Goal: Task Accomplishment & Management: Use online tool/utility

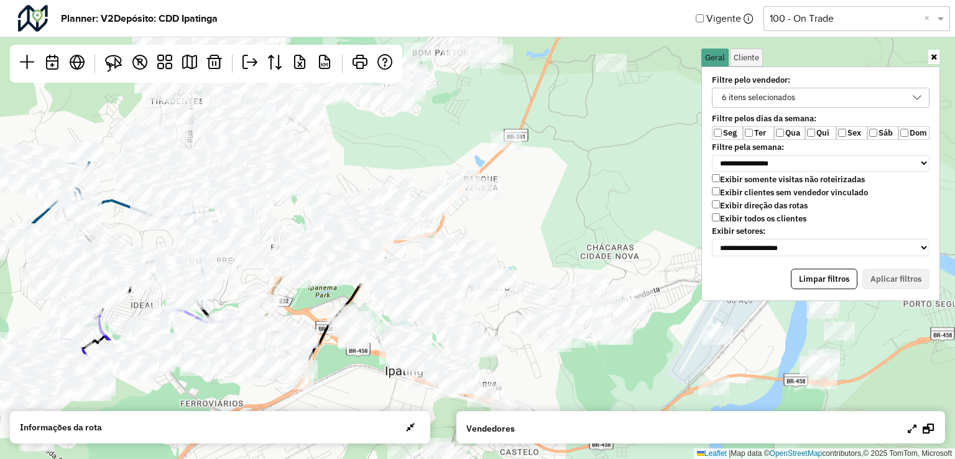
scroll to position [6, 45]
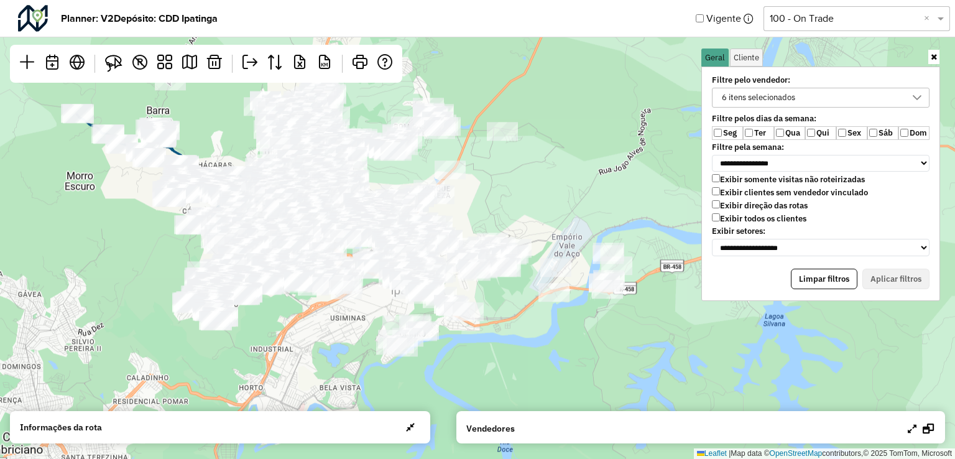
drag, startPoint x: 620, startPoint y: 215, endPoint x: 532, endPoint y: 150, distance: 108.6
click at [532, 150] on div "Leaflet | Map data © OpenStreetMap contributors,© 2025 TomTom, Microsoft" at bounding box center [477, 229] width 955 height 459
click at [932, 425] on icon at bounding box center [928, 428] width 11 height 10
click at [910, 428] on icon at bounding box center [913, 428] width 9 height 10
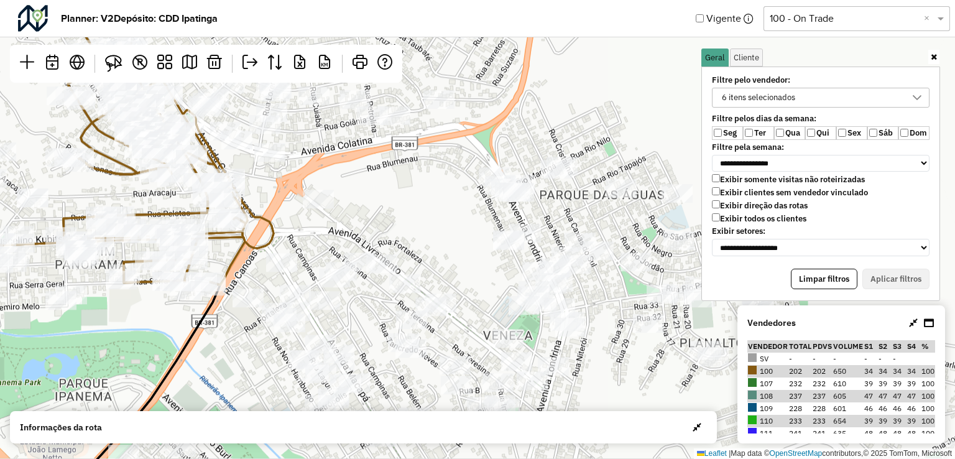
drag, startPoint x: 398, startPoint y: 274, endPoint x: 418, endPoint y: 233, distance: 46.4
click at [418, 233] on div "Leaflet | Map data © OpenStreetMap contributors,© 2025 TomTom, Microsoft" at bounding box center [477, 229] width 955 height 459
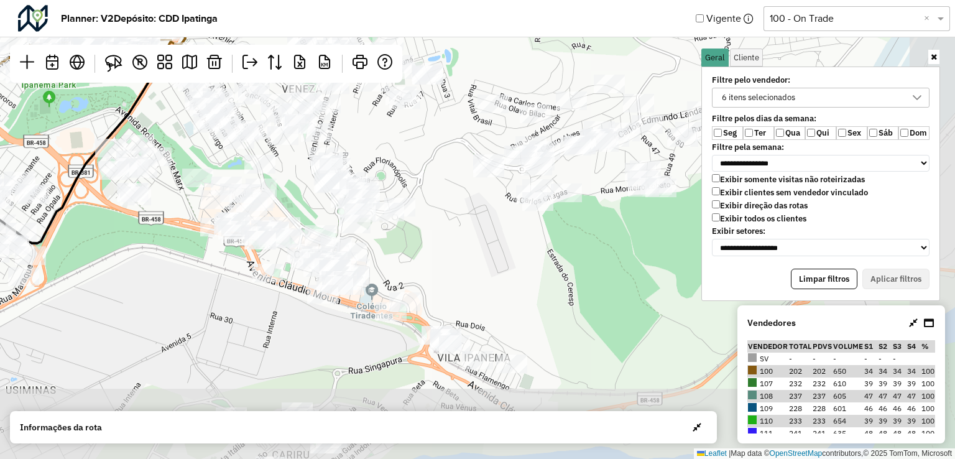
drag, startPoint x: 619, startPoint y: 356, endPoint x: 450, endPoint y: 156, distance: 262.1
click at [450, 156] on div "Leaflet | Map data © OpenStreetMap contributors,© 2025 TomTom, Microsoft" at bounding box center [477, 229] width 955 height 459
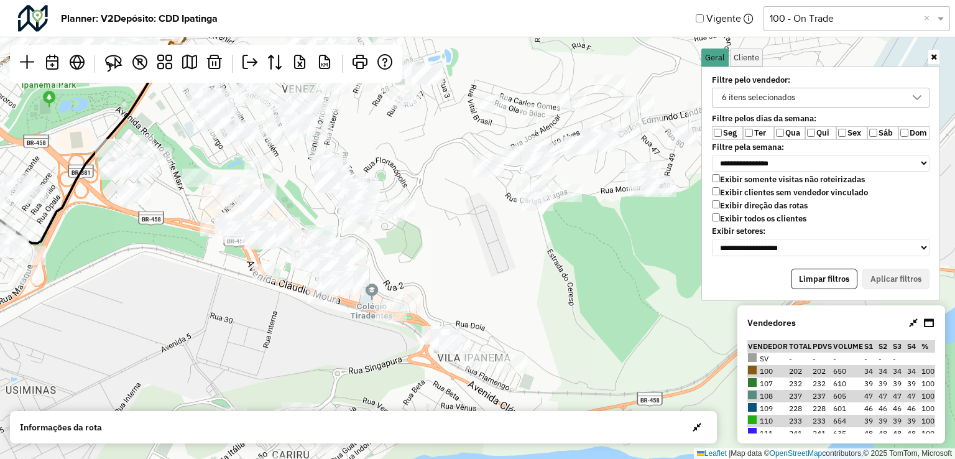
click at [761, 101] on div "6 itens selecionados" at bounding box center [759, 97] width 82 height 19
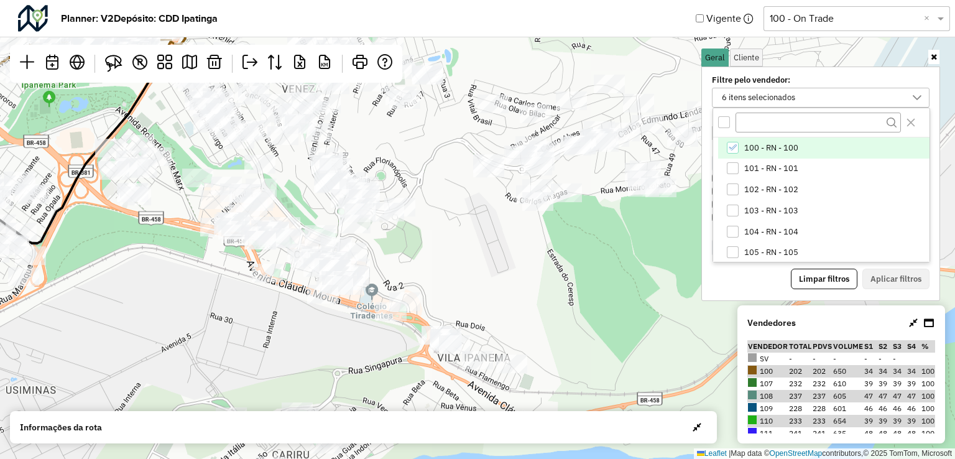
click at [733, 142] on div "100 - RN - 100" at bounding box center [733, 148] width 12 height 12
click at [732, 148] on div "100 - RN - 100" at bounding box center [733, 148] width 12 height 12
click at [732, 148] on icon "100 - RN - 100" at bounding box center [732, 147] width 9 height 9
click at [717, 120] on div at bounding box center [821, 122] width 216 height 29
click at [709, 132] on div "Seg Ter Qua Qui Sex Sáb Dom" at bounding box center [820, 133] width 233 height 14
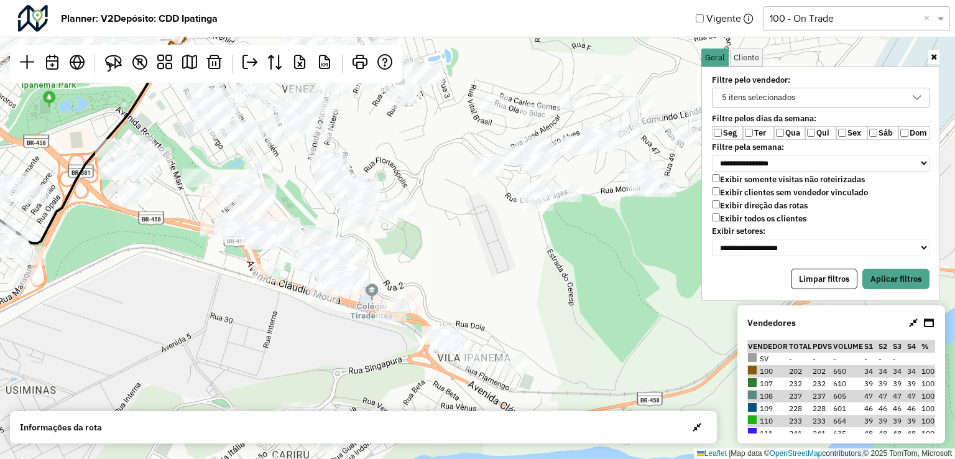
click at [736, 98] on div "5 itens selecionados" at bounding box center [759, 97] width 82 height 19
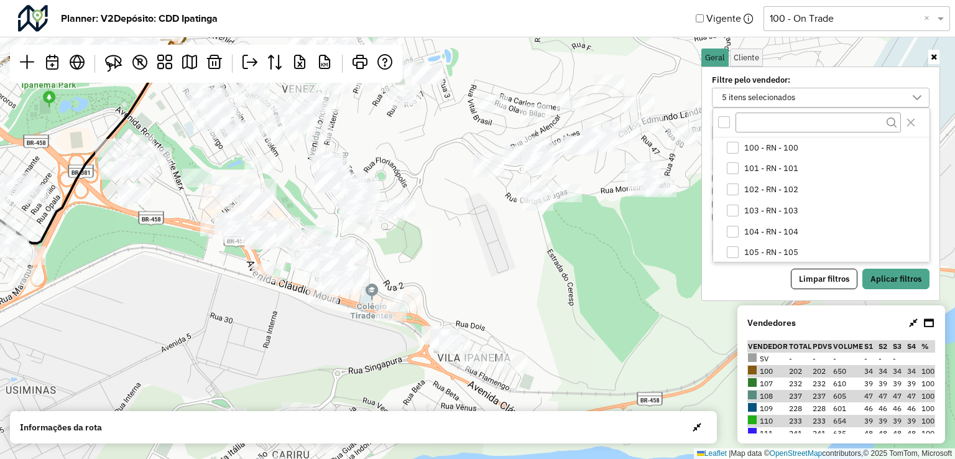
scroll to position [43, 0]
click at [727, 125] on div "All items unselected" at bounding box center [724, 122] width 12 height 12
click at [727, 125] on icon "All items selected" at bounding box center [724, 122] width 9 height 9
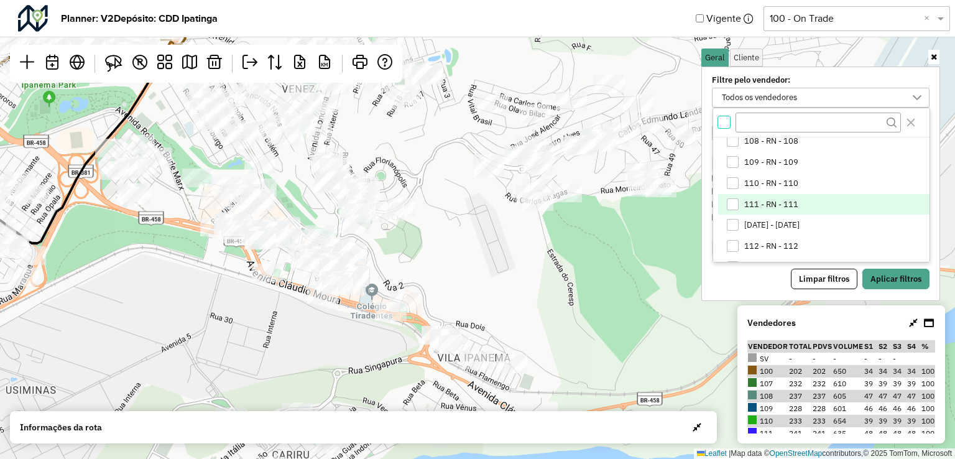
scroll to position [167, 0]
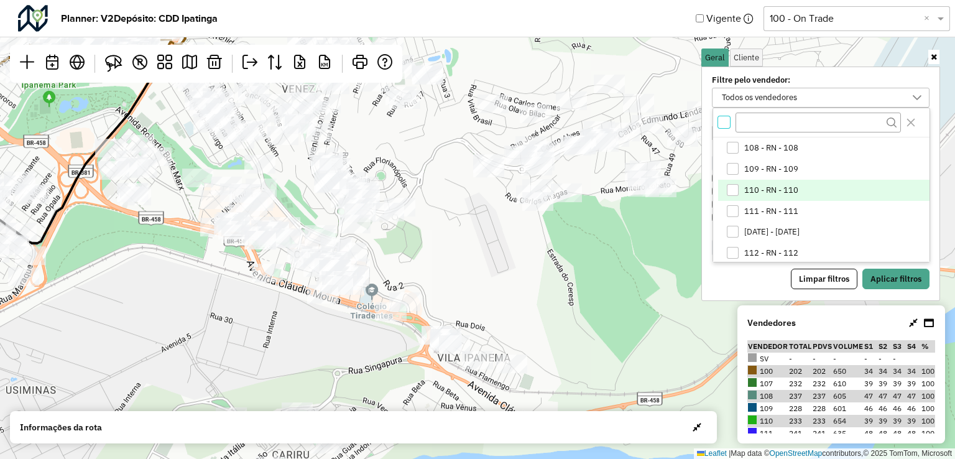
click at [727, 192] on div "110 - RN - 110" at bounding box center [733, 190] width 12 height 12
click at [889, 276] on button "Aplicar filtros" at bounding box center [895, 279] width 67 height 21
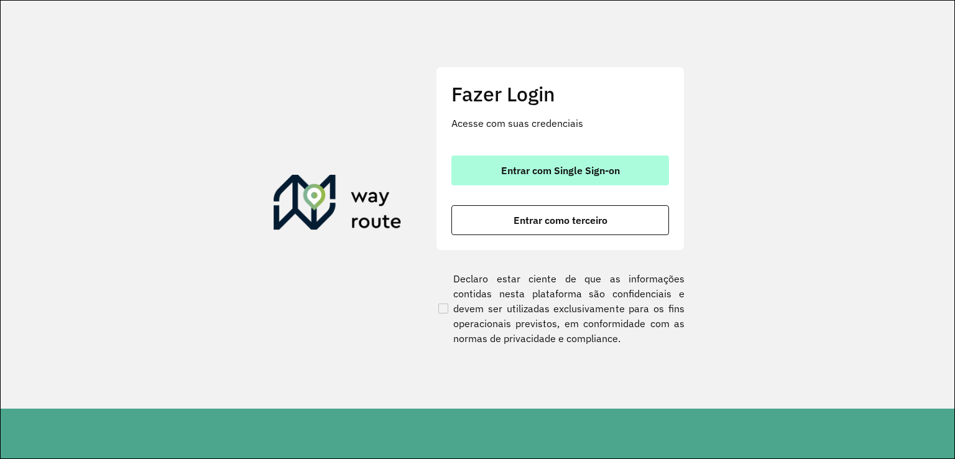
click at [535, 169] on span "Entrar com Single Sign-on" at bounding box center [560, 170] width 119 height 10
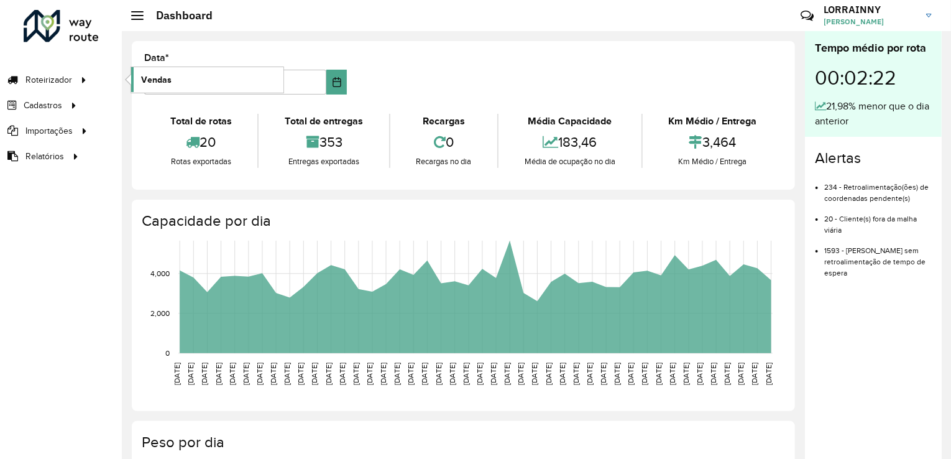
click at [192, 87] on link "Vendas" at bounding box center [207, 79] width 152 height 25
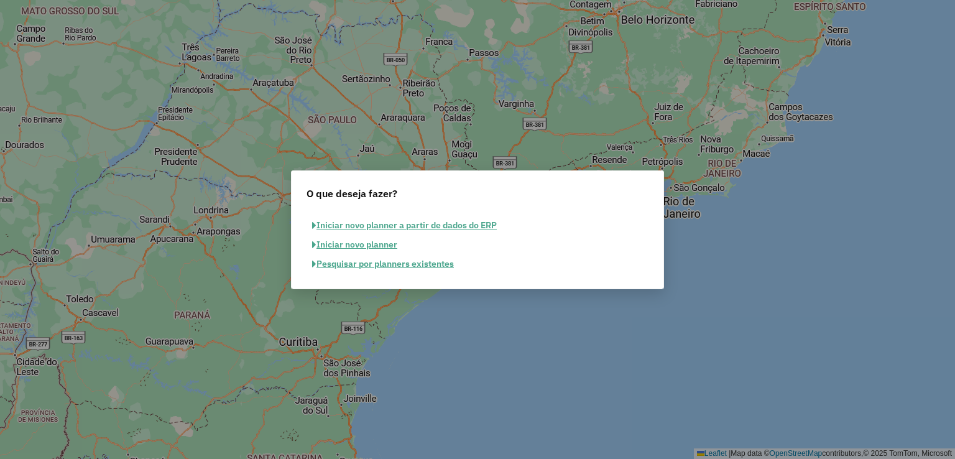
click at [420, 261] on button "Pesquisar por planners existentes" at bounding box center [383, 263] width 153 height 19
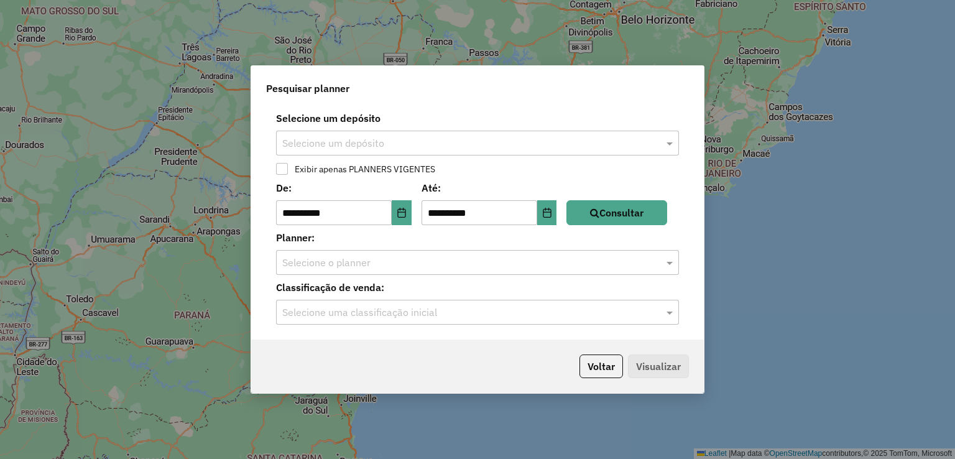
click at [397, 145] on input "text" at bounding box center [465, 143] width 366 height 15
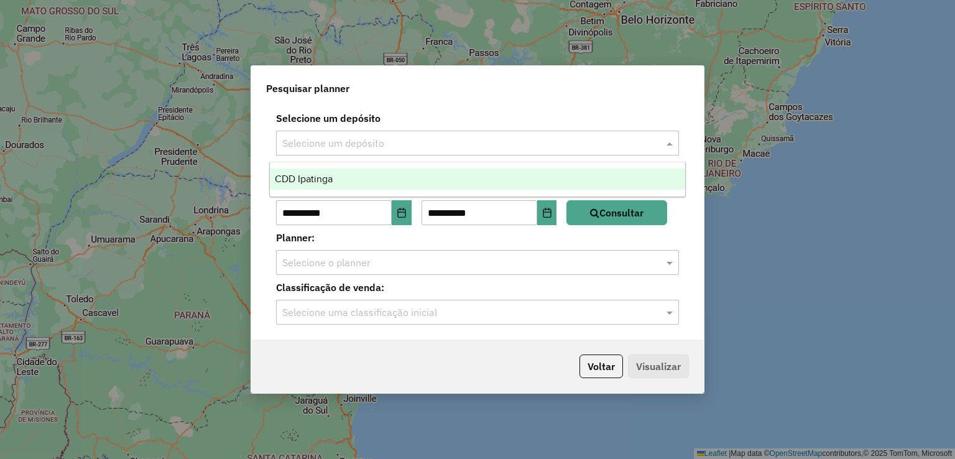
click at [382, 177] on div "CDD Ipatinga" at bounding box center [478, 179] width 416 height 21
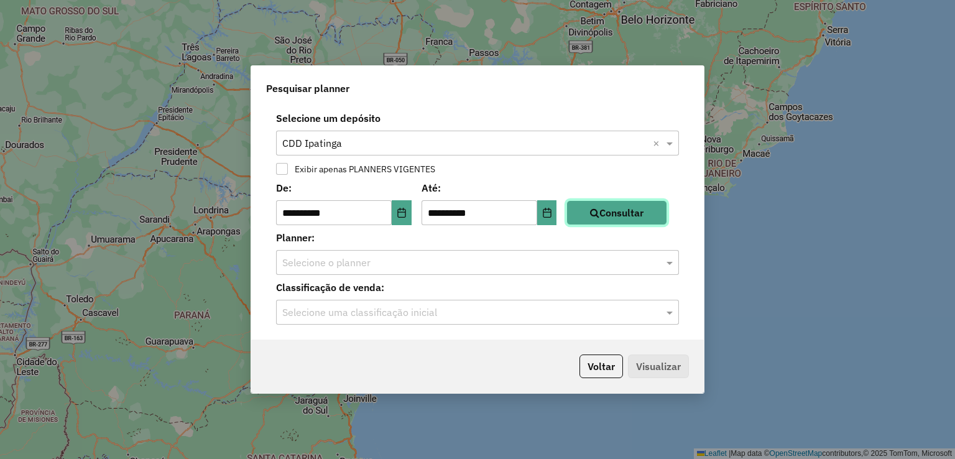
click at [642, 219] on button "Consultar" at bounding box center [616, 212] width 101 height 25
click at [428, 269] on input "text" at bounding box center [465, 263] width 366 height 15
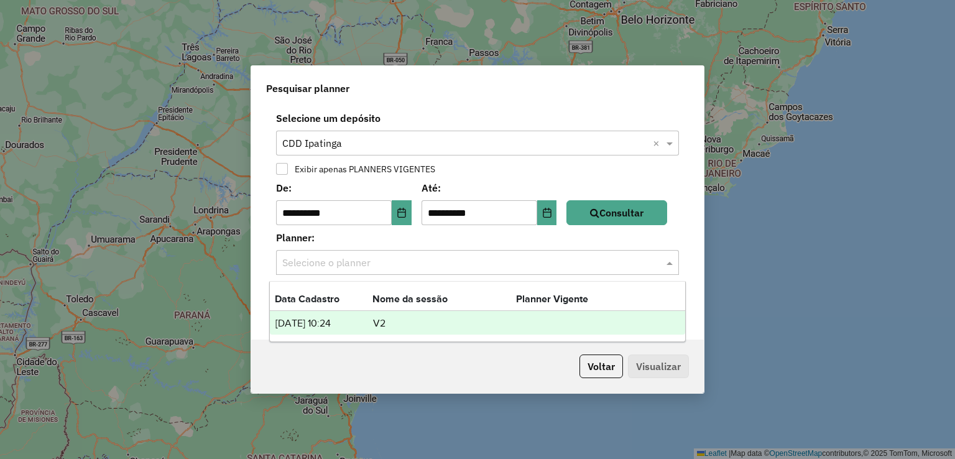
click at [379, 334] on ng-dropdown-panel "Data Cadastro Nome da sessão Planner Vigente 01/09/2025 10:24 V2" at bounding box center [477, 311] width 417 height 61
click at [389, 327] on td "V2" at bounding box center [444, 323] width 144 height 16
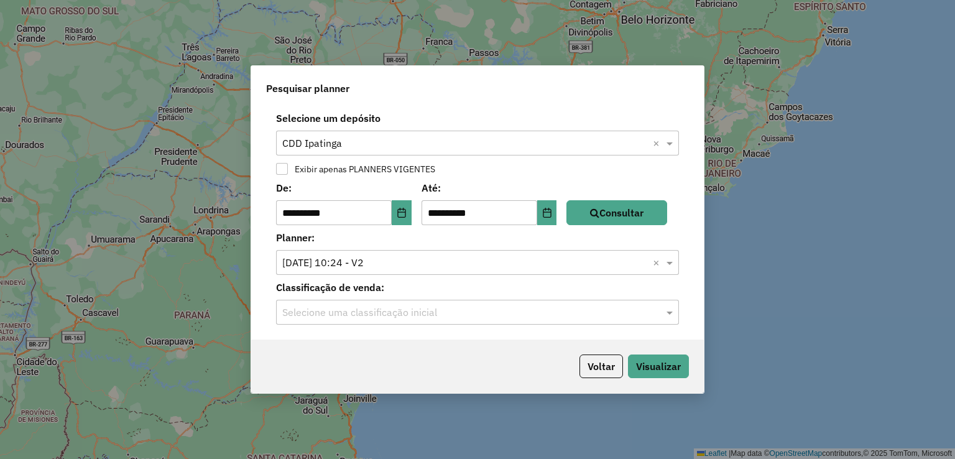
click at [412, 316] on input "text" at bounding box center [465, 312] width 366 height 15
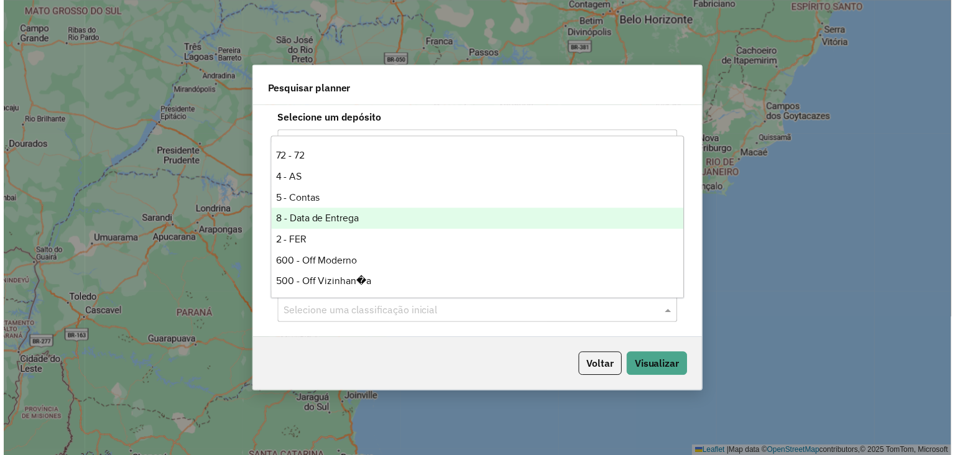
scroll to position [187, 0]
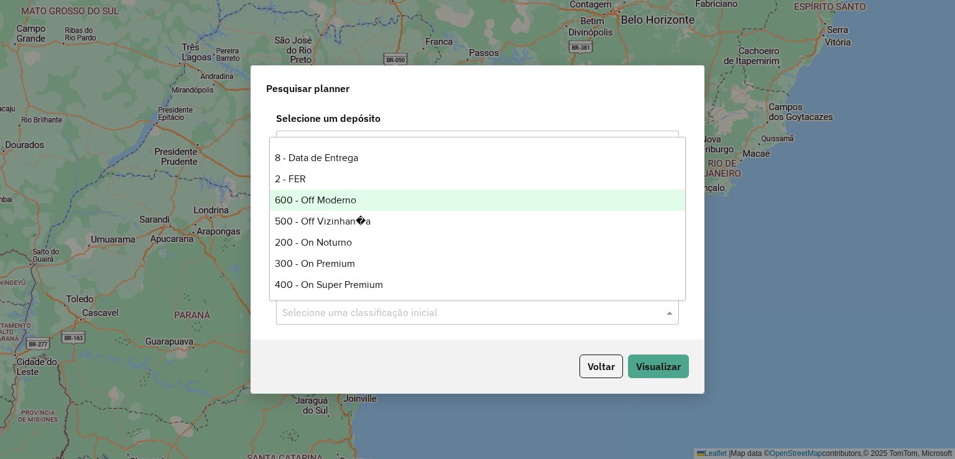
click at [376, 207] on div "600 - Off Moderno" at bounding box center [478, 200] width 416 height 21
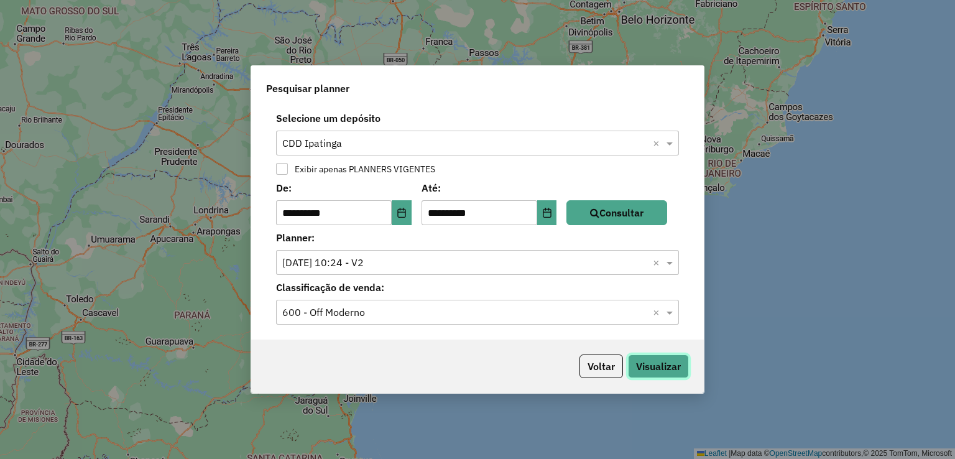
click at [674, 366] on button "Visualizar" at bounding box center [658, 366] width 61 height 24
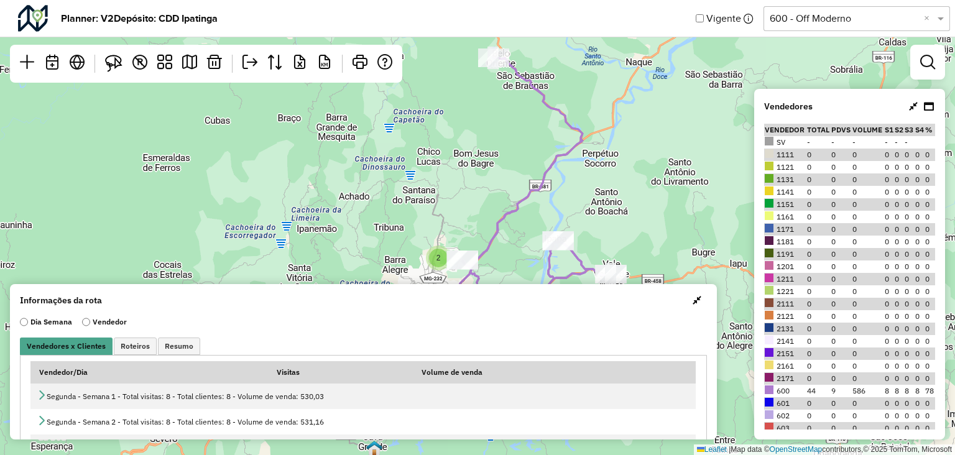
click at [823, 11] on input "text" at bounding box center [844, 18] width 149 height 15
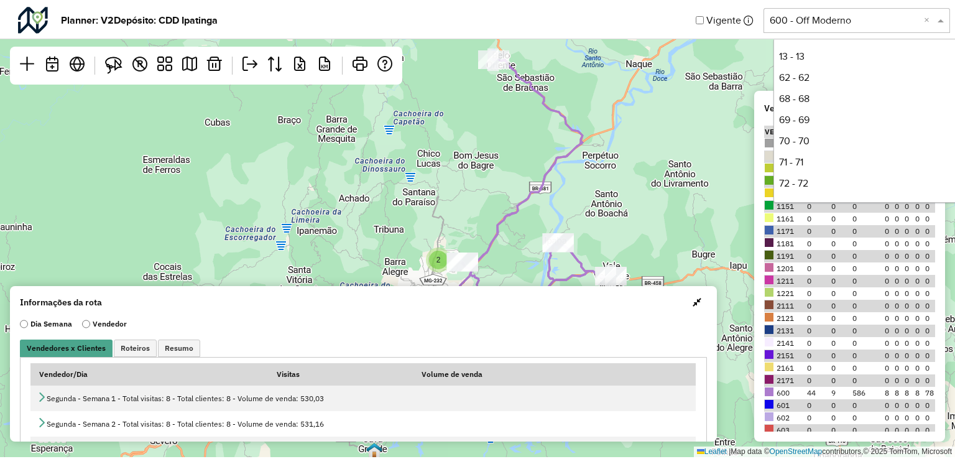
scroll to position [233, 0]
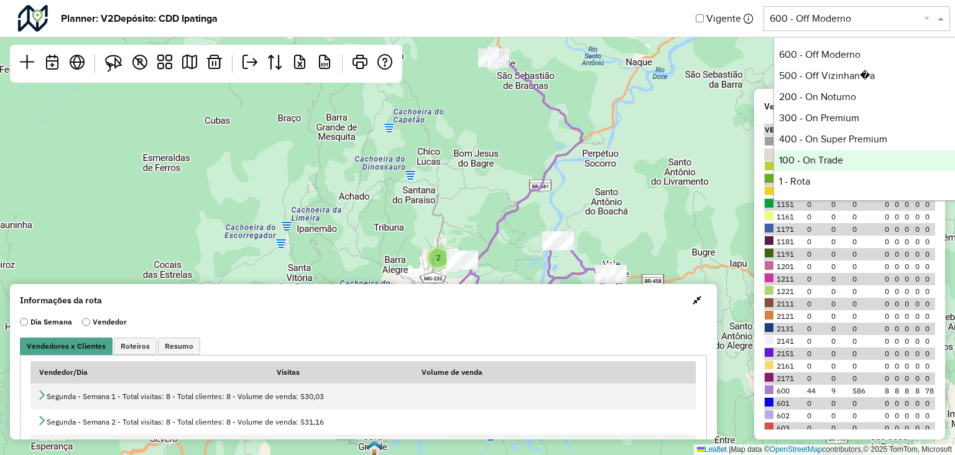
click at [829, 157] on div "100 - On Trade" at bounding box center [866, 160] width 185 height 21
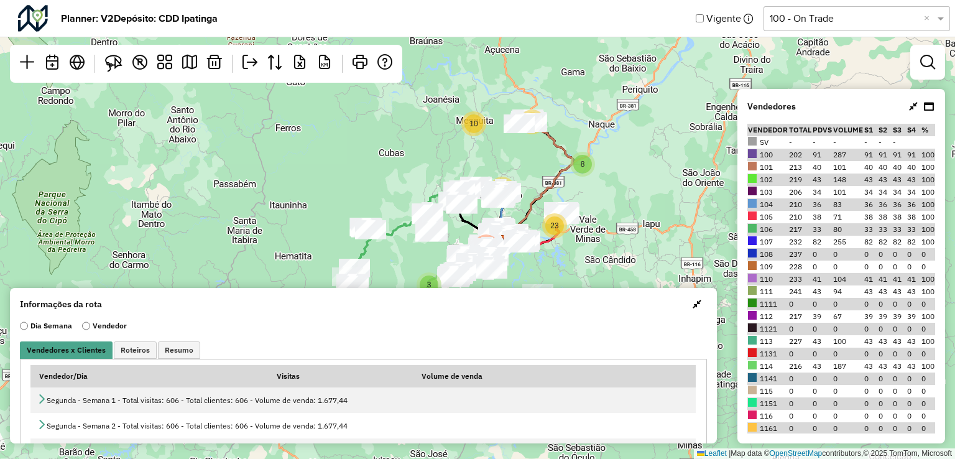
click at [930, 78] on div at bounding box center [927, 62] width 35 height 35
click at [930, 72] on link at bounding box center [927, 62] width 25 height 25
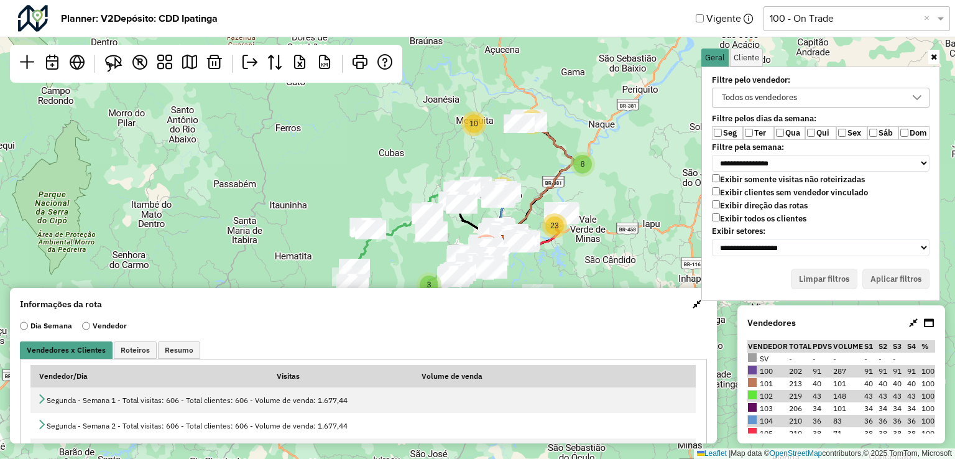
click at [756, 91] on div "Todos os vendedores" at bounding box center [760, 97] width 84 height 19
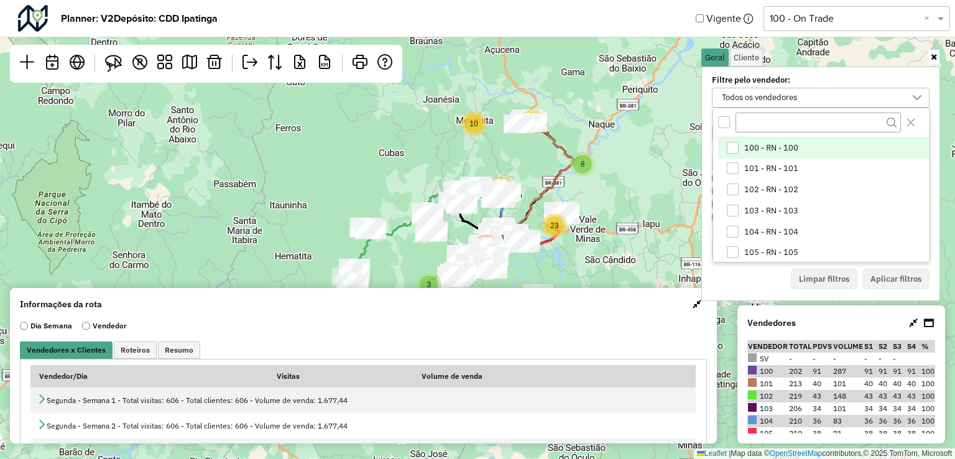
scroll to position [6, 45]
click at [721, 124] on div "All items unselected" at bounding box center [724, 122] width 12 height 12
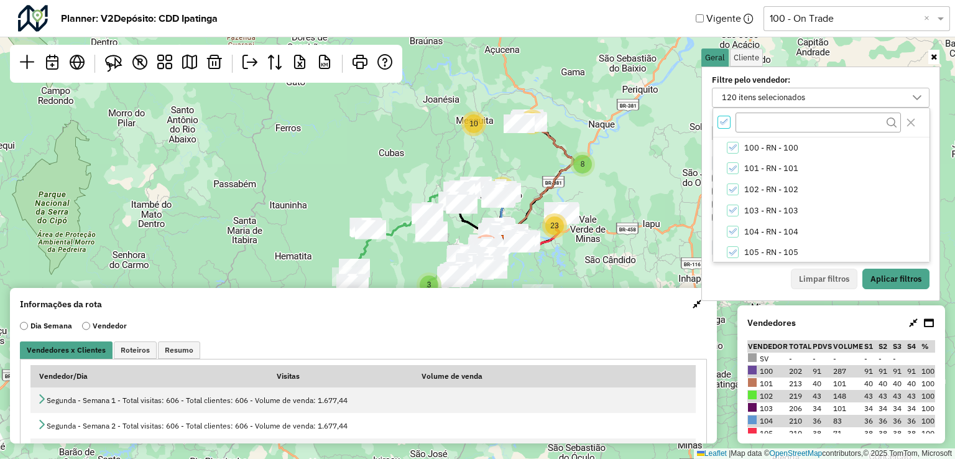
scroll to position [4, 4]
click at [721, 124] on icon "All items selected" at bounding box center [724, 122] width 9 height 9
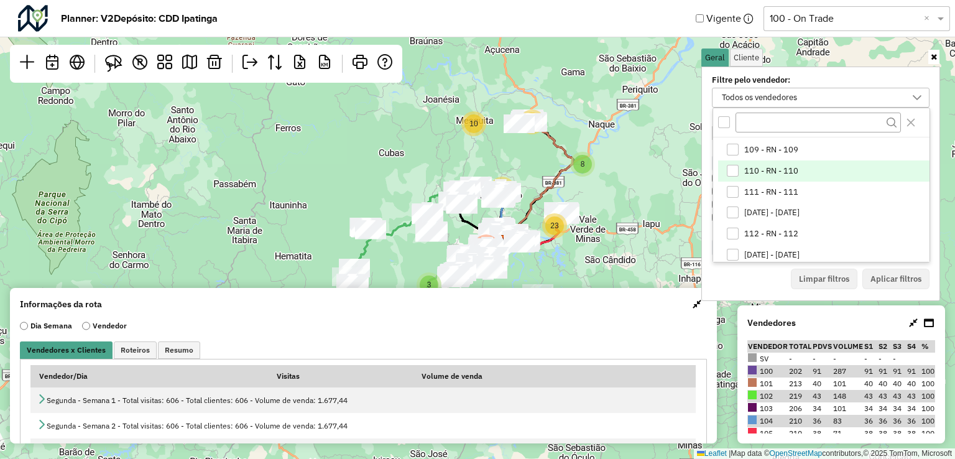
click at [731, 170] on div "110 - RN - 110" at bounding box center [733, 171] width 12 height 12
click at [898, 277] on button "Aplicar filtros" at bounding box center [895, 279] width 67 height 21
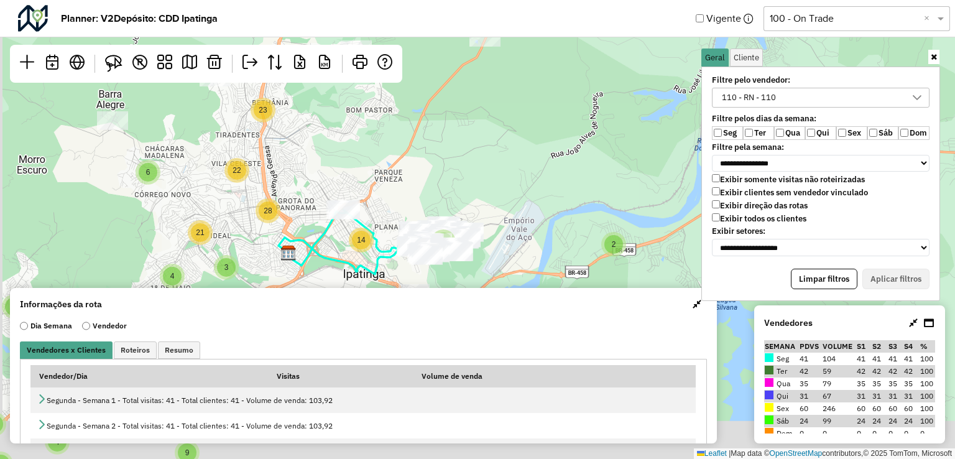
drag, startPoint x: 531, startPoint y: 227, endPoint x: 556, endPoint y: 77, distance: 152.0
click at [556, 72] on div "8 4 2 5 10 3 3 8 2 4 4 6 4 2 5 9 5 3 23 6 22 28 21 2 14 3 4 9 7 9 18 2 9 7 Leaf…" at bounding box center [477, 229] width 955 height 459
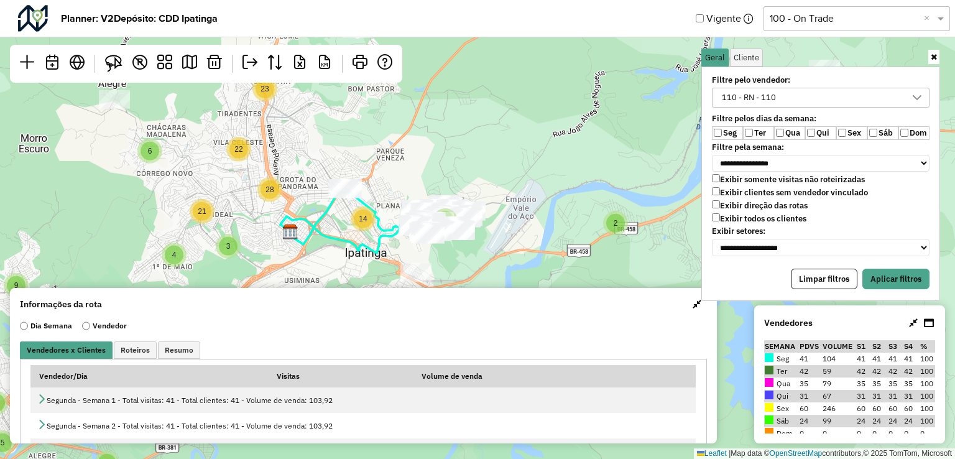
click at [819, 132] on label "Qui" at bounding box center [820, 133] width 31 height 14
click at [853, 133] on label "Sex" at bounding box center [851, 133] width 31 height 14
click at [878, 127] on label "Sáb" at bounding box center [882, 133] width 31 height 14
click at [719, 206] on label "Exibir direção das rotas" at bounding box center [760, 205] width 96 height 11
click at [759, 213] on label "Exibir todos os clientes" at bounding box center [759, 218] width 95 height 11
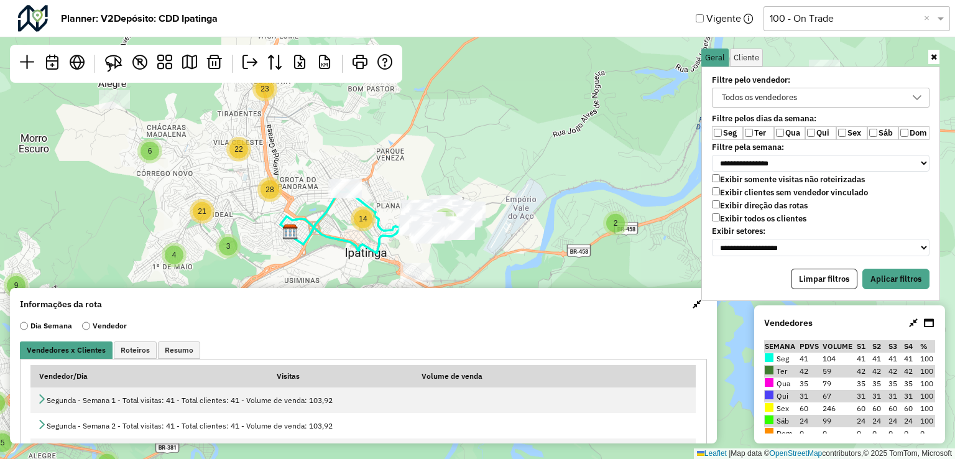
click at [756, 202] on label "Exibir direção das rotas" at bounding box center [760, 205] width 96 height 11
drag, startPoint x: 739, startPoint y: 189, endPoint x: 739, endPoint y: 200, distance: 11.2
click at [739, 190] on label "Exibir clientes sem vendedor vinculado" at bounding box center [790, 192] width 156 height 11
click at [737, 203] on label "Exibir direção das rotas" at bounding box center [760, 205] width 96 height 11
click at [859, 136] on label "Sex" at bounding box center [851, 133] width 31 height 14
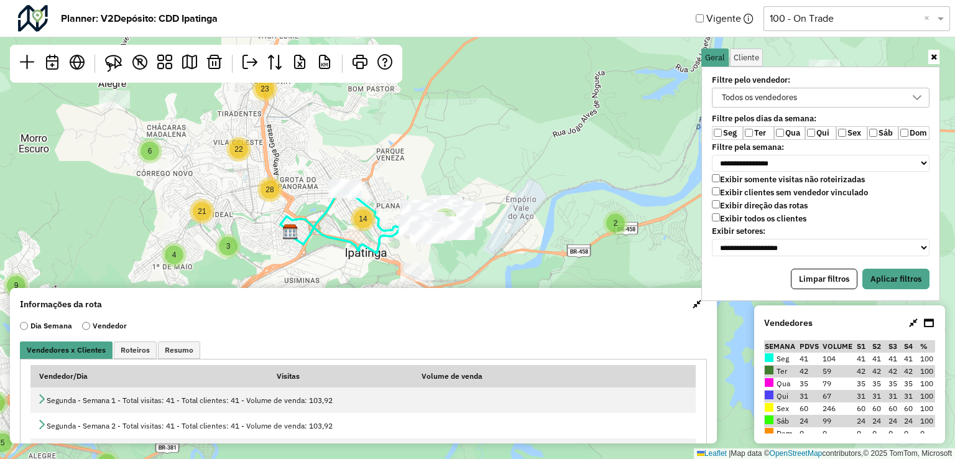
click at [838, 100] on div "Todos os vendedores" at bounding box center [812, 97] width 188 height 19
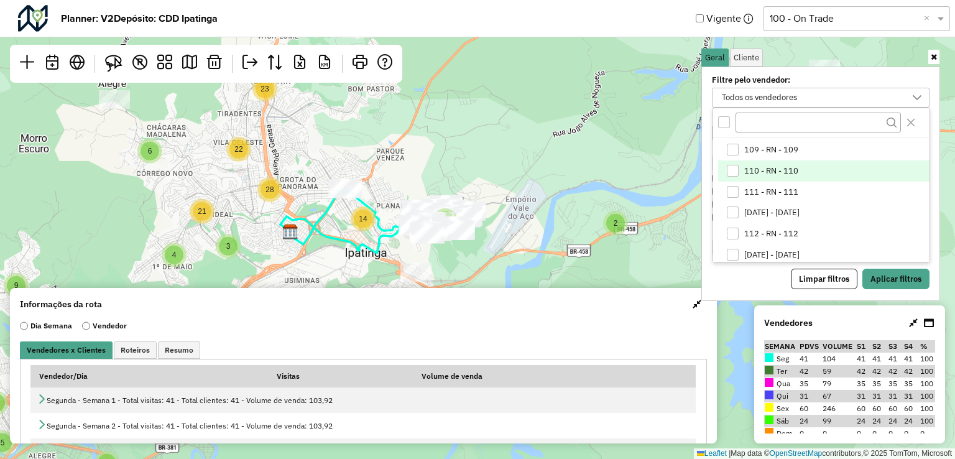
click at [738, 170] on div "110 - RN - 110" at bounding box center [733, 171] width 12 height 12
click at [890, 275] on button "Aplicar filtros" at bounding box center [895, 279] width 67 height 21
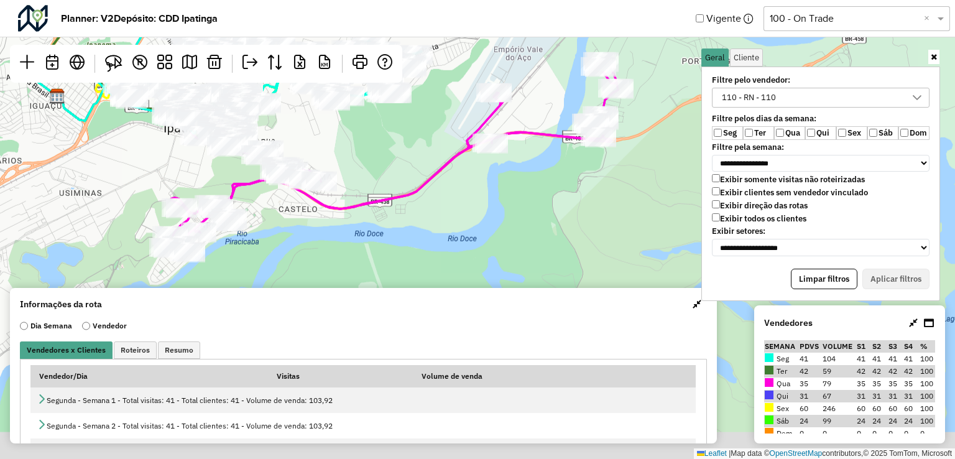
drag, startPoint x: 537, startPoint y: 226, endPoint x: 517, endPoint y: 111, distance: 116.8
click at [517, 111] on div "Leaflet | Map data © OpenStreetMap contributors,© 2025 TomTom, Microsoft" at bounding box center [477, 229] width 955 height 459
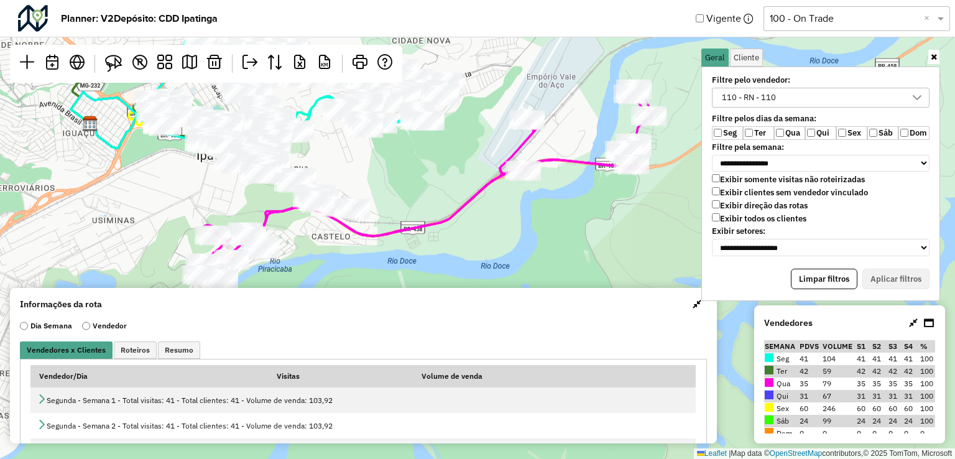
drag, startPoint x: 397, startPoint y: 187, endPoint x: 432, endPoint y: 222, distance: 50.1
click at [432, 222] on icon at bounding box center [361, 160] width 580 height 238
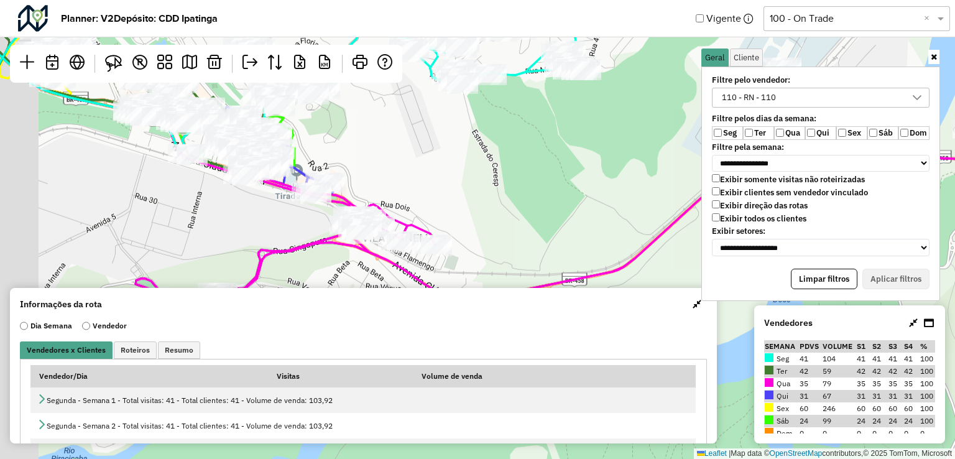
drag, startPoint x: 321, startPoint y: 177, endPoint x: 411, endPoint y: 180, distance: 90.2
click at [405, 177] on div "Leaflet | Map data © OpenStreetMap contributors,© 2025 TomTom, Microsoft" at bounding box center [477, 229] width 955 height 459
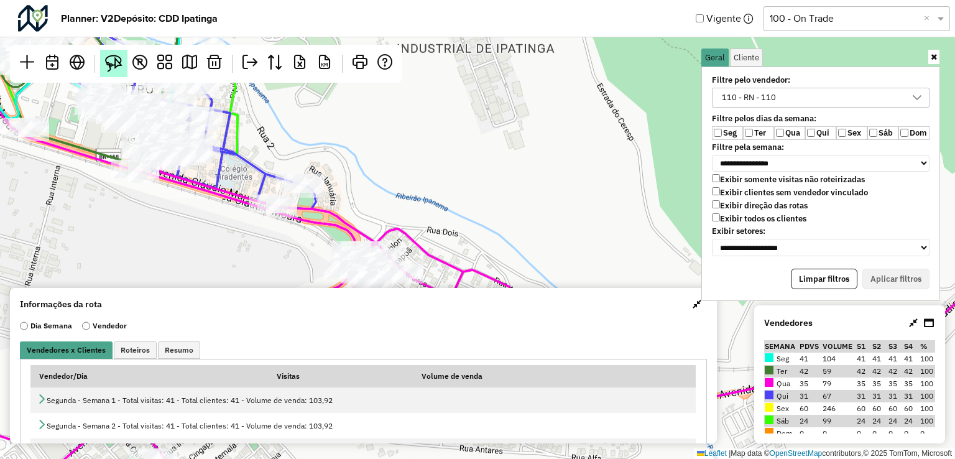
click at [114, 58] on img at bounding box center [113, 63] width 17 height 17
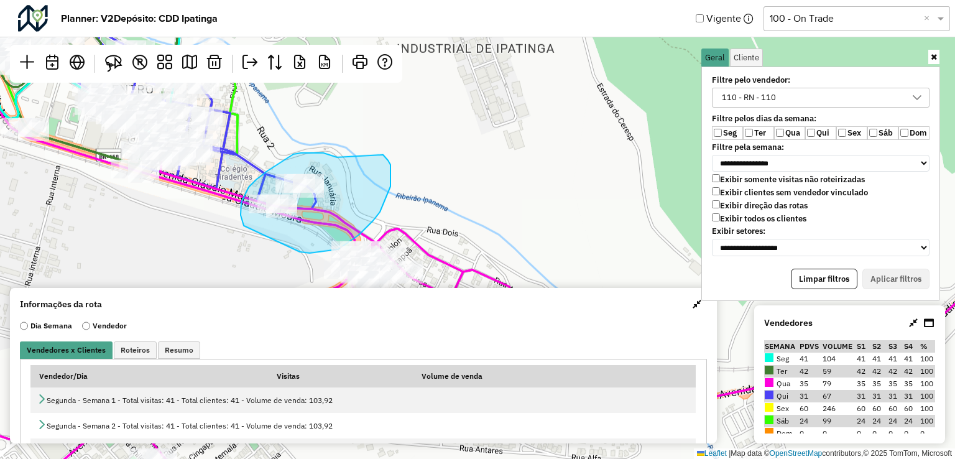
drag, startPoint x: 330, startPoint y: 155, endPoint x: 383, endPoint y: 155, distance: 53.5
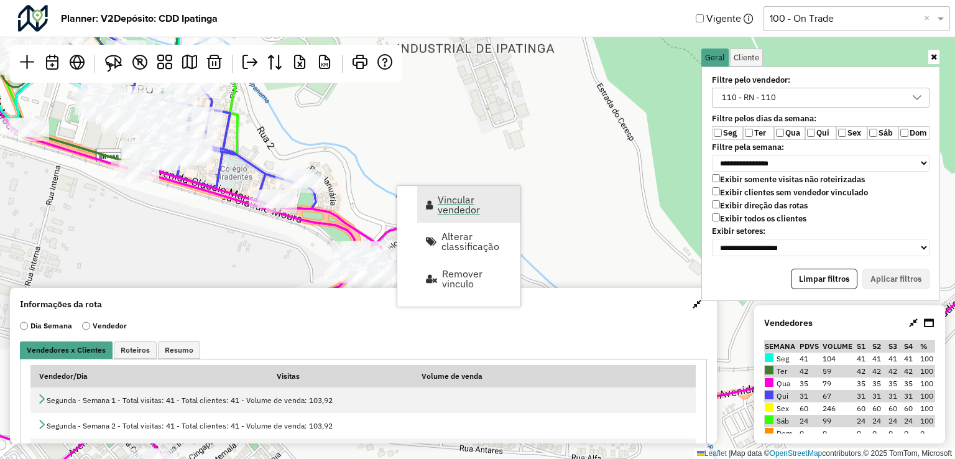
click at [438, 199] on span "Vincular vendedor" at bounding box center [475, 205] width 75 height 20
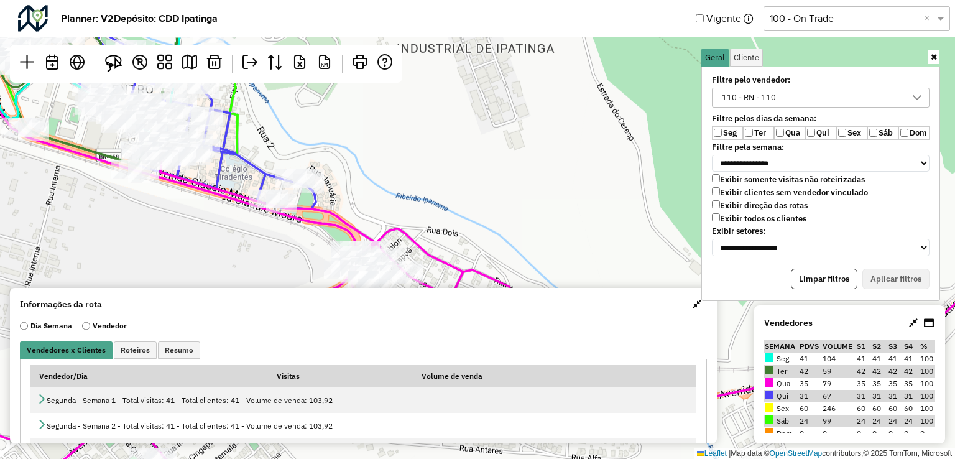
select select "*********"
select select "*"
select select "*********"
select select "*"
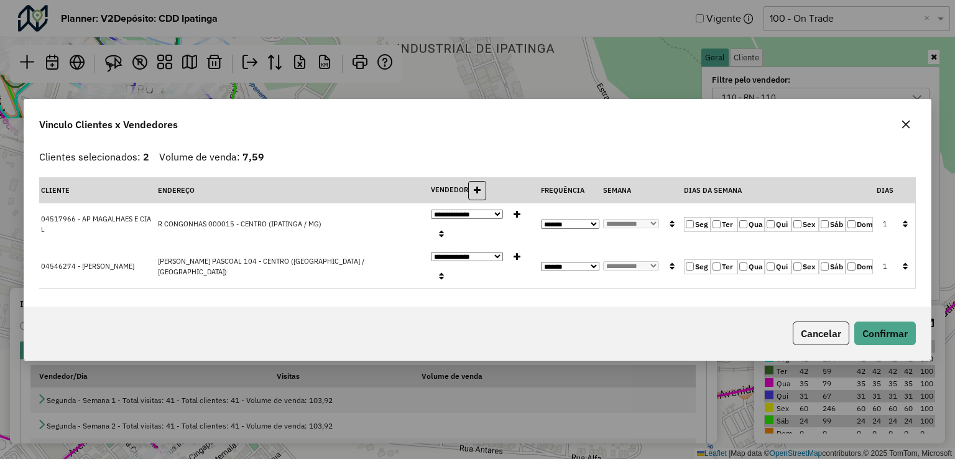
click at [752, 230] on label "Qua" at bounding box center [750, 224] width 27 height 15
click at [776, 232] on label "Qui" at bounding box center [778, 224] width 27 height 15
click at [905, 228] on icon "button" at bounding box center [905, 223] width 5 height 9
click at [895, 321] on button "Confirmar" at bounding box center [885, 333] width 62 height 24
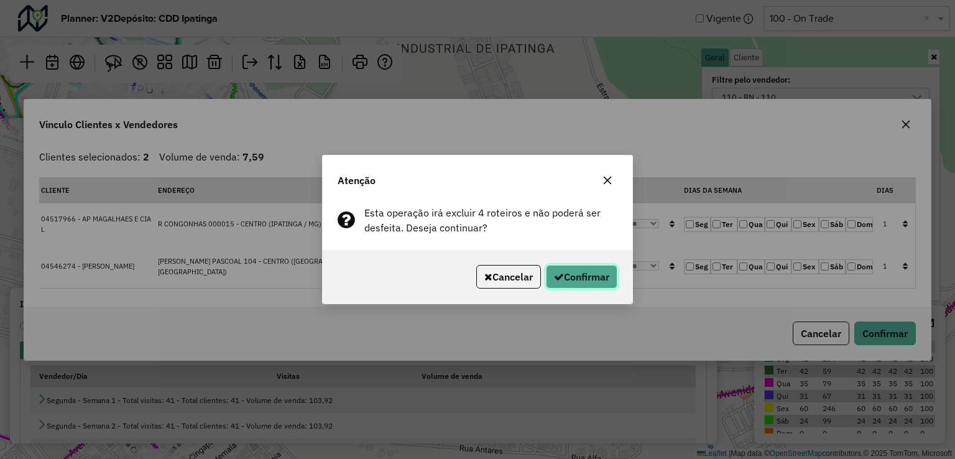
click at [598, 277] on button "Confirmar" at bounding box center [582, 277] width 72 height 24
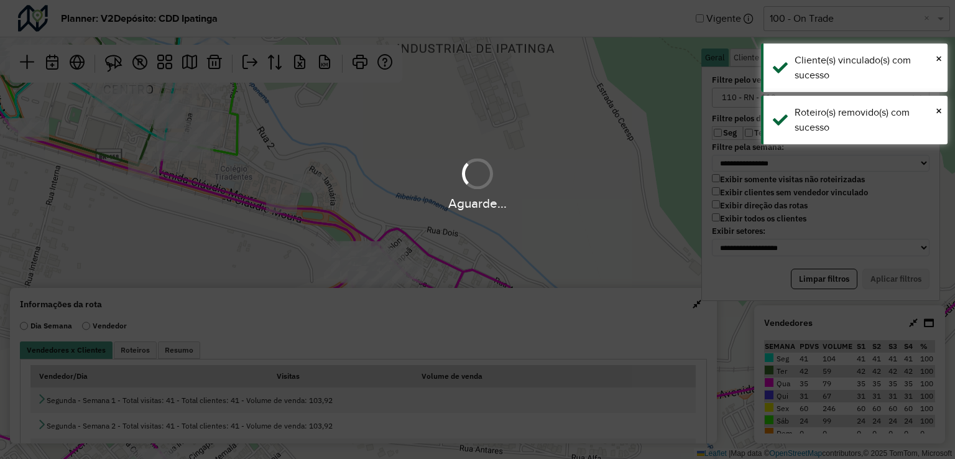
drag, startPoint x: 336, startPoint y: 132, endPoint x: 497, endPoint y: 233, distance: 190.5
click at [497, 233] on div "Aguarde..." at bounding box center [477, 229] width 955 height 459
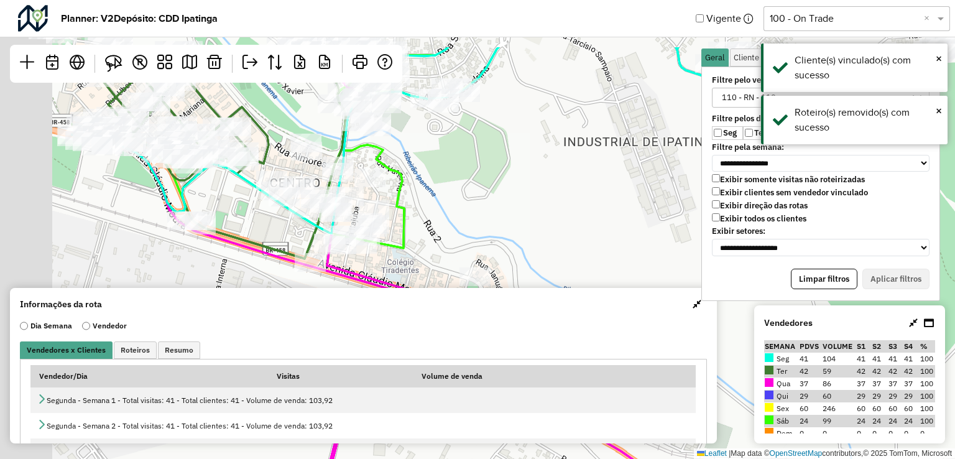
drag, startPoint x: 308, startPoint y: 150, endPoint x: 490, endPoint y: 220, distance: 194.5
click at [490, 220] on div "Leaflet | Map data © OpenStreetMap contributors,© 2025 TomTom, Microsoft" at bounding box center [477, 229] width 955 height 459
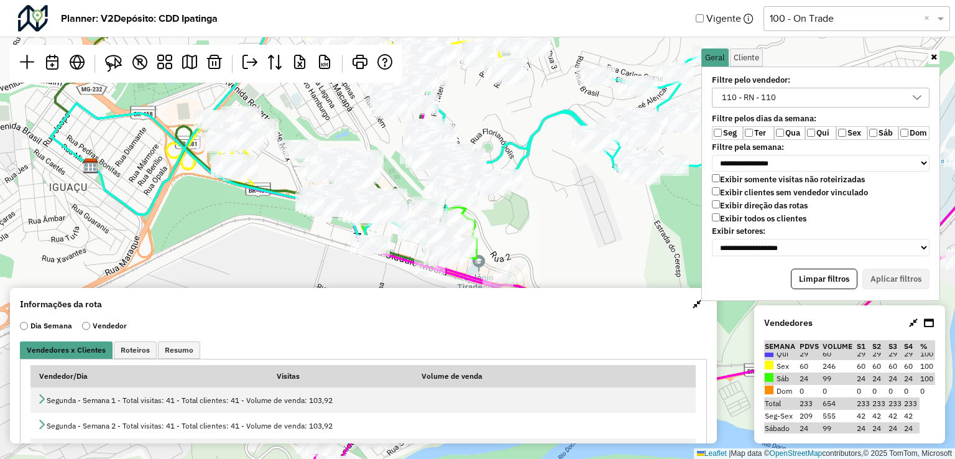
scroll to position [44, 0]
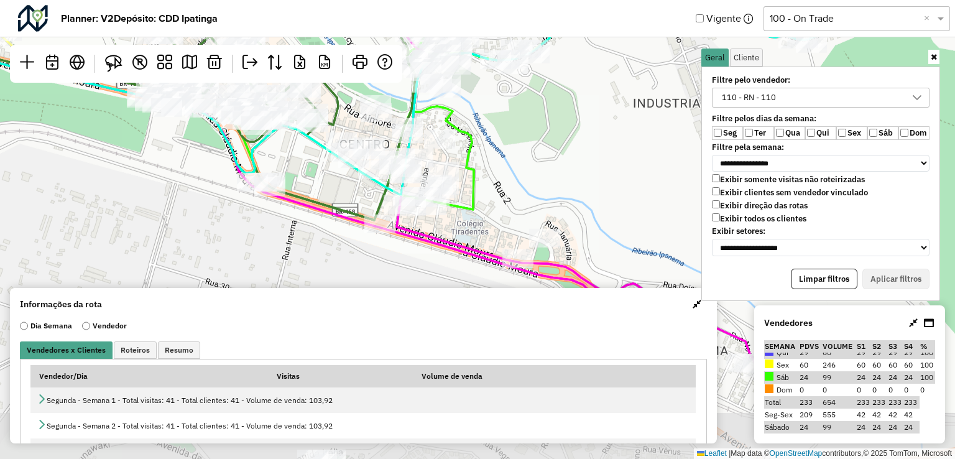
drag, startPoint x: 508, startPoint y: 234, endPoint x: 496, endPoint y: 169, distance: 67.1
click at [505, 146] on div "Leaflet | Map data © OpenStreetMap contributors,© 2025 TomTom, Microsoft" at bounding box center [477, 229] width 955 height 459
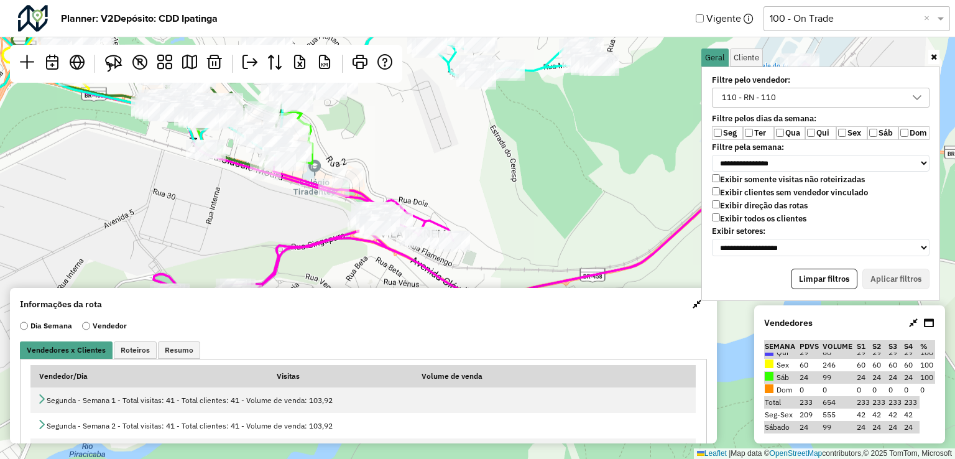
drag, startPoint x: 573, startPoint y: 198, endPoint x: 394, endPoint y: 163, distance: 182.4
click at [394, 163] on div "Leaflet | Map data © OpenStreetMap contributors,© 2025 TomTom, Microsoft" at bounding box center [477, 229] width 955 height 459
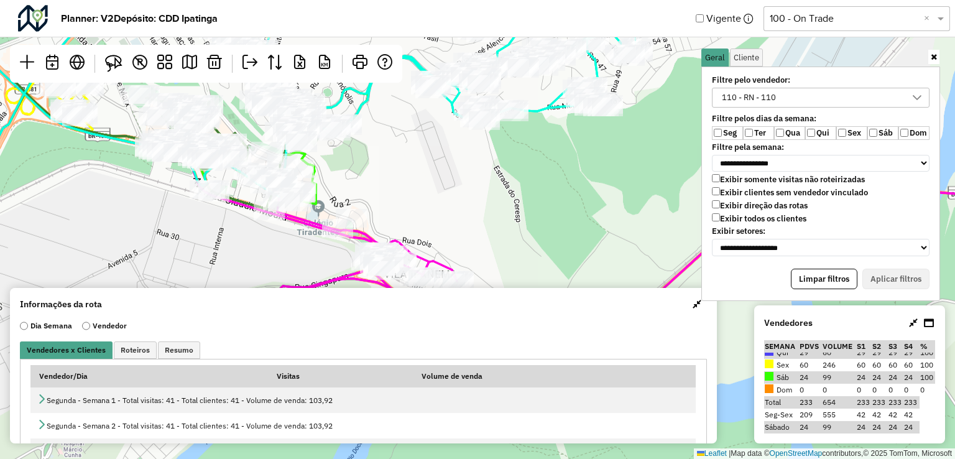
drag, startPoint x: 543, startPoint y: 145, endPoint x: 545, endPoint y: 193, distance: 48.6
click at [545, 192] on div "Leaflet | Map data © OpenStreetMap contributors,© 2025 TomTom, Microsoft" at bounding box center [477, 229] width 955 height 459
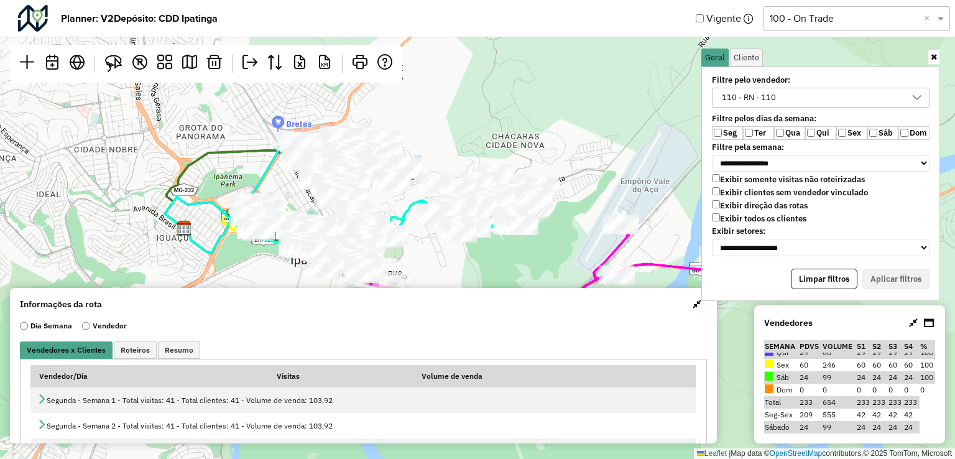
scroll to position [0, 0]
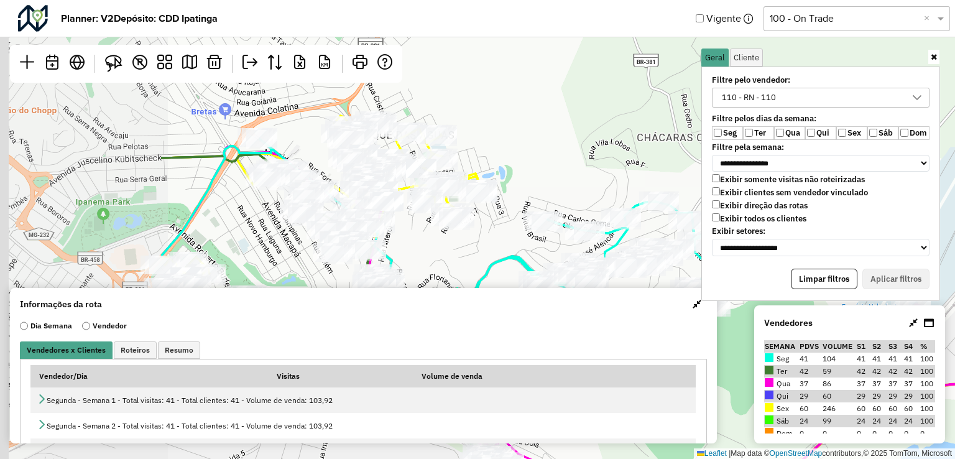
drag, startPoint x: 270, startPoint y: 172, endPoint x: 527, endPoint y: 254, distance: 270.2
click at [527, 254] on icon at bounding box center [464, 267] width 606 height 257
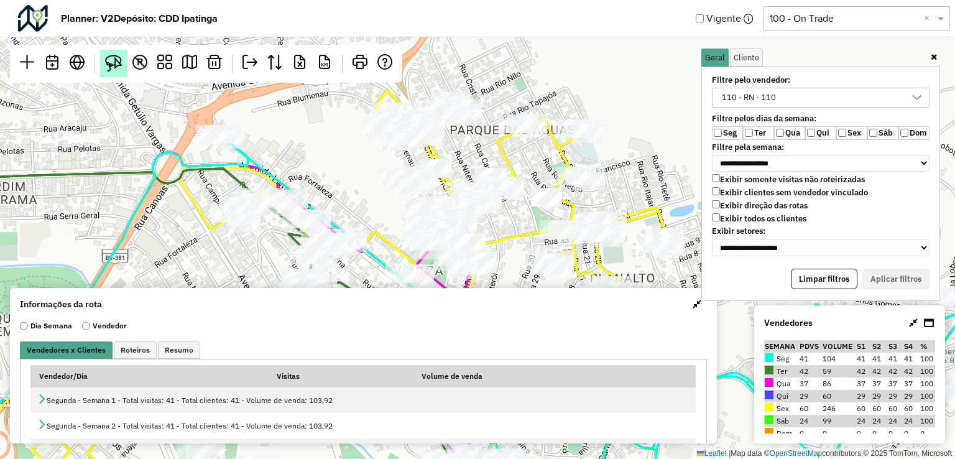
click at [114, 58] on img at bounding box center [113, 63] width 17 height 17
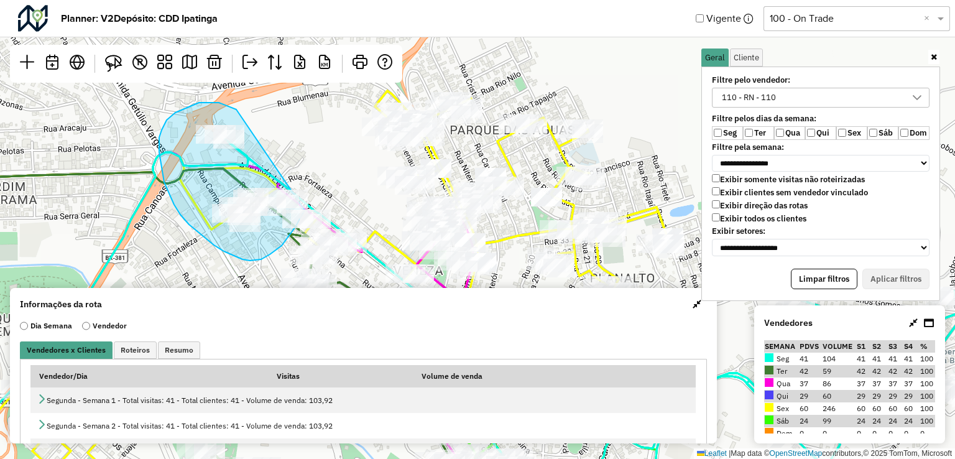
drag, startPoint x: 226, startPoint y: 105, endPoint x: 310, endPoint y: 193, distance: 122.3
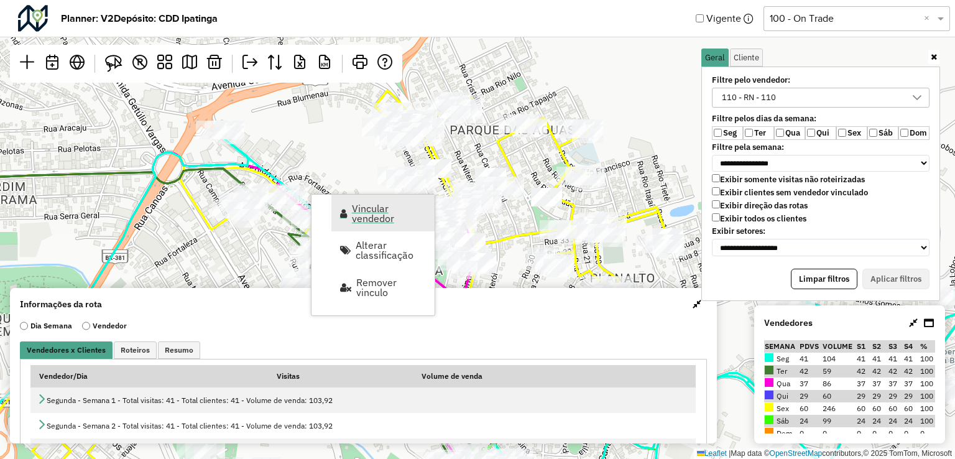
click at [367, 208] on span "Vincular vendedor" at bounding box center [389, 213] width 75 height 20
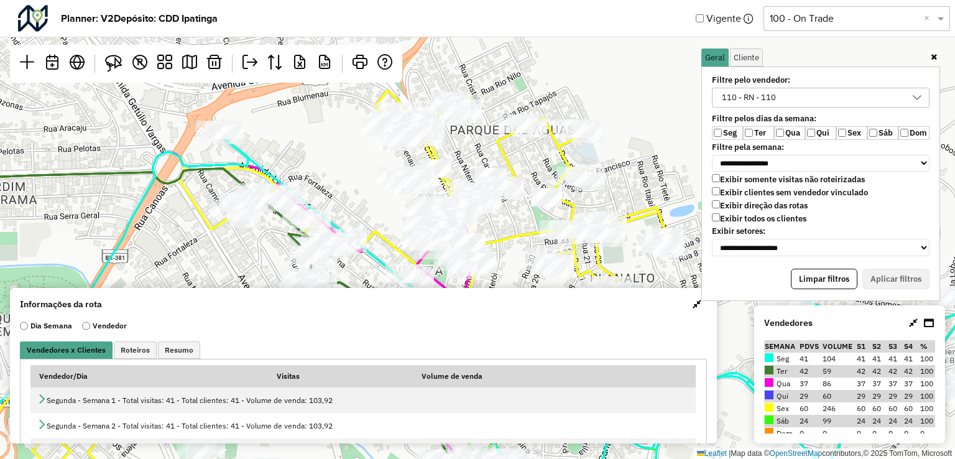
select select "*********"
select select "*"
select select "*********"
select select "*"
select select "*********"
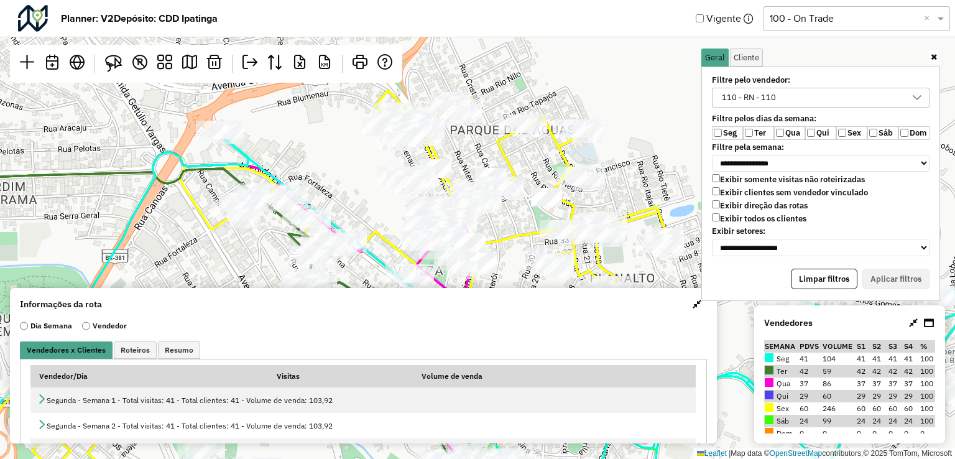
select select "*"
select select "*********"
select select "*"
select select "*********"
select select "*"
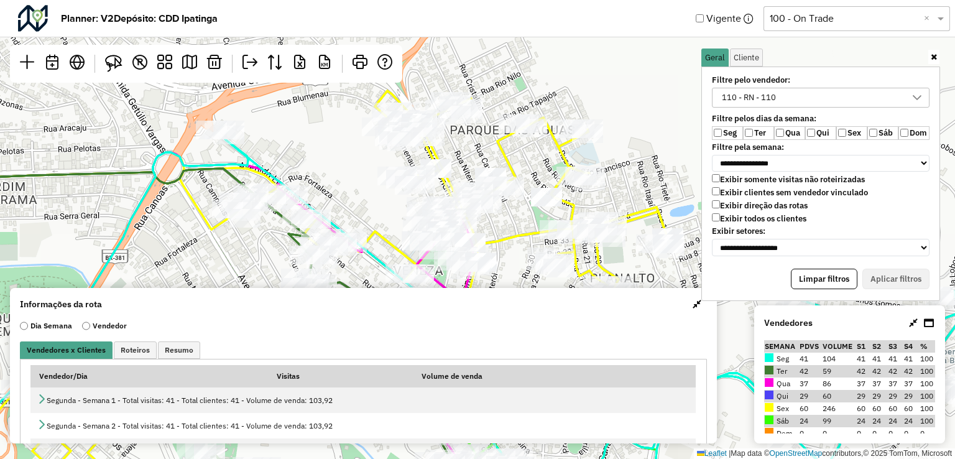
select select "*********"
select select "*"
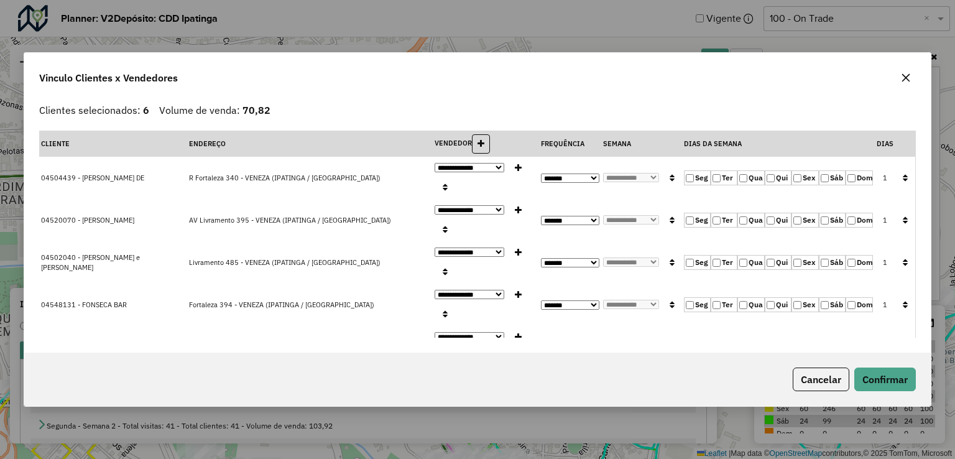
click at [435, 172] on select "**********" at bounding box center [470, 167] width 70 height 9
click at [905, 182] on icon "button" at bounding box center [905, 177] width 5 height 9
click at [905, 367] on button "Confirmar" at bounding box center [885, 379] width 62 height 24
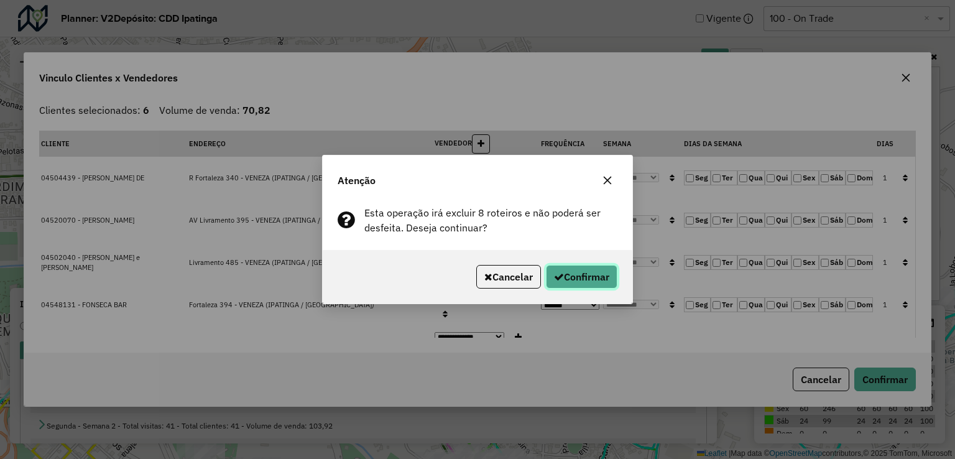
click at [575, 269] on button "Confirmar" at bounding box center [582, 277] width 72 height 24
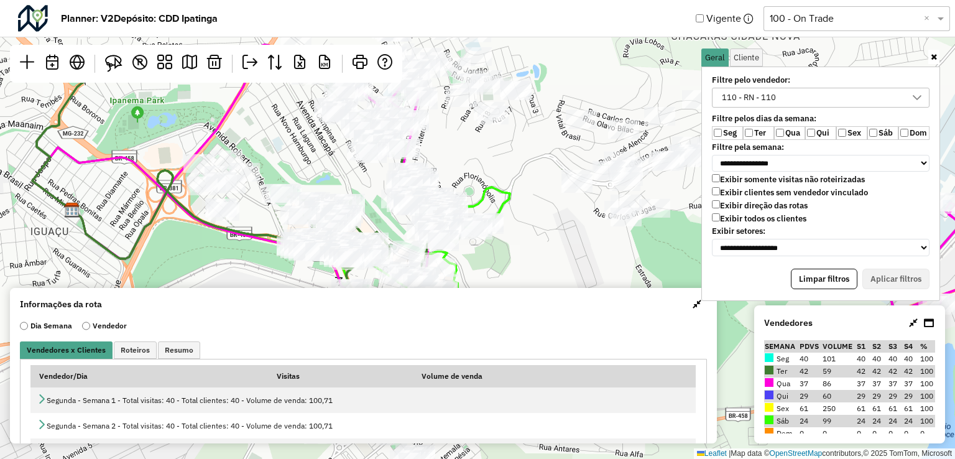
drag, startPoint x: 491, startPoint y: 244, endPoint x: 461, endPoint y: 137, distance: 111.0
click at [461, 137] on div "Leaflet | Map data © OpenStreetMap contributors,© 2025 TomTom, Microsoft" at bounding box center [477, 229] width 955 height 459
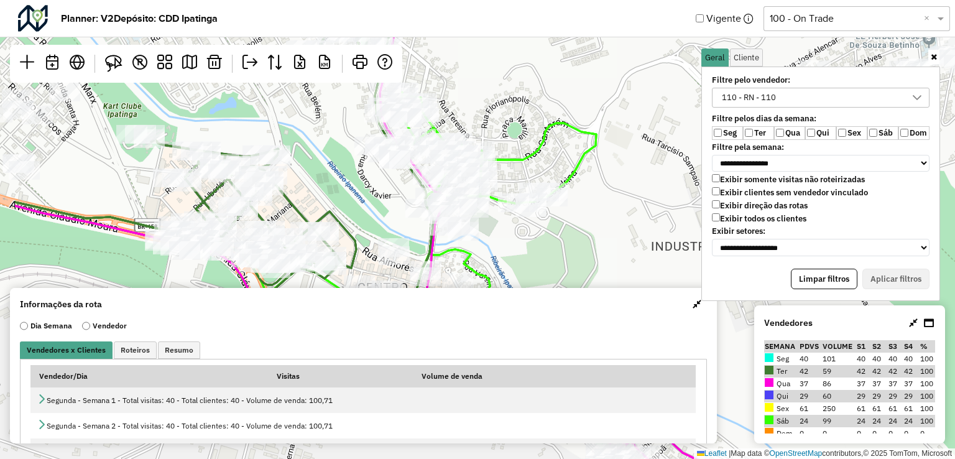
drag, startPoint x: 481, startPoint y: 241, endPoint x: 592, endPoint y: 242, distance: 110.7
click at [592, 242] on div "Leaflet | Map data © OpenStreetMap contributors,© 2025 TomTom, Microsoft" at bounding box center [477, 229] width 955 height 459
drag, startPoint x: 388, startPoint y: 182, endPoint x: 418, endPoint y: 190, distance: 31.4
click at [418, 190] on div "Leaflet | Map data © OpenStreetMap contributors,© 2025 TomTom, Microsoft" at bounding box center [477, 229] width 955 height 459
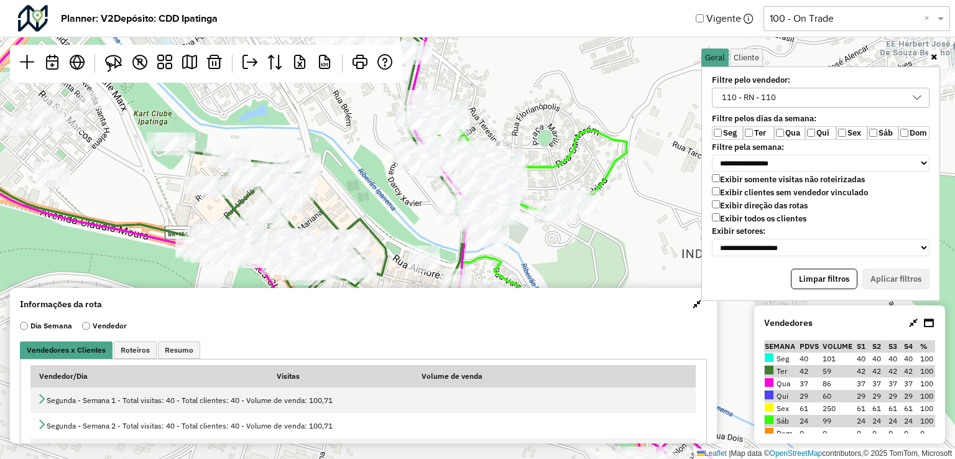
click at [418, 190] on div "Leaflet | Map data © OpenStreetMap contributors,© 2025 TomTom, Microsoft" at bounding box center [477, 229] width 955 height 459
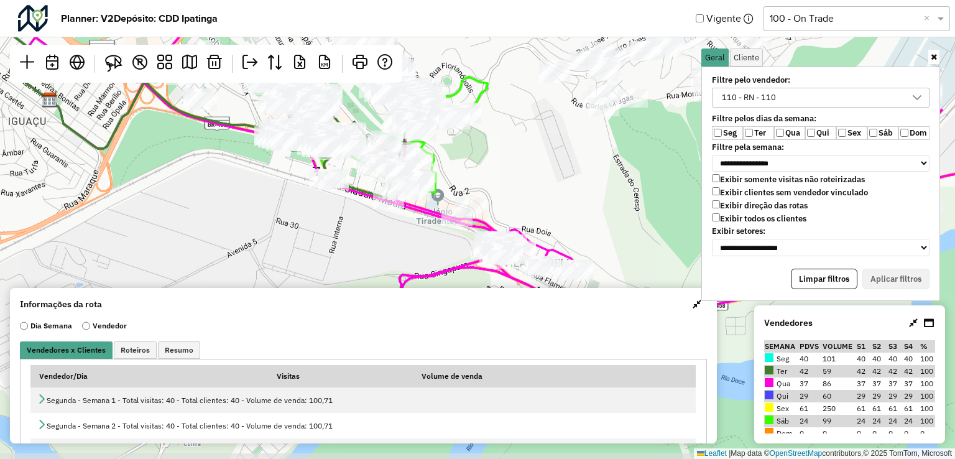
drag, startPoint x: 558, startPoint y: 237, endPoint x: 501, endPoint y: 170, distance: 88.6
click at [501, 170] on div "Leaflet | Map data © OpenStreetMap contributors,© 2025 TomTom, Microsoft" at bounding box center [477, 229] width 955 height 459
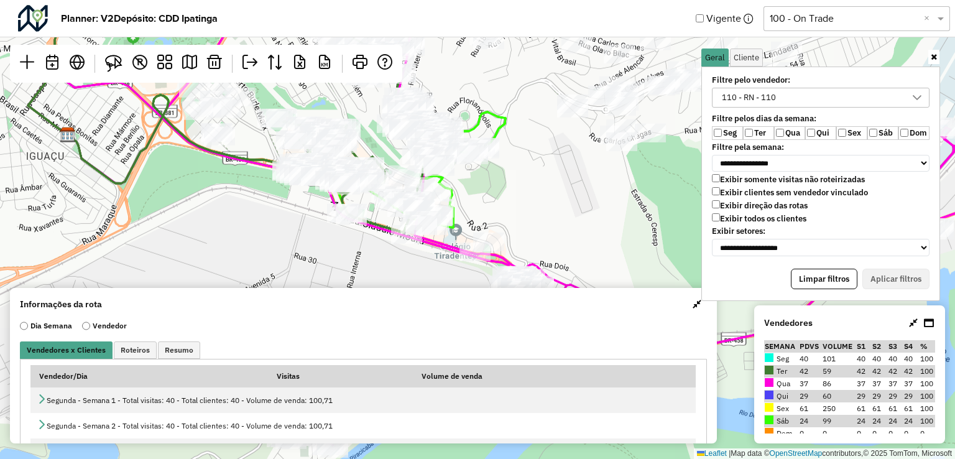
drag, startPoint x: 539, startPoint y: 195, endPoint x: 557, endPoint y: 229, distance: 39.2
click at [557, 229] on div "Leaflet | Map data © OpenStreetMap contributors,© 2025 TomTom, Microsoft" at bounding box center [477, 229] width 955 height 459
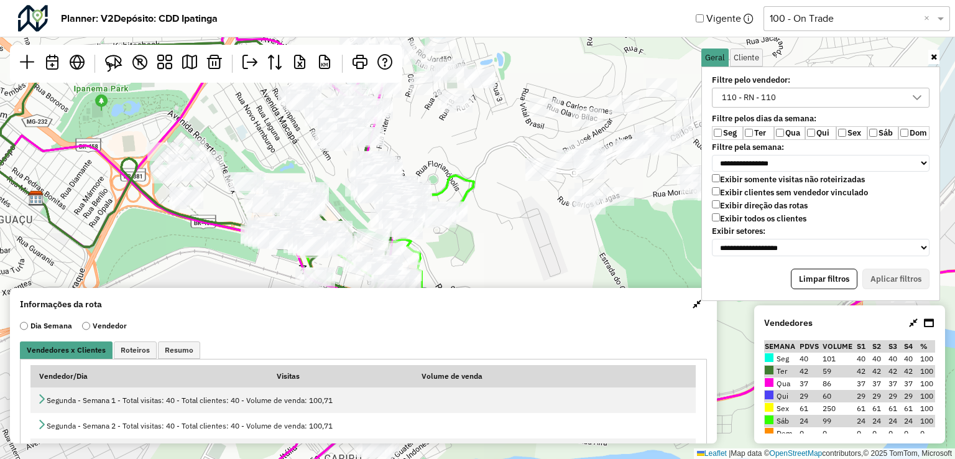
drag, startPoint x: 649, startPoint y: 215, endPoint x: 584, endPoint y: 307, distance: 112.0
click at [599, 328] on hb-planner "**********" at bounding box center [477, 229] width 955 height 459
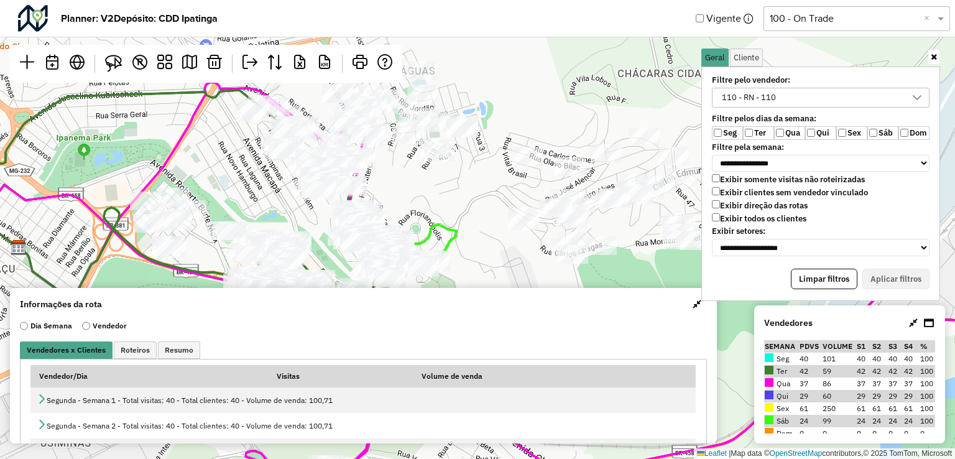
drag, startPoint x: 569, startPoint y: 178, endPoint x: 503, endPoint y: 175, distance: 66.0
click at [555, 172] on div at bounding box center [570, 166] width 31 height 19
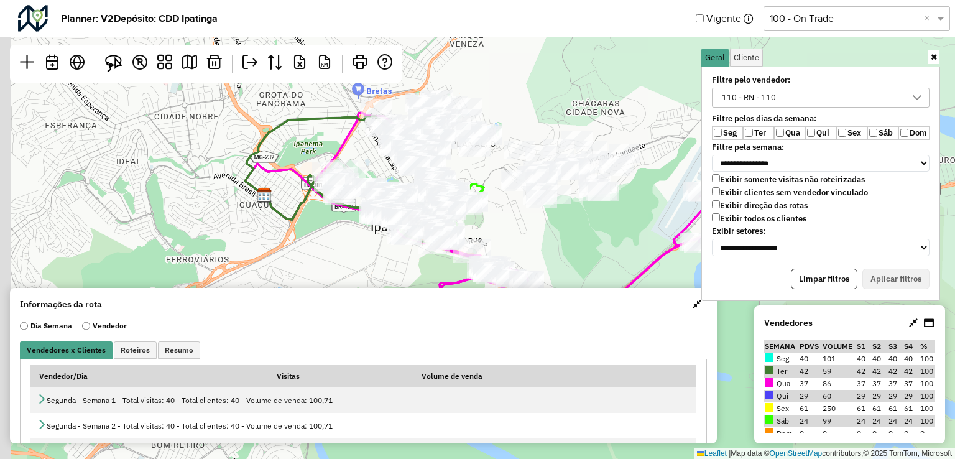
drag, startPoint x: 586, startPoint y: 229, endPoint x: 634, endPoint y: 211, distance: 51.5
click at [634, 211] on div "Leaflet | Map data © OpenStreetMap contributors,© 2025 TomTom, Microsoft" at bounding box center [477, 229] width 955 height 459
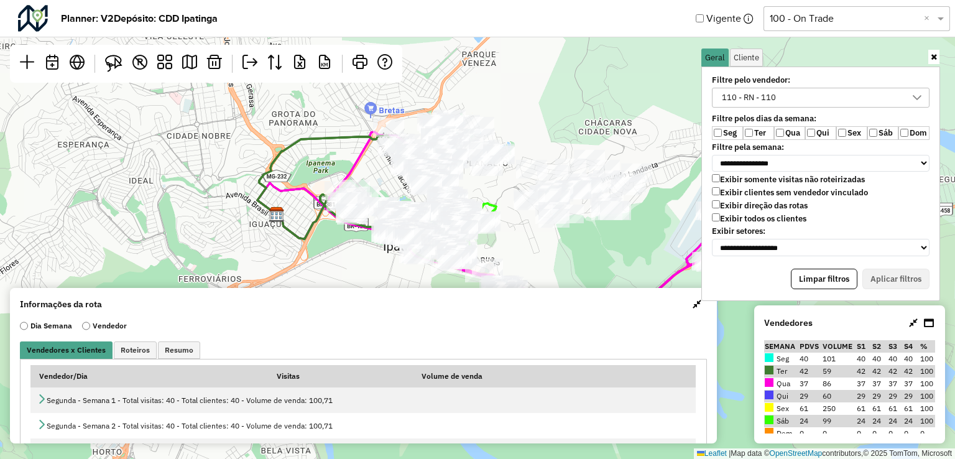
drag, startPoint x: 487, startPoint y: 168, endPoint x: 500, endPoint y: 222, distance: 55.6
click at [500, 222] on div "Leaflet | Map data © OpenStreetMap contributors,© 2025 TomTom, Microsoft" at bounding box center [477, 229] width 955 height 459
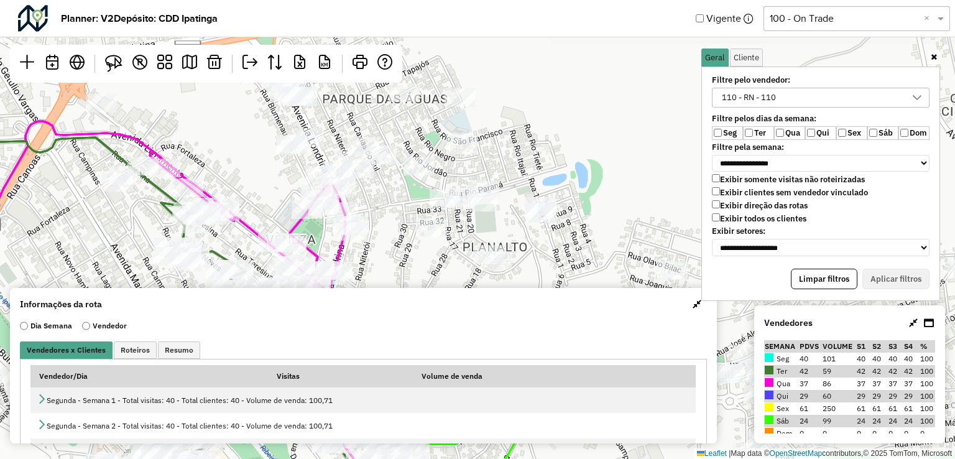
drag, startPoint x: 480, startPoint y: 185, endPoint x: 435, endPoint y: 274, distance: 99.5
click at [453, 293] on hb-planner "**********" at bounding box center [477, 229] width 955 height 459
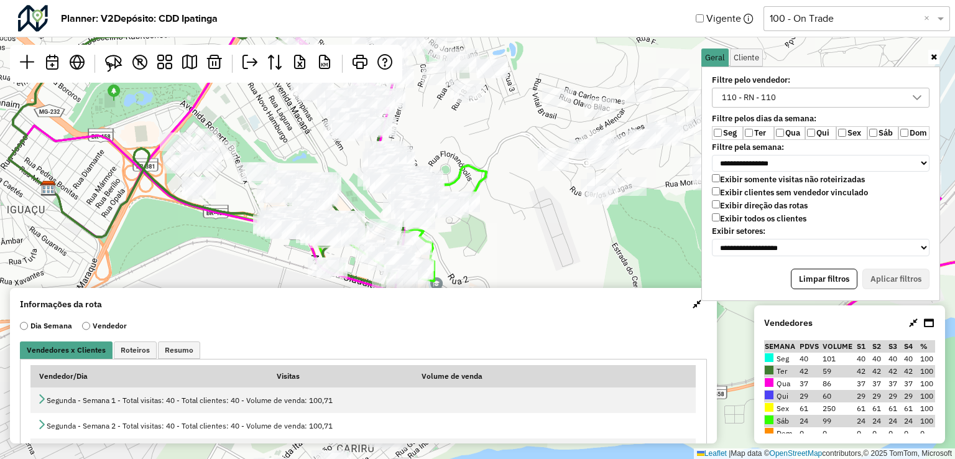
drag, startPoint x: 387, startPoint y: 225, endPoint x: 420, endPoint y: 93, distance: 136.6
click at [422, 85] on div "Leaflet | Map data © OpenStreetMap contributors,© 2025 TomTom, Microsoft" at bounding box center [477, 229] width 955 height 459
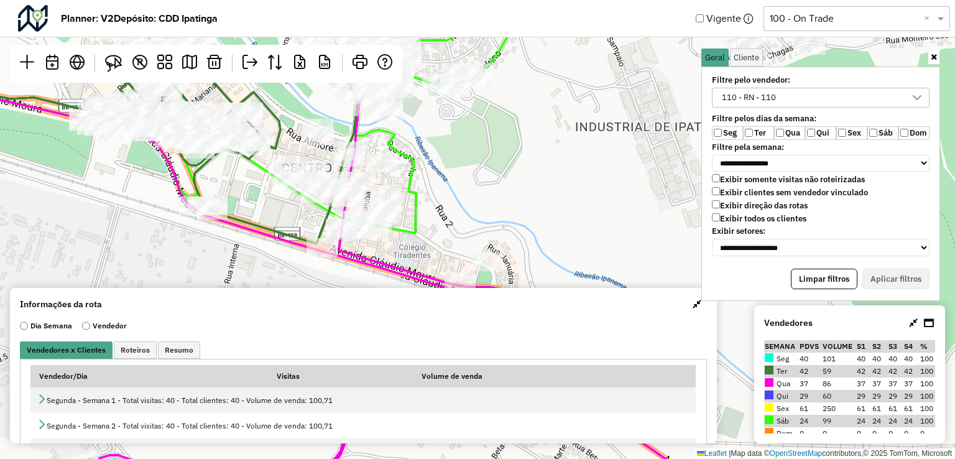
drag, startPoint x: 409, startPoint y: 174, endPoint x: 463, endPoint y: 229, distance: 77.4
click at [463, 229] on div "Leaflet | Map data © OpenStreetMap contributors,© 2025 TomTom, Microsoft" at bounding box center [477, 229] width 955 height 459
click at [117, 55] on img at bounding box center [113, 63] width 17 height 17
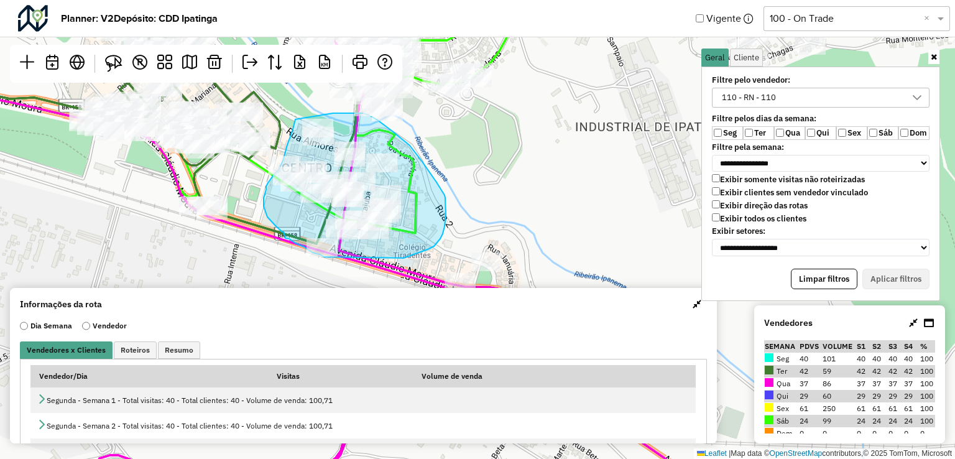
drag, startPoint x: 295, startPoint y: 119, endPoint x: 348, endPoint y: 132, distance: 53.8
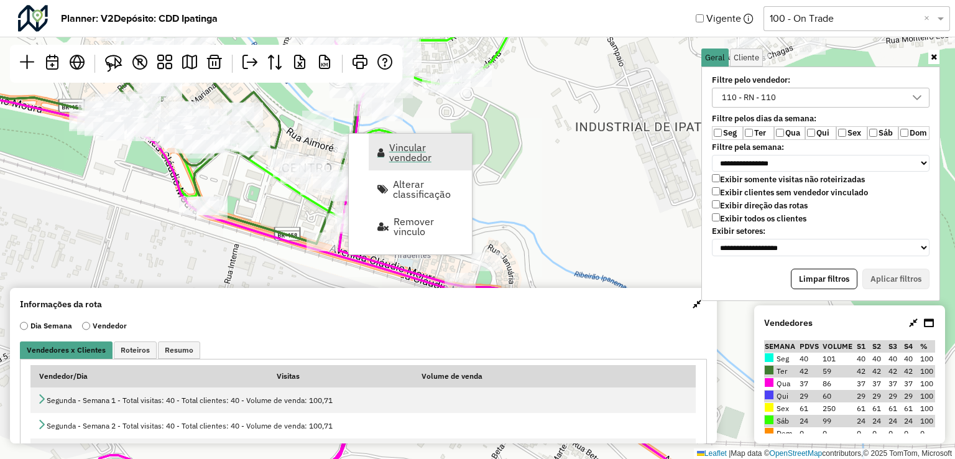
click at [423, 164] on link "Vincular vendedor" at bounding box center [420, 152] width 103 height 37
select select "*********"
select select "*"
select select "*********"
select select "*"
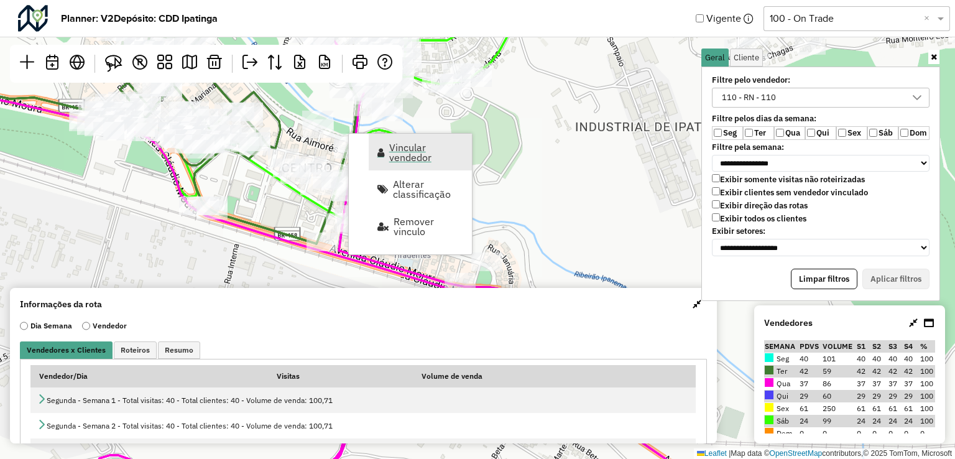
select select "*********"
select select "*"
select select "*********"
select select "*"
select select "*********"
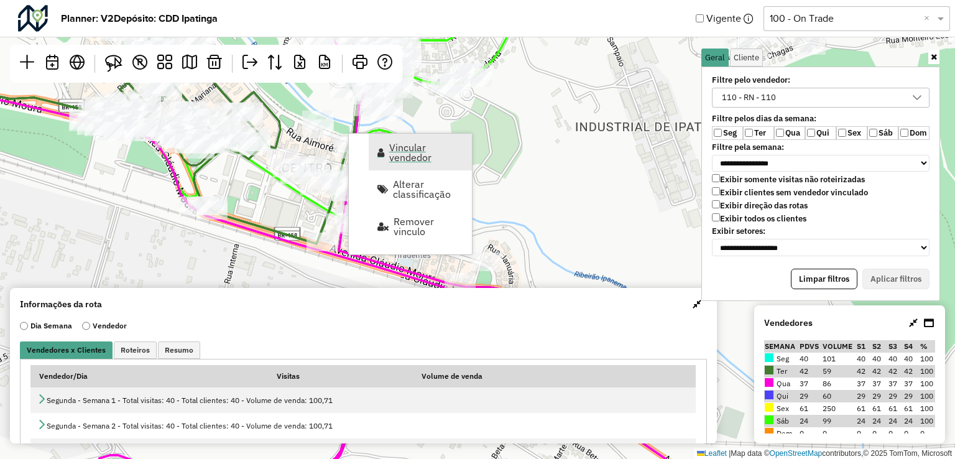
select select "*"
select select "*********"
select select "*"
select select "*********"
select select "*"
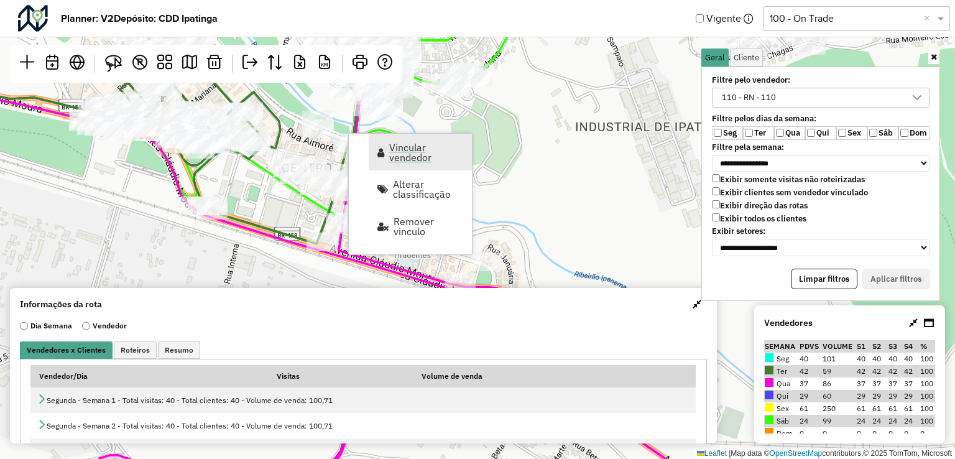
select select "*********"
select select "*"
select select "*********"
select select "*"
select select "*********"
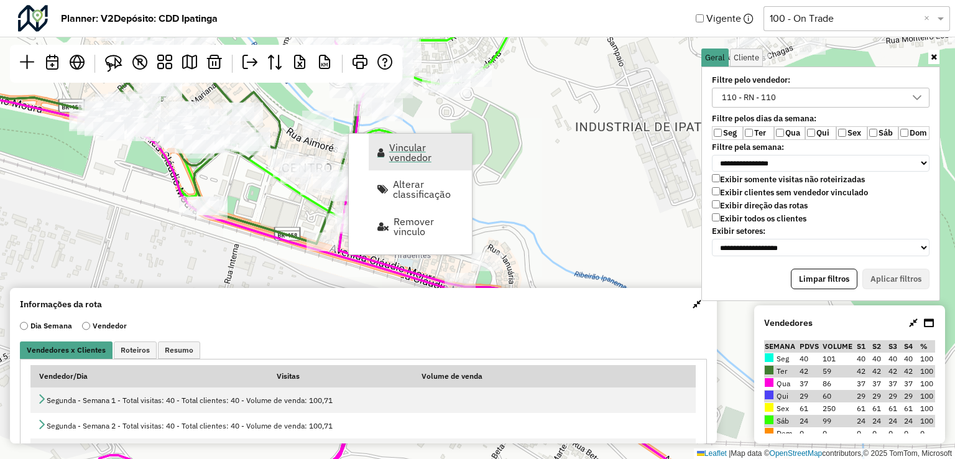
select select "*"
select select "*********"
select select "*"
select select "*********"
select select "*"
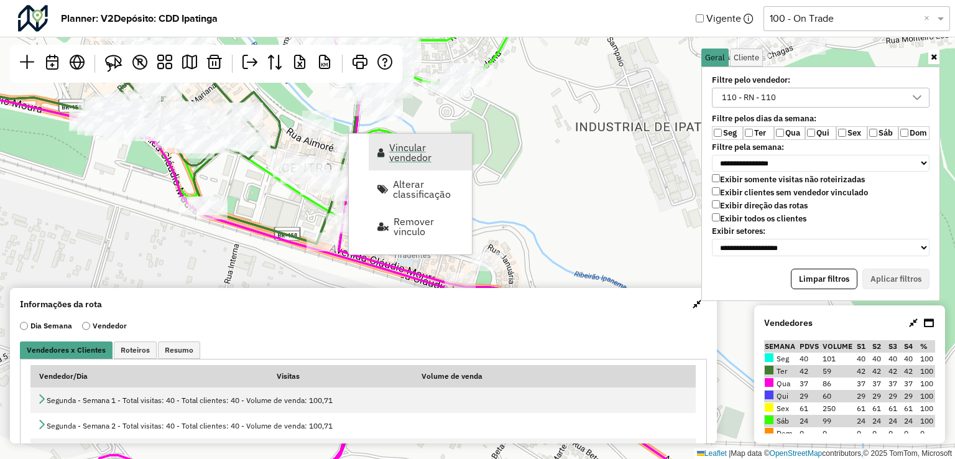
select select "*********"
select select "*"
select select "*********"
select select "*"
select select "*********"
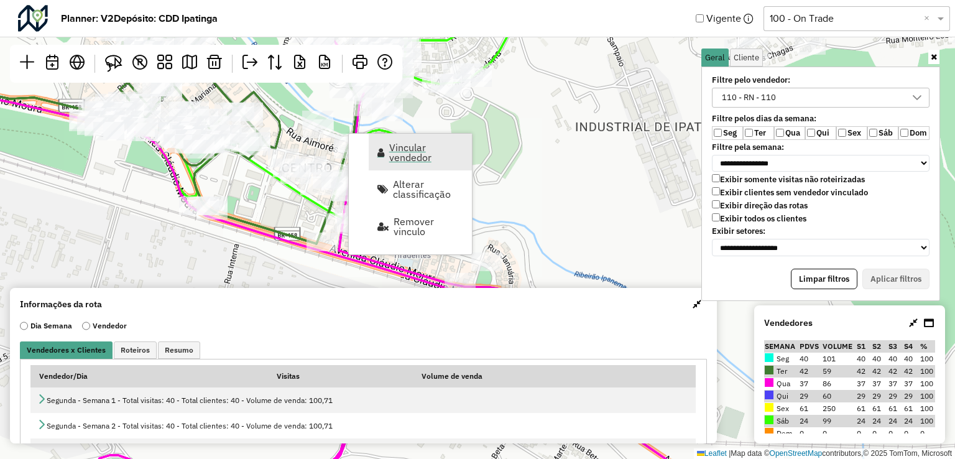
select select "*"
select select "*********"
select select "*"
select select "*********"
select select "*"
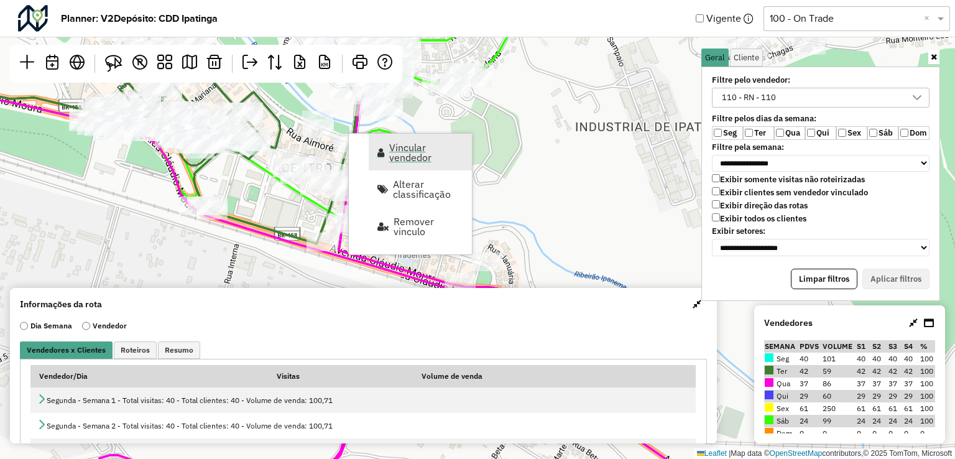
select select "*********"
select select "*"
select select "*********"
select select "*"
select select "*********"
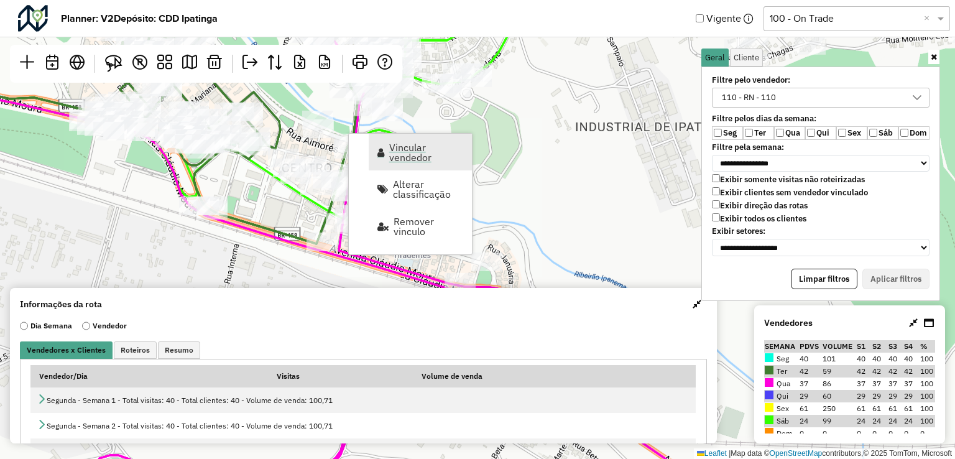
select select "*"
select select "*********"
select select "*"
select select "*********"
select select "*"
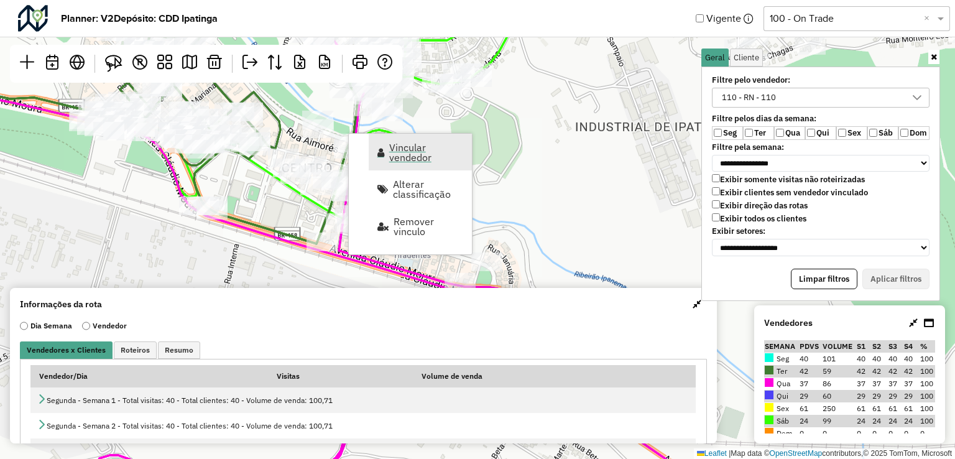
select select "*********"
select select "*"
select select "*********"
select select "*"
select select "*********"
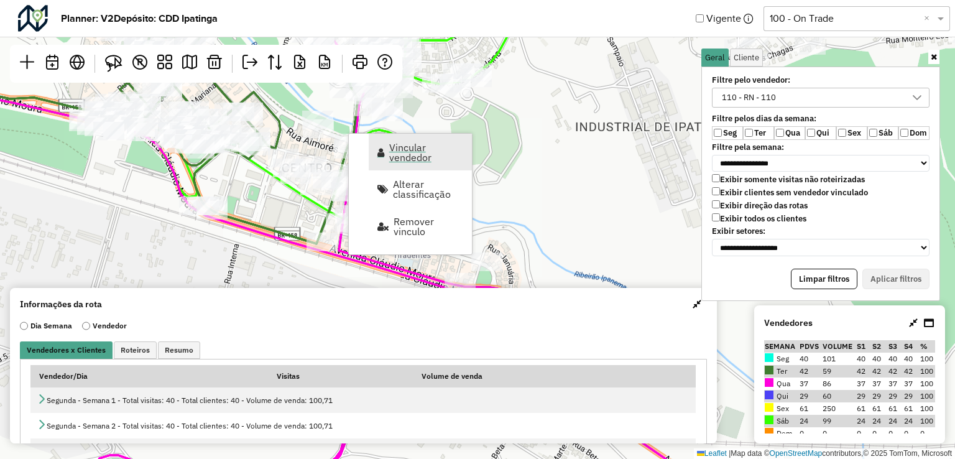
select select "*"
select select "*********"
select select "*"
select select "*********"
select select "*"
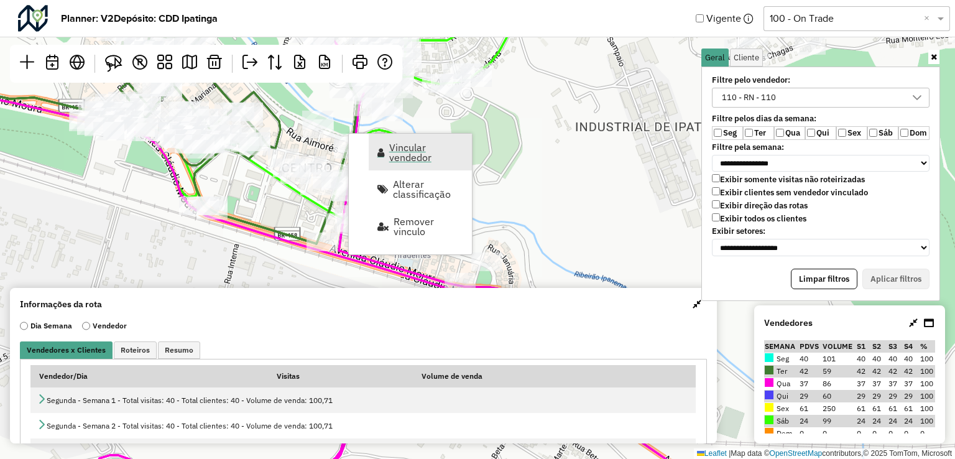
select select "*********"
select select "*"
select select "*********"
select select "*"
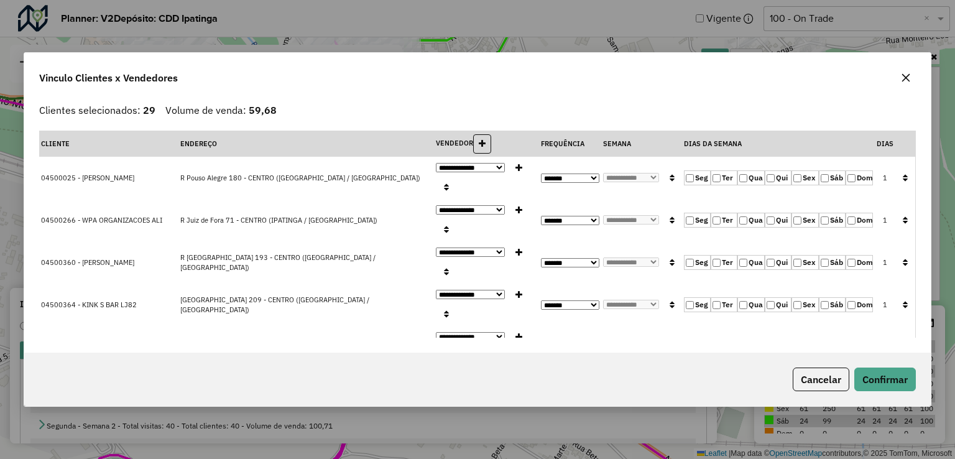
drag, startPoint x: 746, startPoint y: 172, endPoint x: 762, endPoint y: 183, distance: 18.8
click at [746, 174] on label "Qua" at bounding box center [750, 177] width 27 height 15
click at [766, 183] on label "Qui" at bounding box center [778, 177] width 27 height 15
click at [905, 174] on button "button" at bounding box center [905, 178] width 16 height 19
click at [890, 377] on button "Confirmar" at bounding box center [885, 379] width 62 height 24
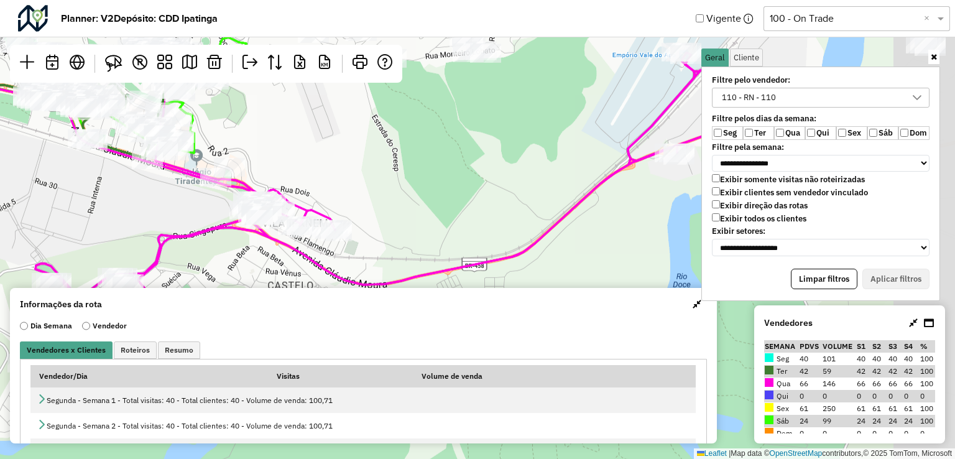
drag, startPoint x: 532, startPoint y: 235, endPoint x: 280, endPoint y: 160, distance: 263.2
click at [280, 160] on div "Leaflet | Map data © OpenStreetMap contributors,© 2025 TomTom, Microsoft" at bounding box center [477, 229] width 955 height 459
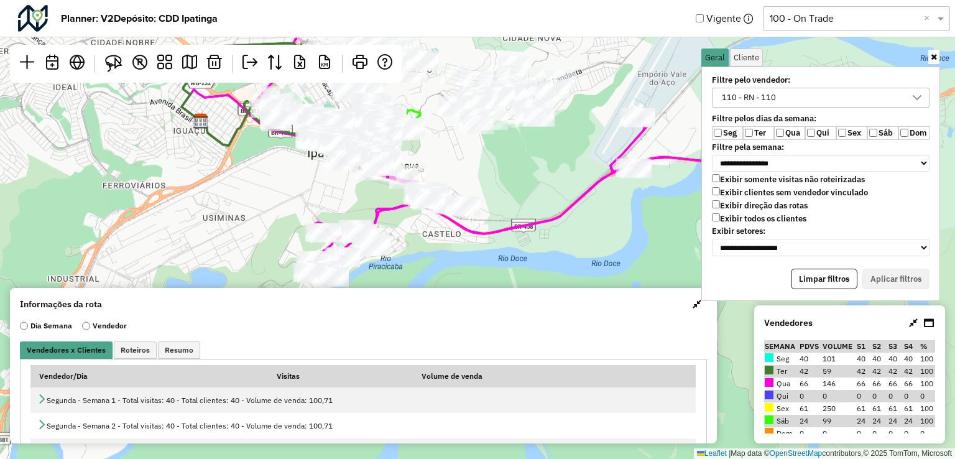
drag, startPoint x: 573, startPoint y: 144, endPoint x: 610, endPoint y: 159, distance: 40.2
click at [610, 159] on div "Leaflet | Map data © OpenStreetMap contributors,© 2025 TomTom, Microsoft" at bounding box center [477, 229] width 955 height 459
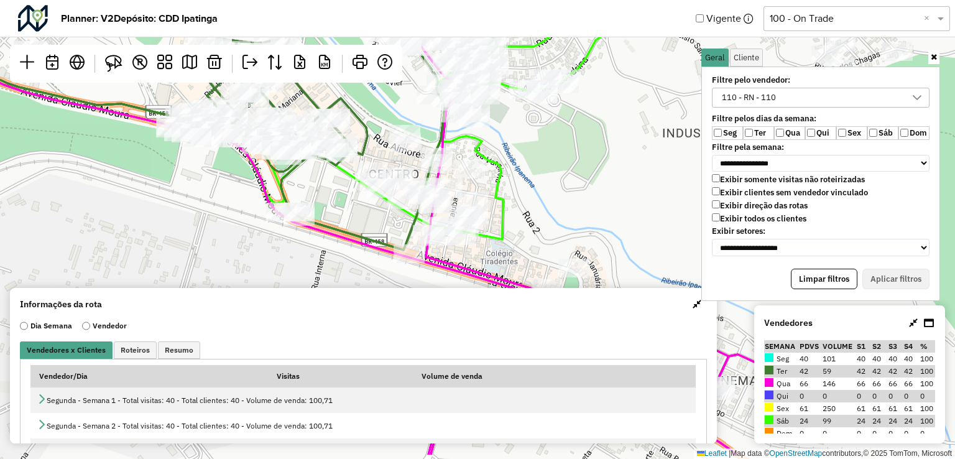
drag, startPoint x: 464, startPoint y: 202, endPoint x: 557, endPoint y: 150, distance: 106.4
click at [557, 150] on div "Leaflet | Map data © OpenStreetMap contributors,© 2025 TomTom, Microsoft" at bounding box center [477, 229] width 955 height 459
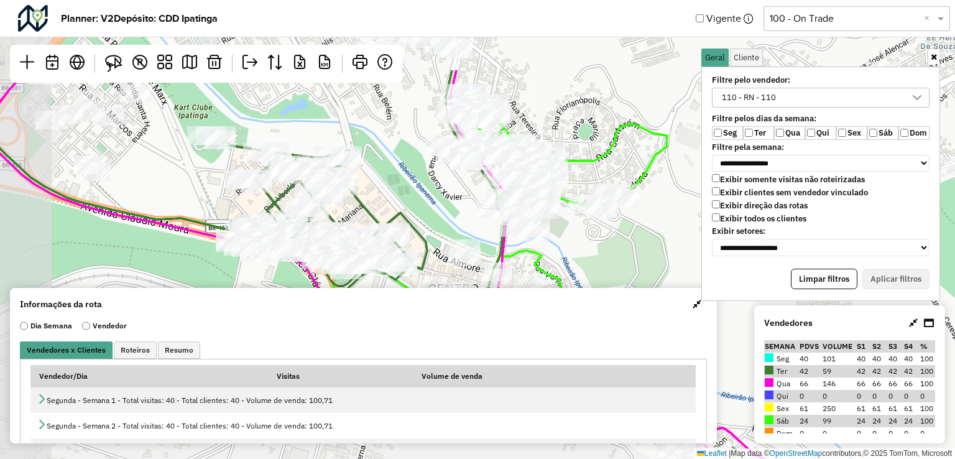
drag, startPoint x: 517, startPoint y: 136, endPoint x: 577, endPoint y: 252, distance: 130.7
click at [577, 252] on div "Leaflet | Map data © OpenStreetMap contributors,© 2025 TomTom, Microsoft" at bounding box center [477, 229] width 955 height 459
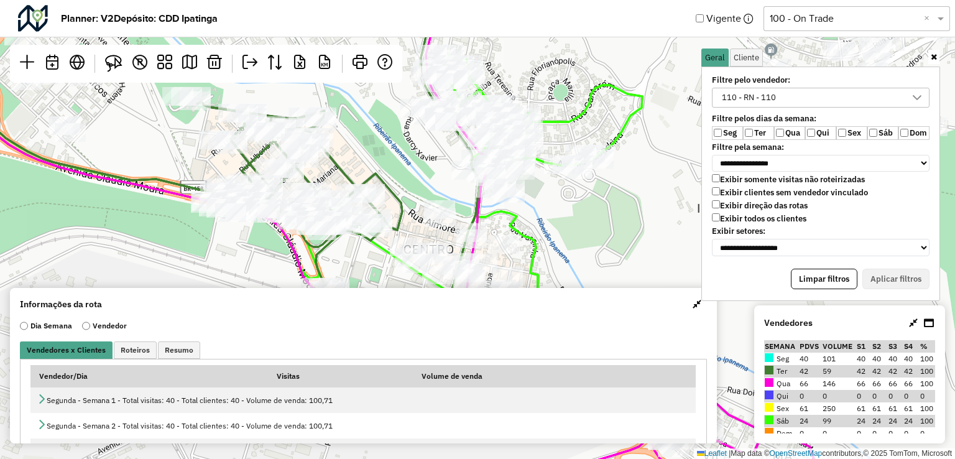
drag, startPoint x: 387, startPoint y: 165, endPoint x: 361, endPoint y: 121, distance: 51.3
click at [361, 121] on div "Leaflet | Map data © OpenStreetMap contributors,© 2025 TomTom, Microsoft" at bounding box center [477, 229] width 955 height 459
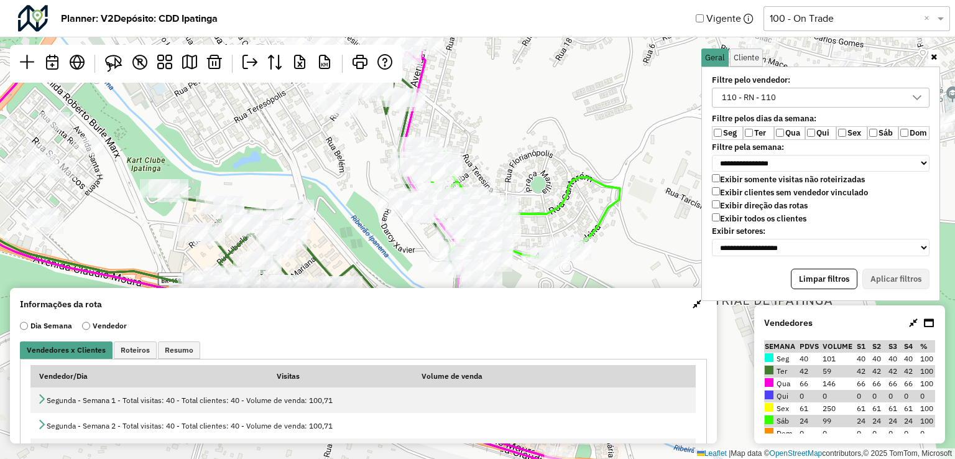
drag, startPoint x: 558, startPoint y: 209, endPoint x: 513, endPoint y: 270, distance: 75.6
click at [537, 298] on hb-planner "**********" at bounding box center [477, 229] width 955 height 459
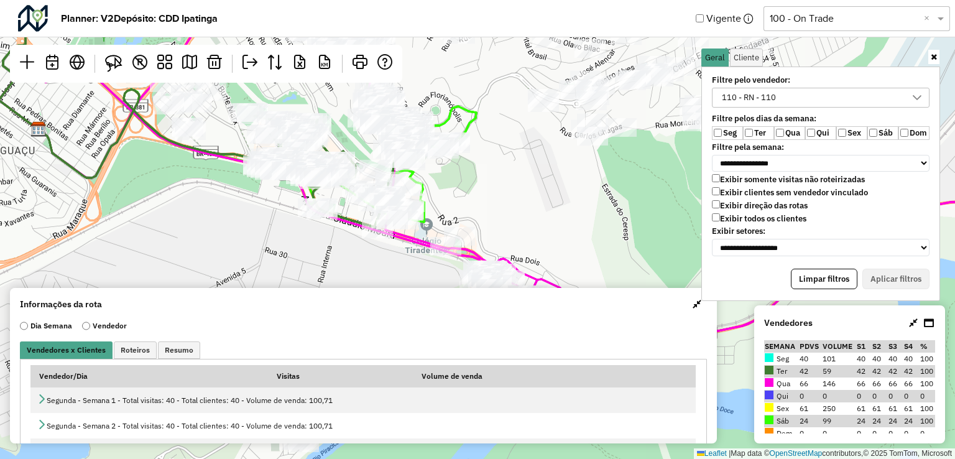
drag, startPoint x: 556, startPoint y: 253, endPoint x: 485, endPoint y: 159, distance: 118.0
click at [485, 159] on div "Leaflet | Map data © OpenStreetMap contributors,© 2025 TomTom, Microsoft" at bounding box center [477, 229] width 955 height 459
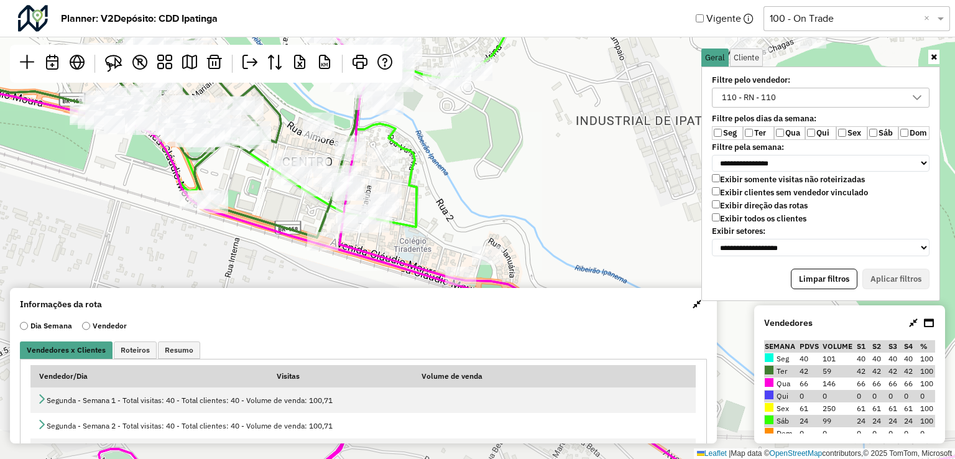
drag, startPoint x: 439, startPoint y: 190, endPoint x: 450, endPoint y: 161, distance: 31.3
click at [450, 161] on div "Leaflet | Map data © OpenStreetMap contributors,© 2025 TomTom, Microsoft" at bounding box center [477, 229] width 955 height 459
click at [114, 57] on img at bounding box center [113, 63] width 17 height 17
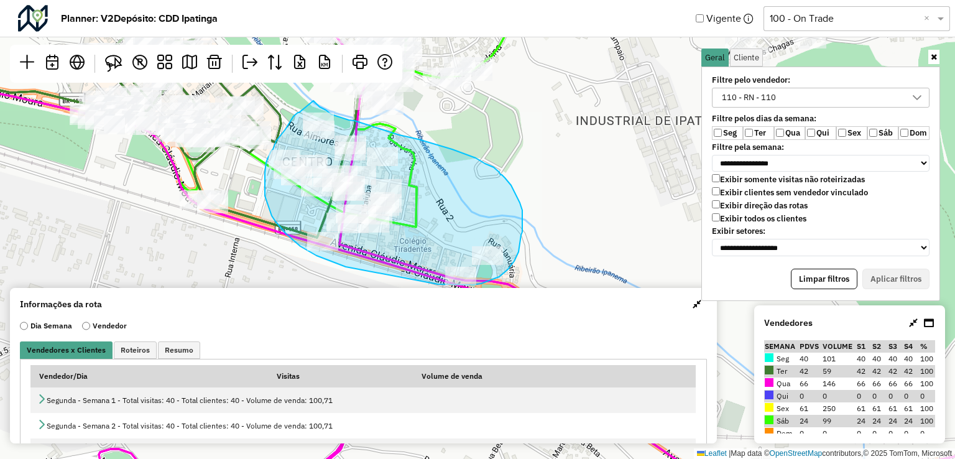
drag, startPoint x: 299, startPoint y: 113, endPoint x: 313, endPoint y: 101, distance: 18.5
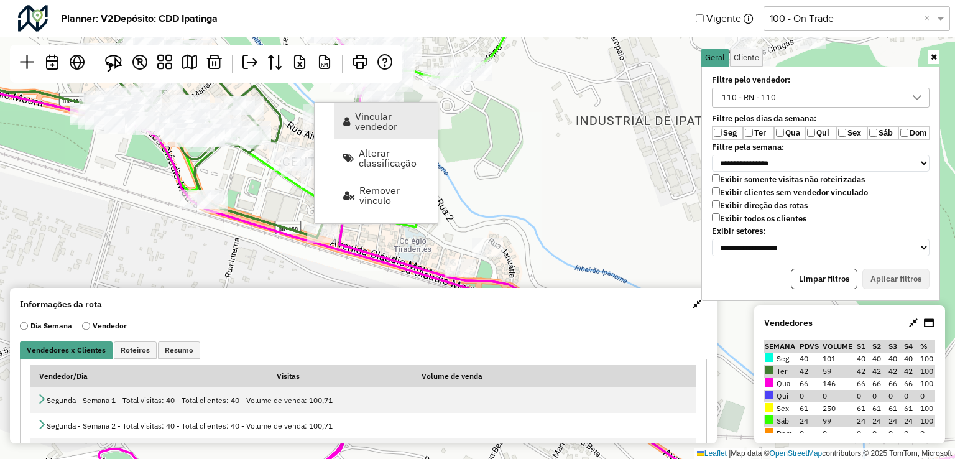
click at [375, 130] on span "Vincular vendedor" at bounding box center [392, 121] width 75 height 20
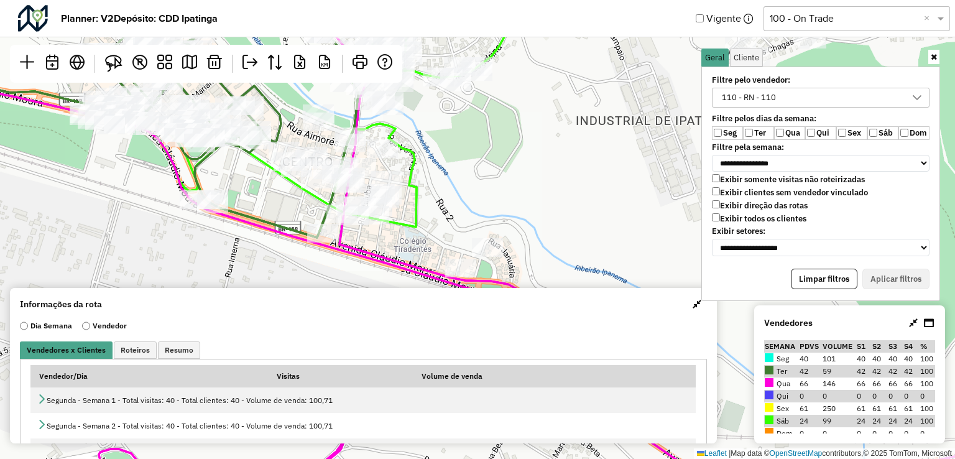
select select "*********"
select select "*"
select select "*********"
select select "*"
select select "*********"
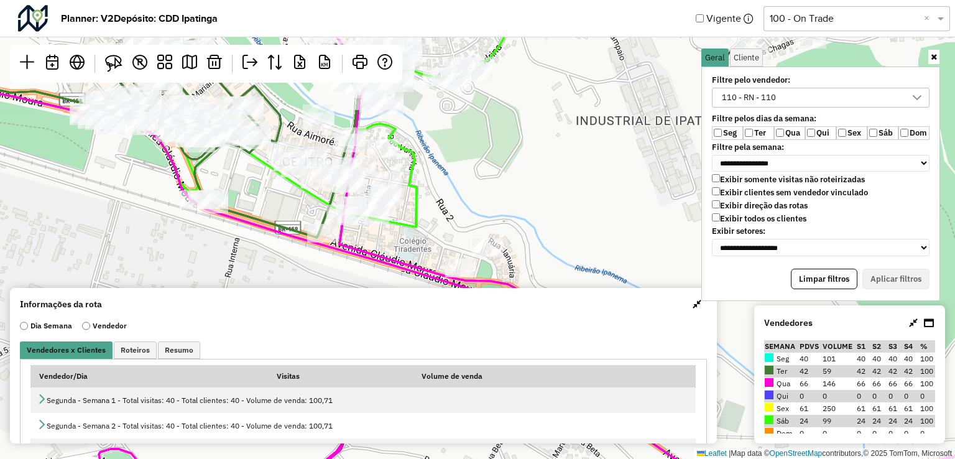
select select "*"
select select "*********"
select select "*"
select select "*********"
select select "*"
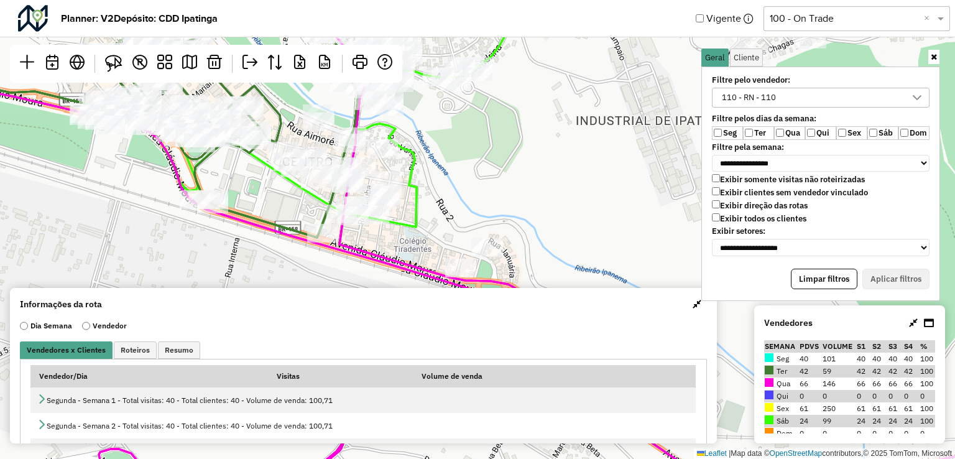
select select "*********"
select select "*"
select select "*********"
select select "*"
select select "*********"
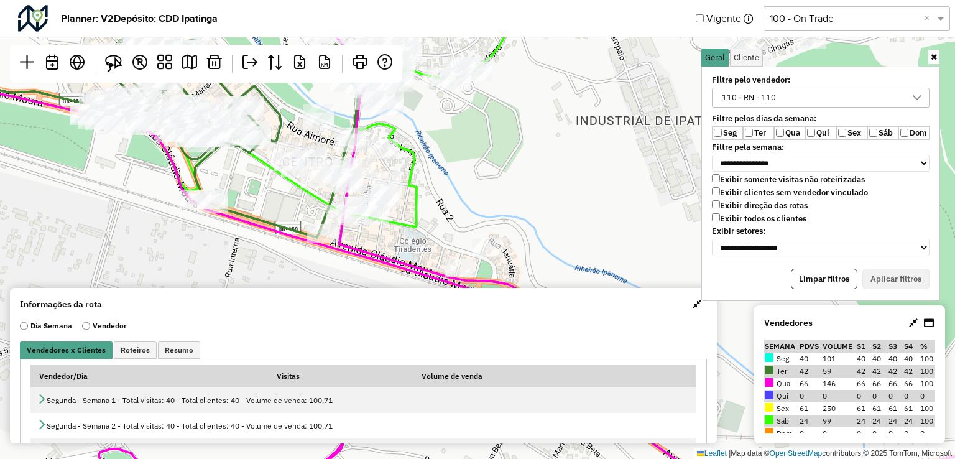
select select "*"
select select "*********"
select select "*"
select select "*********"
select select "*"
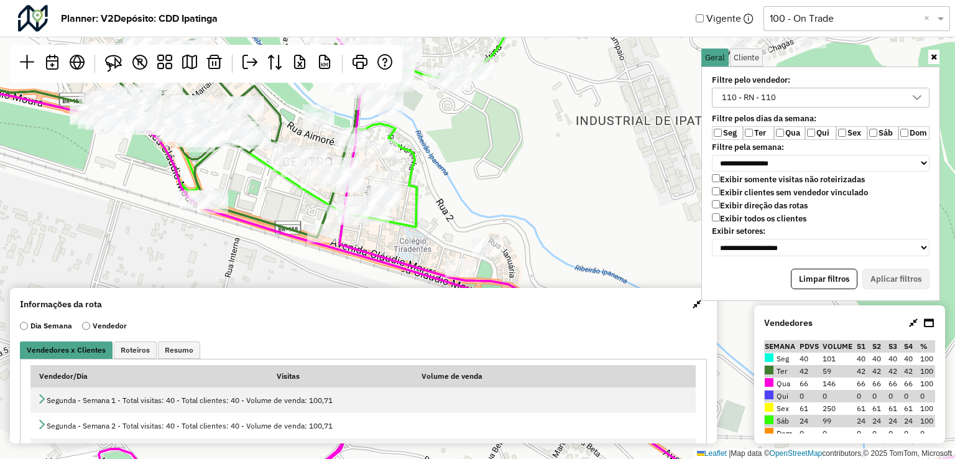
select select "*********"
select select "*"
select select "*********"
select select "*"
select select "*********"
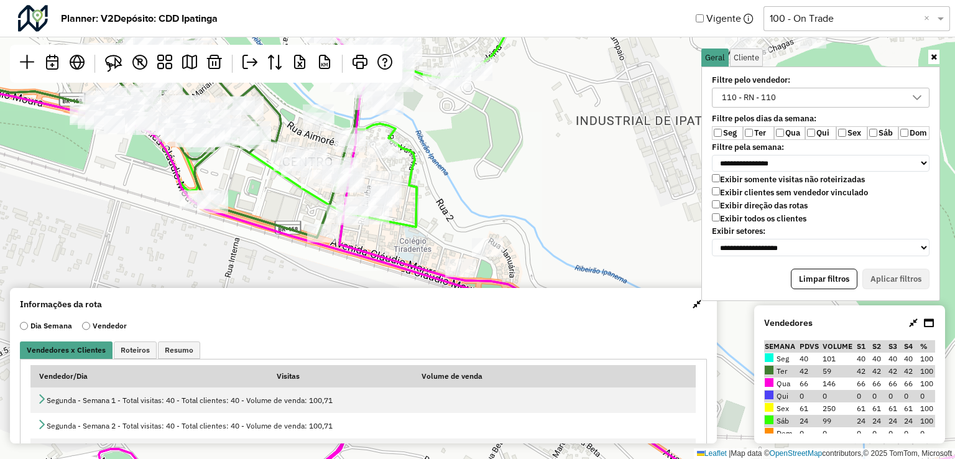
select select "*"
select select "*********"
select select "*"
select select "*********"
select select "*"
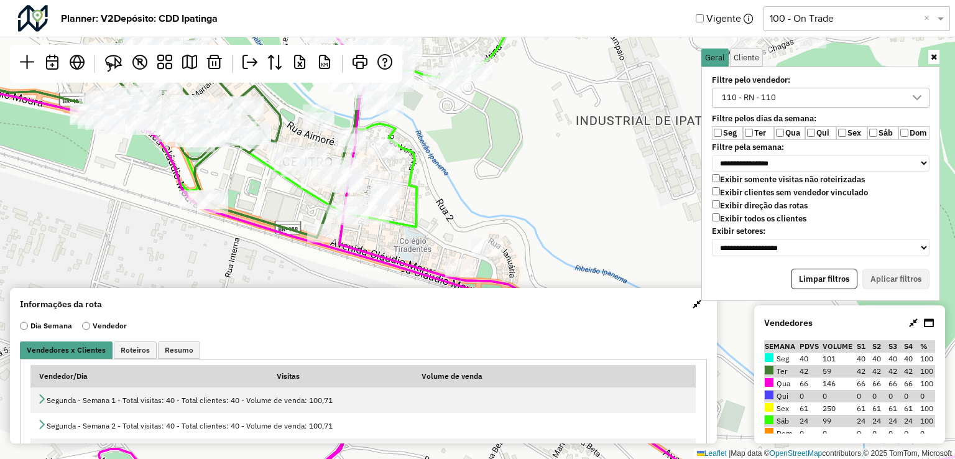
select select "*********"
select select "*"
select select "*********"
select select "*"
select select "*********"
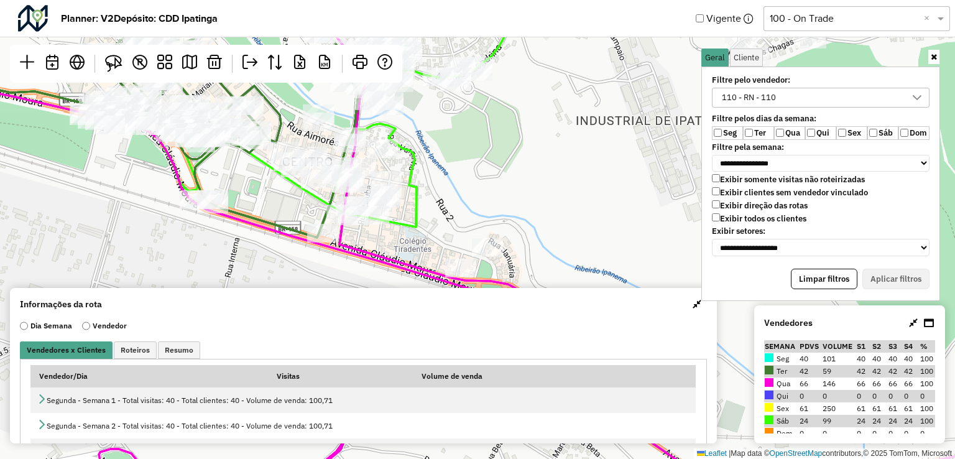
select select "*"
select select "*********"
select select "*"
select select "*********"
select select "*"
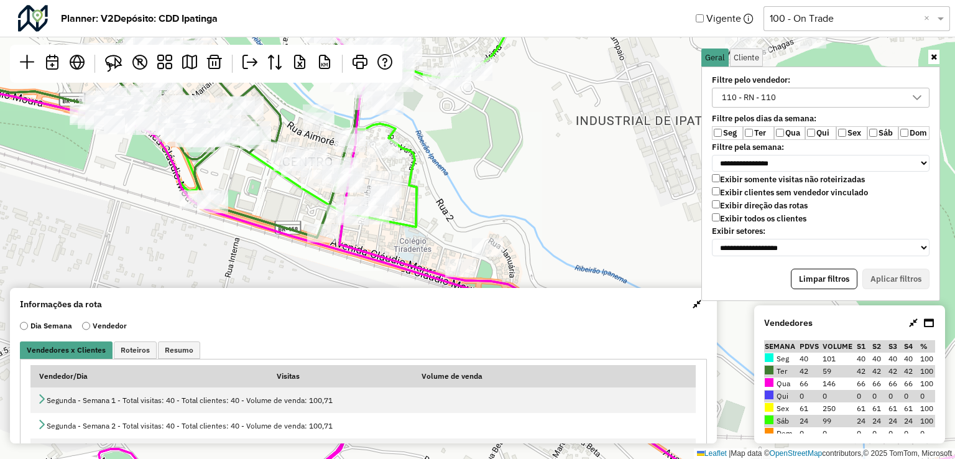
select select "*********"
select select "*"
select select "*********"
select select "*"
select select "*********"
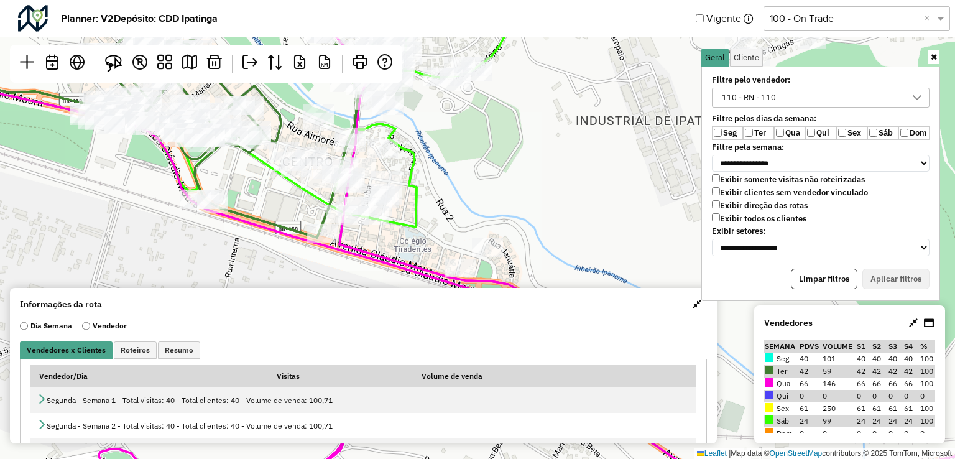
select select "*"
select select "*********"
select select "*"
select select "*********"
select select "*"
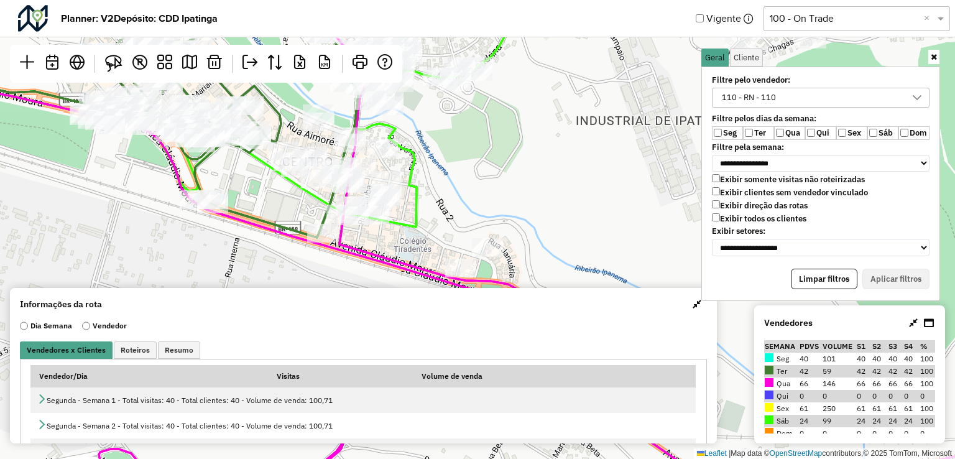
select select "*********"
select select "*"
select select "*********"
select select "*"
select select "*********"
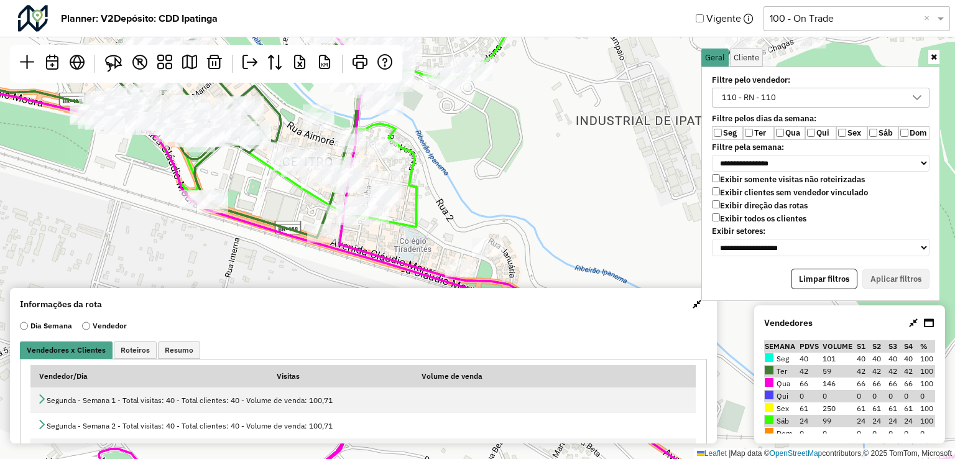
select select "*"
select select "*********"
select select "*"
select select "*********"
select select "*"
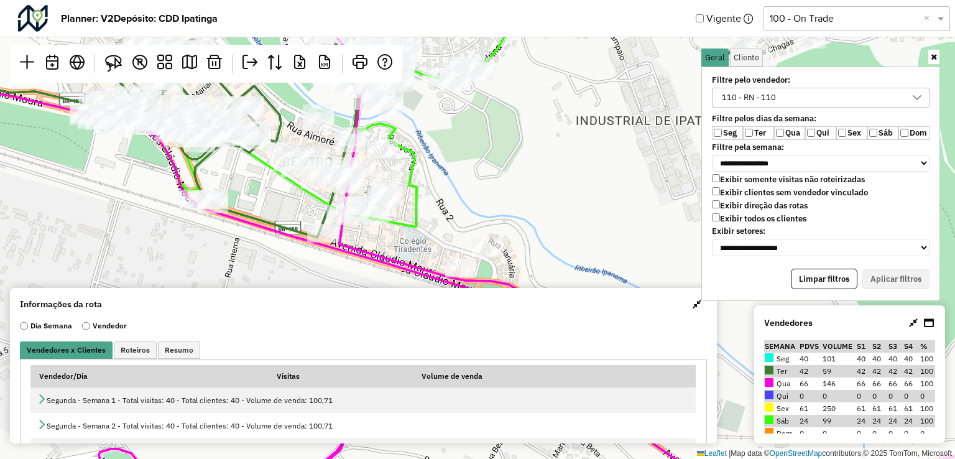
select select "*********"
select select "*"
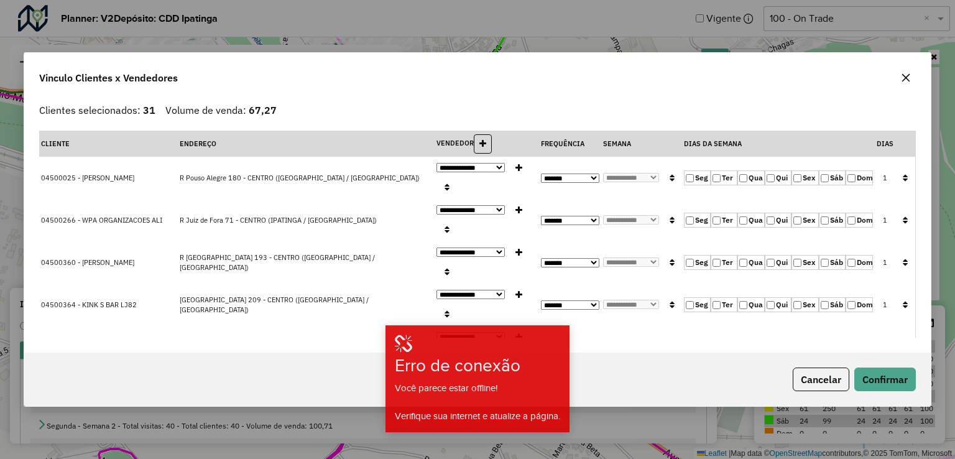
click at [767, 172] on label "Qui" at bounding box center [778, 177] width 27 height 15
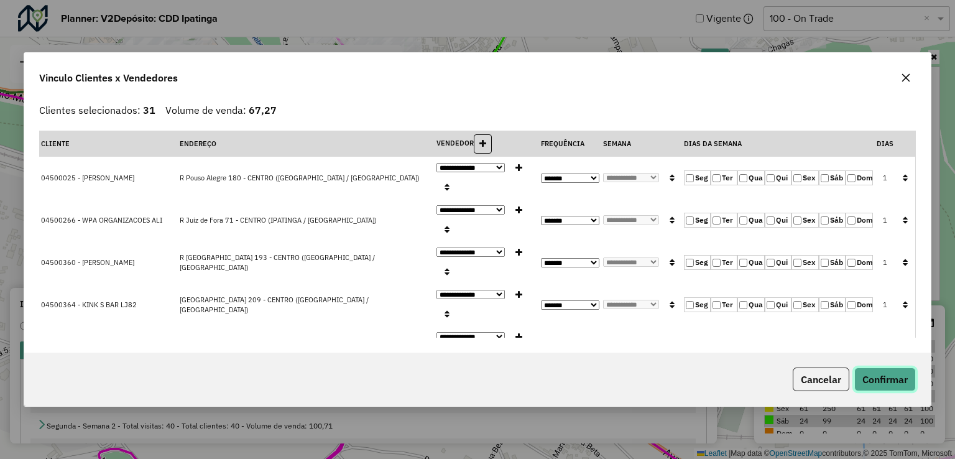
click at [902, 382] on button "Confirmar" at bounding box center [885, 379] width 62 height 24
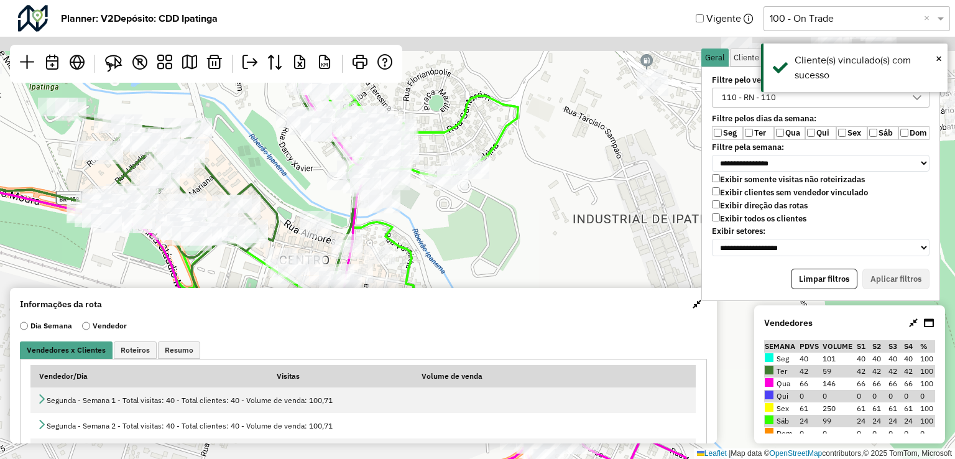
drag, startPoint x: 428, startPoint y: 160, endPoint x: 429, endPoint y: 291, distance: 130.6
click at [429, 291] on hb-planner "**********" at bounding box center [477, 229] width 955 height 459
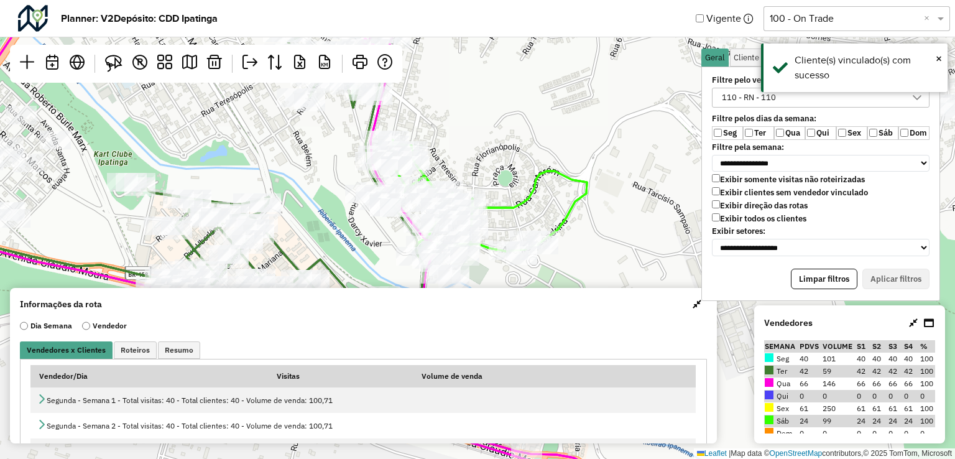
drag, startPoint x: 244, startPoint y: 174, endPoint x: 309, endPoint y: 217, distance: 78.1
click at [309, 217] on div "Leaflet | Map data © OpenStreetMap contributors,© 2025 TomTom, Microsoft" at bounding box center [477, 229] width 955 height 459
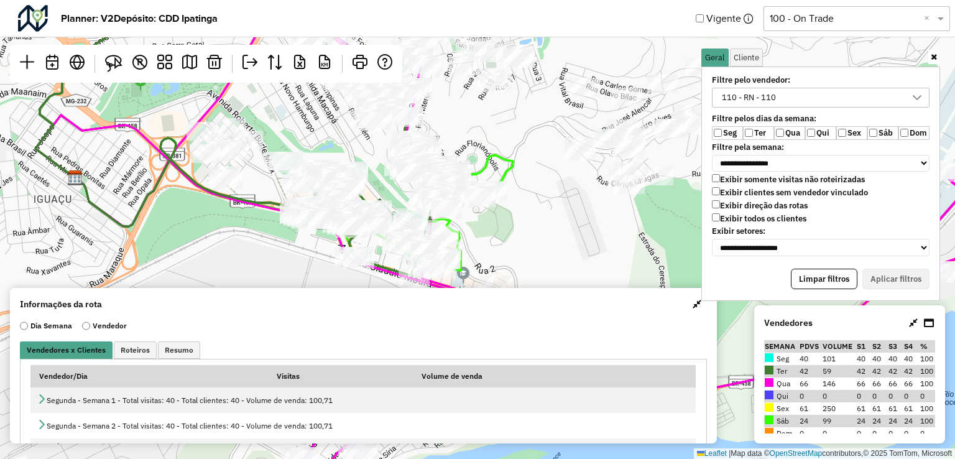
drag, startPoint x: 455, startPoint y: 170, endPoint x: 510, endPoint y: 143, distance: 61.2
click at [510, 143] on div "Leaflet | Map data © OpenStreetMap contributors,© 2025 TomTom, Microsoft" at bounding box center [477, 229] width 955 height 459
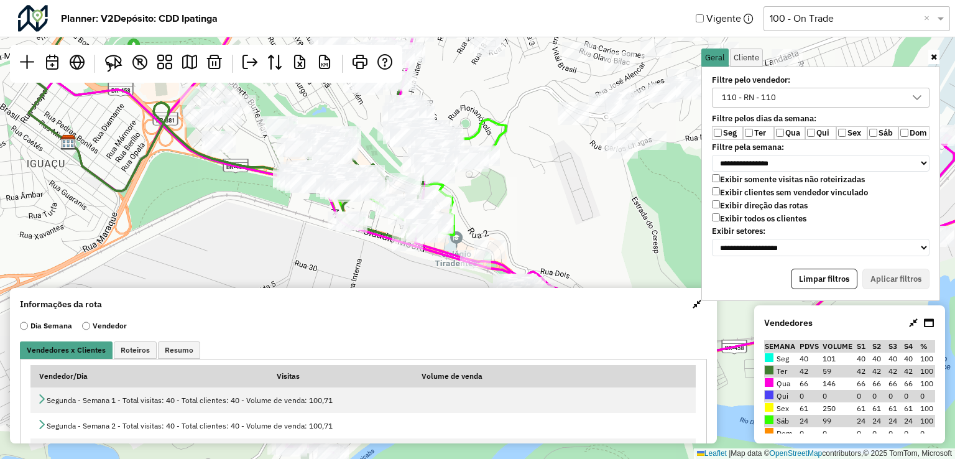
drag, startPoint x: 504, startPoint y: 249, endPoint x: 497, endPoint y: 214, distance: 36.1
click at [497, 214] on div "Leaflet | Map data © OpenStreetMap contributors,© 2025 TomTom, Microsoft" at bounding box center [477, 229] width 955 height 459
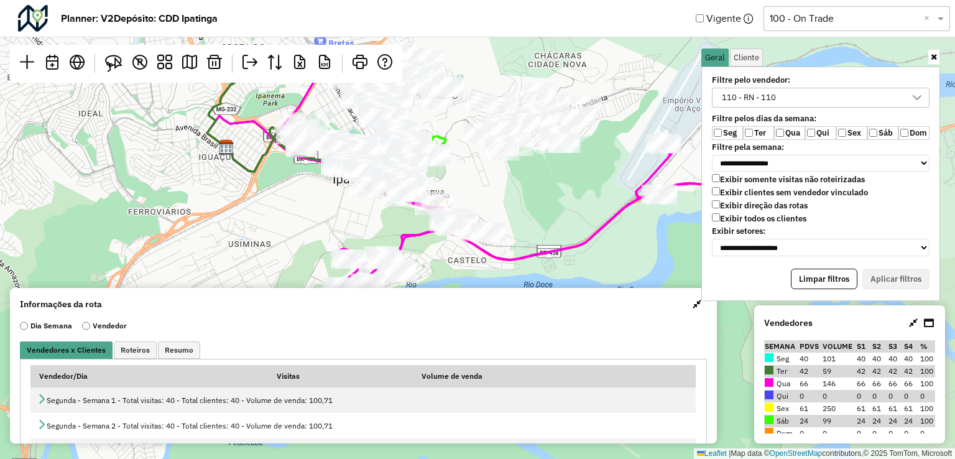
drag, startPoint x: 515, startPoint y: 238, endPoint x: 473, endPoint y: 186, distance: 67.2
click at [473, 186] on div "Leaflet | Map data © OpenStreetMap contributors,© 2025 TomTom, Microsoft" at bounding box center [477, 229] width 955 height 459
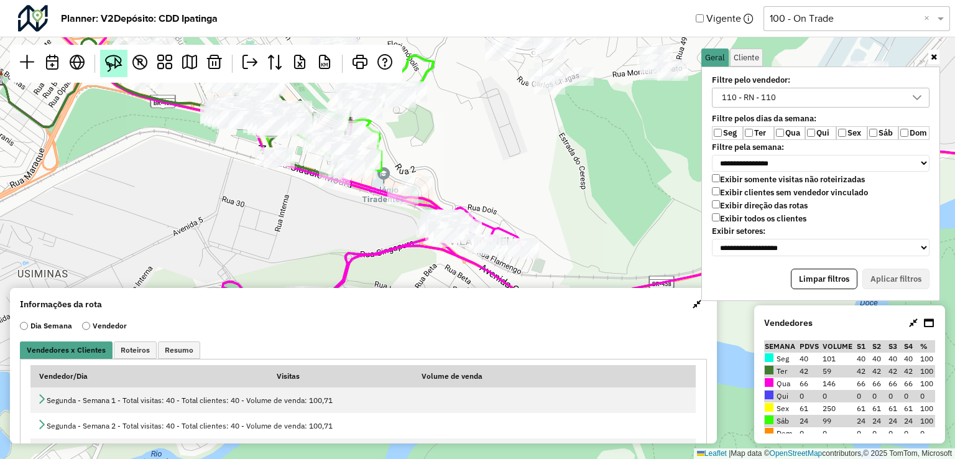
click at [117, 61] on img at bounding box center [113, 63] width 17 height 17
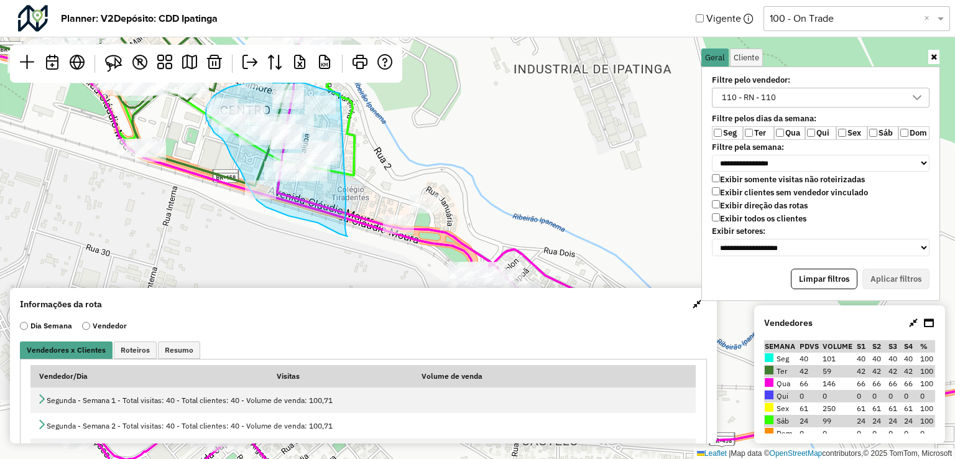
drag, startPoint x: 346, startPoint y: 200, endPoint x: 340, endPoint y: 93, distance: 106.5
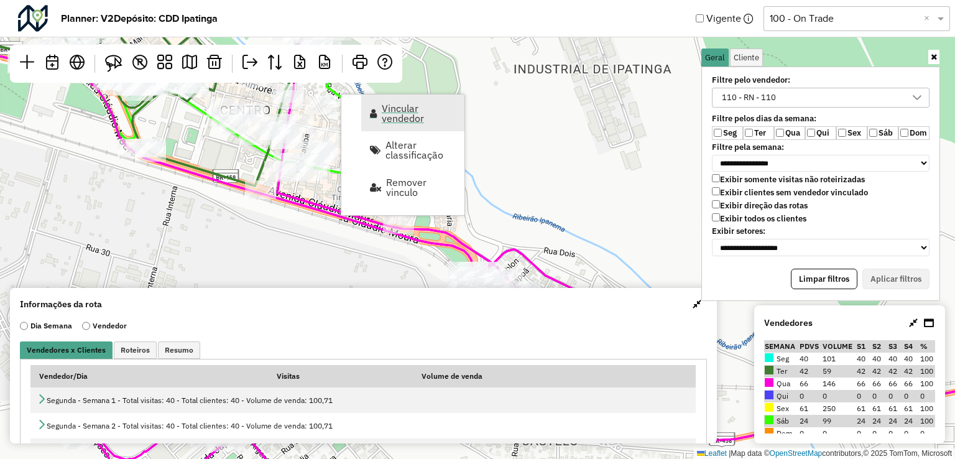
click at [388, 123] on span "Vincular vendedor" at bounding box center [419, 113] width 75 height 20
select select "*********"
select select "*"
select select "*********"
select select "*"
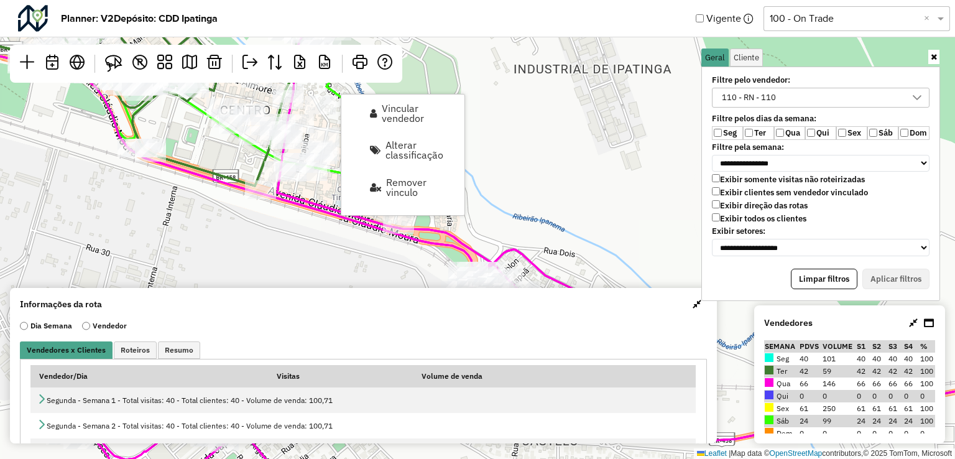
select select "*********"
select select "*"
select select "*********"
select select "*"
select select "*********"
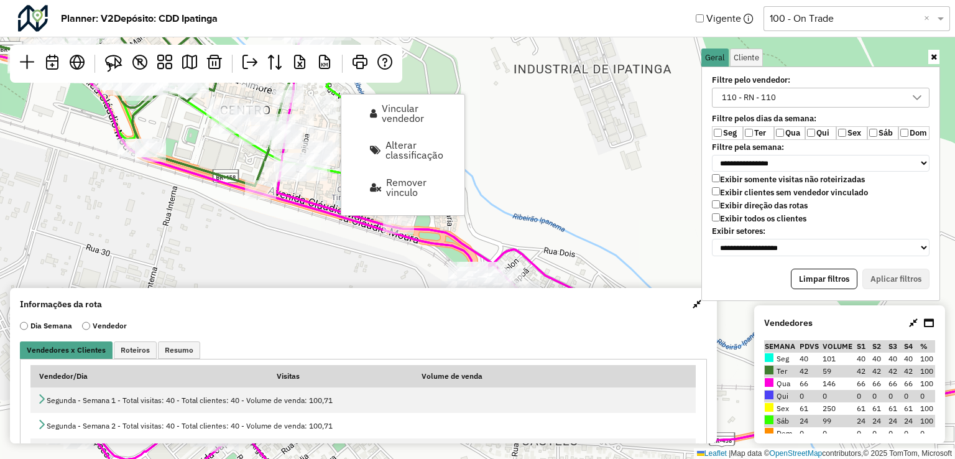
select select "*"
select select "*********"
select select "*"
select select "*********"
select select "*"
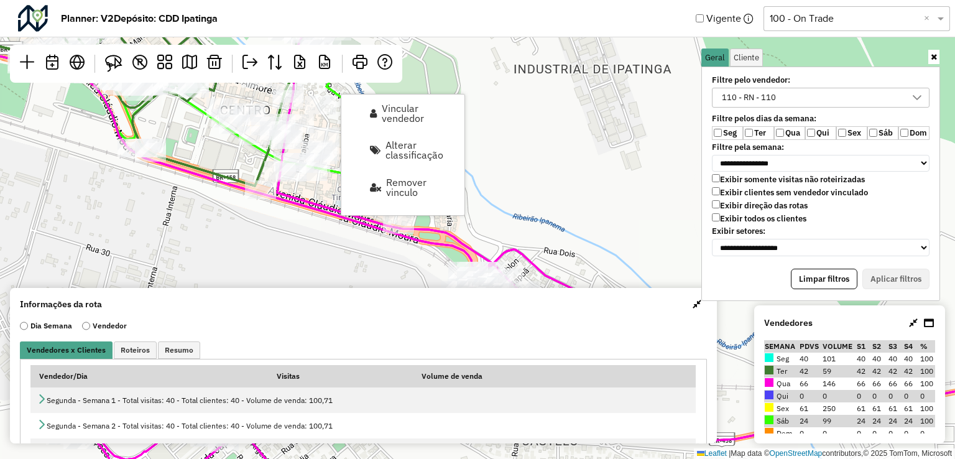
select select "*********"
select select "*"
select select "*********"
select select "*"
select select "*********"
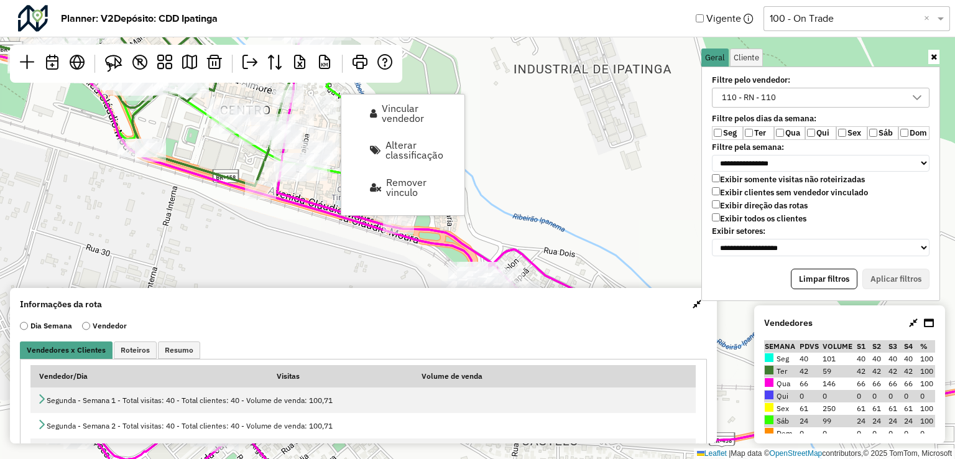
select select "*"
select select "*********"
select select "*"
select select "*********"
select select "*"
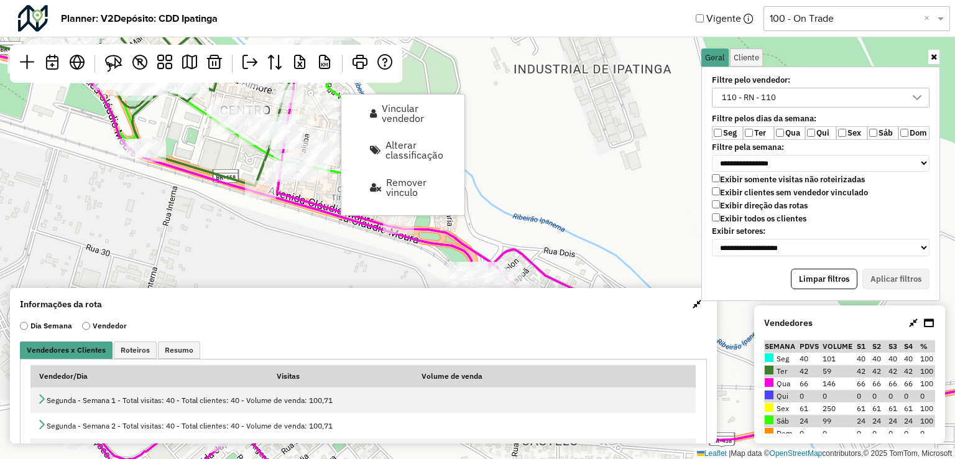
select select "*********"
select select "*"
select select "*********"
select select "*"
select select "*********"
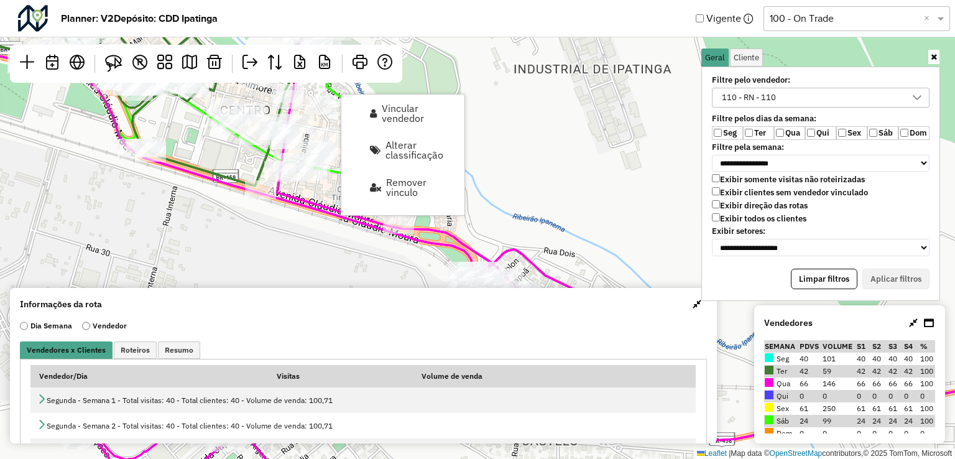
select select "*"
select select "*********"
select select "*"
select select "*********"
select select "*"
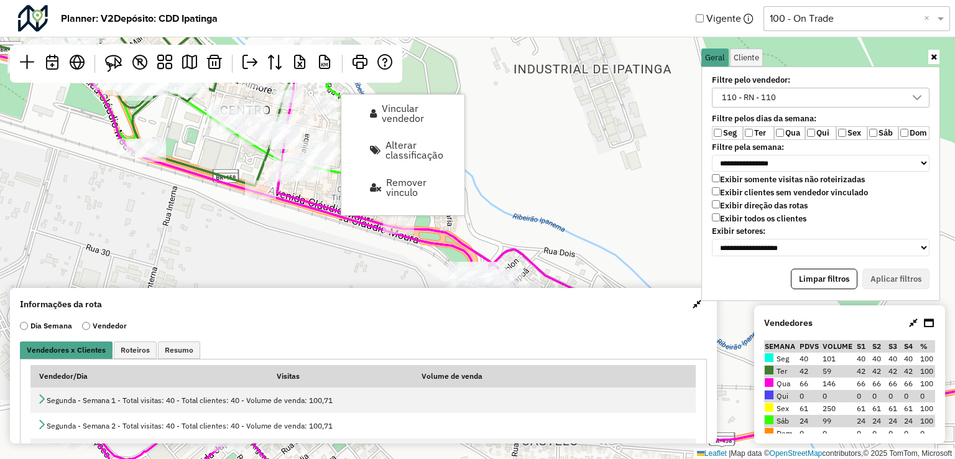
select select "*********"
select select "*"
select select "*********"
select select "*"
select select "*********"
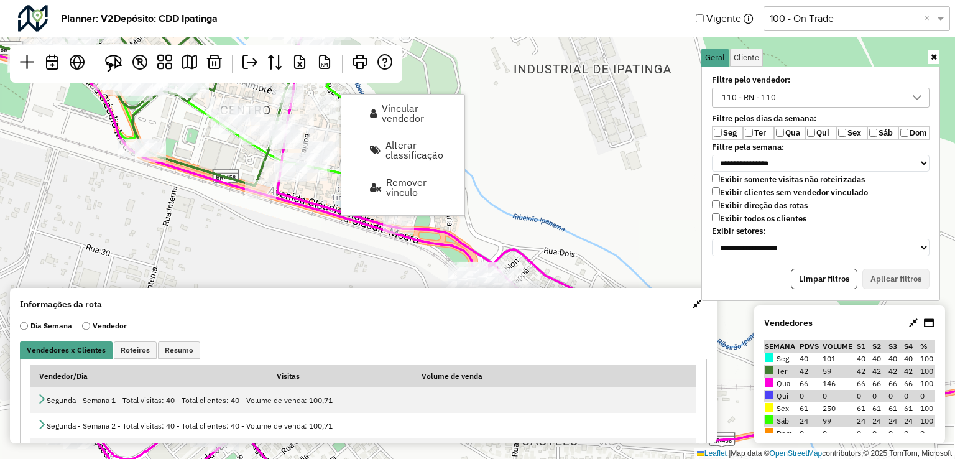
select select "*"
select select "*********"
select select "*"
select select "*********"
select select "*"
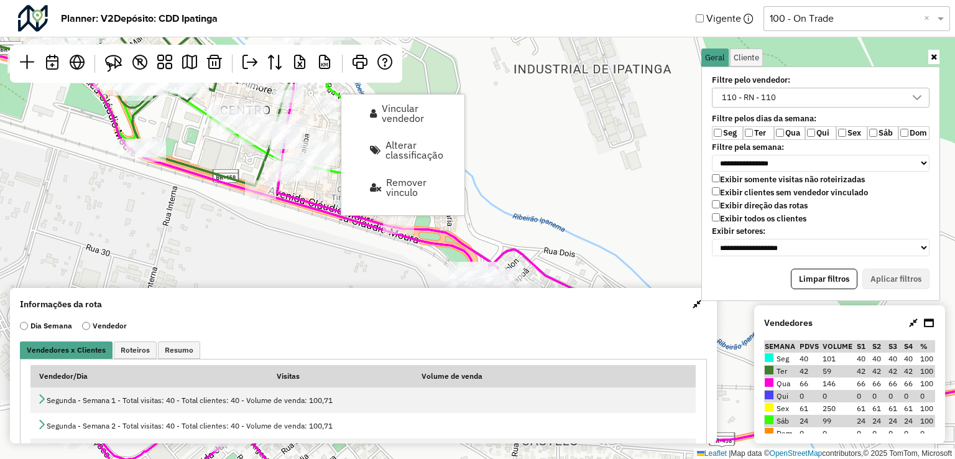
select select "*********"
select select "*"
select select "*********"
select select "*"
select select "*********"
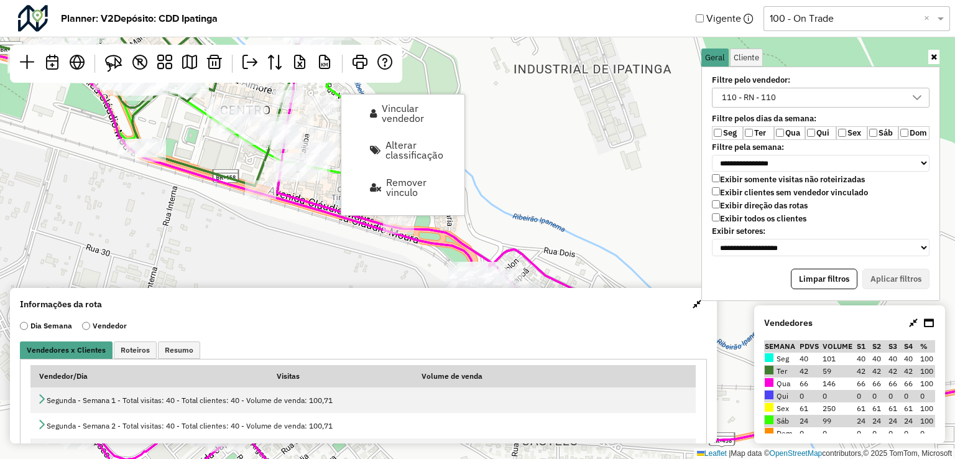
select select "*"
select select "*********"
select select "*"
select select "*********"
select select "*"
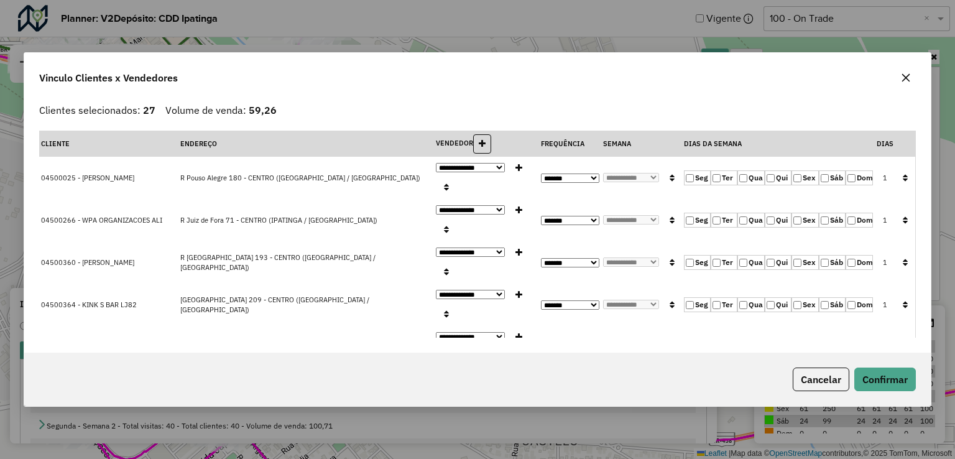
click at [771, 177] on label "Qui" at bounding box center [778, 177] width 27 height 15
click at [746, 177] on label "Qua" at bounding box center [750, 177] width 27 height 15
click at [897, 173] on button "button" at bounding box center [905, 178] width 16 height 19
click at [902, 375] on button "Confirmar" at bounding box center [885, 379] width 62 height 24
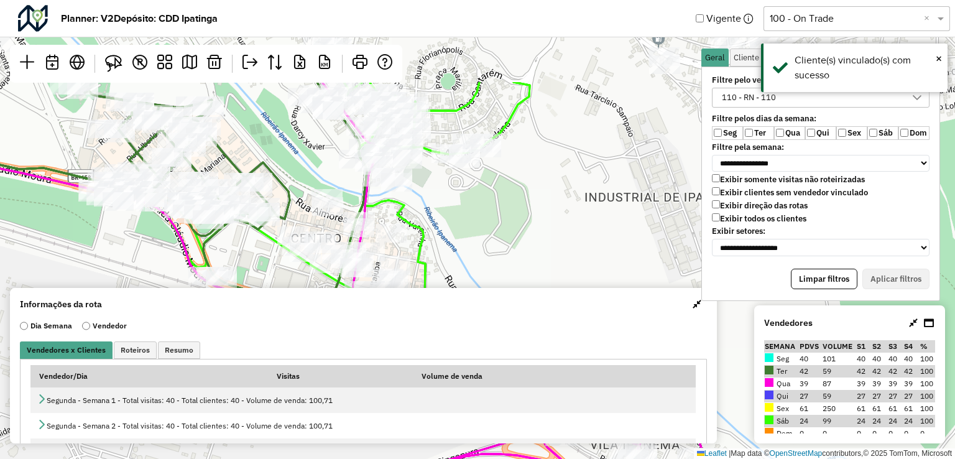
drag, startPoint x: 184, startPoint y: 134, endPoint x: 277, endPoint y: 217, distance: 124.6
click at [275, 237] on div "Leaflet | Map data © OpenStreetMap contributors,© 2025 TomTom, Microsoft" at bounding box center [477, 229] width 955 height 459
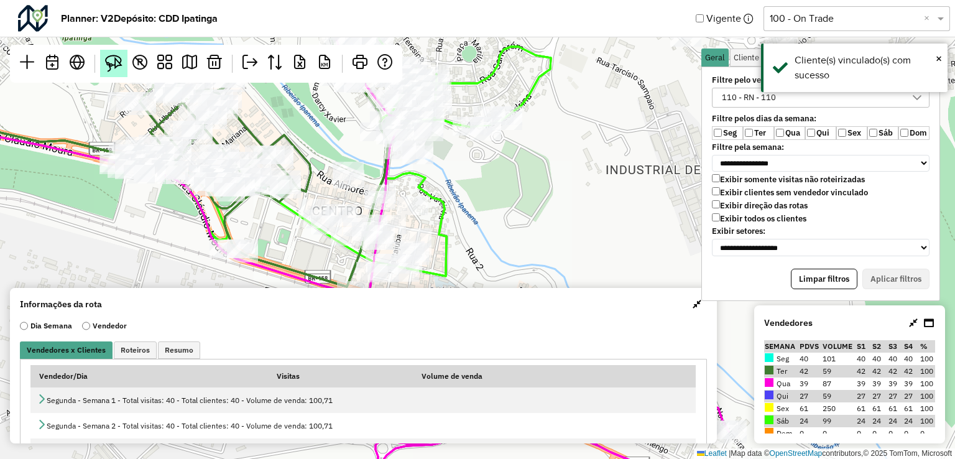
click at [117, 58] on img at bounding box center [113, 63] width 17 height 17
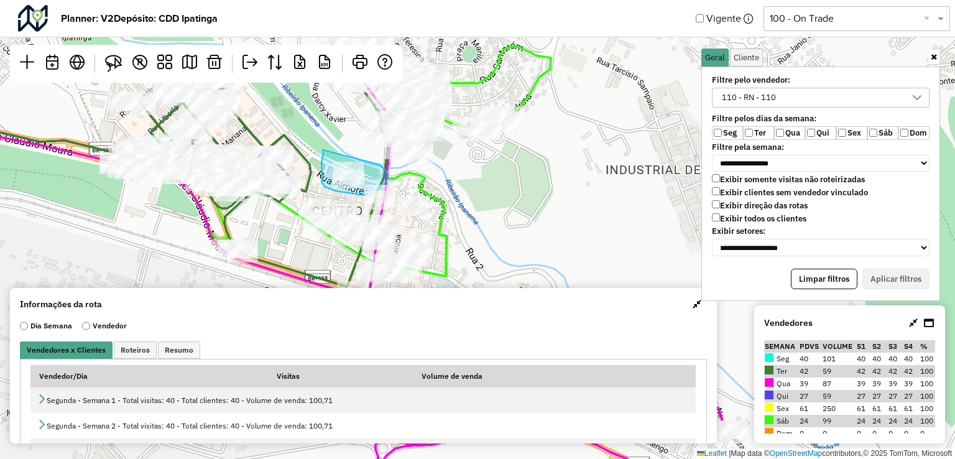
drag, startPoint x: 323, startPoint y: 150, endPoint x: 353, endPoint y: 147, distance: 30.0
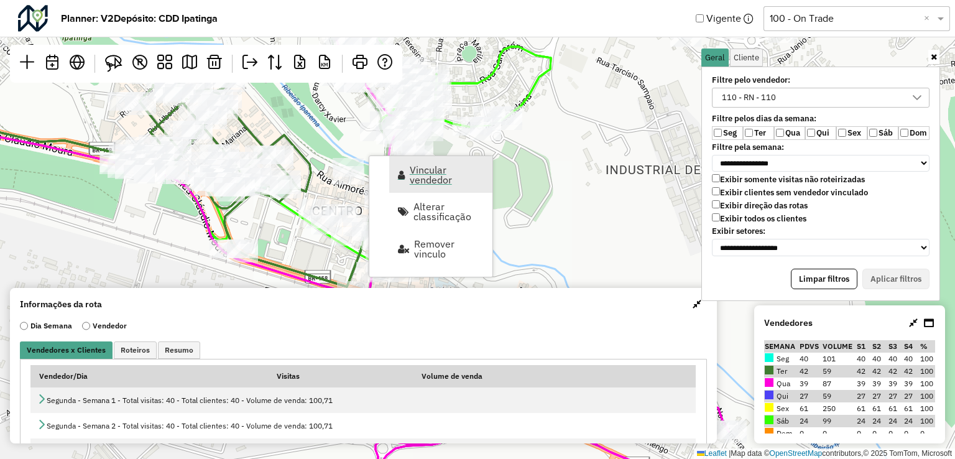
click at [410, 167] on span "Vincular vendedor" at bounding box center [447, 175] width 75 height 20
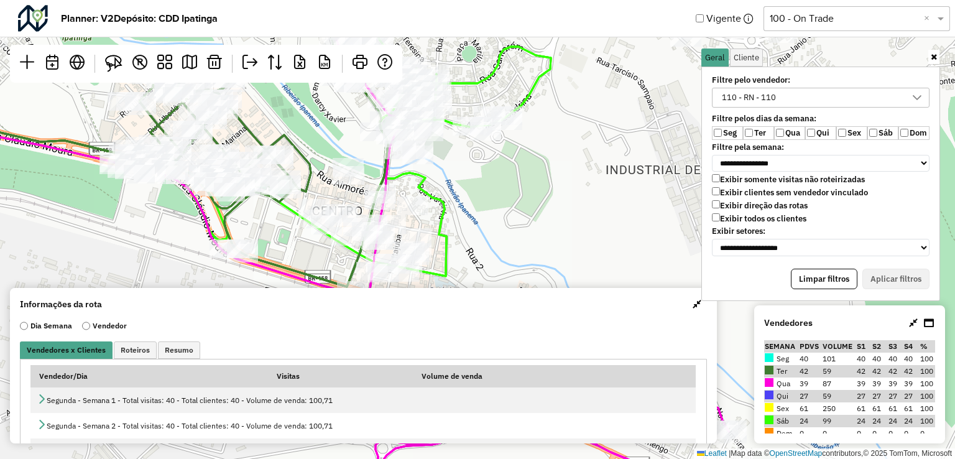
select select "*********"
select select "*"
select select "*********"
select select "*"
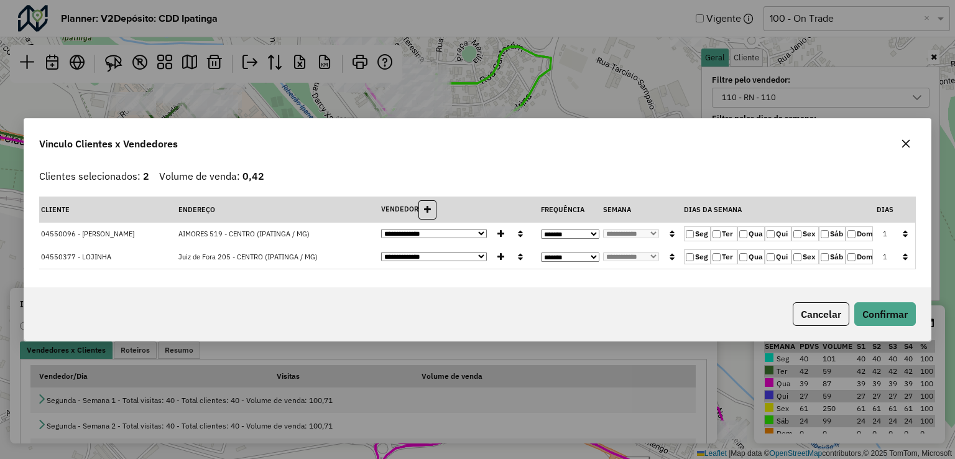
click at [779, 231] on label "Qui" at bounding box center [778, 233] width 27 height 15
click at [752, 238] on label "Qua" at bounding box center [750, 233] width 27 height 15
click at [903, 234] on icon "button" at bounding box center [905, 233] width 5 height 9
click at [891, 312] on button "Confirmar" at bounding box center [885, 314] width 62 height 24
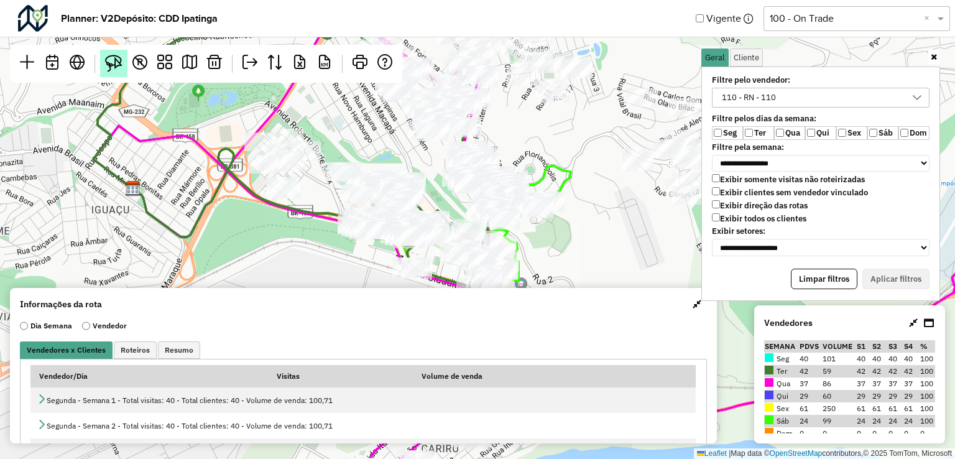
click at [112, 63] on img at bounding box center [113, 63] width 17 height 17
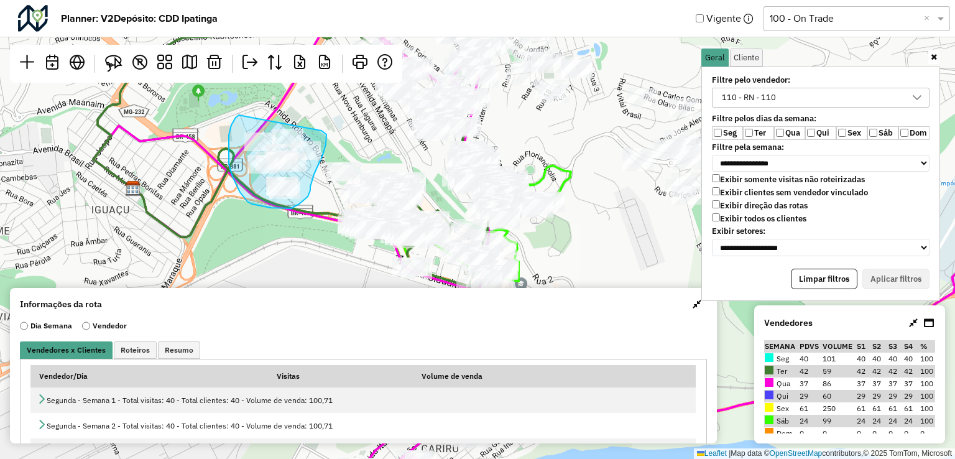
drag, startPoint x: 229, startPoint y: 142, endPoint x: 321, endPoint y: 131, distance: 93.3
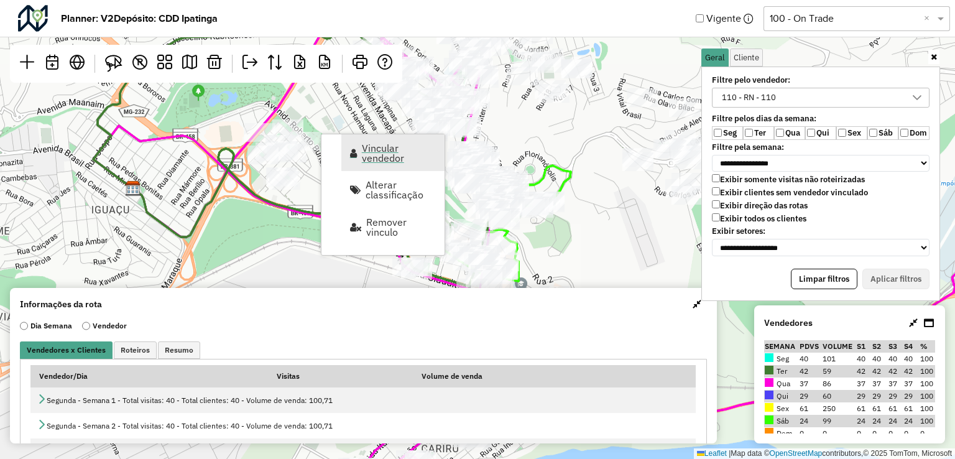
click at [372, 154] on span "Vincular vendedor" at bounding box center [399, 153] width 75 height 20
select select "*********"
select select "*"
select select "*********"
select select "*"
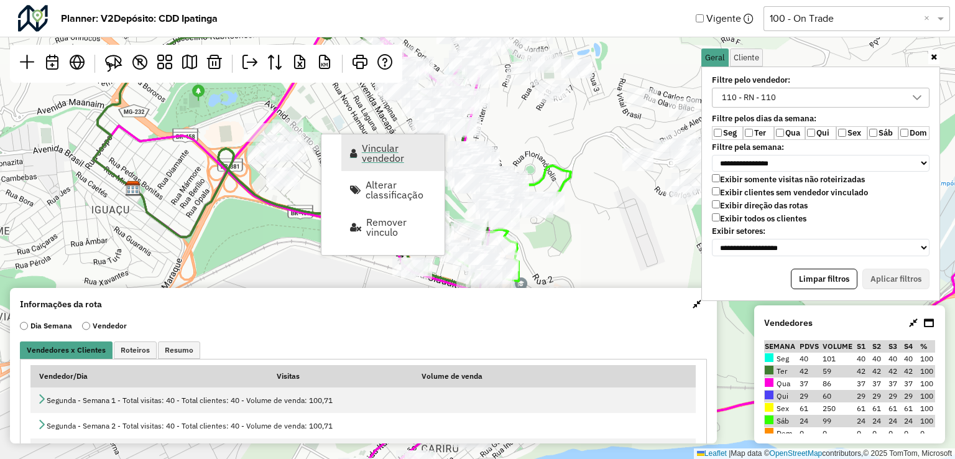
select select "*********"
select select "*"
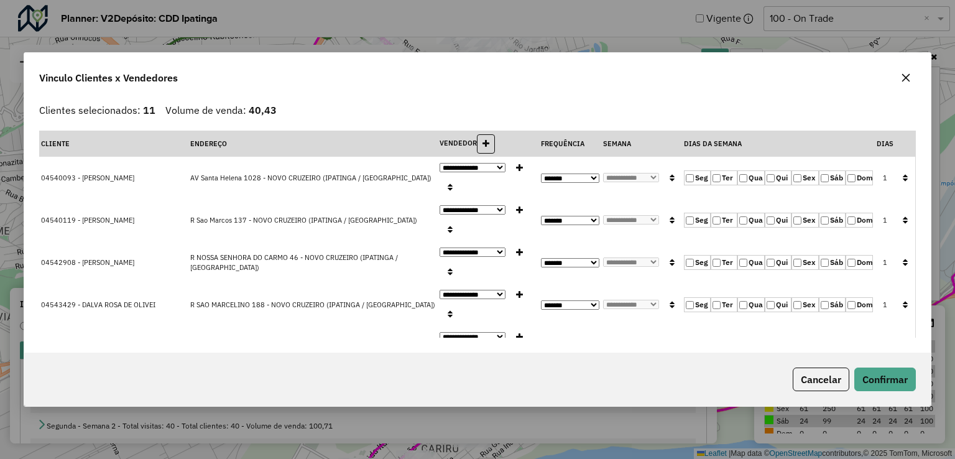
click at [898, 169] on button "button" at bounding box center [905, 178] width 16 height 19
click at [905, 379] on button "Confirmar" at bounding box center [885, 379] width 62 height 24
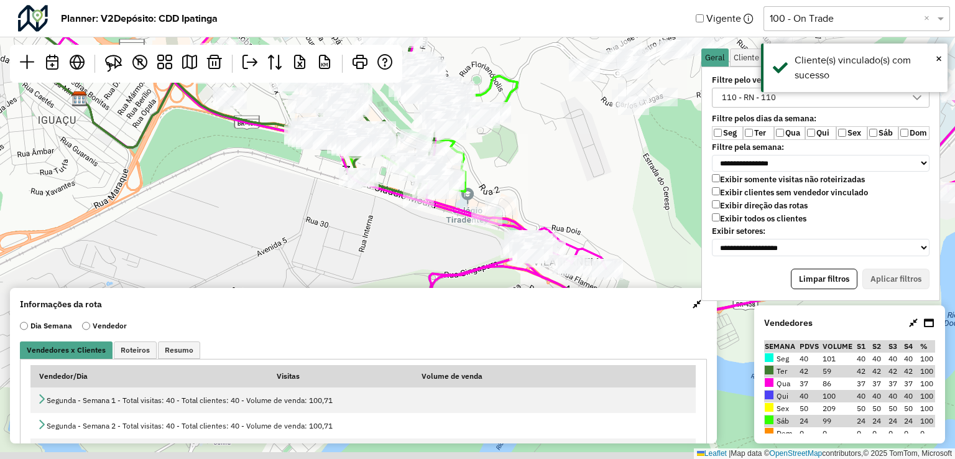
drag, startPoint x: 570, startPoint y: 203, endPoint x: 493, endPoint y: 124, distance: 110.4
click at [496, 123] on div "Leaflet | Map data © OpenStreetMap contributors,© 2025 TomTom, Microsoft" at bounding box center [477, 229] width 955 height 459
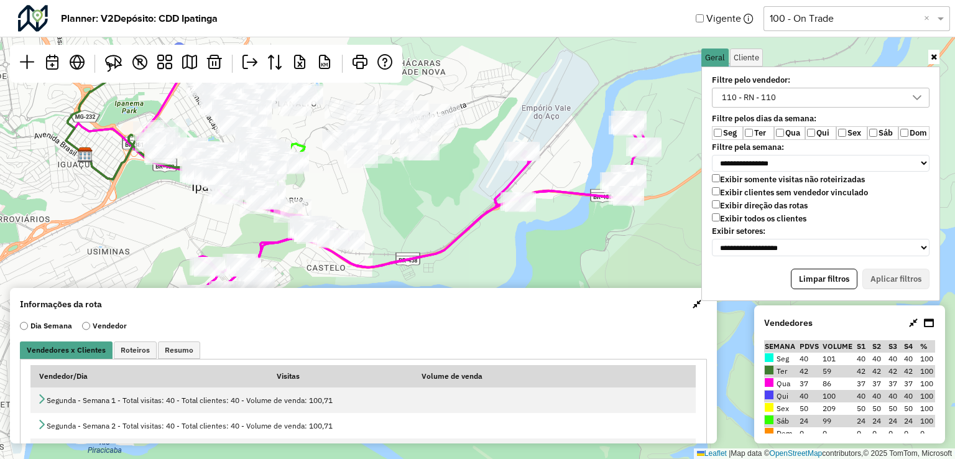
drag, startPoint x: 599, startPoint y: 174, endPoint x: 418, endPoint y: 210, distance: 184.4
click at [418, 210] on div "Leaflet | Map data © OpenStreetMap contributors,© 2025 TomTom, Microsoft" at bounding box center [477, 229] width 955 height 459
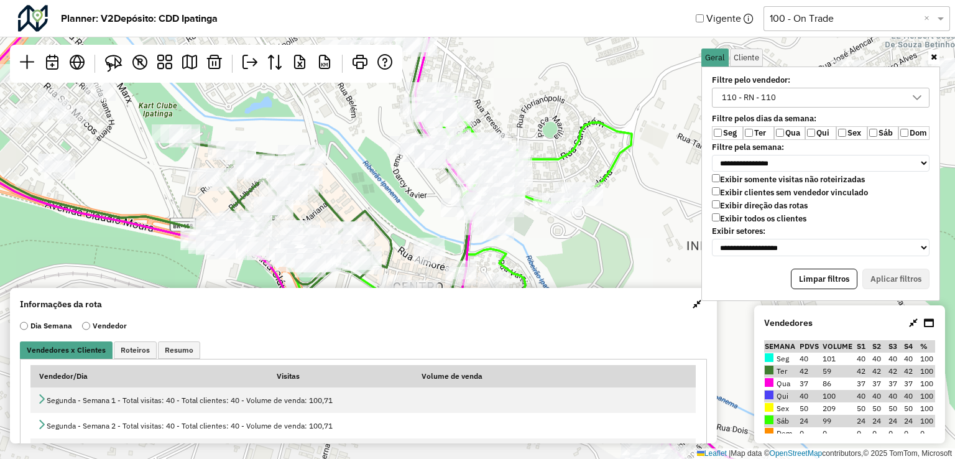
drag, startPoint x: 536, startPoint y: 237, endPoint x: 515, endPoint y: 307, distance: 72.8
click at [537, 312] on hb-planner "**********" at bounding box center [477, 229] width 955 height 459
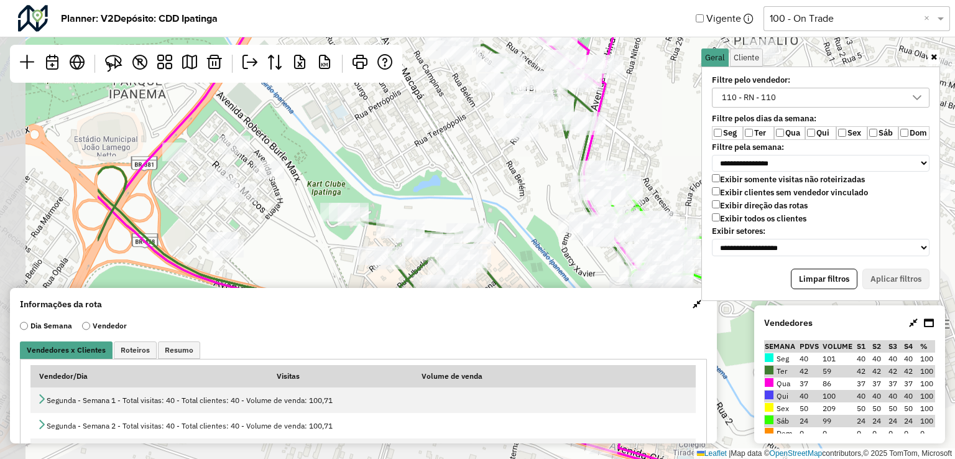
drag, startPoint x: 140, startPoint y: 149, endPoint x: 291, endPoint y: 183, distance: 154.8
click at [291, 183] on div "Leaflet | Map data © OpenStreetMap contributors,© 2025 TomTom, Microsoft" at bounding box center [477, 229] width 955 height 459
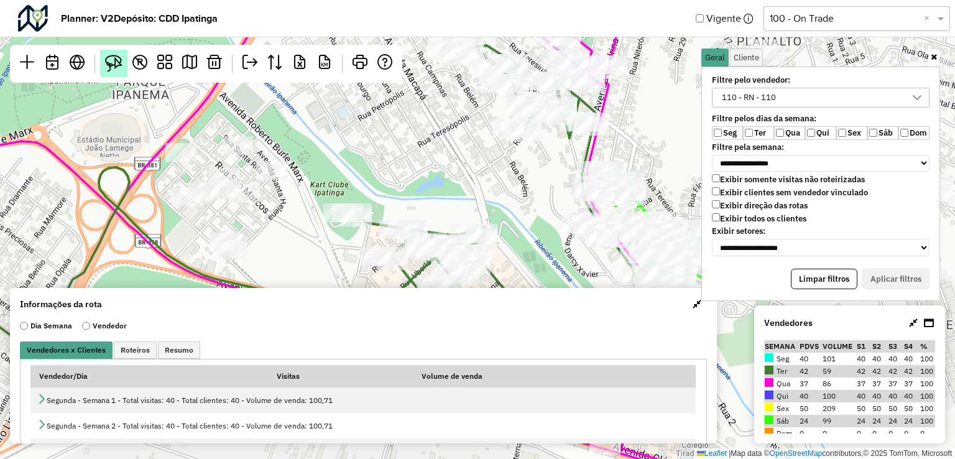
click at [111, 68] on img at bounding box center [113, 63] width 17 height 17
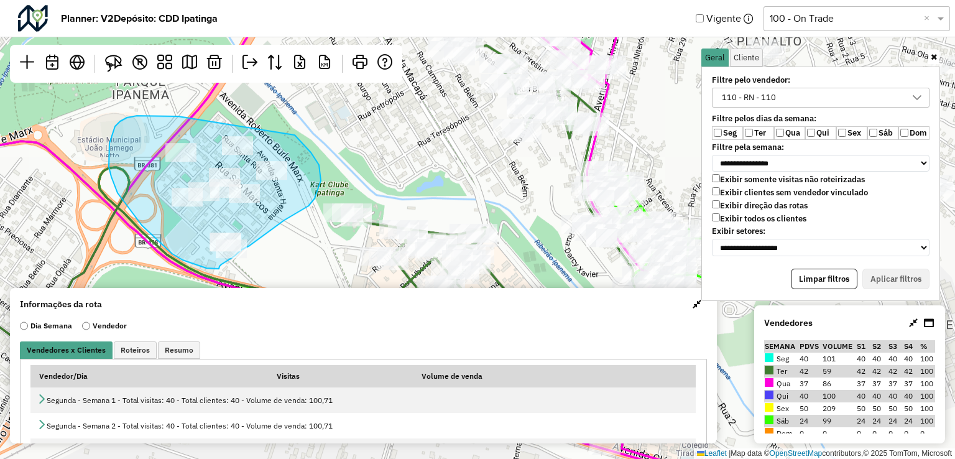
drag, startPoint x: 127, startPoint y: 118, endPoint x: 286, endPoint y: 129, distance: 159.6
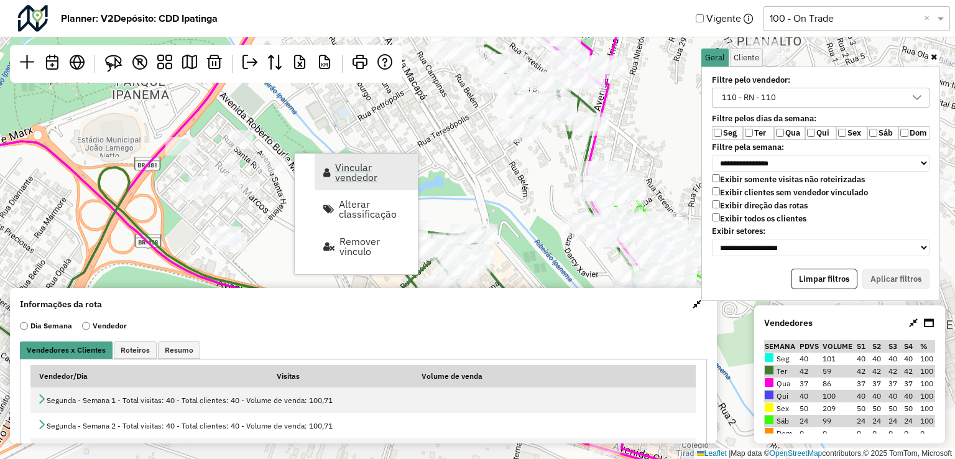
click at [356, 166] on span "Vincular vendedor" at bounding box center [372, 172] width 75 height 20
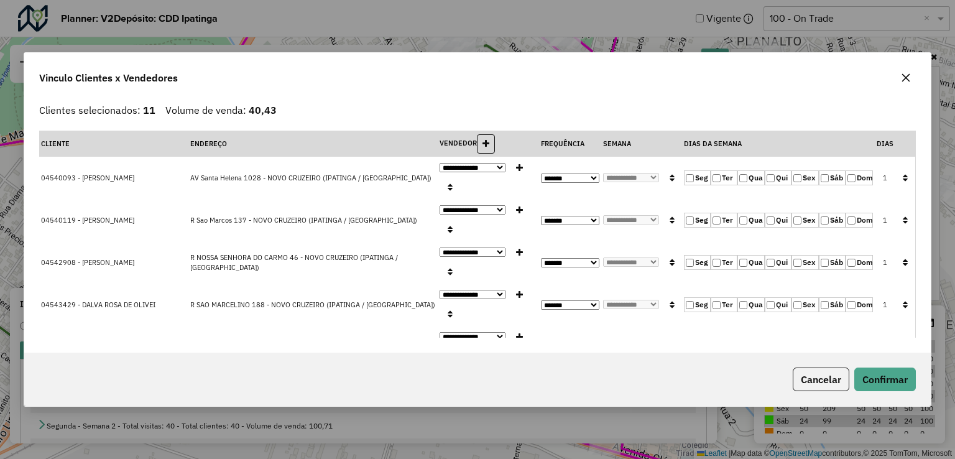
click at [731, 170] on label "Ter" at bounding box center [724, 177] width 27 height 15
click at [765, 170] on label "Qui" at bounding box center [778, 177] width 27 height 15
click at [745, 170] on label "Qua" at bounding box center [750, 177] width 27 height 15
click at [723, 172] on label "Ter" at bounding box center [724, 177] width 27 height 15
click at [903, 173] on icon "button" at bounding box center [905, 177] width 5 height 9
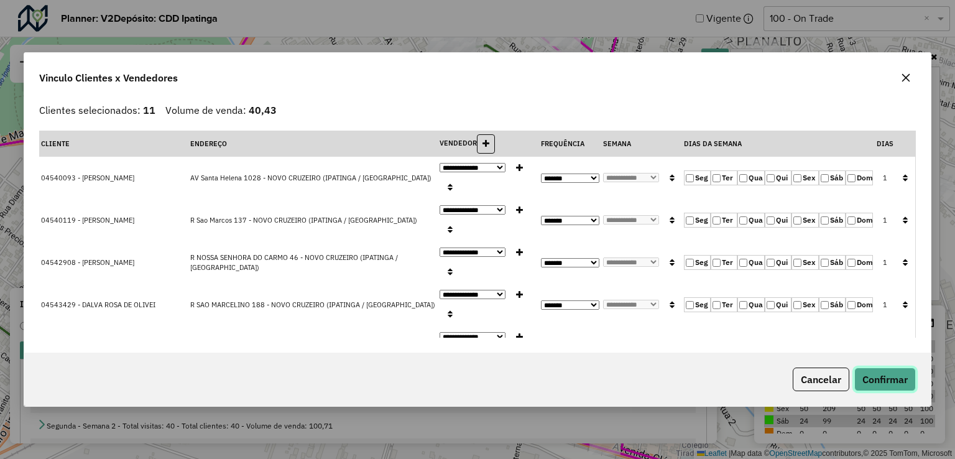
click at [893, 377] on button "Confirmar" at bounding box center [885, 379] width 62 height 24
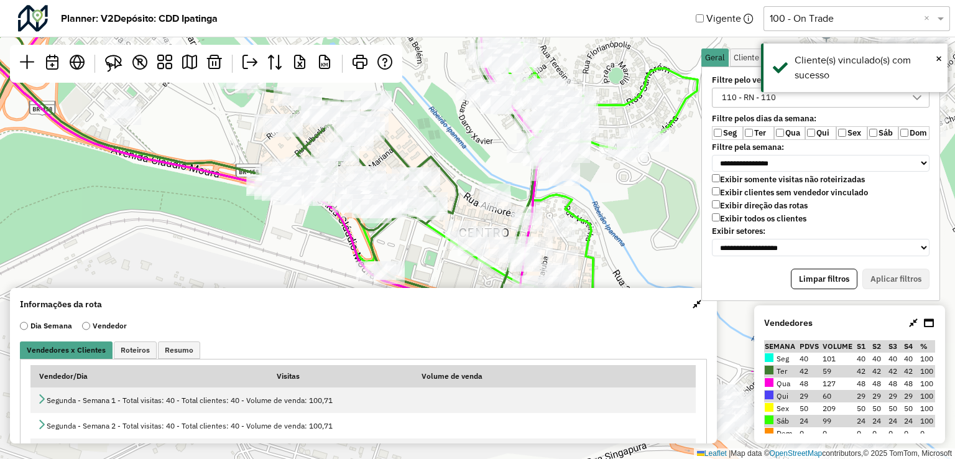
drag, startPoint x: 560, startPoint y: 224, endPoint x: 466, endPoint y: 129, distance: 134.1
click at [450, 103] on div "Leaflet | Map data © OpenStreetMap contributors,© 2025 TomTom, Microsoft" at bounding box center [477, 229] width 955 height 459
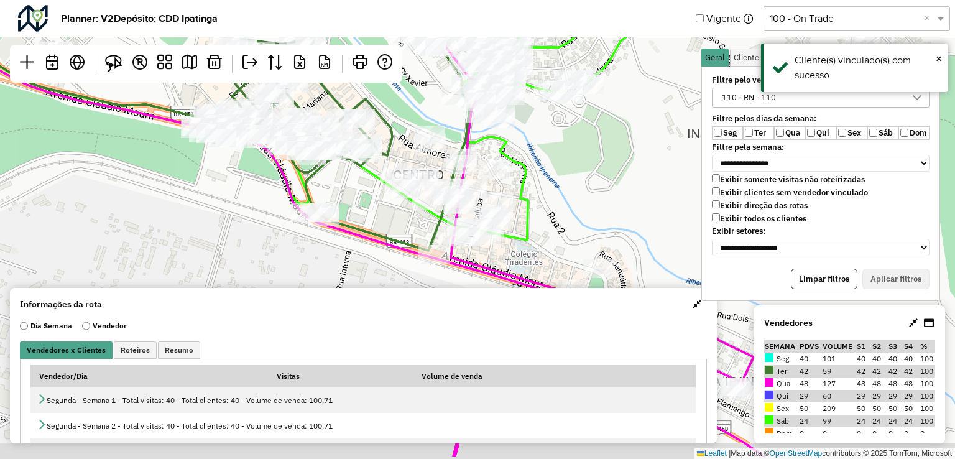
drag, startPoint x: 509, startPoint y: 165, endPoint x: 367, endPoint y: 98, distance: 156.6
click at [435, 108] on div "Leaflet | Map data © OpenStreetMap contributors,© 2025 TomTom, Microsoft" at bounding box center [477, 229] width 955 height 459
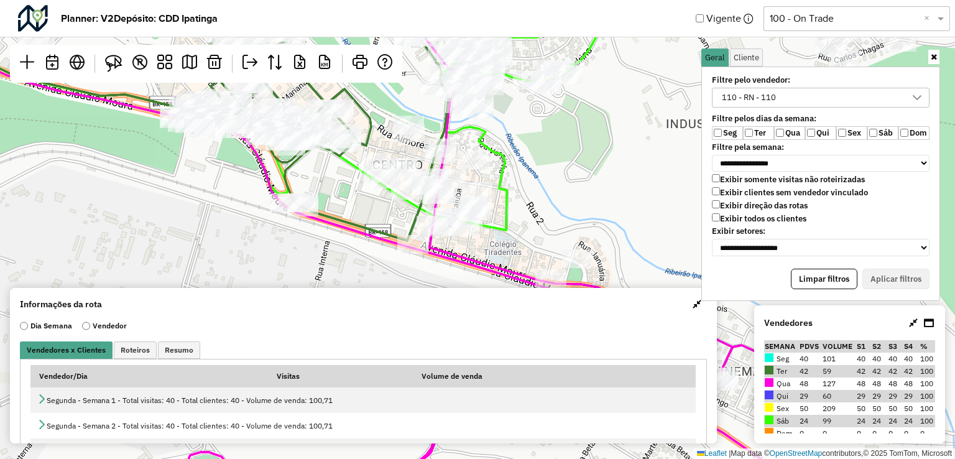
scroll to position [6, 45]
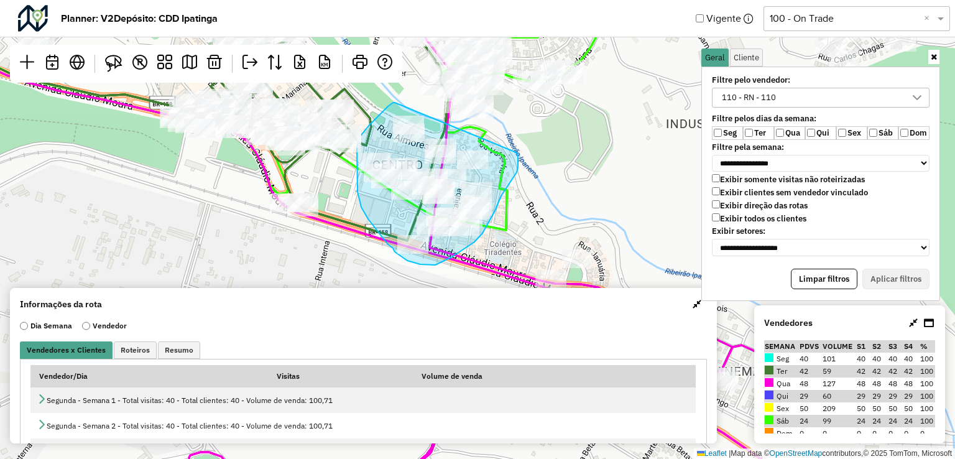
drag, startPoint x: 395, startPoint y: 103, endPoint x: 511, endPoint y: 147, distance: 124.6
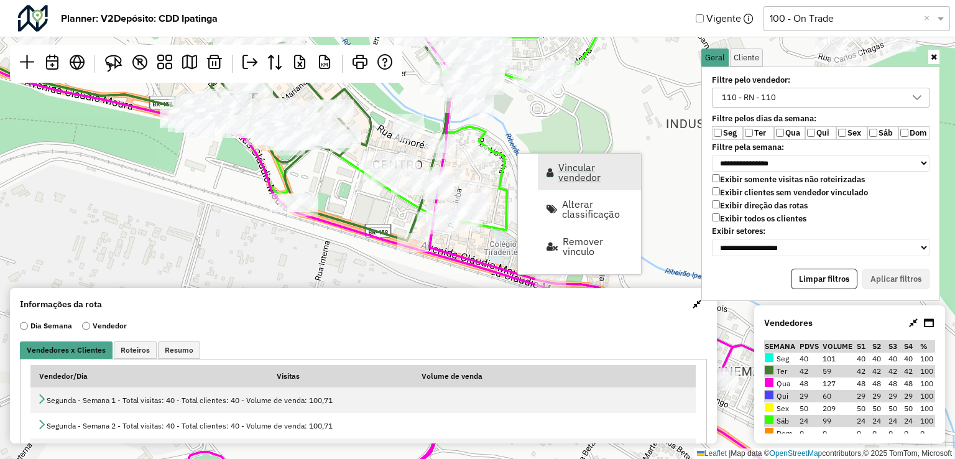
click at [566, 170] on span "Vincular vendedor" at bounding box center [595, 172] width 75 height 20
select select "*********"
select select "*"
select select "*********"
select select "*"
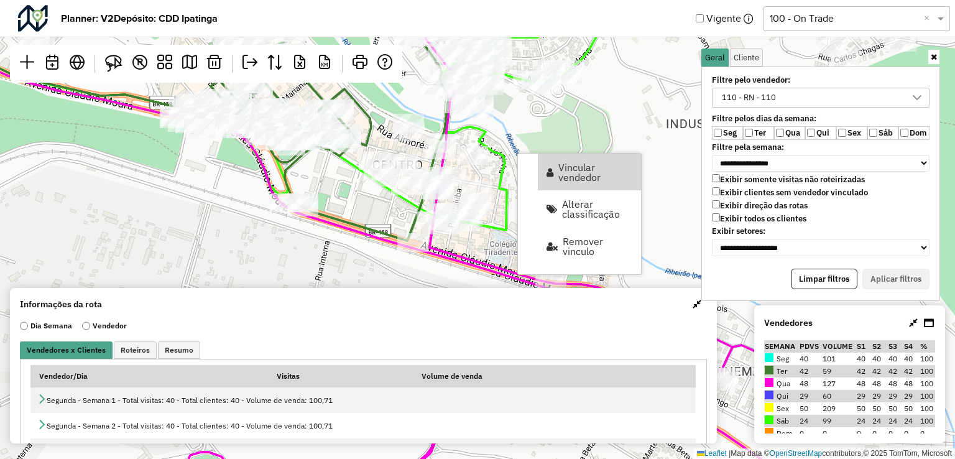
select select "*********"
select select "*"
select select "*********"
select select "*"
select select "*********"
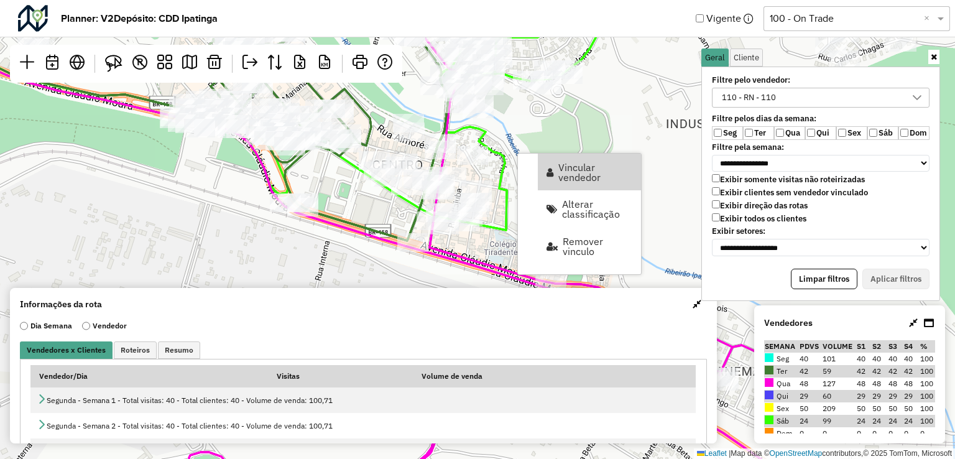
select select "*"
select select "*********"
select select "*"
select select "*********"
select select "*"
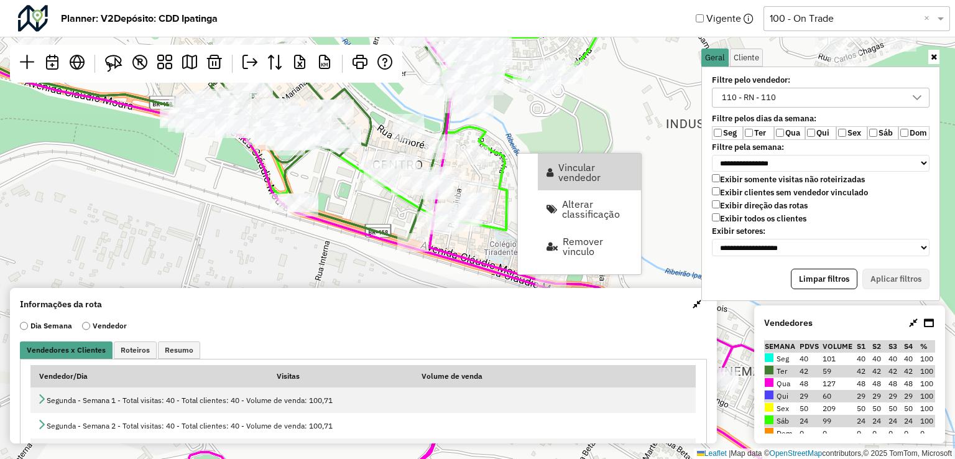
select select "*********"
select select "*"
select select "*********"
select select "*"
select select "*********"
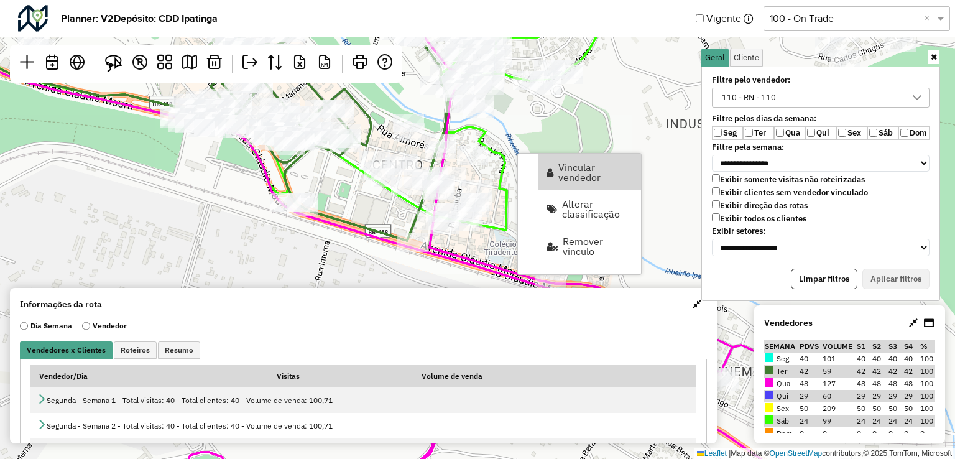
select select "*"
select select "*********"
select select "*"
select select "*********"
select select "*"
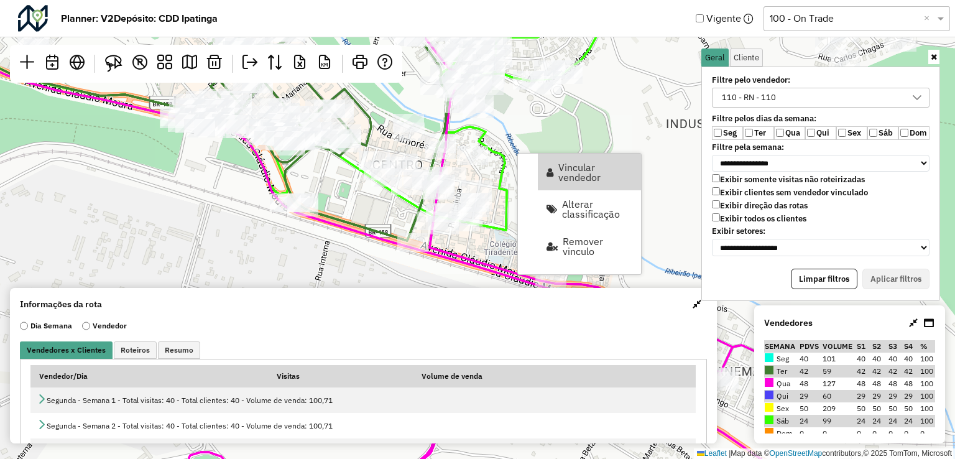
select select "*********"
select select "*"
select select "*********"
select select "*"
select select "*********"
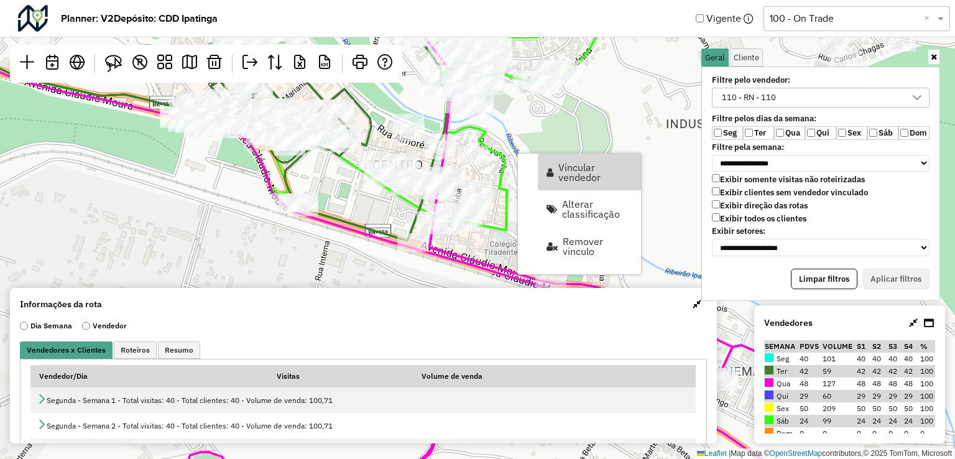
select select "*"
select select "*********"
select select "*"
select select "*********"
select select "*"
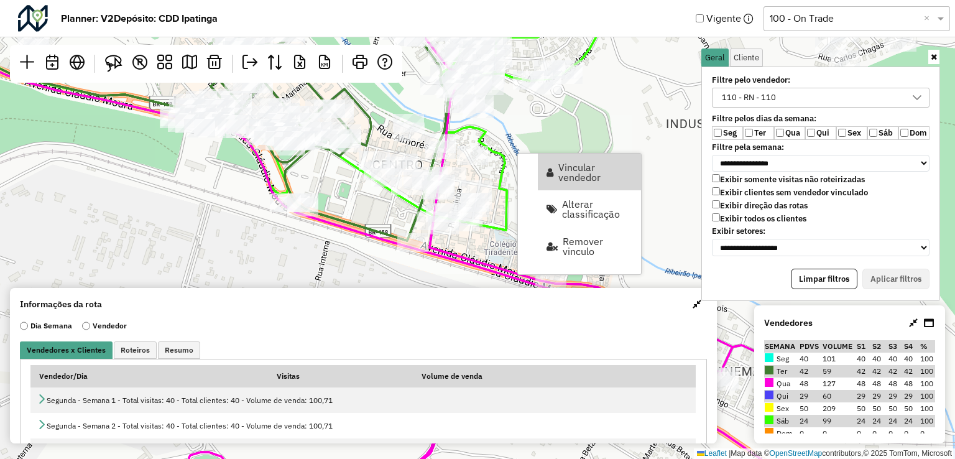
select select "*********"
select select "*"
select select "*********"
select select "*"
select select "*********"
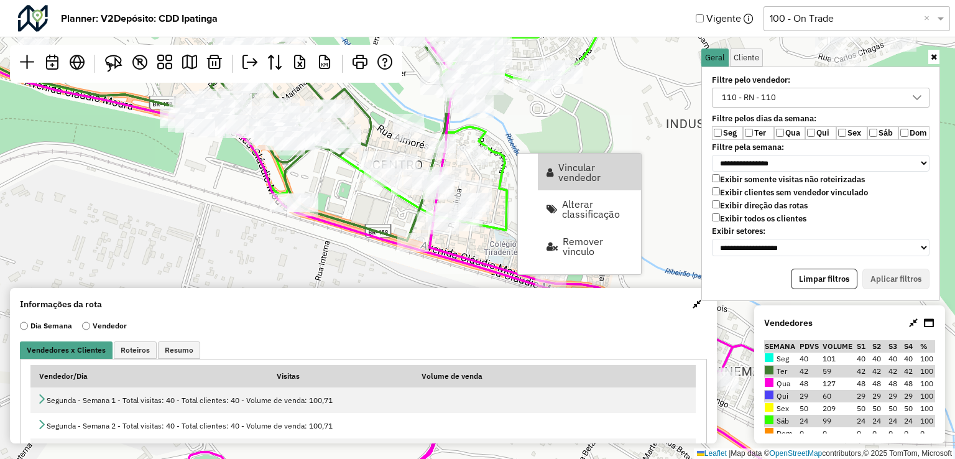
select select "*"
select select "*********"
select select "*"
select select "*********"
select select "*"
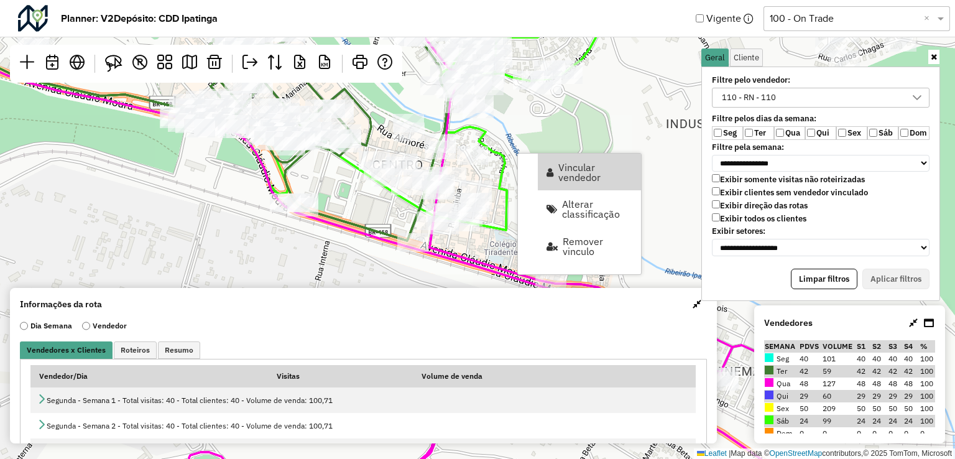
select select "*********"
select select "*"
select select "*********"
select select "*"
select select "*********"
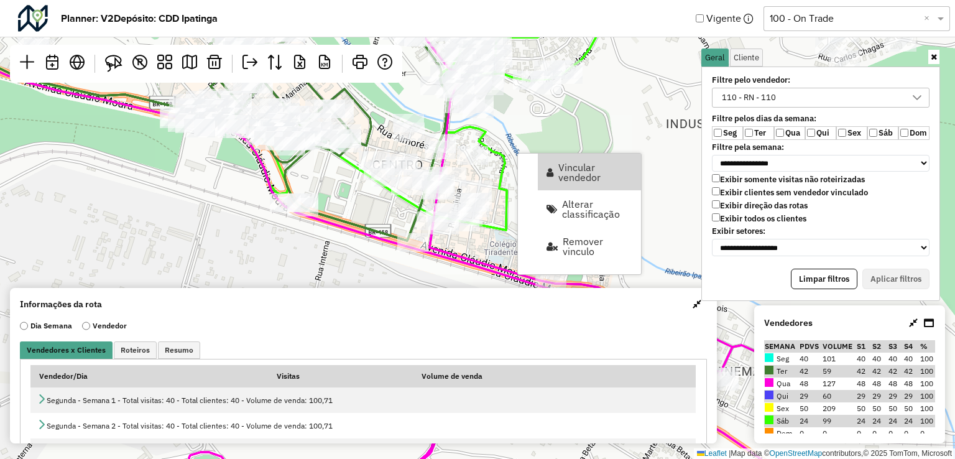
select select "*"
select select "*********"
select select "*"
select select "*********"
select select "*"
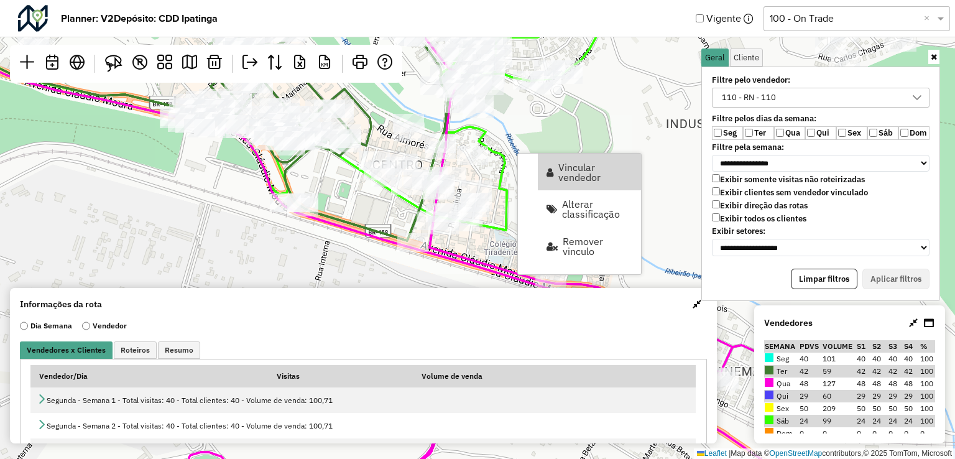
select select "*********"
select select "*"
select select "*********"
select select "*"
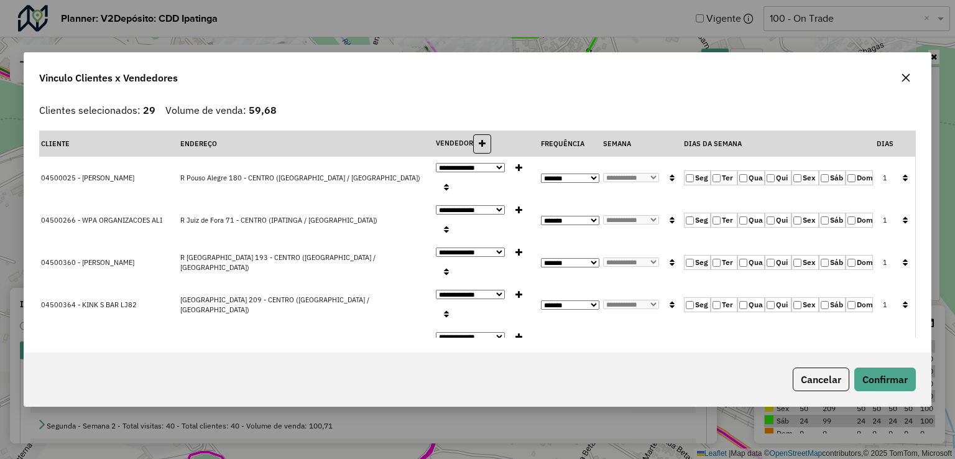
click at [903, 180] on icon "button" at bounding box center [905, 177] width 5 height 9
click at [897, 380] on button "Confirmar" at bounding box center [885, 379] width 62 height 24
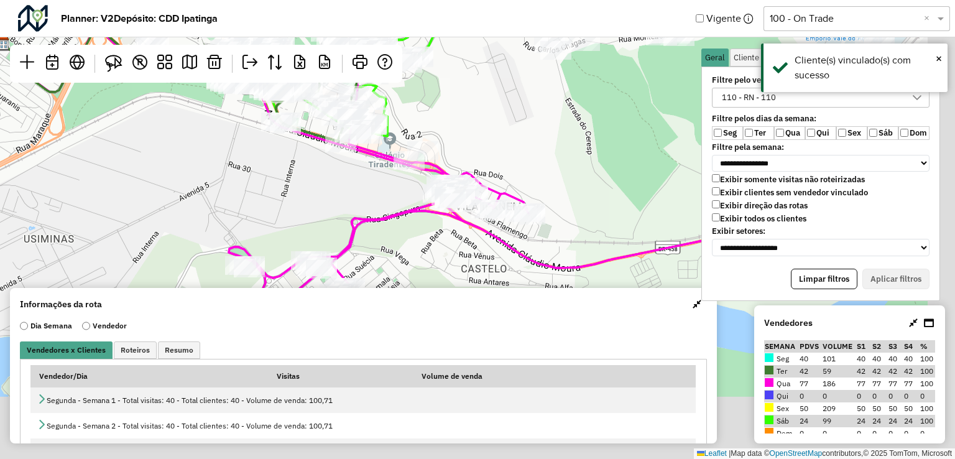
drag, startPoint x: 644, startPoint y: 224, endPoint x: 390, endPoint y: 103, distance: 281.2
click at [390, 103] on div "Leaflet | Map data © OpenStreetMap contributors,© 2025 TomTom, Microsoft" at bounding box center [477, 229] width 955 height 459
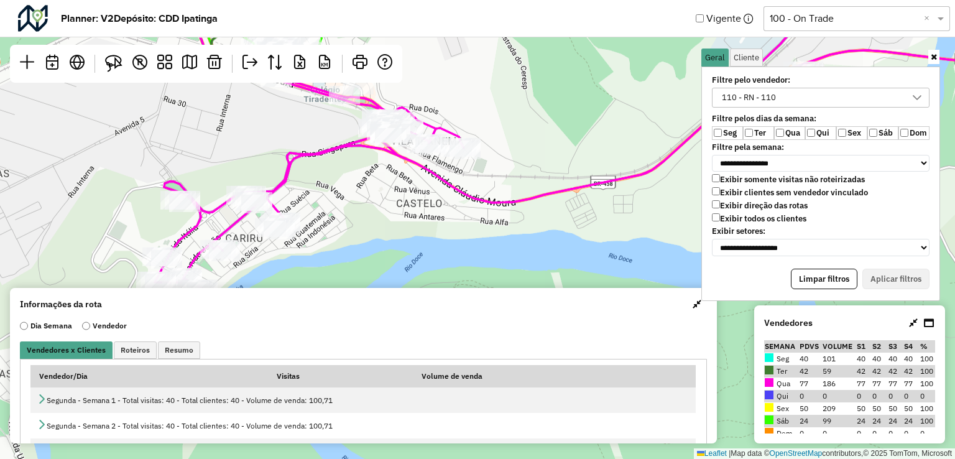
drag, startPoint x: 344, startPoint y: 215, endPoint x: 349, endPoint y: 182, distance: 33.9
click at [349, 183] on div "Leaflet | Map data © OpenStreetMap contributors,© 2025 TomTom, Microsoft" at bounding box center [477, 229] width 955 height 459
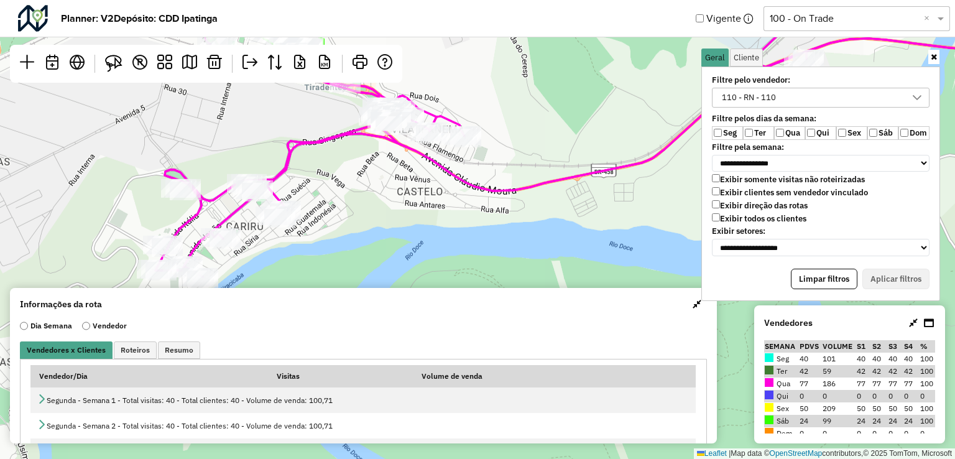
drag, startPoint x: 178, startPoint y: 138, endPoint x: 178, endPoint y: 114, distance: 23.6
click at [180, 118] on div "Leaflet | Map data © OpenStreetMap contributors,© 2025 TomTom, Microsoft" at bounding box center [477, 229] width 955 height 459
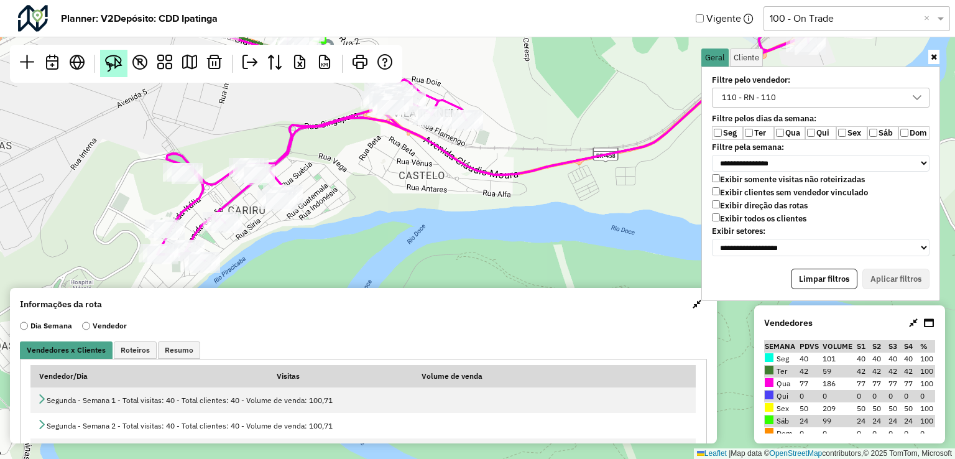
click at [117, 63] on img at bounding box center [113, 63] width 17 height 17
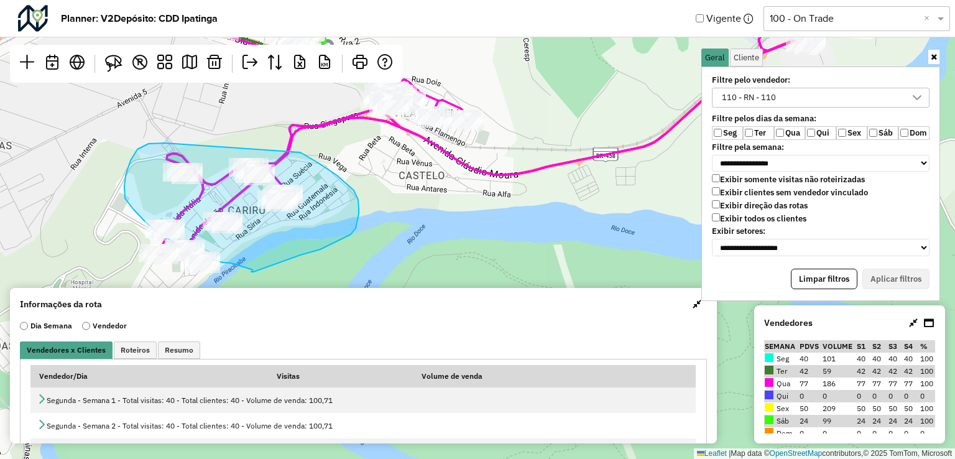
drag, startPoint x: 149, startPoint y: 144, endPoint x: 254, endPoint y: 145, distance: 105.7
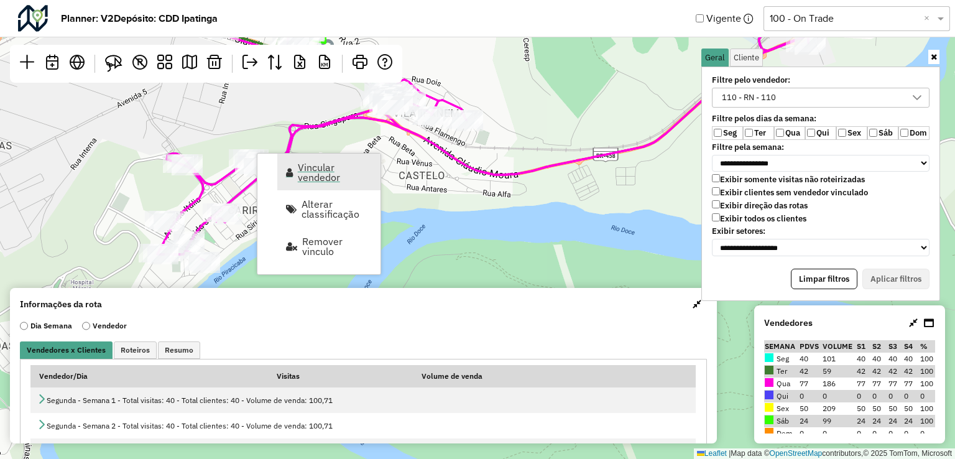
click at [335, 172] on span "Vincular vendedor" at bounding box center [335, 172] width 75 height 20
select select "*********"
select select "*"
select select "*********"
select select "*"
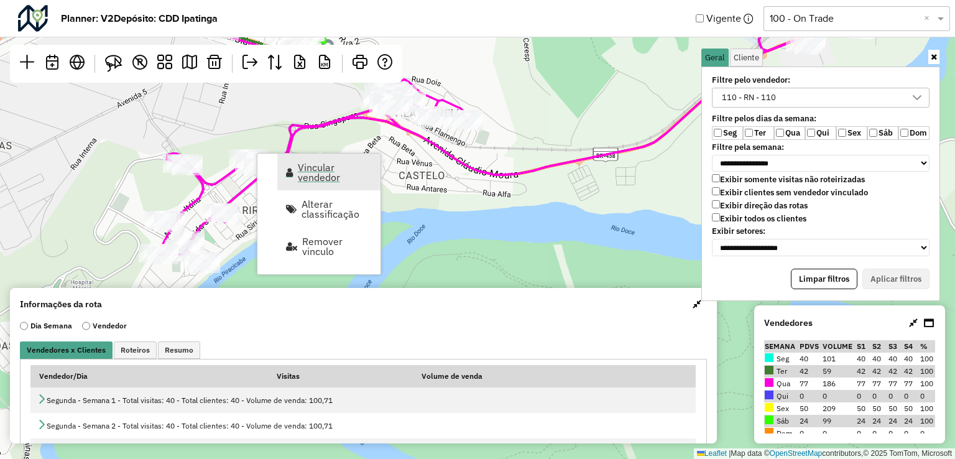
select select "*********"
select select "*"
select select "*********"
select select "*"
select select "*********"
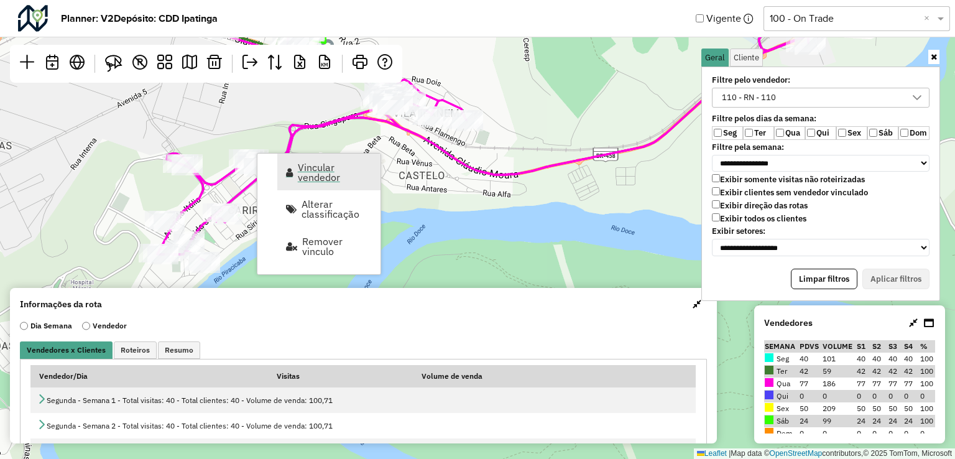
select select "*"
select select "*********"
select select "*"
select select "*********"
select select "*"
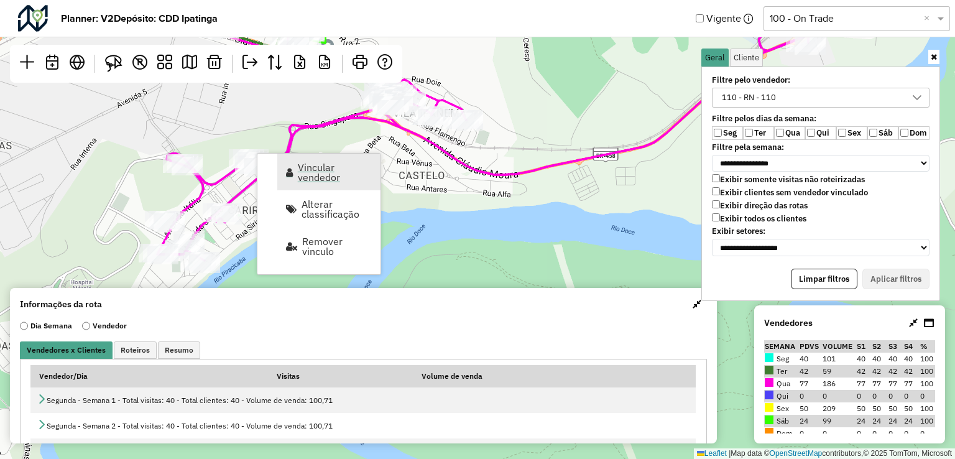
select select "*********"
select select "*"
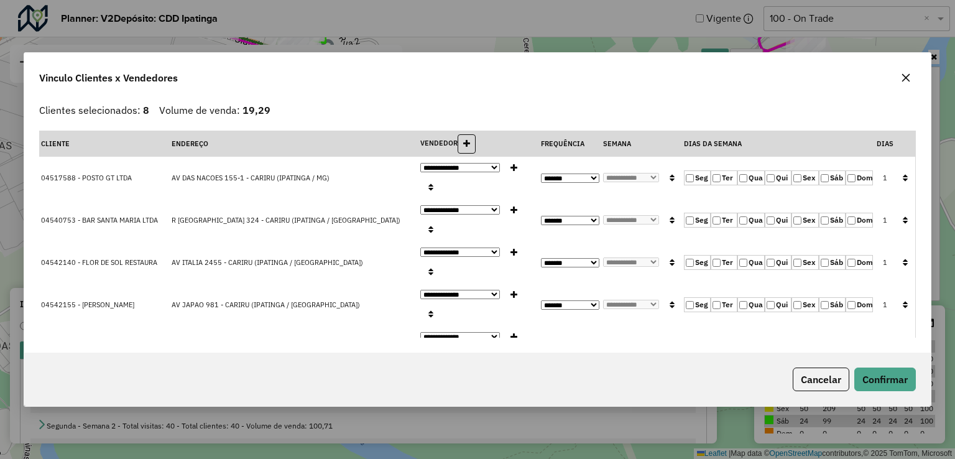
click at [898, 169] on button "button" at bounding box center [905, 178] width 16 height 19
click at [877, 381] on button "Confirmar" at bounding box center [885, 379] width 62 height 24
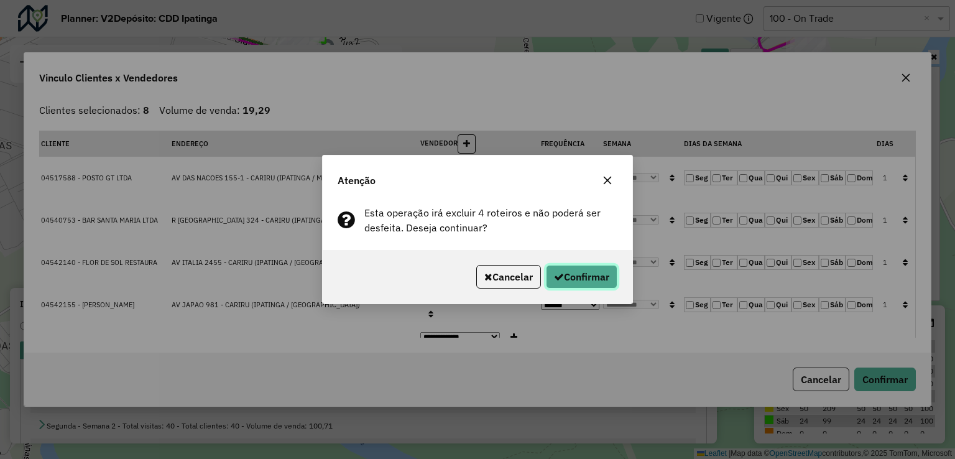
click at [546, 273] on button "Confirmar" at bounding box center [582, 277] width 72 height 24
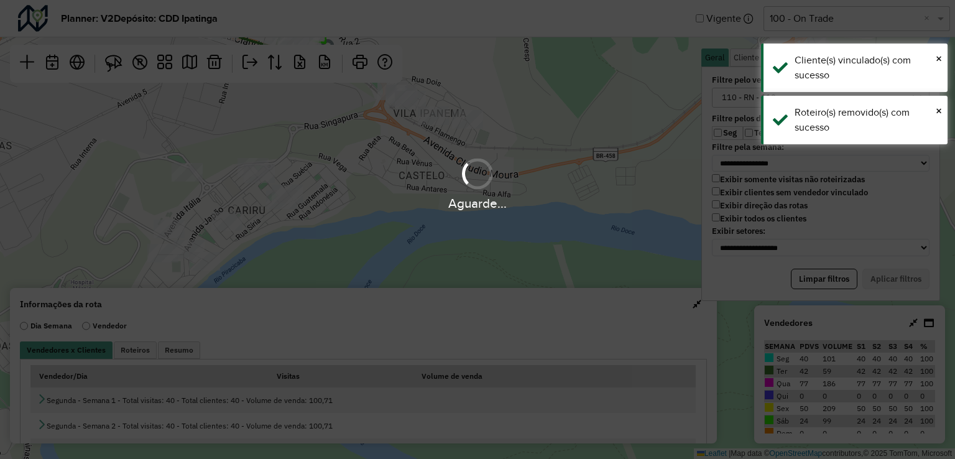
drag, startPoint x: 366, startPoint y: 259, endPoint x: 425, endPoint y: 206, distance: 79.7
click at [435, 207] on div "Aguarde..." at bounding box center [477, 229] width 955 height 459
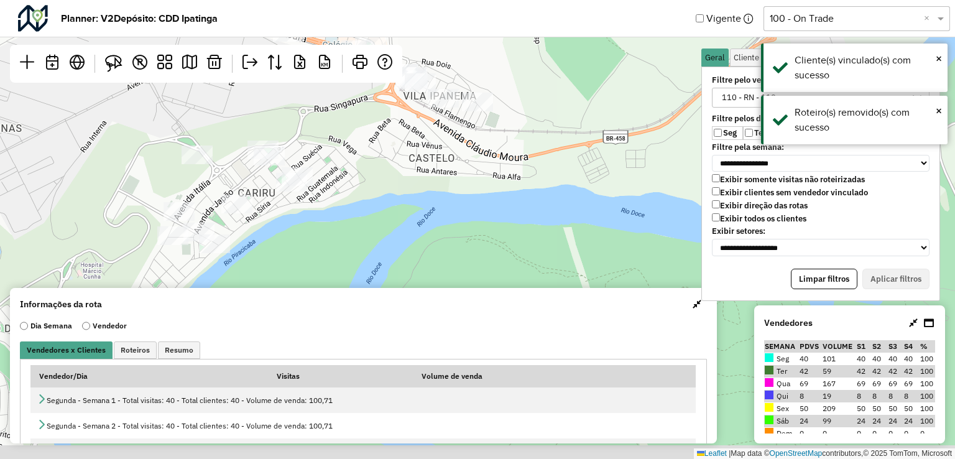
drag, startPoint x: 140, startPoint y: 167, endPoint x: 157, endPoint y: 96, distance: 72.4
click at [164, 115] on div "Leaflet | Map data © OpenStreetMap contributors,© 2025 TomTom, Microsoft" at bounding box center [477, 229] width 955 height 459
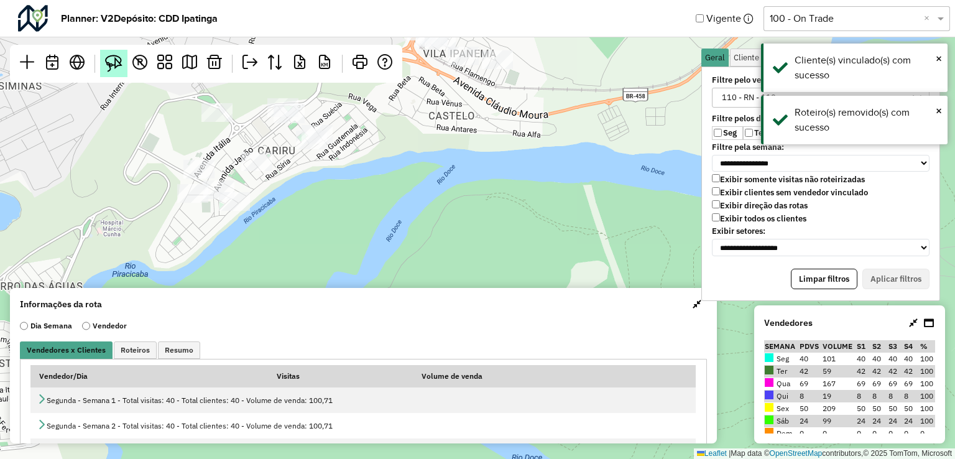
click at [113, 58] on img at bounding box center [113, 63] width 17 height 17
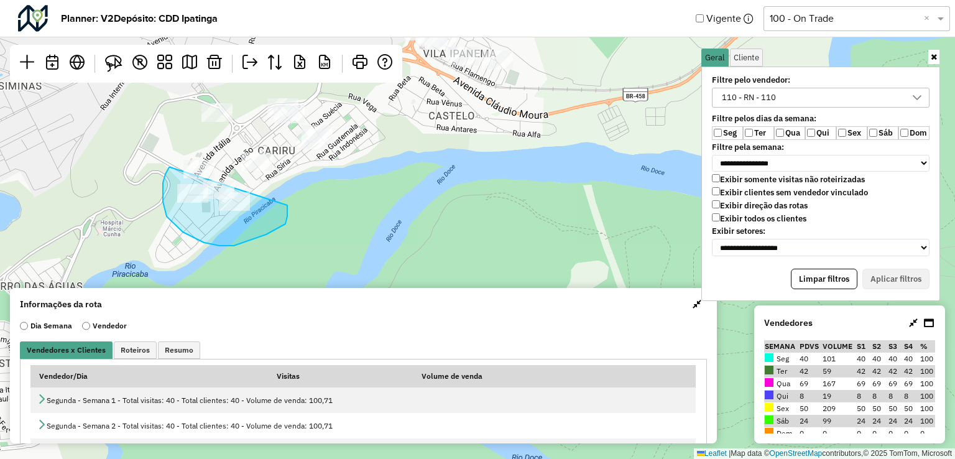
drag, startPoint x: 169, startPoint y: 167, endPoint x: 267, endPoint y: 181, distance: 98.6
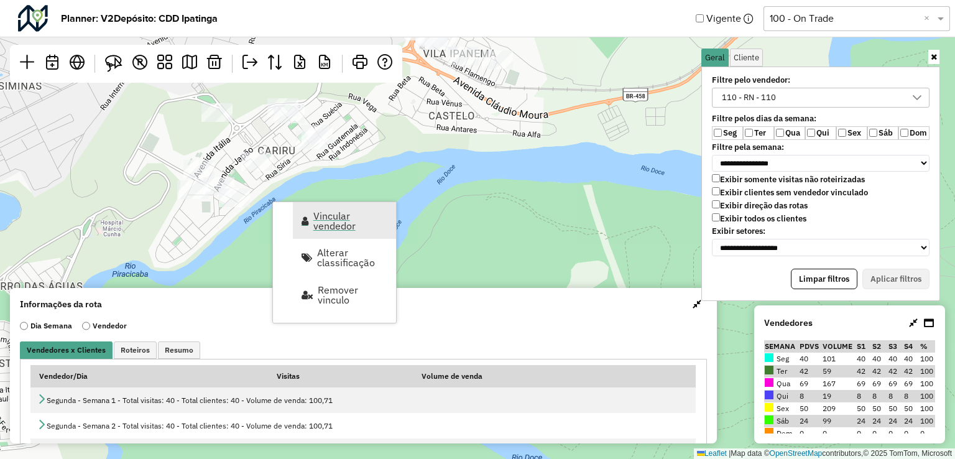
click at [331, 218] on span "Vincular vendedor" at bounding box center [350, 221] width 75 height 20
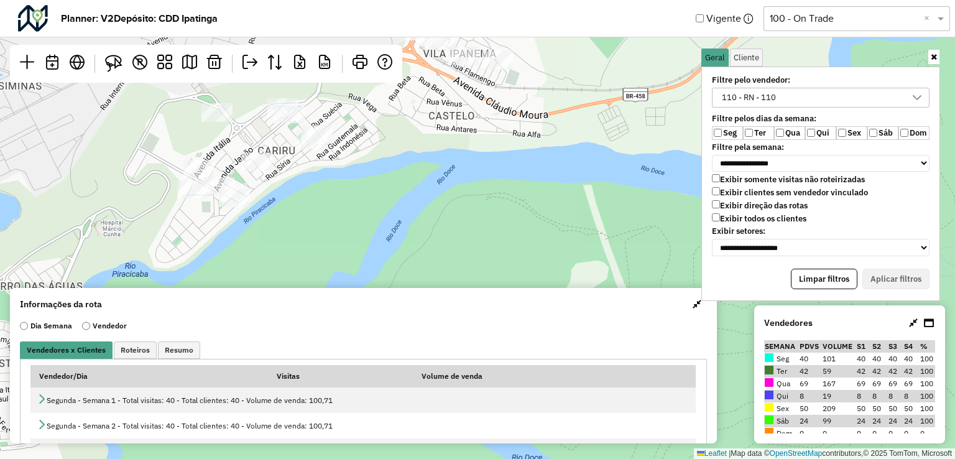
select select "*********"
select select "*"
select select "*********"
select select "*"
select select "*********"
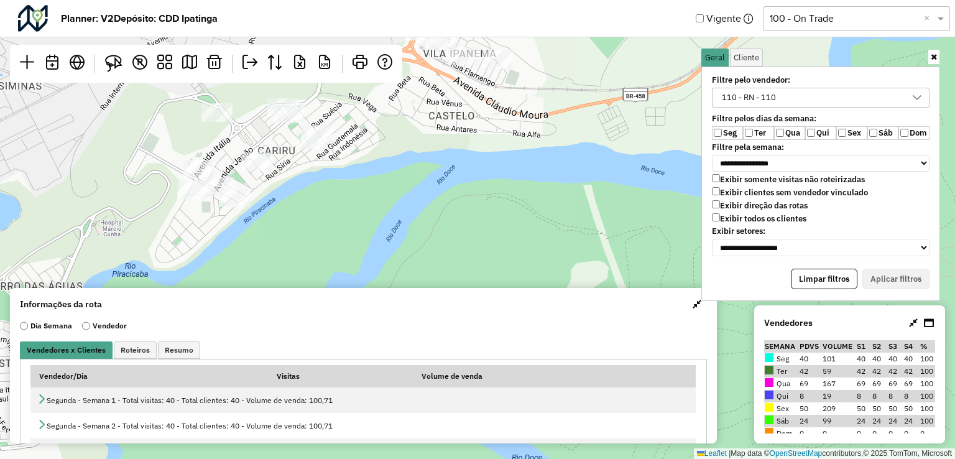
select select "*"
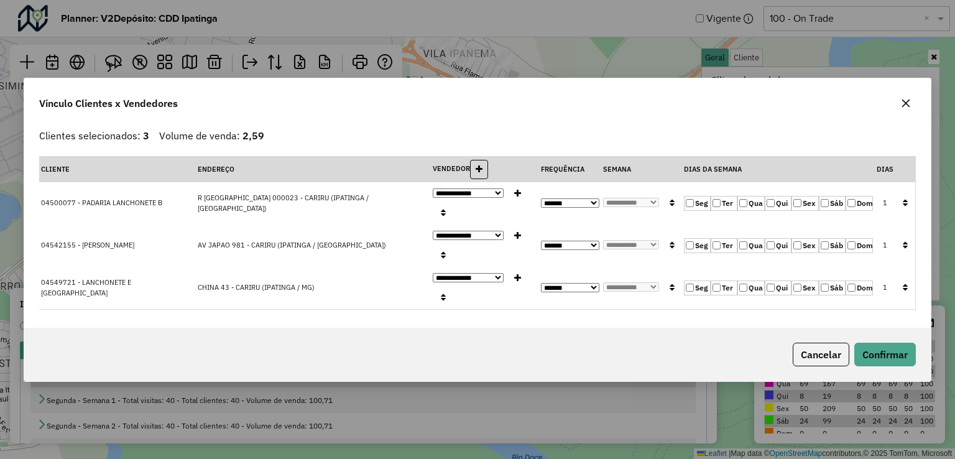
click at [907, 207] on icon "button" at bounding box center [905, 202] width 5 height 9
click at [908, 343] on button "Confirmar" at bounding box center [885, 355] width 62 height 24
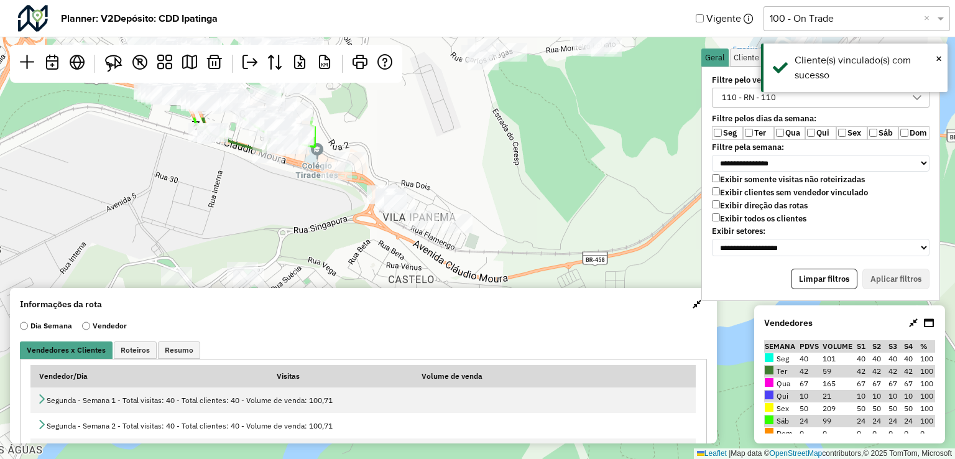
drag, startPoint x: 488, startPoint y: 155, endPoint x: 458, endPoint y: 264, distance: 112.8
click at [458, 264] on div "Leaflet | Map data © OpenStreetMap contributors,© 2025 TomTom, Microsoft" at bounding box center [477, 229] width 955 height 459
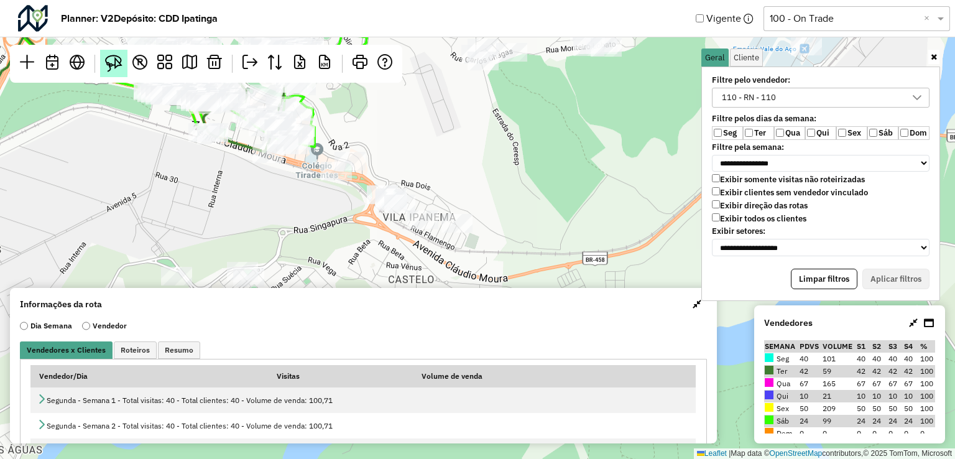
click at [119, 60] on img at bounding box center [113, 63] width 17 height 17
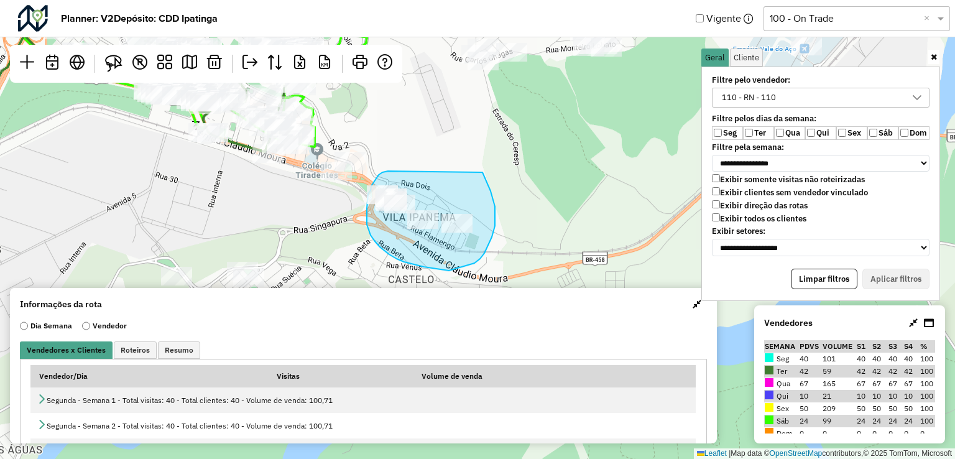
drag, startPoint x: 399, startPoint y: 171, endPoint x: 483, endPoint y: 172, distance: 83.3
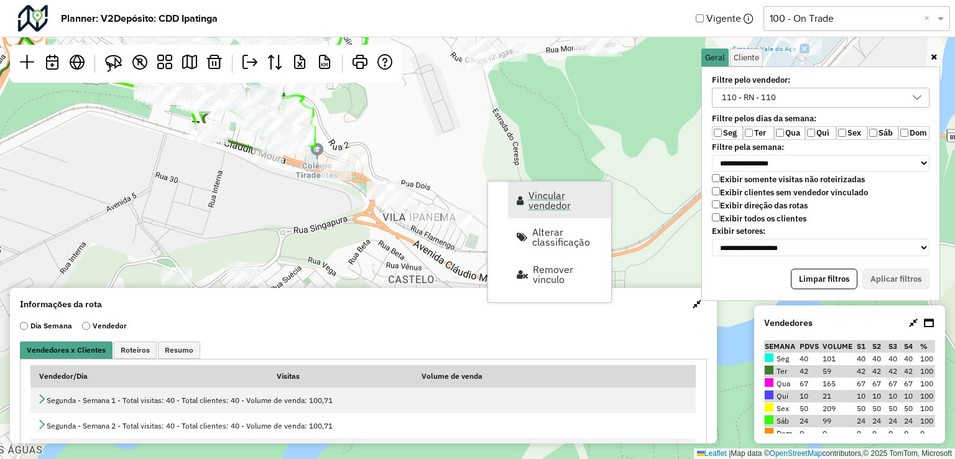
click at [533, 205] on span "Vincular vendedor" at bounding box center [566, 200] width 75 height 20
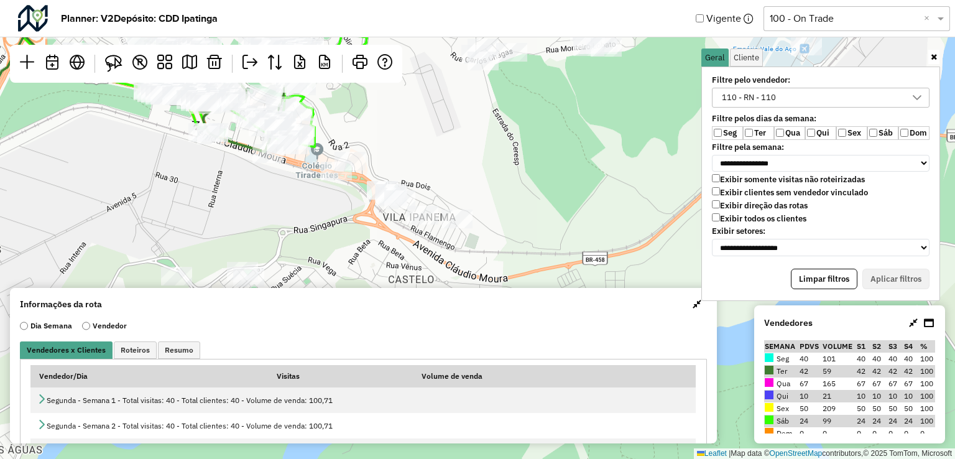
select select "*********"
select select "*"
select select "*********"
select select "*"
select select "*********"
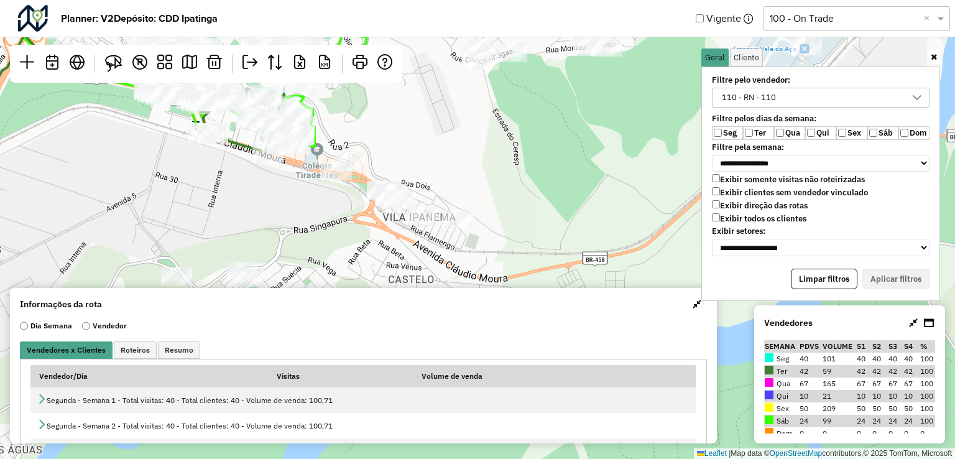
select select "*"
select select "*********"
select select "*"
select select "*********"
select select "*"
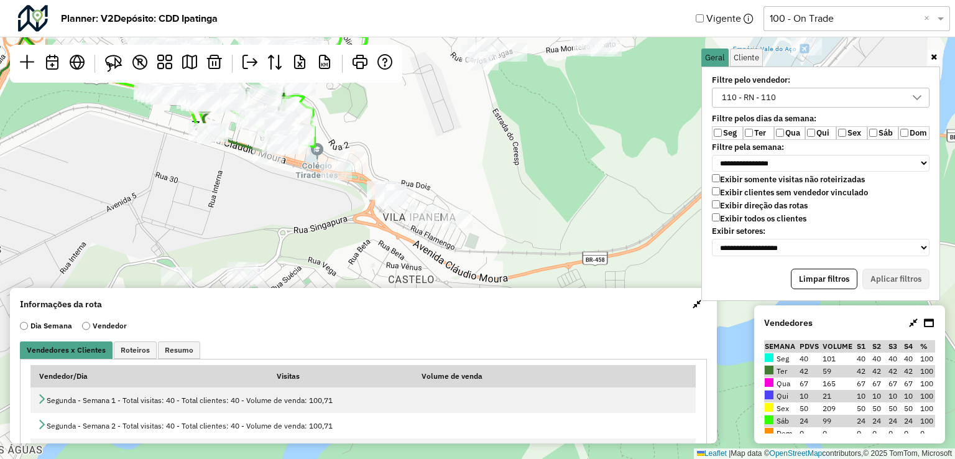
select select "*********"
select select "*"
select select "*********"
select select "*"
select select "*********"
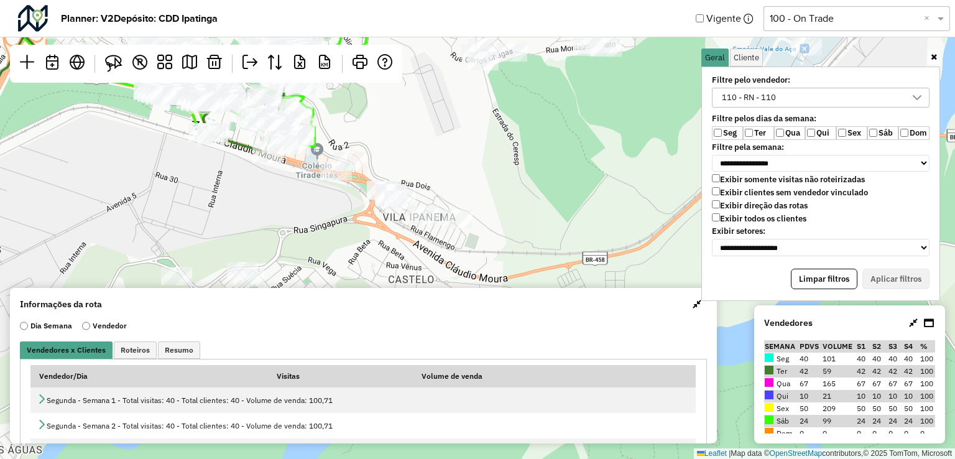
select select "*"
select select "*********"
select select "*"
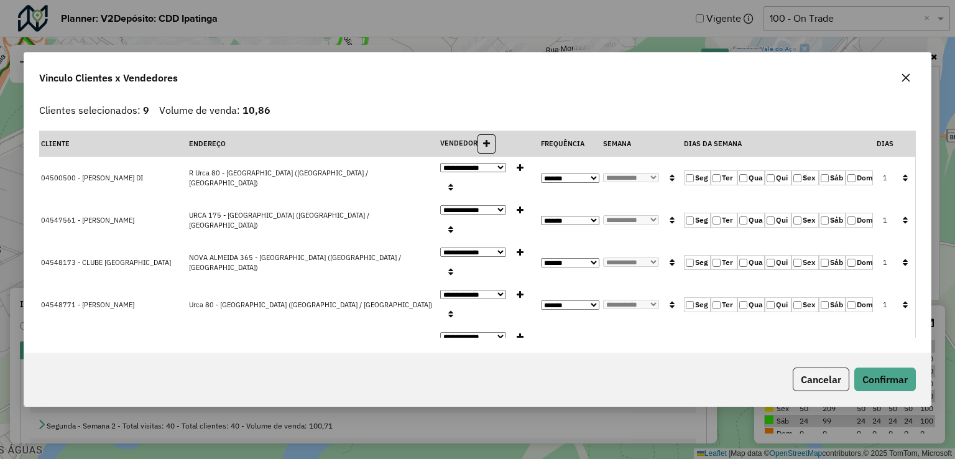
click at [771, 170] on label "Qui" at bounding box center [778, 177] width 27 height 15
click at [748, 173] on label "Qua" at bounding box center [750, 177] width 27 height 15
click at [898, 172] on button "button" at bounding box center [905, 178] width 16 height 19
click at [909, 383] on button "Confirmar" at bounding box center [885, 379] width 62 height 24
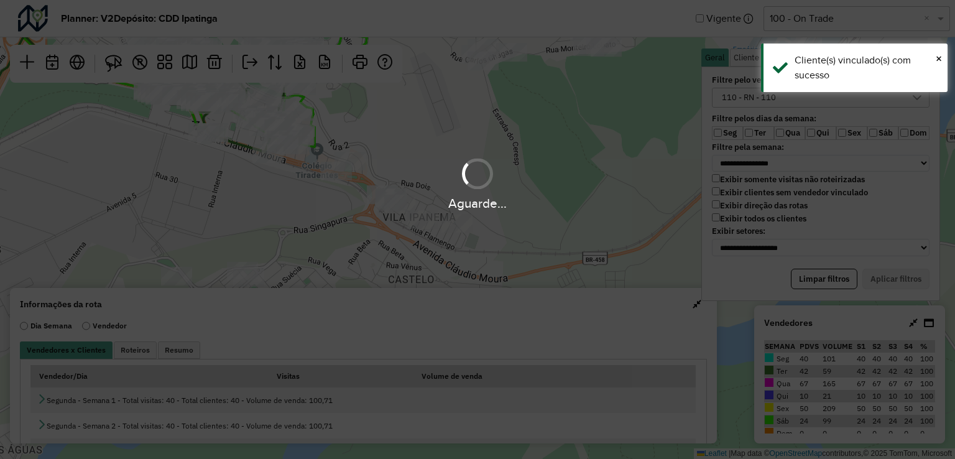
drag, startPoint x: 598, startPoint y: 160, endPoint x: 506, endPoint y: 150, distance: 92.5
click at [506, 150] on div "Aguarde..." at bounding box center [477, 229] width 955 height 459
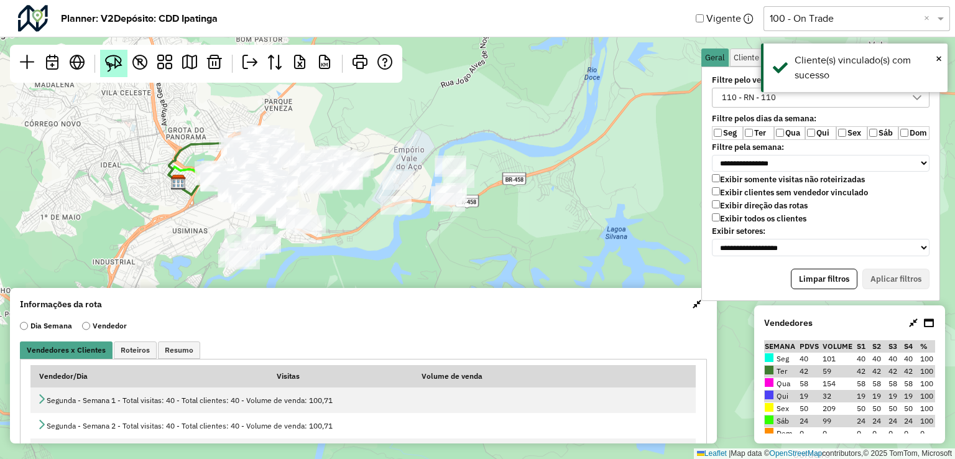
click at [114, 58] on img at bounding box center [113, 63] width 17 height 17
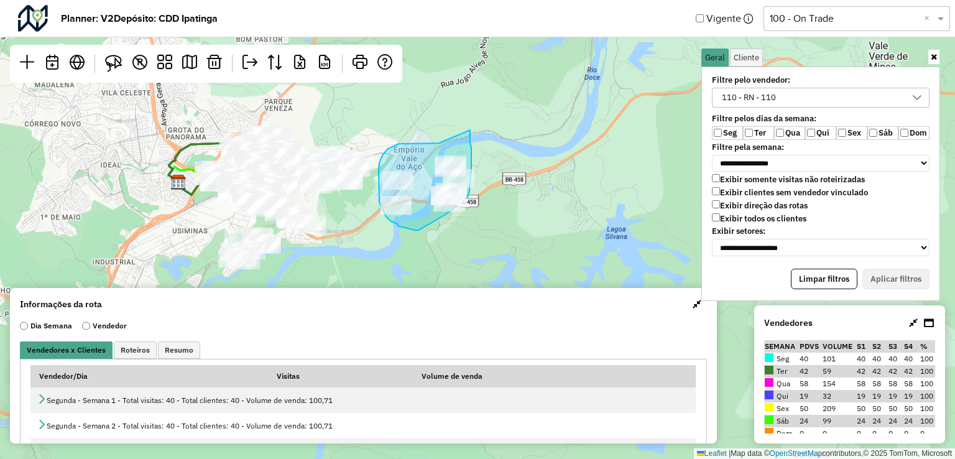
drag, startPoint x: 432, startPoint y: 143, endPoint x: 471, endPoint y: 124, distance: 43.7
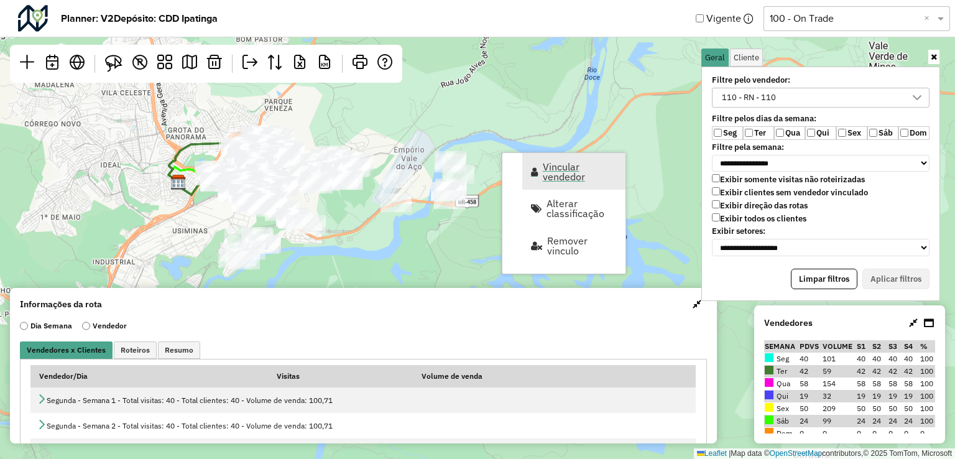
click at [547, 173] on span "Vincular vendedor" at bounding box center [580, 172] width 75 height 20
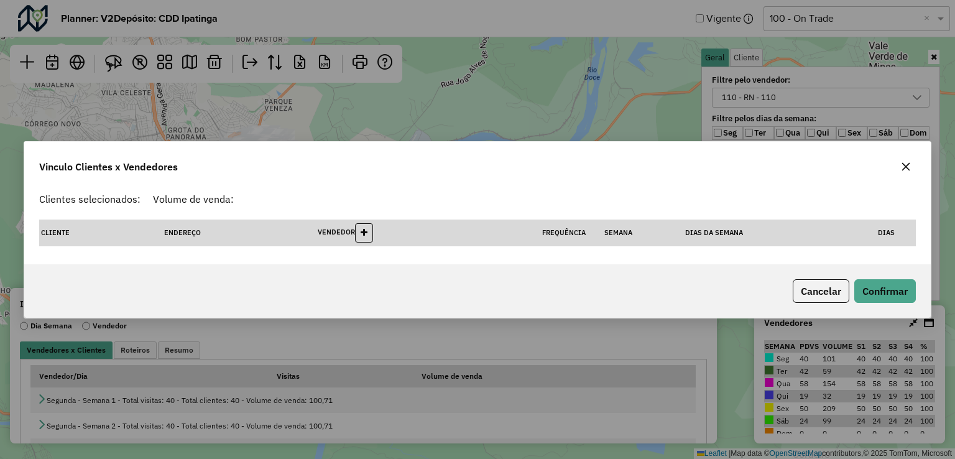
select select "*********"
select select "*"
select select "*********"
select select "*"
select select "*********"
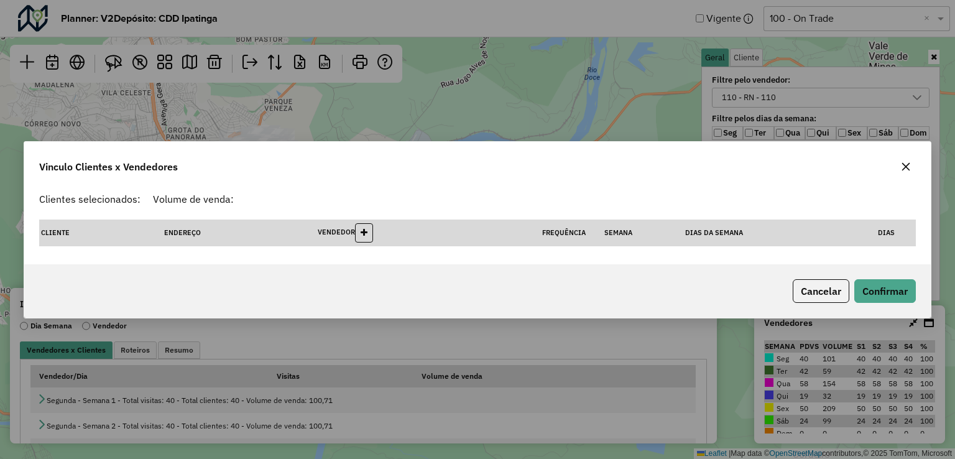
select select "*"
select select "*********"
select select "*"
select select "*********"
select select "*"
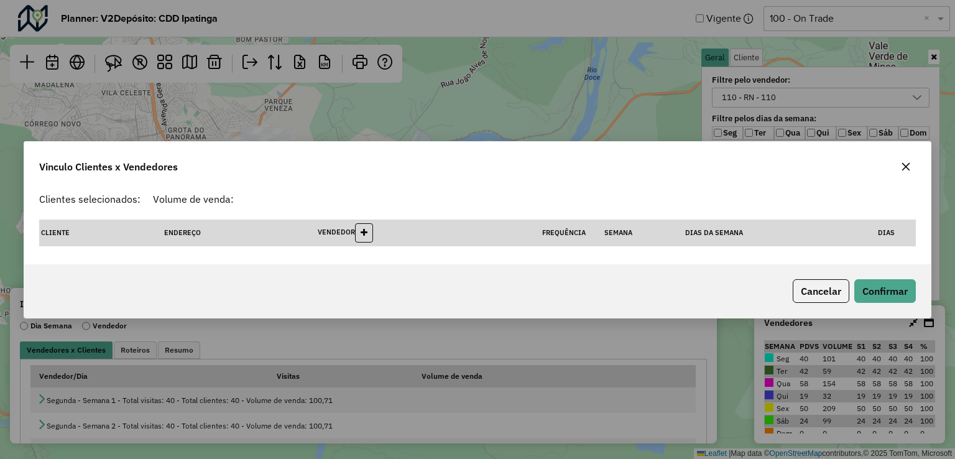
select select "*********"
select select "*"
select select "*********"
select select "*"
select select "*********"
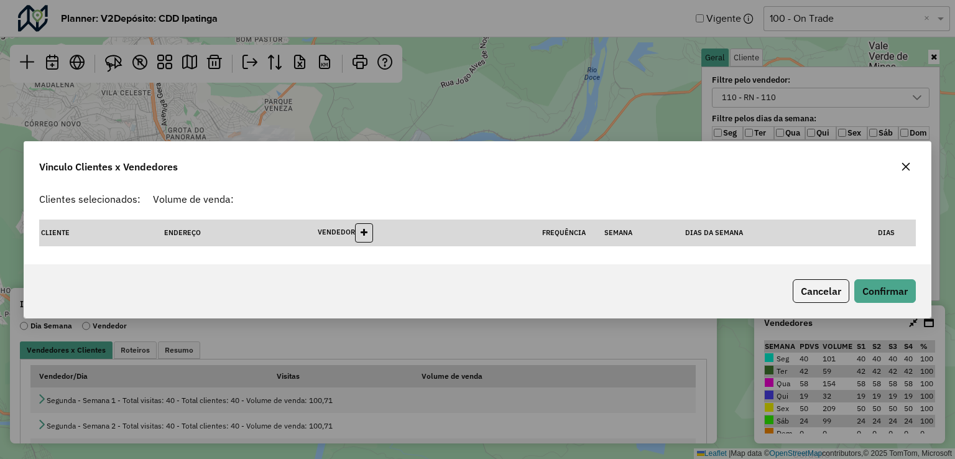
select select "*"
select select "*********"
select select "*"
select select "*********"
select select "*"
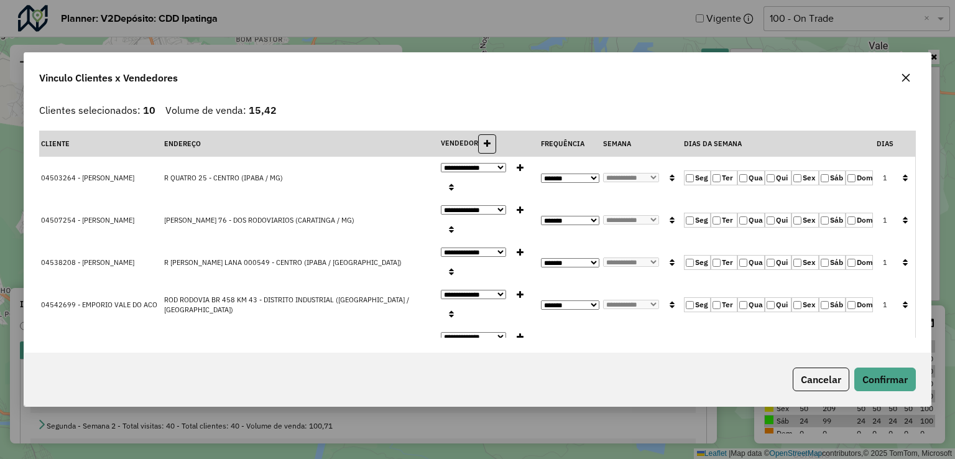
drag, startPoint x: 773, startPoint y: 182, endPoint x: 744, endPoint y: 180, distance: 28.7
click at [771, 182] on label "Qui" at bounding box center [778, 177] width 27 height 15
click at [903, 177] on icon "button" at bounding box center [905, 177] width 5 height 9
click at [888, 371] on button "Confirmar" at bounding box center [885, 379] width 62 height 24
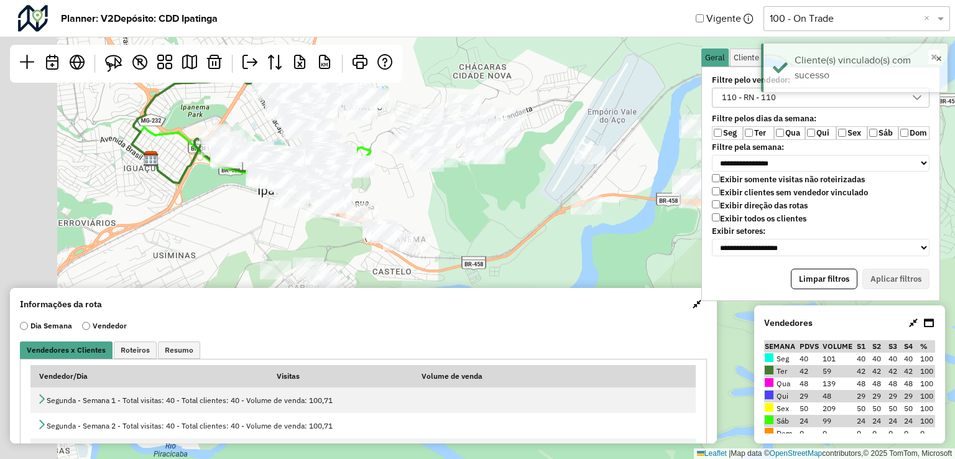
drag, startPoint x: 347, startPoint y: 202, endPoint x: 459, endPoint y: 236, distance: 117.6
click at [459, 236] on div "Leaflet | Map data © OpenStreetMap contributors,© 2025 TomTom, Microsoft" at bounding box center [477, 229] width 955 height 459
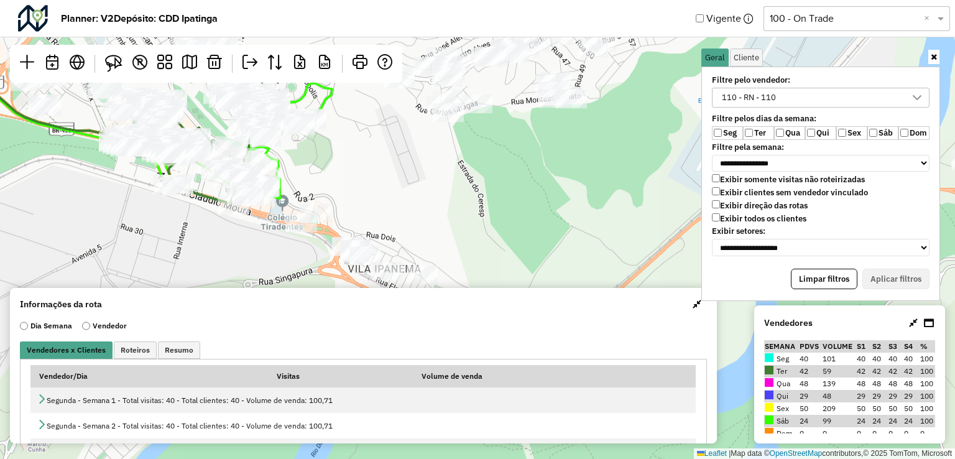
drag, startPoint x: 348, startPoint y: 187, endPoint x: 366, endPoint y: 197, distance: 20.1
click at [366, 197] on div "Leaflet | Map data © OpenStreetMap contributors,© 2025 TomTom, Microsoft" at bounding box center [477, 229] width 955 height 459
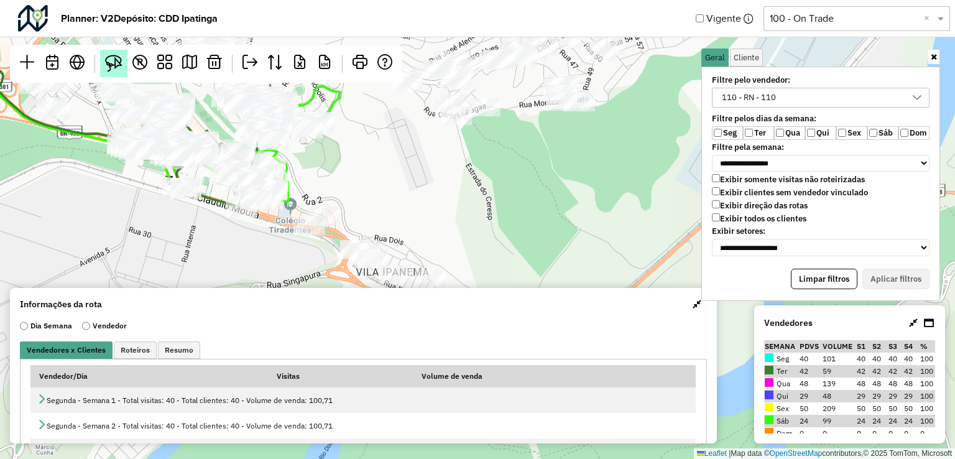
drag, startPoint x: 104, startPoint y: 68, endPoint x: 112, endPoint y: 70, distance: 8.5
click at [104, 68] on link at bounding box center [113, 63] width 27 height 27
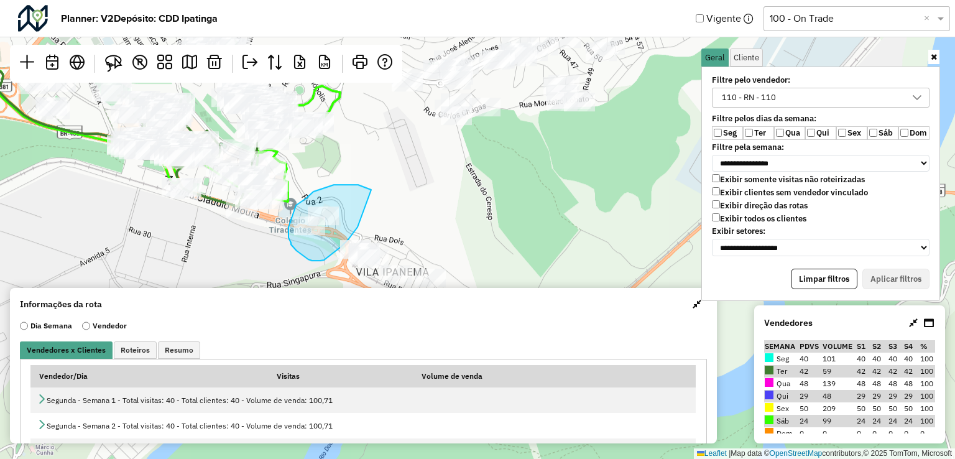
drag, startPoint x: 358, startPoint y: 185, endPoint x: 375, endPoint y: 210, distance: 30.0
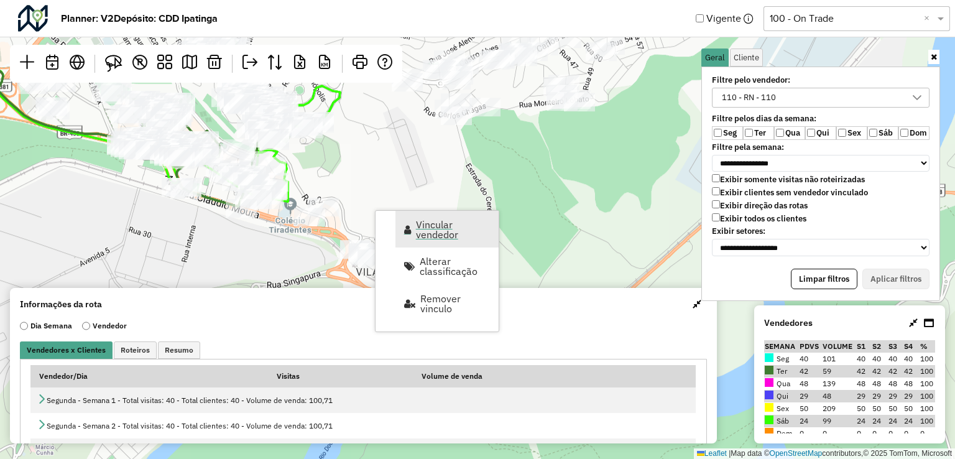
click at [443, 231] on span "Vincular vendedor" at bounding box center [453, 229] width 75 height 20
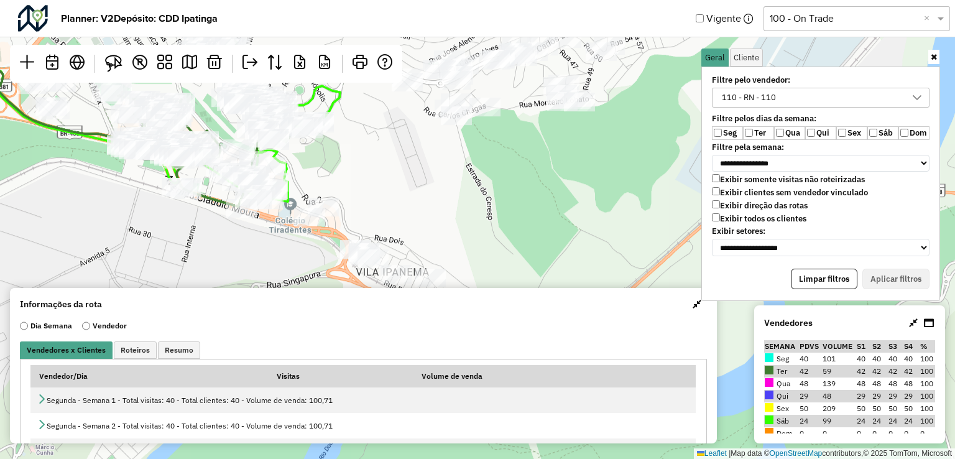
select select "*********"
select select "*"
select select "*********"
select select "*"
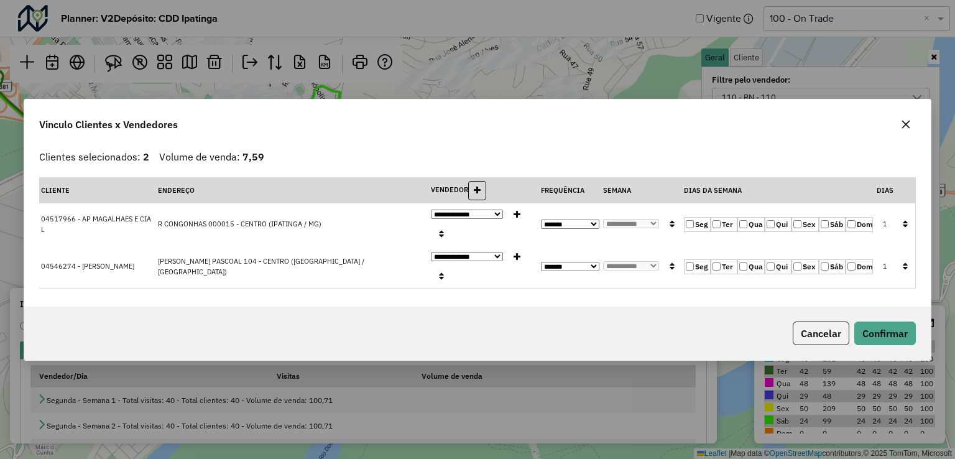
click at [777, 232] on label "Qui" at bounding box center [778, 224] width 27 height 15
click at [737, 232] on label "Ter" at bounding box center [724, 224] width 27 height 15
click at [749, 232] on label "Qua" at bounding box center [750, 224] width 27 height 15
click at [726, 232] on label "Ter" at bounding box center [724, 224] width 27 height 15
click at [908, 234] on button "button" at bounding box center [905, 224] width 16 height 19
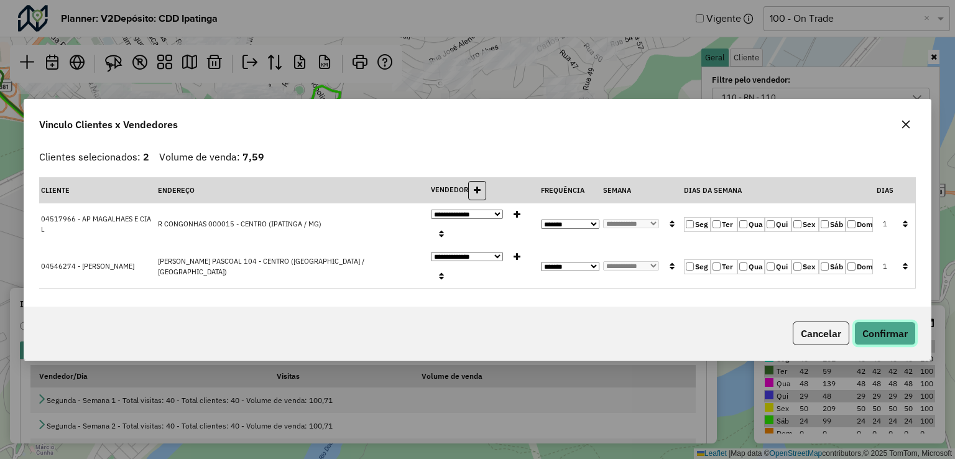
click at [893, 321] on button "Confirmar" at bounding box center [885, 333] width 62 height 24
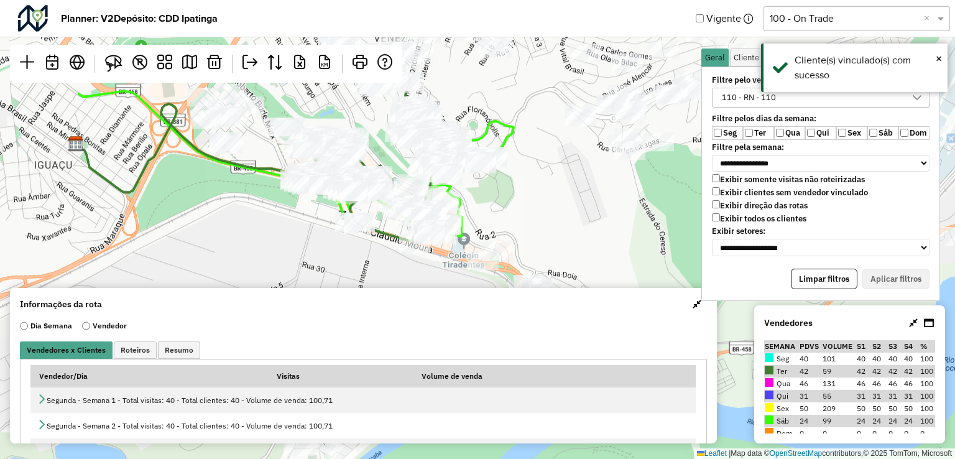
drag, startPoint x: 343, startPoint y: 170, endPoint x: 517, endPoint y: 205, distance: 176.9
click at [517, 205] on div "Leaflet | Map data © OpenStreetMap contributors,© 2025 TomTom, Microsoft" at bounding box center [477, 229] width 955 height 459
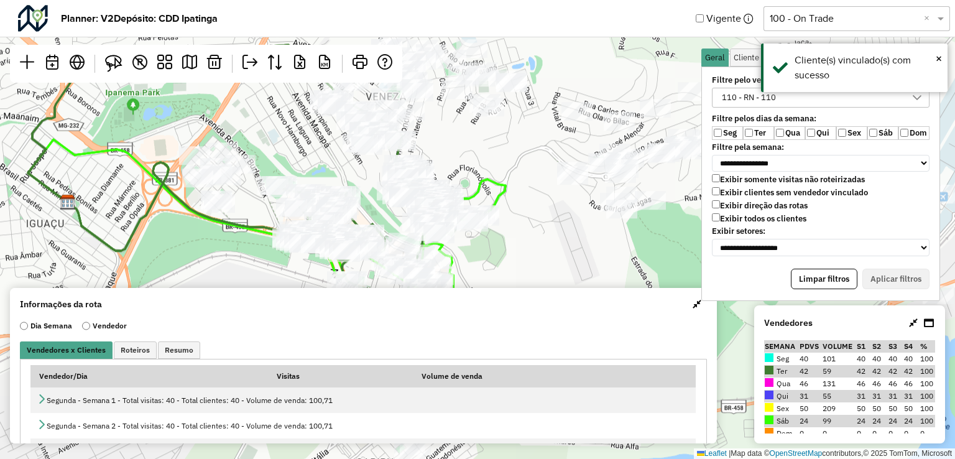
drag, startPoint x: 502, startPoint y: 200, endPoint x: 496, endPoint y: 263, distance: 63.8
click at [496, 263] on div "Leaflet | Map data © OpenStreetMap contributors,© 2025 TomTom, Microsoft" at bounding box center [477, 229] width 955 height 459
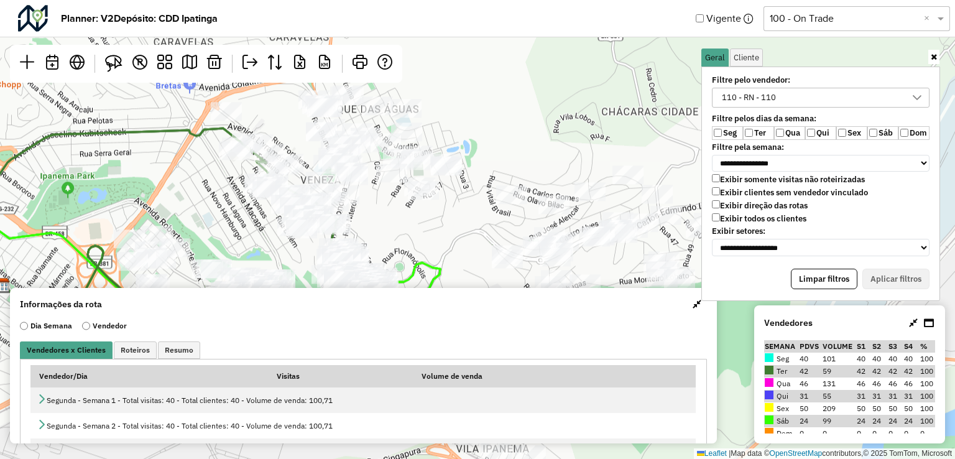
drag, startPoint x: 494, startPoint y: 177, endPoint x: 427, endPoint y: 256, distance: 102.8
click at [427, 256] on div "Leaflet | Map data © OpenStreetMap contributors,© 2025 TomTom, Microsoft" at bounding box center [477, 229] width 955 height 459
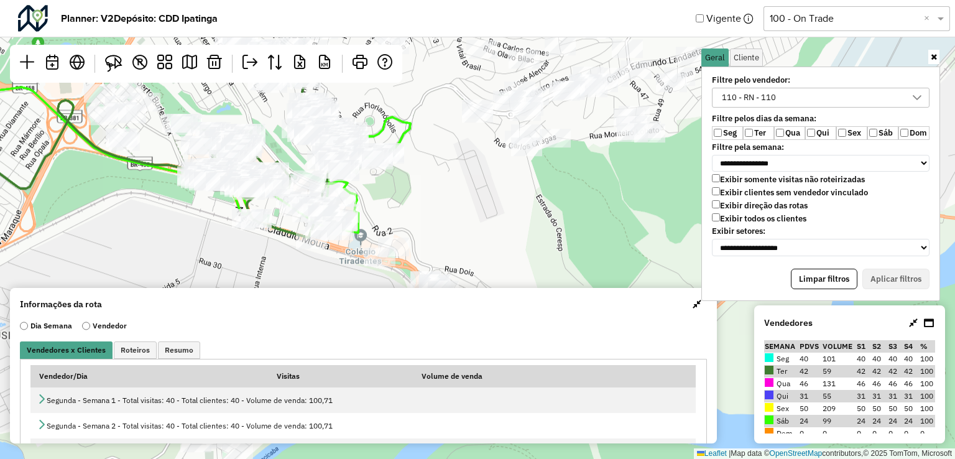
drag, startPoint x: 441, startPoint y: 192, endPoint x: 407, endPoint y: 87, distance: 110.7
click at [407, 87] on div "Leaflet | Map data © OpenStreetMap contributors,© 2025 TomTom, Microsoft" at bounding box center [477, 229] width 955 height 459
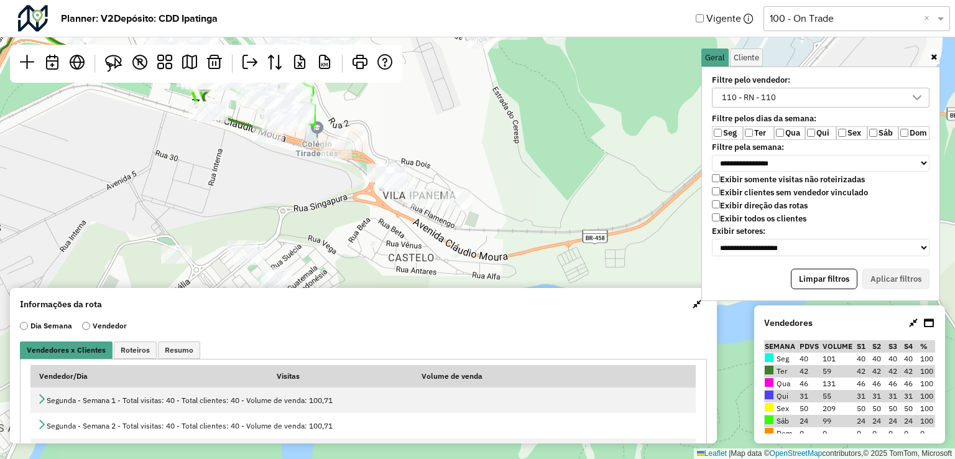
drag, startPoint x: 507, startPoint y: 229, endPoint x: 418, endPoint y: 118, distance: 142.8
click at [423, 104] on div "Leaflet | Map data © OpenStreetMap contributors,© 2025 TomTom, Microsoft" at bounding box center [477, 229] width 955 height 459
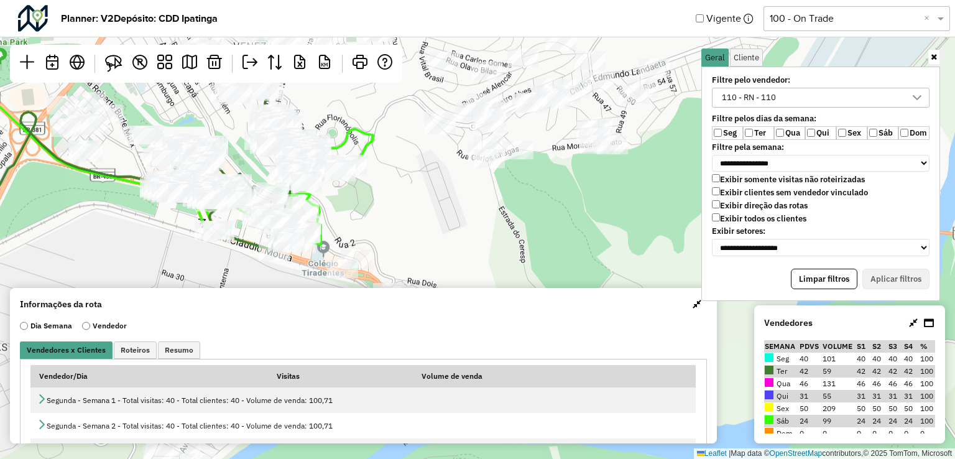
drag, startPoint x: 425, startPoint y: 188, endPoint x: 469, endPoint y: 335, distance: 153.2
click at [469, 338] on hb-planner "**********" at bounding box center [477, 229] width 955 height 459
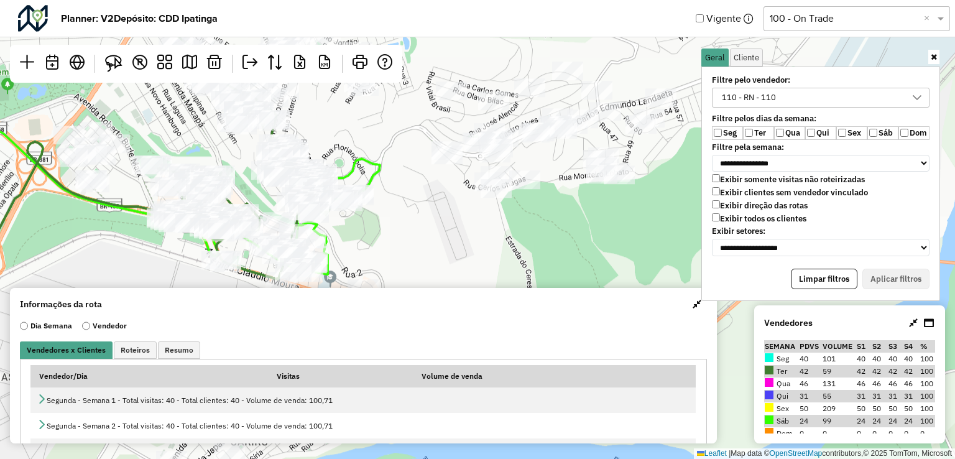
drag, startPoint x: 430, startPoint y: 206, endPoint x: 433, endPoint y: 229, distance: 23.8
click at [433, 229] on div "Leaflet | Map data © OpenStreetMap contributors,© 2025 TomTom, Microsoft" at bounding box center [477, 229] width 955 height 459
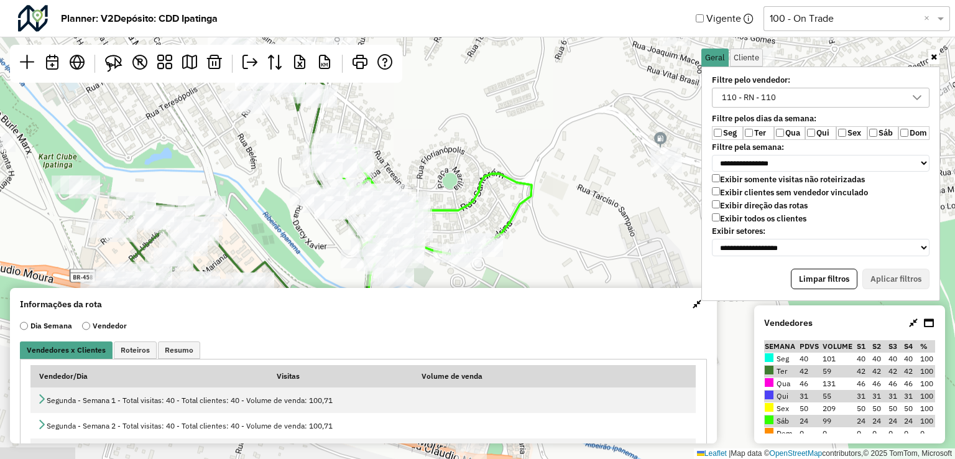
drag, startPoint x: 382, startPoint y: 182, endPoint x: 525, endPoint y: 212, distance: 146.1
click at [562, 239] on div "Leaflet | Map data © OpenStreetMap contributors,© 2025 TomTom, Microsoft" at bounding box center [477, 229] width 955 height 459
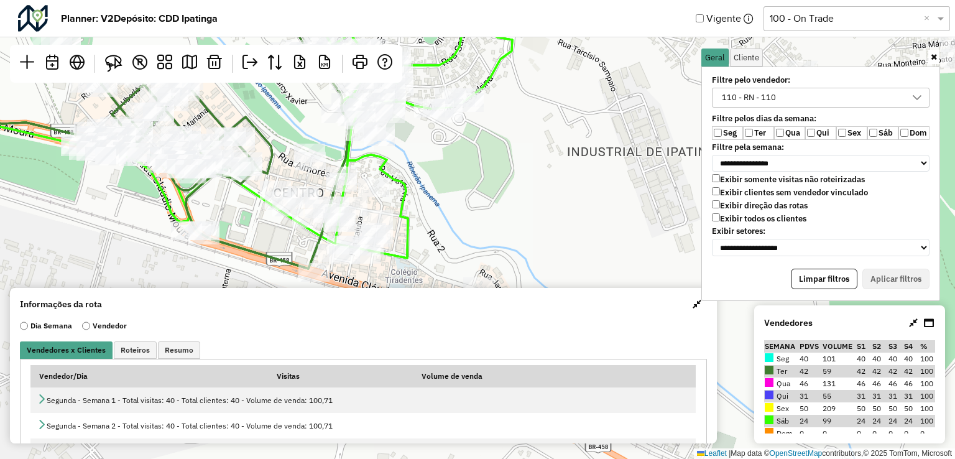
drag, startPoint x: 506, startPoint y: 217, endPoint x: 503, endPoint y: 155, distance: 62.2
click at [516, 83] on div "Leaflet | Map data © OpenStreetMap contributors,© 2025 TomTom, Microsoft" at bounding box center [477, 229] width 955 height 459
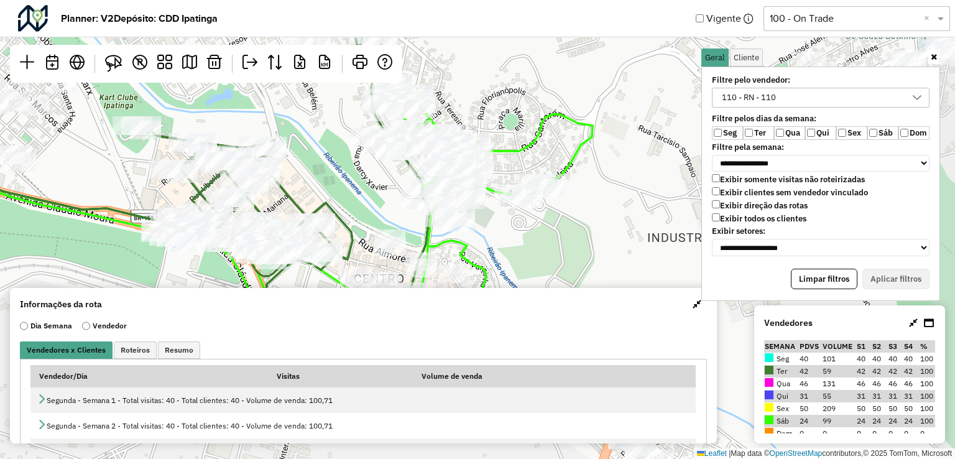
drag, startPoint x: 440, startPoint y: 160, endPoint x: 364, endPoint y: 222, distance: 98.2
click at [364, 222] on div "Leaflet | Map data © OpenStreetMap contributors,© 2025 TomTom, Microsoft" at bounding box center [477, 229] width 955 height 459
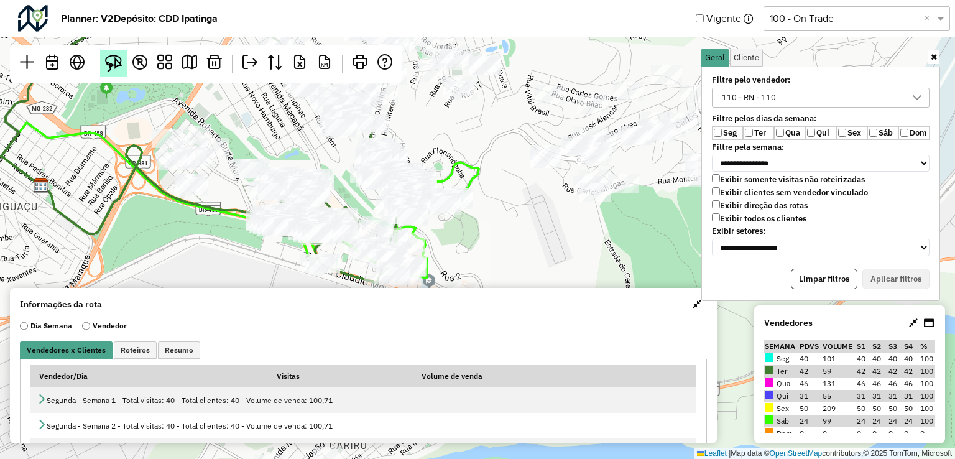
click at [119, 63] on img at bounding box center [113, 63] width 17 height 17
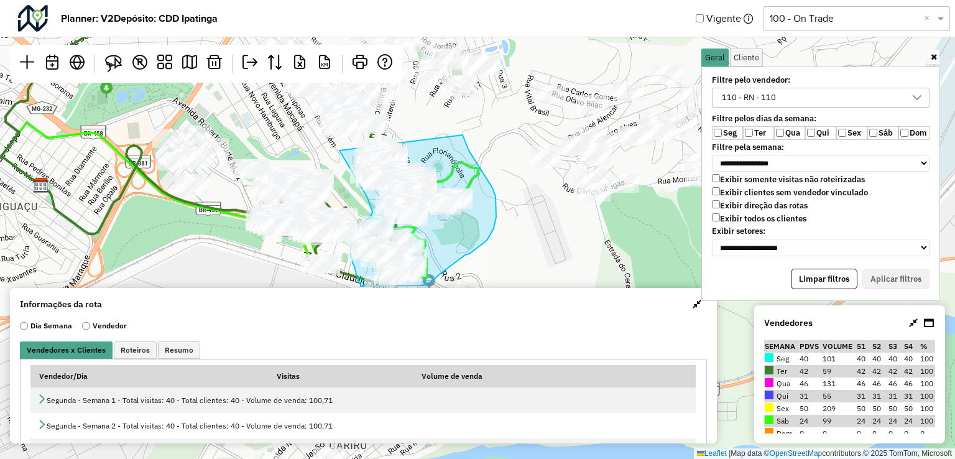
drag, startPoint x: 339, startPoint y: 150, endPoint x: 463, endPoint y: 132, distance: 124.4
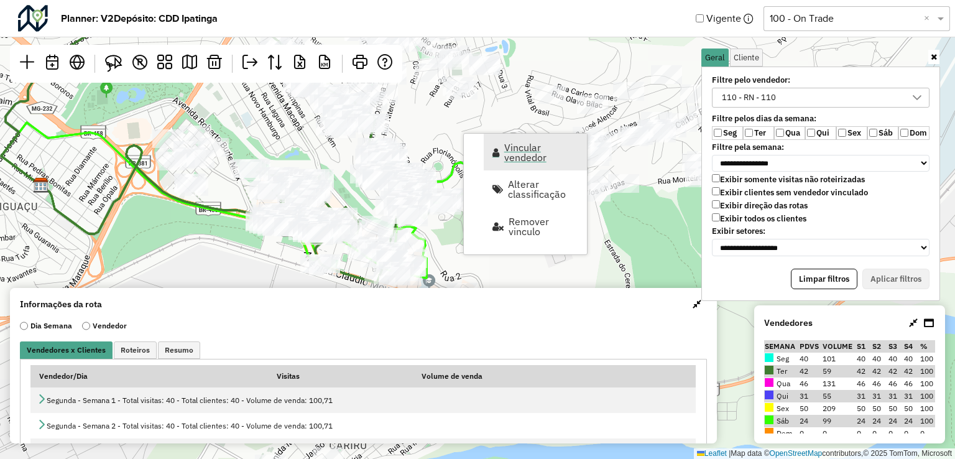
click at [507, 154] on span "Vincular vendedor" at bounding box center [541, 152] width 75 height 20
select select "*********"
select select "*"
select select "*********"
select select "*"
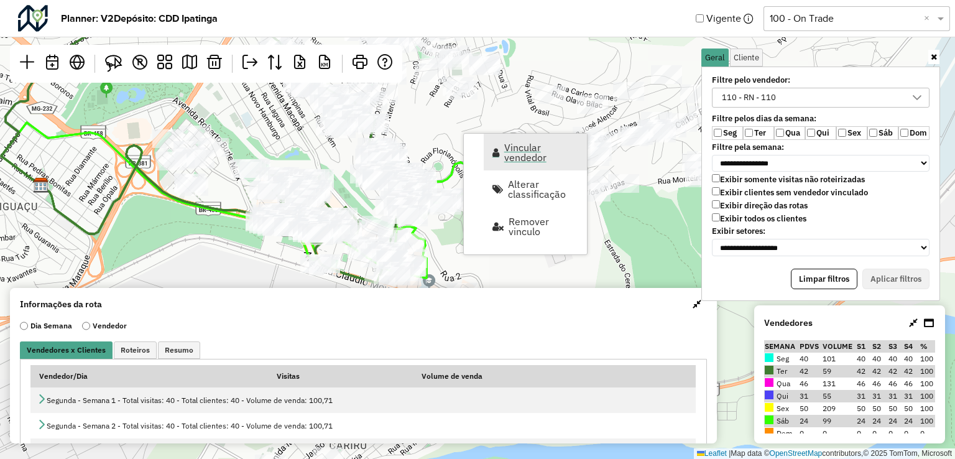
select select "*********"
select select "*"
select select "*********"
select select "*"
select select "*********"
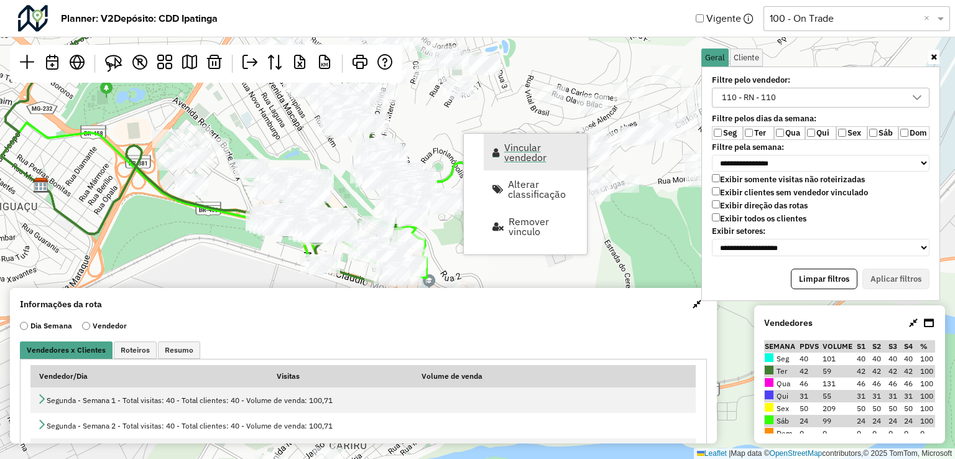
select select "*"
select select "*********"
select select "*"
select select "*********"
select select "*"
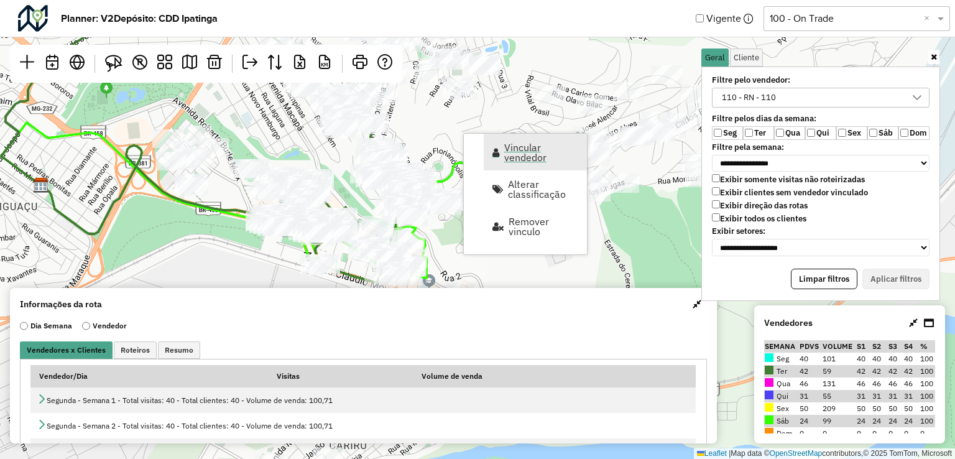
select select "*********"
select select "*"
select select "*********"
select select "*"
select select "*********"
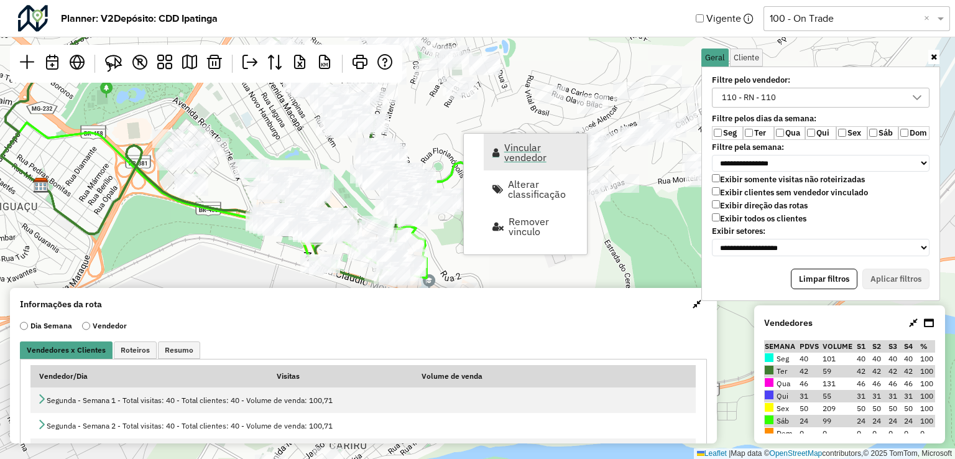
select select "*"
select select "*********"
select select "*"
select select "*********"
select select "*"
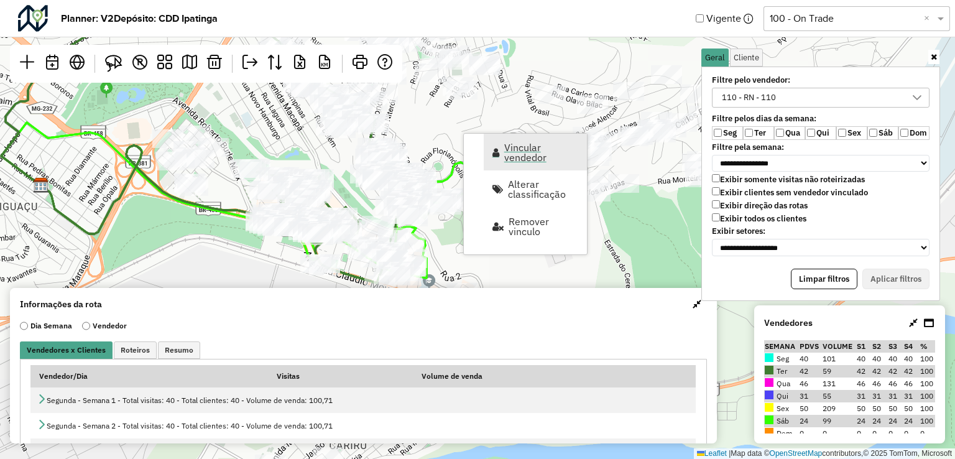
select select "*********"
select select "*"
select select "*********"
select select "*"
select select "*********"
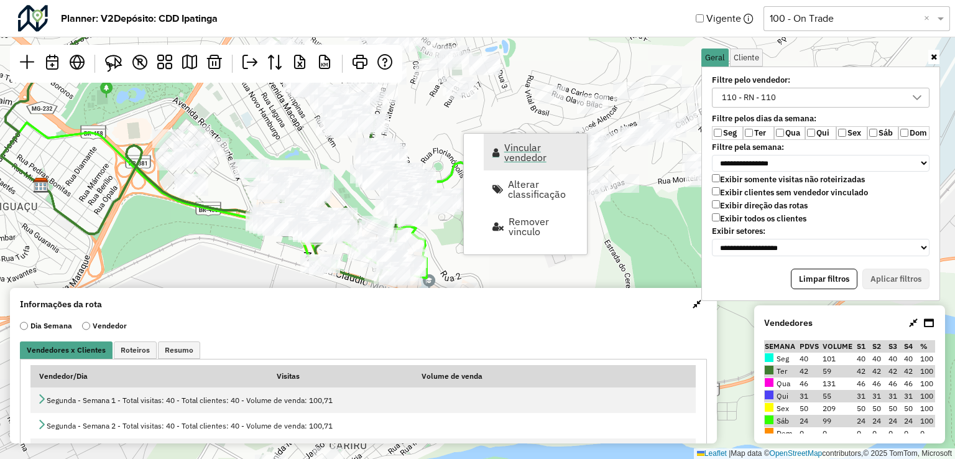
select select "*"
select select "*********"
select select "*"
select select "*********"
select select "*"
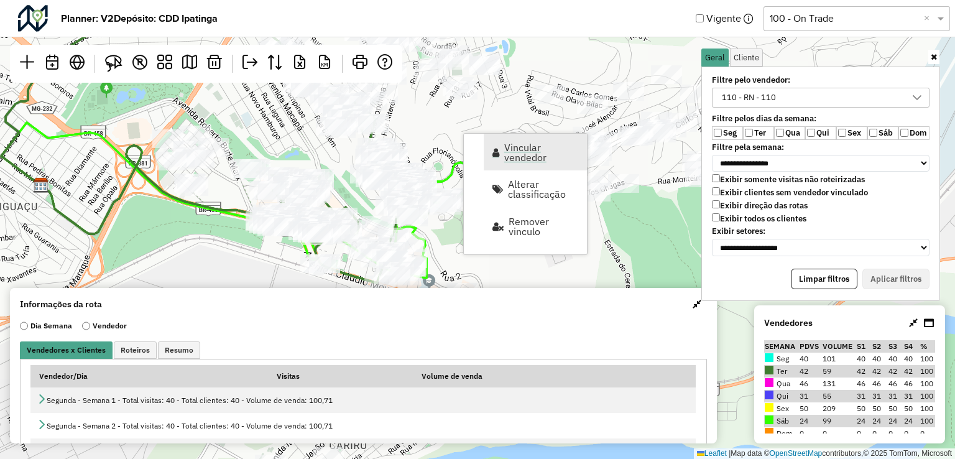
select select "*********"
select select "*"
select select "*********"
select select "*"
select select "*********"
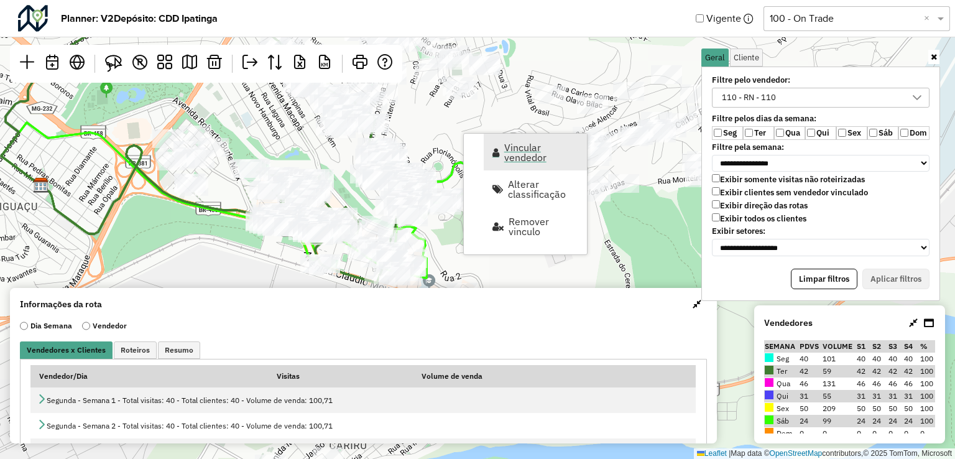
select select "*"
select select "*********"
select select "*"
select select "*********"
select select "*"
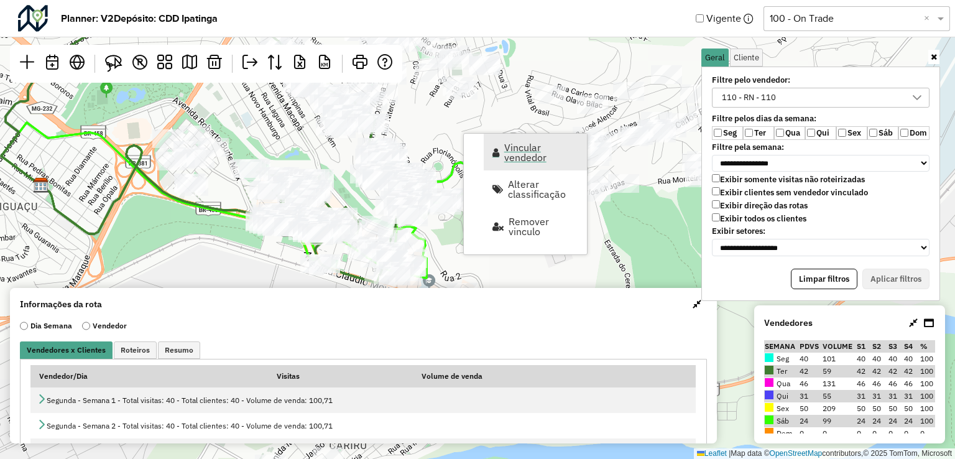
select select "*********"
select select "*"
select select "*********"
select select "*"
select select "*********"
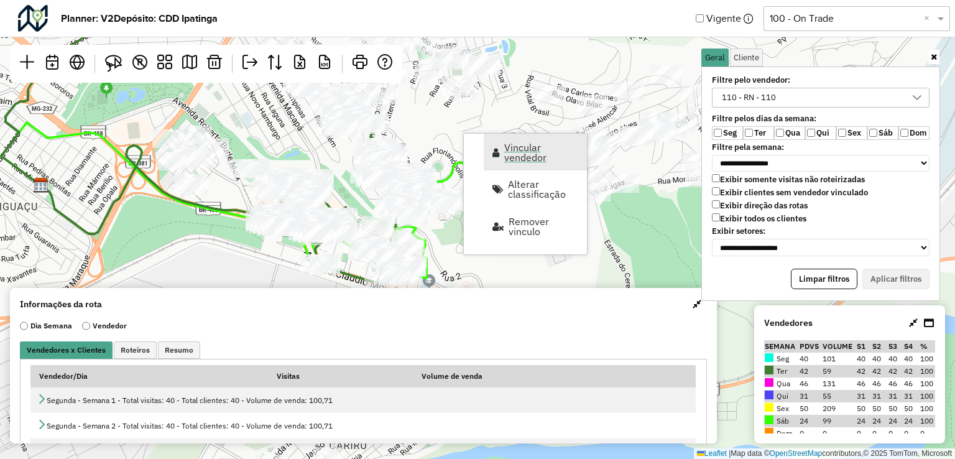
select select "*"
select select "*********"
select select "*"
select select "*********"
select select "*"
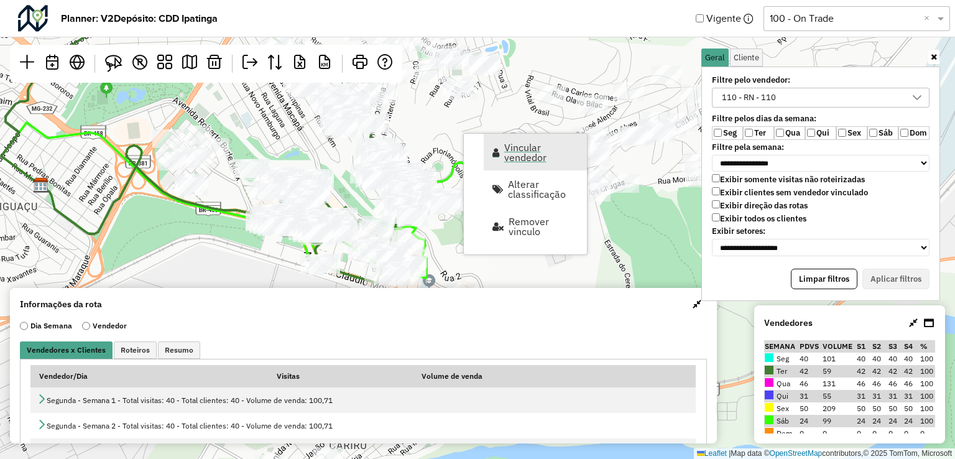
select select "*********"
select select "*"
select select "*********"
select select "*"
select select "*********"
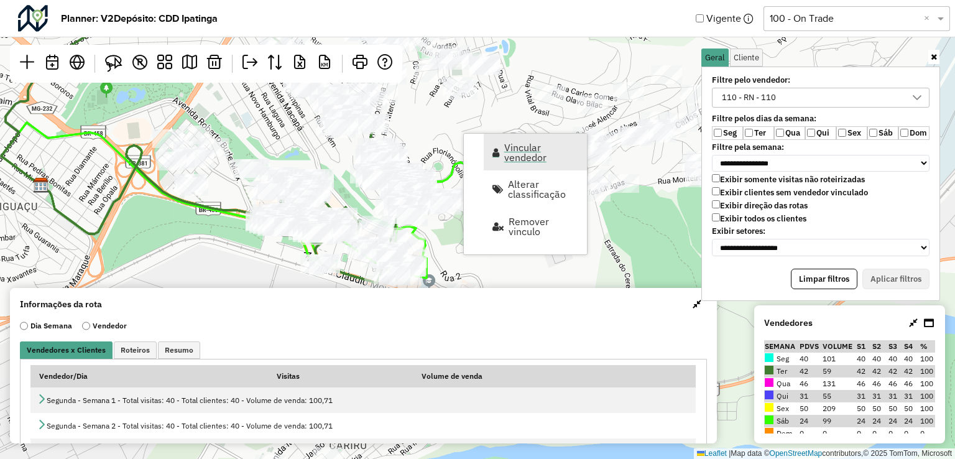
select select "*"
select select "*********"
select select "*"
select select "*********"
select select "*"
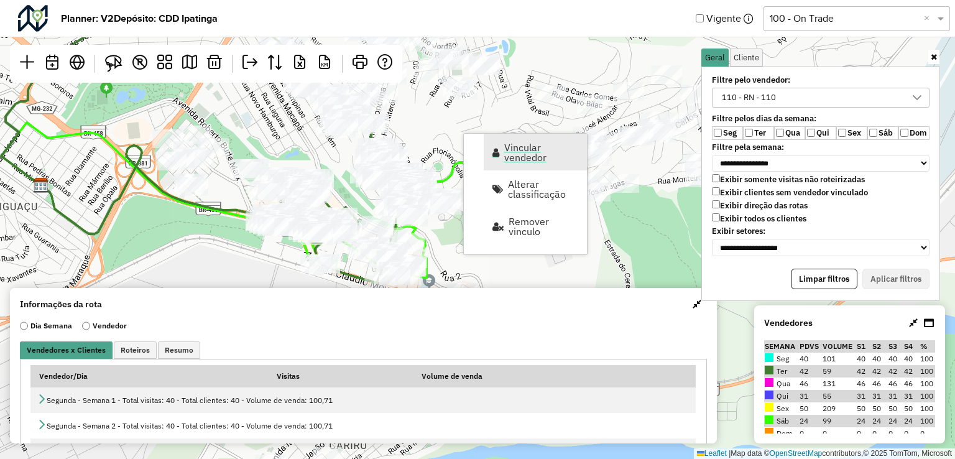
select select "*********"
select select "*"
select select "*********"
select select "*"
select select "*********"
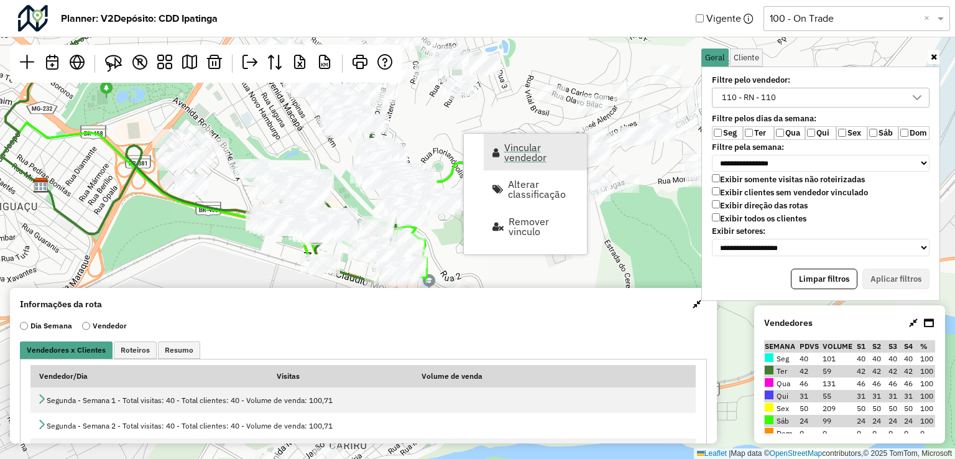
select select "*"
select select "*********"
select select "*"
select select "*********"
select select "*"
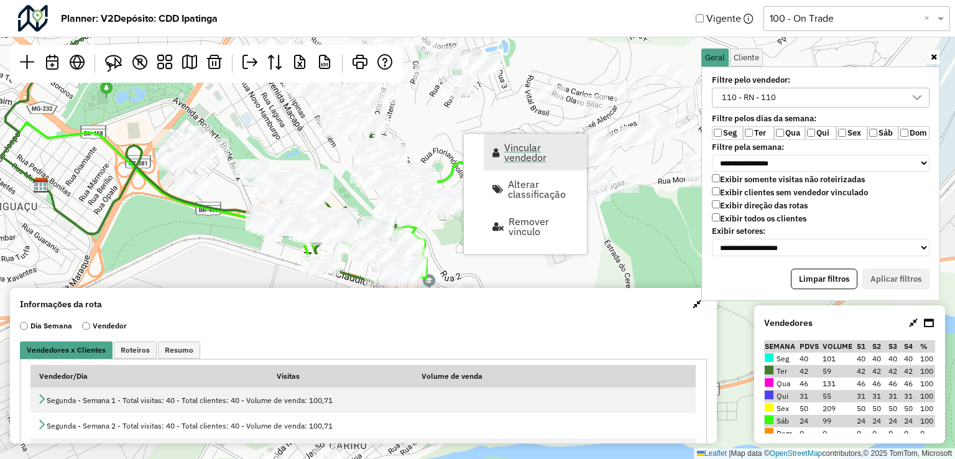
select select "*********"
select select "*"
select select "*********"
select select "*"
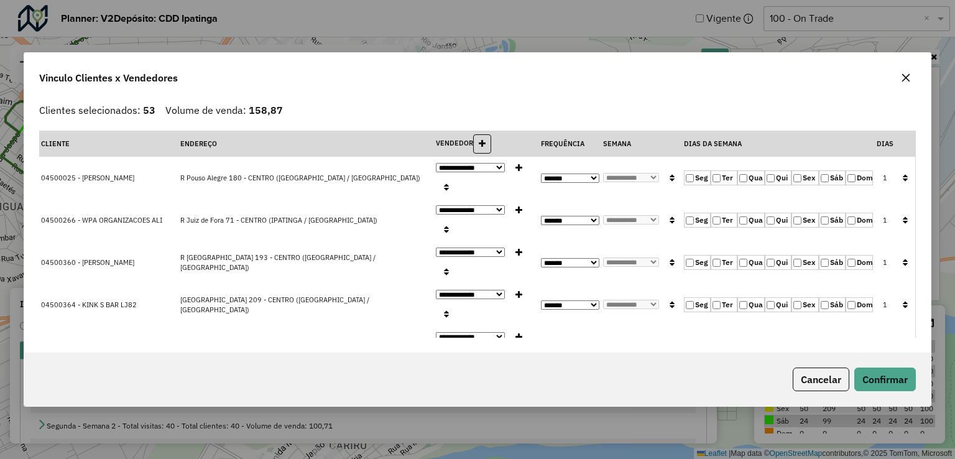
click at [908, 70] on button "button" at bounding box center [906, 78] width 20 height 20
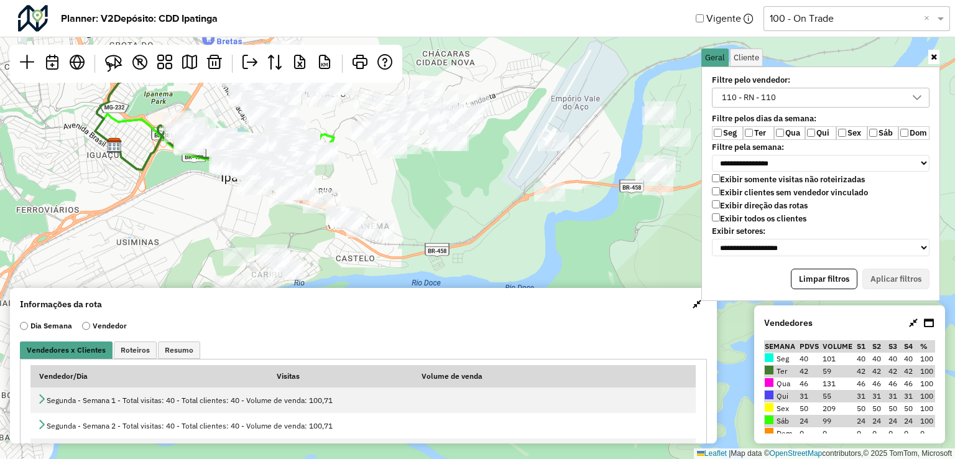
drag, startPoint x: 525, startPoint y: 202, endPoint x: 361, endPoint y: 162, distance: 168.9
click at [361, 162] on div "Leaflet | Map data © OpenStreetMap contributors,© 2025 TomTom, Microsoft" at bounding box center [477, 229] width 955 height 459
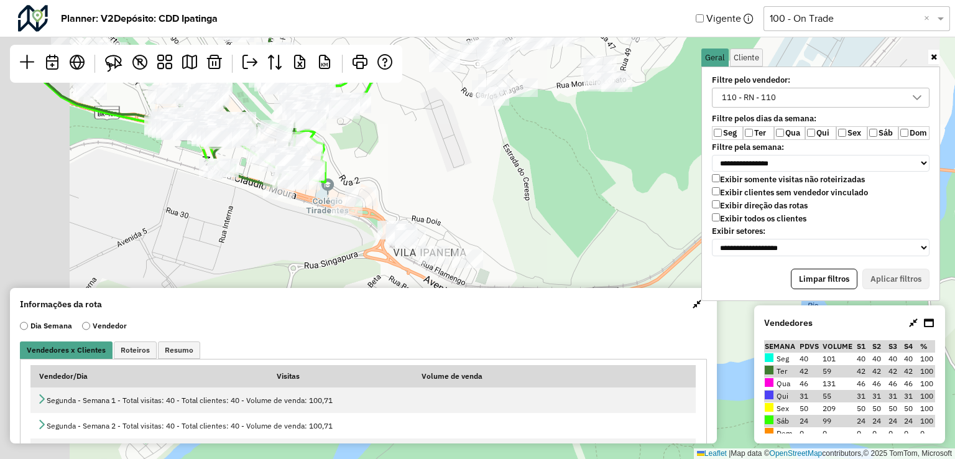
drag, startPoint x: 308, startPoint y: 169, endPoint x: 461, endPoint y: 199, distance: 155.2
click at [452, 192] on div "Leaflet | Map data © OpenStreetMap contributors,© 2025 TomTom, Microsoft" at bounding box center [477, 229] width 955 height 459
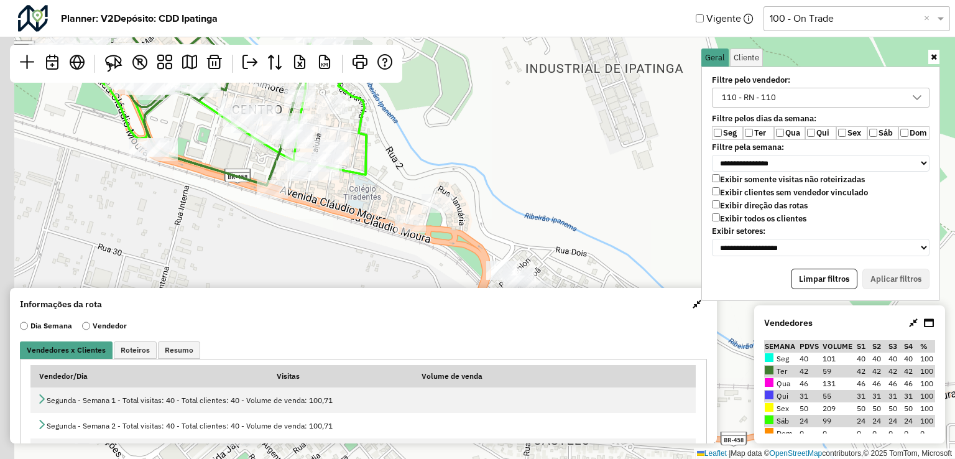
drag, startPoint x: 326, startPoint y: 199, endPoint x: 543, endPoint y: 228, distance: 219.5
click at [543, 228] on div "Leaflet | Map data © OpenStreetMap contributors,© 2025 TomTom, Microsoft" at bounding box center [477, 229] width 955 height 459
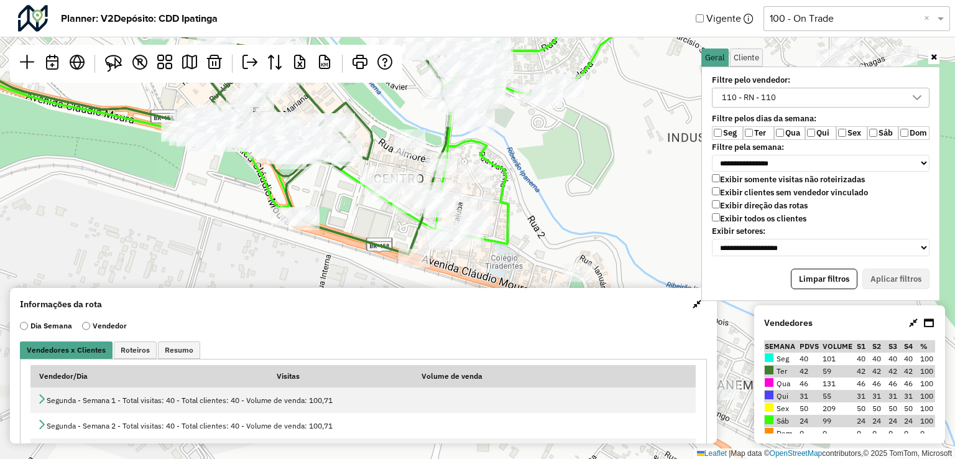
drag, startPoint x: 388, startPoint y: 205, endPoint x: 472, endPoint y: 262, distance: 101.6
click at [472, 262] on div "Leaflet | Map data © OpenStreetMap contributors,© 2025 TomTom, Microsoft" at bounding box center [477, 229] width 955 height 459
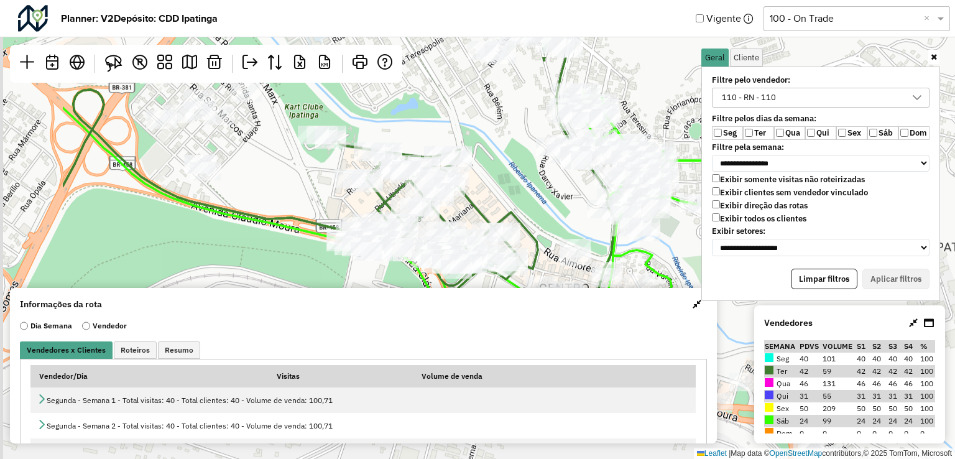
drag, startPoint x: 325, startPoint y: 249, endPoint x: 494, endPoint y: 322, distance: 184.1
click at [494, 322] on hb-planner "**********" at bounding box center [477, 229] width 955 height 459
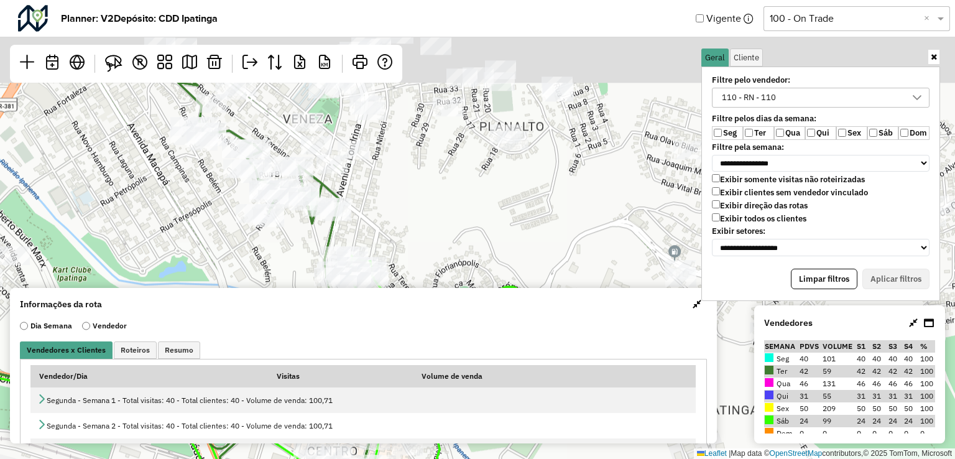
click at [392, 344] on hb-planner "**********" at bounding box center [477, 229] width 955 height 459
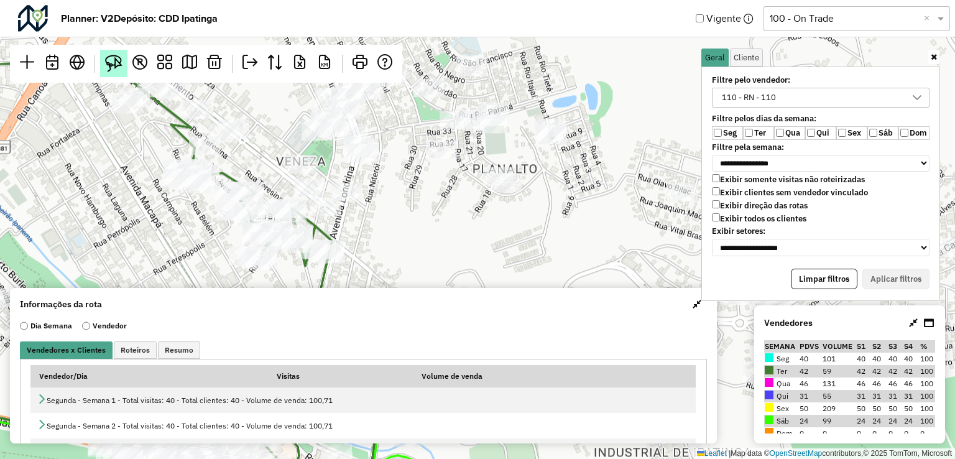
click at [116, 66] on img at bounding box center [113, 63] width 17 height 17
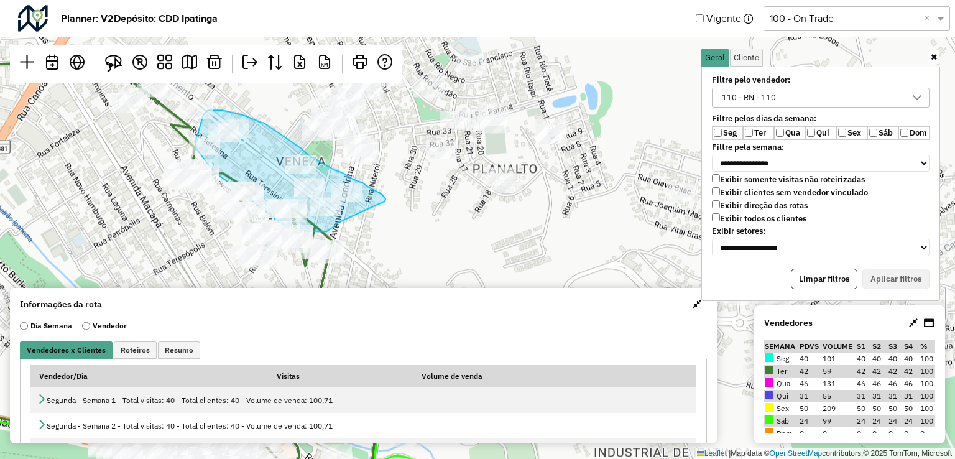
drag, startPoint x: 384, startPoint y: 201, endPoint x: 339, endPoint y: 219, distance: 48.0
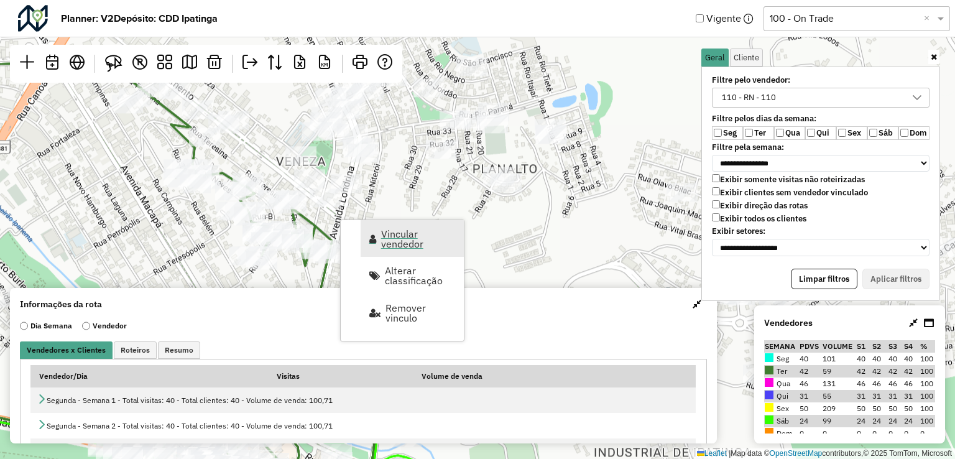
click at [402, 242] on span "Vincular vendedor" at bounding box center [418, 239] width 75 height 20
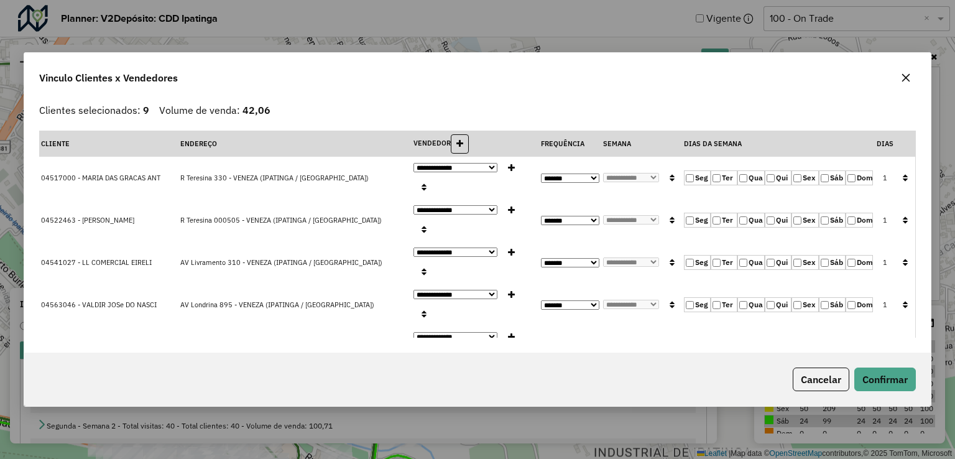
click at [903, 173] on icon "button" at bounding box center [905, 177] width 5 height 9
click at [885, 384] on button "Confirmar" at bounding box center [885, 379] width 62 height 24
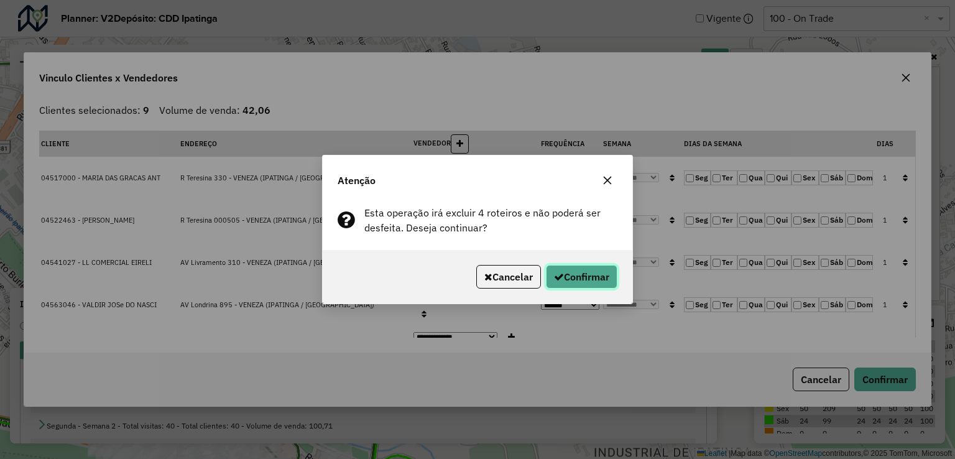
click at [571, 270] on button "Confirmar" at bounding box center [582, 277] width 72 height 24
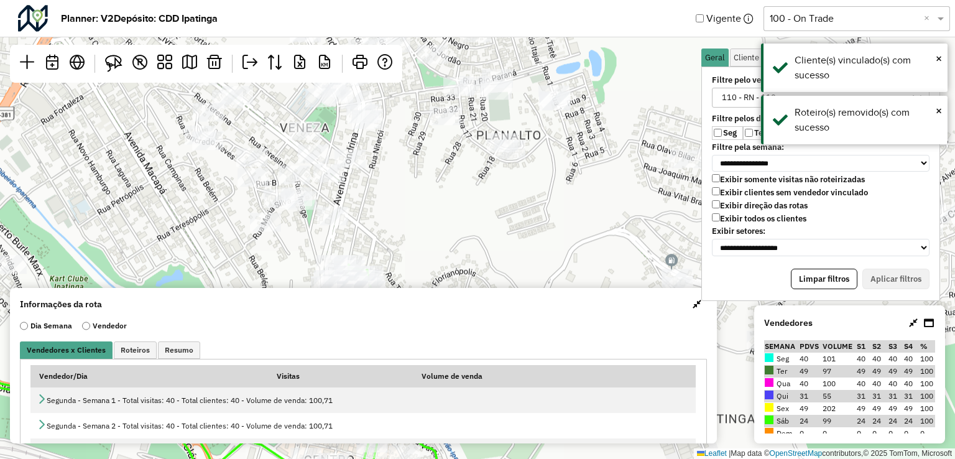
drag, startPoint x: 410, startPoint y: 236, endPoint x: 411, endPoint y: 173, distance: 62.8
click at [410, 183] on div "Leaflet | Map data © OpenStreetMap contributors,© 2025 TomTom, Microsoft" at bounding box center [477, 229] width 955 height 459
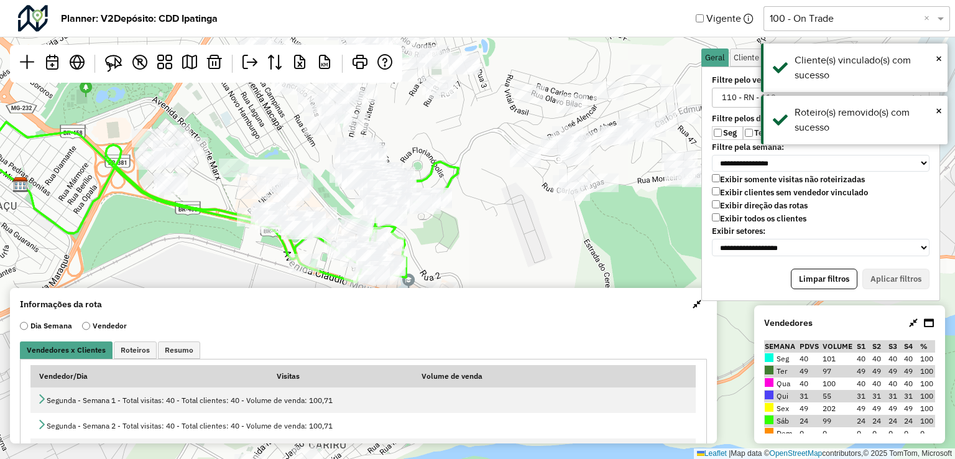
drag, startPoint x: 517, startPoint y: 252, endPoint x: 500, endPoint y: 189, distance: 65.2
click at [500, 189] on div "Leaflet | Map data © OpenStreetMap contributors,© 2025 TomTom, Microsoft" at bounding box center [477, 229] width 955 height 459
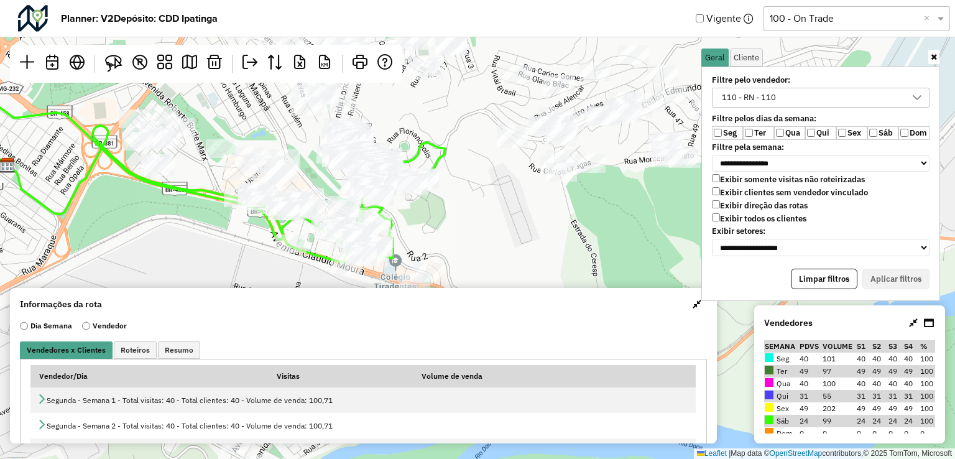
drag, startPoint x: 507, startPoint y: 239, endPoint x: 494, endPoint y: 220, distance: 23.3
click at [494, 220] on div "Leaflet | Map data © OpenStreetMap contributors,© 2025 TomTom, Microsoft" at bounding box center [477, 229] width 955 height 459
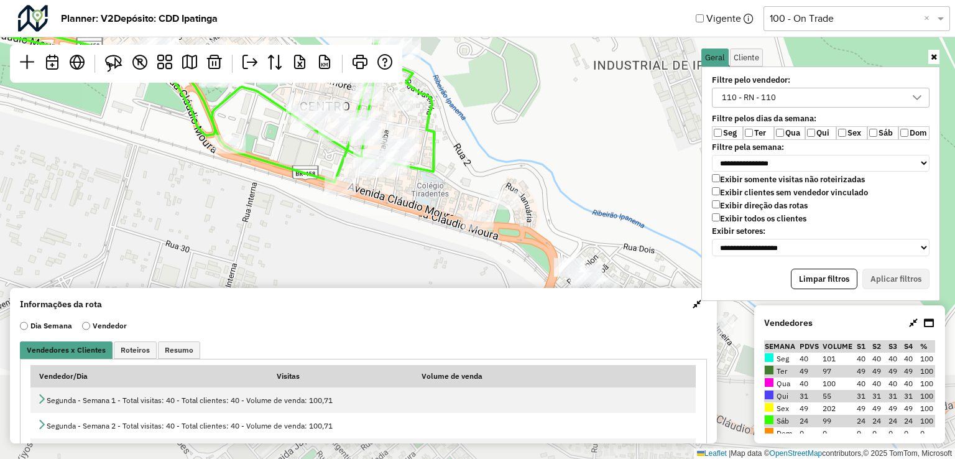
drag, startPoint x: 441, startPoint y: 242, endPoint x: 517, endPoint y: 145, distance: 123.1
click at [517, 145] on div "Leaflet | Map data © OpenStreetMap contributors,© 2025 TomTom, Microsoft" at bounding box center [477, 229] width 955 height 459
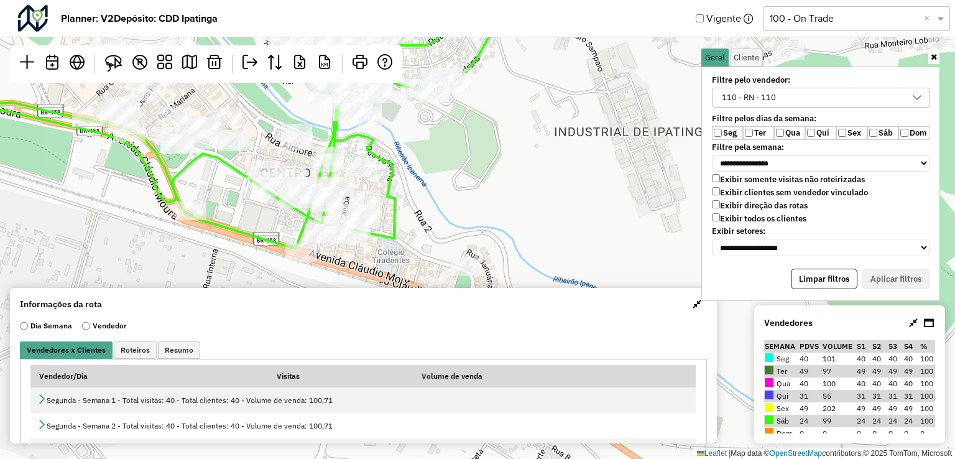
drag, startPoint x: 445, startPoint y: 195, endPoint x: 399, endPoint y: 271, distance: 89.0
click at [399, 271] on div "Leaflet | Map data © OpenStreetMap contributors,© 2025 TomTom, Microsoft" at bounding box center [477, 229] width 955 height 459
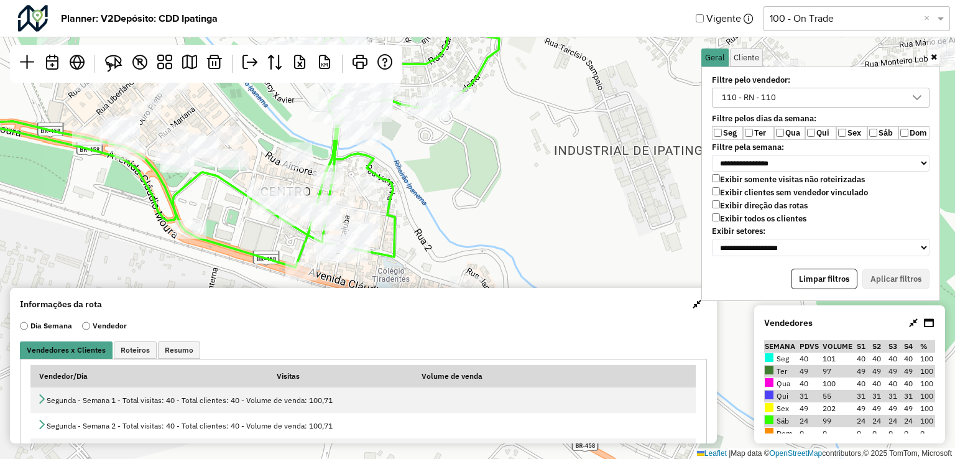
drag, startPoint x: 399, startPoint y: 176, endPoint x: 399, endPoint y: 195, distance: 18.7
click at [399, 195] on icon at bounding box center [201, 131] width 595 height 271
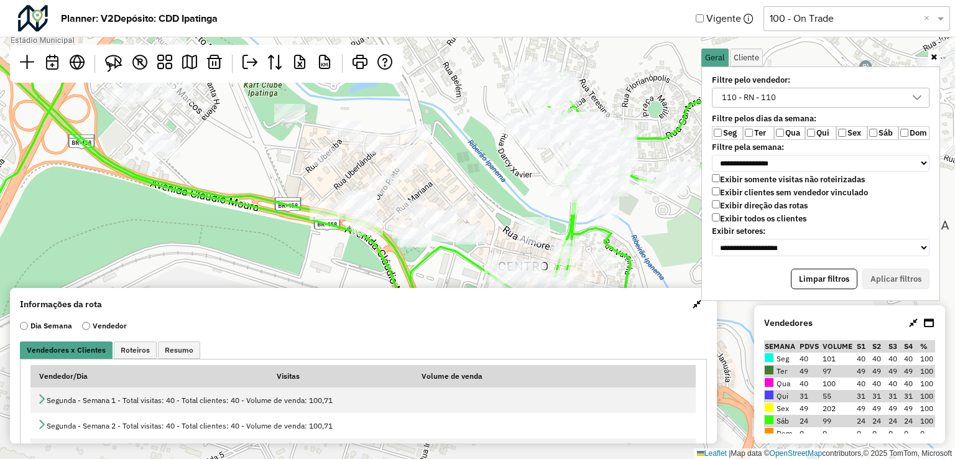
drag, startPoint x: 326, startPoint y: 200, endPoint x: 395, endPoint y: 242, distance: 81.1
click at [395, 242] on icon at bounding box center [355, 193] width 763 height 297
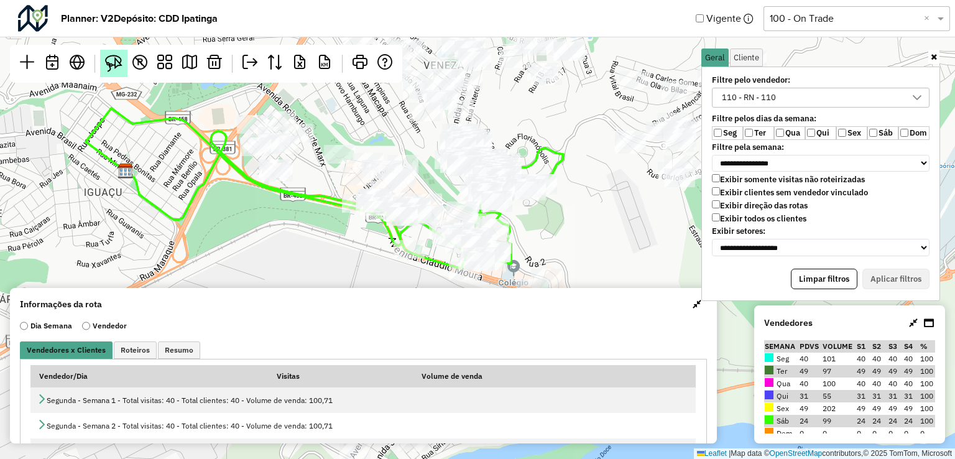
click at [126, 65] on link at bounding box center [113, 63] width 27 height 27
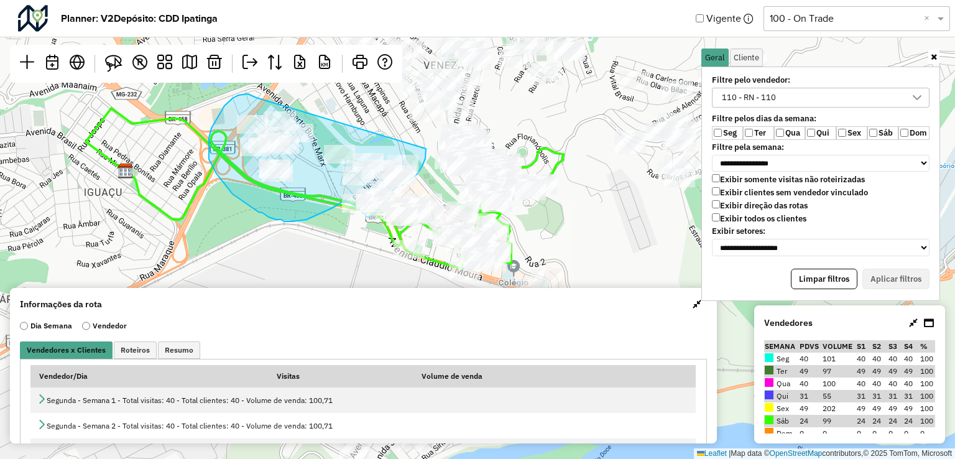
drag, startPoint x: 256, startPoint y: 98, endPoint x: 426, endPoint y: 149, distance: 177.2
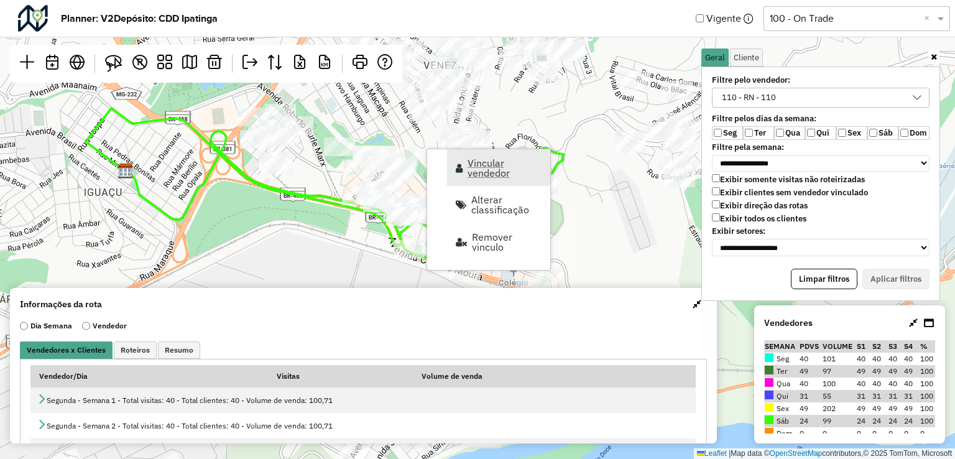
click at [477, 168] on span "Vincular vendedor" at bounding box center [505, 168] width 75 height 20
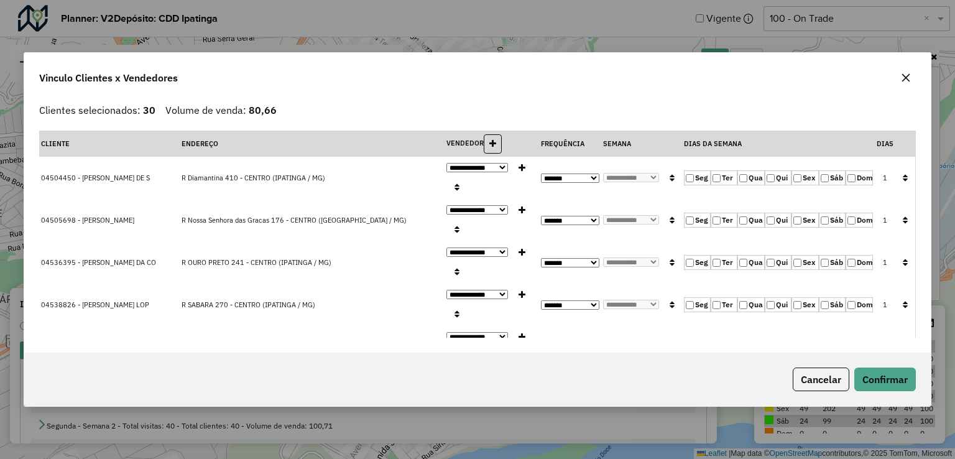
click at [907, 173] on button "button" at bounding box center [905, 178] width 16 height 19
click at [883, 384] on button "Confirmar" at bounding box center [885, 379] width 62 height 24
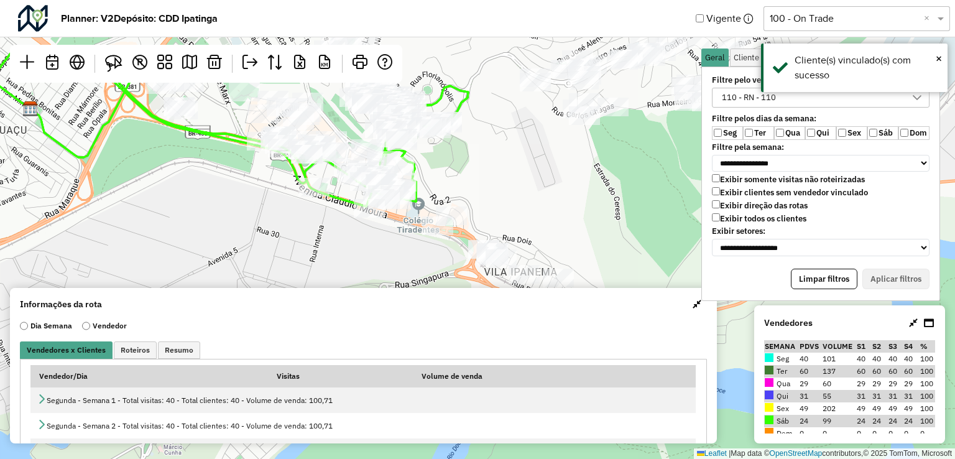
drag, startPoint x: 573, startPoint y: 250, endPoint x: 478, endPoint y: 188, distance: 113.6
click at [478, 188] on div "Leaflet | Map data © OpenStreetMap contributors,© 2025 TomTom, Microsoft" at bounding box center [477, 229] width 955 height 459
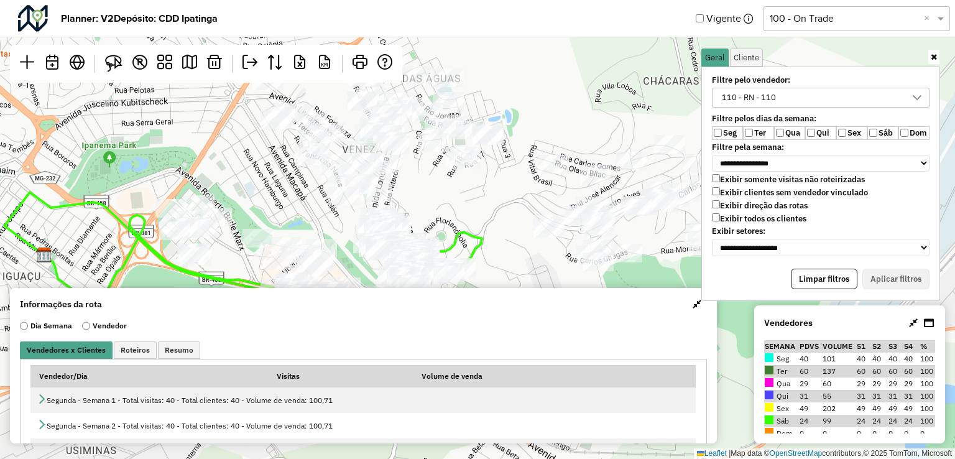
drag, startPoint x: 436, startPoint y: 169, endPoint x: 450, endPoint y: 315, distance: 146.8
click at [450, 315] on hb-planner "**********" at bounding box center [477, 229] width 955 height 459
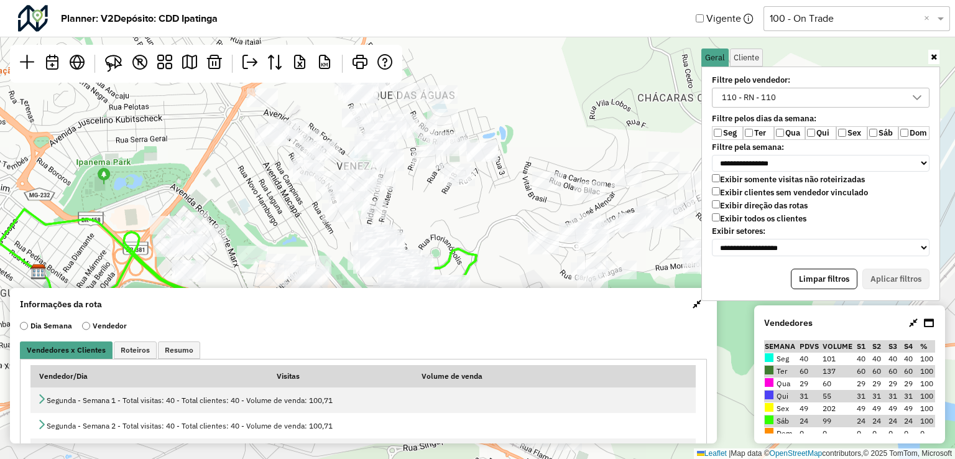
drag, startPoint x: 432, startPoint y: 180, endPoint x: 427, endPoint y: 196, distance: 17.7
click at [427, 196] on div "Leaflet | Map data © OpenStreetMap contributors,© 2025 TomTom, Microsoft" at bounding box center [477, 229] width 955 height 459
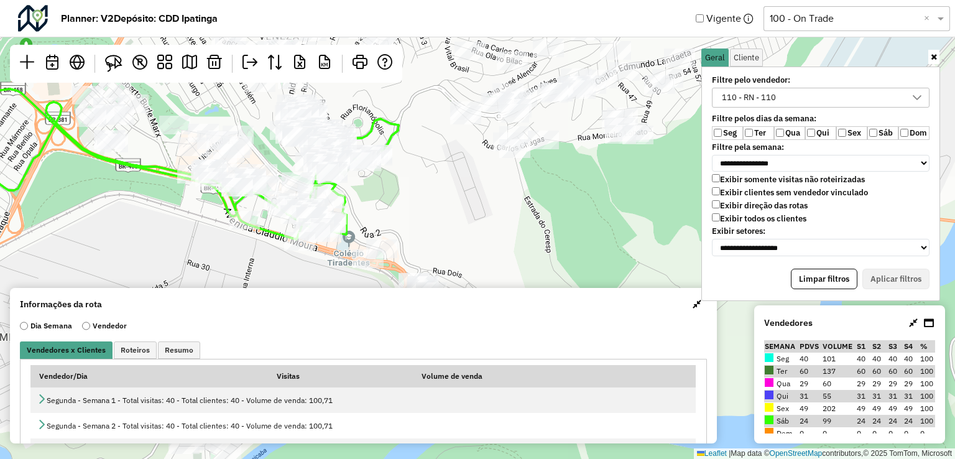
drag, startPoint x: 490, startPoint y: 229, endPoint x: 412, endPoint y: 99, distance: 151.4
click at [412, 99] on div "Leaflet | Map data © OpenStreetMap contributors,© 2025 TomTom, Microsoft" at bounding box center [477, 229] width 955 height 459
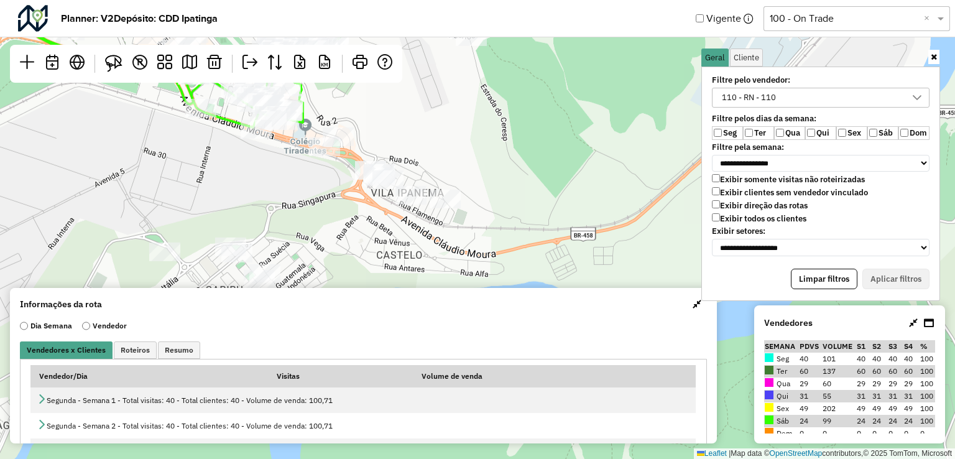
drag, startPoint x: 518, startPoint y: 241, endPoint x: 500, endPoint y: 132, distance: 110.3
click at [500, 132] on div "Leaflet | Map data © OpenStreetMap contributors,© 2025 TomTom, Microsoft" at bounding box center [477, 229] width 955 height 459
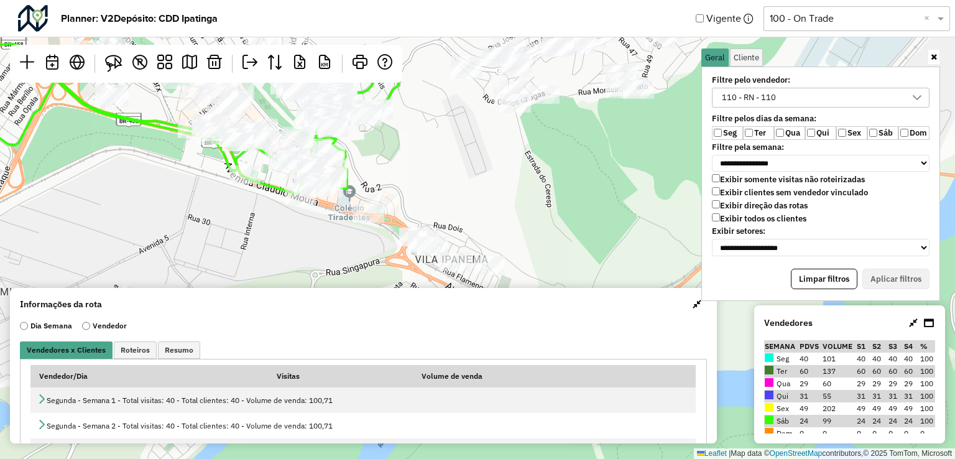
drag, startPoint x: 454, startPoint y: 155, endPoint x: 502, endPoint y: 234, distance: 92.3
click at [502, 234] on div "Leaflet | Map data © OpenStreetMap contributors,© 2025 TomTom, Microsoft" at bounding box center [477, 229] width 955 height 459
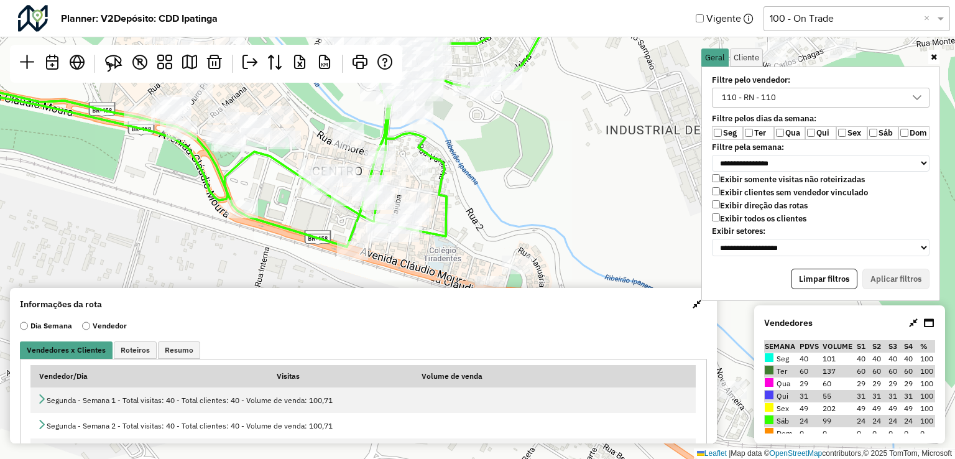
drag, startPoint x: 315, startPoint y: 192, endPoint x: 315, endPoint y: 226, distance: 33.6
click at [315, 226] on div "Leaflet | Map data © OpenStreetMap contributors,© 2025 TomTom, Microsoft" at bounding box center [477, 229] width 955 height 459
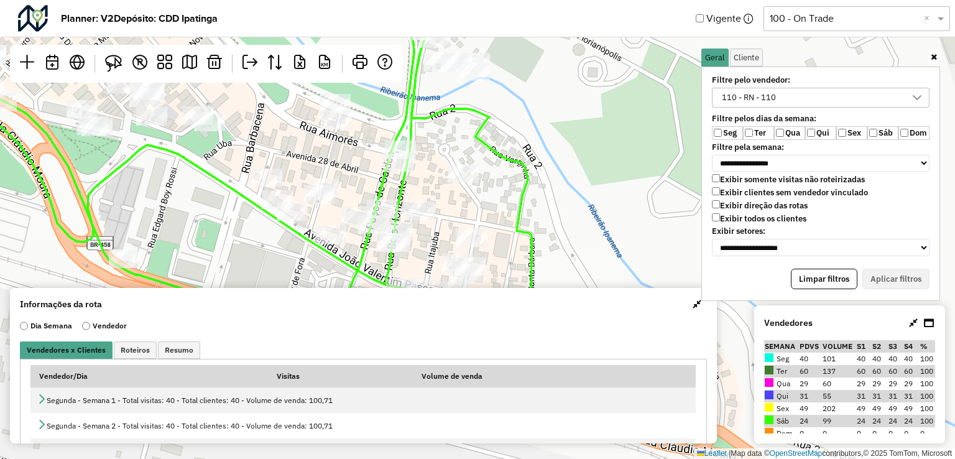
drag, startPoint x: 409, startPoint y: 206, endPoint x: 383, endPoint y: 254, distance: 54.0
click at [383, 252] on div at bounding box center [391, 242] width 31 height 19
click at [118, 67] on img at bounding box center [113, 63] width 17 height 17
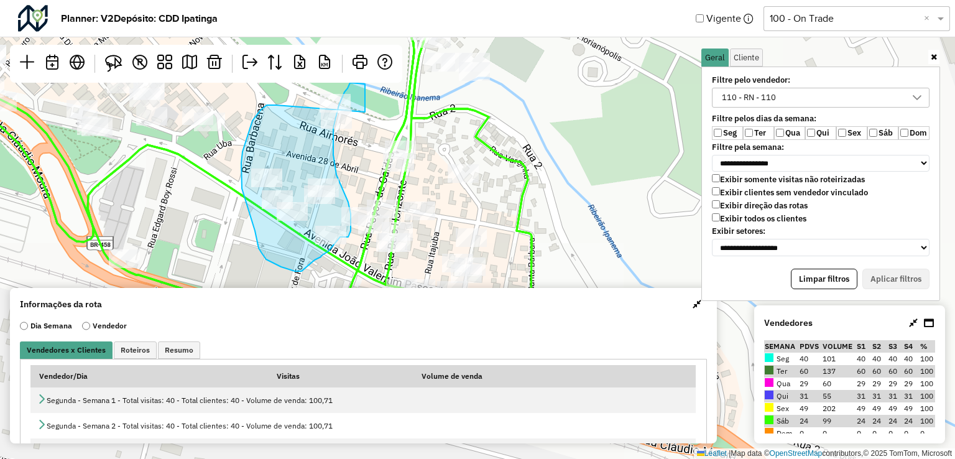
drag, startPoint x: 257, startPoint y: 114, endPoint x: 365, endPoint y: 112, distance: 107.6
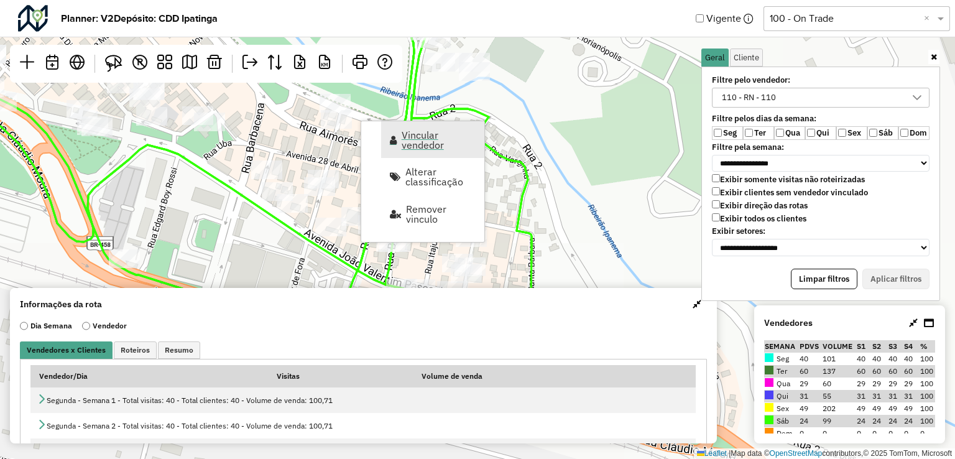
click at [412, 138] on span "Vincular vendedor" at bounding box center [439, 140] width 75 height 20
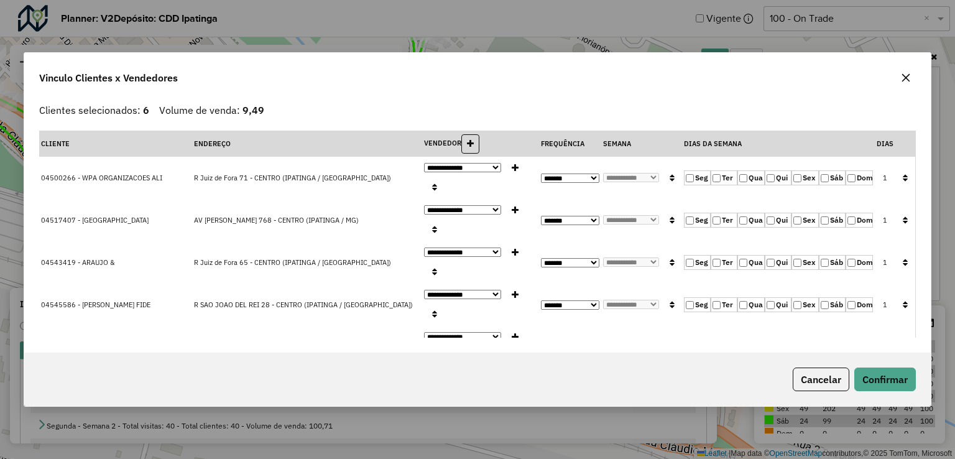
click at [724, 185] on label "Ter" at bounding box center [724, 177] width 27 height 15
click at [908, 184] on button "button" at bounding box center [905, 178] width 16 height 19
drag, startPoint x: 884, startPoint y: 361, endPoint x: 843, endPoint y: 351, distance: 42.4
click at [884, 367] on button "Confirmar" at bounding box center [885, 379] width 62 height 24
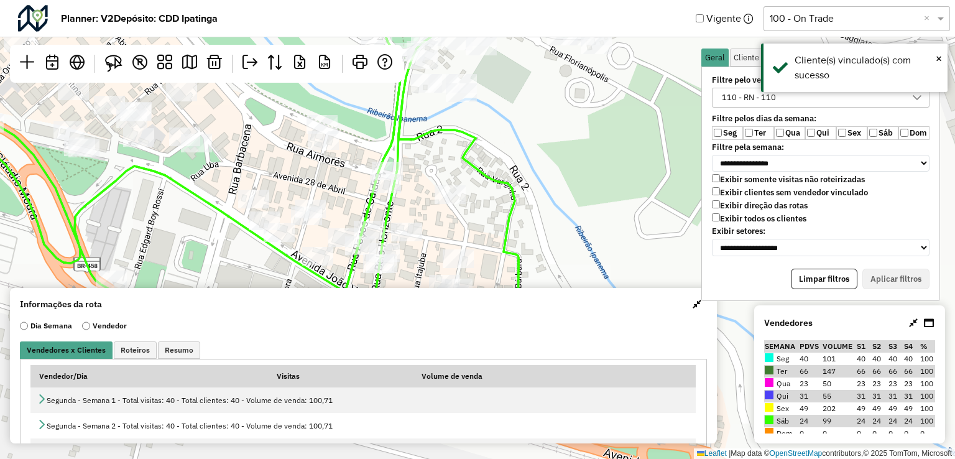
drag, startPoint x: 272, startPoint y: 128, endPoint x: 219, endPoint y: 154, distance: 59.2
click at [240, 164] on div "Leaflet | Map data © OpenStreetMap contributors,© 2025 TomTom, Microsoft" at bounding box center [477, 229] width 955 height 459
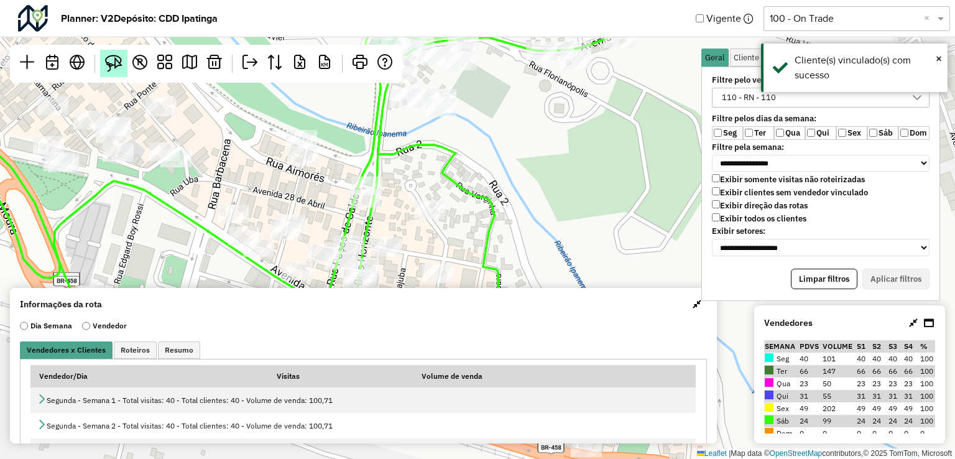
click at [106, 55] on img at bounding box center [113, 63] width 17 height 17
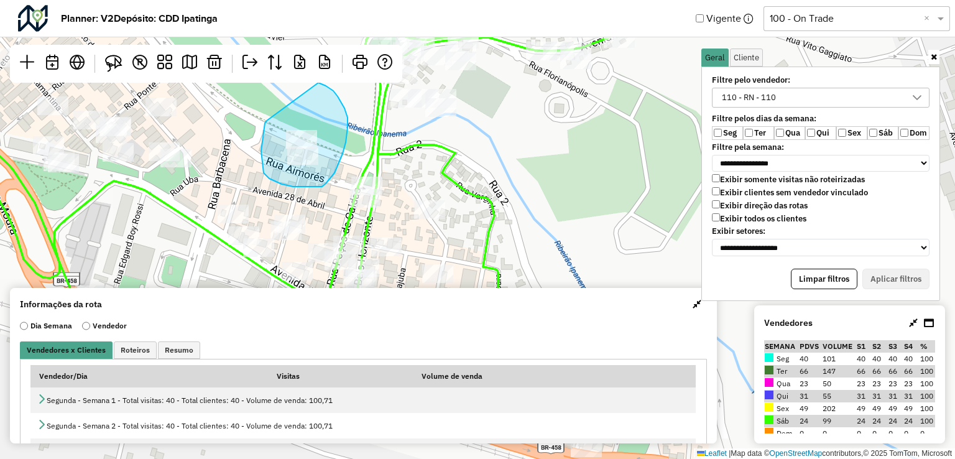
drag, startPoint x: 261, startPoint y: 151, endPoint x: 321, endPoint y: 113, distance: 71.6
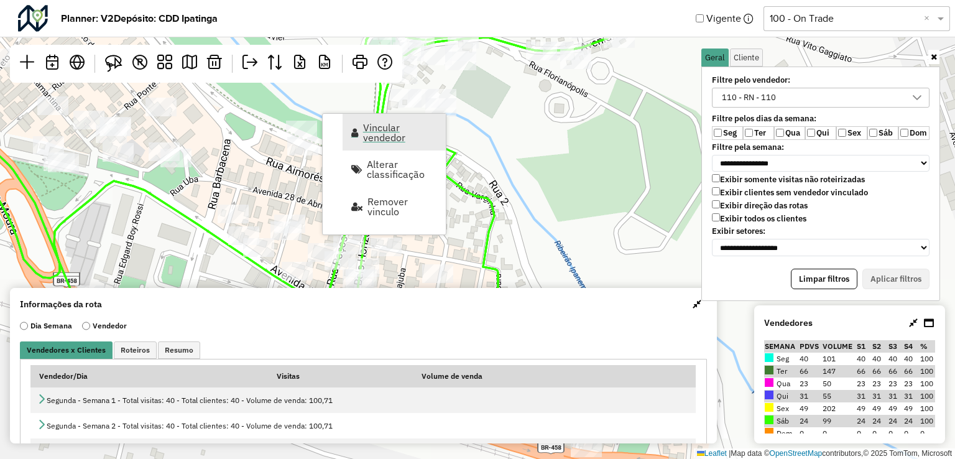
click at [386, 135] on span "Vincular vendedor" at bounding box center [400, 132] width 75 height 20
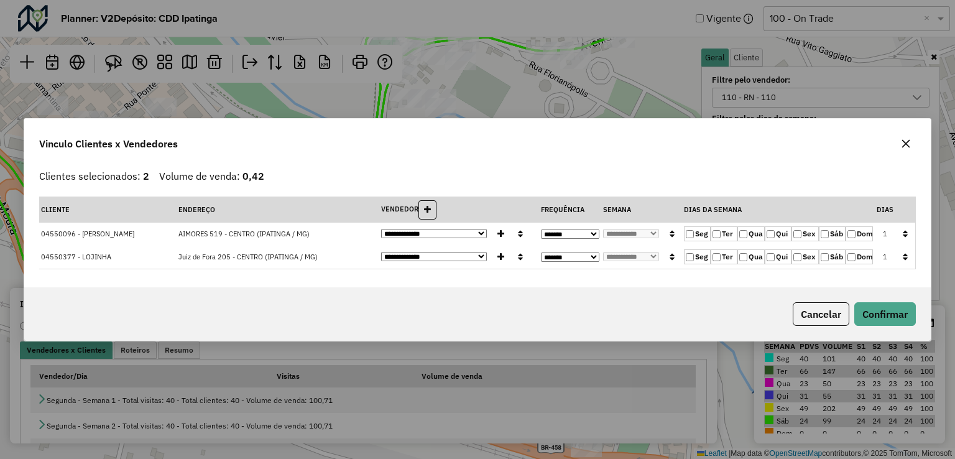
click at [909, 229] on button "button" at bounding box center [905, 233] width 16 height 19
click at [885, 317] on button "Confirmar" at bounding box center [885, 314] width 62 height 24
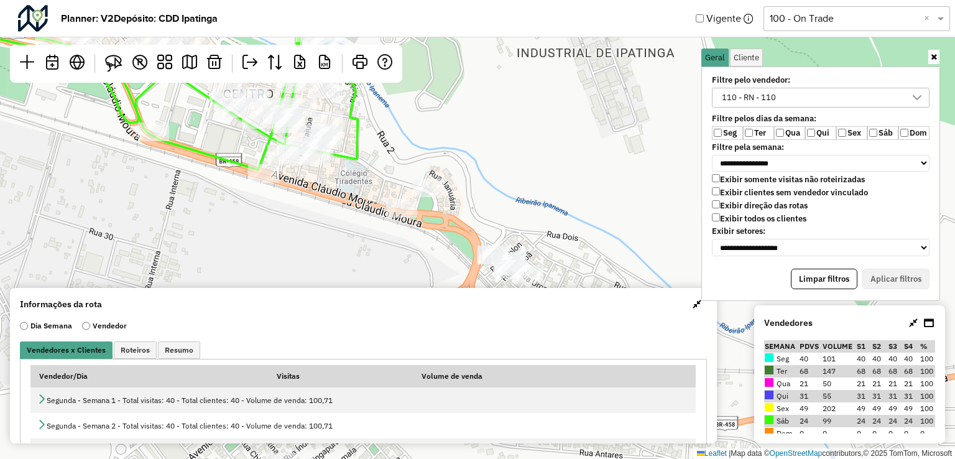
drag, startPoint x: 502, startPoint y: 253, endPoint x: 379, endPoint y: 103, distance: 194.3
click at [381, 101] on div "Leaflet | Map data © OpenStreetMap contributors,© 2025 TomTom, Microsoft" at bounding box center [477, 229] width 955 height 459
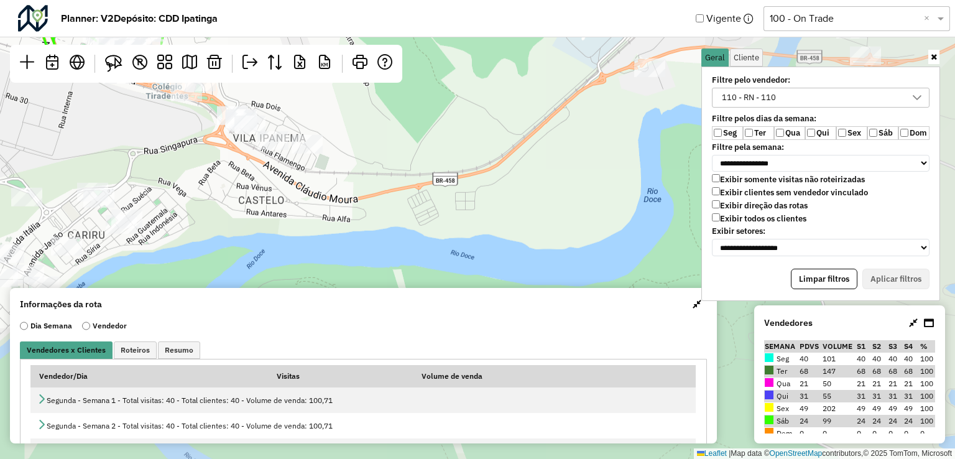
drag, startPoint x: 558, startPoint y: 233, endPoint x: 389, endPoint y: 160, distance: 183.5
click at [284, 101] on div "Leaflet | Map data © OpenStreetMap contributors,© 2025 TomTom, Microsoft" at bounding box center [477, 229] width 955 height 459
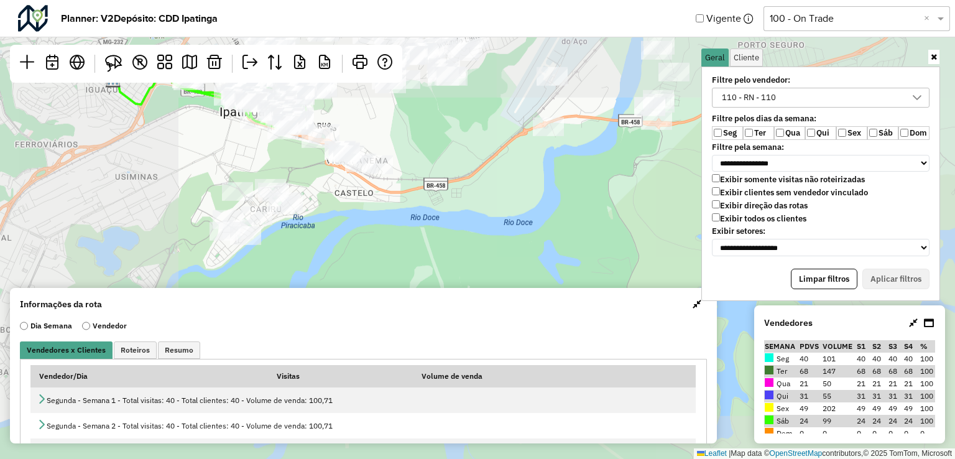
drag, startPoint x: 390, startPoint y: 142, endPoint x: 483, endPoint y: 234, distance: 130.6
click at [483, 234] on div "Leaflet | Map data © OpenStreetMap contributors,© 2025 TomTom, Microsoft" at bounding box center [477, 229] width 955 height 459
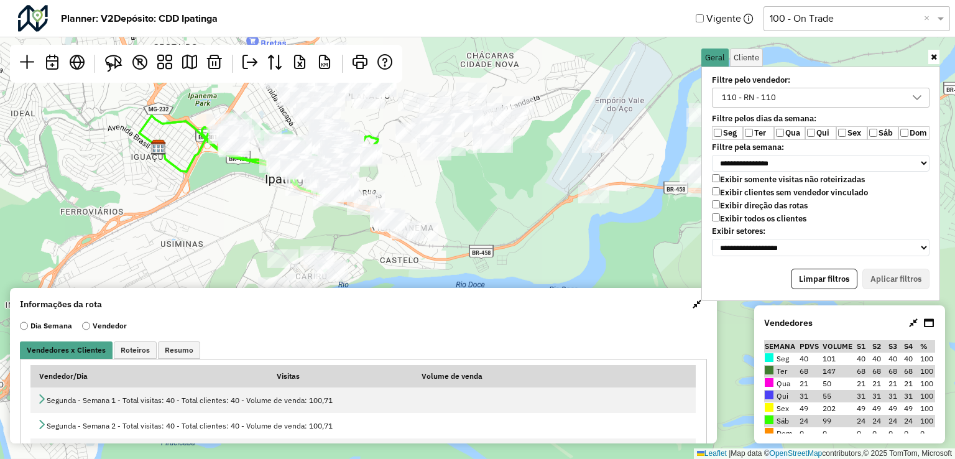
drag, startPoint x: 411, startPoint y: 173, endPoint x: 456, endPoint y: 240, distance: 81.1
click at [456, 240] on div "Leaflet | Map data © OpenStreetMap contributors,© 2025 TomTom, Microsoft" at bounding box center [477, 229] width 955 height 459
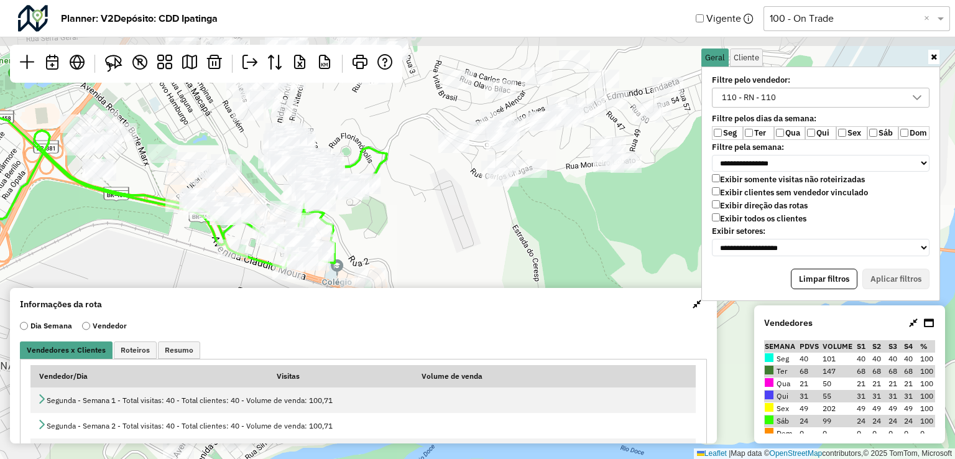
drag, startPoint x: 362, startPoint y: 157, endPoint x: 437, endPoint y: 252, distance: 120.8
click at [437, 252] on div "Leaflet | Map data © OpenStreetMap contributors,© 2025 TomTom, Microsoft" at bounding box center [477, 229] width 955 height 459
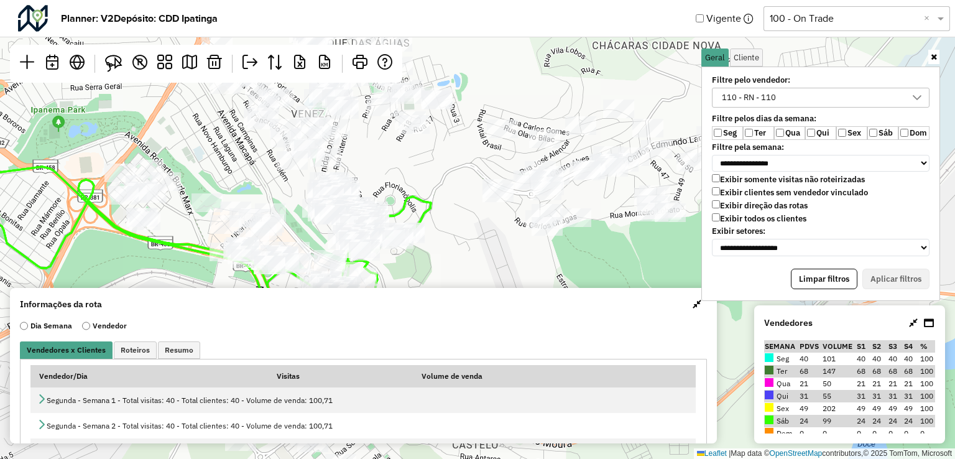
drag, startPoint x: 357, startPoint y: 170, endPoint x: 423, endPoint y: 234, distance: 91.9
click at [423, 234] on icon at bounding box center [192, 237] width 478 height 160
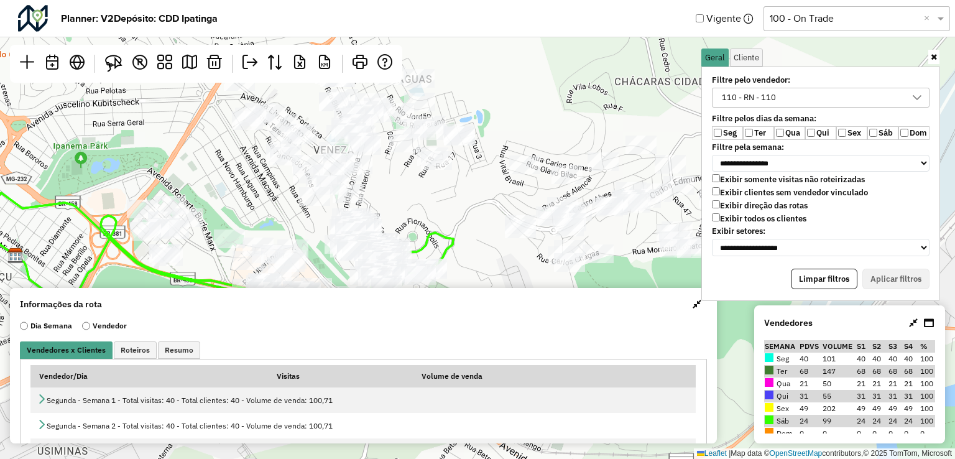
drag, startPoint x: 412, startPoint y: 178, endPoint x: 413, endPoint y: 201, distance: 23.0
click at [413, 201] on div "Leaflet | Map data © OpenStreetMap contributors,© 2025 TomTom, Microsoft" at bounding box center [477, 229] width 955 height 459
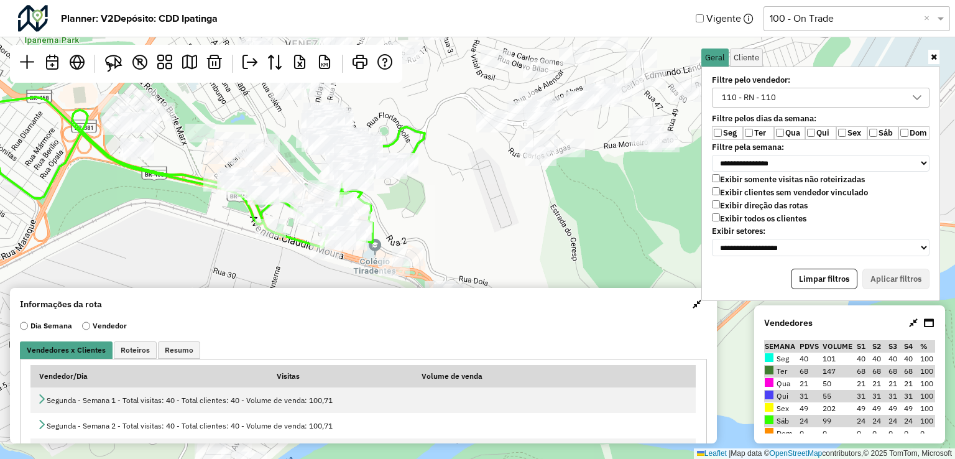
drag, startPoint x: 442, startPoint y: 234, endPoint x: 413, endPoint y: 127, distance: 111.5
click at [413, 127] on icon at bounding box center [186, 167] width 478 height 160
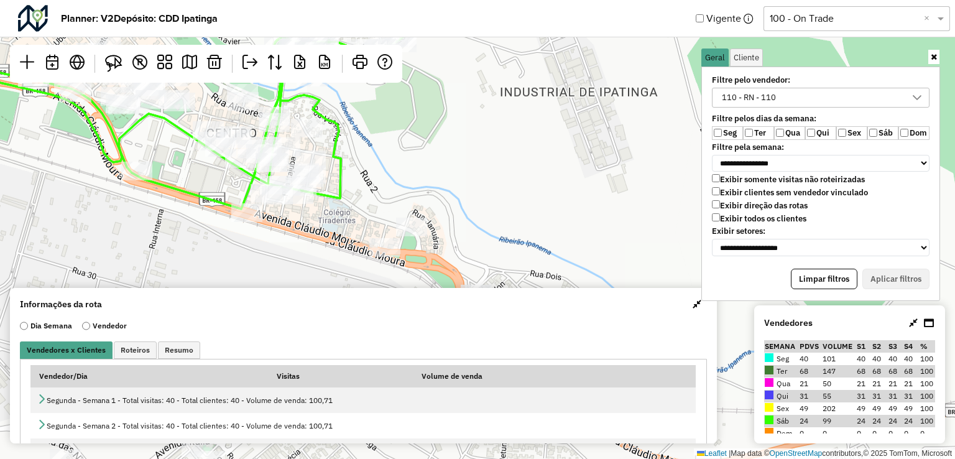
drag, startPoint x: 426, startPoint y: 232, endPoint x: 449, endPoint y: 165, distance: 71.0
click at [449, 165] on div "Leaflet | Map data © OpenStreetMap contributors,© 2025 TomTom, Microsoft" at bounding box center [477, 229] width 955 height 459
click at [117, 60] on img at bounding box center [113, 63] width 17 height 17
click at [118, 63] on img at bounding box center [113, 63] width 17 height 17
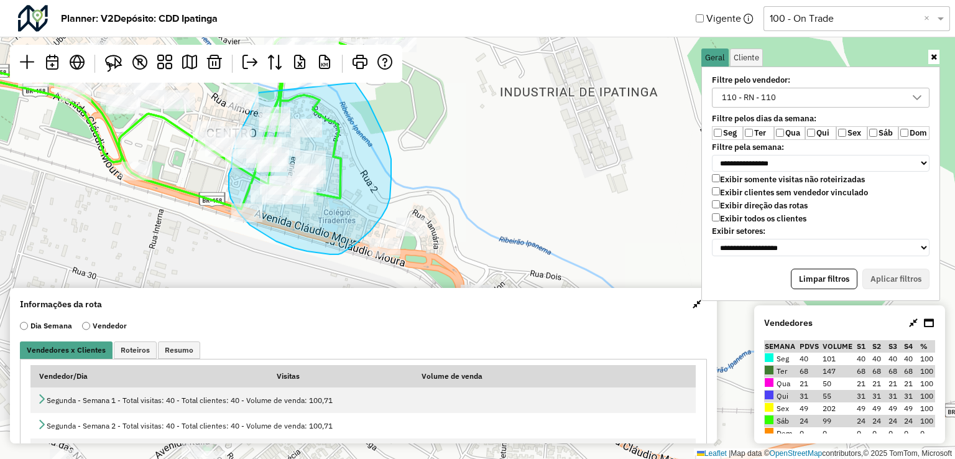
drag, startPoint x: 259, startPoint y: 93, endPoint x: 342, endPoint y: 79, distance: 84.4
click at [342, 76] on hb-planner "**********" at bounding box center [477, 229] width 955 height 459
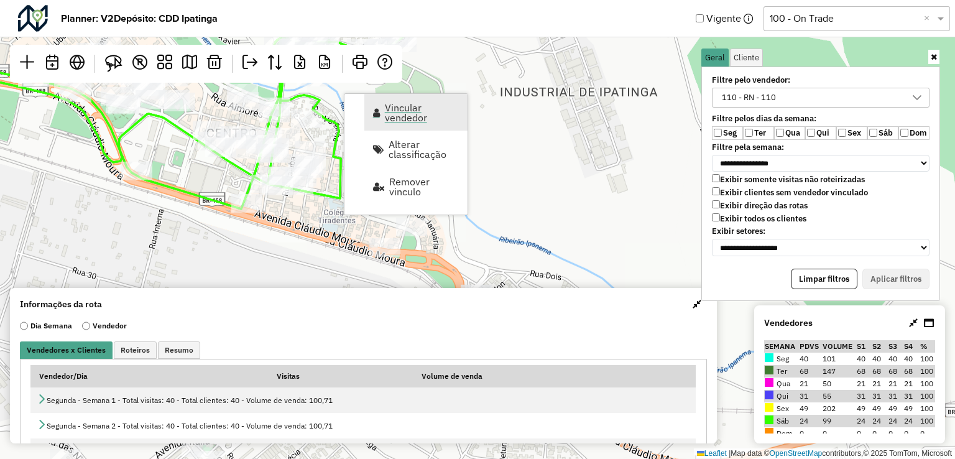
click at [386, 118] on span "Vincular vendedor" at bounding box center [422, 113] width 75 height 20
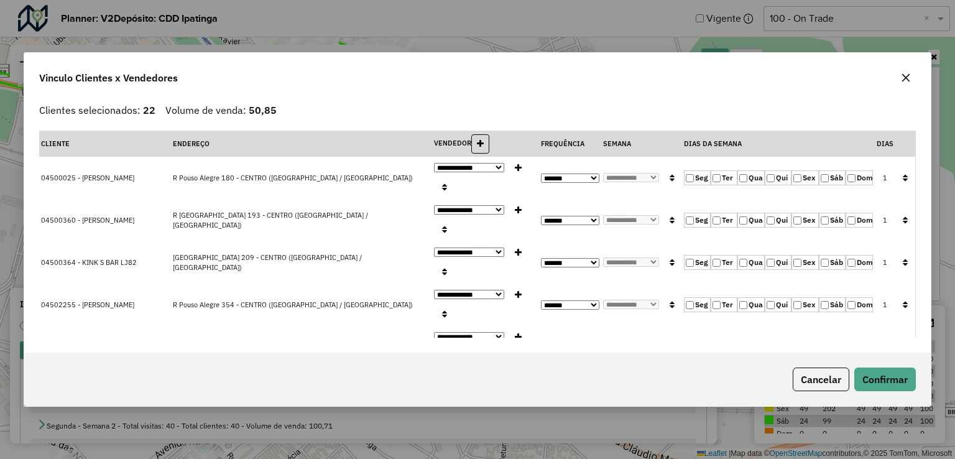
click at [774, 180] on label "Qui" at bounding box center [778, 177] width 27 height 15
click at [903, 177] on icon "button" at bounding box center [905, 177] width 5 height 9
drag, startPoint x: 895, startPoint y: 366, endPoint x: 894, endPoint y: 374, distance: 7.6
click at [895, 367] on div "Cancelar Confirmar" at bounding box center [477, 379] width 906 height 53
click at [893, 374] on button "Confirmar" at bounding box center [885, 379] width 62 height 24
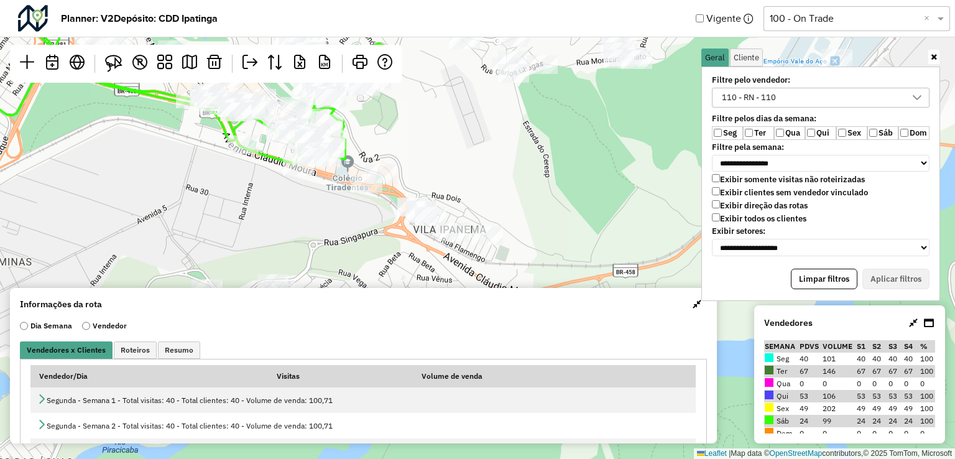
drag, startPoint x: 471, startPoint y: 203, endPoint x: 427, endPoint y: 165, distance: 57.7
click at [427, 165] on div "Leaflet | Map data © OpenStreetMap contributors,© 2025 TomTom, Microsoft" at bounding box center [477, 229] width 955 height 459
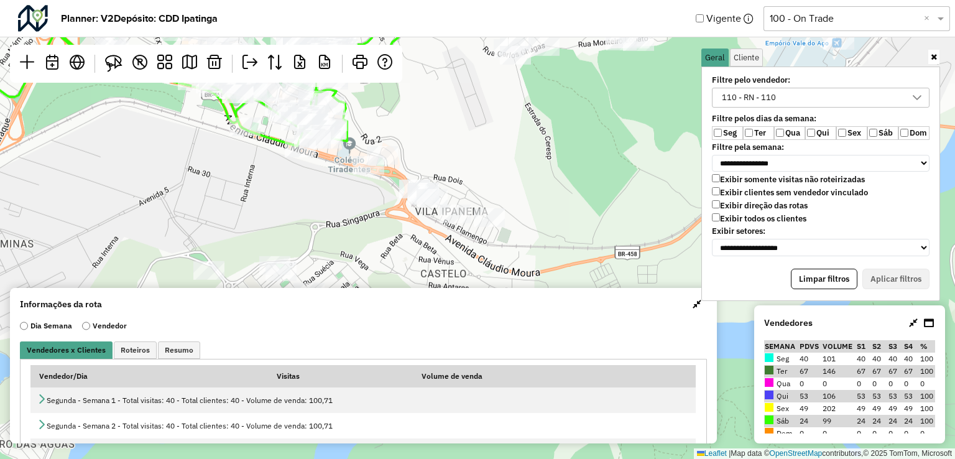
drag, startPoint x: 441, startPoint y: 170, endPoint x: 444, endPoint y: 147, distance: 23.8
click at [444, 147] on div "Leaflet | Map data © OpenStreetMap contributors,© 2025 TomTom, Microsoft" at bounding box center [477, 229] width 955 height 459
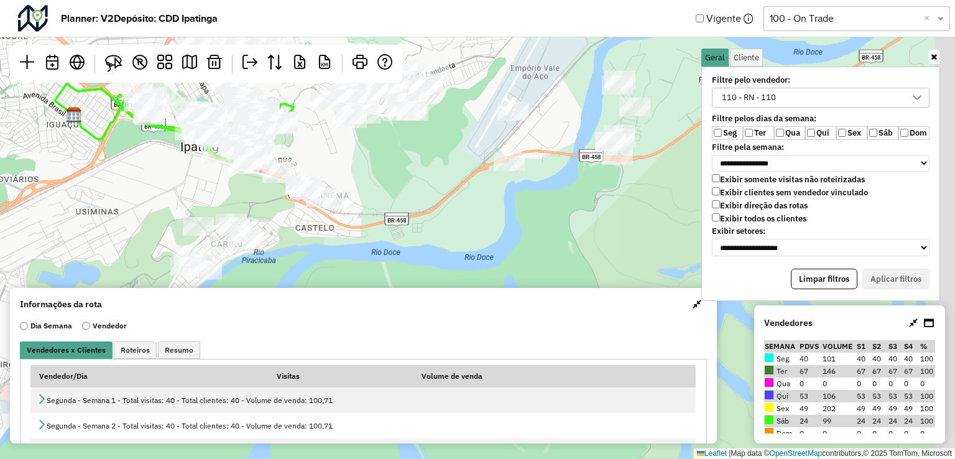
drag, startPoint x: 627, startPoint y: 177, endPoint x: 409, endPoint y: 187, distance: 219.1
click at [409, 185] on div "Leaflet | Map data © OpenStreetMap contributors,© 2025 TomTom, Microsoft" at bounding box center [477, 229] width 955 height 459
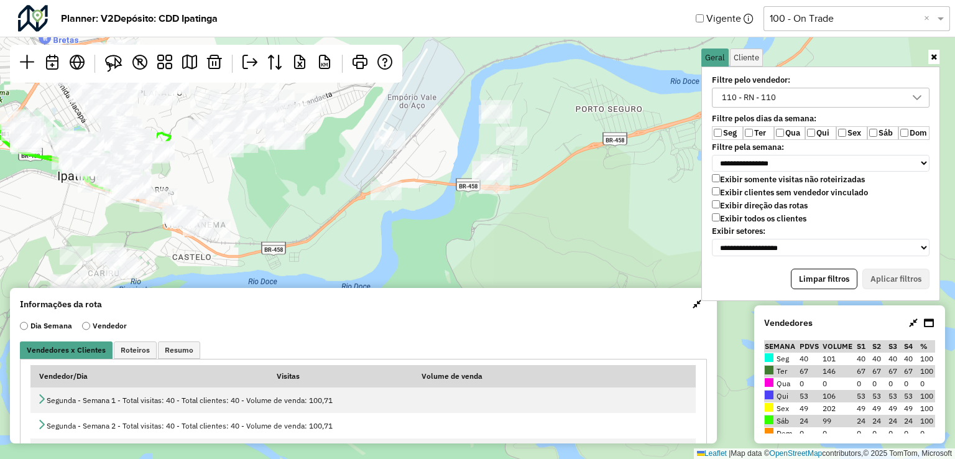
drag, startPoint x: 119, startPoint y: 65, endPoint x: 371, endPoint y: 129, distance: 260.4
click at [119, 65] on img at bounding box center [113, 63] width 17 height 17
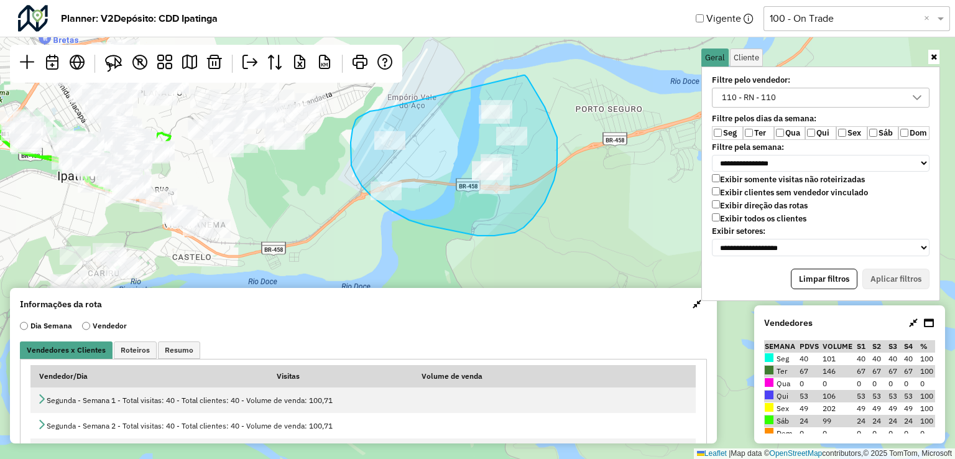
drag, startPoint x: 370, startPoint y: 111, endPoint x: 522, endPoint y: 75, distance: 156.5
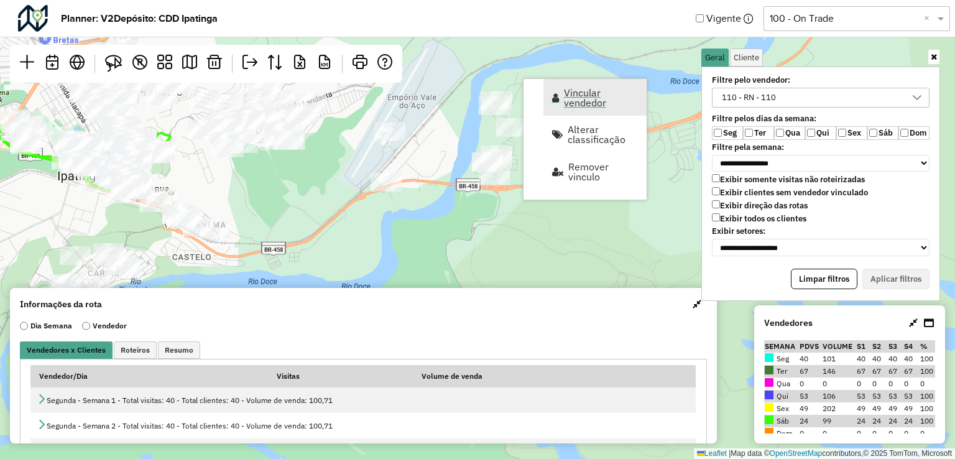
click at [570, 108] on span "Vincular vendedor" at bounding box center [601, 98] width 75 height 20
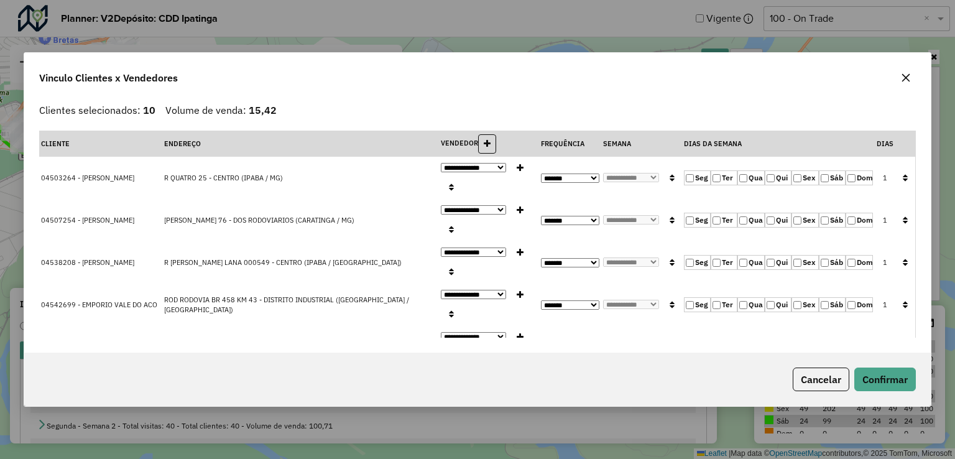
drag, startPoint x: 898, startPoint y: 175, endPoint x: 897, endPoint y: 187, distance: 11.8
click at [898, 175] on button "button" at bounding box center [905, 178] width 16 height 19
click at [878, 390] on button "Confirmar" at bounding box center [885, 379] width 62 height 24
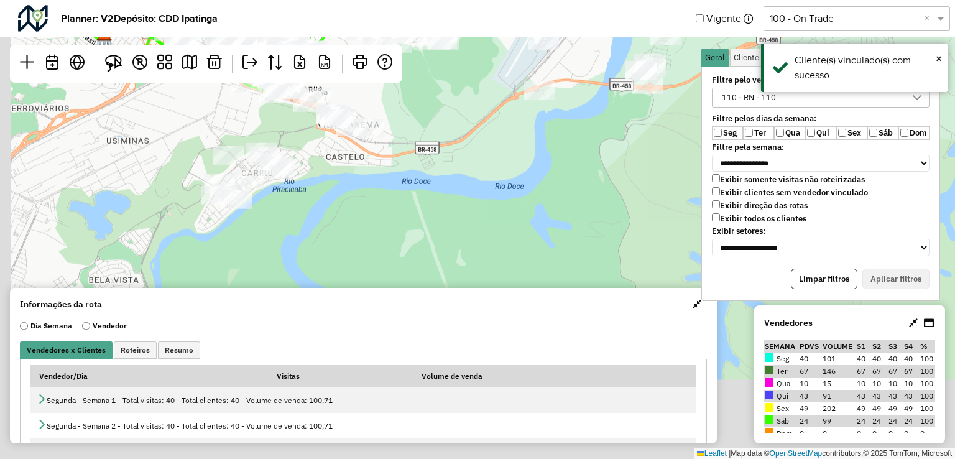
drag, startPoint x: 274, startPoint y: 217, endPoint x: 453, endPoint y: 144, distance: 193.5
click at [463, 106] on div "Leaflet | Map data © OpenStreetMap contributors,© 2025 TomTom, Microsoft" at bounding box center [477, 229] width 955 height 459
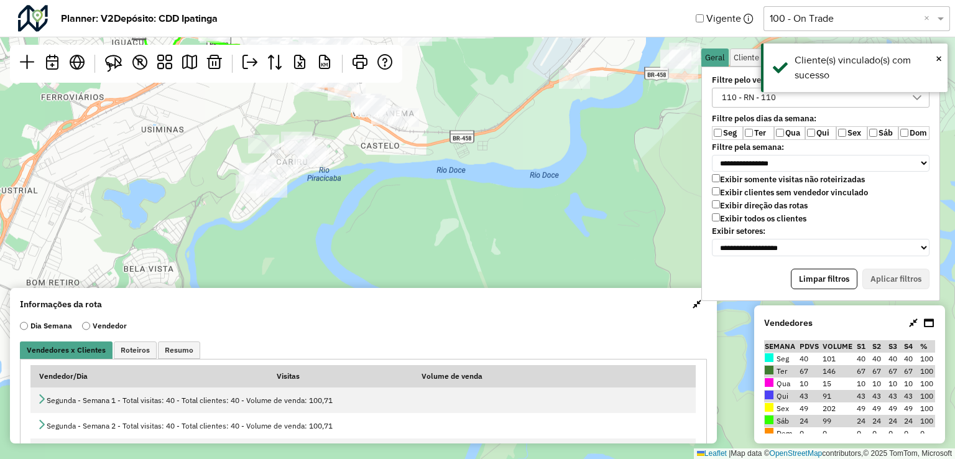
drag, startPoint x: 374, startPoint y: 206, endPoint x: 426, endPoint y: 153, distance: 74.3
click at [426, 153] on div "Leaflet | Map data © OpenStreetMap contributors,© 2025 TomTom, Microsoft" at bounding box center [477, 229] width 955 height 459
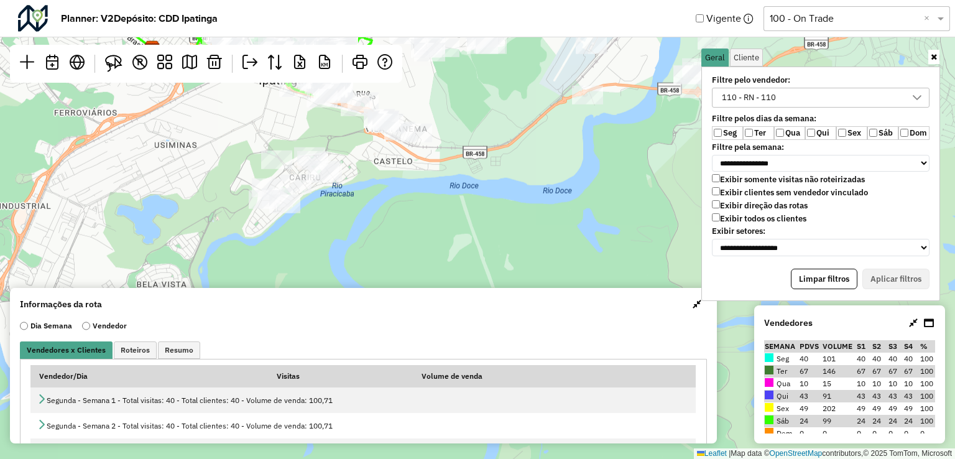
drag, startPoint x: 203, startPoint y: 202, endPoint x: 142, endPoint y: 192, distance: 62.4
click at [167, 234] on div "Leaflet | Map data © OpenStreetMap contributors,© 2025 TomTom, Microsoft" at bounding box center [477, 229] width 955 height 459
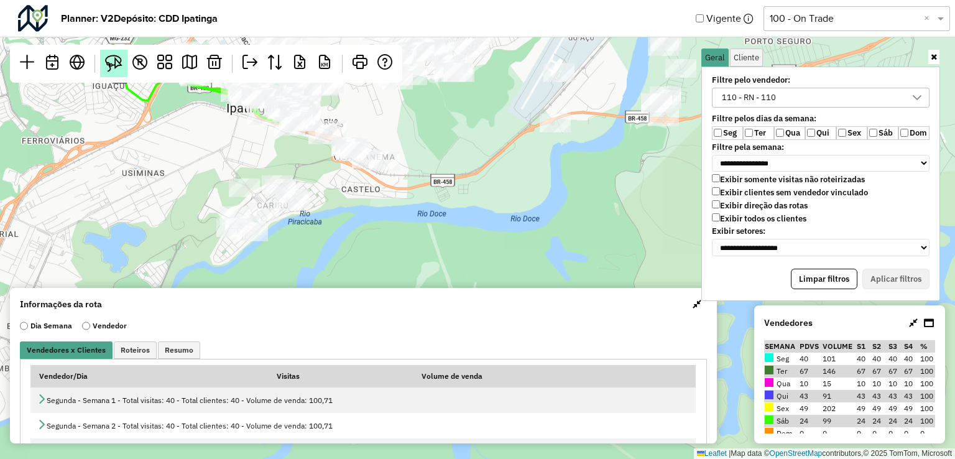
click at [122, 61] on img at bounding box center [113, 63] width 17 height 17
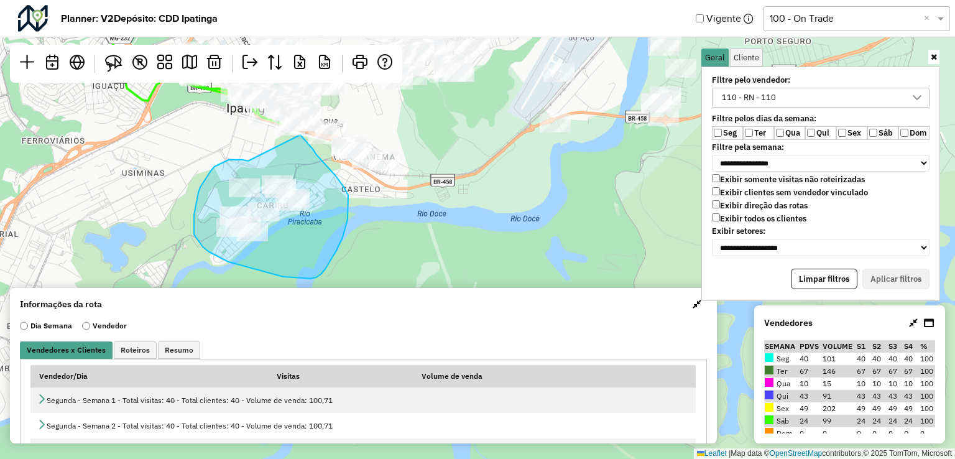
click at [290, 127] on div "Leaflet | Map data © OpenStreetMap contributors,© 2025 TomTom, Microsoft" at bounding box center [477, 229] width 955 height 459
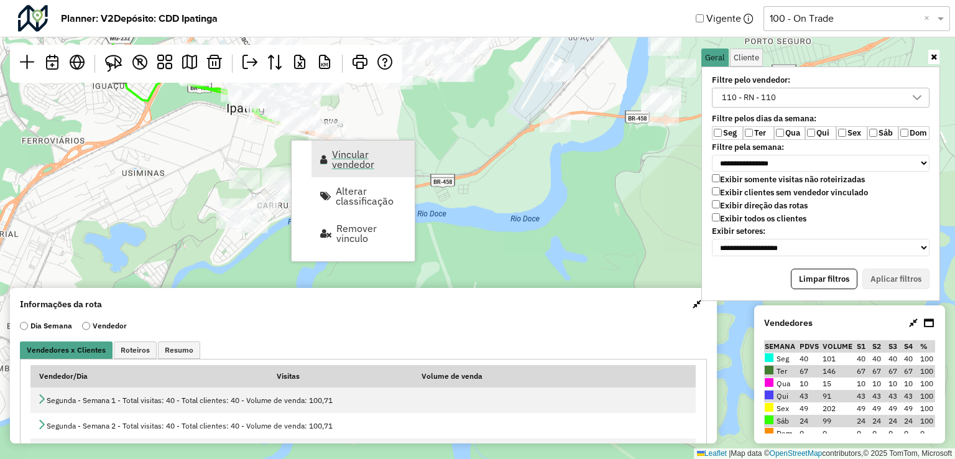
click at [360, 169] on span "Vincular vendedor" at bounding box center [369, 159] width 75 height 20
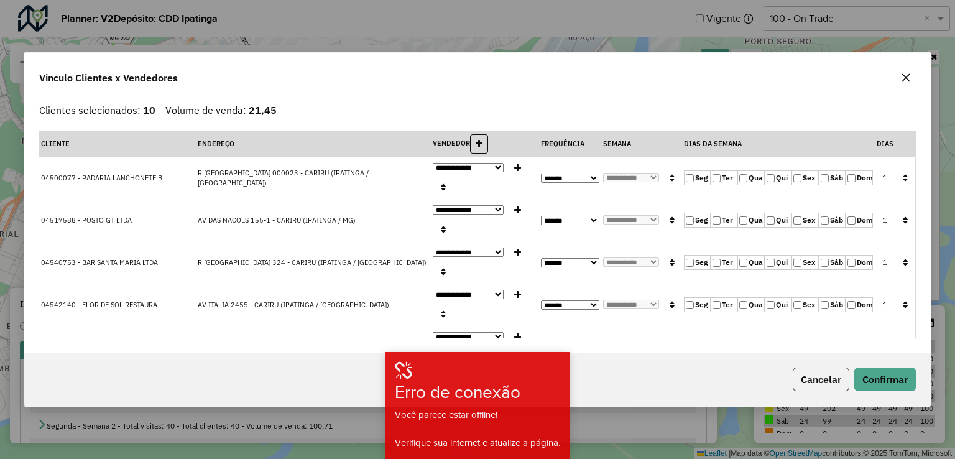
click at [732, 170] on label "Ter" at bounding box center [724, 177] width 27 height 15
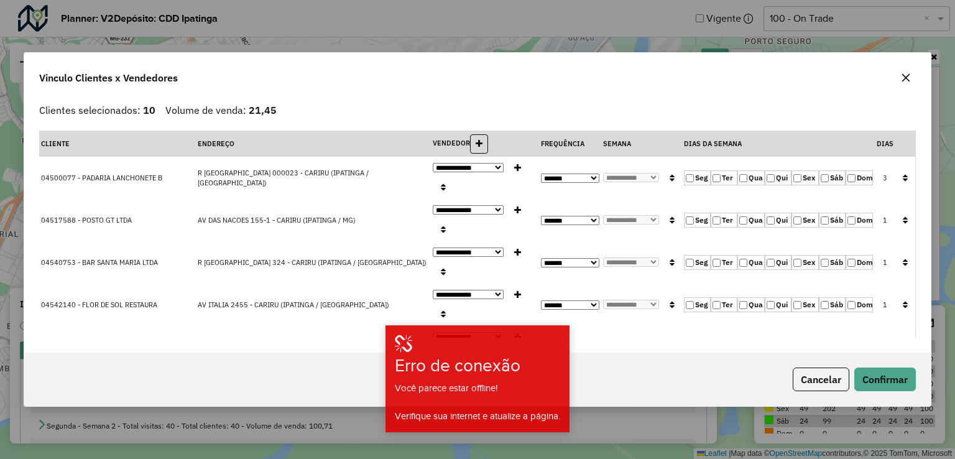
click at [715, 175] on label "Ter" at bounding box center [724, 177] width 27 height 15
click at [772, 170] on label "Qui" at bounding box center [778, 177] width 27 height 15
click at [897, 169] on button "button" at bounding box center [905, 178] width 16 height 19
click at [888, 386] on button "Confirmar" at bounding box center [885, 379] width 62 height 24
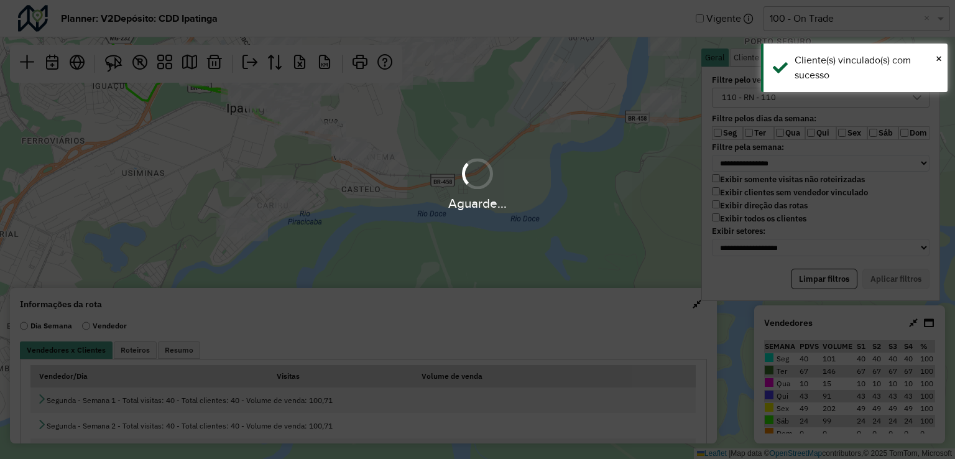
drag, startPoint x: 373, startPoint y: 200, endPoint x: 370, endPoint y: 222, distance: 22.0
click at [370, 222] on div "Aguarde..." at bounding box center [477, 229] width 955 height 459
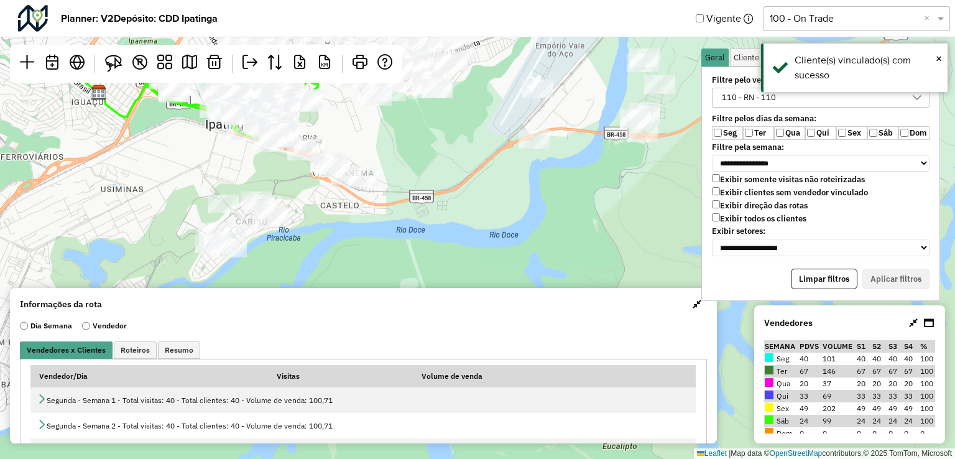
drag, startPoint x: 470, startPoint y: 224, endPoint x: 443, endPoint y: 259, distance: 43.9
click at [443, 260] on div "Leaflet | Map data © OpenStreetMap contributors,© 2025 TomTom, Microsoft" at bounding box center [477, 229] width 955 height 459
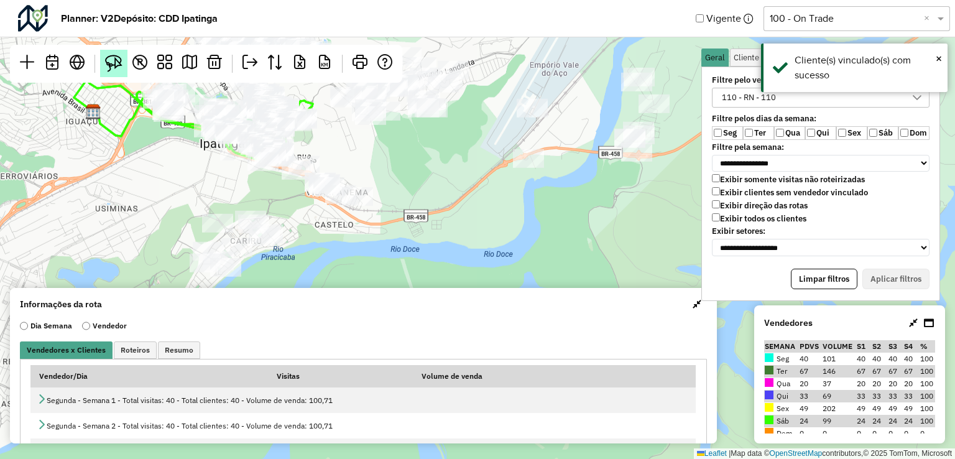
click at [121, 68] on img at bounding box center [113, 63] width 17 height 17
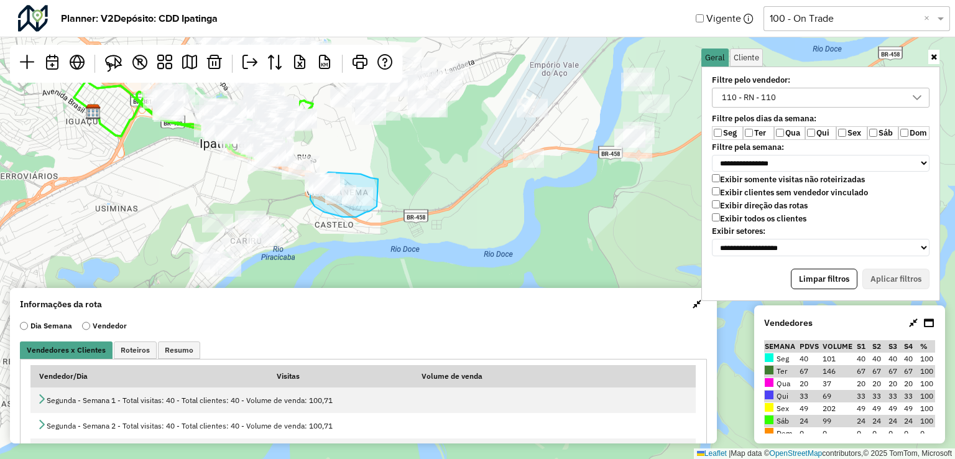
drag, startPoint x: 378, startPoint y: 179, endPoint x: 387, endPoint y: 201, distance: 24.0
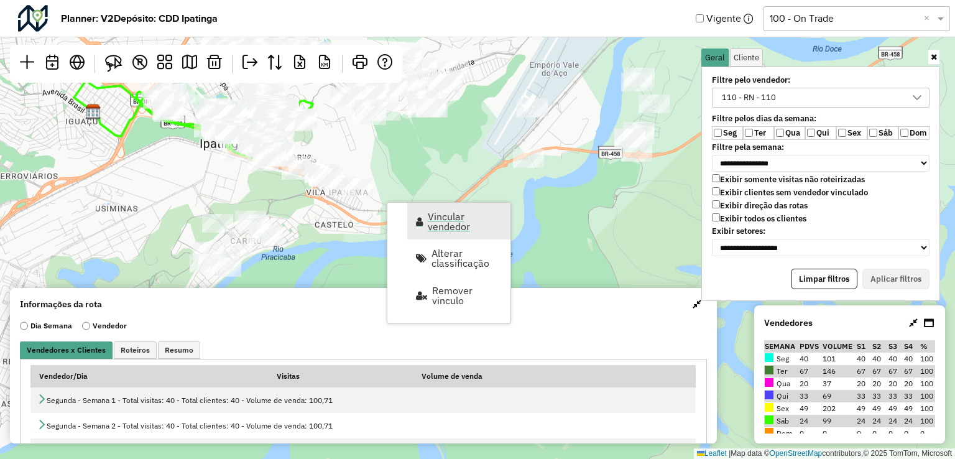
click at [435, 215] on span "Vincular vendedor" at bounding box center [465, 221] width 75 height 20
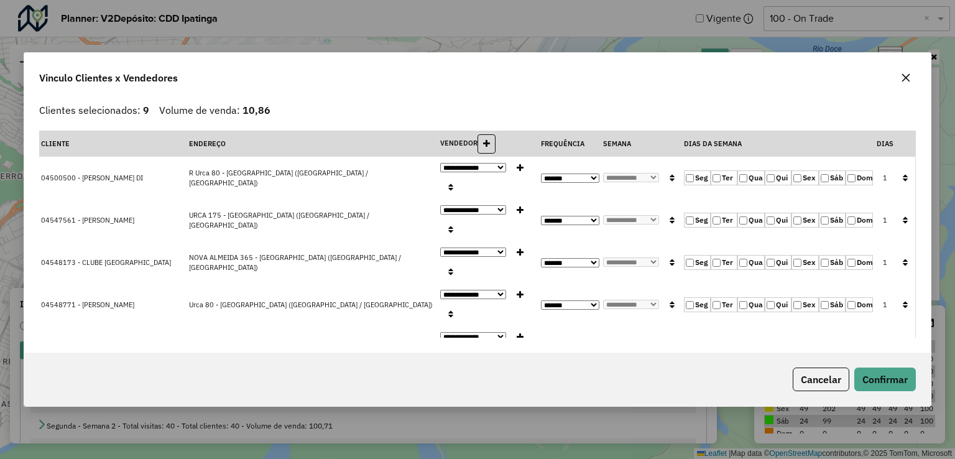
click at [903, 173] on icon "button" at bounding box center [905, 177] width 5 height 9
click at [882, 374] on button "Confirmar" at bounding box center [885, 379] width 62 height 24
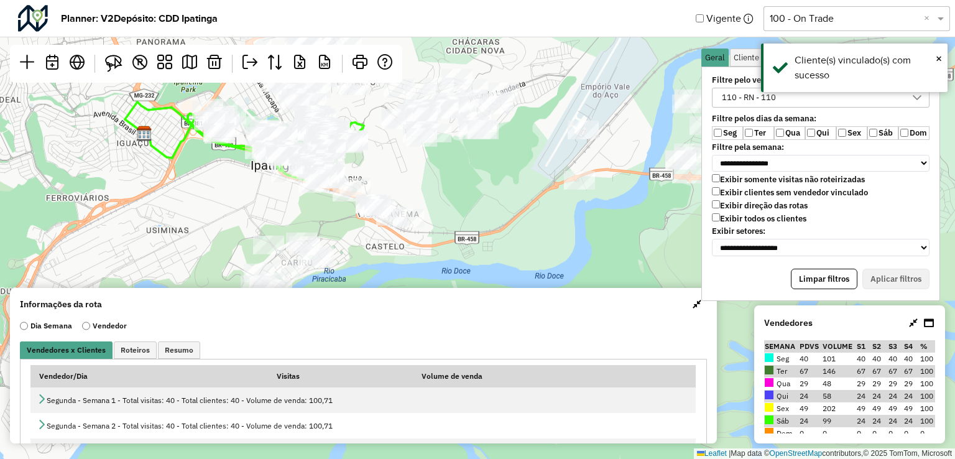
drag, startPoint x: 323, startPoint y: 169, endPoint x: 407, endPoint y: 195, distance: 88.3
click at [407, 195] on div "Leaflet | Map data © OpenStreetMap contributors,© 2025 TomTom, Microsoft" at bounding box center [477, 229] width 955 height 459
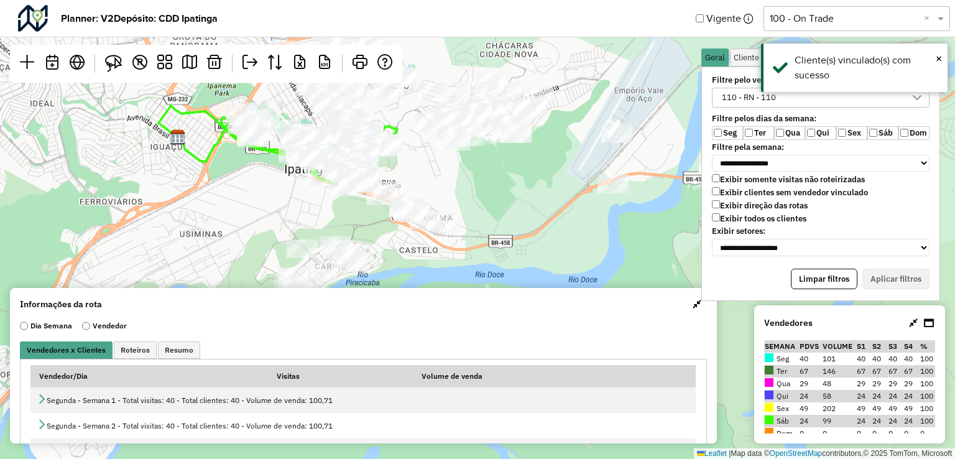
drag, startPoint x: 520, startPoint y: 218, endPoint x: 499, endPoint y: 218, distance: 21.1
click at [499, 218] on div "Leaflet | Map data © OpenStreetMap contributors,© 2025 TomTom, Microsoft" at bounding box center [477, 229] width 955 height 459
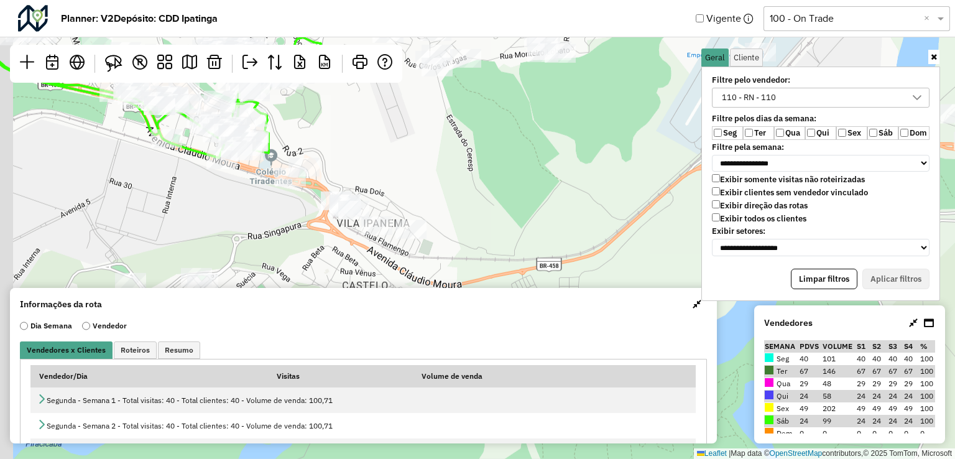
drag, startPoint x: 319, startPoint y: 175, endPoint x: 438, endPoint y: 201, distance: 122.1
click at [438, 200] on div "Leaflet | Map data © OpenStreetMap contributors,© 2025 TomTom, Microsoft" at bounding box center [477, 229] width 955 height 459
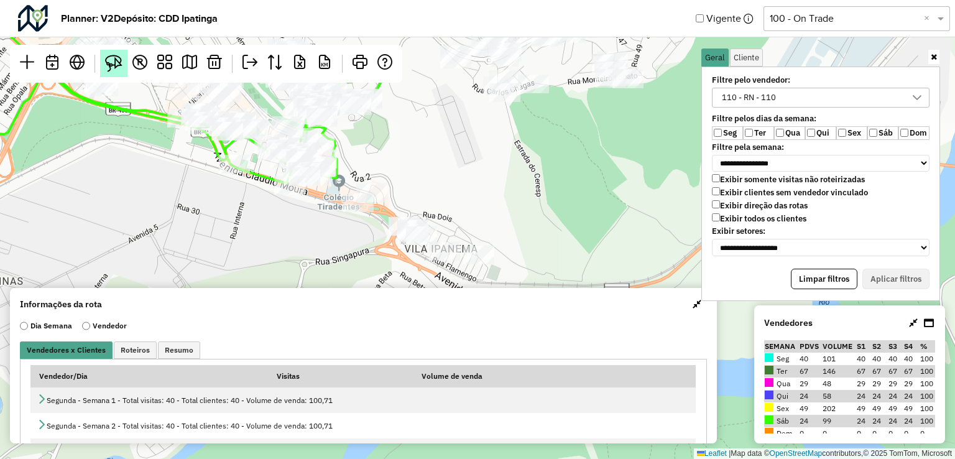
click at [117, 58] on img at bounding box center [113, 63] width 17 height 17
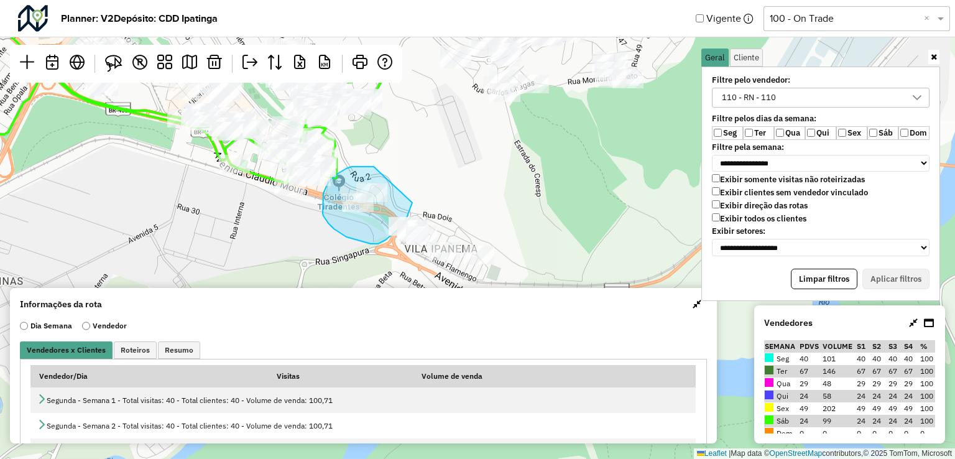
drag, startPoint x: 374, startPoint y: 167, endPoint x: 410, endPoint y: 175, distance: 37.6
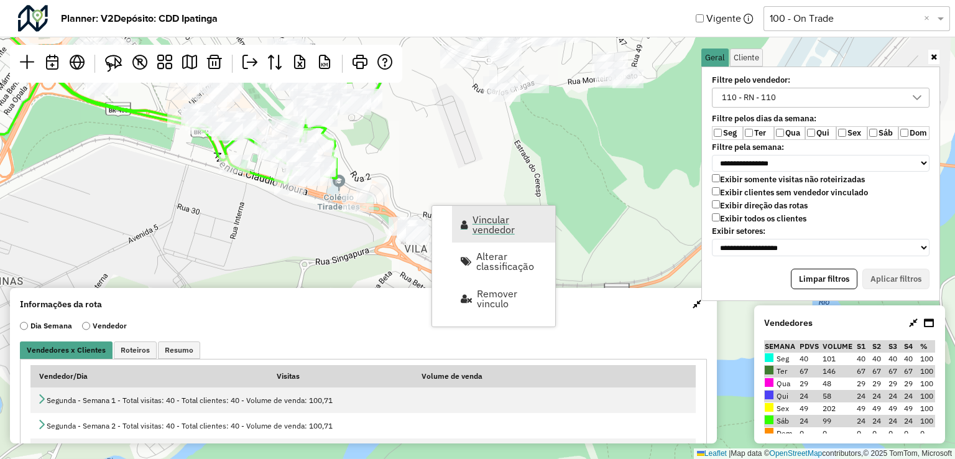
click at [473, 215] on span "Vincular vendedor" at bounding box center [510, 225] width 75 height 20
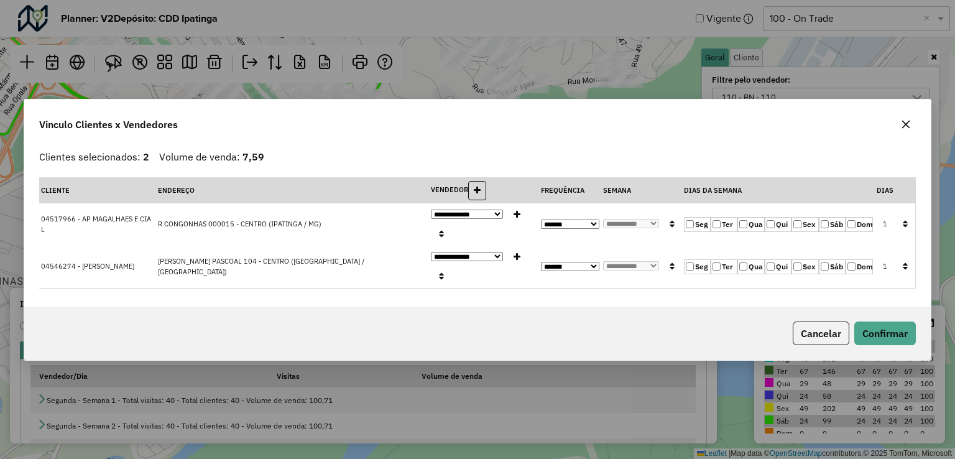
click at [748, 232] on label "Qua" at bounding box center [750, 224] width 27 height 15
click at [778, 229] on label "Qui" at bounding box center [778, 224] width 27 height 15
click at [913, 234] on button "button" at bounding box center [905, 224] width 16 height 19
click at [890, 321] on button "Confirmar" at bounding box center [885, 333] width 62 height 24
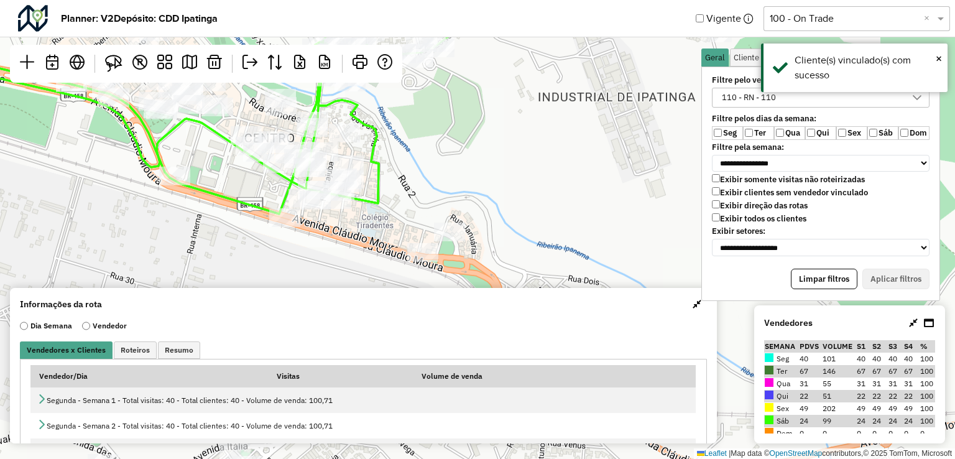
drag, startPoint x: 316, startPoint y: 170, endPoint x: 336, endPoint y: 212, distance: 46.5
click at [336, 212] on div "Leaflet | Map data © OpenStreetMap contributors,© 2025 TomTom, Microsoft" at bounding box center [477, 229] width 955 height 459
click at [106, 68] on img at bounding box center [113, 63] width 17 height 17
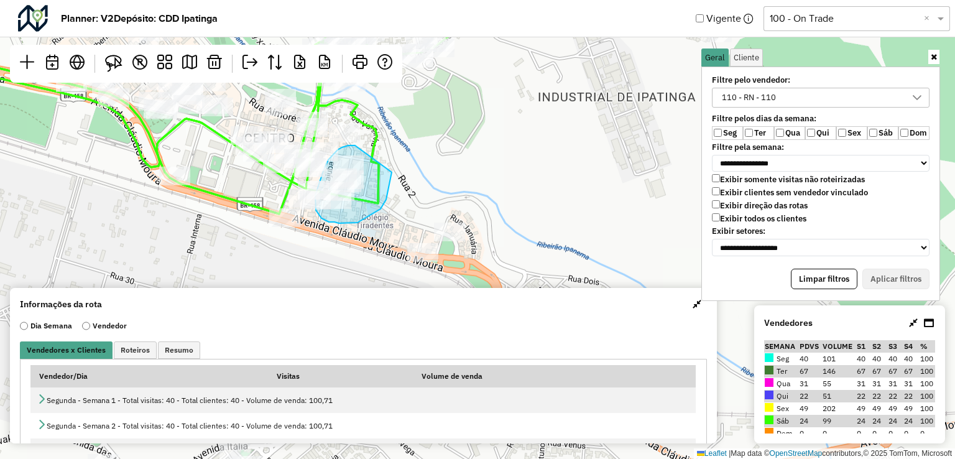
drag, startPoint x: 355, startPoint y: 145, endPoint x: 397, endPoint y: 159, distance: 43.8
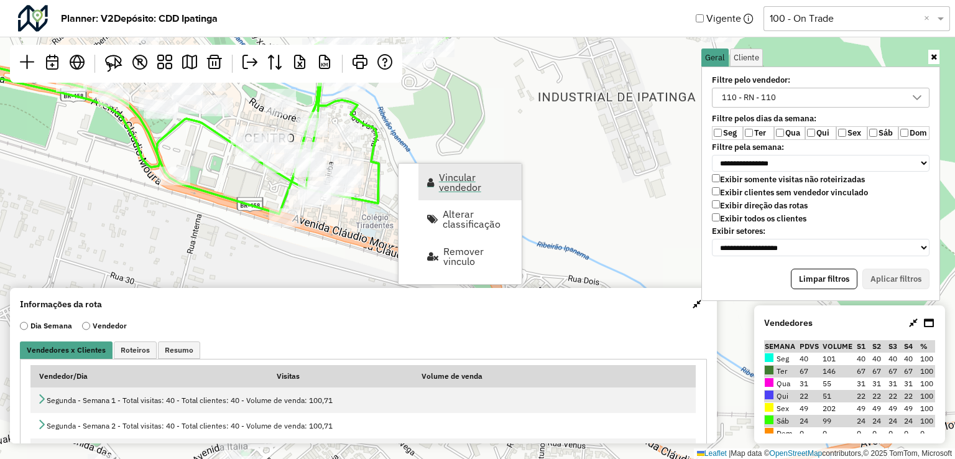
click at [439, 188] on span "Vincular vendedor" at bounding box center [476, 182] width 75 height 20
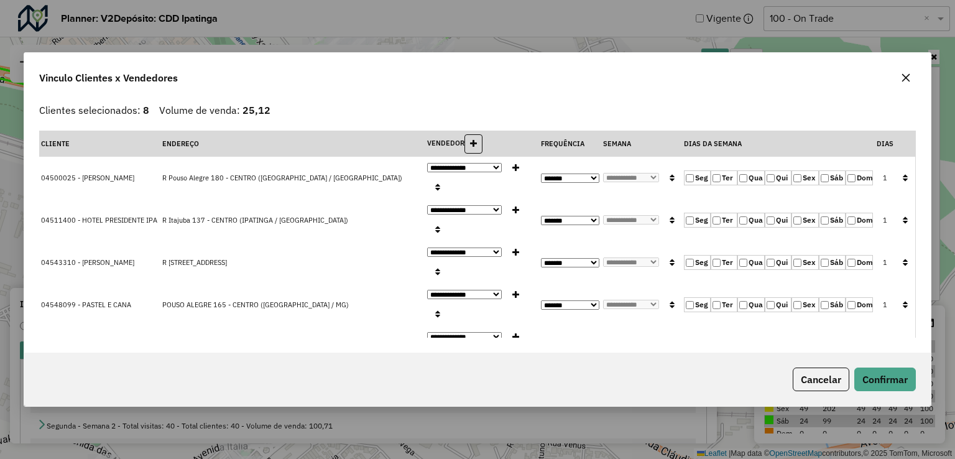
click at [739, 172] on label "Qua" at bounding box center [750, 177] width 27 height 15
click at [897, 169] on button "button" at bounding box center [905, 178] width 16 height 19
click at [898, 384] on button "Confirmar" at bounding box center [885, 379] width 62 height 24
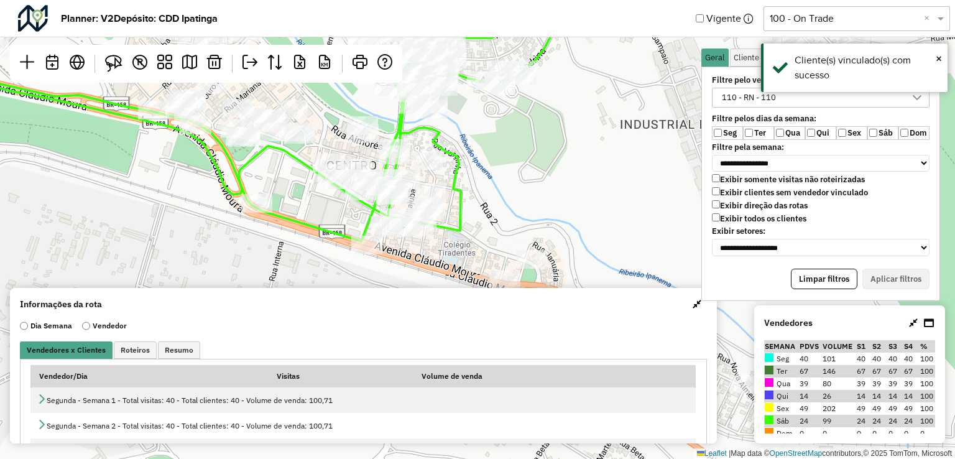
drag, startPoint x: 351, startPoint y: 230, endPoint x: 428, endPoint y: 239, distance: 77.6
click at [428, 236] on div at bounding box center [417, 227] width 31 height 19
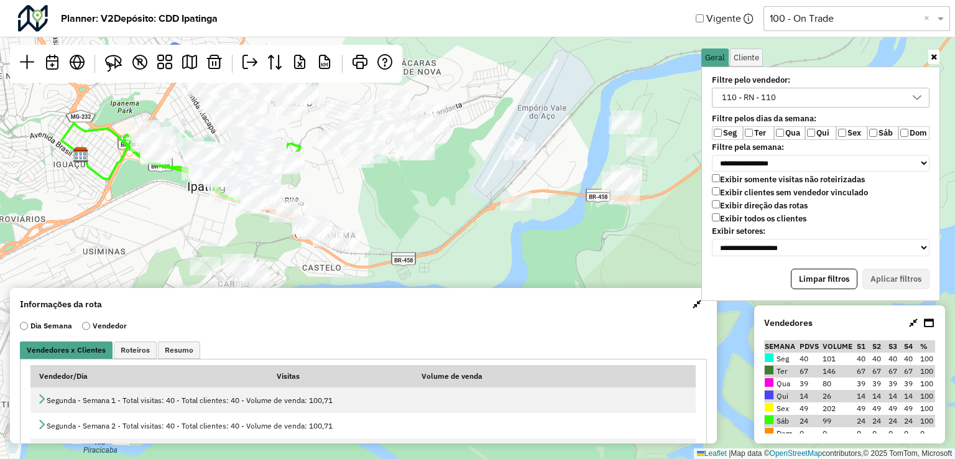
drag, startPoint x: 579, startPoint y: 233, endPoint x: 487, endPoint y: 193, distance: 100.0
click at [487, 193] on div "Leaflet | Map data © OpenStreetMap contributors,© 2025 TomTom, Microsoft" at bounding box center [477, 229] width 955 height 459
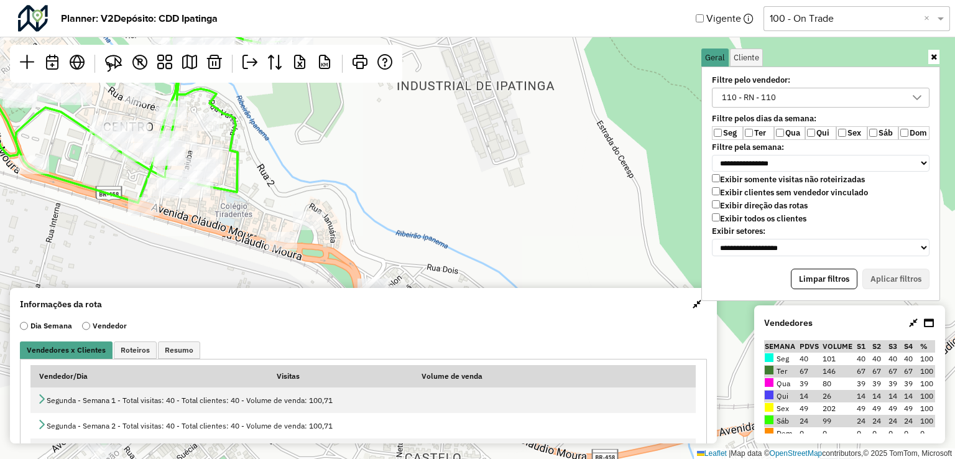
drag, startPoint x: 264, startPoint y: 207, endPoint x: 400, endPoint y: 215, distance: 136.4
click at [394, 214] on div "Leaflet | Map data © OpenStreetMap contributors,© 2025 TomTom, Microsoft" at bounding box center [477, 229] width 955 height 459
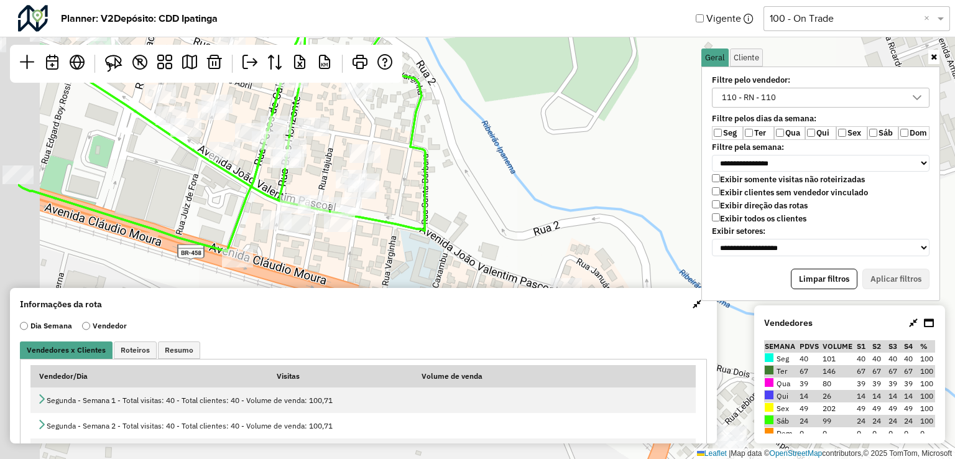
drag, startPoint x: 247, startPoint y: 200, endPoint x: 365, endPoint y: 232, distance: 122.5
click at [381, 242] on div "Leaflet | Map data © OpenStreetMap contributors,© 2025 TomTom, Microsoft" at bounding box center [477, 229] width 955 height 459
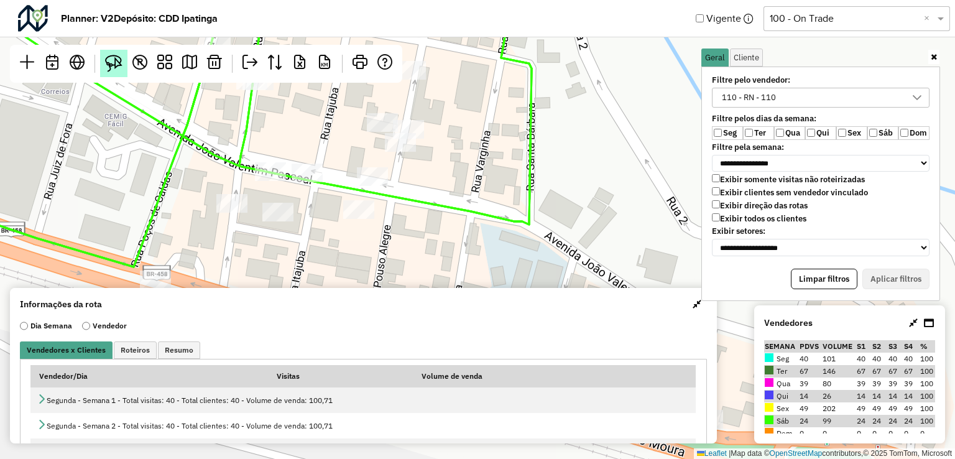
click at [126, 67] on link at bounding box center [113, 63] width 27 height 27
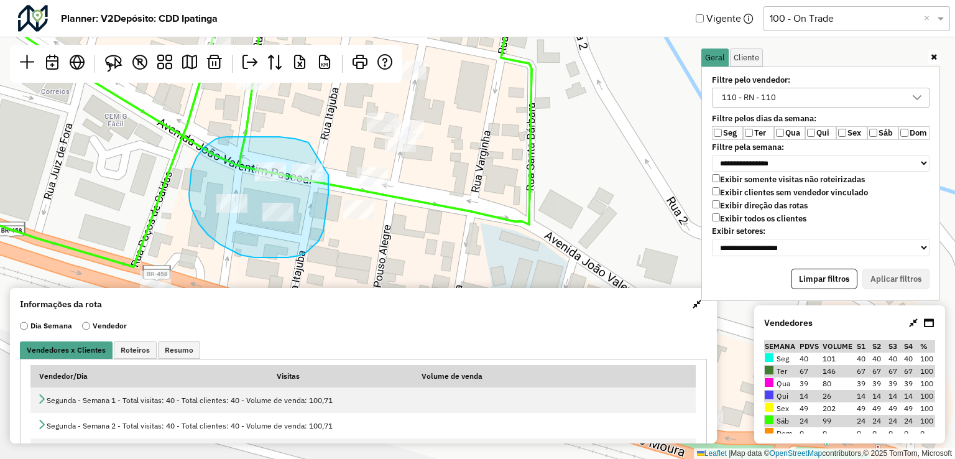
drag, startPoint x: 265, startPoint y: 137, endPoint x: 328, endPoint y: 175, distance: 73.4
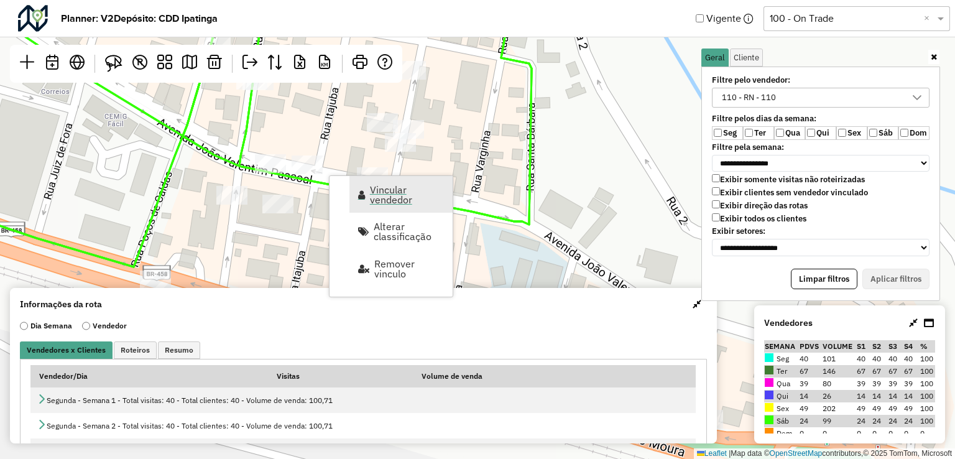
click at [402, 196] on span "Vincular vendedor" at bounding box center [407, 195] width 75 height 20
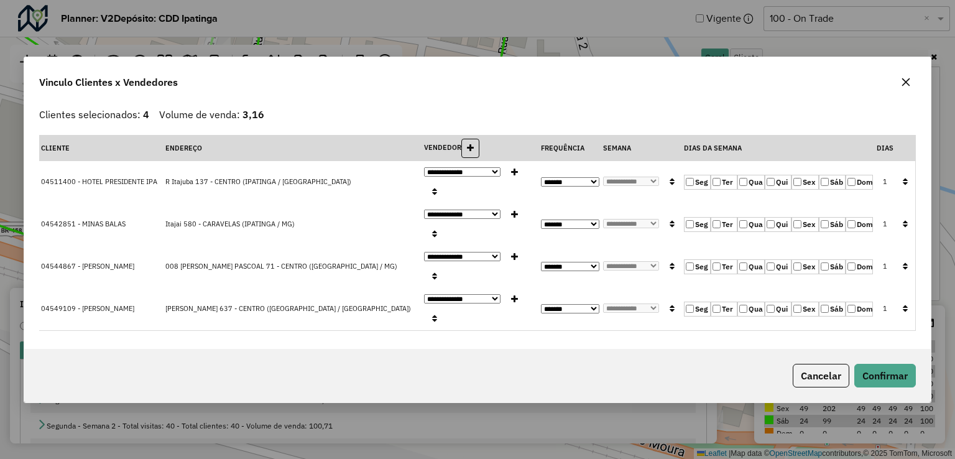
click at [909, 192] on button "button" at bounding box center [905, 181] width 16 height 19
click at [886, 364] on button "Confirmar" at bounding box center [885, 376] width 62 height 24
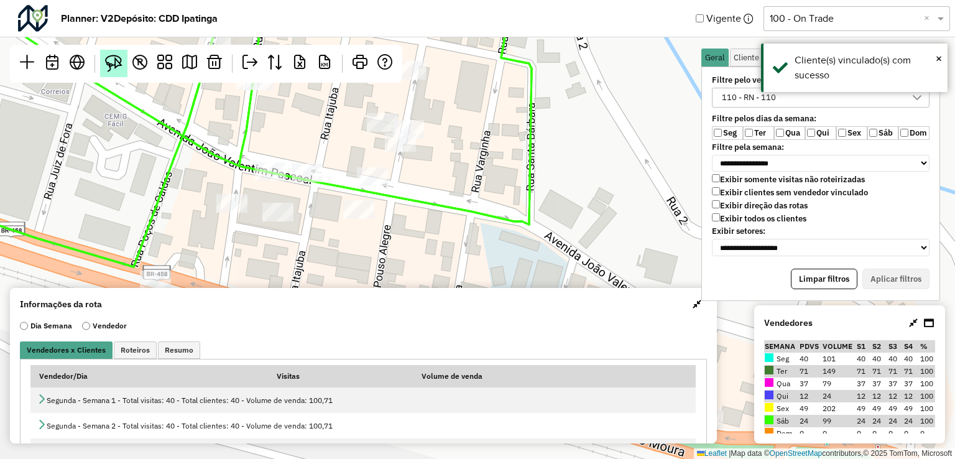
click at [115, 72] on img at bounding box center [113, 63] width 17 height 17
drag, startPoint x: 134, startPoint y: 243, endPoint x: 192, endPoint y: 258, distance: 59.1
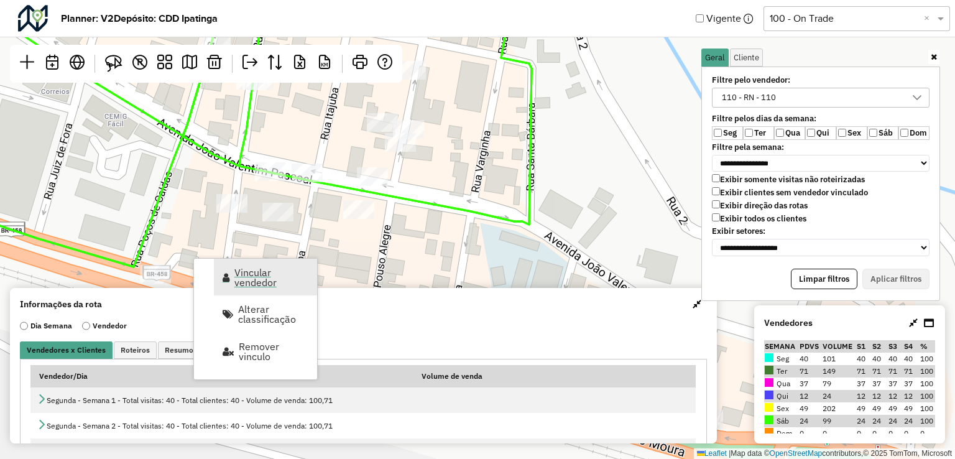
click at [265, 285] on span "Vincular vendedor" at bounding box center [271, 277] width 75 height 20
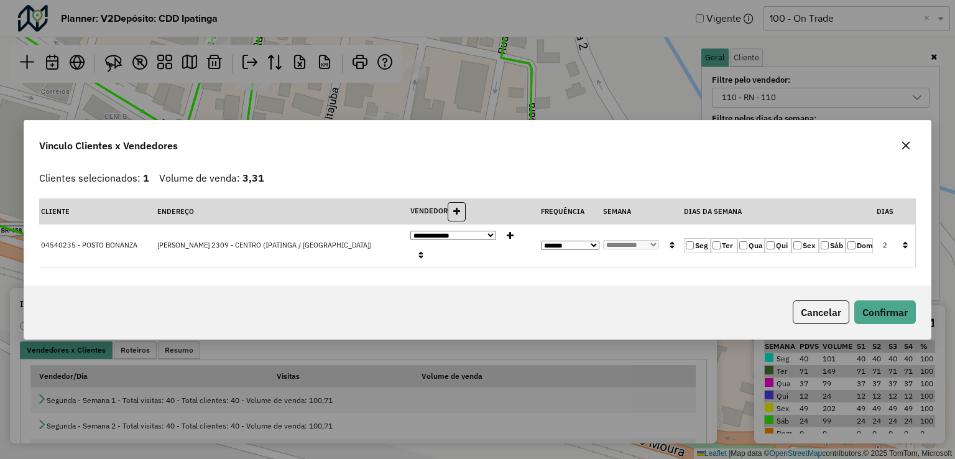
click at [786, 242] on label "Qui" at bounding box center [778, 245] width 27 height 15
click at [898, 304] on button "Confirmar" at bounding box center [885, 312] width 62 height 24
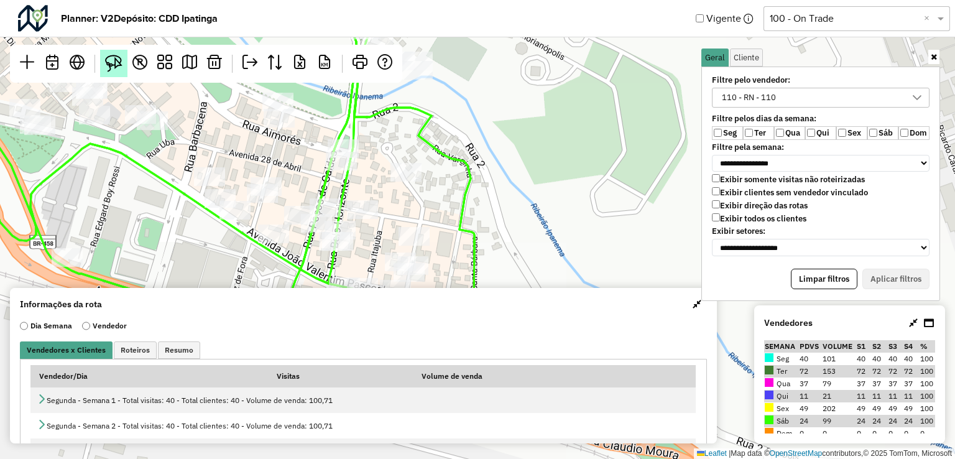
click at [100, 76] on link at bounding box center [113, 63] width 27 height 27
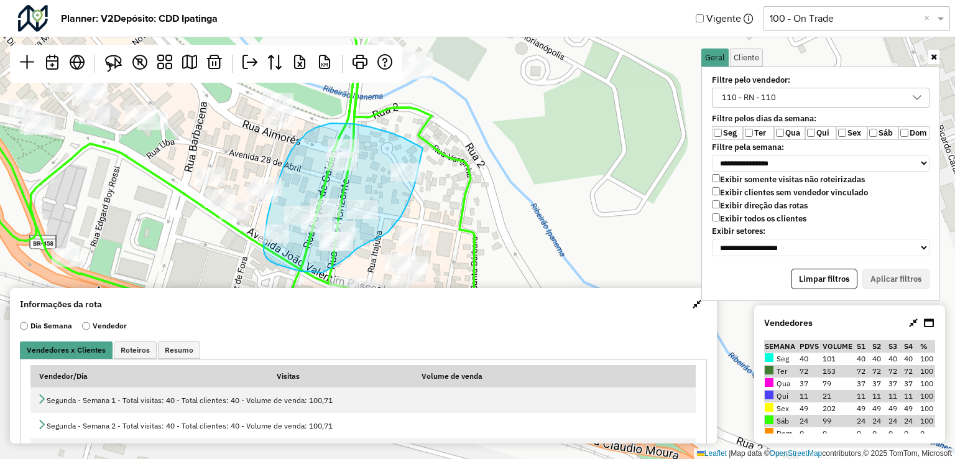
click at [703, 390] on div at bounding box center [703, 390] width 0 height 0
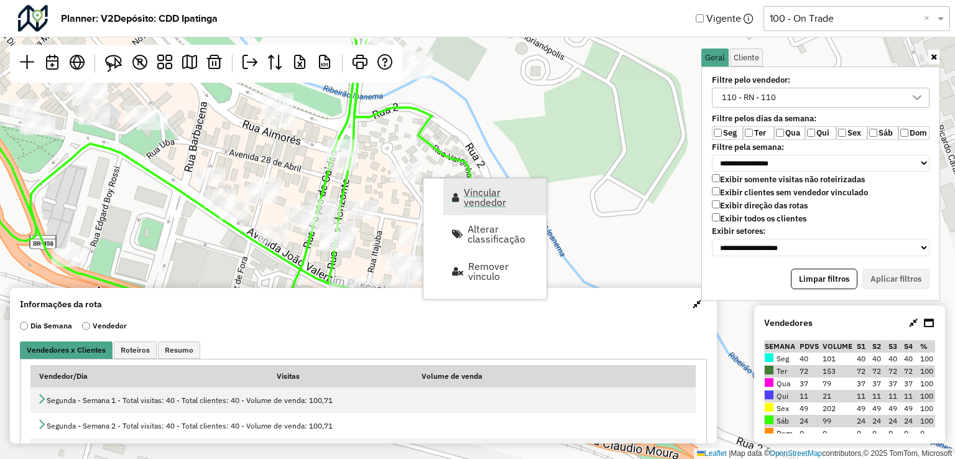
click at [453, 193] on span "Vincular vendedor" at bounding box center [455, 197] width 7 height 10
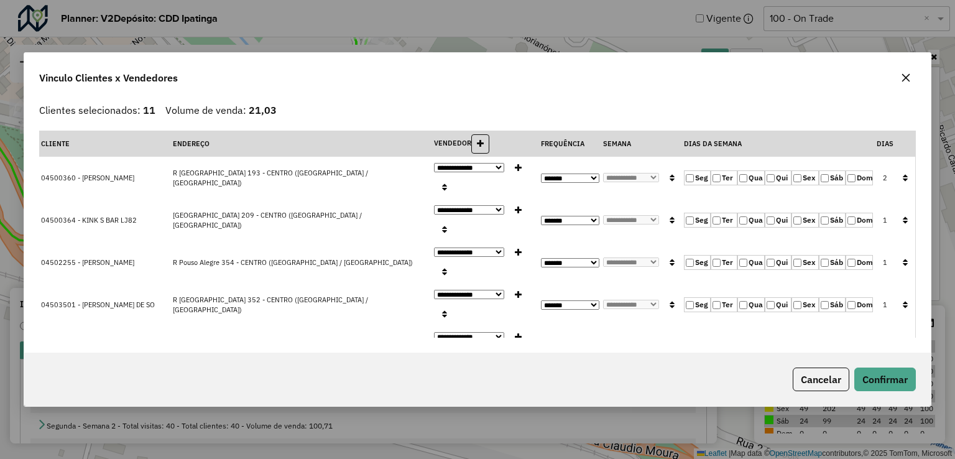
click at [757, 175] on label "Qua" at bounding box center [750, 177] width 27 height 15
click at [768, 171] on label "Qui" at bounding box center [778, 177] width 27 height 15
click at [746, 178] on label "Qua" at bounding box center [750, 177] width 27 height 15
click at [897, 176] on button "button" at bounding box center [905, 178] width 16 height 19
click at [885, 386] on button "Confirmar" at bounding box center [885, 379] width 62 height 24
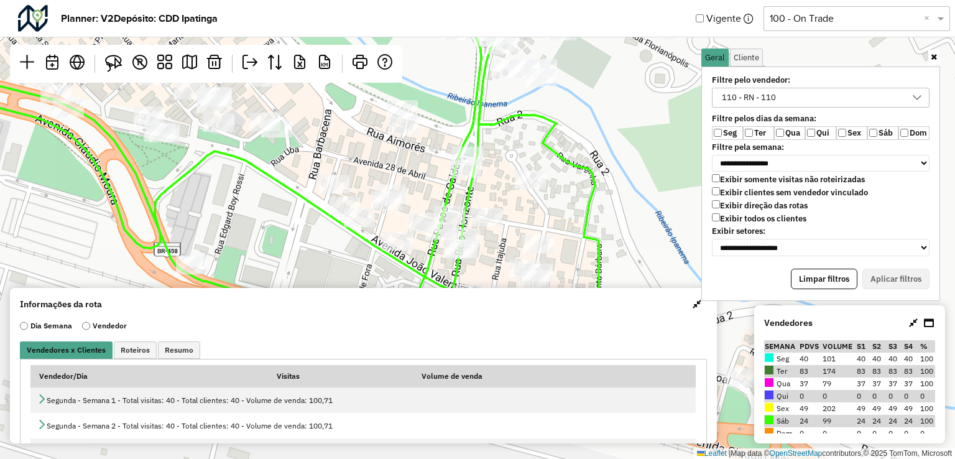
drag, startPoint x: 413, startPoint y: 237, endPoint x: 438, endPoint y: 284, distance: 52.6
click at [438, 284] on div "Leaflet | Map data © OpenStreetMap contributors,© 2025 TomTom, Microsoft" at bounding box center [477, 229] width 955 height 459
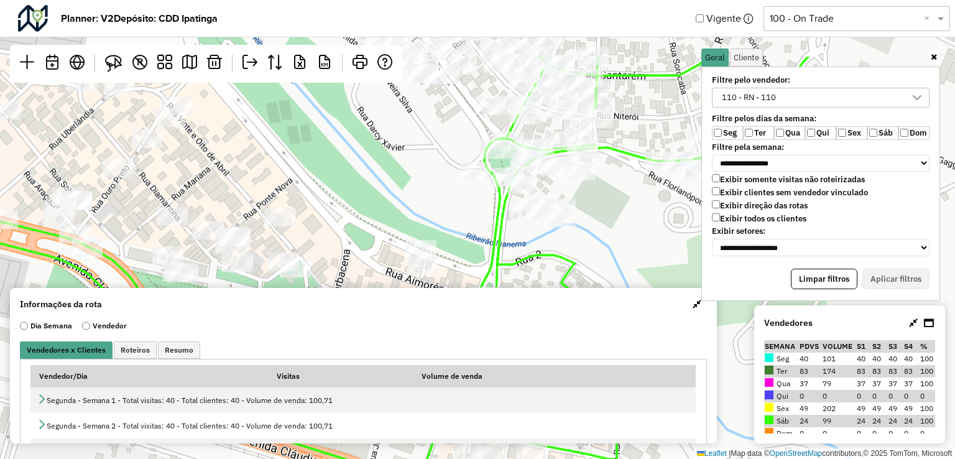
drag, startPoint x: 349, startPoint y: 169, endPoint x: 348, endPoint y: 269, distance: 99.5
click at [348, 269] on div "Leaflet | Map data © OpenStreetMap contributors,© 2025 TomTom, Microsoft" at bounding box center [477, 229] width 955 height 459
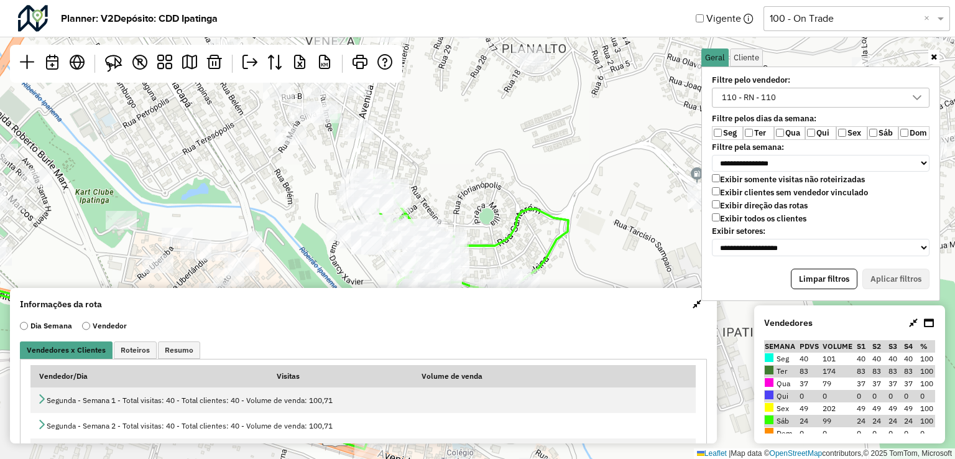
drag, startPoint x: 301, startPoint y: 200, endPoint x: 346, endPoint y: 265, distance: 79.5
click at [331, 284] on div "Leaflet | Map data © OpenStreetMap contributors,© 2025 TomTom, Microsoft" at bounding box center [477, 229] width 955 height 459
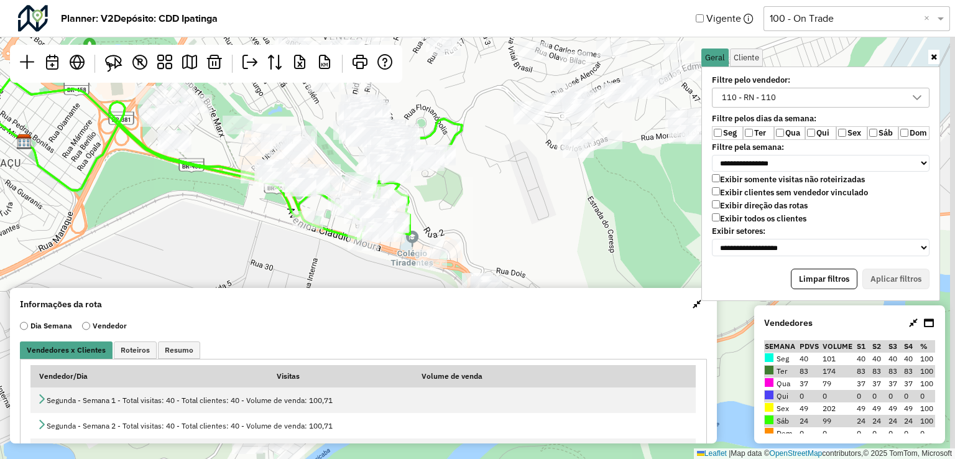
drag, startPoint x: 344, startPoint y: 215, endPoint x: 238, endPoint y: 134, distance: 133.9
click at [322, 108] on div "Leaflet | Map data © OpenStreetMap contributors,© 2025 TomTom, Microsoft" at bounding box center [477, 229] width 955 height 459
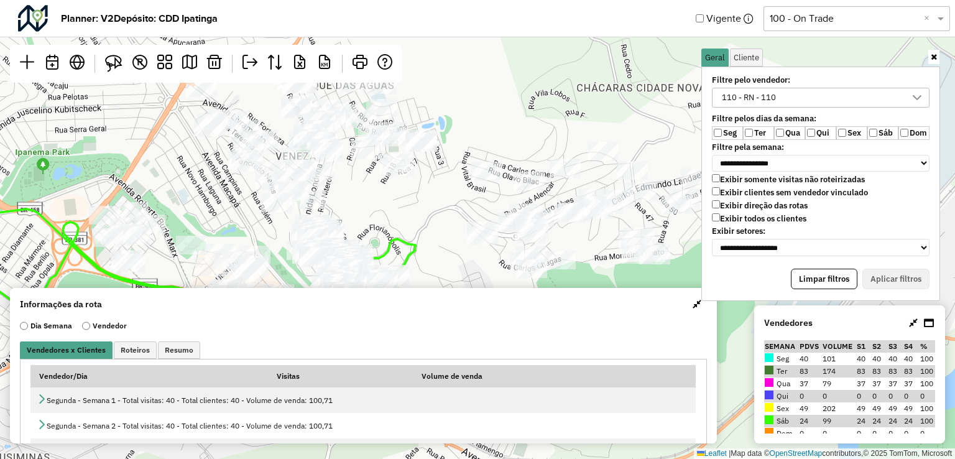
drag, startPoint x: 309, startPoint y: 160, endPoint x: 254, endPoint y: 302, distance: 152.5
click at [254, 302] on hb-planner "**********" at bounding box center [477, 229] width 955 height 459
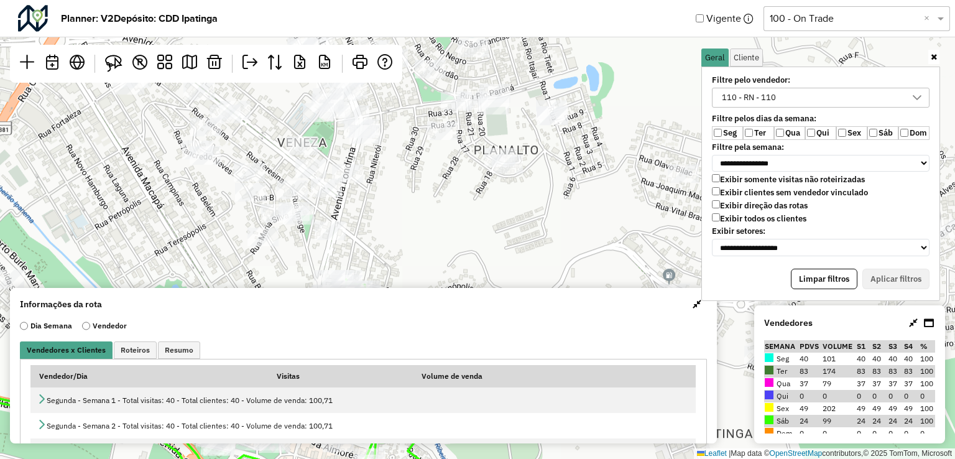
click at [343, 205] on div "Leaflet | Map data © OpenStreetMap contributors,© 2025 TomTom, Microsoft" at bounding box center [477, 229] width 955 height 459
click at [119, 70] on img at bounding box center [113, 63] width 17 height 17
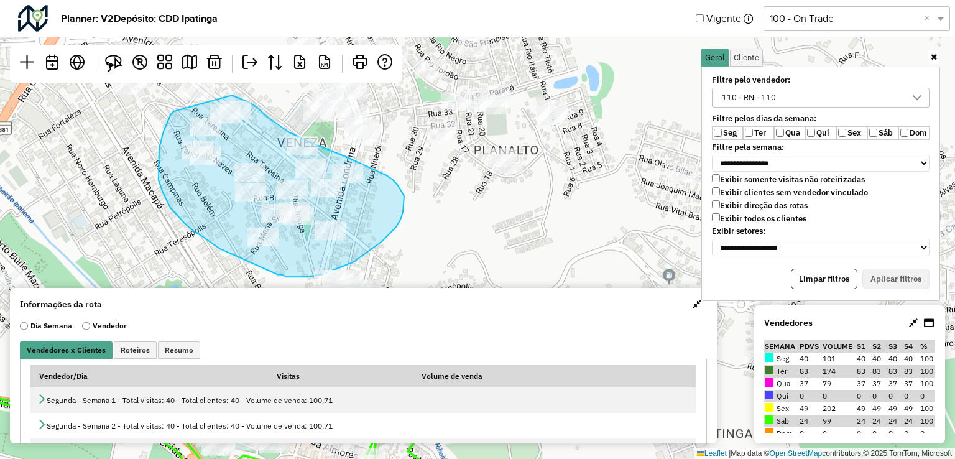
drag, startPoint x: 170, startPoint y: 115, endPoint x: 225, endPoint y: 93, distance: 59.1
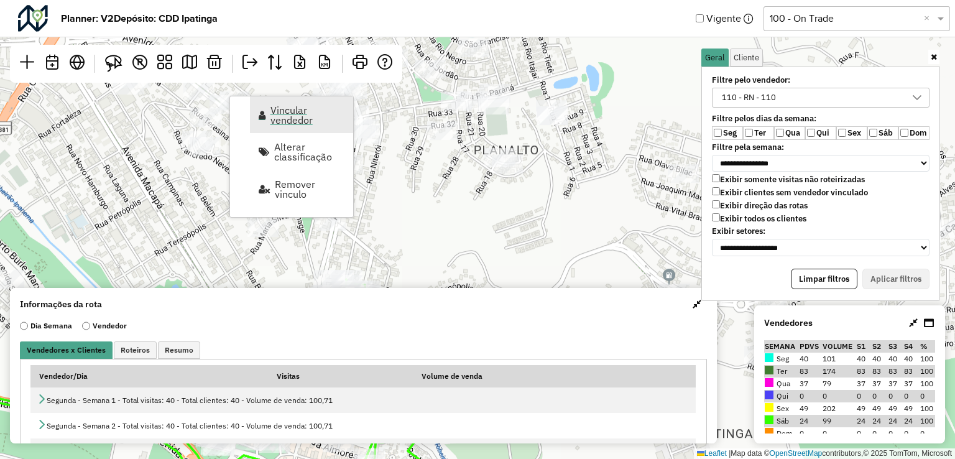
click at [281, 120] on span "Vincular vendedor" at bounding box center [307, 115] width 75 height 20
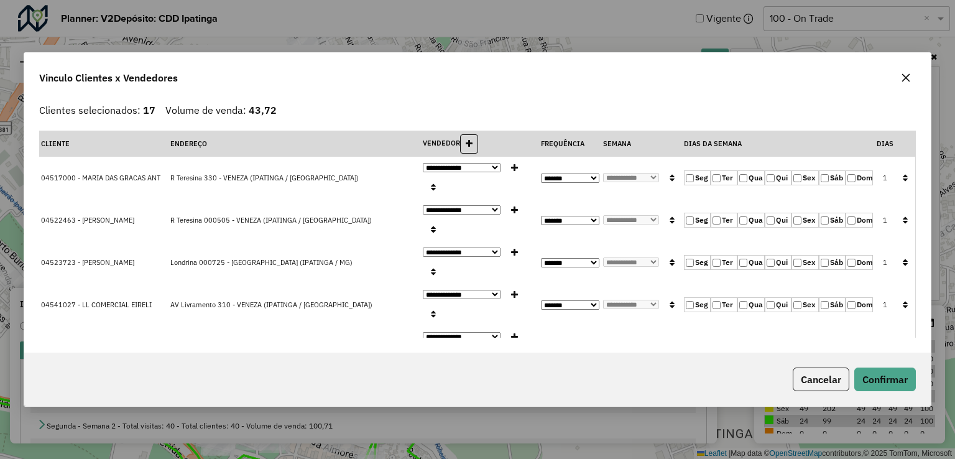
click at [897, 169] on button "button" at bounding box center [905, 178] width 16 height 19
click at [890, 381] on button "Confirmar" at bounding box center [885, 379] width 62 height 24
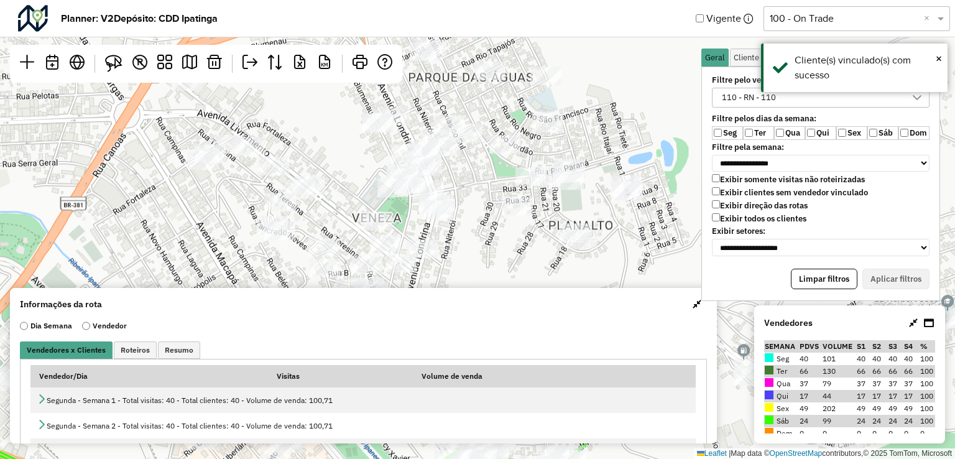
drag, startPoint x: 343, startPoint y: 189, endPoint x: 462, endPoint y: 262, distance: 139.8
click at [460, 265] on div "Leaflet | Map data © OpenStreetMap contributors,© 2025 TomTom, Microsoft" at bounding box center [477, 229] width 955 height 459
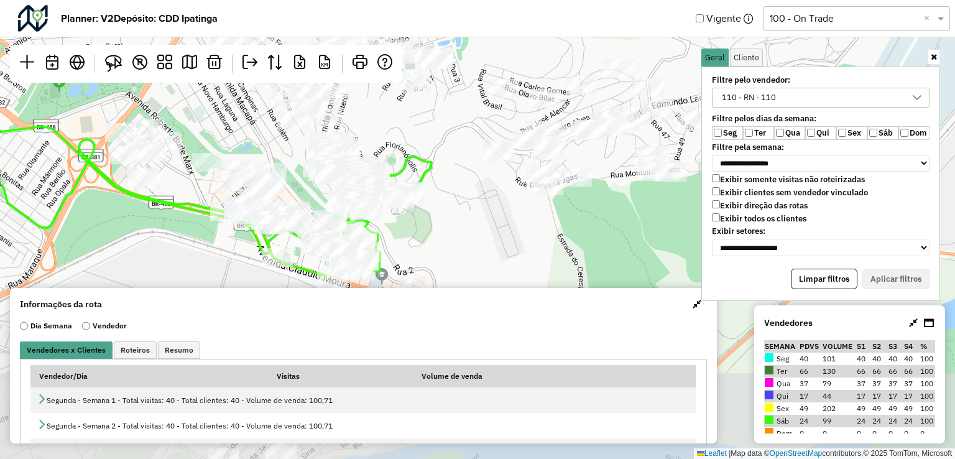
drag, startPoint x: 421, startPoint y: 217, endPoint x: 400, endPoint y: 96, distance: 123.0
click at [400, 90] on div "Leaflet | Map data © OpenStreetMap contributors,© 2025 TomTom, Microsoft" at bounding box center [477, 229] width 955 height 459
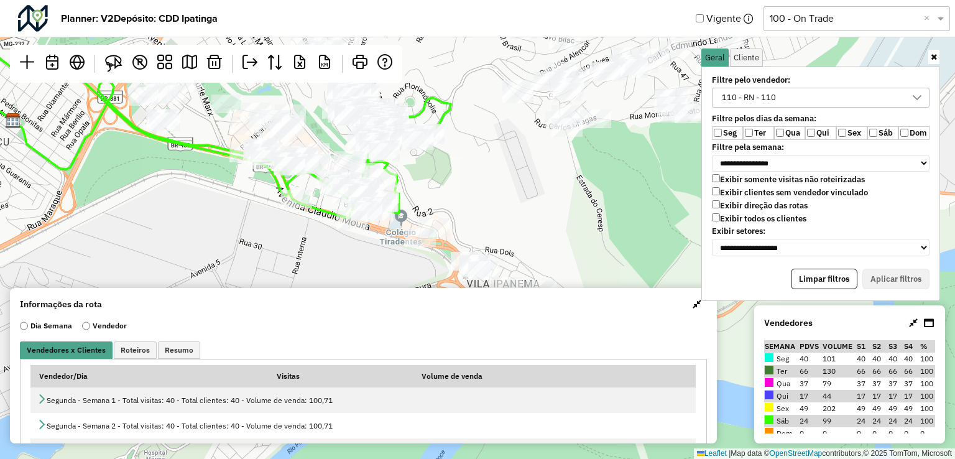
drag, startPoint x: 488, startPoint y: 236, endPoint x: 510, endPoint y: 185, distance: 55.4
click at [510, 185] on div "Leaflet | Map data © OpenStreetMap contributors,© 2025 TomTom, Microsoft" at bounding box center [477, 229] width 955 height 459
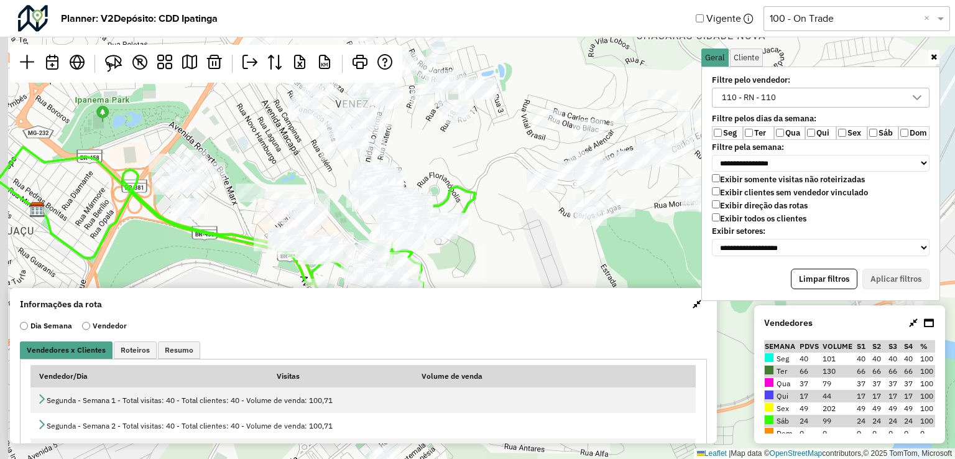
drag, startPoint x: 500, startPoint y: 234, endPoint x: 525, endPoint y: 289, distance: 60.4
click at [525, 289] on hb-planner "**********" at bounding box center [477, 229] width 955 height 459
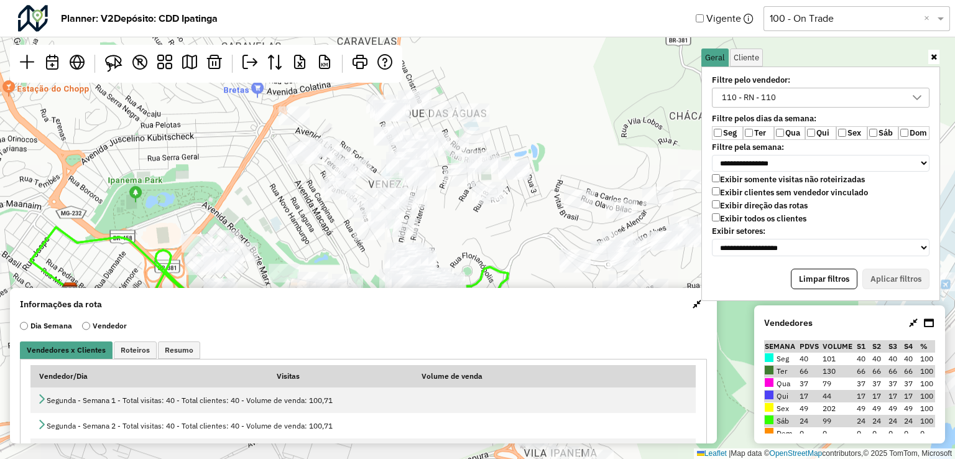
drag, startPoint x: 450, startPoint y: 177, endPoint x: 483, endPoint y: 261, distance: 90.2
click at [483, 261] on div "Leaflet | Map data © OpenStreetMap contributors,© 2025 TomTom, Microsoft" at bounding box center [477, 229] width 955 height 459
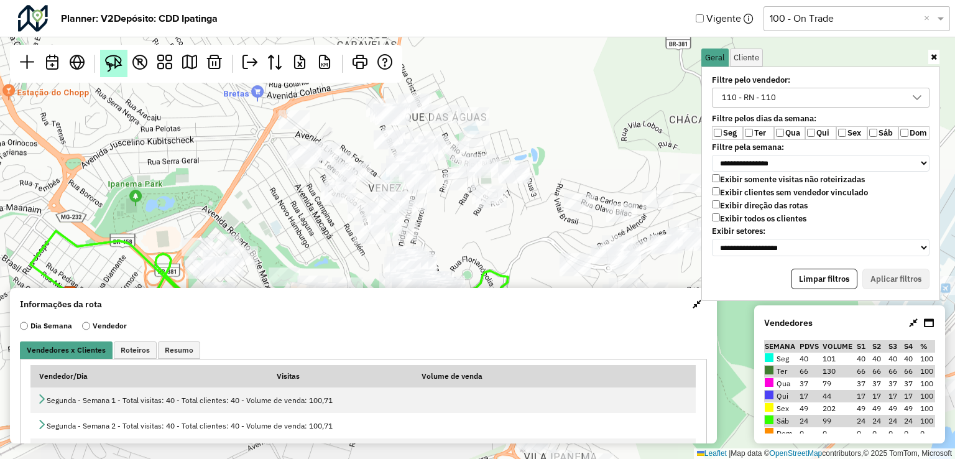
click at [121, 73] on link at bounding box center [113, 63] width 27 height 27
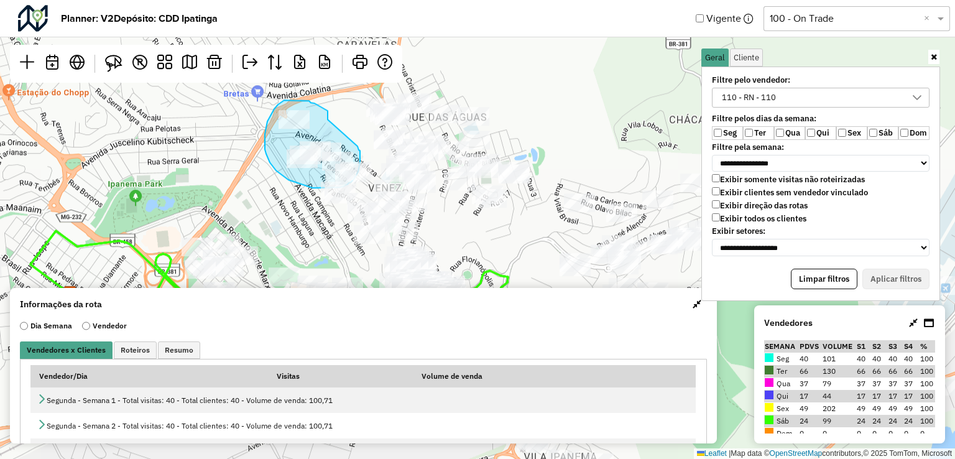
drag, startPoint x: 328, startPoint y: 117, endPoint x: 357, endPoint y: 145, distance: 40.9
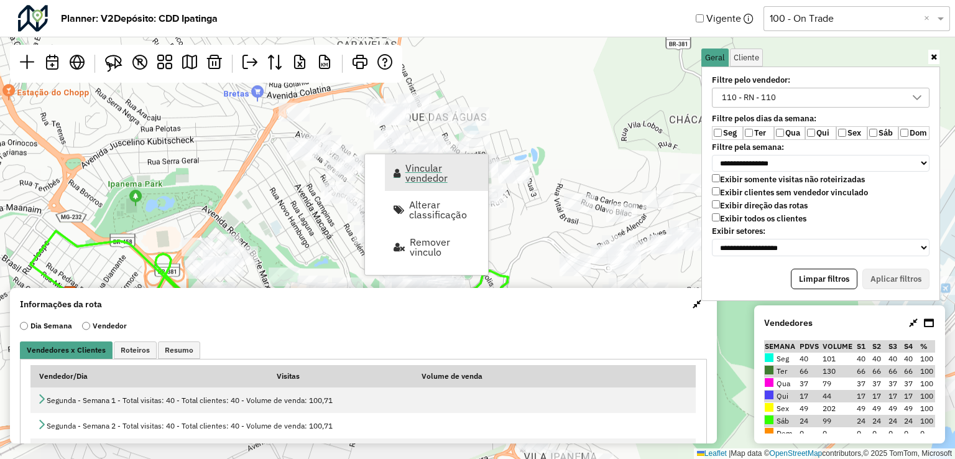
click at [413, 177] on span "Vincular vendedor" at bounding box center [442, 173] width 75 height 20
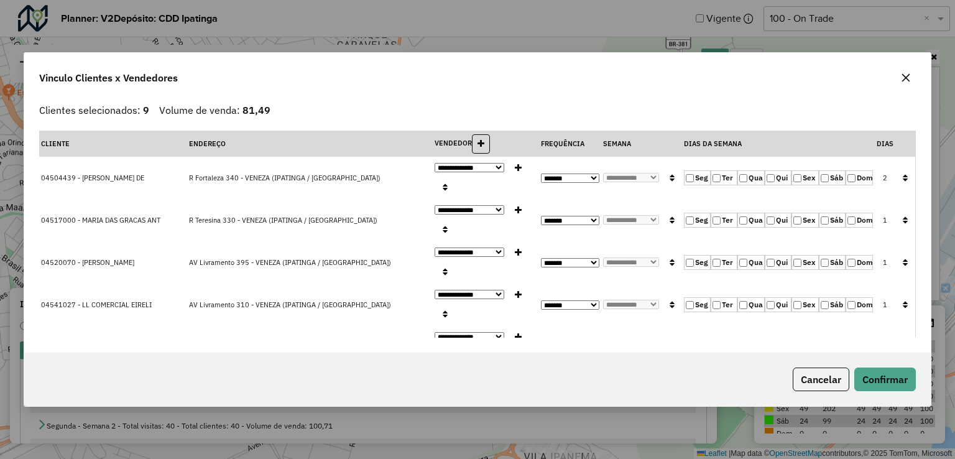
click at [774, 170] on label "Qui" at bounding box center [778, 177] width 27 height 15
drag, startPoint x: 734, startPoint y: 167, endPoint x: 782, endPoint y: 169, distance: 47.9
click at [737, 170] on label "Qua" at bounding box center [750, 177] width 27 height 15
click at [806, 170] on label "Sex" at bounding box center [805, 177] width 27 height 15
click at [903, 173] on icon "button" at bounding box center [905, 177] width 5 height 9
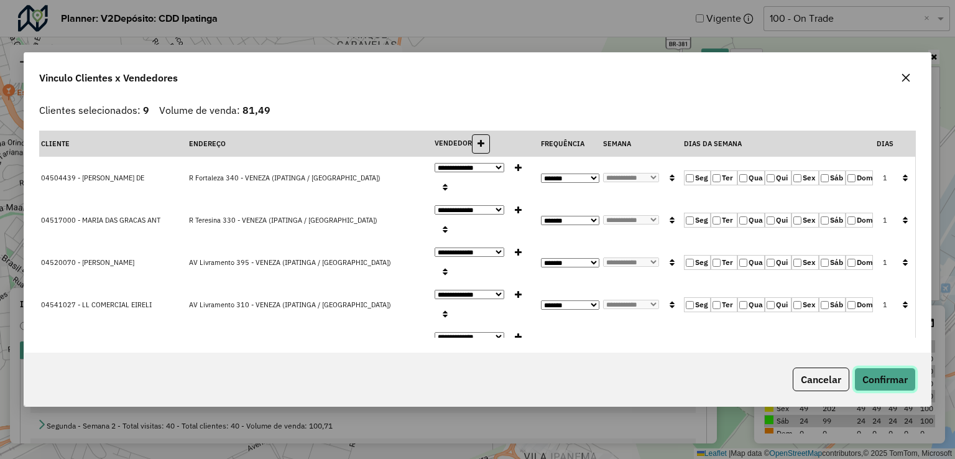
click at [887, 374] on button "Confirmar" at bounding box center [885, 379] width 62 height 24
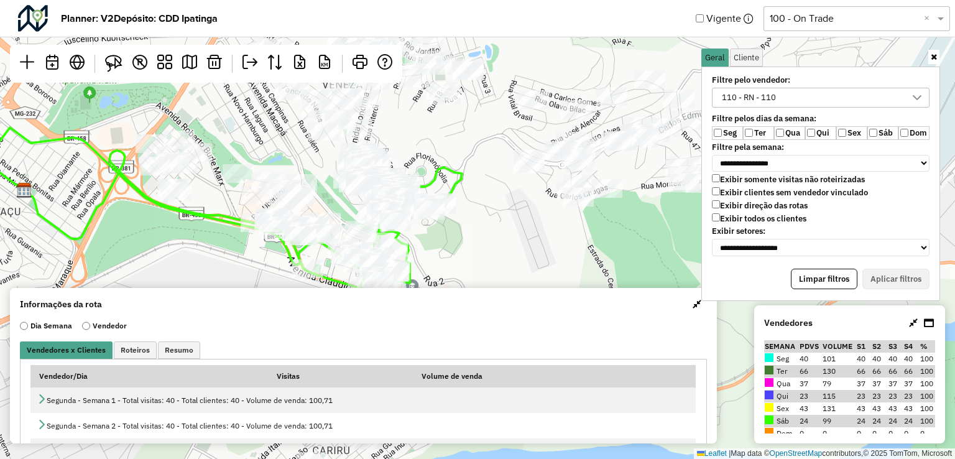
drag, startPoint x: 484, startPoint y: 258, endPoint x: 438, endPoint y: 155, distance: 113.0
click at [438, 155] on div "Leaflet | Map data © OpenStreetMap contributors,© 2025 TomTom, Microsoft" at bounding box center [477, 229] width 955 height 459
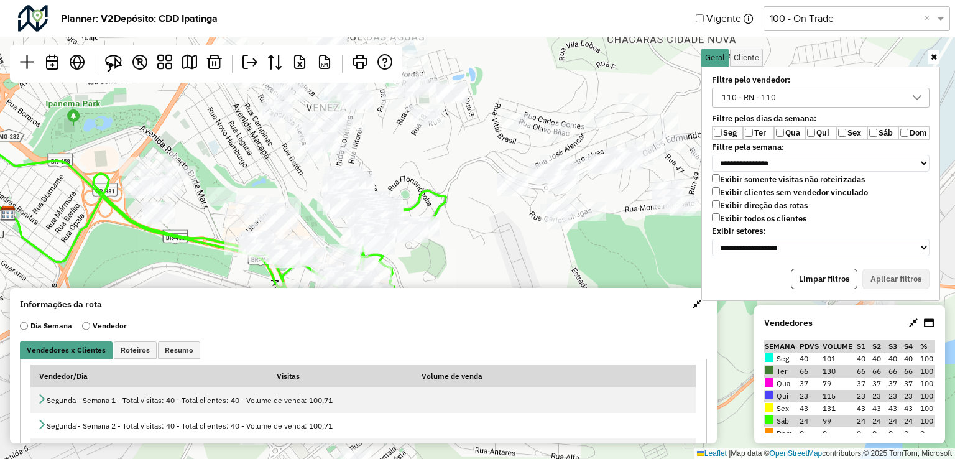
drag, startPoint x: 489, startPoint y: 252, endPoint x: 473, endPoint y: 275, distance: 28.1
click at [473, 275] on div "Leaflet | Map data © OpenStreetMap contributors,© 2025 TomTom, Microsoft" at bounding box center [477, 229] width 955 height 459
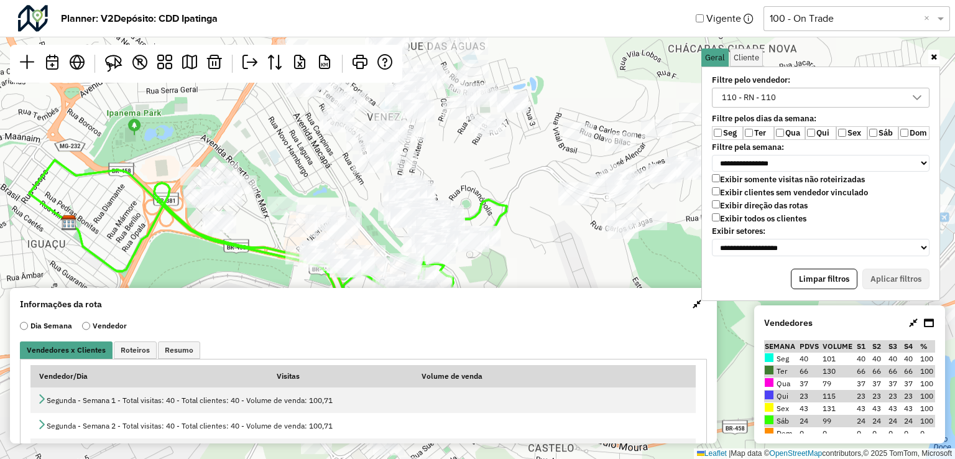
drag, startPoint x: 430, startPoint y: 187, endPoint x: 491, endPoint y: 196, distance: 61.6
click at [491, 196] on icon at bounding box center [268, 240] width 478 height 160
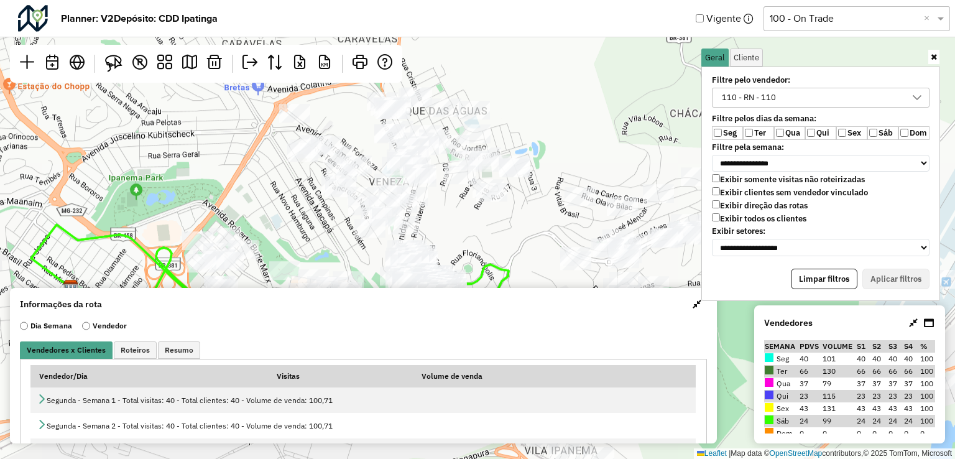
drag, startPoint x: 470, startPoint y: 162, endPoint x: 478, endPoint y: 235, distance: 73.1
click at [476, 234] on div "Leaflet | Map data © OpenStreetMap contributors,© 2025 TomTom, Microsoft" at bounding box center [477, 229] width 955 height 459
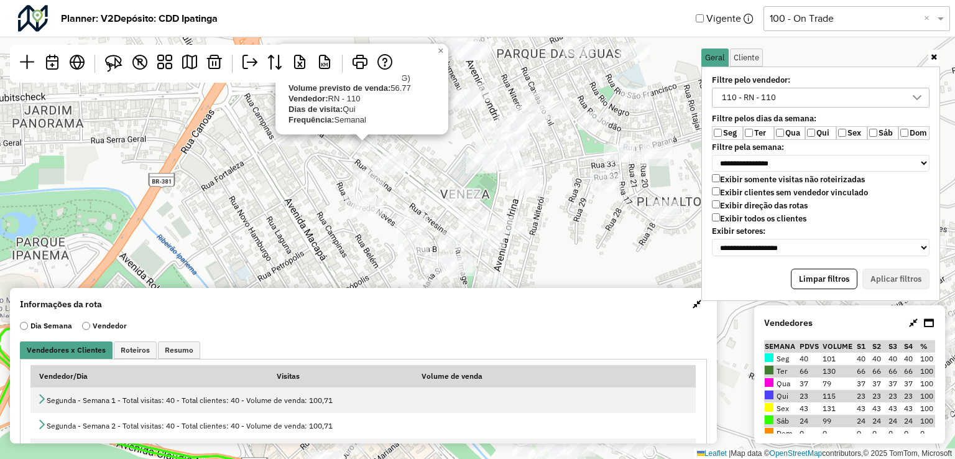
drag, startPoint x: 364, startPoint y: 167, endPoint x: 390, endPoint y: 148, distance: 31.6
click at [390, 148] on div "04520070 - ARISTINO GOMES FERRE Endereço: AV Livramento 395 Bairro: VENEZA (IPA…" at bounding box center [477, 229] width 955 height 459
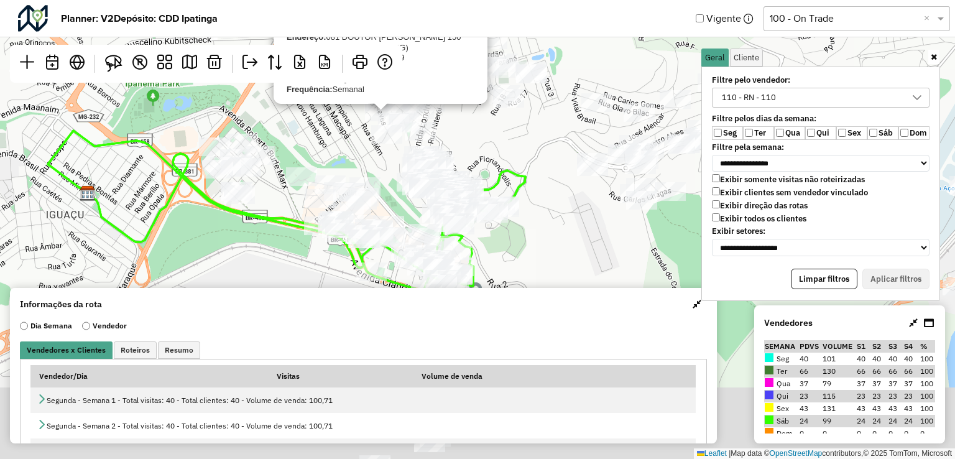
drag, startPoint x: 493, startPoint y: 164, endPoint x: 420, endPoint y: 90, distance: 103.3
click at [420, 86] on div "04544312 - MARIA APARECIDA DE S Endereço: 081 DOUTOR TANCREDO NEVES 150 Bairro:…" at bounding box center [477, 229] width 955 height 459
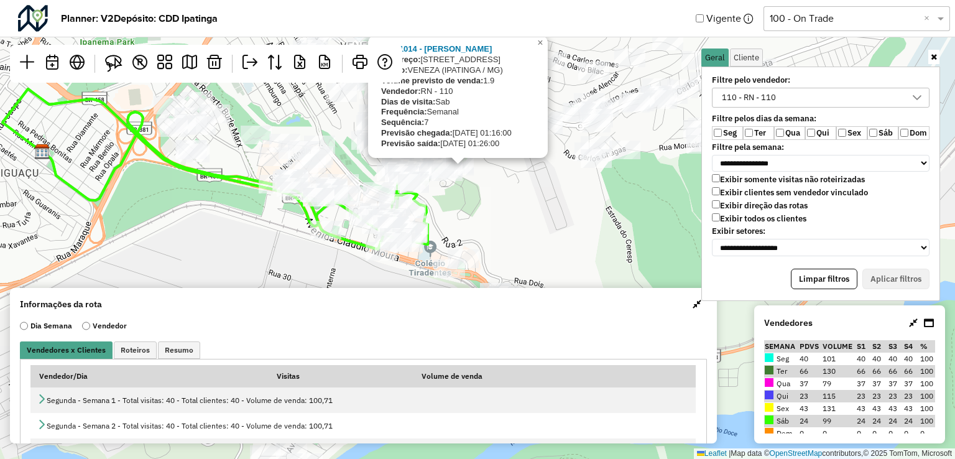
drag, startPoint x: 530, startPoint y: 249, endPoint x: 454, endPoint y: 182, distance: 101.8
click at [454, 181] on div at bounding box center [447, 171] width 31 height 19
click at [548, 240] on div "04541014 - ROBERTO CARLOS SOARE Endereço: AV Londrina 39 Bairro: VENEZA (IPATIN…" at bounding box center [477, 229] width 955 height 459
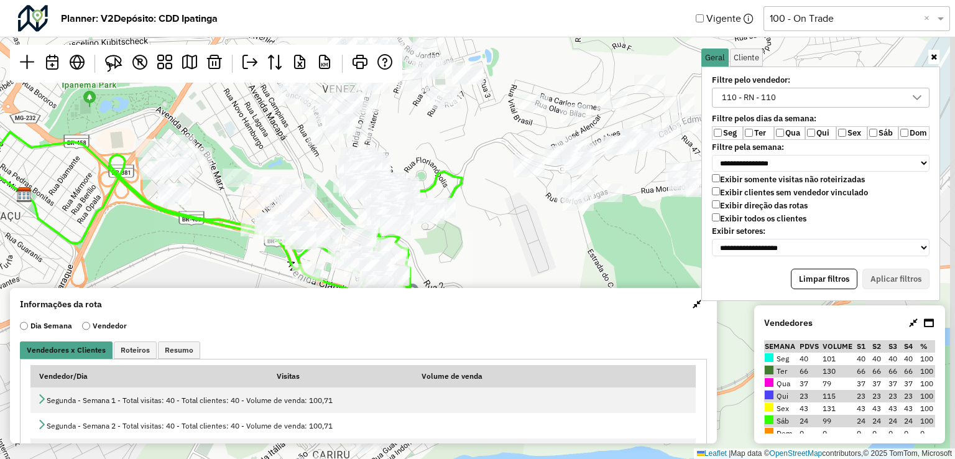
drag, startPoint x: 537, startPoint y: 234, endPoint x: 519, endPoint y: 277, distance: 46.5
click at [519, 277] on div "Leaflet | Map data © OpenStreetMap contributors,© 2025 TomTom, Microsoft" at bounding box center [477, 229] width 955 height 459
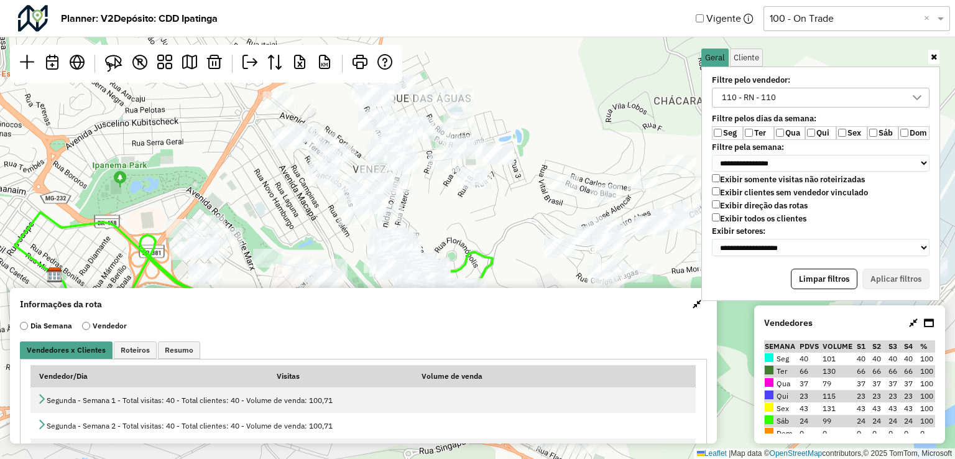
drag, startPoint x: 493, startPoint y: 216, endPoint x: 521, endPoint y: 222, distance: 28.7
click at [521, 222] on div "Leaflet | Map data © OpenStreetMap contributors,© 2025 TomTom, Microsoft" at bounding box center [477, 229] width 955 height 459
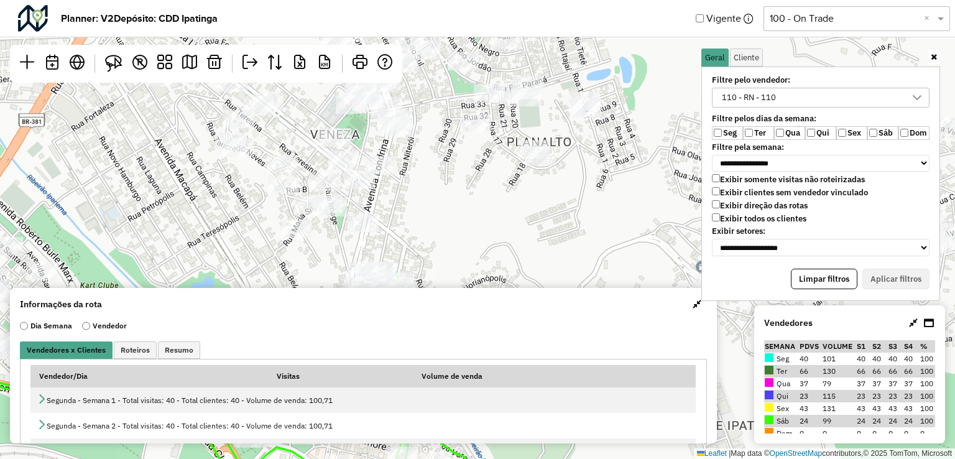
drag, startPoint x: 412, startPoint y: 175, endPoint x: 560, endPoint y: 91, distance: 170.1
click at [556, 96] on div "Leaflet | Map data © OpenStreetMap contributors,© 2025 TomTom, Microsoft" at bounding box center [477, 229] width 955 height 459
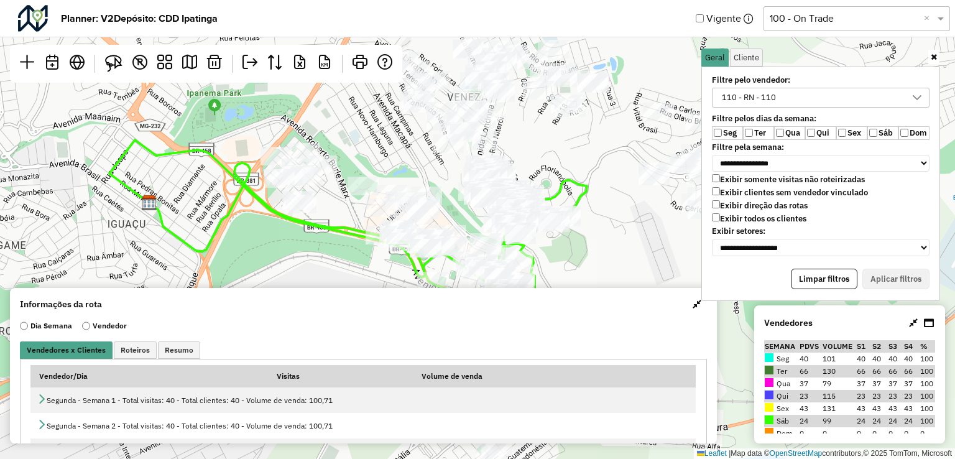
drag, startPoint x: 305, startPoint y: 201, endPoint x: 266, endPoint y: 229, distance: 48.0
click at [266, 229] on div "Leaflet | Map data © OpenStreetMap contributors,© 2025 TomTom, Microsoft" at bounding box center [477, 229] width 955 height 459
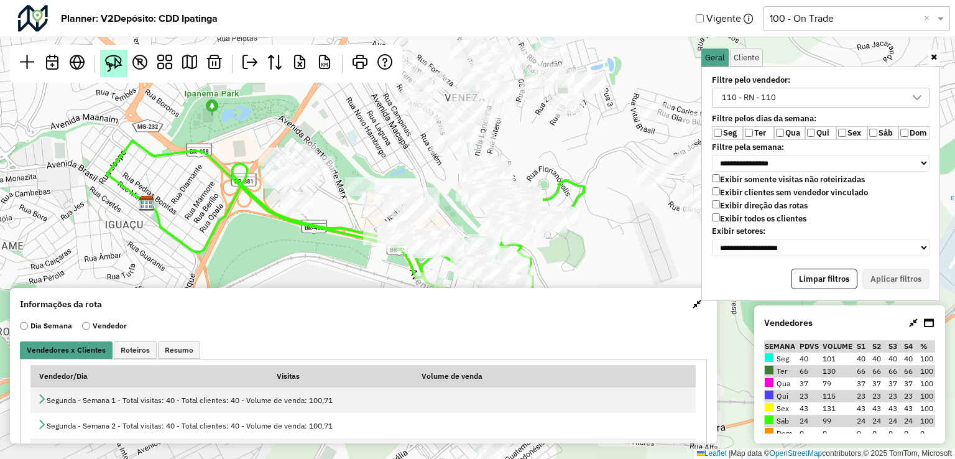
click at [117, 63] on img at bounding box center [113, 63] width 17 height 17
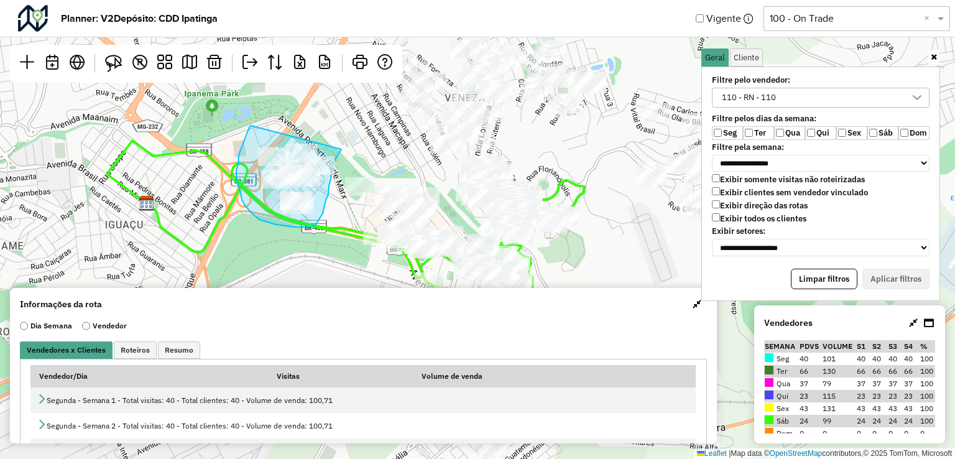
drag, startPoint x: 251, startPoint y: 126, endPoint x: 343, endPoint y: 139, distance: 92.9
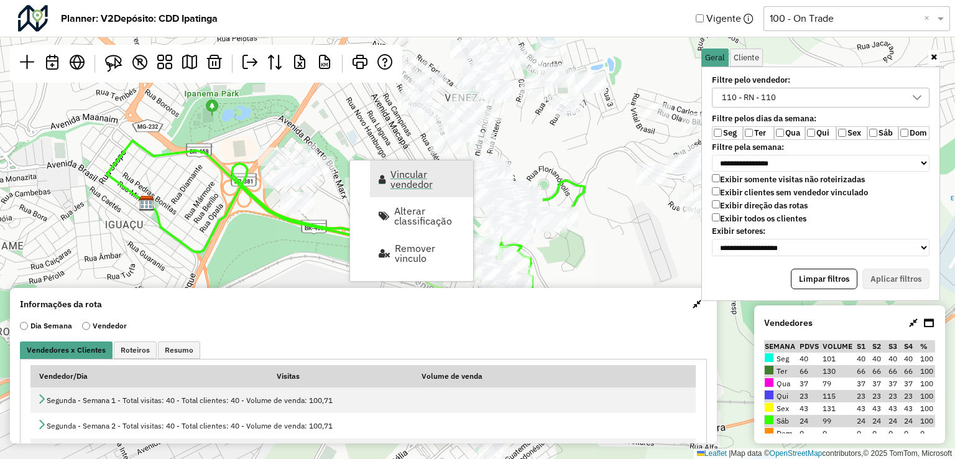
click at [395, 175] on span "Vincular vendedor" at bounding box center [427, 179] width 75 height 20
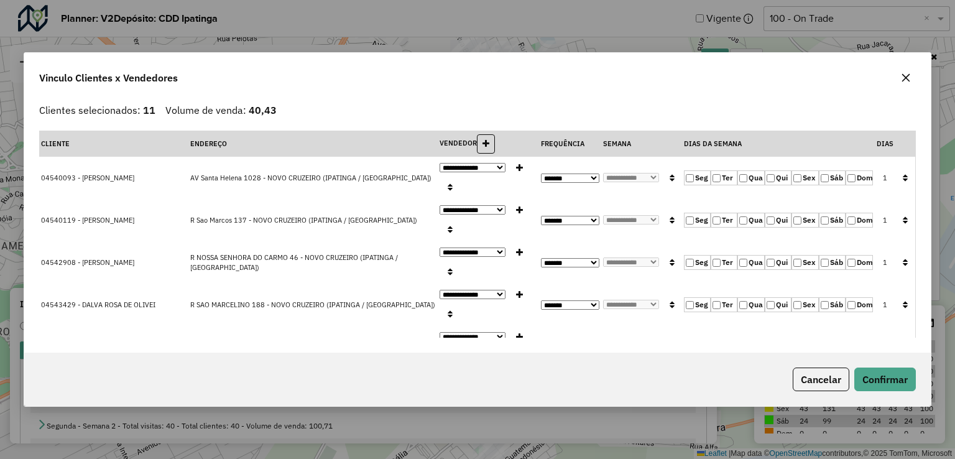
click at [773, 170] on label "Qui" at bounding box center [778, 177] width 27 height 15
click at [727, 171] on label "Ter" at bounding box center [724, 177] width 27 height 15
click at [903, 173] on icon "button" at bounding box center [905, 177] width 5 height 9
click at [906, 371] on button "Confirmar" at bounding box center [885, 379] width 62 height 24
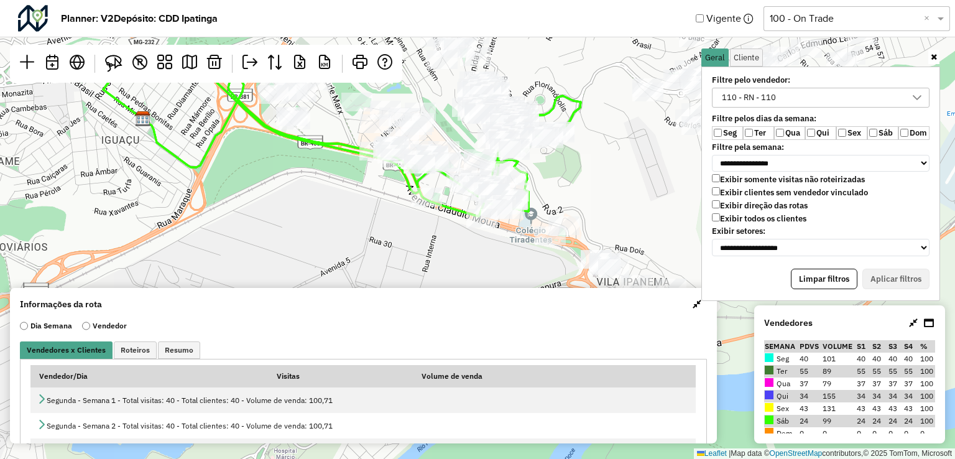
drag, startPoint x: 579, startPoint y: 257, endPoint x: 575, endPoint y: 137, distance: 120.1
click at [575, 137] on div "Leaflet | Map data © OpenStreetMap contributors,© 2025 TomTom, Microsoft" at bounding box center [477, 229] width 955 height 459
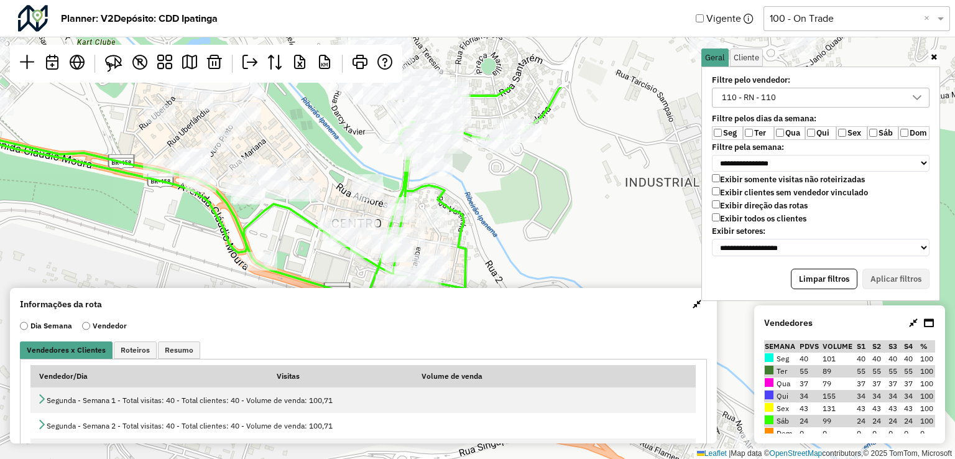
drag, startPoint x: 532, startPoint y: 147, endPoint x: 496, endPoint y: 280, distance: 138.0
click at [496, 280] on div "Leaflet | Map data © OpenStreetMap contributors,© 2025 TomTom, Microsoft" at bounding box center [477, 229] width 955 height 459
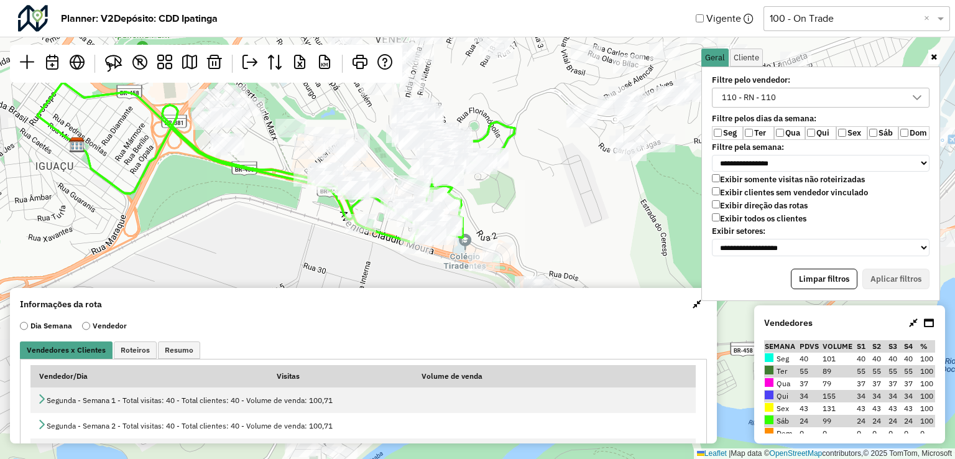
drag, startPoint x: 526, startPoint y: 171, endPoint x: 473, endPoint y: 139, distance: 62.2
click at [523, 163] on div "Leaflet | Map data © OpenStreetMap contributors,© 2025 TomTom, Microsoft" at bounding box center [477, 229] width 955 height 459
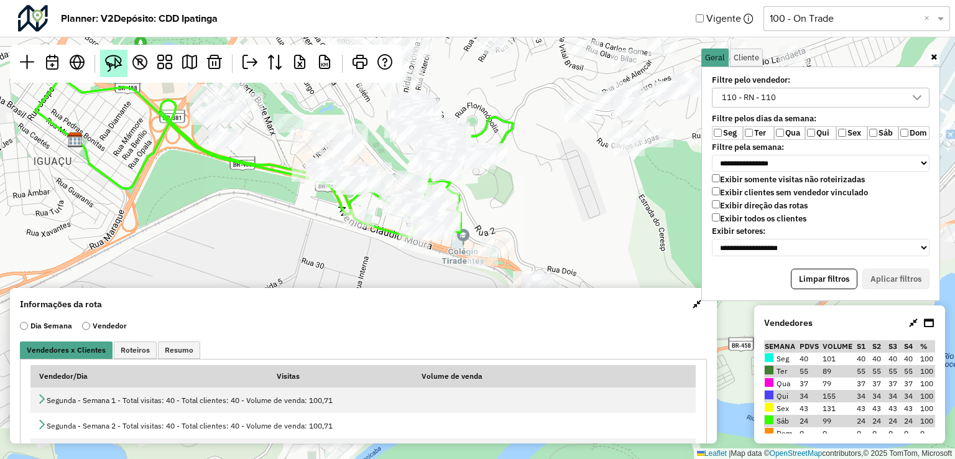
click at [118, 59] on img at bounding box center [113, 63] width 17 height 17
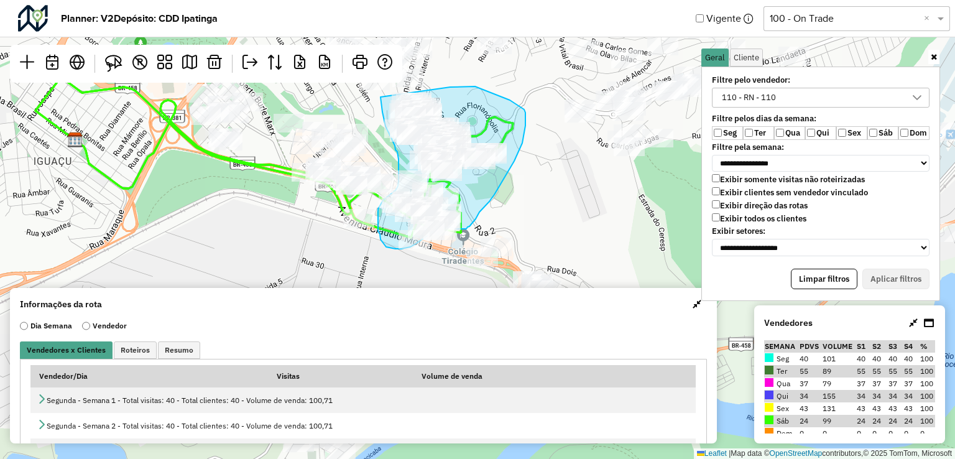
drag, startPoint x: 381, startPoint y: 97, endPoint x: 450, endPoint y: 87, distance: 70.3
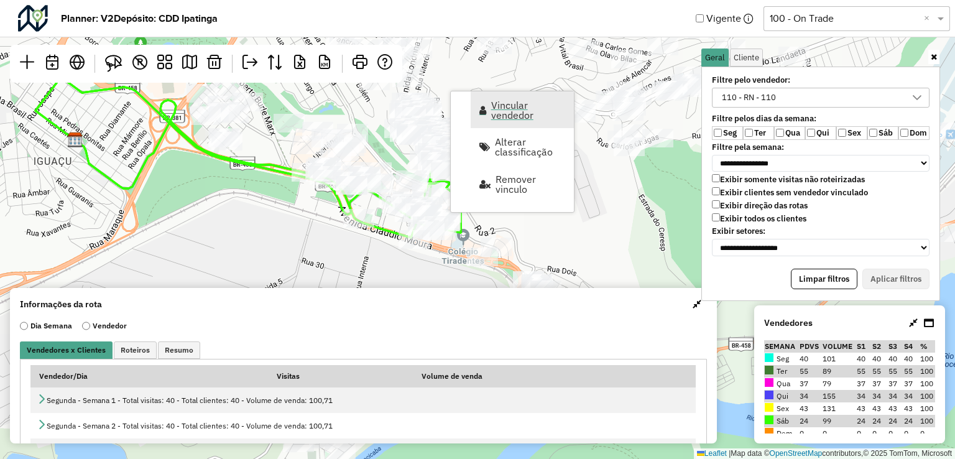
click at [502, 116] on span "Vincular vendedor" at bounding box center [528, 110] width 75 height 20
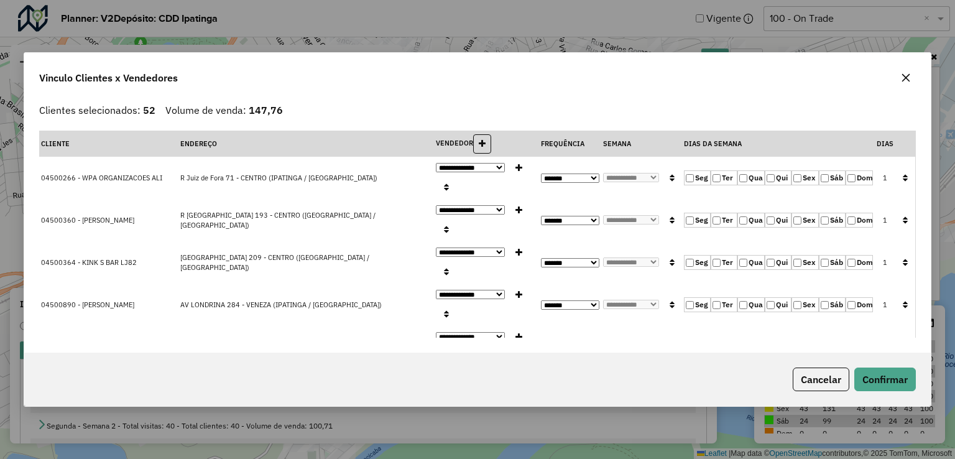
click at [905, 73] on icon "button" at bounding box center [906, 78] width 10 height 10
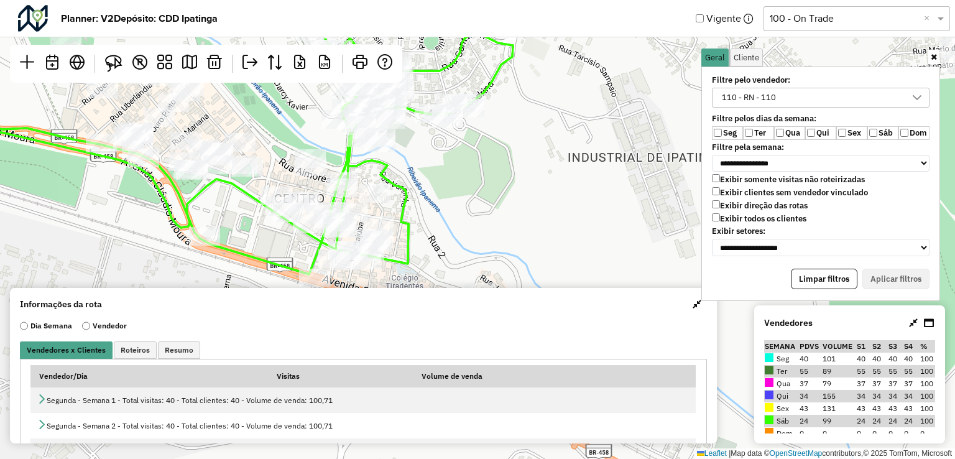
drag, startPoint x: 472, startPoint y: 216, endPoint x: 420, endPoint y: 200, distance: 54.1
click at [420, 200] on div "Leaflet | Map data © OpenStreetMap contributors,© 2025 TomTom, Microsoft" at bounding box center [477, 229] width 955 height 459
click at [114, 57] on img at bounding box center [113, 63] width 17 height 17
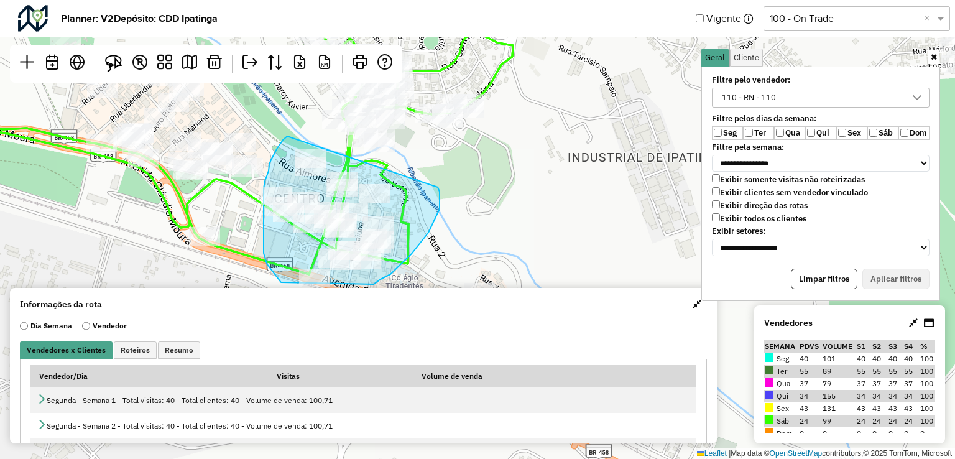
drag, startPoint x: 287, startPoint y: 136, endPoint x: 427, endPoint y: 170, distance: 143.3
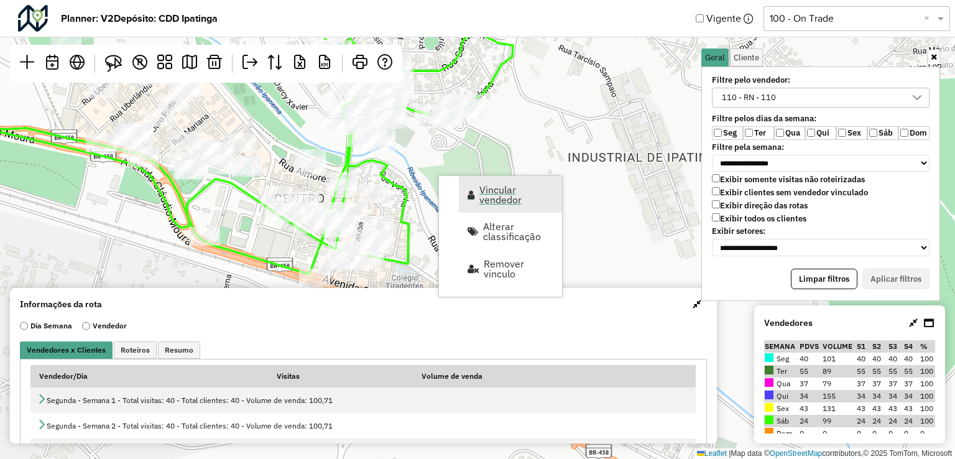
click at [479, 196] on span "Vincular vendedor" at bounding box center [516, 195] width 75 height 20
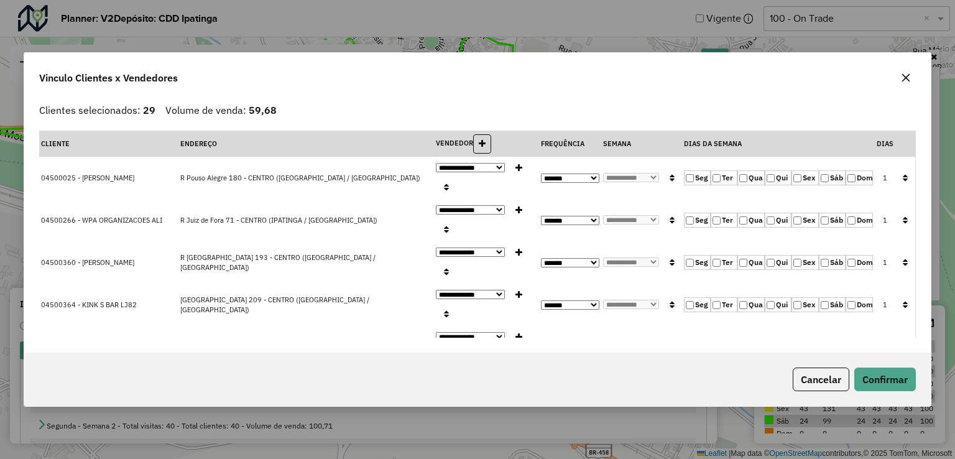
click at [915, 81] on div "Vinculo Clientes x Vendedores" at bounding box center [477, 75] width 906 height 45
click at [908, 80] on icon "button" at bounding box center [906, 78] width 8 height 8
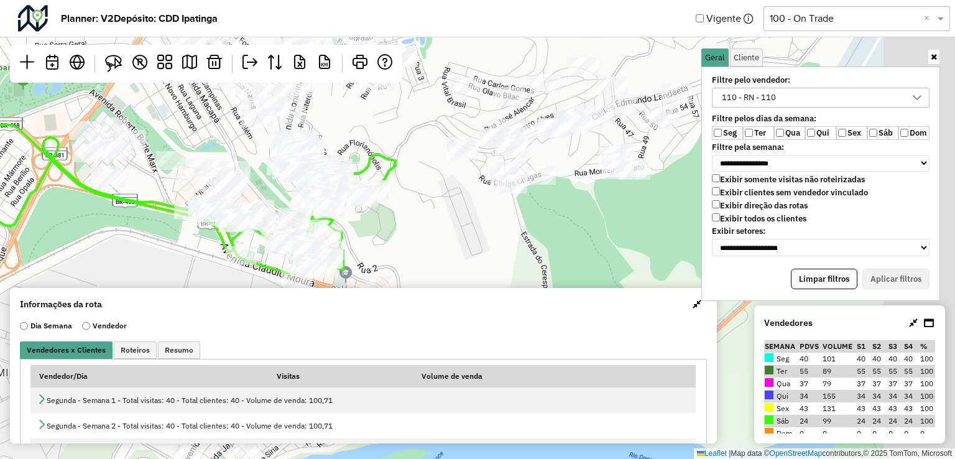
drag, startPoint x: 575, startPoint y: 242, endPoint x: 388, endPoint y: 246, distance: 186.6
click at [388, 246] on div "Leaflet | Map data © OpenStreetMap contributors,© 2025 TomTom, Microsoft" at bounding box center [477, 229] width 955 height 459
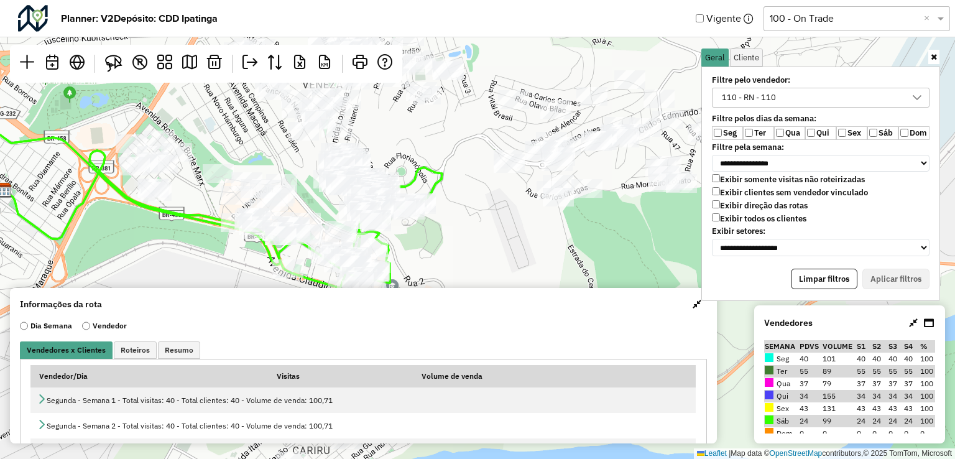
drag, startPoint x: 402, startPoint y: 186, endPoint x: 483, endPoint y: 178, distance: 81.2
click at [483, 178] on div "Leaflet | Map data © OpenStreetMap contributors,© 2025 TomTom, Microsoft" at bounding box center [477, 229] width 955 height 459
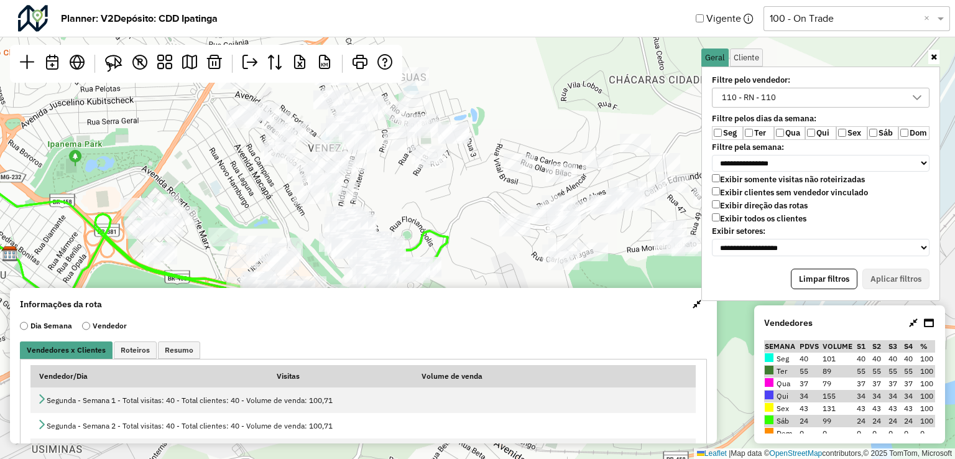
drag, startPoint x: 481, startPoint y: 193, endPoint x: 482, endPoint y: 261, distance: 67.8
click at [482, 261] on div "Leaflet | Map data © OpenStreetMap contributors,© 2025 TomTom, Microsoft" at bounding box center [477, 229] width 955 height 459
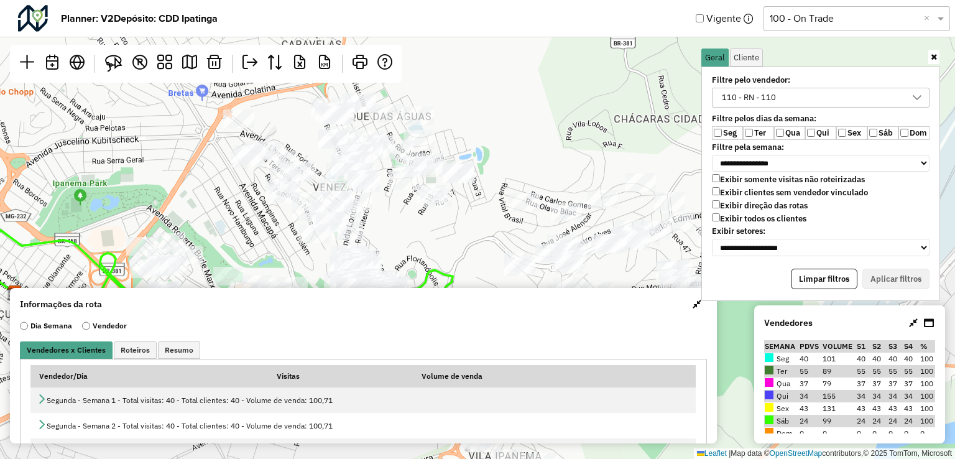
drag, startPoint x: 460, startPoint y: 178, endPoint x: 465, endPoint y: 218, distance: 39.5
click at [465, 218] on div "Leaflet | Map data © OpenStreetMap contributors,© 2025 TomTom, Microsoft" at bounding box center [477, 229] width 955 height 459
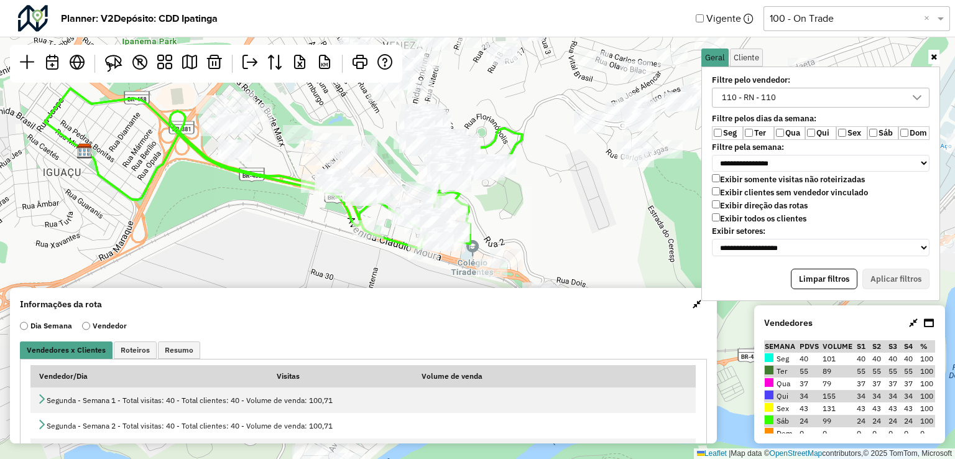
drag, startPoint x: 380, startPoint y: 216, endPoint x: 450, endPoint y: 68, distance: 163.8
click at [450, 68] on div "Leaflet | Map data © OpenStreetMap contributors,© 2025 TomTom, Microsoft" at bounding box center [477, 229] width 955 height 459
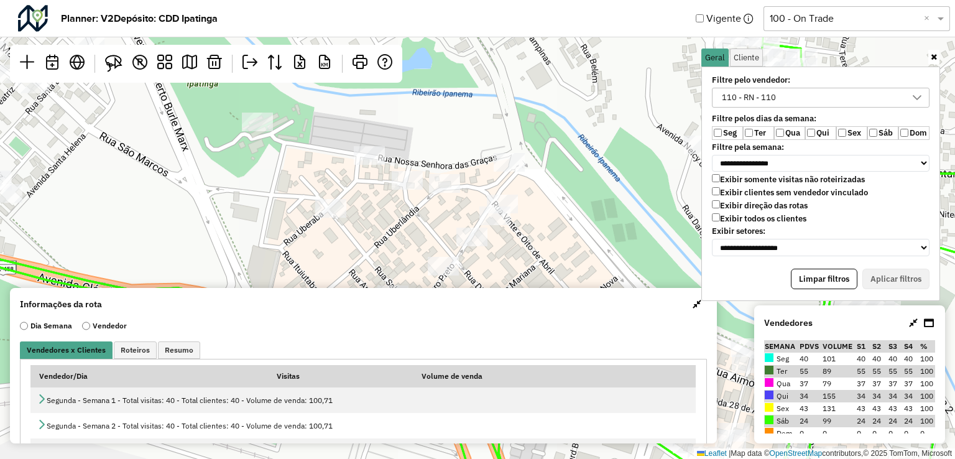
drag, startPoint x: 311, startPoint y: 137, endPoint x: 310, endPoint y: 155, distance: 18.0
click at [310, 155] on div "Leaflet | Map data © OpenStreetMap contributors,© 2025 TomTom, Microsoft" at bounding box center [477, 229] width 955 height 459
click at [99, 60] on div "R KM" at bounding box center [206, 64] width 392 height 38
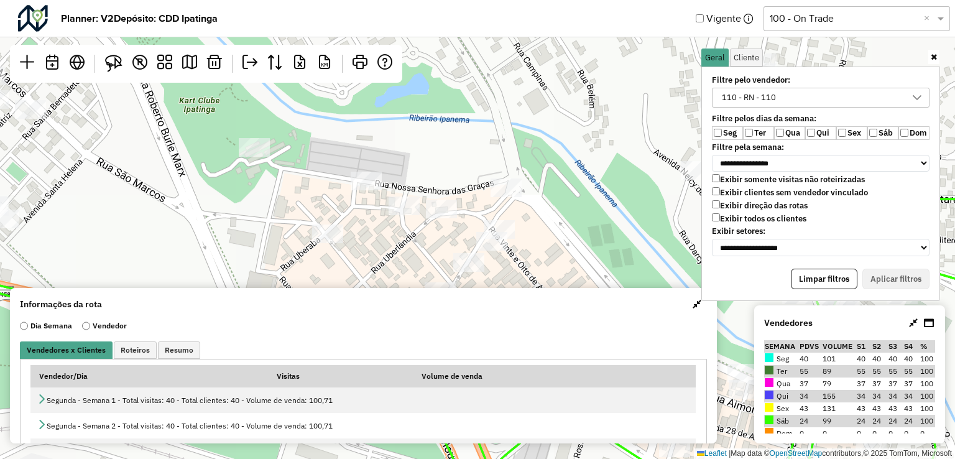
drag, startPoint x: 226, startPoint y: 114, endPoint x: 223, endPoint y: 139, distance: 25.7
click at [223, 139] on div "Leaflet | Map data © OpenStreetMap contributors,© 2025 TomTom, Microsoft" at bounding box center [477, 229] width 955 height 459
click at [119, 68] on img at bounding box center [113, 63] width 17 height 17
drag, startPoint x: 198, startPoint y: 127, endPoint x: 280, endPoint y: 126, distance: 82.7
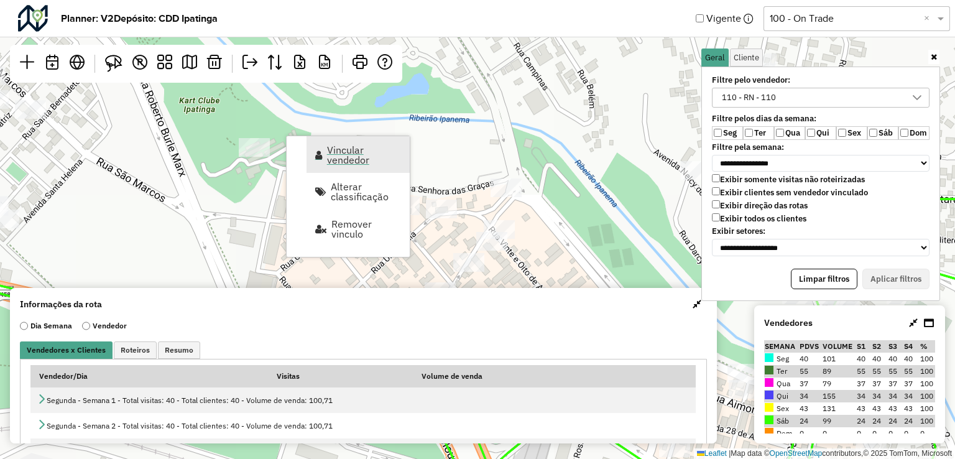
click at [341, 157] on span "Vincular vendedor" at bounding box center [364, 155] width 75 height 20
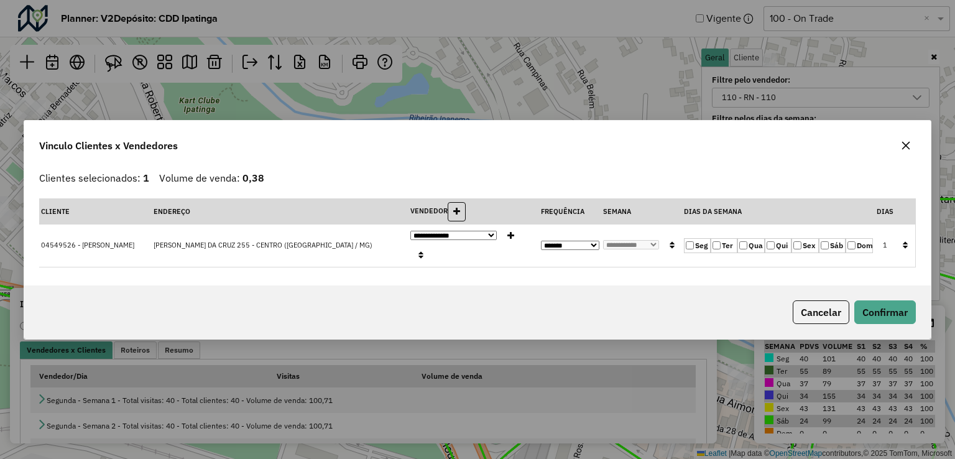
click at [777, 245] on label "Qui" at bounding box center [778, 245] width 27 height 15
click at [722, 246] on label "Ter" at bounding box center [724, 245] width 27 height 15
click at [898, 300] on button "Confirmar" at bounding box center [885, 312] width 62 height 24
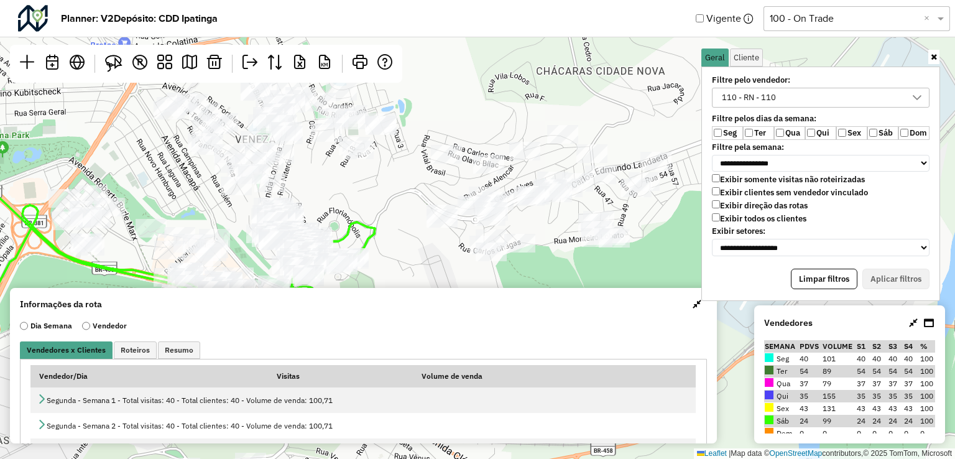
drag, startPoint x: 532, startPoint y: 147, endPoint x: 466, endPoint y: 172, distance: 70.4
click at [466, 172] on div "Leaflet | Map data © OpenStreetMap contributors,© 2025 TomTom, Microsoft" at bounding box center [477, 229] width 955 height 459
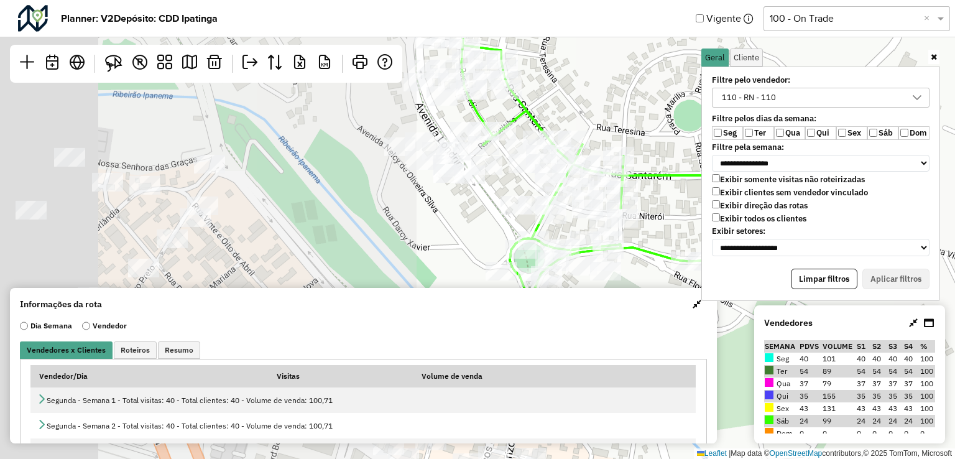
drag, startPoint x: 475, startPoint y: 167, endPoint x: 790, endPoint y: 115, distance: 319.5
click at [790, 115] on hb-planner "**********" at bounding box center [477, 229] width 955 height 459
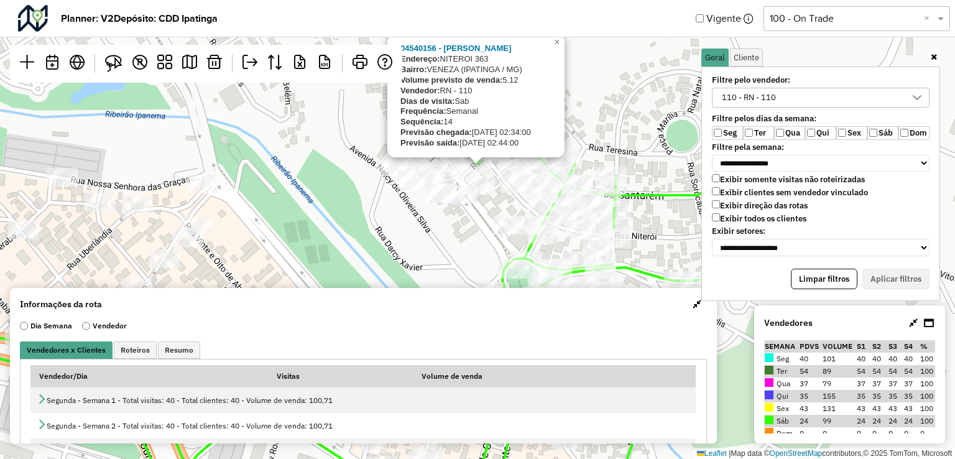
drag, startPoint x: 502, startPoint y: 154, endPoint x: 495, endPoint y: 174, distance: 21.2
click at [495, 174] on div "04540156 - WASCO JOSE Endereço: NITEROI 363 Bairro: VENEZA (IPATINGA / MG) Volu…" at bounding box center [477, 229] width 955 height 459
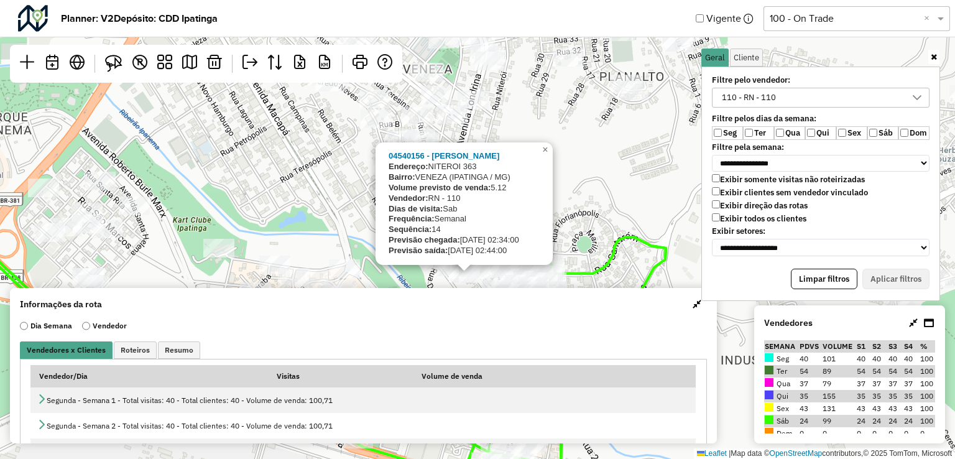
drag, startPoint x: 632, startPoint y: 215, endPoint x: 582, endPoint y: 243, distance: 57.1
click at [582, 243] on div "04540156 - WASCO JOSE Endereço: NITEROI 363 Bairro: VENEZA (IPATINGA / MG) Volu…" at bounding box center [477, 229] width 955 height 459
drag, startPoint x: 448, startPoint y: 145, endPoint x: 430, endPoint y: 178, distance: 37.6
click at [460, 201] on div "04540156 - WASCO JOSE Endereço: NITEROI 363 Bairro: VENEZA (IPATINGA / MG) Volu…" at bounding box center [464, 203] width 177 height 122
click at [316, 180] on div "04540156 - WASCO JOSE Endereço: NITEROI 363 Bairro: VENEZA (IPATINGA / MG) Volu…" at bounding box center [477, 229] width 955 height 459
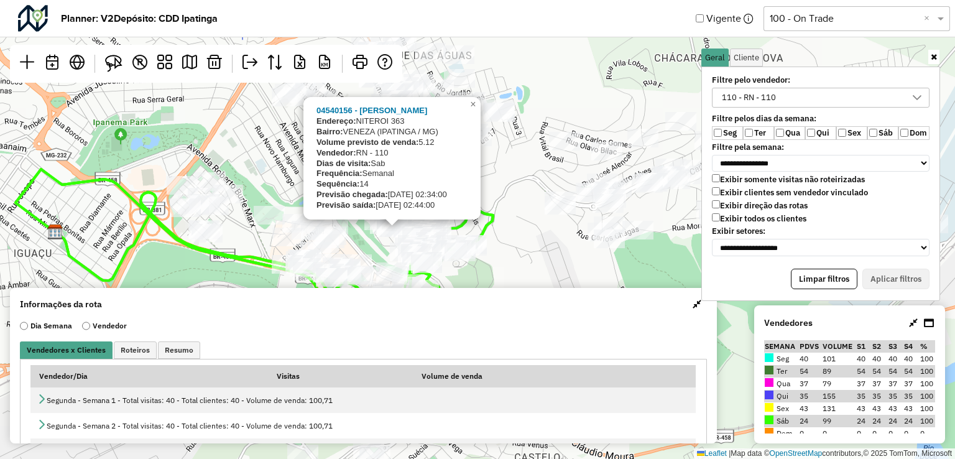
click at [502, 219] on div "04540156 - WASCO JOSE Endereço: NITEROI 363 Bairro: VENEZA (IPATINGA / MG) Volu…" at bounding box center [477, 229] width 955 height 459
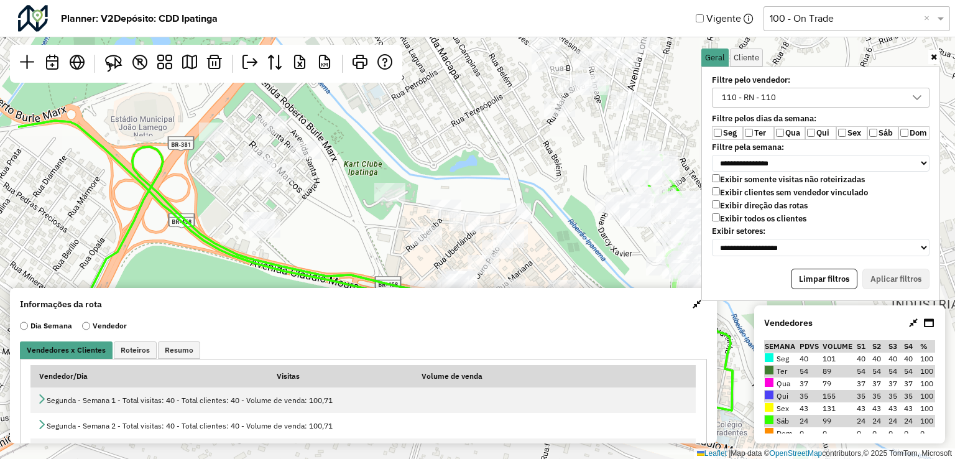
drag, startPoint x: 307, startPoint y: 185, endPoint x: 410, endPoint y: 170, distance: 104.2
click at [410, 170] on div "Leaflet | Map data © OpenStreetMap contributors,© 2025 TomTom, Microsoft" at bounding box center [477, 229] width 955 height 459
drag, startPoint x: 122, startPoint y: 70, endPoint x: 234, endPoint y: 127, distance: 126.0
click at [121, 70] on img at bounding box center [113, 63] width 17 height 17
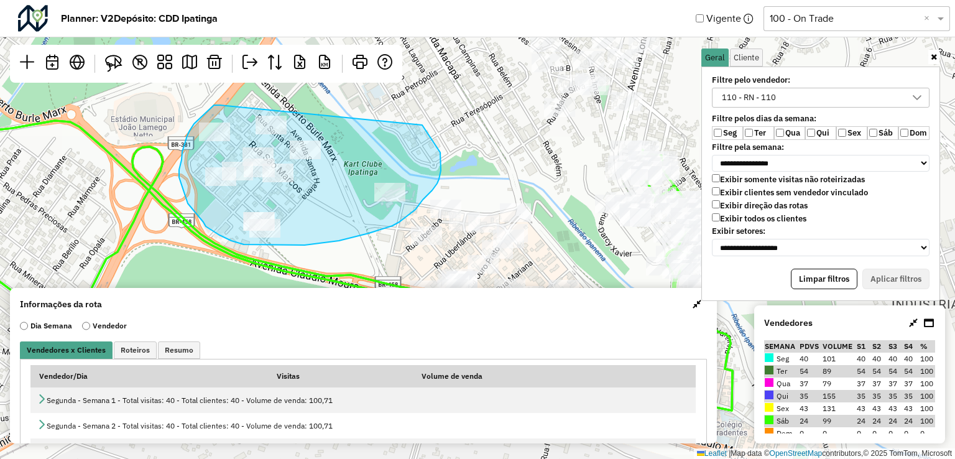
drag, startPoint x: 214, startPoint y: 105, endPoint x: 420, endPoint y: 123, distance: 207.2
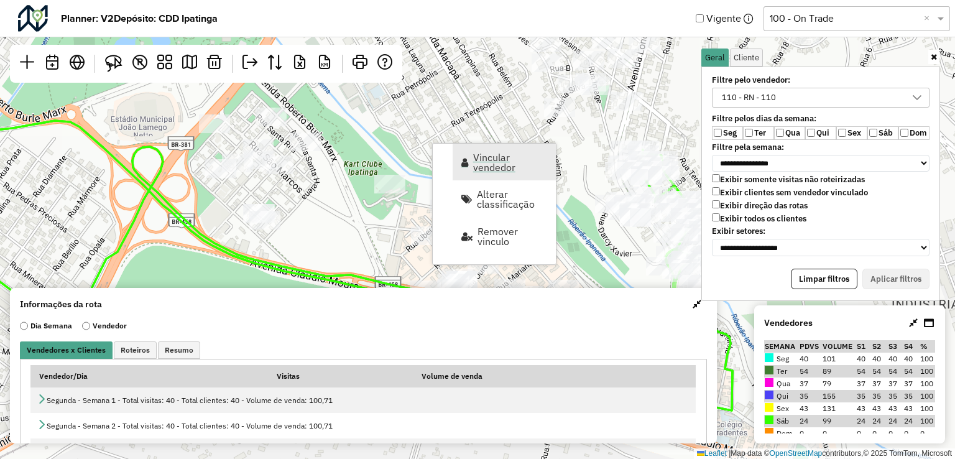
click at [488, 172] on span "Vincular vendedor" at bounding box center [510, 162] width 75 height 20
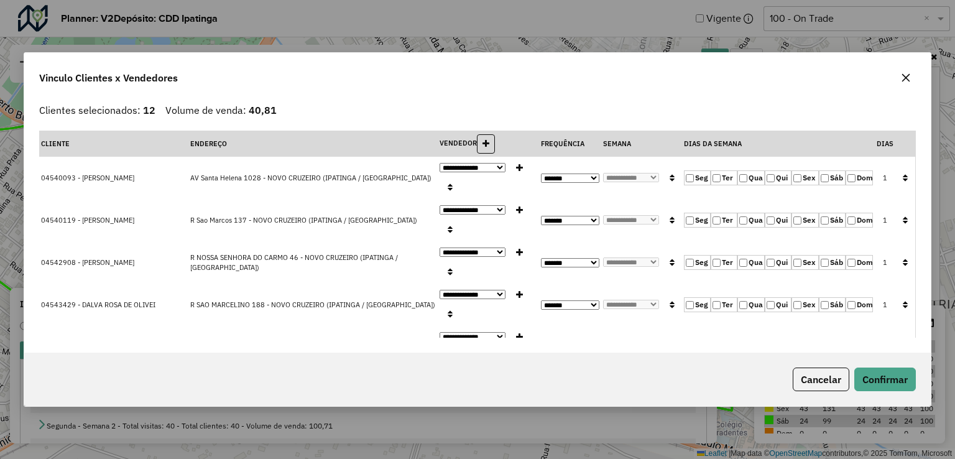
click at [908, 81] on icon "button" at bounding box center [906, 78] width 10 height 10
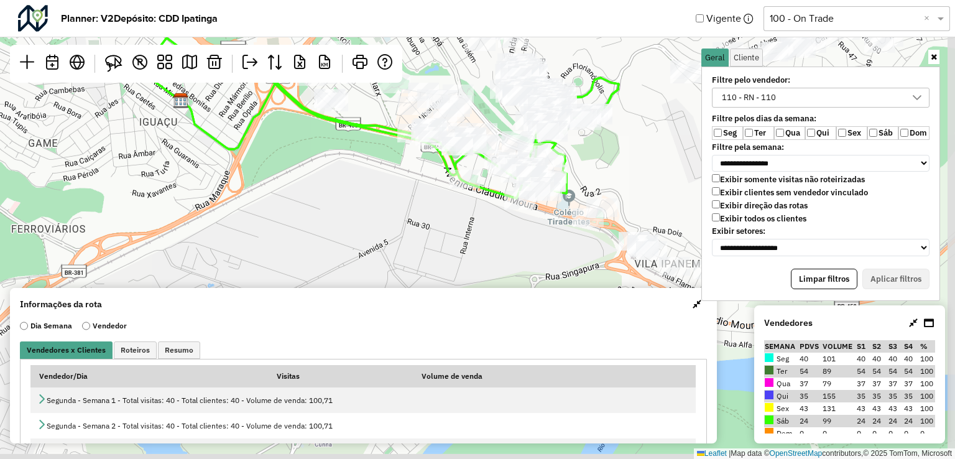
drag, startPoint x: 644, startPoint y: 220, endPoint x: 608, endPoint y: 60, distance: 164.4
click at [608, 60] on div "Leaflet | Map data © OpenStreetMap contributors,© 2025 TomTom, Microsoft" at bounding box center [477, 229] width 955 height 459
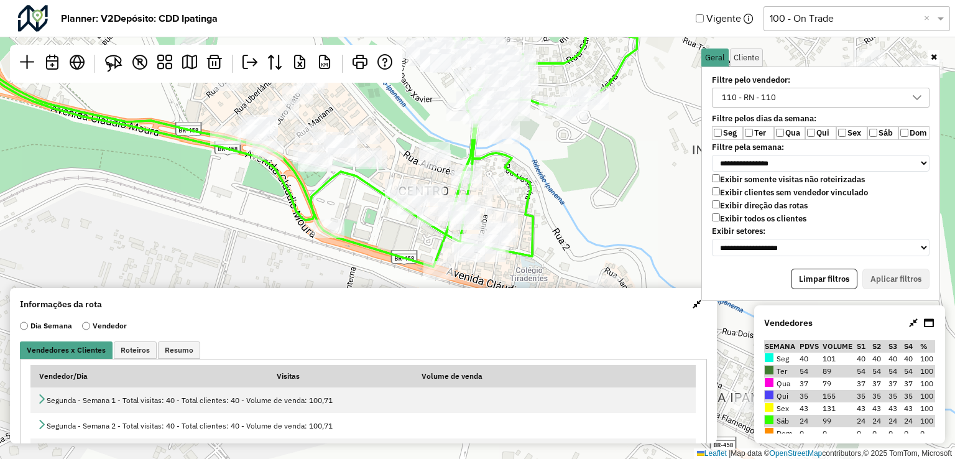
drag, startPoint x: 581, startPoint y: 116, endPoint x: 579, endPoint y: 129, distance: 13.2
click at [579, 129] on div "Leaflet | Map data © OpenStreetMap contributors,© 2025 TomTom, Microsoft" at bounding box center [477, 229] width 955 height 459
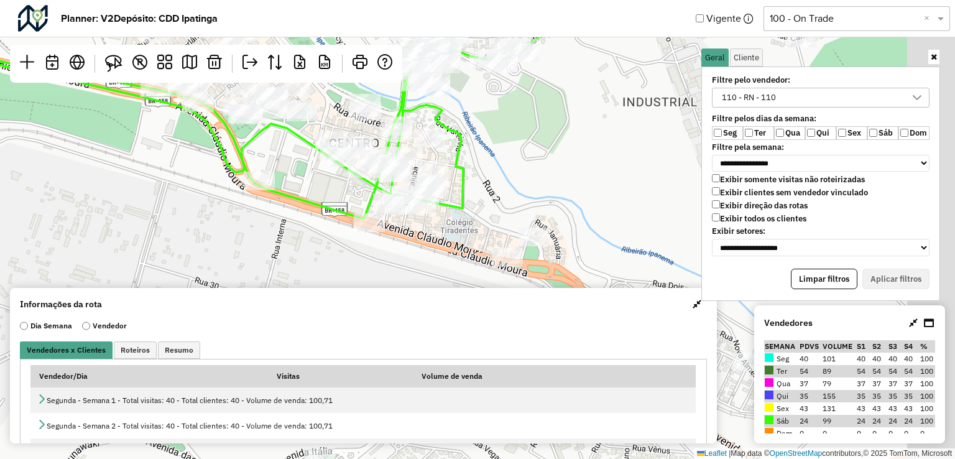
drag, startPoint x: 612, startPoint y: 215, endPoint x: 501, endPoint y: 147, distance: 130.5
click at [501, 147] on div "Leaflet | Map data © OpenStreetMap contributors,© 2025 TomTom, Microsoft" at bounding box center [477, 229] width 955 height 459
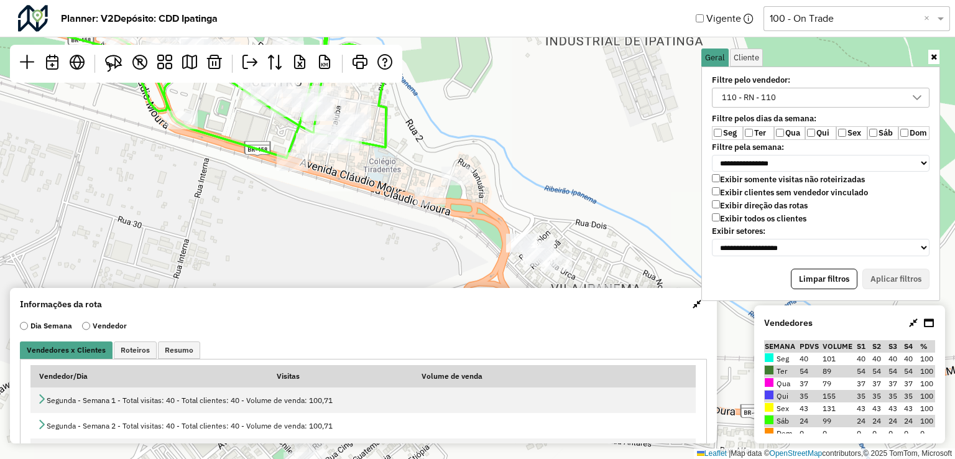
drag, startPoint x: 611, startPoint y: 216, endPoint x: 577, endPoint y: 173, distance: 54.4
click at [577, 173] on div "Leaflet | Map data © OpenStreetMap contributors,© 2025 TomTom, Microsoft" at bounding box center [477, 229] width 955 height 459
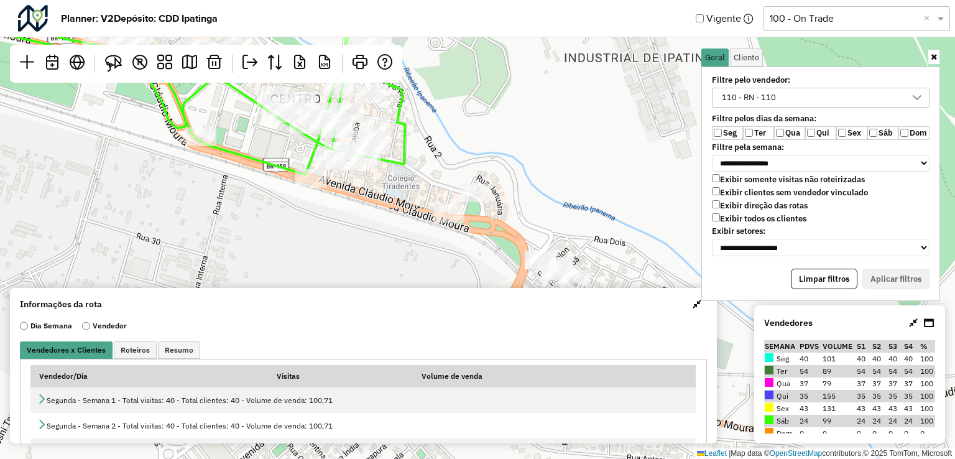
drag, startPoint x: 588, startPoint y: 216, endPoint x: 610, endPoint y: 236, distance: 29.5
click at [610, 236] on div "Leaflet | Map data © OpenStreetMap contributors,© 2025 TomTom, Microsoft" at bounding box center [477, 229] width 955 height 459
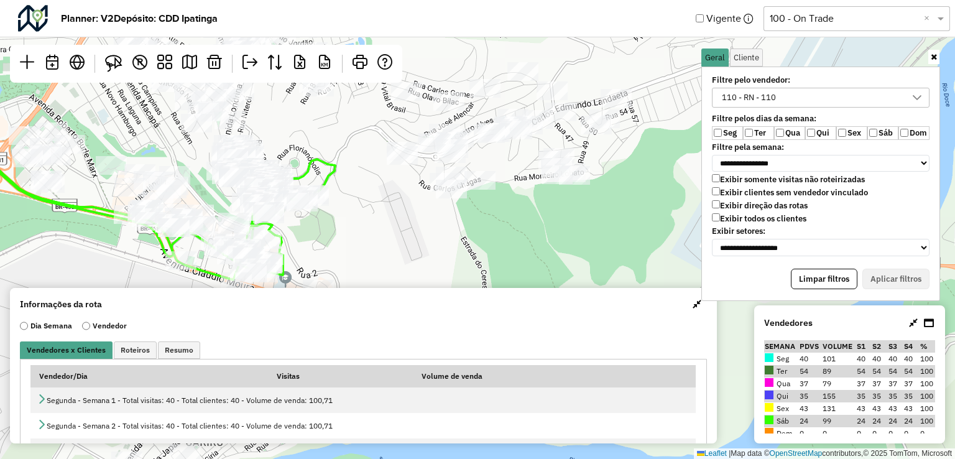
drag, startPoint x: 530, startPoint y: 127, endPoint x: 373, endPoint y: 242, distance: 194.5
click at [373, 246] on div "Leaflet | Map data © OpenStreetMap contributors,© 2025 TomTom, Microsoft" at bounding box center [477, 229] width 955 height 459
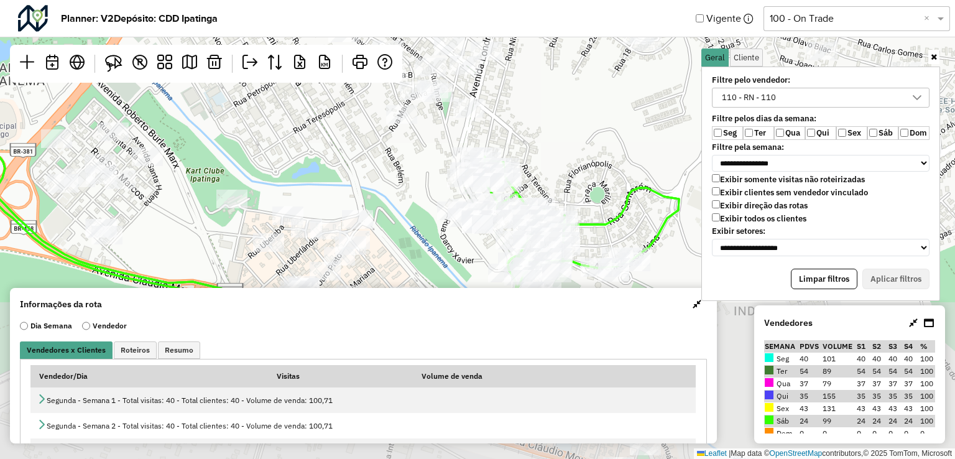
drag, startPoint x: 476, startPoint y: 201, endPoint x: 475, endPoint y: 30, distance: 171.0
click at [475, 30] on hb-planner "**********" at bounding box center [477, 229] width 955 height 459
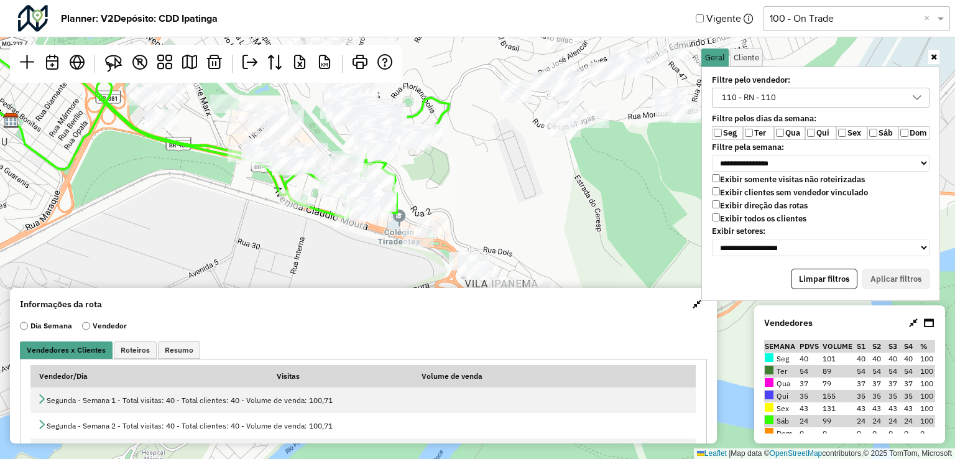
drag, startPoint x: 428, startPoint y: 158, endPoint x: 445, endPoint y: 175, distance: 24.6
click at [445, 175] on div "Leaflet | Map data © OpenStreetMap contributors,© 2025 TomTom, Microsoft" at bounding box center [477, 229] width 955 height 459
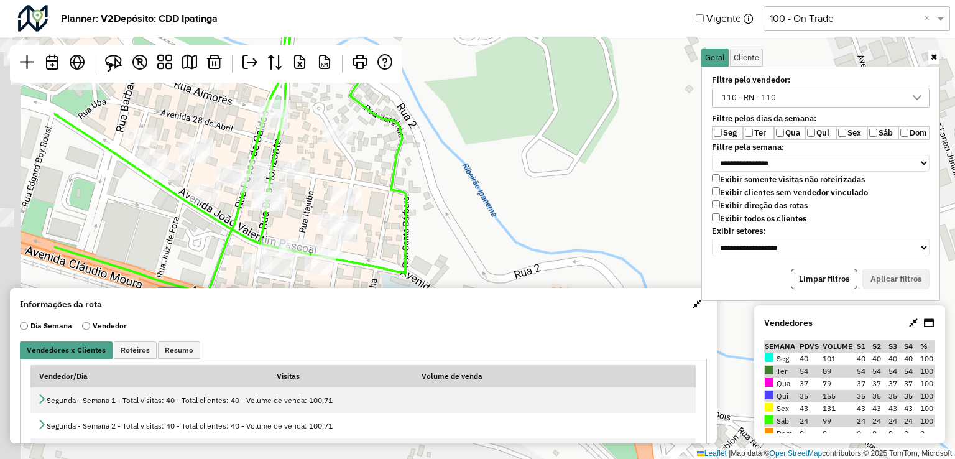
drag, startPoint x: 372, startPoint y: 187, endPoint x: 522, endPoint y: 155, distance: 153.3
click at [522, 155] on div "Leaflet | Map data © OpenStreetMap contributors,© 2025 TomTom, Microsoft" at bounding box center [477, 229] width 955 height 459
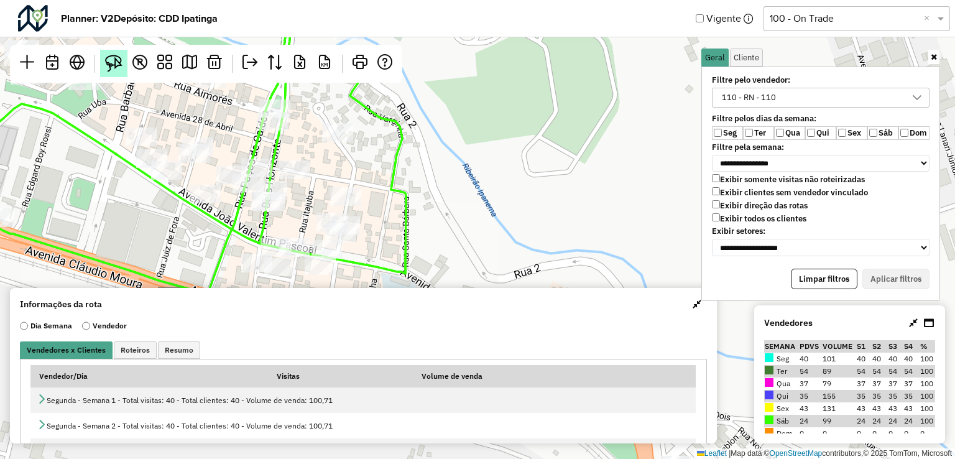
click at [121, 63] on img at bounding box center [113, 63] width 17 height 17
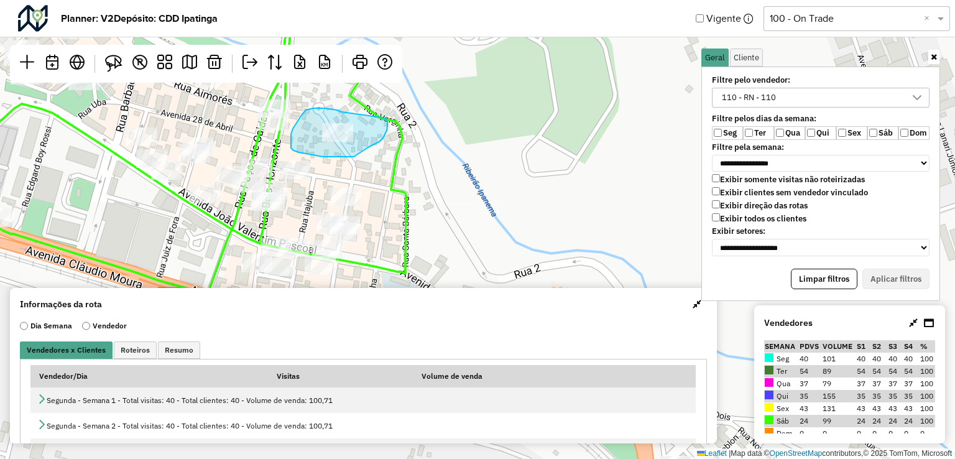
drag, startPoint x: 339, startPoint y: 111, endPoint x: 403, endPoint y: 157, distance: 79.2
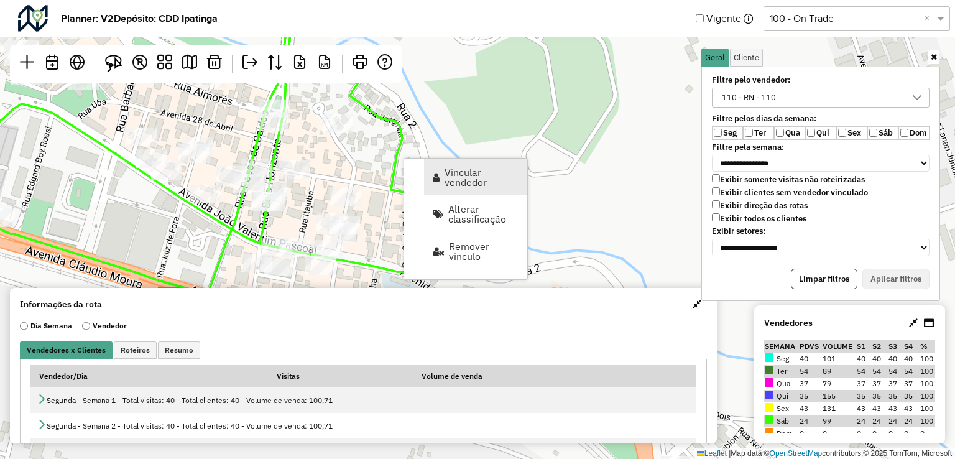
click at [443, 167] on link "Vincular vendedor" at bounding box center [475, 177] width 103 height 37
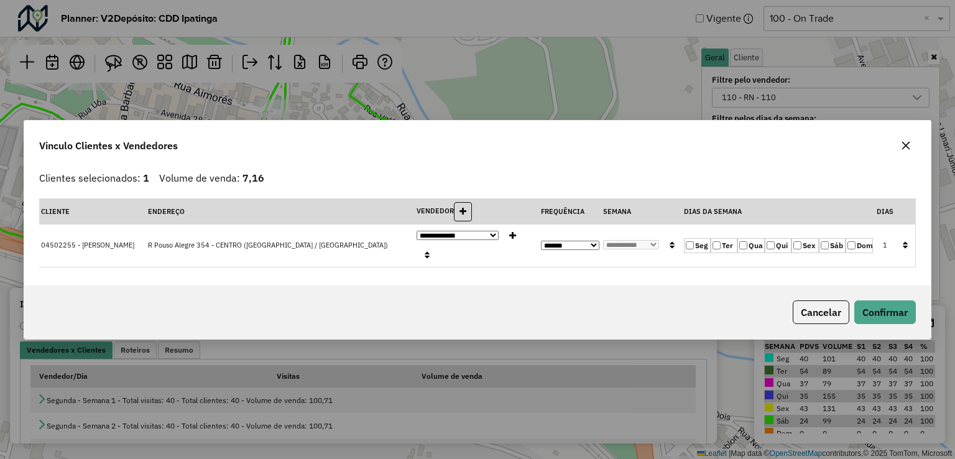
click at [752, 249] on label "Qua" at bounding box center [750, 245] width 27 height 15
click at [729, 246] on label "Ter" at bounding box center [724, 245] width 27 height 15
click at [874, 309] on button "Confirmar" at bounding box center [885, 312] width 62 height 24
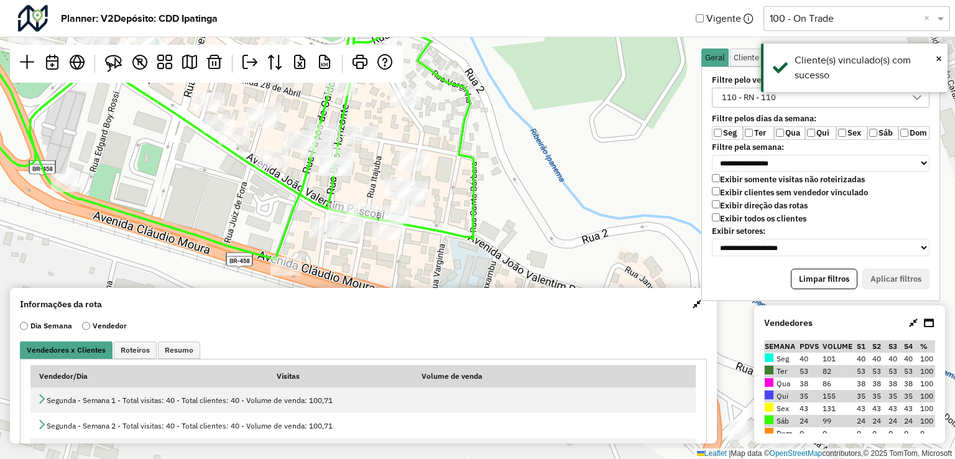
drag, startPoint x: 430, startPoint y: 242, endPoint x: 515, endPoint y: 205, distance: 93.0
click at [515, 205] on div "Leaflet | Map data © OpenStreetMap contributors,© 2025 TomTom, Microsoft" at bounding box center [477, 229] width 955 height 459
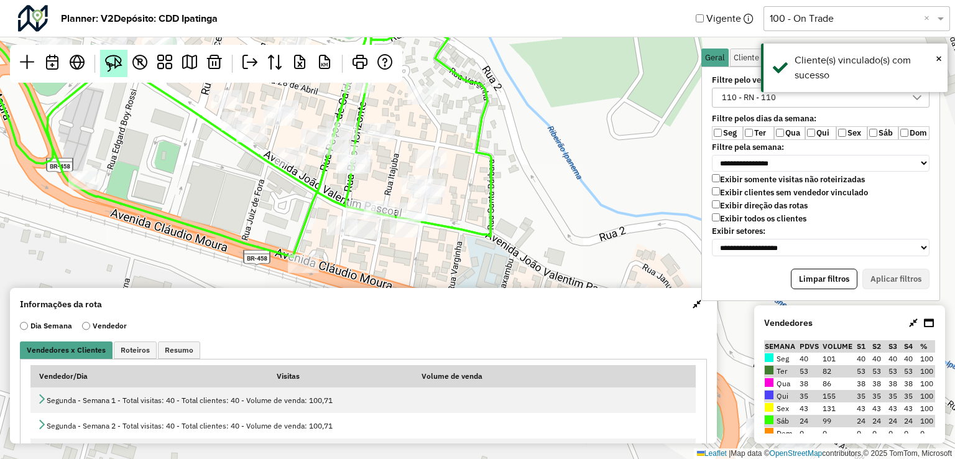
click at [119, 59] on img at bounding box center [113, 63] width 17 height 17
click at [111, 67] on img at bounding box center [113, 63] width 17 height 17
click at [102, 67] on link at bounding box center [113, 63] width 27 height 27
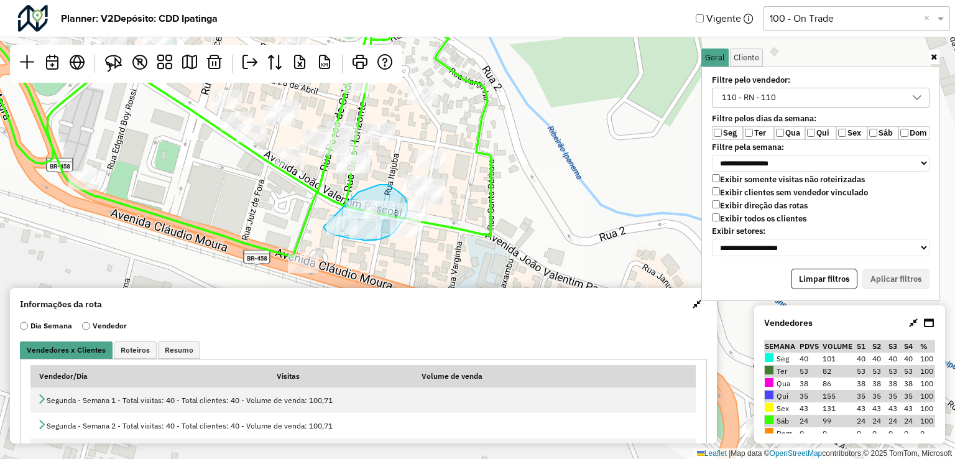
drag, startPoint x: 325, startPoint y: 229, endPoint x: 349, endPoint y: 198, distance: 39.4
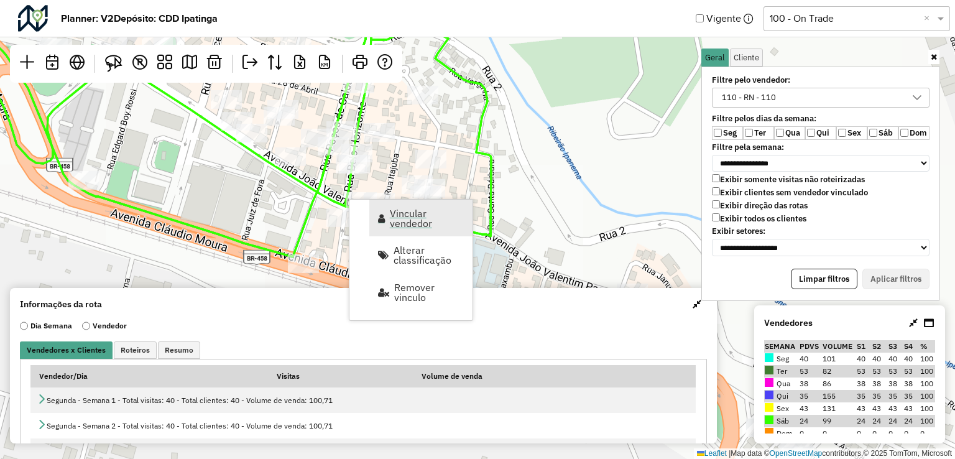
click at [407, 213] on span "Vincular vendedor" at bounding box center [427, 218] width 75 height 20
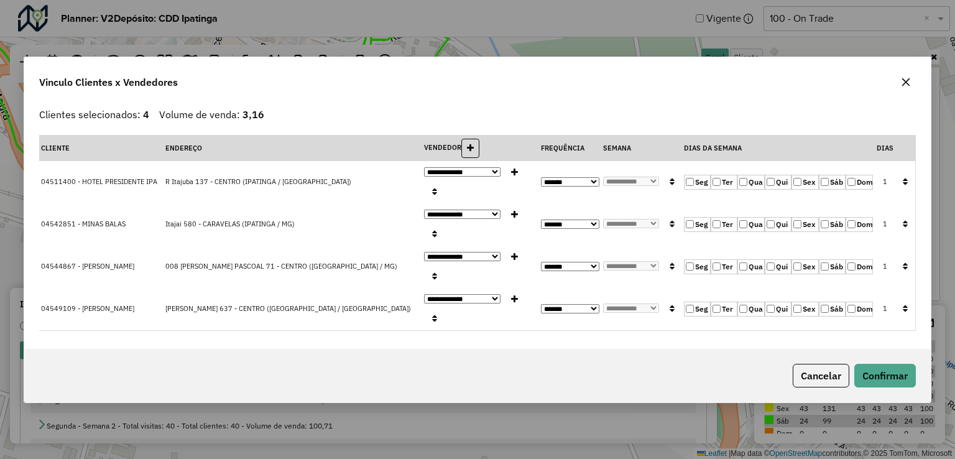
drag, startPoint x: 756, startPoint y: 219, endPoint x: 739, endPoint y: 216, distance: 17.8
click at [754, 203] on td "Seg Ter Qua Qui Sex Sáb Dom" at bounding box center [778, 182] width 193 height 42
click at [739, 190] on div "Seg Ter Qua Qui Sex Sáb Dom" at bounding box center [778, 182] width 189 height 15
click at [905, 186] on icon "button" at bounding box center [905, 181] width 5 height 9
click at [890, 364] on button "Confirmar" at bounding box center [885, 376] width 62 height 24
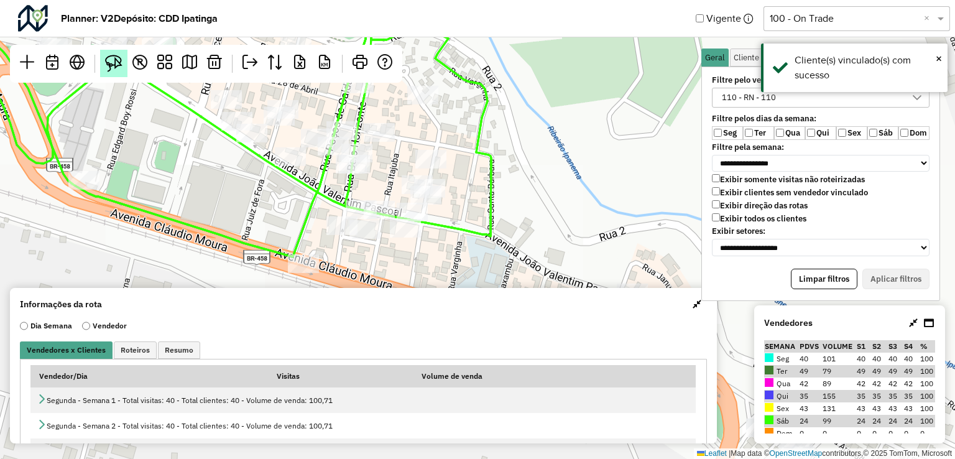
click at [122, 65] on img at bounding box center [113, 63] width 17 height 17
drag, startPoint x: 421, startPoint y: 72, endPoint x: 478, endPoint y: 98, distance: 62.3
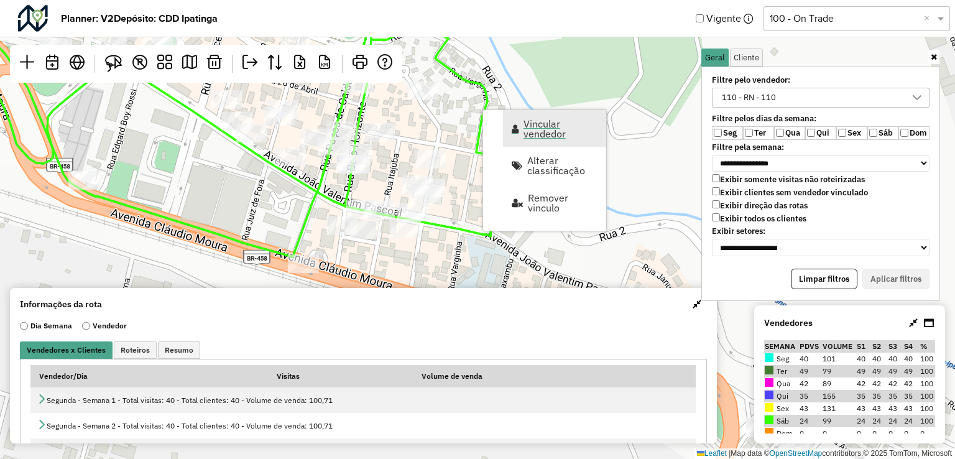
click at [527, 129] on span "Vincular vendedor" at bounding box center [561, 129] width 75 height 20
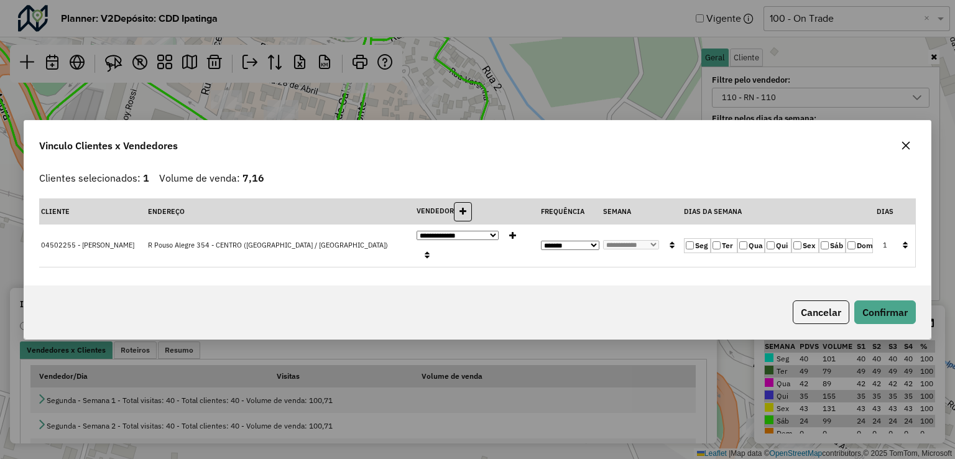
click at [725, 247] on label "Ter" at bounding box center [724, 245] width 27 height 15
click at [753, 239] on label "Qua" at bounding box center [750, 245] width 27 height 15
click at [893, 300] on button "Confirmar" at bounding box center [885, 312] width 62 height 24
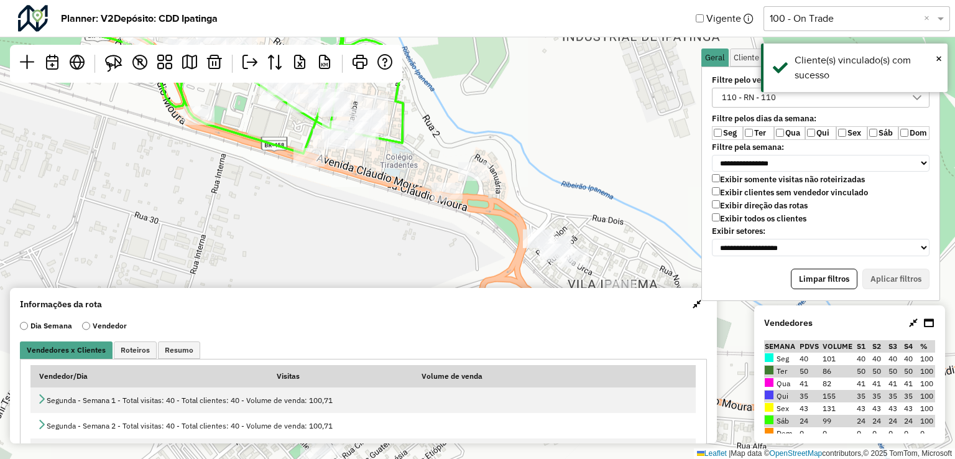
drag, startPoint x: 530, startPoint y: 226, endPoint x: 443, endPoint y: 137, distance: 124.4
click at [436, 135] on div "Leaflet | Map data © OpenStreetMap contributors,© 2025 TomTom, Microsoft" at bounding box center [477, 229] width 955 height 459
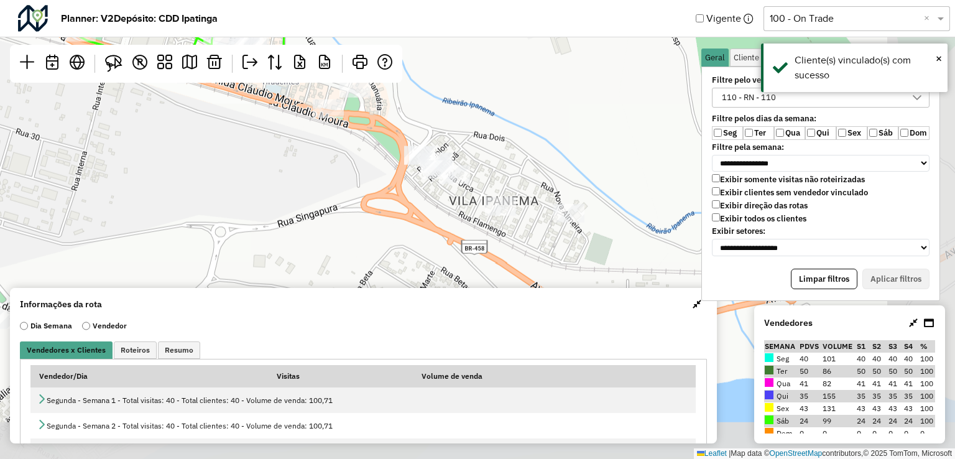
drag, startPoint x: 542, startPoint y: 224, endPoint x: 482, endPoint y: 185, distance: 71.9
click at [417, 139] on div "Leaflet | Map data © OpenStreetMap contributors,© 2025 TomTom, Microsoft" at bounding box center [477, 229] width 955 height 459
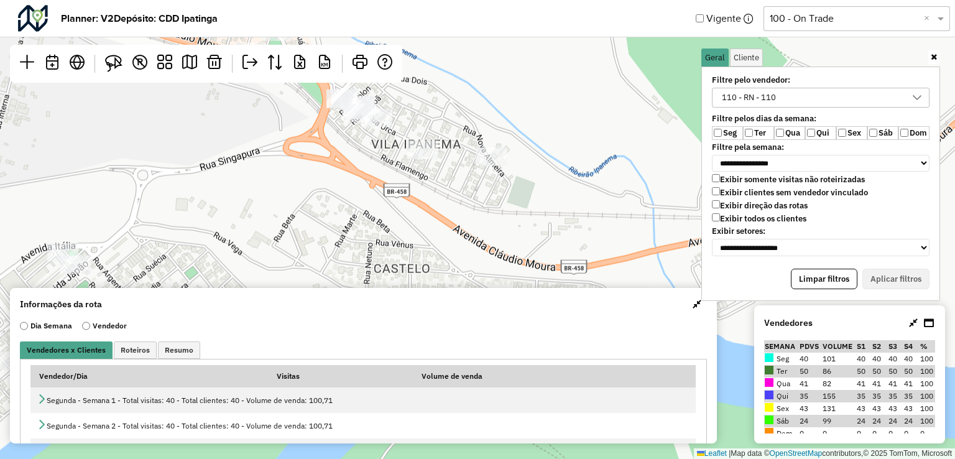
drag, startPoint x: 560, startPoint y: 233, endPoint x: 412, endPoint y: 179, distance: 156.8
click at [392, 148] on div "Leaflet | Map data © OpenStreetMap contributors,© 2025 TomTom, Microsoft" at bounding box center [477, 229] width 955 height 459
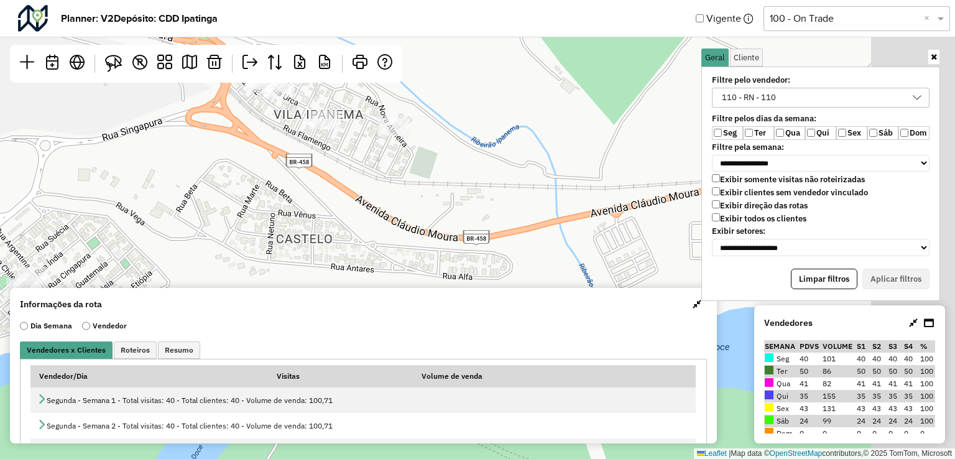
drag, startPoint x: 432, startPoint y: 234, endPoint x: 525, endPoint y: 187, distance: 104.6
click at [514, 189] on div "Leaflet | Map data © OpenStreetMap contributors,© 2025 TomTom, Microsoft" at bounding box center [477, 229] width 955 height 459
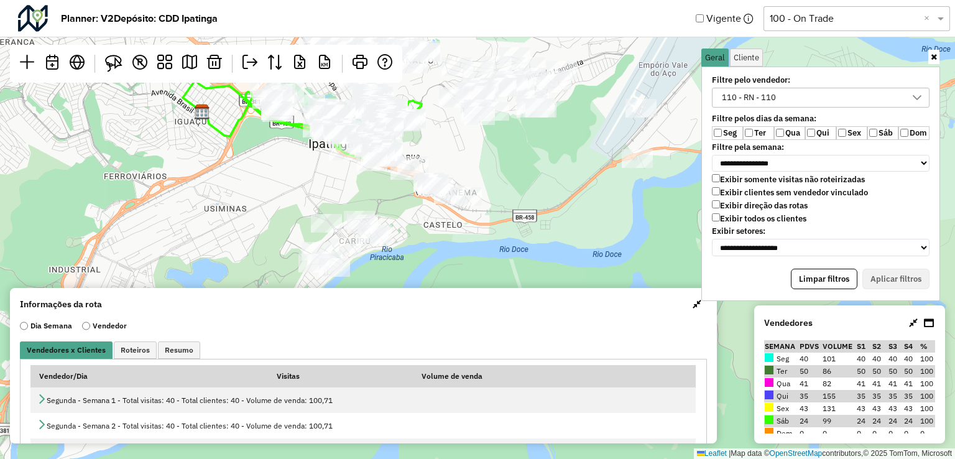
drag, startPoint x: 434, startPoint y: 215, endPoint x: 490, endPoint y: 219, distance: 56.1
click at [490, 219] on div "Leaflet | Map data © OpenStreetMap contributors,© 2025 TomTom, Microsoft" at bounding box center [477, 229] width 955 height 459
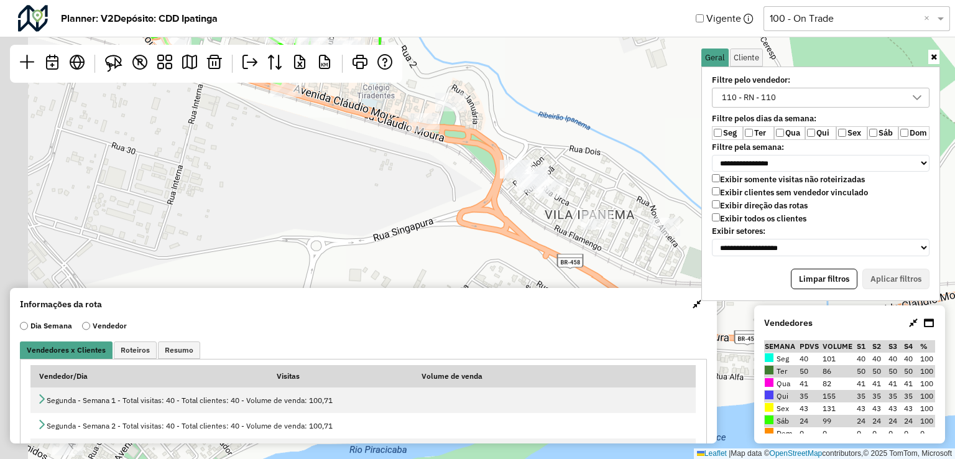
drag, startPoint x: 408, startPoint y: 178, endPoint x: 547, endPoint y: 294, distance: 181.0
click at [546, 297] on hb-planner "**********" at bounding box center [477, 229] width 955 height 459
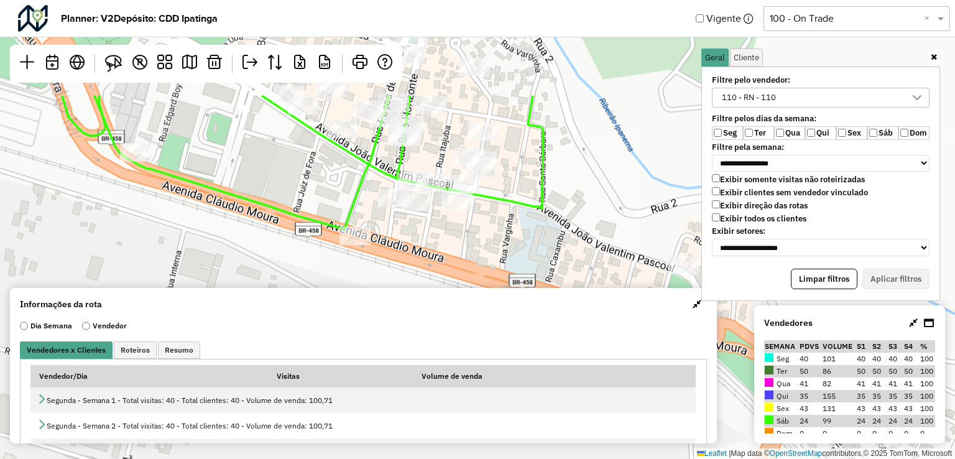
drag, startPoint x: 409, startPoint y: 147, endPoint x: 499, endPoint y: 289, distance: 168.0
click at [499, 289] on hb-planner "**********" at bounding box center [477, 229] width 955 height 459
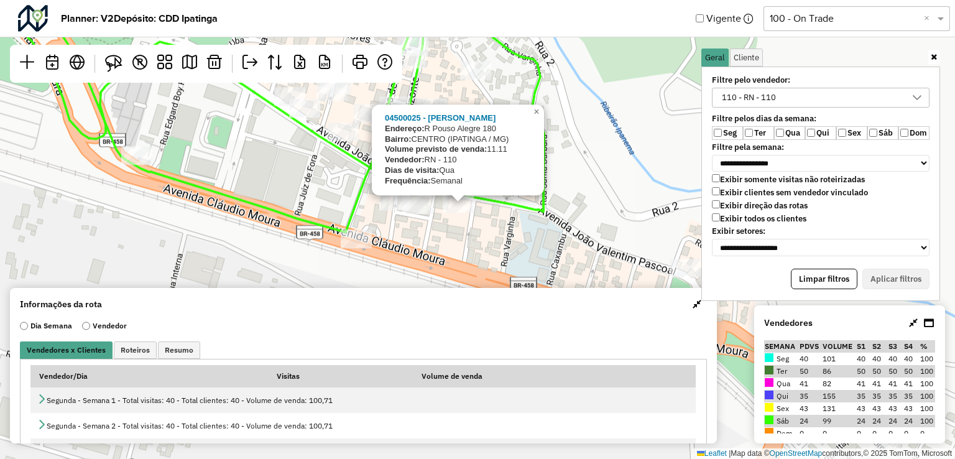
drag, startPoint x: 497, startPoint y: 231, endPoint x: 499, endPoint y: 238, distance: 7.1
click at [499, 238] on div "04500025 - SIMONE BEATRIZ ARRUD Endereço: R Pouso Alegre 180 Bairro: CENTRO (IP…" at bounding box center [477, 229] width 955 height 459
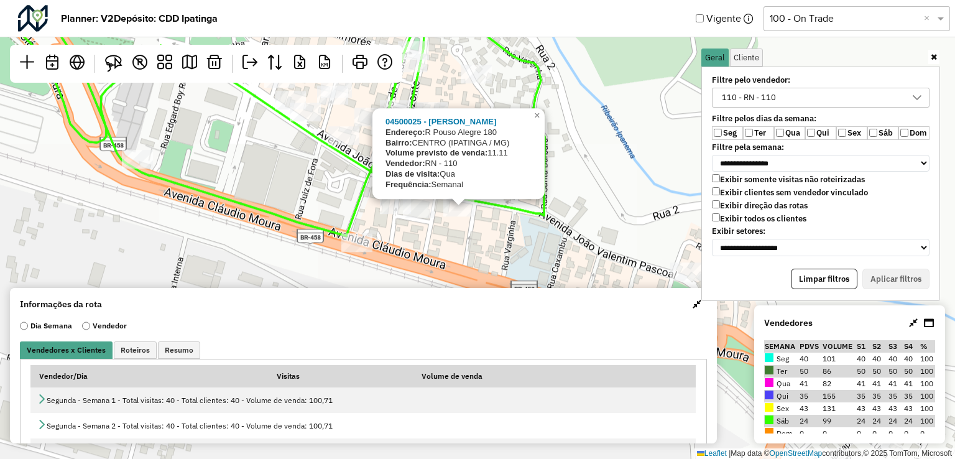
click at [499, 239] on div "04500025 - SIMONE BEATRIZ ARRUD Endereço: R Pouso Alegre 180 Bairro: CENTRO (IP…" at bounding box center [477, 229] width 955 height 459
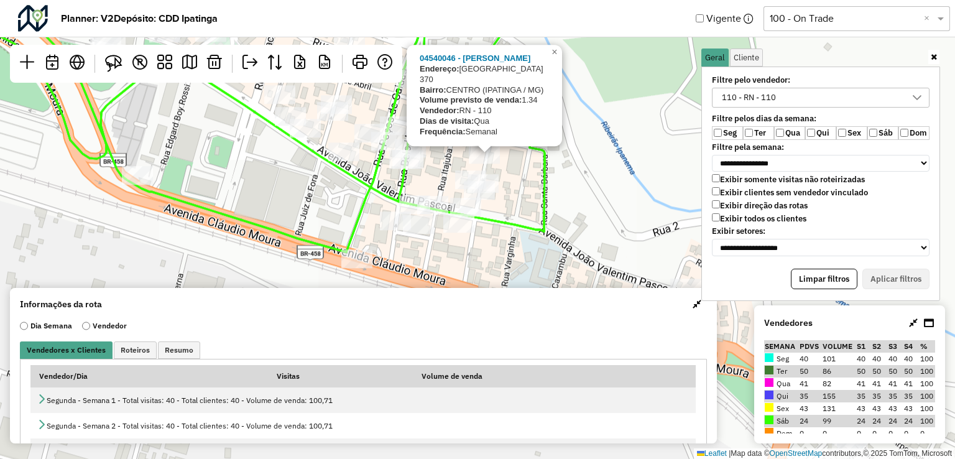
drag, startPoint x: 512, startPoint y: 180, endPoint x: 512, endPoint y: 196, distance: 16.2
click at [512, 196] on div "04540046 - OSVALDO ALVES Endereço: Belo Horizonte 370 Bairro: CENTRO (IPATINGA …" at bounding box center [477, 229] width 955 height 459
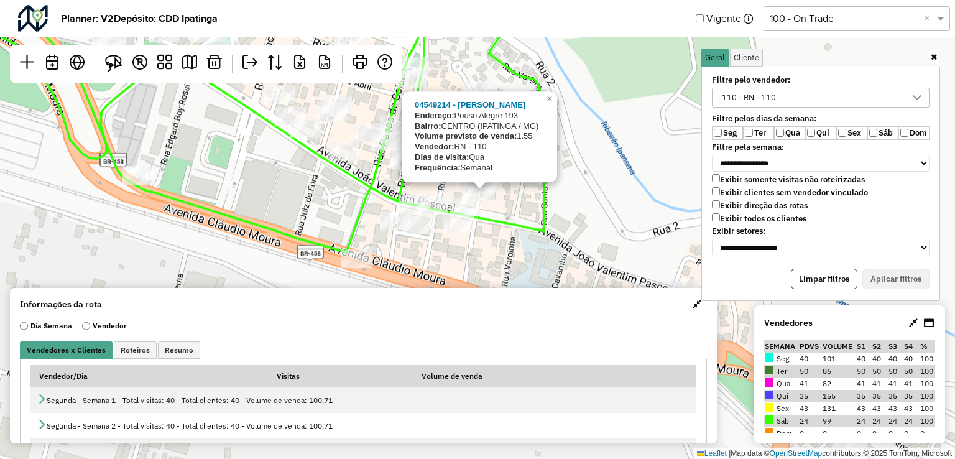
click at [491, 220] on icon at bounding box center [224, 92] width 640 height 277
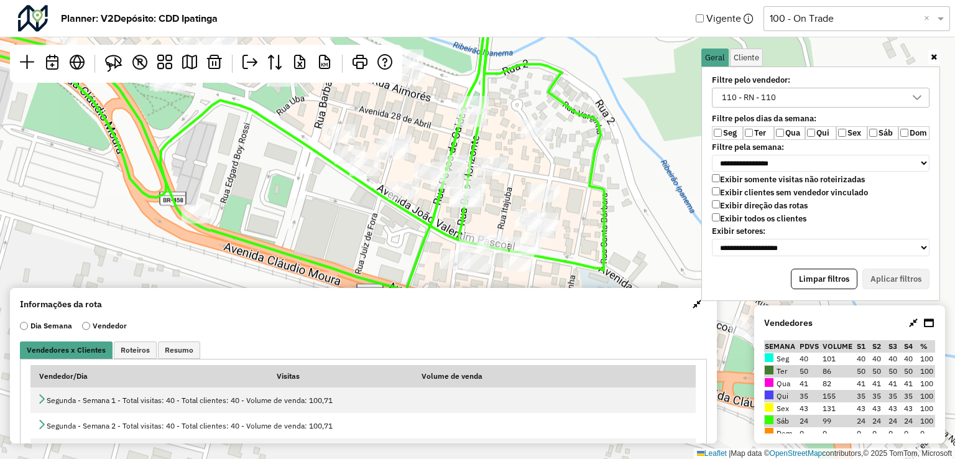
drag, startPoint x: 382, startPoint y: 178, endPoint x: 455, endPoint y: 227, distance: 86.9
click at [455, 227] on div "Leaflet | Map data © OpenStreetMap contributors,© 2025 TomTom, Microsoft" at bounding box center [477, 229] width 955 height 459
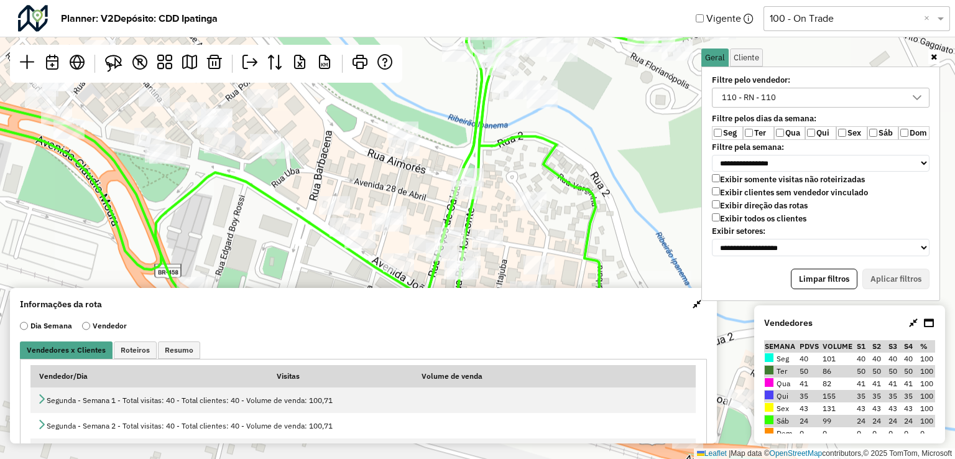
drag, startPoint x: 385, startPoint y: 210, endPoint x: 373, endPoint y: 247, distance: 39.7
click at [373, 247] on div "Leaflet | Map data © OpenStreetMap contributors,© 2025 TomTom, Microsoft" at bounding box center [477, 229] width 955 height 459
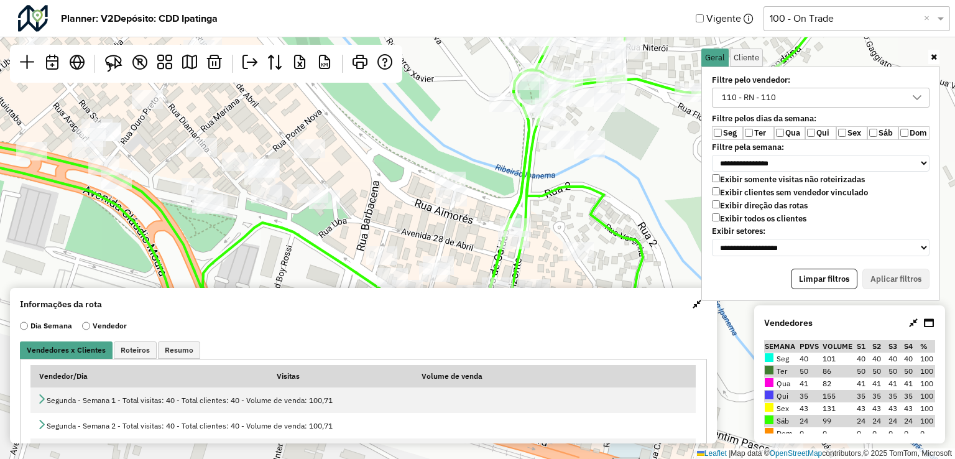
drag, startPoint x: 344, startPoint y: 218, endPoint x: 445, endPoint y: 259, distance: 108.2
click at [457, 277] on div "Leaflet | Map data © OpenStreetMap contributors,© 2025 TomTom, Microsoft" at bounding box center [477, 229] width 955 height 459
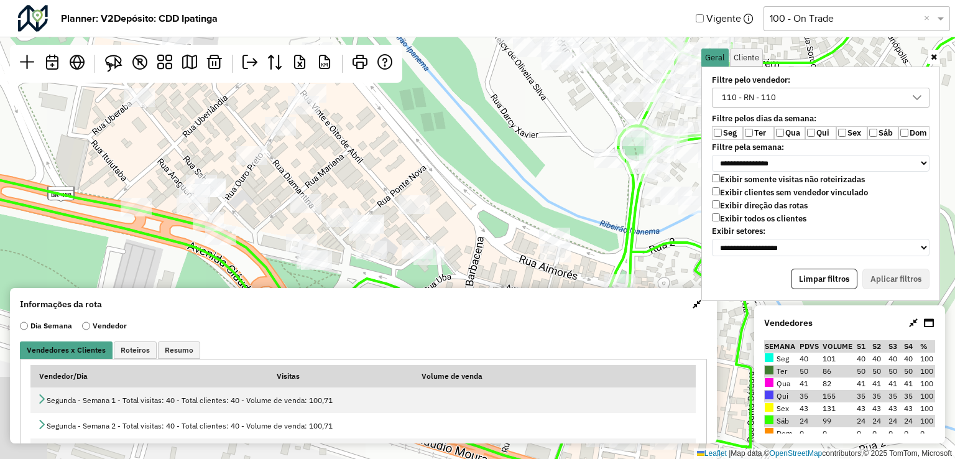
drag, startPoint x: 350, startPoint y: 192, endPoint x: 448, endPoint y: 246, distance: 111.6
click at [448, 246] on div "Leaflet | Map data © OpenStreetMap contributors,© 2025 TomTom, Microsoft" at bounding box center [477, 229] width 955 height 459
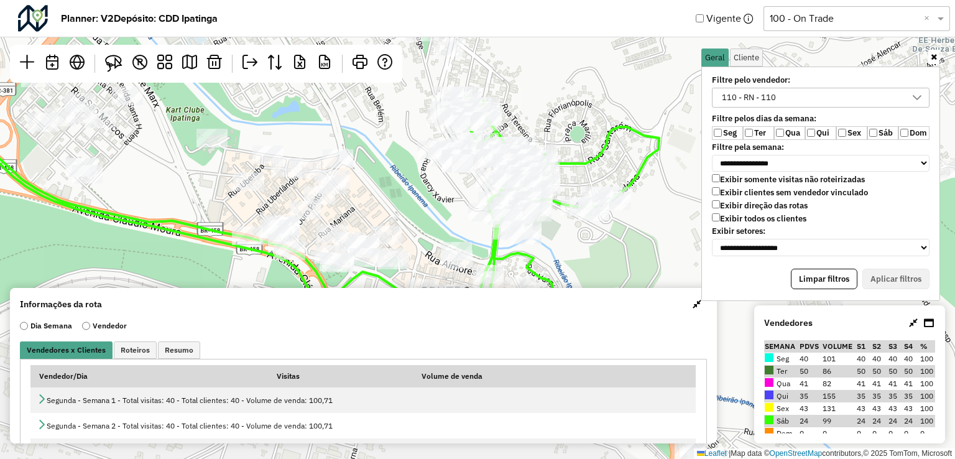
drag, startPoint x: 402, startPoint y: 185, endPoint x: 348, endPoint y: 194, distance: 54.3
click at [348, 194] on div "Leaflet | Map data © OpenStreetMap contributors,© 2025 TomTom, Microsoft" at bounding box center [477, 229] width 955 height 459
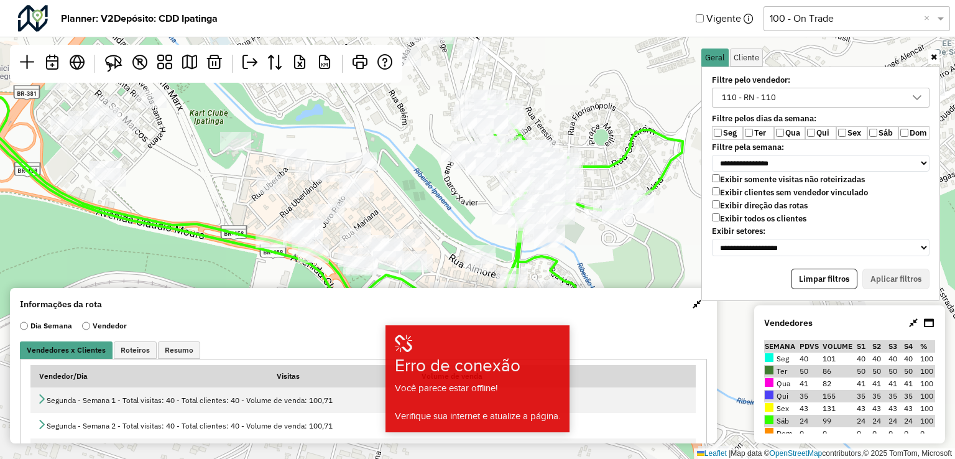
drag, startPoint x: 379, startPoint y: 229, endPoint x: 367, endPoint y: 207, distance: 25.1
click at [367, 207] on div "Leaflet | Map data © OpenStreetMap contributors,© 2025 TomTom, Microsoft" at bounding box center [477, 229] width 955 height 459
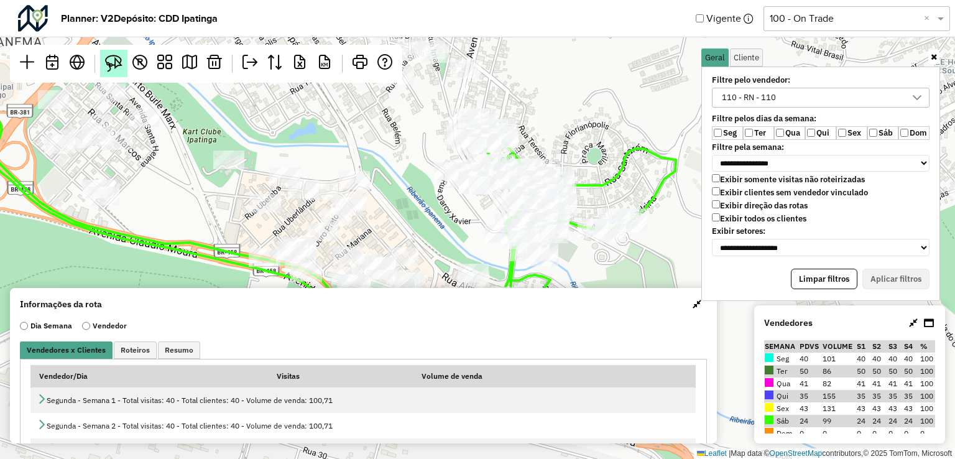
click at [114, 73] on link at bounding box center [113, 63] width 27 height 27
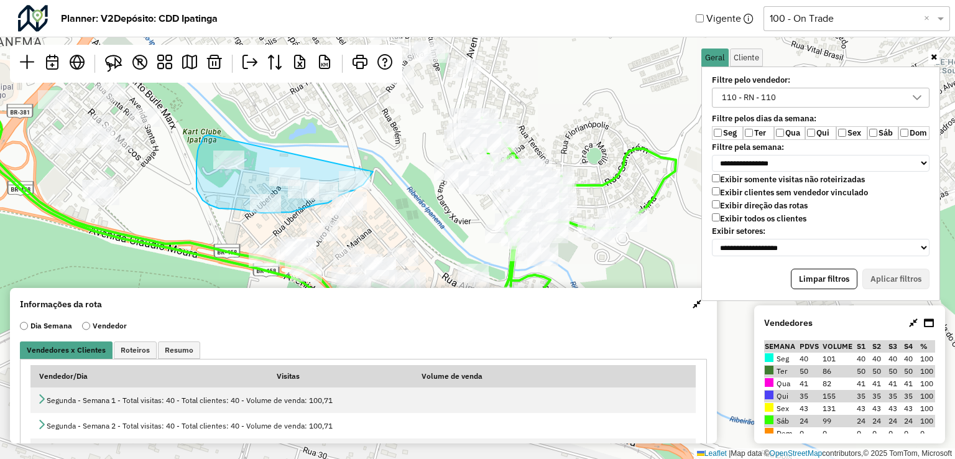
drag, startPoint x: 208, startPoint y: 135, endPoint x: 371, endPoint y: 160, distance: 164.8
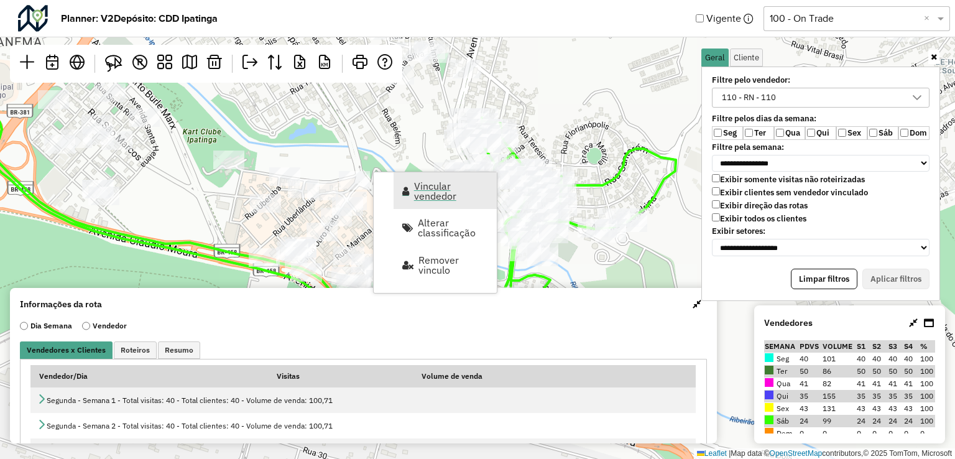
click at [415, 193] on span "Vincular vendedor" at bounding box center [451, 191] width 75 height 20
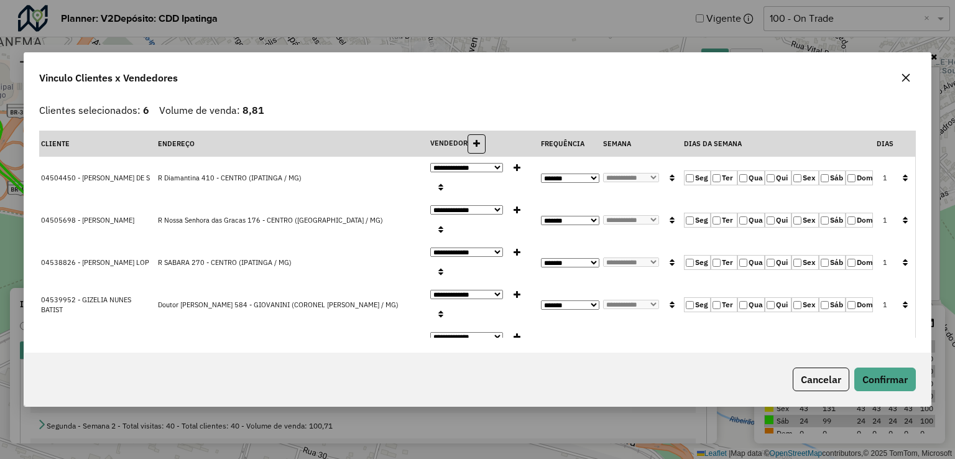
click at [903, 175] on icon "button" at bounding box center [905, 177] width 5 height 9
click at [873, 377] on button "Confirmar" at bounding box center [885, 379] width 62 height 24
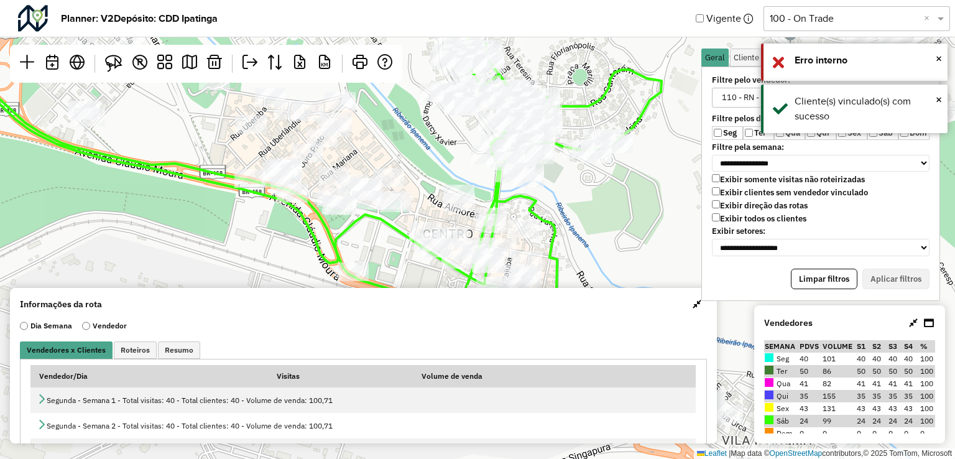
drag, startPoint x: 427, startPoint y: 219, endPoint x: 410, endPoint y: 130, distance: 91.0
click at [410, 131] on div "Leaflet | Map data © OpenStreetMap contributors,© 2025 TomTom, Microsoft" at bounding box center [477, 229] width 955 height 459
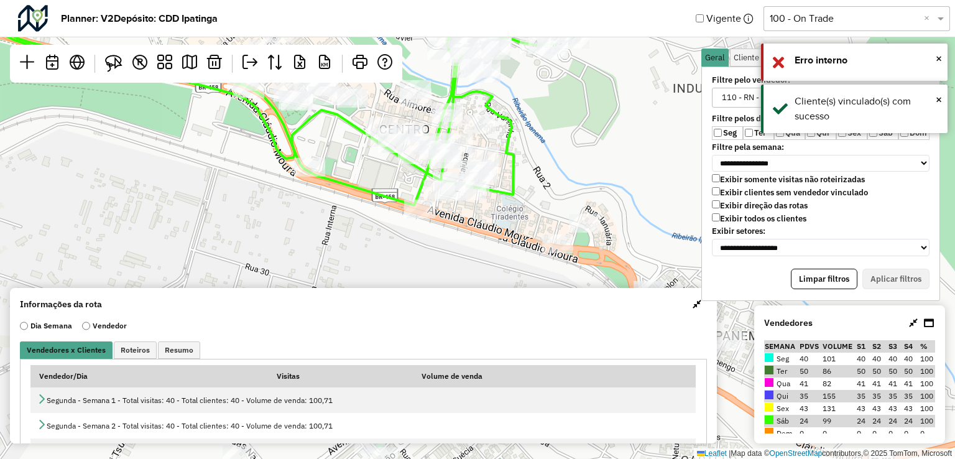
drag, startPoint x: 618, startPoint y: 252, endPoint x: 570, endPoint y: 151, distance: 111.8
click at [570, 151] on div "Leaflet | Map data © OpenStreetMap contributors,© 2025 TomTom, Microsoft" at bounding box center [477, 229] width 955 height 459
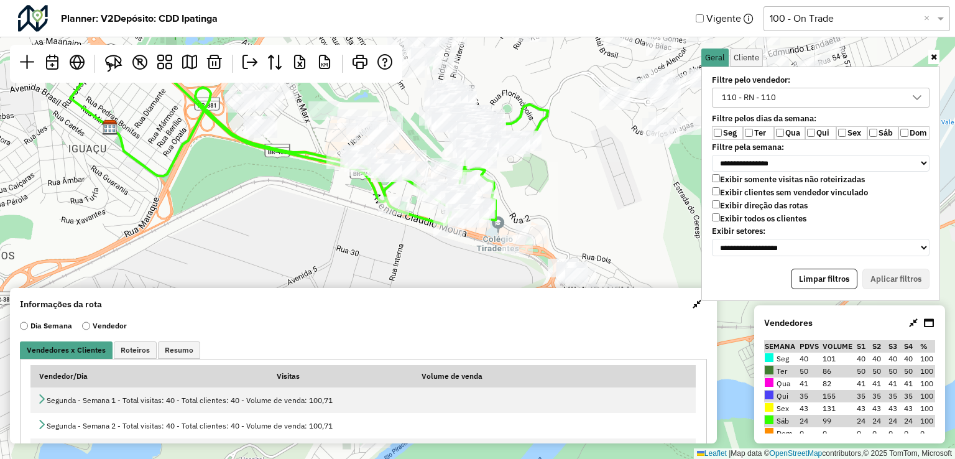
drag, startPoint x: 570, startPoint y: 135, endPoint x: 528, endPoint y: 188, distance: 67.7
click at [528, 188] on div "Leaflet | Map data © OpenStreetMap contributors,© 2025 TomTom, Microsoft" at bounding box center [477, 229] width 955 height 459
click at [119, 60] on img at bounding box center [113, 63] width 17 height 17
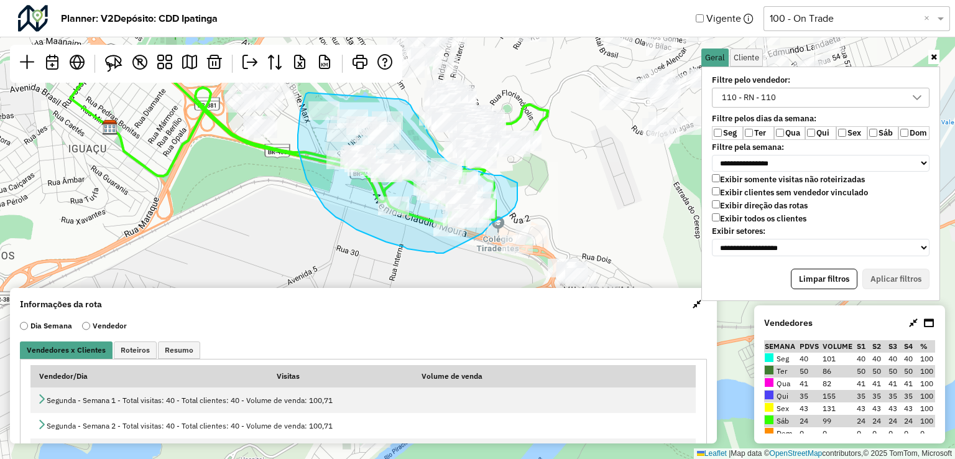
drag, startPoint x: 308, startPoint y: 93, endPoint x: 394, endPoint y: 99, distance: 85.4
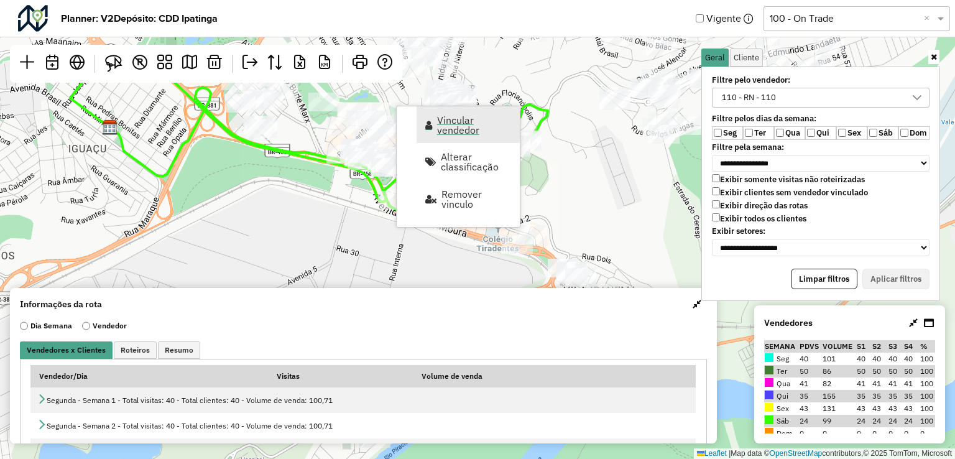
click at [450, 133] on span "Vincular vendedor" at bounding box center [474, 125] width 75 height 20
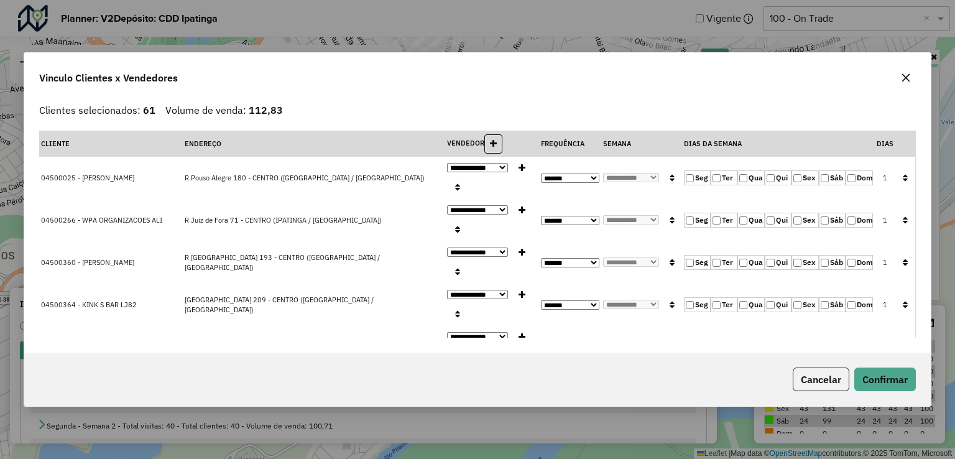
click at [910, 79] on icon "button" at bounding box center [906, 78] width 10 height 10
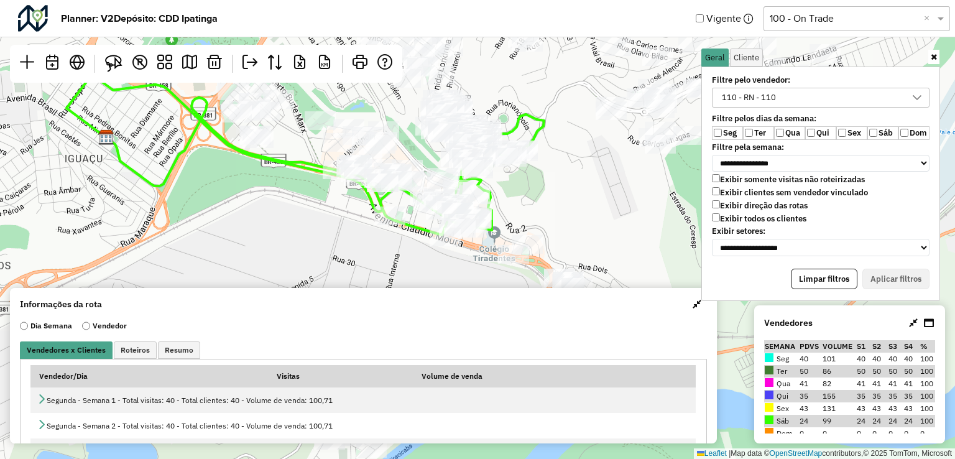
drag, startPoint x: 511, startPoint y: 168, endPoint x: 507, endPoint y: 178, distance: 10.6
click at [507, 178] on div "Leaflet | Map data © OpenStreetMap contributors,© 2025 TomTom, Microsoft" at bounding box center [477, 229] width 955 height 459
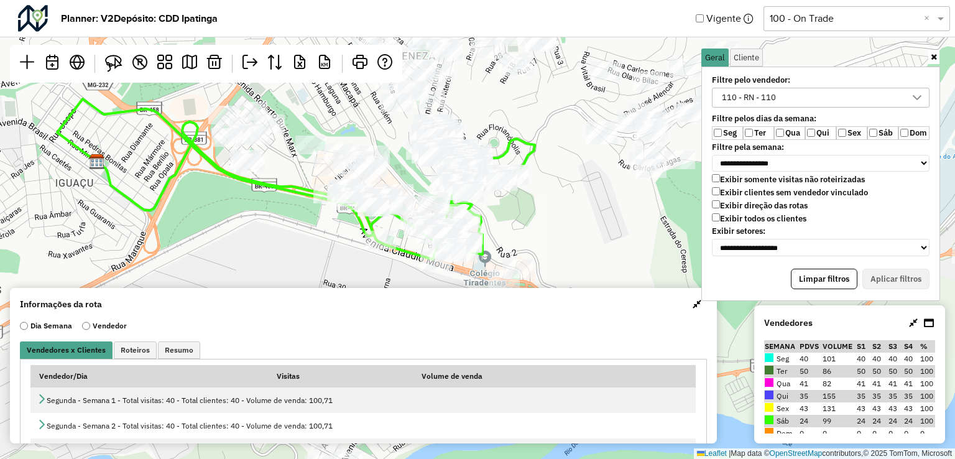
drag, startPoint x: 270, startPoint y: 213, endPoint x: 260, endPoint y: 236, distance: 25.6
click at [260, 236] on div "Leaflet | Map data © OpenStreetMap contributors,© 2025 TomTom, Microsoft" at bounding box center [477, 229] width 955 height 459
click at [118, 57] on img at bounding box center [113, 63] width 17 height 17
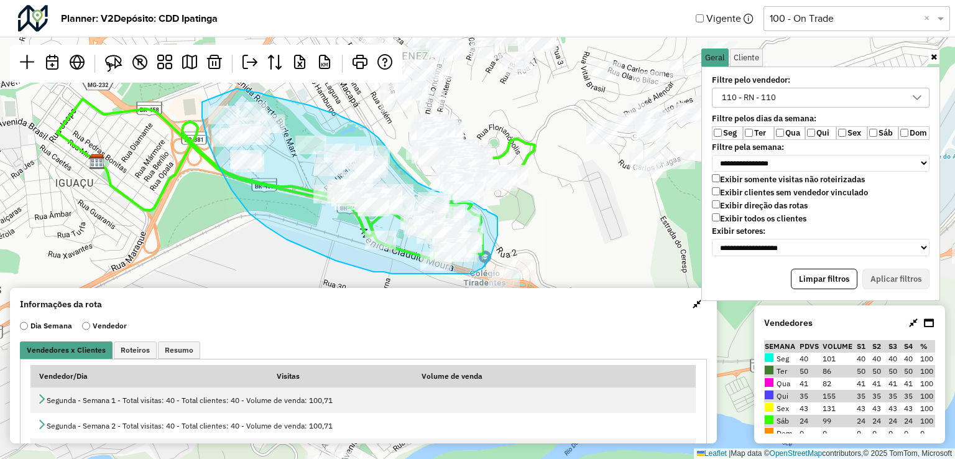
drag, startPoint x: 202, startPoint y: 102, endPoint x: 237, endPoint y: 88, distance: 37.4
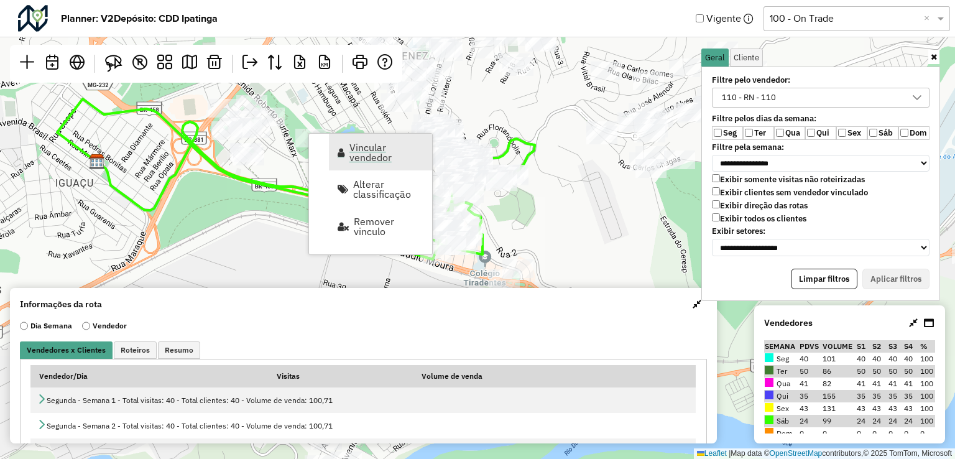
click at [378, 149] on span "Vincular vendedor" at bounding box center [386, 152] width 75 height 20
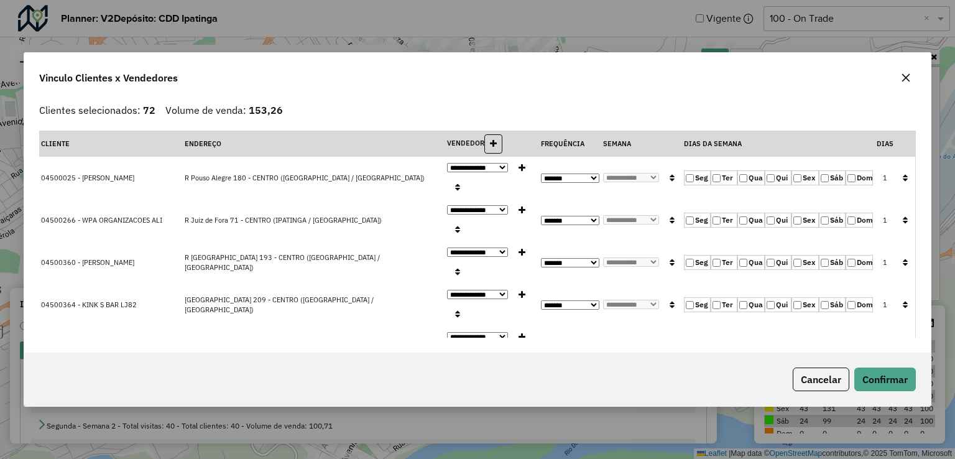
click at [905, 77] on icon "button" at bounding box center [906, 78] width 8 height 8
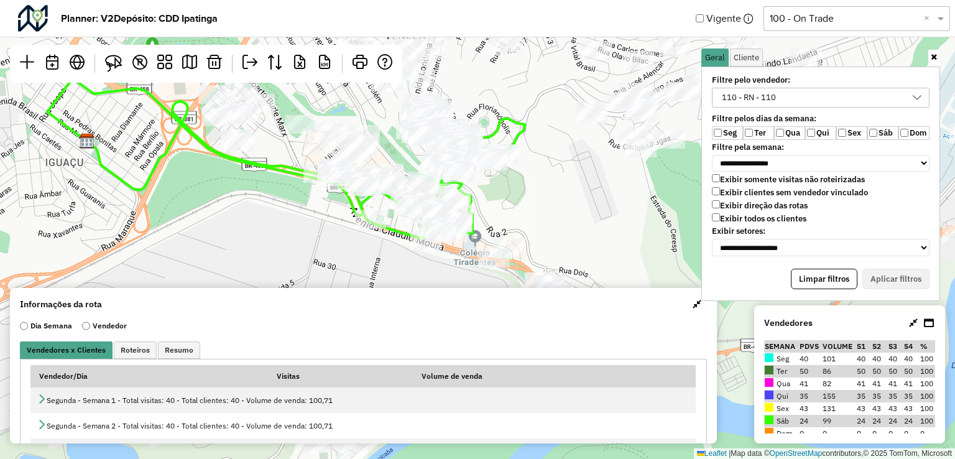
drag, startPoint x: 517, startPoint y: 186, endPoint x: 509, endPoint y: 169, distance: 19.5
click at [507, 165] on div at bounding box center [502, 155] width 31 height 19
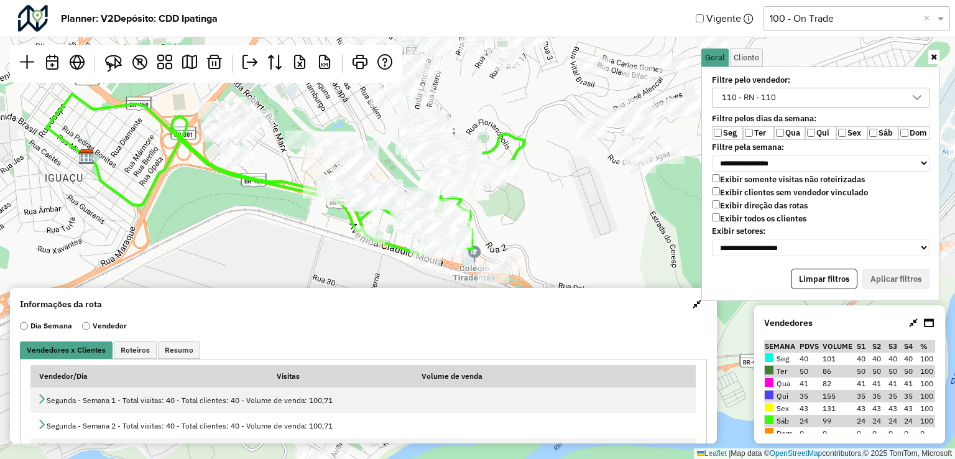
drag, startPoint x: 513, startPoint y: 166, endPoint x: 514, endPoint y: 172, distance: 6.2
click at [514, 172] on div at bounding box center [502, 171] width 31 height 19
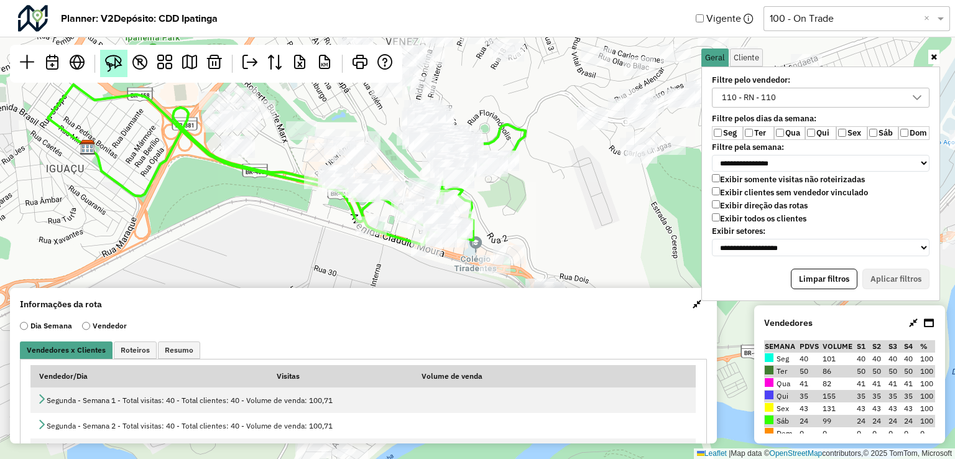
click at [113, 69] on img at bounding box center [113, 63] width 17 height 17
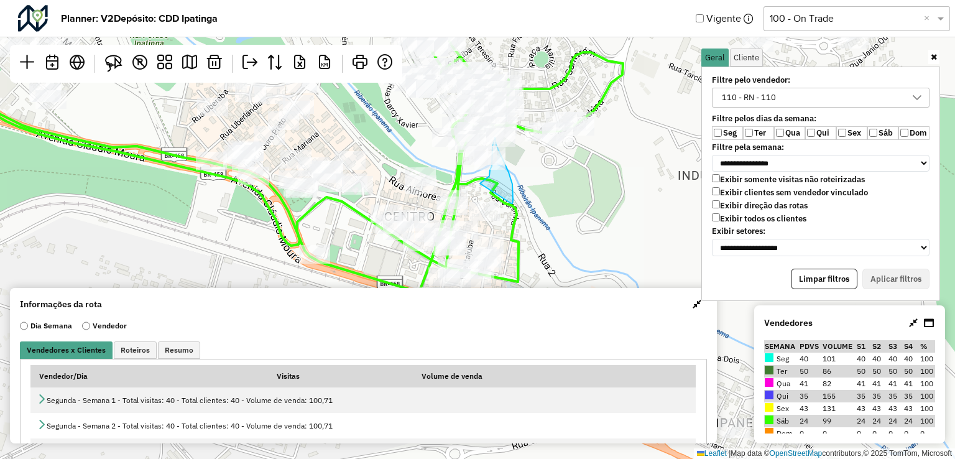
drag, startPoint x: 511, startPoint y: 203, endPoint x: 480, endPoint y: 183, distance: 36.9
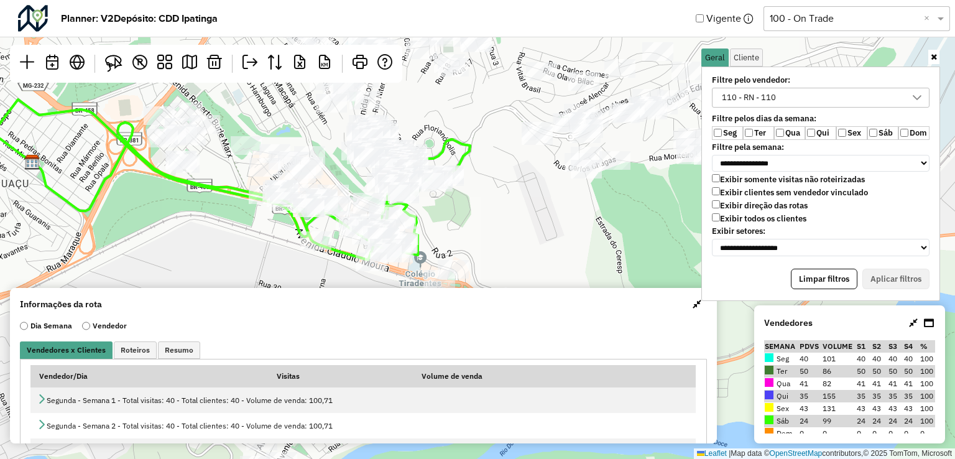
drag, startPoint x: 558, startPoint y: 192, endPoint x: 527, endPoint y: 224, distance: 44.0
click at [527, 224] on div "Leaflet | Map data © OpenStreetMap contributors,© 2025 TomTom, Microsoft" at bounding box center [477, 229] width 955 height 459
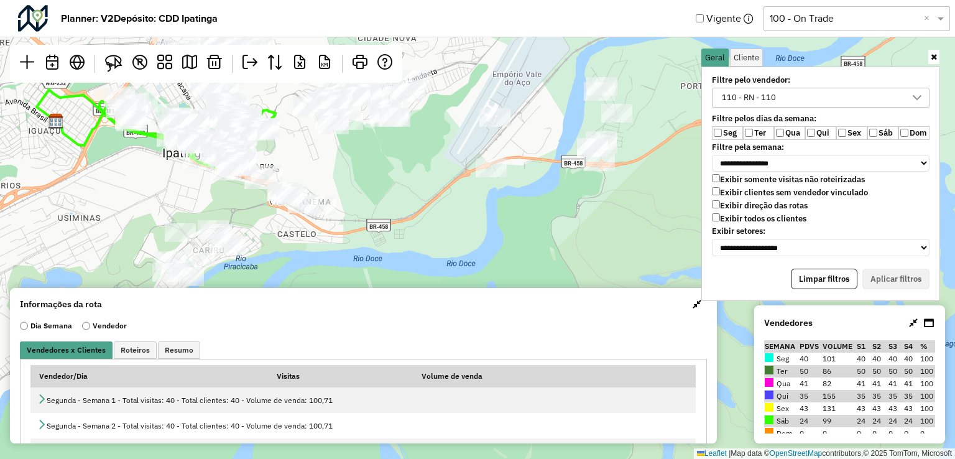
scroll to position [6, 45]
click at [119, 63] on img at bounding box center [113, 63] width 17 height 17
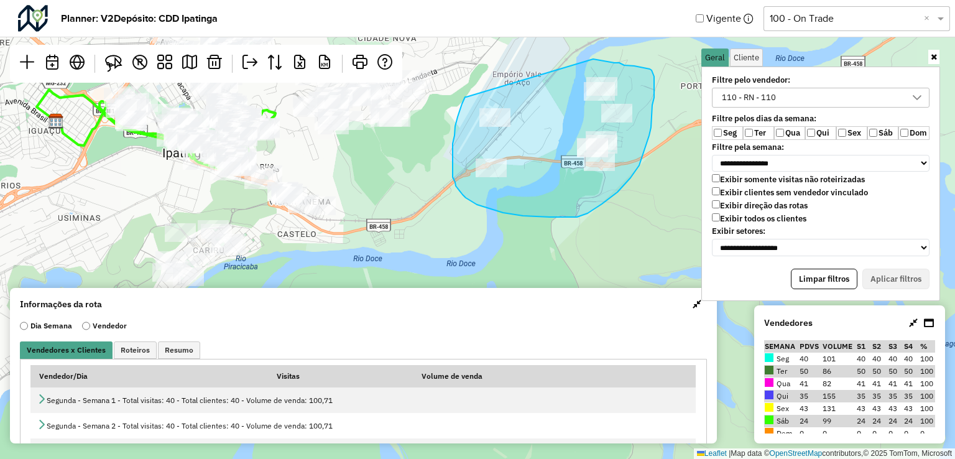
drag, startPoint x: 458, startPoint y: 117, endPoint x: 593, endPoint y: 59, distance: 147.4
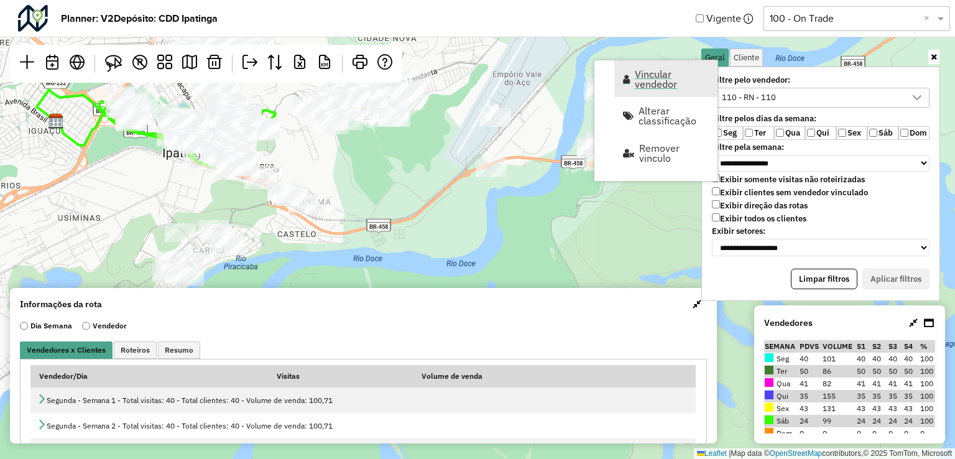
click at [640, 88] on span "Vincular vendedor" at bounding box center [672, 79] width 75 height 20
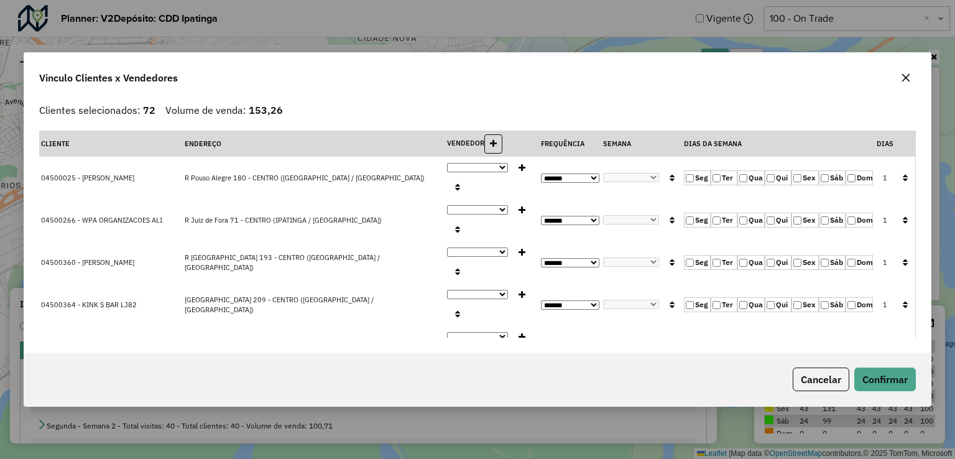
select select "*********"
select select "*"
select select "*********"
select select "*"
select select "*********"
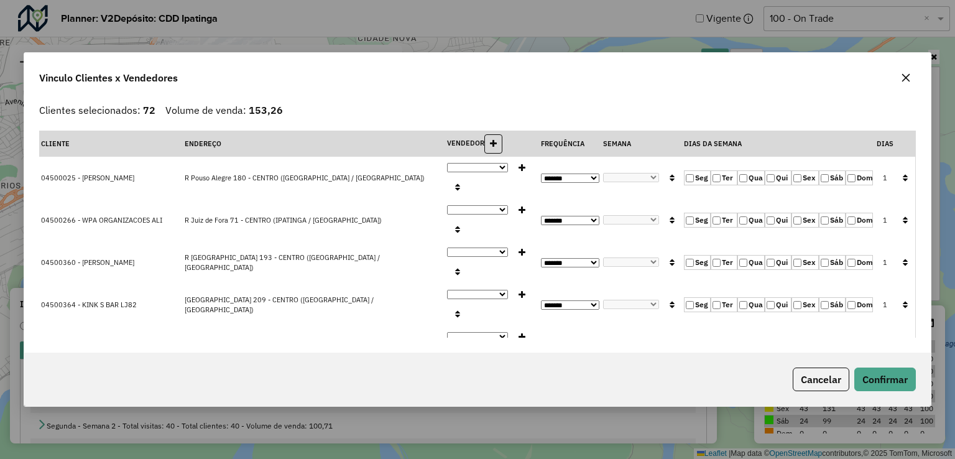
select select "*"
select select "*********"
select select "*"
select select "*********"
select select "*"
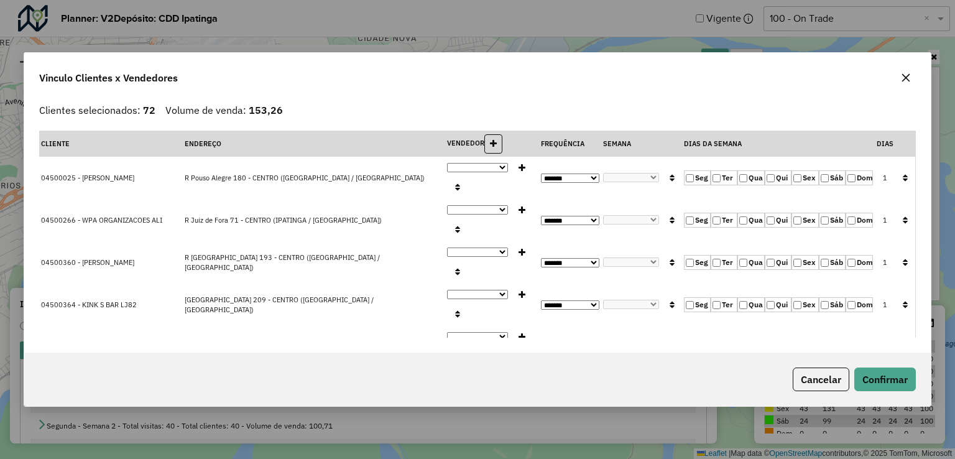
select select "*********"
select select "*"
select select "*********"
select select "*"
select select "*********"
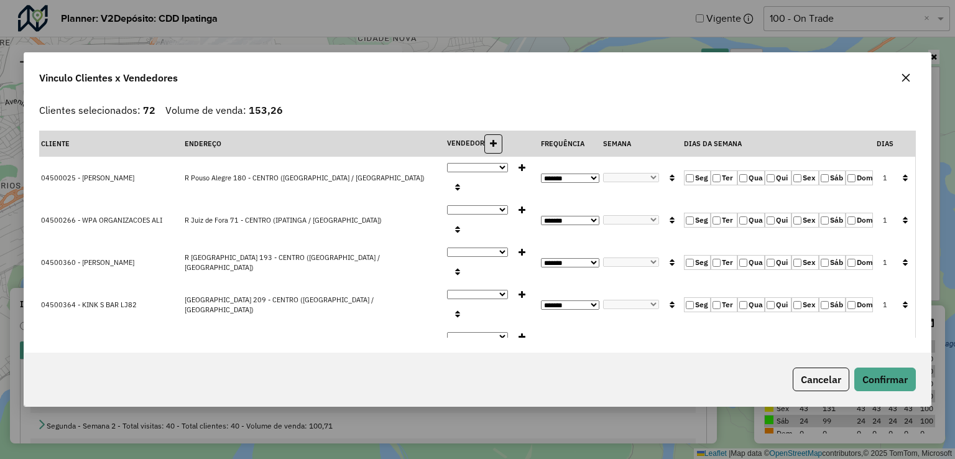
select select "*"
select select "*********"
select select "*"
select select "*********"
select select "*"
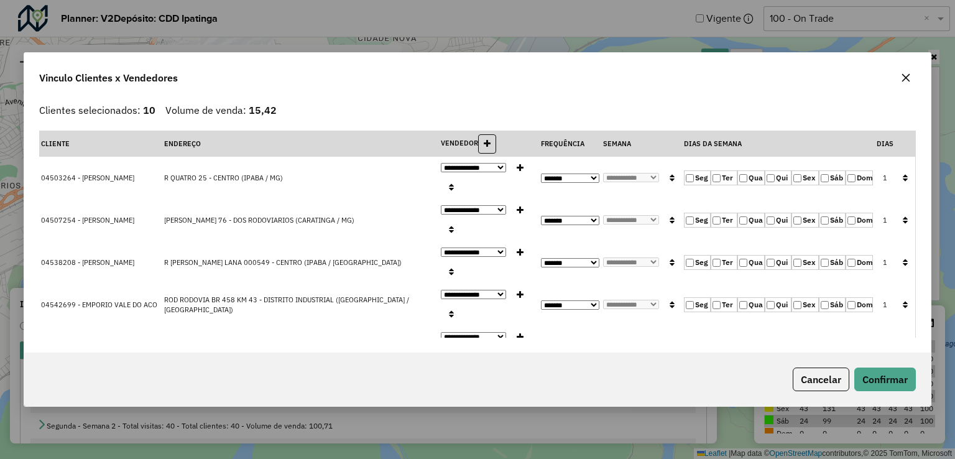
click at [765, 175] on label "Qui" at bounding box center [778, 177] width 27 height 15
click at [903, 177] on icon "button" at bounding box center [905, 177] width 5 height 9
click at [894, 381] on button "Confirmar" at bounding box center [885, 379] width 62 height 24
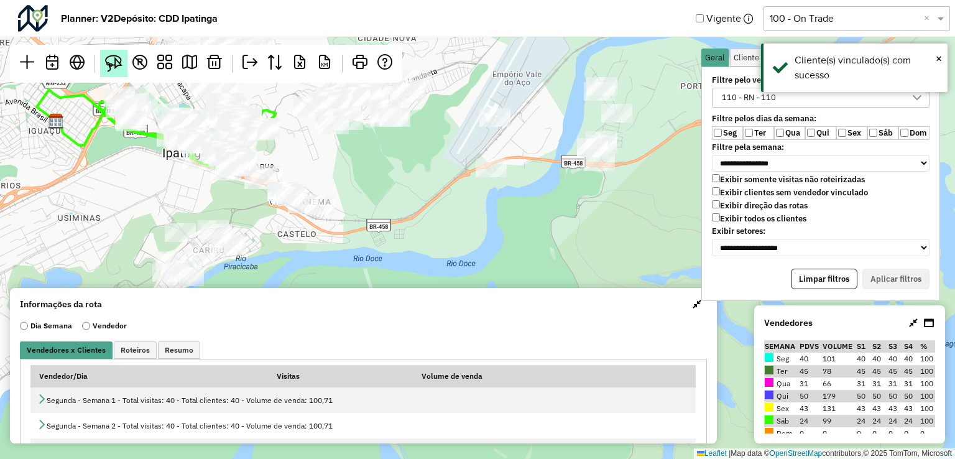
click at [116, 65] on img at bounding box center [113, 63] width 17 height 17
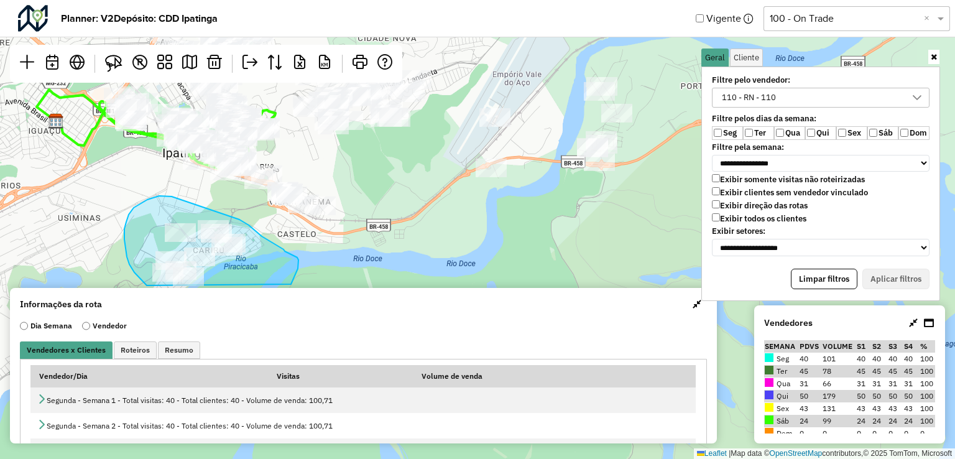
drag, startPoint x: 170, startPoint y: 196, endPoint x: 241, endPoint y: 219, distance: 74.7
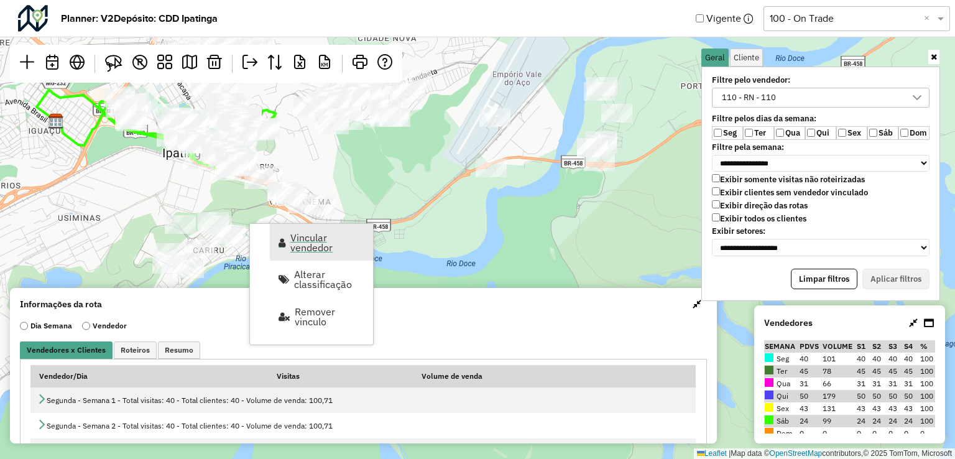
click at [313, 238] on span "Vincular vendedor" at bounding box center [327, 243] width 75 height 20
select select "*********"
select select "*"
select select "*********"
select select "*"
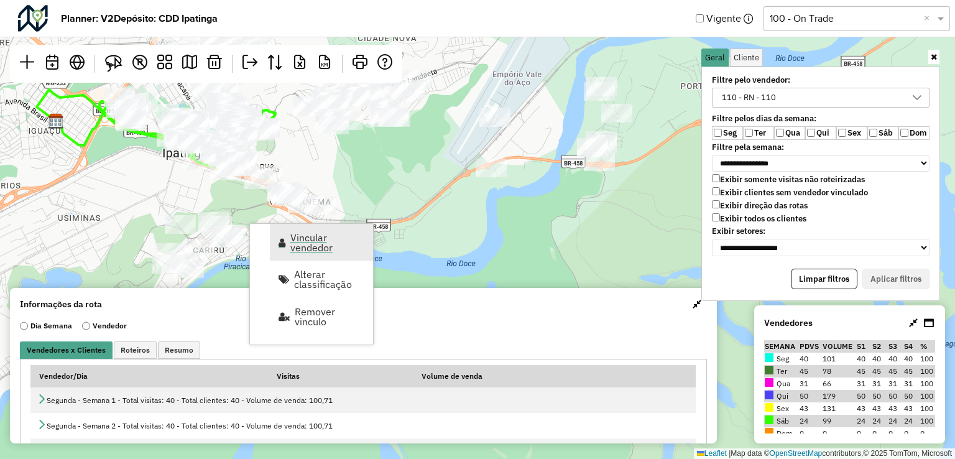
select select "*********"
select select "*"
select select "*********"
select select "*"
select select "*********"
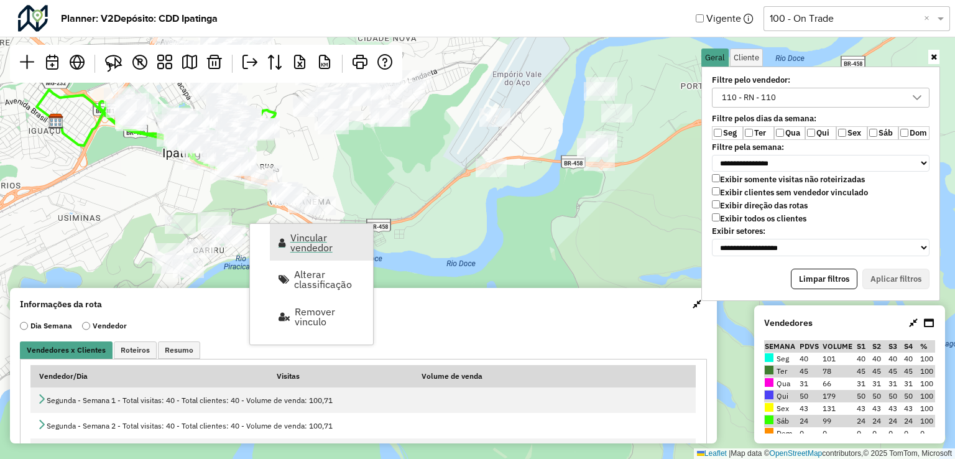
select select "*"
select select "*********"
select select "*"
select select "*********"
select select "*"
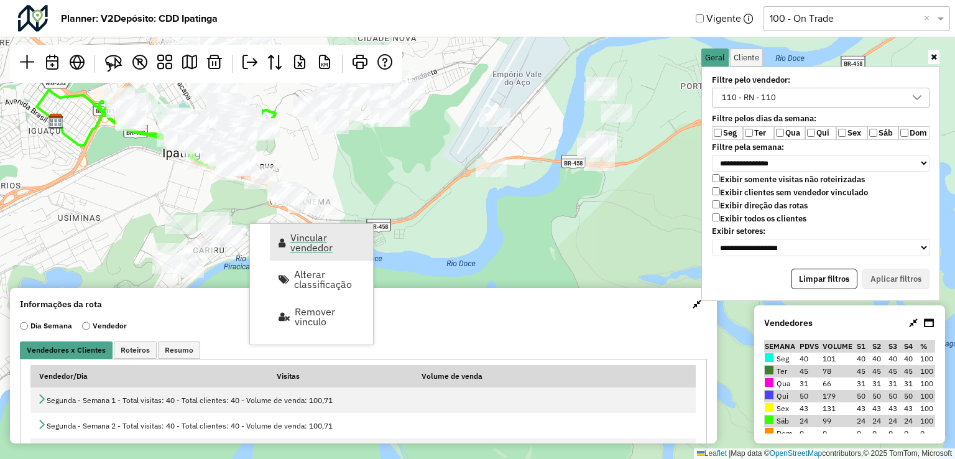
select select "*********"
select select "*"
select select "*********"
select select "*"
select select "*********"
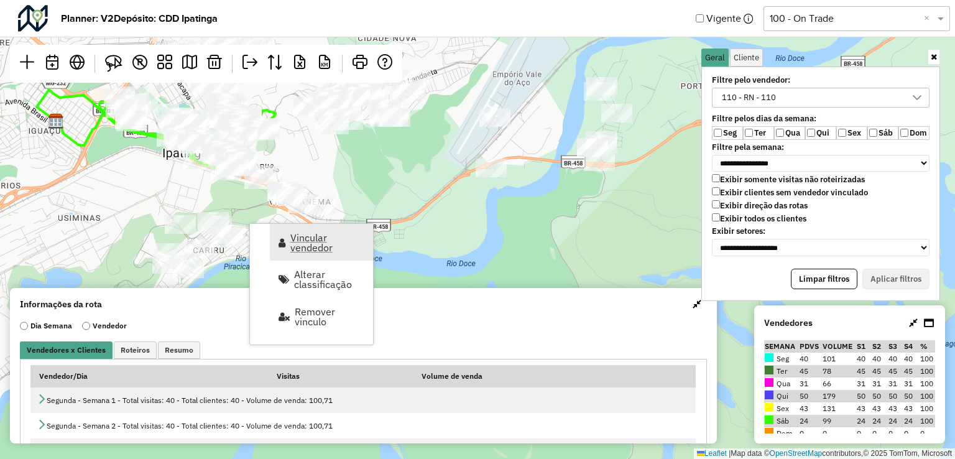
select select "*"
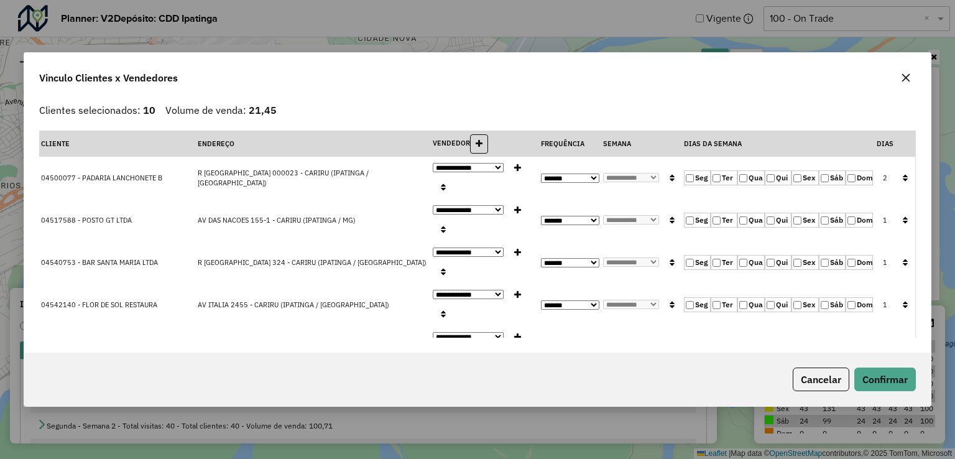
click at [720, 170] on label "Ter" at bounding box center [724, 177] width 27 height 15
click at [734, 170] on label "Ter" at bounding box center [724, 177] width 27 height 15
click at [737, 170] on label "Qua" at bounding box center [750, 177] width 27 height 15
click at [897, 169] on button "button" at bounding box center [905, 178] width 16 height 19
click at [890, 376] on button "Confirmar" at bounding box center [885, 379] width 62 height 24
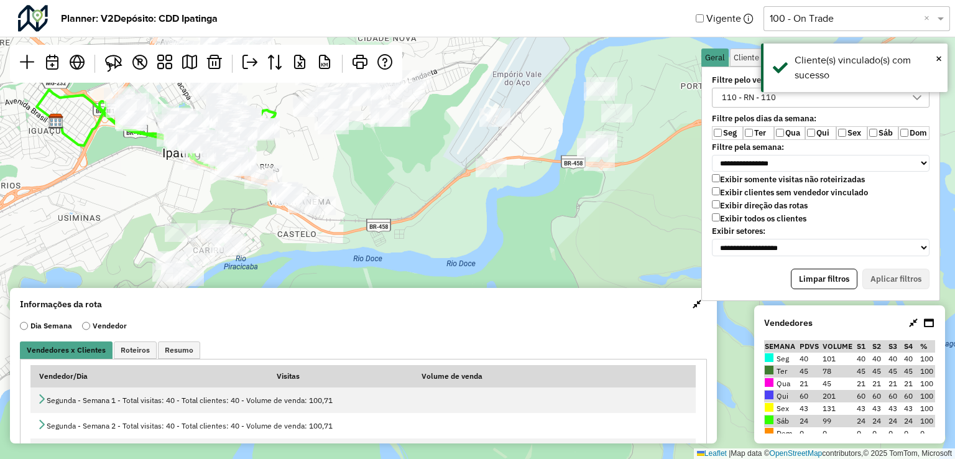
click at [315, 227] on div "Leaflet | Map data © OpenStreetMap contributors,© 2025 TomTom, Microsoft" at bounding box center [477, 229] width 955 height 459
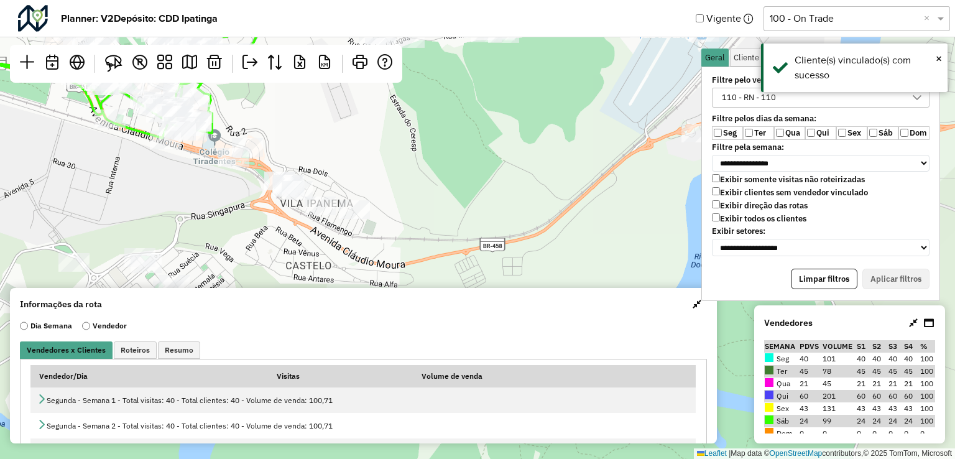
drag, startPoint x: 344, startPoint y: 256, endPoint x: 366, endPoint y: 249, distance: 22.6
click at [366, 258] on div "Leaflet | Map data © OpenStreetMap contributors,© 2025 TomTom, Microsoft" at bounding box center [477, 229] width 955 height 459
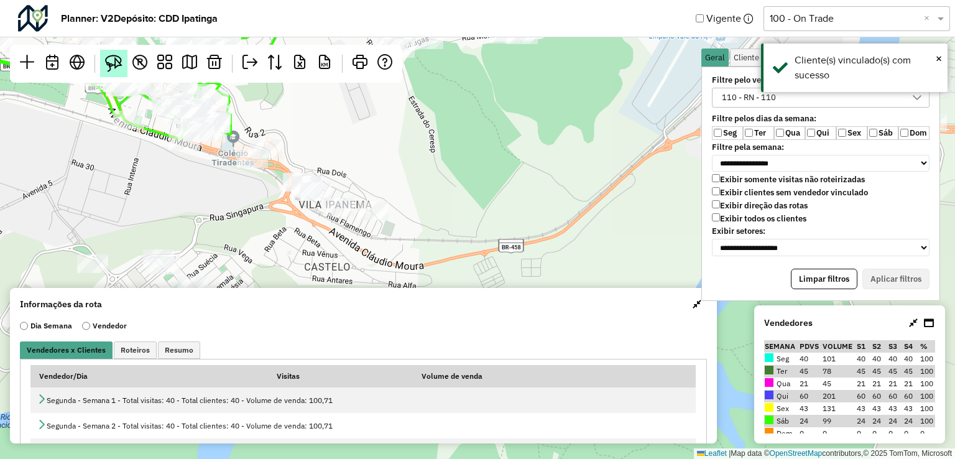
click at [106, 62] on img at bounding box center [113, 63] width 17 height 17
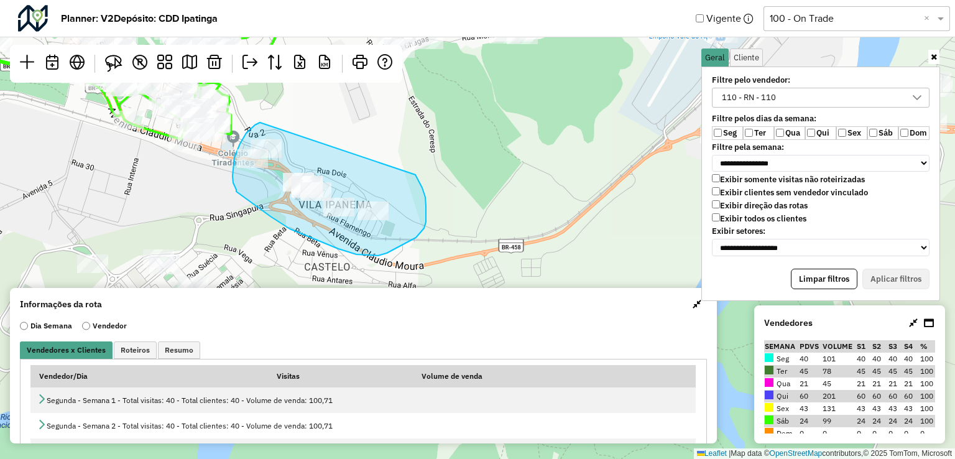
drag, startPoint x: 260, startPoint y: 122, endPoint x: 382, endPoint y: 128, distance: 122.0
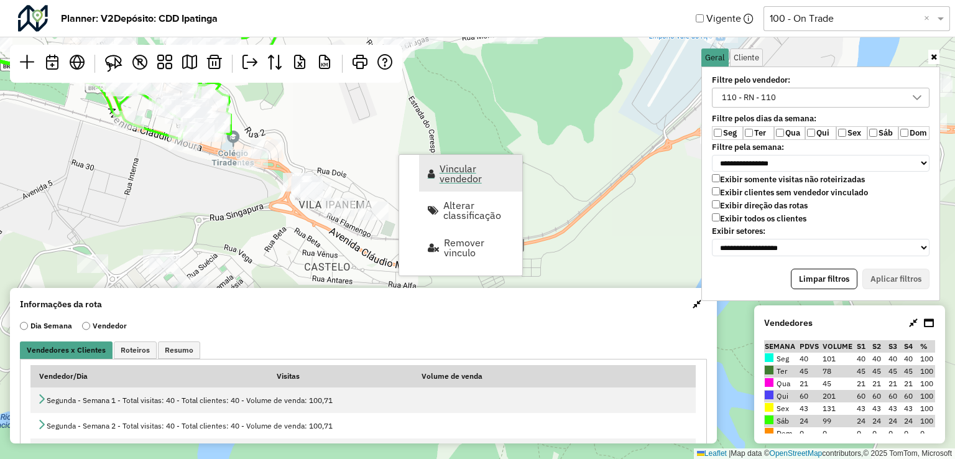
click at [440, 180] on span "Vincular vendedor" at bounding box center [477, 174] width 75 height 20
select select "*********"
select select "*"
select select "*********"
select select "*"
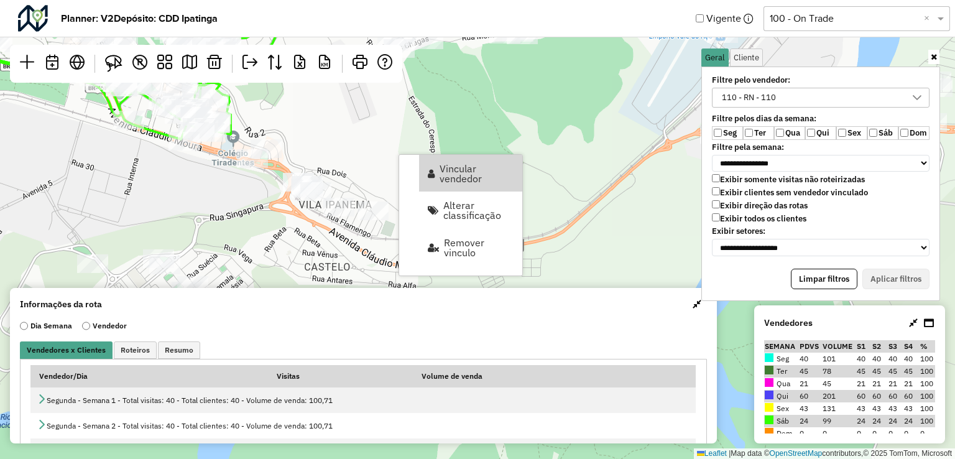
select select "*********"
select select "*"
select select "*********"
select select "*"
select select "*********"
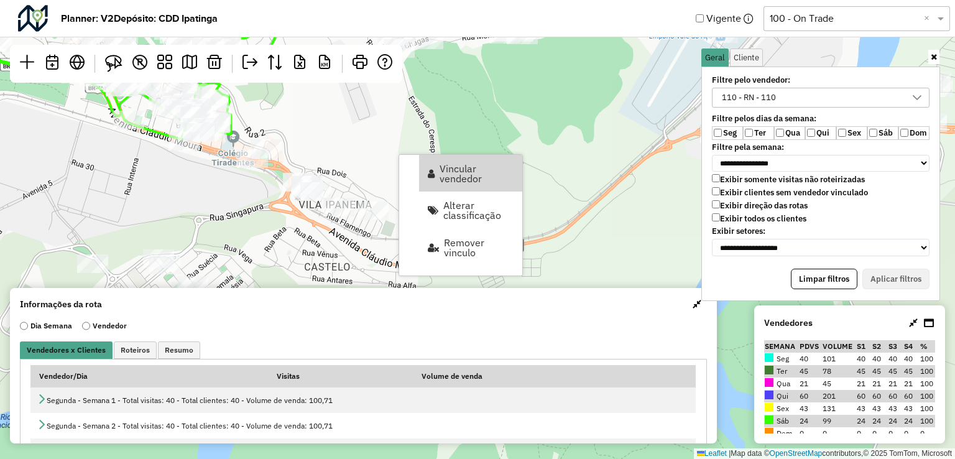
select select "*"
select select "*********"
select select "*"
select select "*********"
select select "*"
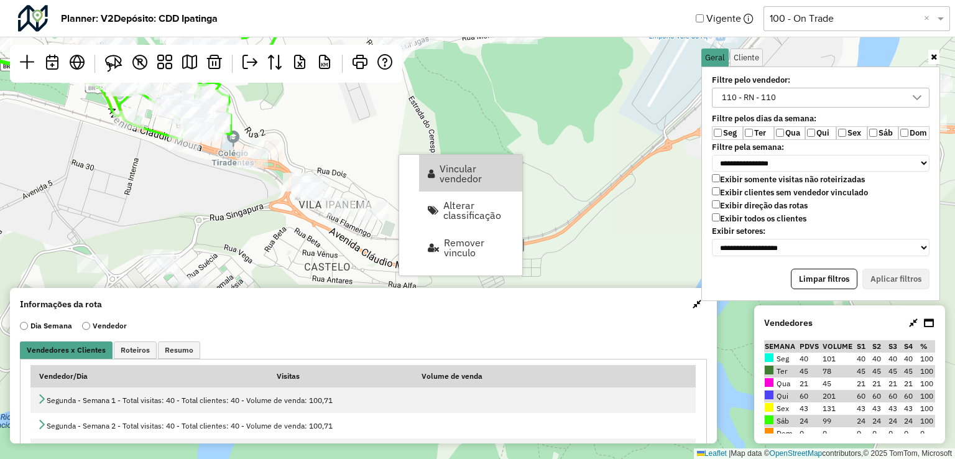
select select "*********"
select select "*"
select select "*********"
select select "*"
select select "*********"
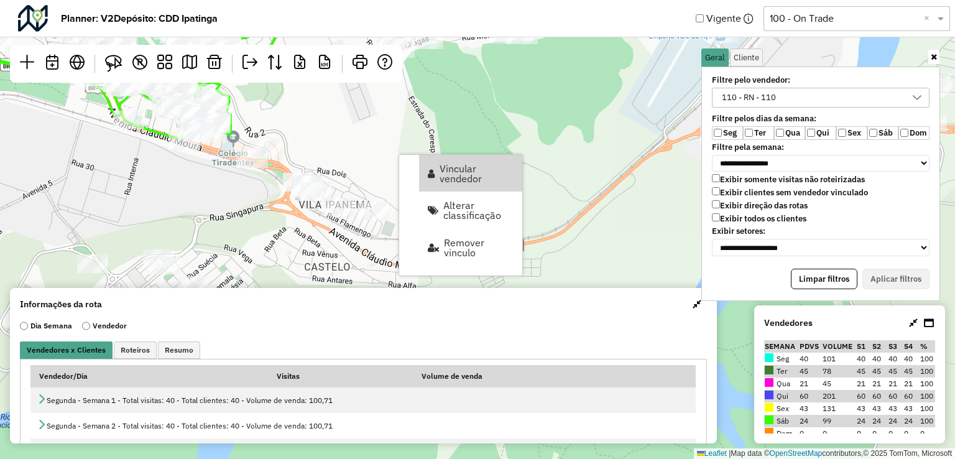
select select "*"
select select "*********"
select select "*"
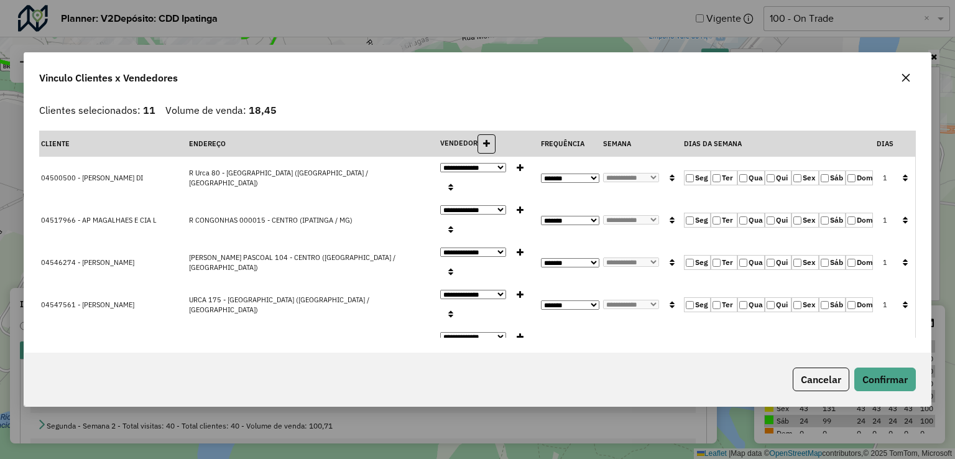
click at [778, 170] on label "Qui" at bounding box center [778, 177] width 27 height 15
click at [751, 170] on label "Qua" at bounding box center [750, 177] width 27 height 15
click at [903, 173] on icon "button" at bounding box center [905, 177] width 5 height 9
click at [888, 377] on button "Confirmar" at bounding box center [885, 379] width 62 height 24
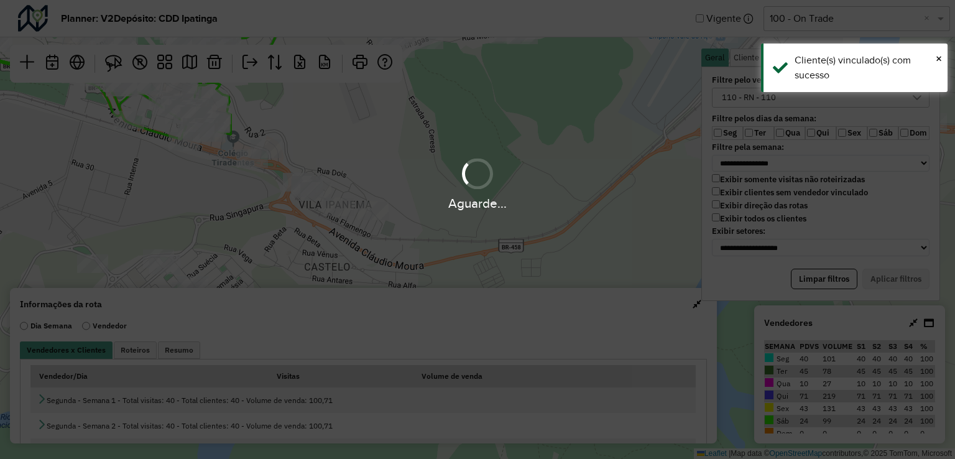
drag, startPoint x: 180, startPoint y: 184, endPoint x: 211, endPoint y: 208, distance: 39.4
click at [254, 237] on hb-app "**********" at bounding box center [477, 229] width 955 height 459
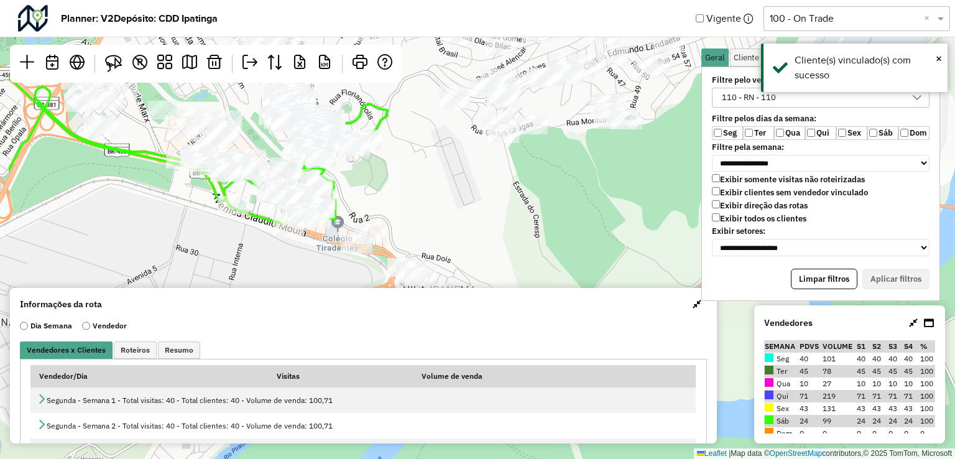
drag, startPoint x: 171, startPoint y: 200, endPoint x: 271, endPoint y: 274, distance: 124.1
click at [271, 274] on div "Leaflet | Map data © OpenStreetMap contributors,© 2025 TomTom, Microsoft" at bounding box center [477, 229] width 955 height 459
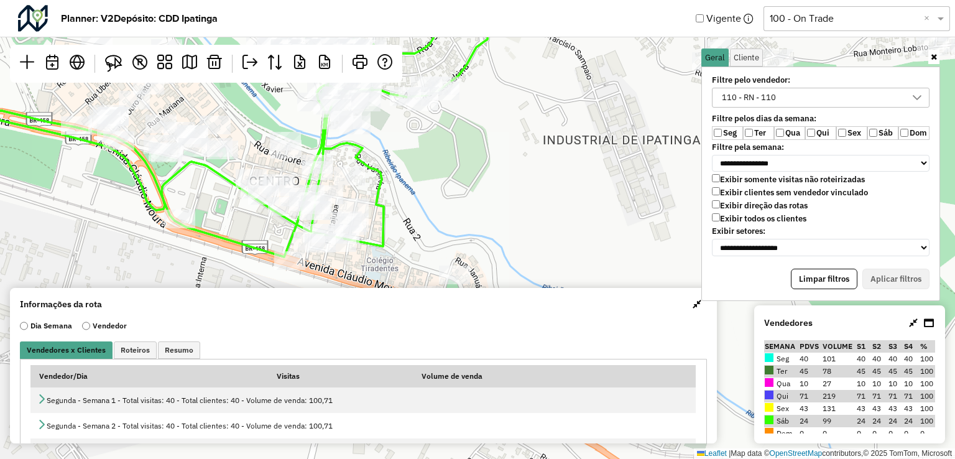
drag, startPoint x: 387, startPoint y: 219, endPoint x: 364, endPoint y: 272, distance: 57.9
click at [364, 272] on div "Leaflet | Map data © OpenStreetMap contributors,© 2025 TomTom, Microsoft" at bounding box center [477, 229] width 955 height 459
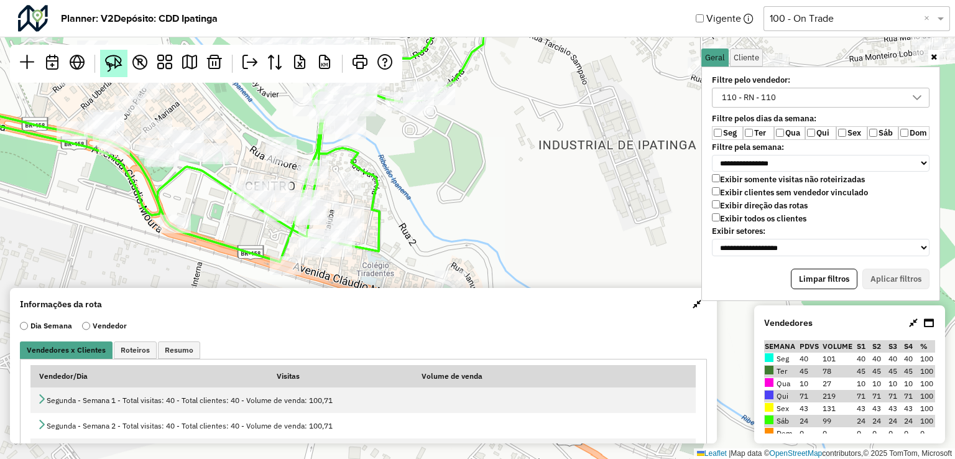
click at [113, 60] on img at bounding box center [113, 63] width 17 height 17
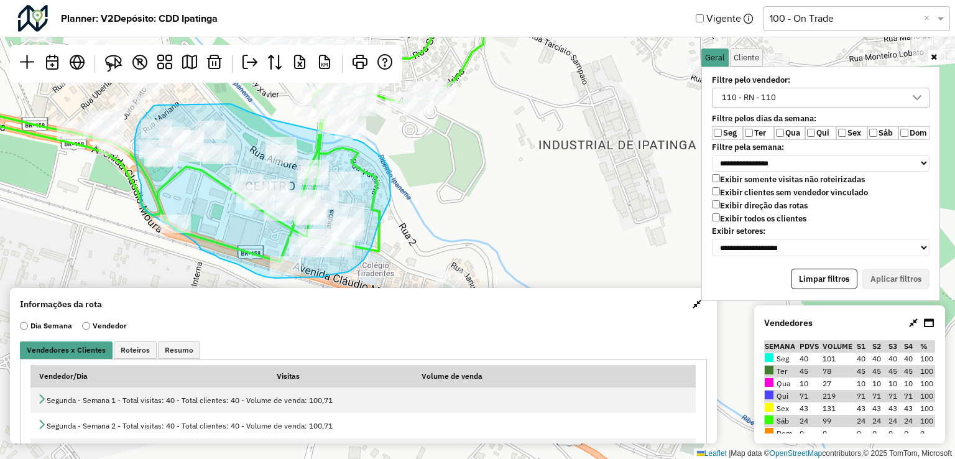
drag, startPoint x: 155, startPoint y: 105, endPoint x: 229, endPoint y: 103, distance: 74.0
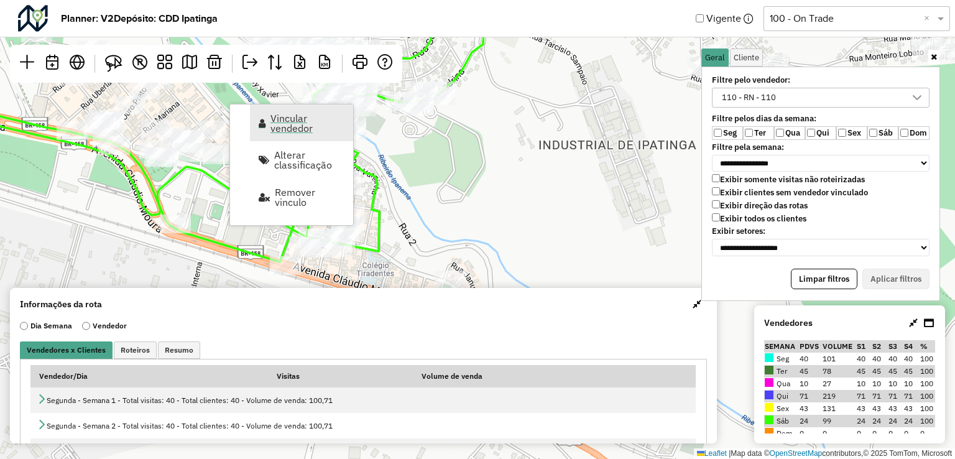
click at [277, 120] on span "Vincular vendedor" at bounding box center [307, 123] width 75 height 20
select select "*********"
select select "*"
select select "*********"
select select "*"
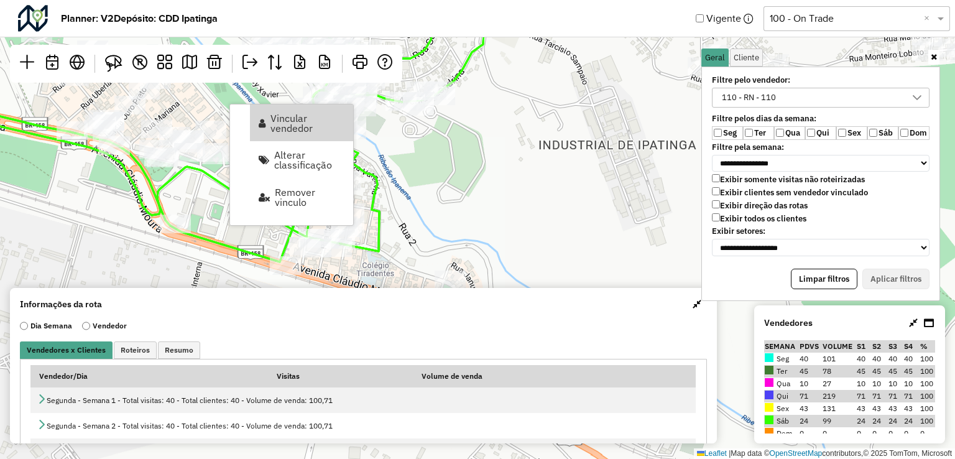
select select "*********"
select select "*"
select select "*********"
select select "*"
select select "*********"
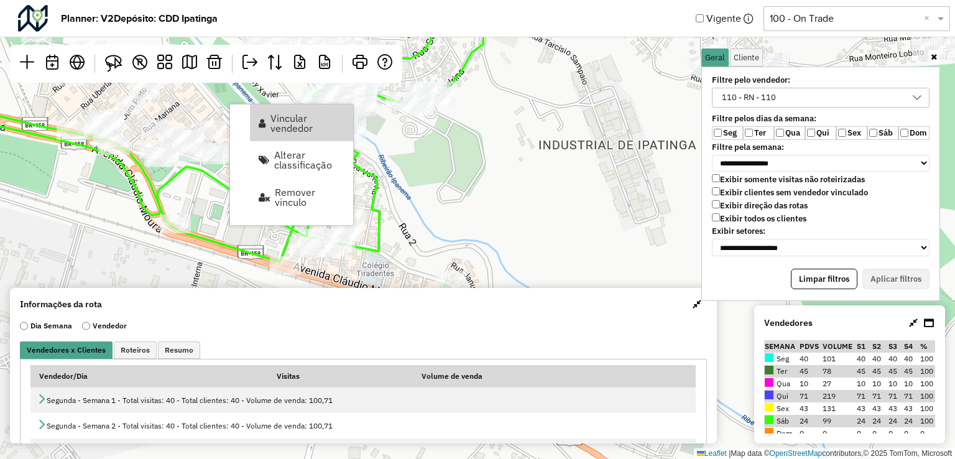
select select "*"
select select "*********"
select select "*"
select select "*********"
select select "*"
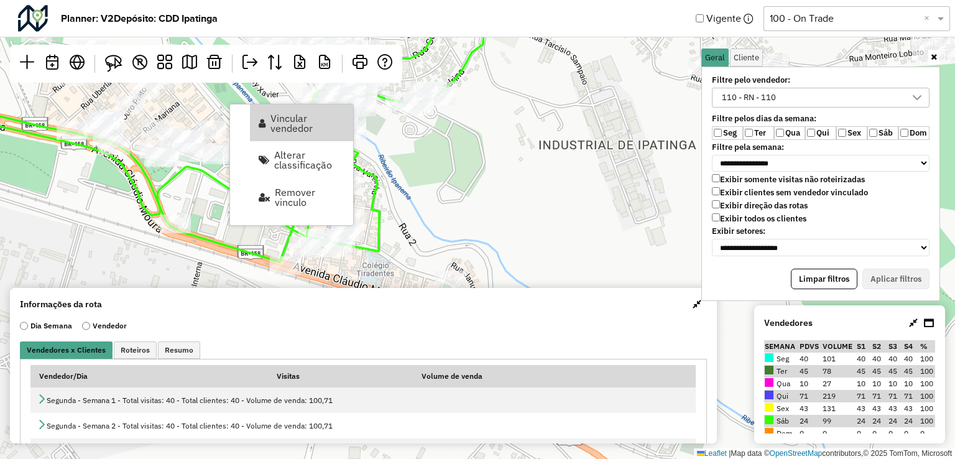
select select "*********"
select select "*"
select select "*********"
select select "*"
select select "*********"
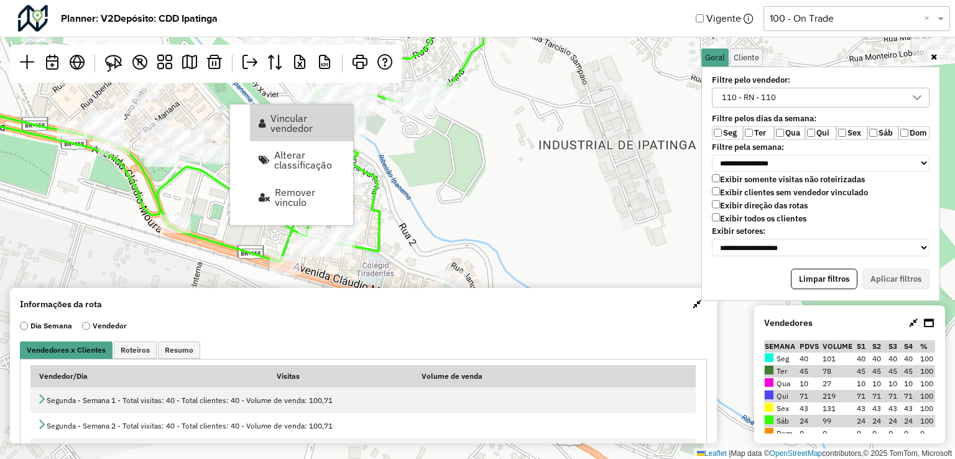
select select "*"
select select "*********"
select select "*"
select select "*********"
select select "*"
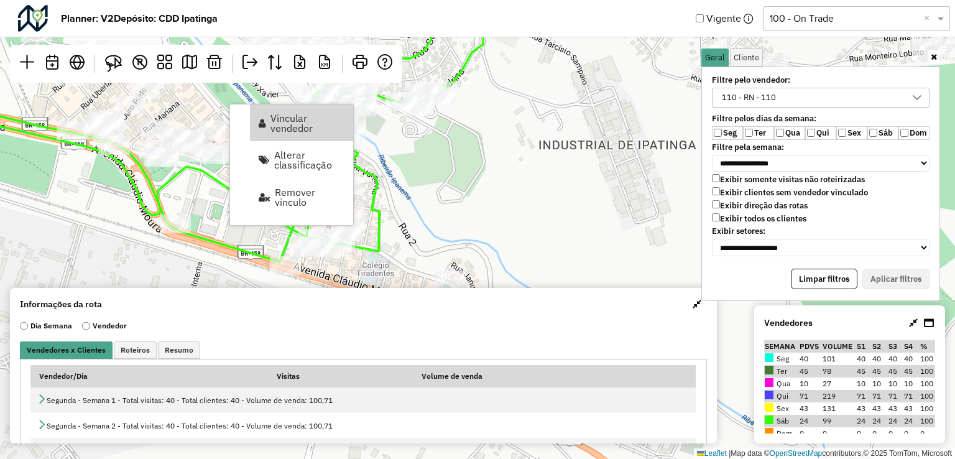
select select "*********"
select select "*"
select select "*********"
select select "*"
select select "*********"
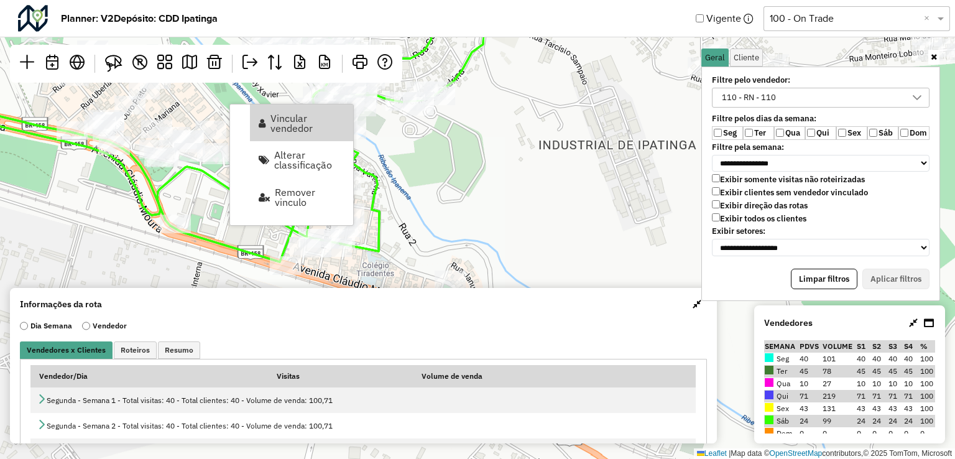
select select "*"
select select "*********"
select select "*"
select select "*********"
select select "*"
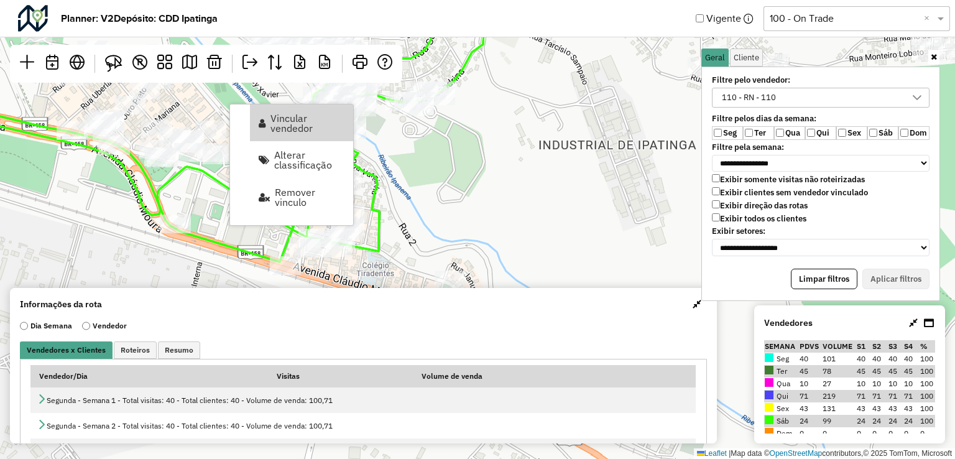
select select "*********"
select select "*"
select select "*********"
select select "*"
select select "*********"
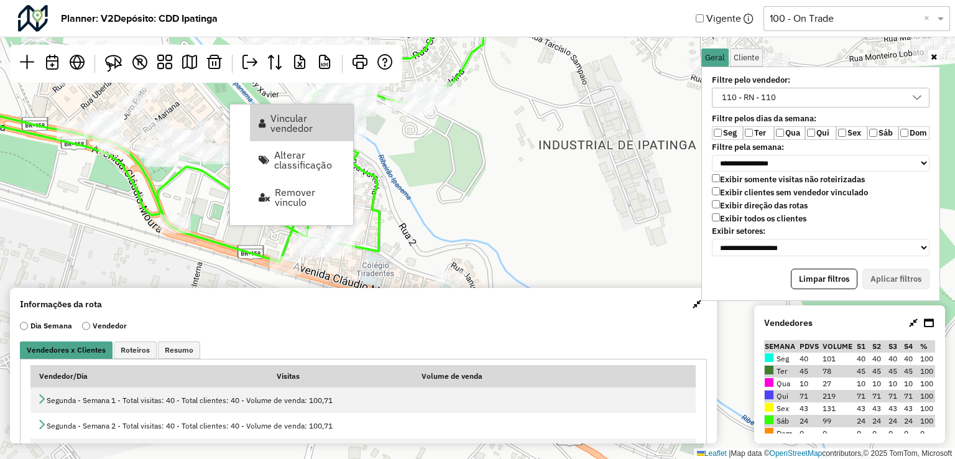
select select "*"
select select "*********"
select select "*"
select select "*********"
select select "*"
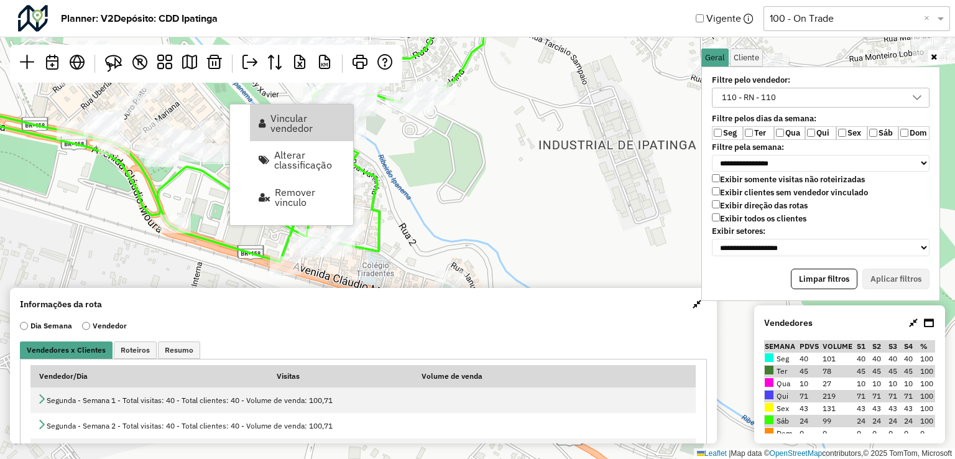
select select "*********"
select select "*"
select select "*********"
select select "*"
select select "*********"
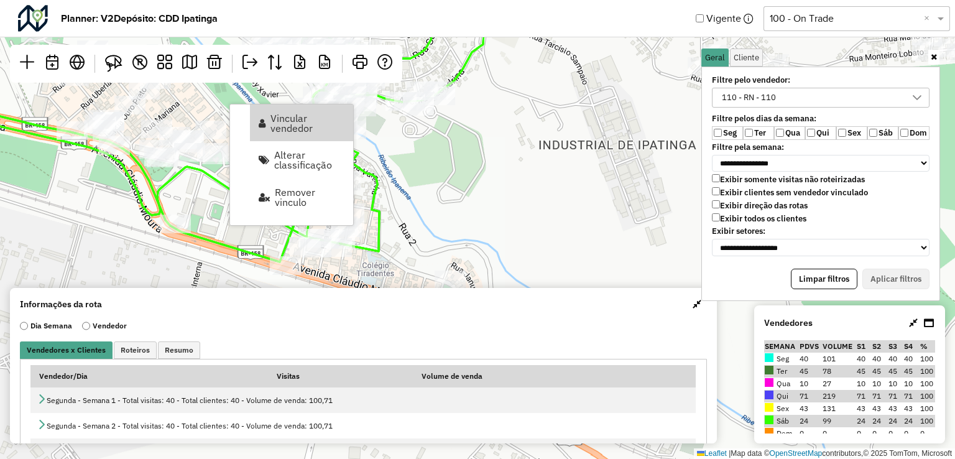
select select "*"
select select "*********"
select select "*"
select select "*********"
select select "*"
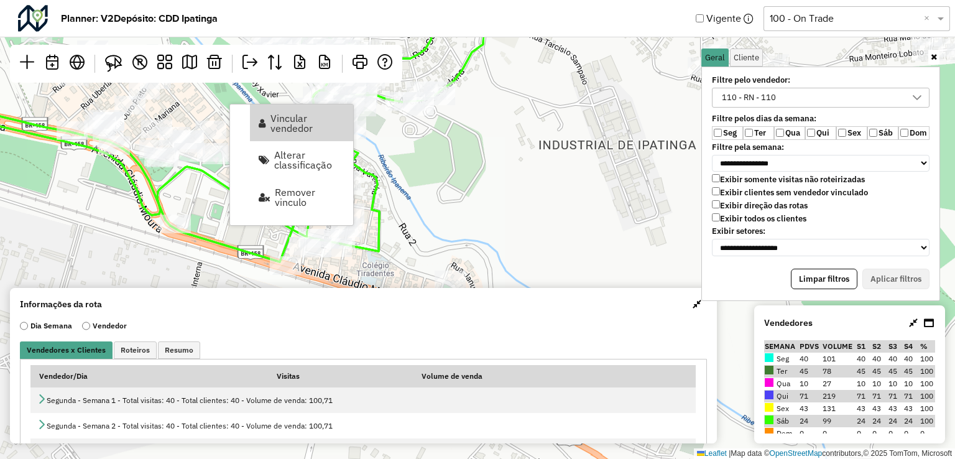
select select "*********"
select select "*"
select select "*********"
select select "*"
select select "*********"
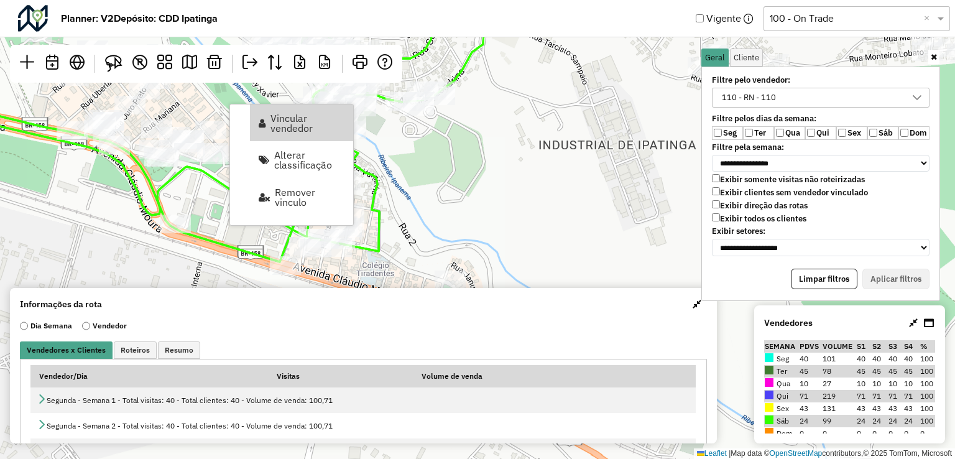
select select "*"
select select "*********"
select select "*"
select select "*********"
select select "*"
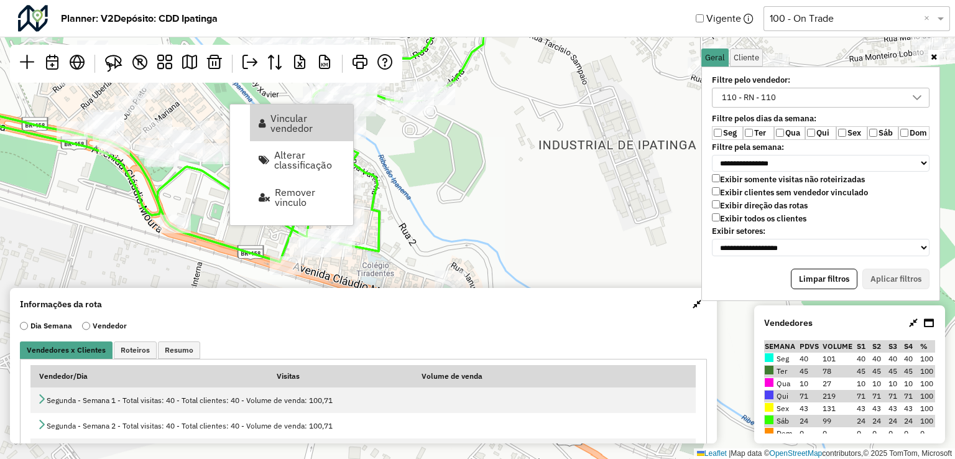
select select "*********"
select select "*"
select select "*********"
select select "*"
select select "*********"
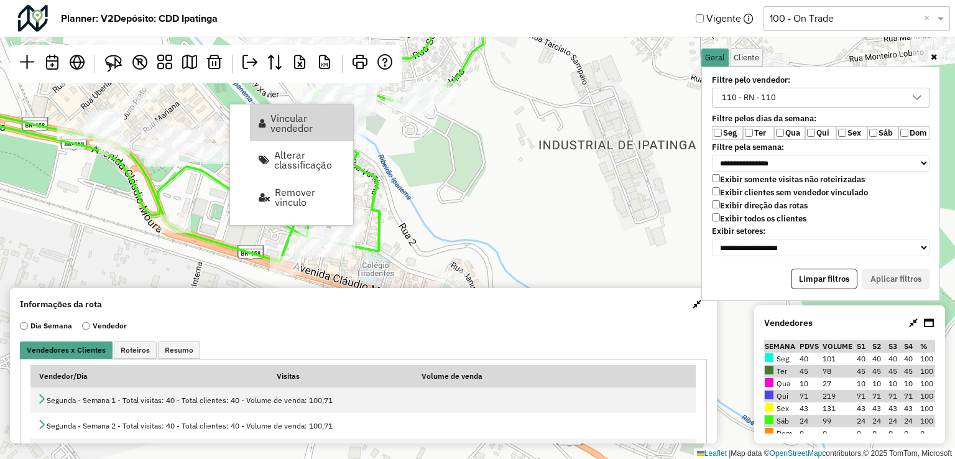
select select "*"
select select "*********"
select select "*"
select select "*********"
select select "*"
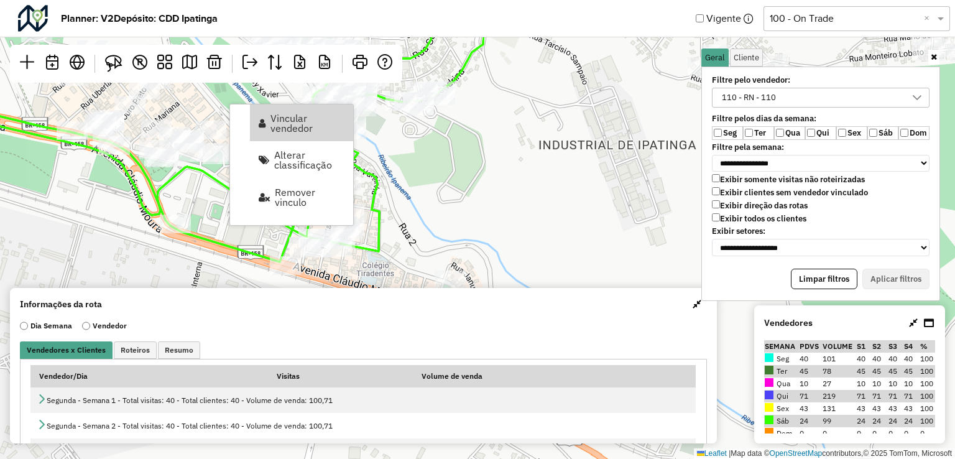
select select "*********"
select select "*"
select select "*********"
select select "*"
select select "*********"
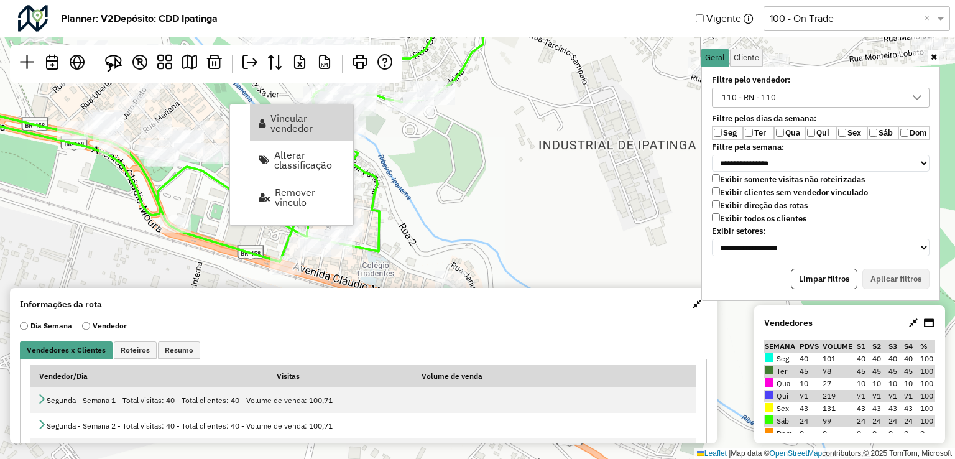
select select "*"
select select "*********"
select select "*"
select select "*********"
select select "*"
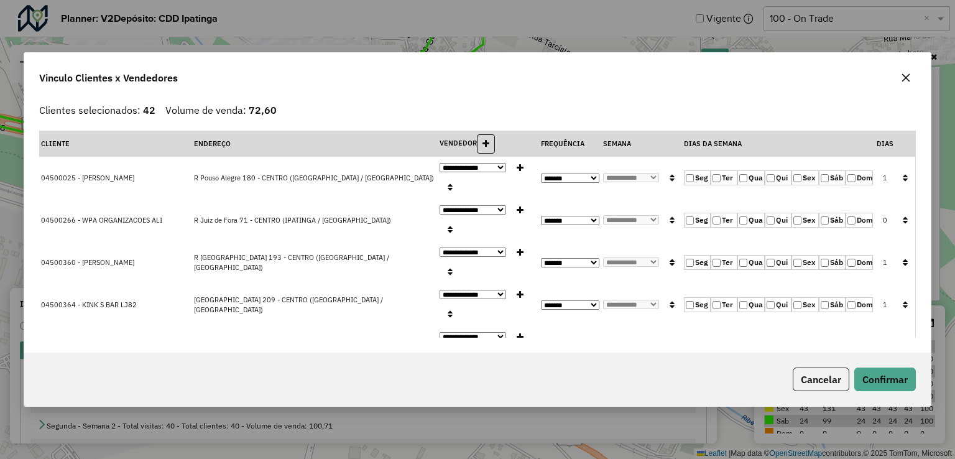
click at [907, 177] on button "button" at bounding box center [905, 178] width 16 height 19
click at [888, 379] on button "Confirmar" at bounding box center [885, 379] width 62 height 24
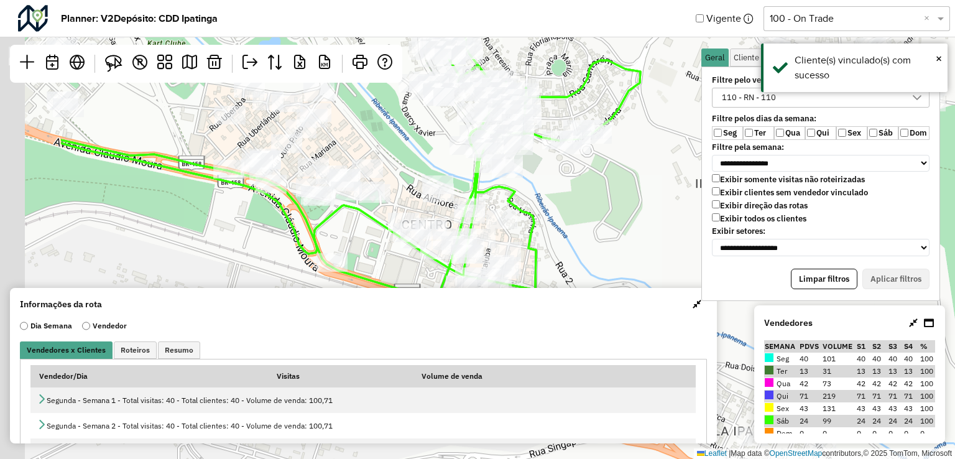
drag, startPoint x: 135, startPoint y: 160, endPoint x: 310, endPoint y: 218, distance: 184.8
click at [310, 215] on icon at bounding box center [275, 206] width 428 height 188
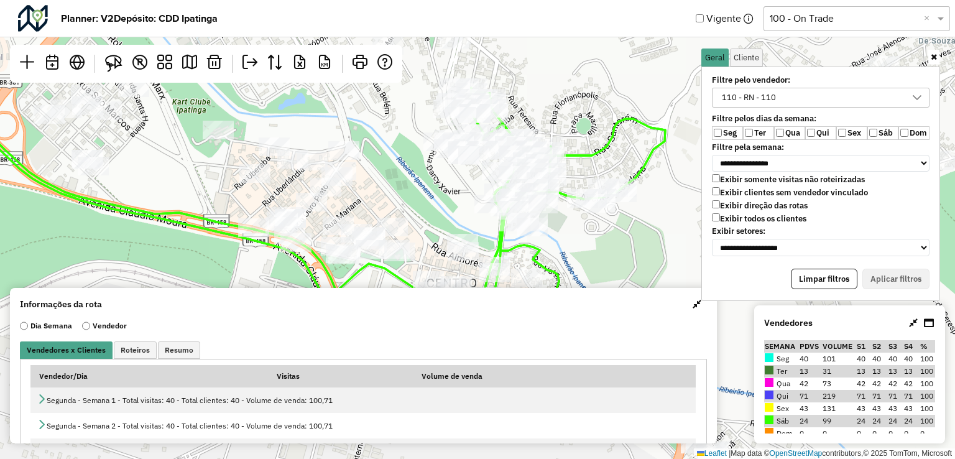
drag, startPoint x: 330, startPoint y: 200, endPoint x: 334, endPoint y: 271, distance: 71.0
click at [334, 271] on icon at bounding box center [287, 211] width 756 height 293
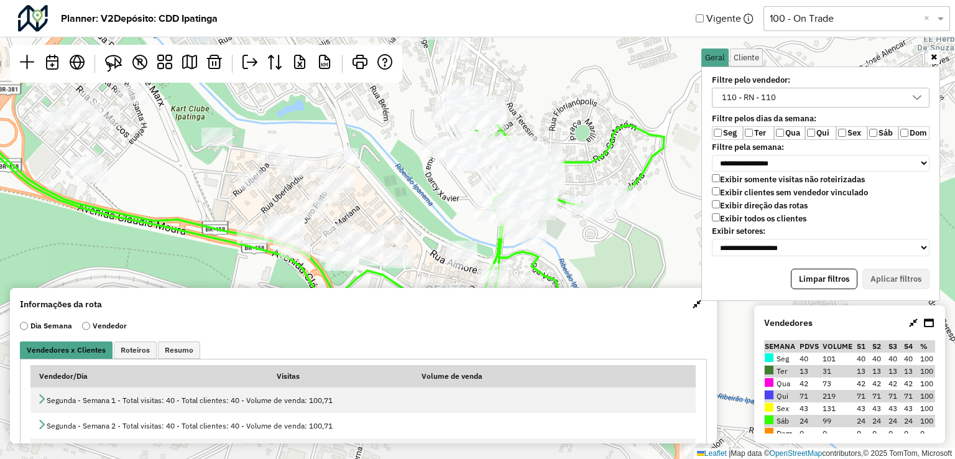
drag, startPoint x: 193, startPoint y: 193, endPoint x: 178, endPoint y: 213, distance: 25.4
click at [178, 213] on div "Leaflet | Map data © OpenStreetMap contributors,© 2025 TomTom, Microsoft" at bounding box center [477, 229] width 955 height 459
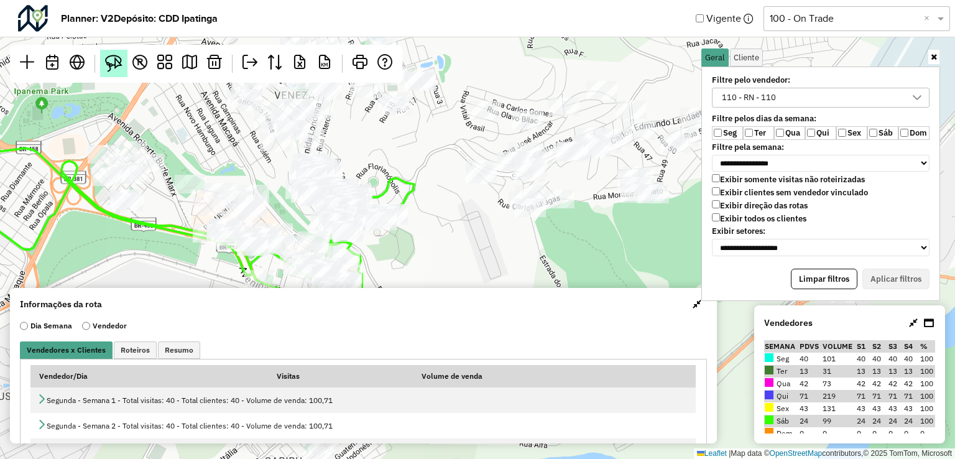
click at [116, 65] on img at bounding box center [113, 63] width 17 height 17
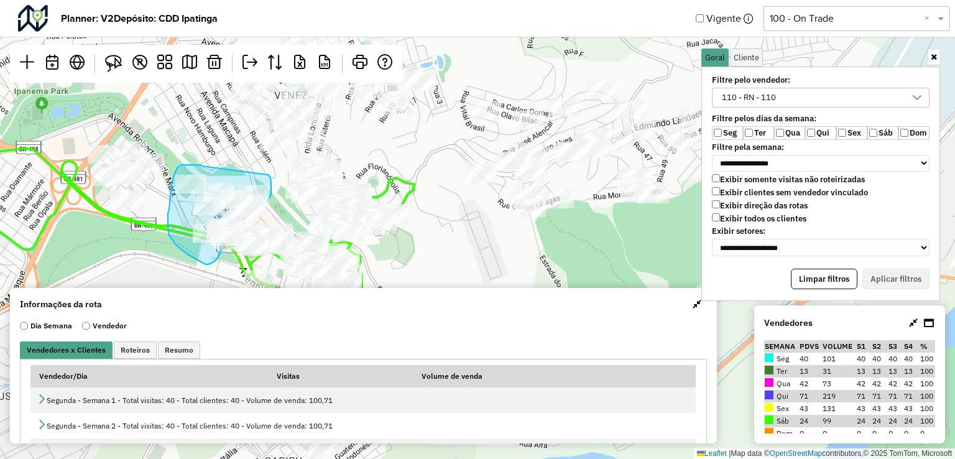
drag, startPoint x: 193, startPoint y: 165, endPoint x: 264, endPoint y: 173, distance: 71.4
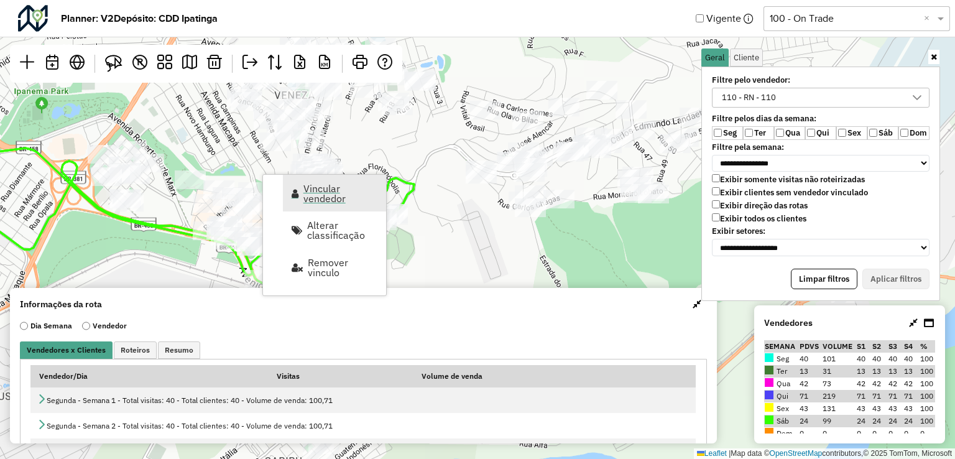
click at [310, 198] on span "Vincular vendedor" at bounding box center [340, 193] width 75 height 20
select select "*********"
select select "*"
select select "*********"
select select "*"
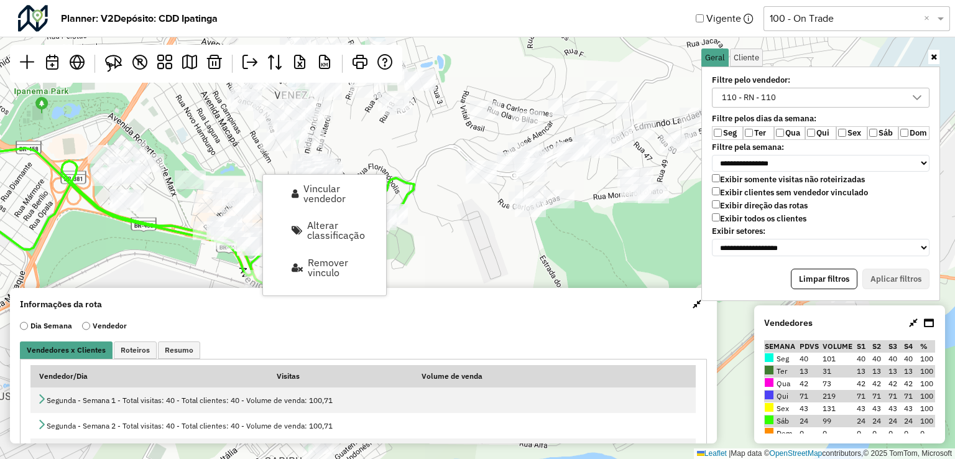
select select "*********"
select select "*"
select select "*********"
select select "*"
select select "*********"
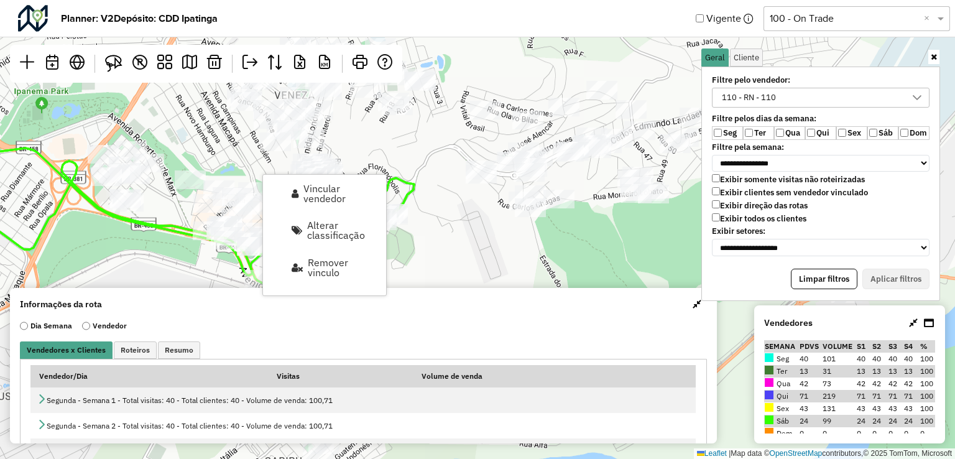
select select "*"
select select "*********"
select select "*"
select select "*********"
select select "*"
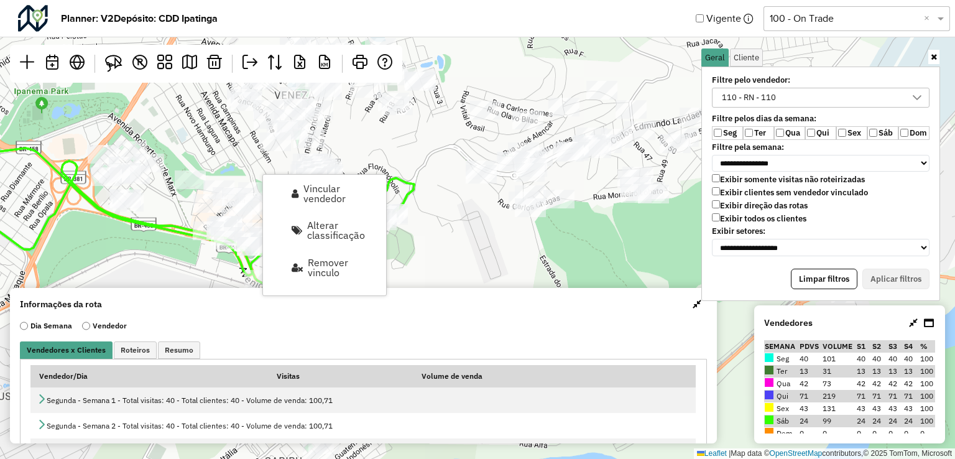
select select "*********"
select select "*"
select select "*********"
select select "*"
select select "*********"
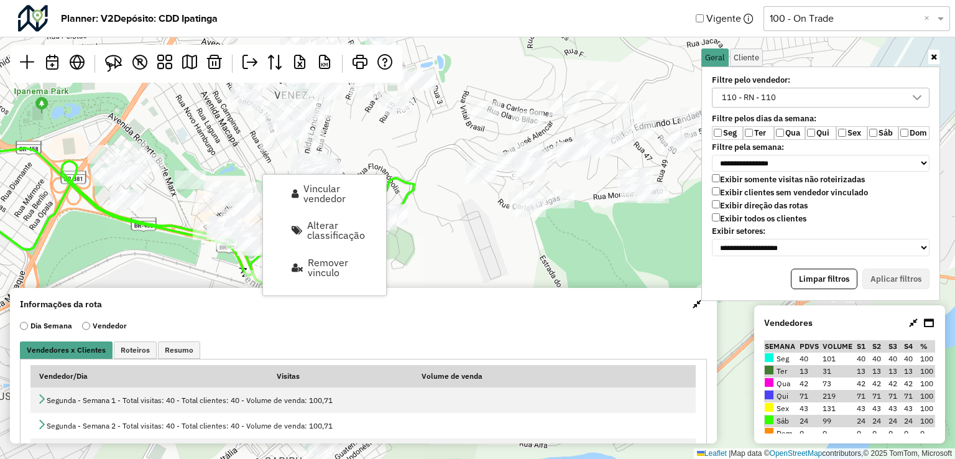
select select "*"
select select "*********"
select select "*"
select select "*********"
select select "*"
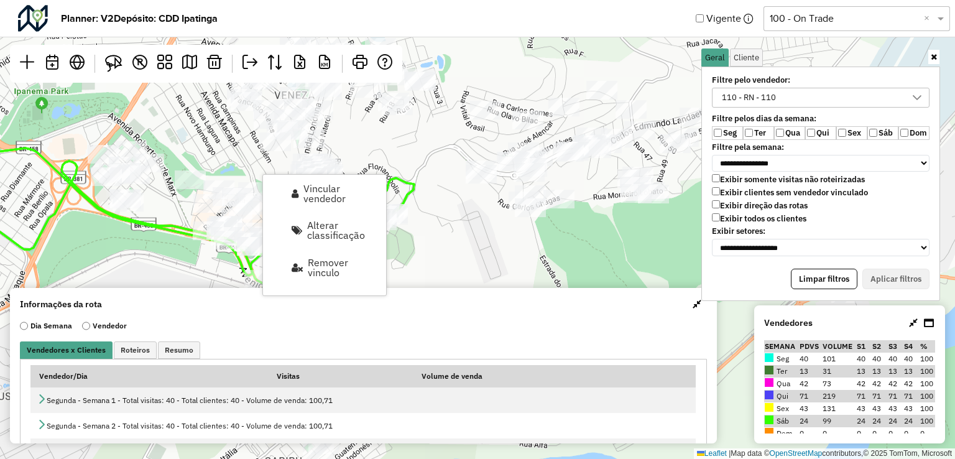
select select "*********"
select select "*"
select select "*********"
select select "*"
select select "*********"
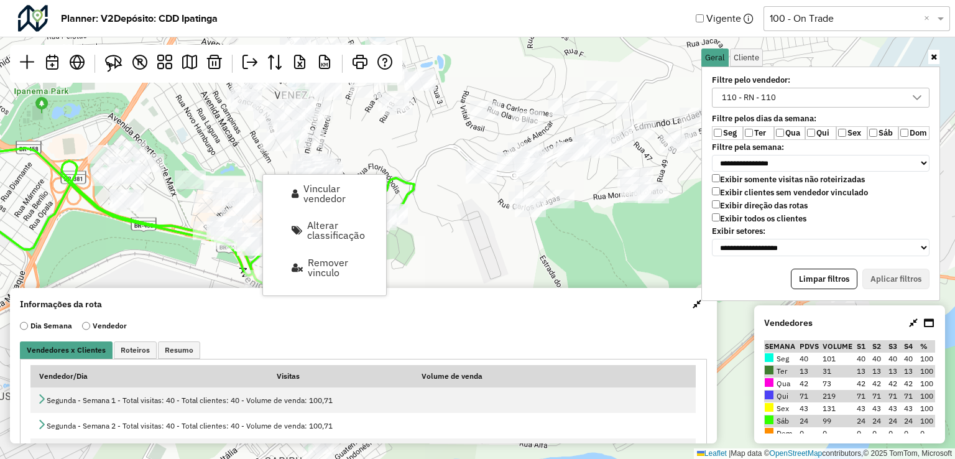
select select "*"
select select "*********"
select select "*"
select select "*********"
select select "*"
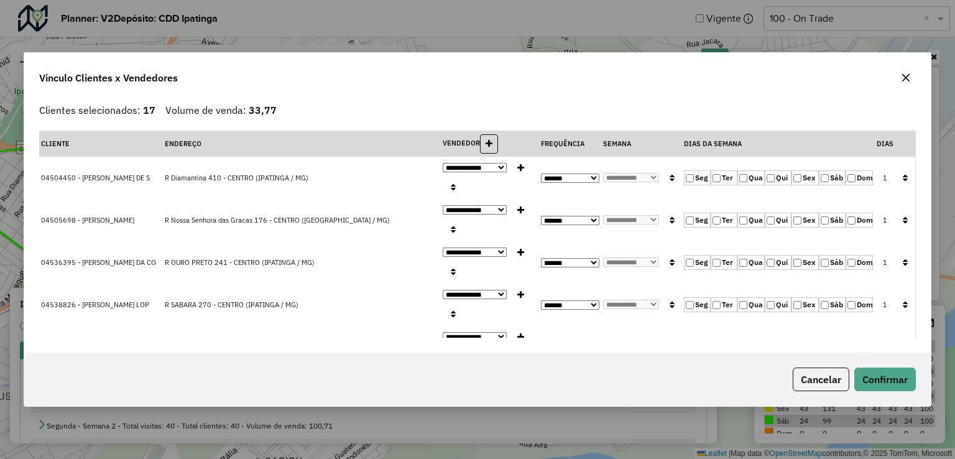
click at [903, 179] on icon "button" at bounding box center [905, 177] width 5 height 9
click at [882, 381] on button "Confirmar" at bounding box center [885, 379] width 62 height 24
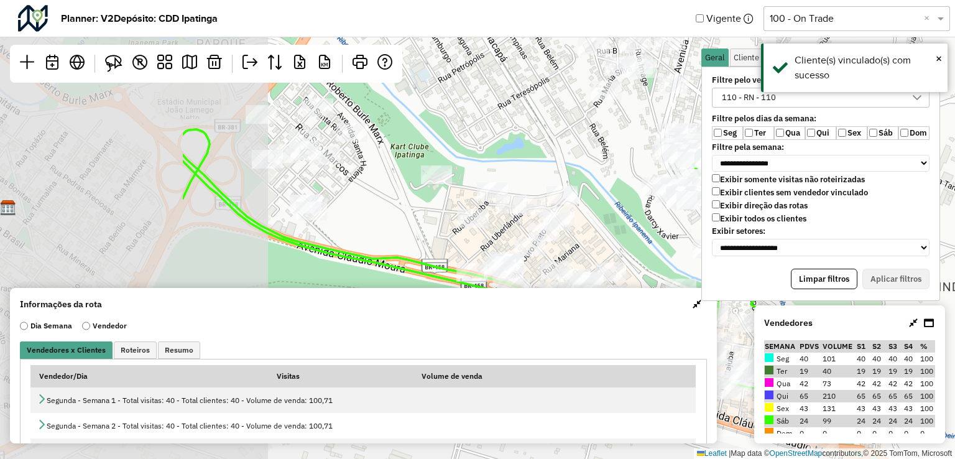
drag, startPoint x: 284, startPoint y: 220, endPoint x: 557, endPoint y: 255, distance: 275.2
click at [560, 257] on div "Leaflet | Map data © OpenStreetMap contributors,© 2025 TomTom, Microsoft" at bounding box center [477, 229] width 955 height 459
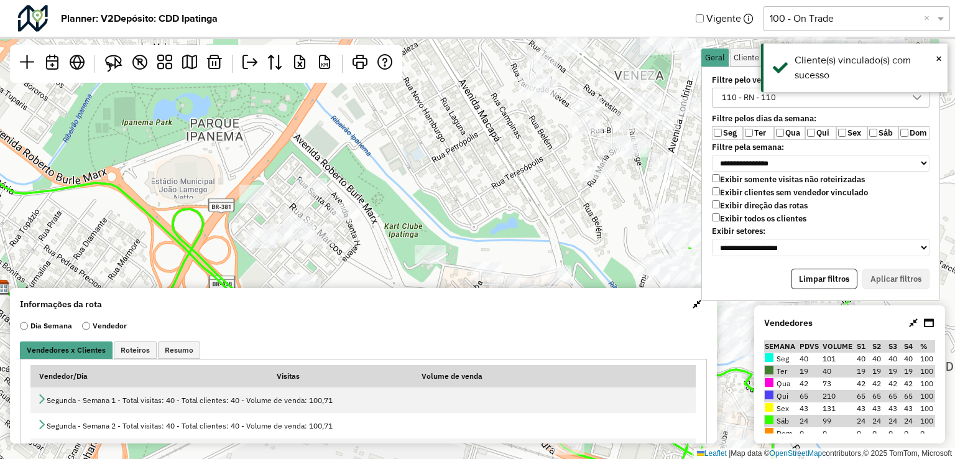
drag, startPoint x: 388, startPoint y: 133, endPoint x: 360, endPoint y: 215, distance: 86.1
click at [374, 221] on div "Leaflet | Map data © OpenStreetMap contributors,© 2025 TomTom, Microsoft" at bounding box center [477, 229] width 955 height 459
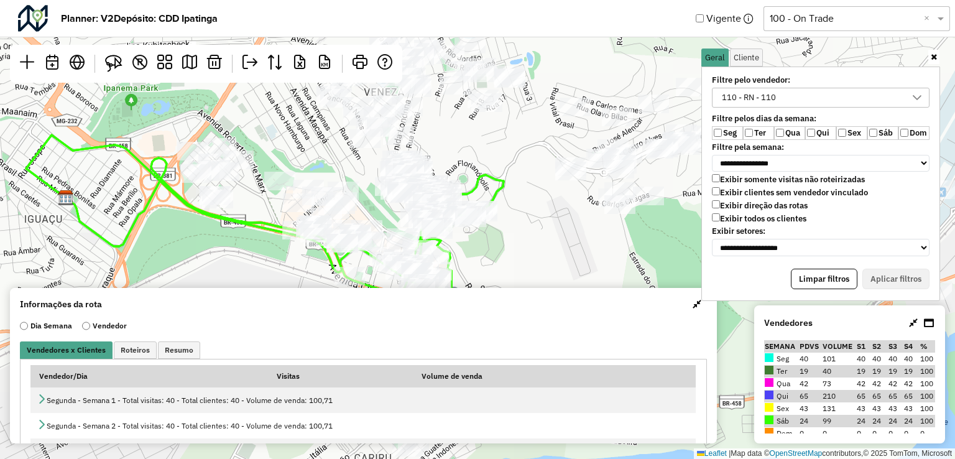
click at [266, 190] on div at bounding box center [279, 181] width 31 height 19
click at [105, 60] on img at bounding box center [113, 63] width 17 height 17
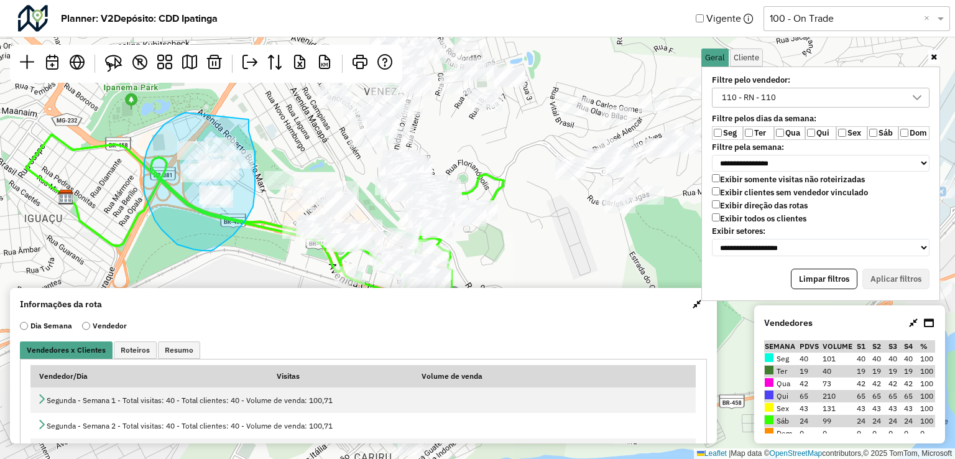
drag, startPoint x: 164, startPoint y: 124, endPoint x: 249, endPoint y: 119, distance: 84.7
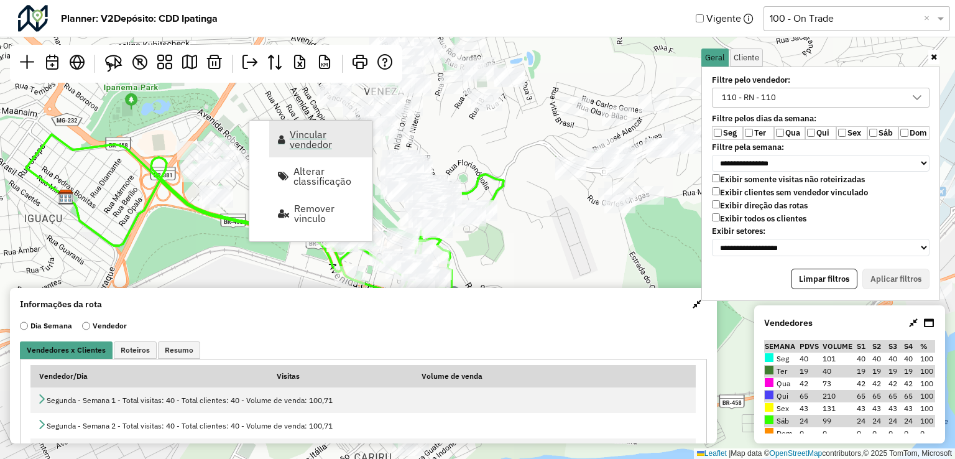
click at [307, 142] on span "Vincular vendedor" at bounding box center [327, 139] width 75 height 20
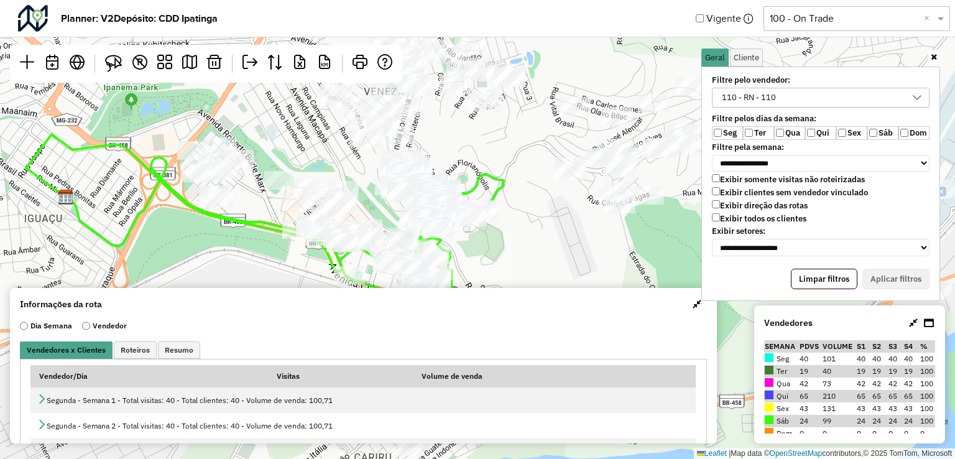
select select "*********"
select select "*"
select select "*********"
select select "*"
select select "*********"
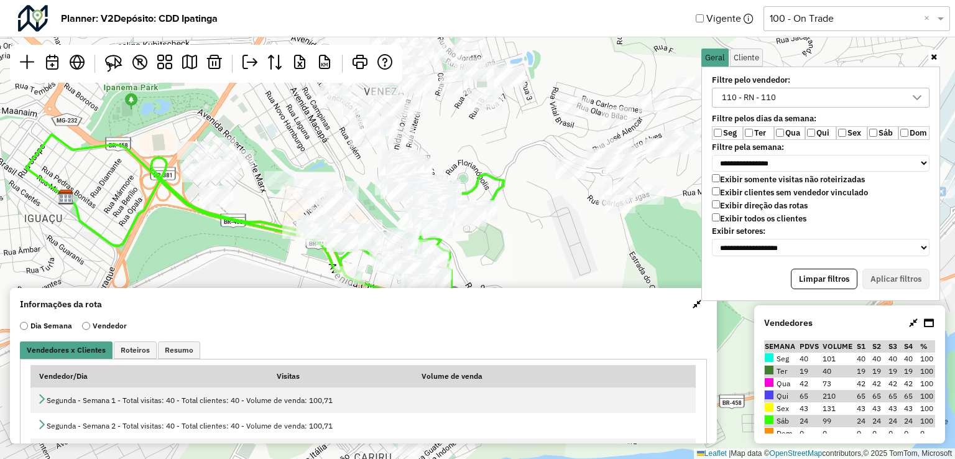
select select "*"
select select "*********"
select select "*"
select select "*********"
select select "*"
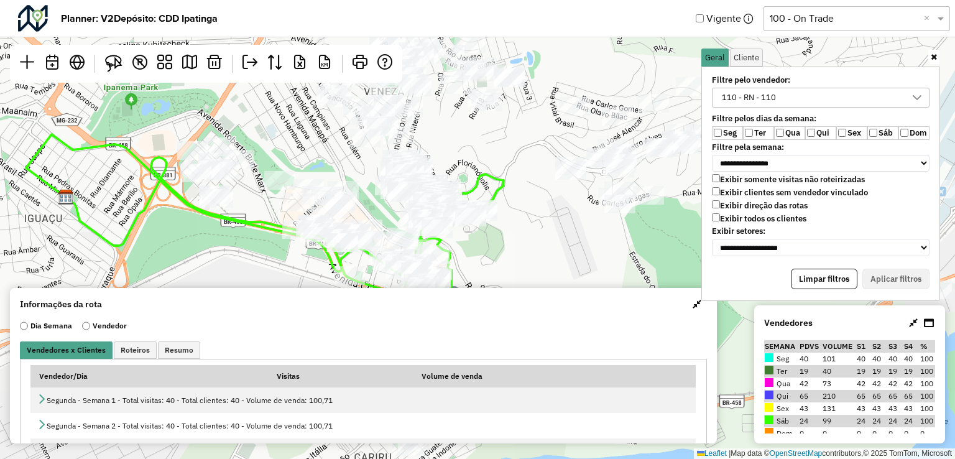
select select "*********"
select select "*"
select select "*********"
select select "*"
select select "*********"
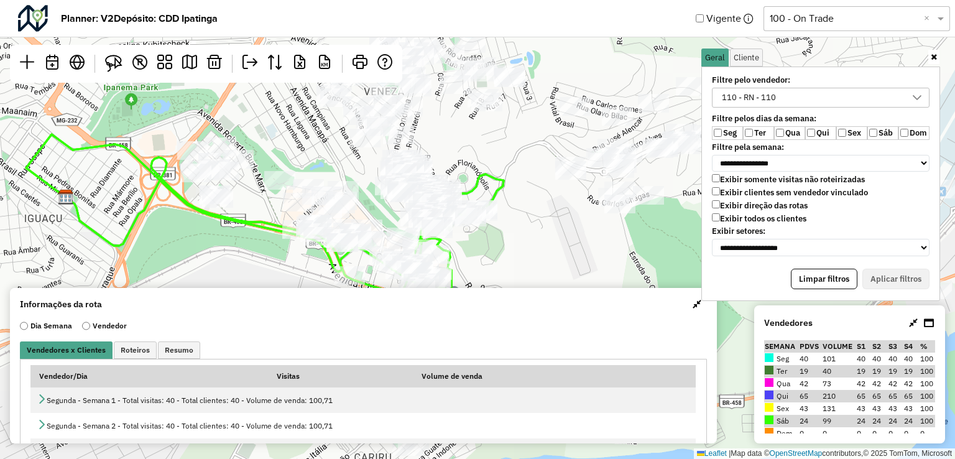
select select "*"
select select "*********"
select select "*"
select select "*********"
select select "*"
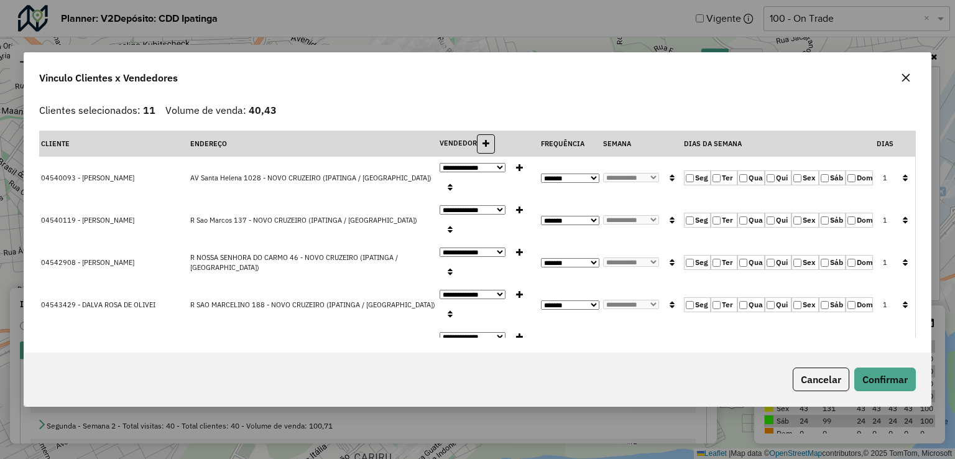
click at [720, 170] on label "Ter" at bounding box center [724, 177] width 27 height 15
click at [765, 170] on label "Qui" at bounding box center [778, 177] width 27 height 15
click at [897, 169] on button "button" at bounding box center [905, 178] width 16 height 19
click at [866, 381] on button "Confirmar" at bounding box center [885, 379] width 62 height 24
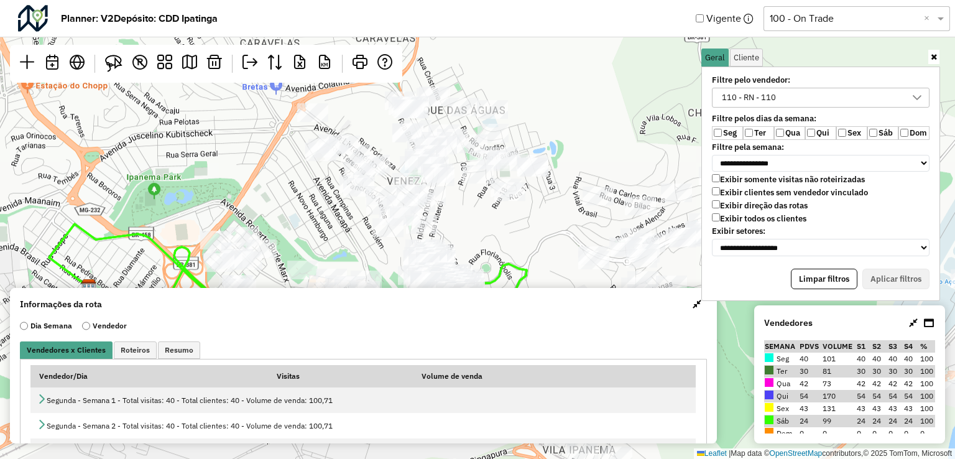
drag, startPoint x: 433, startPoint y: 160, endPoint x: 463, endPoint y: 275, distance: 118.4
click at [463, 275] on div "Leaflet | Map data © OpenStreetMap contributors,© 2025 TomTom, Microsoft" at bounding box center [477, 229] width 955 height 459
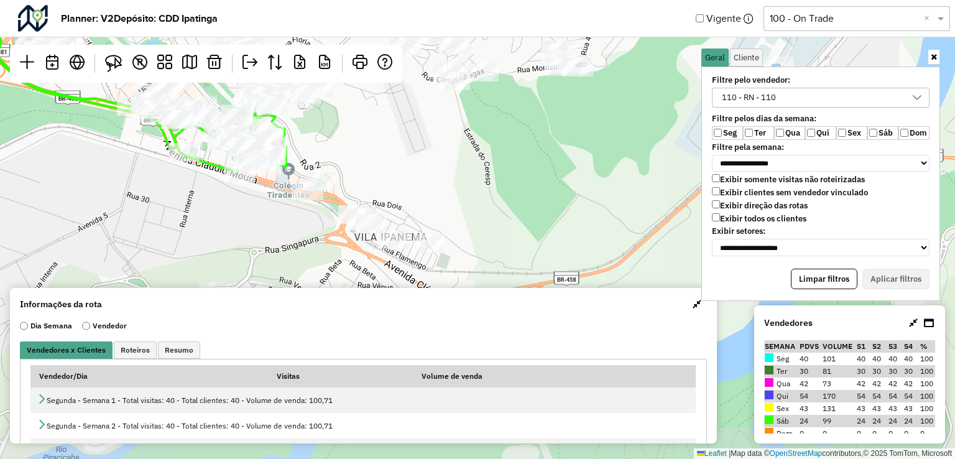
drag, startPoint x: 507, startPoint y: 158, endPoint x: 450, endPoint y: 125, distance: 65.5
click at [450, 125] on div "Leaflet | Map data © OpenStreetMap contributors,© 2025 TomTom, Microsoft" at bounding box center [477, 229] width 955 height 459
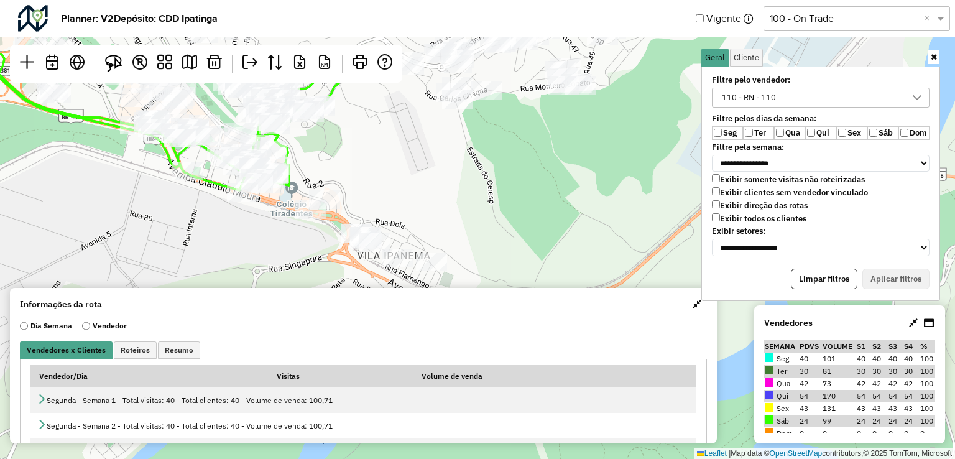
drag, startPoint x: 372, startPoint y: 149, endPoint x: 376, endPoint y: 167, distance: 18.9
click at [376, 167] on div "Leaflet | Map data © OpenStreetMap contributors,© 2025 TomTom, Microsoft" at bounding box center [477, 229] width 955 height 459
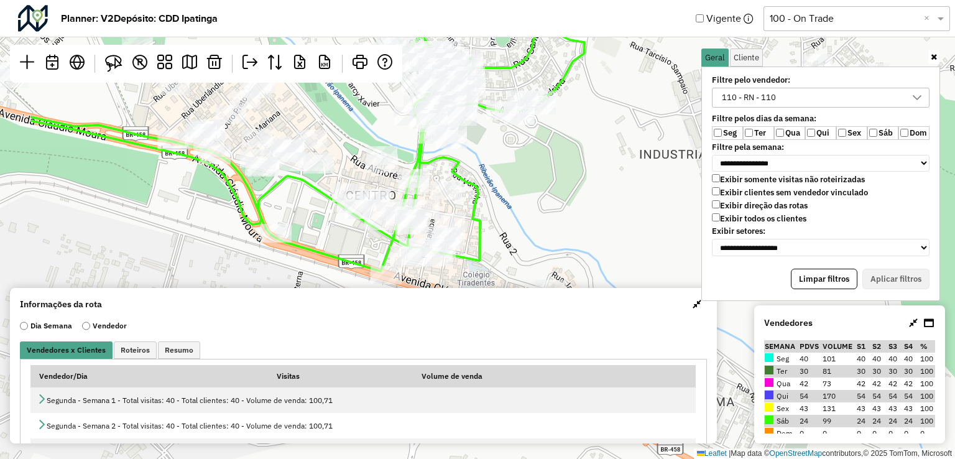
click at [351, 219] on div at bounding box center [359, 209] width 31 height 19
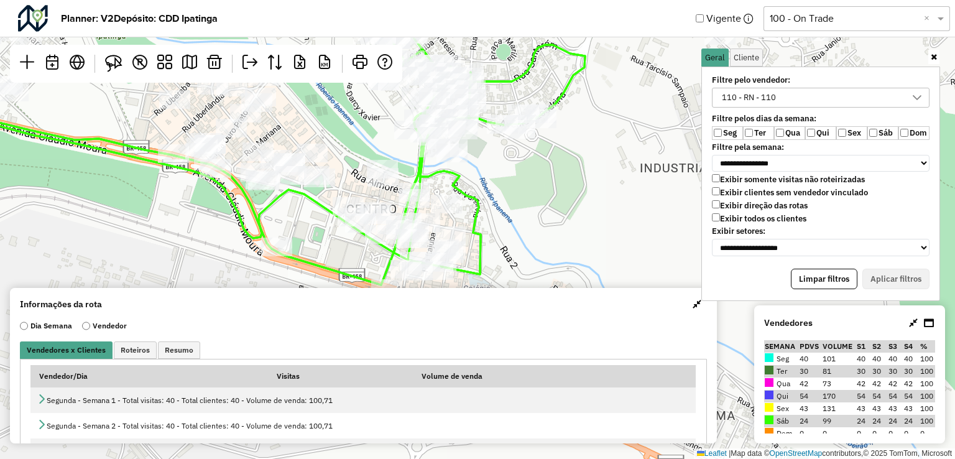
drag, startPoint x: 351, startPoint y: 172, endPoint x: 361, endPoint y: 256, distance: 85.2
click at [361, 256] on div "Leaflet | Map data © OpenStreetMap contributors,© 2025 TomTom, Microsoft" at bounding box center [477, 229] width 955 height 459
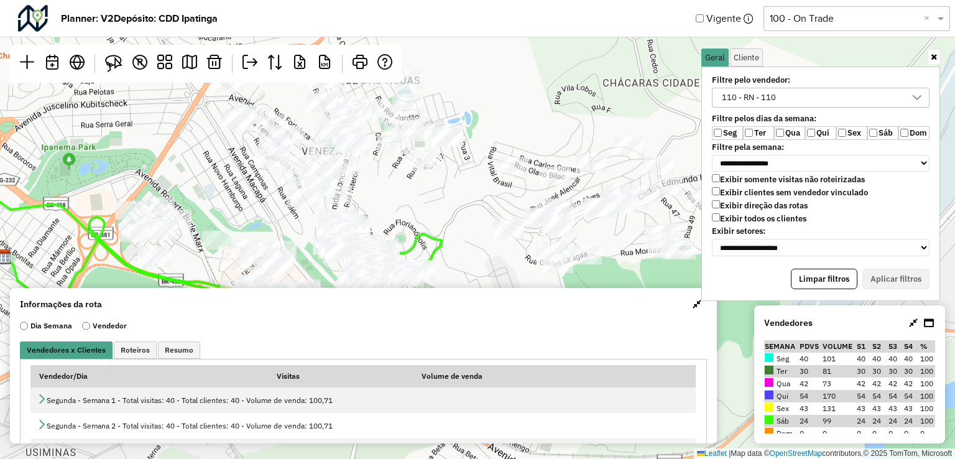
drag, startPoint x: 358, startPoint y: 187, endPoint x: 322, endPoint y: 260, distance: 81.2
click at [322, 259] on div at bounding box center [333, 249] width 31 height 19
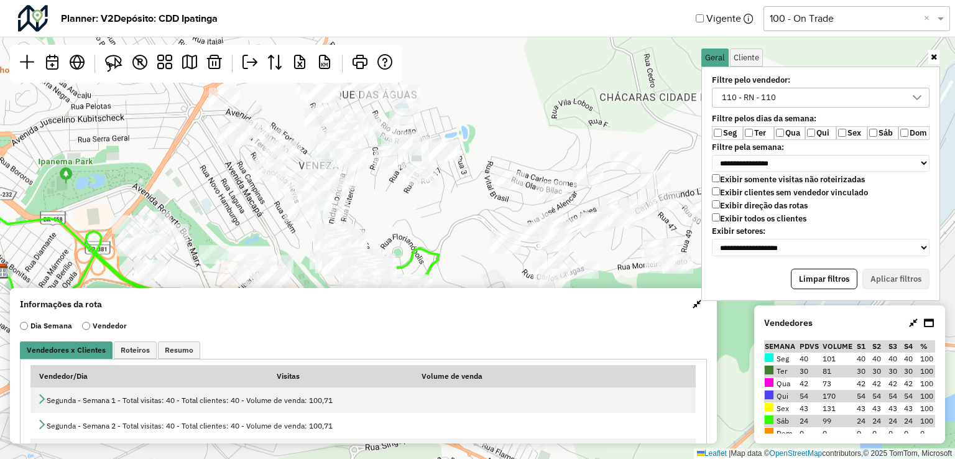
drag, startPoint x: 357, startPoint y: 196, endPoint x: 354, endPoint y: 210, distance: 14.6
click at [354, 210] on div "Leaflet | Map data © OpenStreetMap contributors,© 2025 TomTom, Microsoft" at bounding box center [477, 229] width 955 height 459
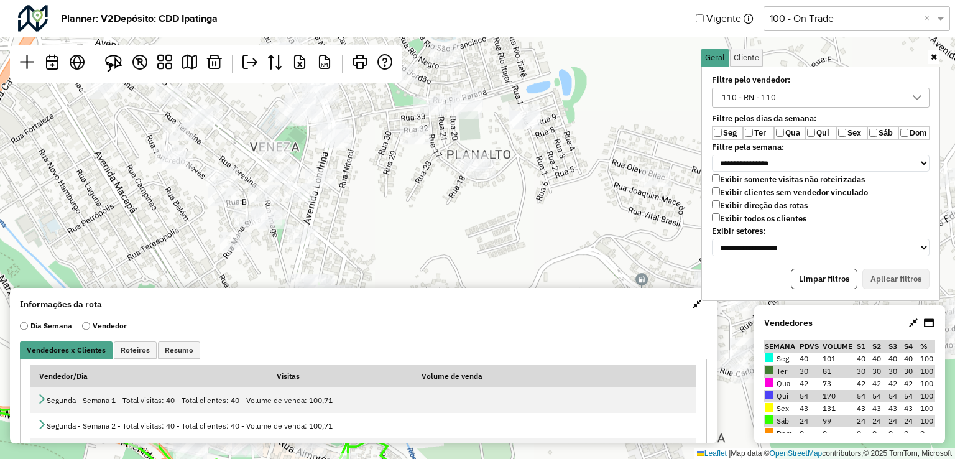
click at [346, 205] on div "Leaflet | Map data © OpenStreetMap contributors,© 2025 TomTom, Microsoft" at bounding box center [477, 229] width 955 height 459
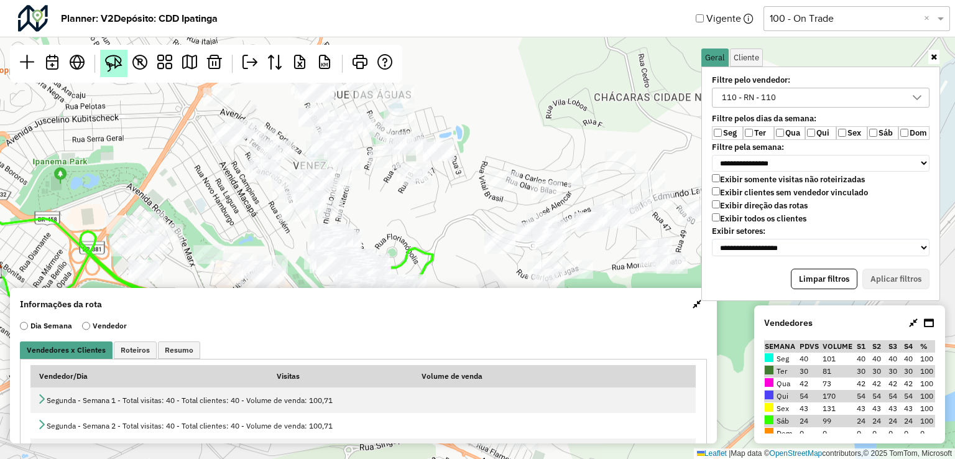
click at [111, 62] on img at bounding box center [113, 63] width 17 height 17
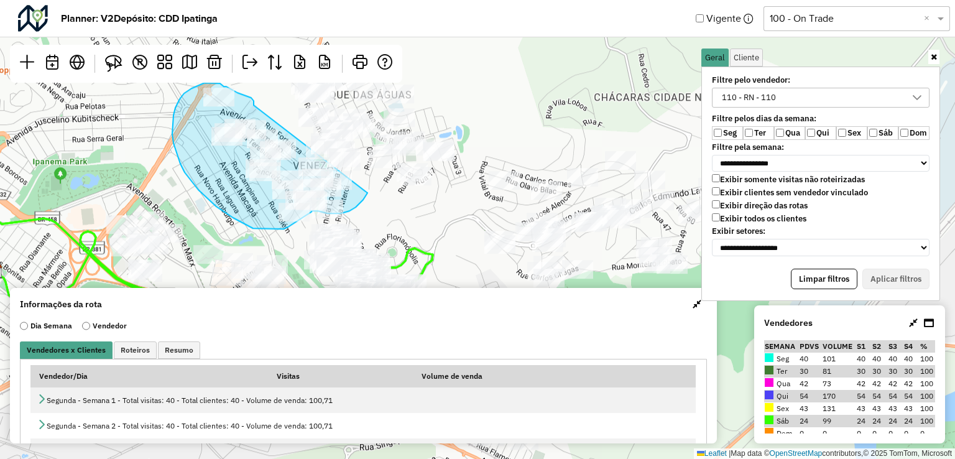
drag, startPoint x: 254, startPoint y: 103, endPoint x: 367, endPoint y: 193, distance: 144.8
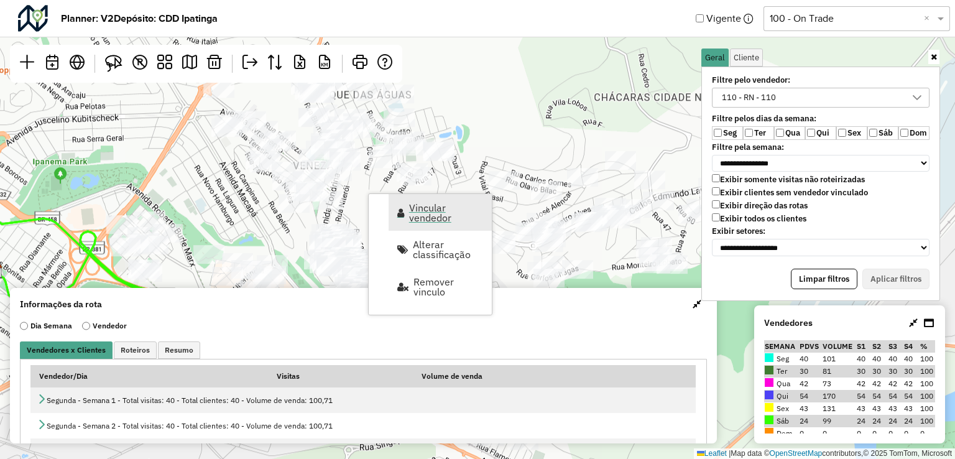
click at [433, 215] on span "Vincular vendedor" at bounding box center [446, 213] width 75 height 20
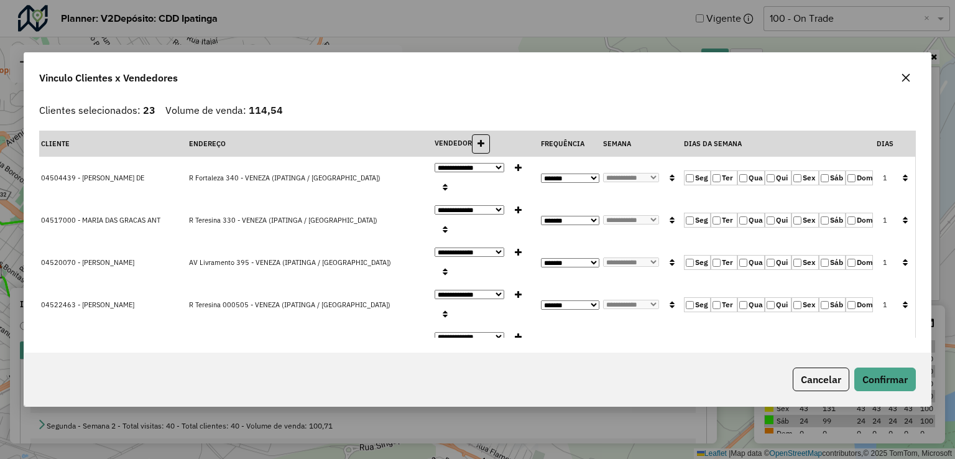
click at [717, 172] on label "Ter" at bounding box center [724, 177] width 27 height 15
click at [765, 172] on label "Qui" at bounding box center [778, 177] width 27 height 15
click at [905, 169] on button "button" at bounding box center [905, 178] width 16 height 19
click at [907, 376] on button "Confirmar" at bounding box center [885, 379] width 62 height 24
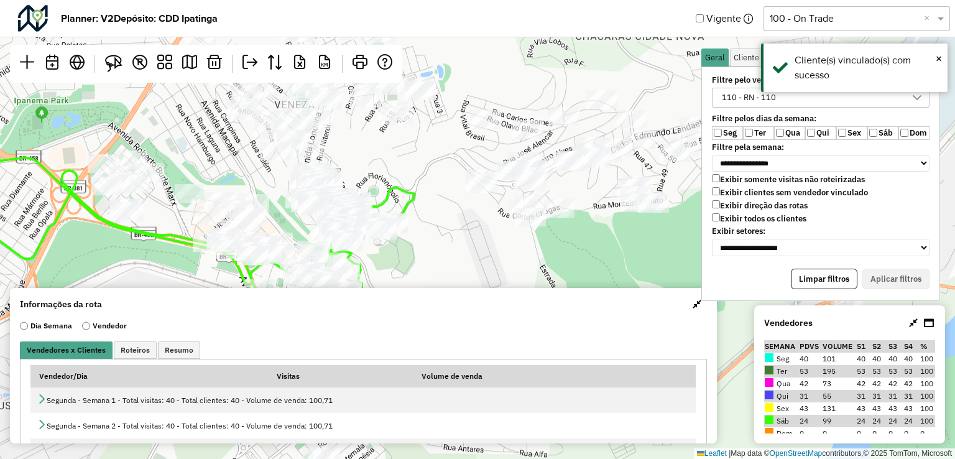
drag, startPoint x: 431, startPoint y: 247, endPoint x: 412, endPoint y: 186, distance: 63.7
click at [412, 186] on icon at bounding box center [176, 227] width 478 height 160
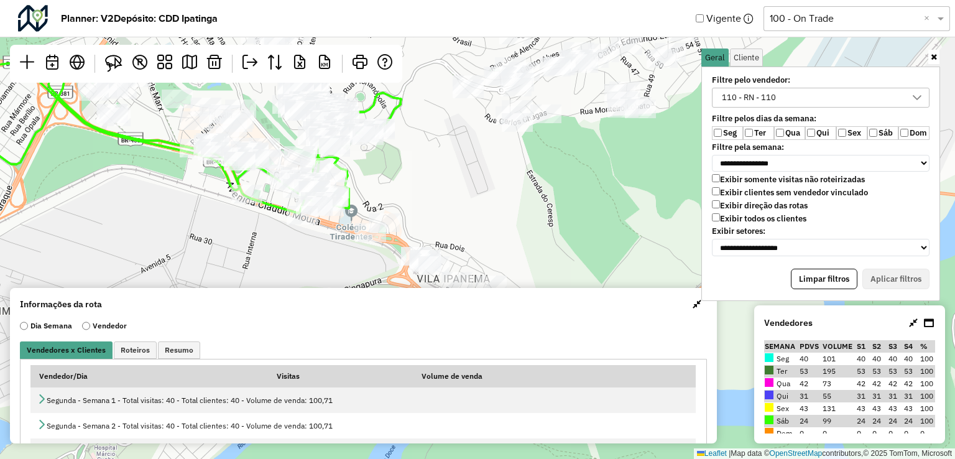
drag, startPoint x: 448, startPoint y: 219, endPoint x: 388, endPoint y: 100, distance: 133.2
click at [393, 101] on div "Leaflet | Map data © OpenStreetMap contributors,© 2025 TomTom, Microsoft" at bounding box center [477, 229] width 955 height 459
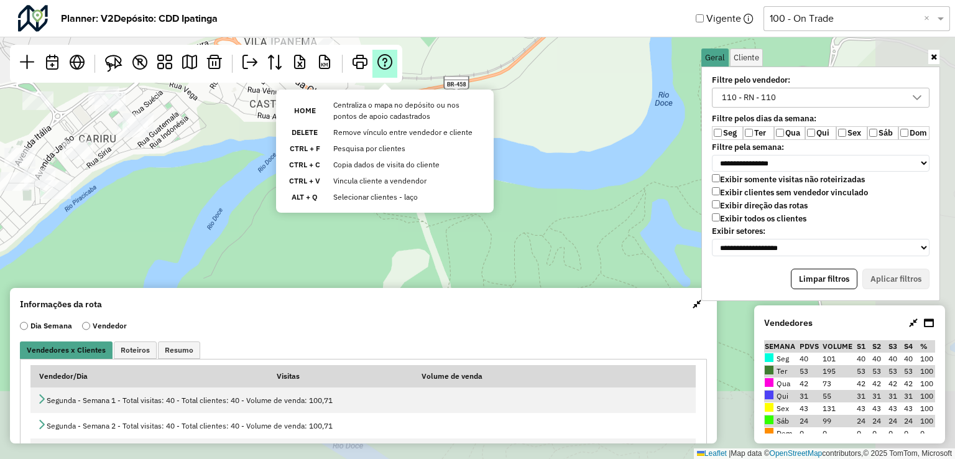
drag, startPoint x: 525, startPoint y: 227, endPoint x: 395, endPoint y: 62, distance: 209.9
click at [395, 62] on hb-planner "**********" at bounding box center [477, 229] width 955 height 459
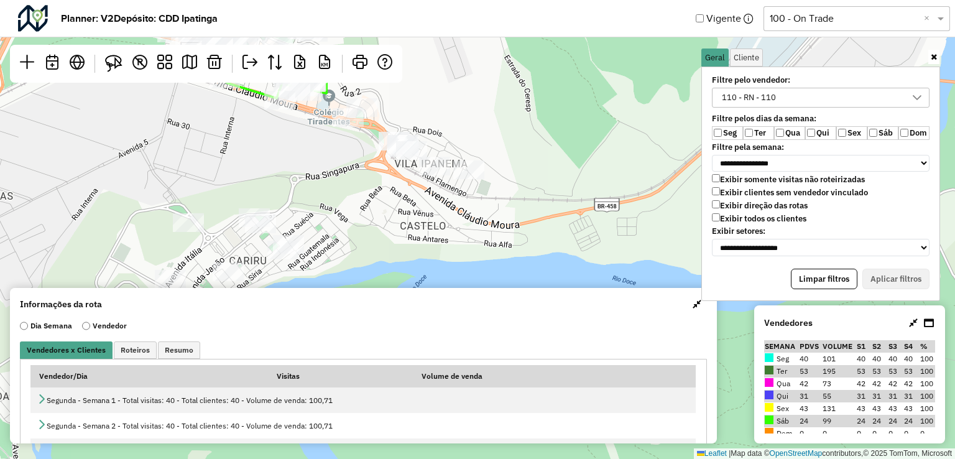
drag, startPoint x: 432, startPoint y: 167, endPoint x: 558, endPoint y: 249, distance: 150.6
click at [558, 249] on div "Leaflet | Map data © OpenStreetMap contributors,© 2025 TomTom, Microsoft" at bounding box center [477, 229] width 955 height 459
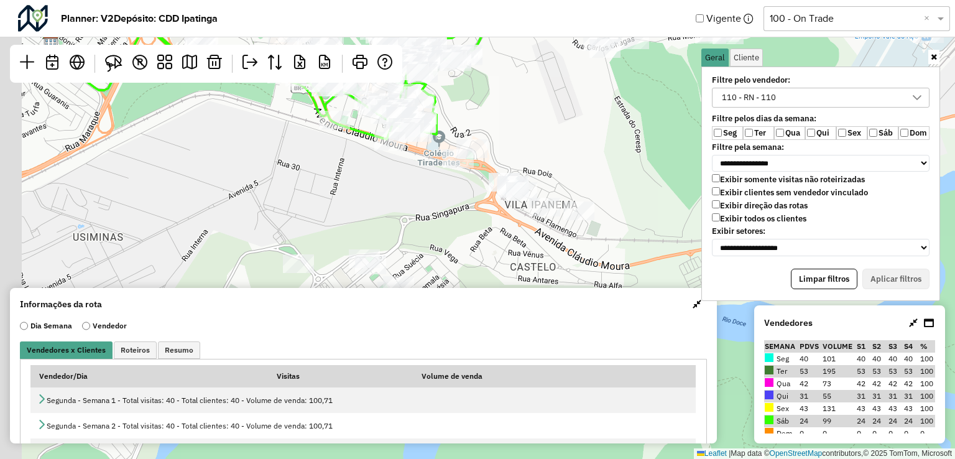
drag, startPoint x: 393, startPoint y: 185, endPoint x: 576, endPoint y: 234, distance: 189.4
click at [576, 234] on div "Leaflet | Map data © OpenStreetMap contributors,© 2025 TomTom, Microsoft" at bounding box center [477, 229] width 955 height 459
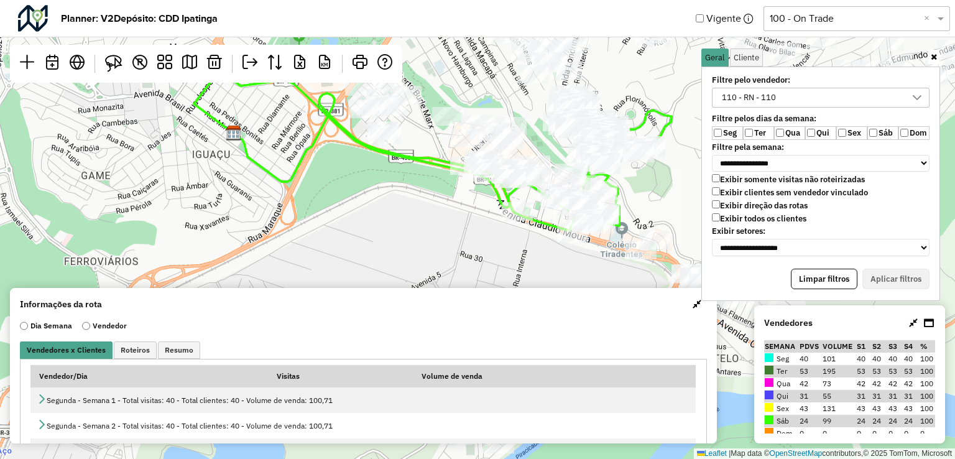
drag, startPoint x: 430, startPoint y: 187, endPoint x: 532, endPoint y: 265, distance: 128.2
click at [532, 265] on div "Leaflet | Map data © OpenStreetMap contributors,© 2025 TomTom, Microsoft" at bounding box center [477, 229] width 955 height 459
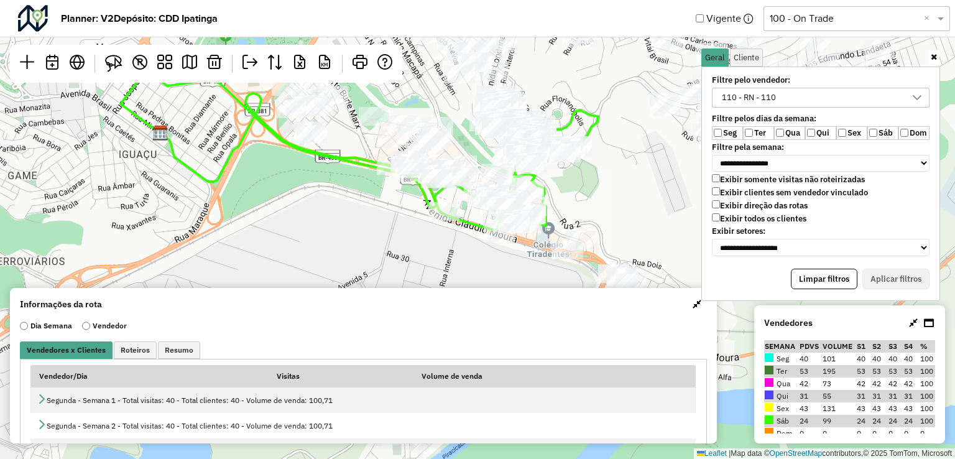
drag, startPoint x: 414, startPoint y: 206, endPoint x: 344, endPoint y: 206, distance: 69.6
click at [344, 206] on div "Leaflet | Map data © OpenStreetMap contributors,© 2025 TomTom, Microsoft" at bounding box center [477, 229] width 955 height 459
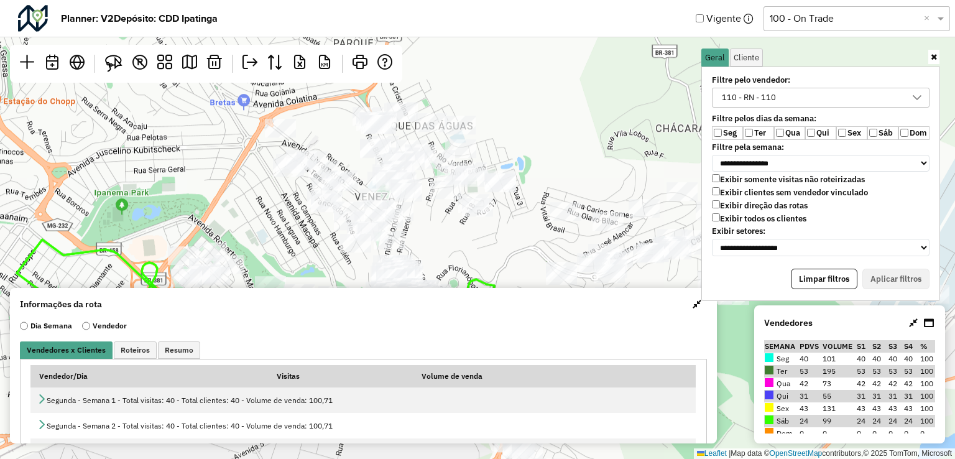
drag, startPoint x: 478, startPoint y: 196, endPoint x: 480, endPoint y: 264, distance: 68.4
click at [480, 264] on div "Leaflet | Map data © OpenStreetMap contributors,© 2025 TomTom, Microsoft" at bounding box center [477, 229] width 955 height 459
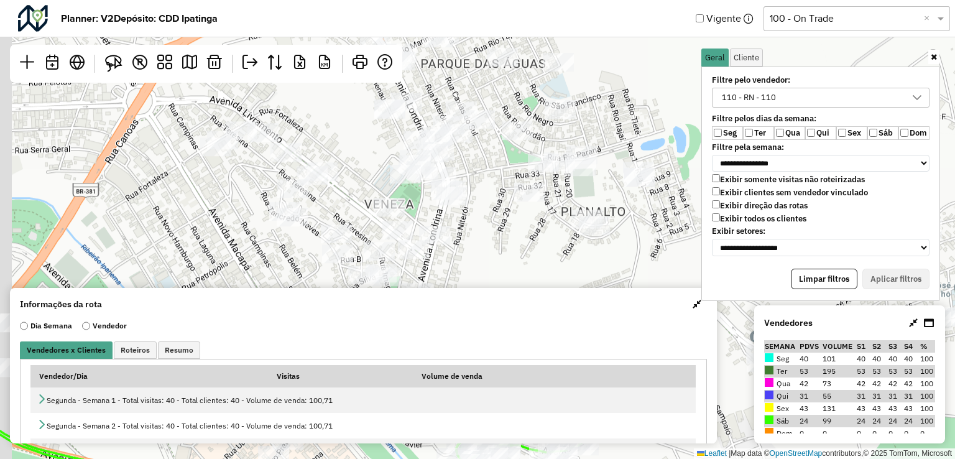
drag, startPoint x: 443, startPoint y: 254, endPoint x: 500, endPoint y: 170, distance: 101.1
click at [500, 170] on div "Leaflet | Map data © OpenStreetMap contributors,© 2025 TomTom, Microsoft" at bounding box center [477, 229] width 955 height 459
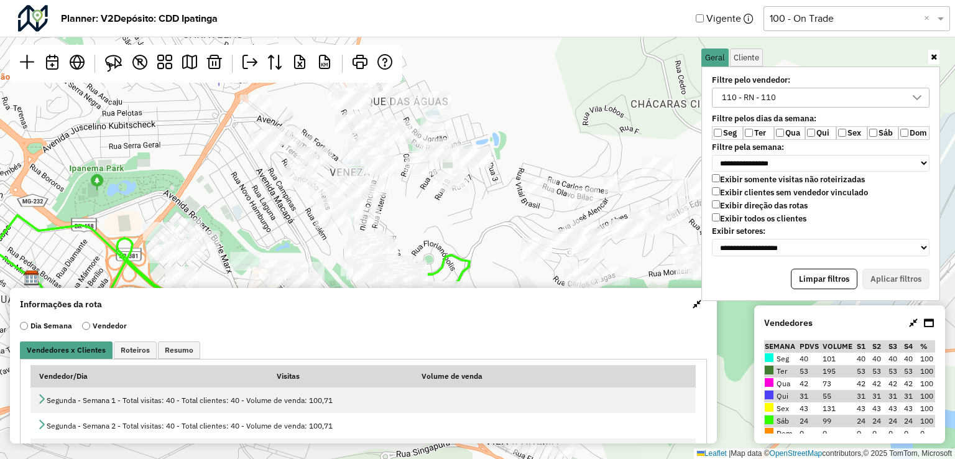
drag, startPoint x: 335, startPoint y: 163, endPoint x: 198, endPoint y: 160, distance: 136.8
click at [219, 185] on div "Leaflet | Map data © OpenStreetMap contributors,© 2025 TomTom, Microsoft" at bounding box center [477, 229] width 955 height 459
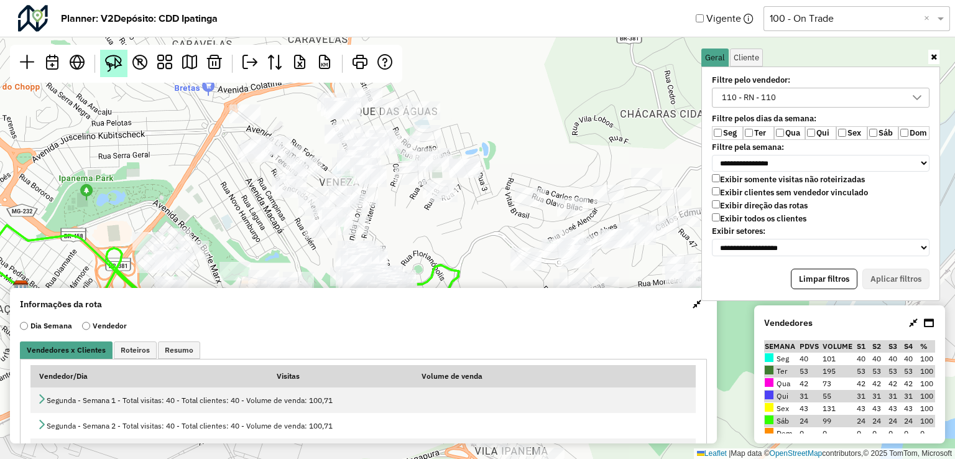
click at [116, 62] on img at bounding box center [113, 63] width 17 height 17
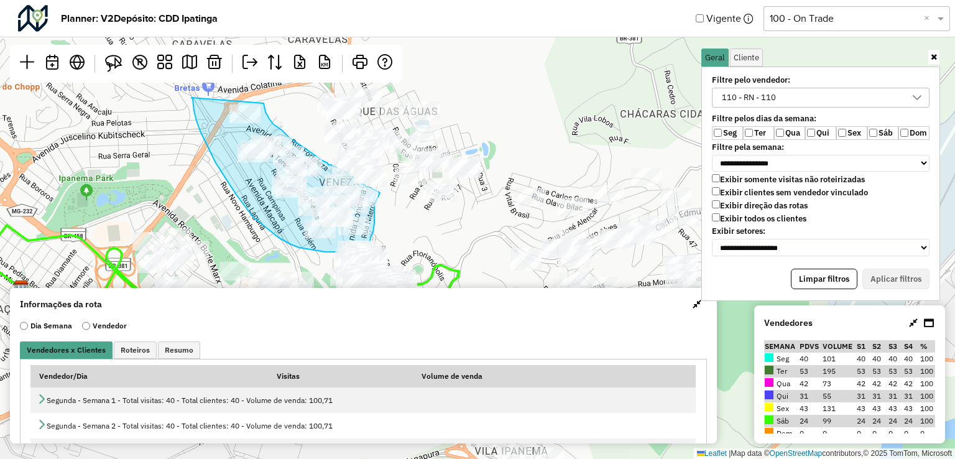
drag, startPoint x: 192, startPoint y: 98, endPoint x: 264, endPoint y: 103, distance: 72.3
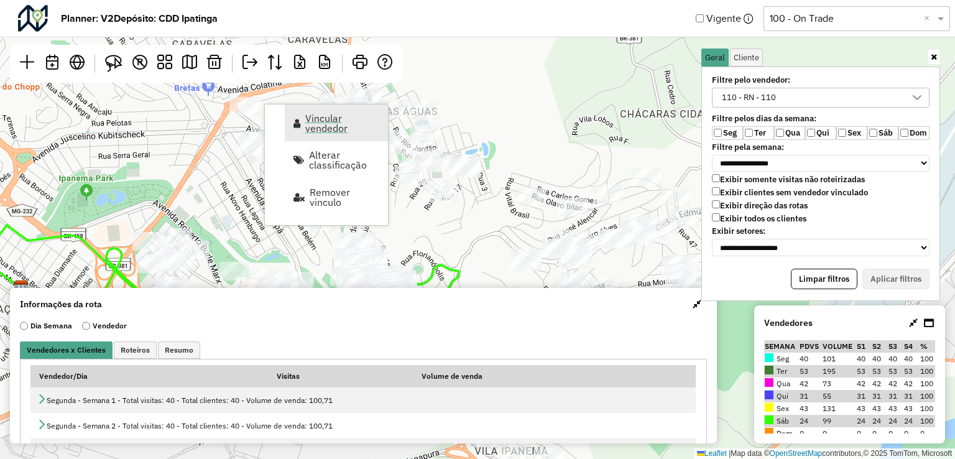
click at [331, 124] on span "Vincular vendedor" at bounding box center [342, 123] width 75 height 20
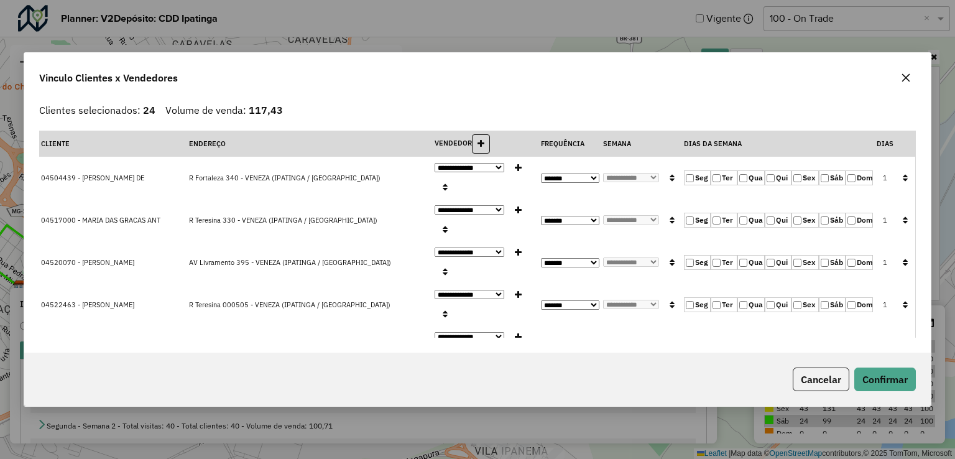
click at [910, 80] on button "button" at bounding box center [906, 78] width 20 height 20
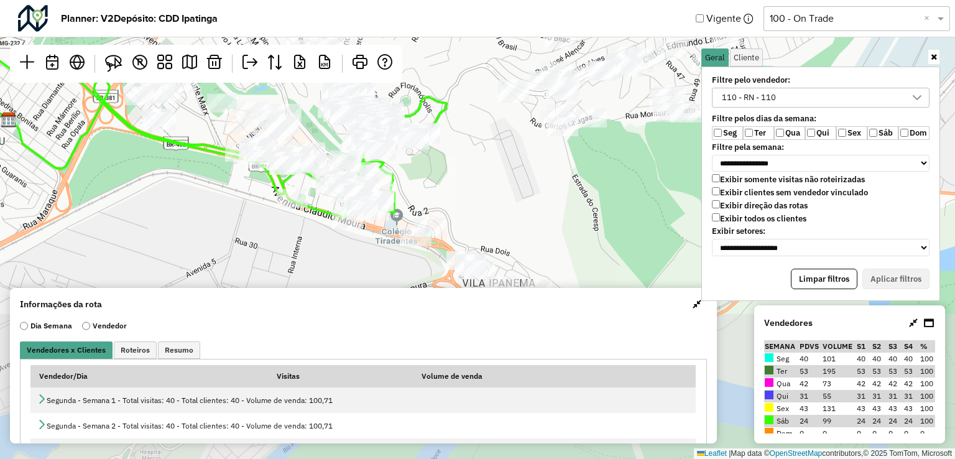
drag, startPoint x: 471, startPoint y: 220, endPoint x: 458, endPoint y: 52, distance: 168.3
click at [458, 52] on div "Leaflet | Map data © OpenStreetMap contributors,© 2025 TomTom, Microsoft" at bounding box center [477, 229] width 955 height 459
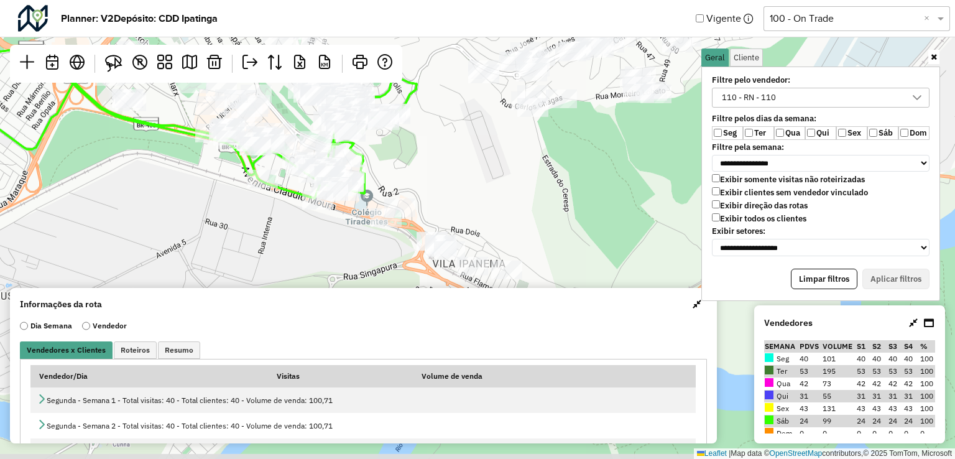
drag, startPoint x: 512, startPoint y: 232, endPoint x: 468, endPoint y: 150, distance: 92.9
click at [468, 150] on div "Leaflet | Map data © OpenStreetMap contributors,© 2025 TomTom, Microsoft" at bounding box center [477, 229] width 955 height 459
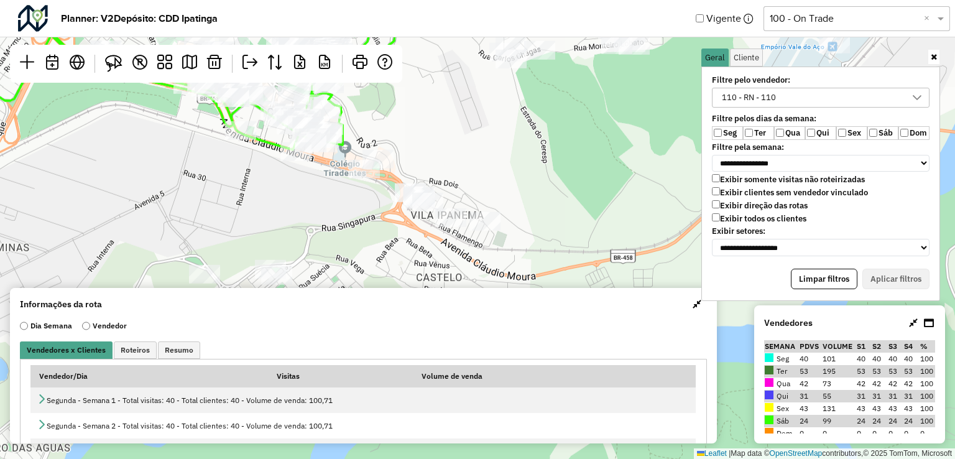
drag, startPoint x: 506, startPoint y: 224, endPoint x: 483, endPoint y: 175, distance: 54.8
click at [483, 175] on div "Leaflet | Map data © OpenStreetMap contributors,© 2025 TomTom, Microsoft" at bounding box center [477, 229] width 955 height 459
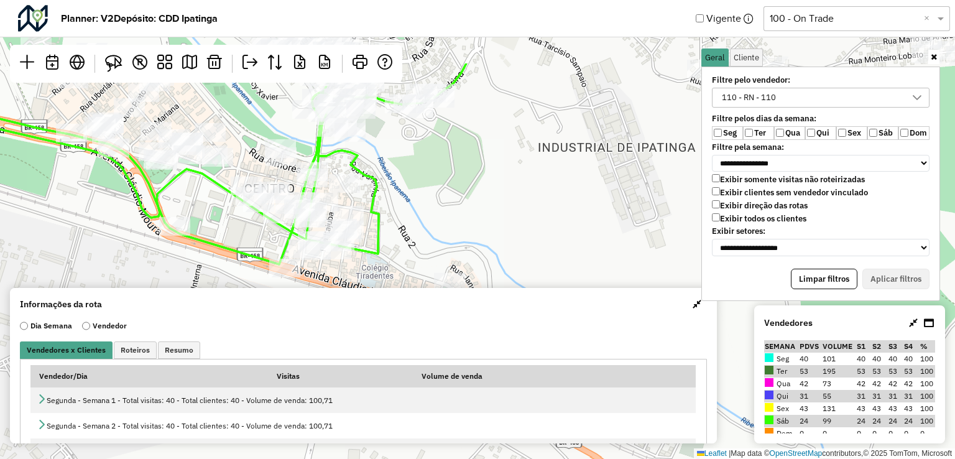
drag, startPoint x: 339, startPoint y: 120, endPoint x: 377, endPoint y: 254, distance: 139.0
click at [382, 254] on div "Leaflet | Map data © OpenStreetMap contributors,© 2025 TomTom, Microsoft" at bounding box center [477, 229] width 955 height 459
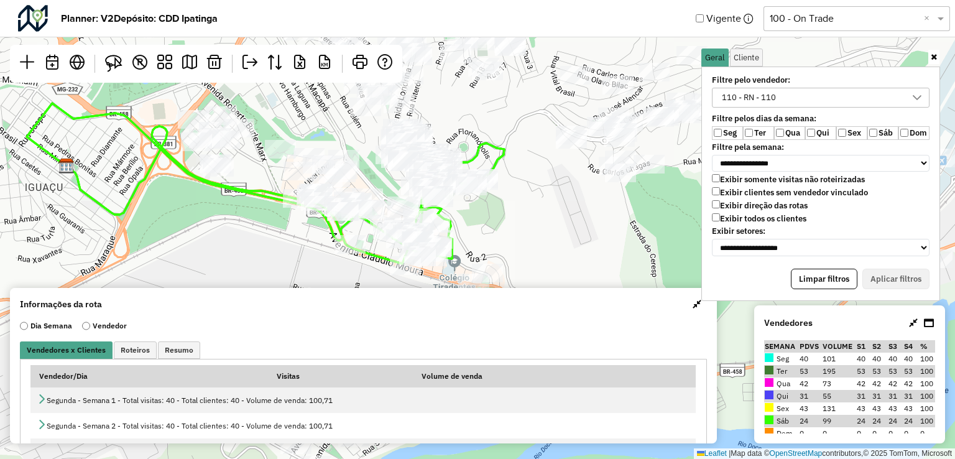
drag, startPoint x: 386, startPoint y: 240, endPoint x: 470, endPoint y: 233, distance: 84.2
click at [470, 233] on div "Leaflet | Map data © OpenStreetMap contributors,© 2025 TomTom, Microsoft" at bounding box center [477, 229] width 955 height 459
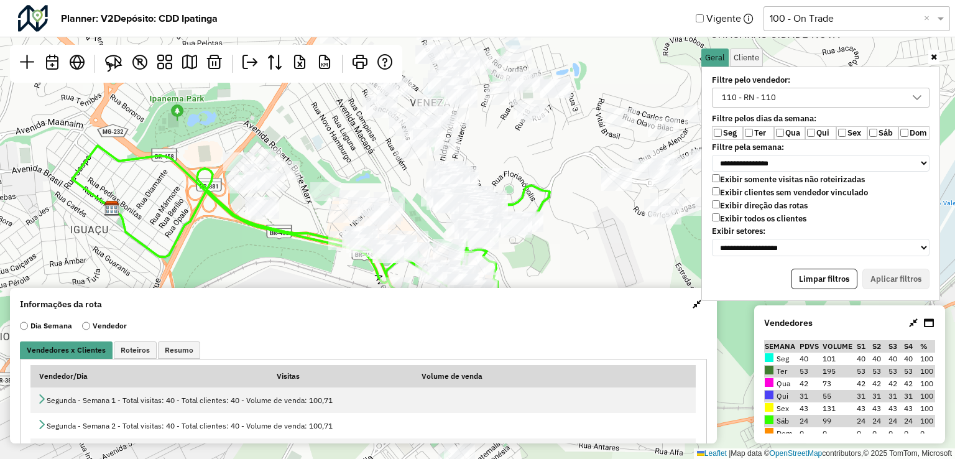
drag, startPoint x: 172, startPoint y: 193, endPoint x: 215, endPoint y: 230, distance: 56.0
click at [215, 230] on div "Leaflet | Map data © OpenStreetMap contributors,© 2025 TomTom, Microsoft" at bounding box center [477, 229] width 955 height 459
click at [119, 70] on img at bounding box center [113, 63] width 17 height 17
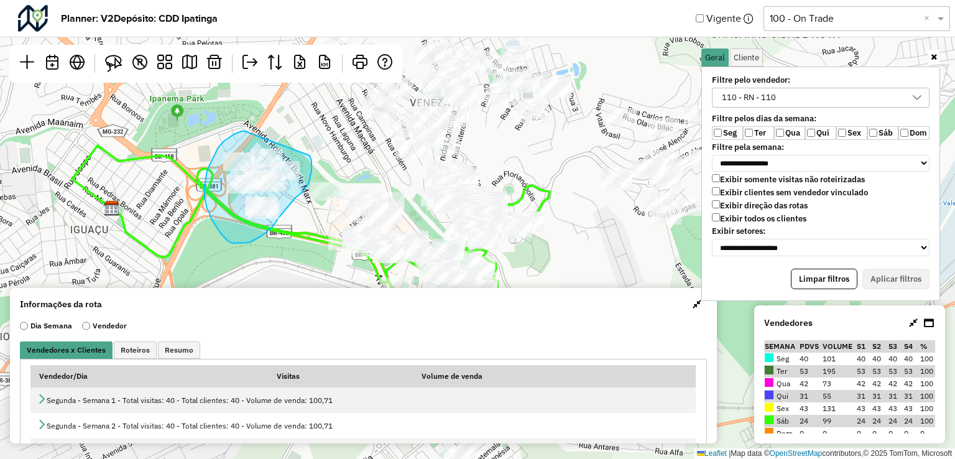
drag, startPoint x: 241, startPoint y: 131, endPoint x: 305, endPoint y: 146, distance: 65.2
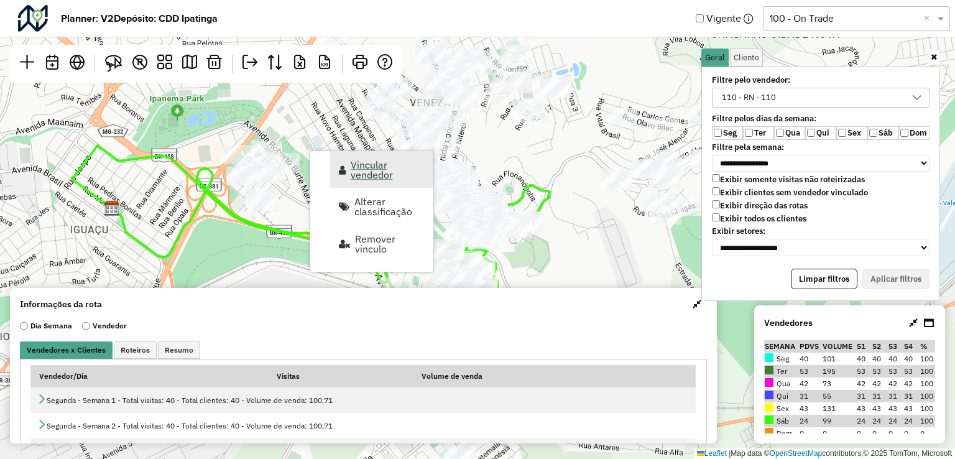
click at [368, 175] on span "Vincular vendedor" at bounding box center [388, 170] width 75 height 20
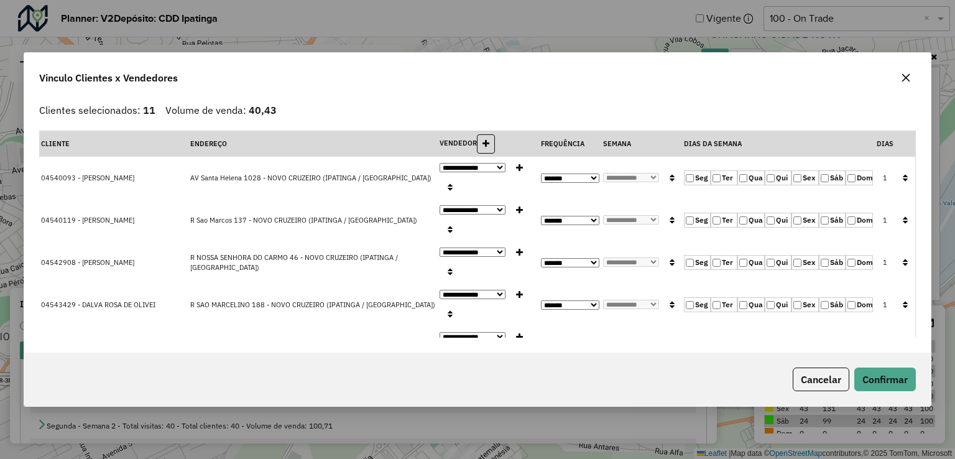
click at [772, 171] on label "Qui" at bounding box center [778, 177] width 27 height 15
click at [725, 170] on label "Ter" at bounding box center [724, 177] width 27 height 15
click at [906, 169] on button "button" at bounding box center [905, 178] width 16 height 19
click at [898, 376] on button "Confirmar" at bounding box center [885, 379] width 62 height 24
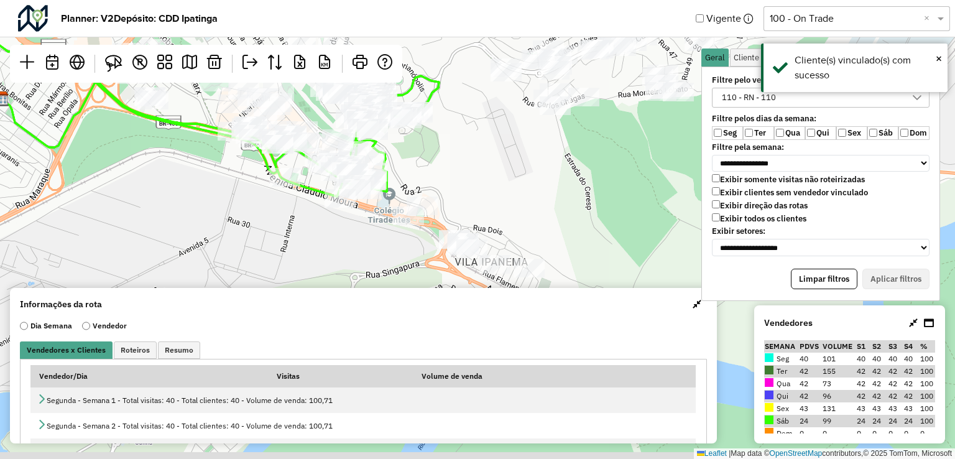
drag, startPoint x: 629, startPoint y: 259, endPoint x: 504, endPoint y: 127, distance: 182.1
click at [504, 127] on div "Leaflet | Map data © OpenStreetMap contributors,© 2025 TomTom, Microsoft" at bounding box center [477, 229] width 955 height 459
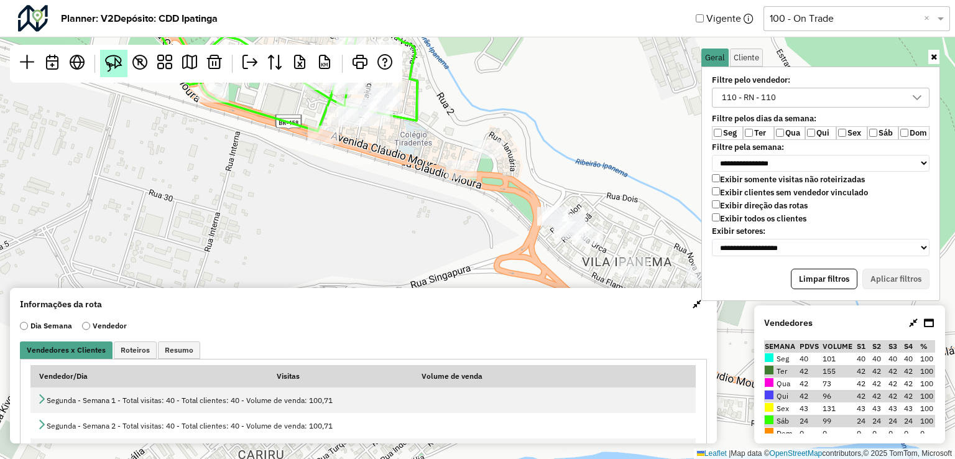
click at [122, 63] on img at bounding box center [113, 63] width 17 height 17
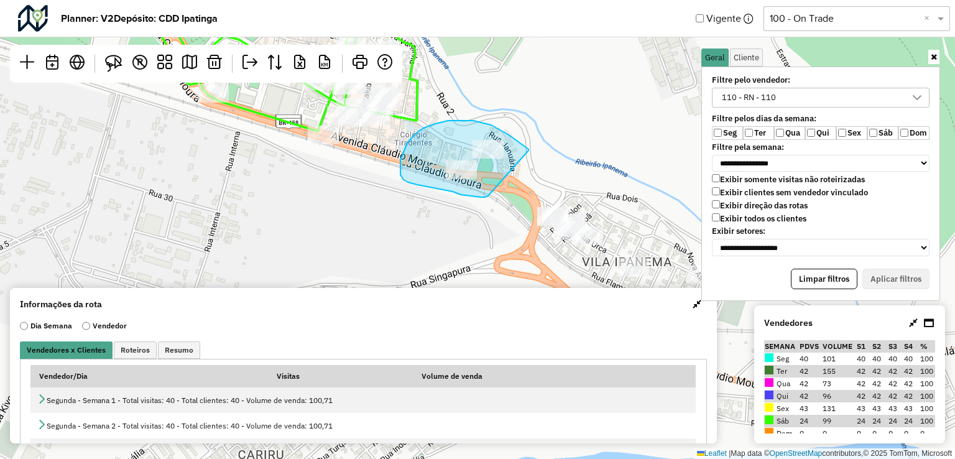
drag, startPoint x: 510, startPoint y: 136, endPoint x: 522, endPoint y: 145, distance: 15.5
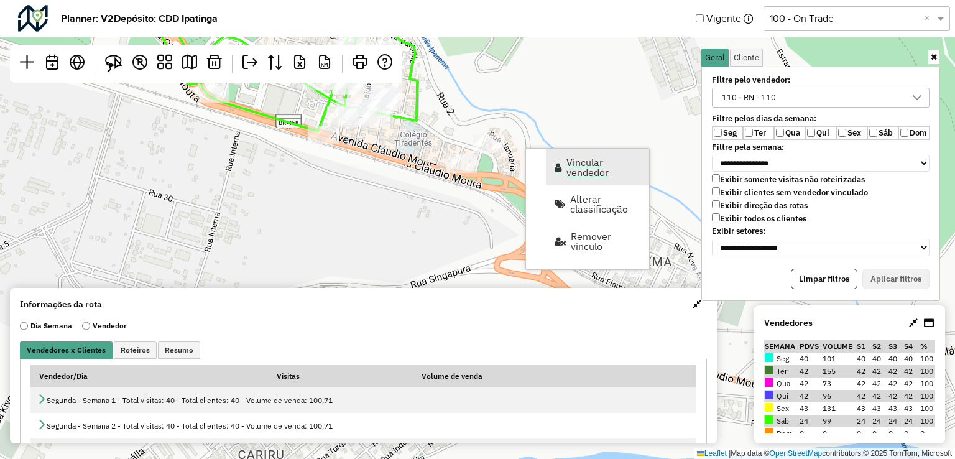
click at [565, 165] on link "Vincular vendedor" at bounding box center [597, 167] width 103 height 37
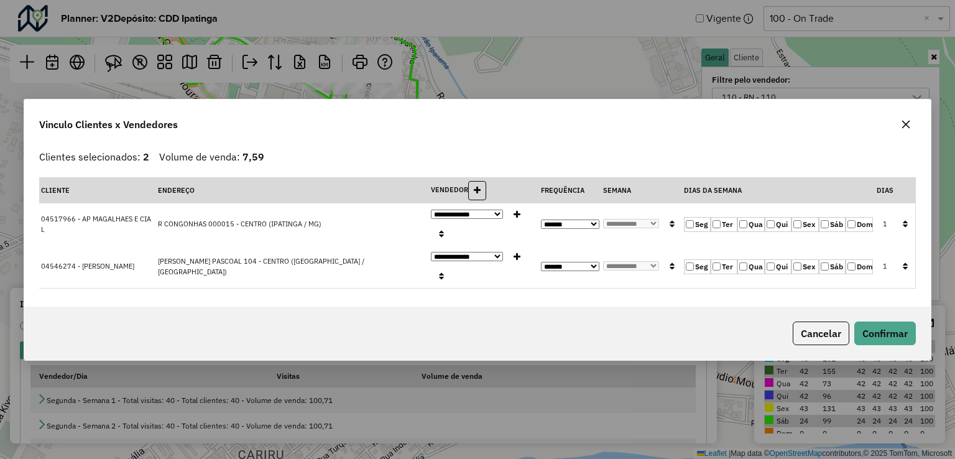
drag, startPoint x: 750, startPoint y: 234, endPoint x: 787, endPoint y: 239, distance: 36.4
click at [752, 232] on label "Qua" at bounding box center [750, 224] width 27 height 15
click at [909, 230] on button "button" at bounding box center [905, 224] width 16 height 19
click at [898, 321] on button "Confirmar" at bounding box center [885, 333] width 62 height 24
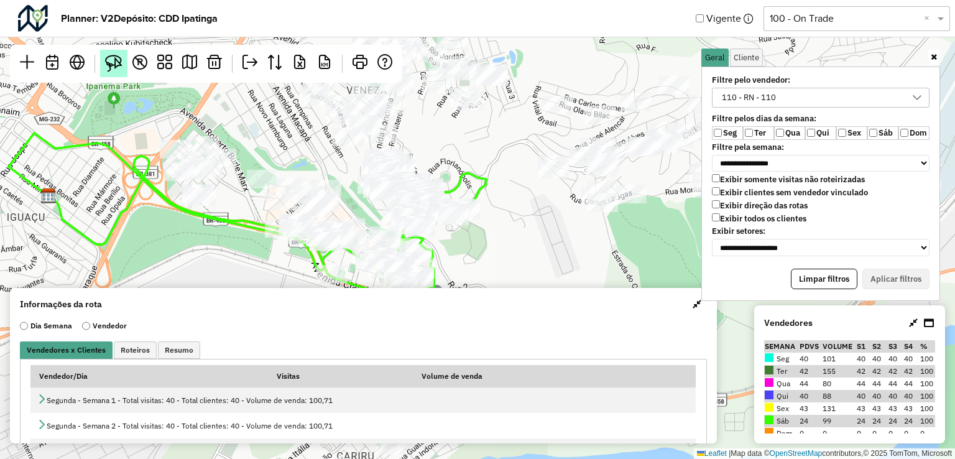
click at [108, 62] on img at bounding box center [113, 63] width 17 height 17
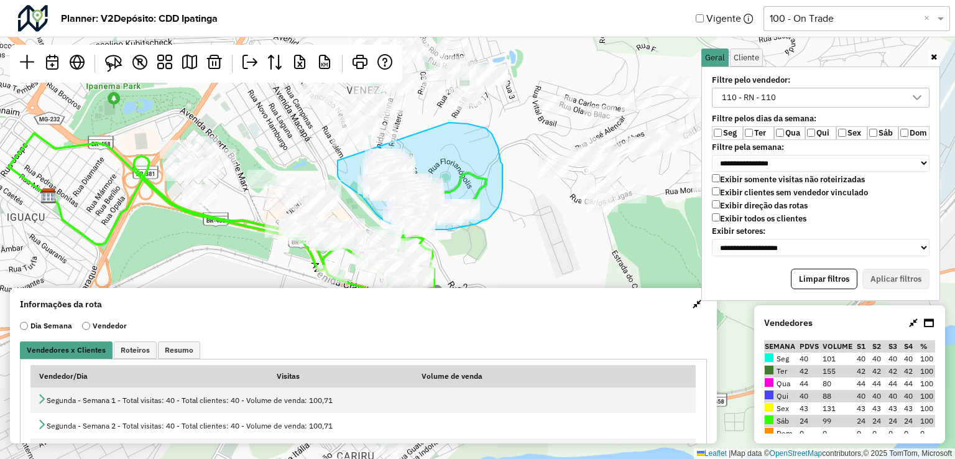
drag, startPoint x: 338, startPoint y: 160, endPoint x: 444, endPoint y: 128, distance: 111.1
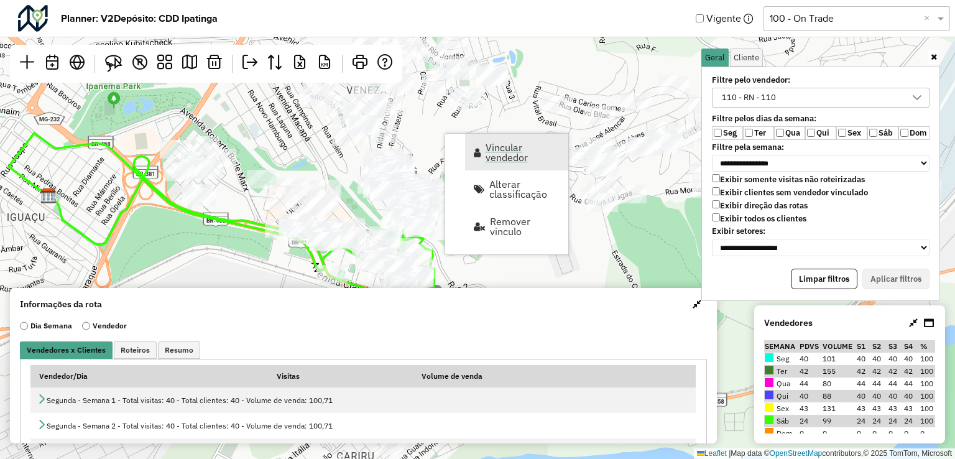
click at [509, 152] on span "Vincular vendedor" at bounding box center [523, 152] width 75 height 20
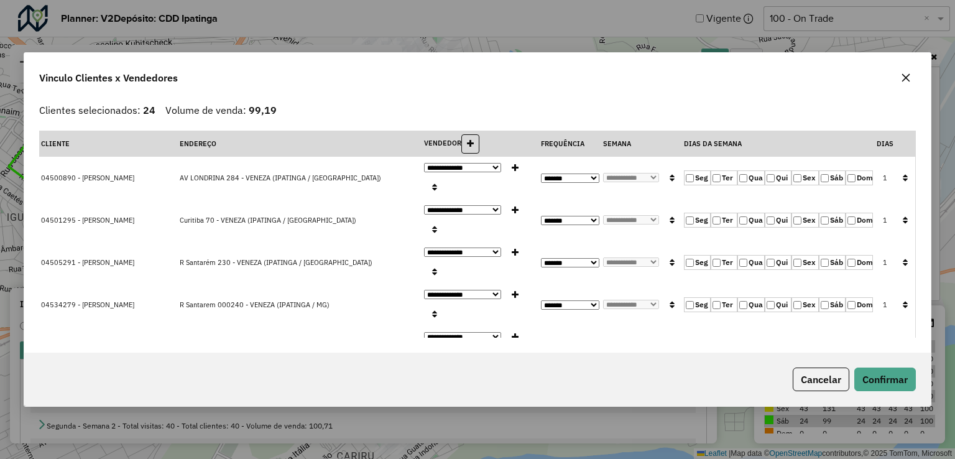
click at [901, 75] on icon "button" at bounding box center [906, 78] width 10 height 10
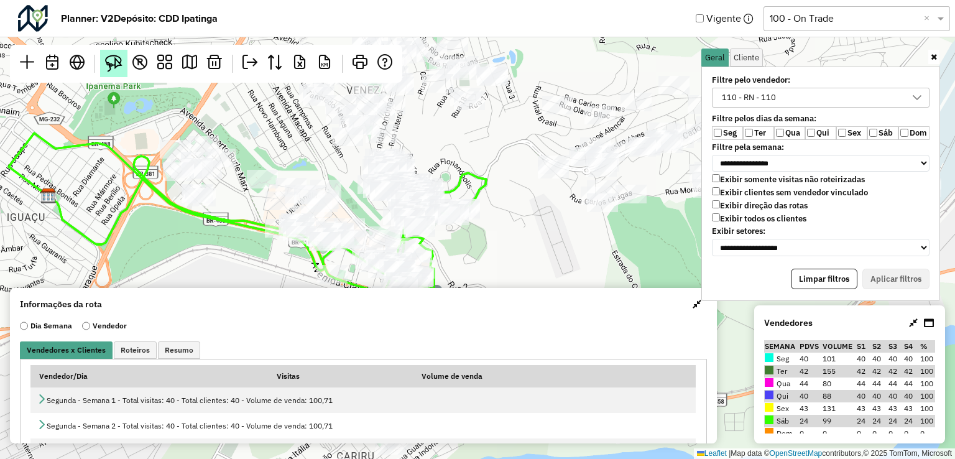
click at [109, 71] on img at bounding box center [113, 63] width 17 height 17
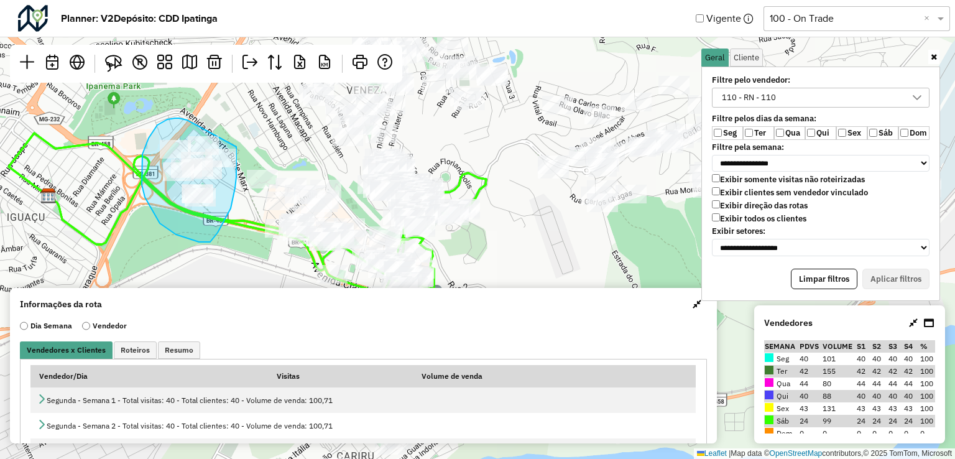
drag, startPoint x: 185, startPoint y: 119, endPoint x: 236, endPoint y: 141, distance: 55.8
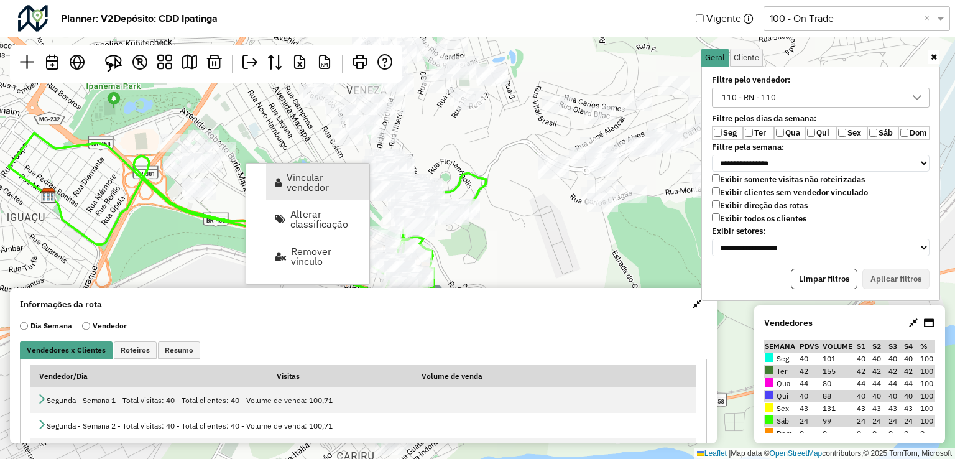
click at [321, 180] on span "Vincular vendedor" at bounding box center [324, 182] width 75 height 20
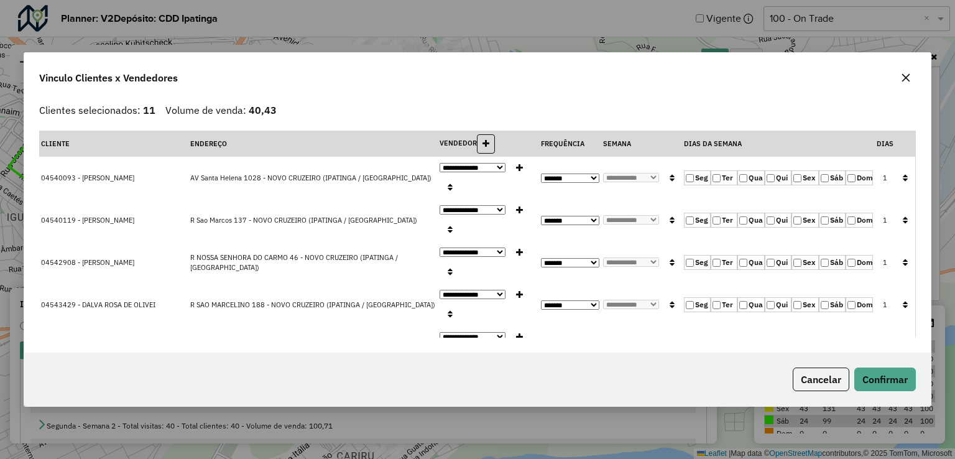
click at [900, 75] on button "button" at bounding box center [906, 78] width 20 height 20
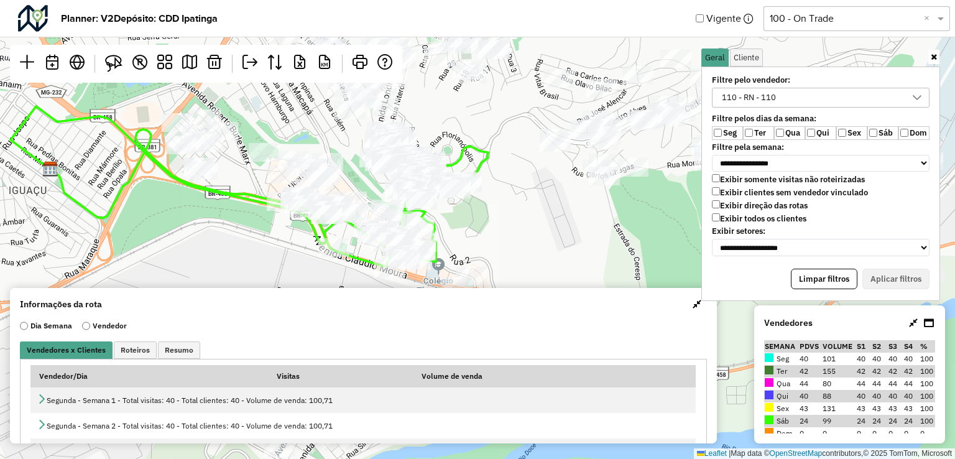
drag, startPoint x: 527, startPoint y: 226, endPoint x: 508, endPoint y: 125, distance: 103.2
click at [508, 125] on div "Leaflet | Map data © OpenStreetMap contributors,© 2025 TomTom, Microsoft" at bounding box center [477, 229] width 955 height 459
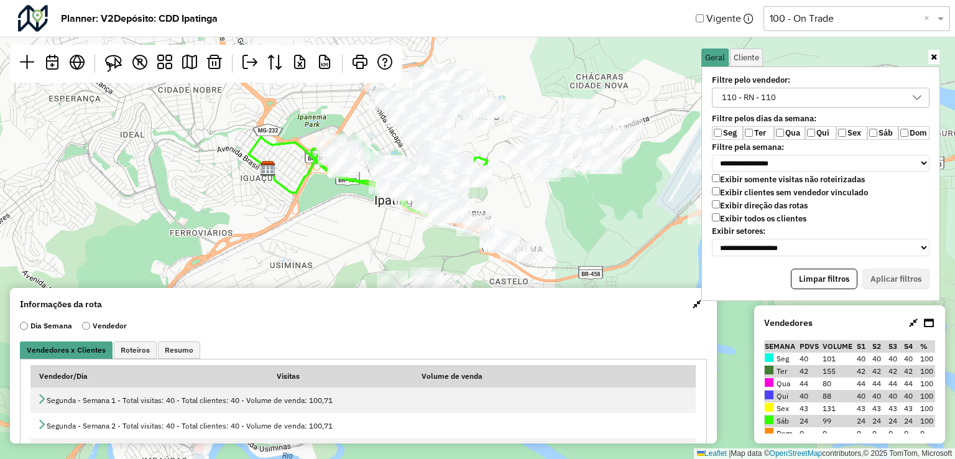
drag, startPoint x: 493, startPoint y: 132, endPoint x: 492, endPoint y: 167, distance: 34.8
click at [487, 167] on icon at bounding box center [368, 177] width 239 height 81
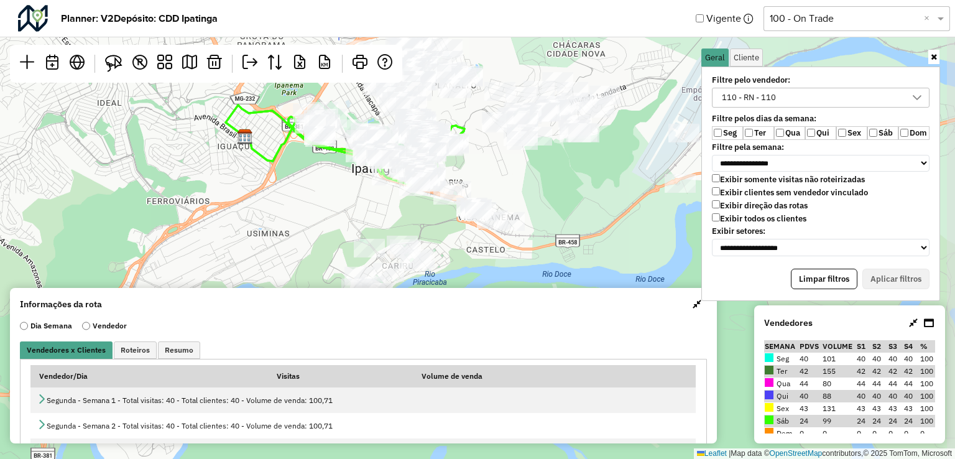
drag, startPoint x: 454, startPoint y: 216, endPoint x: 443, endPoint y: 222, distance: 12.8
click at [443, 222] on div "Leaflet | Map data © OpenStreetMap contributors,© 2025 TomTom, Microsoft" at bounding box center [477, 229] width 955 height 459
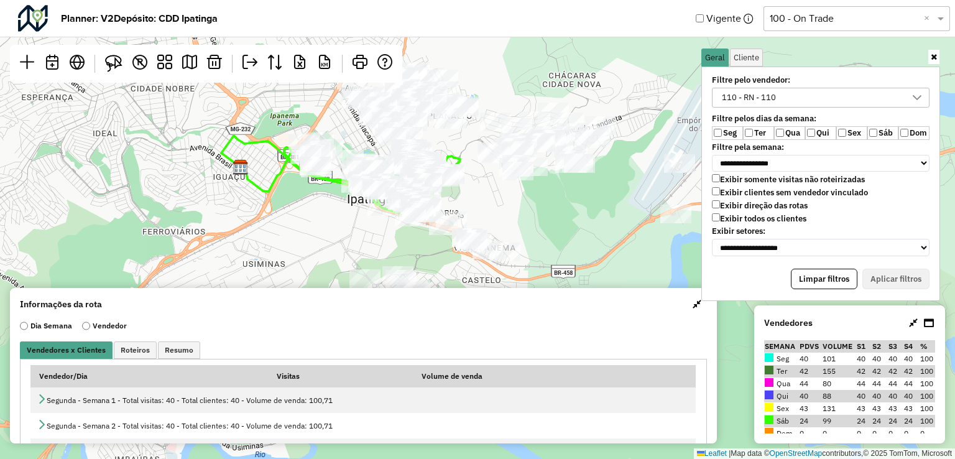
drag, startPoint x: 389, startPoint y: 196, endPoint x: 385, endPoint y: 227, distance: 30.8
click at [385, 227] on div "Leaflet | Map data © OpenStreetMap contributors,© 2025 TomTom, Microsoft" at bounding box center [477, 229] width 955 height 459
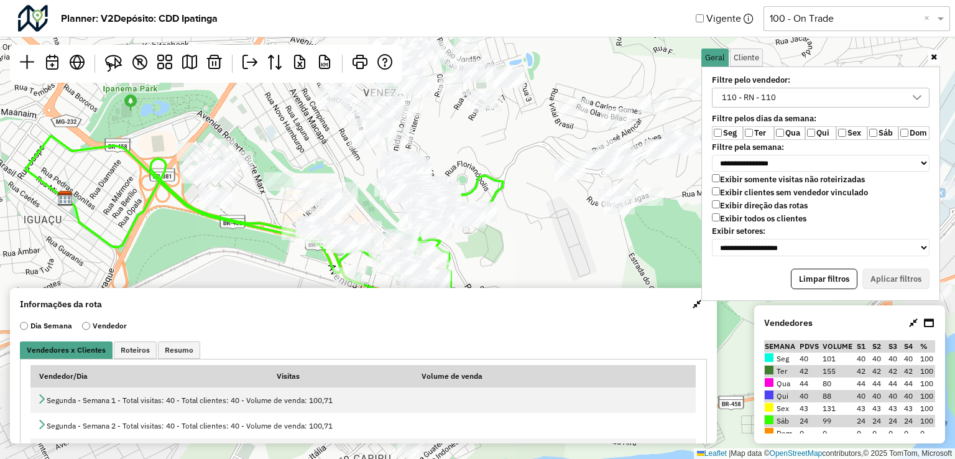
drag, startPoint x: 346, startPoint y: 190, endPoint x: 287, endPoint y: 252, distance: 85.3
click at [287, 252] on div "Leaflet | Map data © OpenStreetMap contributors,© 2025 TomTom, Microsoft" at bounding box center [477, 229] width 955 height 459
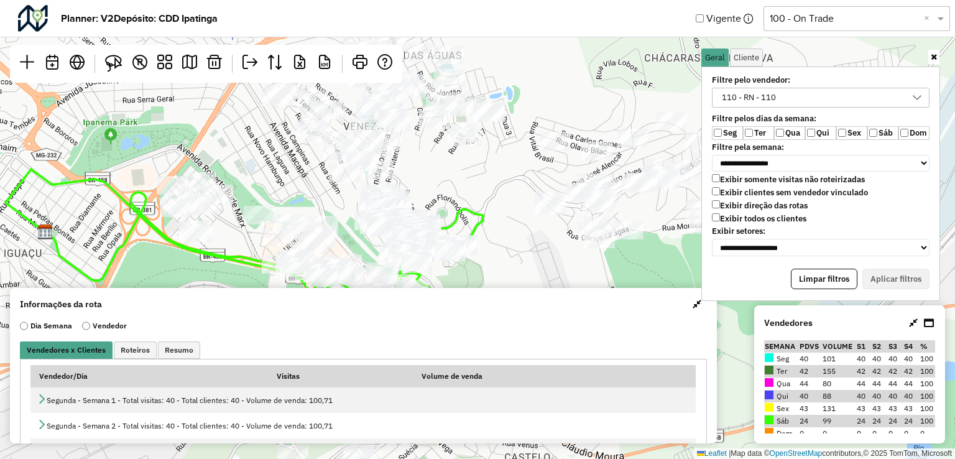
drag, startPoint x: 366, startPoint y: 194, endPoint x: 346, endPoint y: 228, distance: 39.0
click at [346, 228] on div "Leaflet | Map data © OpenStreetMap contributors,© 2025 TomTom, Microsoft" at bounding box center [477, 229] width 955 height 459
click at [105, 63] on img at bounding box center [113, 63] width 17 height 17
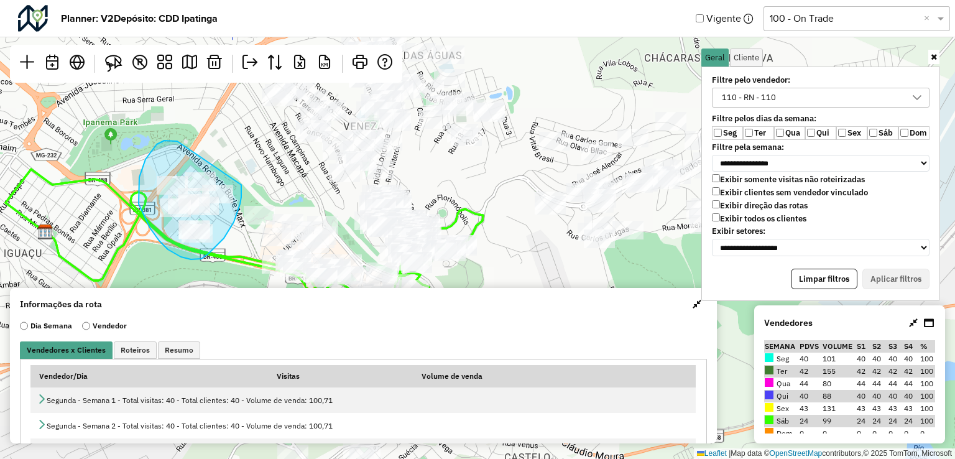
drag, startPoint x: 172, startPoint y: 141, endPoint x: 241, endPoint y: 173, distance: 76.2
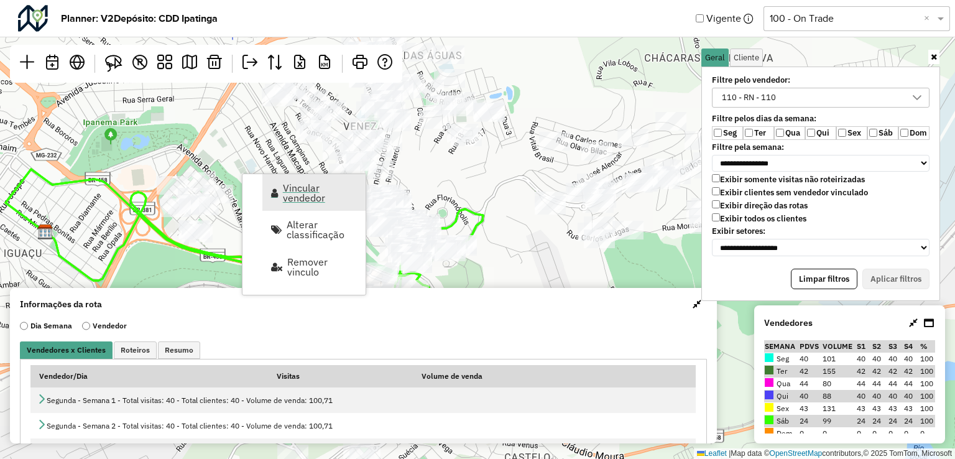
click at [319, 193] on span "Vincular vendedor" at bounding box center [320, 193] width 75 height 20
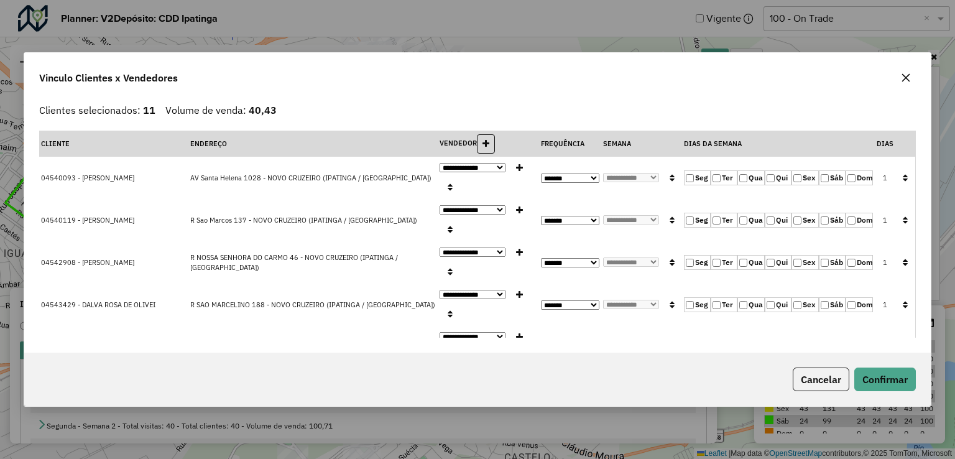
click at [899, 80] on button "button" at bounding box center [906, 78] width 20 height 20
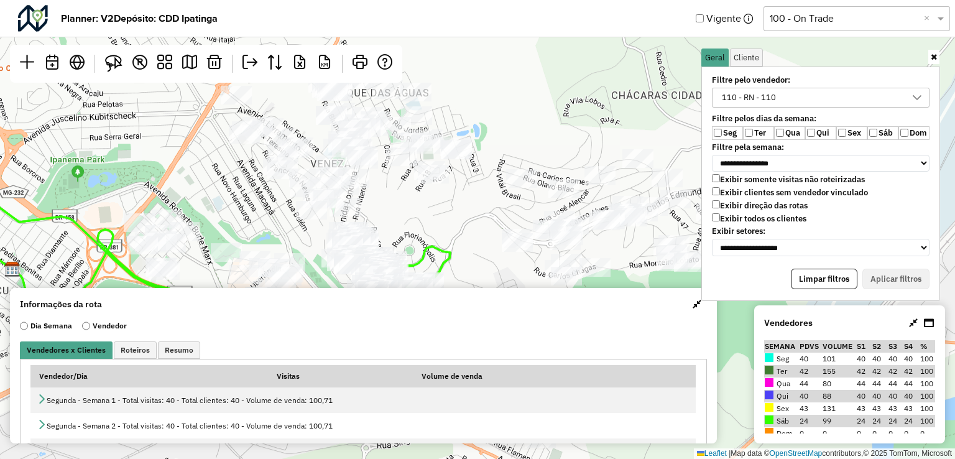
drag, startPoint x: 177, startPoint y: 131, endPoint x: 173, endPoint y: 140, distance: 10.0
click at [173, 140] on div "Leaflet | Map data © OpenStreetMap contributors,© 2025 TomTom, Microsoft" at bounding box center [477, 229] width 955 height 459
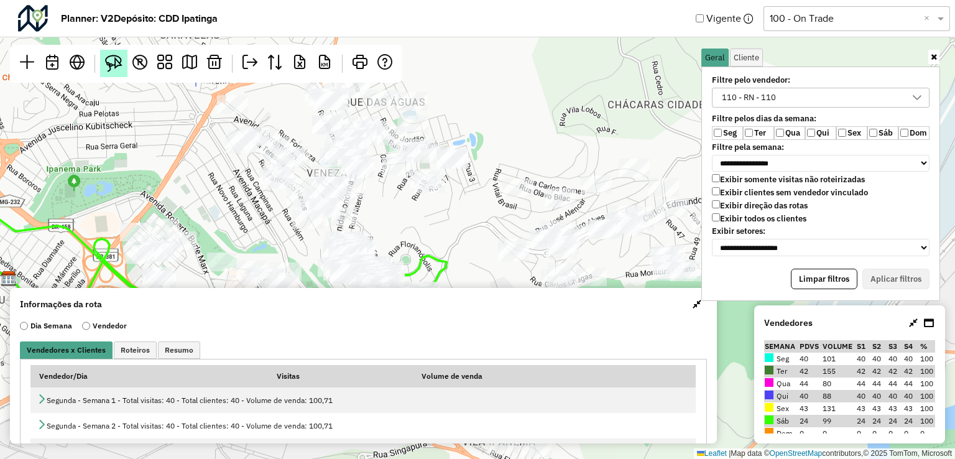
click at [116, 57] on img at bounding box center [113, 63] width 17 height 17
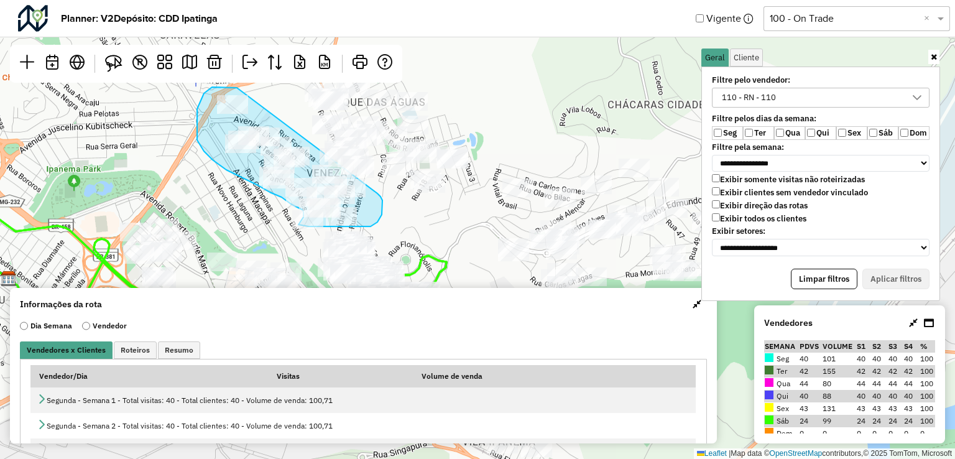
drag, startPoint x: 237, startPoint y: 88, endPoint x: 377, endPoint y: 193, distance: 175.8
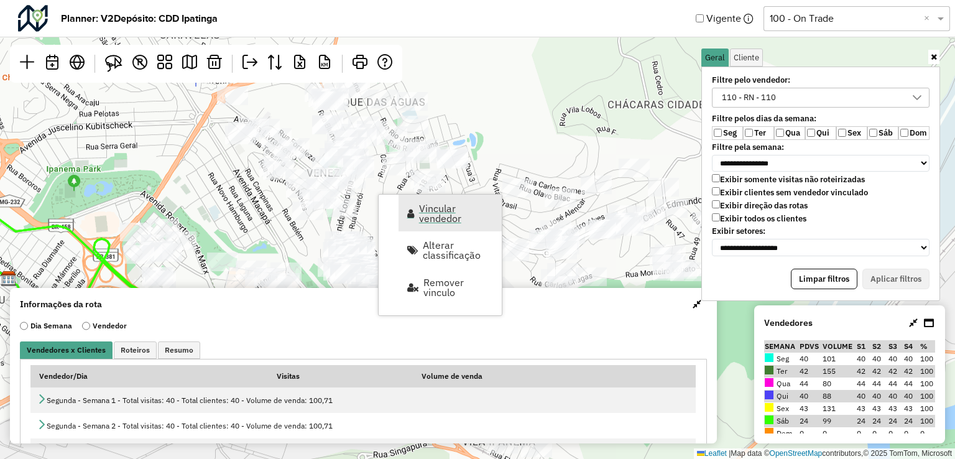
click at [432, 221] on span "Vincular vendedor" at bounding box center [456, 213] width 75 height 20
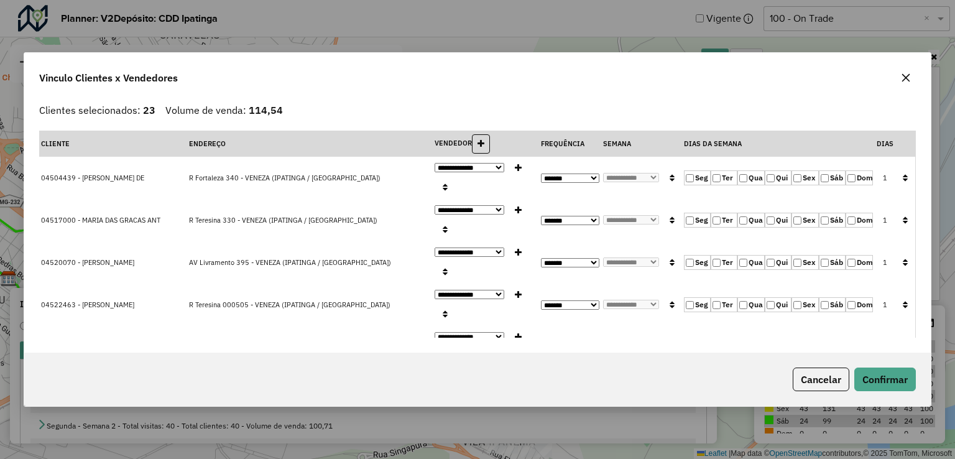
click at [914, 90] on div "Vinculo Clientes x Vendedores" at bounding box center [477, 75] width 906 height 45
click at [908, 85] on button "button" at bounding box center [906, 78] width 20 height 20
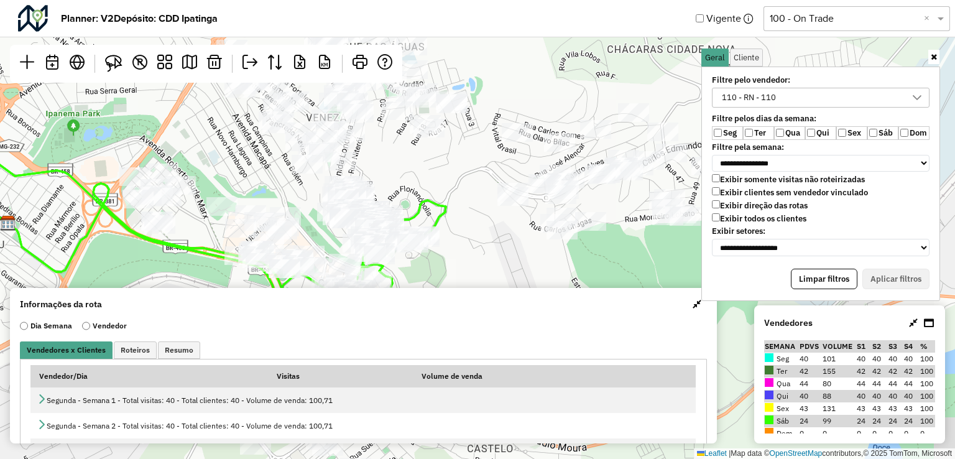
drag, startPoint x: 661, startPoint y: 285, endPoint x: 660, endPoint y: 225, distance: 59.7
click at [660, 226] on div "Leaflet | Map data © OpenStreetMap contributors,© 2025 TomTom, Microsoft" at bounding box center [477, 229] width 955 height 459
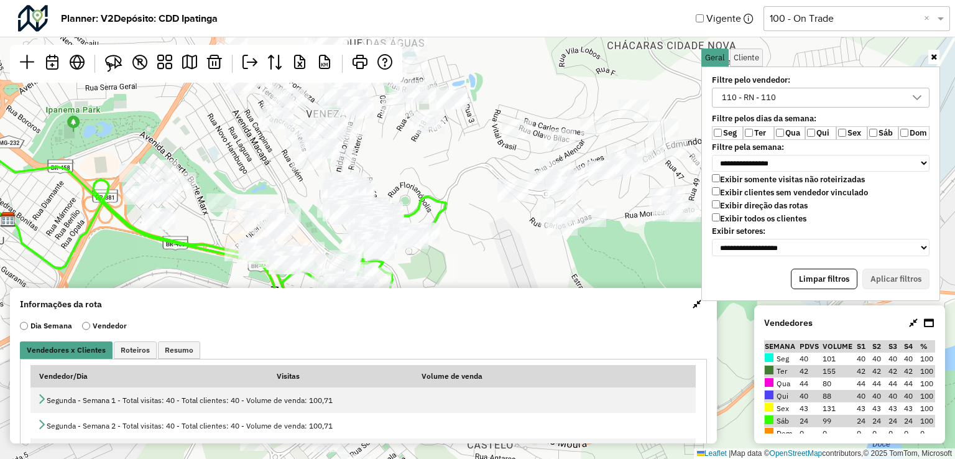
drag, startPoint x: 619, startPoint y: 243, endPoint x: 594, endPoint y: 226, distance: 30.5
click at [594, 226] on div "Leaflet | Map data © OpenStreetMap contributors,© 2025 TomTom, Microsoft" at bounding box center [477, 229] width 955 height 459
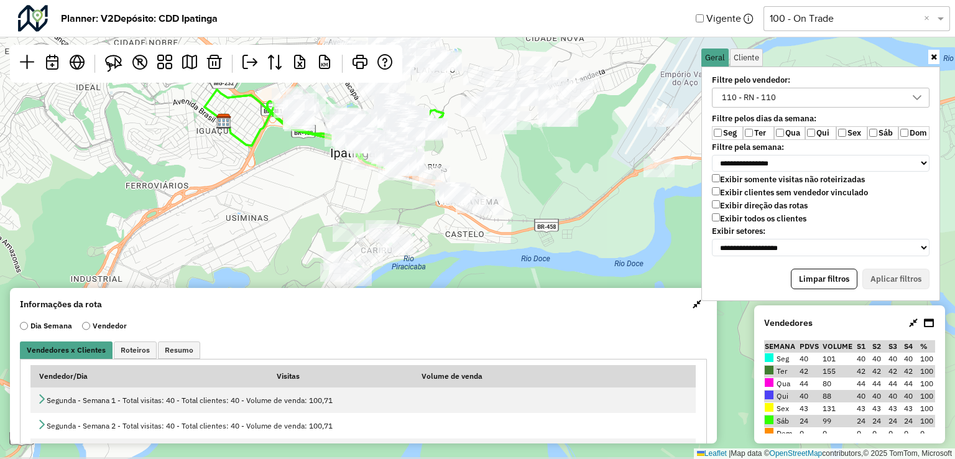
drag, startPoint x: 548, startPoint y: 194, endPoint x: 522, endPoint y: 176, distance: 31.7
click at [522, 176] on div "Leaflet | Map data © OpenStreetMap contributors,© 2025 TomTom, Microsoft" at bounding box center [477, 229] width 955 height 459
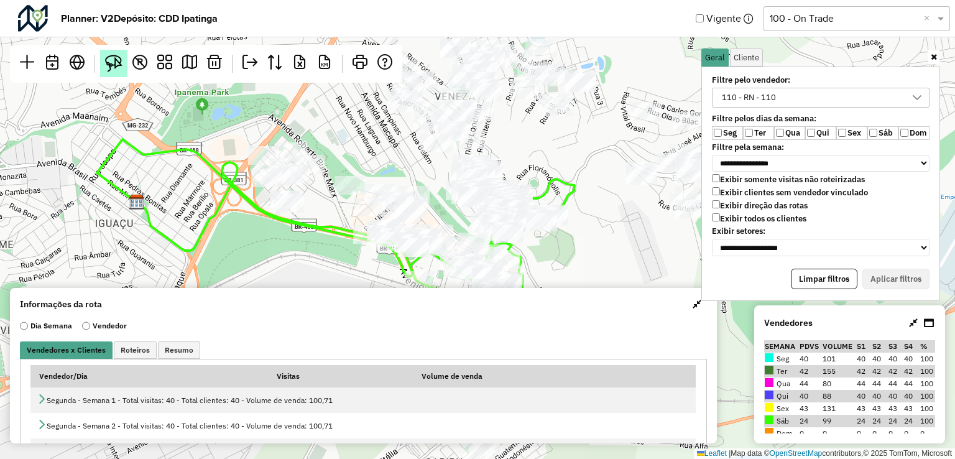
click at [114, 58] on img at bounding box center [113, 63] width 17 height 17
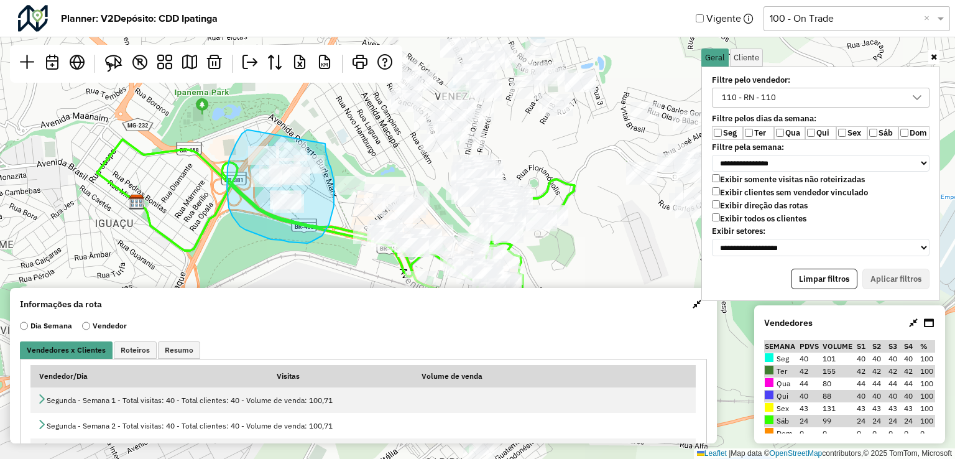
drag, startPoint x: 247, startPoint y: 130, endPoint x: 325, endPoint y: 142, distance: 79.2
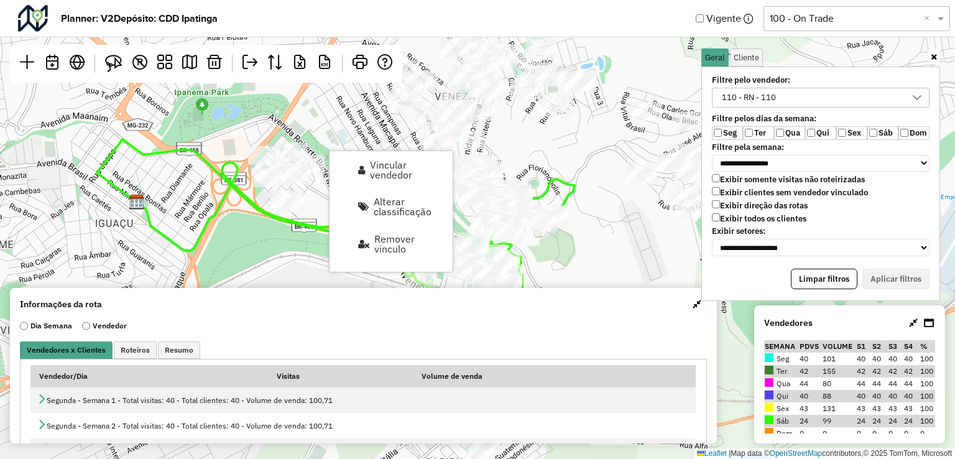
click at [606, 205] on div "Leaflet | Map data © OpenStreetMap contributors,© 2025 TomTom, Microsoft" at bounding box center [477, 229] width 955 height 459
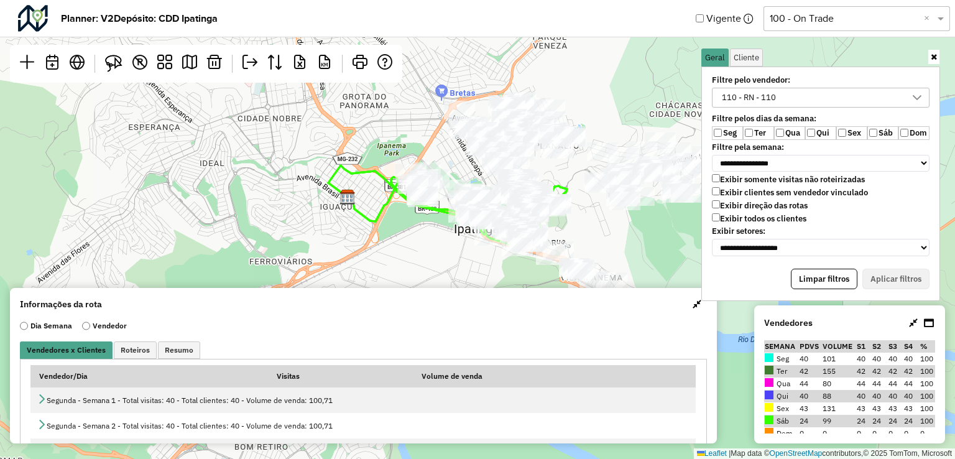
drag, startPoint x: 612, startPoint y: 252, endPoint x: 588, endPoint y: 244, distance: 24.8
click at [588, 244] on div "Leaflet | Map data © OpenStreetMap contributors,© 2025 TomTom, Microsoft" at bounding box center [477, 229] width 955 height 459
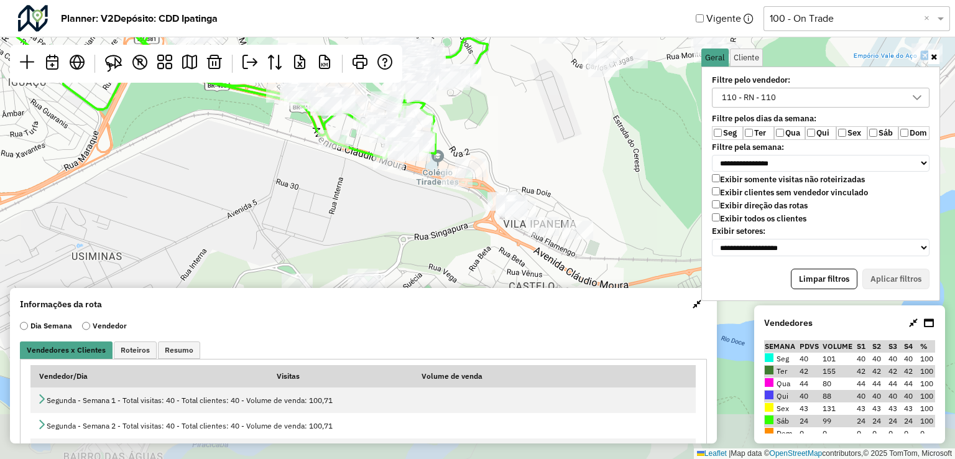
drag, startPoint x: 567, startPoint y: 243, endPoint x: 404, endPoint y: 138, distance: 193.9
click at [438, 144] on div "Leaflet | Map data © OpenStreetMap contributors,© 2025 TomTom, Microsoft" at bounding box center [477, 229] width 955 height 459
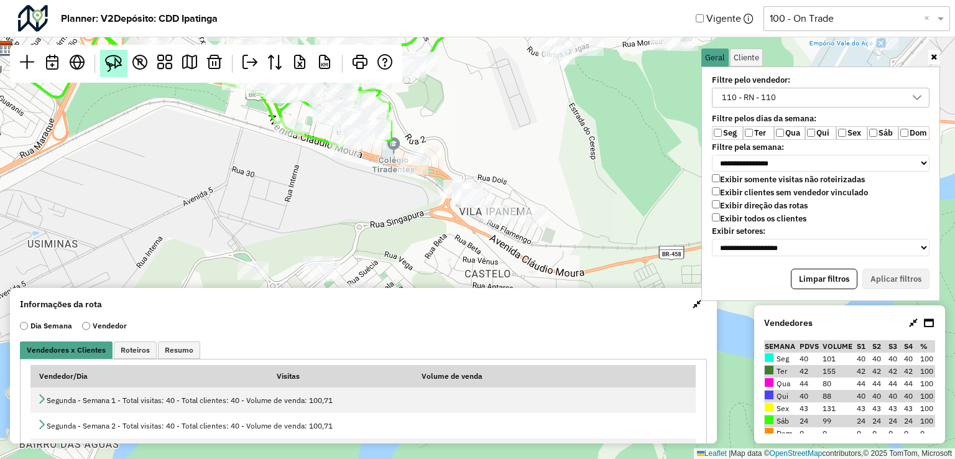
click at [117, 57] on img at bounding box center [113, 63] width 17 height 17
drag, startPoint x: 409, startPoint y: 130, endPoint x: 463, endPoint y: 141, distance: 55.1
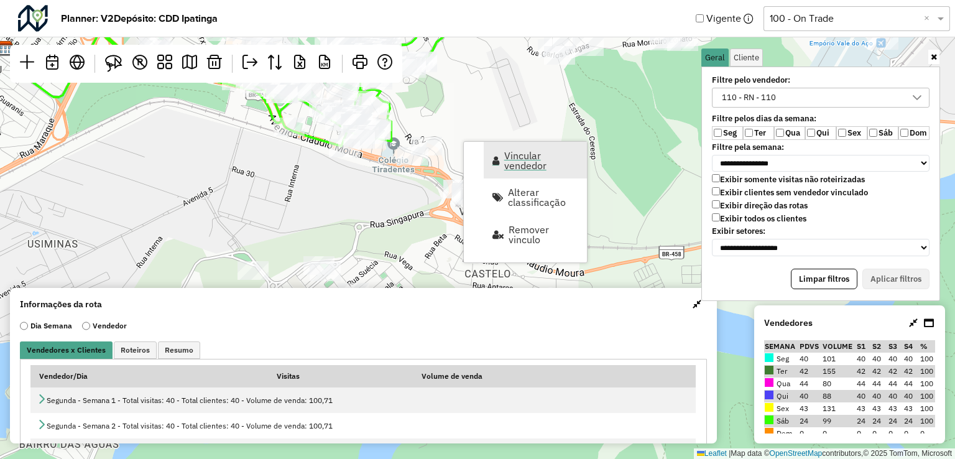
click at [520, 165] on span "Vincular vendedor" at bounding box center [541, 160] width 75 height 20
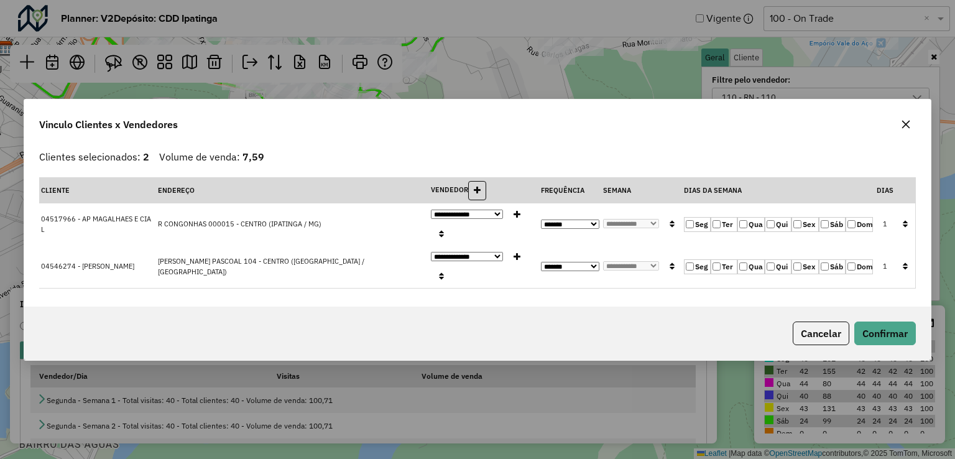
click at [775, 232] on label "Qui" at bounding box center [778, 224] width 27 height 15
click at [751, 232] on label "Qua" at bounding box center [750, 224] width 27 height 15
click at [903, 228] on icon "button" at bounding box center [905, 223] width 5 height 9
click at [895, 321] on button "Confirmar" at bounding box center [885, 333] width 62 height 24
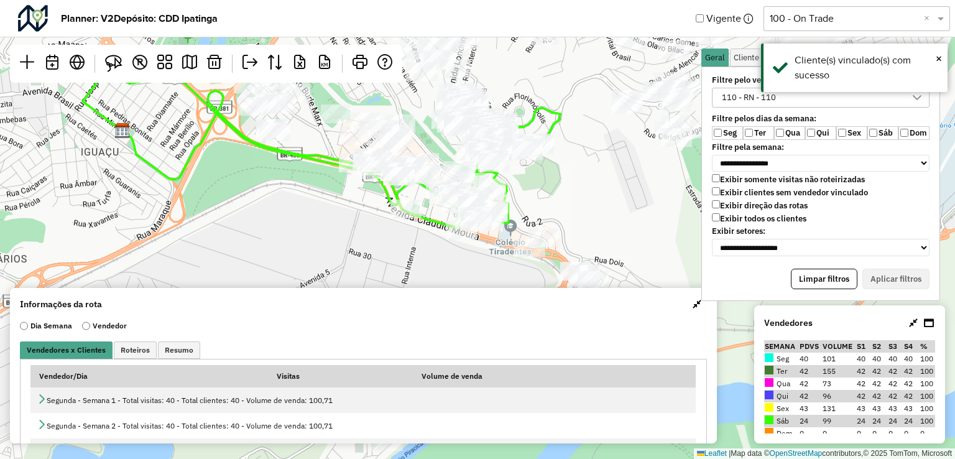
drag, startPoint x: 336, startPoint y: 167, endPoint x: 501, endPoint y: 269, distance: 194.0
click at [501, 269] on div "Leaflet | Map data © OpenStreetMap contributors,© 2025 TomTom, Microsoft" at bounding box center [477, 229] width 955 height 459
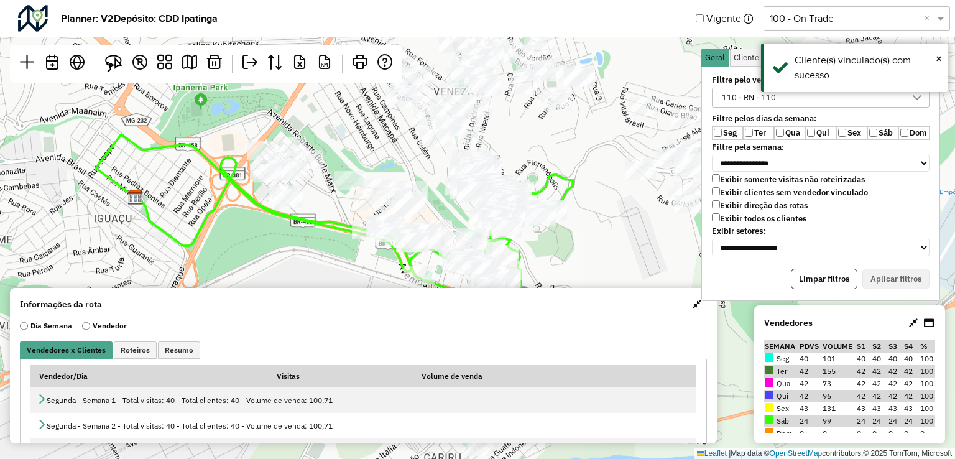
drag, startPoint x: 345, startPoint y: 167, endPoint x: 308, endPoint y: 216, distance: 60.8
click at [308, 216] on icon at bounding box center [335, 214] width 478 height 160
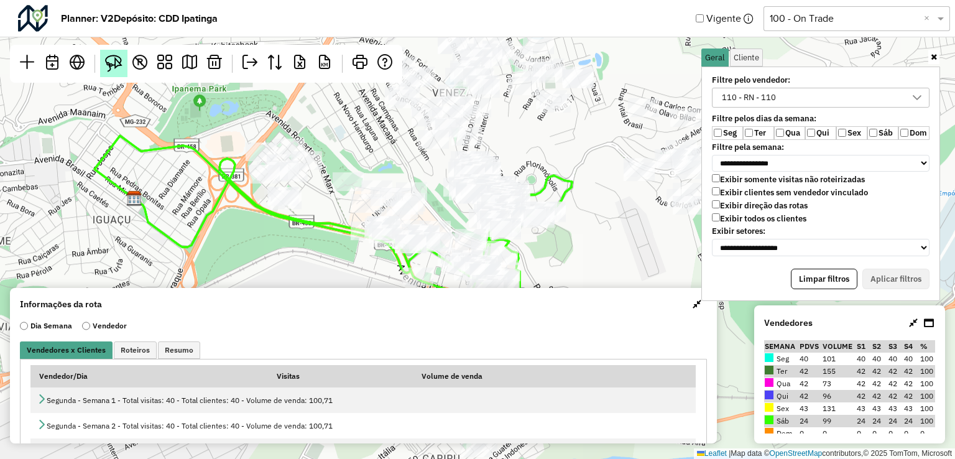
click at [124, 59] on link at bounding box center [113, 63] width 27 height 27
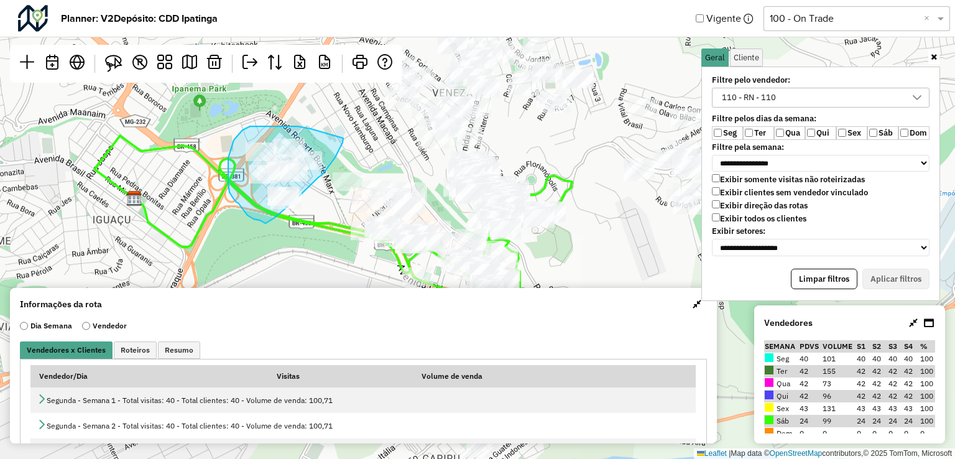
drag, startPoint x: 311, startPoint y: 129, endPoint x: 349, endPoint y: 144, distance: 41.6
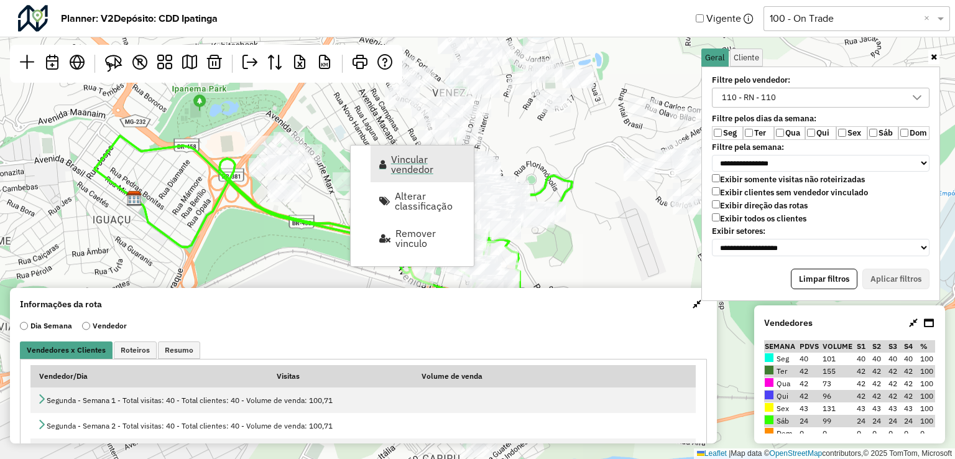
click at [423, 170] on span "Vincular vendedor" at bounding box center [428, 164] width 75 height 20
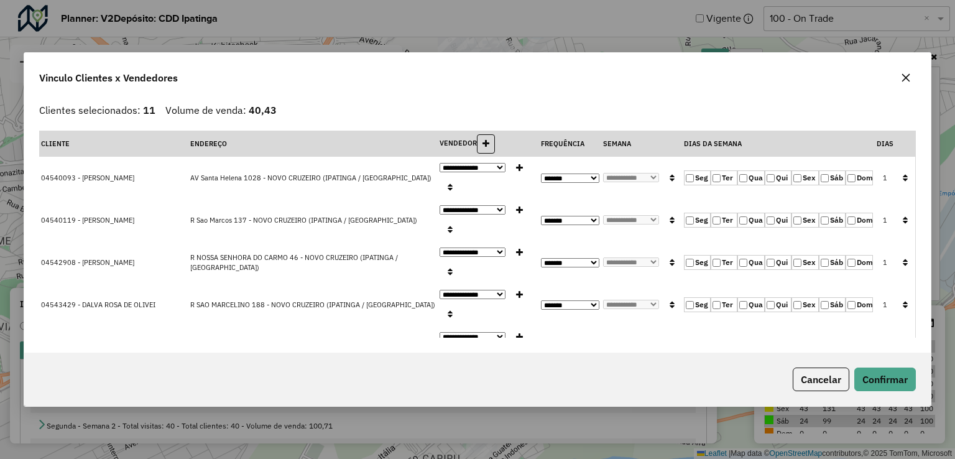
click at [720, 170] on label "Ter" at bounding box center [724, 177] width 27 height 15
click at [908, 169] on button "button" at bounding box center [905, 178] width 16 height 19
drag, startPoint x: 879, startPoint y: 374, endPoint x: 854, endPoint y: 366, distance: 26.0
click at [878, 374] on button "Confirmar" at bounding box center [885, 379] width 62 height 24
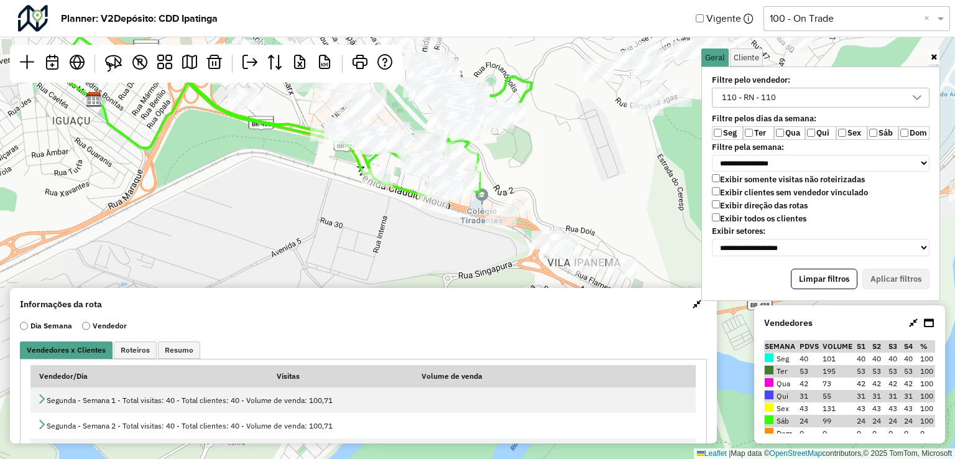
drag, startPoint x: 561, startPoint y: 234, endPoint x: 520, endPoint y: 162, distance: 83.3
click at [525, 145] on div "Leaflet | Map data © OpenStreetMap contributors,© 2025 TomTom, Microsoft" at bounding box center [477, 229] width 955 height 459
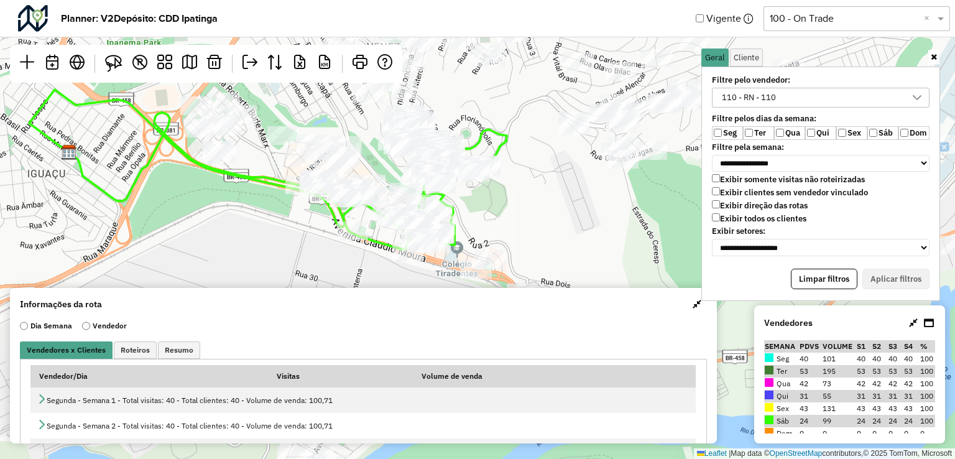
drag, startPoint x: 509, startPoint y: 132, endPoint x: 487, endPoint y: 187, distance: 58.1
click at [487, 187] on div "Leaflet | Map data © OpenStreetMap contributors,© 2025 TomTom, Microsoft" at bounding box center [477, 229] width 955 height 459
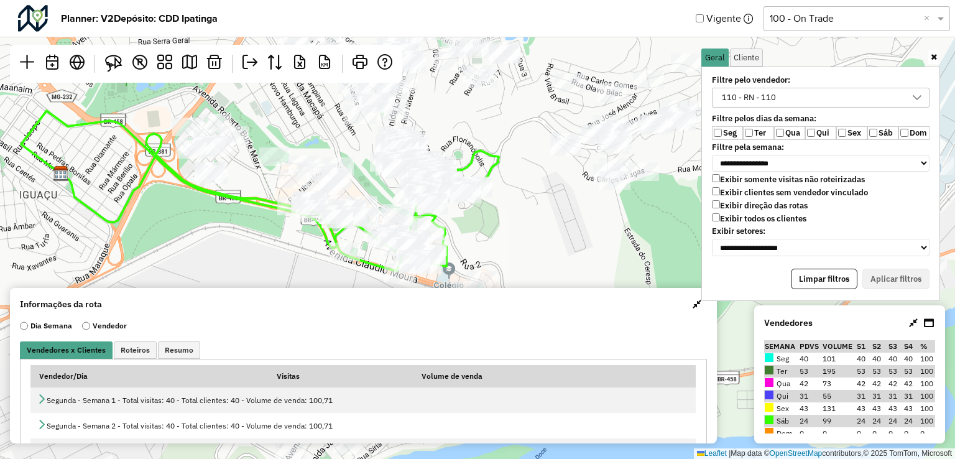
drag, startPoint x: 481, startPoint y: 196, endPoint x: 474, endPoint y: 224, distance: 28.7
click at [474, 224] on div "Leaflet | Map data © OpenStreetMap contributors,© 2025 TomTom, Microsoft" at bounding box center [477, 229] width 955 height 459
click at [109, 61] on img at bounding box center [113, 63] width 17 height 17
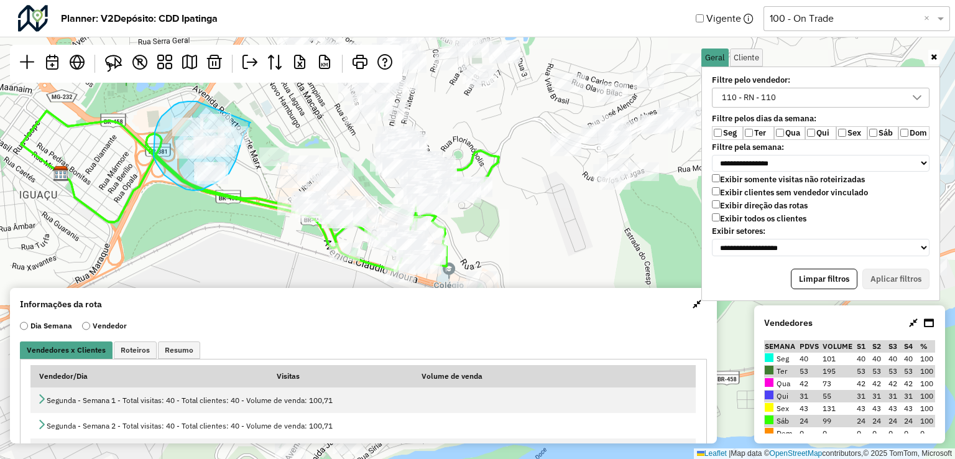
drag, startPoint x: 194, startPoint y: 101, endPoint x: 251, endPoint y: 122, distance: 60.4
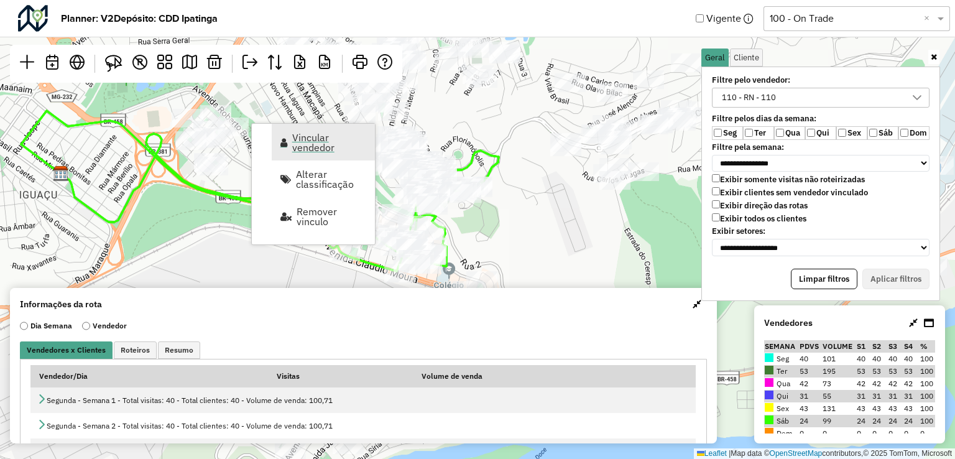
click at [353, 146] on span "Vincular vendedor" at bounding box center [329, 142] width 75 height 20
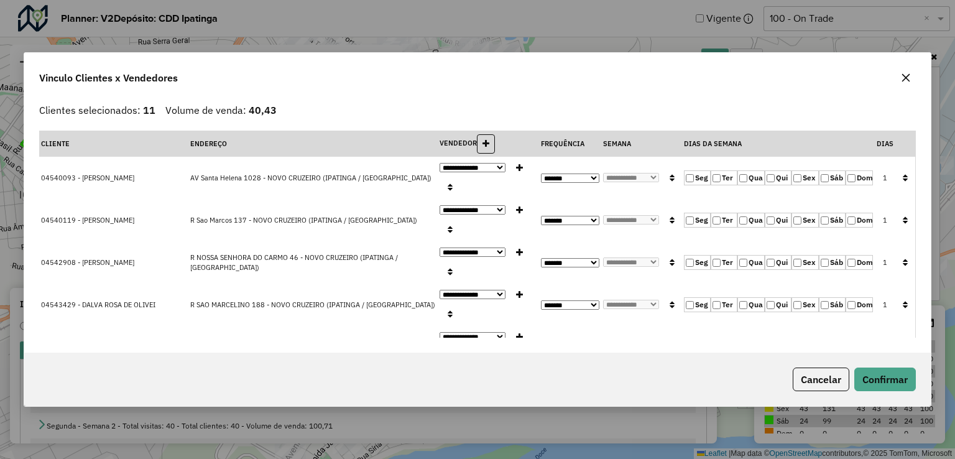
click at [778, 170] on label "Qui" at bounding box center [778, 177] width 27 height 15
click at [723, 170] on label "Ter" at bounding box center [724, 177] width 27 height 15
click at [905, 169] on button "button" at bounding box center [905, 178] width 16 height 19
click at [893, 381] on button "Confirmar" at bounding box center [885, 379] width 62 height 24
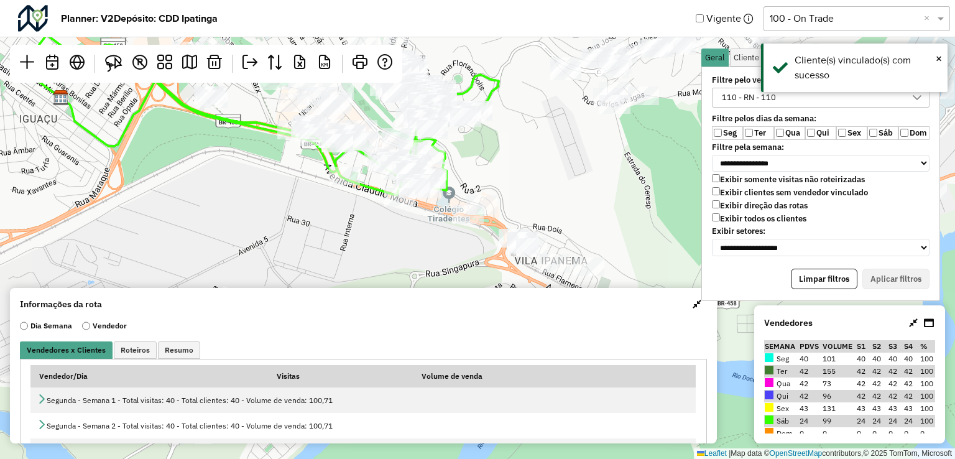
drag, startPoint x: 535, startPoint y: 223, endPoint x: 535, endPoint y: 150, distance: 72.7
click at [535, 150] on div "Leaflet | Map data © OpenStreetMap contributors,© 2025 TomTom, Microsoft" at bounding box center [477, 229] width 955 height 459
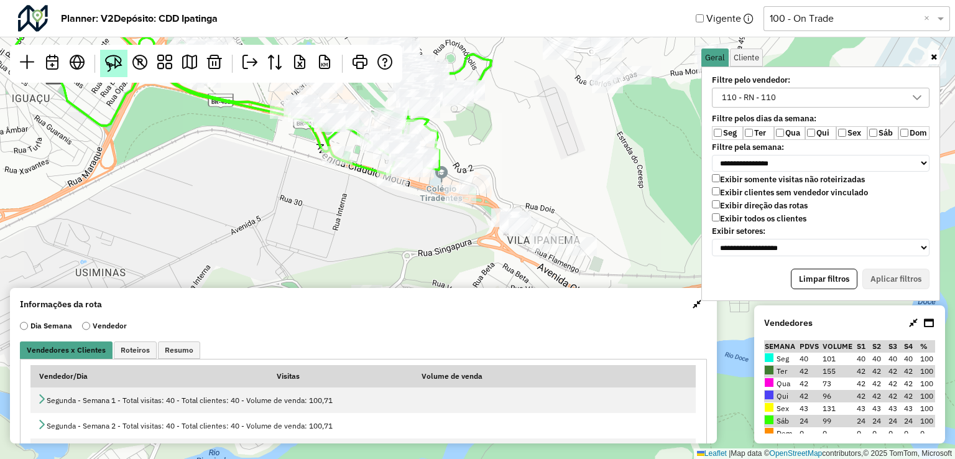
click at [111, 58] on img at bounding box center [113, 63] width 17 height 17
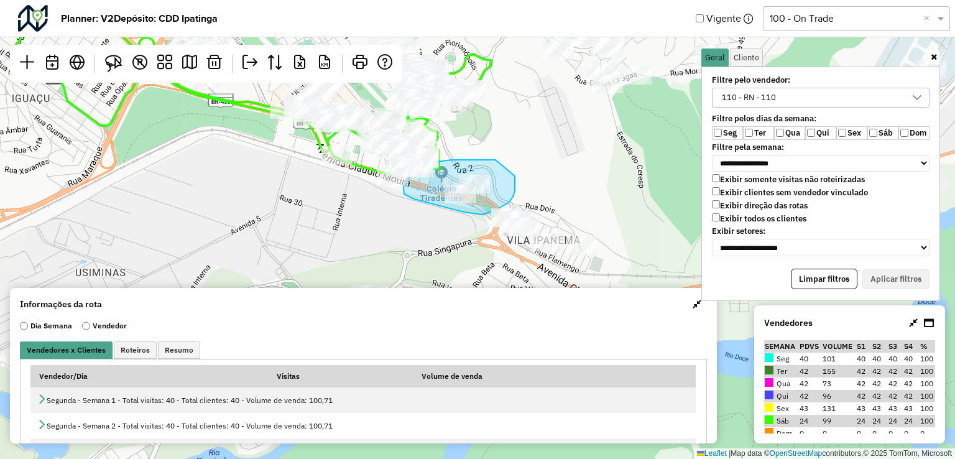
drag, startPoint x: 491, startPoint y: 160, endPoint x: 515, endPoint y: 176, distance: 29.1
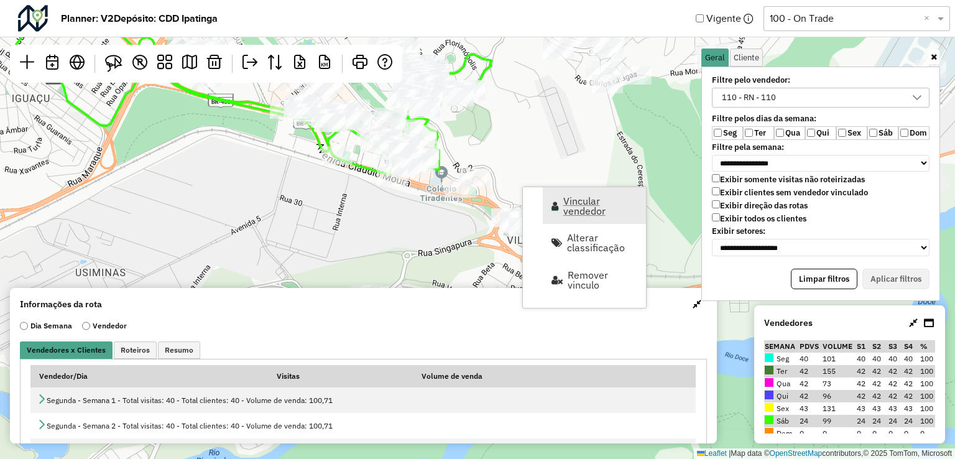
click at [574, 198] on span "Vincular vendedor" at bounding box center [600, 206] width 75 height 20
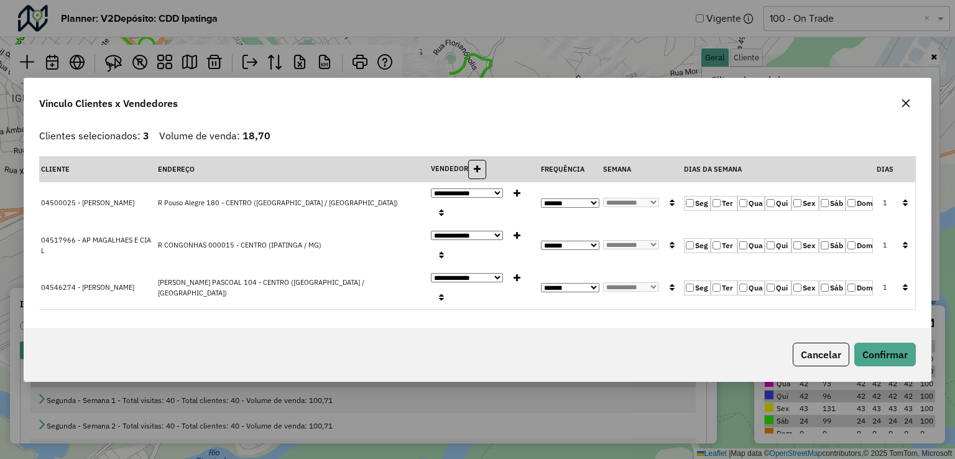
click at [776, 211] on label "Qui" at bounding box center [778, 203] width 27 height 15
click at [777, 211] on label "Qui" at bounding box center [778, 203] width 27 height 15
click at [903, 207] on icon "button" at bounding box center [905, 202] width 5 height 9
click at [893, 343] on button "Confirmar" at bounding box center [885, 355] width 62 height 24
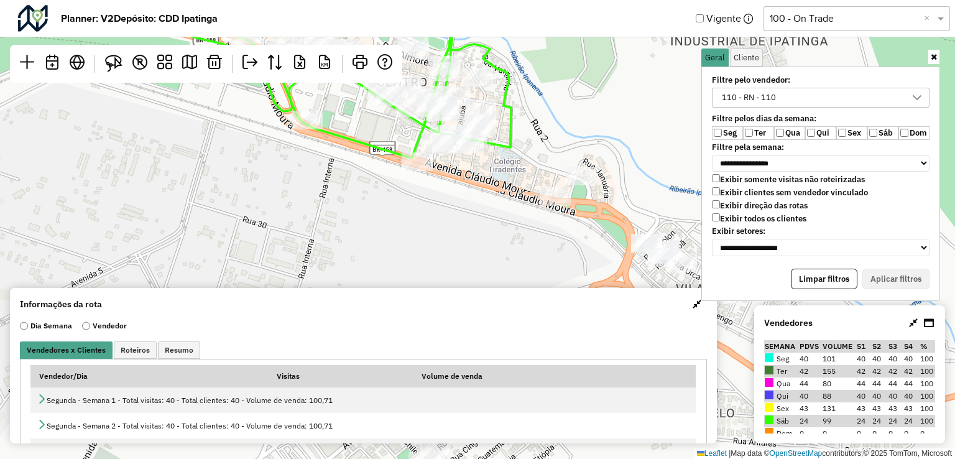
drag, startPoint x: 448, startPoint y: 213, endPoint x: 342, endPoint y: 198, distance: 106.8
click at [342, 198] on div "Leaflet | Map data © OpenStreetMap contributors,© 2025 TomTom, Microsoft" at bounding box center [477, 229] width 955 height 459
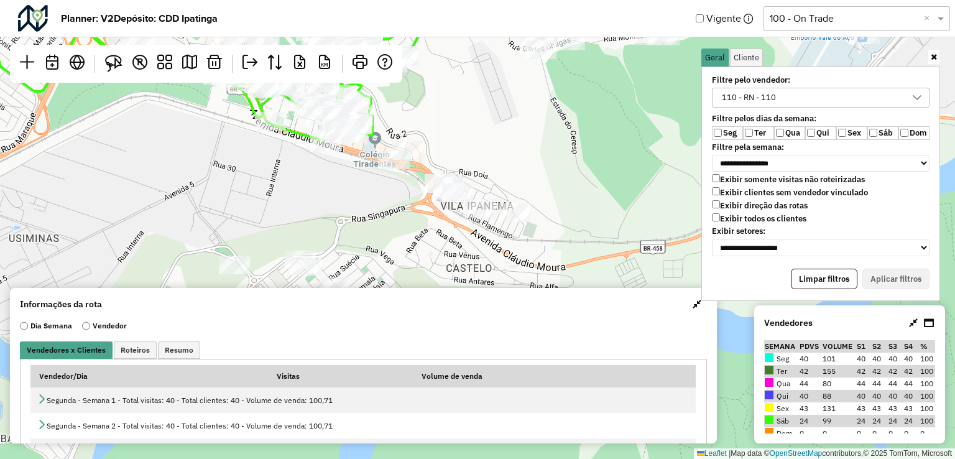
drag, startPoint x: 407, startPoint y: 211, endPoint x: 354, endPoint y: 135, distance: 92.5
click at [354, 135] on div "Leaflet | Map data © OpenStreetMap contributors,© 2025 TomTom, Microsoft" at bounding box center [477, 229] width 955 height 459
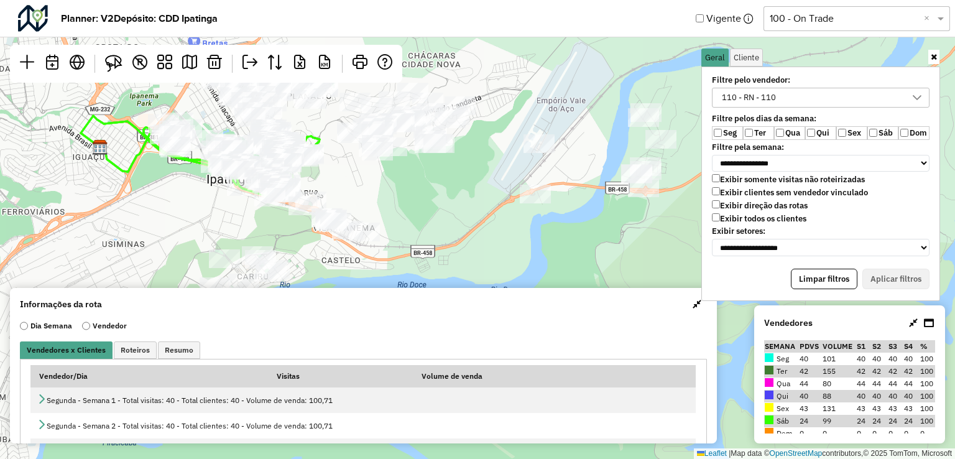
drag, startPoint x: 482, startPoint y: 185, endPoint x: 439, endPoint y: 259, distance: 86.1
click at [439, 259] on div "Leaflet | Map data © OpenStreetMap contributors,© 2025 TomTom, Microsoft" at bounding box center [477, 229] width 955 height 459
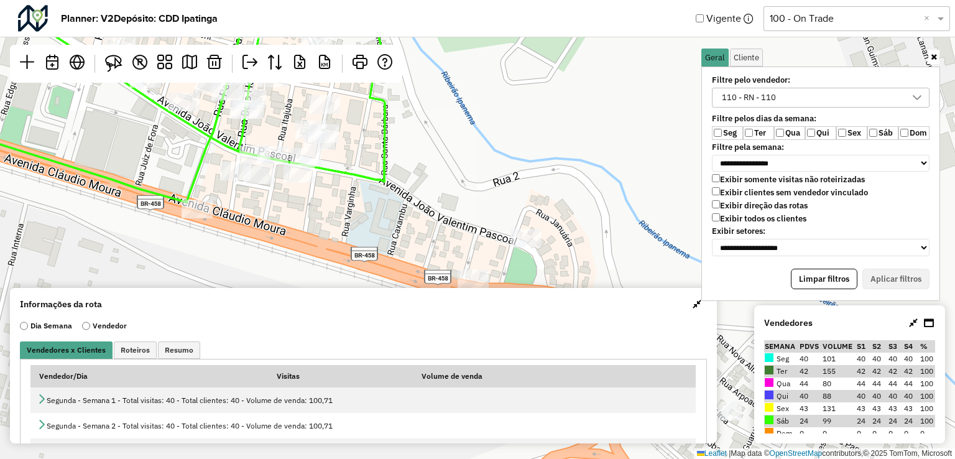
drag, startPoint x: 450, startPoint y: 243, endPoint x: 394, endPoint y: 212, distance: 64.0
click at [394, 212] on div "Leaflet | Map data © OpenStreetMap contributors,© 2025 TomTom, Microsoft" at bounding box center [477, 229] width 955 height 459
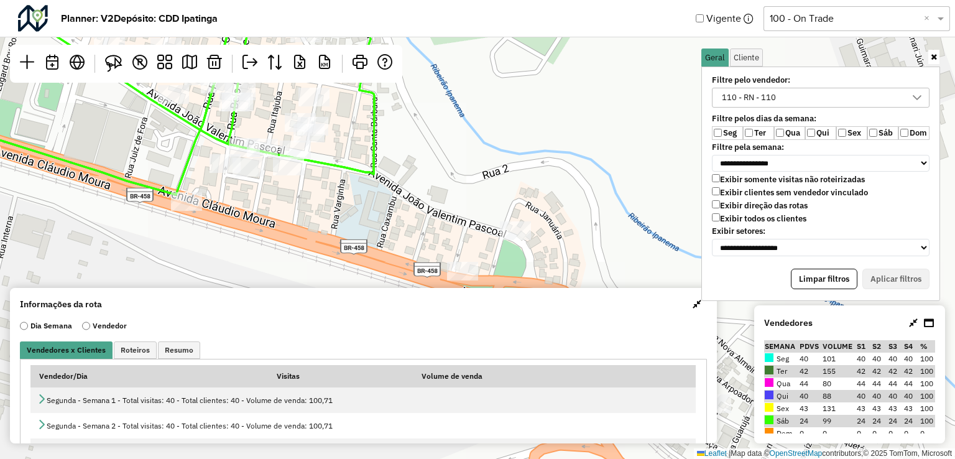
drag, startPoint x: 509, startPoint y: 187, endPoint x: 478, endPoint y: 164, distance: 39.5
click at [479, 164] on div "Leaflet | Map data © OpenStreetMap contributors,© 2025 TomTom, Microsoft" at bounding box center [477, 229] width 955 height 459
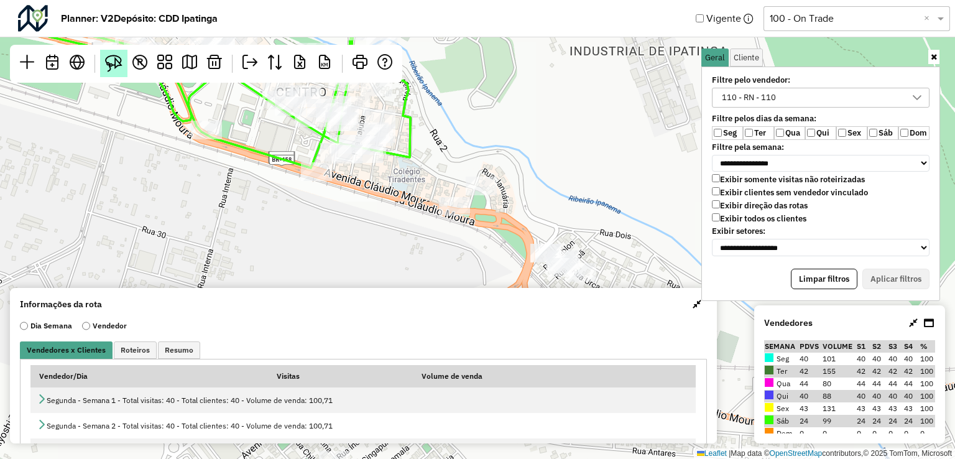
click at [119, 60] on img at bounding box center [113, 63] width 17 height 17
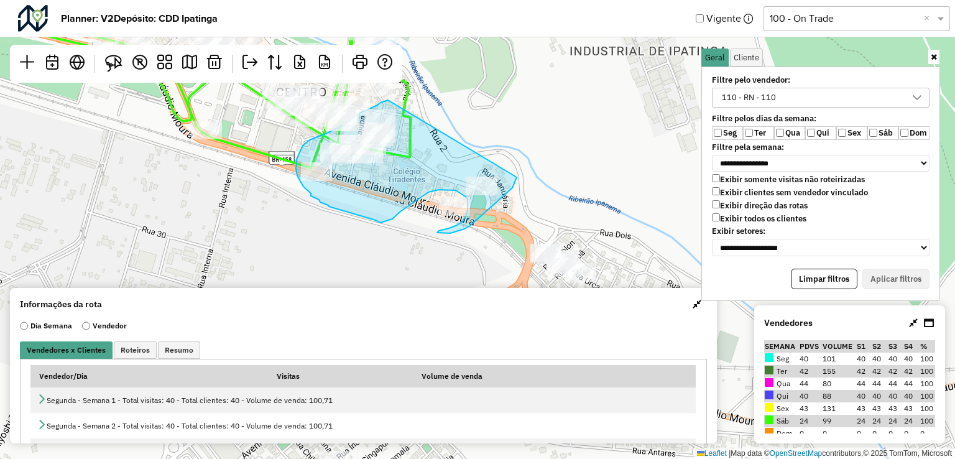
drag, startPoint x: 388, startPoint y: 100, endPoint x: 517, endPoint y: 167, distance: 145.7
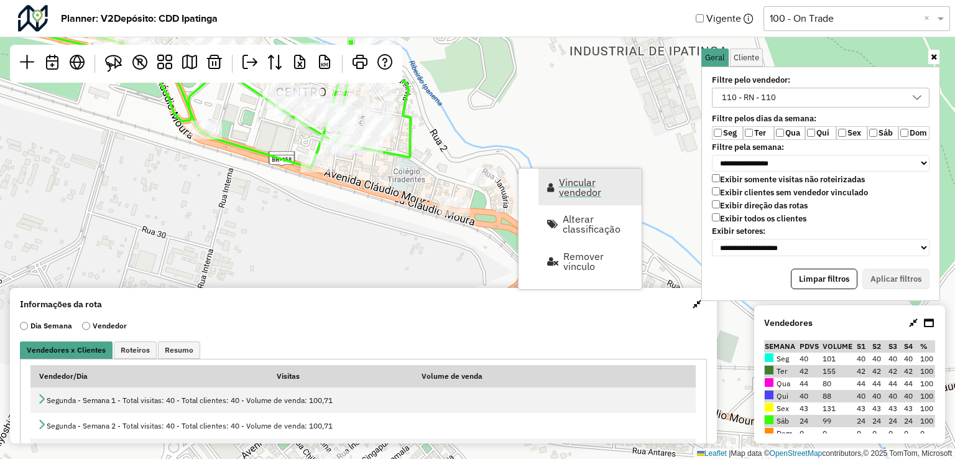
click at [567, 187] on span "Vincular vendedor" at bounding box center [596, 187] width 75 height 20
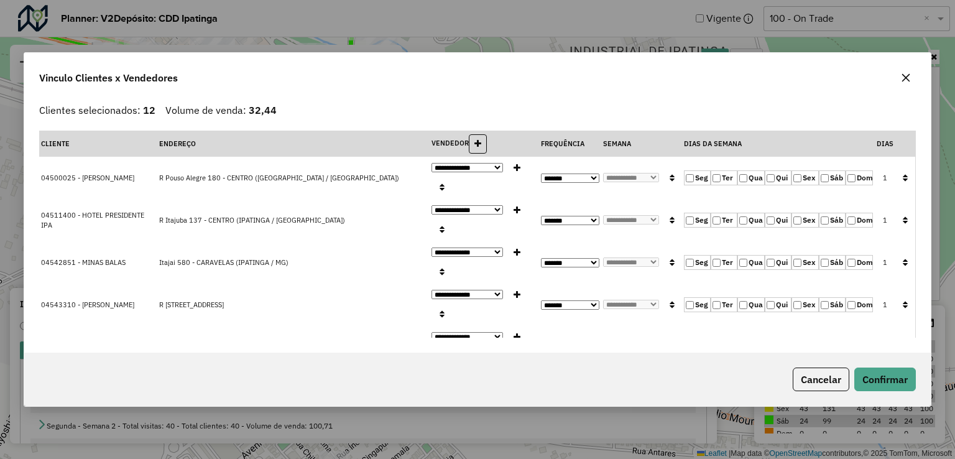
click at [908, 80] on icon "button" at bounding box center [906, 78] width 8 height 8
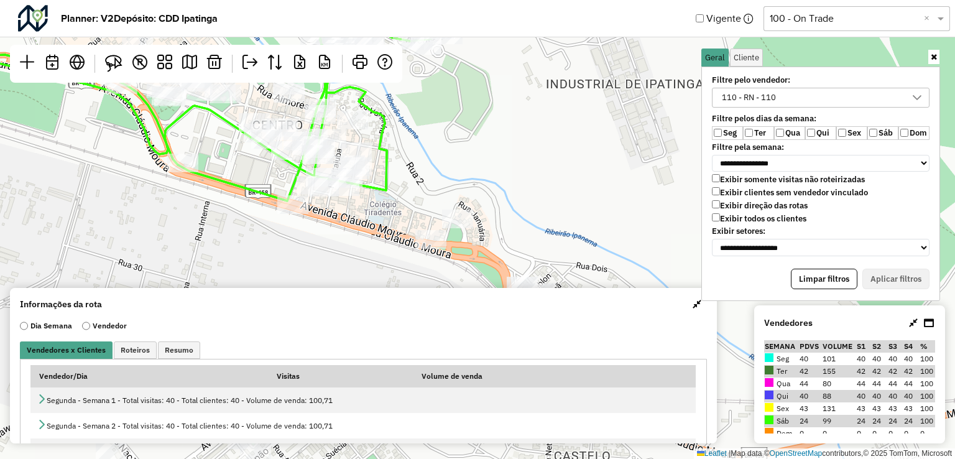
drag, startPoint x: 382, startPoint y: 167, endPoint x: 360, endPoint y: 201, distance: 40.9
click at [361, 200] on div "Leaflet | Map data © OpenStreetMap contributors,© 2025 TomTom, Microsoft" at bounding box center [477, 229] width 955 height 459
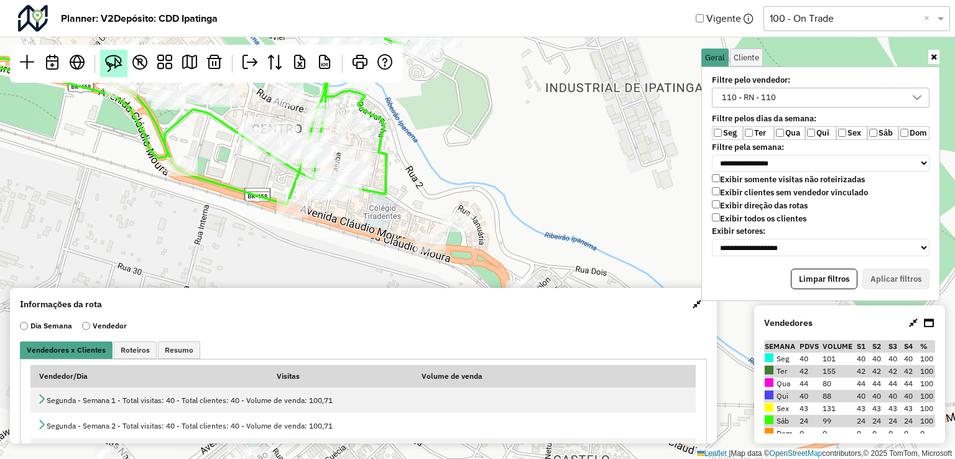
click at [116, 67] on img at bounding box center [113, 63] width 17 height 17
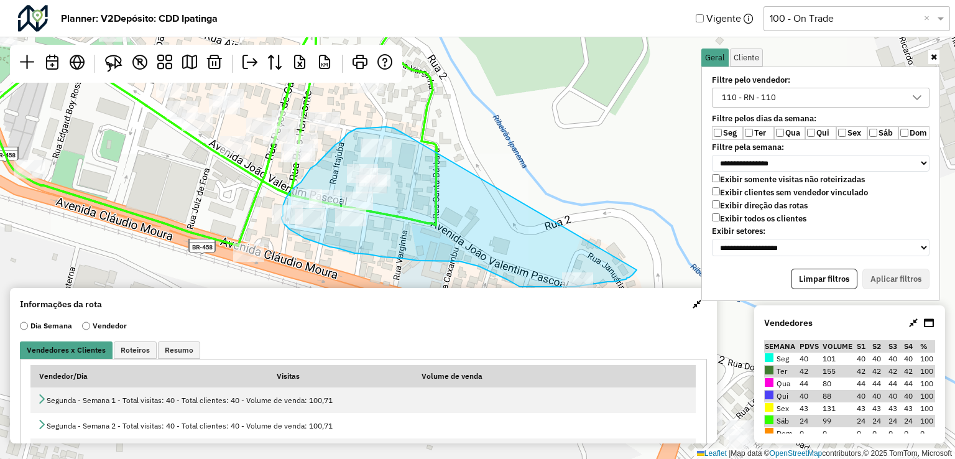
drag, startPoint x: 356, startPoint y: 129, endPoint x: 639, endPoint y: 261, distance: 312.1
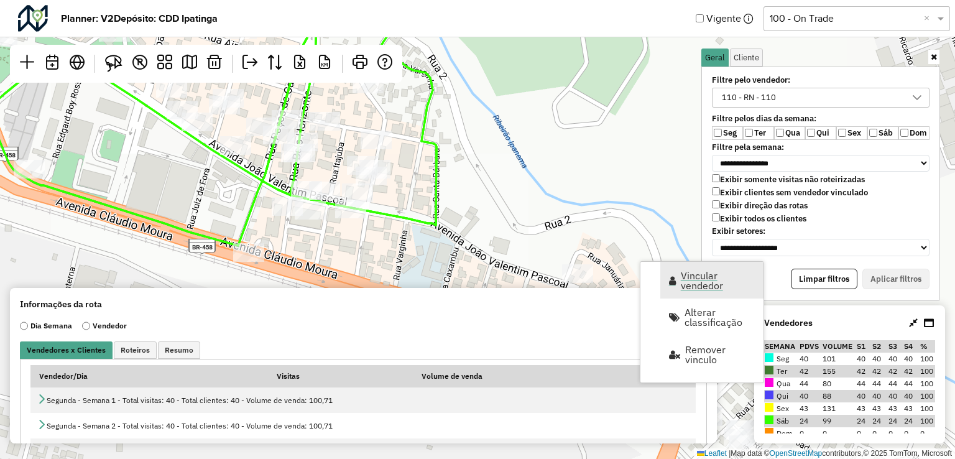
click at [681, 284] on span "Vincular vendedor" at bounding box center [718, 280] width 75 height 20
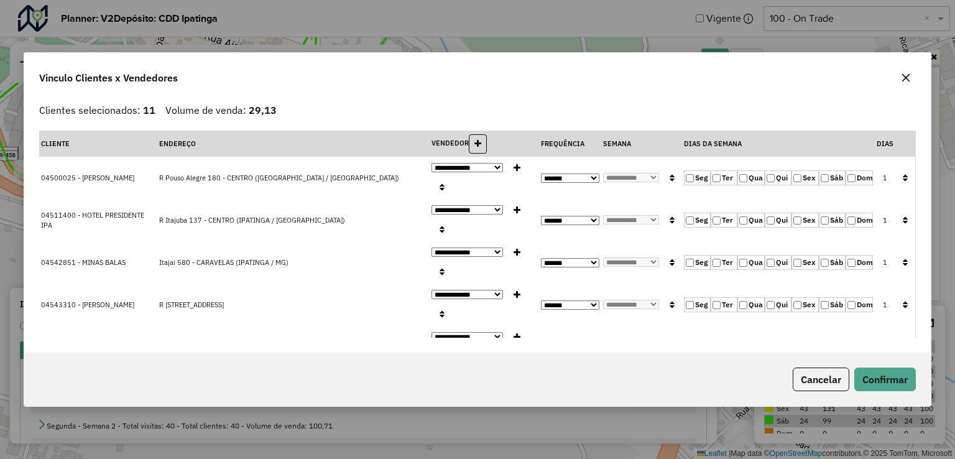
click at [779, 170] on label "Qui" at bounding box center [778, 177] width 27 height 15
click at [903, 173] on icon "button" at bounding box center [905, 177] width 5 height 9
click at [903, 388] on button "Confirmar" at bounding box center [885, 379] width 62 height 24
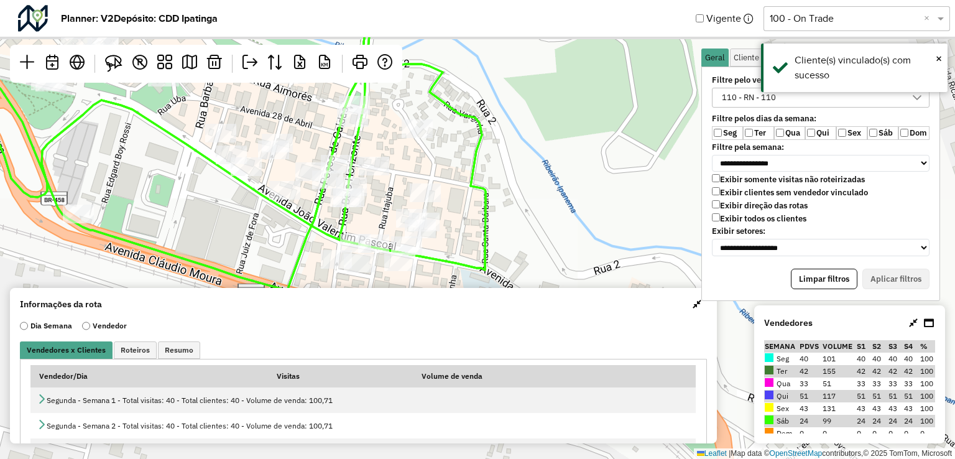
drag, startPoint x: 292, startPoint y: 174, endPoint x: 382, endPoint y: 221, distance: 101.5
click at [371, 223] on icon at bounding box center [219, 145] width 532 height 292
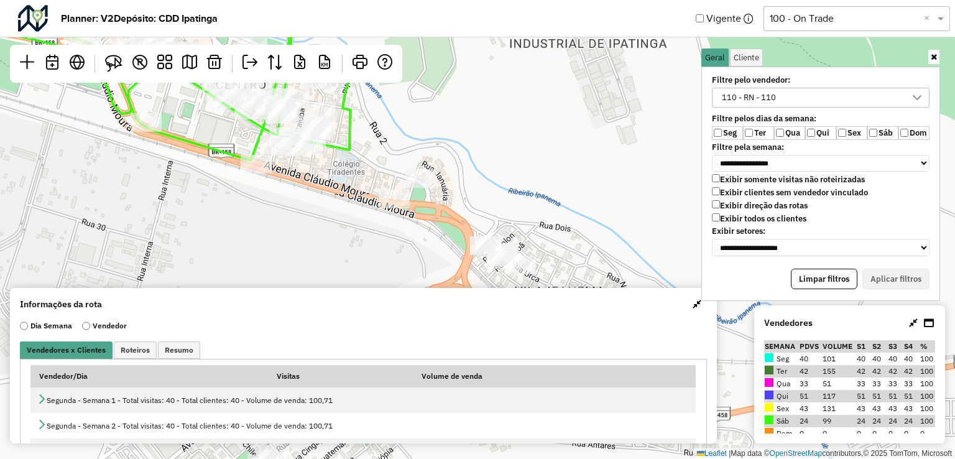
drag, startPoint x: 463, startPoint y: 185, endPoint x: 405, endPoint y: 154, distance: 65.1
click at [405, 154] on div "Leaflet | Map data © OpenStreetMap contributors,© 2025 TomTom, Microsoft" at bounding box center [477, 229] width 955 height 459
click at [110, 70] on img at bounding box center [113, 63] width 17 height 17
click at [425, 181] on div "Leaflet | Map data © OpenStreetMap contributors,© 2025 TomTom, Microsoft" at bounding box center [477, 229] width 955 height 459
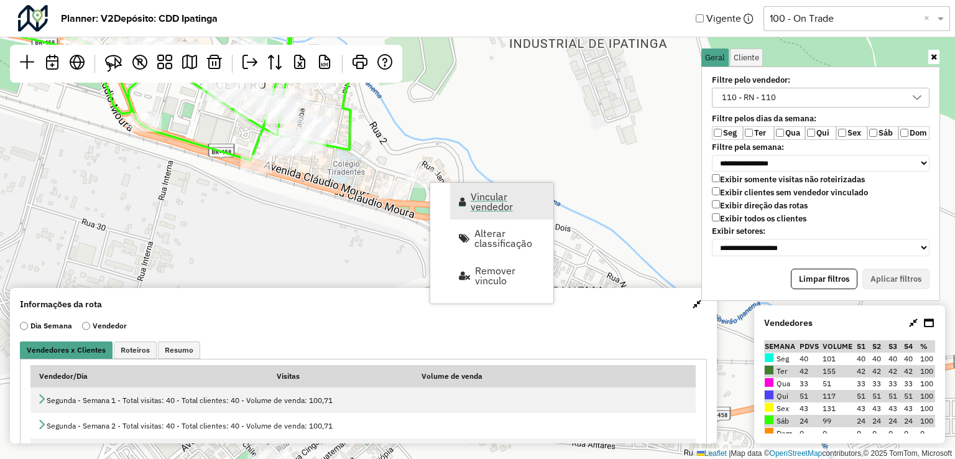
click at [511, 200] on span "Vincular vendedor" at bounding box center [508, 202] width 75 height 20
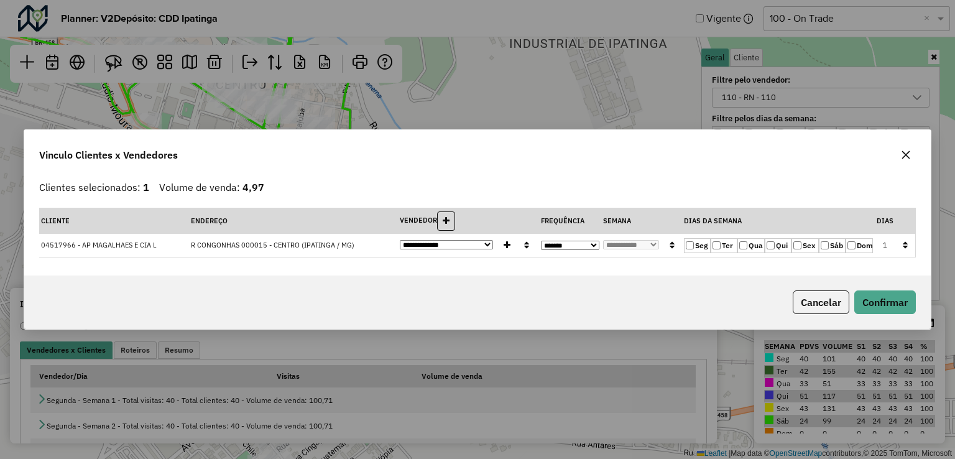
click at [775, 246] on label "Qui" at bounding box center [778, 245] width 27 height 15
click at [848, 292] on div "Cancelar Confirmar" at bounding box center [852, 302] width 128 height 24
click at [879, 292] on button "Confirmar" at bounding box center [885, 302] width 62 height 24
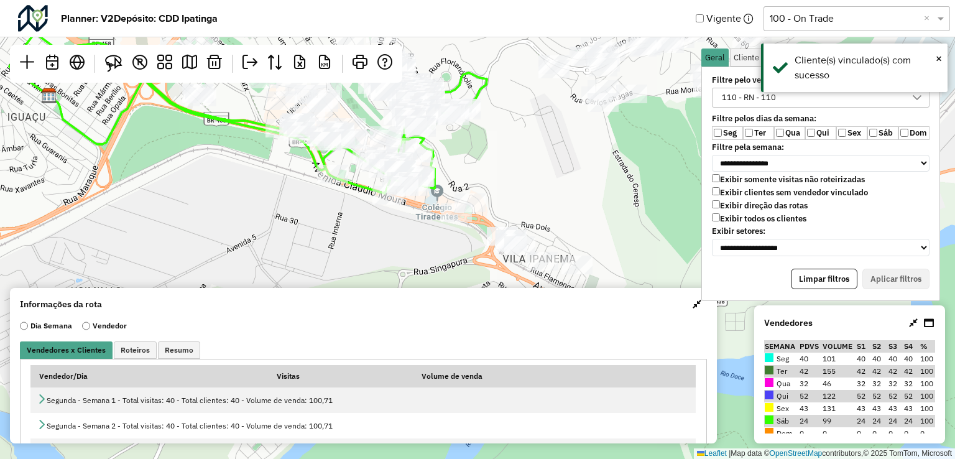
drag, startPoint x: 472, startPoint y: 233, endPoint x: 604, endPoint y: 227, distance: 132.6
click at [604, 227] on div "Leaflet | Map data © OpenStreetMap contributors,© 2025 TomTom, Microsoft" at bounding box center [477, 229] width 955 height 459
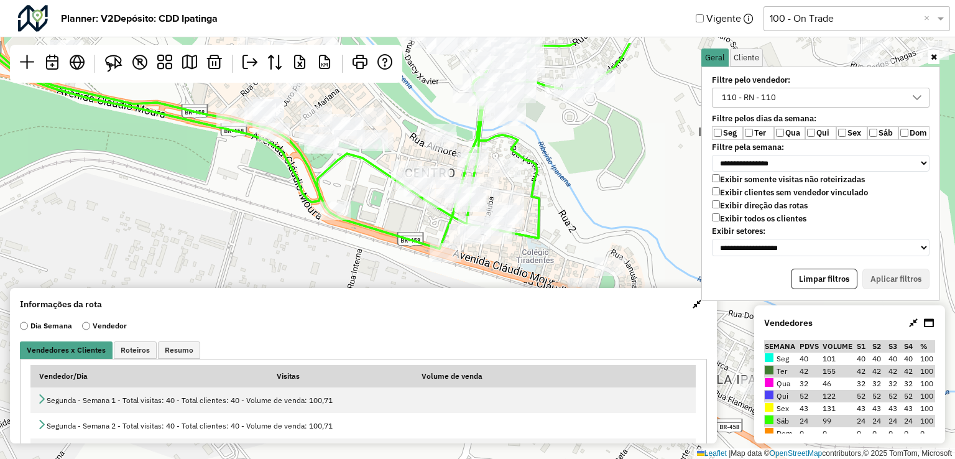
drag, startPoint x: 460, startPoint y: 199, endPoint x: 454, endPoint y: 288, distance: 89.1
click at [454, 288] on hb-planner "**********" at bounding box center [477, 229] width 955 height 459
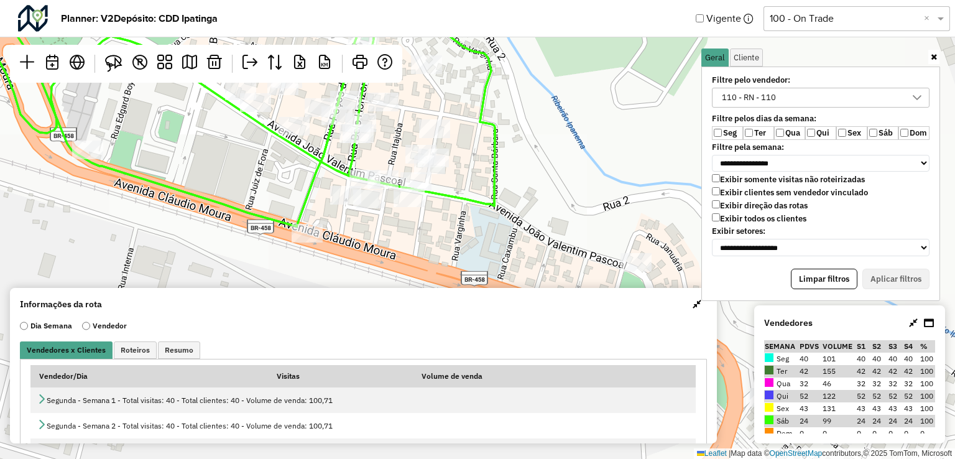
drag, startPoint x: 518, startPoint y: 242, endPoint x: 389, endPoint y: 238, distance: 128.8
click at [389, 238] on div "Leaflet | Map data © OpenStreetMap contributors,© 2025 TomTom, Microsoft" at bounding box center [477, 229] width 955 height 459
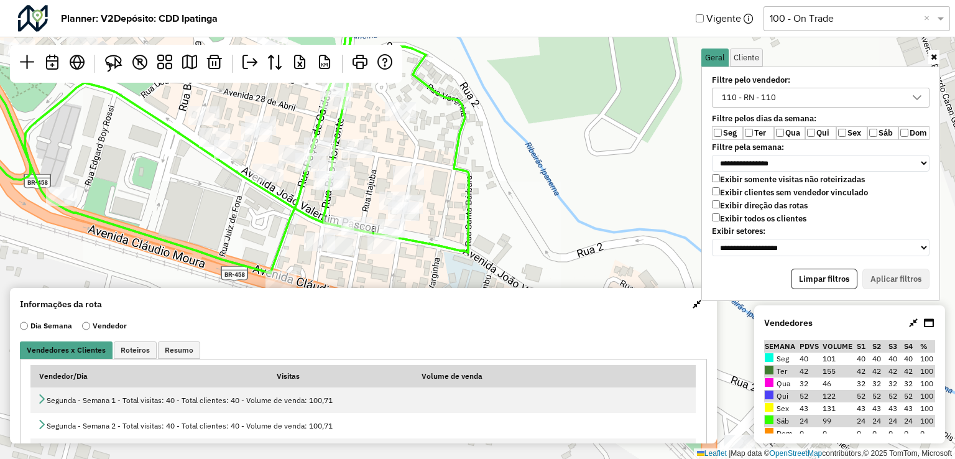
click at [259, 200] on div "Leaflet | Map data © OpenStreetMap contributors,© 2025 TomTom, Microsoft" at bounding box center [477, 229] width 955 height 459
drag, startPoint x: 298, startPoint y: 195, endPoint x: 335, endPoint y: 200, distance: 36.5
click at [334, 200] on icon at bounding box center [186, 103] width 565 height 298
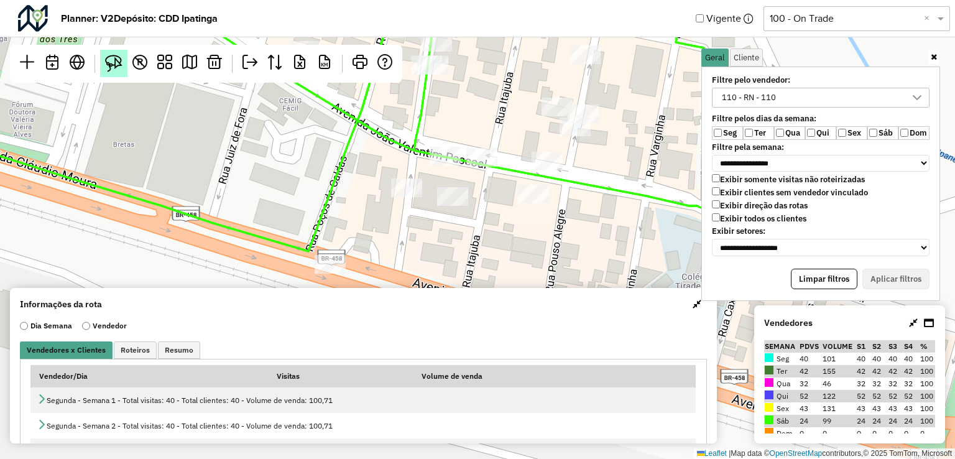
click at [122, 62] on img at bounding box center [113, 63] width 17 height 17
drag, startPoint x: 378, startPoint y: 187, endPoint x: 415, endPoint y: 169, distance: 40.9
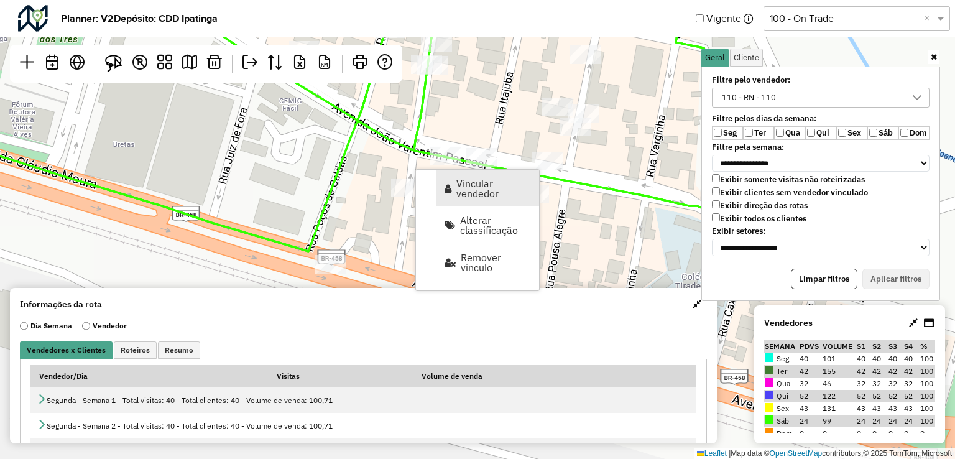
click at [474, 190] on span "Vincular vendedor" at bounding box center [493, 188] width 75 height 20
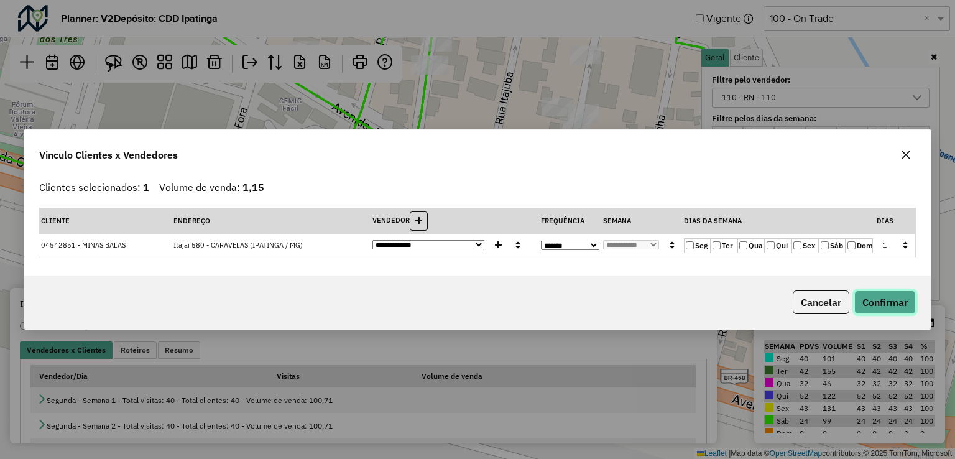
click at [857, 298] on button "Confirmar" at bounding box center [885, 302] width 62 height 24
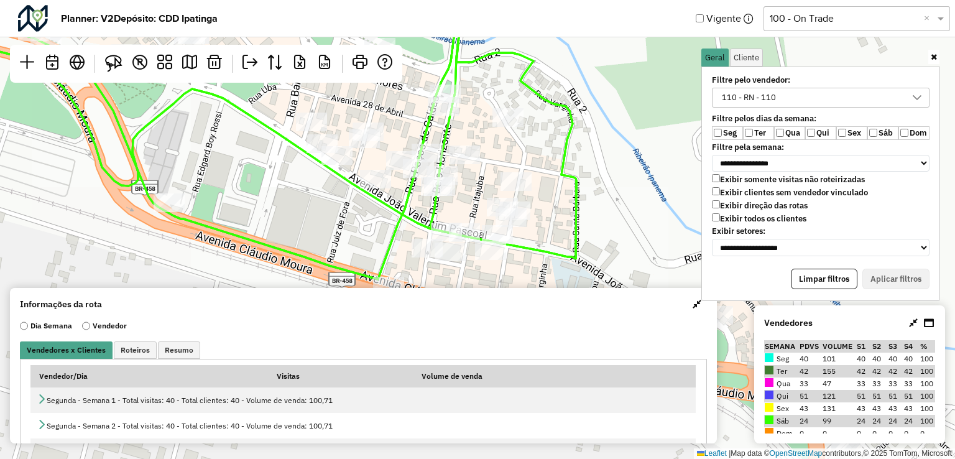
drag, startPoint x: 343, startPoint y: 159, endPoint x: 376, endPoint y: 221, distance: 70.4
click at [376, 221] on icon at bounding box center [247, 138] width 660 height 281
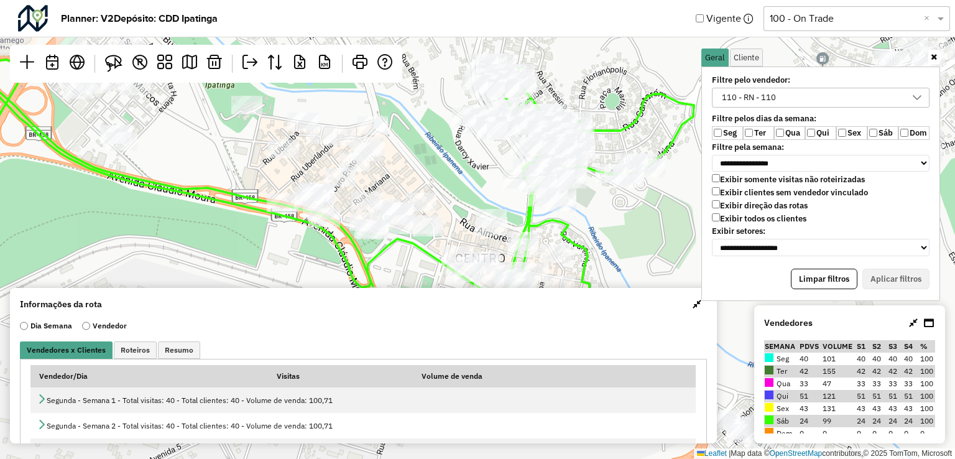
drag, startPoint x: 374, startPoint y: 219, endPoint x: 400, endPoint y: 265, distance: 53.2
click at [400, 265] on div "Leaflet | Map data © OpenStreetMap contributors,© 2025 TomTom, Microsoft" at bounding box center [477, 229] width 955 height 459
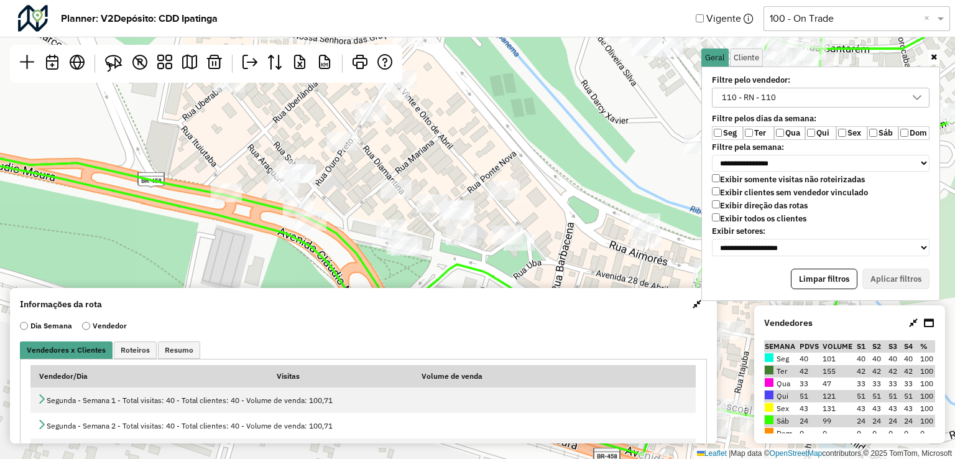
drag, startPoint x: 336, startPoint y: 206, endPoint x: 336, endPoint y: 215, distance: 9.3
click at [346, 229] on div "Leaflet | Map data © OpenStreetMap contributors,© 2025 TomTom, Microsoft" at bounding box center [477, 229] width 955 height 459
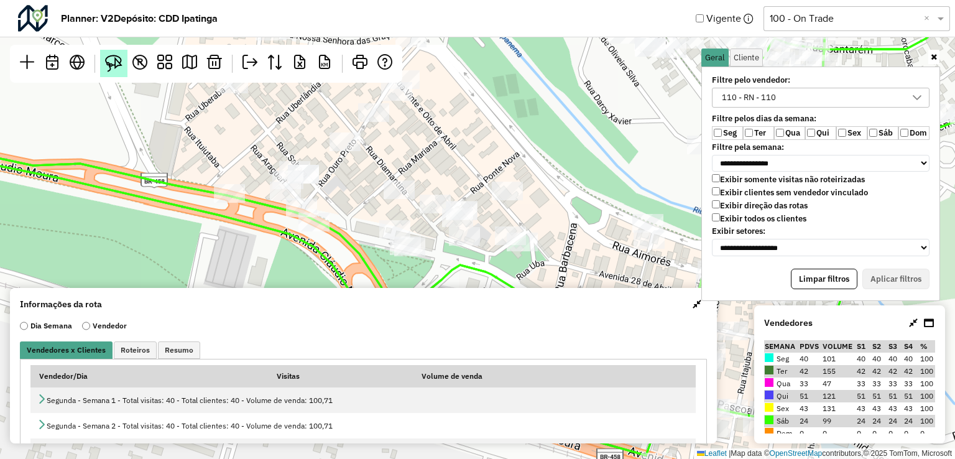
click at [114, 72] on link at bounding box center [113, 63] width 27 height 27
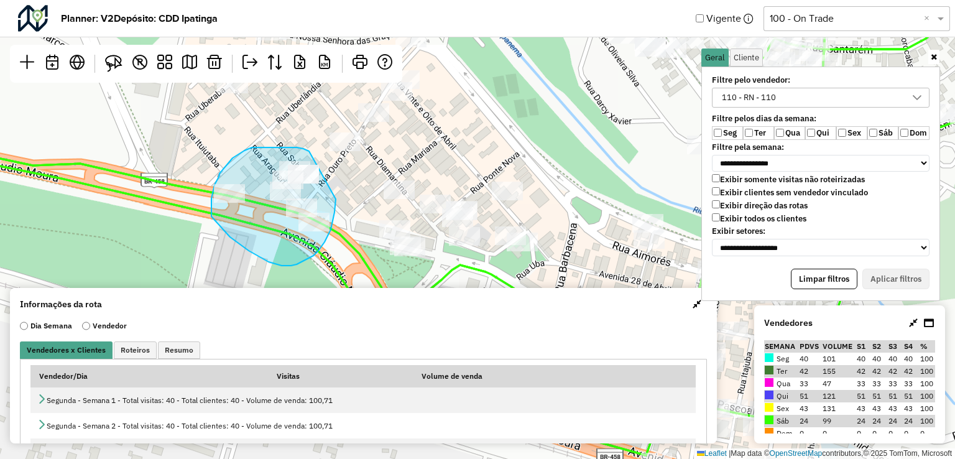
drag, startPoint x: 309, startPoint y: 151, endPoint x: 335, endPoint y: 173, distance: 34.0
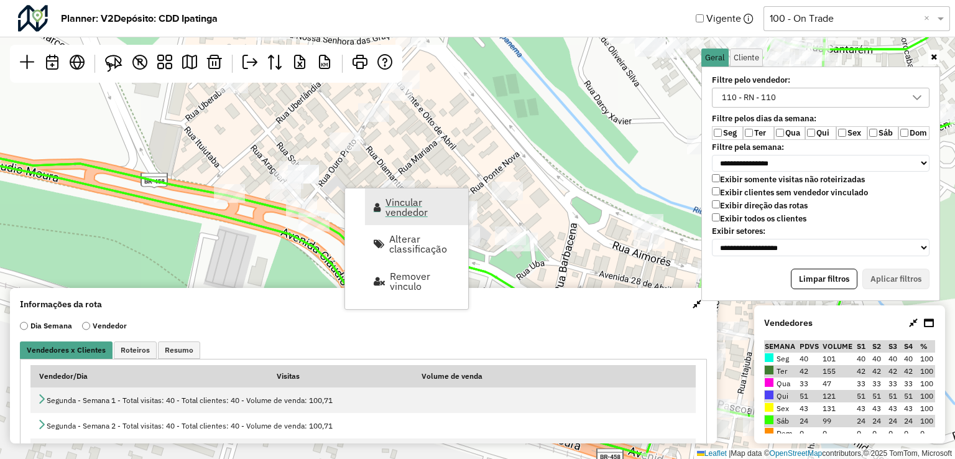
click at [393, 201] on span "Vincular vendedor" at bounding box center [423, 207] width 75 height 20
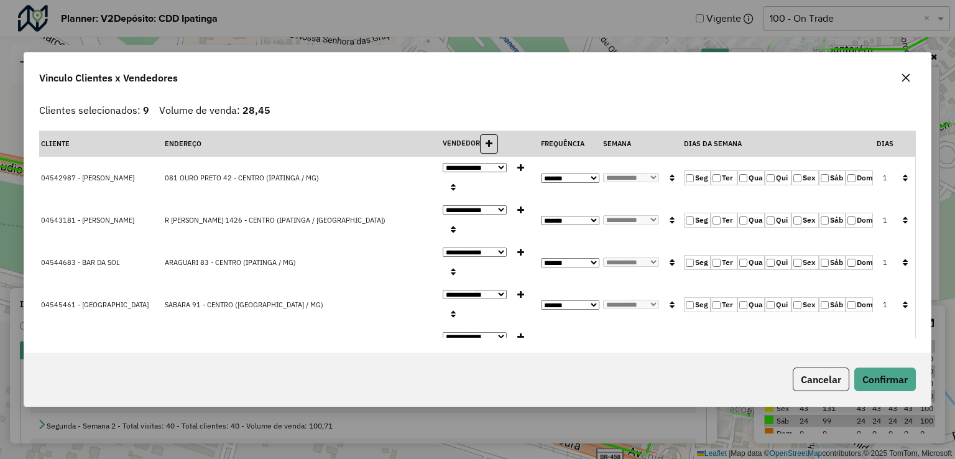
click at [749, 170] on label "Qua" at bounding box center [750, 177] width 27 height 15
click at [711, 173] on label "Ter" at bounding box center [724, 177] width 27 height 15
click at [903, 173] on icon "button" at bounding box center [905, 177] width 5 height 9
click at [890, 376] on button "Confirmar" at bounding box center [885, 379] width 62 height 24
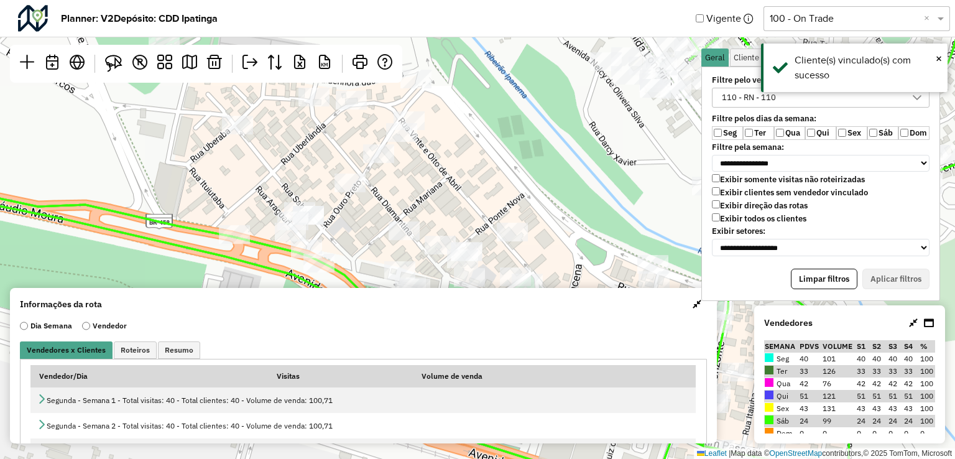
drag, startPoint x: 399, startPoint y: 168, endPoint x: 446, endPoint y: 237, distance: 83.6
click at [446, 237] on div "Leaflet | Map data © OpenStreetMap contributors,© 2025 TomTom, Microsoft" at bounding box center [477, 229] width 955 height 459
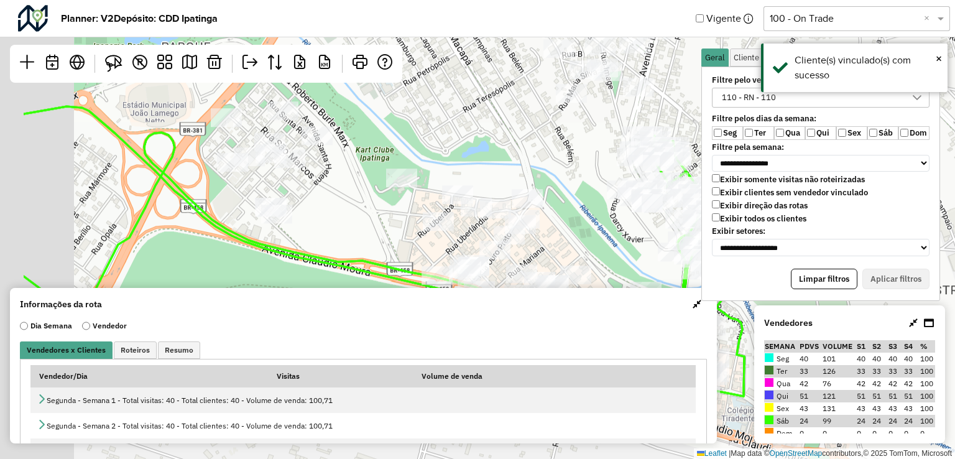
drag, startPoint x: 323, startPoint y: 147, endPoint x: 492, endPoint y: 220, distance: 184.4
click at [473, 204] on div at bounding box center [457, 194] width 31 height 19
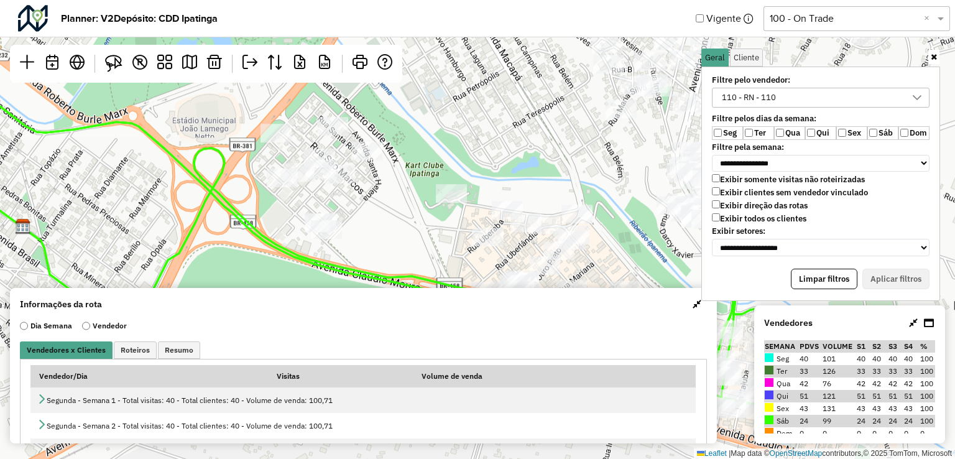
drag, startPoint x: 395, startPoint y: 175, endPoint x: 393, endPoint y: 187, distance: 12.7
click at [393, 187] on div "Leaflet | Map data © OpenStreetMap contributors,© 2025 TomTom, Microsoft" at bounding box center [477, 229] width 955 height 459
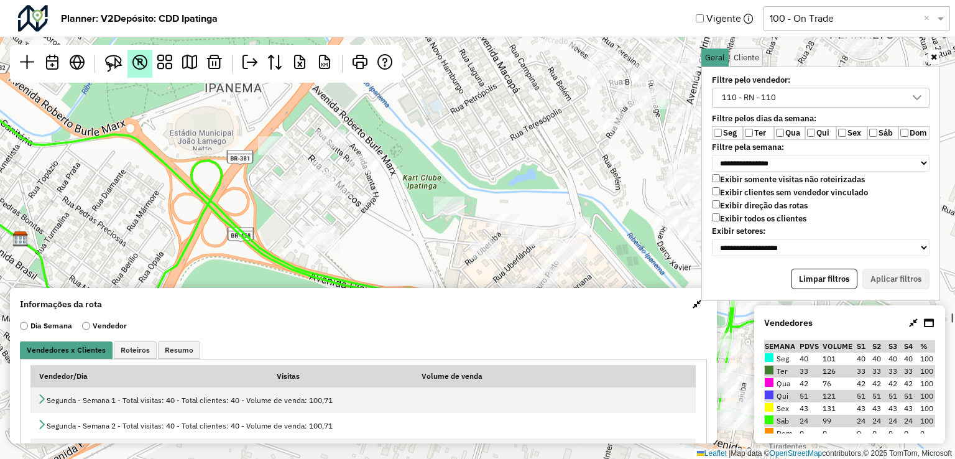
click at [116, 69] on img at bounding box center [113, 63] width 17 height 17
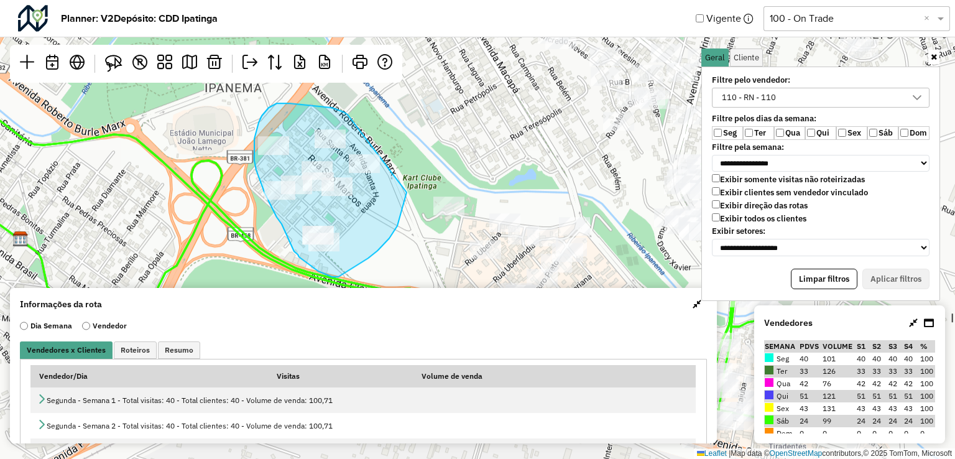
drag, startPoint x: 348, startPoint y: 114, endPoint x: 405, endPoint y: 146, distance: 65.9
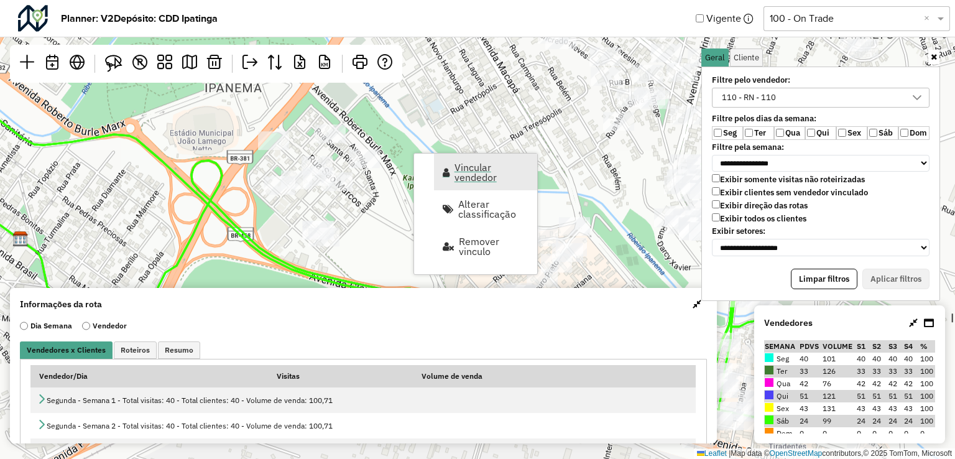
click at [468, 176] on span "Vincular vendedor" at bounding box center [492, 172] width 75 height 20
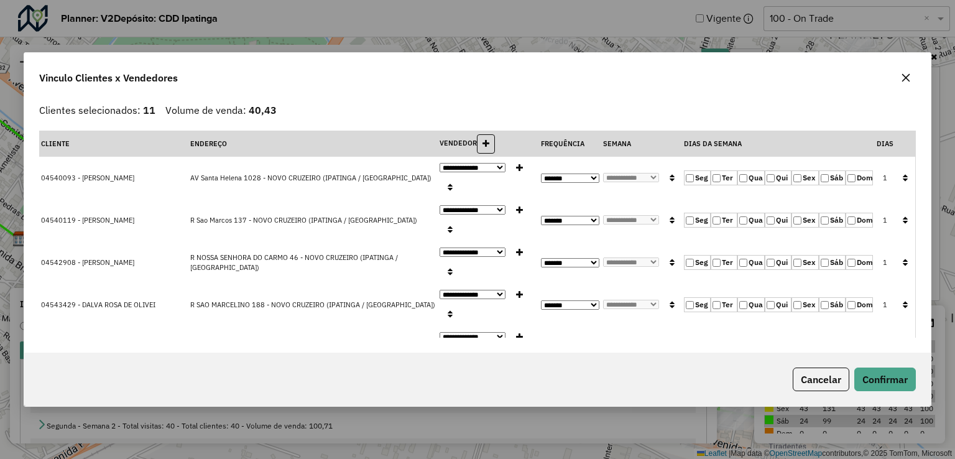
click at [719, 171] on label "Ter" at bounding box center [724, 177] width 27 height 15
click at [773, 172] on label "Qui" at bounding box center [778, 177] width 27 height 15
click at [903, 173] on icon "button" at bounding box center [905, 177] width 5 height 9
click at [890, 377] on button "Confirmar" at bounding box center [885, 379] width 62 height 24
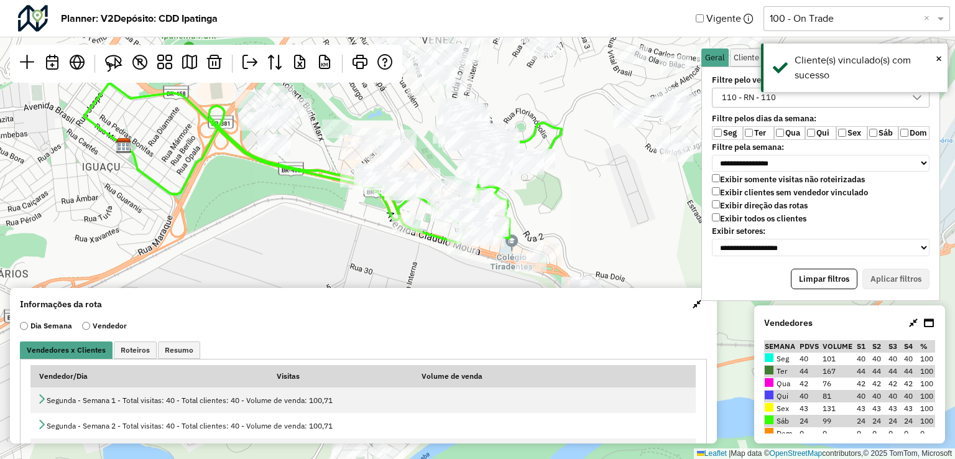
drag, startPoint x: 593, startPoint y: 203, endPoint x: 428, endPoint y: 131, distance: 179.9
click at [428, 131] on div "Leaflet | Map data © OpenStreetMap contributors,© 2025 TomTom, Microsoft" at bounding box center [477, 229] width 955 height 459
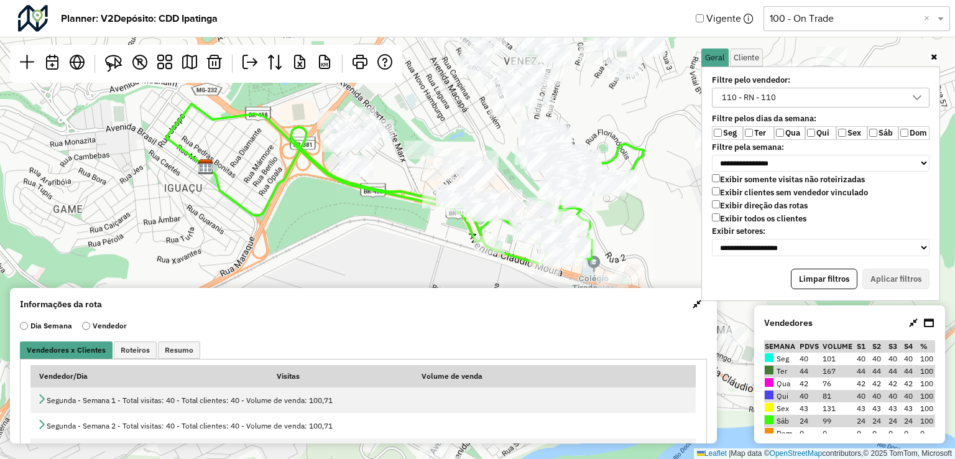
scroll to position [44, 0]
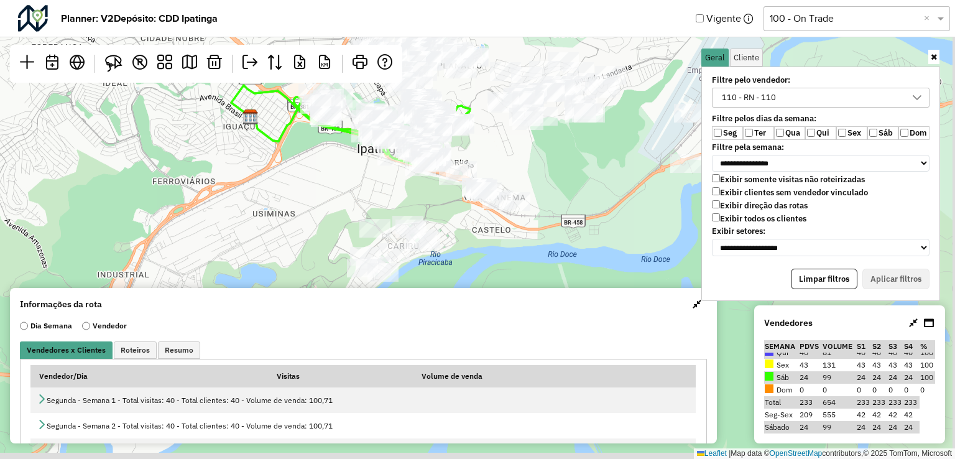
drag, startPoint x: 601, startPoint y: 215, endPoint x: 461, endPoint y: 141, distance: 158.3
click at [461, 141] on div "Leaflet | Map data © OpenStreetMap contributors,© 2025 TomTom, Microsoft" at bounding box center [477, 229] width 955 height 459
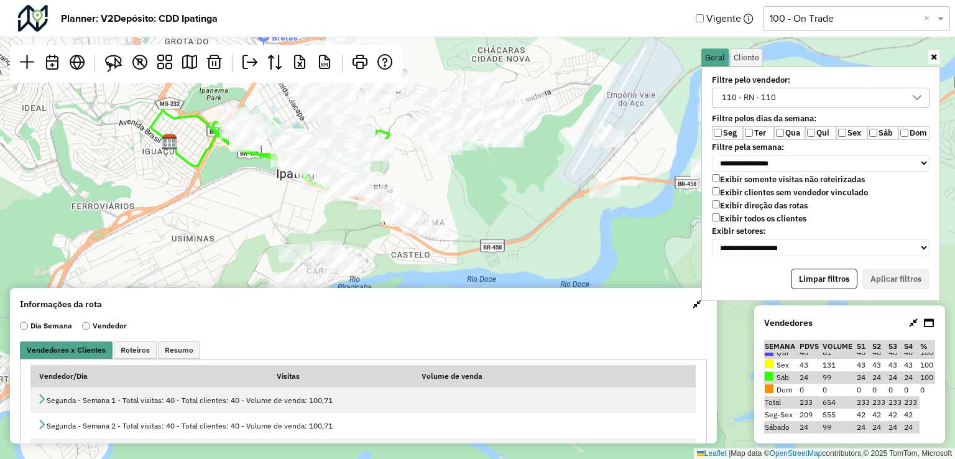
drag, startPoint x: 582, startPoint y: 135, endPoint x: 524, endPoint y: 192, distance: 81.8
click at [524, 192] on div "Leaflet | Map data © OpenStreetMap contributors,© 2025 TomTom, Microsoft" at bounding box center [477, 229] width 955 height 459
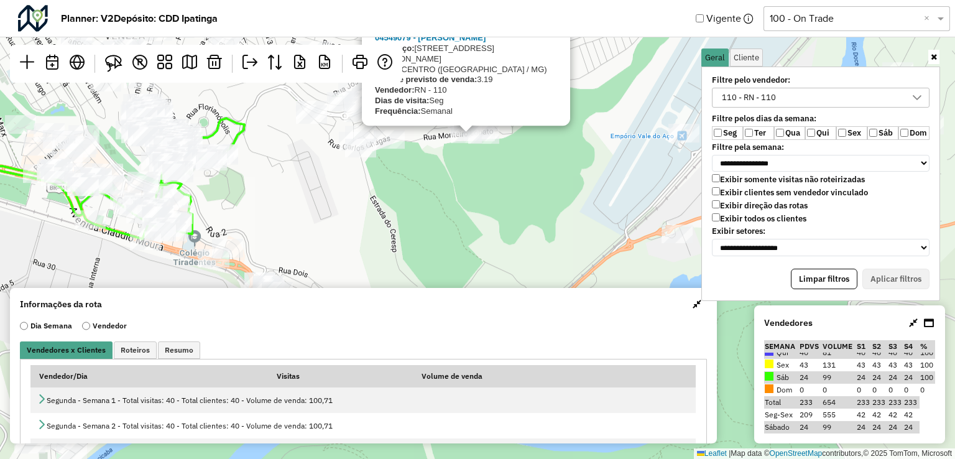
click at [530, 219] on div "04549079 - DAIANE SILVA Endereço: rua Monteiro lobato 287 Bairro: CENTRO (SANTA…" at bounding box center [477, 229] width 955 height 459
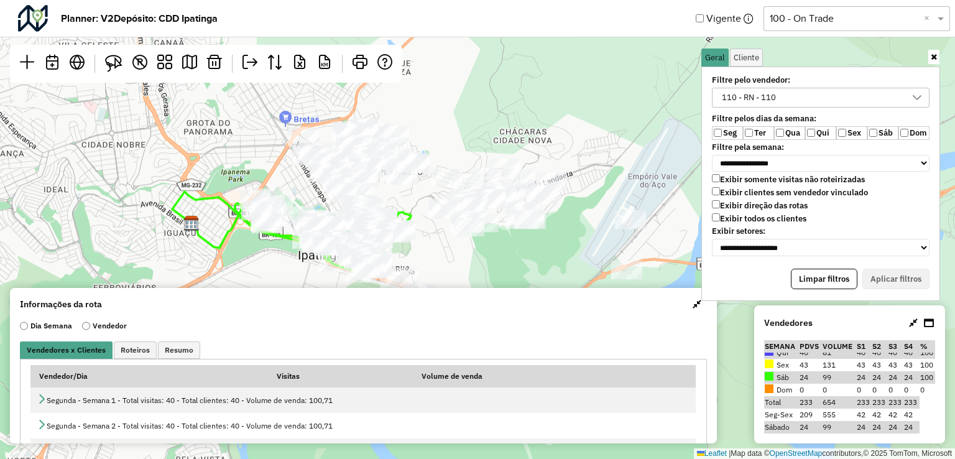
drag, startPoint x: 478, startPoint y: 190, endPoint x: 527, endPoint y: 244, distance: 73.1
click at [527, 244] on div "Leaflet | Map data © OpenStreetMap contributors,© 2025 TomTom, Microsoft" at bounding box center [477, 229] width 955 height 459
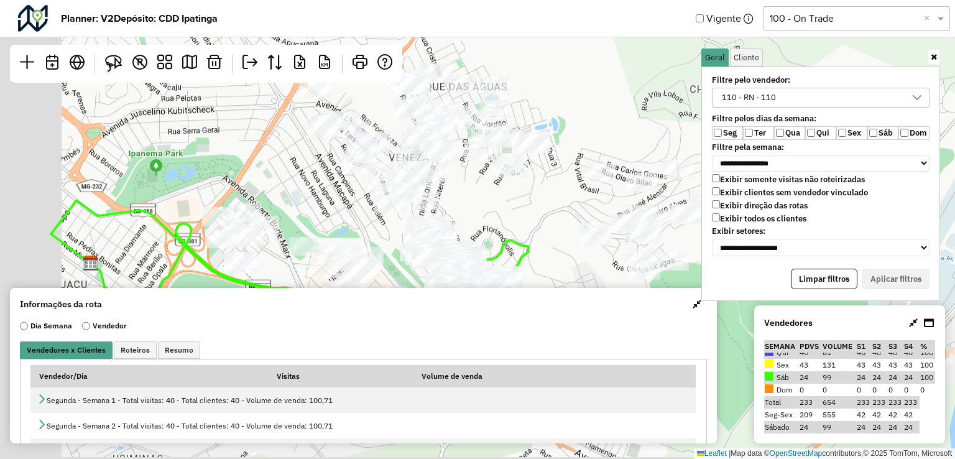
drag, startPoint x: 458, startPoint y: 202, endPoint x: 616, endPoint y: 222, distance: 159.2
click at [616, 222] on div "Leaflet | Map data © OpenStreetMap contributors,© 2025 TomTom, Microsoft" at bounding box center [477, 229] width 955 height 459
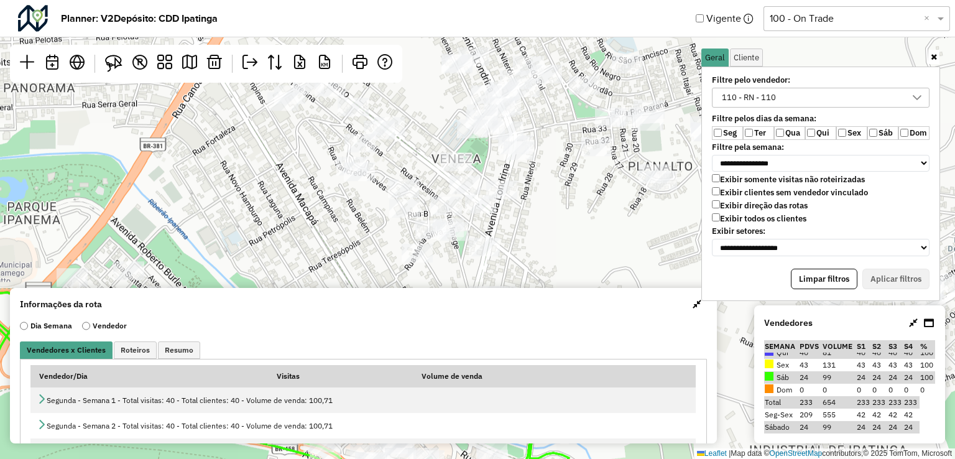
scroll to position [0, 0]
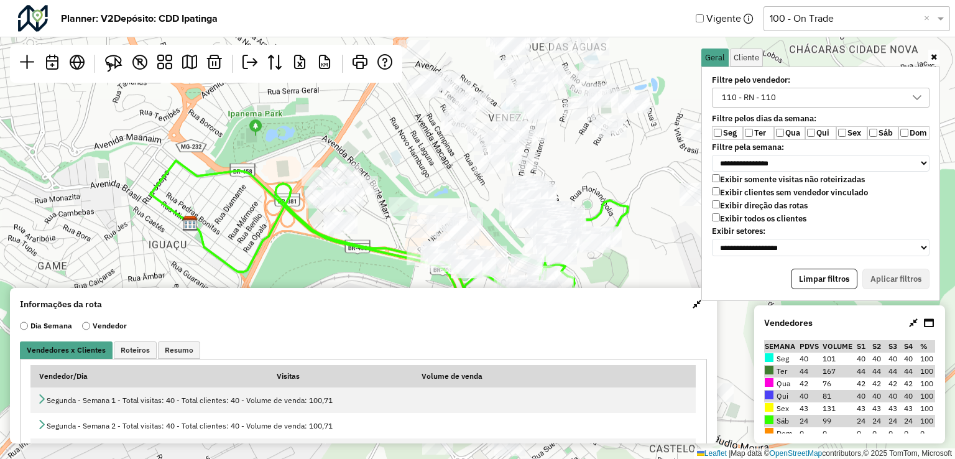
drag, startPoint x: 579, startPoint y: 224, endPoint x: 562, endPoint y: 163, distance: 63.2
click at [562, 163] on div "Leaflet | Map data © OpenStreetMap contributors,© 2025 TomTom, Microsoft" at bounding box center [477, 229] width 955 height 459
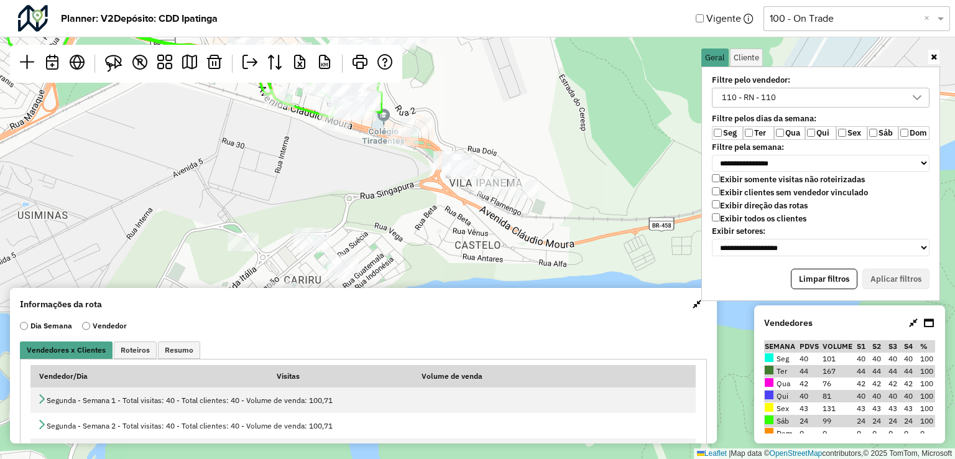
drag, startPoint x: 473, startPoint y: 187, endPoint x: 600, endPoint y: 216, distance: 130.3
click at [600, 216] on div "Leaflet | Map data © OpenStreetMap contributors,© 2025 TomTom, Microsoft" at bounding box center [477, 229] width 955 height 459
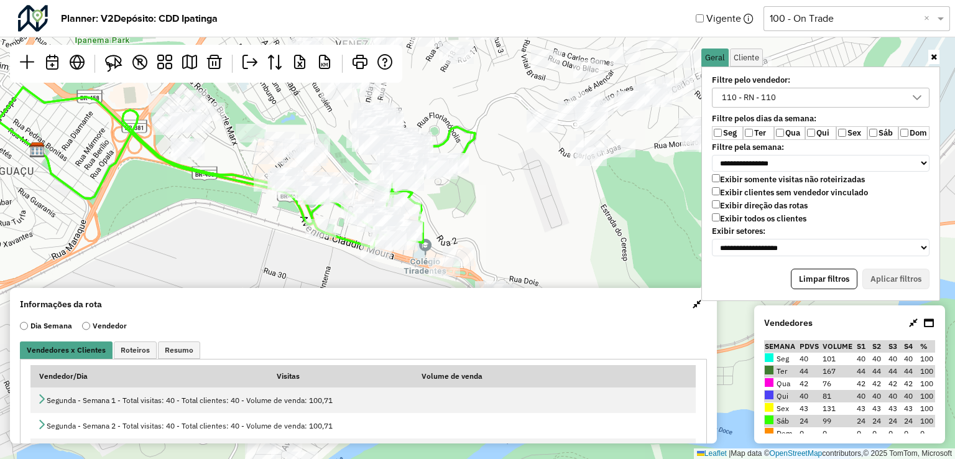
drag, startPoint x: 517, startPoint y: 145, endPoint x: 538, endPoint y: 264, distance: 121.1
click at [553, 269] on div "Leaflet | Map data © OpenStreetMap contributors,© 2025 TomTom, Microsoft" at bounding box center [477, 229] width 955 height 459
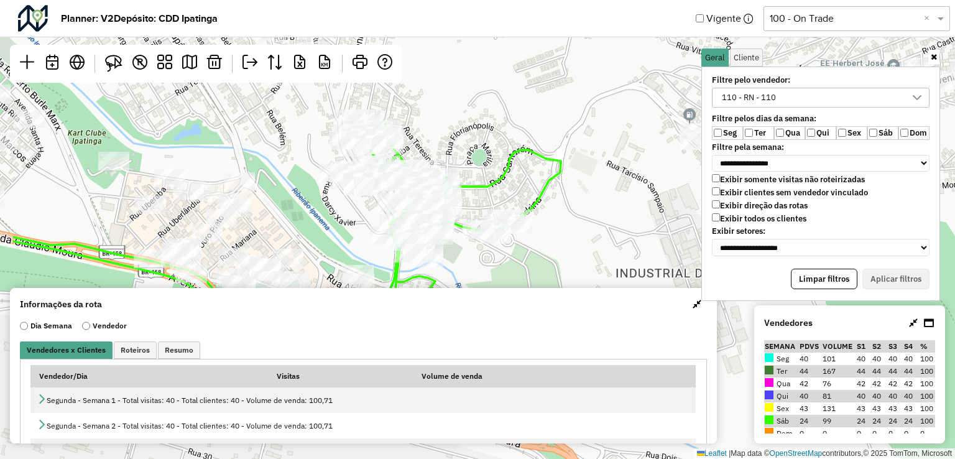
drag, startPoint x: 466, startPoint y: 225, endPoint x: 570, endPoint y: 284, distance: 120.0
click at [570, 284] on div "Leaflet | Map data © OpenStreetMap contributors,© 2025 TomTom, Microsoft" at bounding box center [477, 229] width 955 height 459
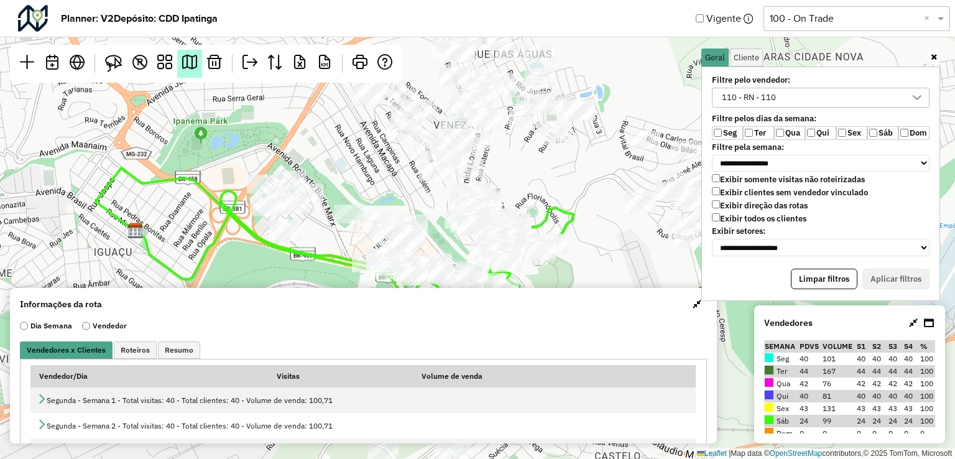
click at [188, 58] on em at bounding box center [189, 62] width 15 height 15
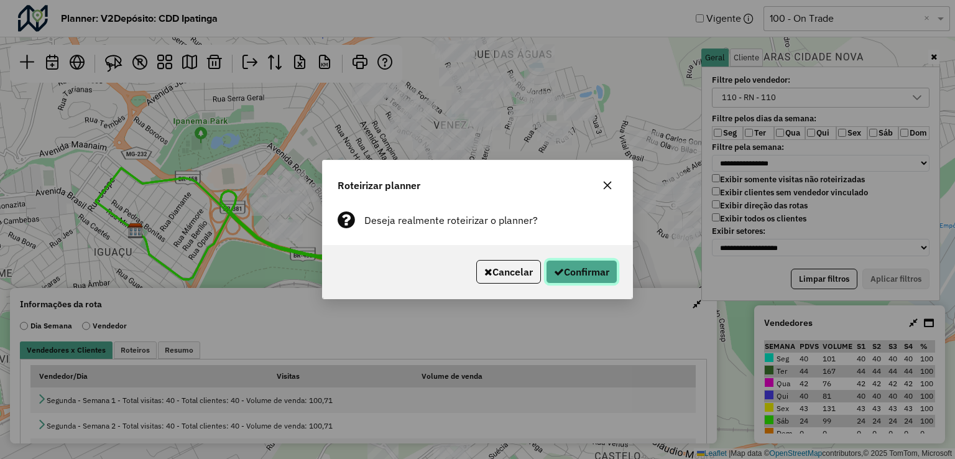
click at [597, 267] on button "Confirmar" at bounding box center [582, 272] width 72 height 24
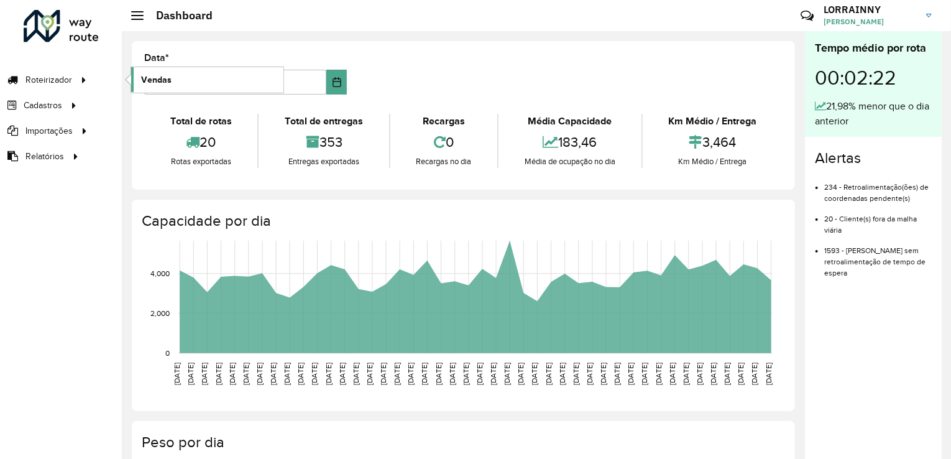
click at [209, 76] on link "Vendas" at bounding box center [207, 79] width 152 height 25
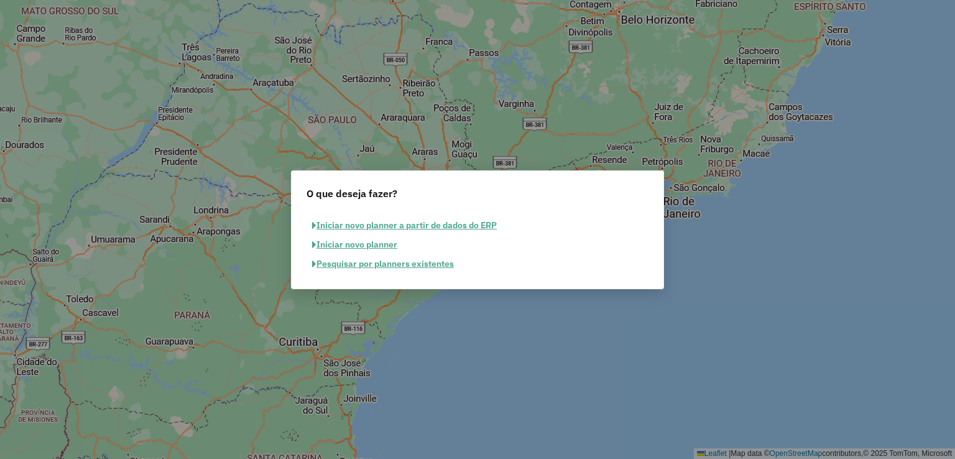
click at [404, 259] on button "Pesquisar por planners existentes" at bounding box center [383, 263] width 153 height 19
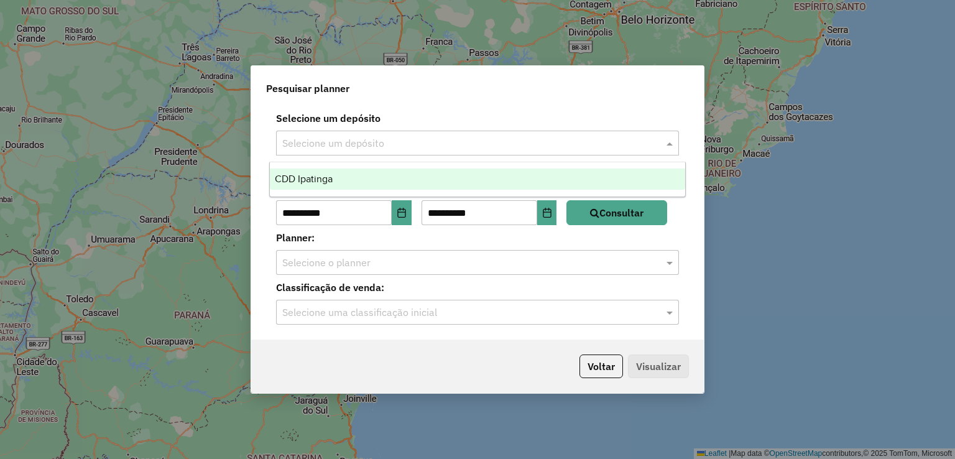
click at [331, 136] on input "text" at bounding box center [465, 143] width 366 height 15
click at [331, 173] on span "CDD Ipatinga" at bounding box center [304, 178] width 58 height 11
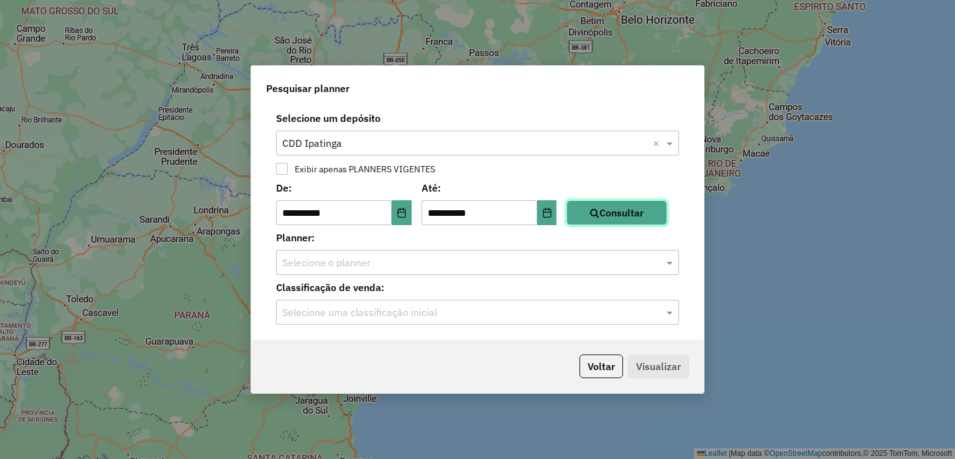
click at [640, 216] on button "Consultar" at bounding box center [616, 212] width 101 height 25
click at [485, 274] on div "Selecione o planner" at bounding box center [477, 262] width 403 height 25
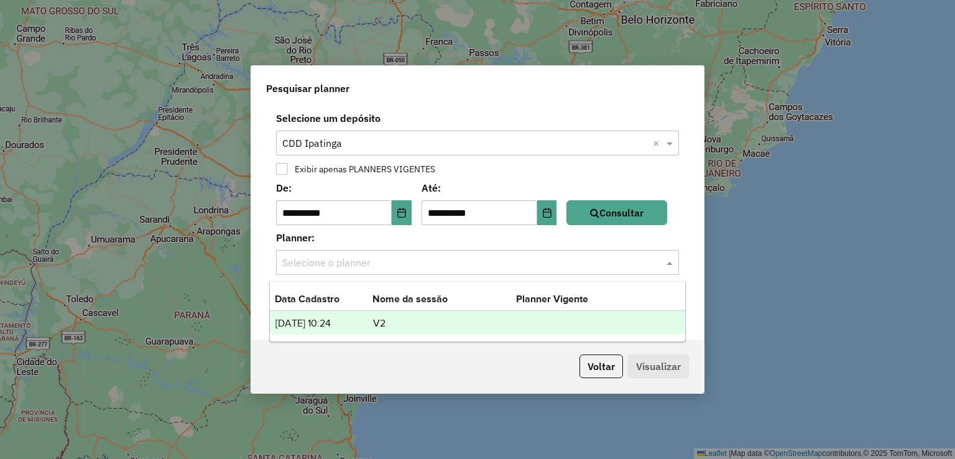
click at [348, 320] on td "[DATE] 10:24" at bounding box center [324, 323] width 98 height 16
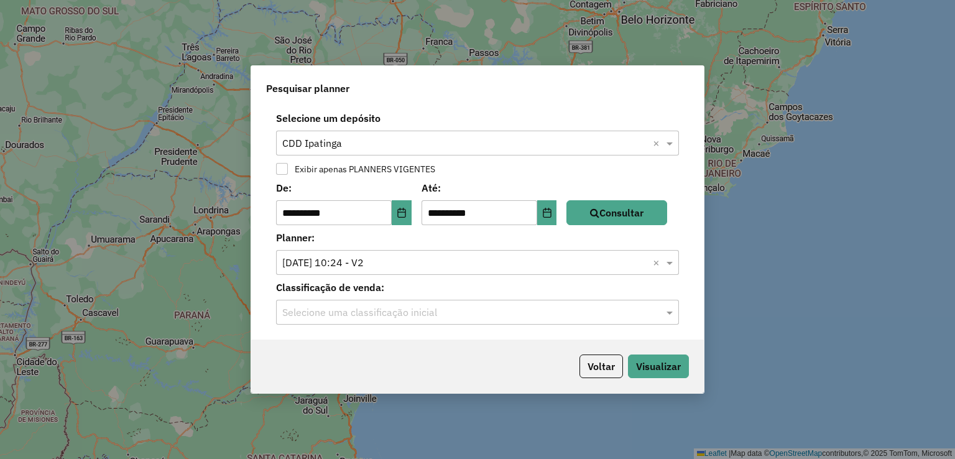
click at [372, 310] on input "text" at bounding box center [465, 312] width 366 height 15
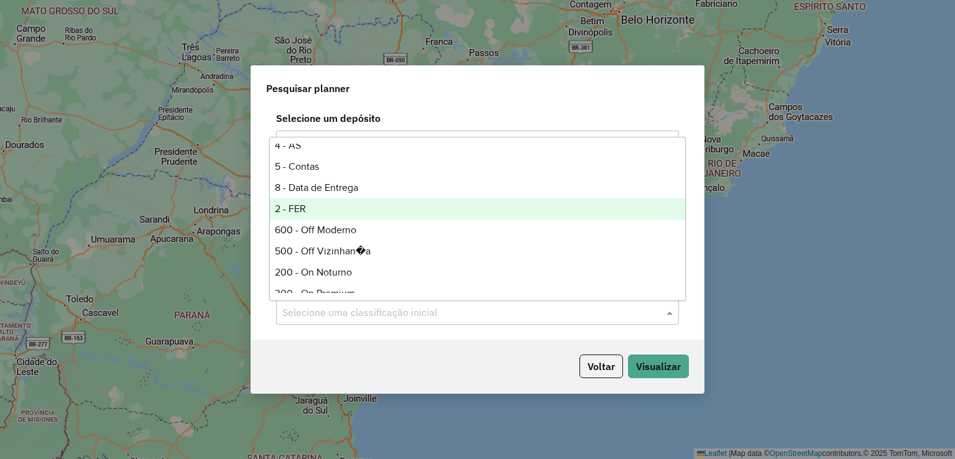
scroll to position [187, 0]
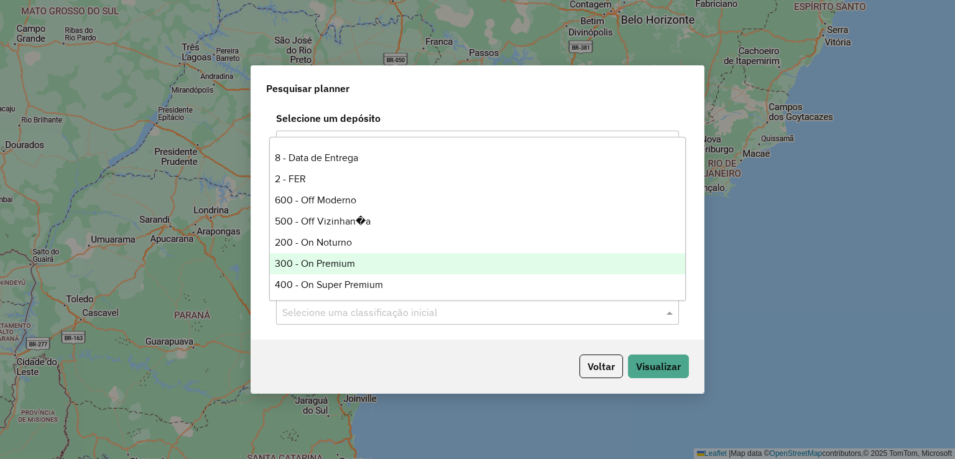
click at [321, 256] on div "300 - On Premium" at bounding box center [478, 263] width 416 height 21
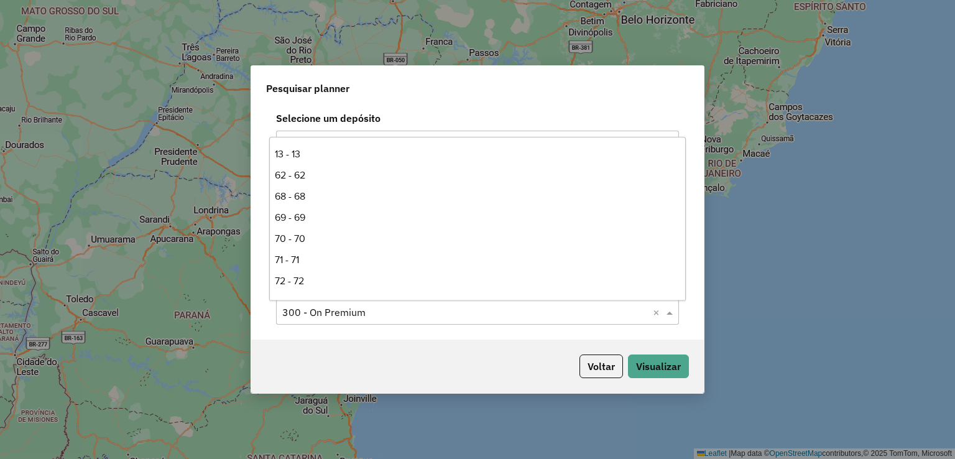
click at [341, 300] on body "**********" at bounding box center [477, 229] width 955 height 459
click at [333, 313] on input "text" at bounding box center [465, 312] width 366 height 15
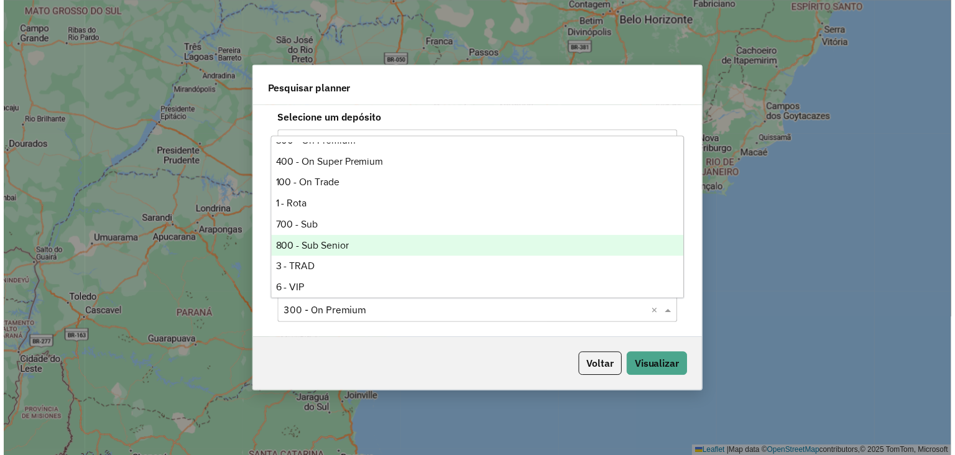
scroll to position [316, 0]
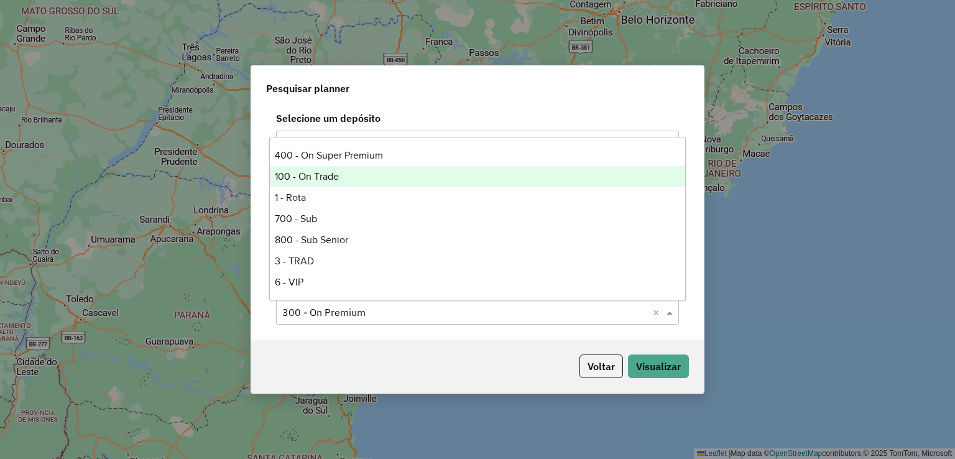
click at [328, 185] on div "100 - On Trade" at bounding box center [478, 176] width 416 height 21
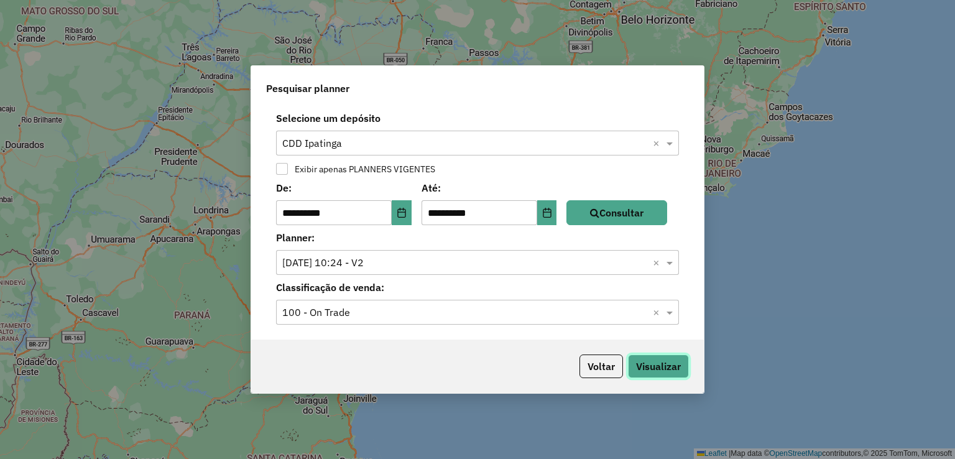
click at [672, 362] on button "Visualizar" at bounding box center [658, 366] width 61 height 24
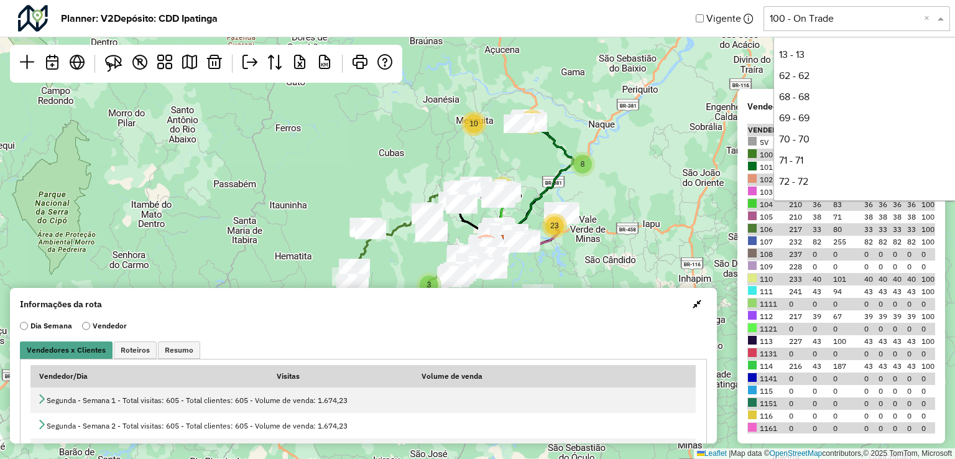
click at [816, 23] on input "text" at bounding box center [844, 18] width 149 height 15
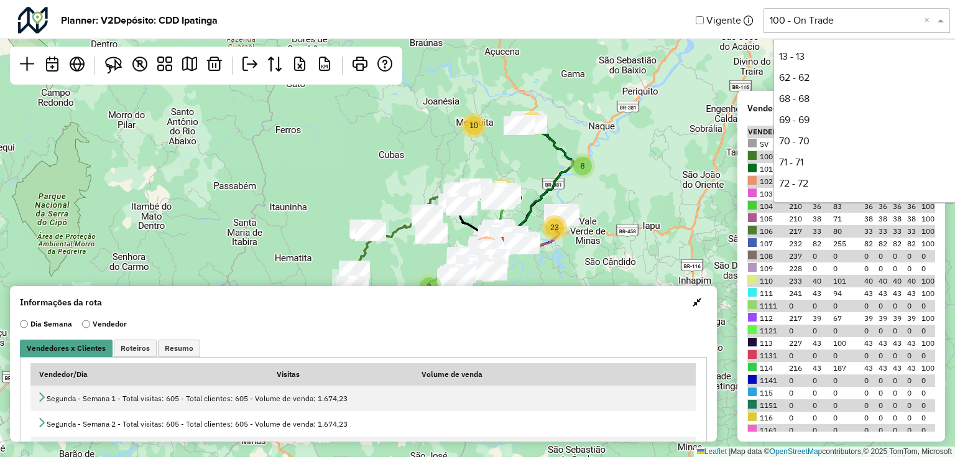
scroll to position [316, 0]
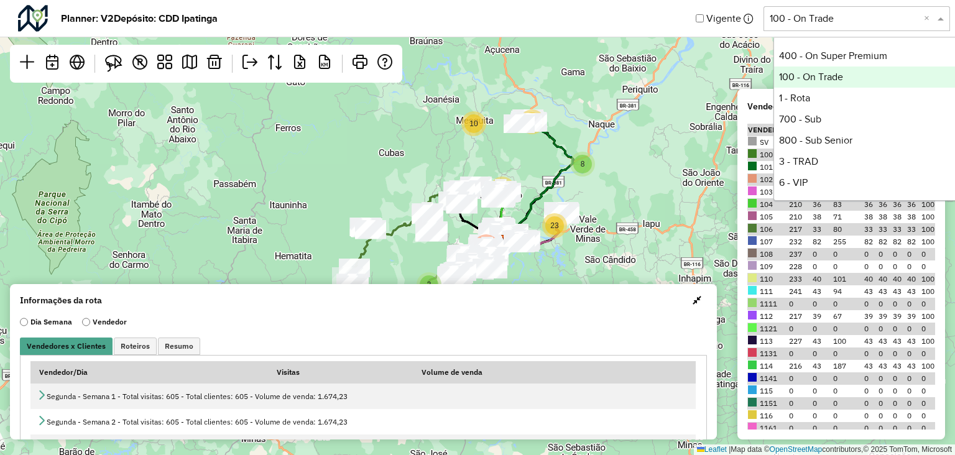
click at [723, 96] on div "6 8 23 10 10 3 13 12 229 Leaflet | Map data © OpenStreetMap contributors,© 2025…" at bounding box center [477, 227] width 955 height 455
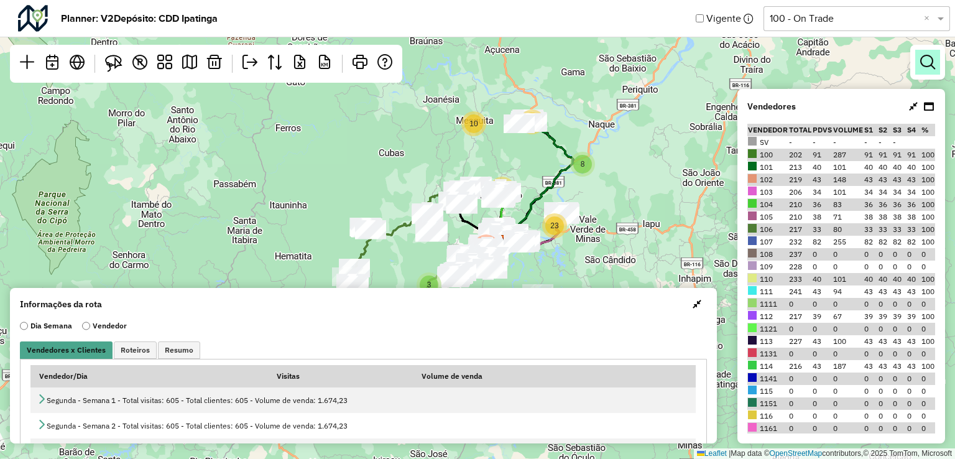
click at [935, 70] on link at bounding box center [927, 62] width 25 height 25
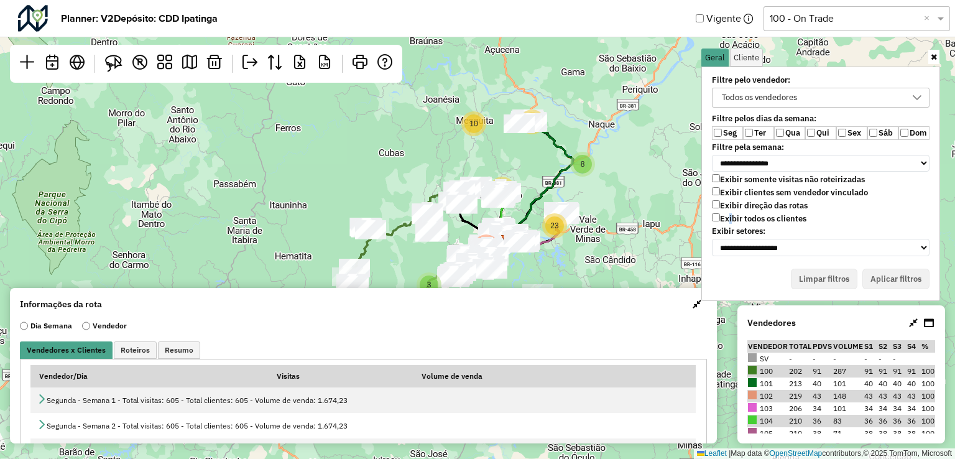
click at [729, 213] on label "Exibir todos os clientes" at bounding box center [759, 218] width 95 height 11
click at [726, 187] on label "Exibir clientes sem vendedor vinculado" at bounding box center [790, 192] width 156 height 11
click at [715, 218] on label "Exibir todos os clientes" at bounding box center [759, 218] width 95 height 11
drag, startPoint x: 796, startPoint y: 133, endPoint x: 785, endPoint y: 132, distance: 10.6
click at [796, 133] on label "Qua" at bounding box center [789, 133] width 31 height 14
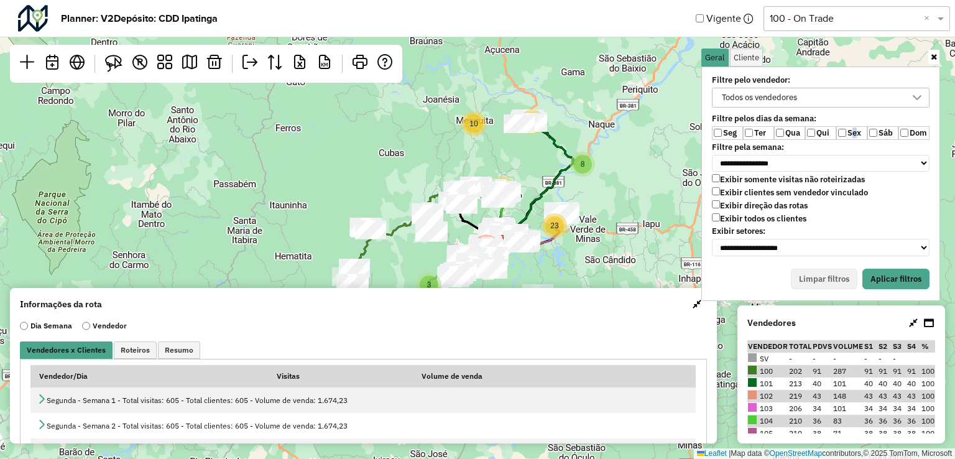
click at [850, 136] on label "Sex" at bounding box center [851, 133] width 31 height 14
click at [884, 137] on label "Sáb" at bounding box center [882, 133] width 31 height 14
click at [846, 103] on div "Todos os vendedores" at bounding box center [812, 97] width 188 height 19
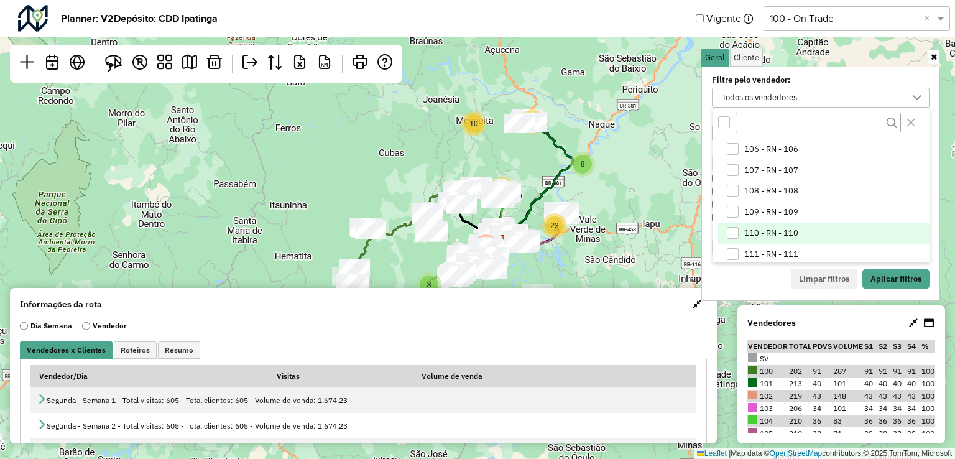
scroll to position [187, 0]
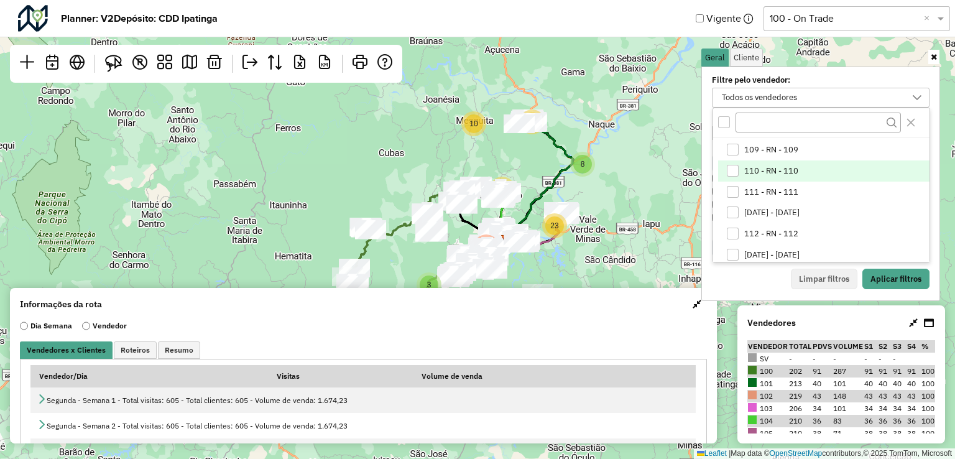
click at [767, 169] on span "110 - RN - 110" at bounding box center [771, 171] width 54 height 10
click at [884, 269] on button "Aplicar filtros" at bounding box center [895, 279] width 67 height 21
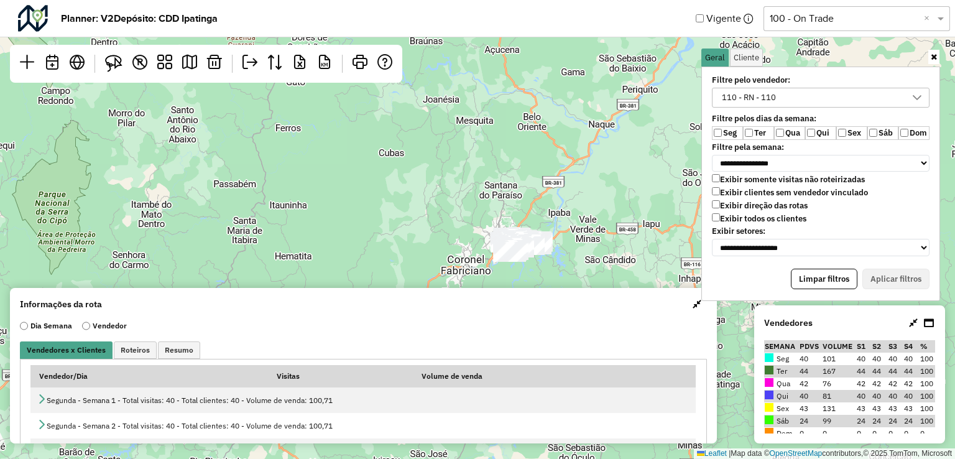
click at [928, 325] on icon at bounding box center [929, 323] width 10 height 10
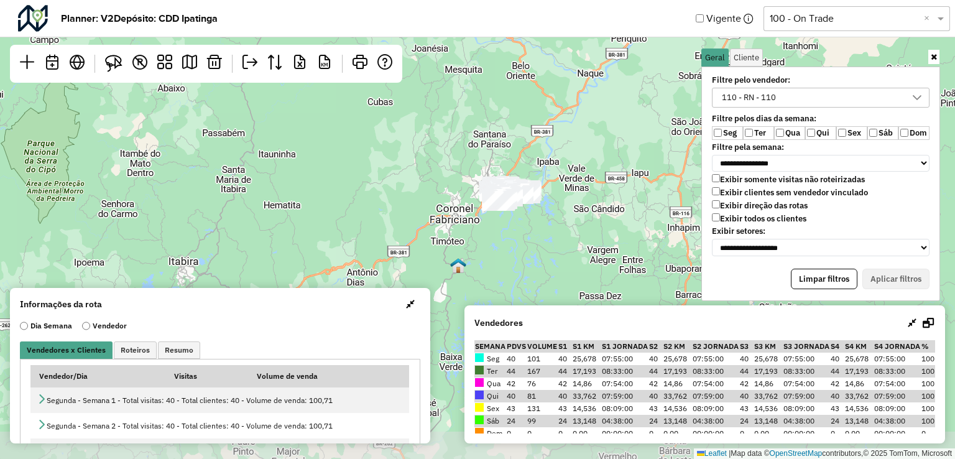
drag, startPoint x: 607, startPoint y: 265, endPoint x: 596, endPoint y: 214, distance: 52.2
click at [596, 214] on div "Leaflet | Map data © OpenStreetMap contributors,© 2025 TomTom, Microsoft" at bounding box center [477, 229] width 955 height 459
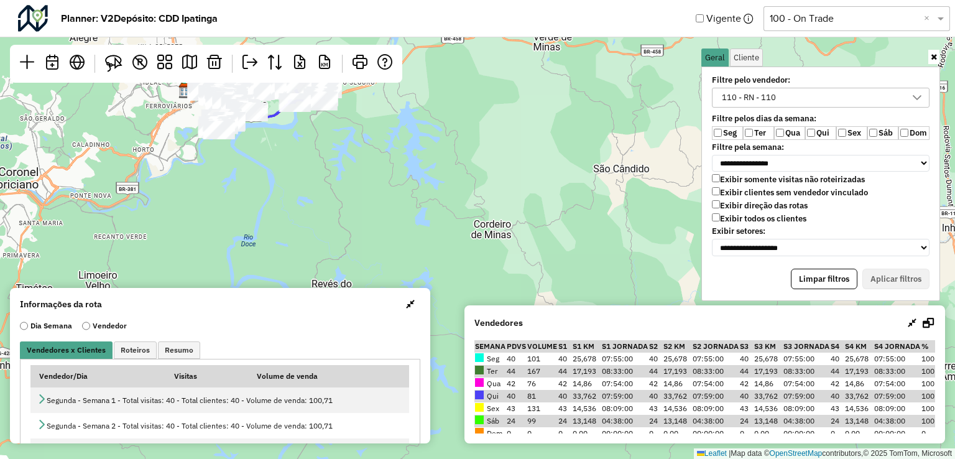
drag, startPoint x: 420, startPoint y: 189, endPoint x: 471, endPoint y: 238, distance: 70.4
click at [501, 275] on div "Leaflet | Map data © OpenStreetMap contributors,© 2025 TomTom, Microsoft" at bounding box center [477, 229] width 955 height 459
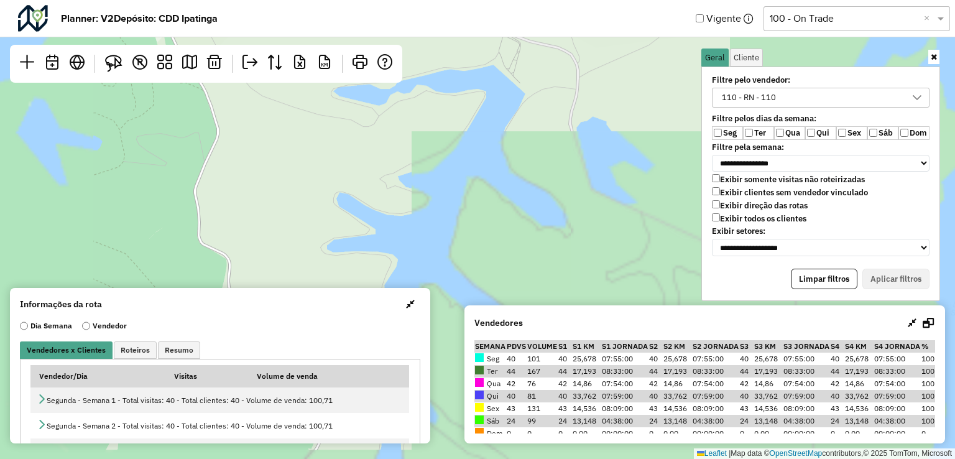
drag, startPoint x: 471, startPoint y: 280, endPoint x: 657, endPoint y: 353, distance: 199.1
click at [657, 353] on hb-planner "**********" at bounding box center [477, 229] width 955 height 459
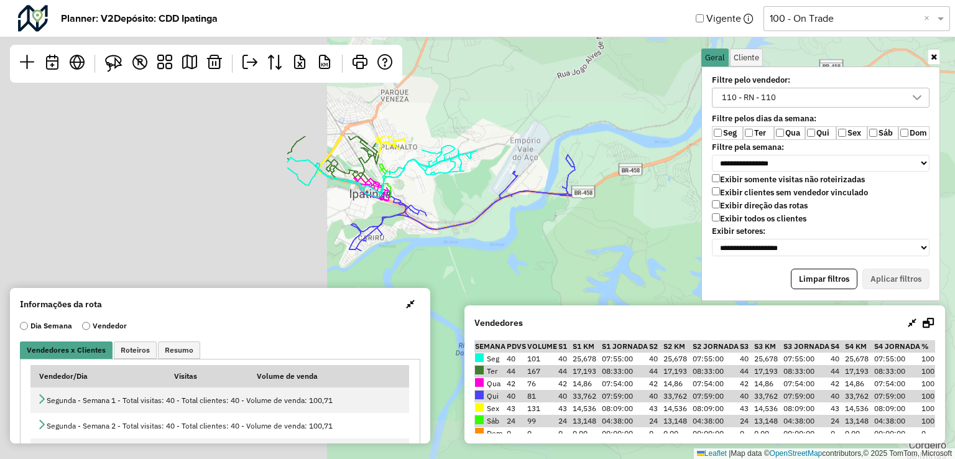
drag, startPoint x: 455, startPoint y: 246, endPoint x: 593, endPoint y: 293, distance: 145.9
click at [593, 293] on div "Leaflet | Map data © OpenStreetMap contributors,© 2025 TomTom, Microsoft" at bounding box center [477, 229] width 955 height 459
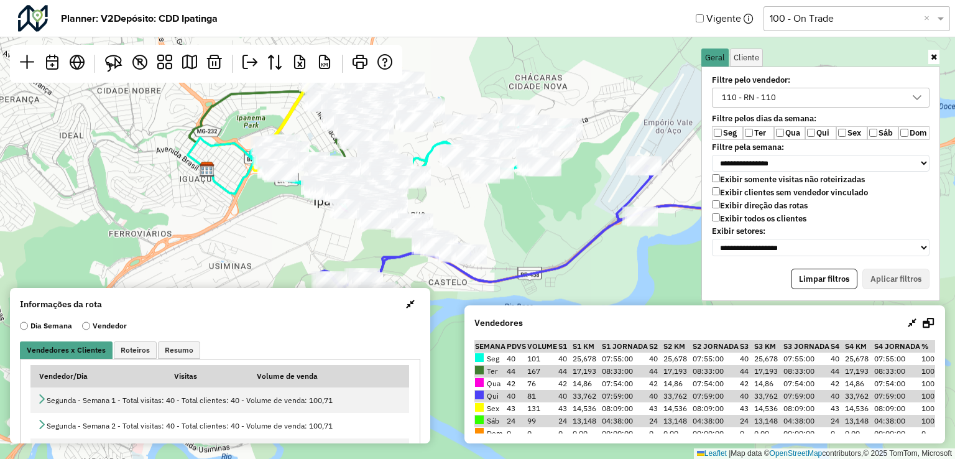
drag, startPoint x: 282, startPoint y: 166, endPoint x: 522, endPoint y: 273, distance: 263.3
click at [522, 273] on icon at bounding box center [478, 228] width 580 height 192
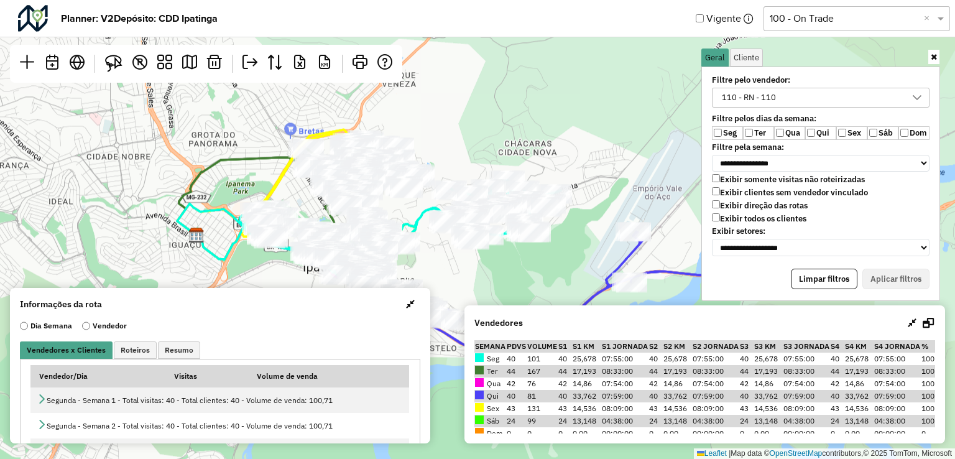
drag, startPoint x: 483, startPoint y: 205, endPoint x: 473, endPoint y: 270, distance: 66.8
click at [473, 270] on div "Leaflet | Map data © OpenStreetMap contributors,© 2025 TomTom, Microsoft" at bounding box center [477, 229] width 955 height 459
click at [843, 100] on div "110 - RN - 110" at bounding box center [812, 97] width 188 height 19
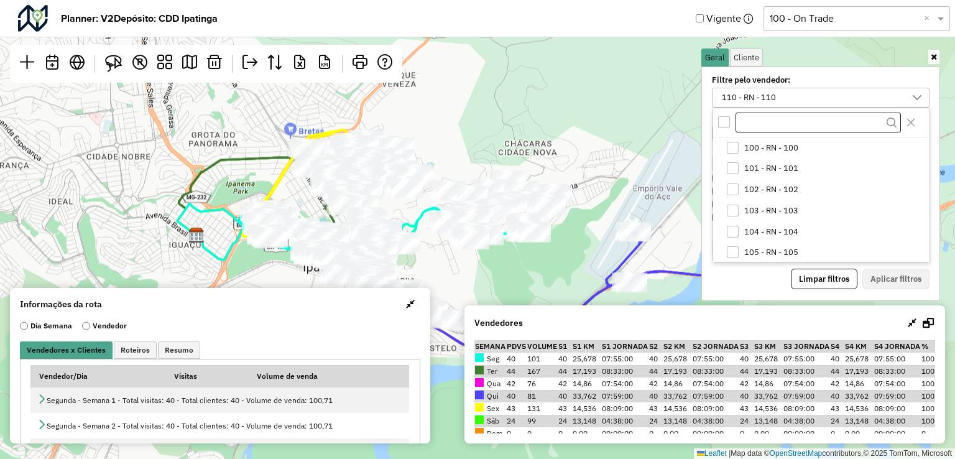
scroll to position [106, 0]
click at [741, 248] on li "110 - RN - 110" at bounding box center [823, 251] width 211 height 21
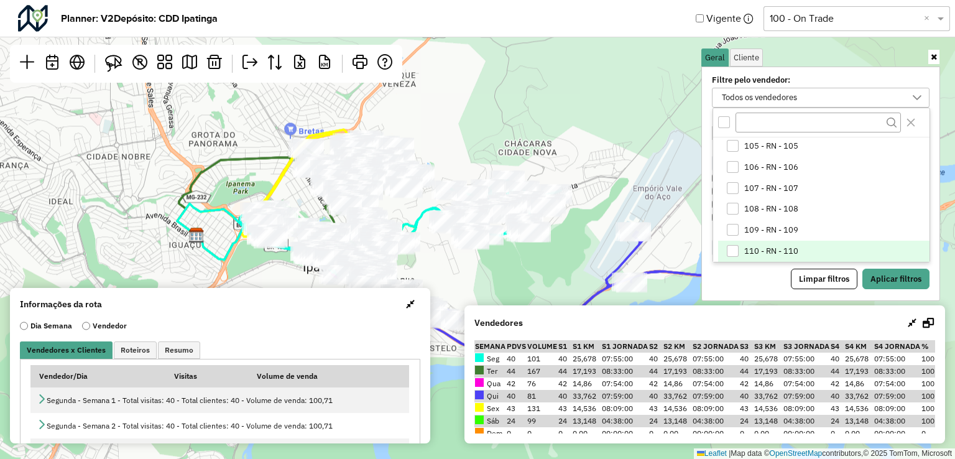
scroll to position [169, 0]
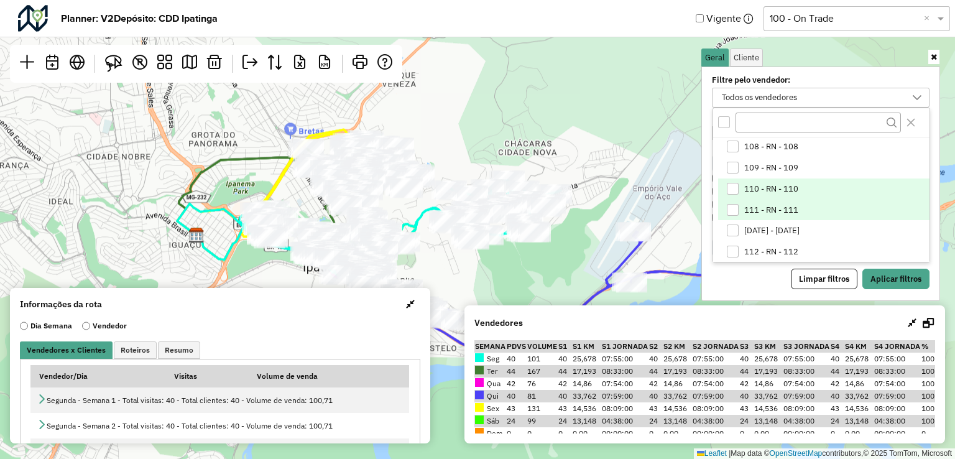
click at [761, 208] on span "111 - RN - 111" at bounding box center [771, 210] width 54 height 10
click at [890, 269] on button "Aplicar filtros" at bounding box center [895, 279] width 67 height 21
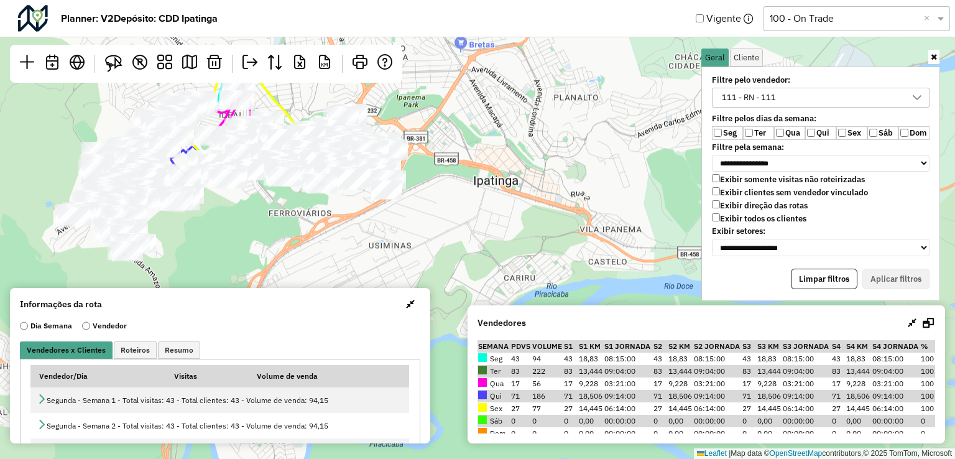
drag, startPoint x: 358, startPoint y: 192, endPoint x: 529, endPoint y: 105, distance: 191.0
click at [529, 105] on div "Leaflet | Map data © OpenStreetMap contributors,© 2025 TomTom, Microsoft" at bounding box center [477, 229] width 955 height 459
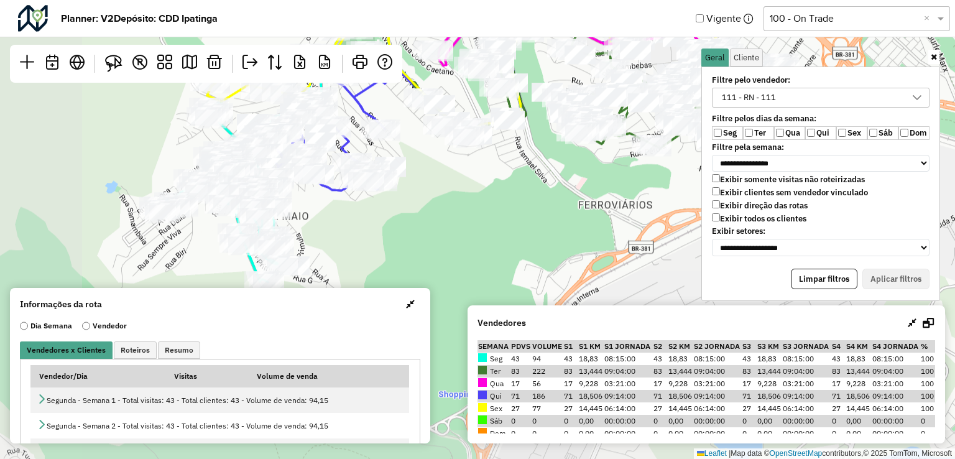
drag, startPoint x: 301, startPoint y: 172, endPoint x: 368, endPoint y: 148, distance: 71.4
click at [368, 148] on div "Leaflet | Map data © OpenStreetMap contributors,© 2025 TomTom, Microsoft" at bounding box center [477, 229] width 955 height 459
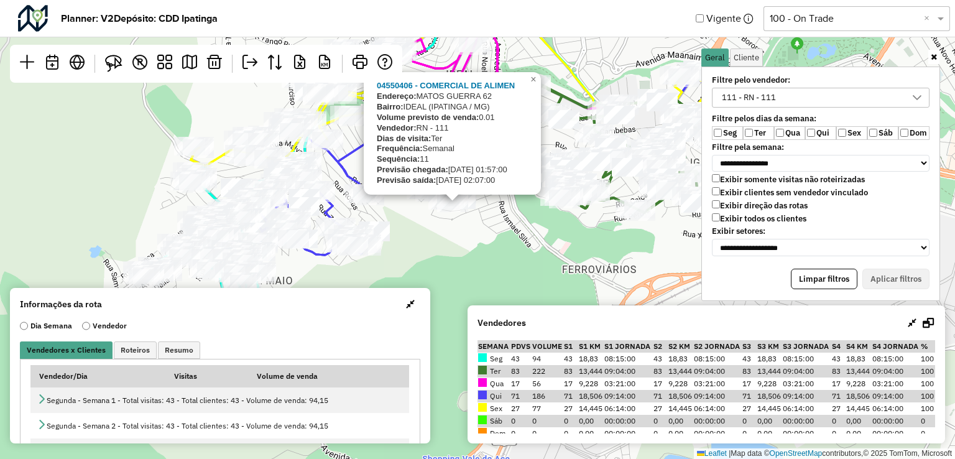
click at [455, 212] on div at bounding box center [452, 202] width 31 height 19
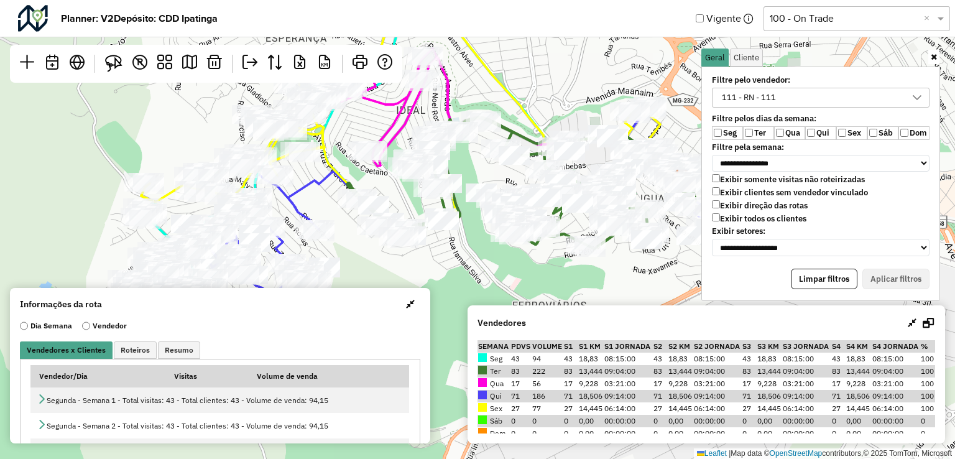
drag, startPoint x: 512, startPoint y: 257, endPoint x: 471, endPoint y: 233, distance: 47.7
click at [471, 233] on div "Leaflet | Map data © OpenStreetMap contributors,© 2025 TomTom, Microsoft" at bounding box center [477, 229] width 955 height 459
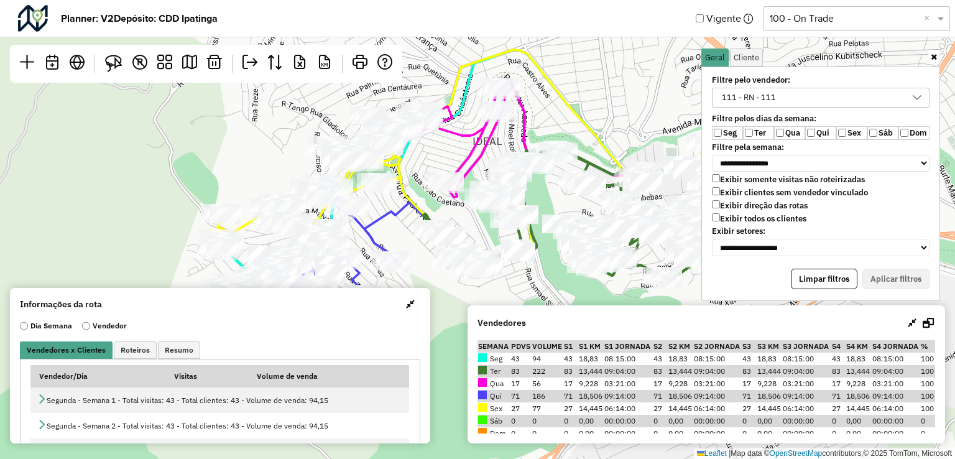
drag, startPoint x: 341, startPoint y: 134, endPoint x: 415, endPoint y: 158, distance: 78.3
click at [415, 158] on div "Leaflet | Map data © OpenStreetMap contributors,© 2025 TomTom, Microsoft" at bounding box center [477, 229] width 955 height 459
click at [114, 64] on img at bounding box center [113, 63] width 17 height 17
drag, startPoint x: 382, startPoint y: 90, endPoint x: 450, endPoint y: 102, distance: 69.4
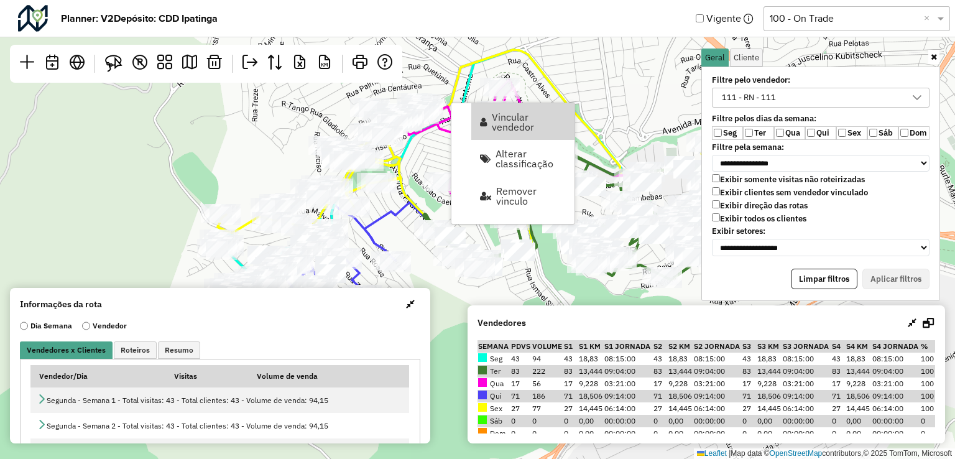
click at [582, 93] on div "Leaflet | Map data © OpenStreetMap contributors,© 2025 TomTom, Microsoft" at bounding box center [477, 229] width 955 height 459
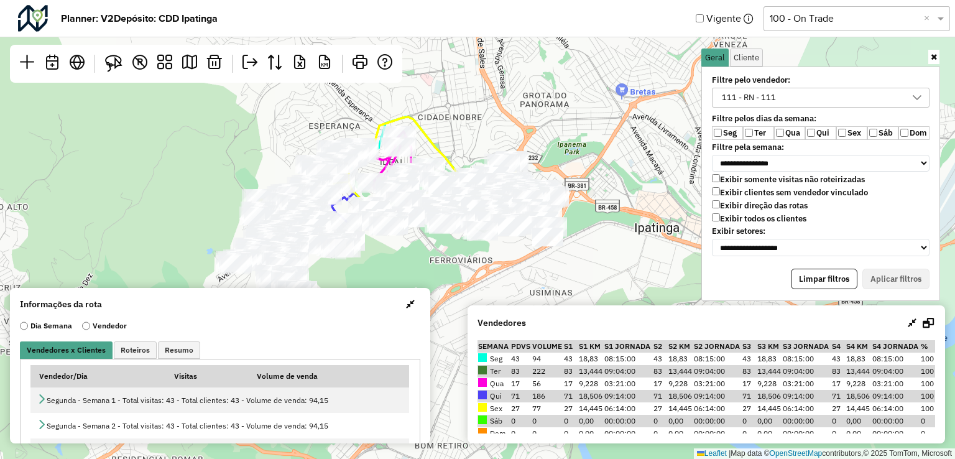
click at [446, 265] on div "Leaflet | Map data © OpenStreetMap contributors,© 2025 TomTom, Microsoft" at bounding box center [477, 229] width 955 height 459
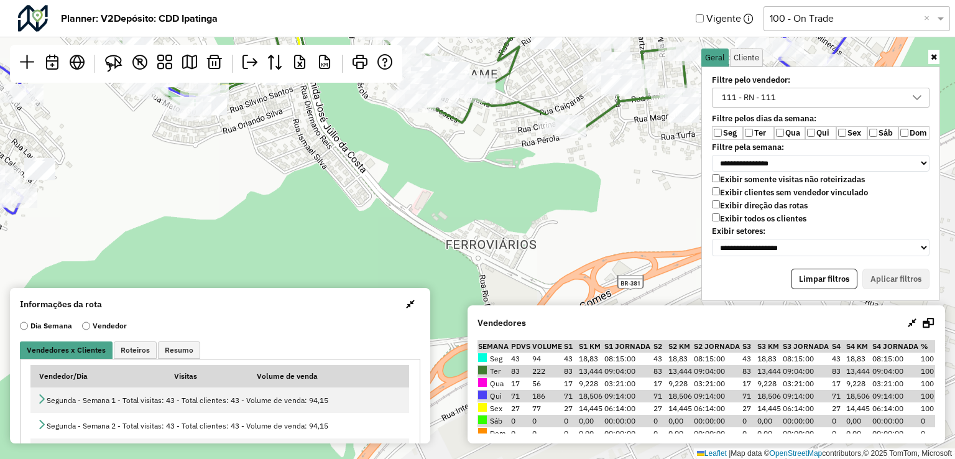
scroll to position [44, 0]
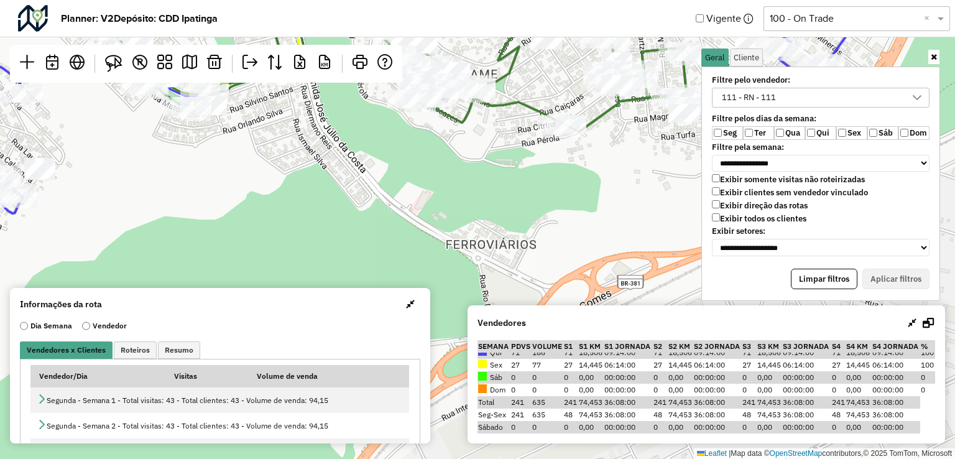
click at [749, 95] on div "111 - RN - 111" at bounding box center [749, 97] width 63 height 19
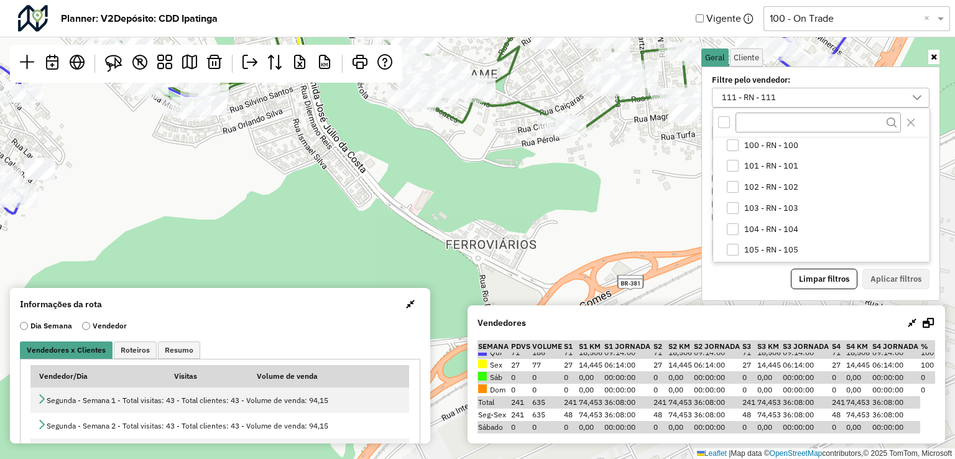
scroll to position [0, 0]
click at [735, 142] on div "100 - RN - 100" at bounding box center [733, 148] width 12 height 12
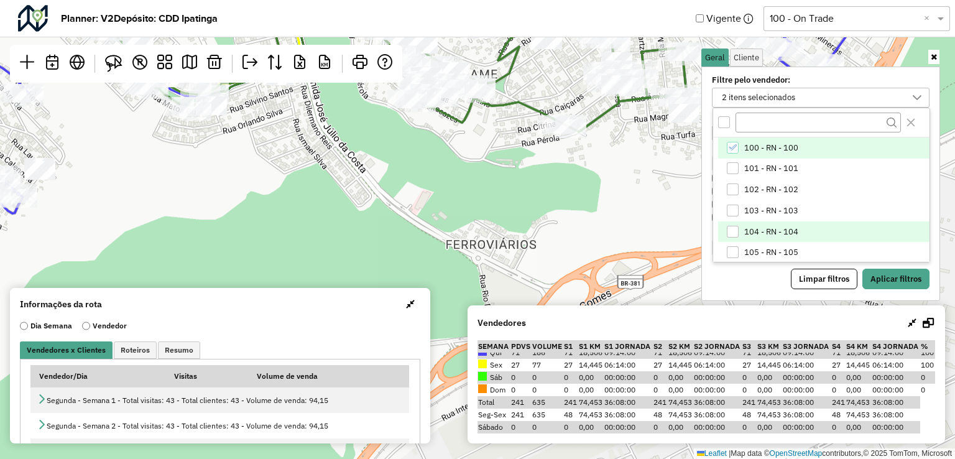
scroll to position [62, 0]
click at [734, 233] on div "107 - RN - 107" at bounding box center [733, 232] width 12 height 12
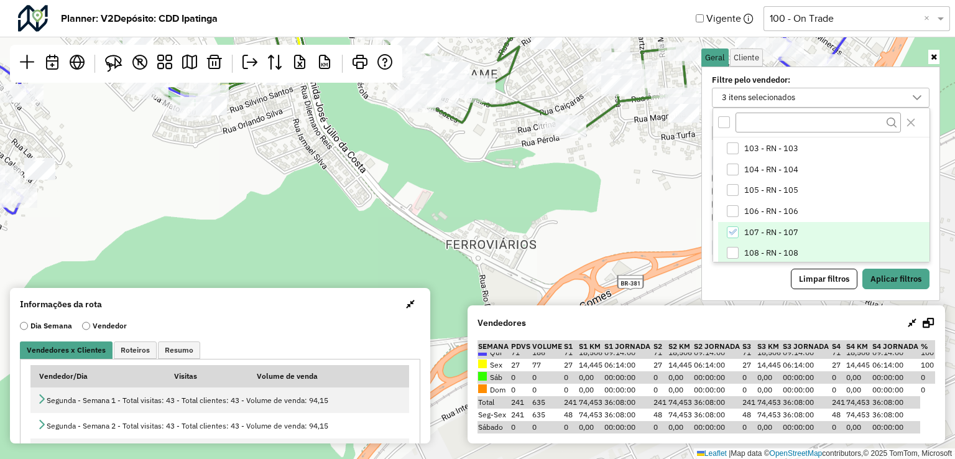
click at [731, 248] on div "108 - RN - 108" at bounding box center [733, 253] width 12 height 12
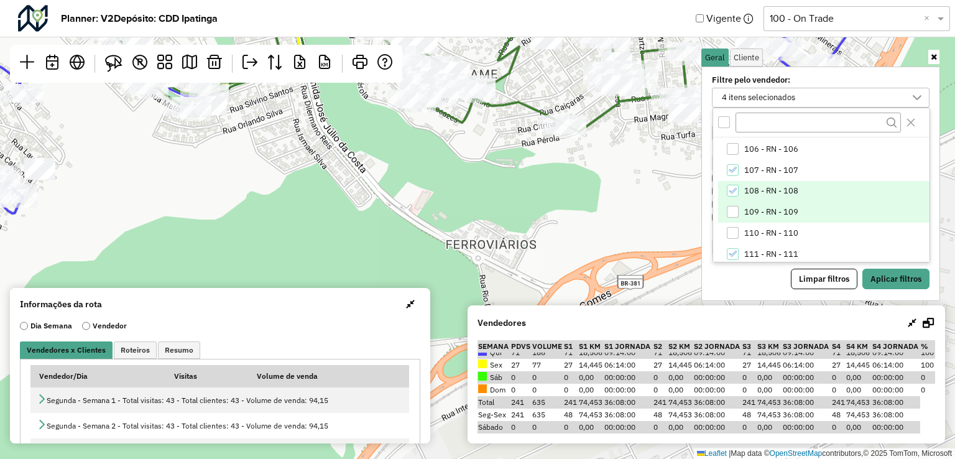
click at [732, 217] on div "109 - RN - 109" at bounding box center [733, 212] width 12 height 12
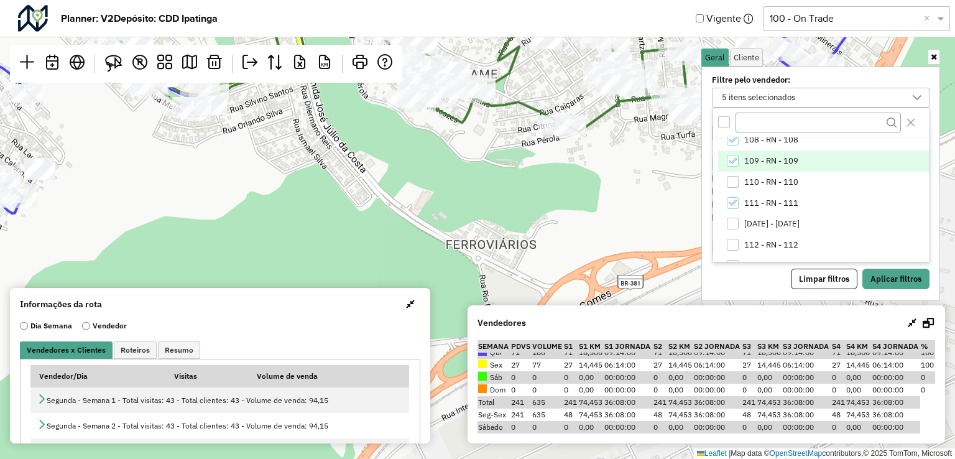
scroll to position [187, 0]
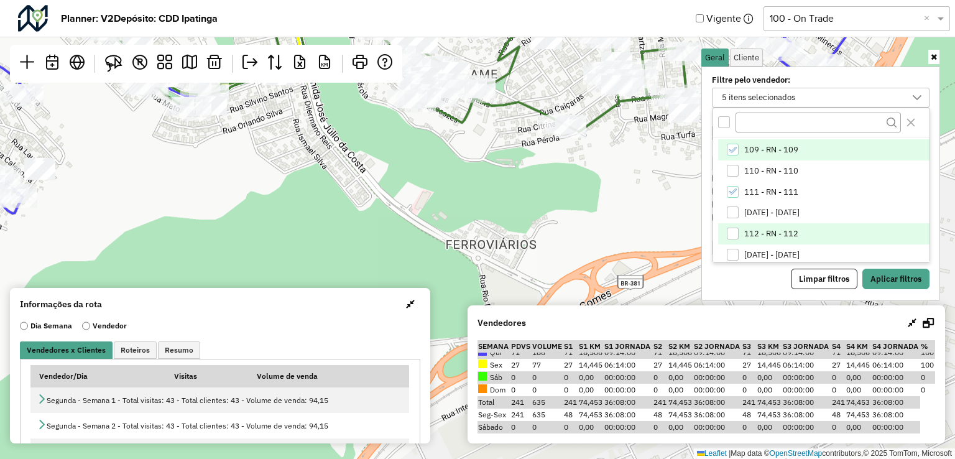
click at [731, 231] on div "112 - RN - 112" at bounding box center [733, 234] width 12 height 12
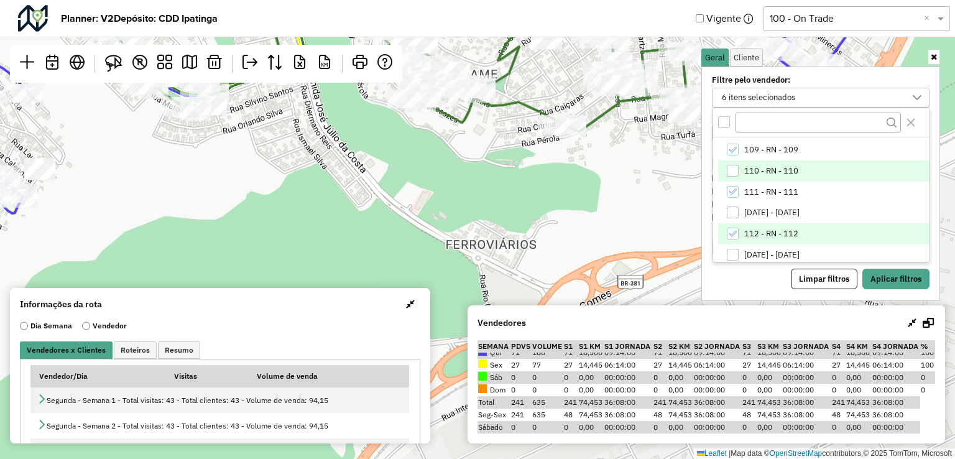
click at [731, 167] on div "110 - RN - 110" at bounding box center [733, 171] width 12 height 12
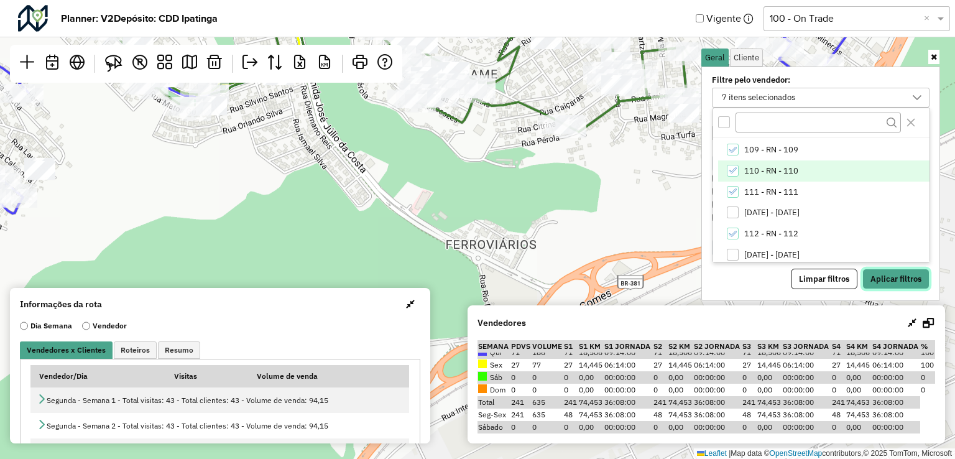
click at [915, 277] on button "Aplicar filtros" at bounding box center [895, 279] width 67 height 21
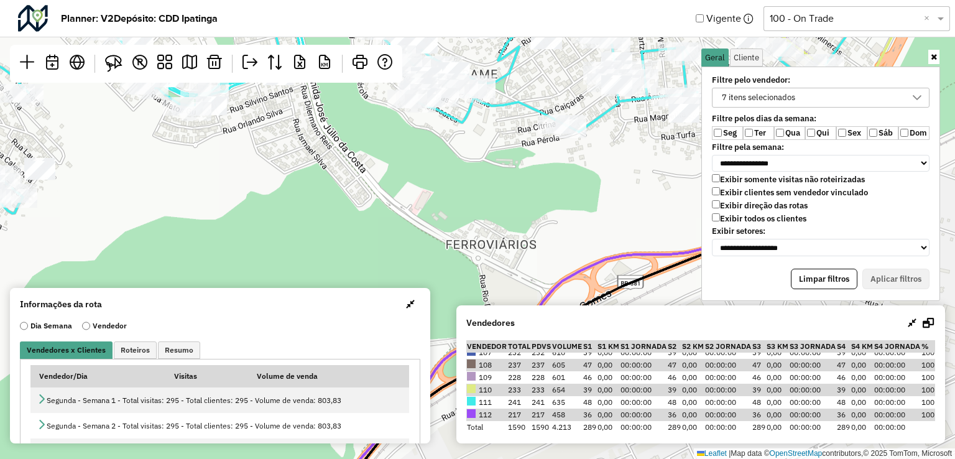
scroll to position [31, 0]
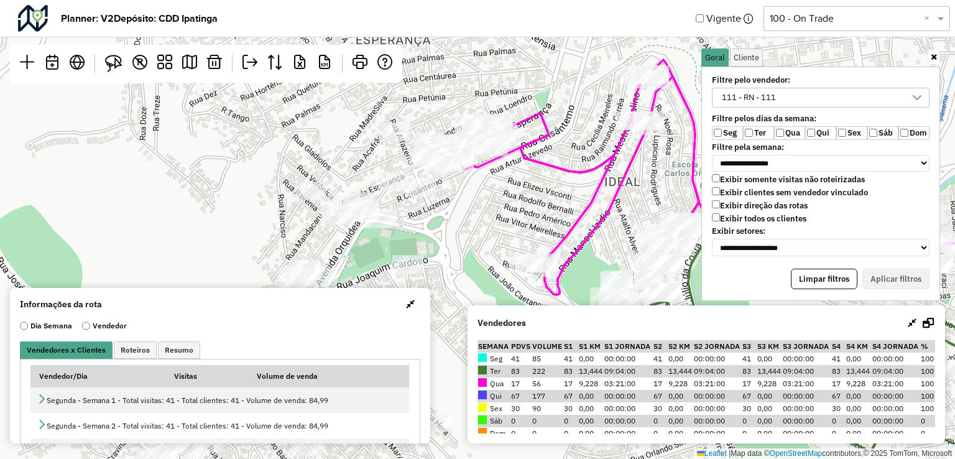
click at [108, 63] on img at bounding box center [113, 63] width 17 height 17
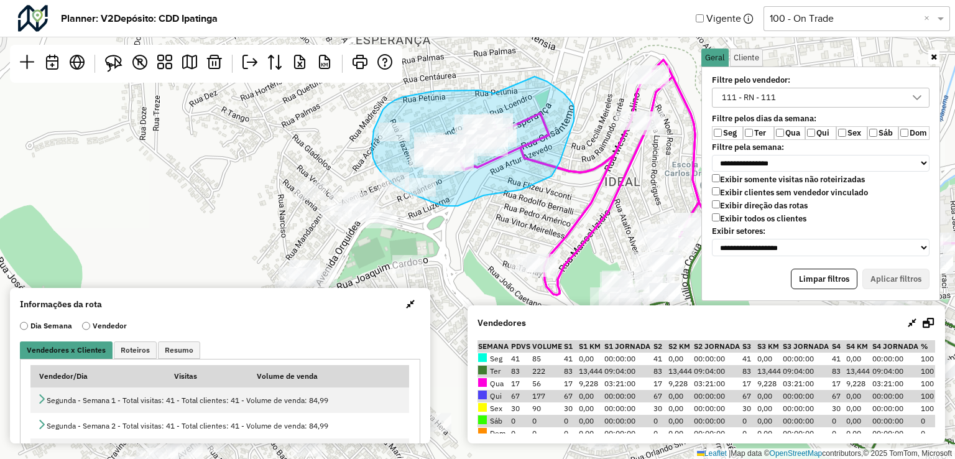
drag, startPoint x: 493, startPoint y: 94, endPoint x: 530, endPoint y: 75, distance: 41.4
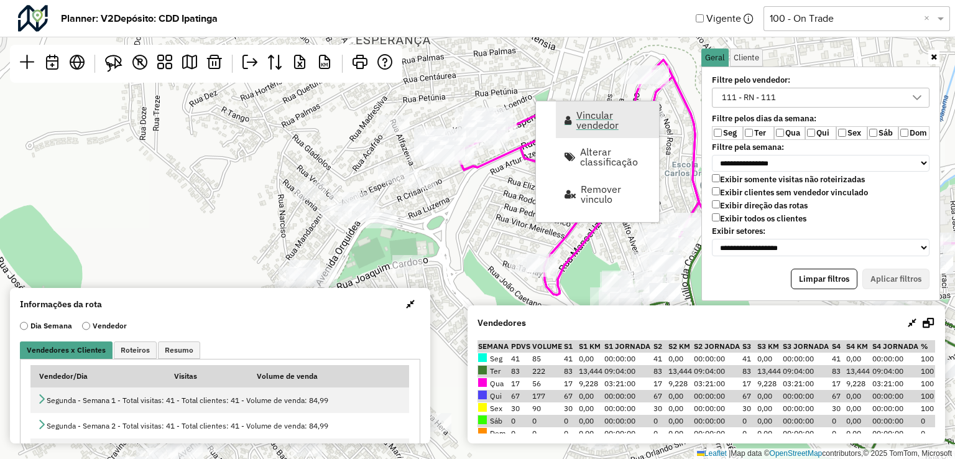
click at [611, 119] on span "Vincular vendedor" at bounding box center [613, 120] width 75 height 20
select select "********"
select select "*"
select select "********"
select select "*"
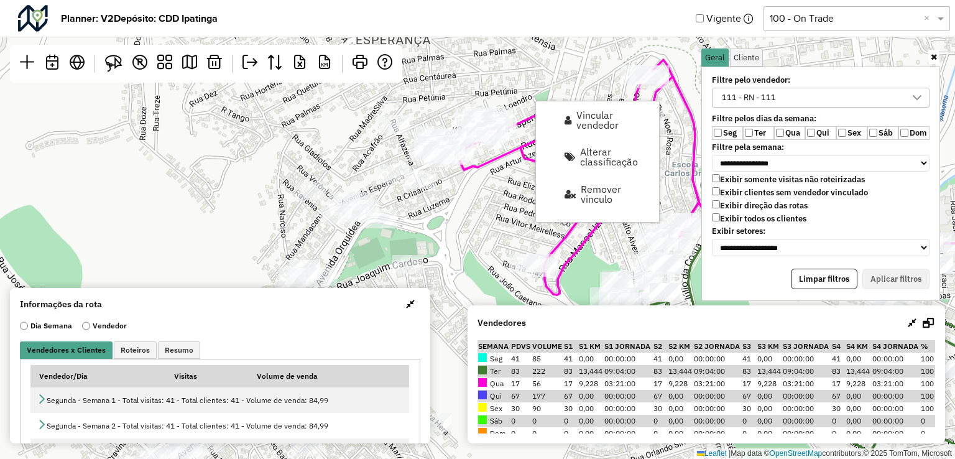
select select "********"
select select "*"
select select "********"
select select "*"
select select "********"
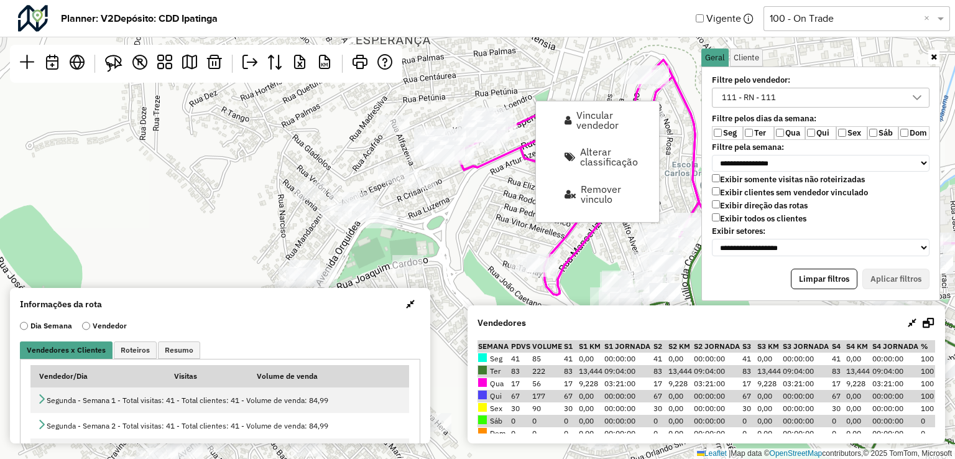
select select "*"
select select "********"
select select "*"
select select "********"
select select "*"
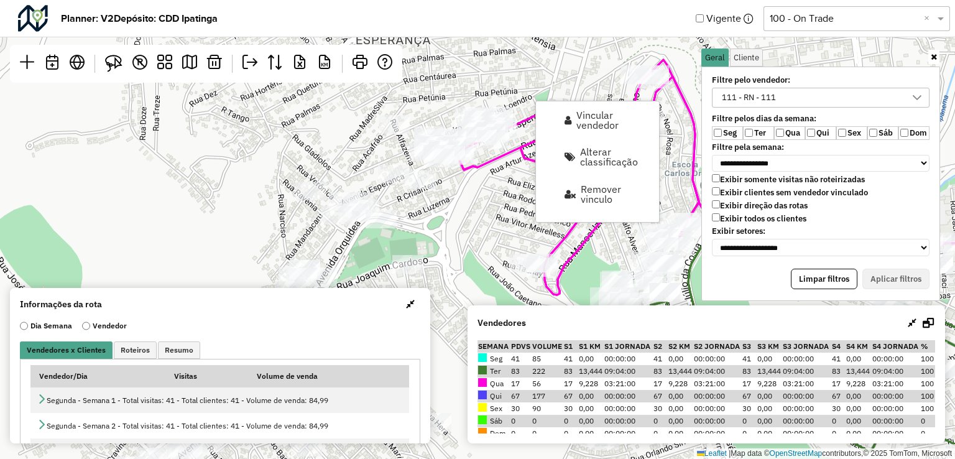
select select "********"
select select "*"
select select "********"
select select "*"
select select "********"
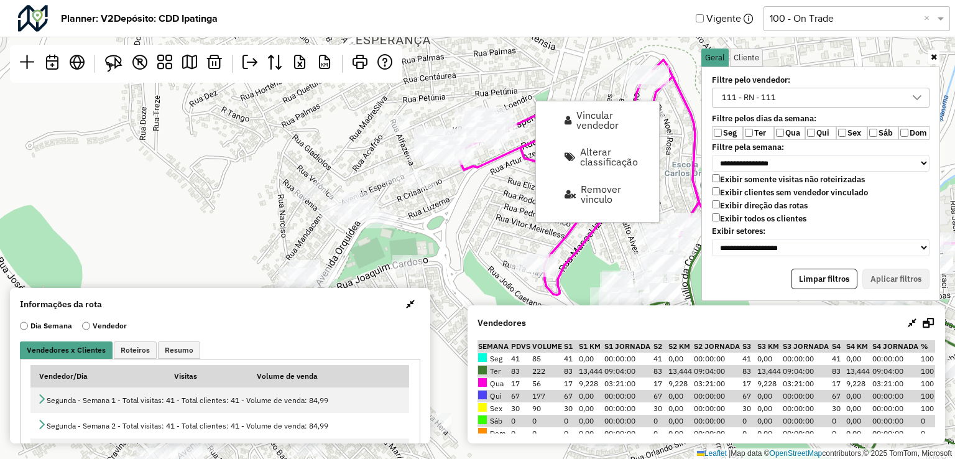
select select "*"
select select "********"
select select "*"
select select "********"
select select "*"
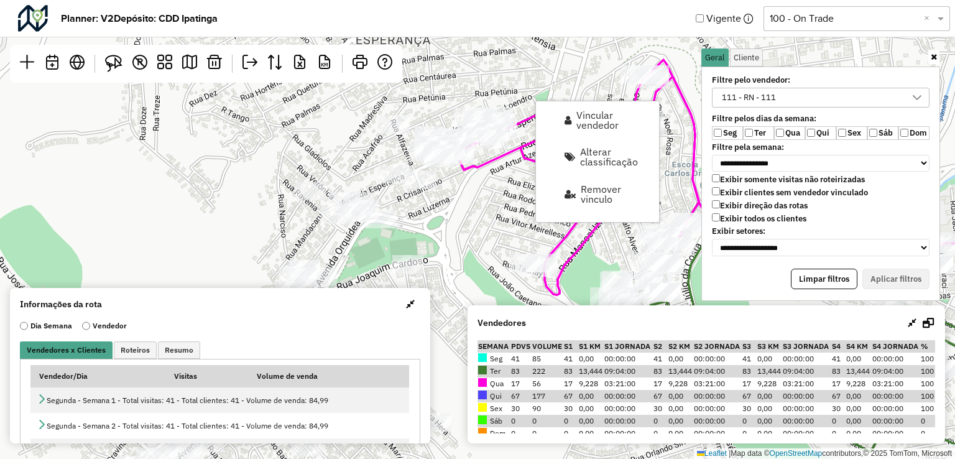
select select "********"
select select "*"
select select "********"
select select "*"
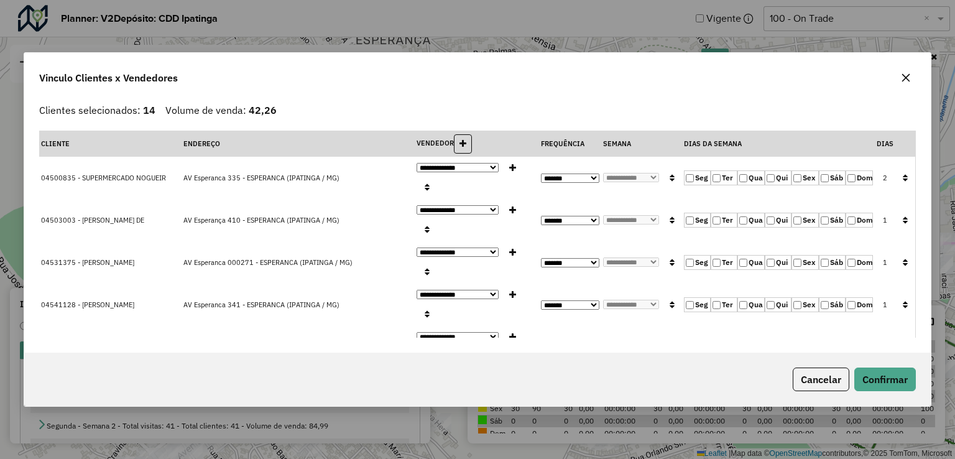
click at [903, 173] on icon "button" at bounding box center [905, 177] width 5 height 9
click at [737, 175] on td "Seg Ter Qua Qui Sex Sáb Dom" at bounding box center [778, 178] width 193 height 42
click at [897, 169] on button "button" at bounding box center [905, 178] width 16 height 19
click at [885, 381] on button "Confirmar" at bounding box center [885, 379] width 62 height 24
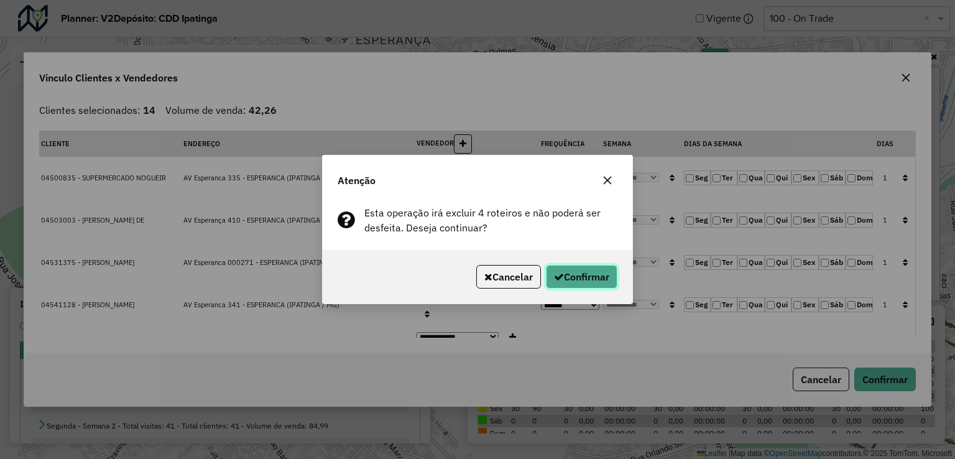
click at [593, 279] on button "Confirmar" at bounding box center [582, 277] width 72 height 24
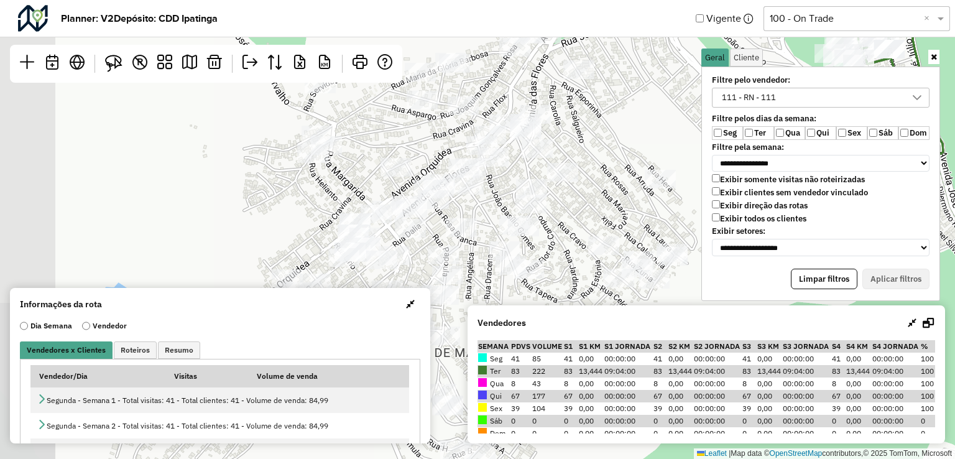
drag, startPoint x: 506, startPoint y: 175, endPoint x: 642, endPoint y: 83, distance: 163.8
click at [642, 83] on div "Leaflet | Map data © OpenStreetMap contributors,© 2025 TomTom, Microsoft" at bounding box center [477, 229] width 955 height 459
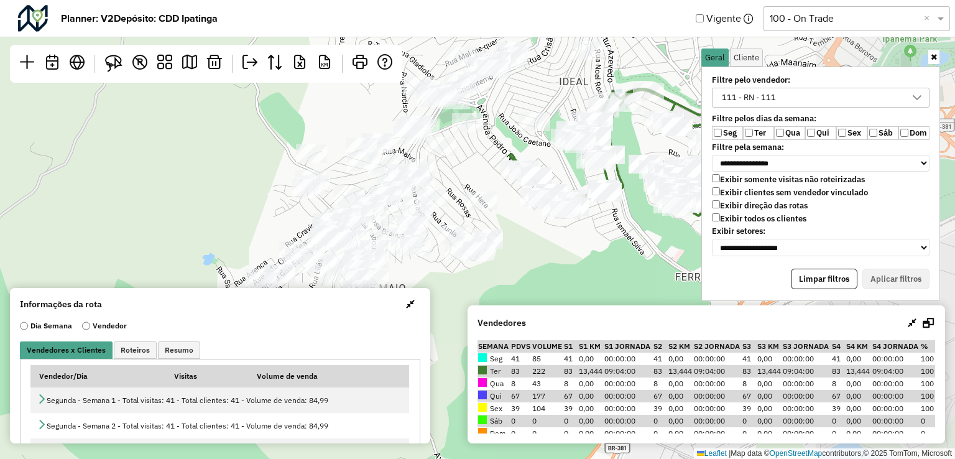
drag, startPoint x: 641, startPoint y: 266, endPoint x: 487, endPoint y: 272, distance: 154.3
click at [487, 272] on div "Leaflet | Map data © OpenStreetMap contributors,© 2025 TomTom, Microsoft" at bounding box center [477, 229] width 955 height 459
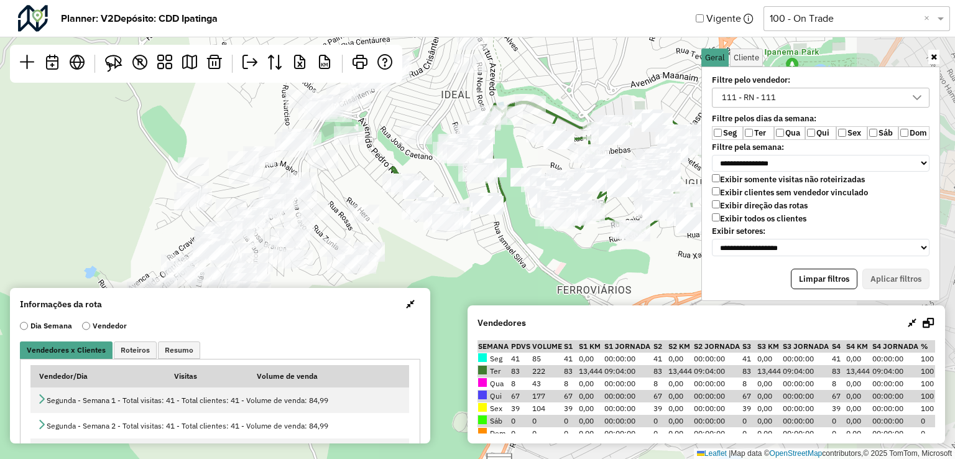
drag, startPoint x: 509, startPoint y: 208, endPoint x: 389, endPoint y: 224, distance: 121.2
click at [389, 224] on div "Leaflet | Map data © OpenStreetMap contributors,© 2025 TomTom, Microsoft" at bounding box center [477, 229] width 955 height 459
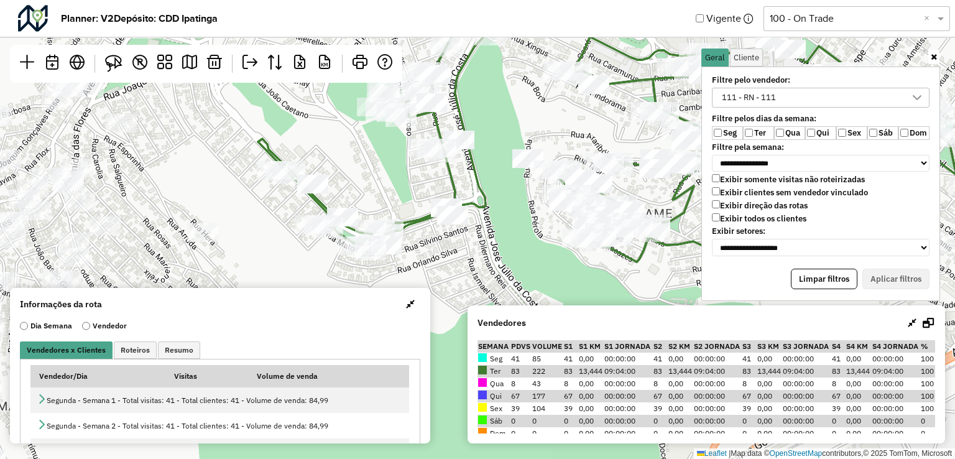
drag, startPoint x: 499, startPoint y: 233, endPoint x: 485, endPoint y: 279, distance: 48.0
click at [490, 292] on div "Leaflet | Map data © OpenStreetMap contributors,© 2025 TomTom, Microsoft" at bounding box center [477, 229] width 955 height 459
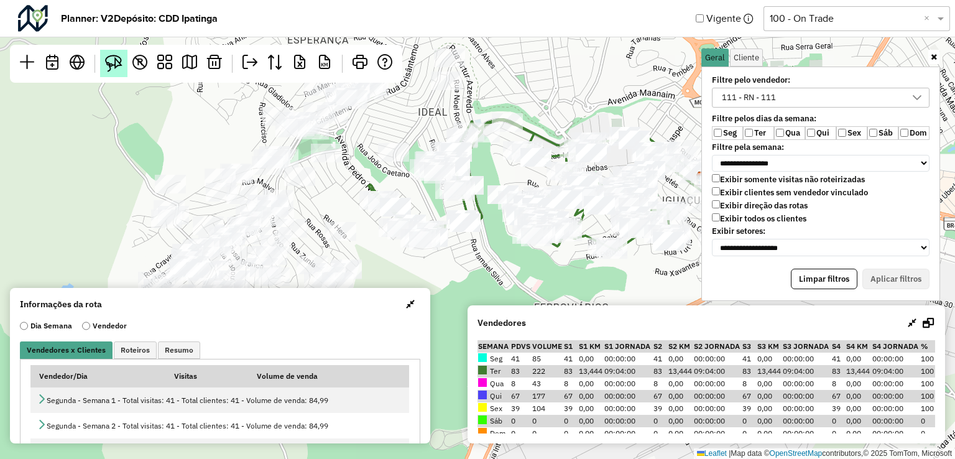
click at [121, 65] on img at bounding box center [113, 63] width 17 height 17
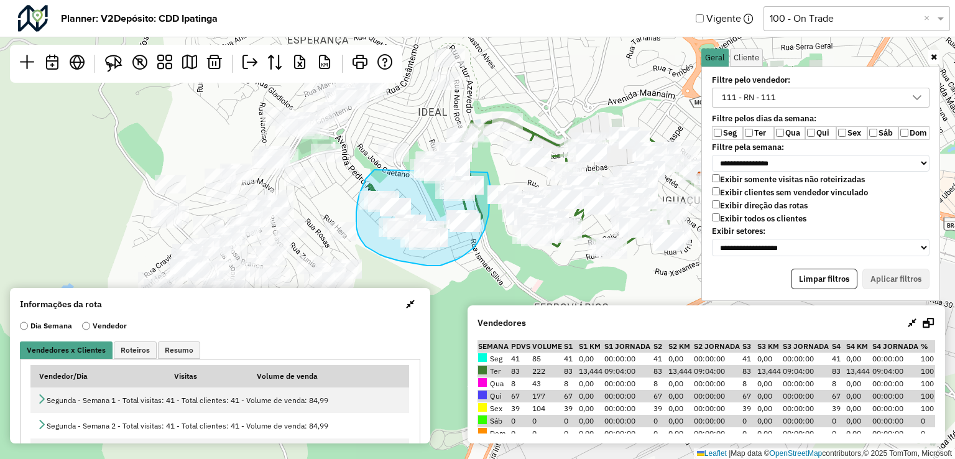
drag, startPoint x: 376, startPoint y: 170, endPoint x: 487, endPoint y: 170, distance: 111.3
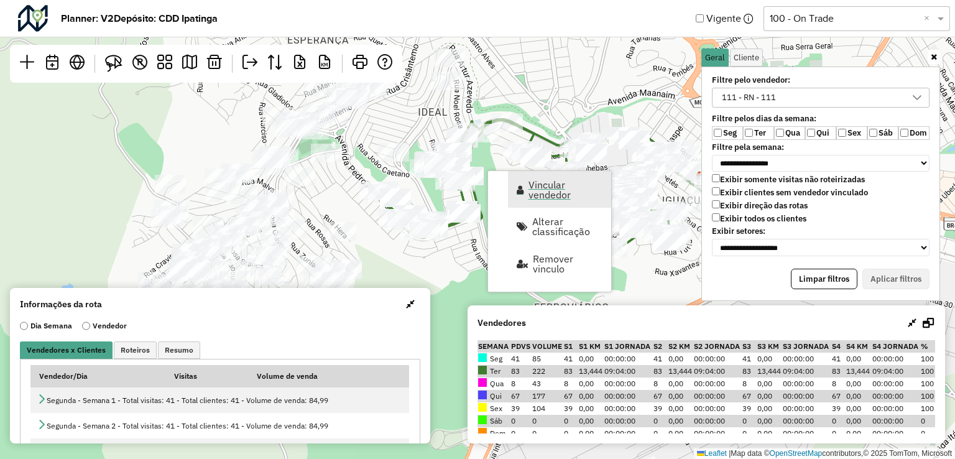
click at [540, 185] on span "Vincular vendedor" at bounding box center [566, 190] width 75 height 20
select select "********"
select select "*"
select select "********"
select select "*"
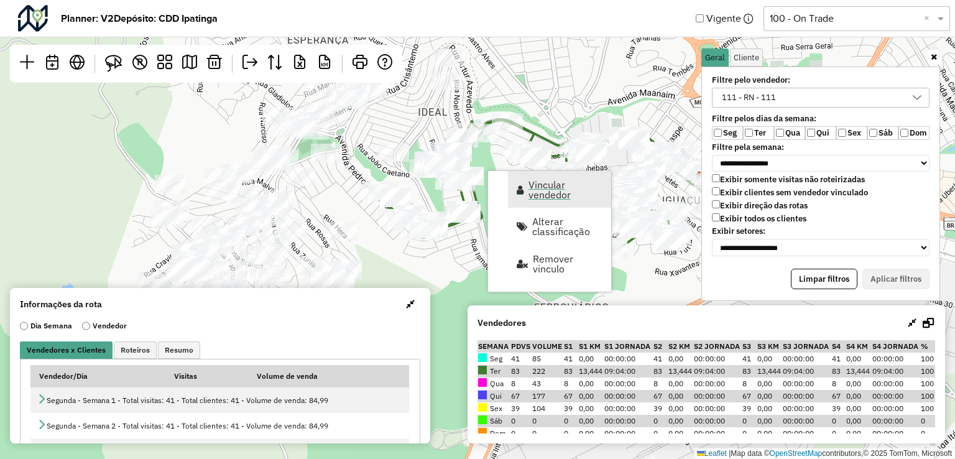
select select "********"
select select "*"
select select "********"
select select "*"
select select "********"
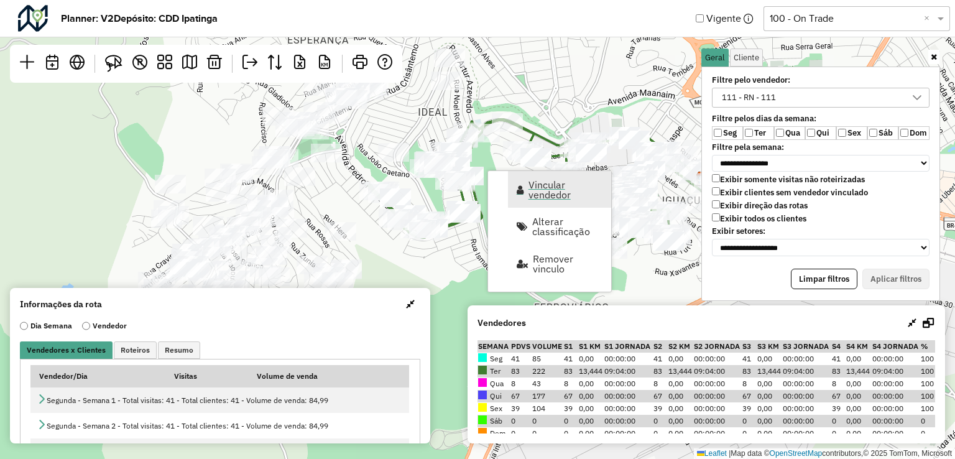
select select "*"
select select "********"
select select "*"
select select "********"
select select "*"
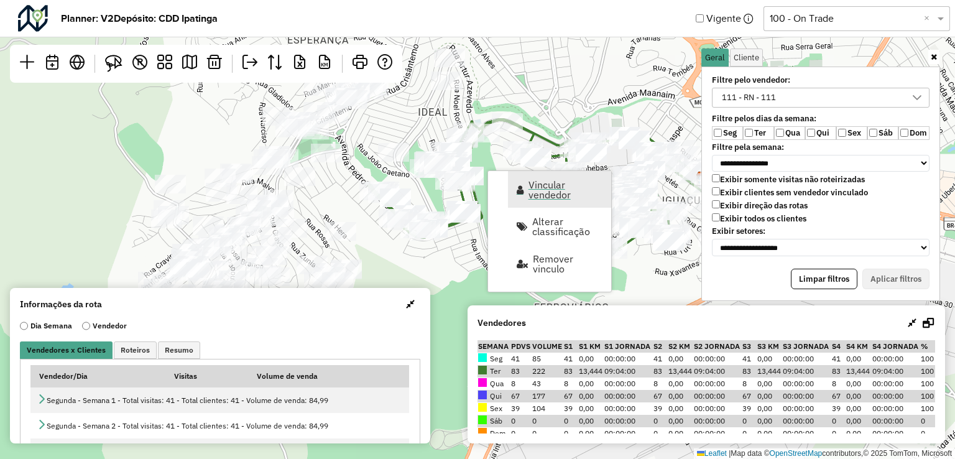
select select "********"
select select "*"
select select "********"
select select "*"
select select "********"
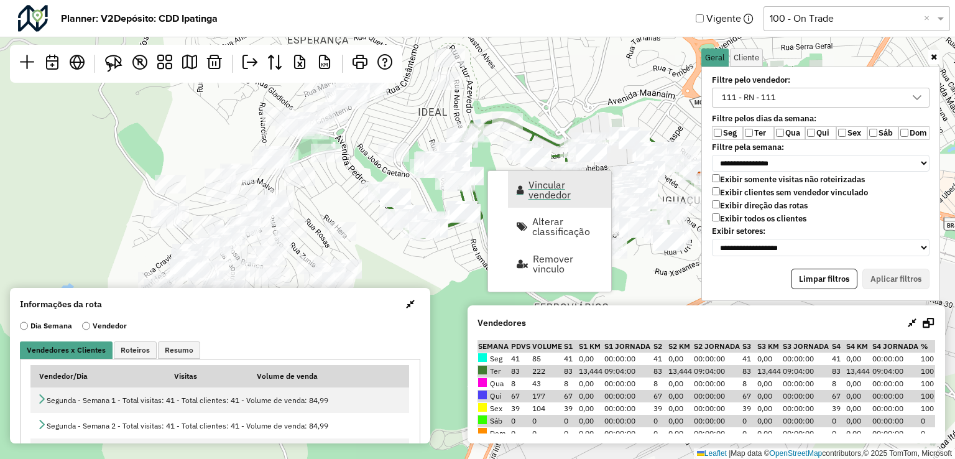
select select "*"
select select "********"
select select "*"
select select "********"
select select "*"
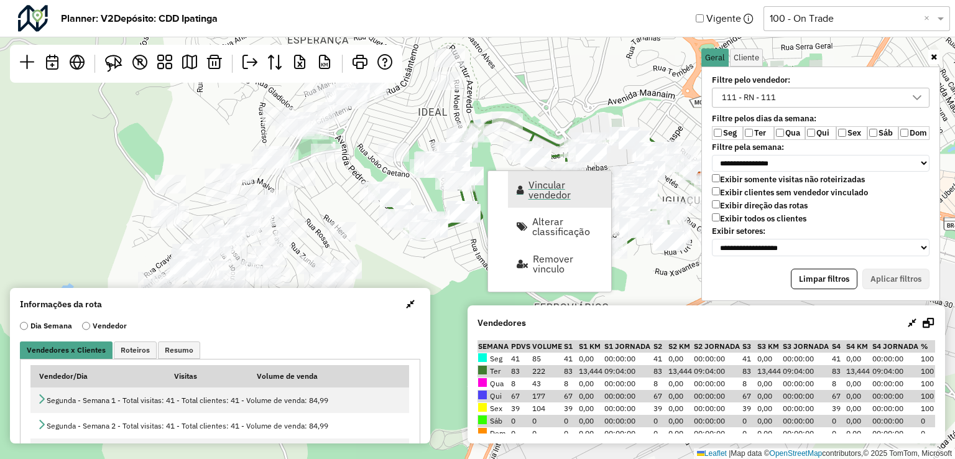
select select "********"
select select "*"
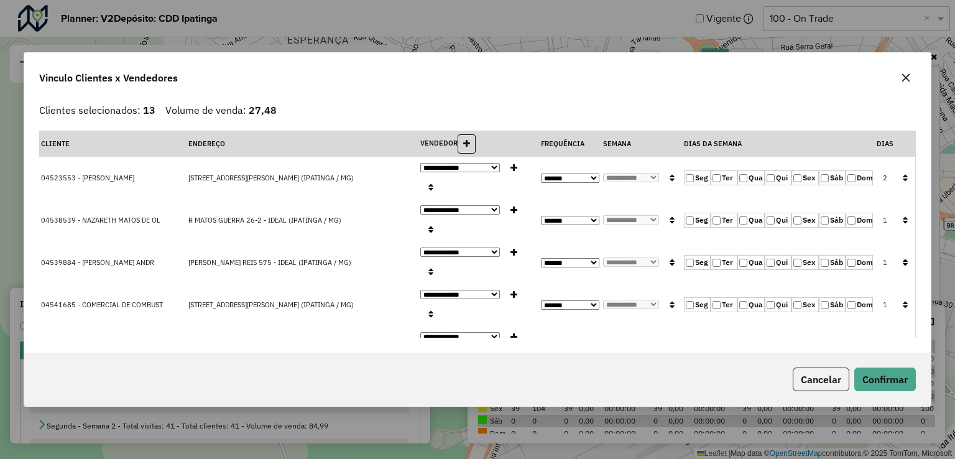
click at [718, 173] on label "Ter" at bounding box center [724, 177] width 27 height 15
drag, startPoint x: 898, startPoint y: 177, endPoint x: 890, endPoint y: 298, distance: 120.9
click at [898, 177] on button "button" at bounding box center [905, 178] width 16 height 19
click at [878, 375] on button "Confirmar" at bounding box center [885, 379] width 62 height 24
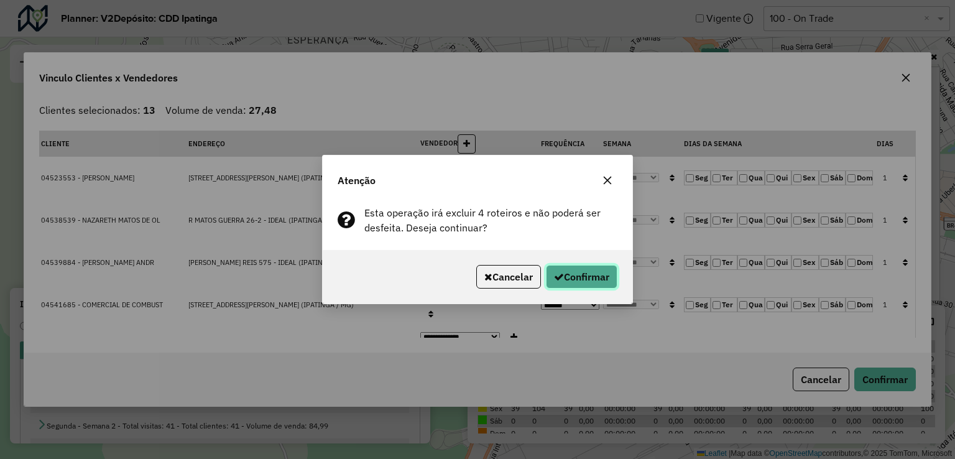
click at [594, 272] on button "Confirmar" at bounding box center [582, 277] width 72 height 24
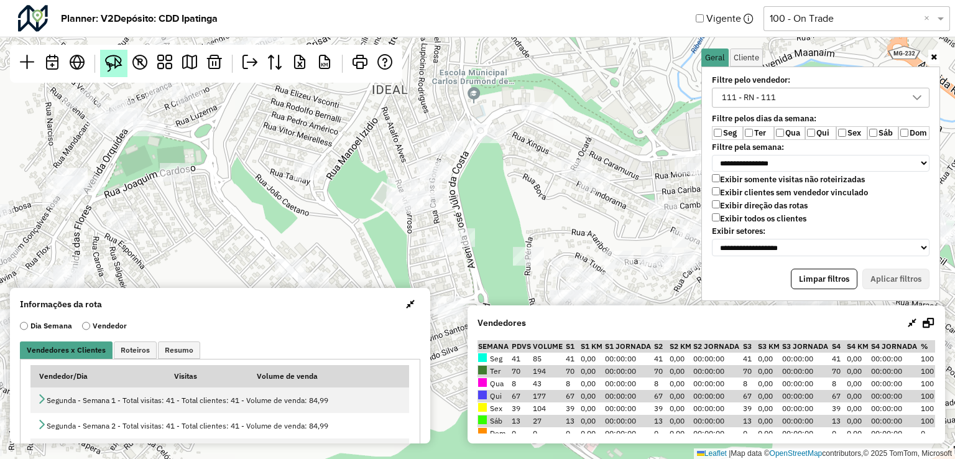
click at [111, 58] on img at bounding box center [113, 63] width 17 height 17
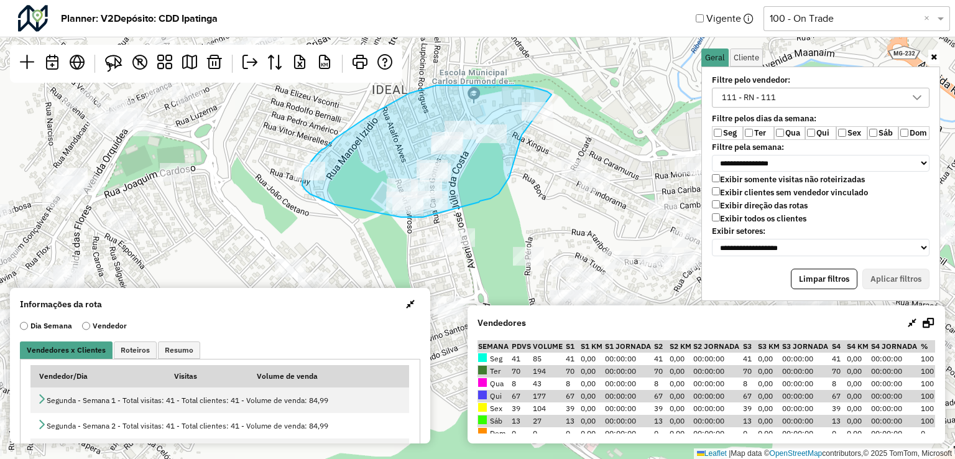
drag, startPoint x: 541, startPoint y: 90, endPoint x: 523, endPoint y: 124, distance: 39.2
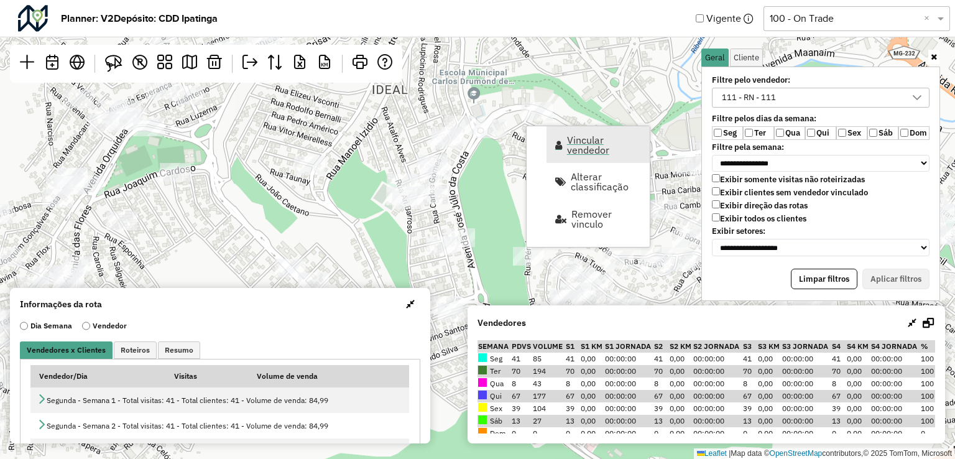
click at [575, 155] on span "Vincular vendedor" at bounding box center [604, 145] width 75 height 20
select select "********"
select select "*"
select select "********"
select select "*"
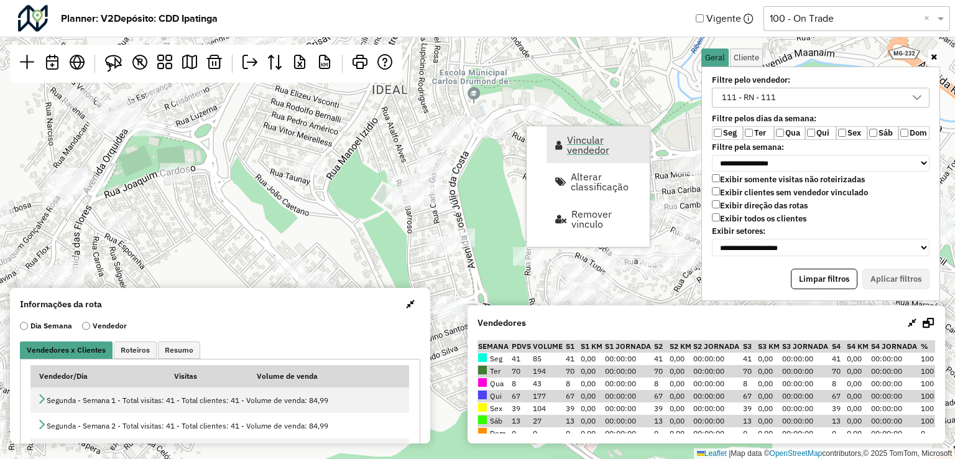
select select "********"
select select "*"
select select "********"
select select "*"
select select "********"
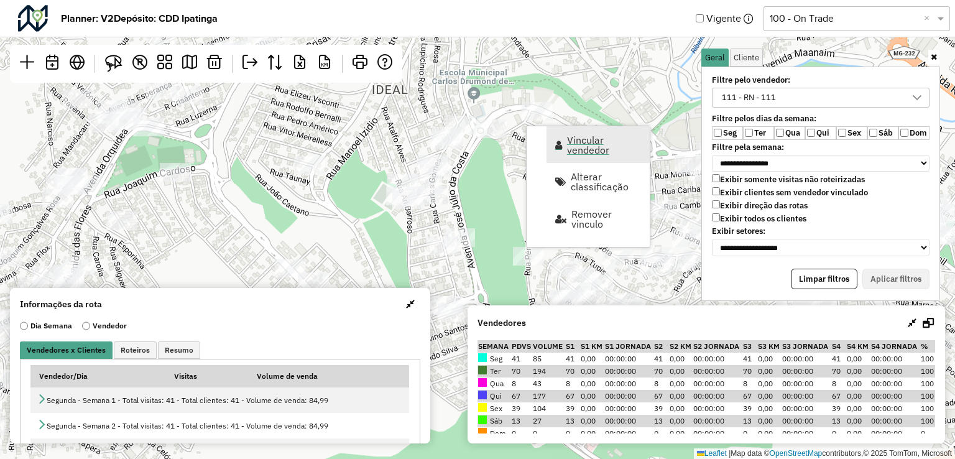
select select "*"
select select "********"
select select "*"
select select "********"
select select "*"
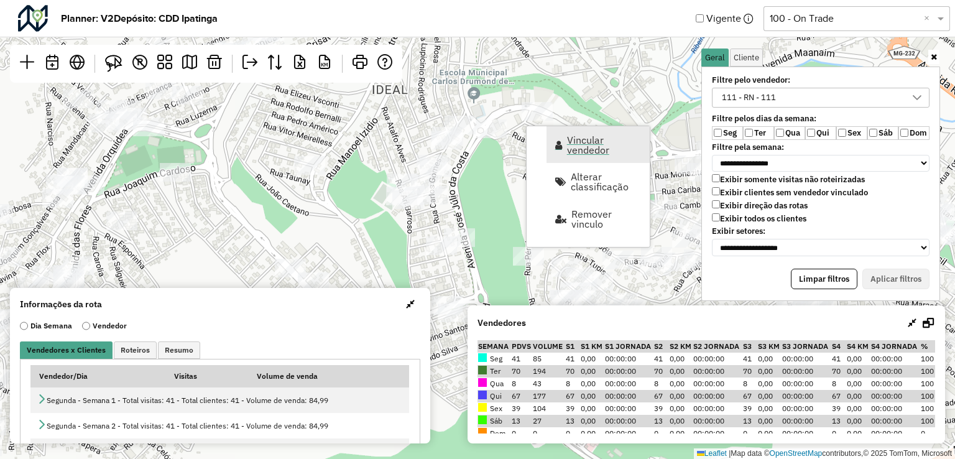
select select "********"
select select "*"
select select "********"
select select "*"
select select "********"
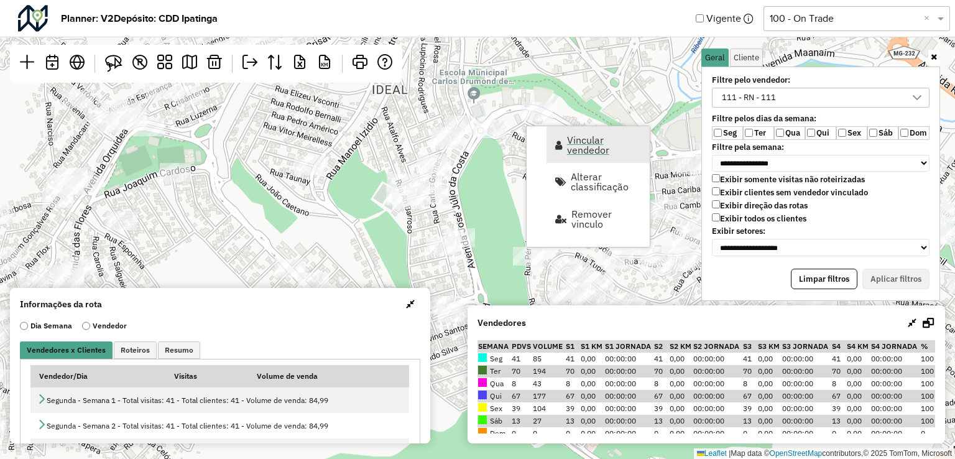
select select "*"
select select "********"
select select "*"
select select "********"
select select "*"
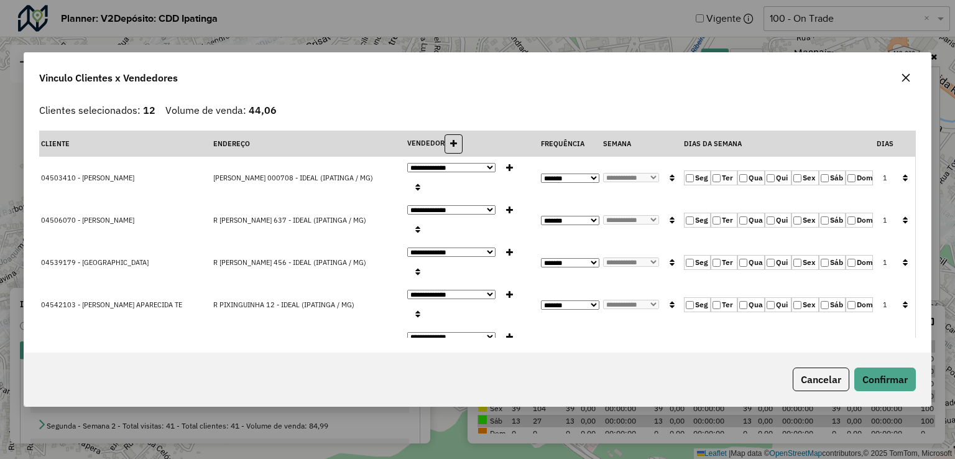
click at [903, 173] on icon "button" at bounding box center [905, 177] width 5 height 9
click at [884, 387] on button "Confirmar" at bounding box center [885, 379] width 62 height 24
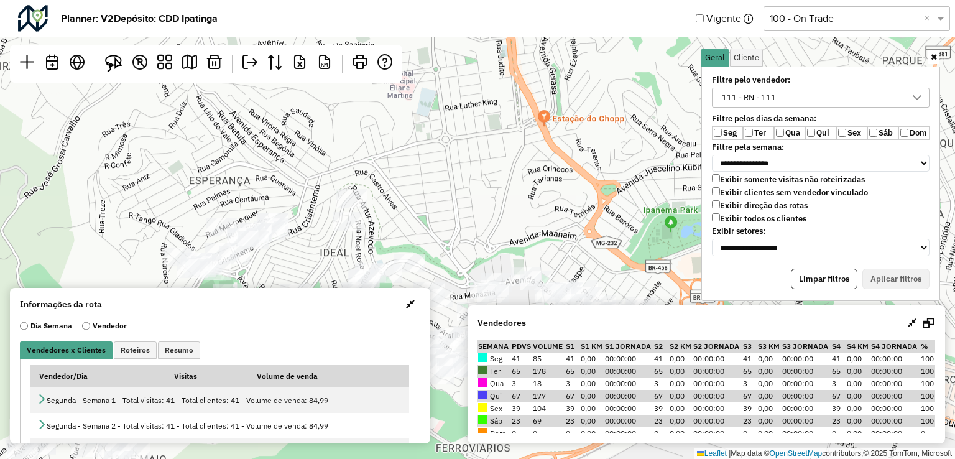
drag, startPoint x: 476, startPoint y: 236, endPoint x: 390, endPoint y: 309, distance: 112.0
click at [390, 309] on hb-planner "**********" at bounding box center [477, 229] width 955 height 459
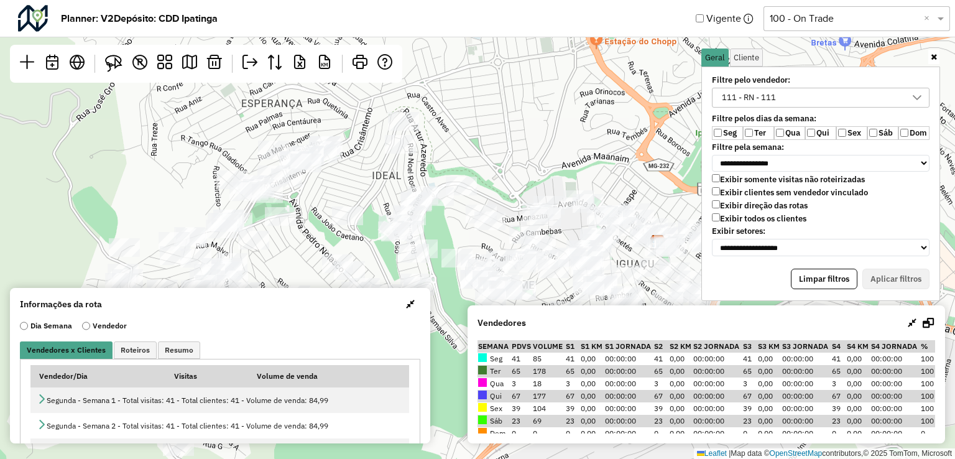
drag, startPoint x: 413, startPoint y: 210, endPoint x: 464, endPoint y: 134, distance: 91.4
click at [464, 134] on div "Leaflet | Map data © OpenStreetMap contributors,© 2025 TomTom, Microsoft" at bounding box center [477, 229] width 955 height 459
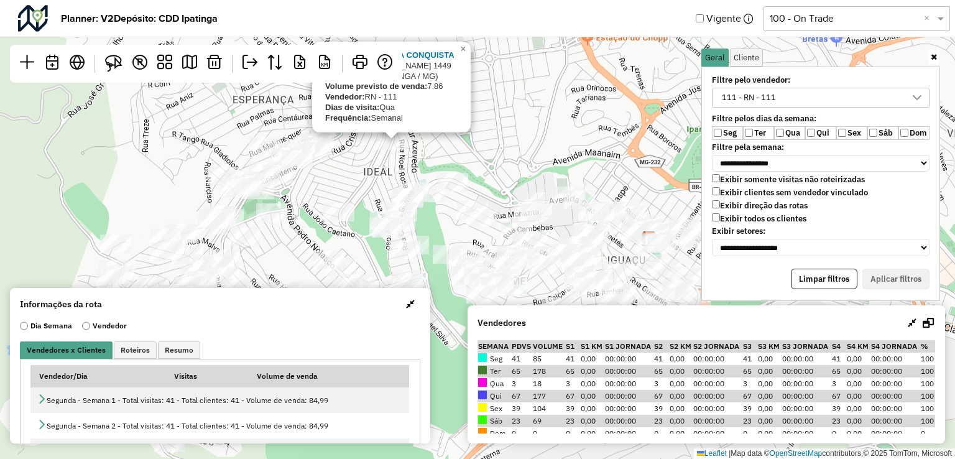
click at [384, 160] on div "04545256 - PADARIA CONQUISTA Endereço: [PERSON_NAME] 1449 Bairro: IDEAL (IPATIN…" at bounding box center [477, 229] width 955 height 459
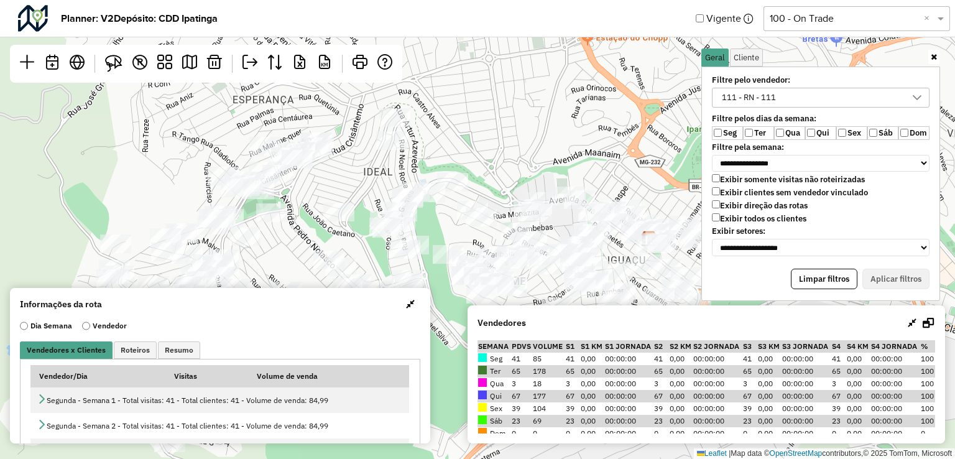
click at [762, 100] on div "111 - RN - 111" at bounding box center [749, 97] width 63 height 19
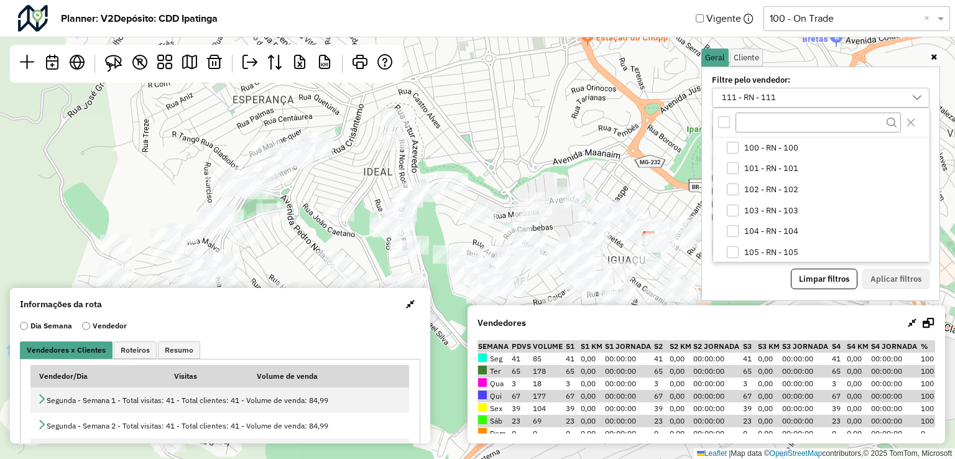
scroll to position [127, 0]
click at [730, 211] on div "109 - RN - 109" at bounding box center [733, 209] width 12 height 12
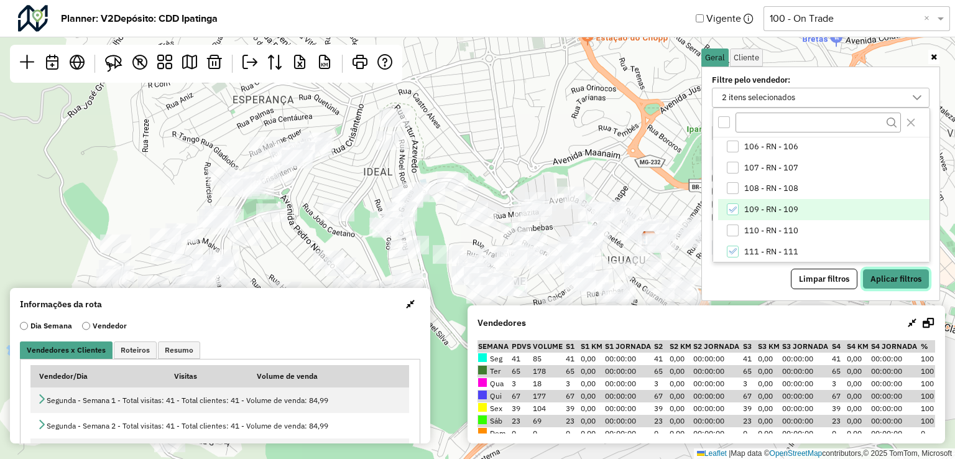
click at [898, 280] on button "Aplicar filtros" at bounding box center [895, 279] width 67 height 21
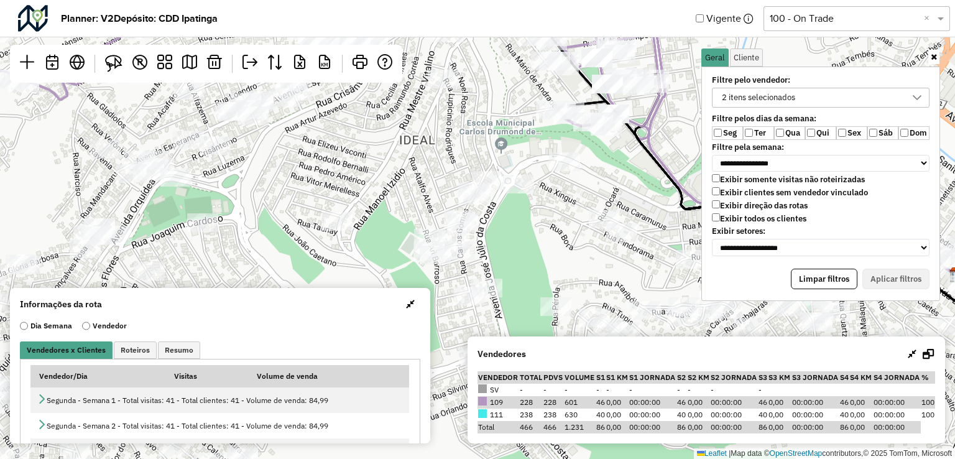
click at [806, 95] on div "2 itens selecionados" at bounding box center [812, 97] width 188 height 19
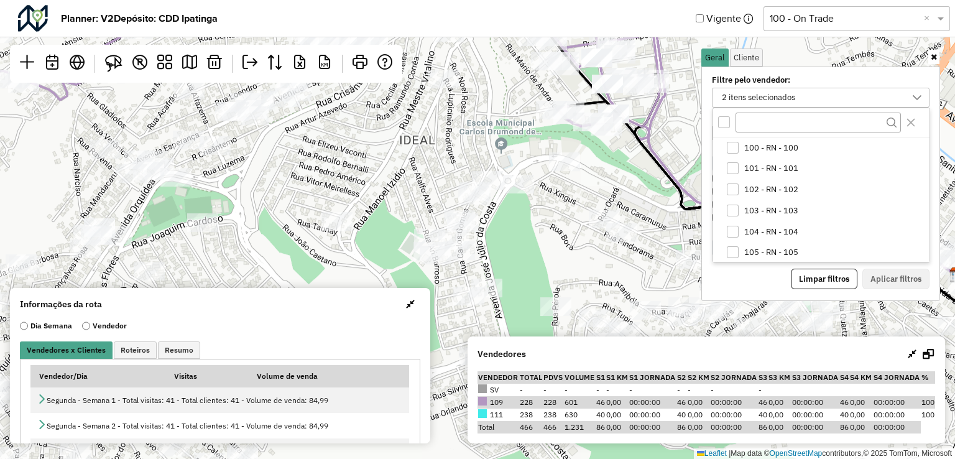
scroll to position [85, 0]
click at [747, 254] on span "109 - RN - 109" at bounding box center [771, 251] width 54 height 10
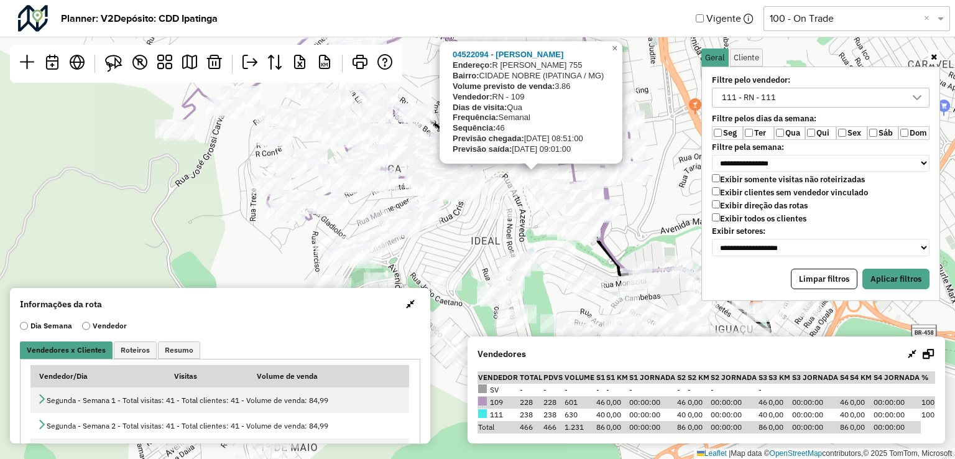
drag, startPoint x: 530, startPoint y: 170, endPoint x: 522, endPoint y: 200, distance: 31.4
click at [522, 200] on div "04522094 - JOSE IRSON RODRIGUES Endereço: R CANDIDO PORTINARI 755 Bairro: CIDAD…" at bounding box center [477, 229] width 955 height 459
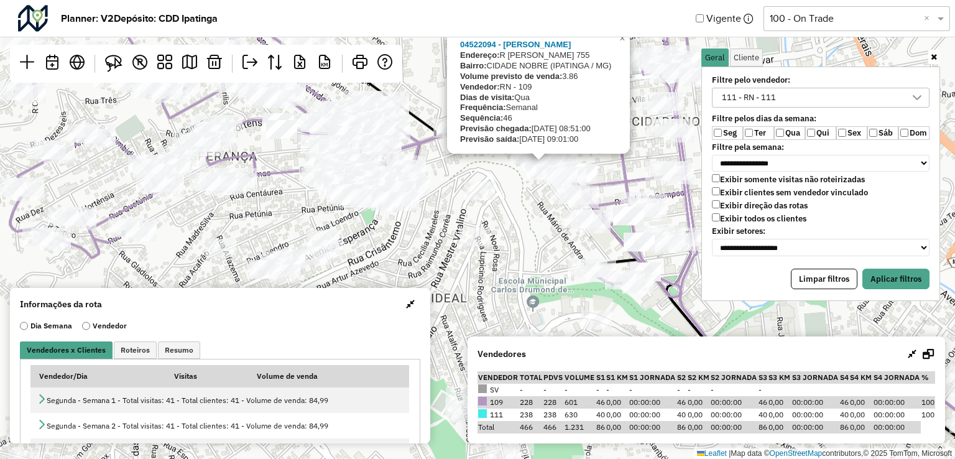
click at [489, 216] on div "04522094 - JOSE IRSON RODRIGUES Endereço: R CANDIDO PORTINARI 755 Bairro: CIDAD…" at bounding box center [477, 229] width 955 height 459
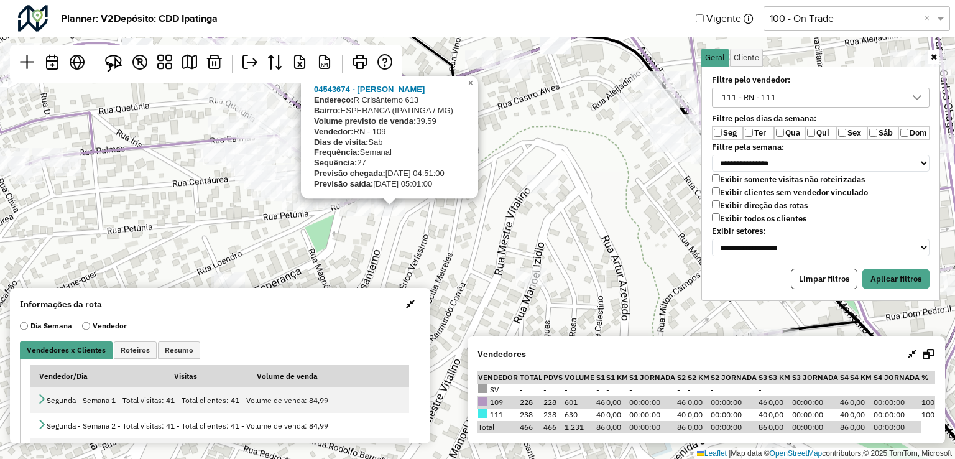
click at [466, 255] on div "04543674 - RENATO HENRIQUE VITO Endereço: R Crisântemo 613 Bairro: ESPERANCA (I…" at bounding box center [477, 229] width 955 height 459
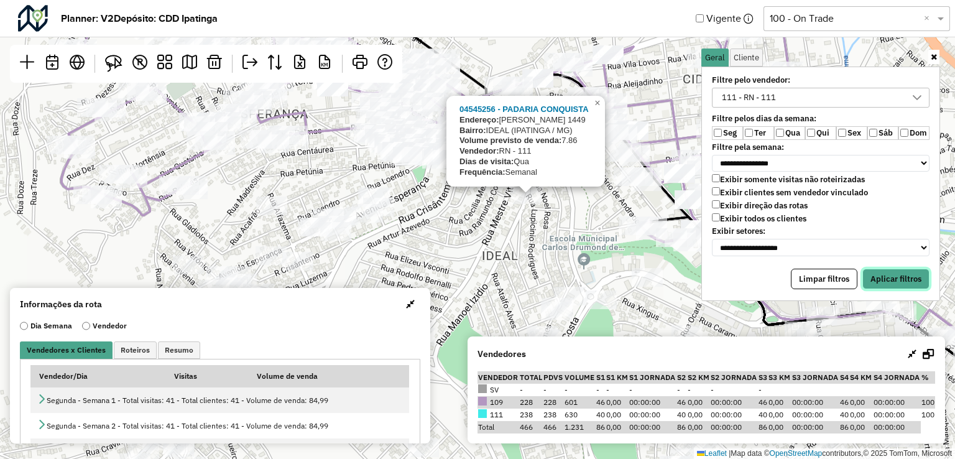
click at [901, 269] on button "Aplicar filtros" at bounding box center [895, 279] width 67 height 21
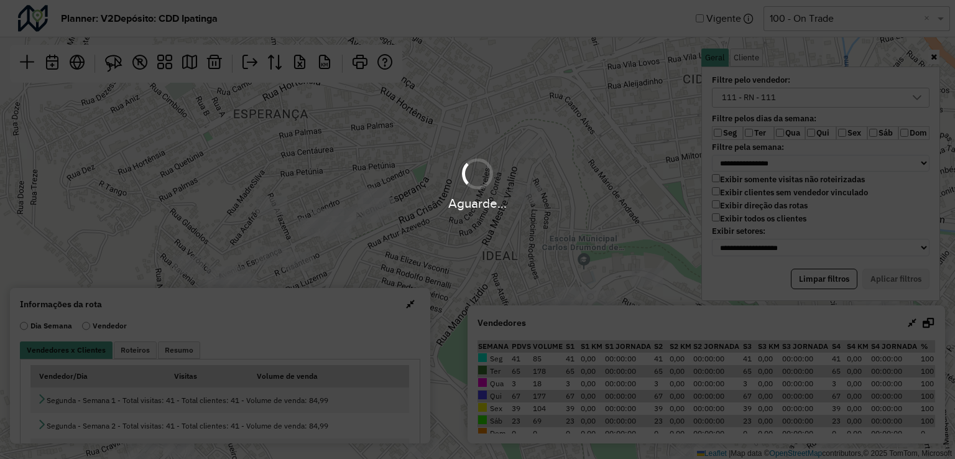
drag, startPoint x: 586, startPoint y: 214, endPoint x: 579, endPoint y: 160, distance: 53.9
click at [548, 122] on hb-app "**********" at bounding box center [477, 229] width 955 height 459
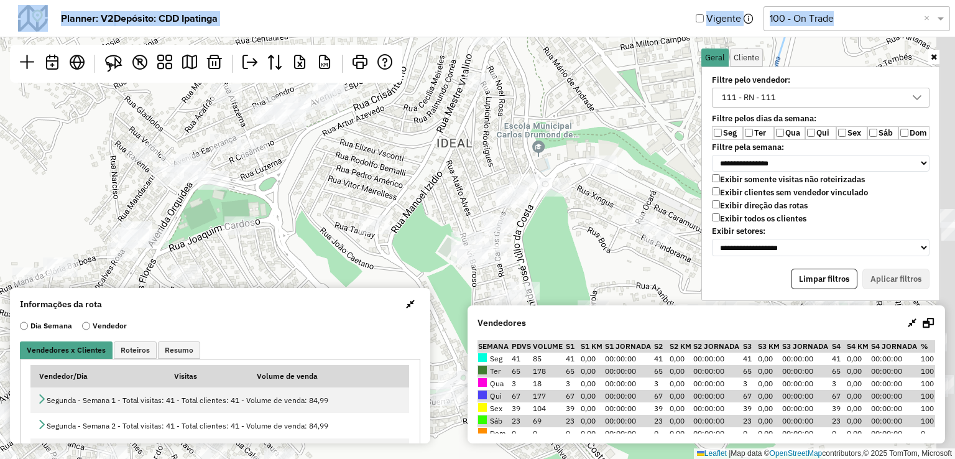
drag, startPoint x: 614, startPoint y: 210, endPoint x: 566, endPoint y: 95, distance: 124.4
click at [566, 95] on div "Leaflet | Map data © OpenStreetMap contributors,© 2025 TomTom, Microsoft" at bounding box center [477, 229] width 955 height 459
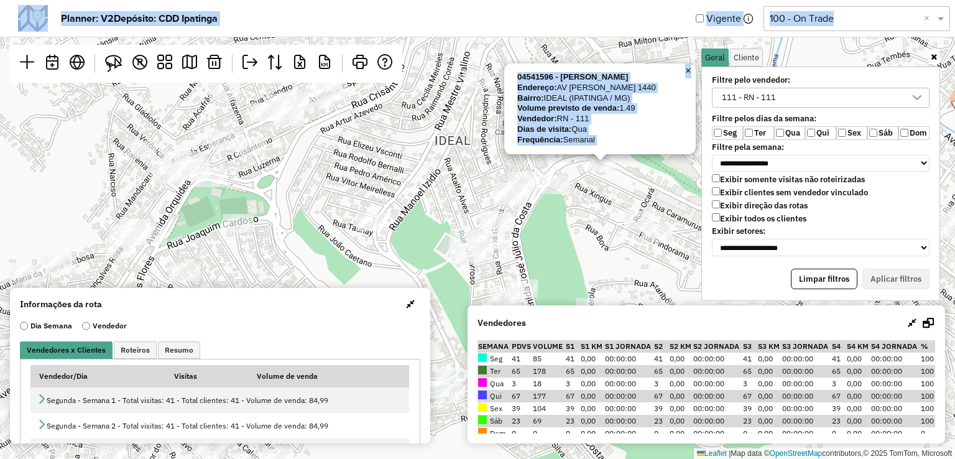
click at [598, 196] on div "04541596 - ELIANA DE OLIVEIRA C Endereço: AV JOSE JULIO DA COSTA 1440 Bairro: I…" at bounding box center [477, 229] width 955 height 459
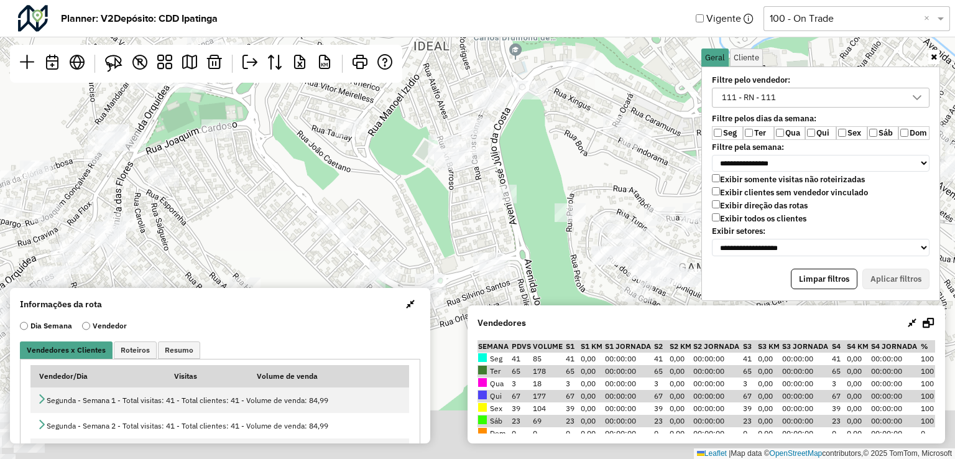
drag, startPoint x: 571, startPoint y: 120, endPoint x: 559, endPoint y: 122, distance: 12.7
click at [567, 105] on div "Leaflet | Map data © OpenStreetMap contributors,© 2025 TomTom, Microsoft" at bounding box center [477, 229] width 955 height 459
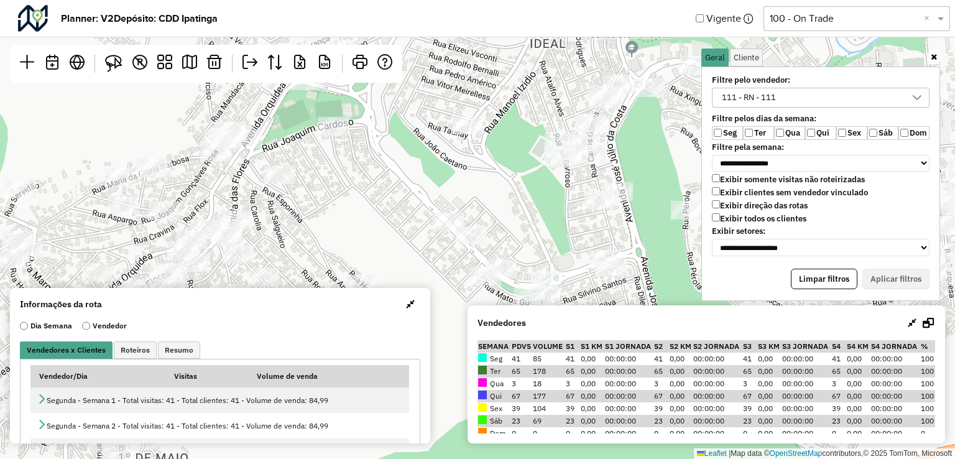
drag, startPoint x: 397, startPoint y: 152, endPoint x: 420, endPoint y: 162, distance: 25.3
click at [420, 162] on div "Leaflet | Map data © OpenStreetMap contributors,© 2025 TomTom, Microsoft" at bounding box center [477, 229] width 955 height 459
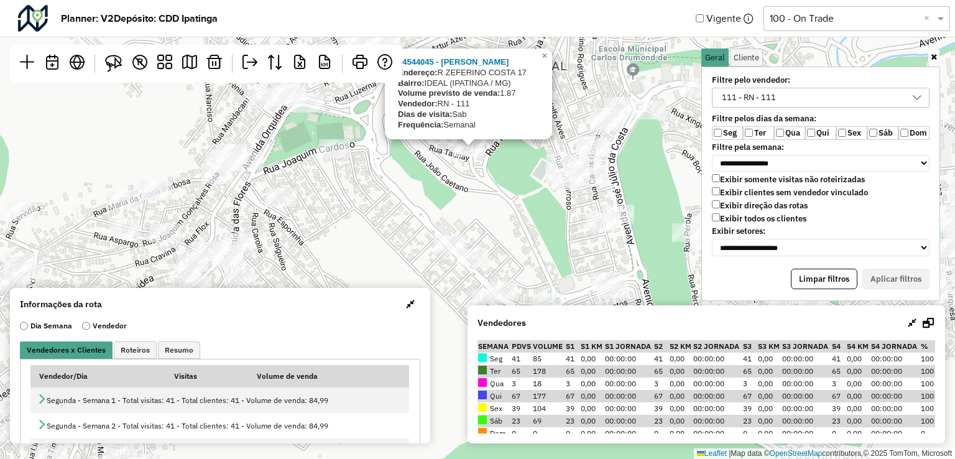
drag, startPoint x: 495, startPoint y: 163, endPoint x: 496, endPoint y: 185, distance: 22.4
click at [496, 185] on div "04544045 - MARIA CACILDA ANICIO Endereço: R ZEFERINO COSTA 17 Bairro: IDEAL (IP…" at bounding box center [477, 229] width 955 height 459
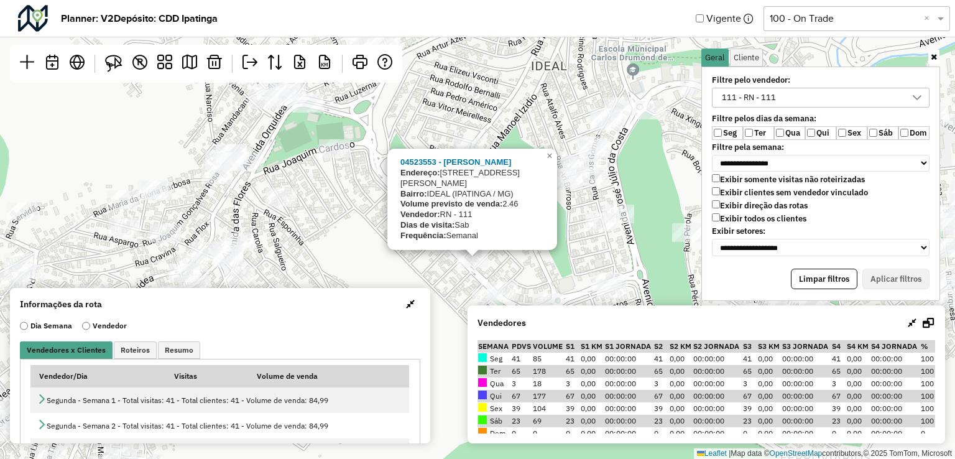
click at [452, 254] on div at bounding box center [449, 244] width 31 height 19
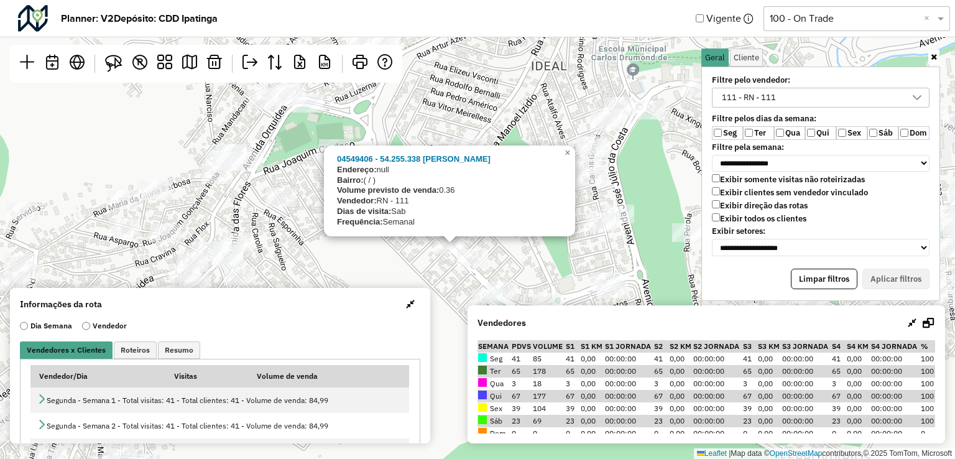
click at [633, 96] on div "04549406 - 54.255.338 ANA CYNTIA PATRICIO WESTPHAL Endereço: null Bairro: ( / )…" at bounding box center [477, 229] width 955 height 459
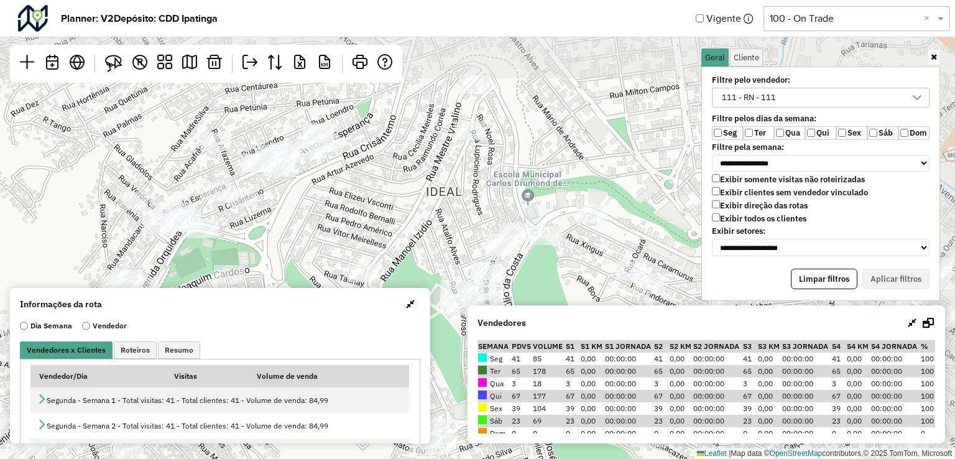
drag, startPoint x: 553, startPoint y: 74, endPoint x: 448, endPoint y: 200, distance: 163.8
click at [448, 200] on div "Leaflet | Map data © OpenStreetMap contributors,© 2025 TomTom, Microsoft" at bounding box center [477, 229] width 955 height 459
click at [99, 64] on div "R KM" at bounding box center [206, 64] width 392 height 38
click at [112, 62] on img at bounding box center [113, 63] width 17 height 17
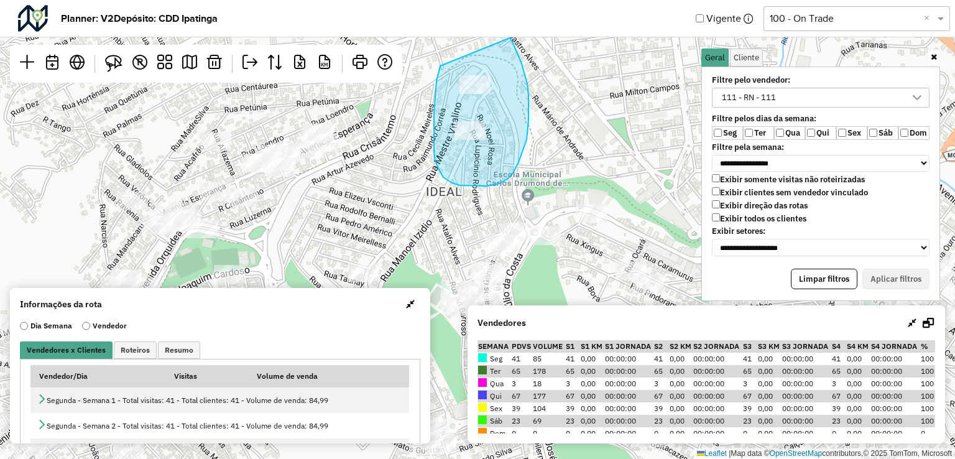
drag, startPoint x: 440, startPoint y: 66, endPoint x: 510, endPoint y: 37, distance: 75.5
click at [510, 37] on hb-planner "**********" at bounding box center [477, 229] width 955 height 459
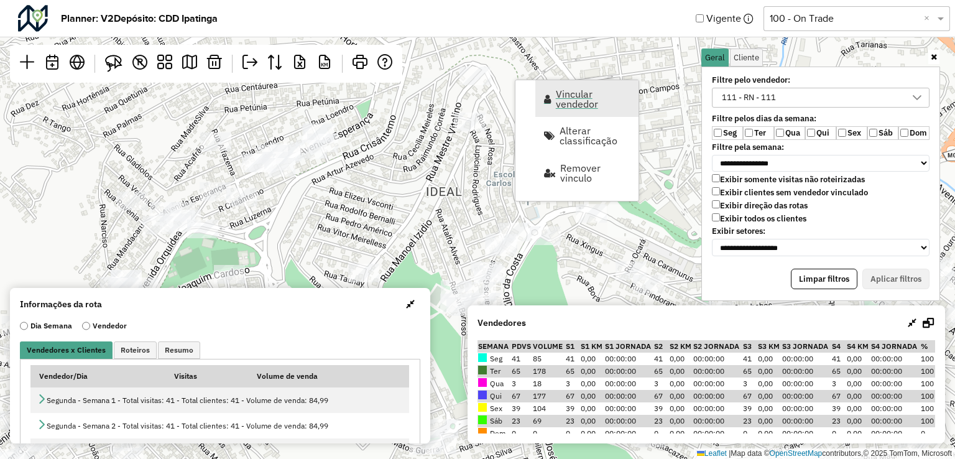
click at [579, 95] on span "Vincular vendedor" at bounding box center [593, 99] width 75 height 20
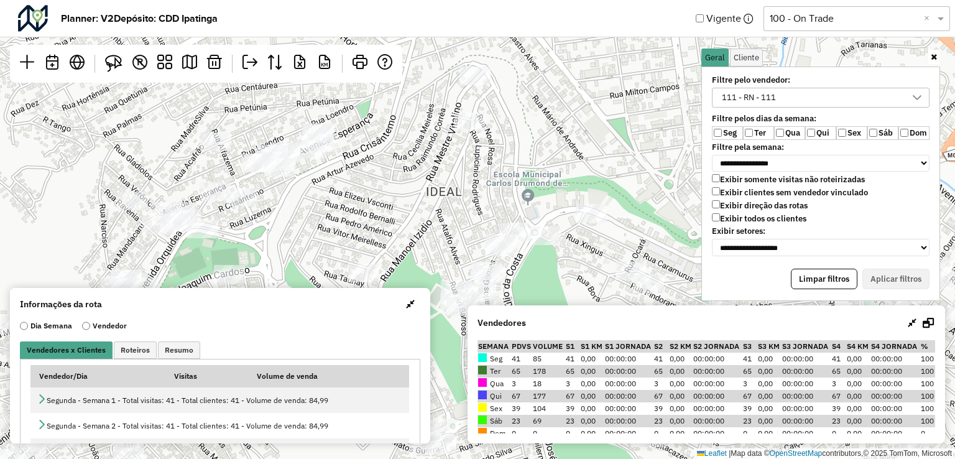
select select "********"
select select "*"
select select "********"
select select "*"
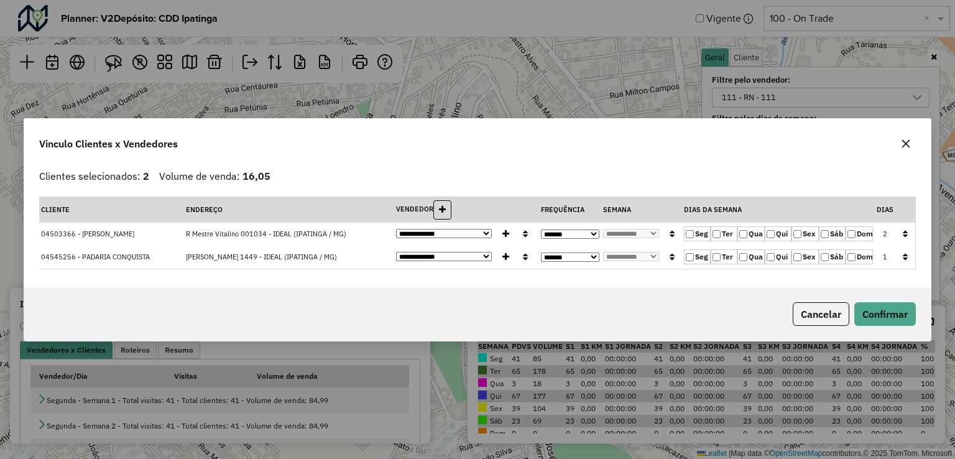
drag, startPoint x: 745, startPoint y: 229, endPoint x: 859, endPoint y: 232, distance: 113.8
click at [746, 229] on label "Qua" at bounding box center [750, 233] width 27 height 15
click at [904, 228] on button "button" at bounding box center [905, 233] width 16 height 19
click at [892, 323] on button "Confirmar" at bounding box center [885, 314] width 62 height 24
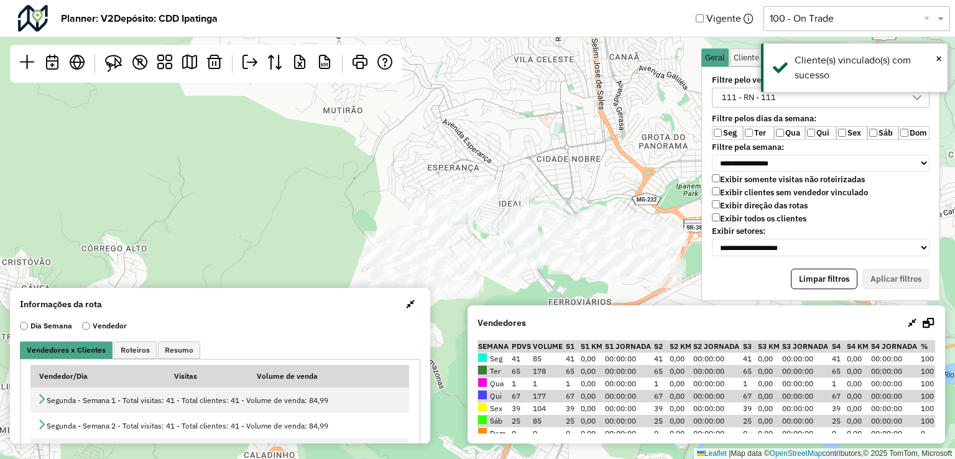
drag, startPoint x: 545, startPoint y: 227, endPoint x: 507, endPoint y: 157, distance: 79.0
click at [507, 157] on div "Leaflet | Map data © OpenStreetMap contributors,© 2025 TomTom, Microsoft" at bounding box center [477, 229] width 955 height 459
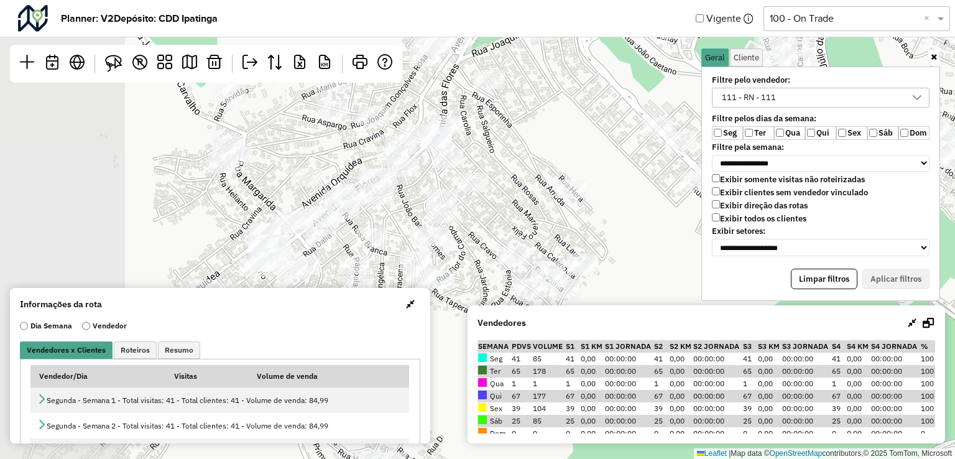
drag, startPoint x: 430, startPoint y: 177, endPoint x: 564, endPoint y: 107, distance: 151.0
click at [564, 107] on div "Leaflet | Map data © OpenStreetMap contributors,© 2025 TomTom, Microsoft" at bounding box center [477, 229] width 955 height 459
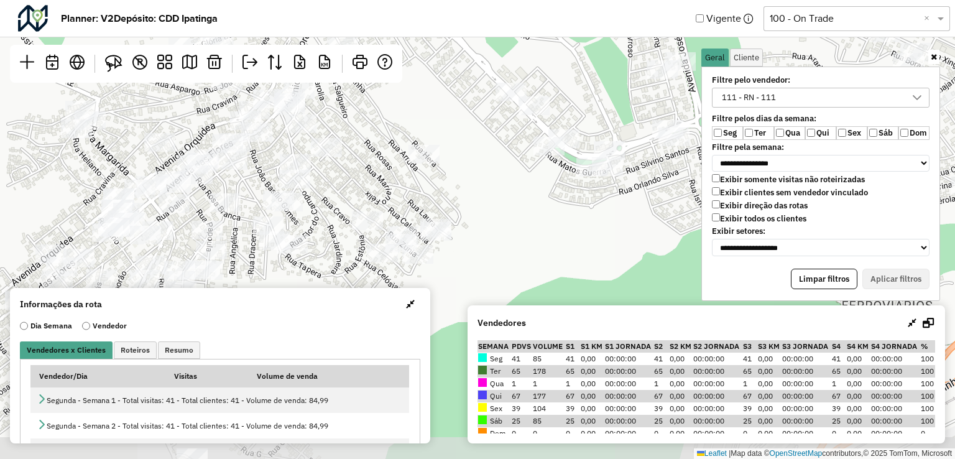
drag, startPoint x: 515, startPoint y: 130, endPoint x: 373, endPoint y: 104, distance: 144.2
click at [368, 101] on div "Leaflet | Map data © OpenStreetMap contributors,© 2025 TomTom, Microsoft" at bounding box center [477, 229] width 955 height 459
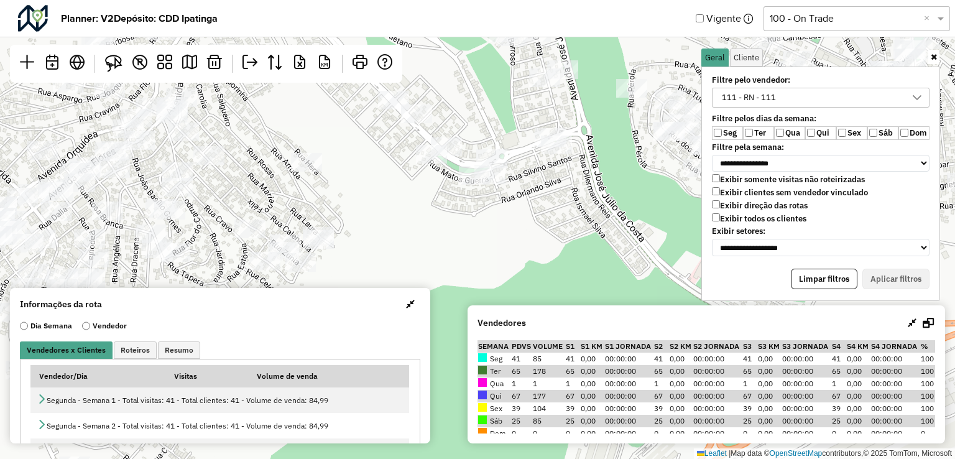
drag, startPoint x: 564, startPoint y: 167, endPoint x: 438, endPoint y: 198, distance: 129.5
click at [448, 177] on div "Leaflet | Map data © OpenStreetMap contributors,© 2025 TomTom, Microsoft" at bounding box center [477, 229] width 955 height 459
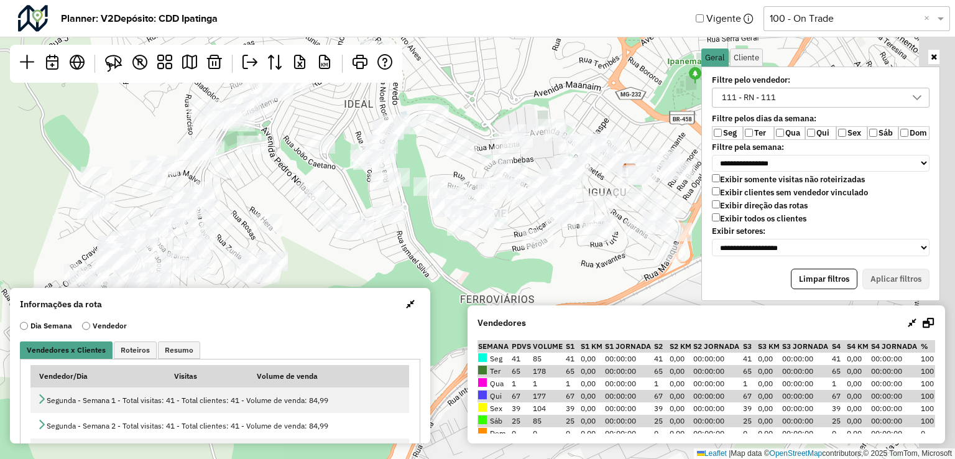
drag, startPoint x: 572, startPoint y: 147, endPoint x: 343, endPoint y: 172, distance: 230.2
click at [343, 172] on div "Leaflet | Map data © OpenStreetMap contributors,© 2025 TomTom, Microsoft" at bounding box center [477, 229] width 955 height 459
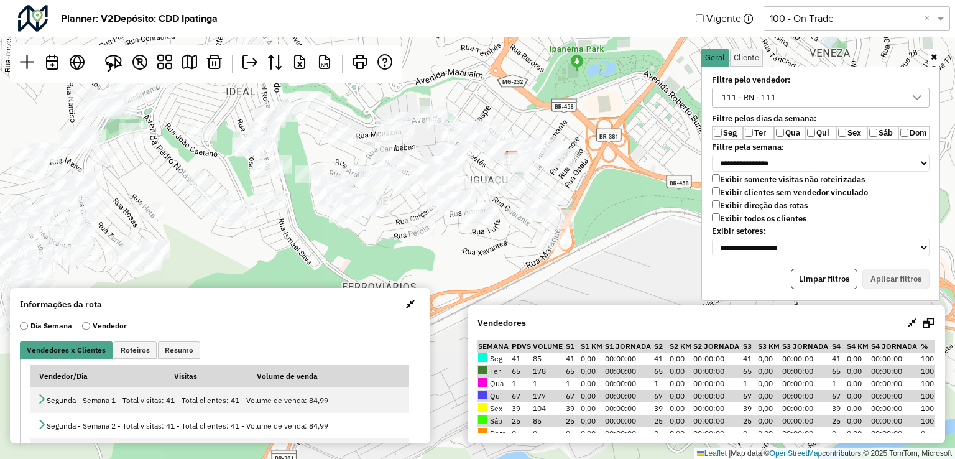
drag, startPoint x: 619, startPoint y: 234, endPoint x: 560, endPoint y: 218, distance: 61.8
click at [570, 220] on div "Leaflet | Map data © OpenStreetMap contributors,© 2025 TomTom, Microsoft" at bounding box center [477, 229] width 955 height 459
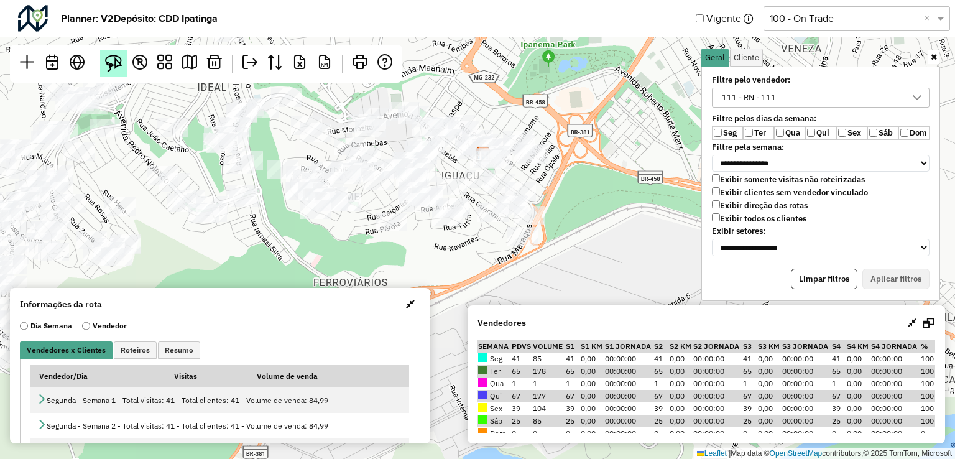
click at [121, 63] on img at bounding box center [113, 63] width 17 height 17
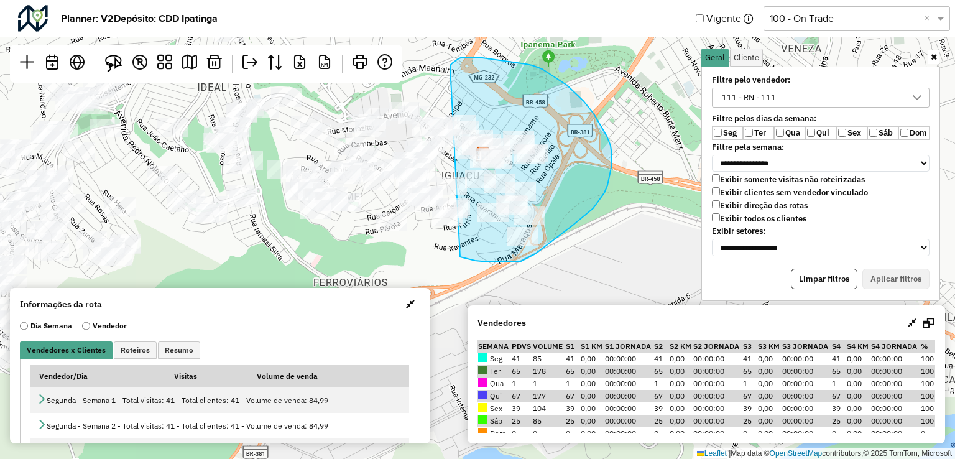
drag, startPoint x: 460, startPoint y: 257, endPoint x: 449, endPoint y: 70, distance: 187.5
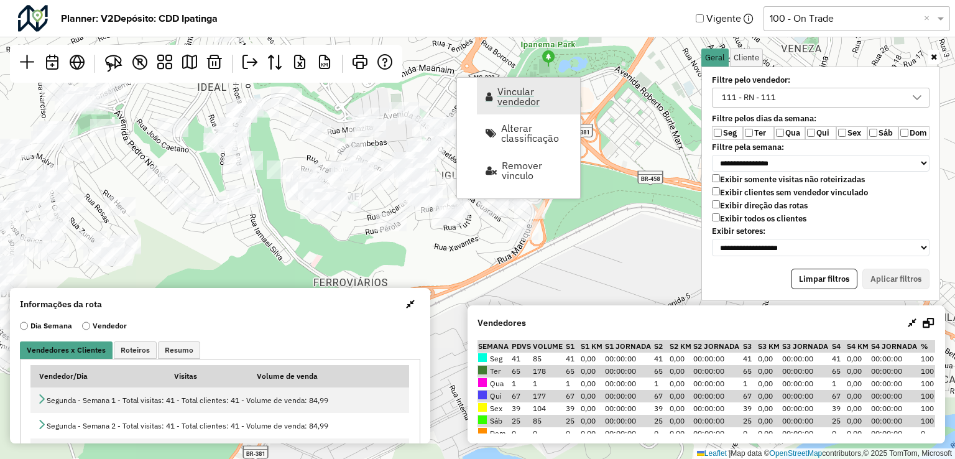
click at [522, 98] on span "Vincular vendedor" at bounding box center [534, 96] width 75 height 20
select select "********"
select select "*"
select select "********"
select select "*"
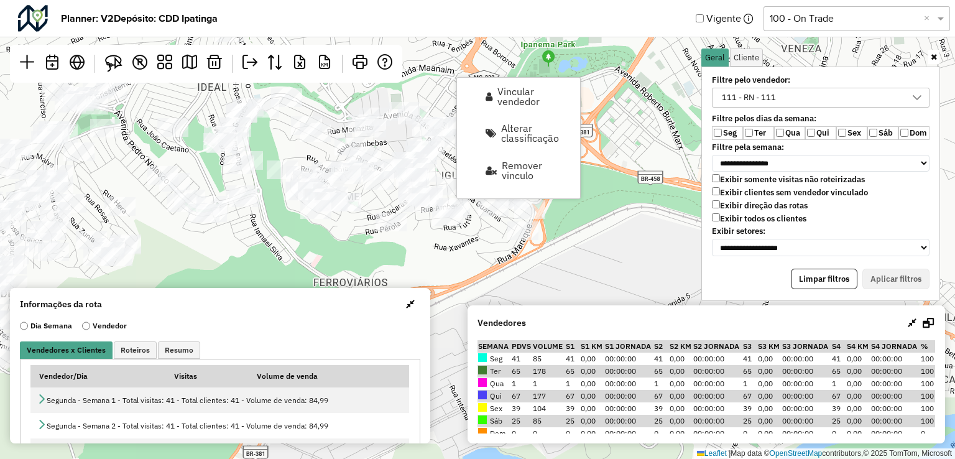
select select "********"
select select "*"
select select "********"
select select "*"
select select "********"
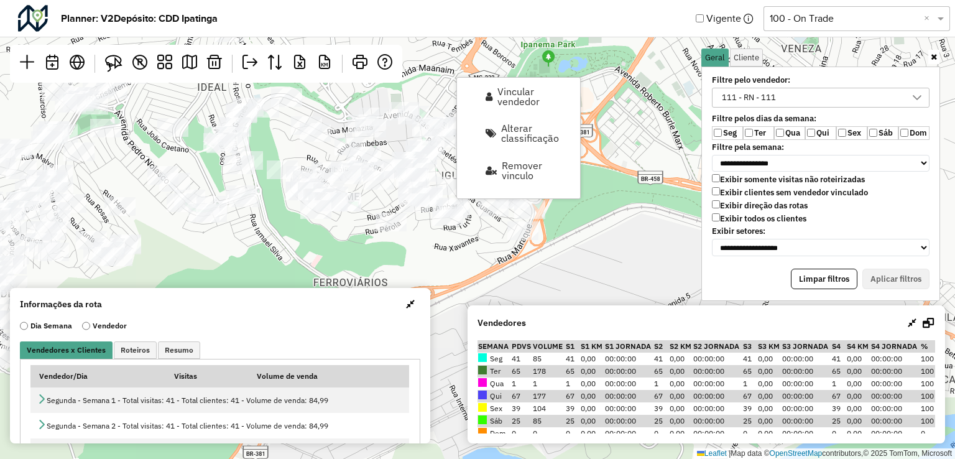
select select "*"
select select "********"
select select "*"
select select "********"
select select "*"
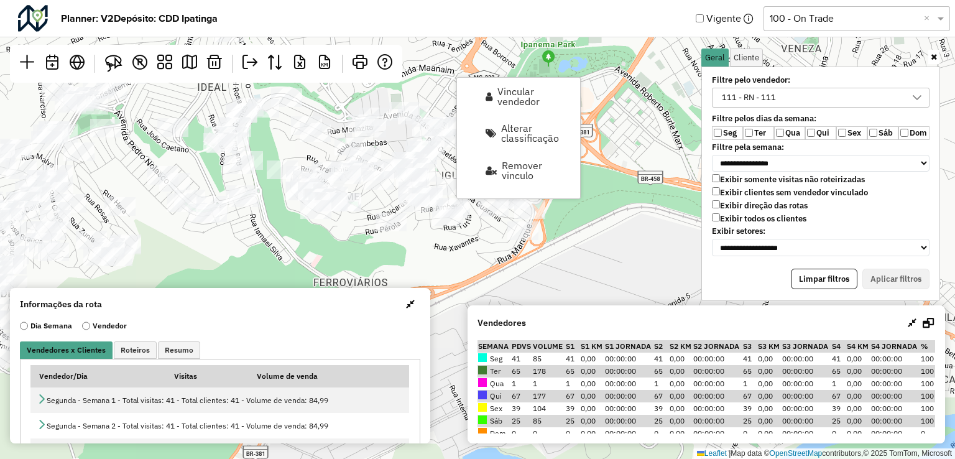
select select "********"
select select "*"
select select "********"
select select "*"
select select "********"
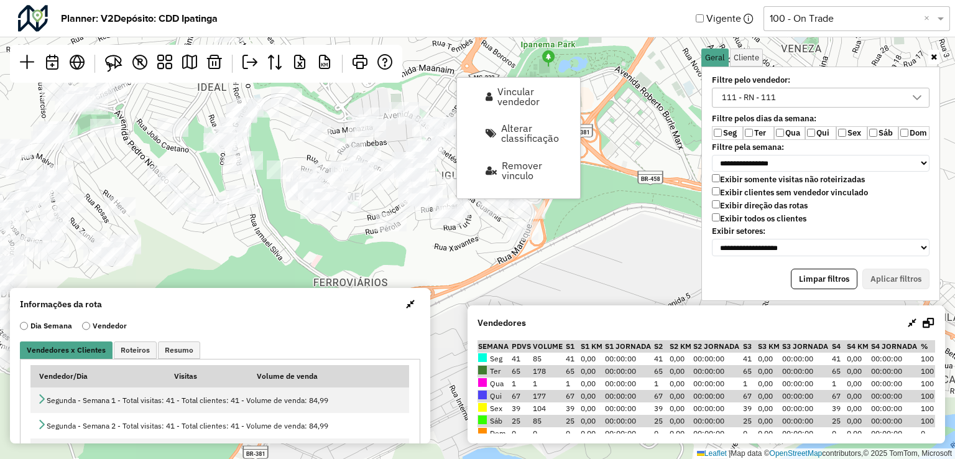
select select "*"
select select "********"
select select "*"
select select "********"
select select "*"
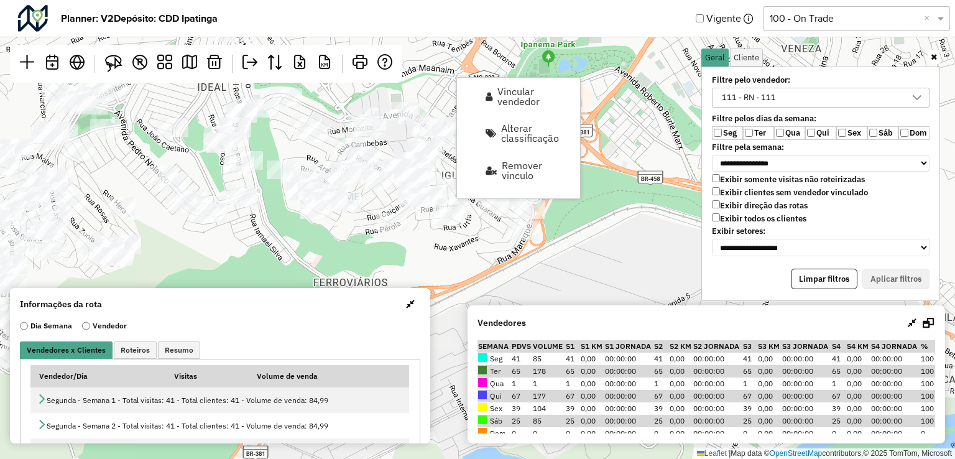
select select "********"
select select "*"
select select "********"
select select "*"
select select "********"
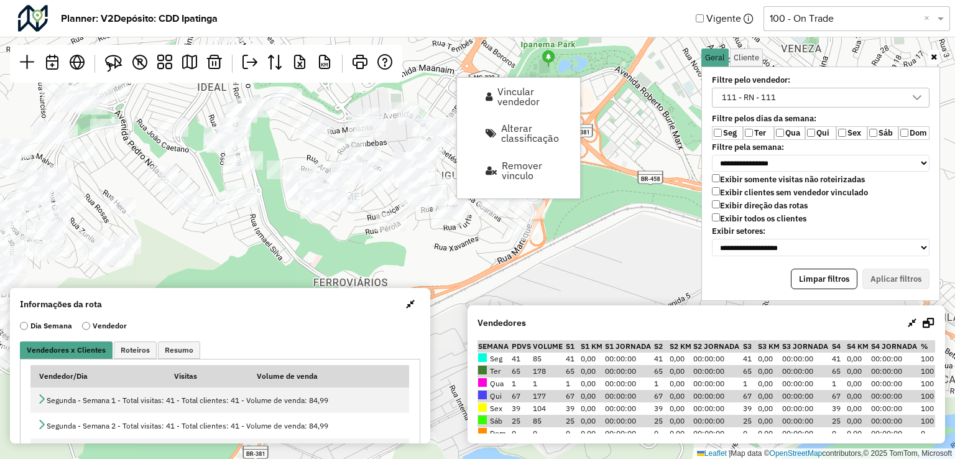
select select "*"
select select "********"
select select "*"
select select "********"
select select "*"
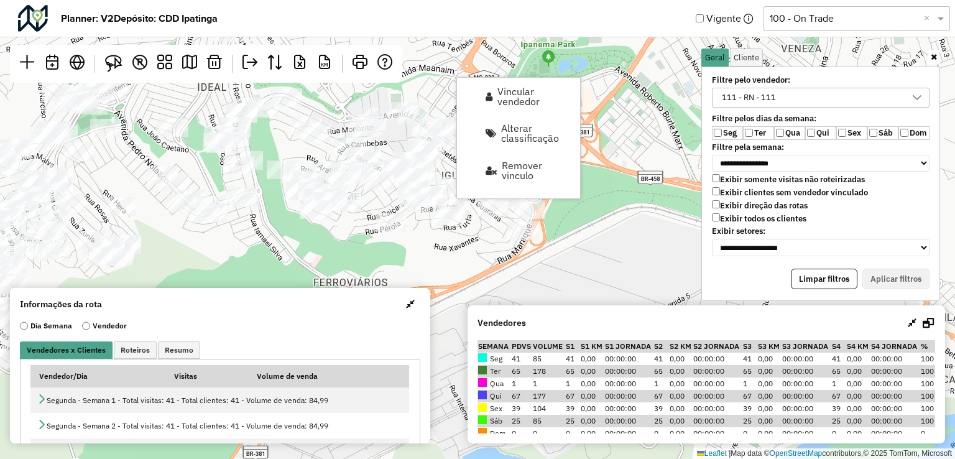
select select "********"
select select "*"
select select "********"
select select "*"
select select "********"
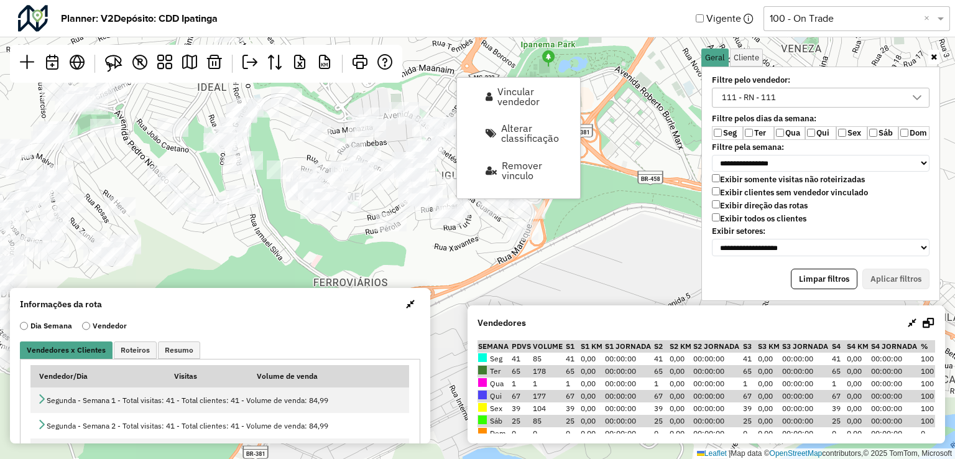
select select "*"
select select "********"
select select "*"
select select "********"
select select "*"
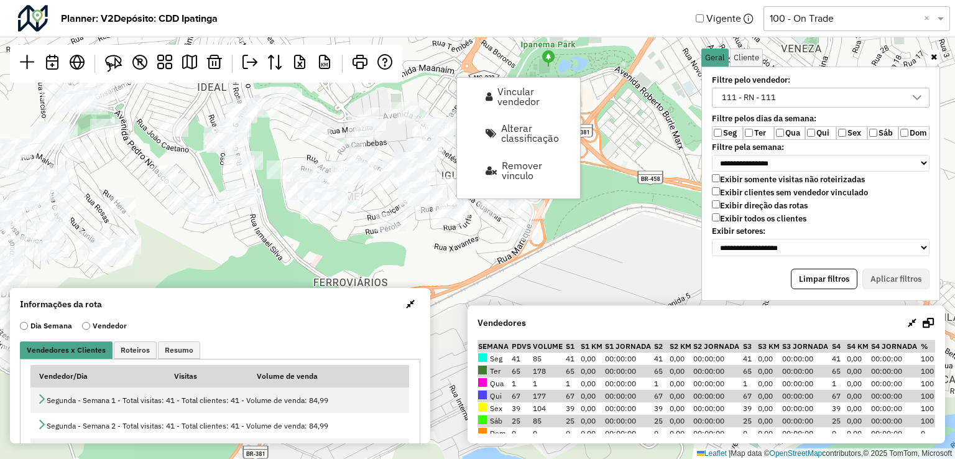
select select "********"
select select "*"
select select "********"
select select "*"
select select "********"
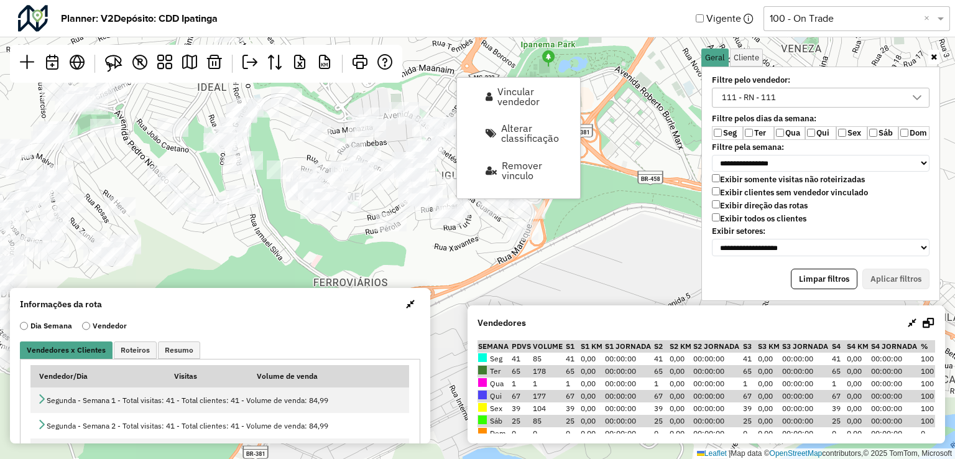
select select "*"
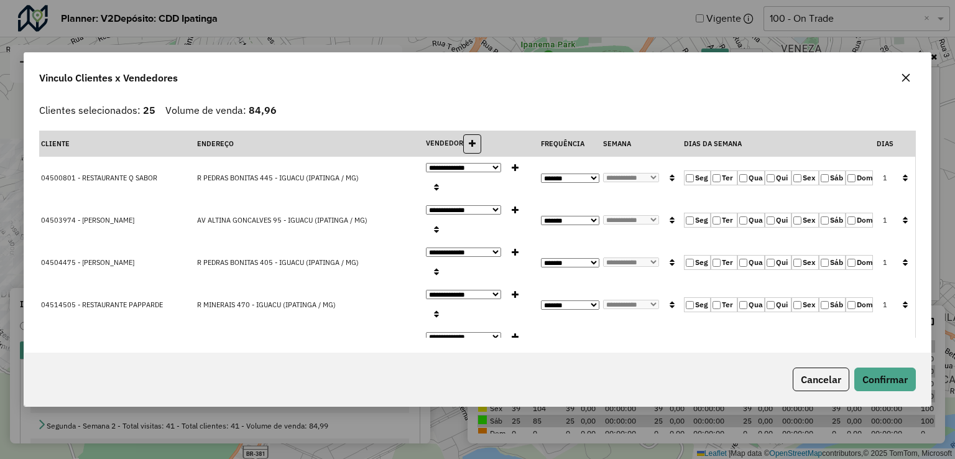
click at [905, 171] on button "button" at bounding box center [905, 178] width 16 height 19
click at [875, 374] on button "Confirmar" at bounding box center [885, 379] width 62 height 24
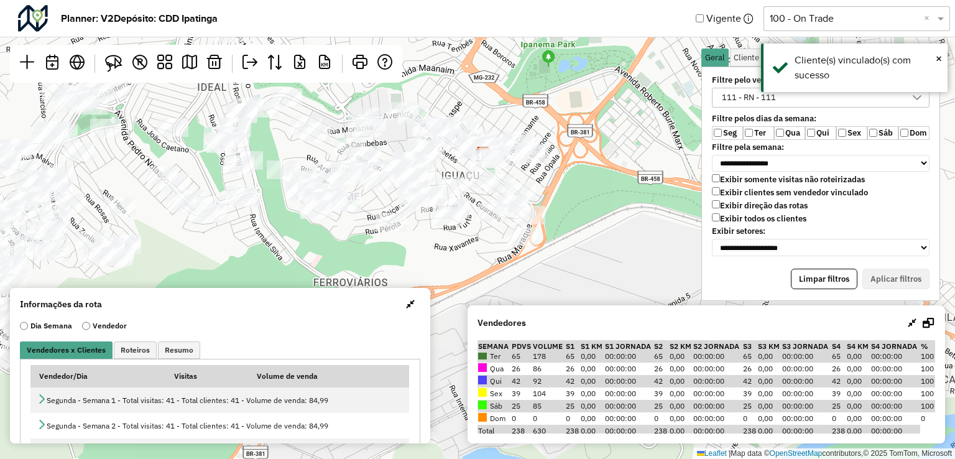
scroll to position [0, 0]
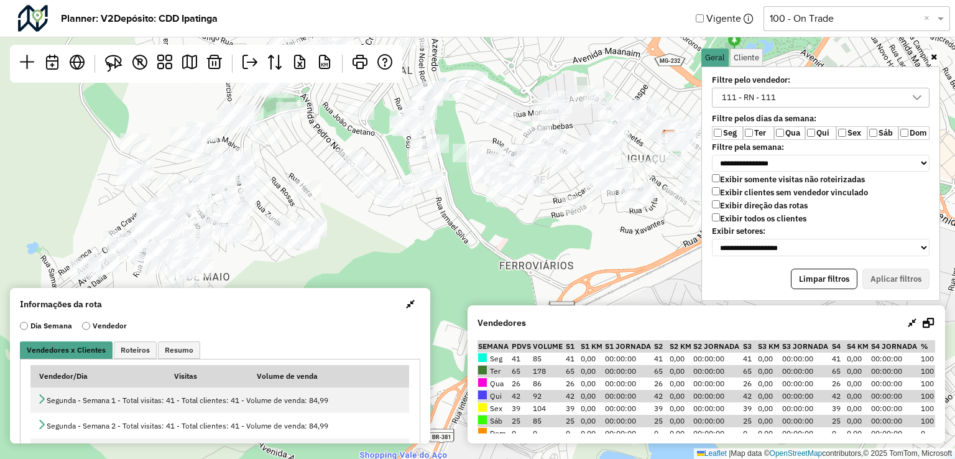
drag, startPoint x: 294, startPoint y: 261, endPoint x: 480, endPoint y: 244, distance: 186.7
click at [480, 244] on div "Leaflet | Map data © OpenStreetMap contributors,© 2025 TomTom, Microsoft" at bounding box center [477, 229] width 955 height 459
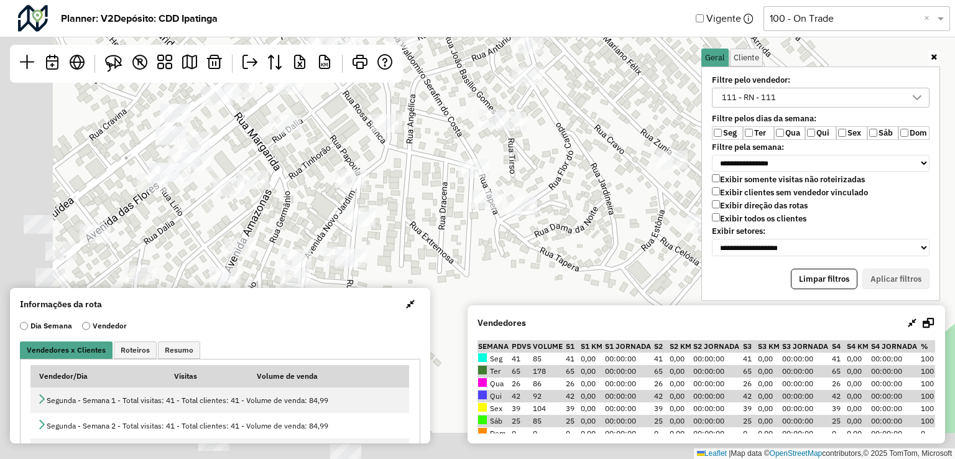
drag, startPoint x: 316, startPoint y: 149, endPoint x: 367, endPoint y: 113, distance: 63.3
click at [367, 113] on div "Leaflet | Map data © OpenStreetMap contributors,© 2025 TomTom, Microsoft" at bounding box center [477, 229] width 955 height 459
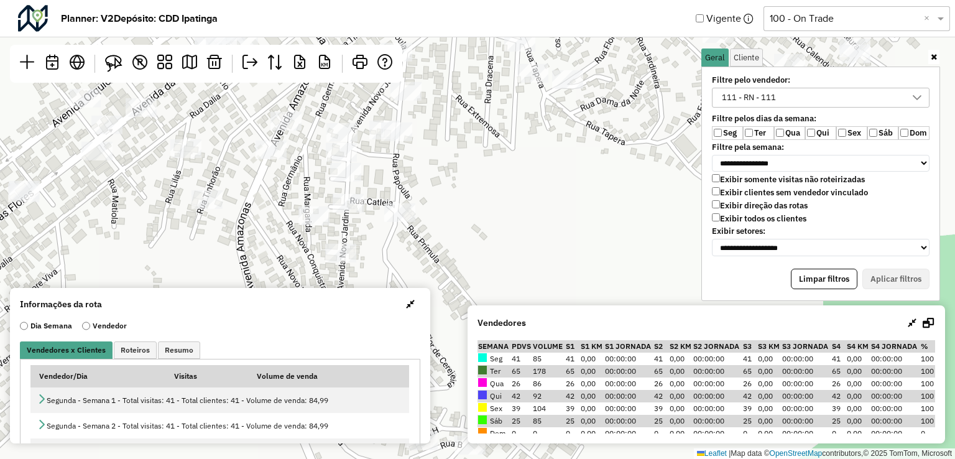
drag, startPoint x: 422, startPoint y: 242, endPoint x: 437, endPoint y: 108, distance: 135.7
click at [437, 108] on div "Leaflet | Map data © OpenStreetMap contributors,© 2025 TomTom, Microsoft" at bounding box center [477, 229] width 955 height 459
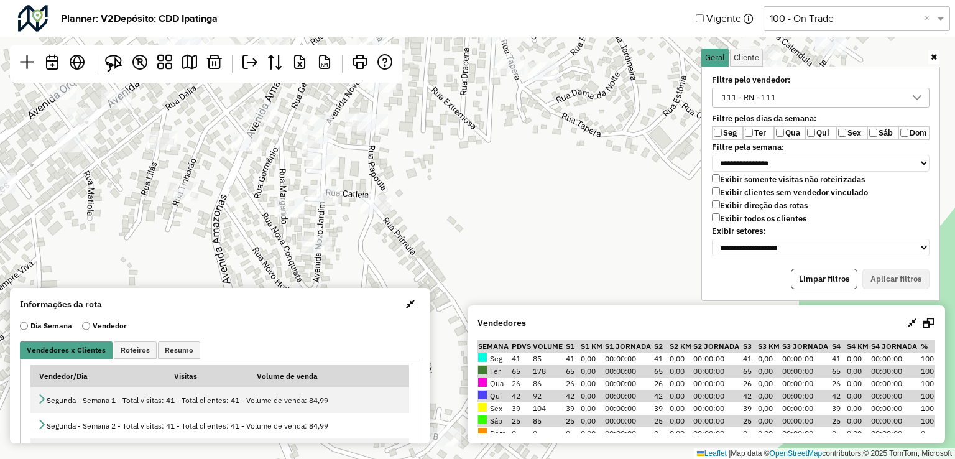
click at [446, 219] on div "Leaflet | Map data © OpenStreetMap contributors,© 2025 TomTom, Microsoft" at bounding box center [477, 229] width 955 height 459
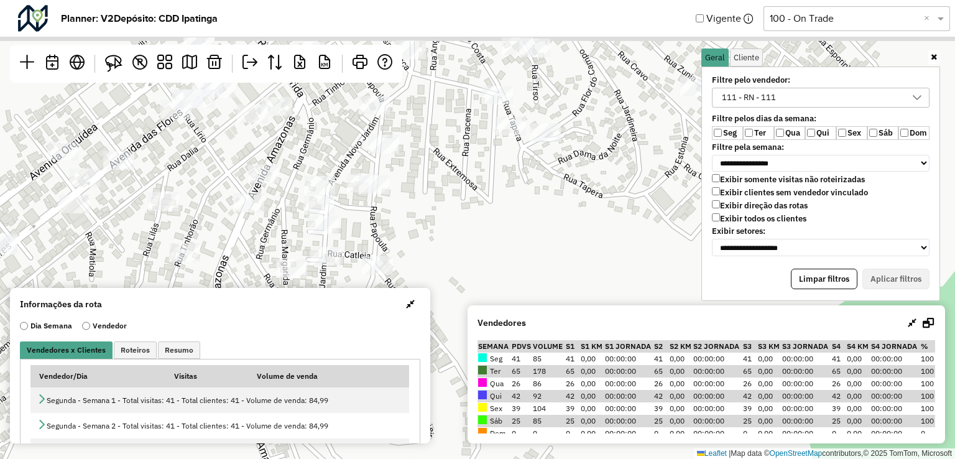
drag, startPoint x: 418, startPoint y: 141, endPoint x: 421, endPoint y: 225, distance: 84.0
click at [421, 225] on div "Leaflet | Map data © OpenStreetMap contributors,© 2025 TomTom, Microsoft" at bounding box center [477, 229] width 955 height 459
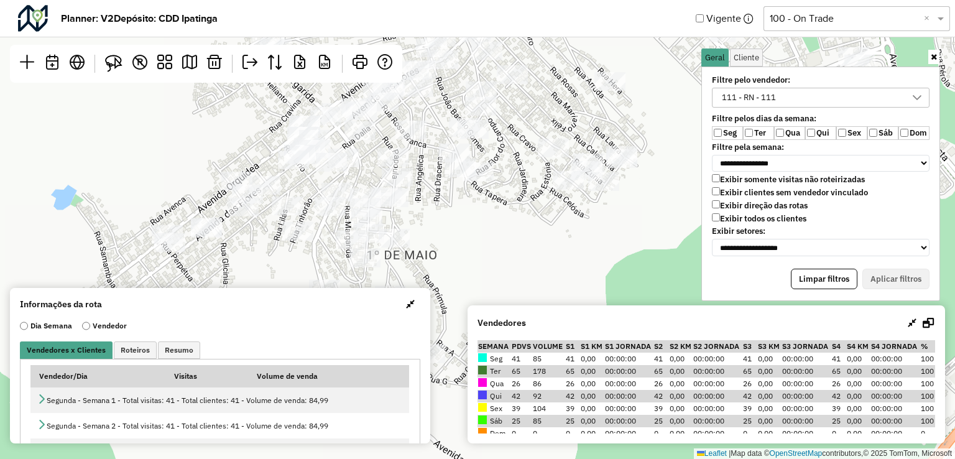
drag, startPoint x: 423, startPoint y: 244, endPoint x: 417, endPoint y: 225, distance: 20.1
click at [417, 225] on div "Leaflet | Map data © OpenStreetMap contributors,© 2025 TomTom, Microsoft" at bounding box center [477, 229] width 955 height 459
click at [114, 67] on img at bounding box center [113, 63] width 17 height 17
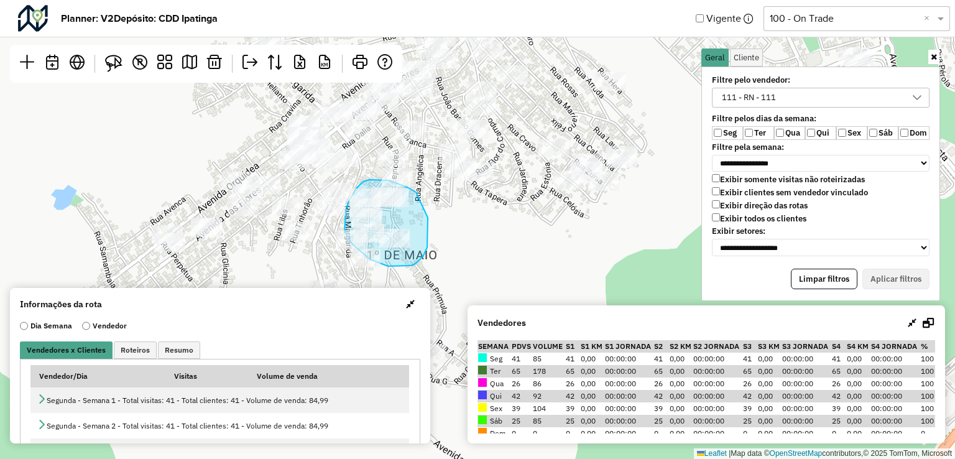
drag, startPoint x: 416, startPoint y: 192, endPoint x: 428, endPoint y: 217, distance: 27.5
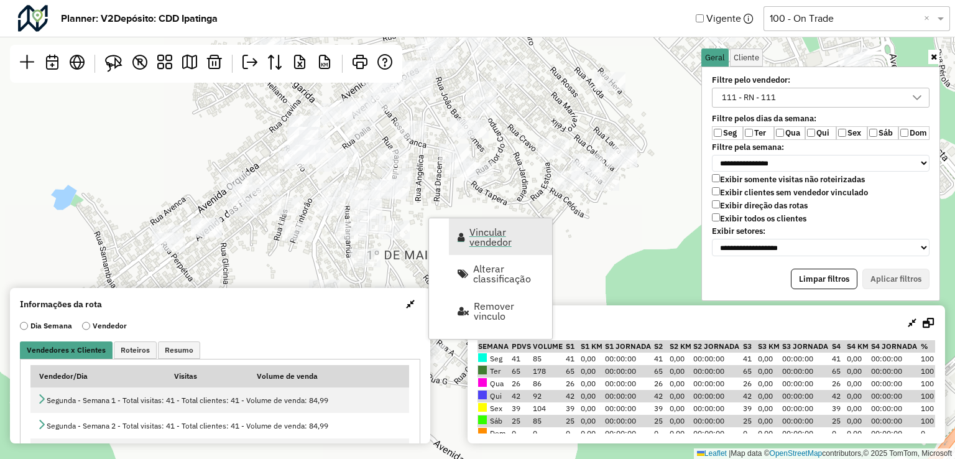
click at [473, 241] on span "Vincular vendedor" at bounding box center [506, 237] width 75 height 20
select select "********"
select select "*"
select select "********"
select select "*"
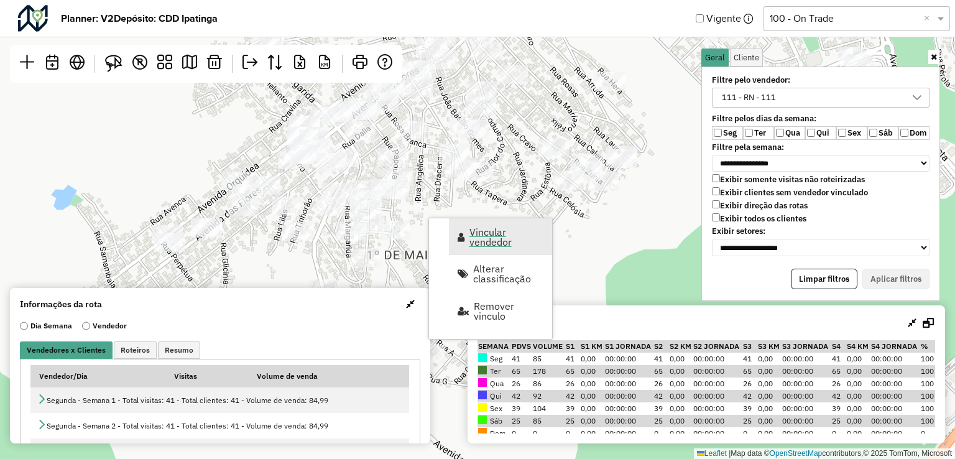
select select "********"
select select "*"
select select "********"
select select "*"
select select "********"
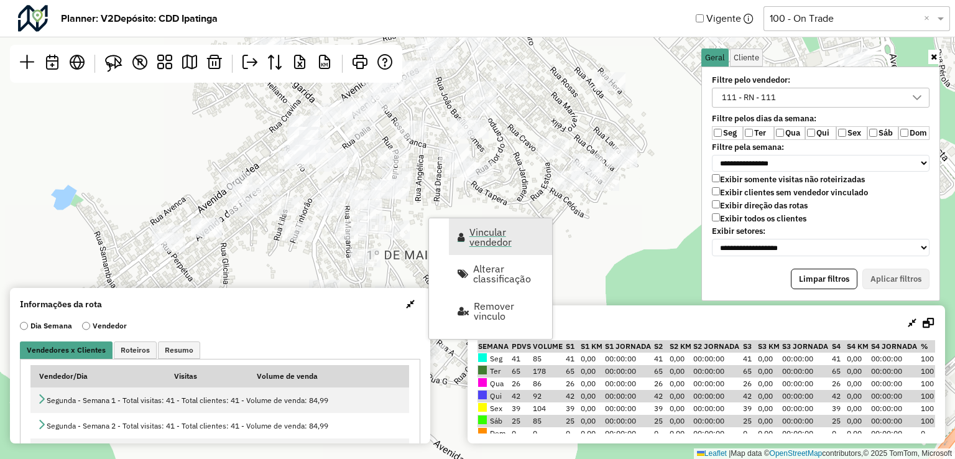
select select "*"
select select "********"
select select "*"
select select "********"
select select "*"
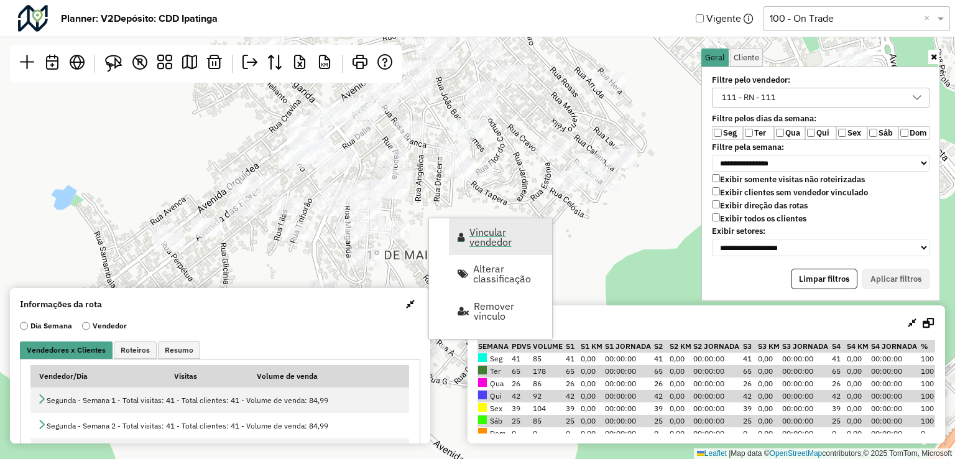
select select "********"
select select "*"
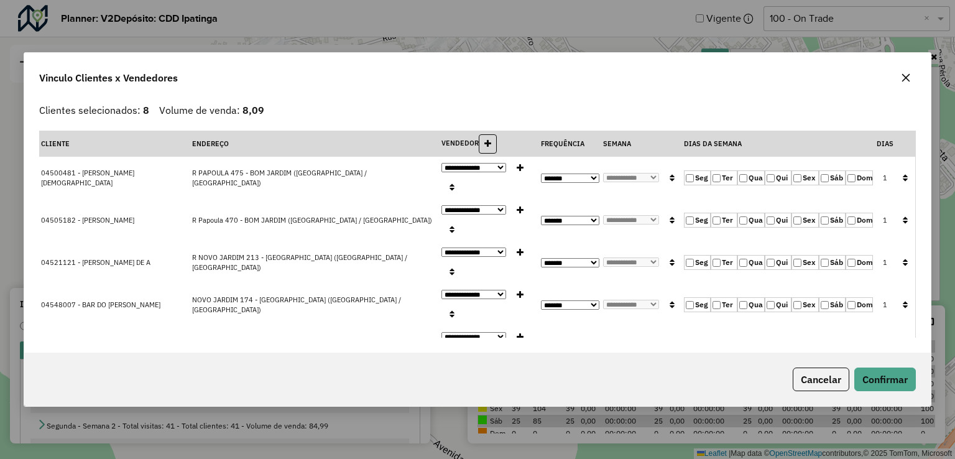
click at [908, 83] on button "button" at bounding box center [906, 78] width 20 height 20
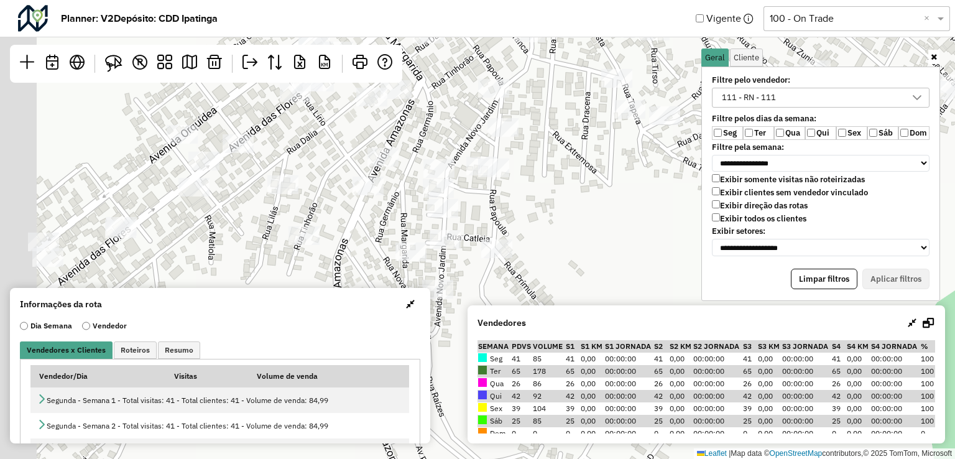
drag, startPoint x: 437, startPoint y: 235, endPoint x: 570, endPoint y: 225, distance: 132.8
click at [570, 225] on div "Leaflet | Map data © OpenStreetMap contributors,© 2025 TomTom, Microsoft" at bounding box center [477, 229] width 955 height 459
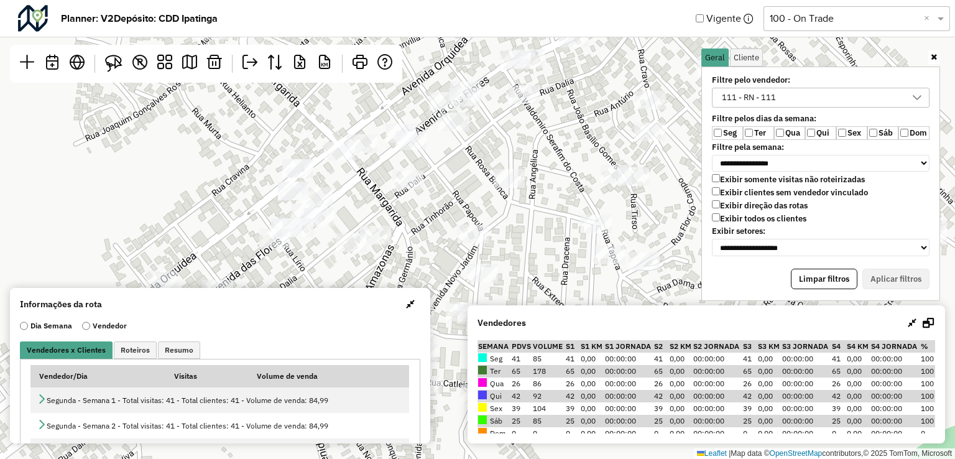
drag, startPoint x: 446, startPoint y: 164, endPoint x: 417, endPoint y: 298, distance: 136.8
click at [417, 298] on hb-planner "**********" at bounding box center [477, 229] width 955 height 459
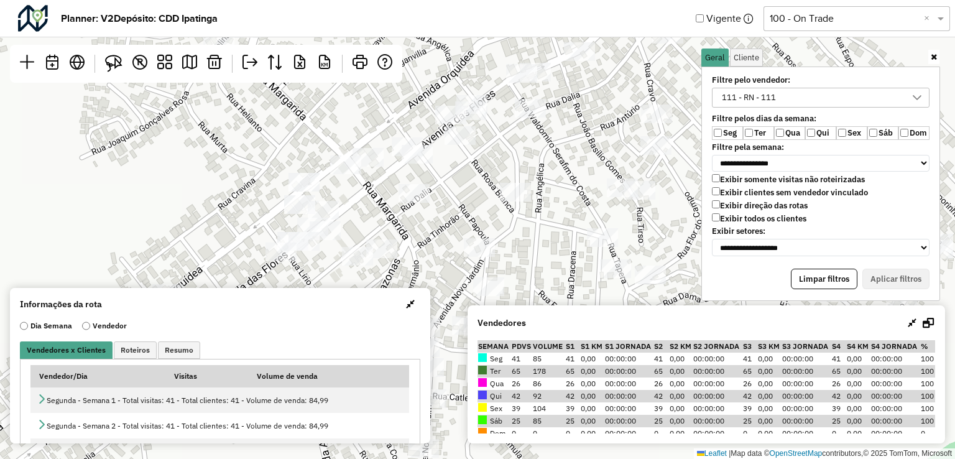
drag, startPoint x: 390, startPoint y: 190, endPoint x: 397, endPoint y: 203, distance: 15.0
click at [397, 203] on div "Leaflet | Map data © OpenStreetMap contributors,© 2025 TomTom, Microsoft" at bounding box center [477, 229] width 955 height 459
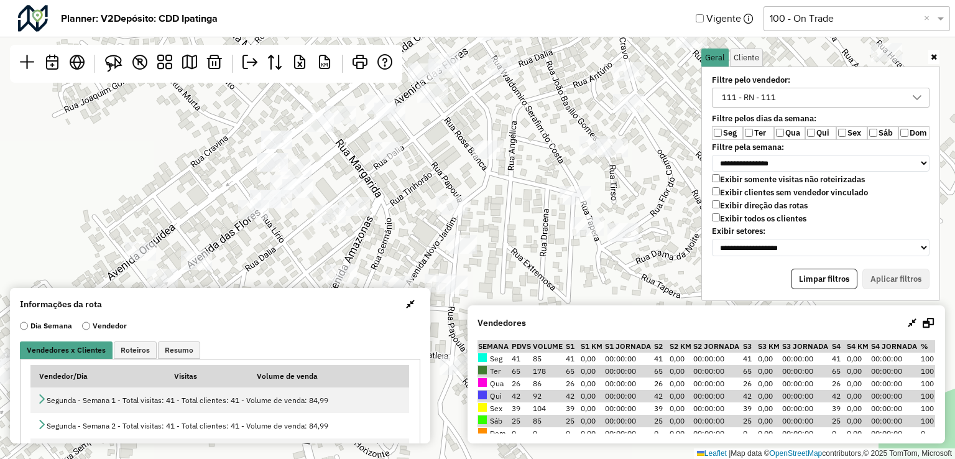
drag, startPoint x: 483, startPoint y: 231, endPoint x: 454, endPoint y: 188, distance: 51.6
click at [454, 188] on div "Leaflet | Map data © OpenStreetMap contributors,© 2025 TomTom, Microsoft" at bounding box center [477, 229] width 955 height 459
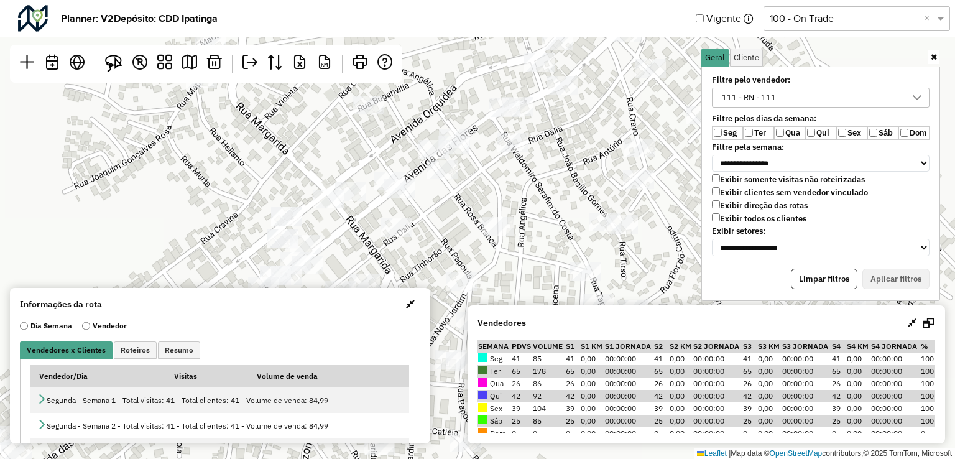
drag, startPoint x: 494, startPoint y: 300, endPoint x: 496, endPoint y: 316, distance: 16.3
click at [496, 316] on hb-planner "**********" at bounding box center [477, 229] width 955 height 459
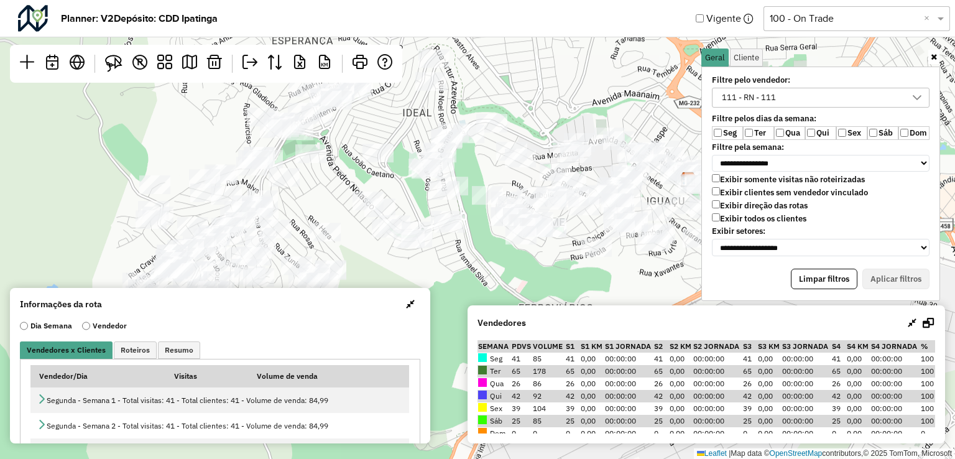
drag, startPoint x: 505, startPoint y: 168, endPoint x: 325, endPoint y: 144, distance: 181.9
click at [326, 144] on div "Leaflet | Map data © OpenStreetMap contributors,© 2025 TomTom, Microsoft" at bounding box center [477, 229] width 955 height 459
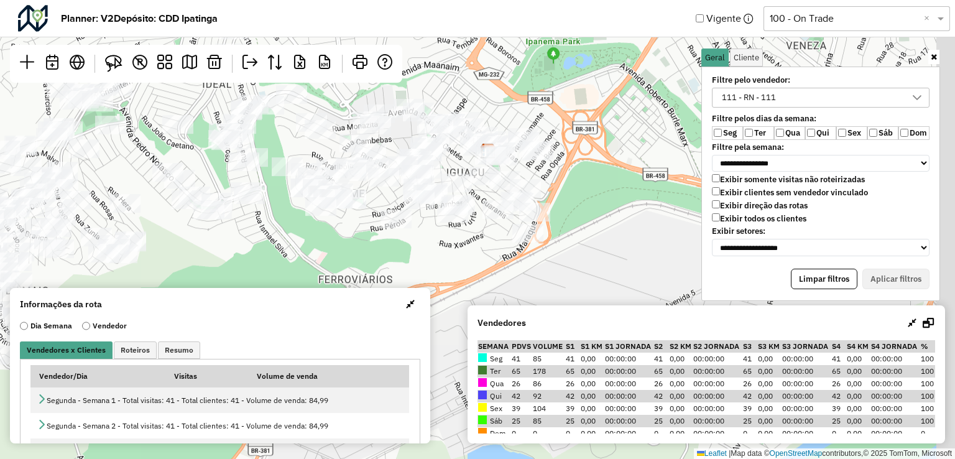
drag, startPoint x: 451, startPoint y: 225, endPoint x: 248, endPoint y: 196, distance: 205.4
click at [248, 196] on div "Leaflet | Map data © OpenStreetMap contributors,© 2025 TomTom, Microsoft" at bounding box center [477, 229] width 955 height 459
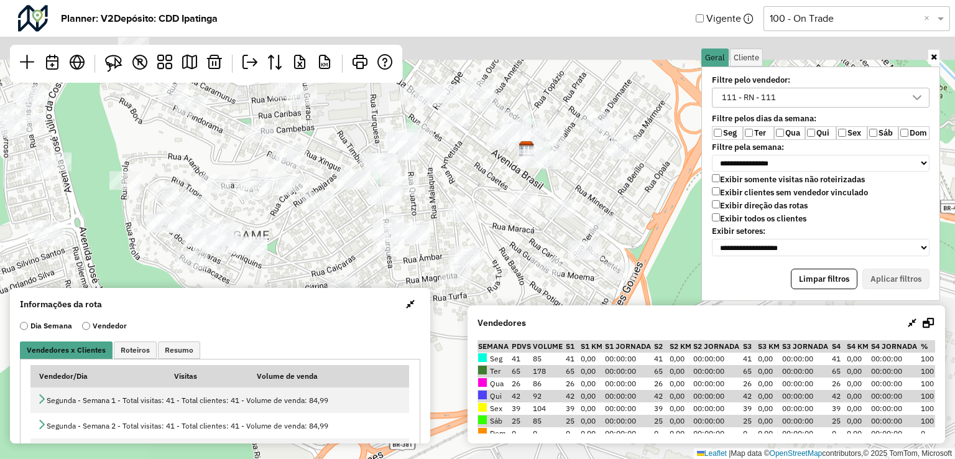
drag, startPoint x: 476, startPoint y: 206, endPoint x: 492, endPoint y: 310, distance: 105.0
click at [492, 310] on hb-planner "**********" at bounding box center [477, 229] width 955 height 459
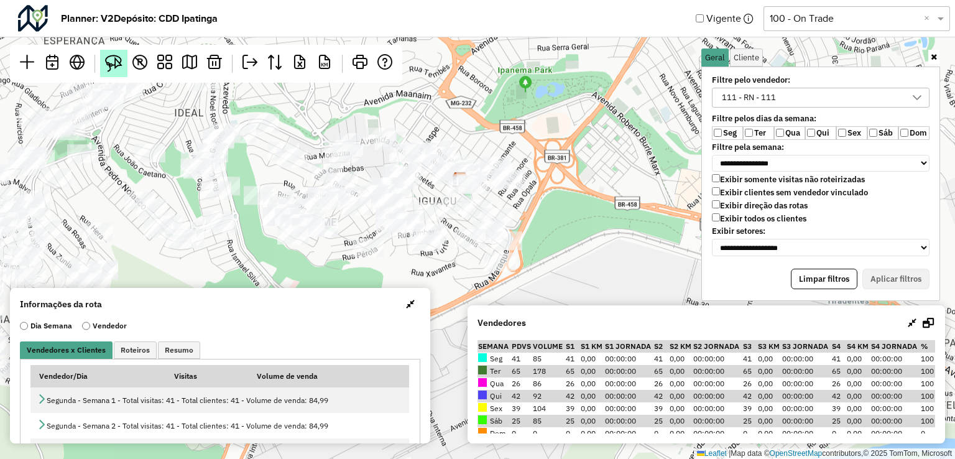
click at [114, 52] on link at bounding box center [113, 63] width 27 height 27
drag, startPoint x: 270, startPoint y: 108, endPoint x: 284, endPoint y: 97, distance: 17.3
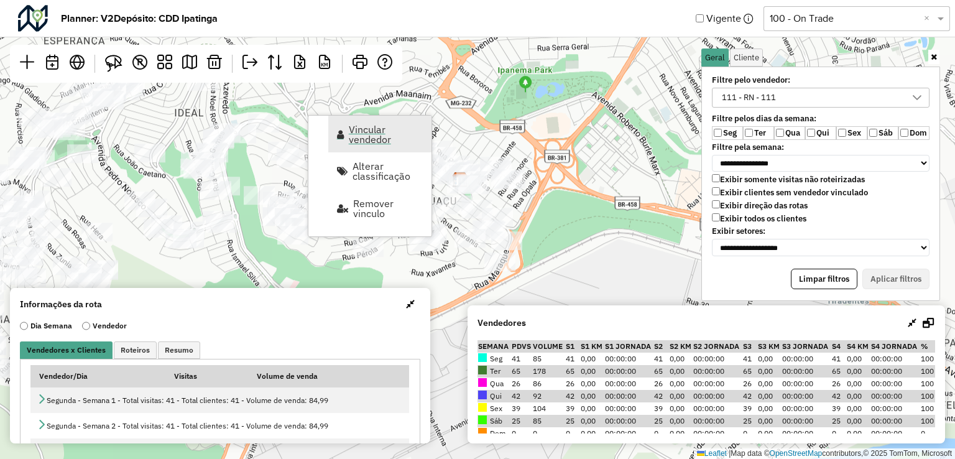
click at [363, 134] on span "Vincular vendedor" at bounding box center [386, 134] width 75 height 20
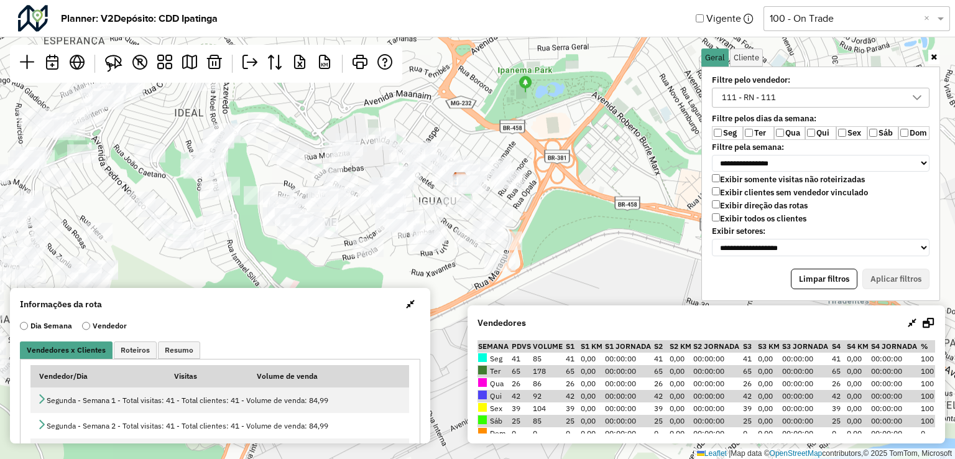
select select "********"
select select "*"
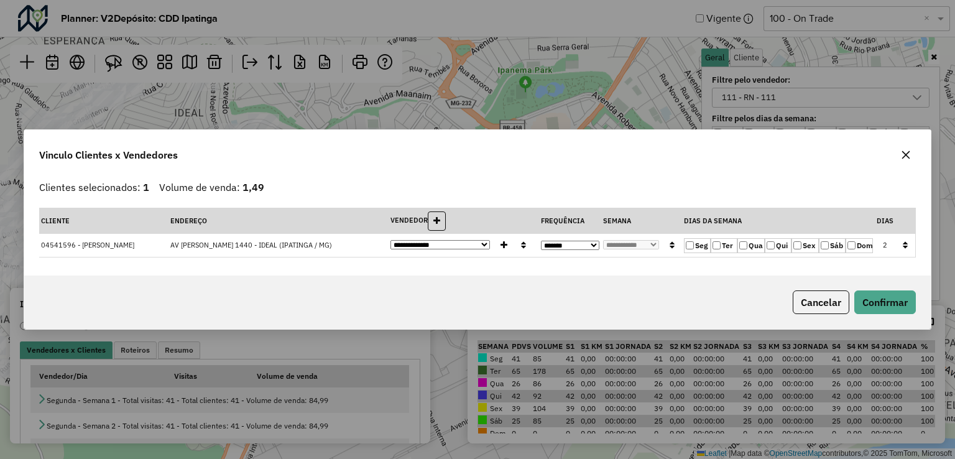
click at [749, 246] on label "Qua" at bounding box center [750, 245] width 27 height 15
click at [893, 299] on button "Confirmar" at bounding box center [885, 302] width 62 height 24
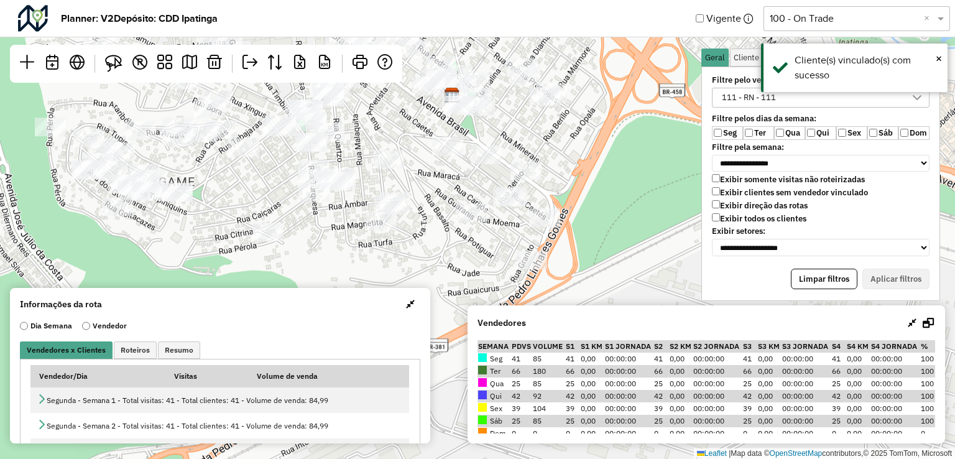
drag, startPoint x: 459, startPoint y: 247, endPoint x: 453, endPoint y: 232, distance: 15.9
click at [453, 232] on div "Leaflet | Map data © OpenStreetMap contributors,© 2025 TomTom, Microsoft" at bounding box center [477, 229] width 955 height 459
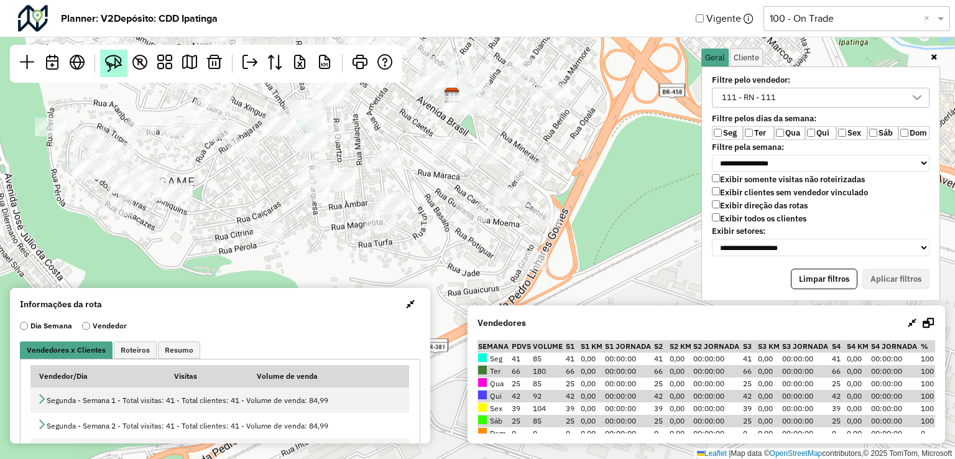
click at [113, 68] on img at bounding box center [113, 63] width 17 height 17
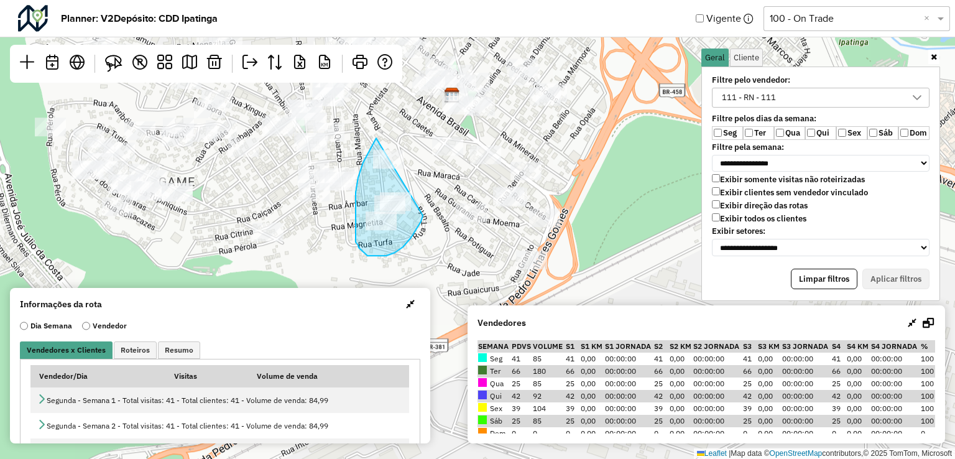
drag, startPoint x: 376, startPoint y: 138, endPoint x: 433, endPoint y: 129, distance: 58.0
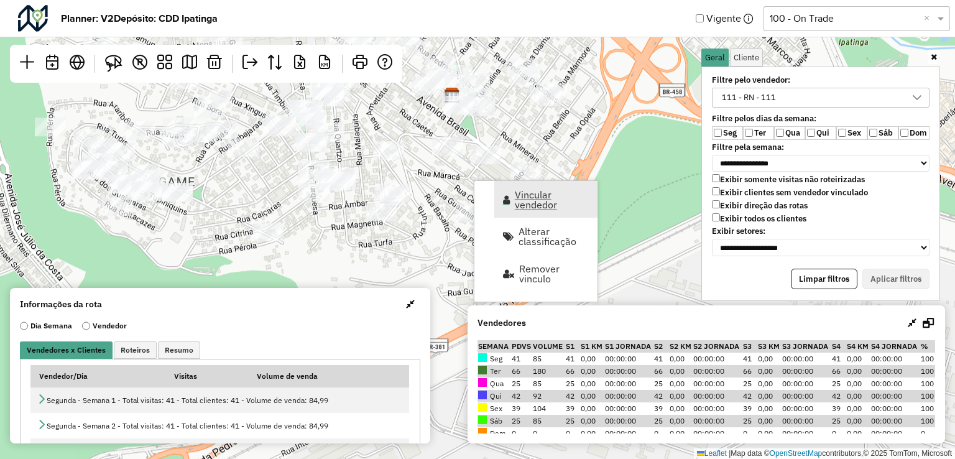
click at [525, 205] on span "Vincular vendedor" at bounding box center [552, 200] width 75 height 20
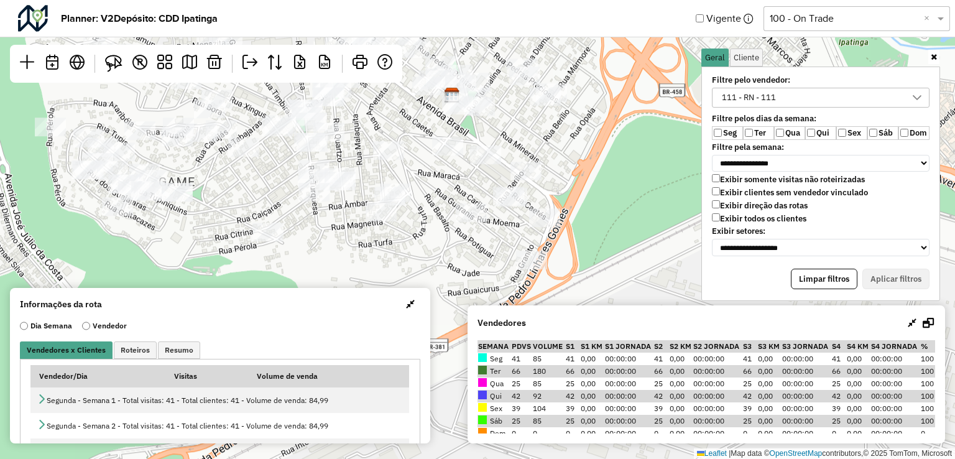
select select "********"
select select "*"
select select "********"
select select "*"
select select "********"
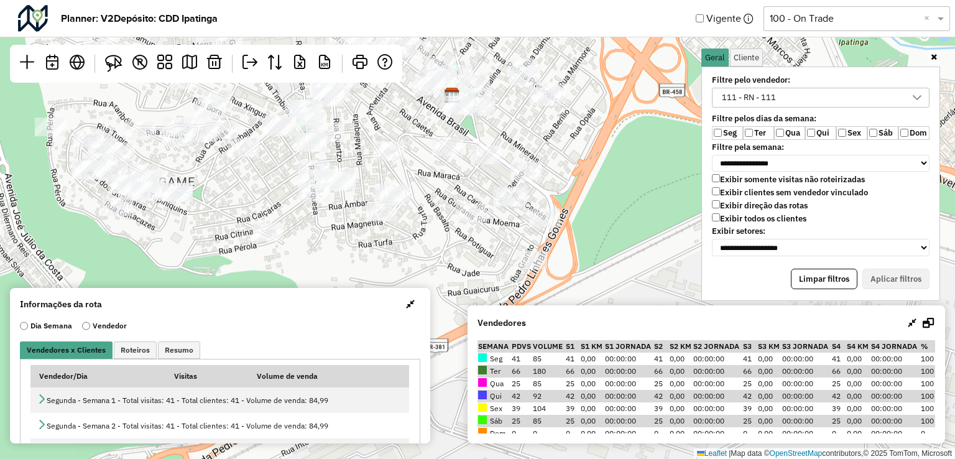
select select "*"
select select "********"
select select "*"
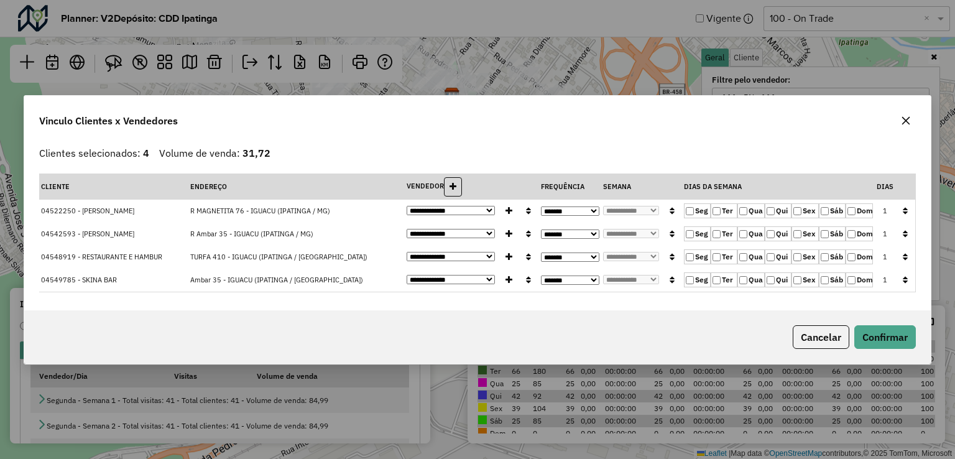
click at [751, 213] on label "Qua" at bounding box center [750, 210] width 27 height 15
click at [726, 209] on label "Ter" at bounding box center [724, 210] width 27 height 15
click at [875, 331] on button "Confirmar" at bounding box center [885, 337] width 62 height 24
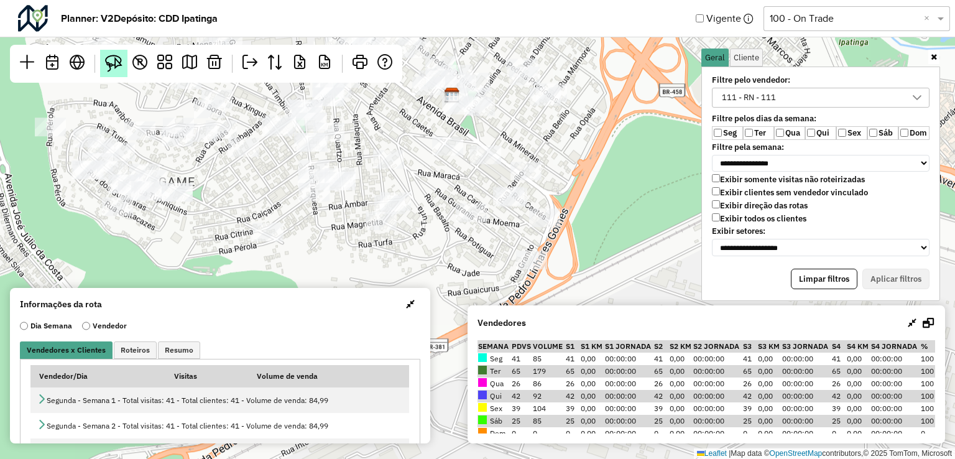
click at [113, 64] on img at bounding box center [113, 63] width 17 height 17
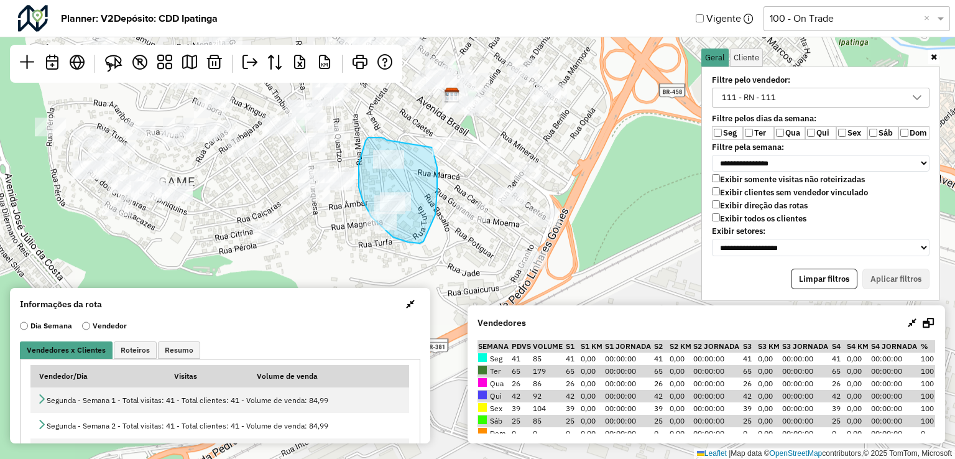
drag, startPoint x: 385, startPoint y: 139, endPoint x: 430, endPoint y: 144, distance: 45.7
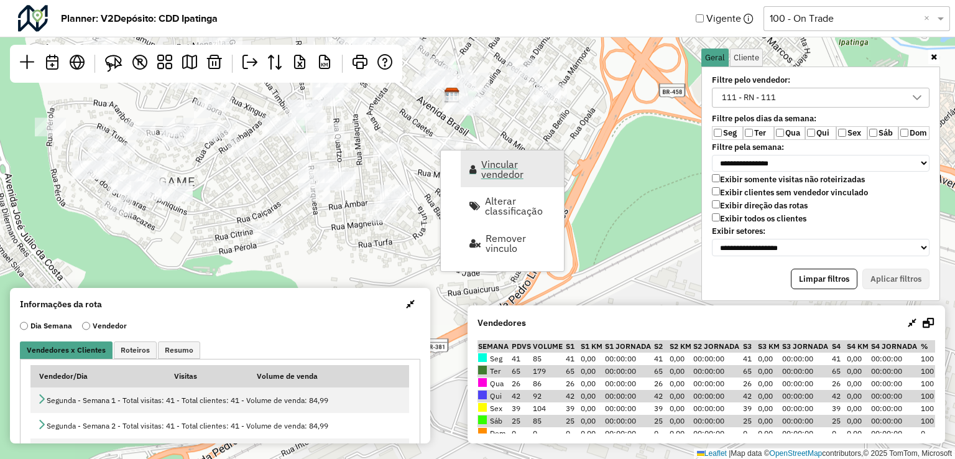
click at [496, 166] on span "Vincular vendedor" at bounding box center [518, 169] width 75 height 20
select select "********"
select select "*"
select select "********"
select select "*"
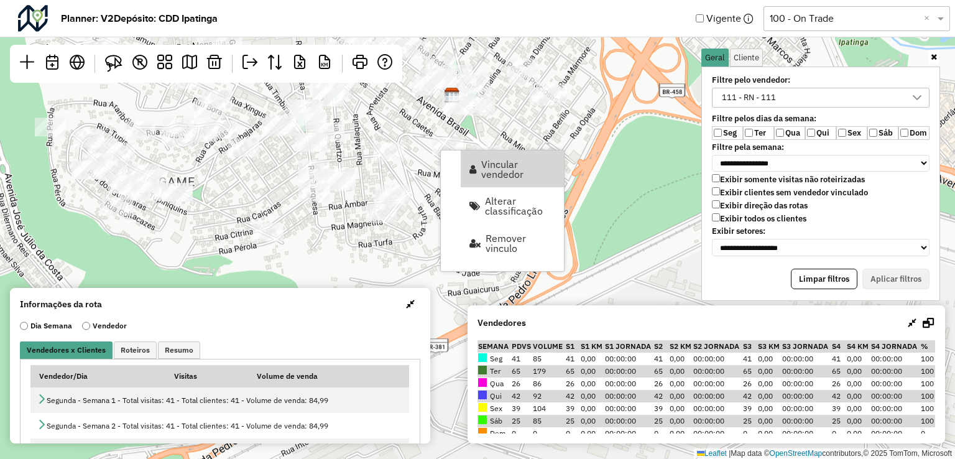
select select "********"
select select "*"
select select "********"
select select "*"
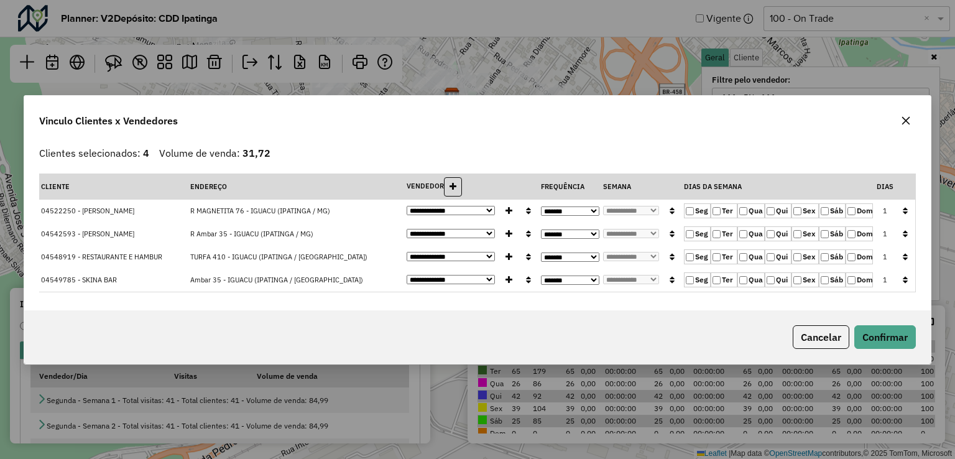
click at [900, 216] on button "button" at bounding box center [905, 210] width 16 height 19
click at [903, 338] on button "Confirmar" at bounding box center [885, 337] width 62 height 24
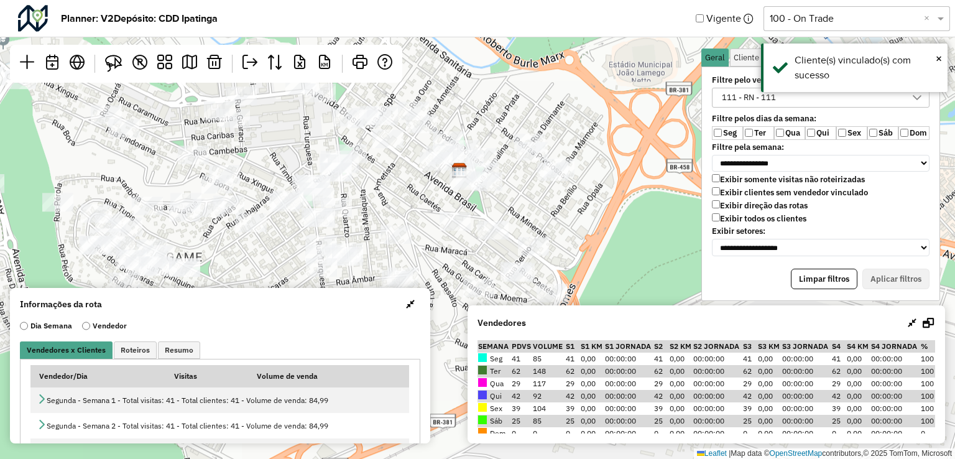
drag, startPoint x: 386, startPoint y: 130, endPoint x: 395, endPoint y: 211, distance: 82.1
click at [395, 211] on div "Leaflet | Map data © OpenStreetMap contributors,© 2025 TomTom, Microsoft" at bounding box center [477, 229] width 955 height 459
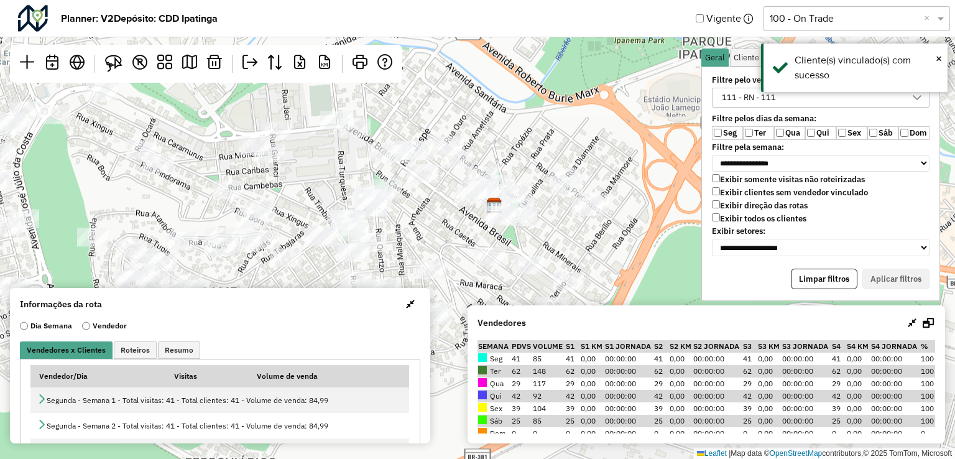
drag, startPoint x: 397, startPoint y: 191, endPoint x: 430, endPoint y: 219, distance: 43.2
click at [430, 219] on div "Leaflet | Map data © OpenStreetMap contributors,© 2025 TomTom, Microsoft" at bounding box center [477, 229] width 955 height 459
click at [110, 67] on img at bounding box center [113, 63] width 17 height 17
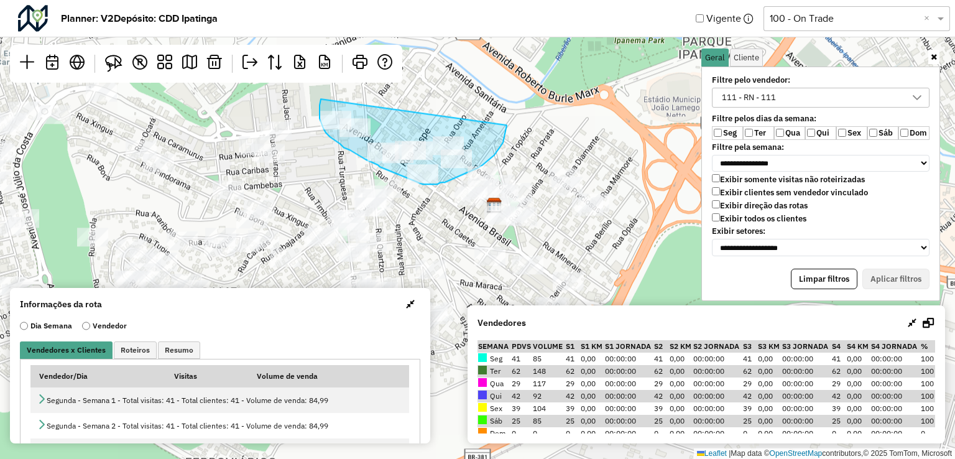
drag, startPoint x: 321, startPoint y: 99, endPoint x: 507, endPoint y: 121, distance: 187.9
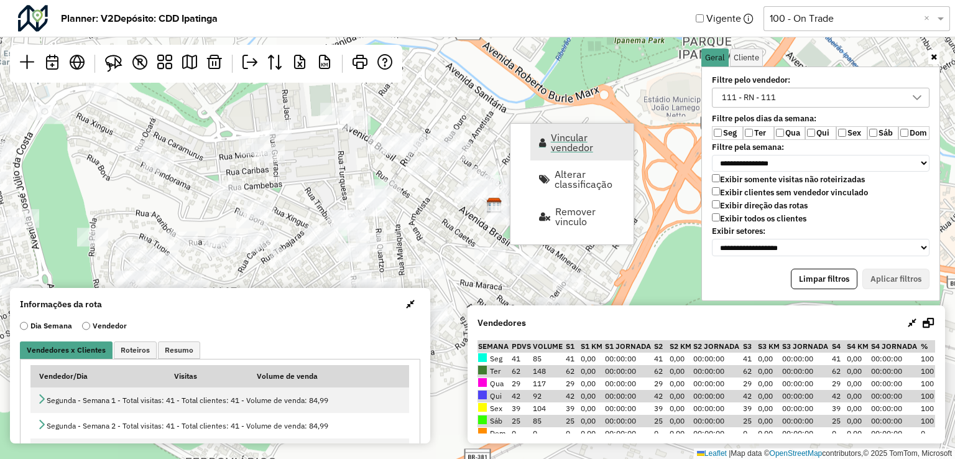
click at [581, 152] on span "Vincular vendedor" at bounding box center [588, 142] width 75 height 20
select select "********"
select select "*"
select select "********"
select select "*"
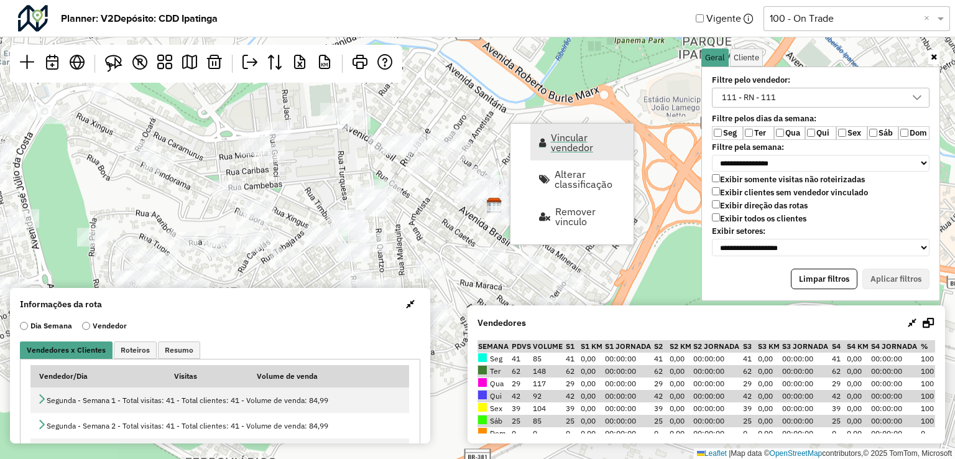
select select "********"
select select "*"
select select "********"
select select "*"
select select "********"
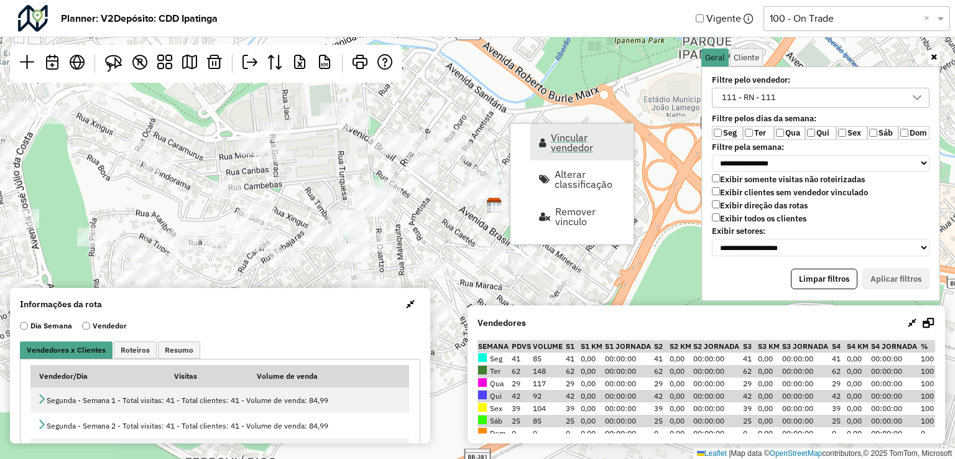
select select "*"
select select "********"
select select "*"
select select "********"
select select "*"
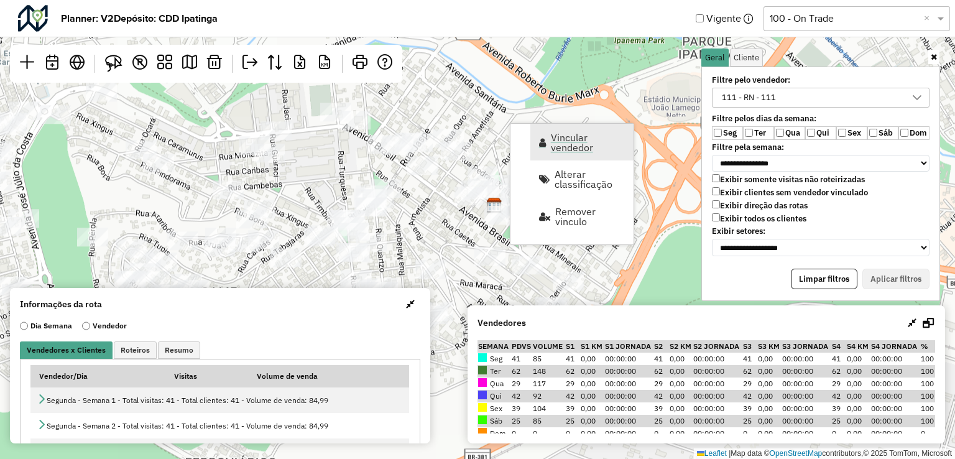
select select "********"
select select "*"
select select "********"
select select "*"
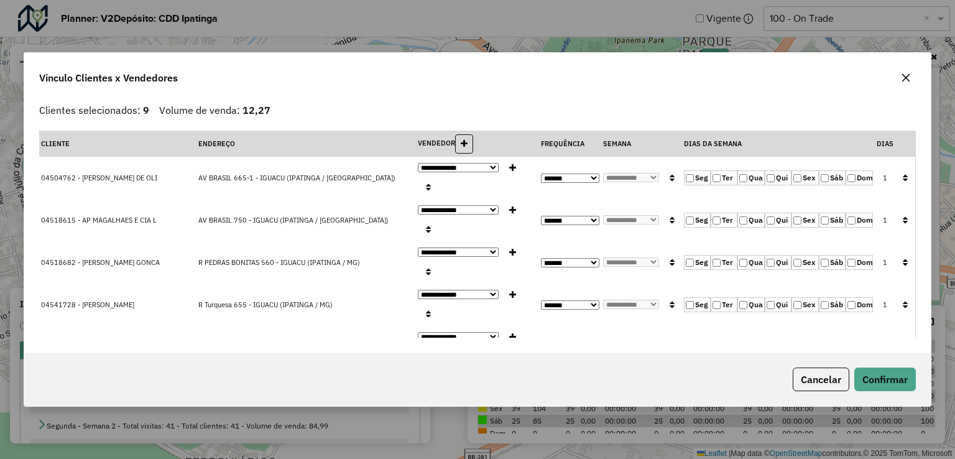
click at [749, 170] on label "Qua" at bounding box center [750, 177] width 27 height 15
click at [898, 169] on button "button" at bounding box center [905, 178] width 16 height 19
click at [890, 389] on button "Confirmar" at bounding box center [885, 379] width 62 height 24
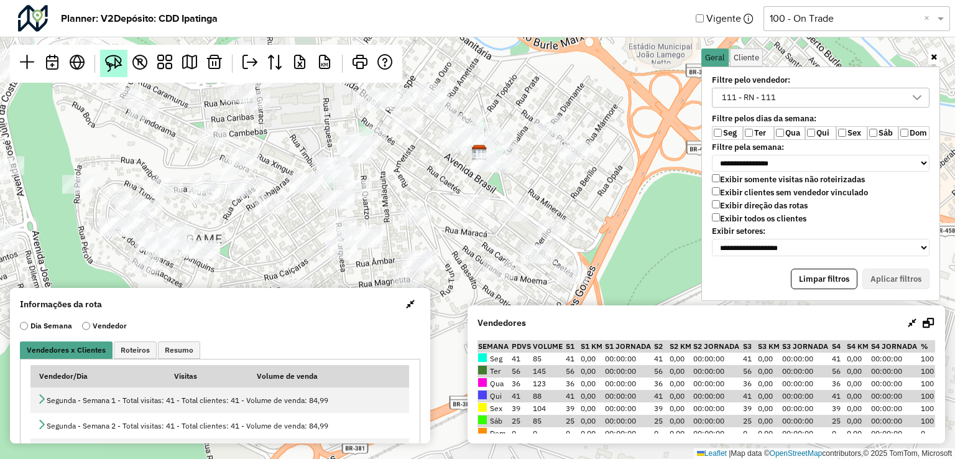
click at [119, 60] on img at bounding box center [113, 63] width 17 height 17
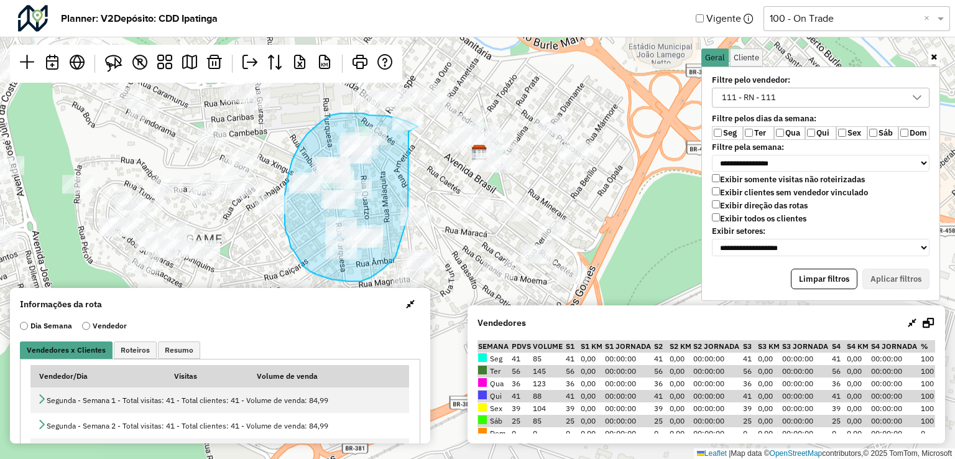
click at [409, 130] on div at bounding box center [407, 120] width 31 height 19
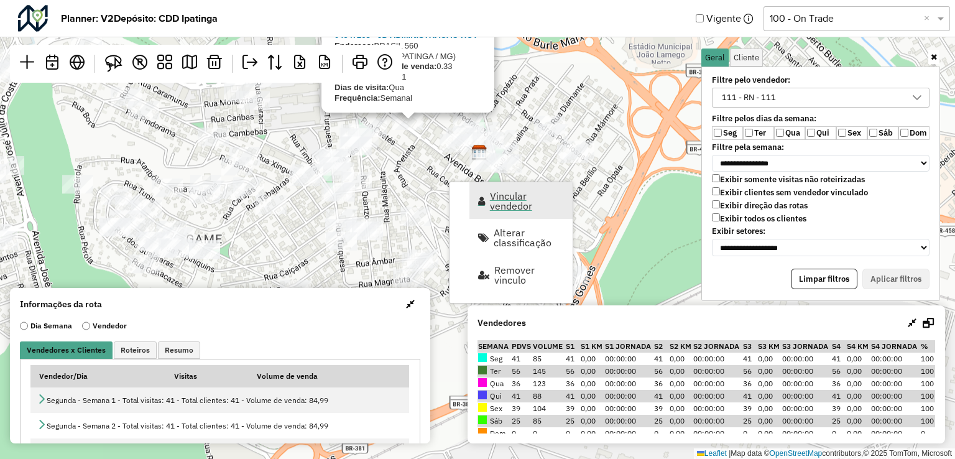
click at [524, 203] on span "Vincular vendedor" at bounding box center [527, 201] width 75 height 20
select select "********"
select select "*"
select select "********"
select select "*"
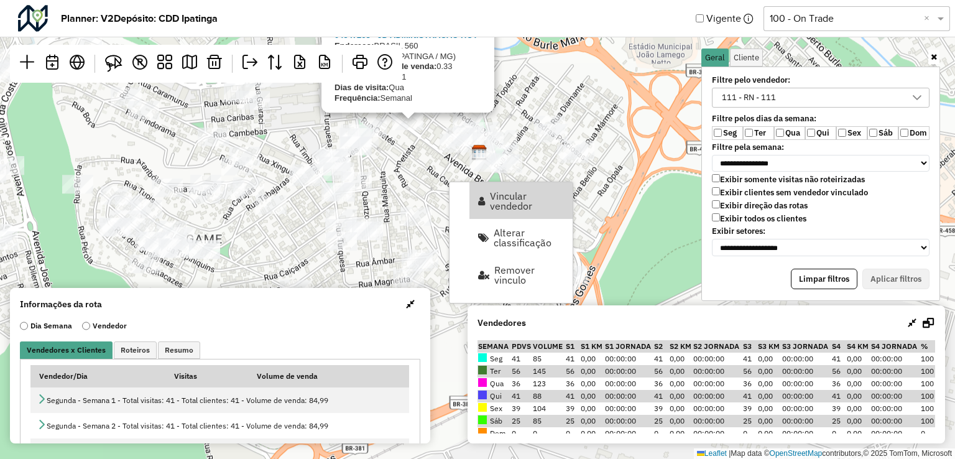
select select "********"
select select "*"
select select "********"
select select "*"
select select "********"
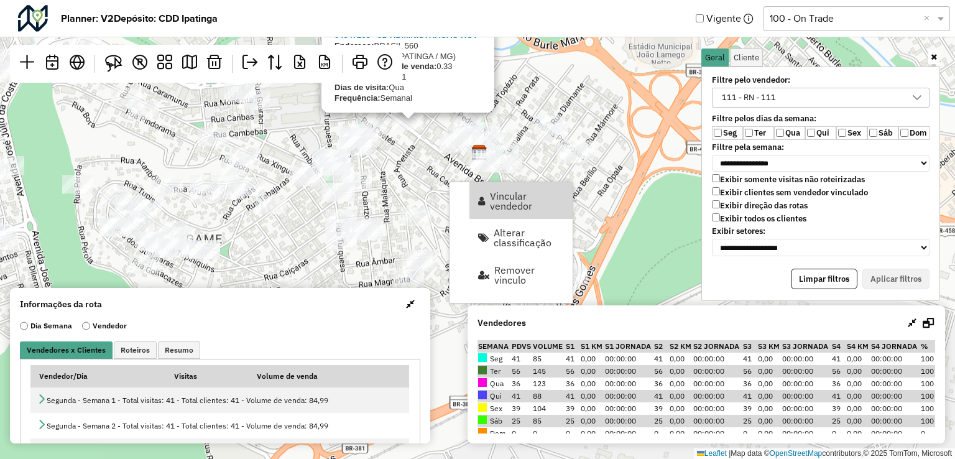
select select "*"
select select "********"
select select "*"
select select "********"
select select "*"
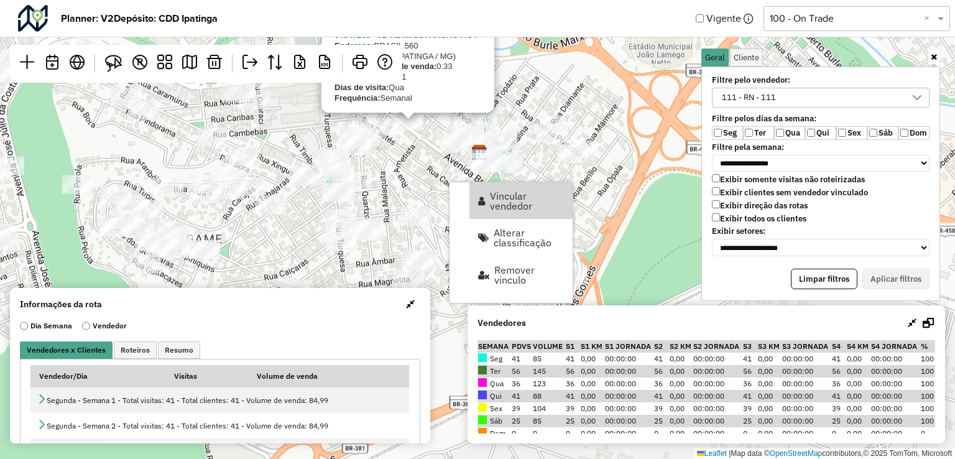
select select "********"
select select "*"
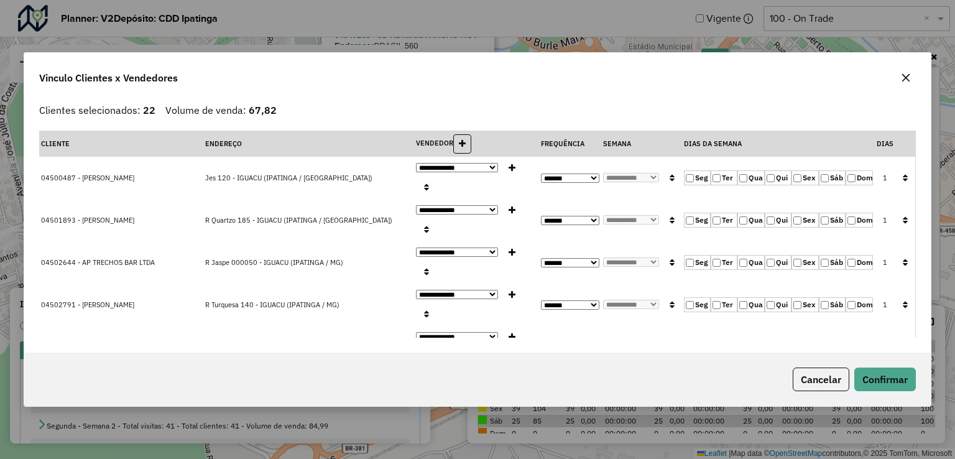
click at [745, 170] on label "Qua" at bounding box center [750, 177] width 27 height 15
click at [711, 172] on label "Ter" at bounding box center [724, 177] width 27 height 15
click at [897, 169] on button "button" at bounding box center [905, 178] width 16 height 19
click at [893, 387] on button "Confirmar" at bounding box center [885, 379] width 62 height 24
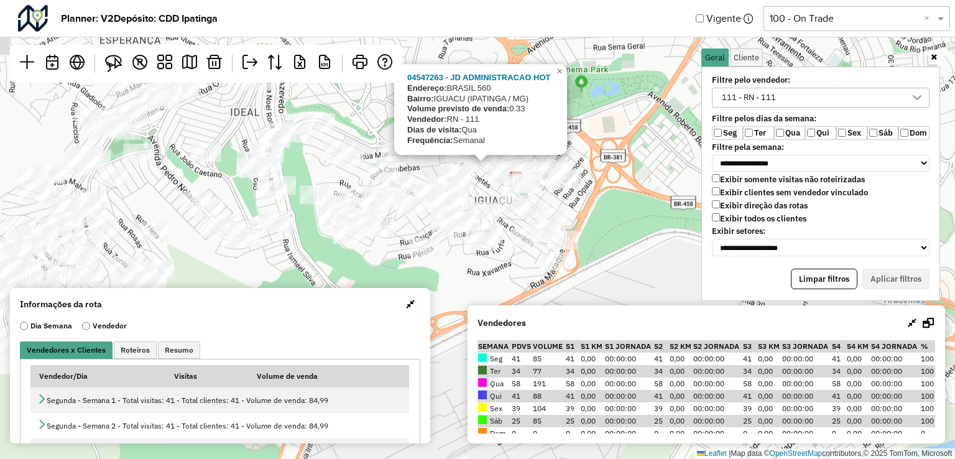
drag, startPoint x: 502, startPoint y: 172, endPoint x: 497, endPoint y: 257, distance: 84.7
click at [497, 257] on div "04547263 - JD ADMINISTRACAO HOT Endereço: BRASIL 560 Bairro: IGUACU (IPATINGA /…" at bounding box center [477, 229] width 955 height 459
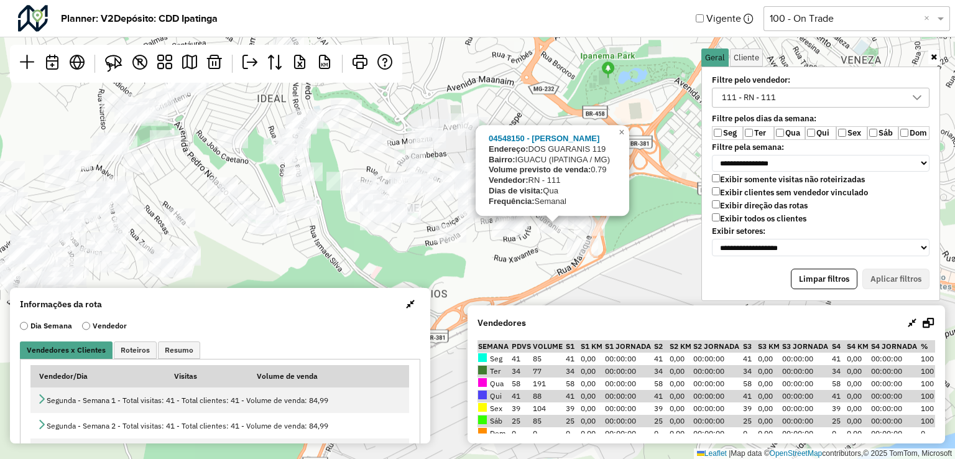
click at [381, 234] on div "04548150 - MARCIA ARAUJO Endereço: DOS GUARANIS 119 Bairro: IGUACU (IPATINGA / …" at bounding box center [477, 229] width 955 height 459
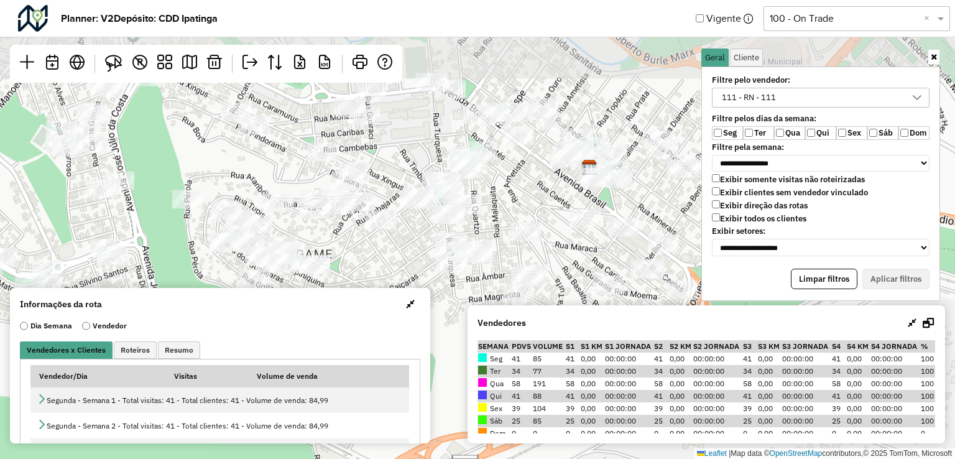
drag, startPoint x: 499, startPoint y: 180, endPoint x: 487, endPoint y: 267, distance: 87.8
click at [487, 267] on div "Leaflet | Map data © OpenStreetMap contributors,© 2025 TomTom, Microsoft" at bounding box center [477, 229] width 955 height 459
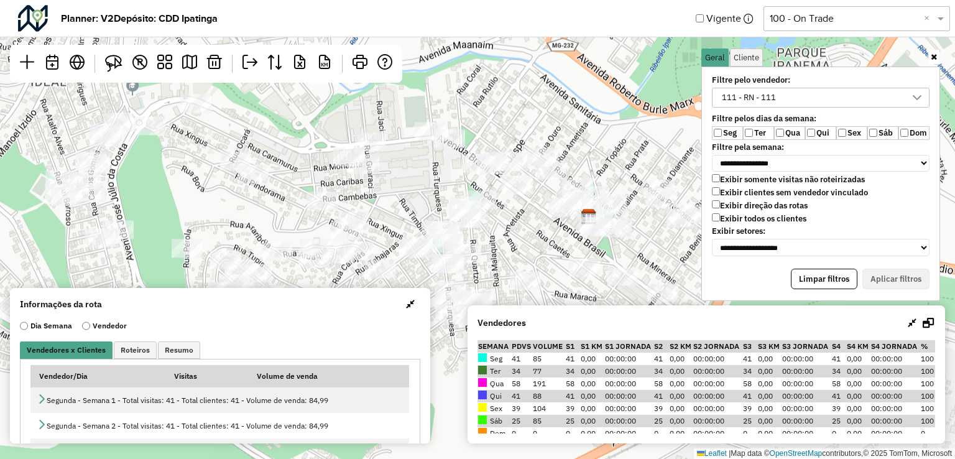
drag, startPoint x: 376, startPoint y: 162, endPoint x: 375, endPoint y: 211, distance: 48.5
click at [375, 211] on div "Leaflet | Map data © OpenStreetMap contributors,© 2025 TomTom, Microsoft" at bounding box center [477, 229] width 955 height 459
click at [114, 65] on img at bounding box center [113, 63] width 17 height 17
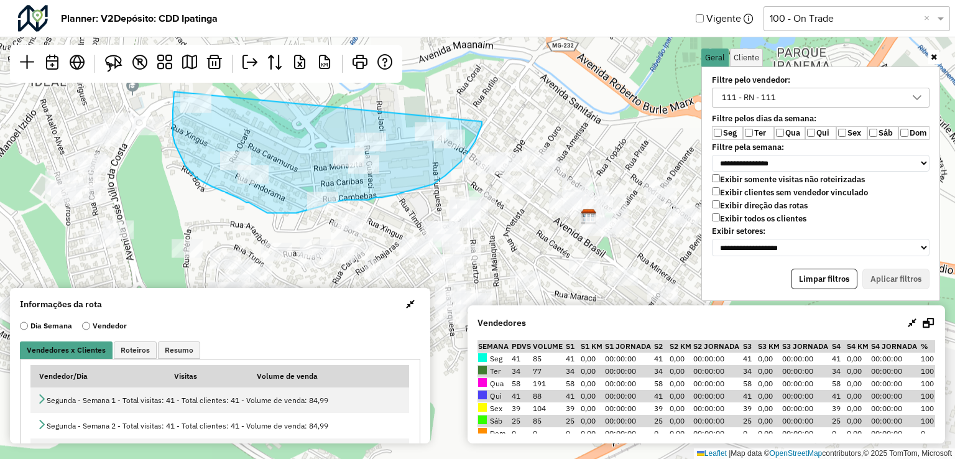
drag, startPoint x: 174, startPoint y: 91, endPoint x: 483, endPoint y: 113, distance: 309.1
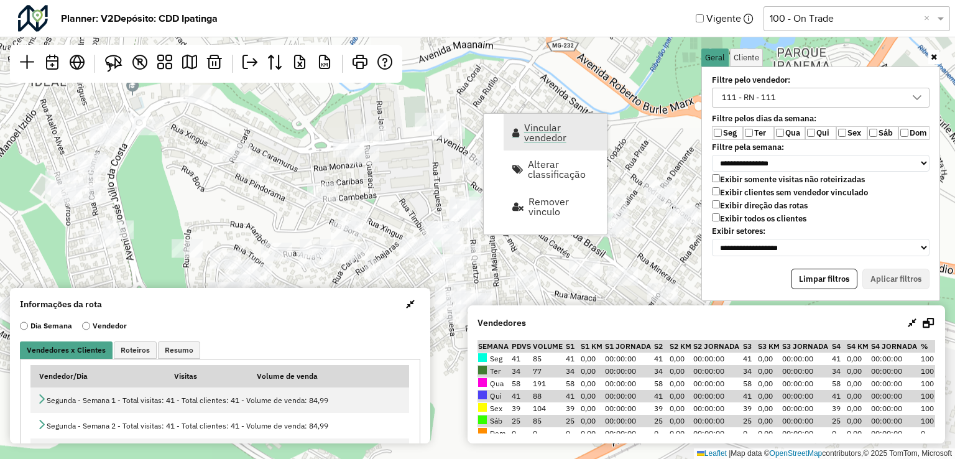
click at [545, 141] on span "Vincular vendedor" at bounding box center [561, 132] width 75 height 20
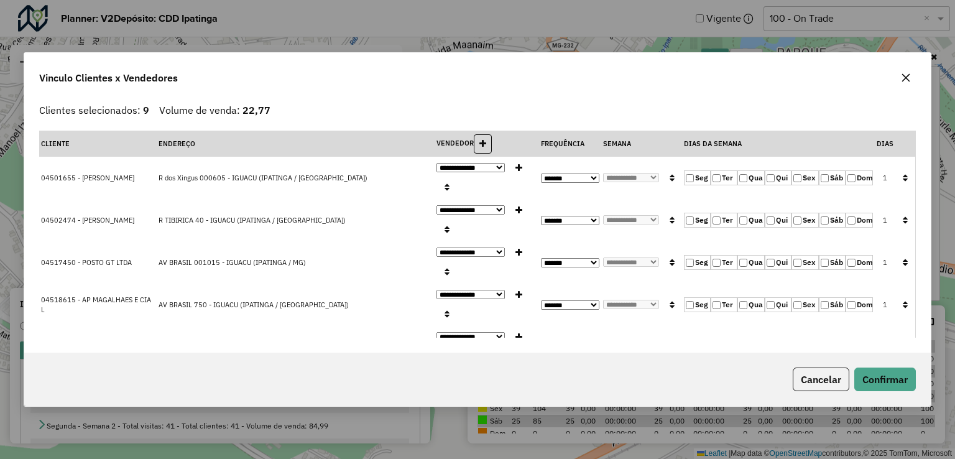
click at [897, 169] on button "button" at bounding box center [905, 178] width 16 height 19
click at [893, 374] on button "Confirmar" at bounding box center [885, 379] width 62 height 24
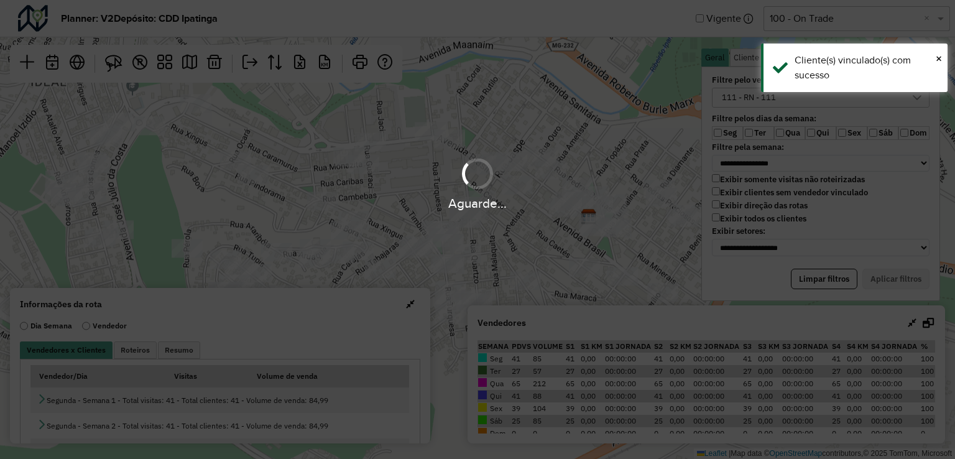
drag, startPoint x: 514, startPoint y: 269, endPoint x: 504, endPoint y: 218, distance: 52.4
click at [504, 218] on div "Aguarde..." at bounding box center [477, 229] width 955 height 459
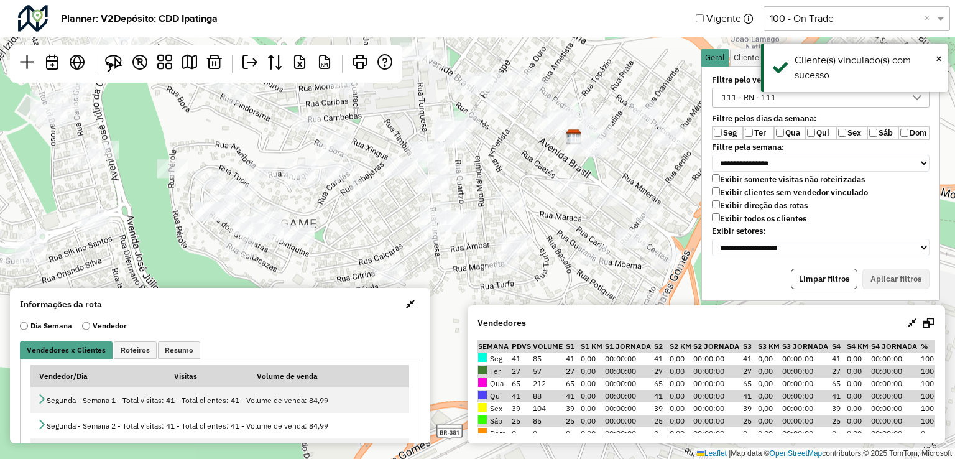
drag, startPoint x: 506, startPoint y: 269, endPoint x: 465, endPoint y: 185, distance: 93.7
click at [487, 188] on div "Leaflet | Map data © OpenStreetMap contributors,© 2025 TomTom, Microsoft" at bounding box center [477, 229] width 955 height 459
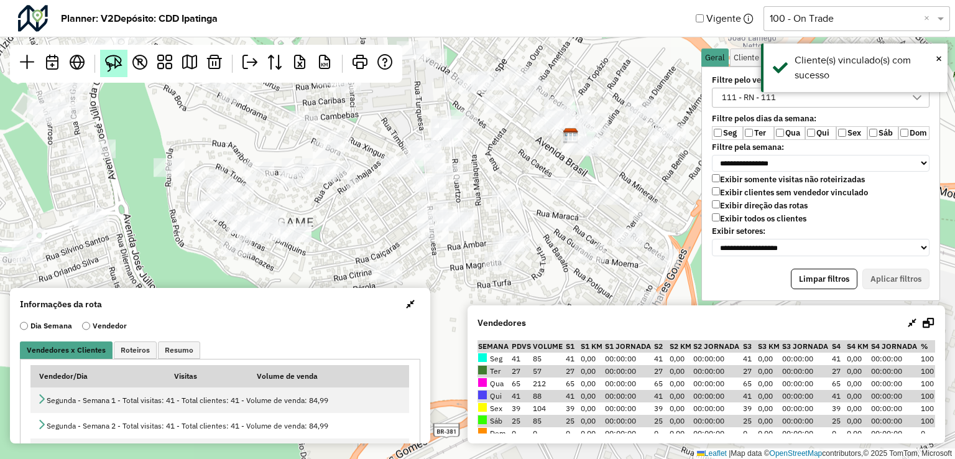
click at [113, 75] on link at bounding box center [113, 63] width 27 height 27
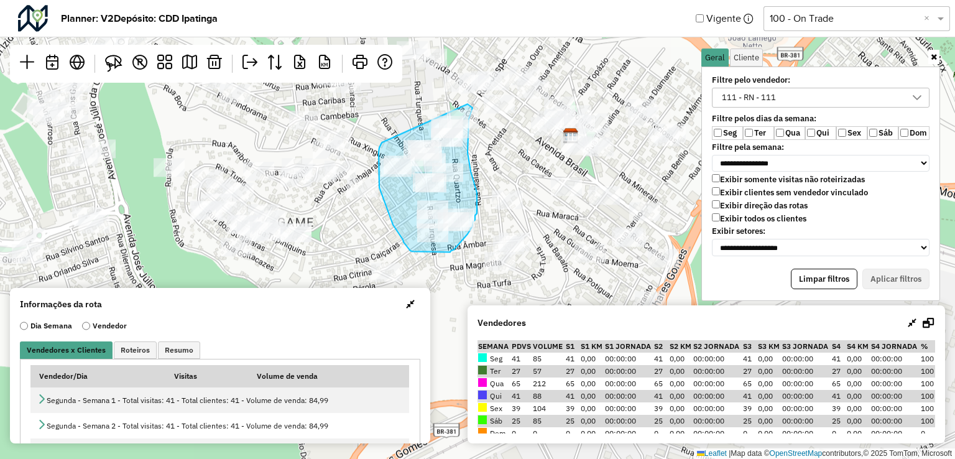
drag, startPoint x: 383, startPoint y: 142, endPoint x: 466, endPoint y: 104, distance: 91.0
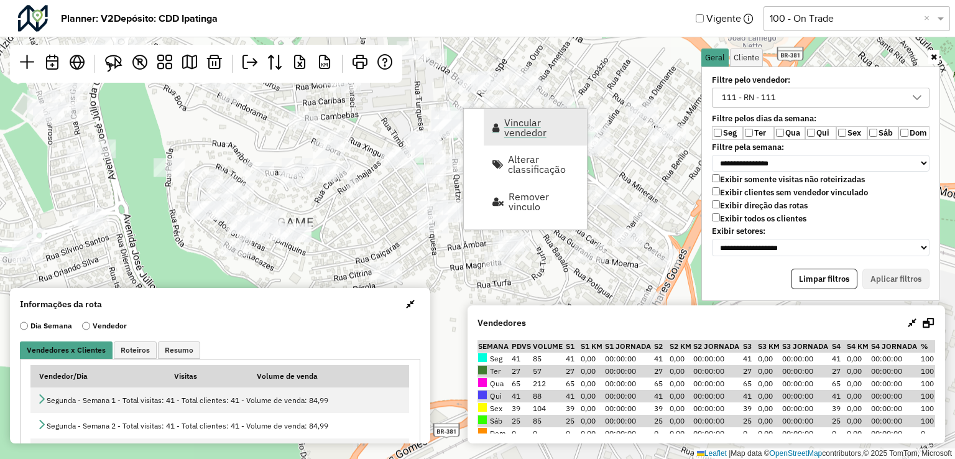
click at [530, 124] on span "Vincular vendedor" at bounding box center [541, 128] width 75 height 20
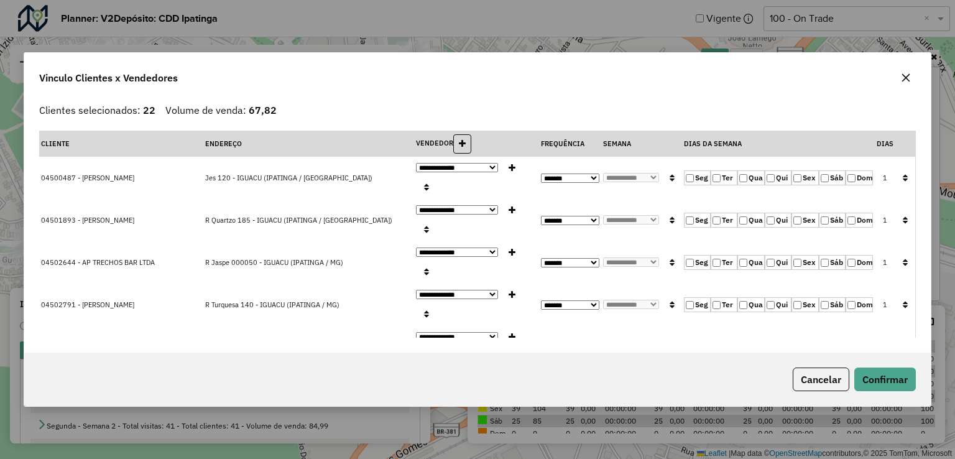
click at [897, 169] on button "button" at bounding box center [905, 178] width 16 height 19
click at [909, 382] on button "Confirmar" at bounding box center [885, 379] width 62 height 24
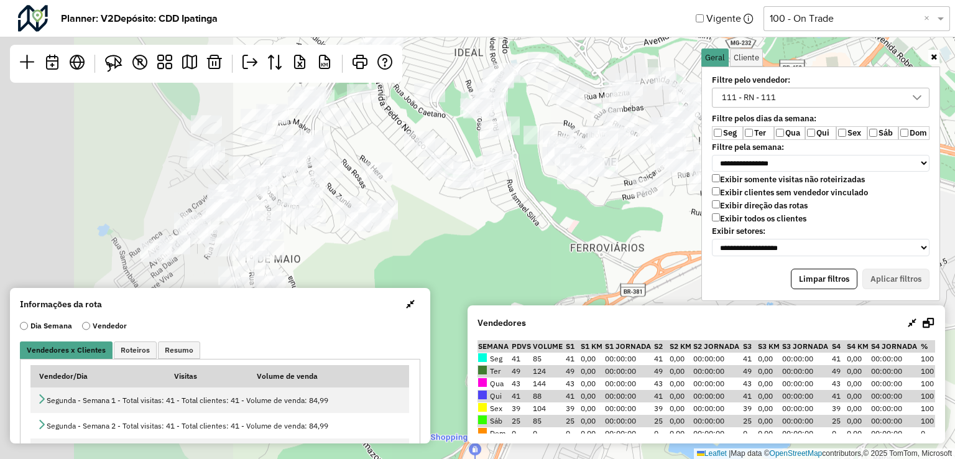
drag, startPoint x: 282, startPoint y: 231, endPoint x: 532, endPoint y: 167, distance: 258.2
click at [532, 167] on div "Leaflet | Map data © OpenStreetMap contributors,© 2025 TomTom, Microsoft" at bounding box center [477, 229] width 955 height 459
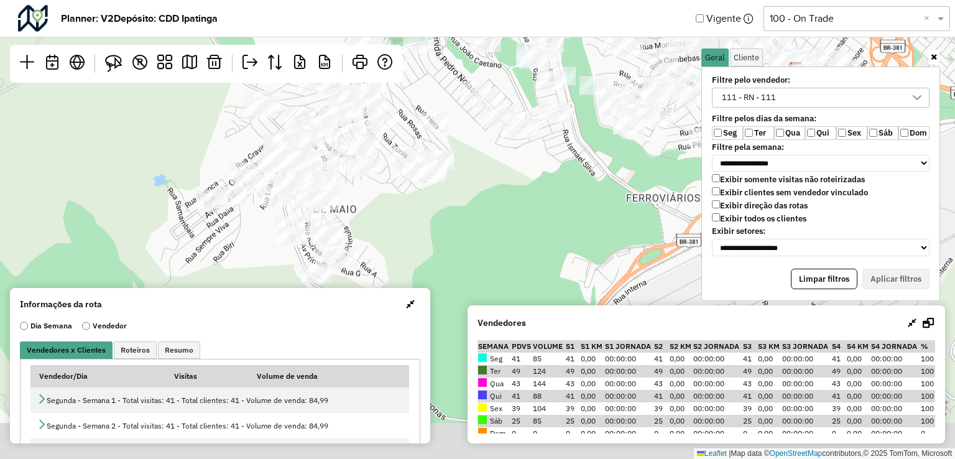
drag, startPoint x: 298, startPoint y: 233, endPoint x: 362, endPoint y: 183, distance: 81.5
click at [354, 183] on div "Leaflet | Map data © OpenStreetMap contributors,© 2025 TomTom, Microsoft" at bounding box center [477, 229] width 955 height 459
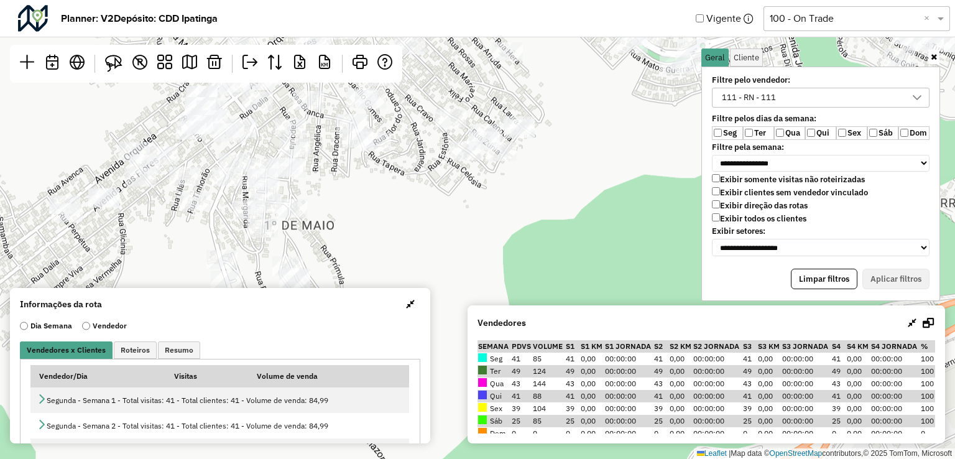
drag, startPoint x: 341, startPoint y: 207, endPoint x: 326, endPoint y: 181, distance: 30.1
click at [353, 193] on div "Leaflet | Map data © OpenStreetMap contributors,© 2025 TomTom, Microsoft" at bounding box center [477, 229] width 955 height 459
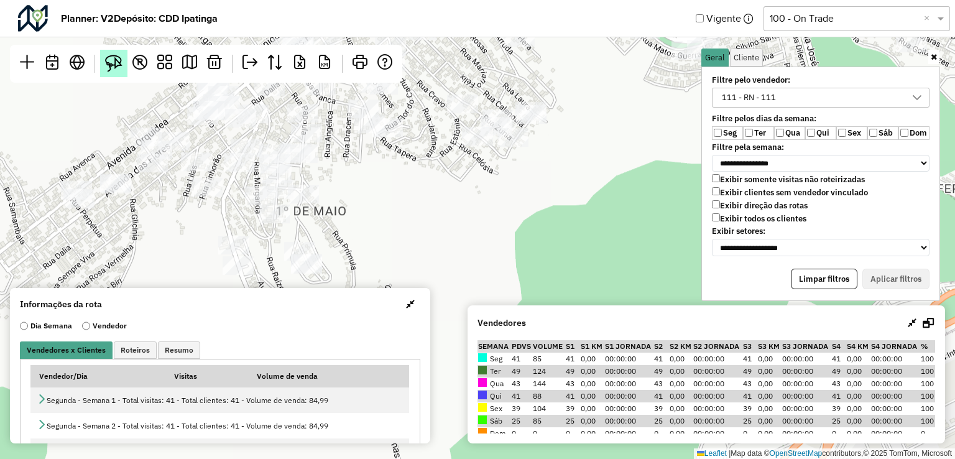
click at [119, 70] on img at bounding box center [113, 63] width 17 height 17
drag, startPoint x: 323, startPoint y: 175, endPoint x: 343, endPoint y: 192, distance: 26.0
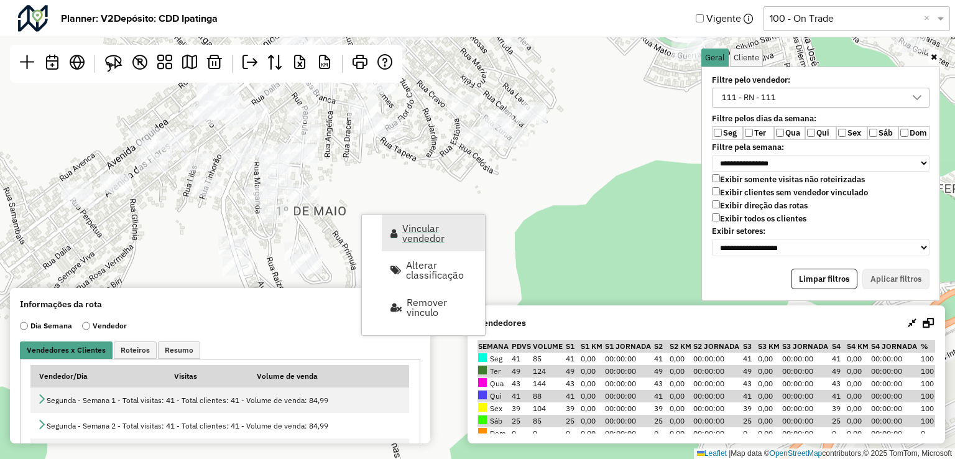
click at [425, 243] on span "Vincular vendedor" at bounding box center [439, 233] width 75 height 20
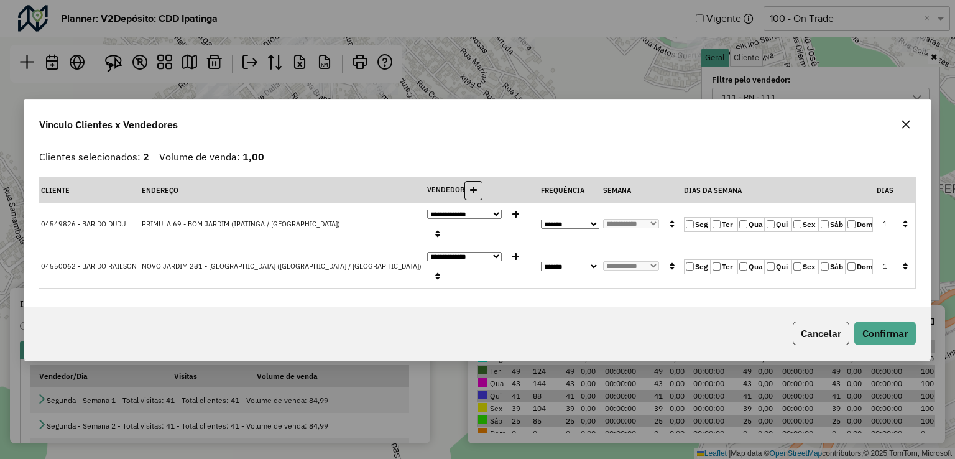
click at [696, 232] on label "Seg" at bounding box center [697, 224] width 27 height 15
click at [776, 230] on label "Qui" at bounding box center [778, 224] width 27 height 15
click at [895, 321] on button "Confirmar" at bounding box center [885, 333] width 62 height 24
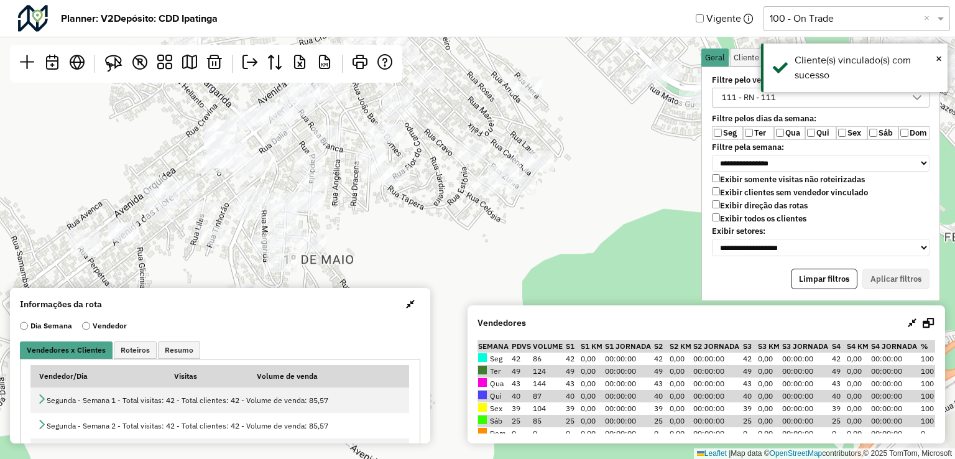
drag, startPoint x: 441, startPoint y: 160, endPoint x: 485, endPoint y: 325, distance: 170.6
click at [479, 320] on hb-planner "**********" at bounding box center [477, 229] width 955 height 459
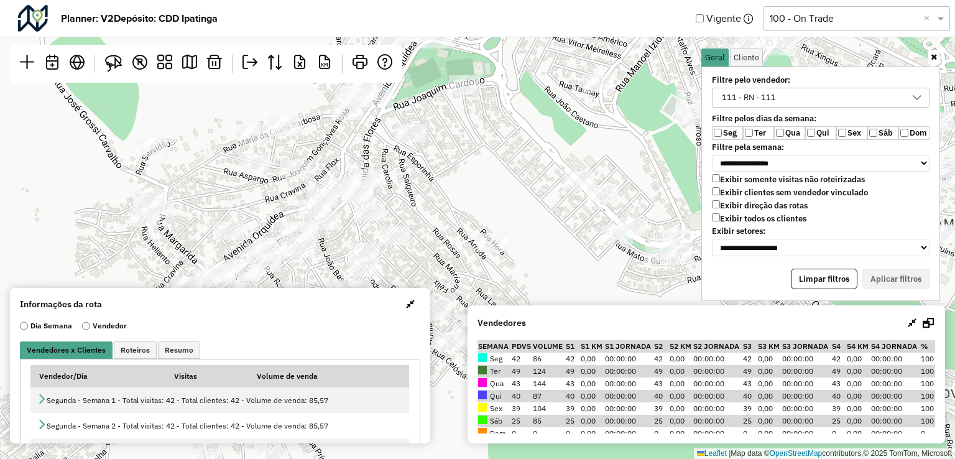
drag, startPoint x: 420, startPoint y: 215, endPoint x: 427, endPoint y: 251, distance: 37.3
click at [427, 251] on div "Leaflet | Map data © OpenStreetMap contributors,© 2025 TomTom, Microsoft" at bounding box center [477, 229] width 955 height 459
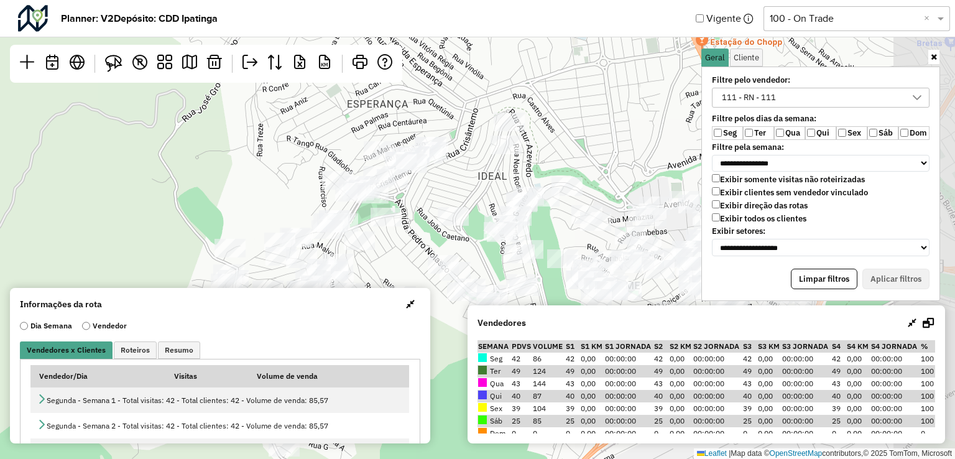
drag, startPoint x: 599, startPoint y: 139, endPoint x: 478, endPoint y: 201, distance: 135.7
click at [478, 201] on div "Leaflet | Map data © OpenStreetMap contributors,© 2025 TomTom, Microsoft" at bounding box center [477, 229] width 955 height 459
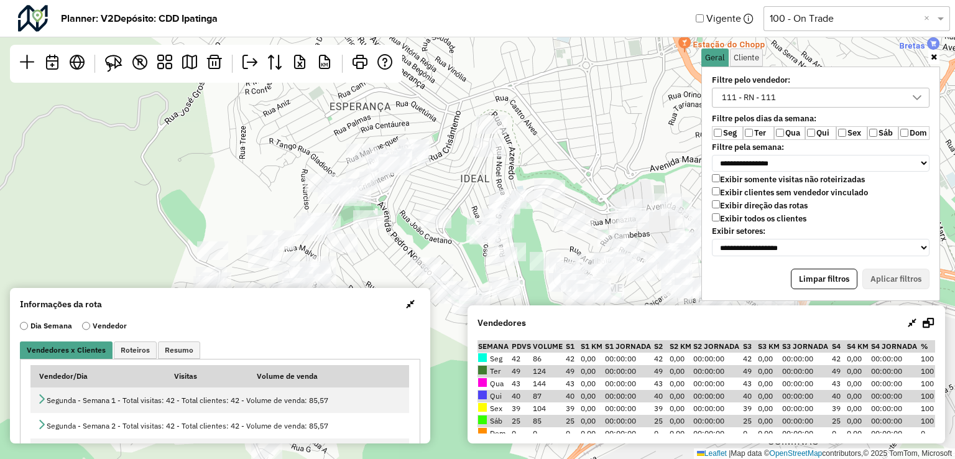
drag, startPoint x: 108, startPoint y: 63, endPoint x: 221, endPoint y: 84, distance: 115.0
click at [108, 63] on img at bounding box center [113, 63] width 17 height 17
drag, startPoint x: 485, startPoint y: 98, endPoint x: 537, endPoint y: 93, distance: 51.8
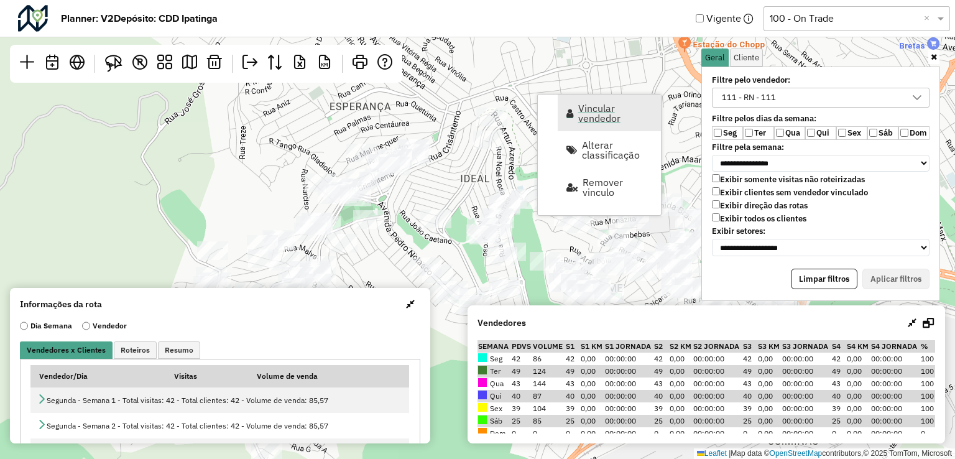
click at [599, 108] on span "Vincular vendedor" at bounding box center [615, 113] width 75 height 20
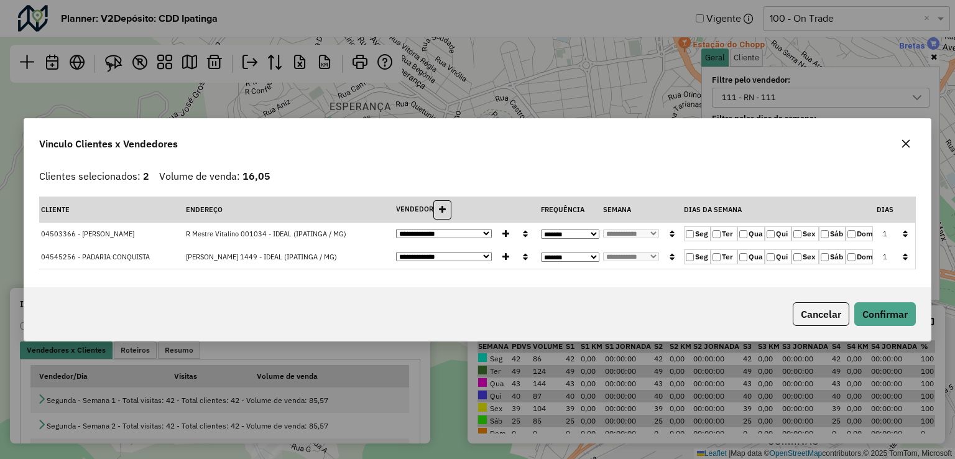
click at [902, 234] on button "button" at bounding box center [905, 233] width 16 height 19
click at [889, 315] on button "Confirmar" at bounding box center [885, 314] width 62 height 24
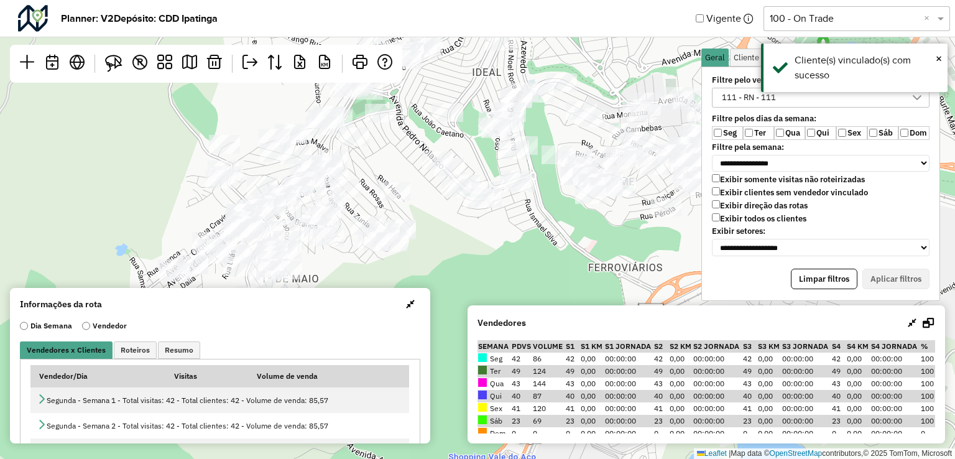
drag, startPoint x: 533, startPoint y: 244, endPoint x: 547, endPoint y: 127, distance: 117.0
click at [547, 127] on div "Leaflet | Map data © OpenStreetMap contributors,© 2025 TomTom, Microsoft" at bounding box center [477, 229] width 955 height 459
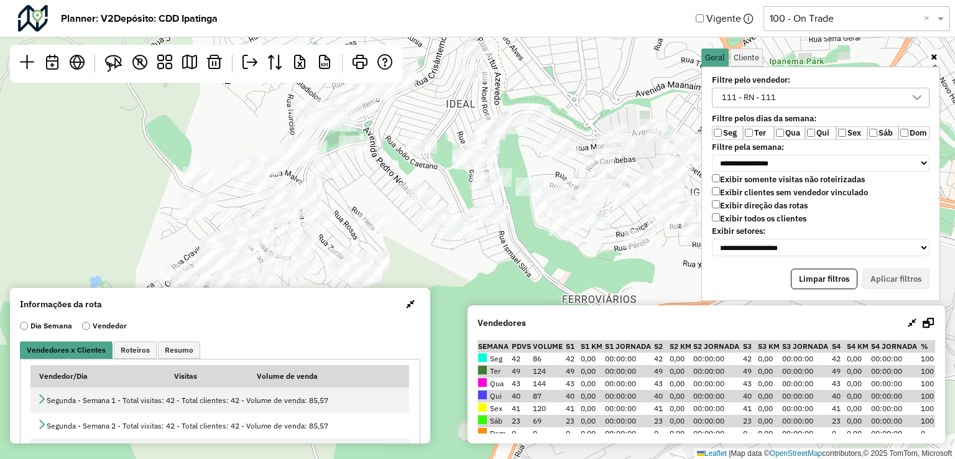
drag, startPoint x: 492, startPoint y: 140, endPoint x: 464, endPoint y: 182, distance: 49.8
click at [464, 182] on div "Leaflet | Map data © OpenStreetMap contributors,© 2025 TomTom, Microsoft" at bounding box center [477, 229] width 955 height 459
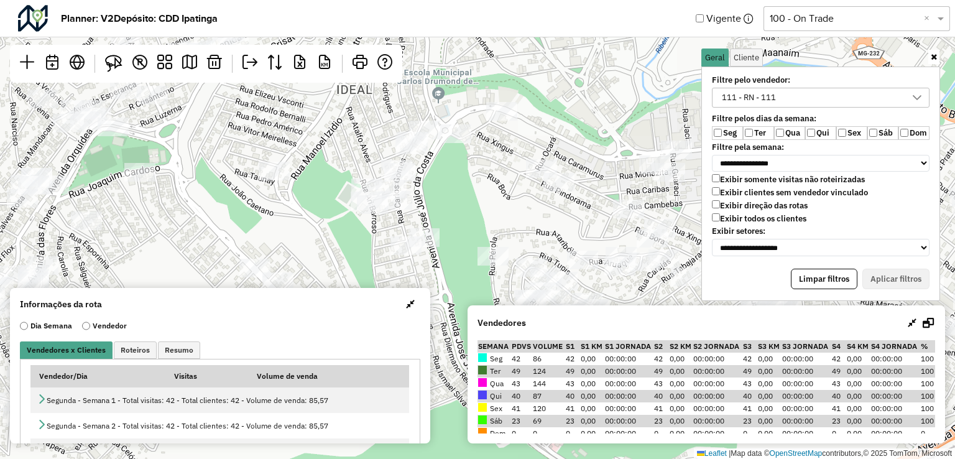
drag, startPoint x: 556, startPoint y: 121, endPoint x: 524, endPoint y: 165, distance: 54.7
click at [524, 165] on div "Leaflet | Map data © OpenStreetMap contributors,© 2025 TomTom, Microsoft" at bounding box center [477, 229] width 955 height 459
click at [120, 55] on img at bounding box center [113, 63] width 17 height 17
drag, startPoint x: 491, startPoint y: 89, endPoint x: 537, endPoint y: 116, distance: 53.0
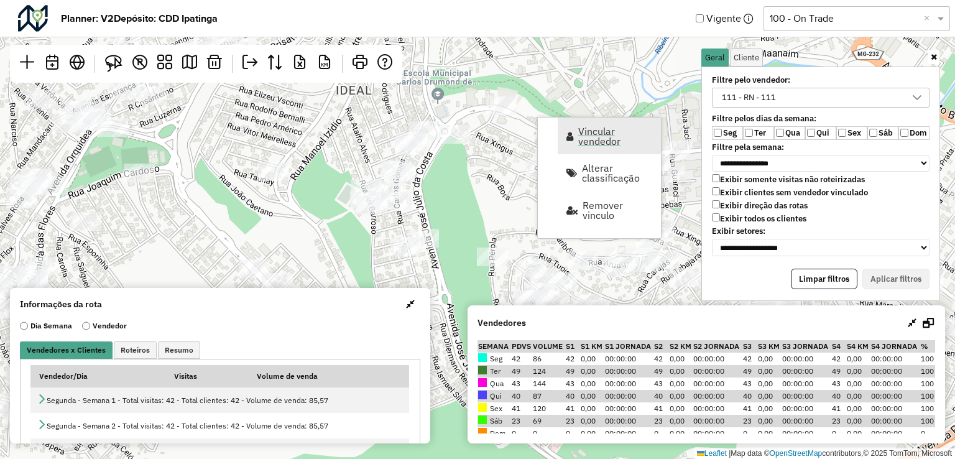
click at [571, 131] on span "Vincular vendedor" at bounding box center [569, 136] width 7 height 10
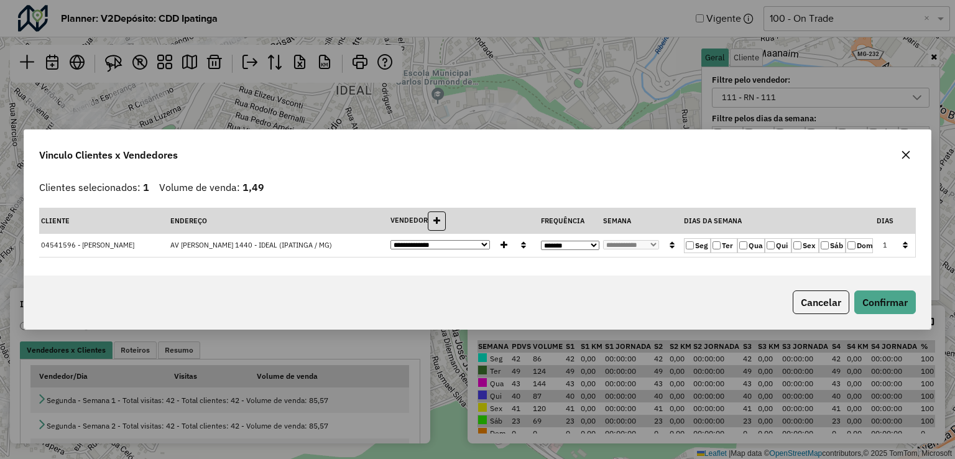
click at [819, 243] on label "Sáb" at bounding box center [832, 245] width 27 height 15
click at [750, 244] on label "Qua" at bounding box center [750, 245] width 27 height 15
click at [869, 294] on button "Confirmar" at bounding box center [885, 302] width 62 height 24
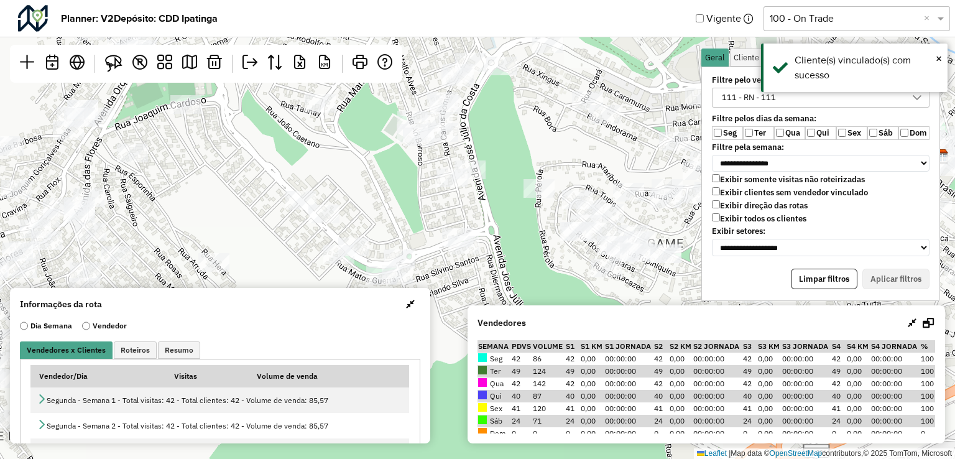
drag, startPoint x: 421, startPoint y: 224, endPoint x: 474, endPoint y: 137, distance: 101.8
click at [474, 137] on div "Leaflet | Map data © OpenStreetMap contributors,© 2025 TomTom, Microsoft" at bounding box center [477, 229] width 955 height 459
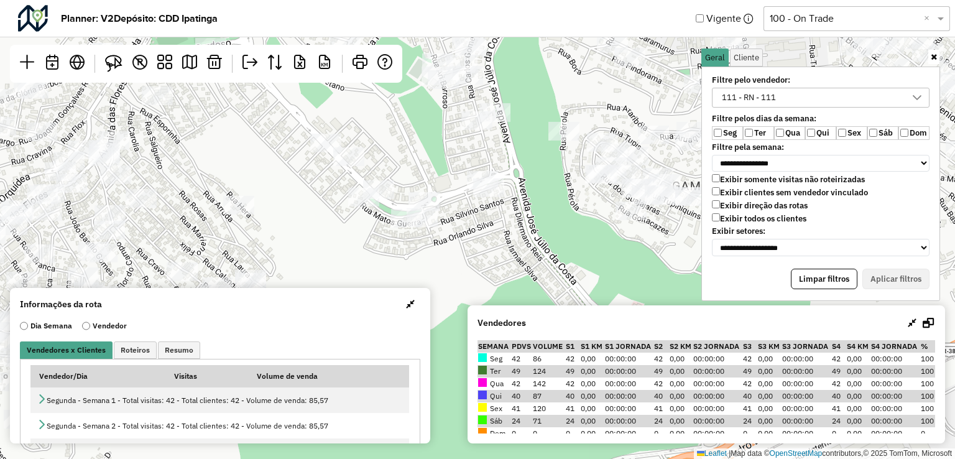
drag, startPoint x: 296, startPoint y: 191, endPoint x: 279, endPoint y: 160, distance: 35.3
click at [310, 144] on div at bounding box center [325, 143] width 31 height 19
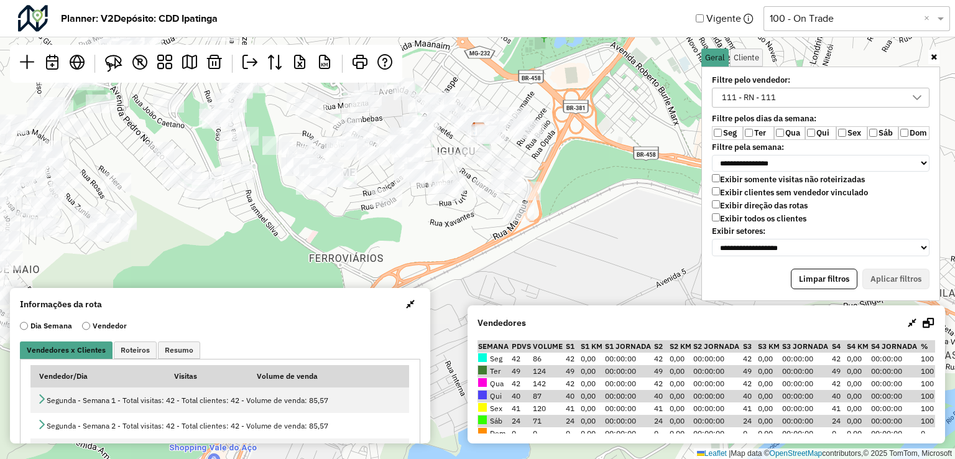
drag, startPoint x: 445, startPoint y: 217, endPoint x: 270, endPoint y: 178, distance: 179.1
click at [270, 178] on div "Leaflet | Map data © OpenStreetMap contributors,© 2025 TomTom, Microsoft" at bounding box center [477, 229] width 955 height 459
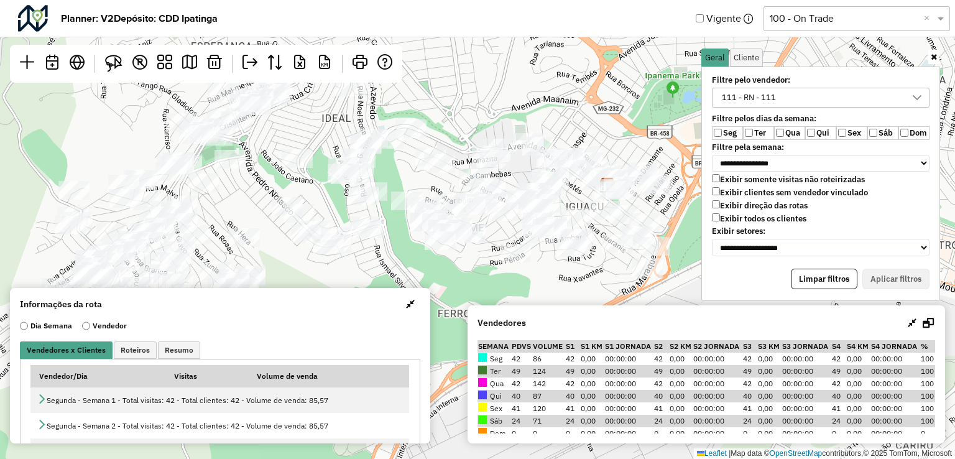
drag, startPoint x: 221, startPoint y: 191, endPoint x: 398, endPoint y: 177, distance: 177.1
click at [398, 177] on div "Leaflet | Map data © OpenStreetMap contributors,© 2025 TomTom, Microsoft" at bounding box center [477, 229] width 955 height 459
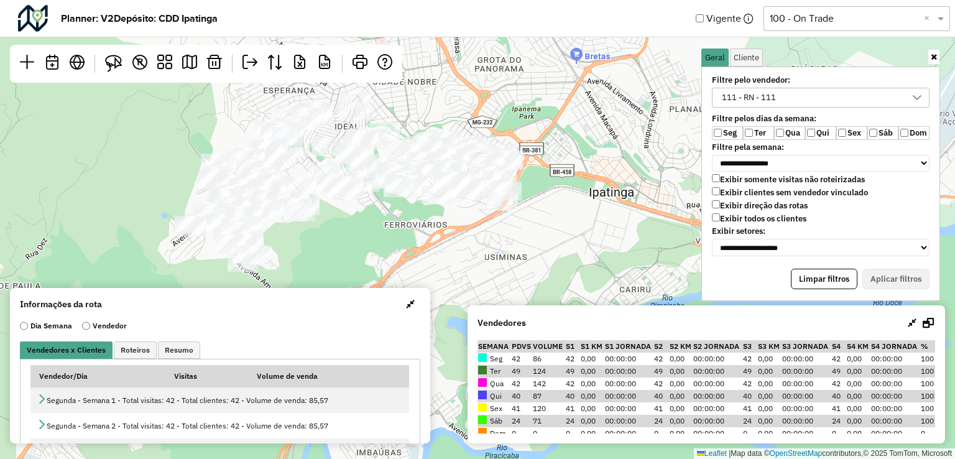
click at [792, 91] on div "111 - RN - 111" at bounding box center [812, 97] width 188 height 19
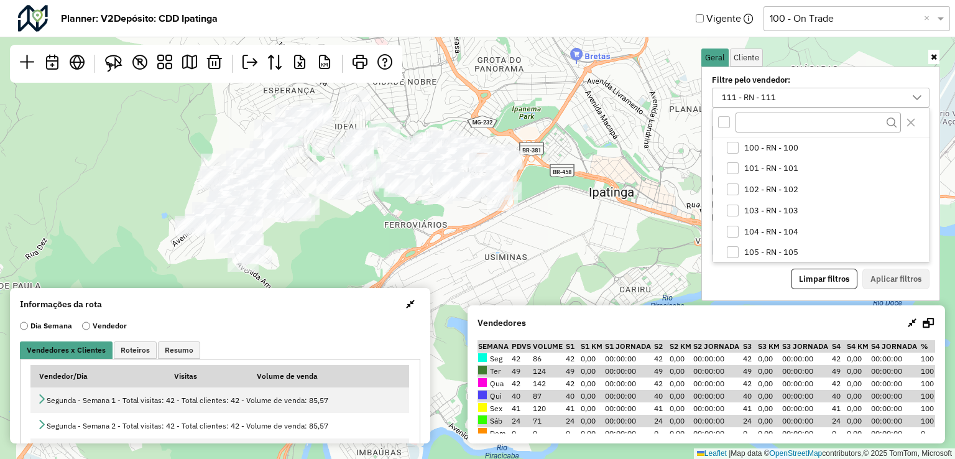
scroll to position [127, 0]
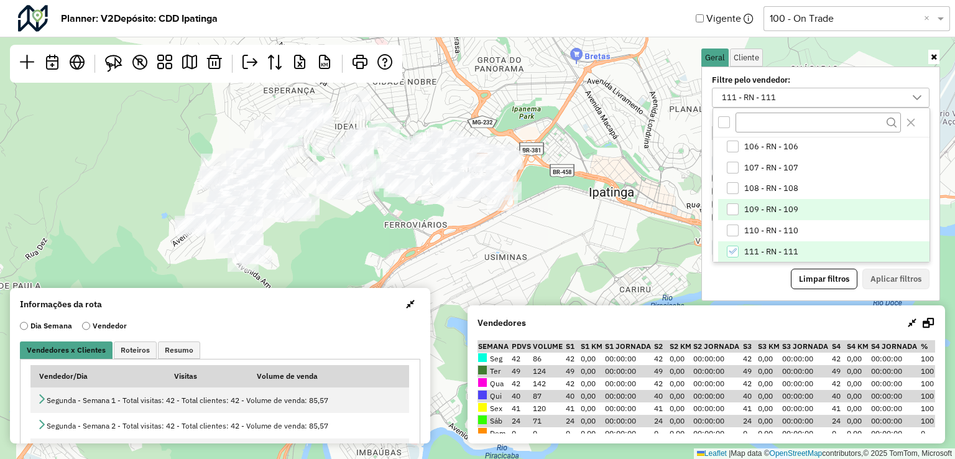
click at [753, 211] on span "109 - RN - 109" at bounding box center [771, 210] width 54 height 10
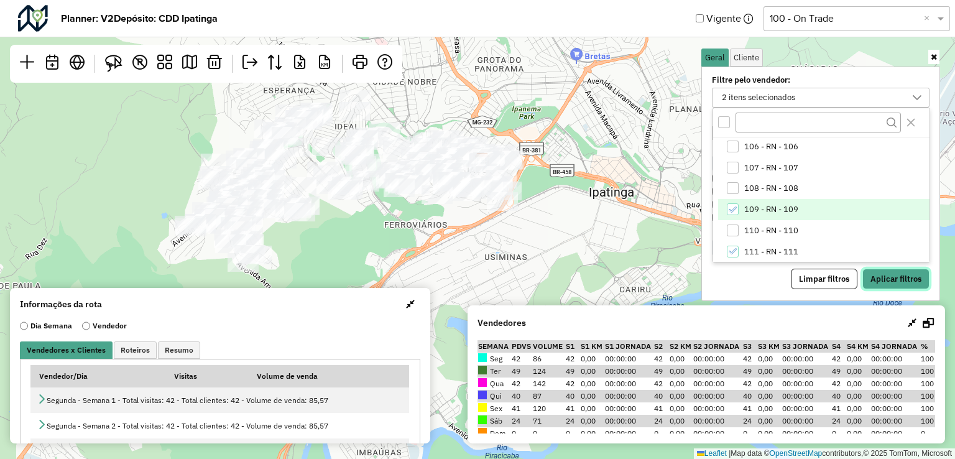
click at [898, 269] on button "Aplicar filtros" at bounding box center [895, 279] width 67 height 21
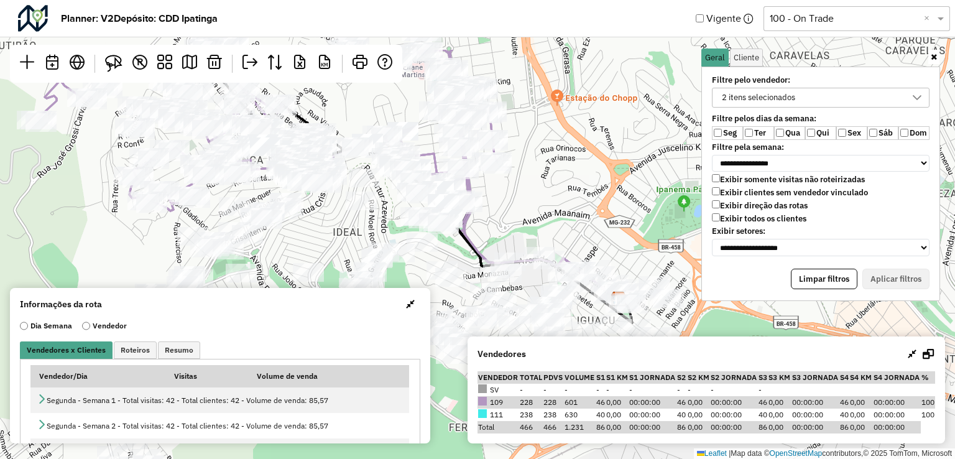
drag, startPoint x: 346, startPoint y: 111, endPoint x: 343, endPoint y: 206, distance: 95.8
click at [343, 206] on div "Leaflet | Map data © OpenStreetMap contributors,© 2025 TomTom, Microsoft" at bounding box center [477, 229] width 955 height 459
click at [116, 64] on img at bounding box center [113, 63] width 17 height 17
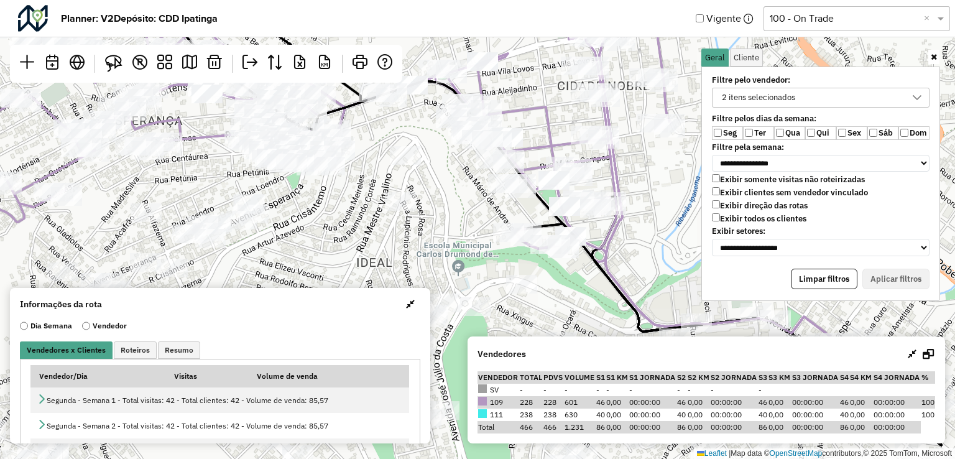
click at [117, 63] on img at bounding box center [113, 63] width 17 height 17
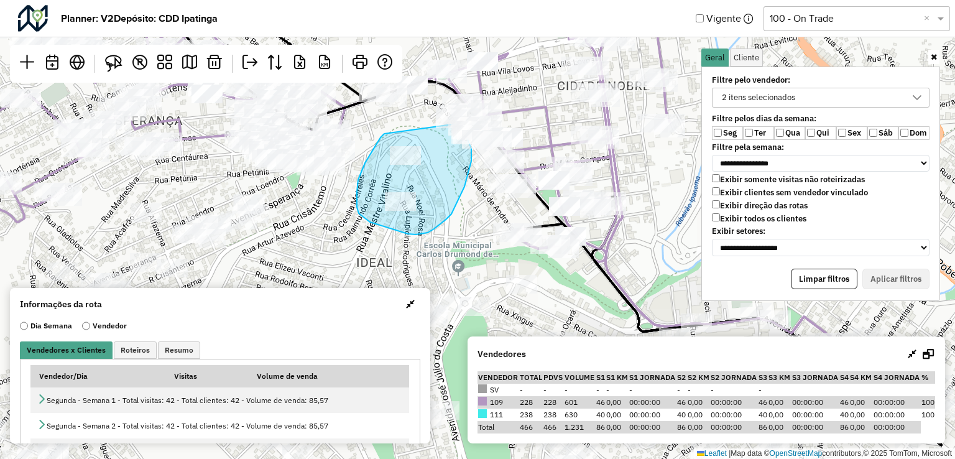
click at [456, 124] on div "Leaflet | Map data © OpenStreetMap contributors,© 2025 TomTom, Microsoft" at bounding box center [477, 229] width 955 height 459
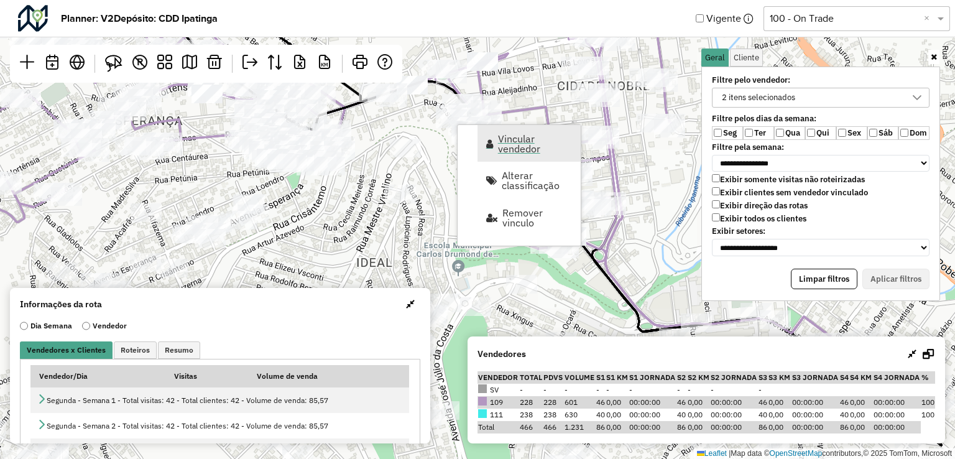
click at [494, 136] on link "Vincular vendedor" at bounding box center [529, 143] width 103 height 37
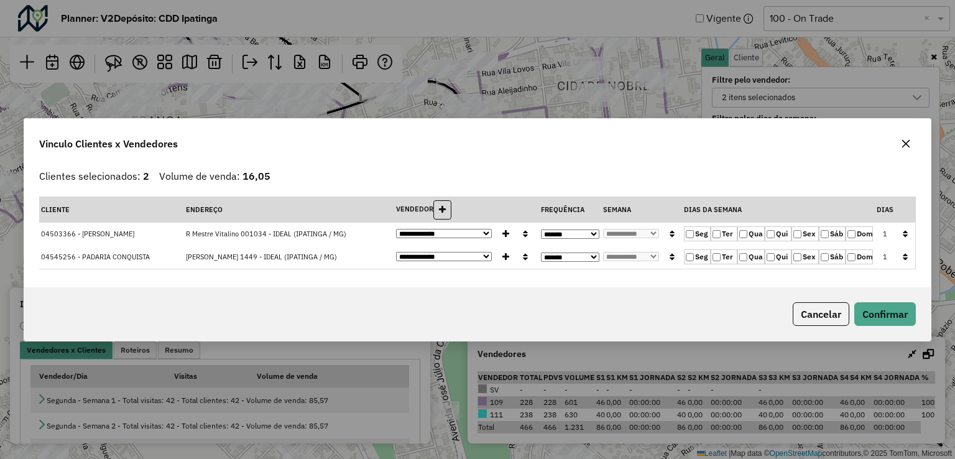
click at [461, 237] on select "**********" at bounding box center [444, 233] width 96 height 9
click at [396, 229] on select "**********" at bounding box center [444, 233] width 96 height 9
click at [523, 232] on icon "button" at bounding box center [525, 233] width 5 height 9
click at [865, 311] on button "Confirmar" at bounding box center [885, 314] width 62 height 24
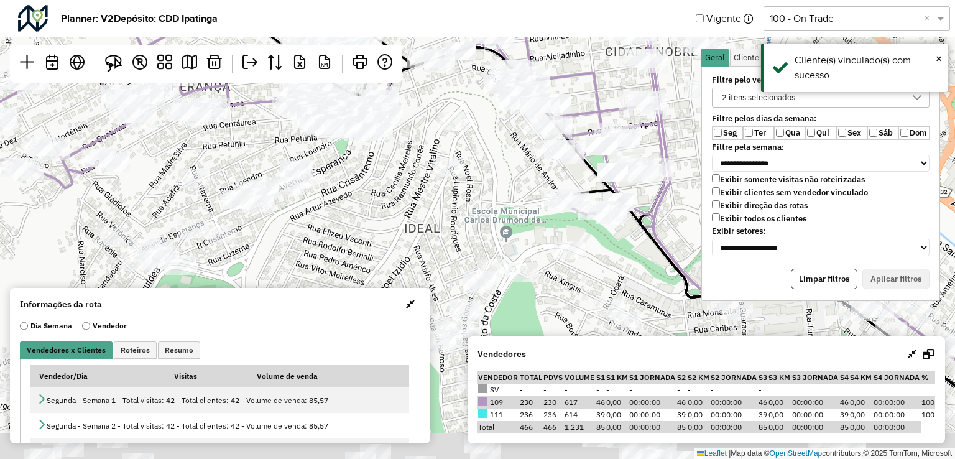
drag, startPoint x: 323, startPoint y: 172, endPoint x: 373, endPoint y: 170, distance: 50.4
click at [370, 164] on div "Leaflet | Map data © OpenStreetMap contributors,© 2025 TomTom, Microsoft" at bounding box center [477, 229] width 955 height 459
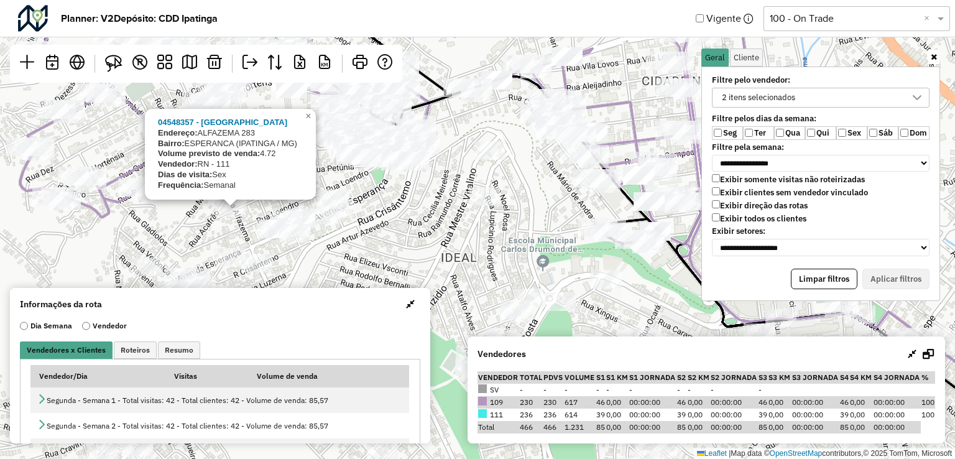
drag, startPoint x: 259, startPoint y: 175, endPoint x: 216, endPoint y: 194, distance: 46.8
click at [264, 209] on div "04548357 - BAR DO MURILO Endereço: ALFAZEMA 283 Bairro: ESPERANCA (IPATINGA / M…" at bounding box center [477, 229] width 955 height 459
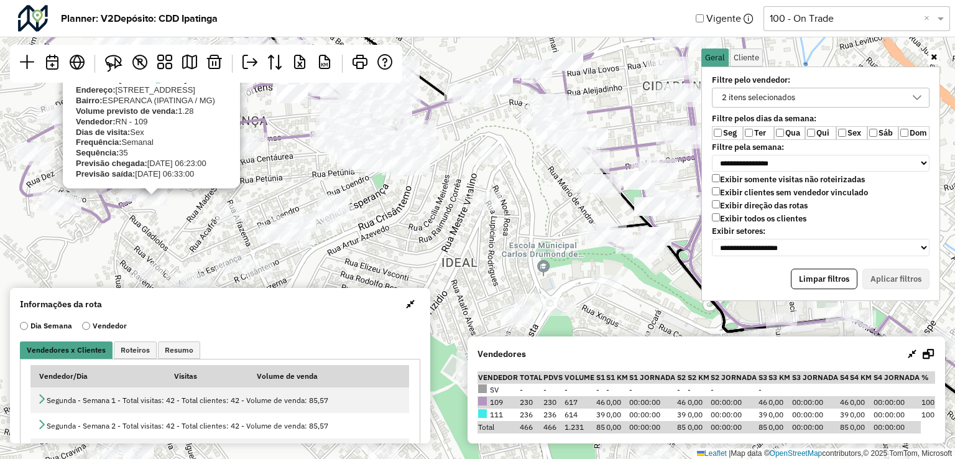
drag, startPoint x: 265, startPoint y: 197, endPoint x: 273, endPoint y: 196, distance: 7.6
click at [266, 196] on div "04542691 - RAIMUNDO SECUNDINO G Endereço: 081 RUA PALMAS 737 Bairro: ESPERANCA …" at bounding box center [477, 229] width 955 height 459
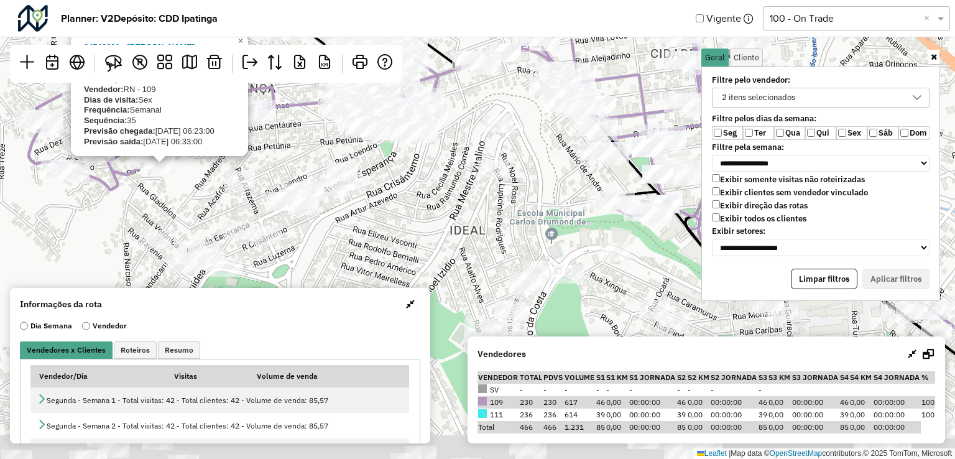
drag, startPoint x: 336, startPoint y: 213, endPoint x: 351, endPoint y: 162, distance: 53.9
click at [351, 162] on div "04542691 - RAIMUNDO SECUNDINO G Endereço: 081 RUA PALMAS 737 Bairro: ESPERANCA …" at bounding box center [477, 229] width 955 height 459
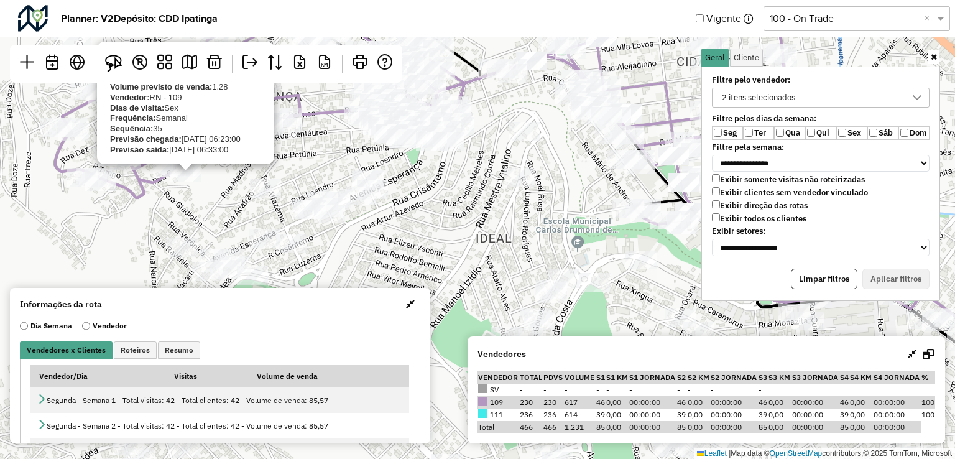
drag, startPoint x: 176, startPoint y: 177, endPoint x: 181, endPoint y: 208, distance: 30.9
click at [181, 208] on div "04542691 - RAIMUNDO SECUNDINO G Endereço: 081 RUA PALMAS 737 Bairro: ESPERANCA …" at bounding box center [477, 229] width 955 height 459
click at [117, 67] on img at bounding box center [113, 63] width 17 height 17
drag, startPoint x: 276, startPoint y: 177, endPoint x: 305, endPoint y: 183, distance: 29.4
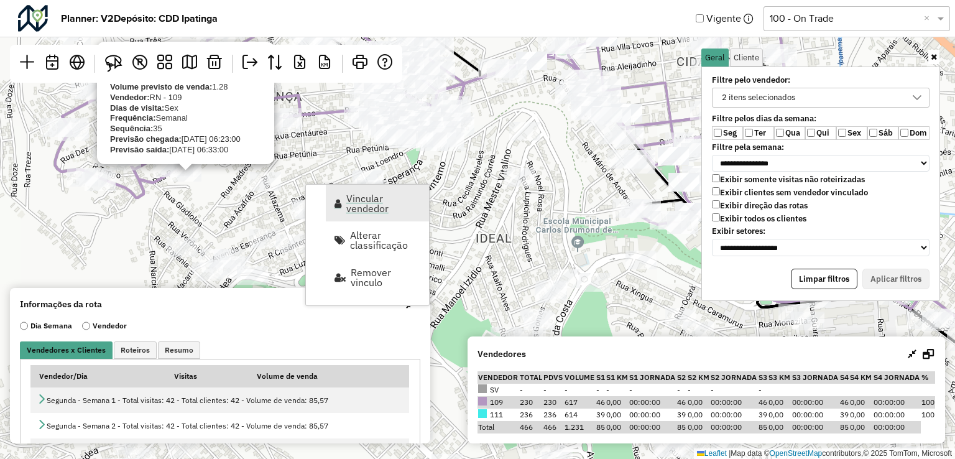
click at [376, 204] on span "Vincular vendedor" at bounding box center [383, 203] width 75 height 20
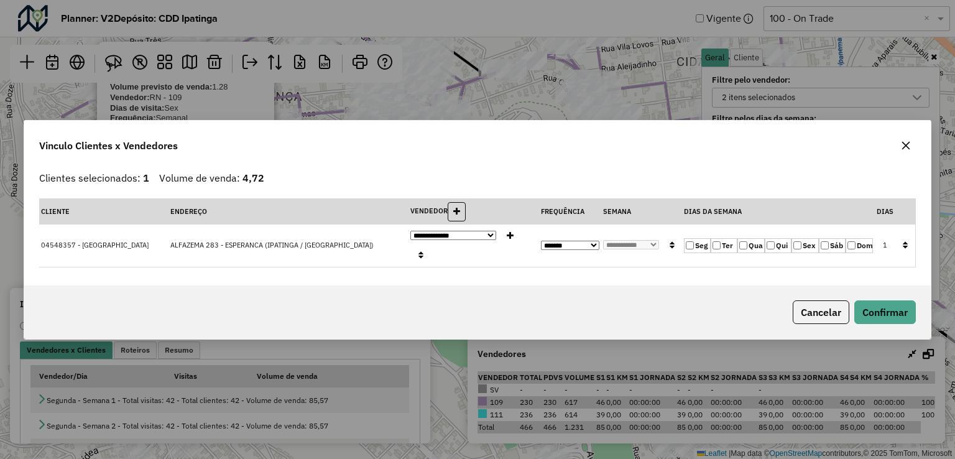
click at [412, 237] on td "**********" at bounding box center [474, 245] width 131 height 42
click at [415, 240] on select "**********" at bounding box center [453, 235] width 86 height 9
click at [410, 239] on select "**********" at bounding box center [453, 235] width 86 height 9
click at [890, 300] on button "Confirmar" at bounding box center [885, 312] width 62 height 24
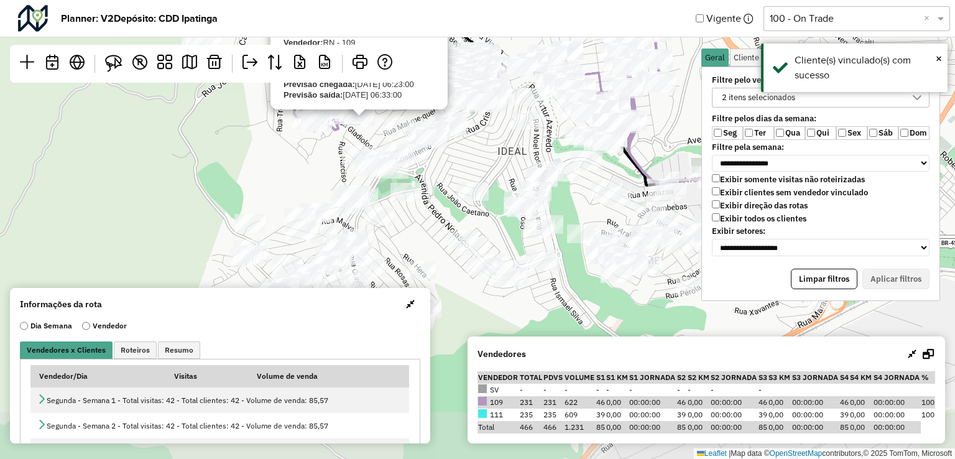
drag, startPoint x: 533, startPoint y: 251, endPoint x: 532, endPoint y: 163, distance: 87.7
click at [532, 163] on div "04542691 - RAIMUNDO SECUNDINO G Endereço: 081 RUA PALMAS 737 Bairro: ESPERANCA …" at bounding box center [477, 229] width 955 height 459
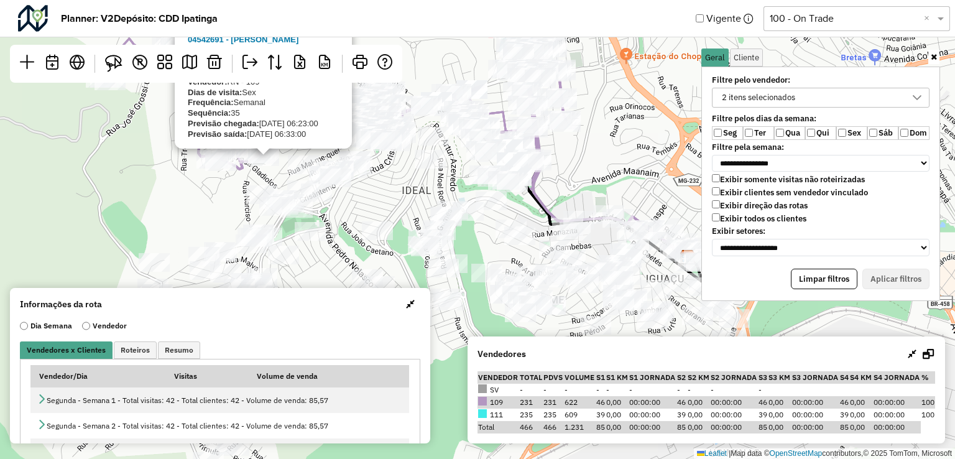
drag, startPoint x: 522, startPoint y: 178, endPoint x: 427, endPoint y: 217, distance: 103.5
click at [427, 217] on div "04542691 - RAIMUNDO SECUNDINO G Endereço: 081 RUA PALMAS 737 Bairro: ESPERANCA …" at bounding box center [477, 229] width 955 height 459
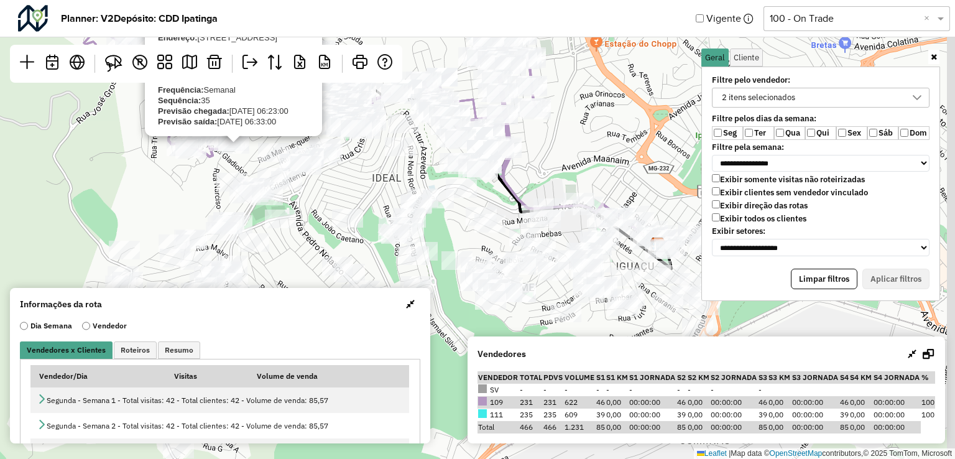
drag, startPoint x: 542, startPoint y: 212, endPoint x: 512, endPoint y: 200, distance: 32.3
click at [512, 200] on icon at bounding box center [420, 123] width 503 height 292
click at [778, 99] on div "2 itens selecionados" at bounding box center [759, 97] width 82 height 19
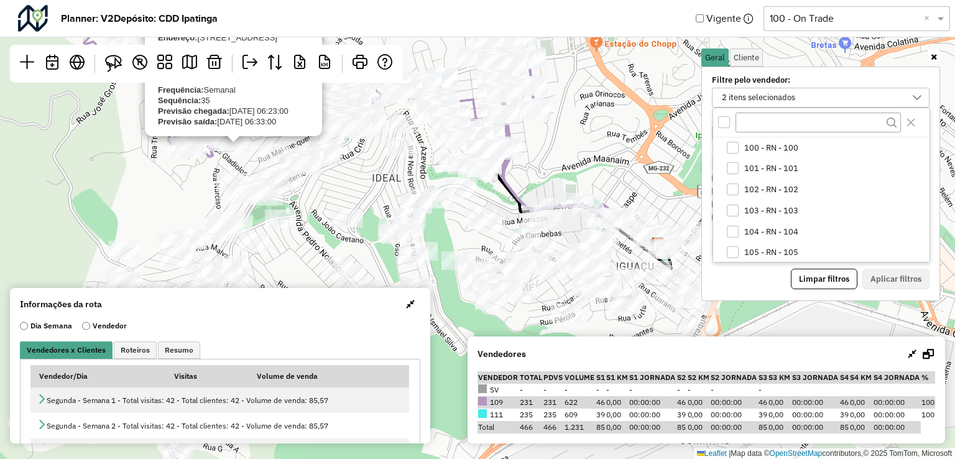
scroll to position [85, 0]
click at [769, 248] on span "109 - RN - 109" at bounding box center [771, 251] width 54 height 10
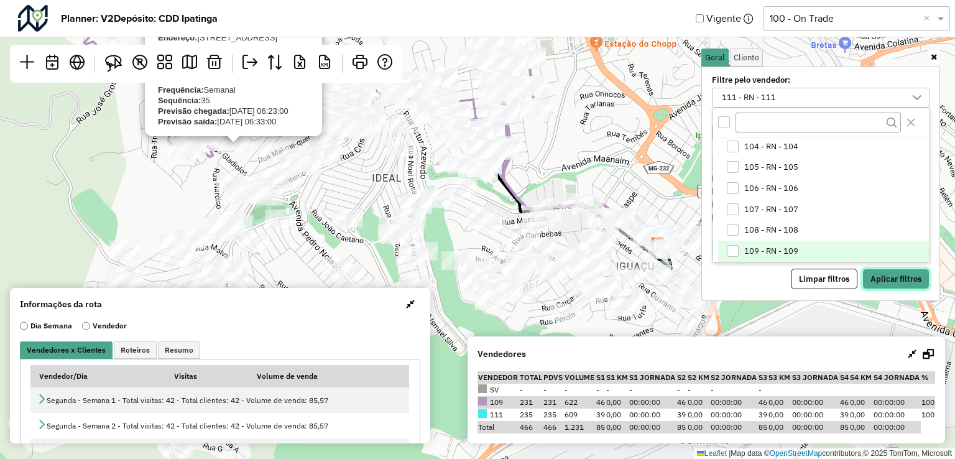
click at [889, 274] on button "Aplicar filtros" at bounding box center [895, 279] width 67 height 21
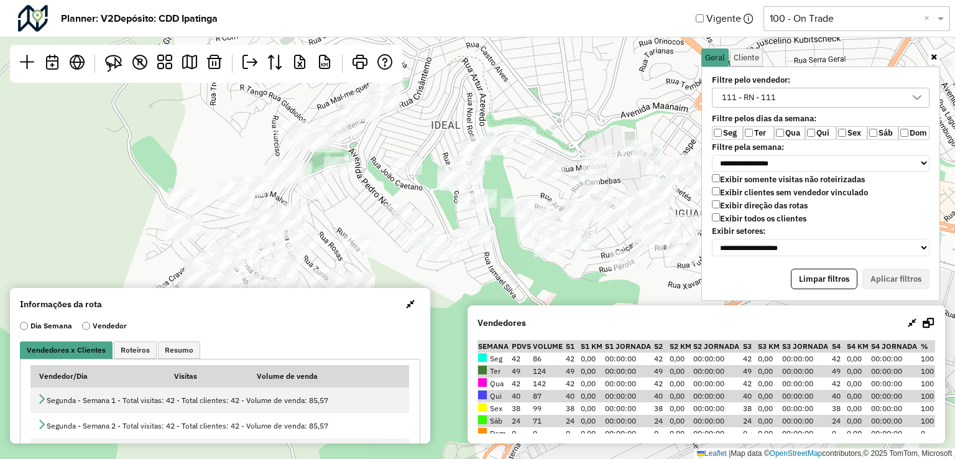
drag, startPoint x: 482, startPoint y: 167, endPoint x: 541, endPoint y: 114, distance: 79.3
click at [541, 114] on div "Leaflet | Map data © OpenStreetMap contributors,© 2025 TomTom, Microsoft" at bounding box center [477, 229] width 955 height 459
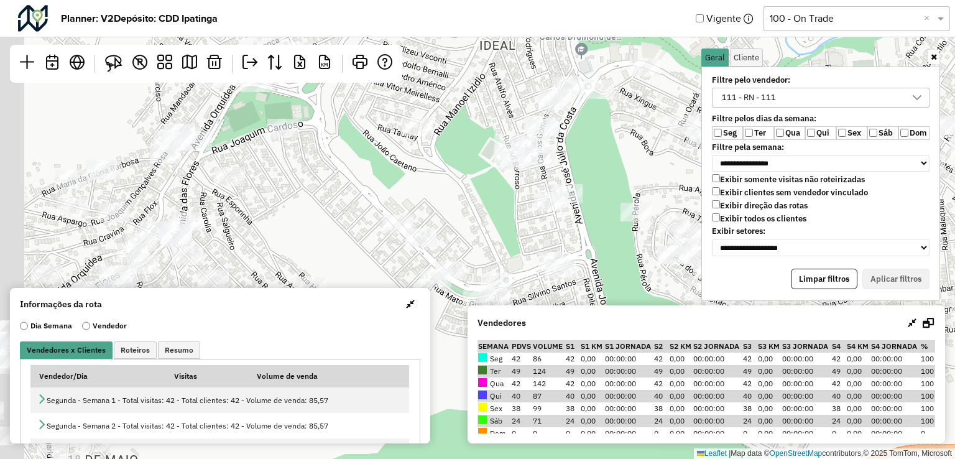
drag, startPoint x: 430, startPoint y: 193, endPoint x: 561, endPoint y: 216, distance: 133.1
click at [561, 216] on div "Leaflet | Map data © OpenStreetMap contributors,© 2025 TomTom, Microsoft" at bounding box center [477, 229] width 955 height 459
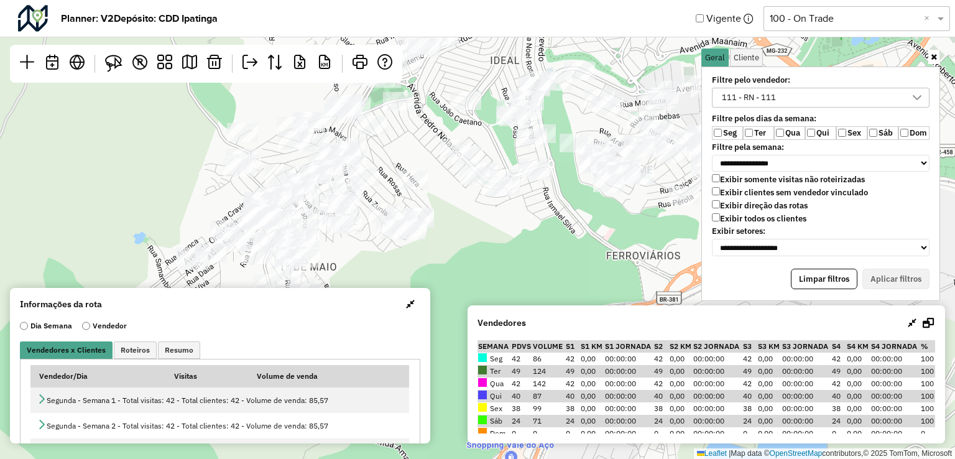
drag, startPoint x: 414, startPoint y: 193, endPoint x: 446, endPoint y: 132, distance: 68.4
click at [446, 132] on div "Leaflet | Map data © OpenStreetMap contributors,© 2025 TomTom, Microsoft" at bounding box center [477, 229] width 955 height 459
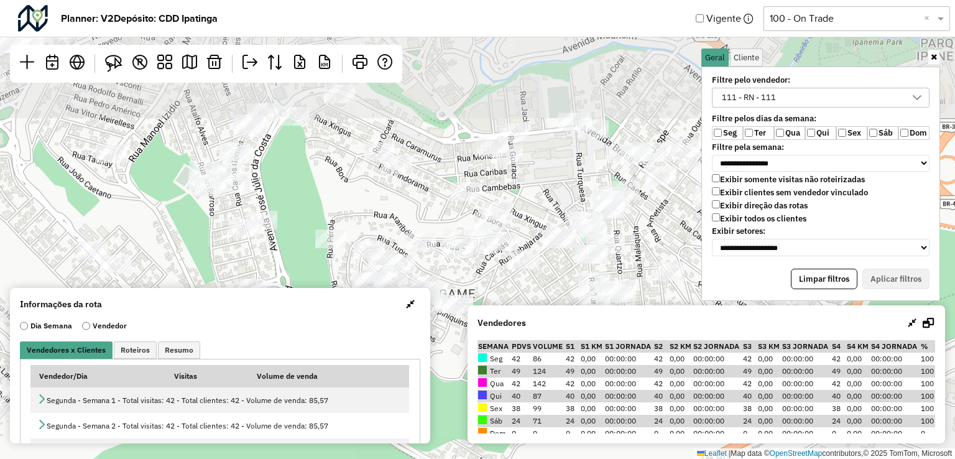
drag, startPoint x: 450, startPoint y: 147, endPoint x: 474, endPoint y: 269, distance: 124.7
click at [474, 269] on div "Leaflet | Map data © OpenStreetMap contributors,© 2025 TomTom, Microsoft" at bounding box center [477, 229] width 955 height 459
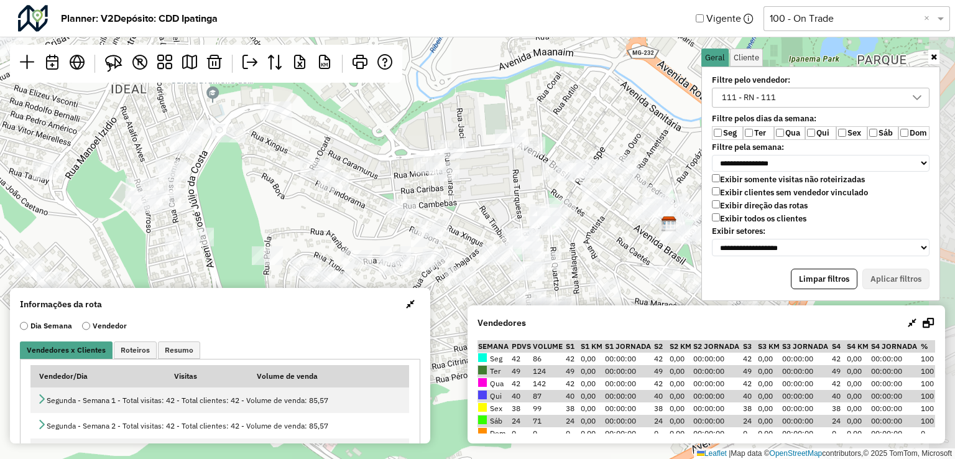
drag, startPoint x: 484, startPoint y: 198, endPoint x: 420, endPoint y: 215, distance: 65.6
click at [420, 215] on div "Leaflet | Map data © OpenStreetMap contributors,© 2025 TomTom, Microsoft" at bounding box center [477, 229] width 955 height 459
click at [115, 65] on img at bounding box center [113, 63] width 17 height 17
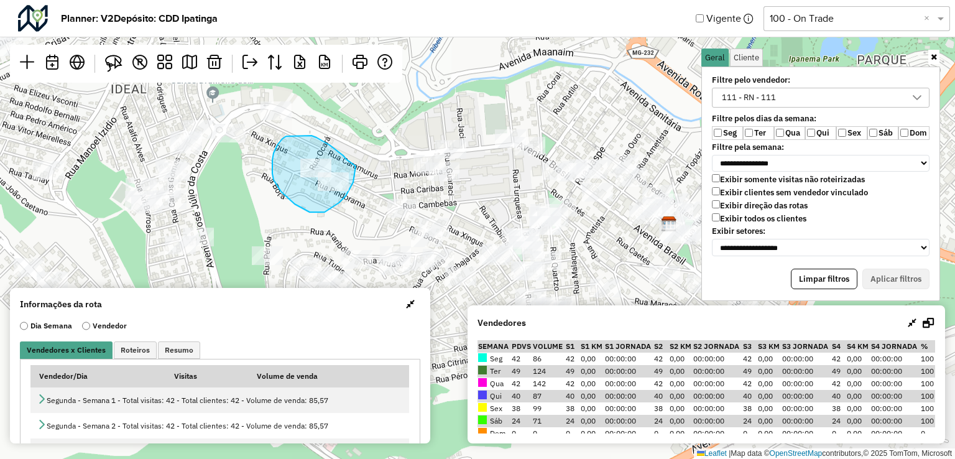
drag, startPoint x: 343, startPoint y: 155, endPoint x: 356, endPoint y: 166, distance: 16.3
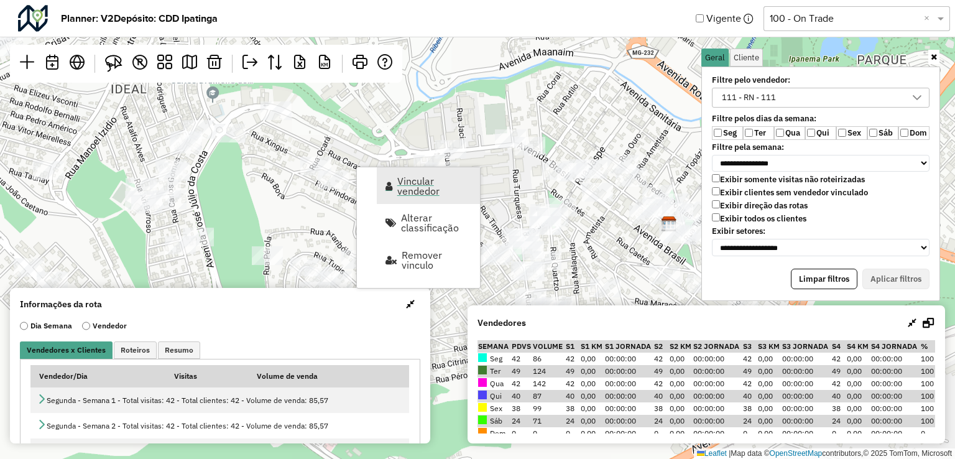
click at [425, 183] on span "Vincular vendedor" at bounding box center [434, 186] width 75 height 20
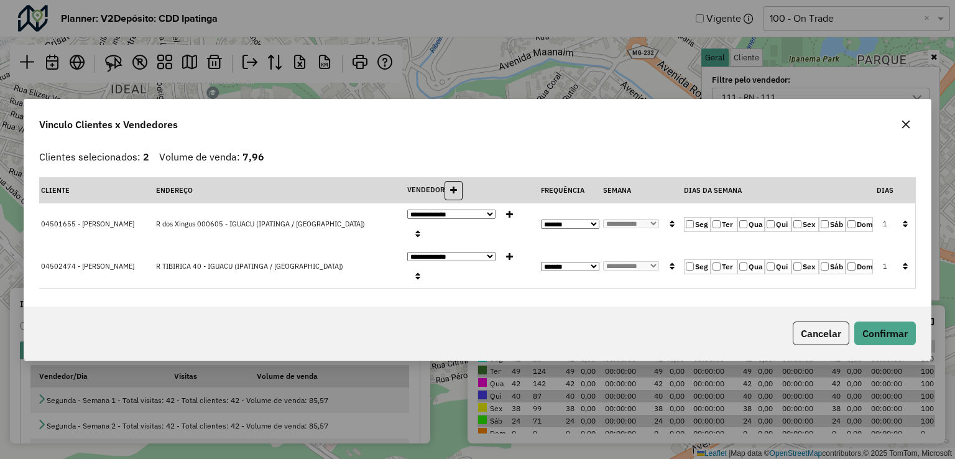
click at [815, 232] on label "Sex" at bounding box center [805, 224] width 27 height 15
click at [825, 232] on label "Sáb" at bounding box center [832, 224] width 27 height 15
click at [790, 232] on label "Qui" at bounding box center [778, 224] width 27 height 15
click at [739, 232] on label "Qua" at bounding box center [750, 224] width 27 height 15
click at [792, 232] on div "Seg Ter Qua Qui Sex Sáb Dom" at bounding box center [778, 224] width 189 height 15
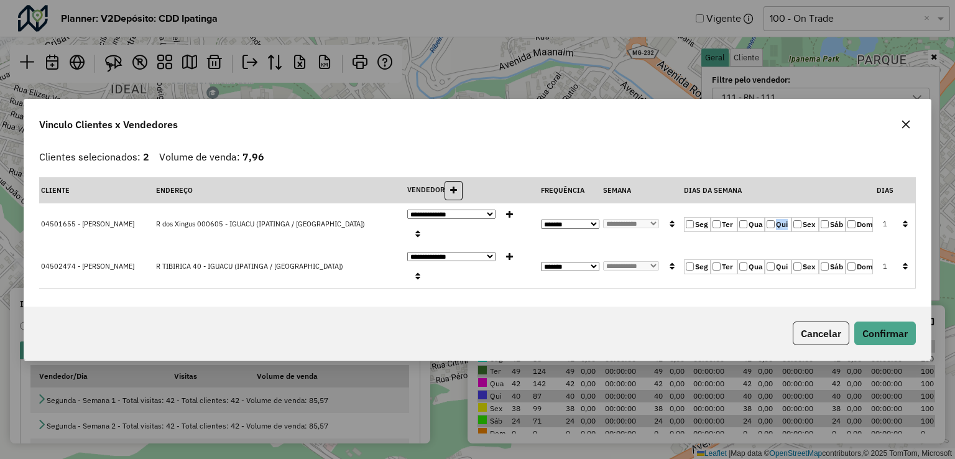
click at [905, 228] on icon "button" at bounding box center [905, 223] width 5 height 9
click at [897, 321] on button "Confirmar" at bounding box center [885, 333] width 62 height 24
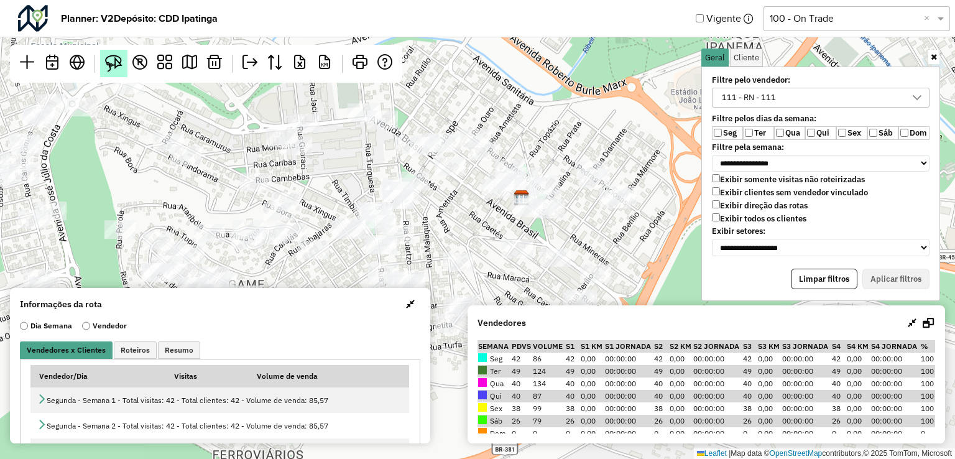
click at [113, 68] on img at bounding box center [113, 63] width 17 height 17
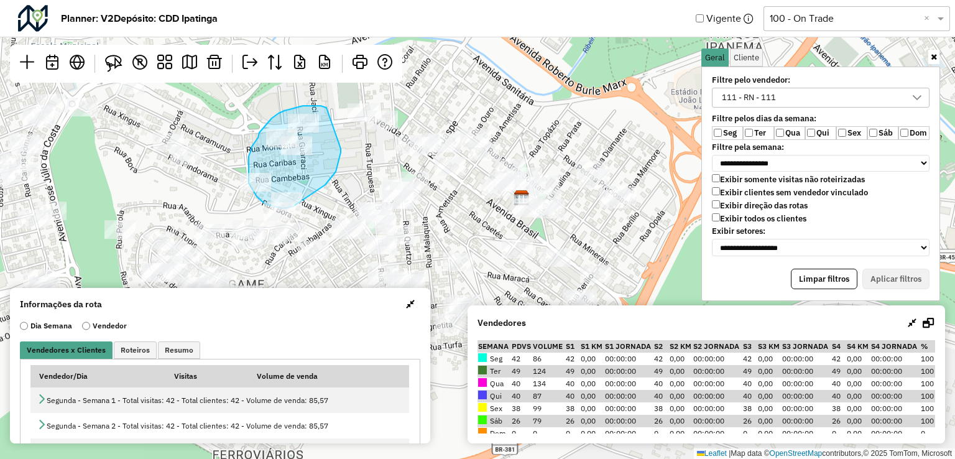
drag, startPoint x: 325, startPoint y: 108, endPoint x: 341, endPoint y: 138, distance: 34.5
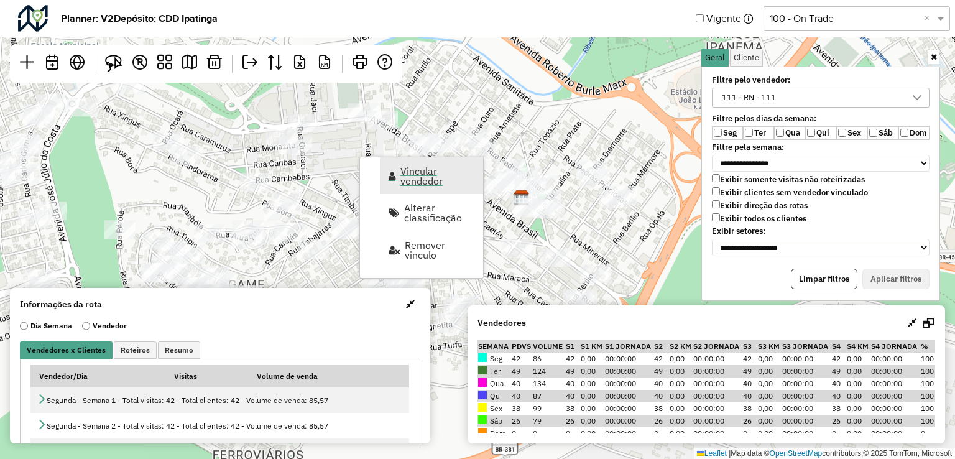
click at [420, 183] on span "Vincular vendedor" at bounding box center [437, 176] width 75 height 20
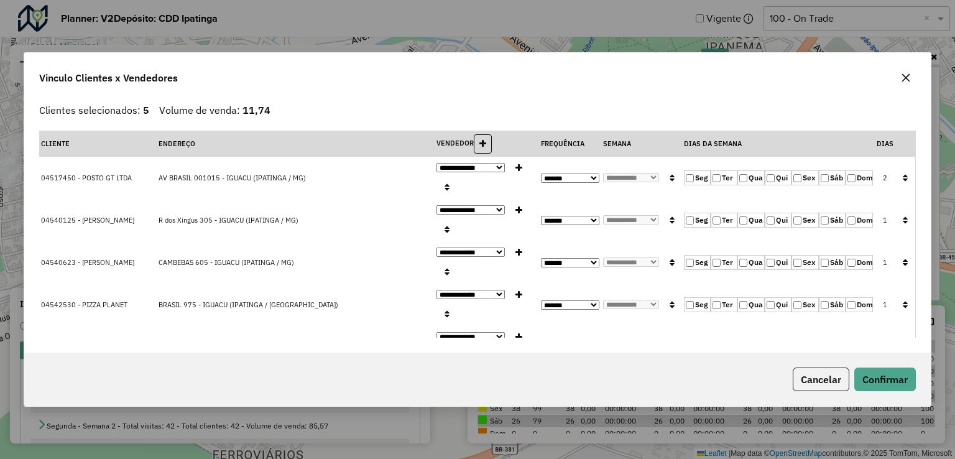
click at [754, 185] on label "Qua" at bounding box center [750, 177] width 27 height 15
click at [906, 182] on icon "button" at bounding box center [905, 177] width 5 height 9
click at [889, 367] on button "Confirmar" at bounding box center [885, 379] width 62 height 24
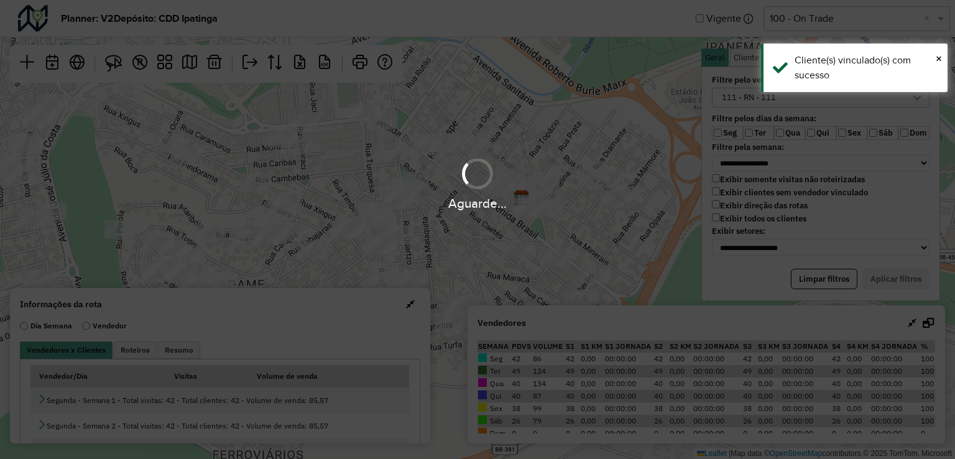
drag, startPoint x: 440, startPoint y: 201, endPoint x: 440, endPoint y: 152, distance: 49.1
click at [440, 152] on div "Aguarde..." at bounding box center [477, 229] width 955 height 459
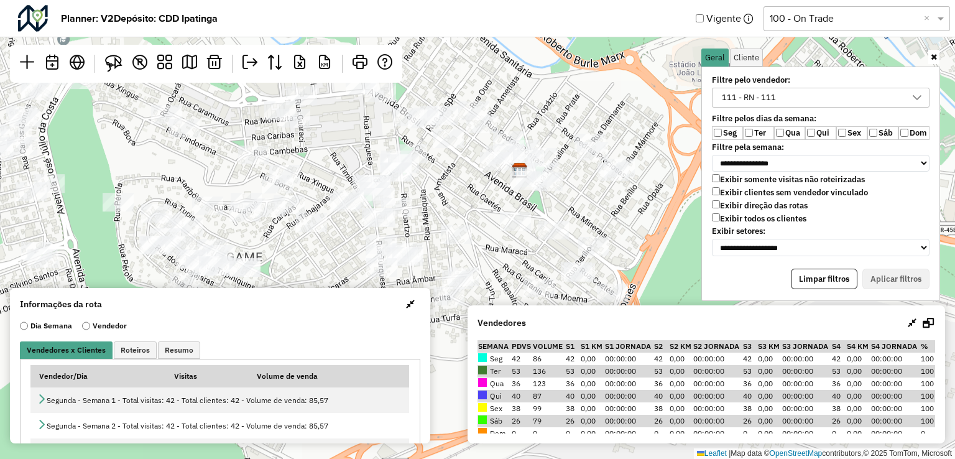
drag, startPoint x: 435, startPoint y: 139, endPoint x: 442, endPoint y: 219, distance: 80.5
click at [442, 219] on div "Leaflet | Map data © OpenStreetMap contributors,© 2025 TomTom, Microsoft" at bounding box center [477, 229] width 955 height 459
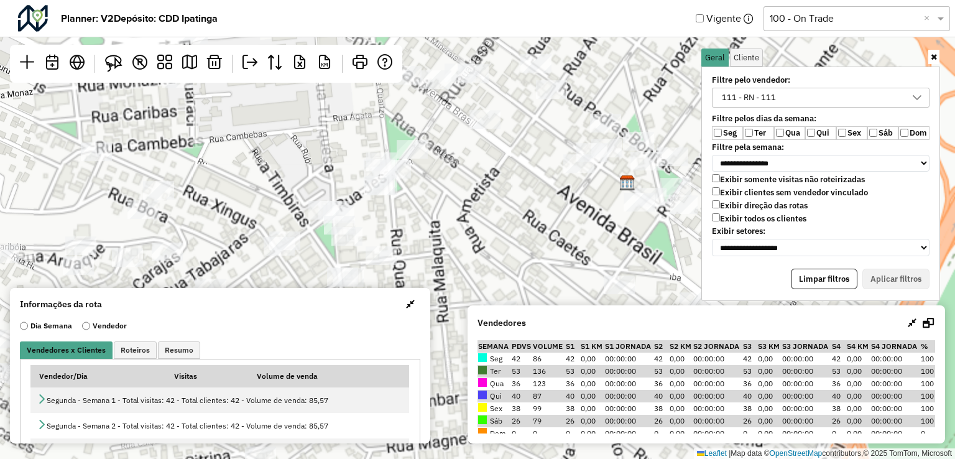
drag, startPoint x: 412, startPoint y: 190, endPoint x: 410, endPoint y: 213, distance: 23.1
click at [410, 213] on div "Leaflet | Map data © OpenStreetMap contributors,© 2025 TomTom, Microsoft" at bounding box center [477, 229] width 955 height 459
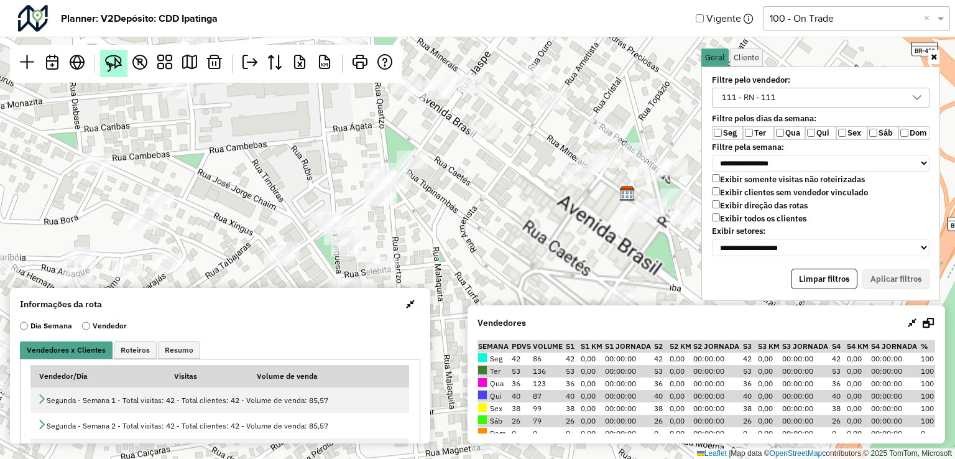
click at [104, 61] on link at bounding box center [113, 63] width 27 height 27
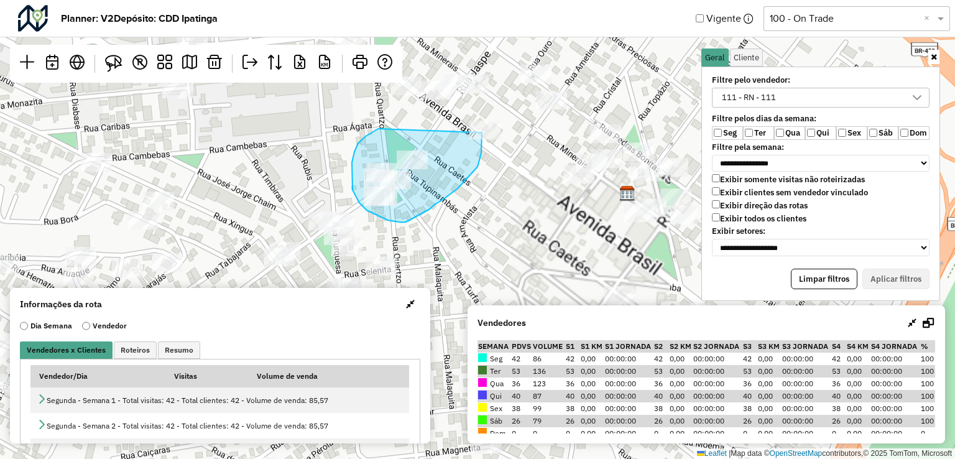
click at [482, 132] on div "Leaflet | Map data © OpenStreetMap contributors,© 2025 TomTom, Microsoft" at bounding box center [477, 229] width 955 height 459
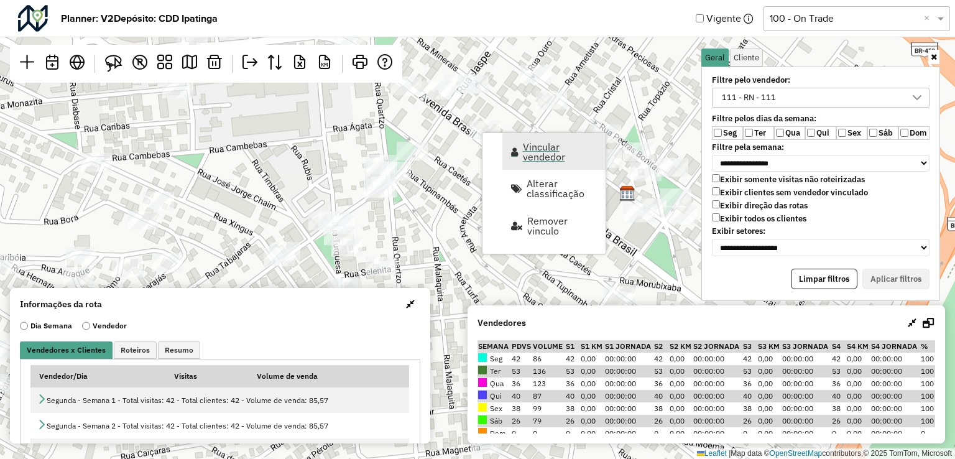
click at [526, 164] on link "Vincular vendedor" at bounding box center [553, 151] width 103 height 37
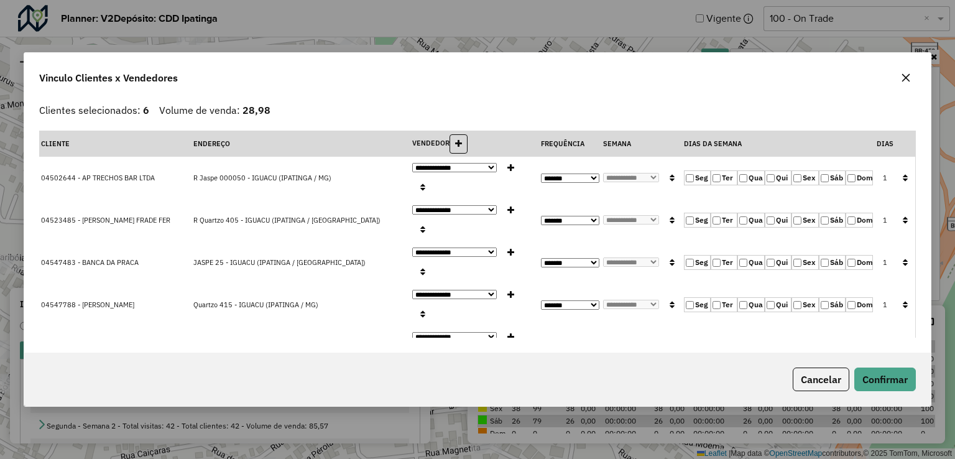
click at [907, 182] on icon "button" at bounding box center [905, 177] width 5 height 9
click at [896, 367] on button "Confirmar" at bounding box center [885, 379] width 62 height 24
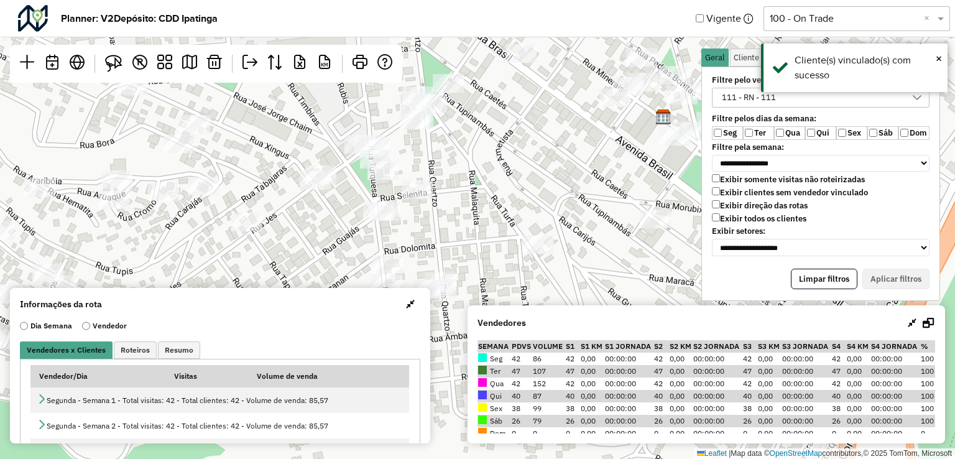
drag, startPoint x: 479, startPoint y: 233, endPoint x: 522, endPoint y: 139, distance: 103.5
click at [522, 139] on div "Leaflet | Map data © OpenStreetMap contributors,© 2025 TomTom, Microsoft" at bounding box center [477, 229] width 955 height 459
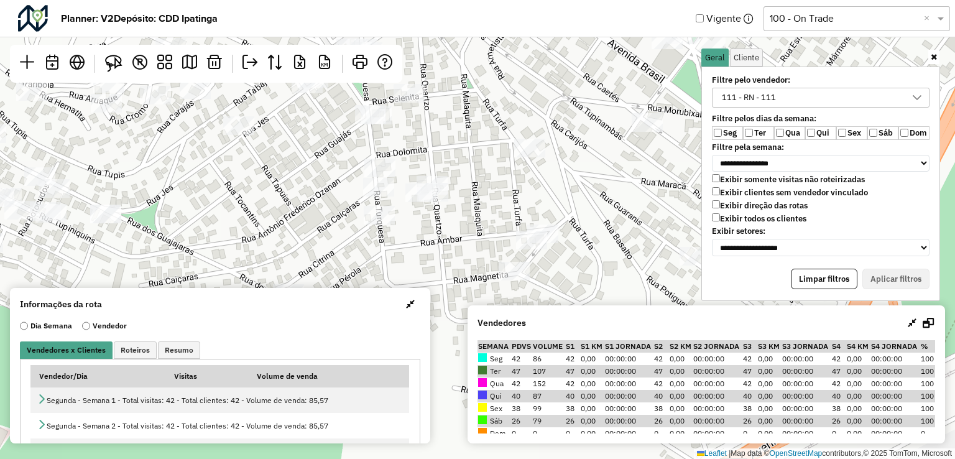
drag, startPoint x: 543, startPoint y: 177, endPoint x: 524, endPoint y: 170, distance: 20.1
click at [524, 170] on div "Leaflet | Map data © OpenStreetMap contributors,© 2025 TomTom, Microsoft" at bounding box center [477, 229] width 955 height 459
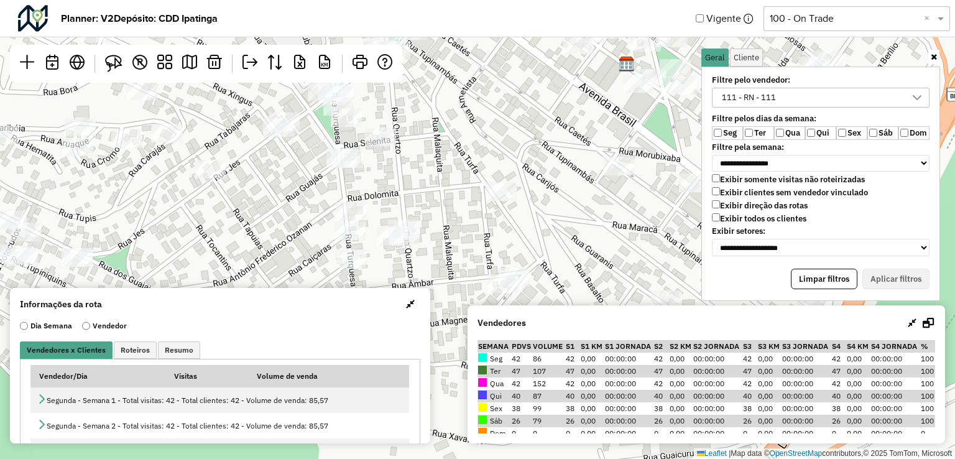
drag, startPoint x: 454, startPoint y: 181, endPoint x: 401, endPoint y: 196, distance: 55.1
click at [417, 223] on div "Leaflet | Map data © OpenStreetMap contributors,© 2025 TomTom, Microsoft" at bounding box center [477, 229] width 955 height 459
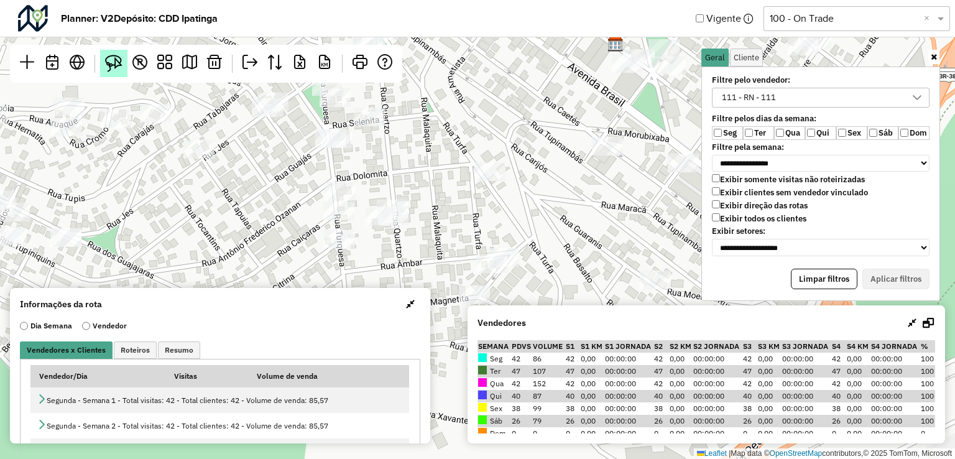
click at [114, 67] on img at bounding box center [113, 63] width 17 height 17
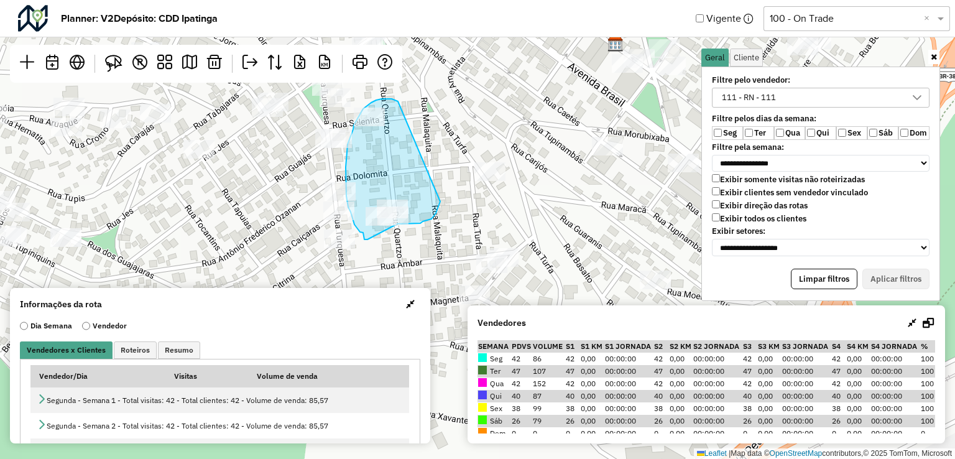
drag, startPoint x: 386, startPoint y: 99, endPoint x: 441, endPoint y: 198, distance: 113.8
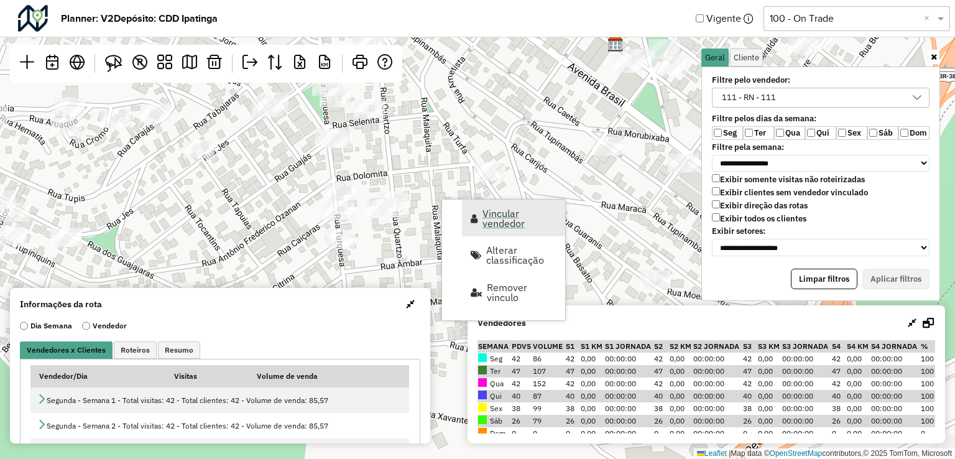
click at [517, 218] on span "Vincular vendedor" at bounding box center [520, 218] width 75 height 20
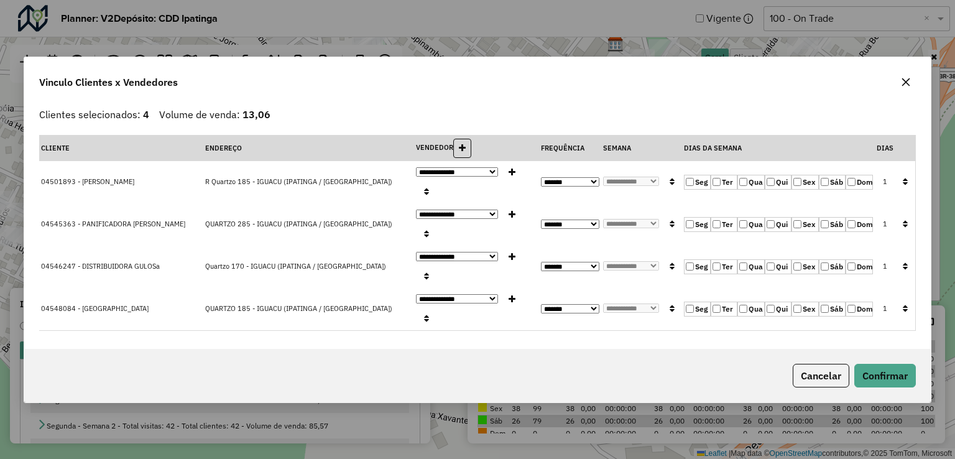
click at [748, 190] on label "Qua" at bounding box center [750, 182] width 27 height 15
click at [719, 190] on label "Ter" at bounding box center [724, 182] width 27 height 15
click at [905, 186] on icon "button" at bounding box center [905, 181] width 5 height 9
click at [885, 364] on button "Confirmar" at bounding box center [885, 376] width 62 height 24
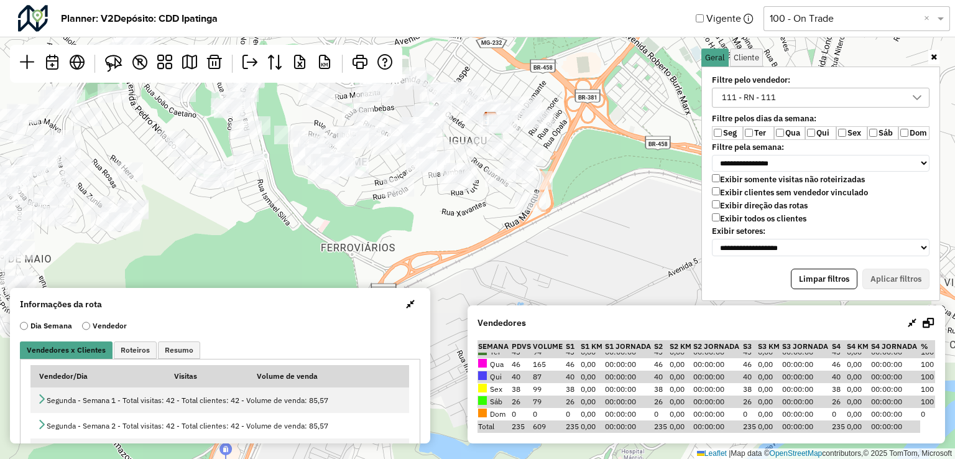
scroll to position [0, 0]
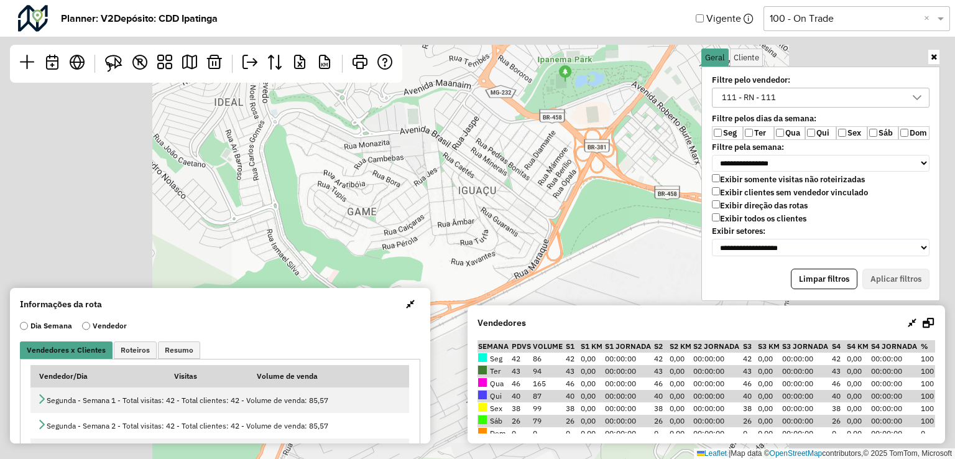
drag, startPoint x: 436, startPoint y: 173, endPoint x: 459, endPoint y: 276, distance: 105.1
click at [459, 276] on div "Leaflet | Map data © OpenStreetMap contributors,© 2025 TomTom, Microsoft" at bounding box center [477, 229] width 955 height 459
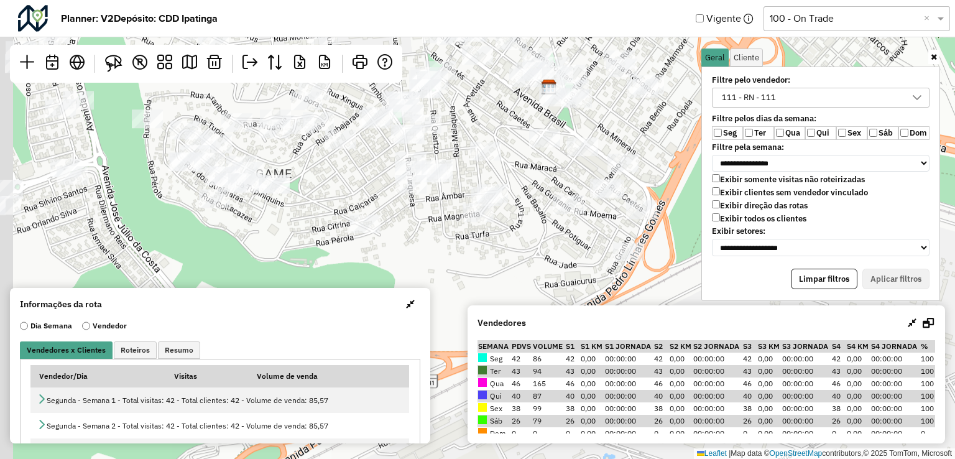
drag, startPoint x: 433, startPoint y: 171, endPoint x: 460, endPoint y: 316, distance: 148.0
click at [460, 316] on div "Leaflet | Map data © OpenStreetMap contributors,© 2025 TomTom, Microsoft" at bounding box center [477, 229] width 955 height 459
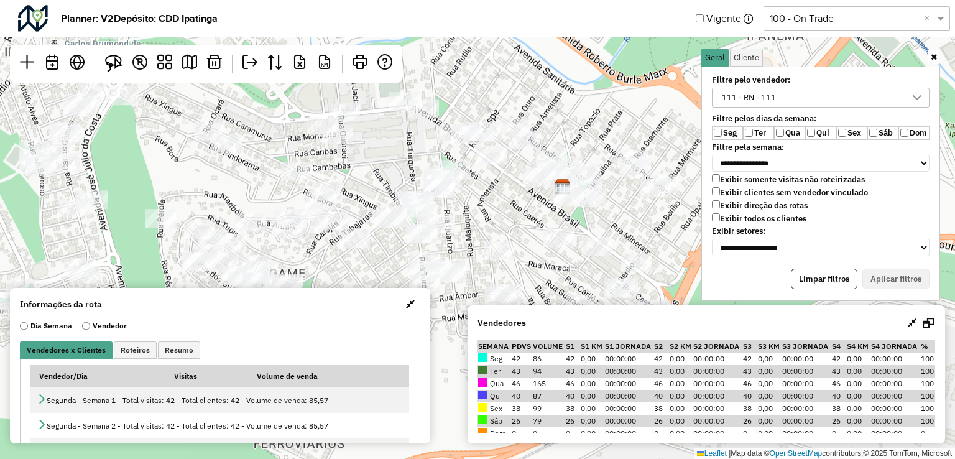
drag, startPoint x: 443, startPoint y: 210, endPoint x: 448, endPoint y: 292, distance: 82.2
click at [448, 292] on div "Leaflet | Map data © OpenStreetMap contributors,© 2025 TomTom, Microsoft" at bounding box center [477, 229] width 955 height 459
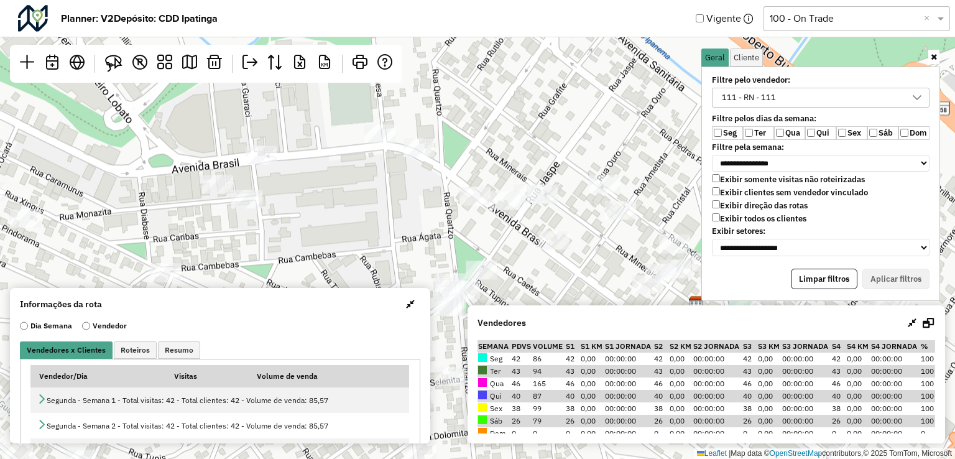
drag, startPoint x: 432, startPoint y: 140, endPoint x: 427, endPoint y: 241, distance: 100.9
click at [427, 241] on div "Leaflet | Map data © OpenStreetMap contributors,© 2025 TomTom, Microsoft" at bounding box center [477, 229] width 955 height 459
click at [114, 60] on img at bounding box center [113, 63] width 17 height 17
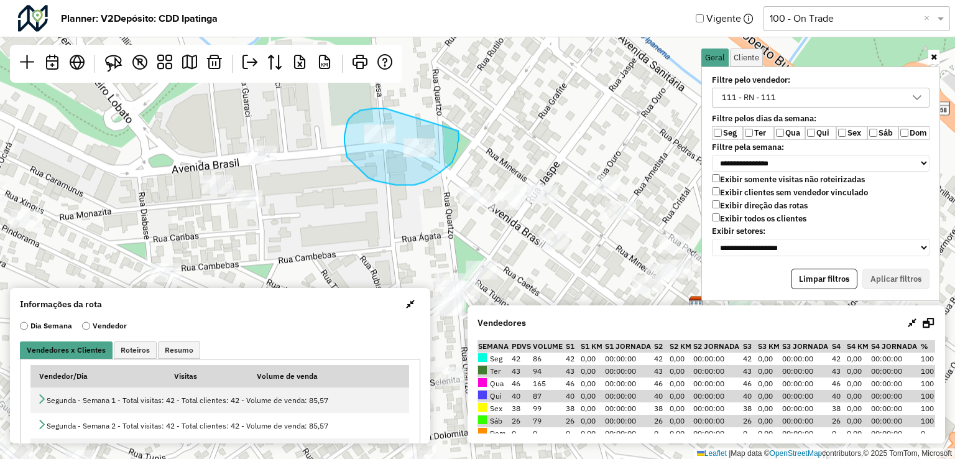
drag, startPoint x: 351, startPoint y: 116, endPoint x: 449, endPoint y: 116, distance: 97.6
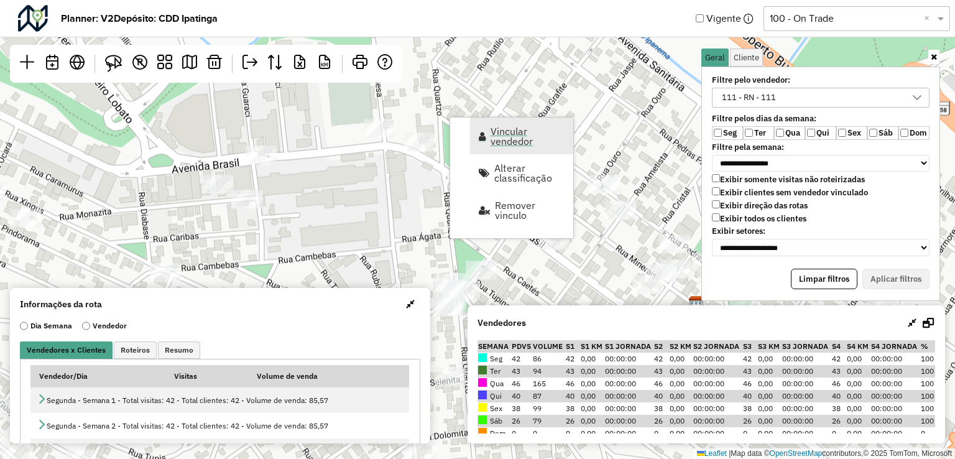
click at [487, 141] on link "Vincular vendedor" at bounding box center [521, 136] width 103 height 37
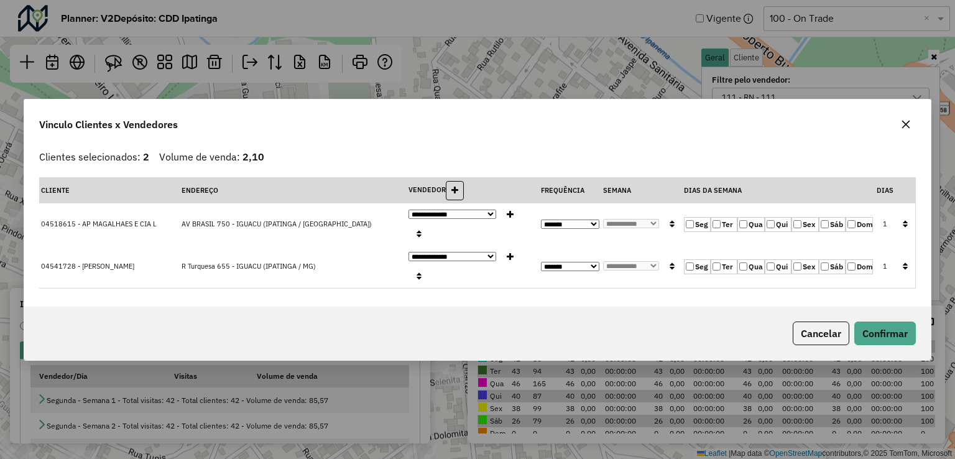
click at [903, 228] on icon "button" at bounding box center [905, 223] width 5 height 9
click at [887, 321] on button "Confirmar" at bounding box center [885, 333] width 62 height 24
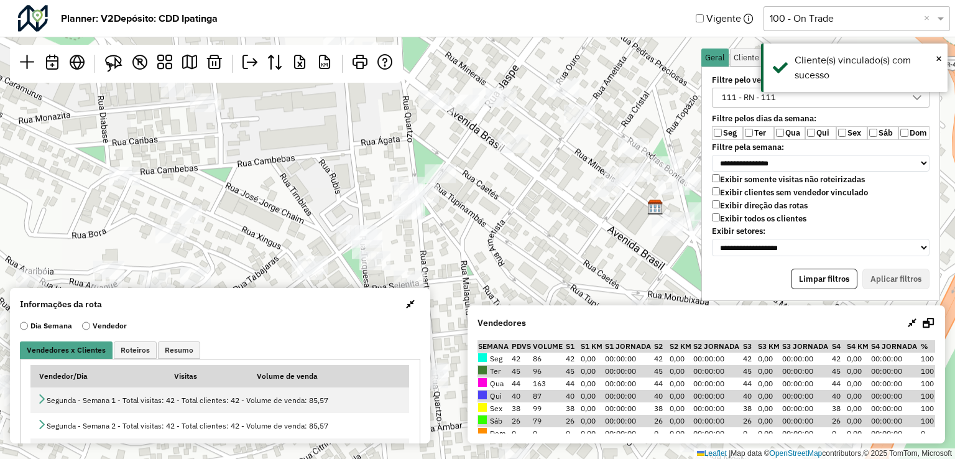
drag, startPoint x: 538, startPoint y: 177, endPoint x: 527, endPoint y: 167, distance: 15.4
click at [530, 167] on div "Leaflet | Map data © OpenStreetMap contributors,© 2025 TomTom, Microsoft" at bounding box center [477, 229] width 955 height 459
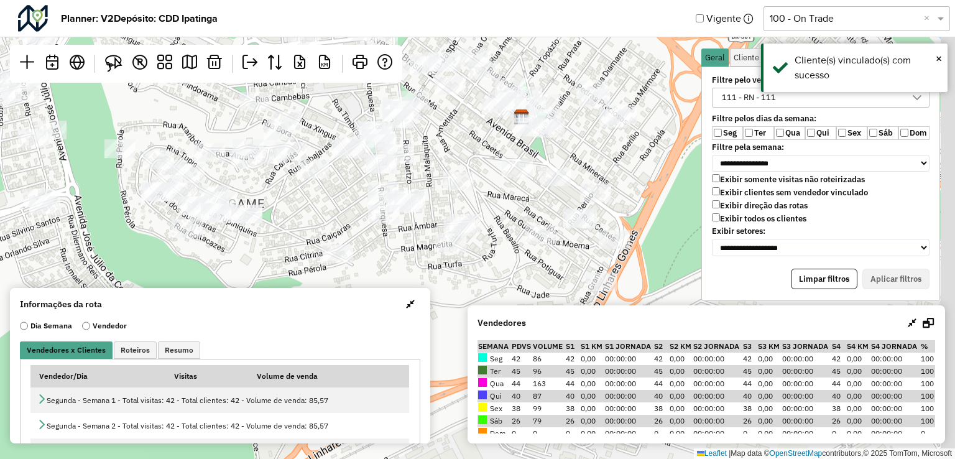
drag, startPoint x: 535, startPoint y: 207, endPoint x: 470, endPoint y: 142, distance: 91.5
click at [470, 142] on div "Leaflet | Map data © OpenStreetMap contributors,© 2025 TomTom, Microsoft" at bounding box center [477, 229] width 955 height 459
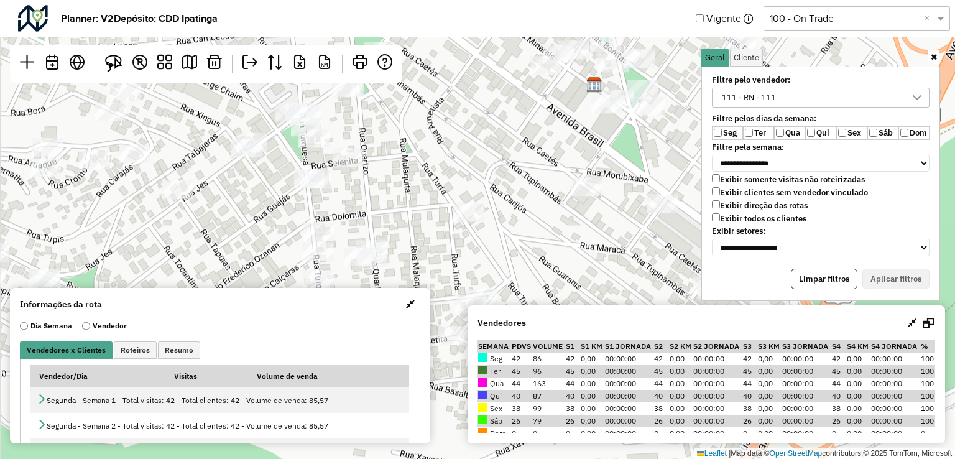
drag, startPoint x: 405, startPoint y: 183, endPoint x: 455, endPoint y: 93, distance: 103.0
click at [441, 97] on div "Leaflet | Map data © OpenStreetMap contributors,© 2025 TomTom, Microsoft" at bounding box center [477, 229] width 955 height 459
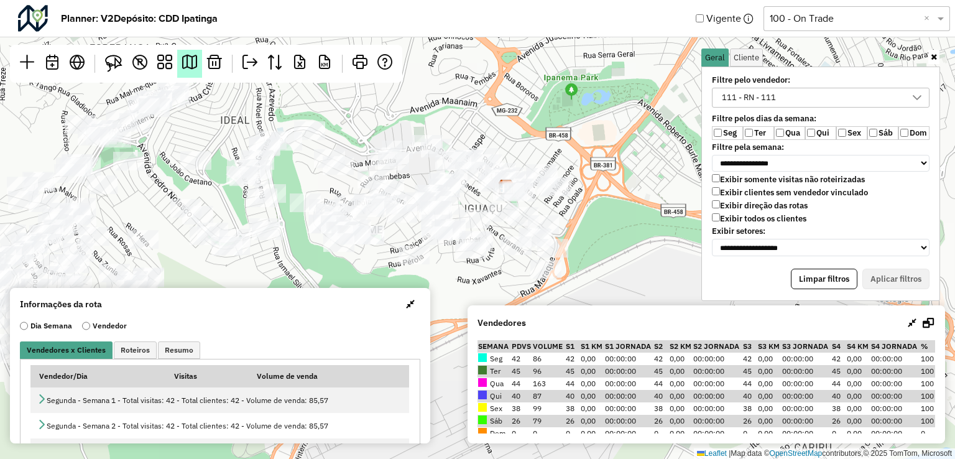
click at [192, 68] on em at bounding box center [189, 62] width 15 height 15
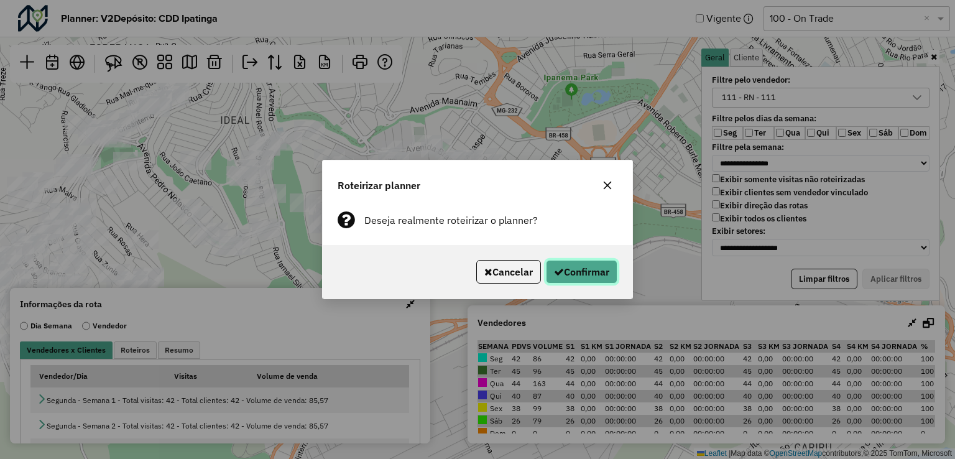
click at [603, 276] on button "Confirmar" at bounding box center [582, 272] width 72 height 24
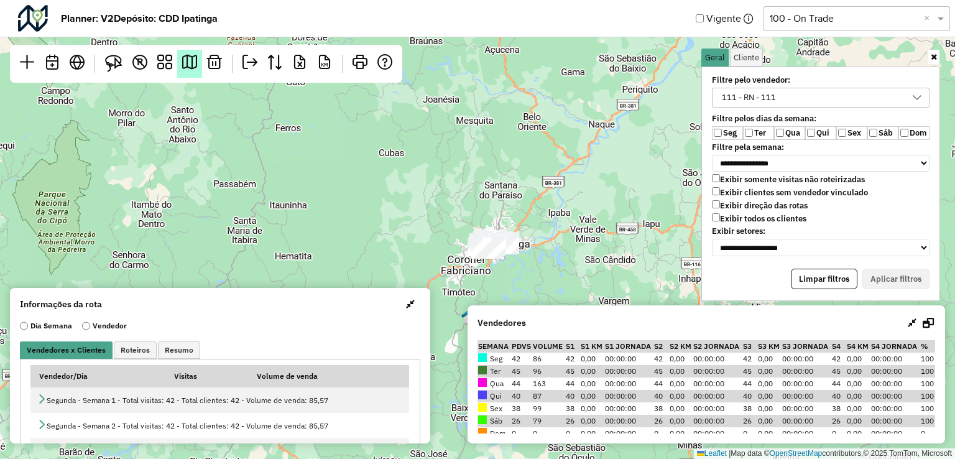
click at [183, 63] on em at bounding box center [189, 62] width 15 height 15
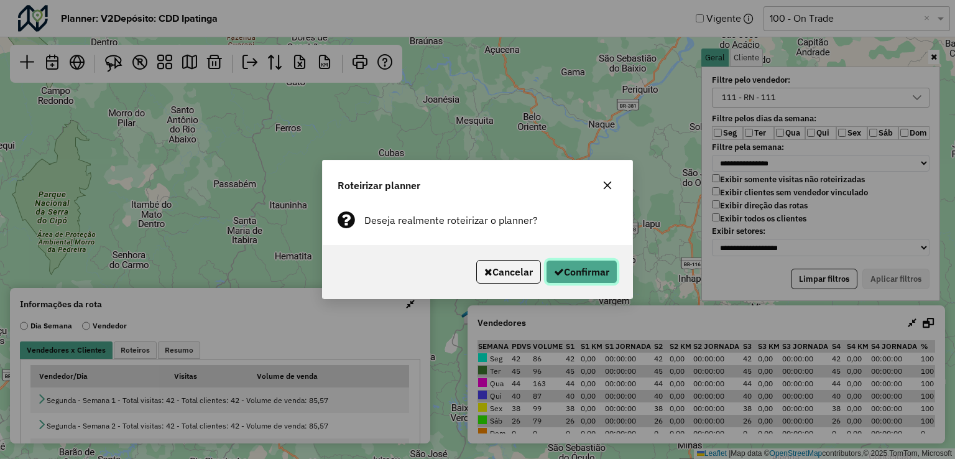
click at [576, 262] on button "Confirmar" at bounding box center [582, 272] width 72 height 24
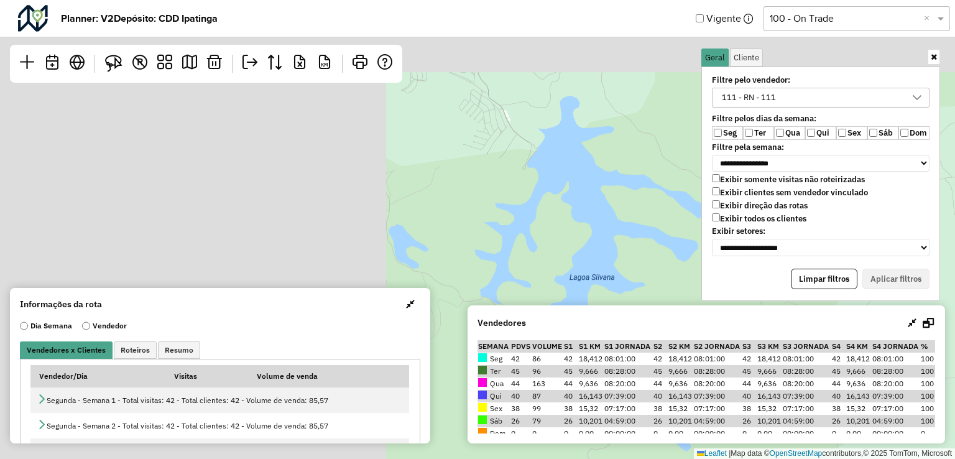
drag, startPoint x: 282, startPoint y: 151, endPoint x: 754, endPoint y: 265, distance: 485.0
click at [754, 264] on hb-planner "**********" at bounding box center [477, 229] width 955 height 459
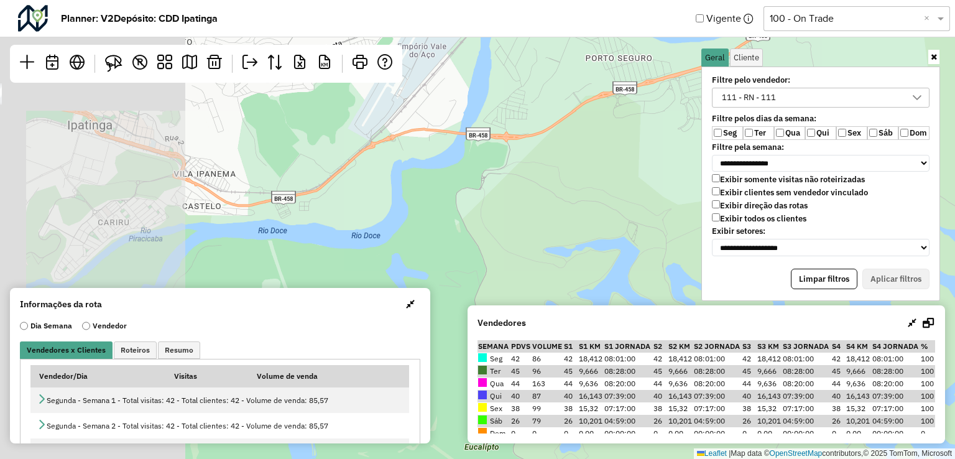
drag, startPoint x: 385, startPoint y: 183, endPoint x: 687, endPoint y: 215, distance: 303.8
click at [688, 215] on div "Leaflet | Map data © OpenStreetMap contributors,© 2025 TomTom, Microsoft" at bounding box center [477, 229] width 955 height 459
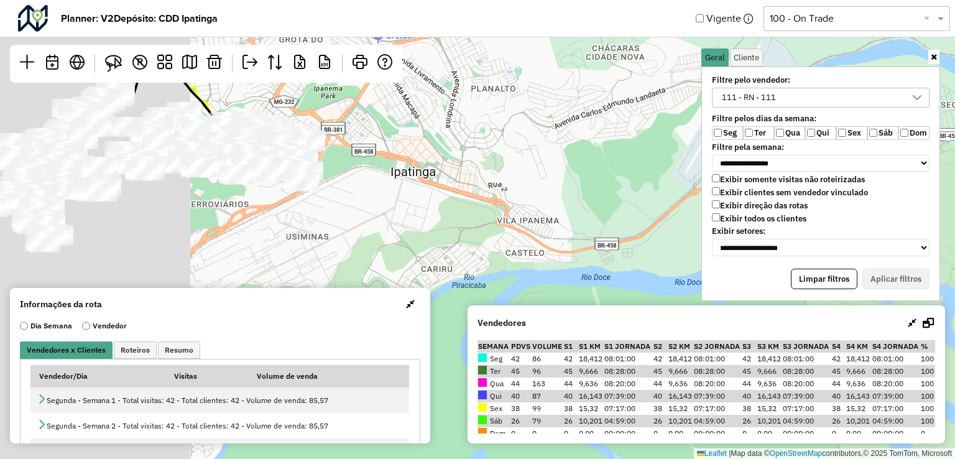
drag, startPoint x: 425, startPoint y: 219, endPoint x: 665, endPoint y: 252, distance: 242.8
click at [665, 252] on div "Leaflet | Map data © OpenStreetMap contributors,© 2025 TomTom, Microsoft" at bounding box center [477, 229] width 955 height 459
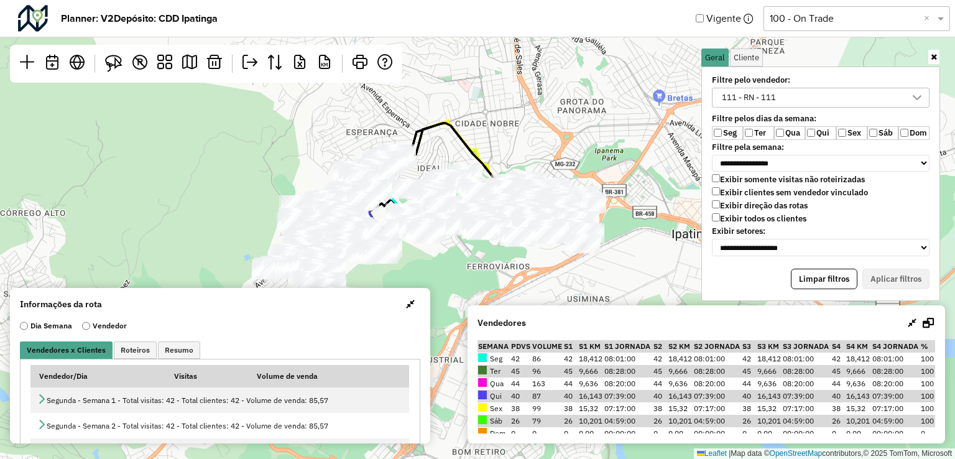
click at [759, 100] on div "111 - RN - 111" at bounding box center [749, 97] width 63 height 19
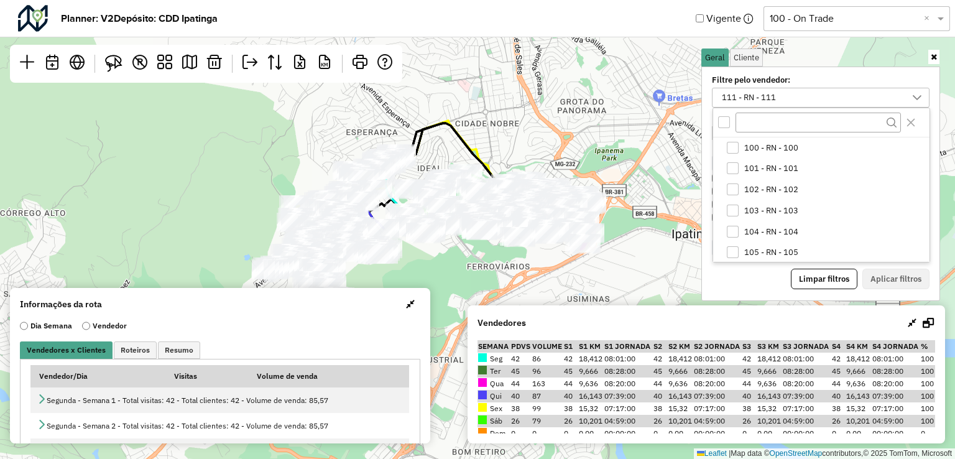
scroll to position [127, 0]
click at [750, 255] on li "111 - RN - 111" at bounding box center [823, 251] width 211 height 21
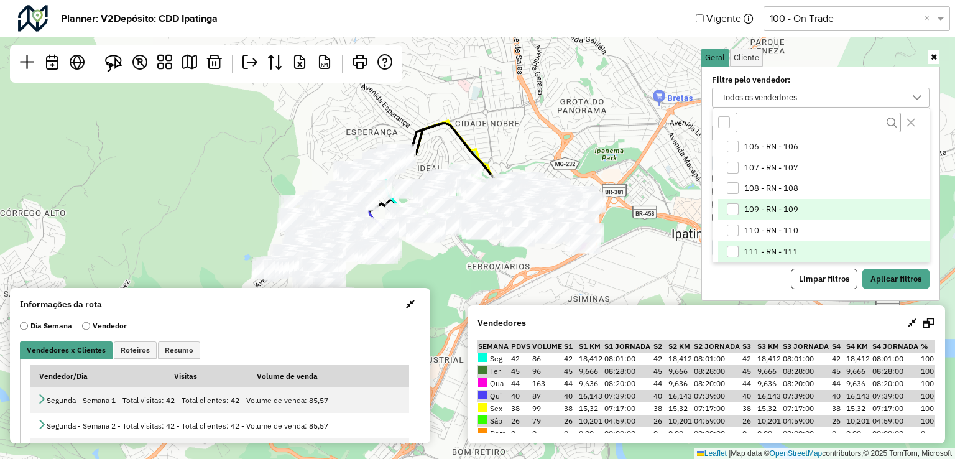
click at [757, 214] on li "109 - RN - 109" at bounding box center [823, 209] width 211 height 21
click at [906, 274] on button "Aplicar filtros" at bounding box center [895, 279] width 67 height 21
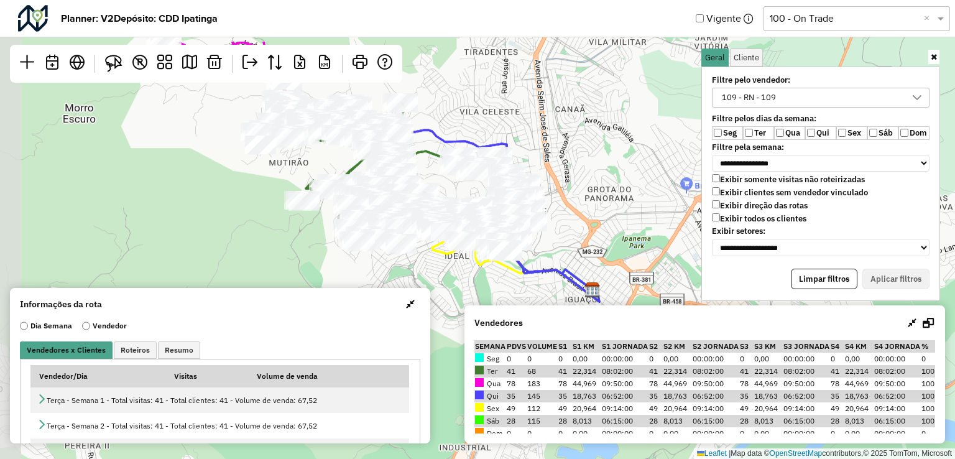
drag, startPoint x: 395, startPoint y: 185, endPoint x: 422, endPoint y: 273, distance: 91.8
click at [422, 273] on div "Leaflet | Map data © OpenStreetMap contributors,© 2025 TomTom, Microsoft" at bounding box center [477, 229] width 955 height 459
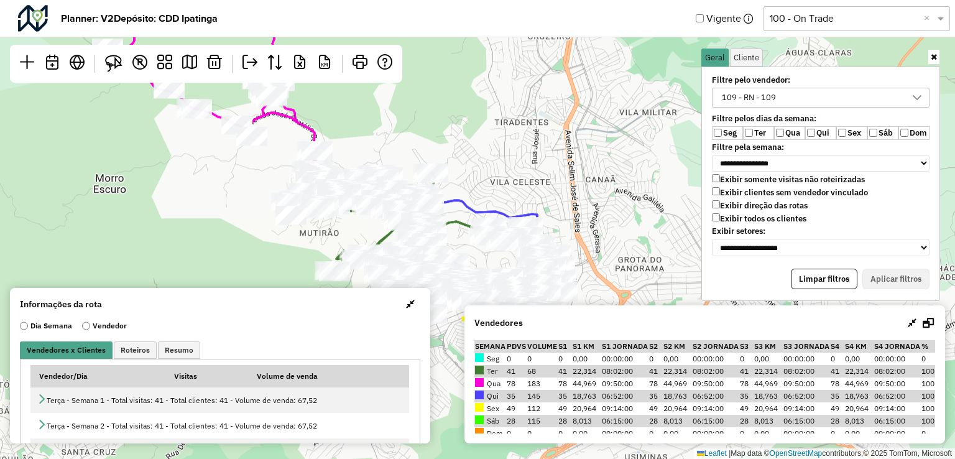
drag, startPoint x: 431, startPoint y: 137, endPoint x: 448, endPoint y: 185, distance: 50.7
click at [448, 183] on div at bounding box center [432, 173] width 31 height 19
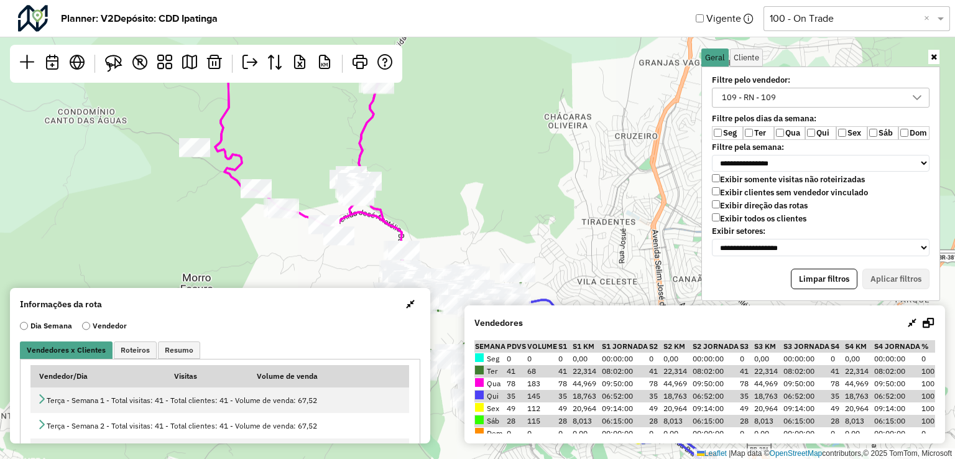
drag, startPoint x: 386, startPoint y: 142, endPoint x: 473, endPoint y: 242, distance: 132.2
click at [473, 242] on div "Leaflet | Map data © OpenStreetMap contributors,© 2025 TomTom, Microsoft" at bounding box center [477, 229] width 955 height 459
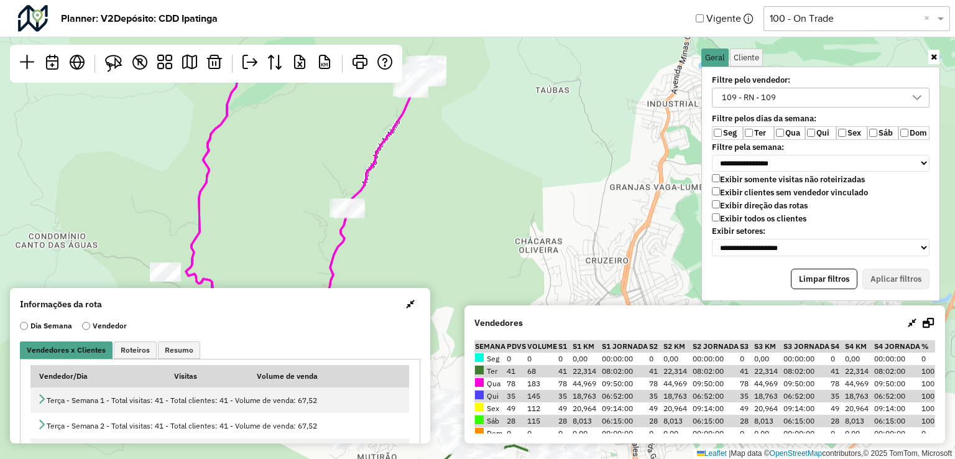
drag, startPoint x: 467, startPoint y: 167, endPoint x: 437, endPoint y: 307, distance: 142.4
click at [437, 307] on div "Leaflet | Map data © OpenStreetMap contributors,© 2025 TomTom, Microsoft" at bounding box center [477, 229] width 955 height 459
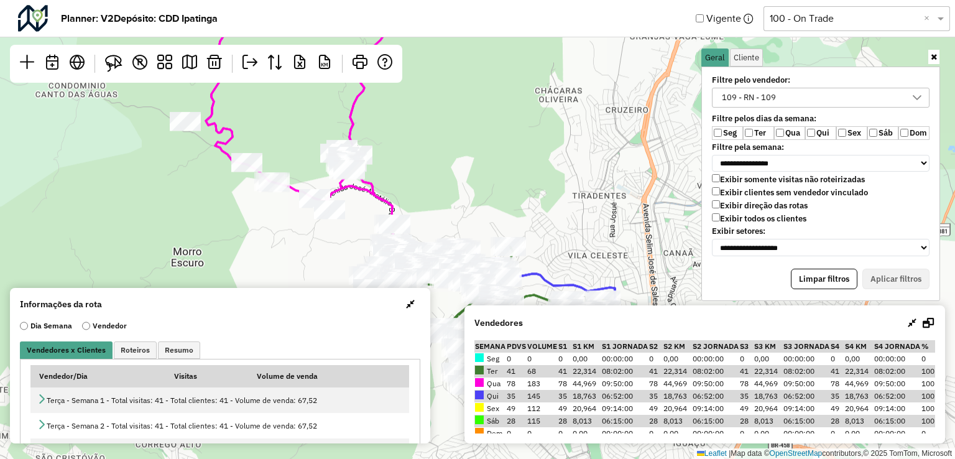
drag, startPoint x: 435, startPoint y: 243, endPoint x: 446, endPoint y: 68, distance: 175.7
click at [446, 68] on div "Leaflet | Map data © OpenStreetMap contributors,© 2025 TomTom, Microsoft" at bounding box center [477, 229] width 955 height 459
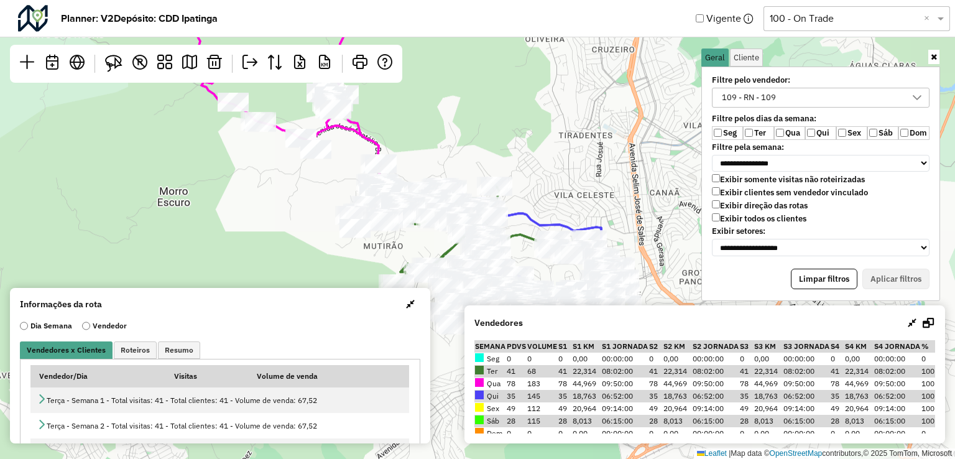
drag, startPoint x: 479, startPoint y: 185, endPoint x: 465, endPoint y: 147, distance: 40.3
click at [465, 147] on div "Leaflet | Map data © OpenStreetMap contributors,© 2025 TomTom, Microsoft" at bounding box center [477, 229] width 955 height 459
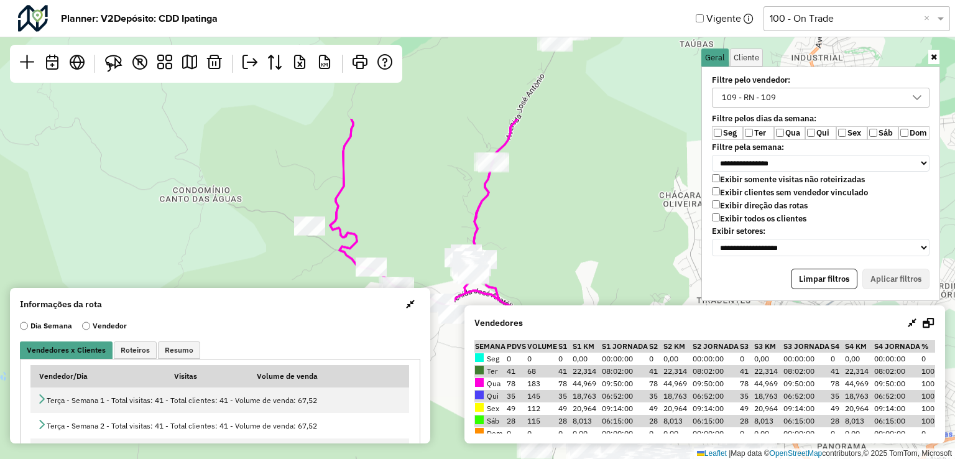
drag, startPoint x: 455, startPoint y: 157, endPoint x: 593, endPoint y: 321, distance: 214.9
click at [593, 321] on hb-planner "**********" at bounding box center [477, 229] width 955 height 459
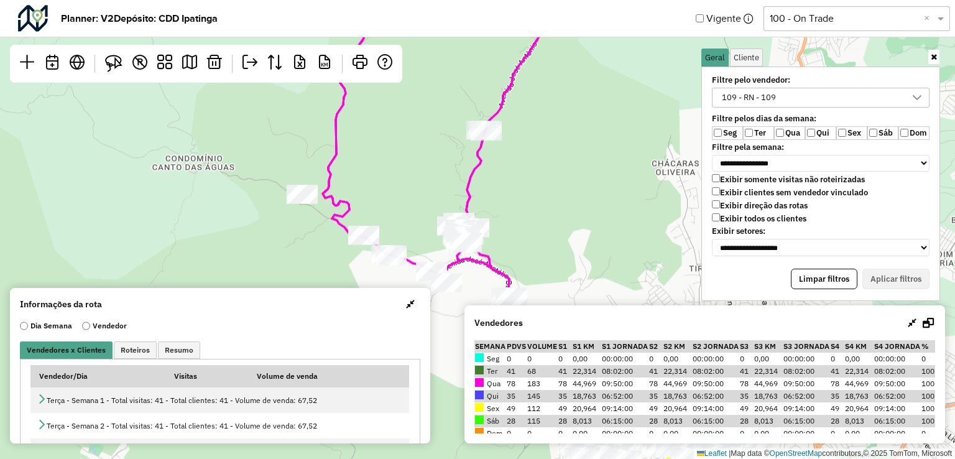
drag, startPoint x: 575, startPoint y: 251, endPoint x: 562, endPoint y: 205, distance: 47.8
click at [562, 205] on div "Leaflet | Map data © OpenStreetMap contributors,© 2025 TomTom, Microsoft" at bounding box center [477, 229] width 955 height 459
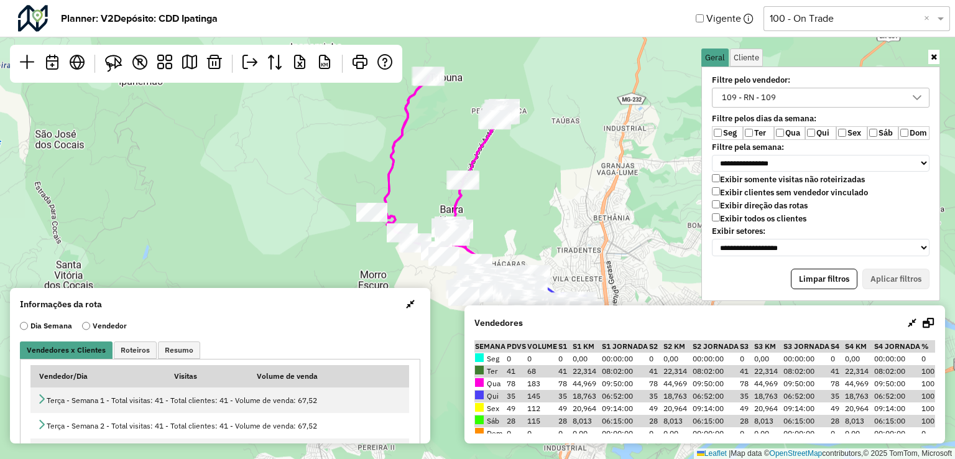
drag, startPoint x: 562, startPoint y: 162, endPoint x: 505, endPoint y: 184, distance: 61.2
click at [505, 184] on div "Leaflet | Map data © OpenStreetMap contributors,© 2025 TomTom, Microsoft" at bounding box center [477, 229] width 955 height 459
click at [115, 55] on img at bounding box center [113, 63] width 17 height 17
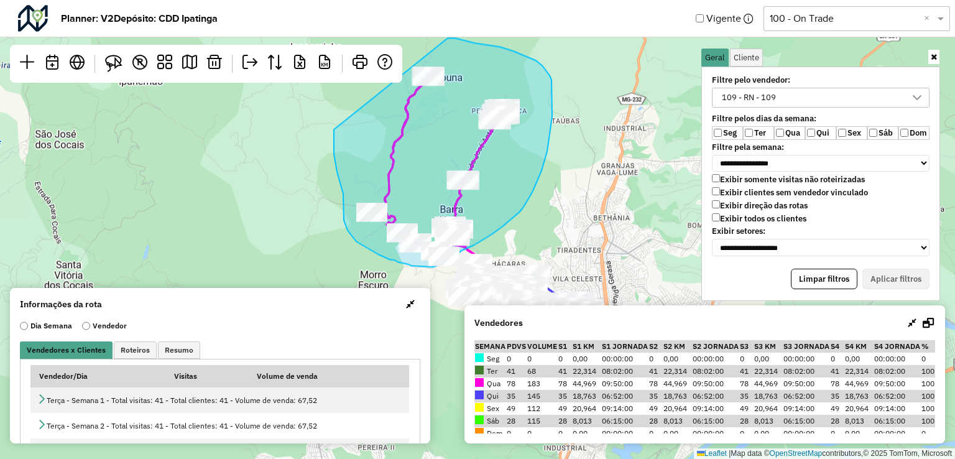
drag, startPoint x: 334, startPoint y: 129, endPoint x: 441, endPoint y: 38, distance: 140.7
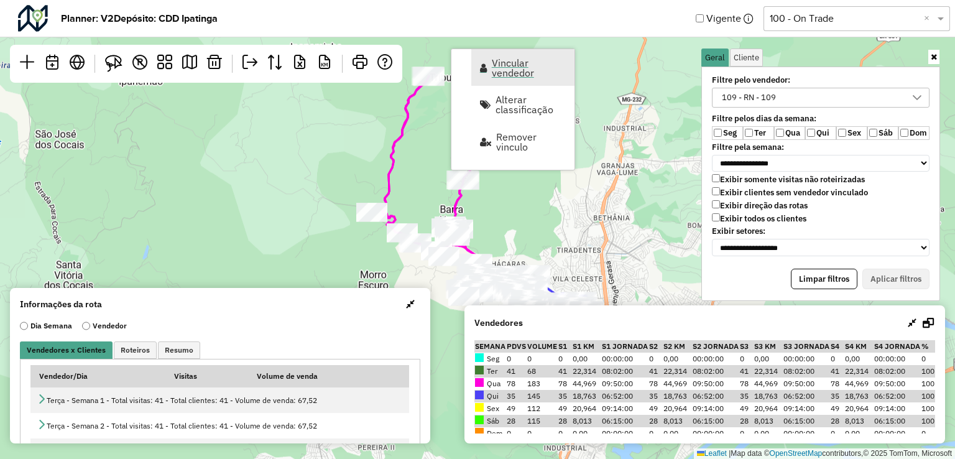
click at [520, 72] on span "Vincular vendedor" at bounding box center [529, 68] width 75 height 20
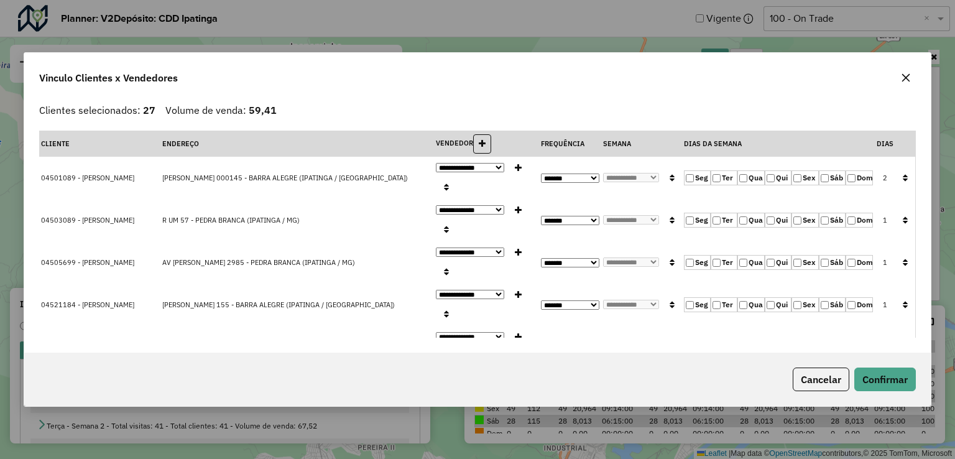
select select "*********"
select select "*"
select select "*********"
select select "*"
select select "*********"
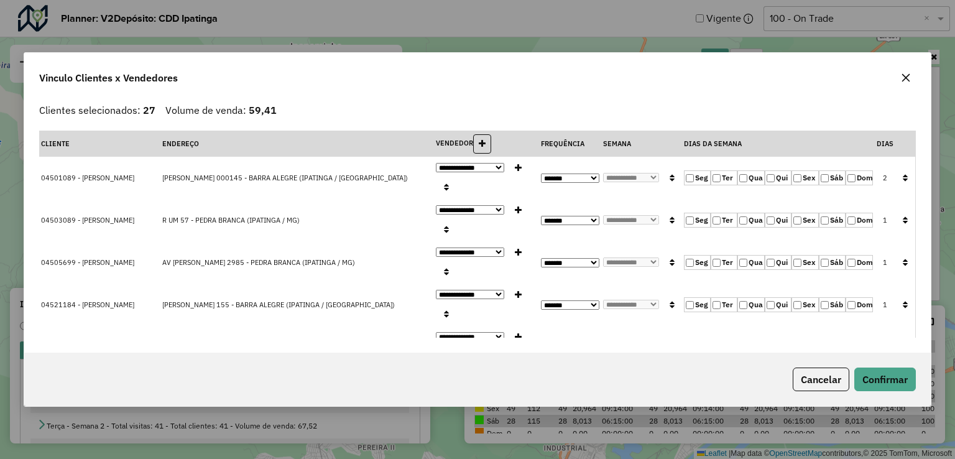
select select "*"
select select "*********"
select select "*"
select select "*********"
select select "*"
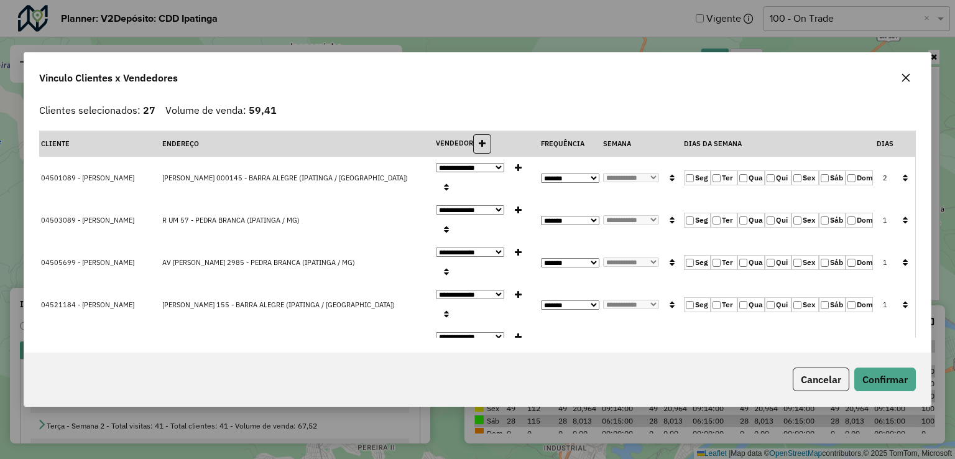
select select "*********"
select select "*"
select select "*********"
select select "*"
select select "*********"
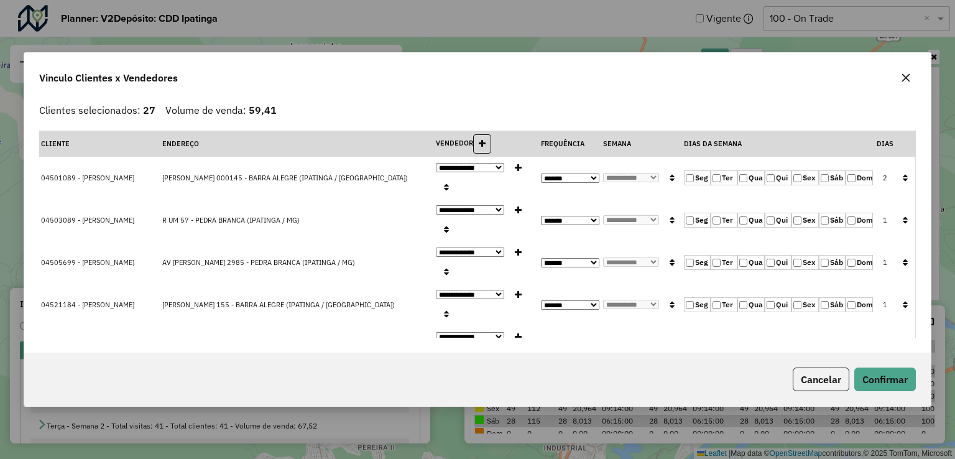
select select "*"
select select "*********"
select select "*"
select select "*********"
select select "*"
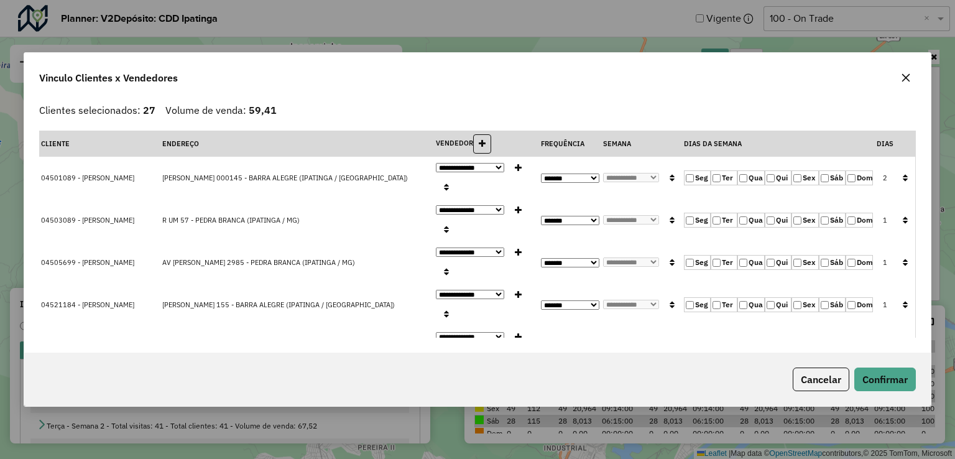
select select "*********"
select select "*"
select select "*********"
select select "*"
select select "*********"
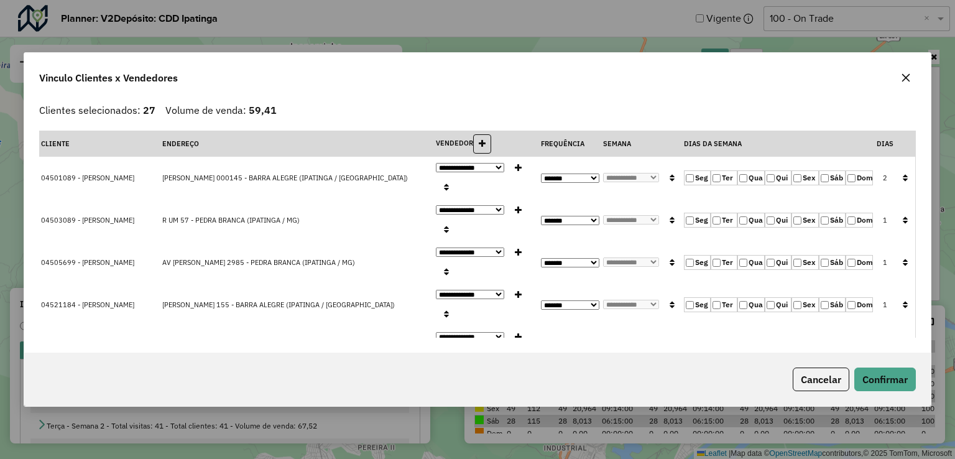
select select "*"
select select "*********"
select select "*"
select select "*********"
select select "*"
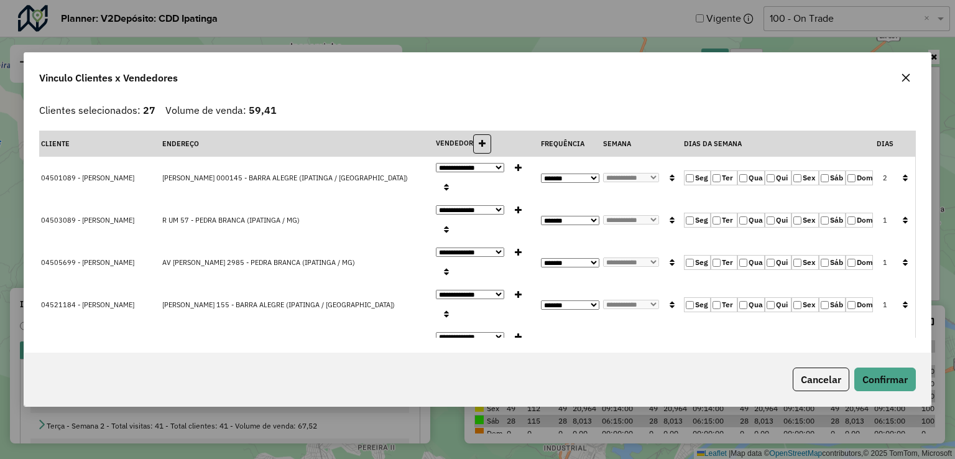
select select "*********"
select select "*"
select select "*********"
select select "*"
select select "*********"
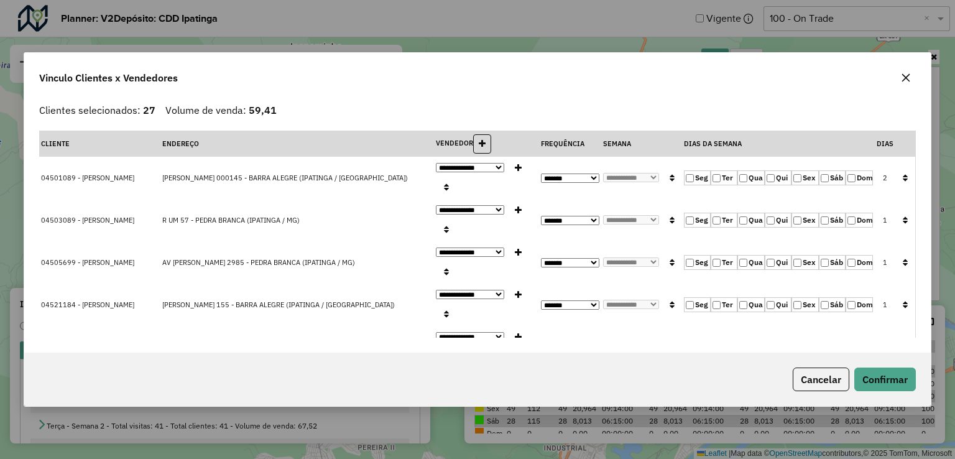
select select "*"
select select "*********"
select select "*"
select select "*********"
select select "*"
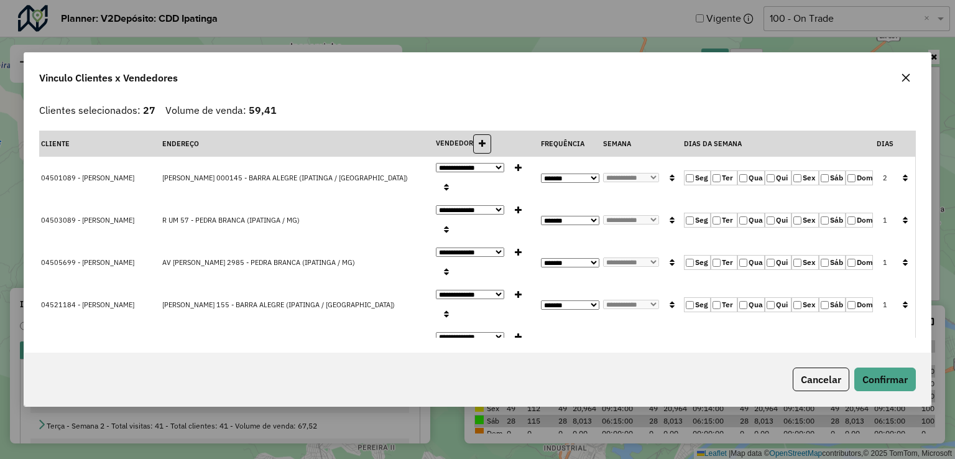
select select "*********"
select select "*"
select select "*********"
select select "*"
select select "*********"
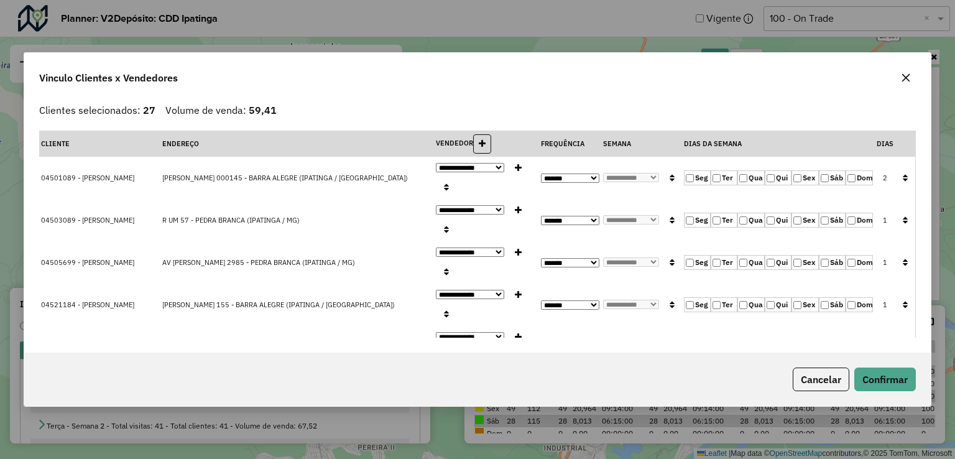
select select "*"
select select "*********"
select select "*"
select select "*********"
select select "*"
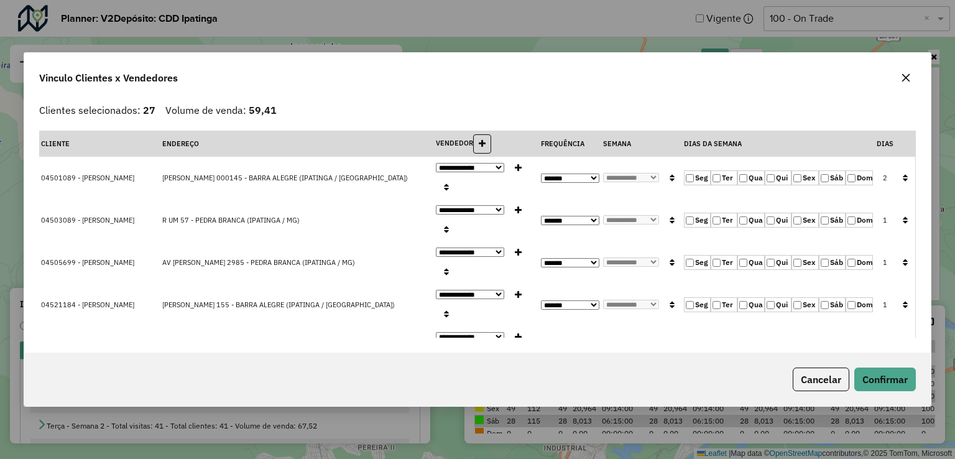
select select "*********"
select select "*"
select select "*********"
select select "*"
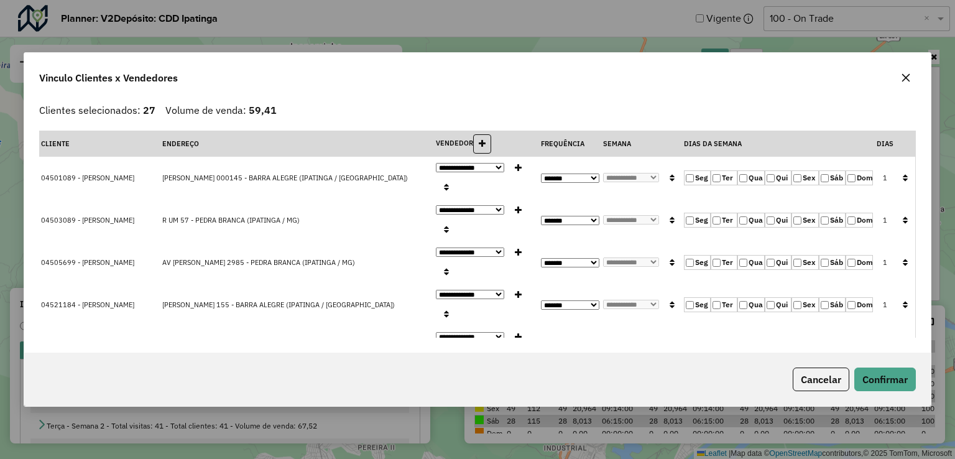
click at [903, 173] on icon "button" at bounding box center [905, 177] width 5 height 9
click at [905, 376] on button "Confirmar" at bounding box center [885, 379] width 62 height 24
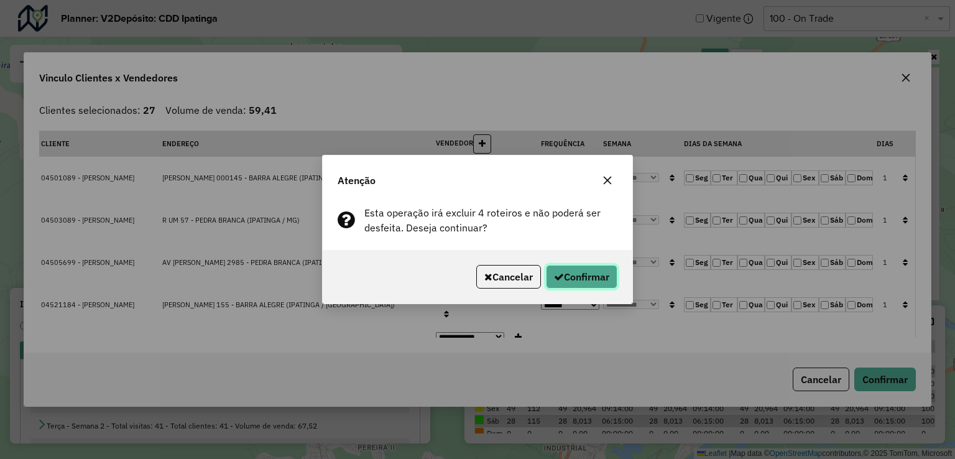
click at [573, 286] on button "Confirmar" at bounding box center [582, 277] width 72 height 24
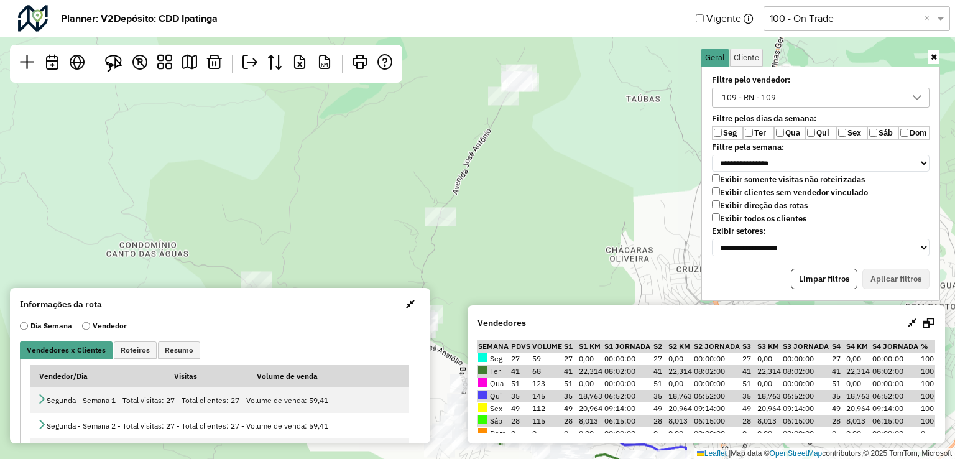
drag, startPoint x: 535, startPoint y: 210, endPoint x: 550, endPoint y: 327, distance: 118.5
click at [550, 327] on hb-planner "**********" at bounding box center [477, 229] width 955 height 459
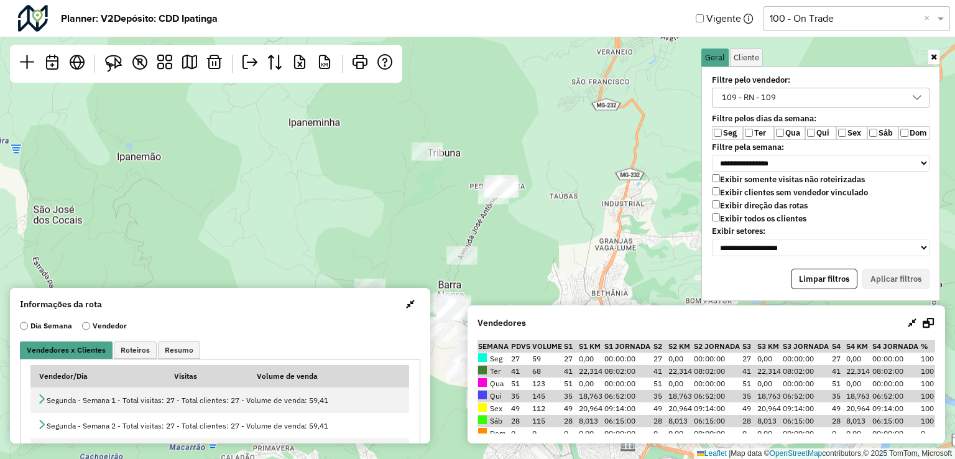
drag, startPoint x: 428, startPoint y: 149, endPoint x: 431, endPoint y: 201, distance: 52.3
click at [431, 201] on div "Leaflet | Map data © OpenStreetMap contributors,© 2025 TomTom, Microsoft" at bounding box center [477, 229] width 955 height 459
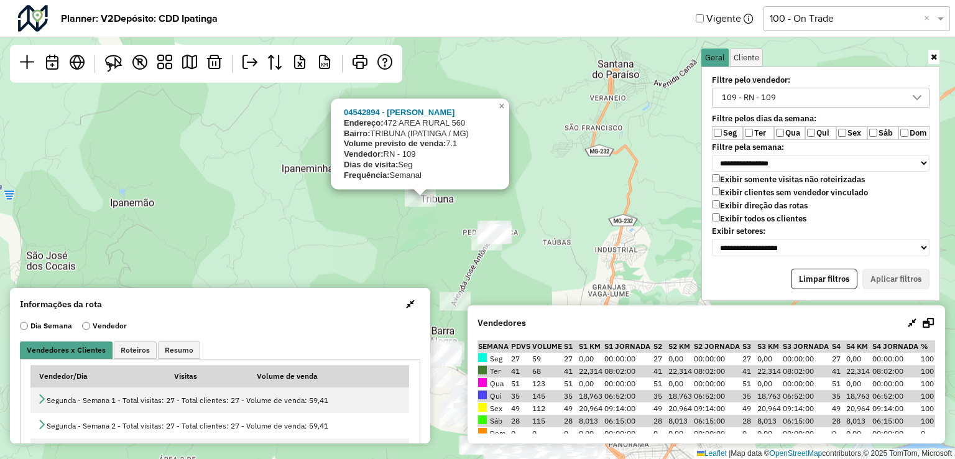
drag, startPoint x: 446, startPoint y: 172, endPoint x: 438, endPoint y: 224, distance: 52.2
click at [438, 224] on div "04542894 - [PERSON_NAME]: 472 AREA RURAL 560 Bairro: TRIBUNA (IPATINGA / MG) Vo…" at bounding box center [477, 229] width 955 height 459
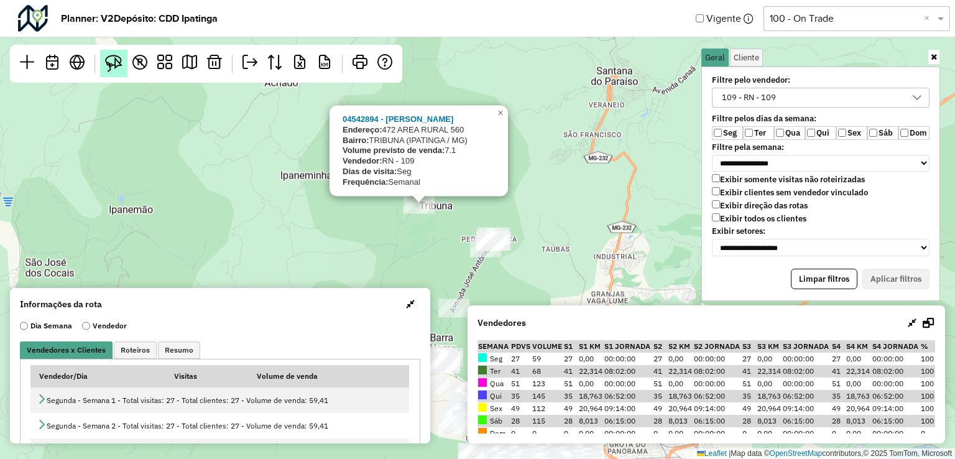
click at [121, 62] on img at bounding box center [113, 63] width 17 height 17
drag, startPoint x: 393, startPoint y: 224, endPoint x: 390, endPoint y: 188, distance: 36.2
click at [389, 170] on div "04542894 - [PERSON_NAME]: 472 AREA RURAL 560 Bairro: TRIBUNA (IPATINGA / MG) Vo…" at bounding box center [477, 229] width 955 height 459
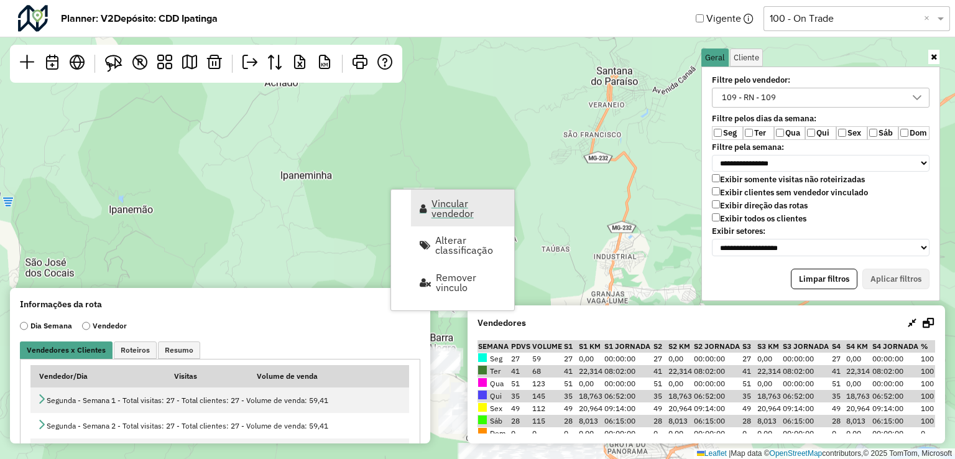
click at [468, 208] on span "Vincular vendedor" at bounding box center [469, 208] width 75 height 20
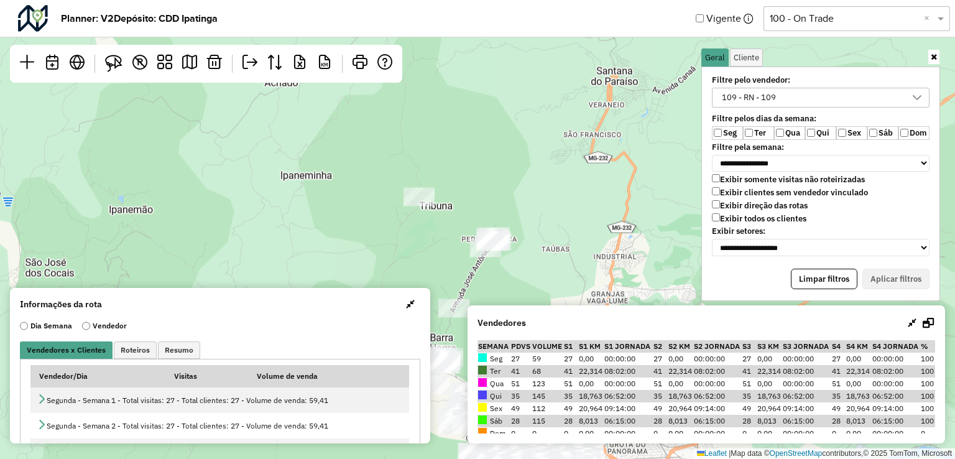
select select "*********"
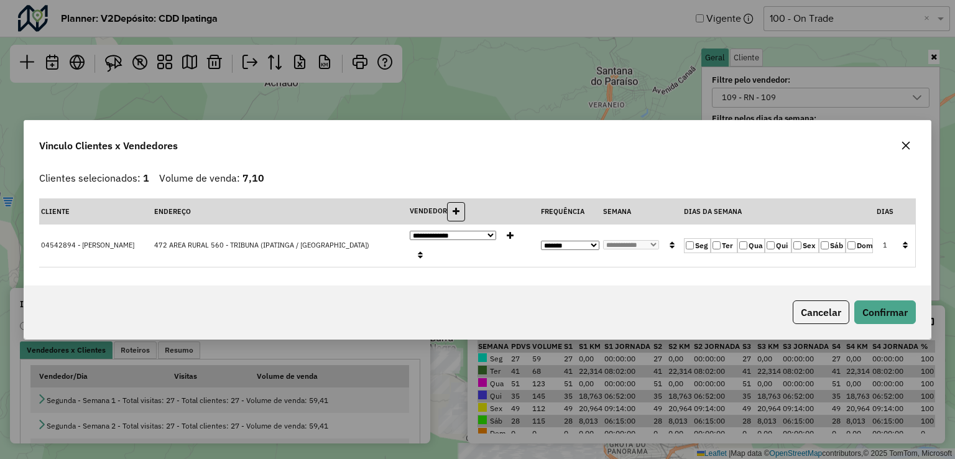
click at [577, 245] on select "**********" at bounding box center [570, 245] width 58 height 9
select select "*"
click at [541, 241] on select "**********" at bounding box center [570, 245] width 58 height 9
click at [633, 245] on select "**********" at bounding box center [631, 244] width 56 height 9
select select "****"
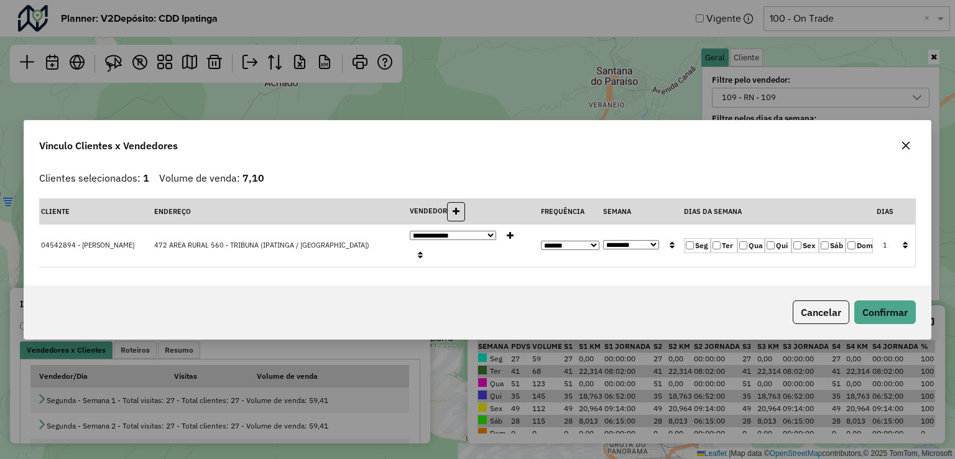
click at [603, 240] on select "**********" at bounding box center [631, 244] width 56 height 9
click at [884, 305] on button "Confirmar" at bounding box center [885, 312] width 62 height 24
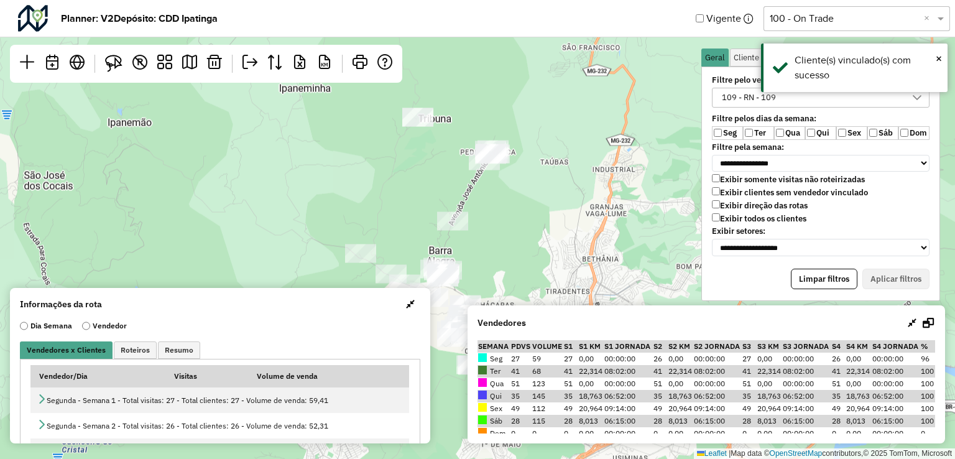
drag, startPoint x: 594, startPoint y: 249, endPoint x: 587, endPoint y: 89, distance: 160.6
click at [587, 89] on div "Leaflet | Map data © OpenStreetMap contributors,© 2025 TomTom, Microsoft" at bounding box center [477, 229] width 955 height 459
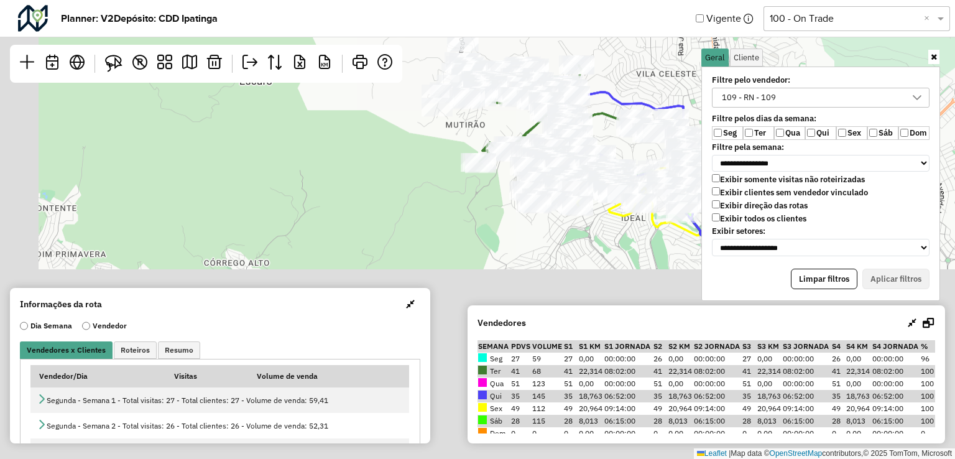
drag, startPoint x: 605, startPoint y: 11, endPoint x: 642, endPoint y: -47, distance: 68.3
click at [642, 0] on html "**********" at bounding box center [477, 229] width 955 height 459
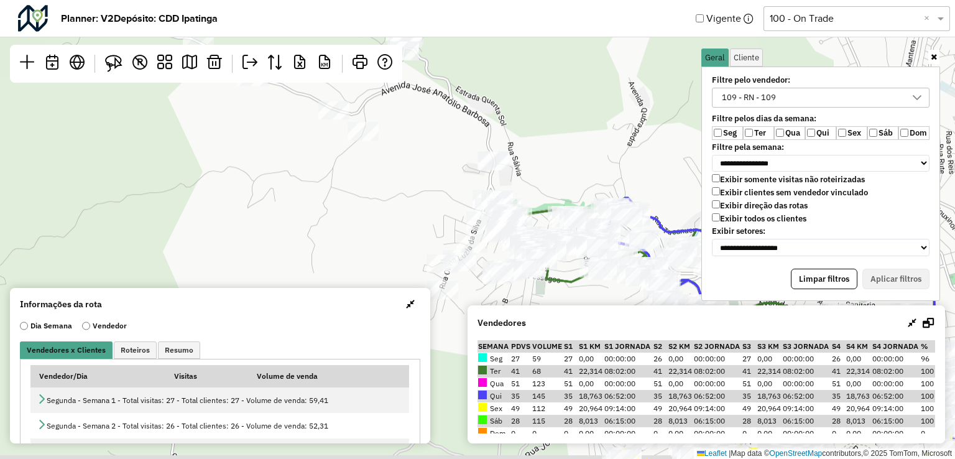
drag, startPoint x: 503, startPoint y: 201, endPoint x: 567, endPoint y: 185, distance: 66.1
click at [567, 185] on div "Leaflet | Map data © OpenStreetMap contributors,© 2025 TomTom, Microsoft" at bounding box center [477, 229] width 955 height 459
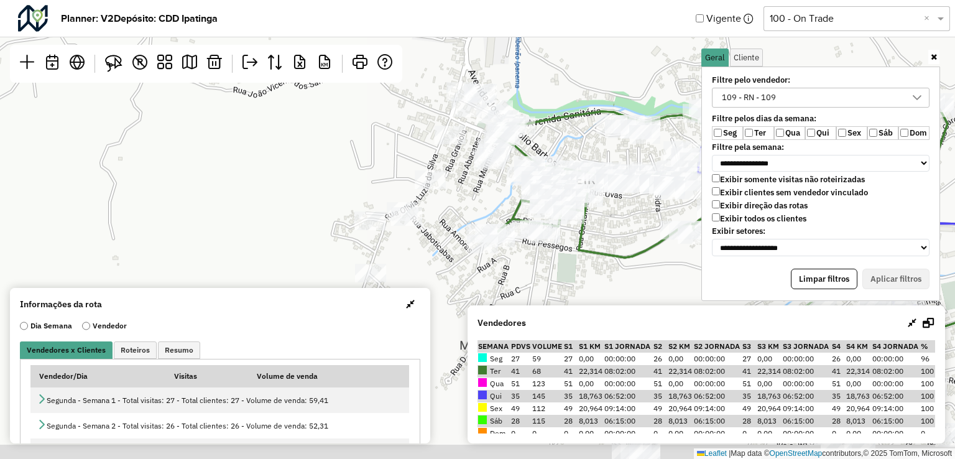
drag, startPoint x: 540, startPoint y: 200, endPoint x: 583, endPoint y: 95, distance: 113.5
click at [593, 73] on div "Leaflet | Map data © OpenStreetMap contributors,© 2025 TomTom, Microsoft" at bounding box center [477, 229] width 955 height 459
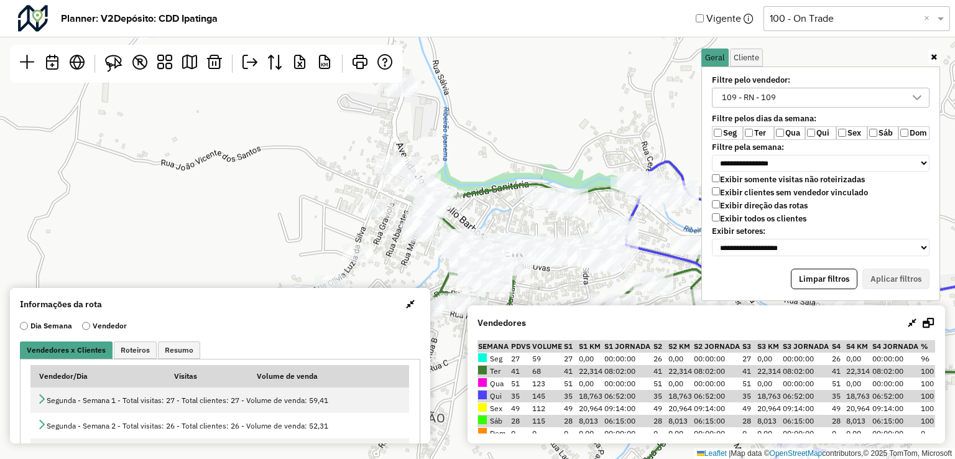
drag, startPoint x: 476, startPoint y: 175, endPoint x: 400, endPoint y: 256, distance: 110.4
click at [400, 256] on div "Leaflet | Map data © OpenStreetMap contributors,© 2025 TomTom, Microsoft" at bounding box center [477, 229] width 955 height 459
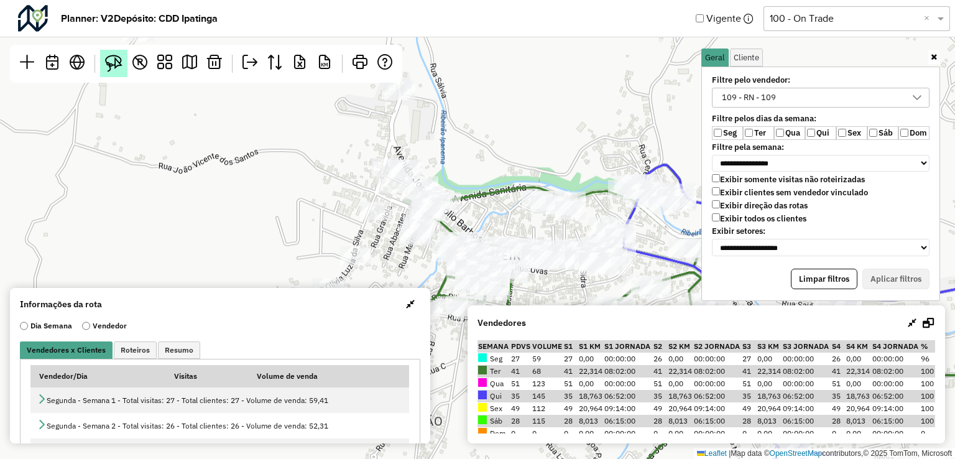
click at [114, 68] on img at bounding box center [113, 63] width 17 height 17
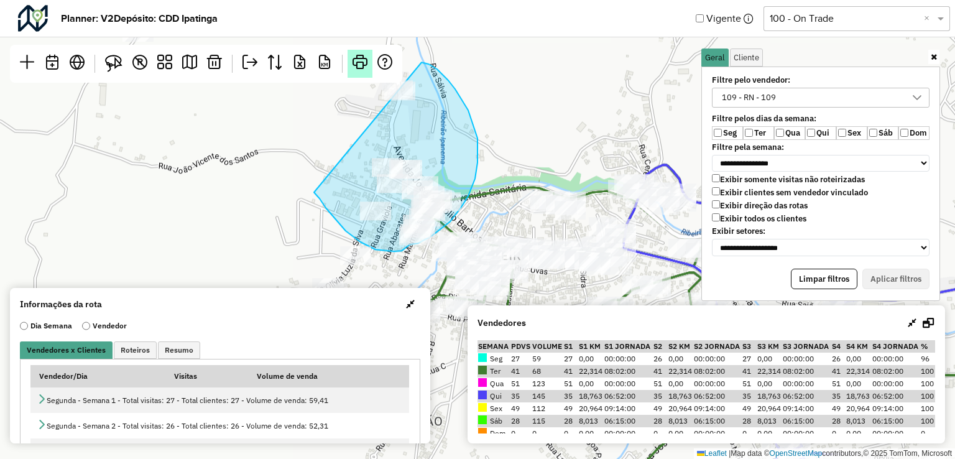
drag, startPoint x: 314, startPoint y: 192, endPoint x: 366, endPoint y: 70, distance: 132.3
click at [366, 68] on hb-planner "**********" at bounding box center [477, 229] width 955 height 459
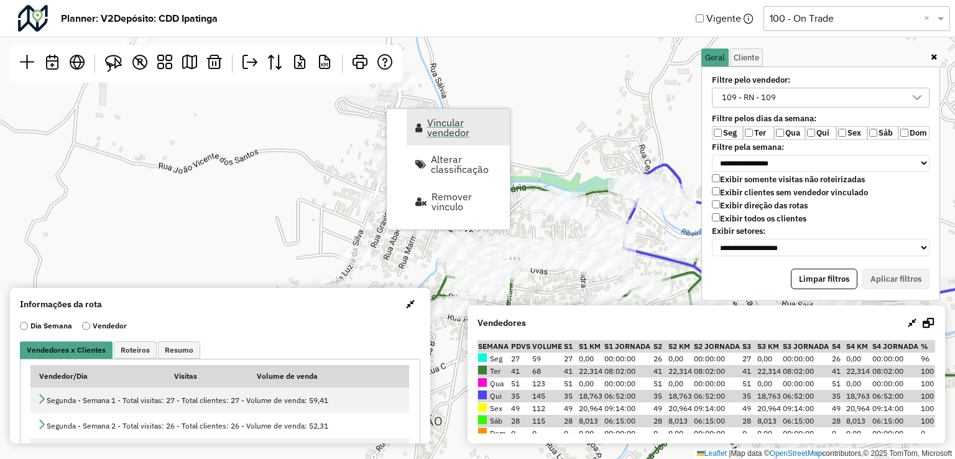
click at [468, 130] on span "Vincular vendedor" at bounding box center [464, 128] width 75 height 20
select select "*********"
select select "*"
select select "*********"
select select "*"
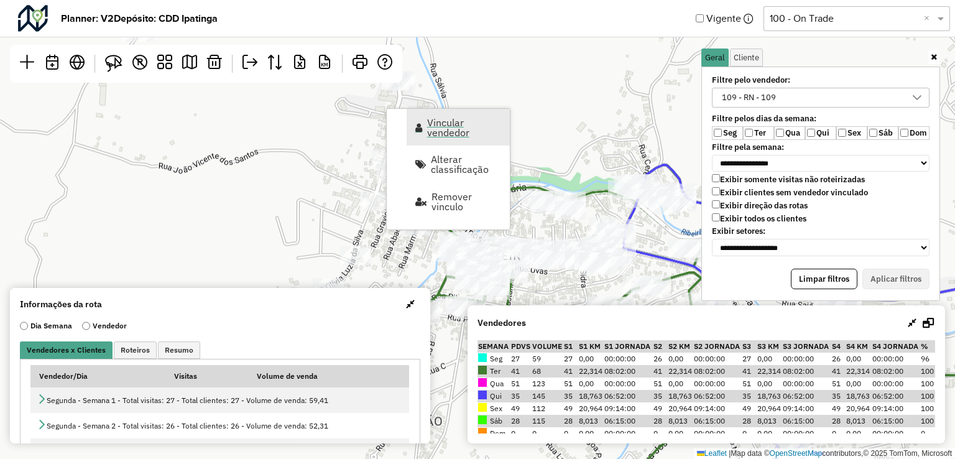
select select "*********"
select select "*"
select select "*********"
select select "*"
select select "*********"
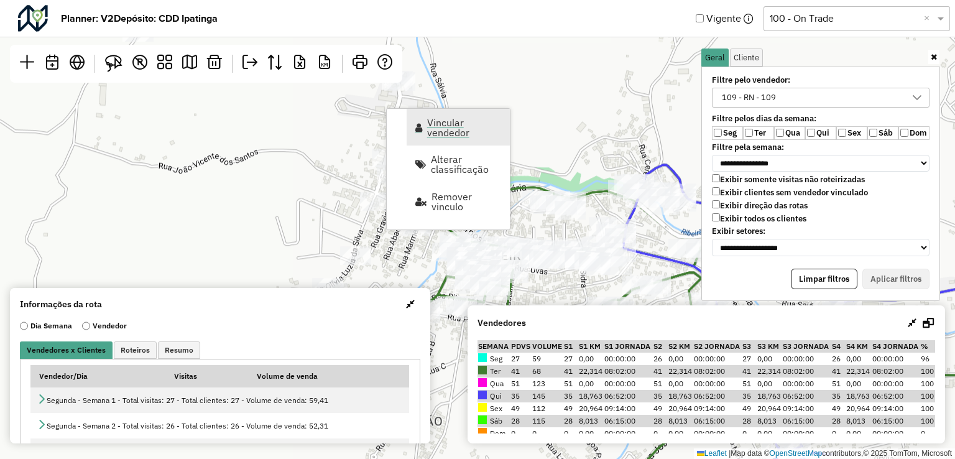
select select "*"
select select "*********"
select select "*"
select select "*********"
select select "*"
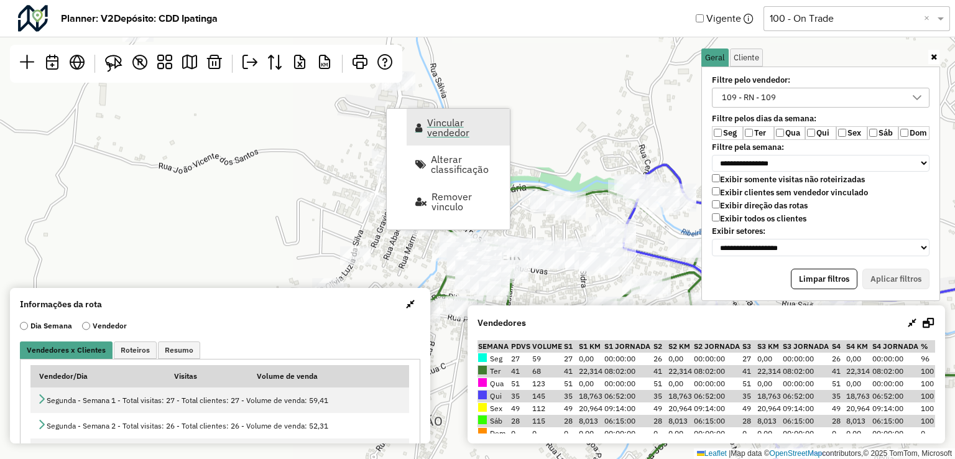
select select "*********"
select select "*"
select select "*********"
select select "*"
select select "*********"
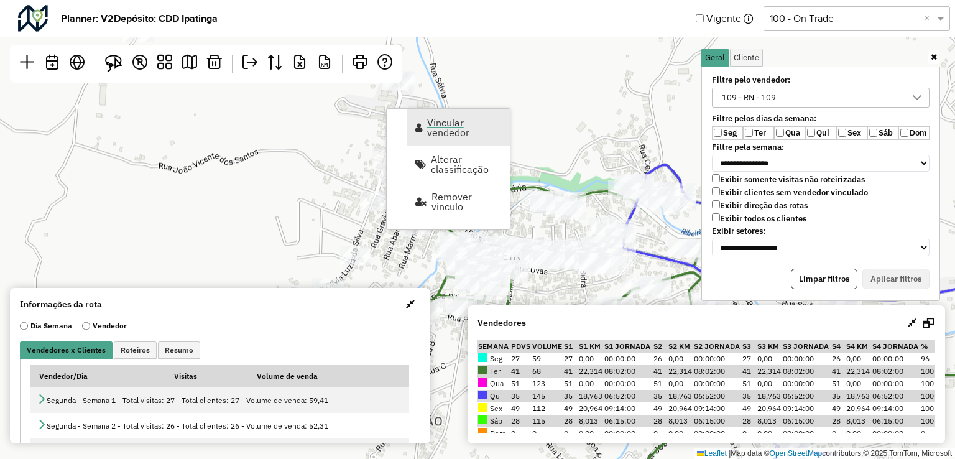
select select "*"
select select "*********"
select select "*"
select select "*********"
select select "*"
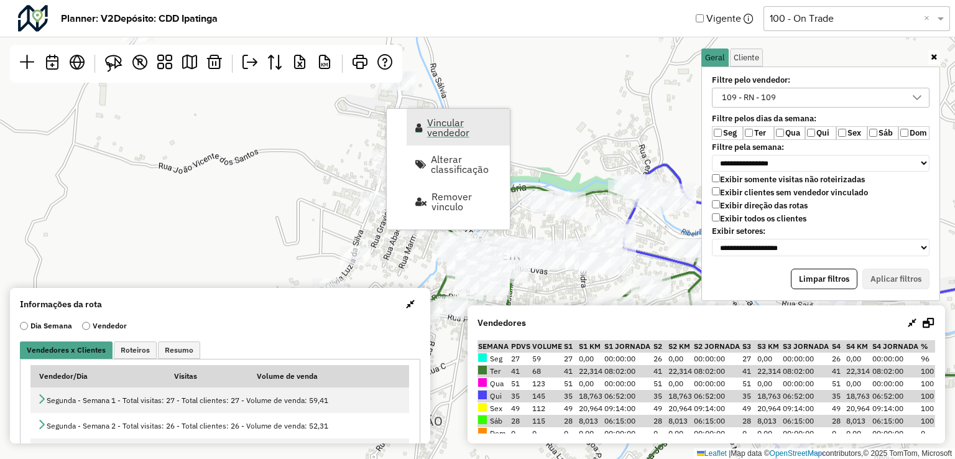
select select "*********"
select select "*"
select select "*********"
select select "*"
select select "*********"
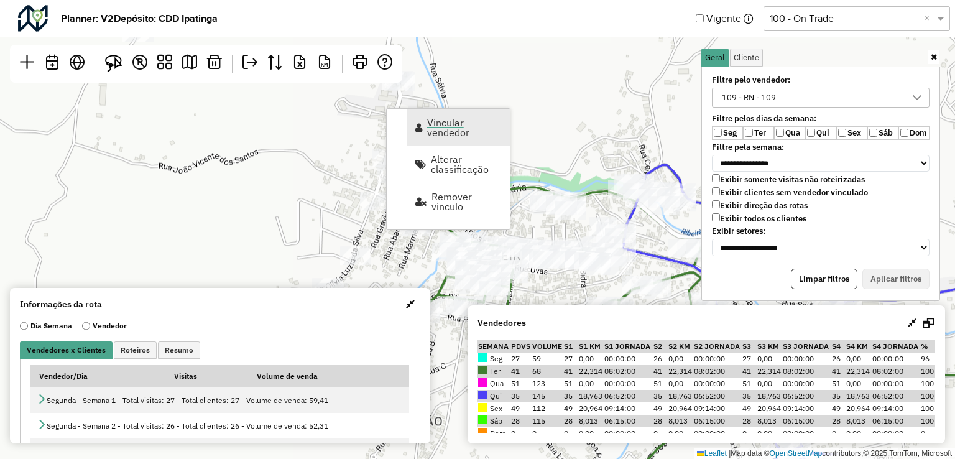
select select "*"
select select "*********"
select select "*"
select select "*********"
select select "*"
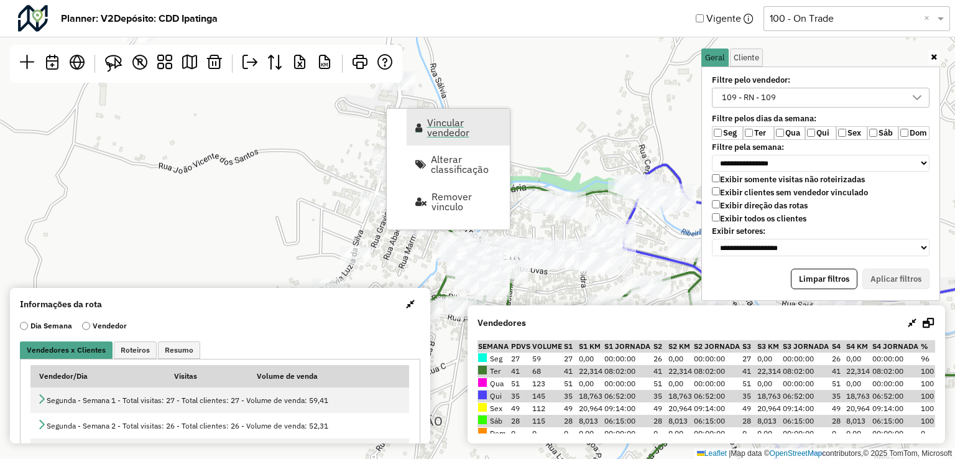
select select "*********"
select select "*"
select select "*********"
select select "*"
select select "*********"
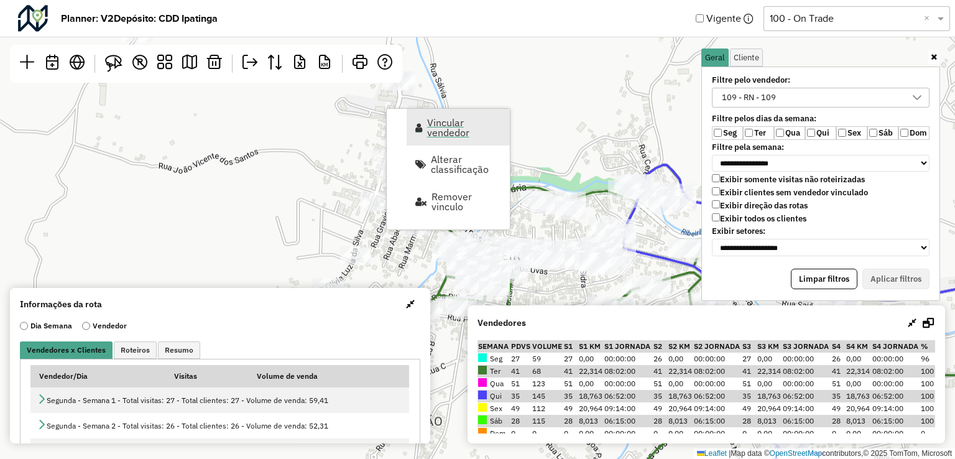
select select "*"
select select "*********"
select select "*"
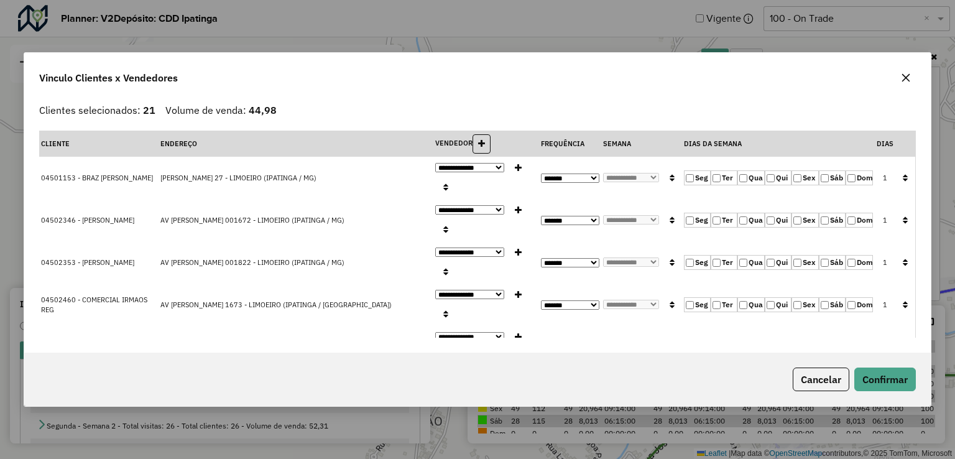
click at [694, 170] on label "Seg" at bounding box center [697, 177] width 27 height 15
click at [745, 170] on label "Qua" at bounding box center [750, 177] width 27 height 15
click at [682, 167] on td "Seg Ter Qua Qui Sex Sáb Dom" at bounding box center [778, 178] width 193 height 42
click at [907, 75] on icon "button" at bounding box center [906, 78] width 10 height 10
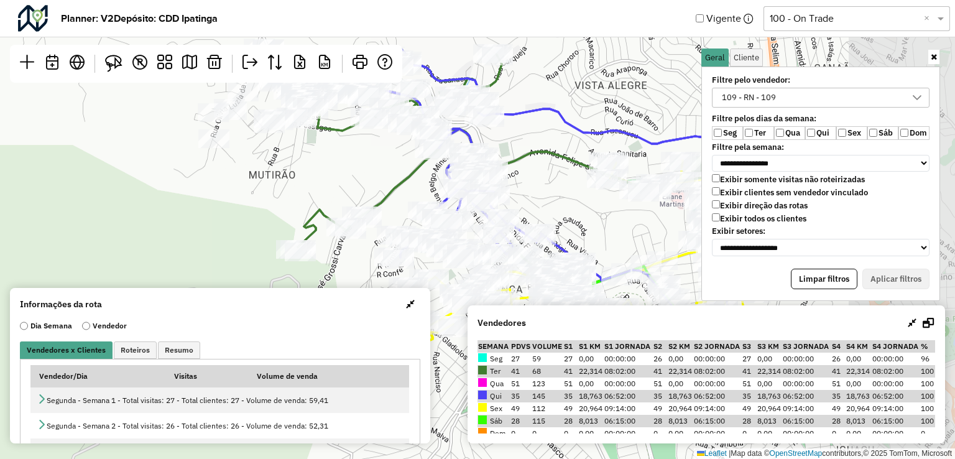
drag, startPoint x: 592, startPoint y: 170, endPoint x: 415, endPoint y: 45, distance: 216.5
click at [417, 45] on div "Leaflet | Map data © OpenStreetMap contributors,© 2025 TomTom, Microsoft" at bounding box center [477, 229] width 955 height 459
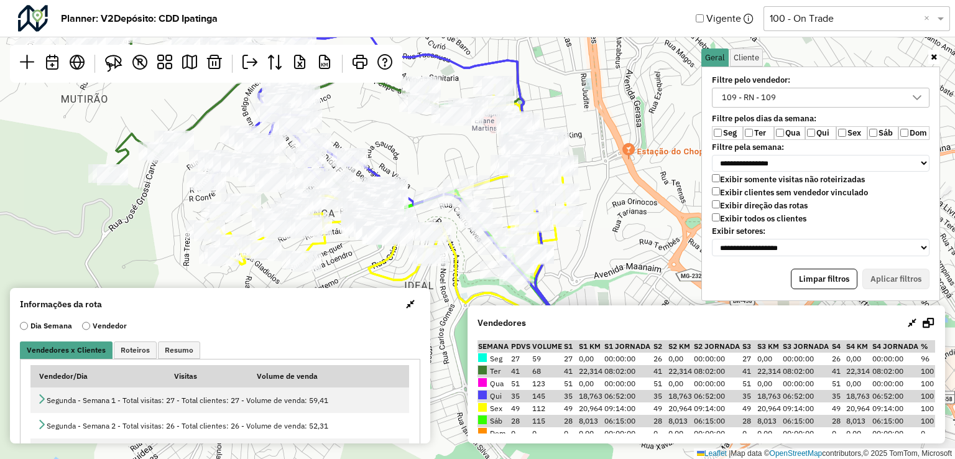
drag, startPoint x: 659, startPoint y: 242, endPoint x: 478, endPoint y: 178, distance: 192.5
click at [478, 178] on div "Leaflet | Map data © OpenStreetMap contributors,© 2025 TomTom, Microsoft" at bounding box center [477, 229] width 955 height 459
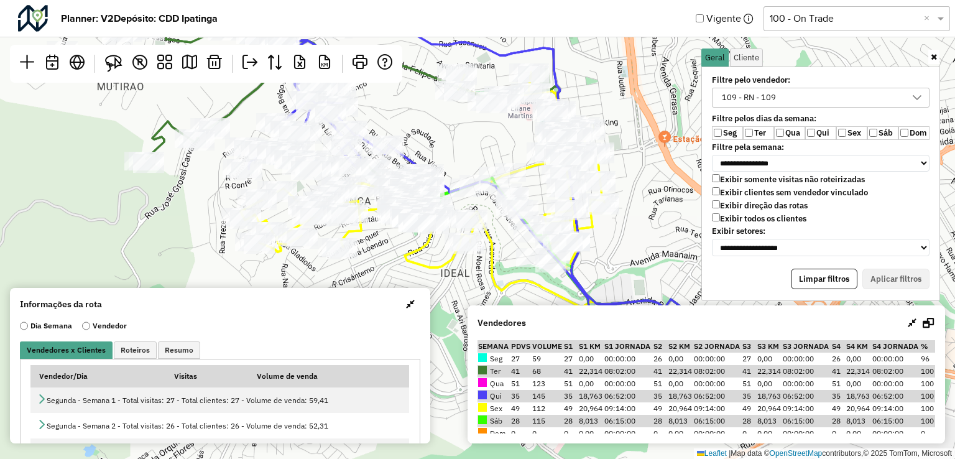
drag, startPoint x: 592, startPoint y: 272, endPoint x: 597, endPoint y: 259, distance: 13.4
click at [597, 259] on div "Leaflet | Map data © OpenStreetMap contributors,© 2025 TomTom, Microsoft" at bounding box center [477, 229] width 955 height 459
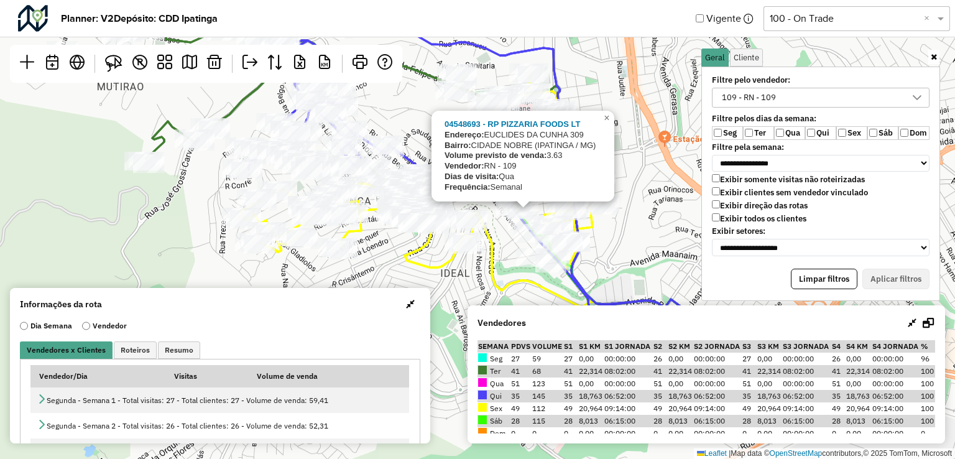
click at [577, 223] on icon at bounding box center [475, 149] width 501 height 382
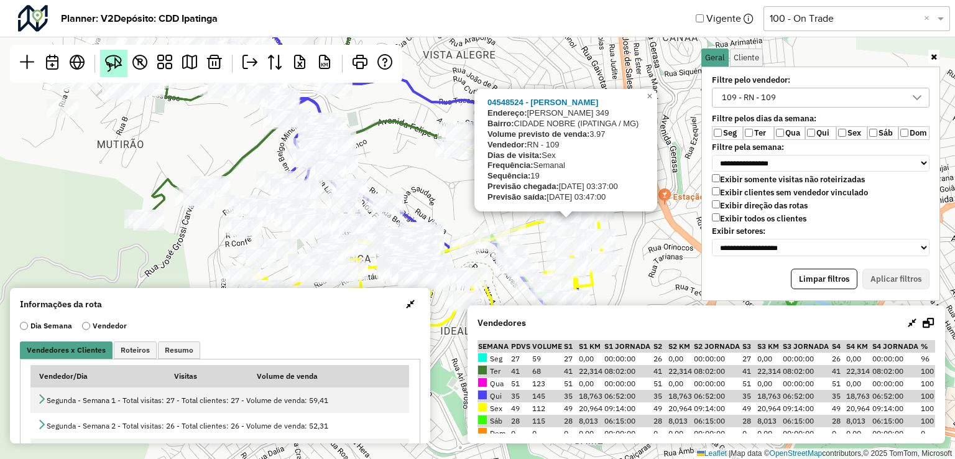
click at [122, 57] on img at bounding box center [113, 63] width 17 height 17
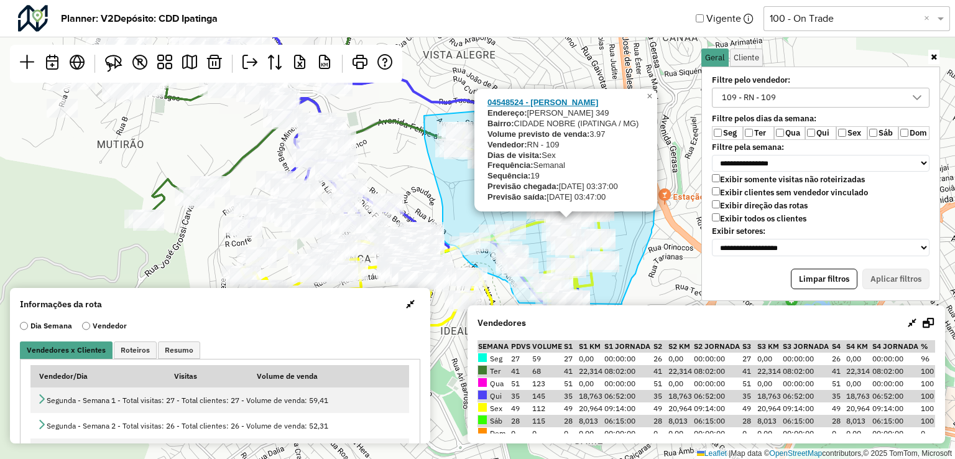
drag, startPoint x: 424, startPoint y: 116, endPoint x: 609, endPoint y: 100, distance: 185.9
click at [609, 100] on div "04548524 - [PERSON_NAME]: [PERSON_NAME] 349 Bairro: CIDADE NOBRE (IPATINGA / [G…" at bounding box center [477, 229] width 955 height 459
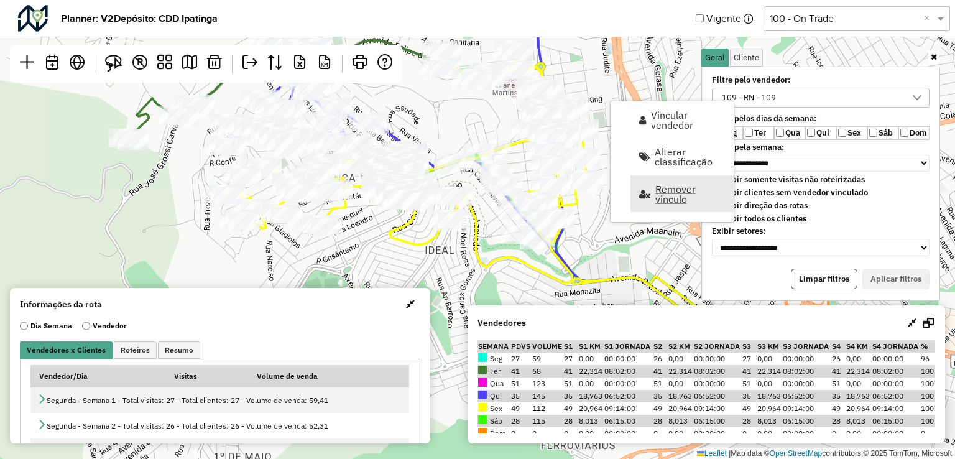
drag, startPoint x: 655, startPoint y: 282, endPoint x: 639, endPoint y: 193, distance: 89.7
click at [639, 193] on hb-planner "**********" at bounding box center [477, 229] width 955 height 459
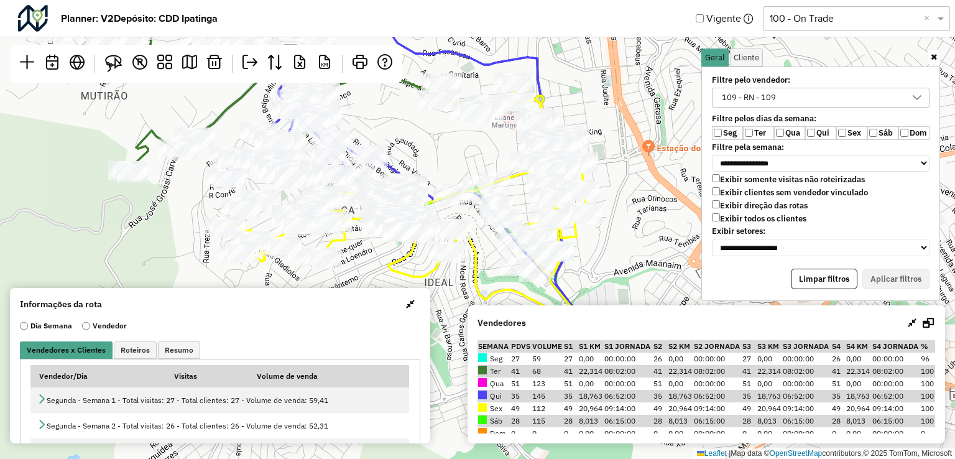
drag, startPoint x: 605, startPoint y: 152, endPoint x: 607, endPoint y: 185, distance: 33.6
click at [607, 185] on div "Leaflet | Map data © OpenStreetMap contributors,© 2025 TomTom, Microsoft" at bounding box center [477, 229] width 955 height 459
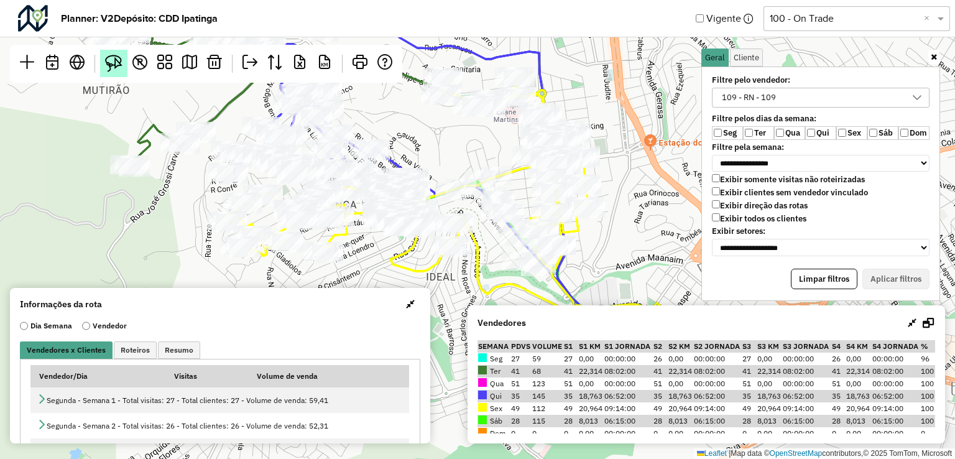
click at [114, 60] on img at bounding box center [113, 63] width 17 height 17
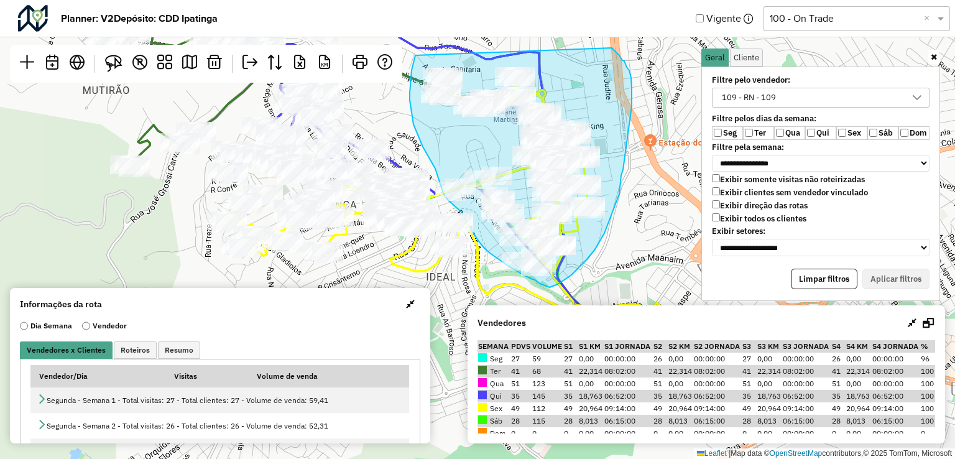
drag, startPoint x: 415, startPoint y: 55, endPoint x: 612, endPoint y: 48, distance: 196.6
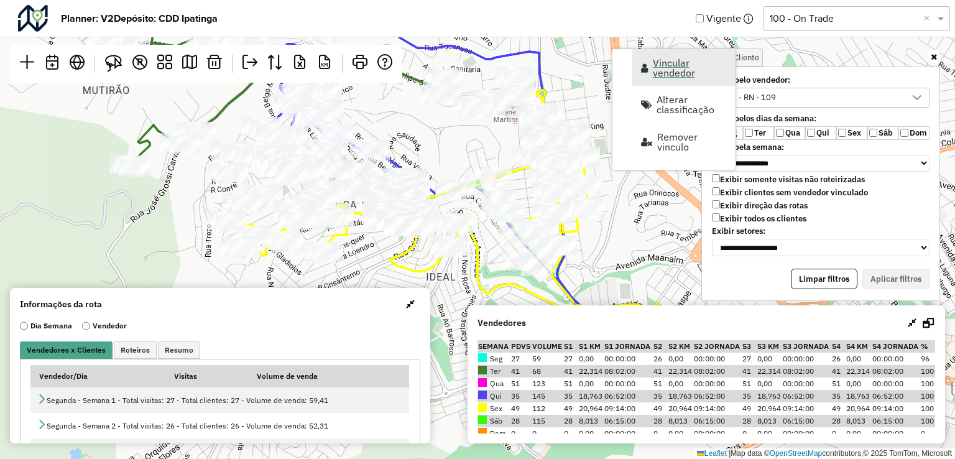
click at [651, 73] on link "Vincular vendedor" at bounding box center [683, 67] width 103 height 37
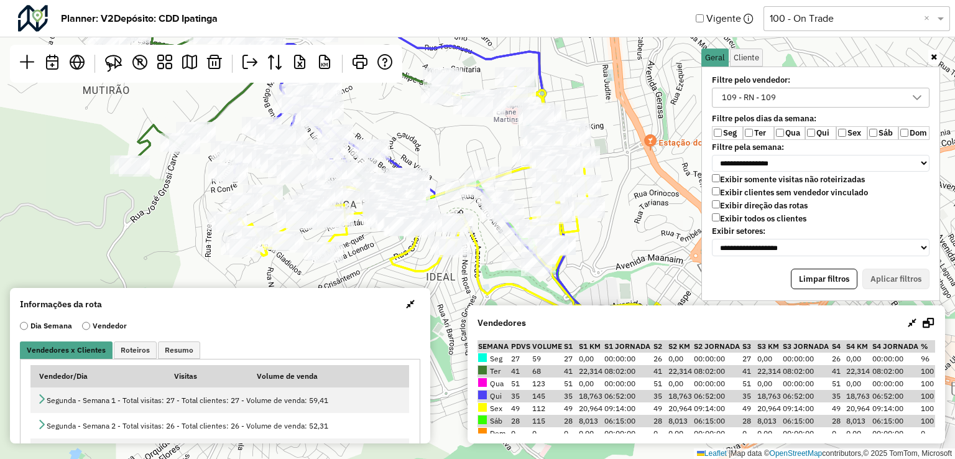
select select "*********"
select select "*"
select select "*********"
select select "*"
select select "*********"
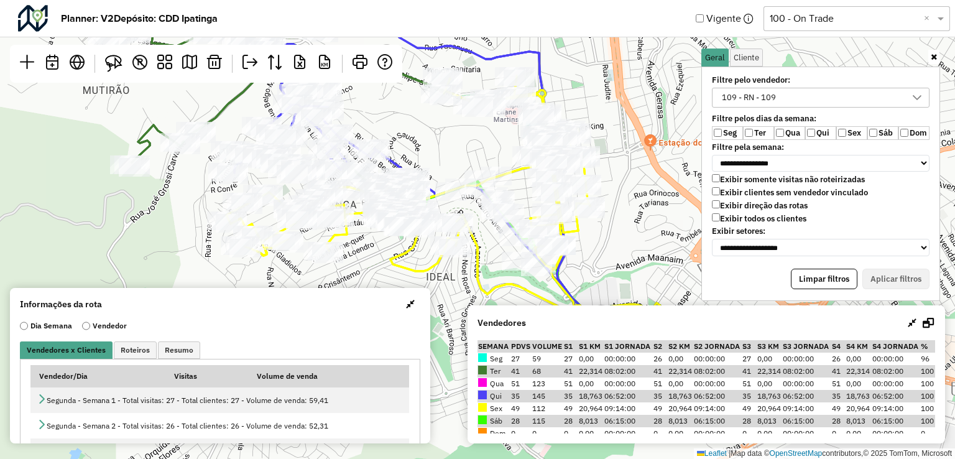
select select "*"
select select "*********"
select select "*"
select select "*********"
select select "*"
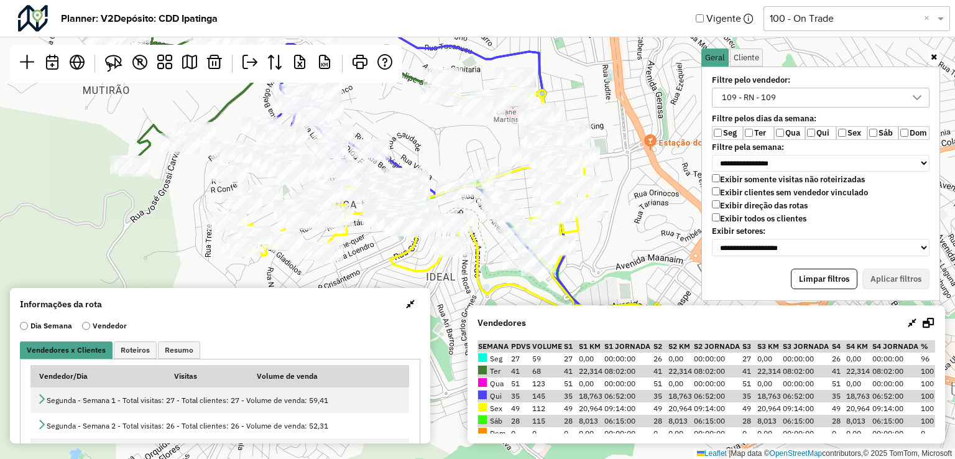
select select "*********"
select select "*"
select select "*********"
select select "*"
select select "*********"
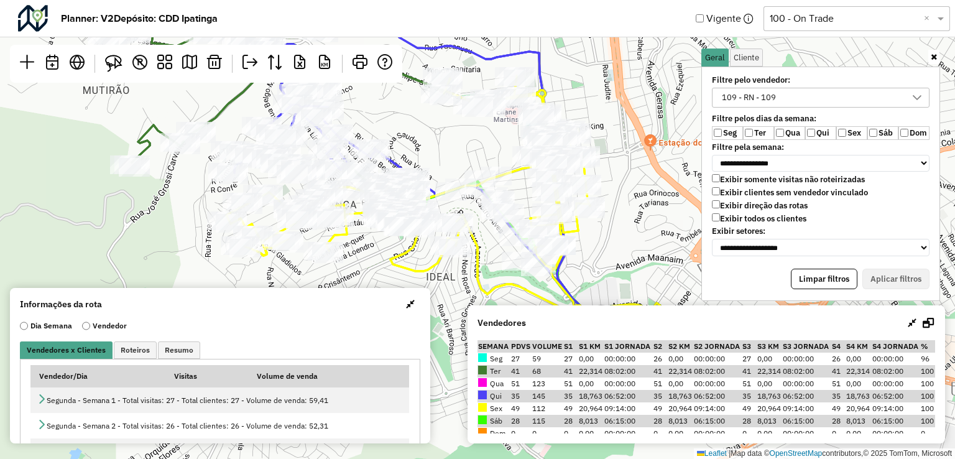
select select "*"
select select "*********"
select select "*"
select select "*********"
select select "*"
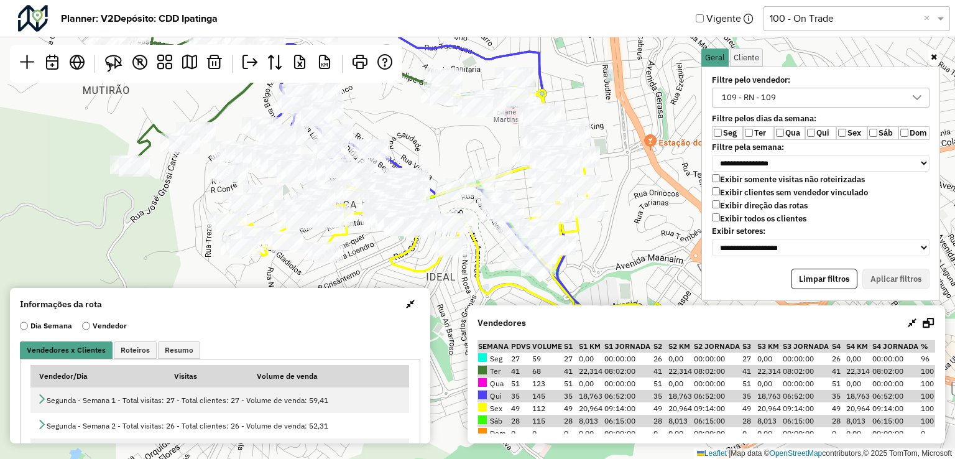
select select "*********"
select select "*"
select select "*********"
select select "*"
select select "*********"
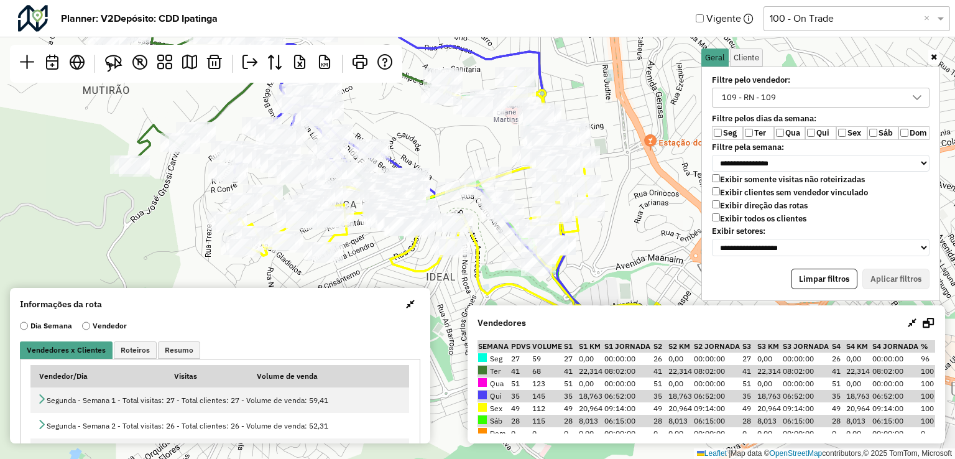
select select "*"
select select "*********"
select select "*"
select select "*********"
select select "*"
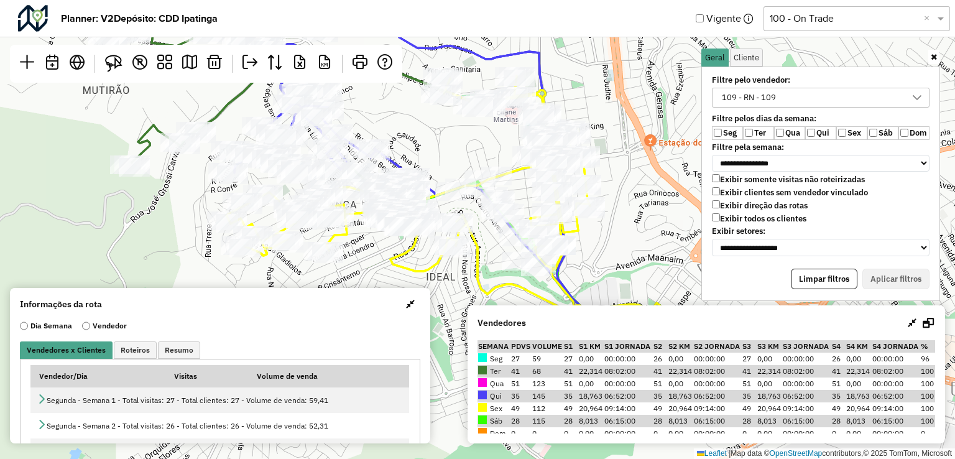
select select "*********"
select select "*"
select select "*********"
select select "*"
select select "*********"
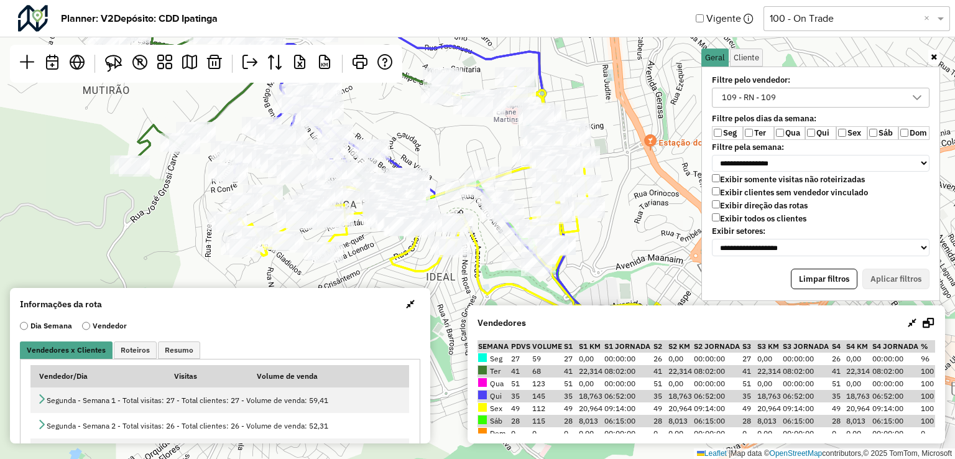
select select "*"
select select "*********"
select select "*"
select select "*********"
select select "*"
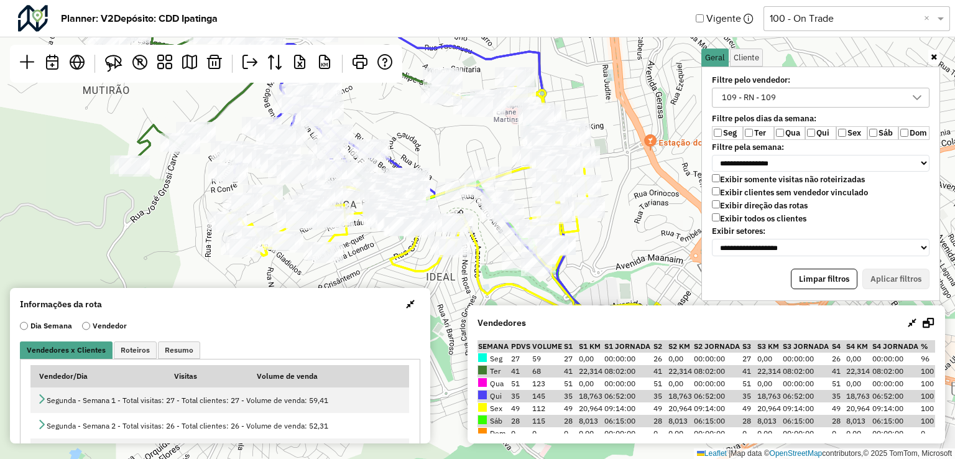
select select "*********"
select select "*"
select select "*********"
select select "*"
select select "*********"
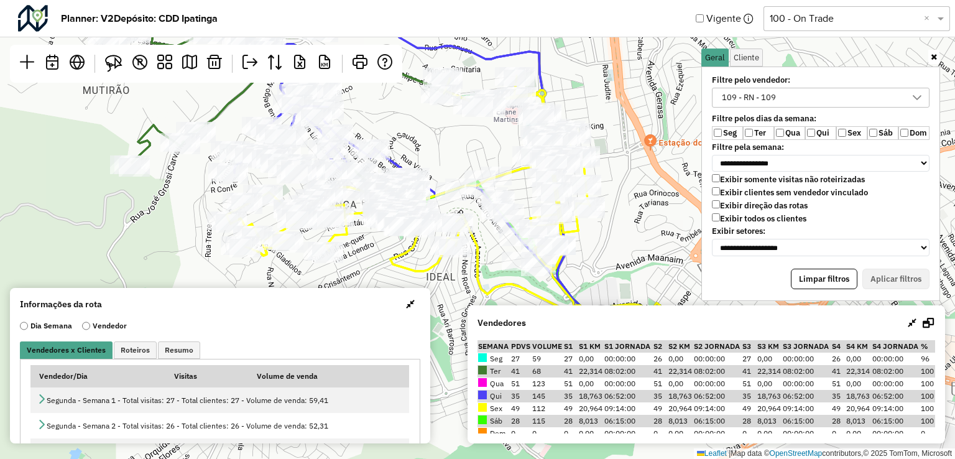
select select "*"
select select "*********"
select select "*"
select select "*********"
select select "*"
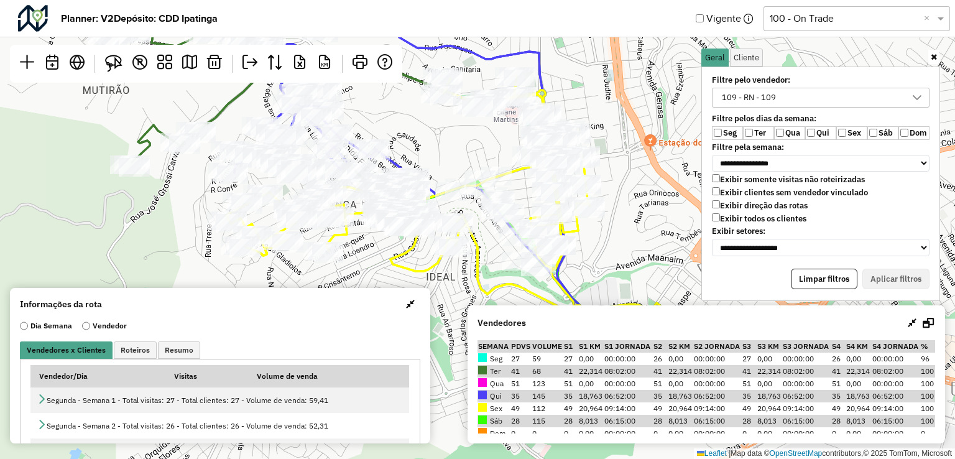
select select "*********"
select select "*"
select select "*********"
select select "*"
select select "*********"
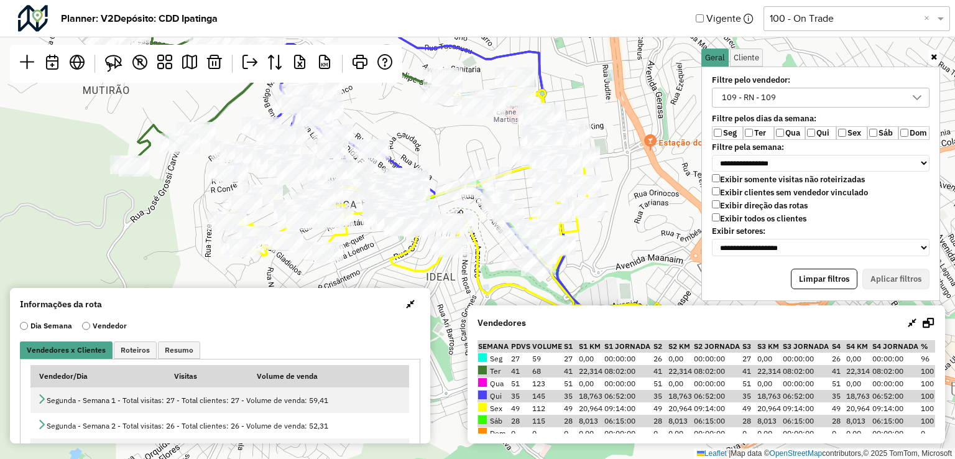
select select "*"
select select "*********"
select select "*"
select select "*********"
select select "*"
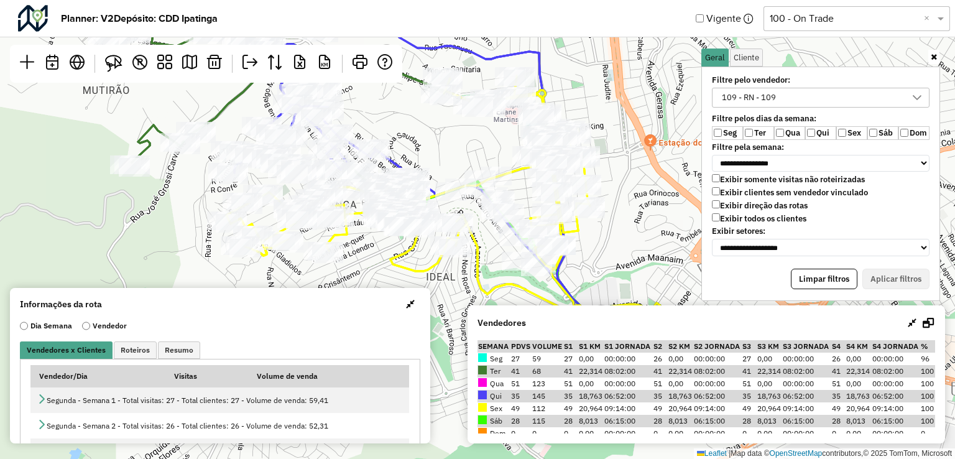
select select "*********"
select select "*"
select select "*********"
select select "*"
select select "*********"
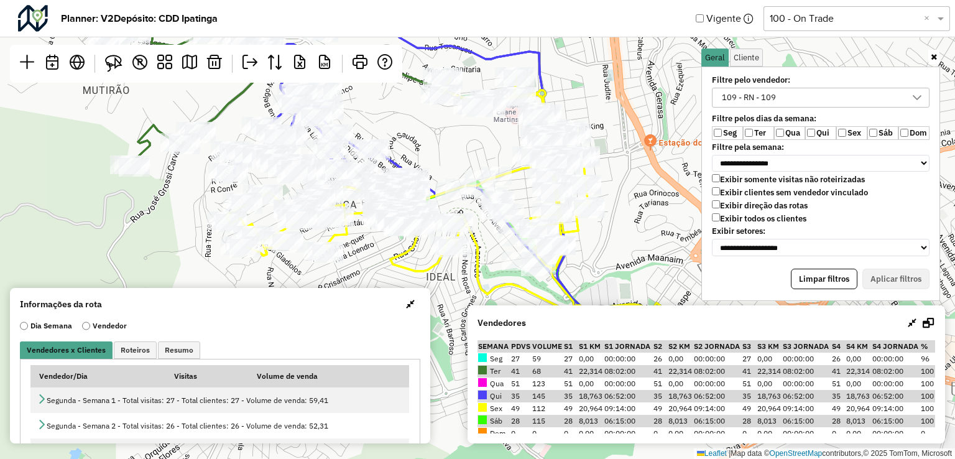
select select "*"
select select "*********"
select select "*"
select select "*********"
select select "*"
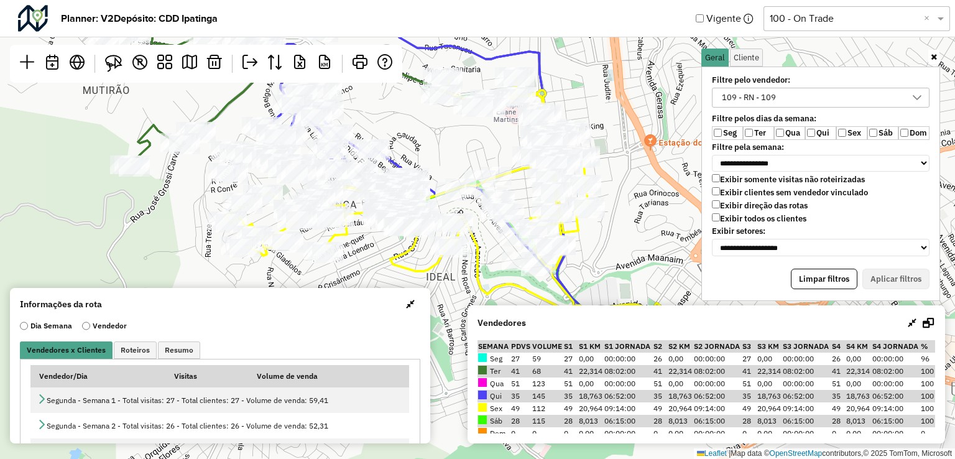
select select "*********"
select select "*"
select select "*********"
select select "*"
select select "*********"
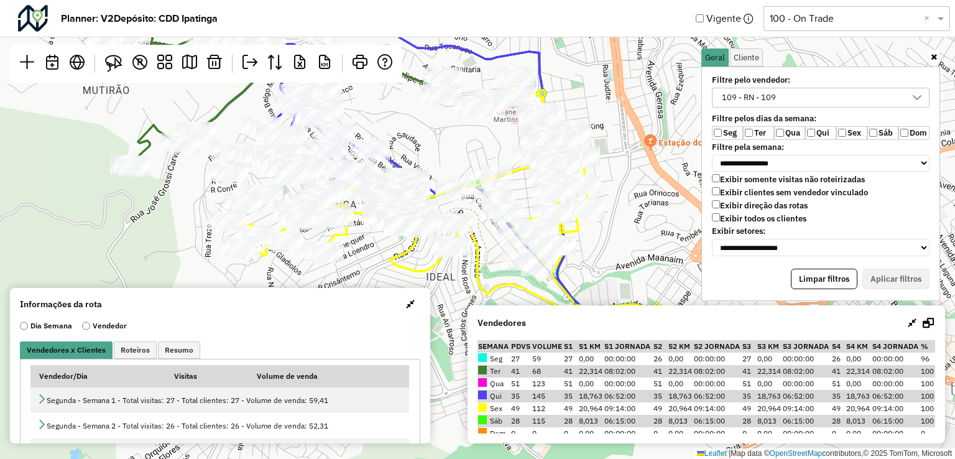
select select "*"
select select "*********"
select select "*"
select select "*********"
select select "*"
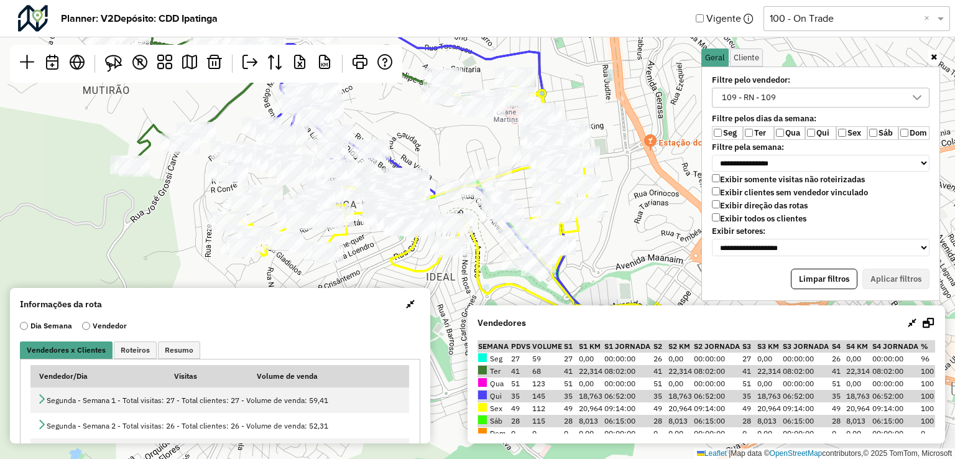
select select "*********"
select select "*"
select select "*********"
select select "*"
select select "*********"
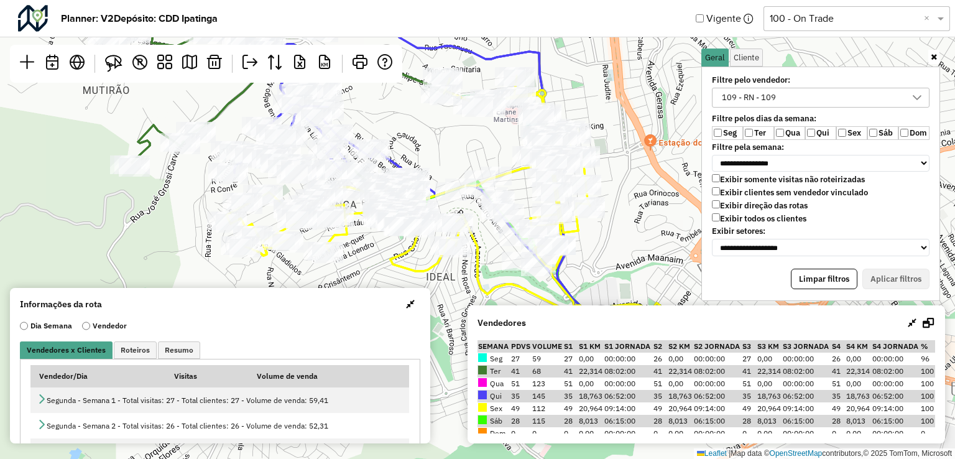
select select "*"
select select "*********"
select select "*"
select select "*********"
select select "*"
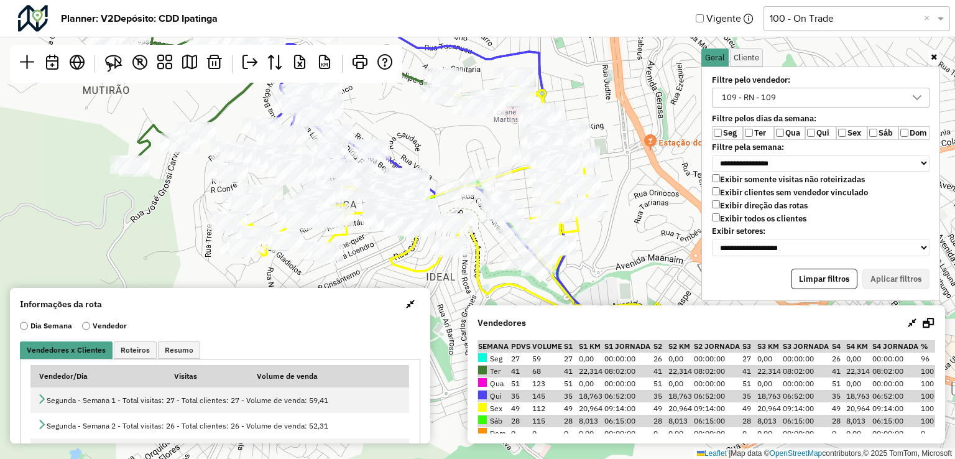
select select "*********"
select select "*"
select select "*********"
select select "*"
select select "*********"
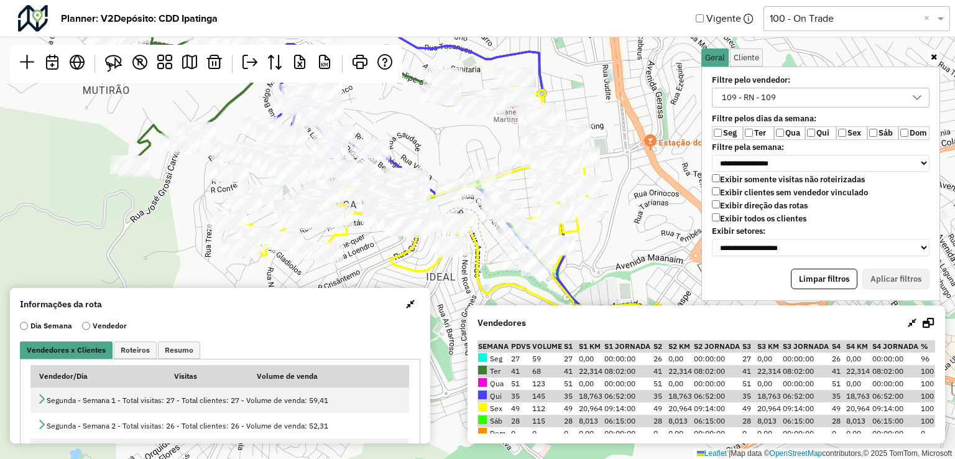
select select "*"
select select "*********"
select select "*"
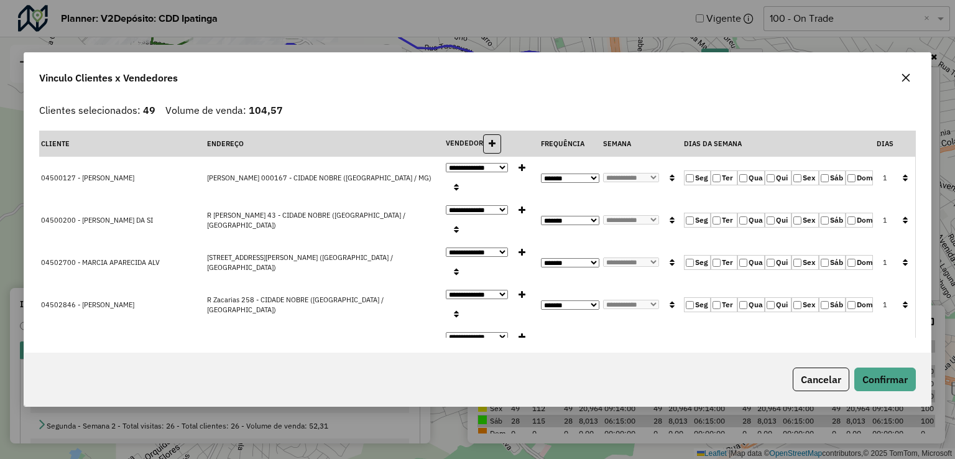
click at [898, 175] on button "button" at bounding box center [905, 178] width 16 height 19
click at [878, 389] on button "Confirmar" at bounding box center [885, 379] width 62 height 24
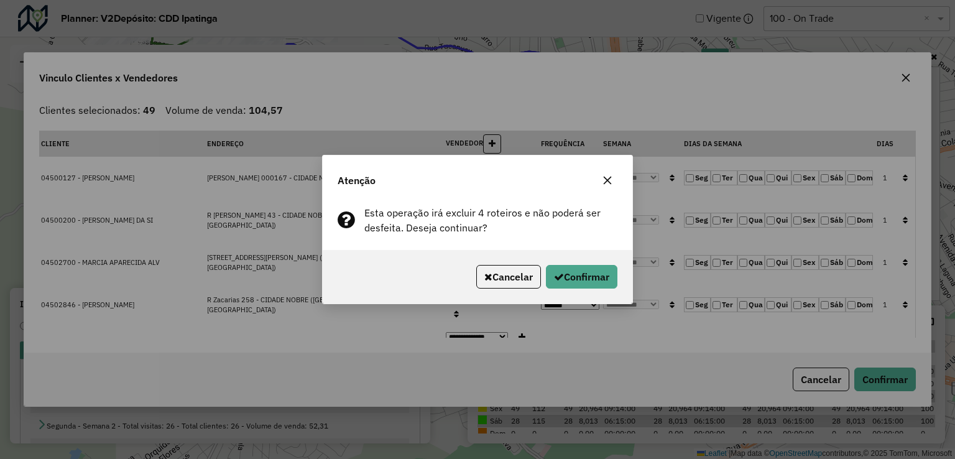
click at [622, 295] on div "Cancelar Confirmar" at bounding box center [478, 276] width 310 height 53
click at [602, 286] on button "Confirmar" at bounding box center [582, 277] width 72 height 24
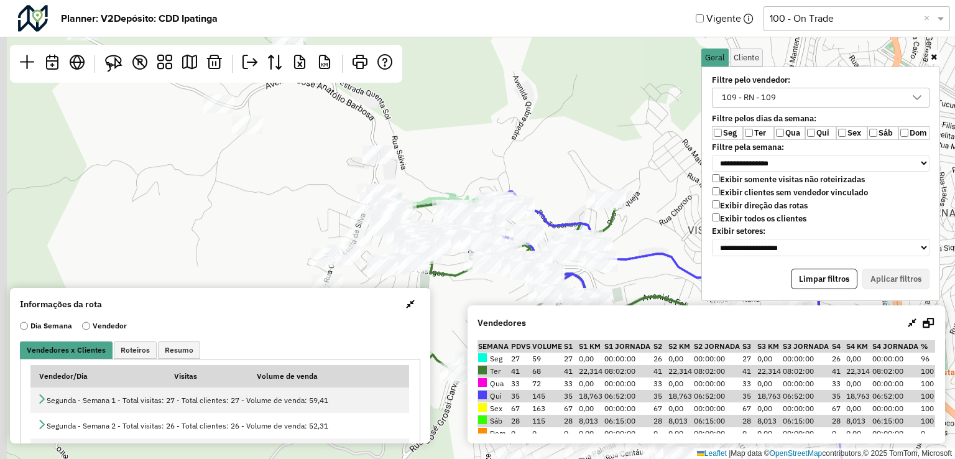
click at [538, 309] on hb-planner "**********" at bounding box center [477, 229] width 955 height 459
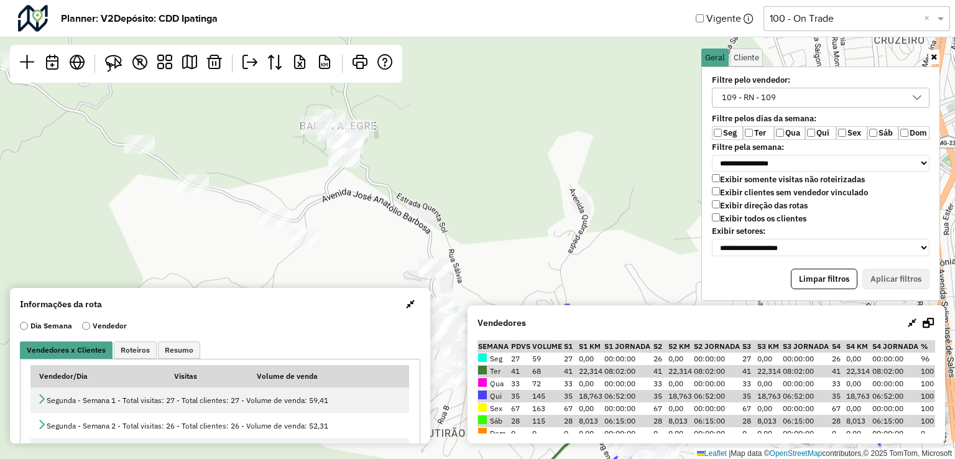
drag, startPoint x: 420, startPoint y: 149, endPoint x: 459, endPoint y: 235, distance: 94.9
click at [459, 235] on div "Leaflet | Map data © OpenStreetMap contributors,© 2025 TomTom, Microsoft" at bounding box center [477, 229] width 955 height 459
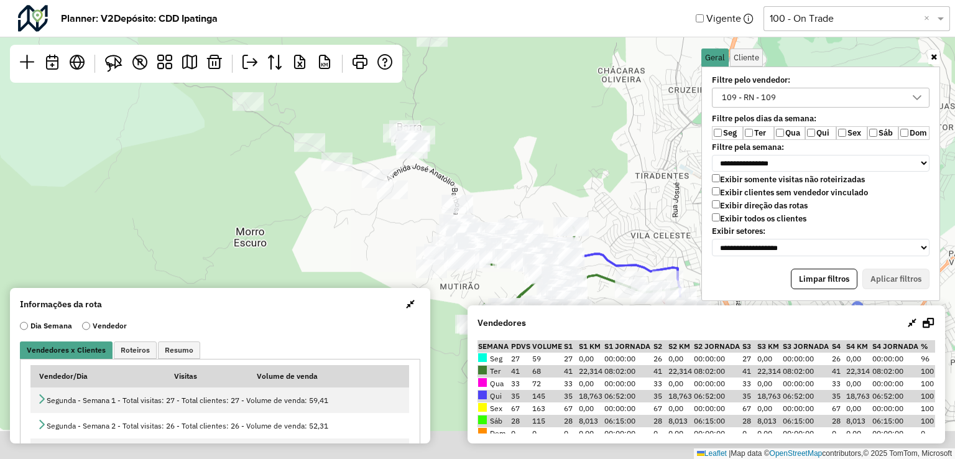
drag, startPoint x: 476, startPoint y: 210, endPoint x: 480, endPoint y: 110, distance: 99.6
click at [480, 110] on div "Leaflet | Map data © OpenStreetMap contributors,© 2025 TomTom, Microsoft" at bounding box center [477, 229] width 955 height 459
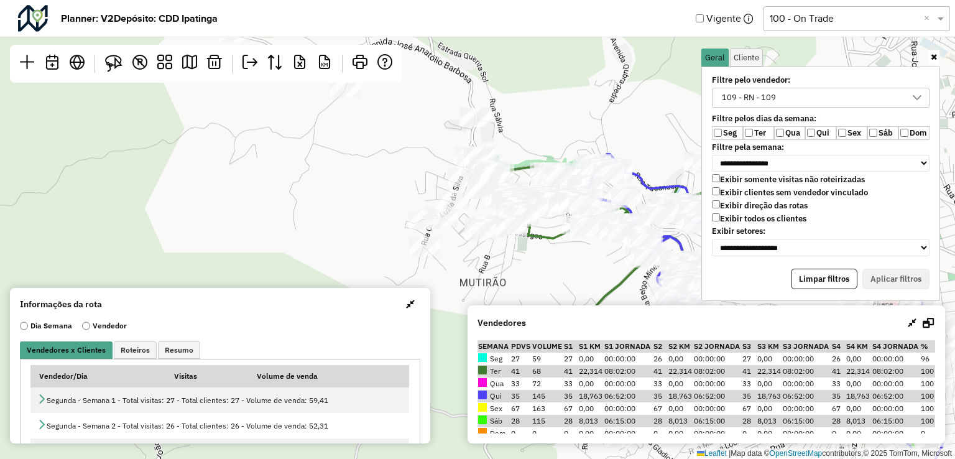
drag, startPoint x: 461, startPoint y: 188, endPoint x: 440, endPoint y: 144, distance: 49.2
click at [440, 144] on div "Leaflet | Map data © OpenStreetMap contributors,© 2025 TomTom, Microsoft" at bounding box center [477, 229] width 955 height 459
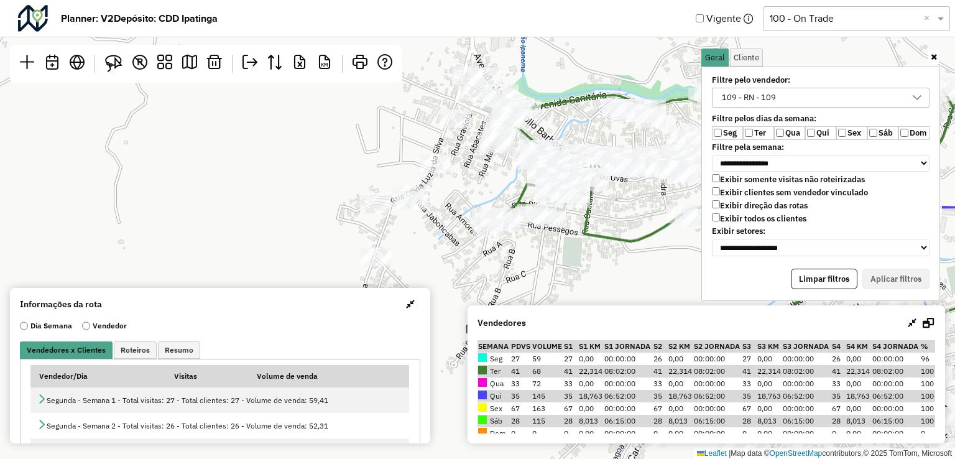
drag, startPoint x: 532, startPoint y: 187, endPoint x: 553, endPoint y: 118, distance: 72.2
click at [553, 118] on div "Leaflet | Map data © OpenStreetMap contributors,© 2025 TomTom, Microsoft" at bounding box center [477, 229] width 955 height 459
drag, startPoint x: 119, startPoint y: 67, endPoint x: 129, endPoint y: 66, distance: 10.0
click at [119, 67] on img at bounding box center [113, 63] width 17 height 17
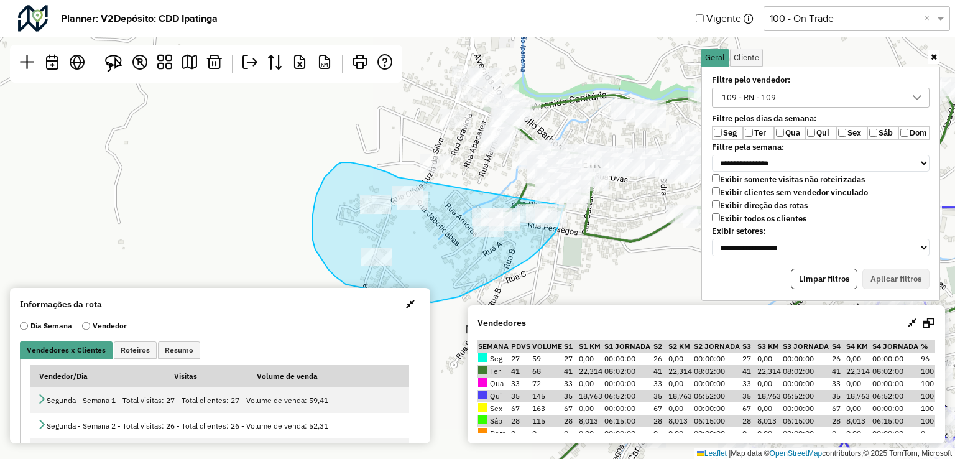
click at [565, 206] on div "Leaflet | Map data © OpenStreetMap contributors,© 2025 TomTom, Microsoft" at bounding box center [477, 229] width 955 height 459
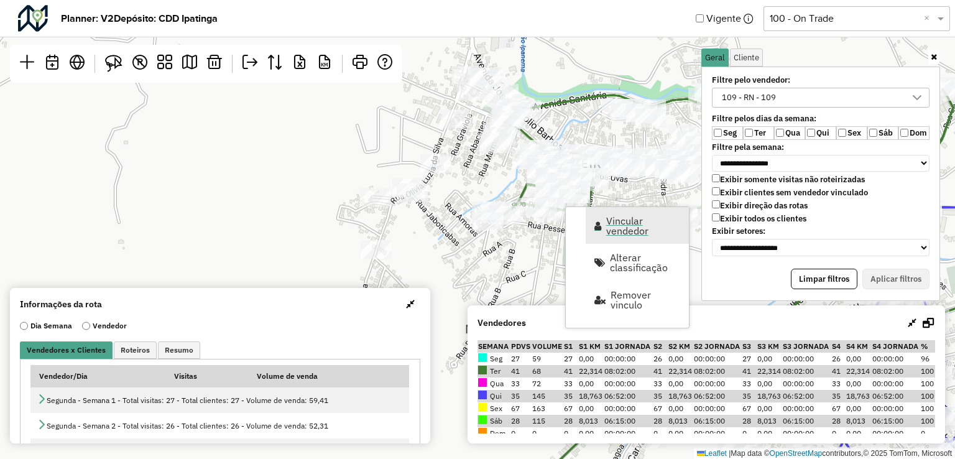
click at [611, 222] on span "Vincular vendedor" at bounding box center [643, 226] width 75 height 20
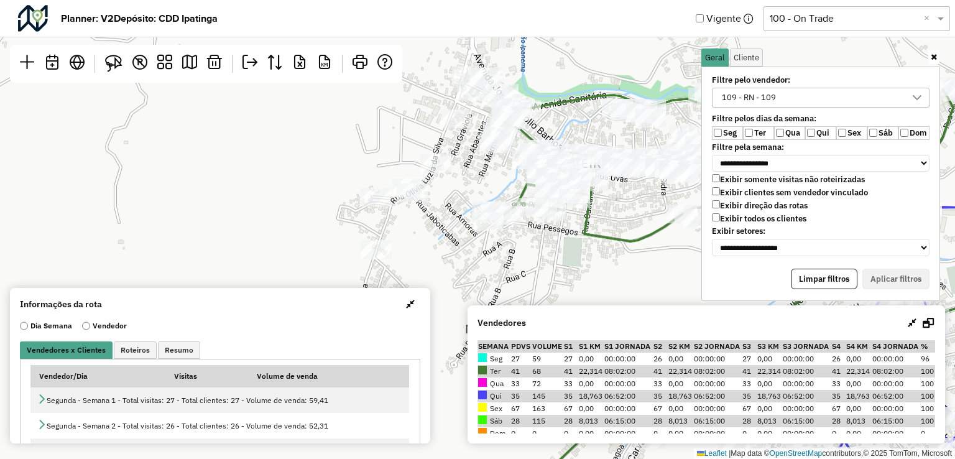
select select "*********"
select select "*"
select select "*********"
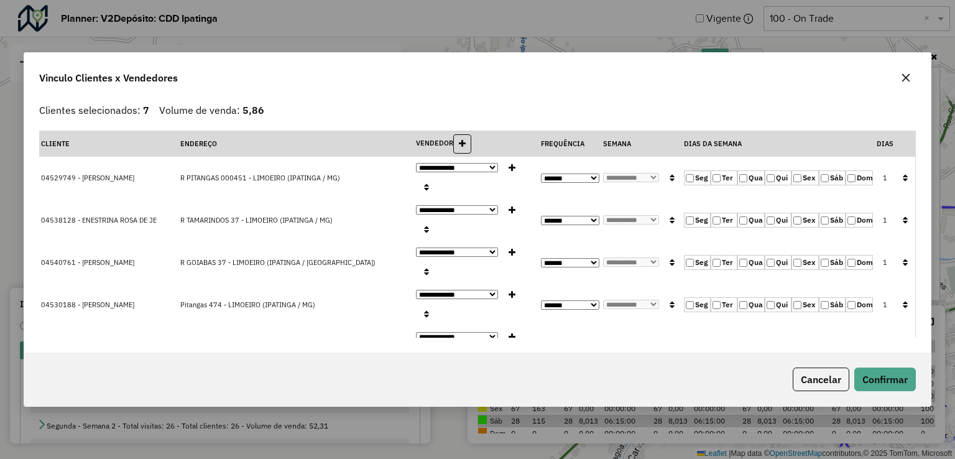
click at [900, 170] on button "button" at bounding box center [905, 178] width 16 height 19
click at [883, 367] on button "Confirmar" at bounding box center [885, 379] width 62 height 24
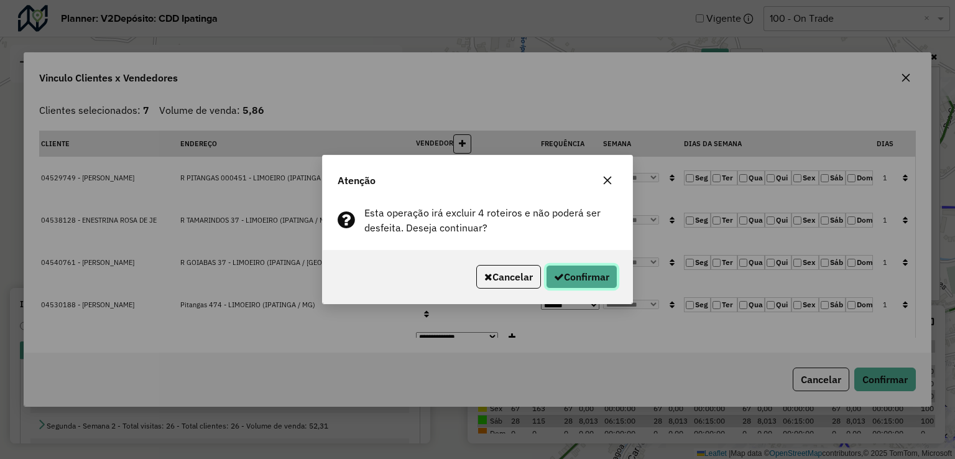
click at [586, 270] on button "Confirmar" at bounding box center [582, 277] width 72 height 24
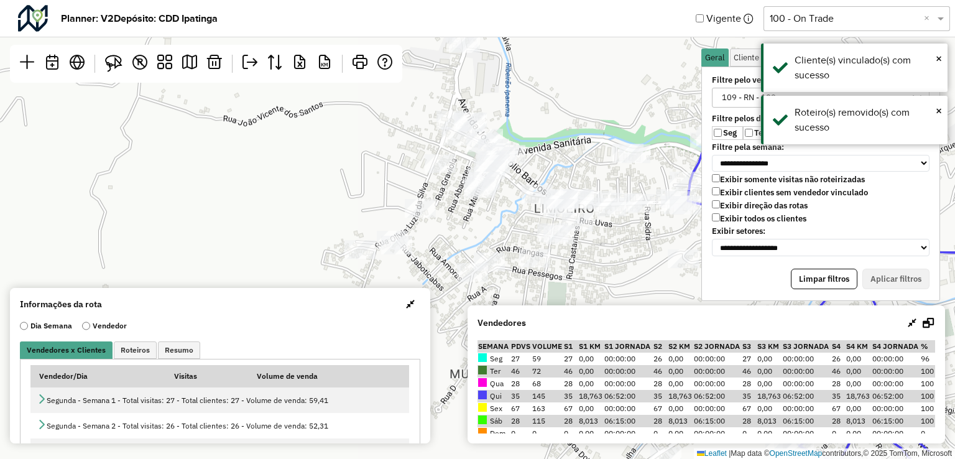
drag, startPoint x: 510, startPoint y: 162, endPoint x: 494, endPoint y: 207, distance: 47.4
click at [494, 207] on div "Leaflet | Map data © OpenStreetMap contributors,© 2025 TomTom, Microsoft" at bounding box center [477, 229] width 955 height 459
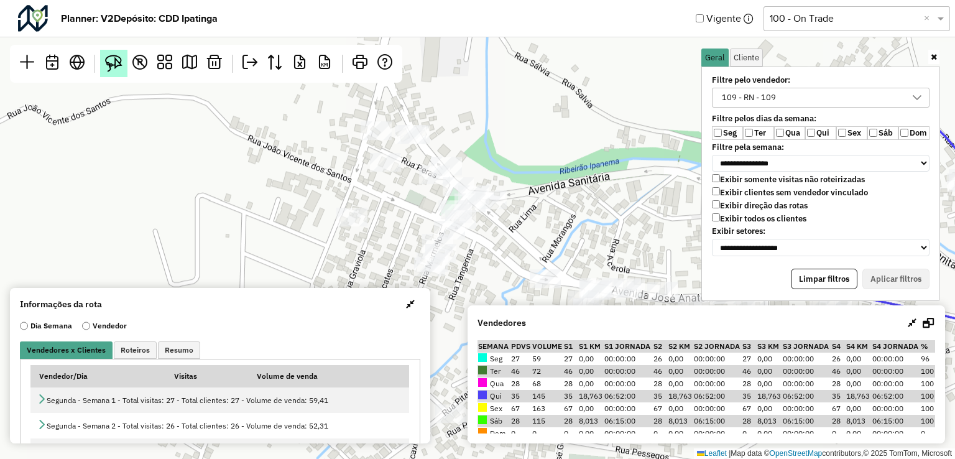
click at [106, 55] on img at bounding box center [113, 63] width 17 height 17
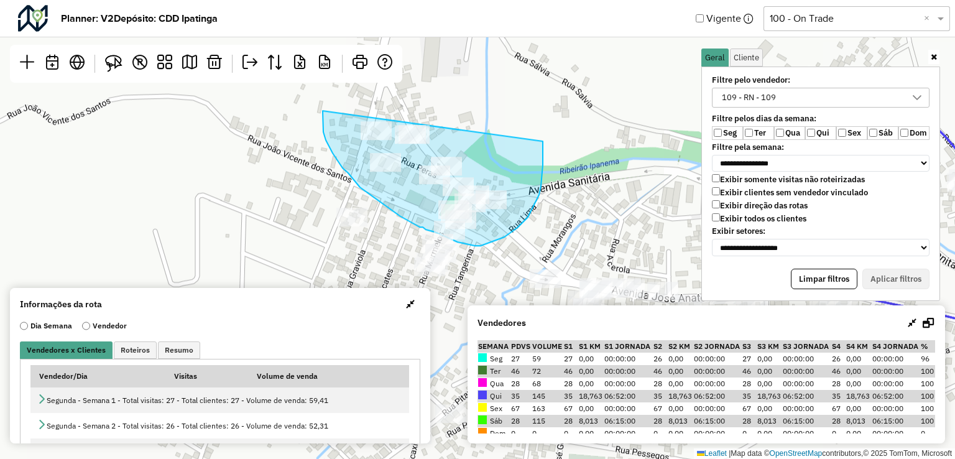
drag, startPoint x: 323, startPoint y: 111, endPoint x: 529, endPoint y: 111, distance: 205.8
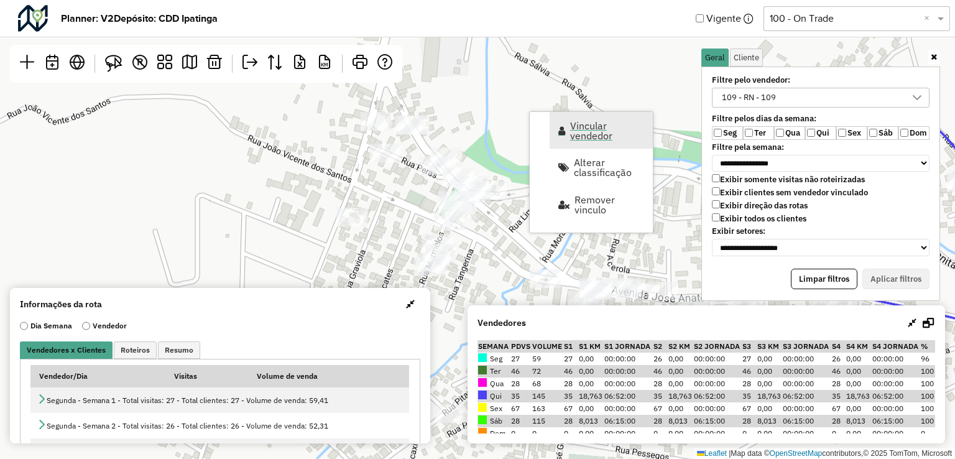
click at [579, 132] on span "Vincular vendedor" at bounding box center [607, 131] width 75 height 20
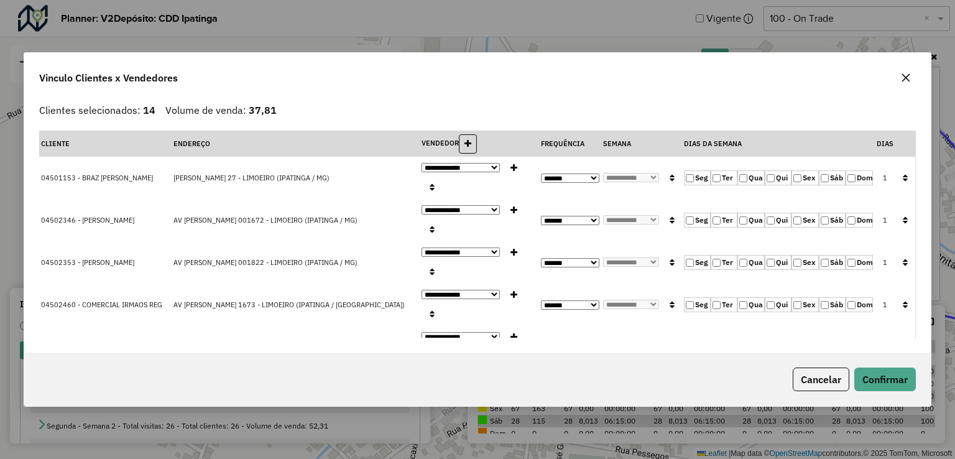
click at [691, 170] on label "Seg" at bounding box center [697, 177] width 27 height 15
click at [897, 169] on button "button" at bounding box center [905, 178] width 16 height 19
click at [880, 371] on button "Confirmar" at bounding box center [885, 379] width 62 height 24
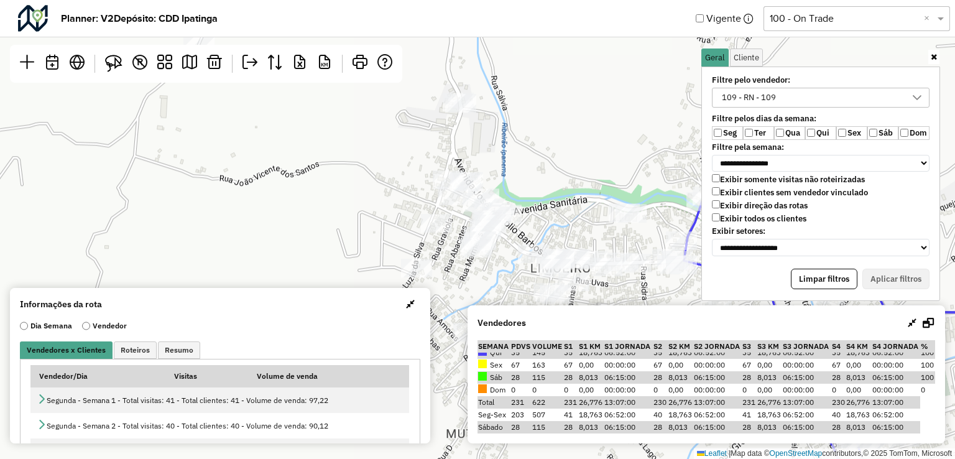
scroll to position [0, 0]
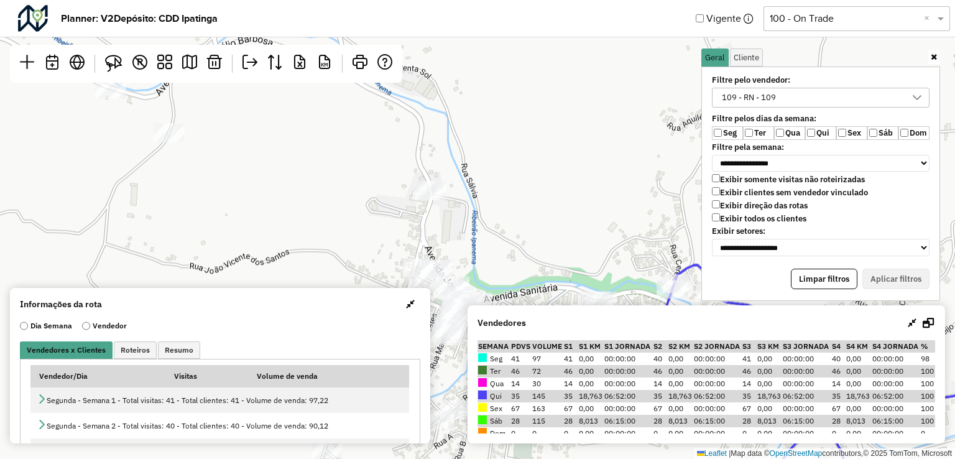
drag, startPoint x: 527, startPoint y: 249, endPoint x: 512, endPoint y: 252, distance: 14.6
click at [524, 263] on div "Leaflet | Map data © OpenStreetMap contributors,© 2025 TomTom, Microsoft" at bounding box center [477, 229] width 955 height 459
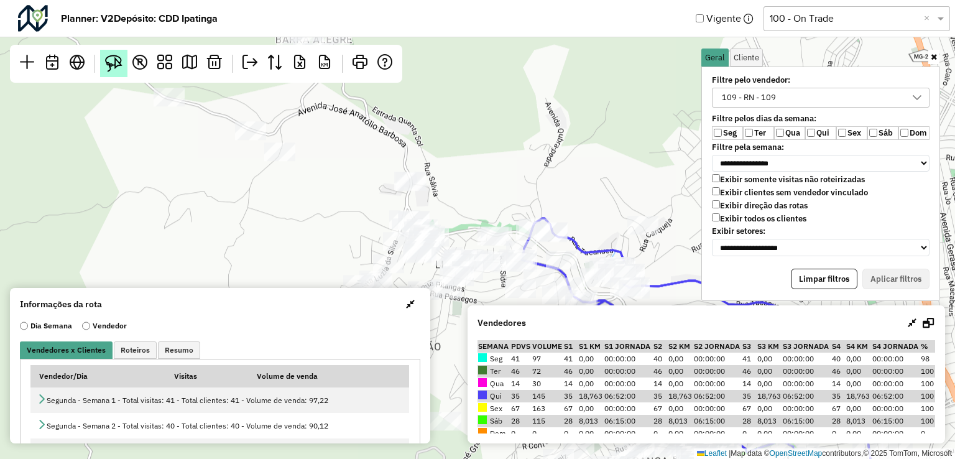
click at [112, 55] on img at bounding box center [113, 63] width 17 height 17
drag, startPoint x: 378, startPoint y: 157, endPoint x: 440, endPoint y: 156, distance: 62.2
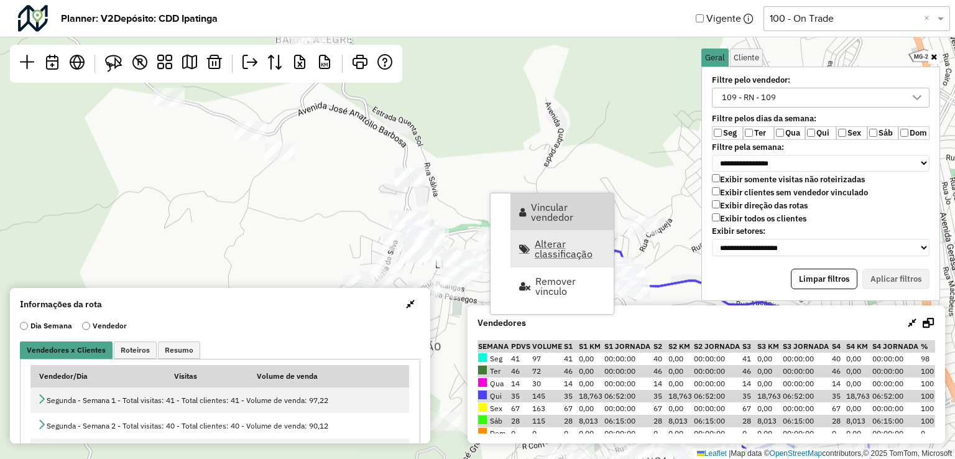
click at [571, 230] on link "Alterar classificação" at bounding box center [561, 248] width 103 height 37
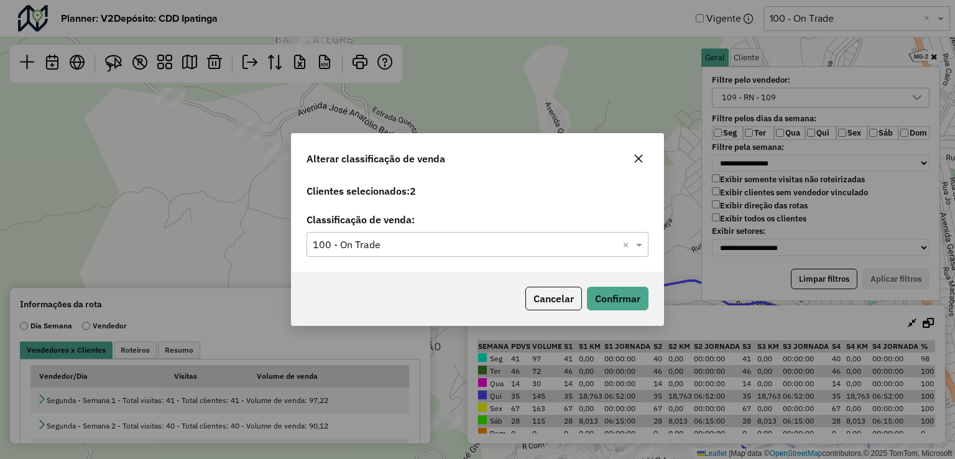
click at [625, 162] on div "Alterar classificação de venda" at bounding box center [478, 156] width 372 height 45
click at [637, 163] on icon "button" at bounding box center [639, 159] width 10 height 10
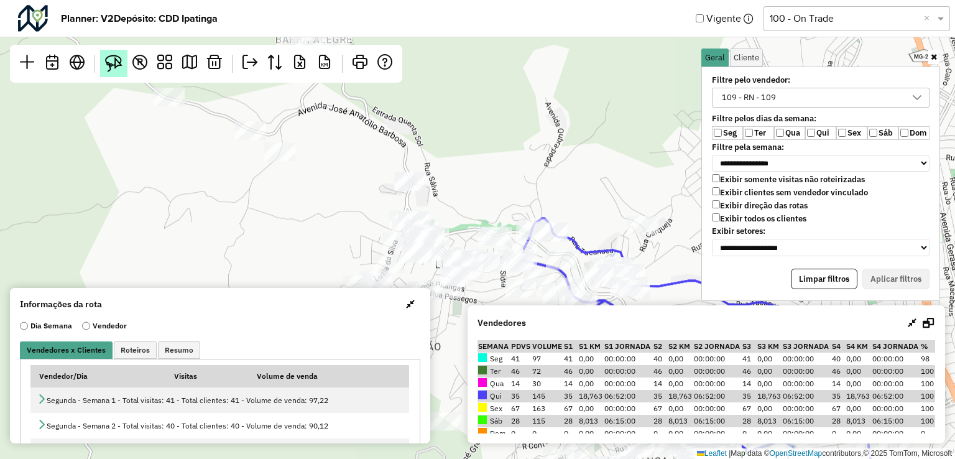
click at [121, 60] on img at bounding box center [113, 63] width 17 height 17
drag, startPoint x: 399, startPoint y: 159, endPoint x: 433, endPoint y: 147, distance: 36.2
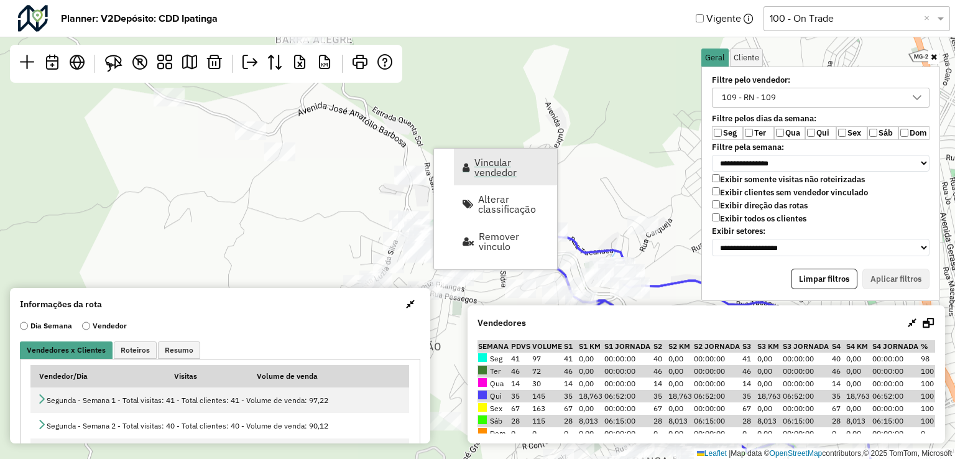
click at [494, 174] on span "Vincular vendedor" at bounding box center [511, 167] width 75 height 20
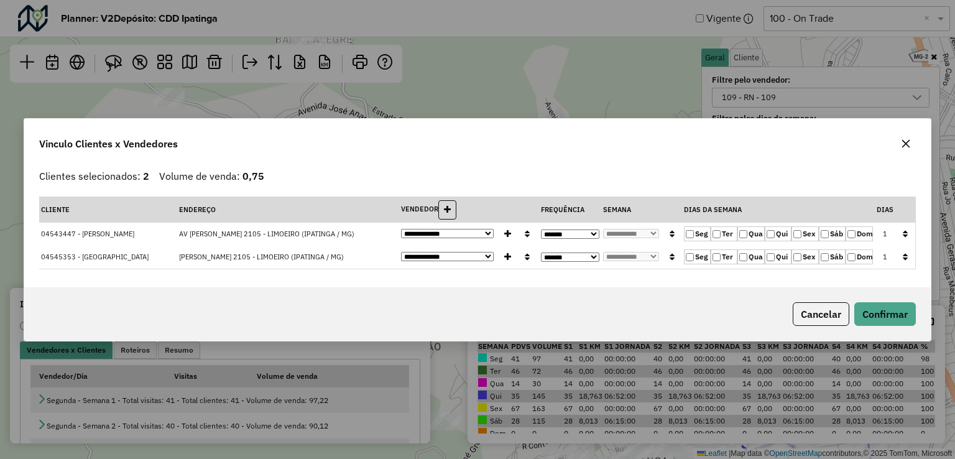
click at [905, 235] on icon "button" at bounding box center [905, 233] width 5 height 9
click at [905, 312] on button "Confirmar" at bounding box center [885, 314] width 62 height 24
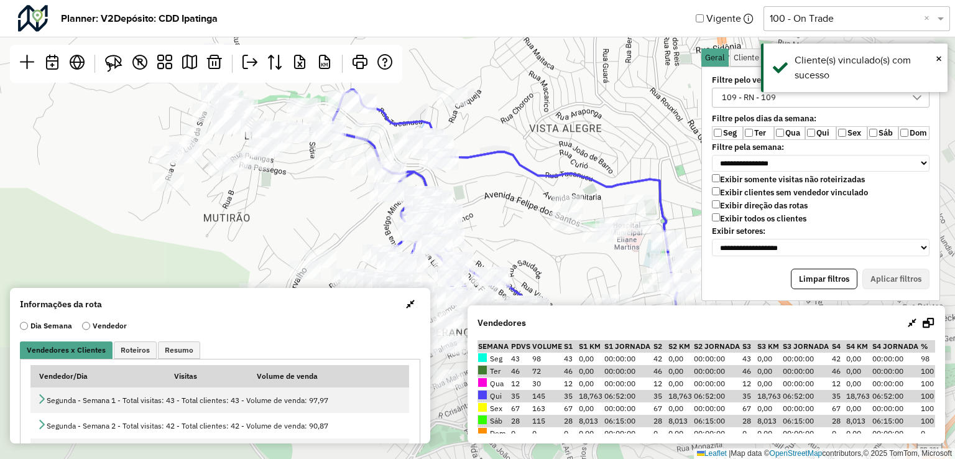
drag, startPoint x: 619, startPoint y: 200, endPoint x: 428, endPoint y: 71, distance: 231.1
click at [428, 71] on div "Leaflet | Map data © OpenStreetMap contributors,© 2025 TomTom, Microsoft" at bounding box center [477, 229] width 955 height 459
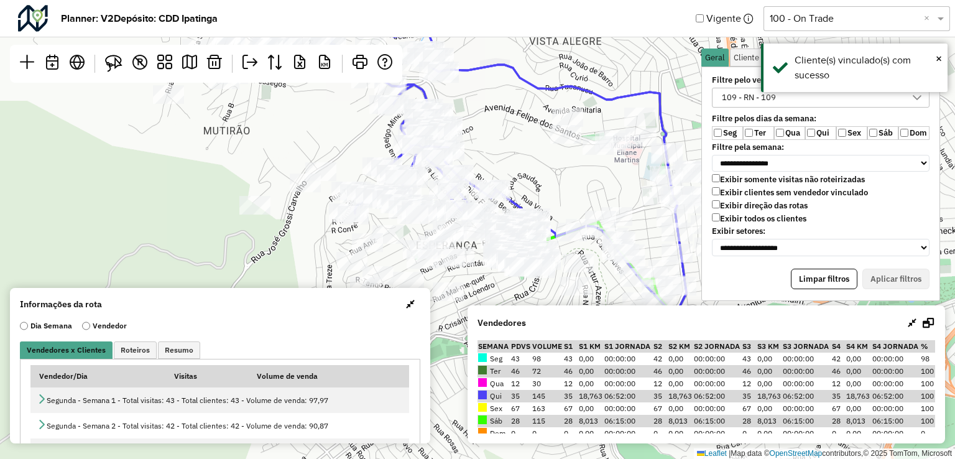
drag, startPoint x: 508, startPoint y: 192, endPoint x: 509, endPoint y: 105, distance: 86.4
click at [509, 105] on div "Leaflet | Map data © OpenStreetMap contributors,© 2025 TomTom, Microsoft" at bounding box center [477, 229] width 955 height 459
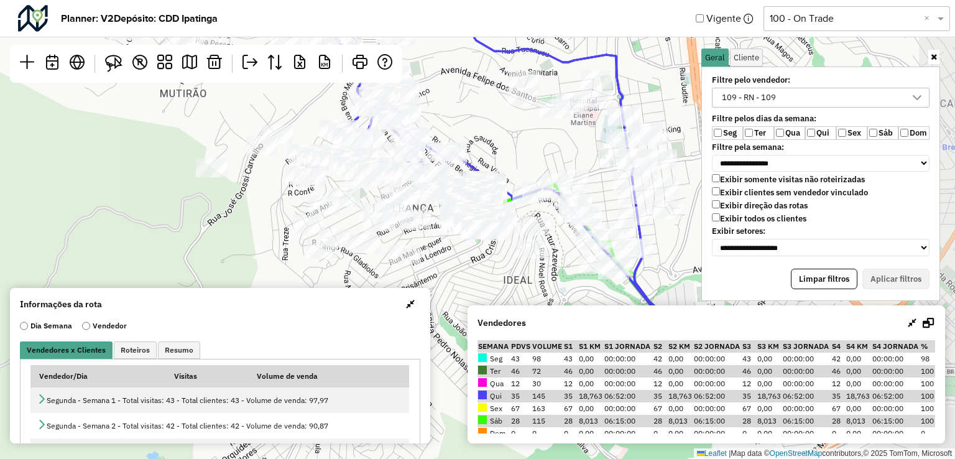
drag, startPoint x: 581, startPoint y: 177, endPoint x: 537, endPoint y: 139, distance: 57.3
click at [537, 139] on div "Leaflet | Map data © OpenStreetMap contributors,© 2025 TomTom, Microsoft" at bounding box center [477, 229] width 955 height 459
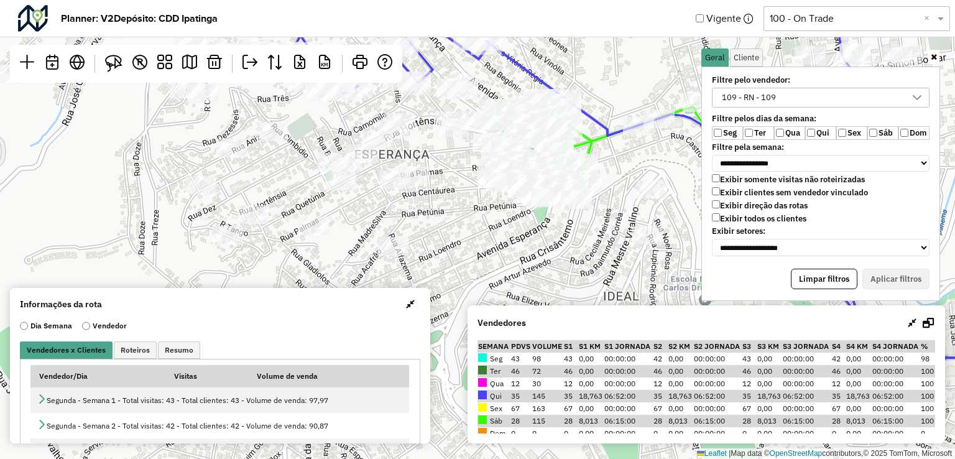
drag, startPoint x: 464, startPoint y: 210, endPoint x: 465, endPoint y: 223, distance: 13.7
click at [465, 223] on div "Leaflet | Map data © OpenStreetMap contributors,© 2025 TomTom, Microsoft" at bounding box center [477, 229] width 955 height 459
click at [122, 63] on img at bounding box center [113, 63] width 17 height 17
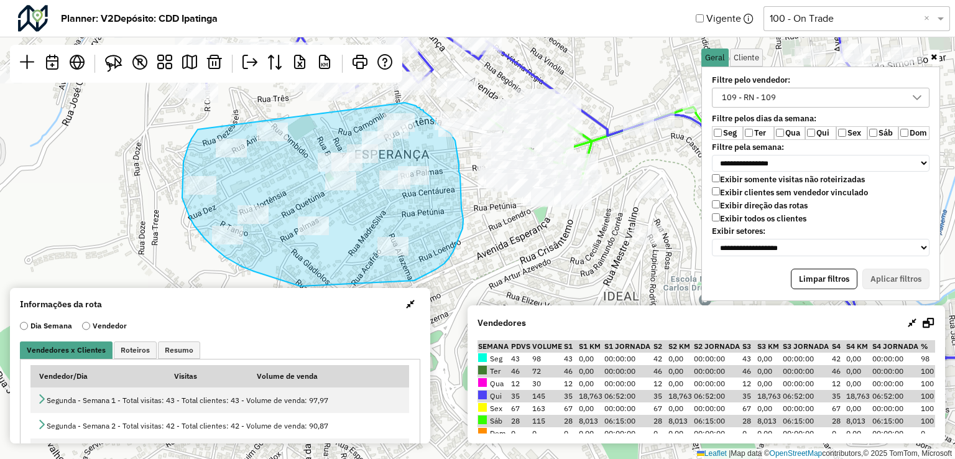
drag, startPoint x: 198, startPoint y: 129, endPoint x: 405, endPoint y: 103, distance: 208.8
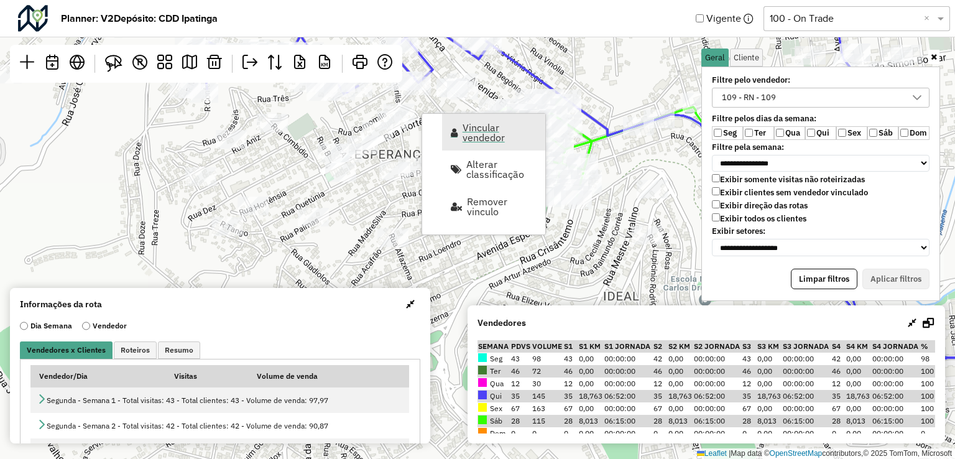
click at [489, 127] on span "Vincular vendedor" at bounding box center [500, 132] width 75 height 20
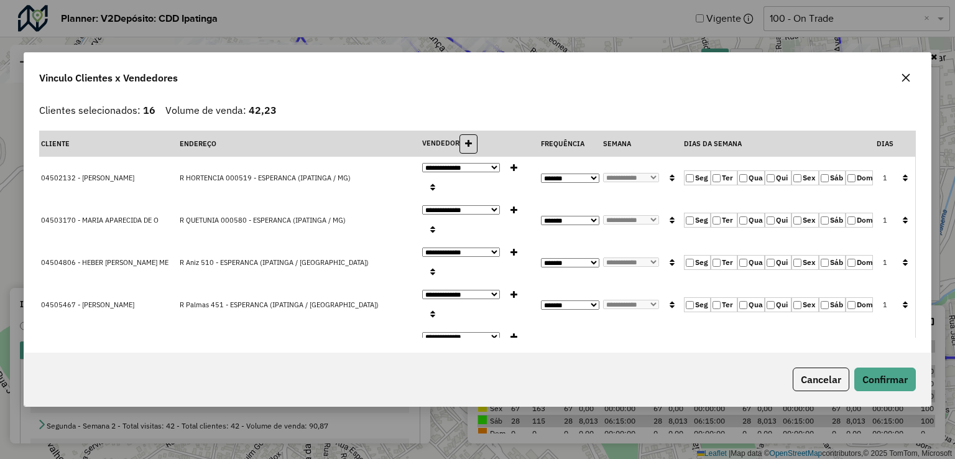
click at [908, 78] on icon "button" at bounding box center [906, 78] width 10 height 10
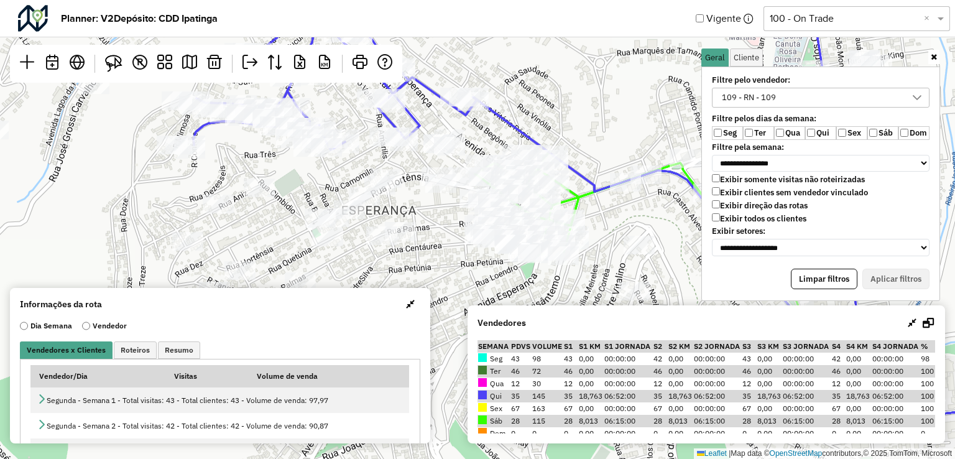
drag, startPoint x: 439, startPoint y: 187, endPoint x: 426, endPoint y: 242, distance: 57.5
click at [426, 242] on div "Leaflet | Map data © OpenStreetMap contributors,© 2025 TomTom, Microsoft" at bounding box center [477, 229] width 955 height 459
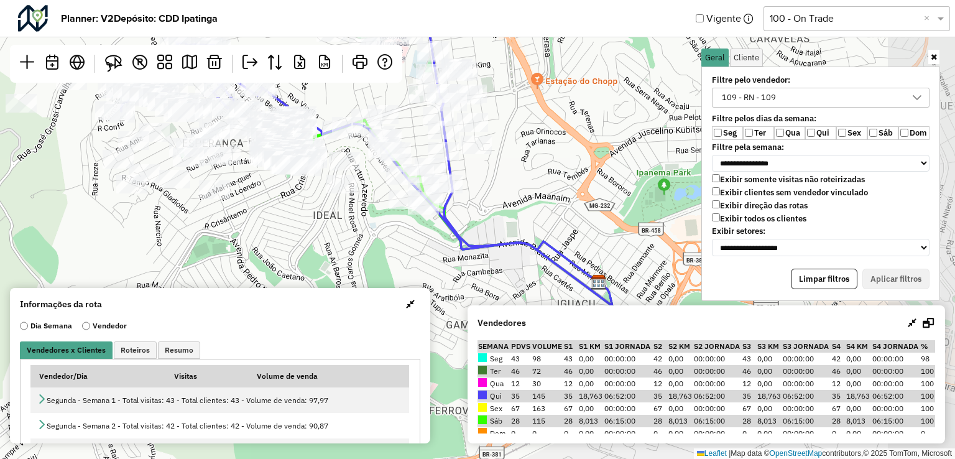
drag, startPoint x: 496, startPoint y: 206, endPoint x: 402, endPoint y: 137, distance: 116.7
click at [402, 137] on div "Leaflet | Map data © OpenStreetMap contributors,© 2025 TomTom, Microsoft" at bounding box center [477, 229] width 955 height 459
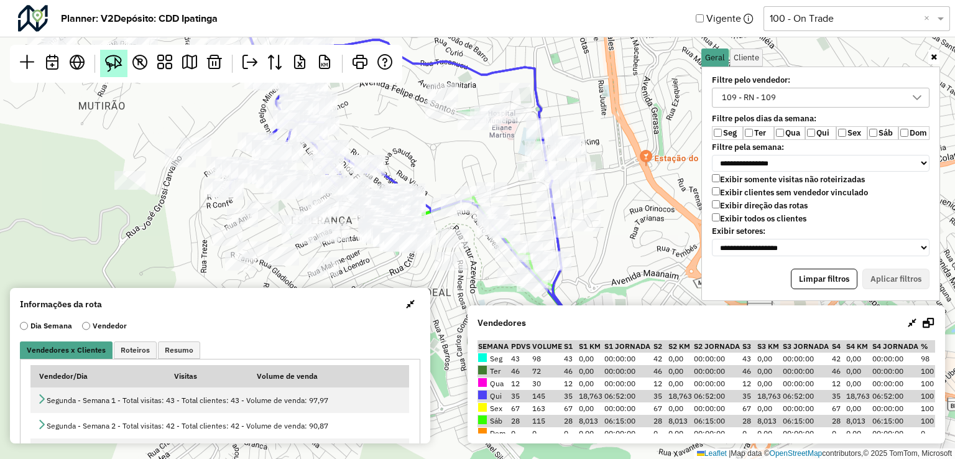
click at [118, 65] on img at bounding box center [113, 63] width 17 height 17
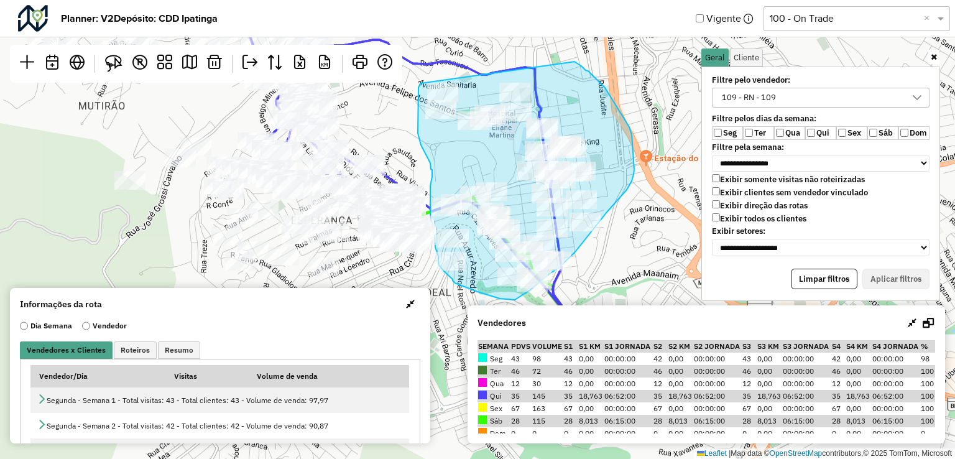
drag, startPoint x: 420, startPoint y: 83, endPoint x: 575, endPoint y: 62, distance: 155.7
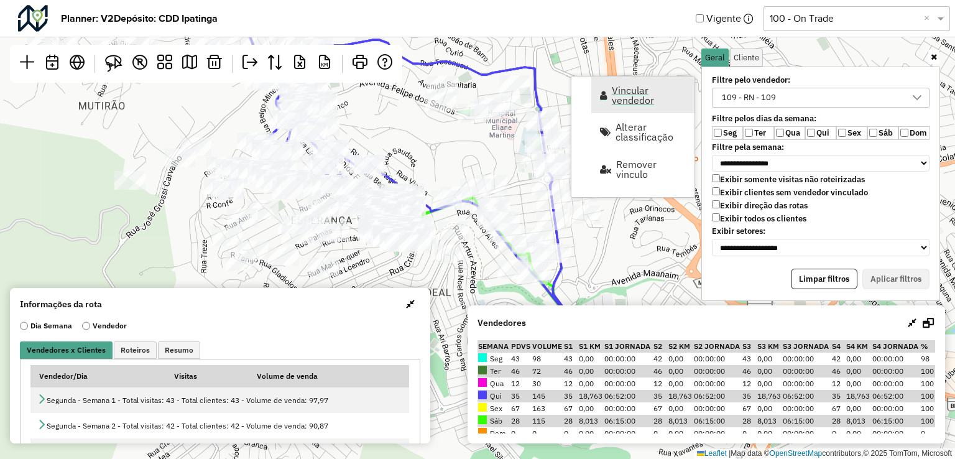
click at [616, 102] on span "Vincular vendedor" at bounding box center [649, 95] width 75 height 20
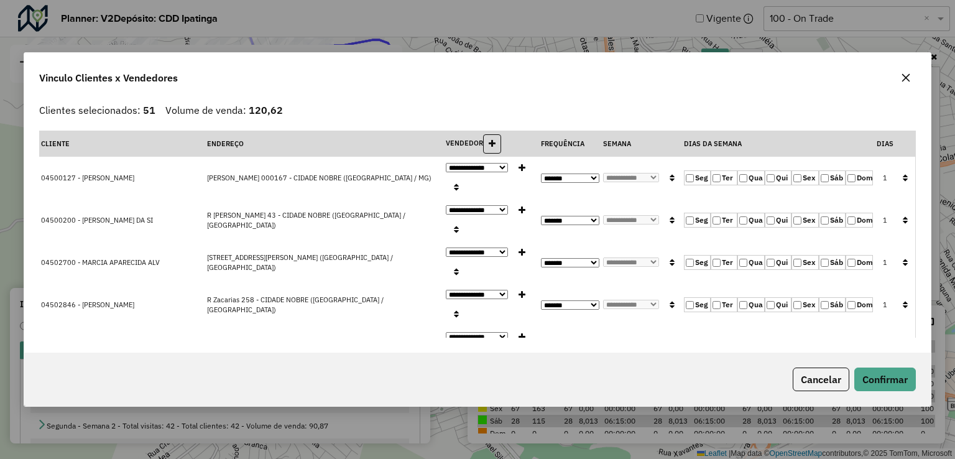
click at [905, 79] on icon "button" at bounding box center [906, 78] width 10 height 10
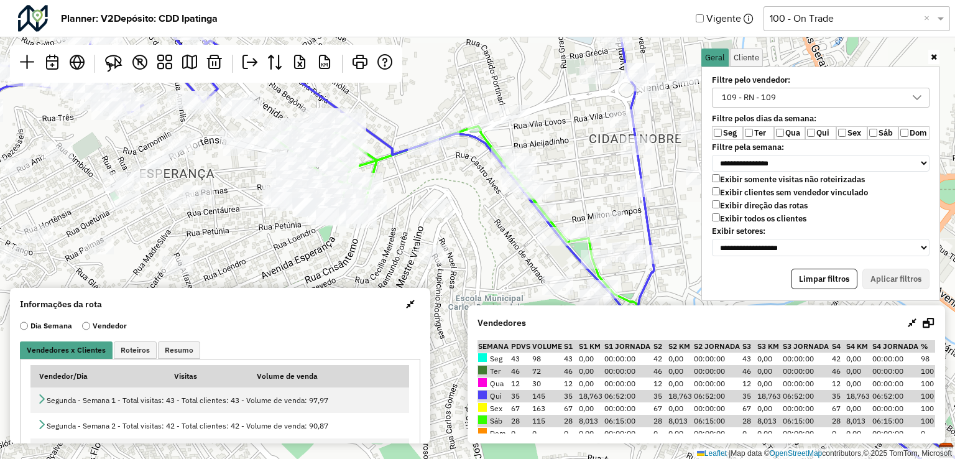
drag, startPoint x: 435, startPoint y: 205, endPoint x: 499, endPoint y: 202, distance: 64.1
click at [499, 202] on div "Leaflet | Map data © OpenStreetMap contributors,© 2025 TomTom, Microsoft" at bounding box center [477, 229] width 955 height 459
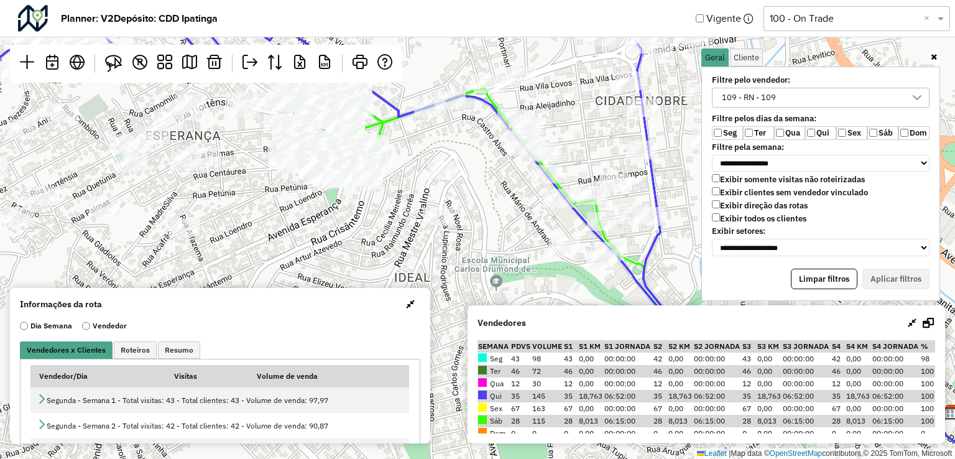
drag, startPoint x: 482, startPoint y: 247, endPoint x: 488, endPoint y: 210, distance: 38.4
click at [488, 210] on div "Leaflet | Map data © OpenStreetMap contributors,© 2025 TomTom, Microsoft" at bounding box center [477, 229] width 955 height 459
click at [119, 63] on img at bounding box center [113, 63] width 17 height 17
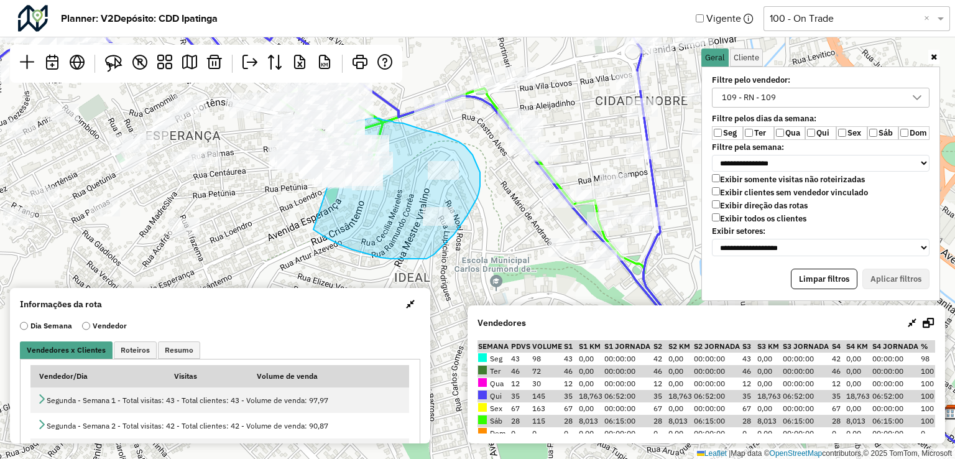
click at [348, 124] on div "Leaflet | Map data © OpenStreetMap contributors,© 2025 TomTom, Microsoft" at bounding box center [477, 229] width 955 height 459
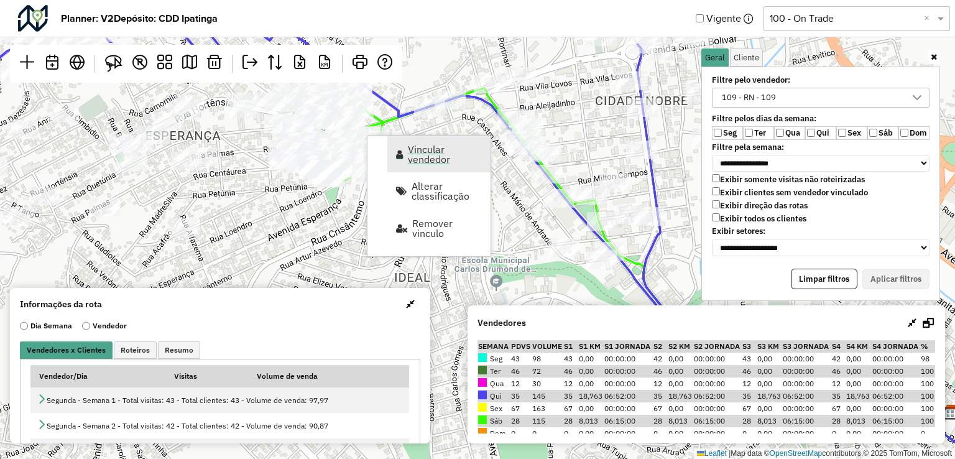
click at [437, 155] on span "Vincular vendedor" at bounding box center [445, 154] width 75 height 20
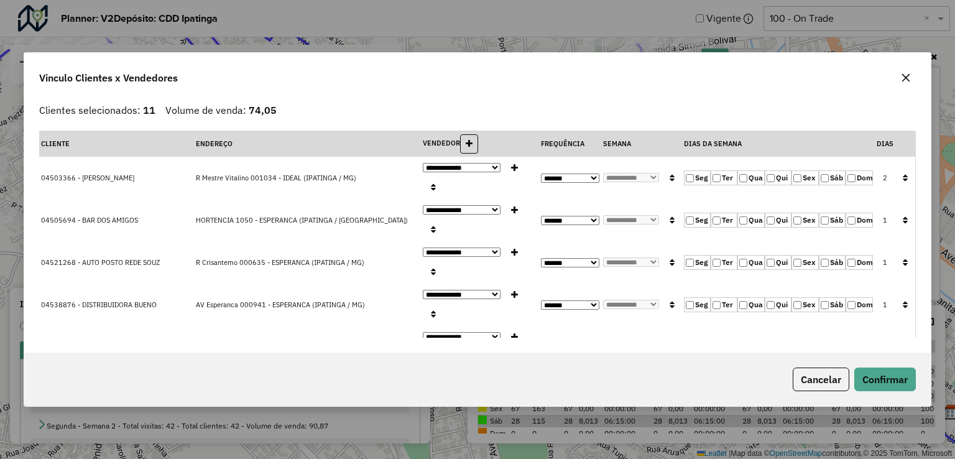
click at [899, 169] on button "button" at bounding box center [905, 178] width 16 height 19
click at [903, 173] on icon "button" at bounding box center [905, 177] width 5 height 9
click at [884, 382] on button "Confirmar" at bounding box center [885, 379] width 62 height 24
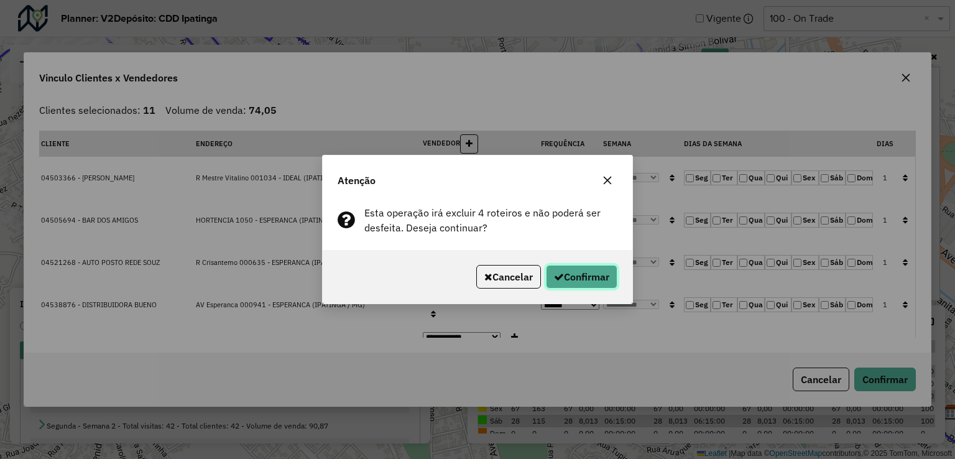
click at [597, 282] on button "Confirmar" at bounding box center [582, 277] width 72 height 24
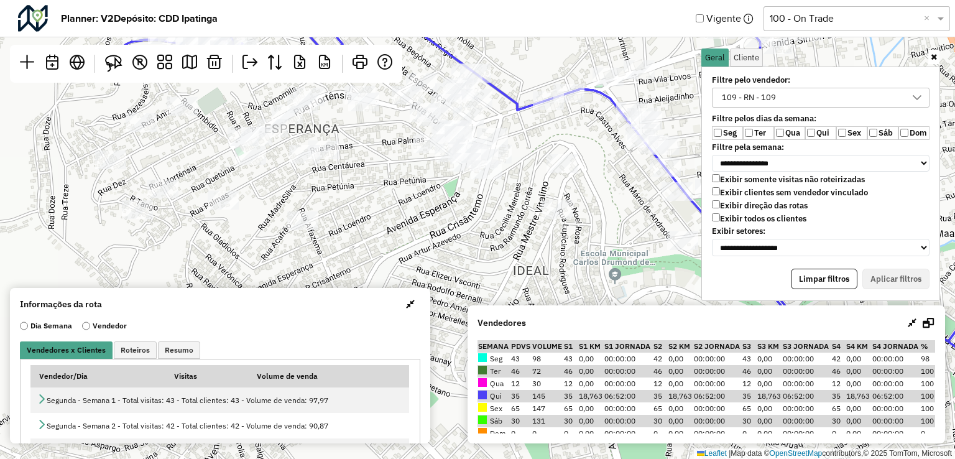
drag, startPoint x: 508, startPoint y: 190, endPoint x: 627, endPoint y: 182, distance: 119.0
click at [627, 182] on div "Leaflet | Map data © OpenStreetMap contributors,© 2025 TomTom, Microsoft" at bounding box center [477, 229] width 955 height 459
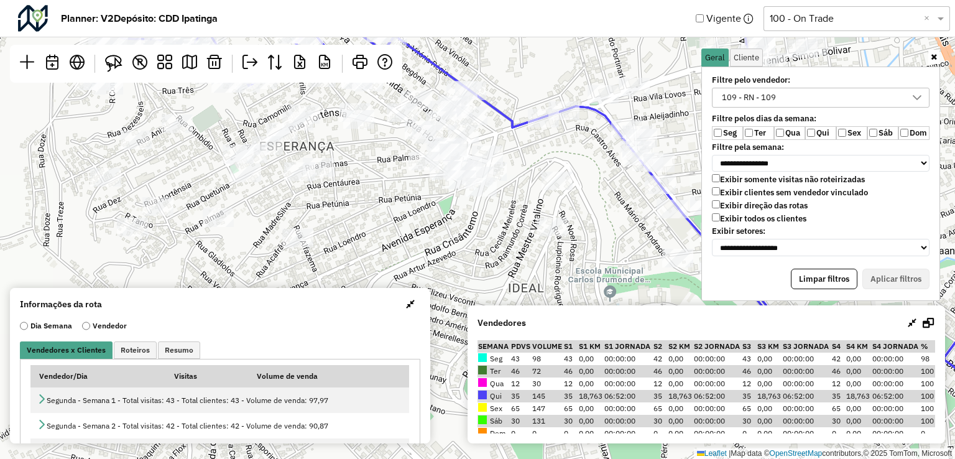
drag, startPoint x: 512, startPoint y: 147, endPoint x: 507, endPoint y: 152, distance: 7.0
click at [507, 152] on div "Leaflet | Map data © OpenStreetMap contributors,© 2025 TomTom, Microsoft" at bounding box center [477, 229] width 955 height 459
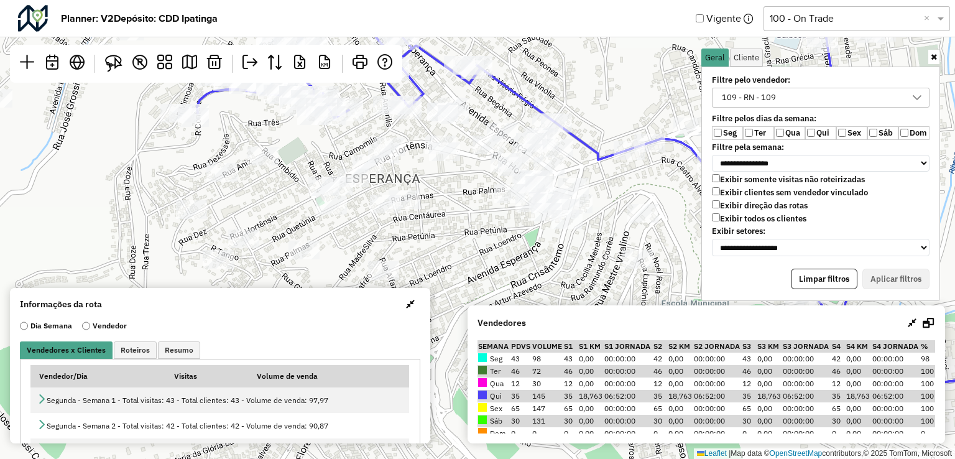
drag, startPoint x: 488, startPoint y: 215, endPoint x: 575, endPoint y: 237, distance: 89.9
click at [575, 237] on div "Leaflet | Map data © OpenStreetMap contributors,© 2025 TomTom, Microsoft" at bounding box center [477, 229] width 955 height 459
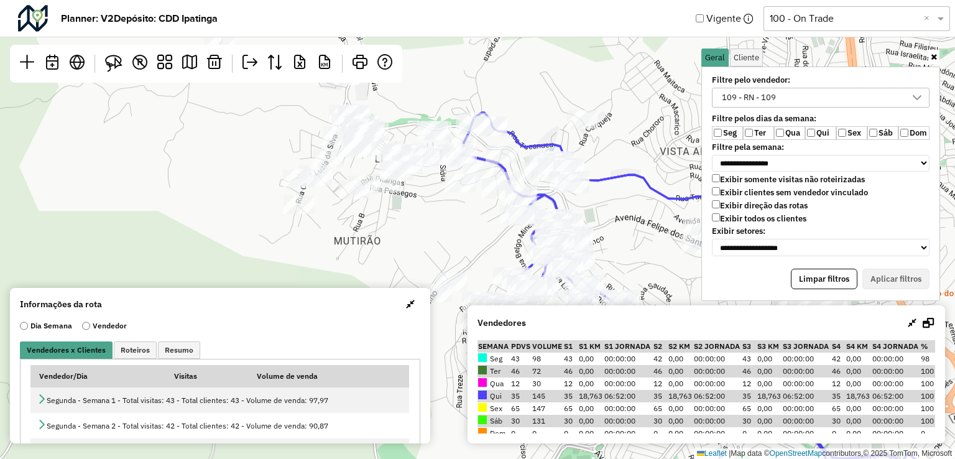
drag, startPoint x: 473, startPoint y: 215, endPoint x: 517, endPoint y: 201, distance: 46.2
click at [513, 198] on div at bounding box center [497, 189] width 31 height 19
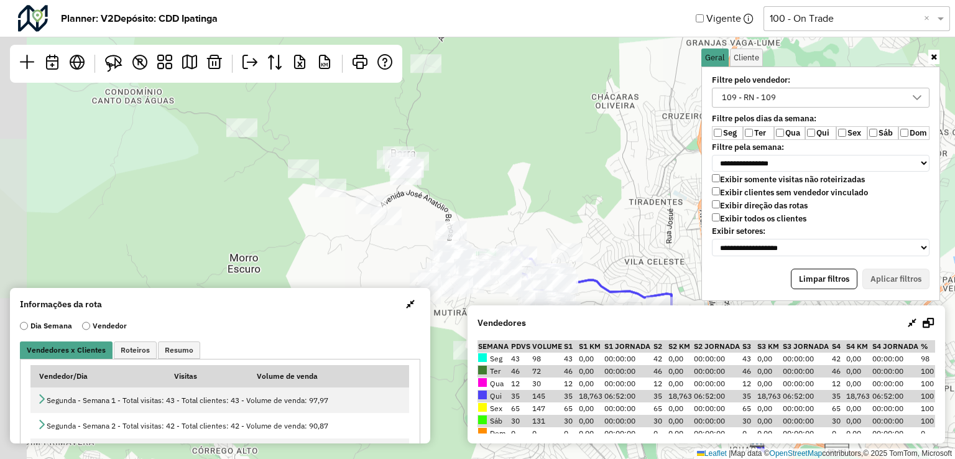
drag, startPoint x: 396, startPoint y: 165, endPoint x: 480, endPoint y: 197, distance: 90.0
click at [480, 197] on div "Leaflet | Map data © OpenStreetMap contributors,© 2025 TomTom, Microsoft" at bounding box center [477, 229] width 955 height 459
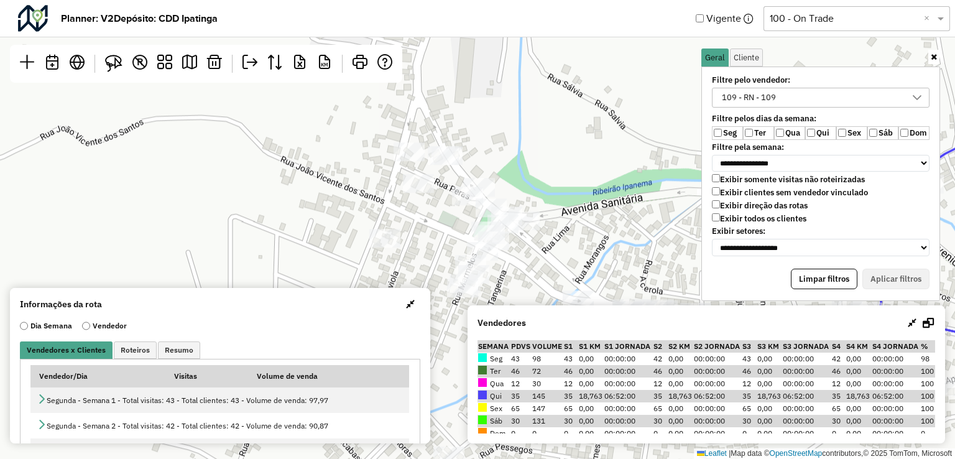
drag, startPoint x: 445, startPoint y: 169, endPoint x: 611, endPoint y: 195, distance: 167.4
click at [611, 195] on div "Leaflet | Map data © OpenStreetMap contributors,© 2025 TomTom, Microsoft" at bounding box center [477, 229] width 955 height 459
drag, startPoint x: 106, startPoint y: 55, endPoint x: 137, endPoint y: 75, distance: 36.4
click at [106, 56] on img at bounding box center [113, 63] width 17 height 17
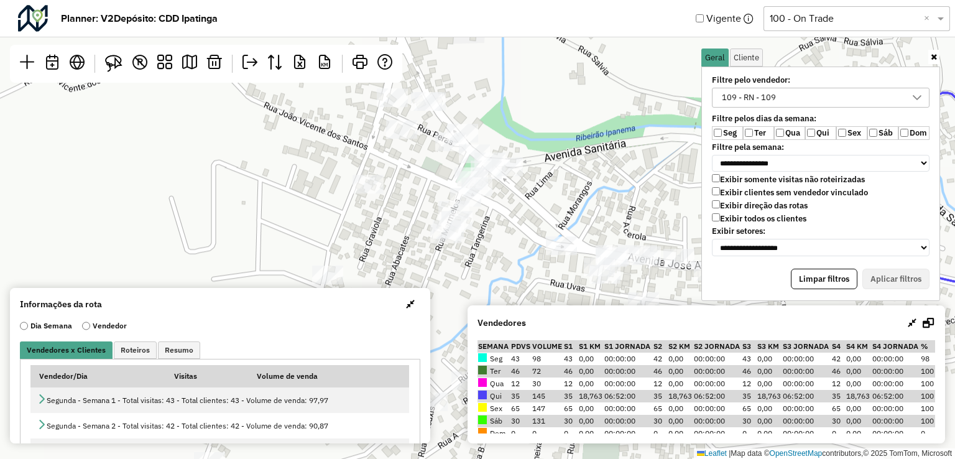
drag, startPoint x: 542, startPoint y: 213, endPoint x: 525, endPoint y: 172, distance: 44.6
click at [525, 172] on div "Leaflet | Map data © OpenStreetMap contributors,© 2025 TomTom, Microsoft" at bounding box center [477, 229] width 955 height 459
click at [119, 65] on img at bounding box center [113, 63] width 17 height 17
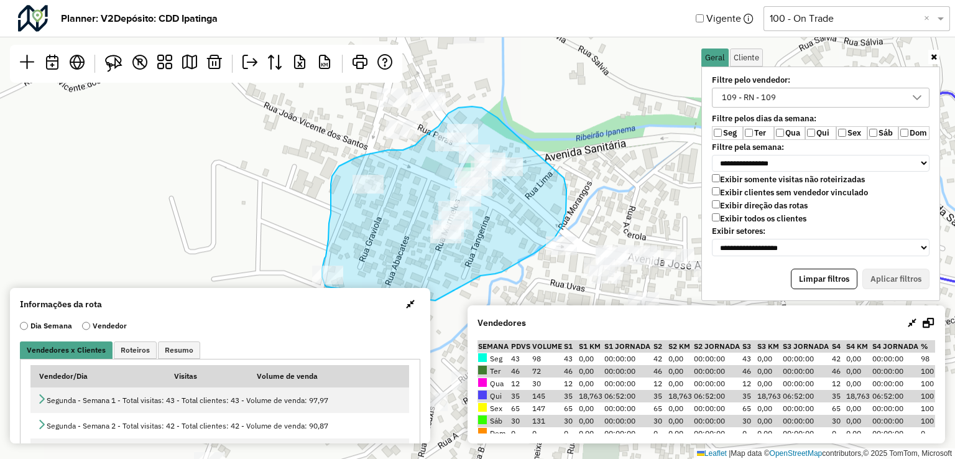
drag, startPoint x: 502, startPoint y: 122, endPoint x: 564, endPoint y: 178, distance: 82.8
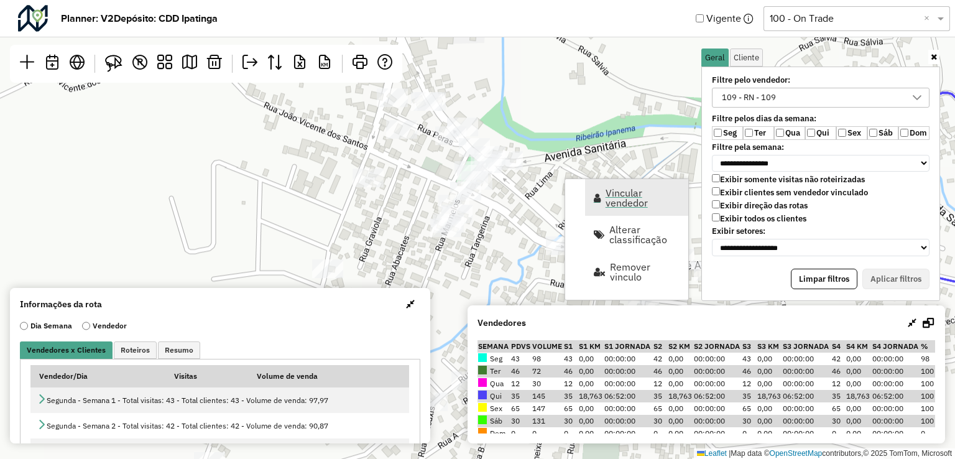
click at [597, 198] on span "Vincular vendedor" at bounding box center [597, 198] width 7 height 10
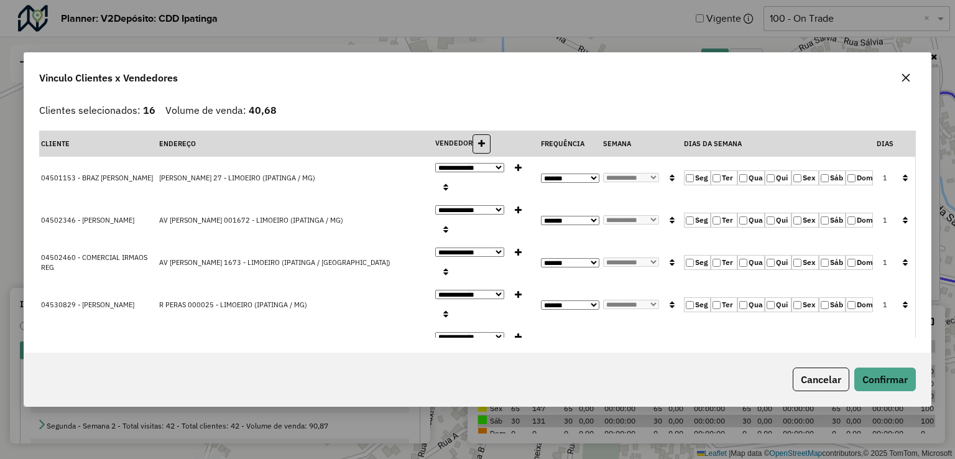
click at [903, 173] on icon "button" at bounding box center [905, 177] width 5 height 9
click at [895, 384] on button "Confirmar" at bounding box center [885, 379] width 62 height 24
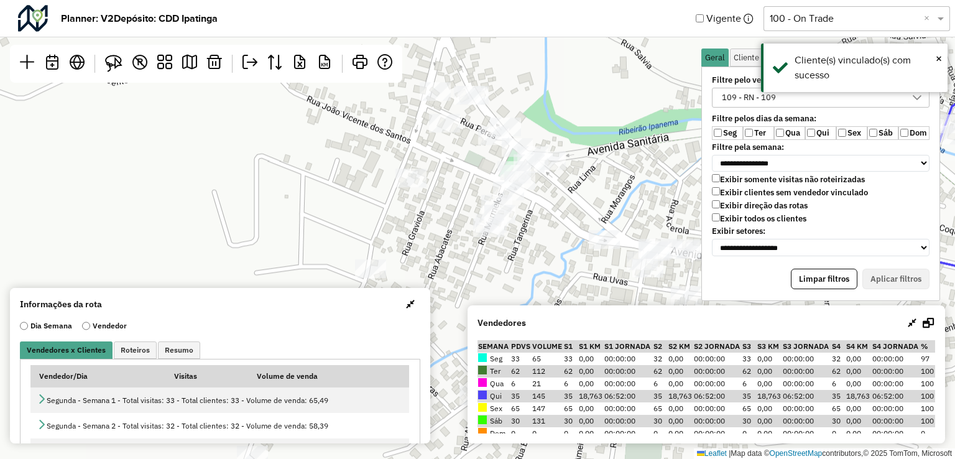
drag, startPoint x: 537, startPoint y: 231, endPoint x: 593, endPoint y: 237, distance: 55.7
click at [593, 237] on div "Leaflet | Map data © OpenStreetMap contributors,© 2025 TomTom, Microsoft" at bounding box center [477, 229] width 955 height 459
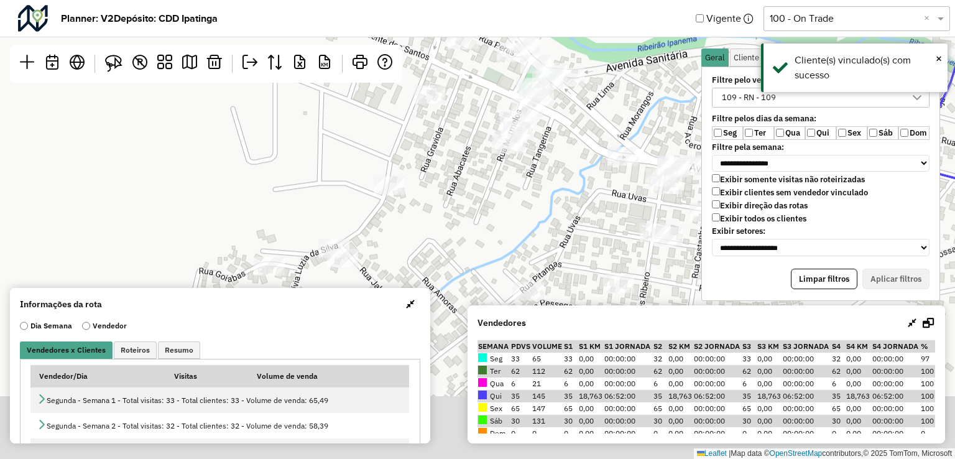
drag, startPoint x: 433, startPoint y: 139, endPoint x: 438, endPoint y: 151, distance: 13.1
click at [432, 101] on div "Leaflet | Map data © OpenStreetMap contributors,© 2025 TomTom, Microsoft" at bounding box center [477, 229] width 955 height 459
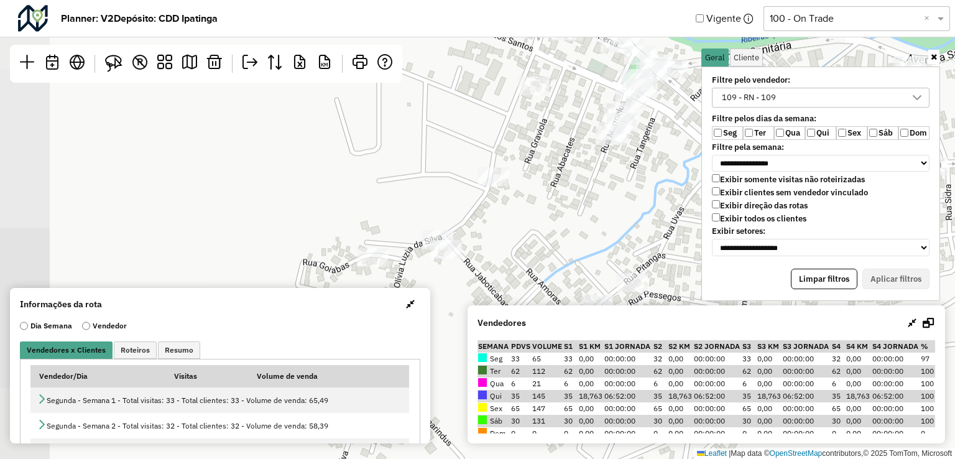
drag, startPoint x: 440, startPoint y: 208, endPoint x: 544, endPoint y: 201, distance: 104.0
click at [544, 201] on div "Leaflet | Map data © OpenStreetMap contributors,© 2025 TomTom, Microsoft" at bounding box center [477, 229] width 955 height 459
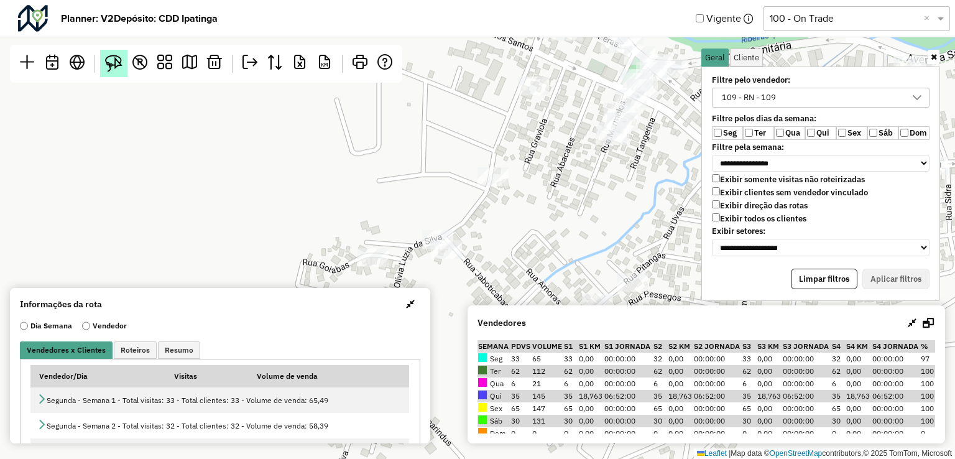
click at [122, 60] on img at bounding box center [113, 63] width 17 height 17
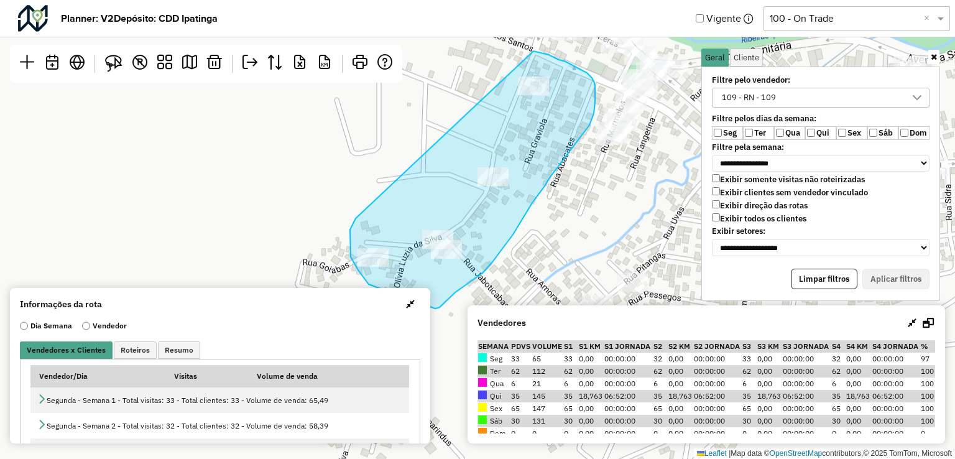
drag, startPoint x: 354, startPoint y: 221, endPoint x: 510, endPoint y: 48, distance: 232.9
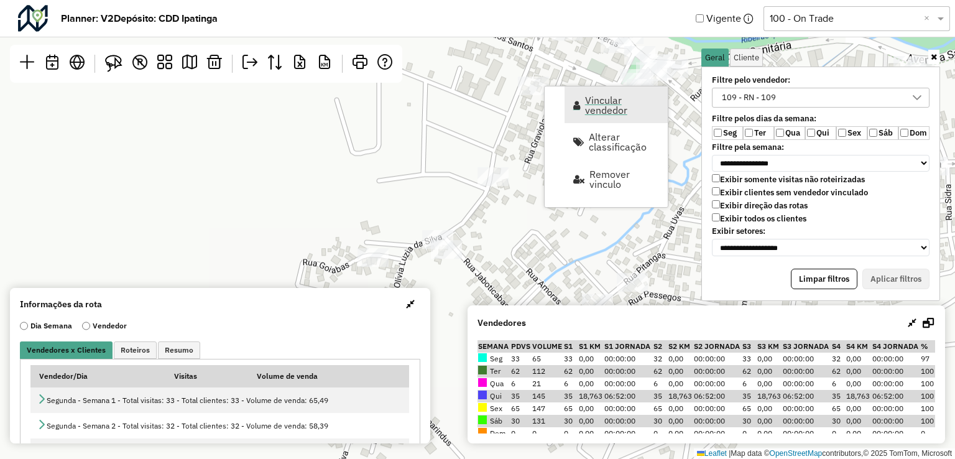
click at [604, 99] on span "Vincular vendedor" at bounding box center [622, 105] width 75 height 20
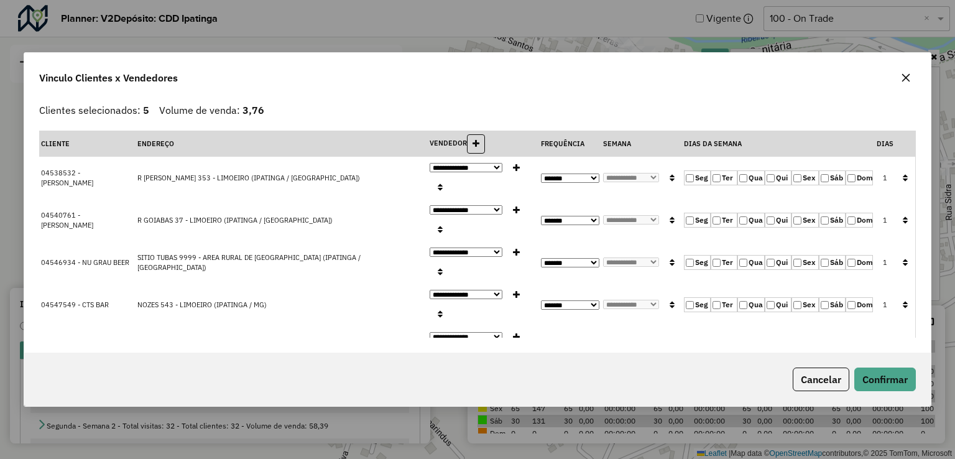
click at [695, 185] on label "Seg" at bounding box center [697, 177] width 27 height 15
click at [904, 182] on icon "button" at bounding box center [905, 177] width 5 height 9
click at [887, 367] on button "Confirmar" at bounding box center [885, 379] width 62 height 24
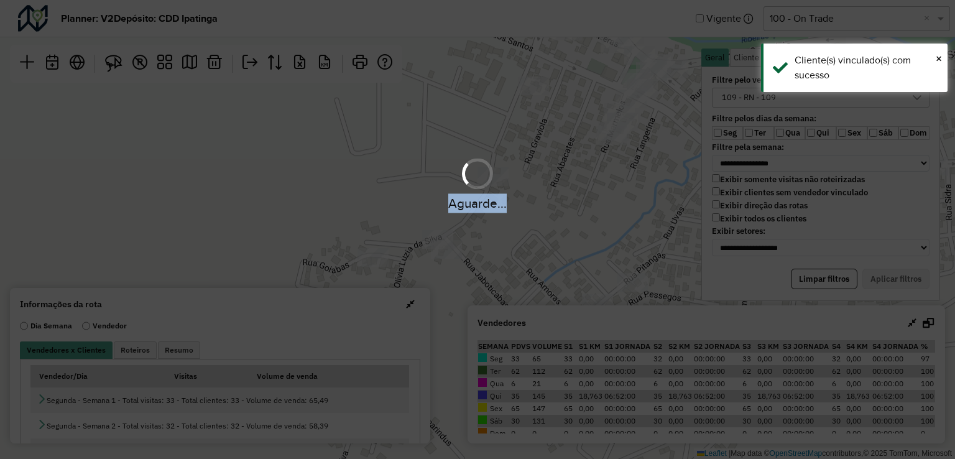
drag, startPoint x: 504, startPoint y: 195, endPoint x: 502, endPoint y: 122, distance: 72.8
click at [502, 122] on div "Aguarde..." at bounding box center [477, 229] width 955 height 459
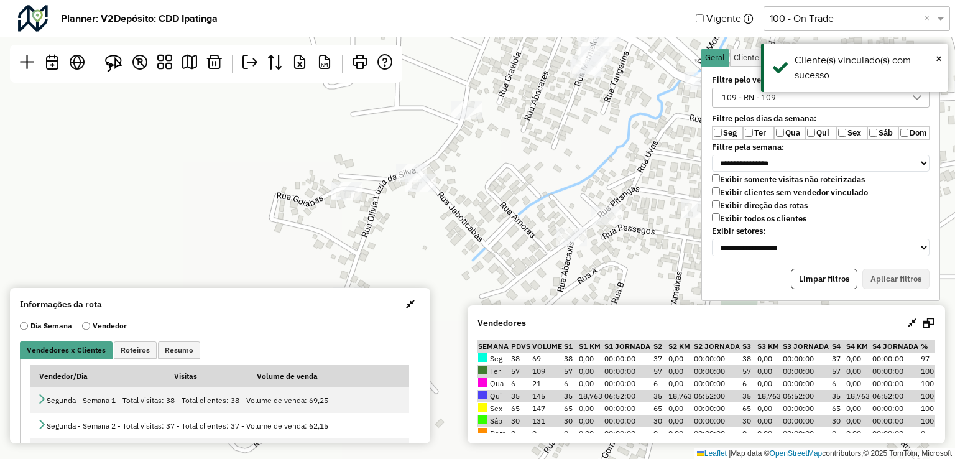
drag, startPoint x: 555, startPoint y: 229, endPoint x: 523, endPoint y: 160, distance: 76.5
click at [528, 162] on div "Leaflet | Map data © OpenStreetMap contributors,© 2025 TomTom, Microsoft" at bounding box center [477, 229] width 955 height 459
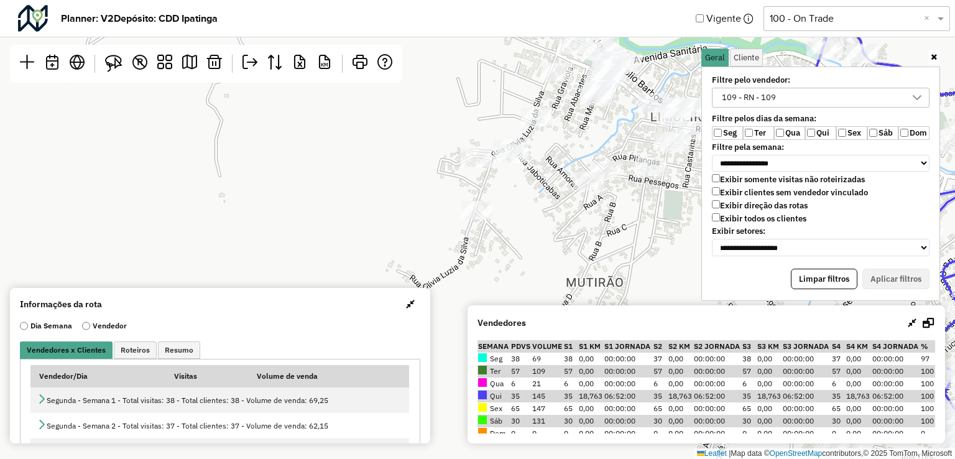
drag, startPoint x: 522, startPoint y: 215, endPoint x: 565, endPoint y: 185, distance: 51.8
click at [565, 185] on div "Leaflet | Map data © OpenStreetMap contributors,© 2025 TomTom, Microsoft" at bounding box center [477, 229] width 955 height 459
click at [119, 64] on img at bounding box center [113, 63] width 17 height 17
drag, startPoint x: 422, startPoint y: 190, endPoint x: 457, endPoint y: 166, distance: 42.4
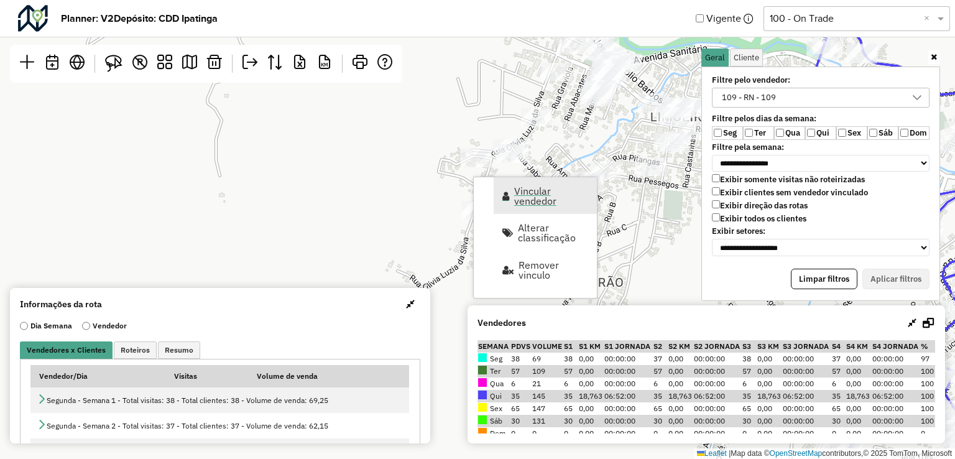
click at [532, 194] on span "Vincular vendedor" at bounding box center [551, 196] width 75 height 20
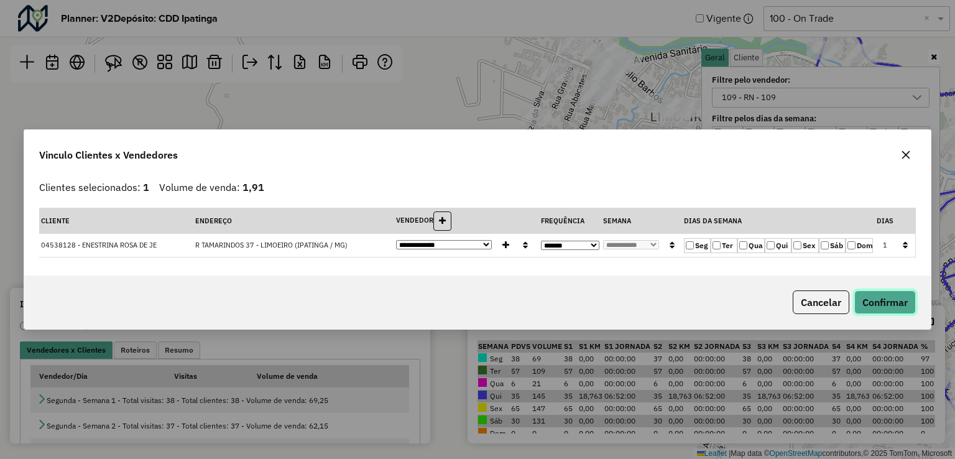
click at [897, 302] on button "Confirmar" at bounding box center [885, 302] width 62 height 24
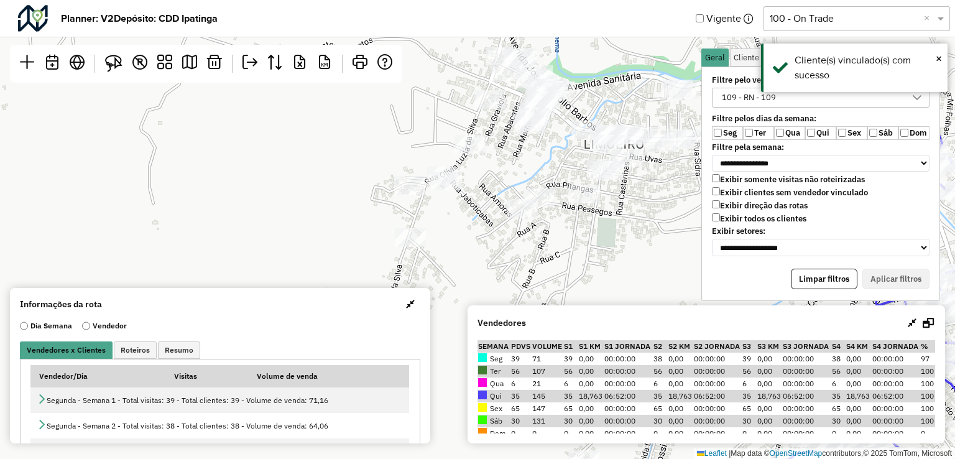
drag, startPoint x: 587, startPoint y: 193, endPoint x: 523, endPoint y: 228, distance: 73.2
click at [523, 218] on div at bounding box center [522, 208] width 31 height 19
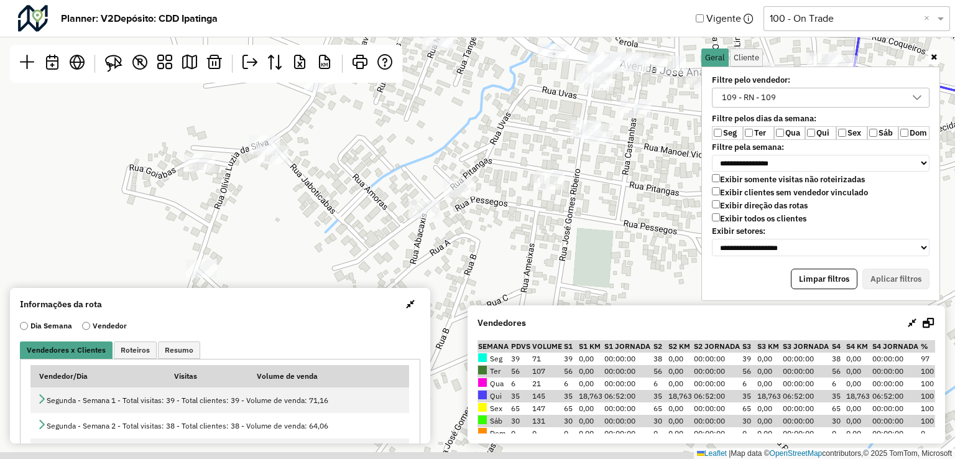
drag, startPoint x: 572, startPoint y: 212, endPoint x: 581, endPoint y: 113, distance: 99.9
click at [581, 113] on div "Leaflet | Map data © OpenStreetMap contributors,© 2025 TomTom, Microsoft" at bounding box center [477, 229] width 955 height 459
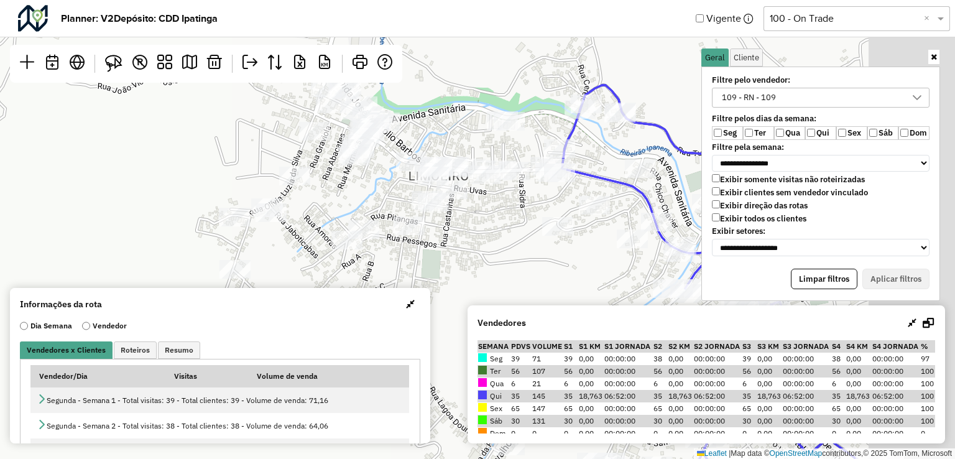
drag, startPoint x: 647, startPoint y: 200, endPoint x: 492, endPoint y: 242, distance: 159.9
click at [492, 242] on div "Leaflet | Map data © OpenStreetMap contributors,© 2025 TomTom, Microsoft" at bounding box center [477, 229] width 955 height 459
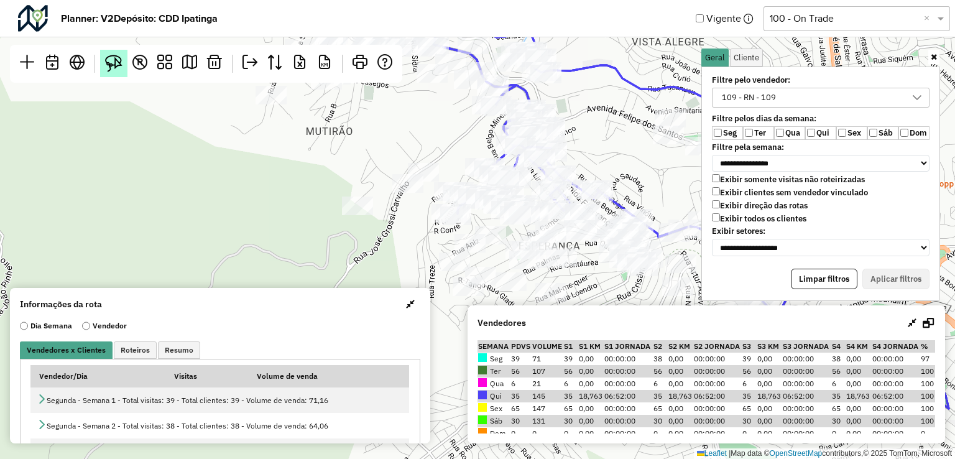
click at [117, 55] on img at bounding box center [113, 63] width 17 height 17
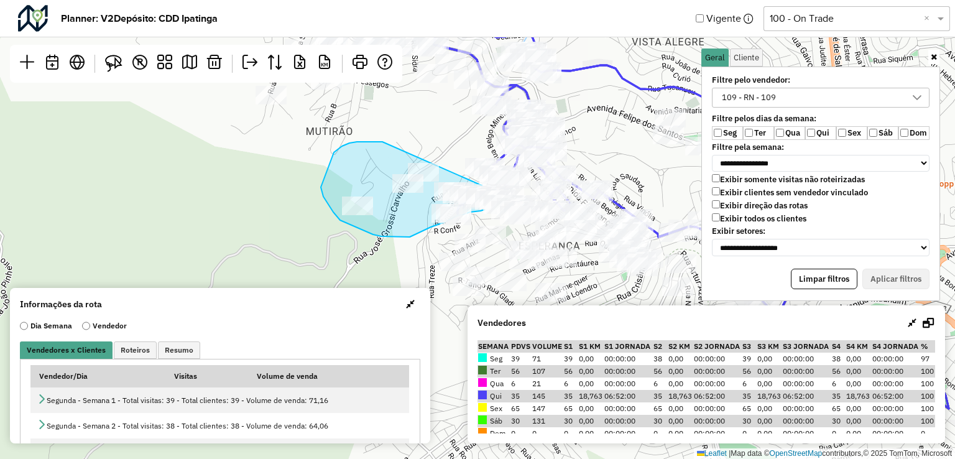
drag, startPoint x: 349, startPoint y: 143, endPoint x: 484, endPoint y: 154, distance: 135.4
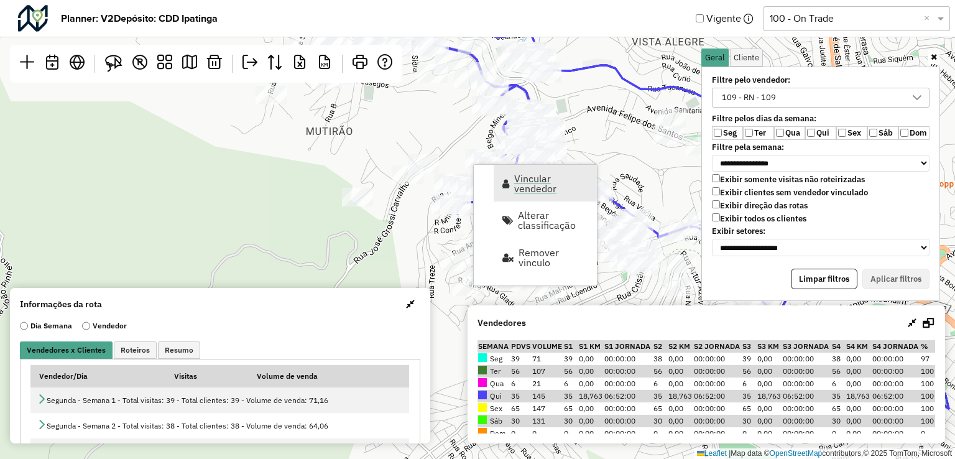
click at [549, 178] on span "Vincular vendedor" at bounding box center [551, 183] width 75 height 20
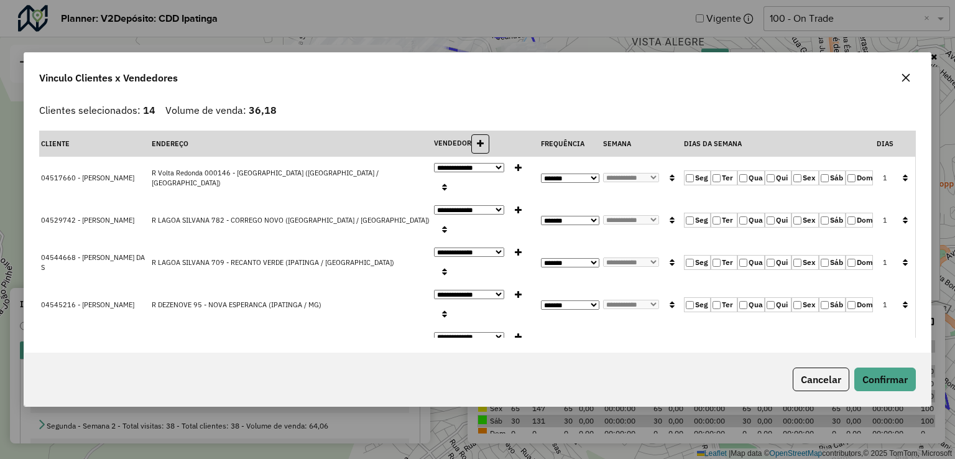
click at [903, 173] on icon "button" at bounding box center [905, 177] width 5 height 9
click at [900, 377] on button "Confirmar" at bounding box center [885, 379] width 62 height 24
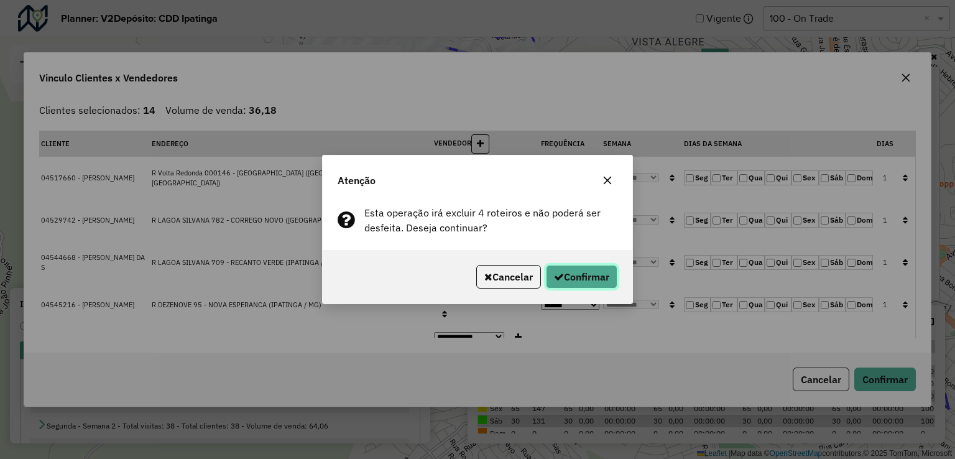
click at [579, 273] on button "Confirmar" at bounding box center [582, 277] width 72 height 24
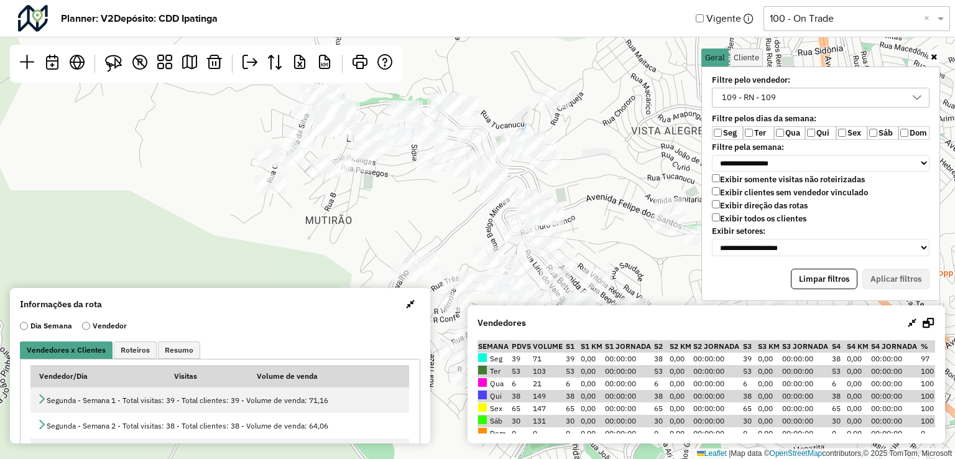
drag, startPoint x: 458, startPoint y: 150, endPoint x: 460, endPoint y: 265, distance: 114.4
click at [460, 265] on div "Leaflet | Map data © OpenStreetMap contributors,© 2025 TomTom, Microsoft" at bounding box center [477, 229] width 955 height 459
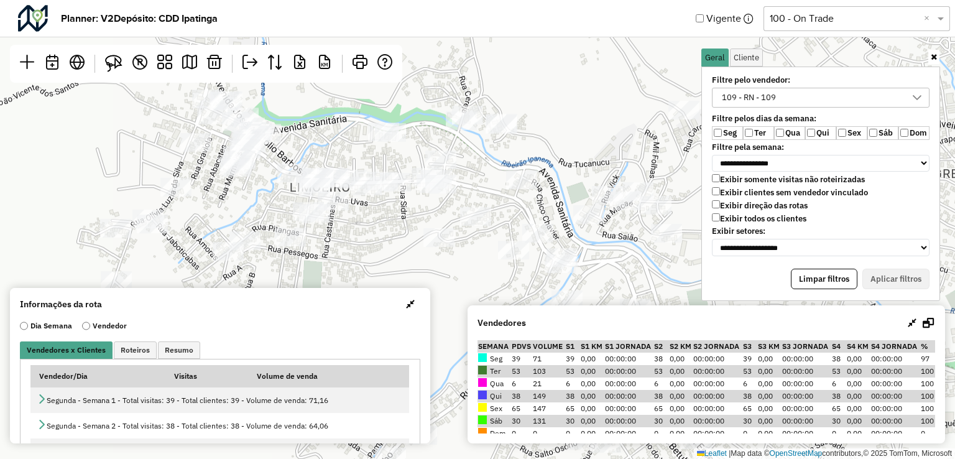
drag, startPoint x: 453, startPoint y: 219, endPoint x: 438, endPoint y: 274, distance: 56.6
click at [438, 274] on div "Leaflet | Map data © OpenStreetMap contributors,© 2025 TomTom, Microsoft" at bounding box center [477, 229] width 955 height 459
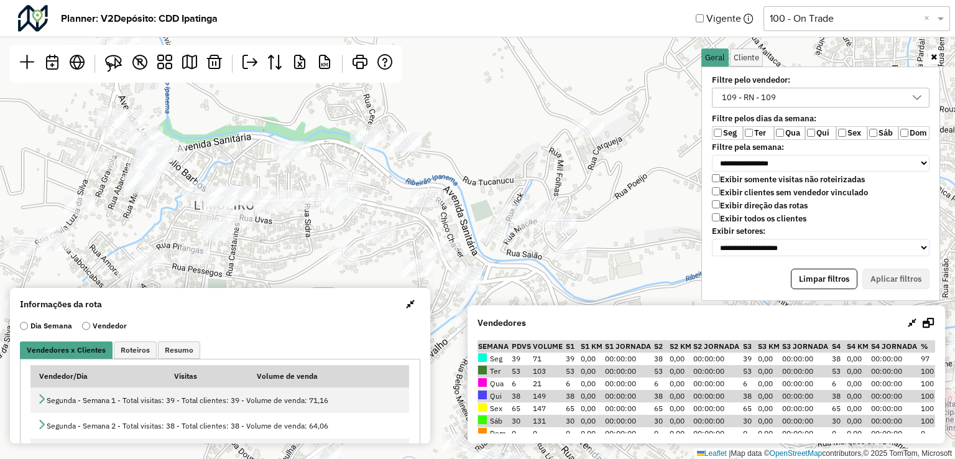
drag, startPoint x: 521, startPoint y: 185, endPoint x: 531, endPoint y: 117, distance: 68.5
click at [531, 117] on div "Leaflet | Map data © OpenStreetMap contributors,© 2025 TomTom, Microsoft" at bounding box center [477, 229] width 955 height 459
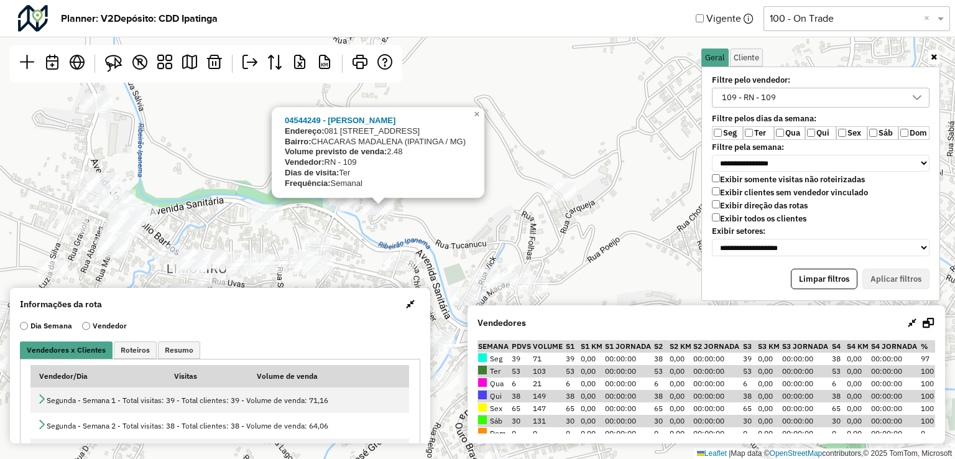
drag, startPoint x: 453, startPoint y: 175, endPoint x: 427, endPoint y: 224, distance: 56.2
click at [427, 224] on div "04544249 - DUILIO DA SILVA RAMO Endereço: 081 AVENIDA TUCANUçU 2115 Bairro: CHA…" at bounding box center [477, 229] width 955 height 459
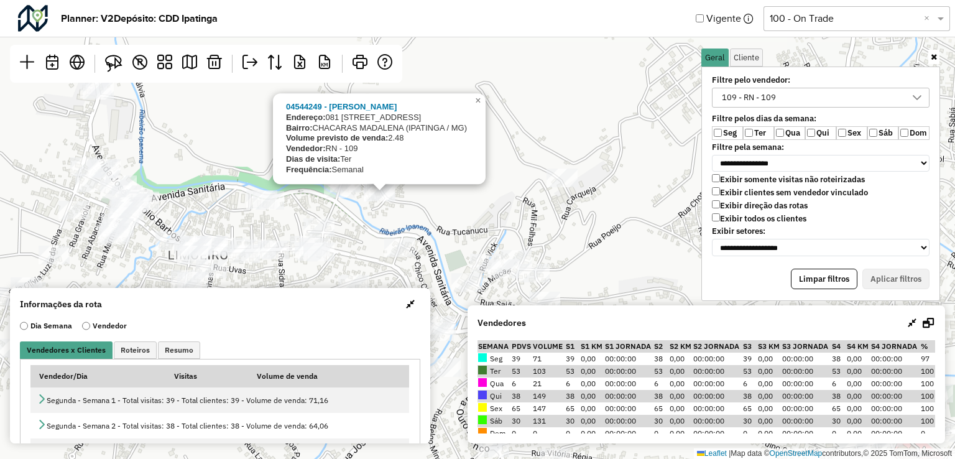
click at [470, 238] on div "04544249 - DUILIO DA SILVA RAMO Endereço: 081 AVENIDA TUCANUçU 2115 Bairro: CHA…" at bounding box center [477, 229] width 955 height 459
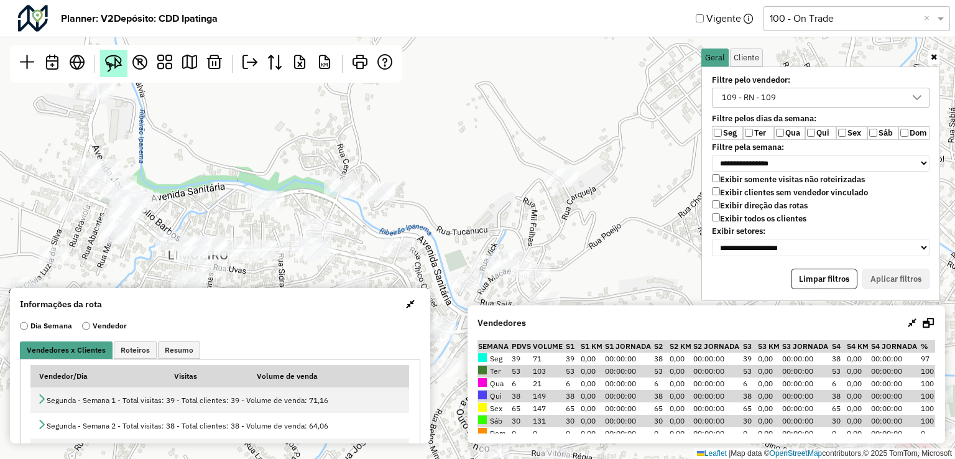
click at [113, 72] on img at bounding box center [113, 63] width 17 height 17
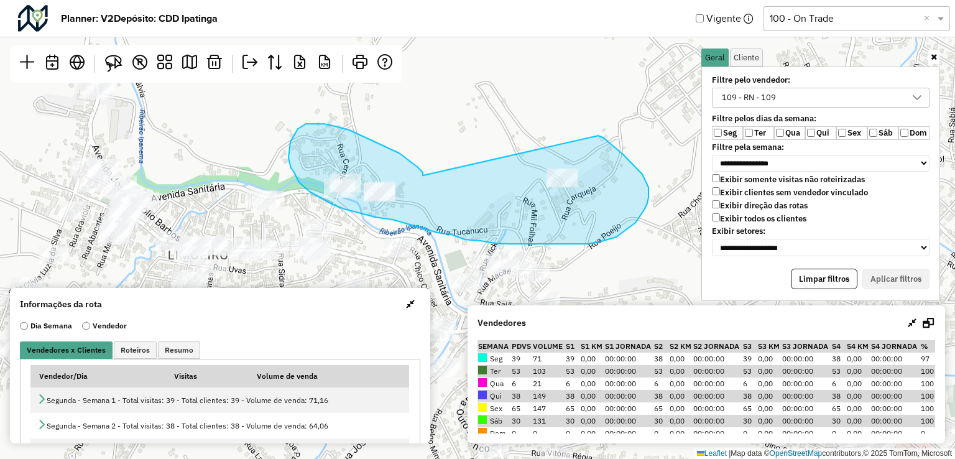
drag, startPoint x: 423, startPoint y: 175, endPoint x: 598, endPoint y: 136, distance: 179.8
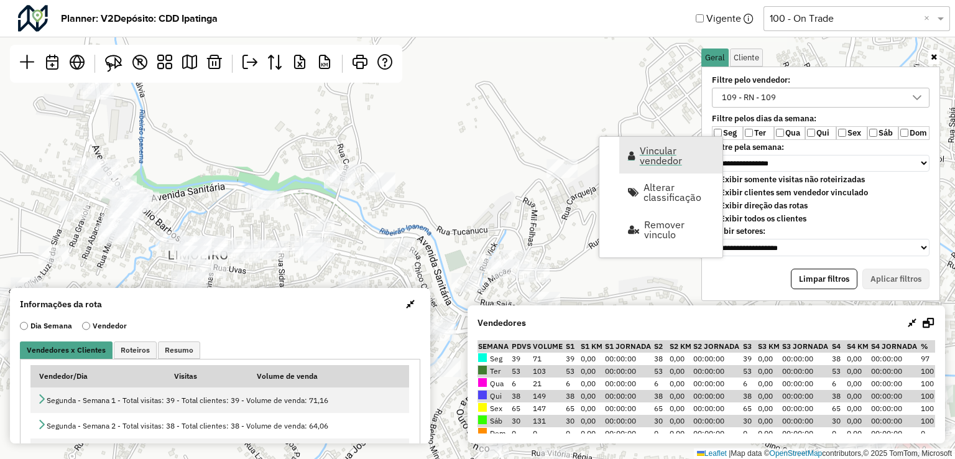
click at [657, 160] on span "Vincular vendedor" at bounding box center [677, 155] width 75 height 20
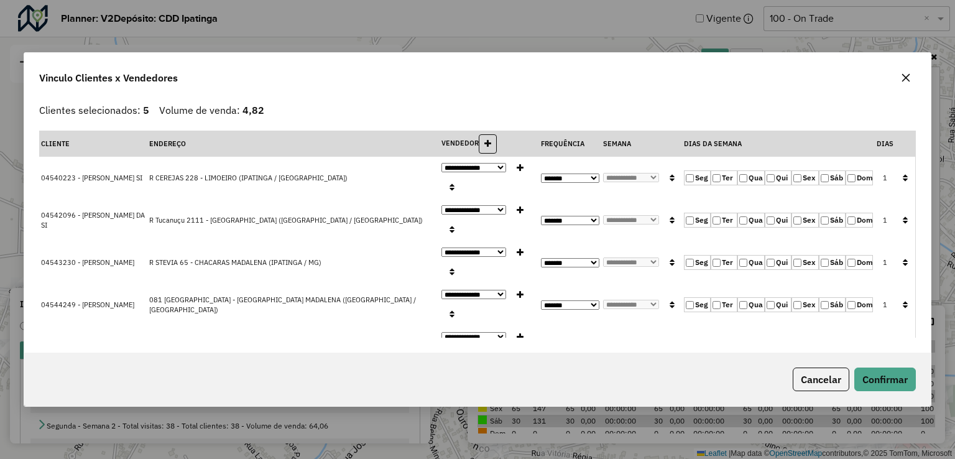
click at [906, 182] on icon "button" at bounding box center [905, 177] width 5 height 9
click at [897, 367] on button "Confirmar" at bounding box center [885, 379] width 62 height 24
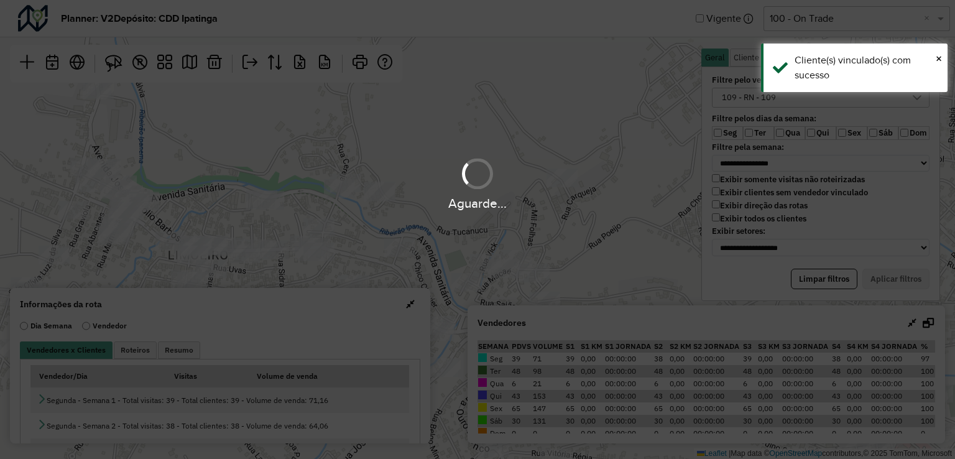
drag, startPoint x: 560, startPoint y: 261, endPoint x: 562, endPoint y: 228, distance: 33.0
click at [562, 228] on div "Aguarde..." at bounding box center [477, 229] width 955 height 459
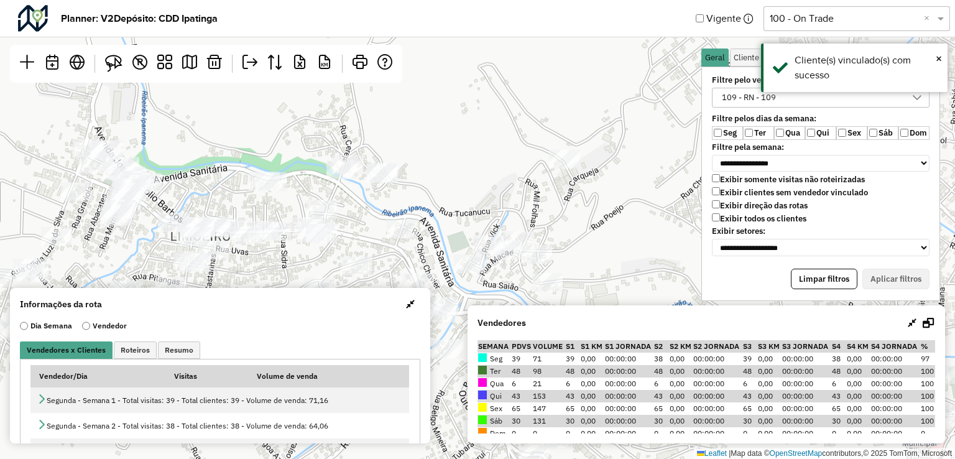
drag, startPoint x: 586, startPoint y: 246, endPoint x: 455, endPoint y: 190, distance: 142.9
click at [586, 210] on div "Leaflet | Map data © OpenStreetMap contributors,© 2025 TomTom, Microsoft" at bounding box center [477, 229] width 955 height 459
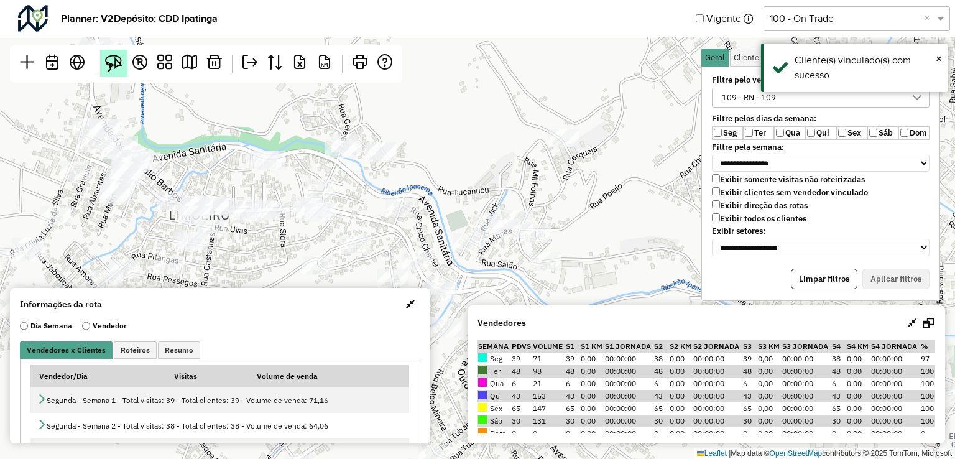
click at [119, 68] on img at bounding box center [113, 63] width 17 height 17
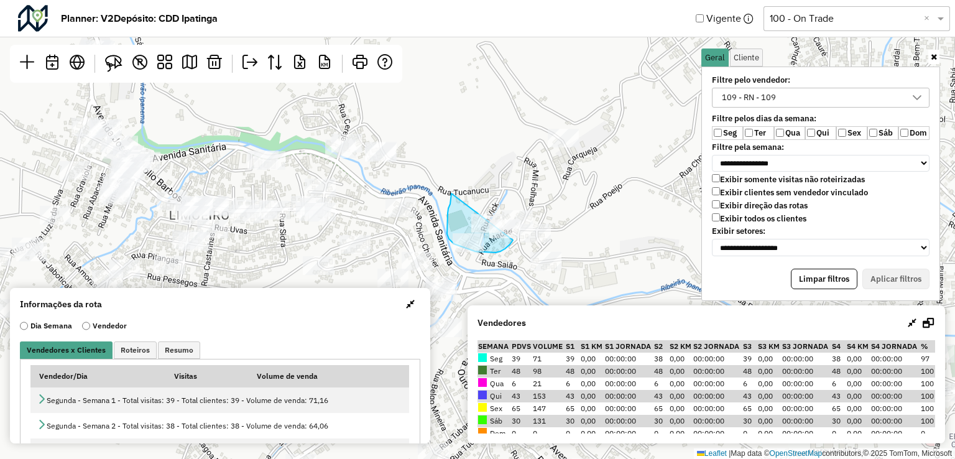
drag, startPoint x: 447, startPoint y: 219, endPoint x: 520, endPoint y: 197, distance: 76.1
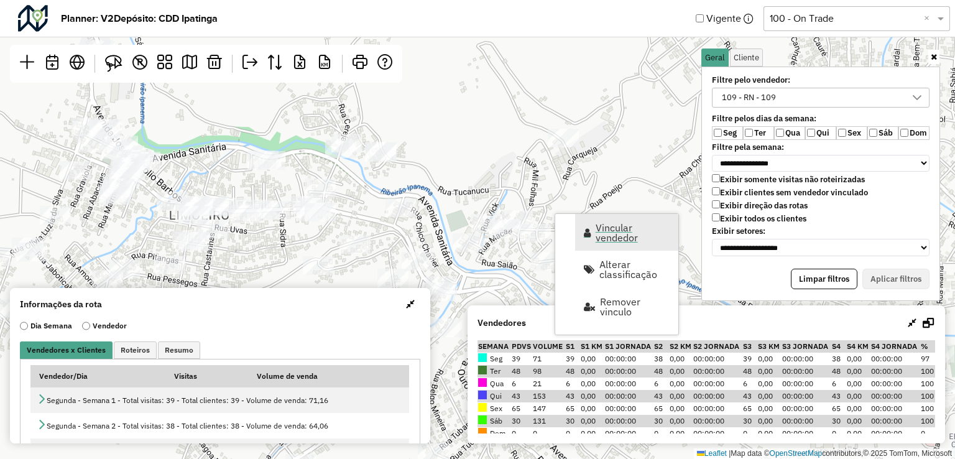
click at [604, 239] on span "Vincular vendedor" at bounding box center [633, 233] width 75 height 20
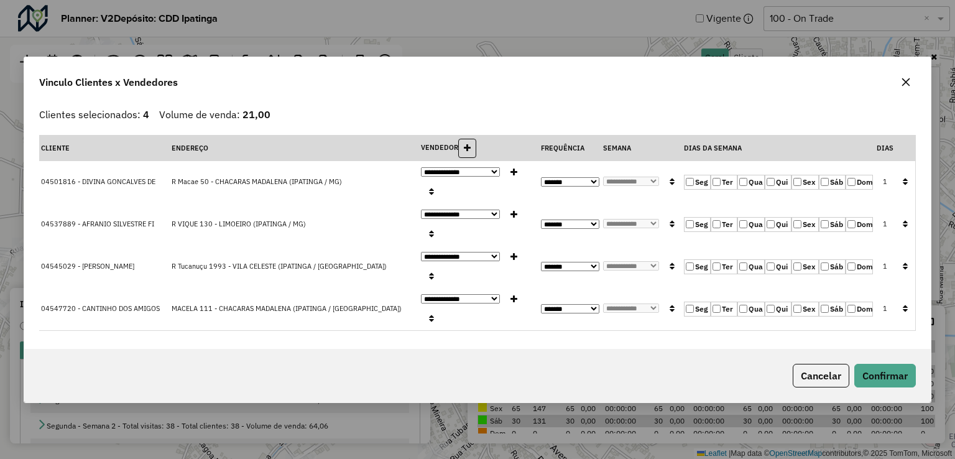
click at [907, 186] on icon "button" at bounding box center [905, 181] width 5 height 9
click at [908, 364] on button "Confirmar" at bounding box center [885, 376] width 62 height 24
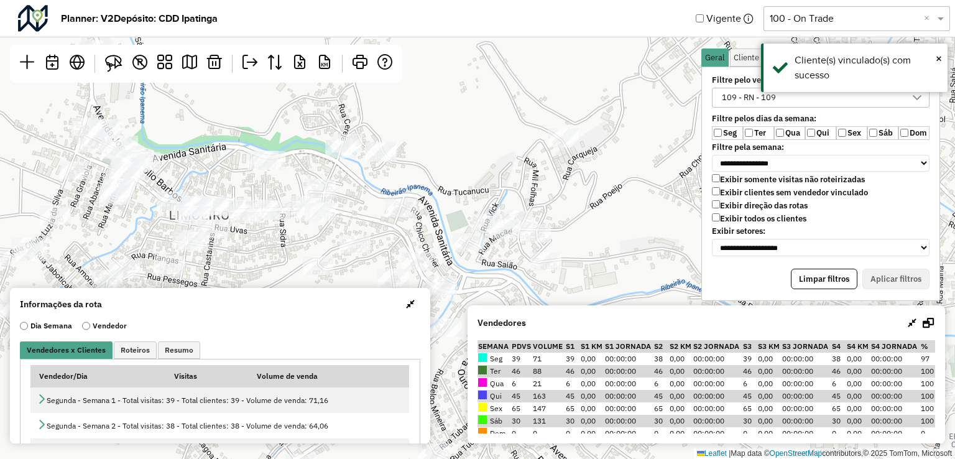
click at [307, 278] on div "Leaflet | Map data © OpenStreetMap contributors,© 2025 TomTom, Microsoft" at bounding box center [477, 229] width 955 height 459
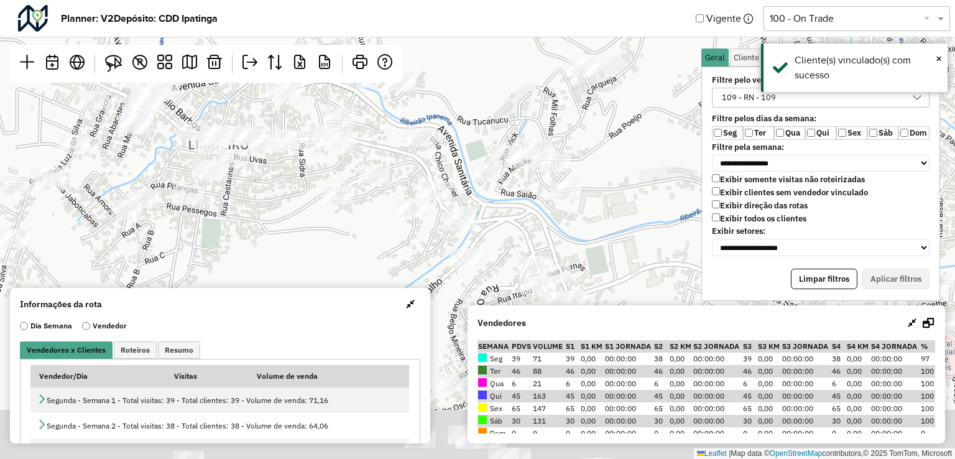
drag, startPoint x: 306, startPoint y: 275, endPoint x: 318, endPoint y: 192, distance: 84.2
click at [322, 186] on div at bounding box center [337, 195] width 31 height 19
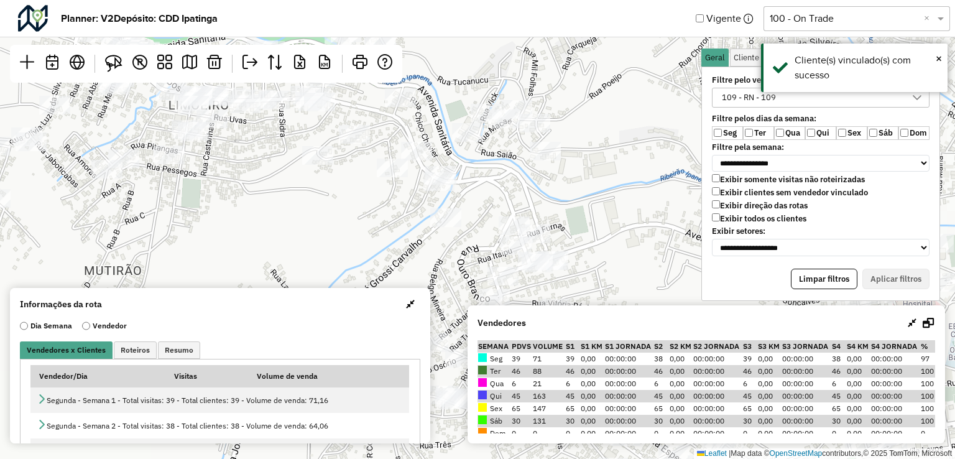
drag, startPoint x: 420, startPoint y: 234, endPoint x: 484, endPoint y: 147, distance: 108.4
click at [481, 149] on div "Leaflet | Map data © OpenStreetMap contributors,© 2025 TomTom, Microsoft" at bounding box center [477, 229] width 955 height 459
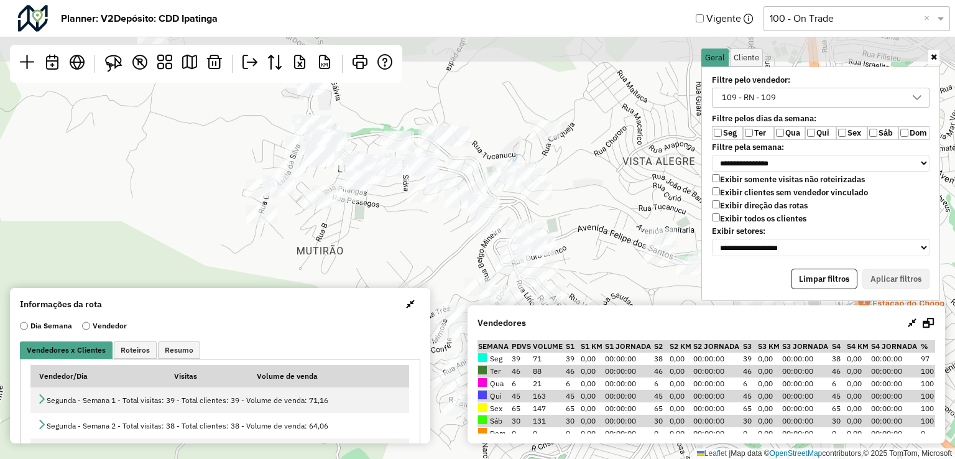
drag, startPoint x: 460, startPoint y: 189, endPoint x: 444, endPoint y: 279, distance: 91.6
click at [444, 279] on div "Leaflet | Map data © OpenStreetMap contributors,© 2025 TomTom, Microsoft" at bounding box center [477, 229] width 955 height 459
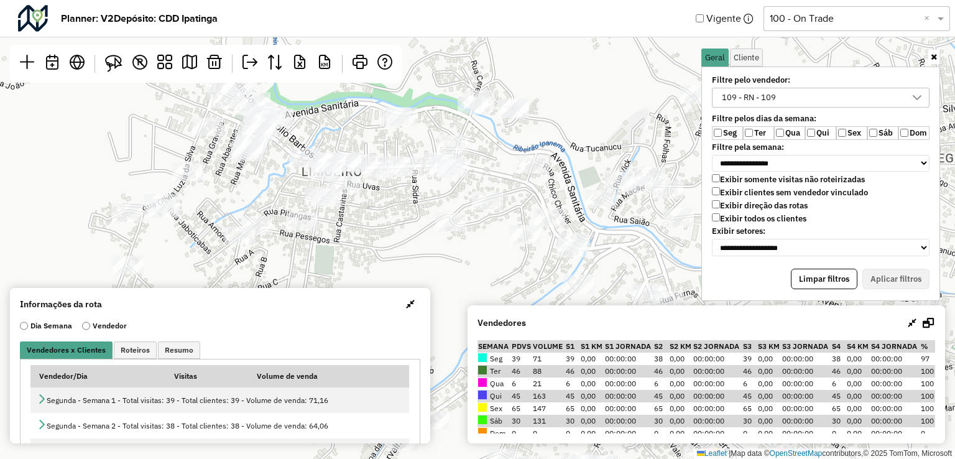
drag, startPoint x: 408, startPoint y: 172, endPoint x: 384, endPoint y: 202, distance: 38.9
click at [384, 202] on div "Leaflet | Map data © OpenStreetMap contributors,© 2025 TomTom, Microsoft" at bounding box center [477, 229] width 955 height 459
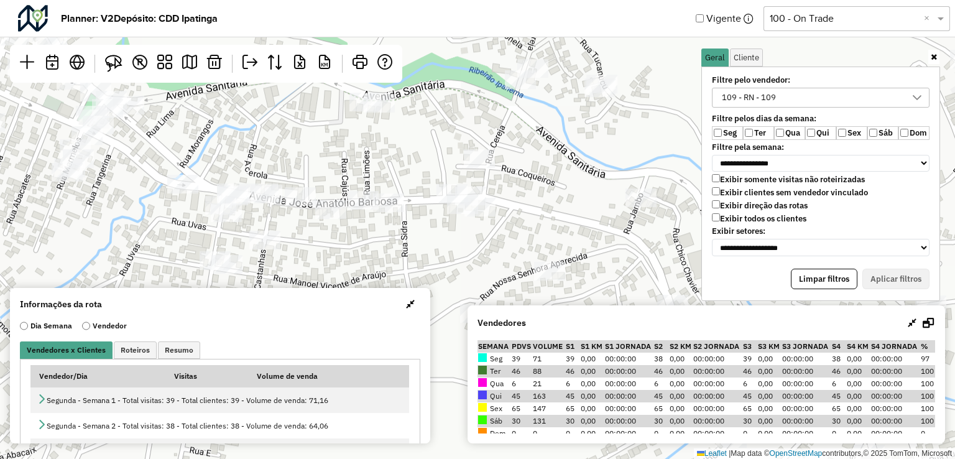
drag, startPoint x: 494, startPoint y: 142, endPoint x: 449, endPoint y: 262, distance: 127.5
click at [451, 214] on div at bounding box center [462, 204] width 31 height 19
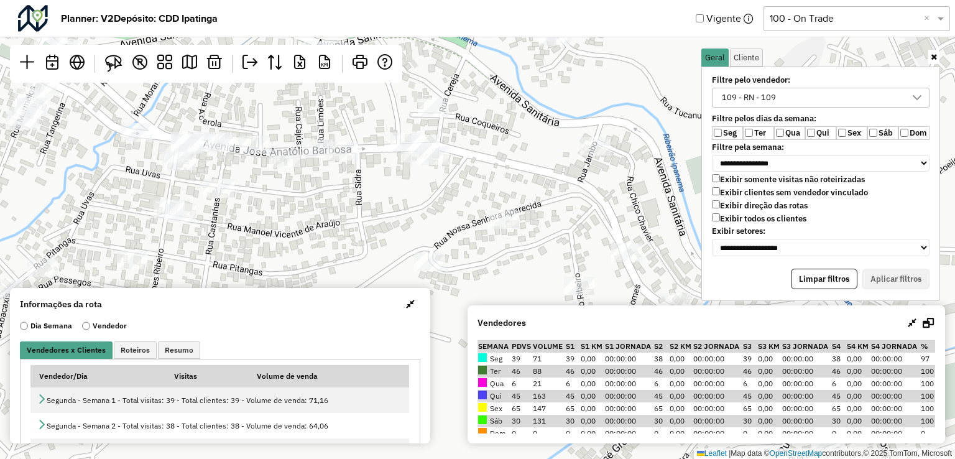
drag, startPoint x: 504, startPoint y: 229, endPoint x: 388, endPoint y: 152, distance: 139.0
click at [388, 152] on div "Leaflet | Map data © OpenStreetMap contributors,© 2025 TomTom, Microsoft" at bounding box center [477, 229] width 955 height 459
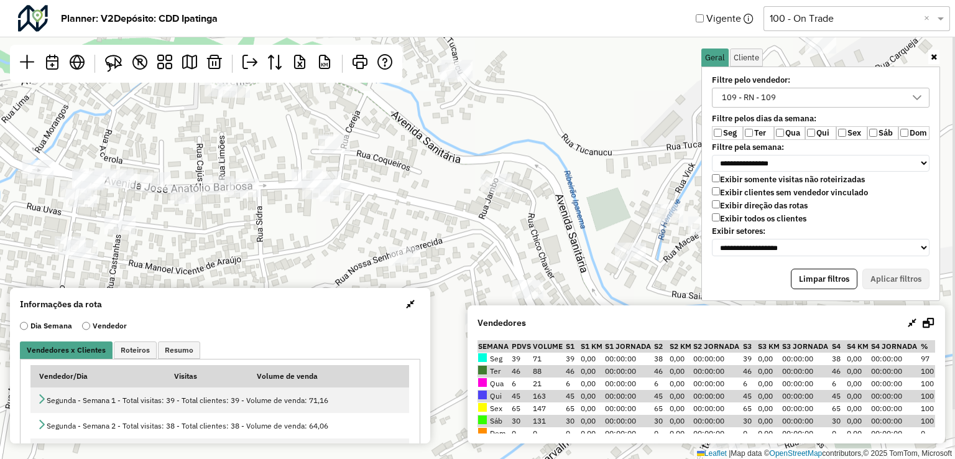
drag, startPoint x: 495, startPoint y: 176, endPoint x: 465, endPoint y: 249, distance: 78.6
click at [465, 249] on div "Leaflet | Map data © OpenStreetMap contributors,© 2025 TomTom, Microsoft" at bounding box center [477, 229] width 955 height 459
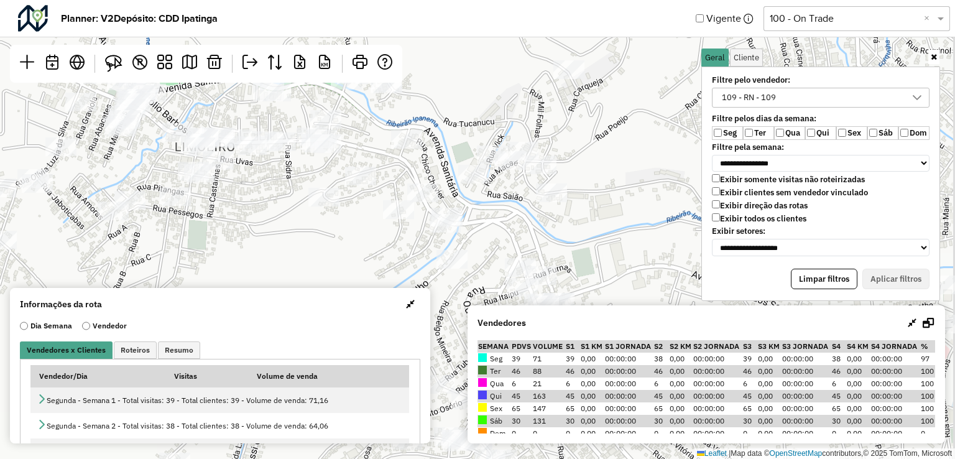
drag, startPoint x: 500, startPoint y: 212, endPoint x: 400, endPoint y: 140, distance: 122.9
click at [400, 140] on div "Leaflet | Map data © OpenStreetMap contributors,© 2025 TomTom, Microsoft" at bounding box center [477, 229] width 955 height 459
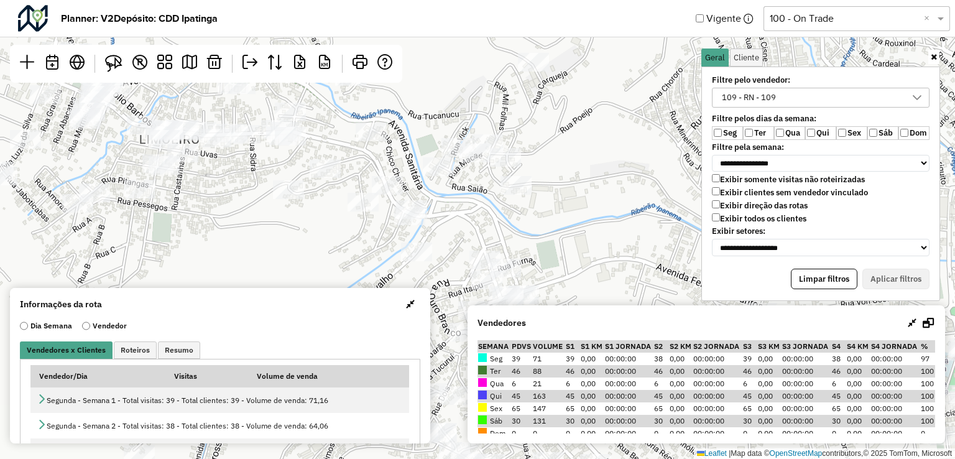
drag, startPoint x: 507, startPoint y: 218, endPoint x: 506, endPoint y: 225, distance: 7.6
click at [506, 225] on div "Leaflet | Map data © OpenStreetMap contributors,© 2025 TomTom, Microsoft" at bounding box center [477, 229] width 955 height 459
click at [116, 63] on img at bounding box center [113, 63] width 17 height 17
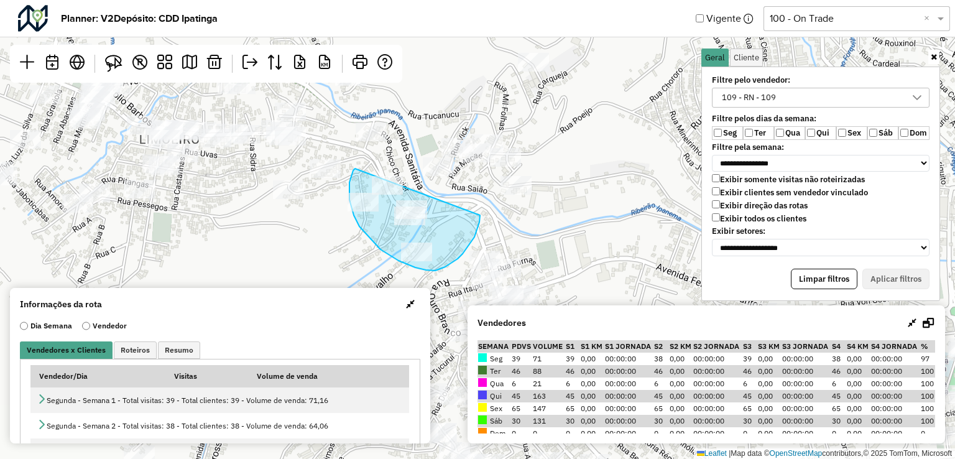
drag, startPoint x: 355, startPoint y: 169, endPoint x: 481, endPoint y: 187, distance: 127.0
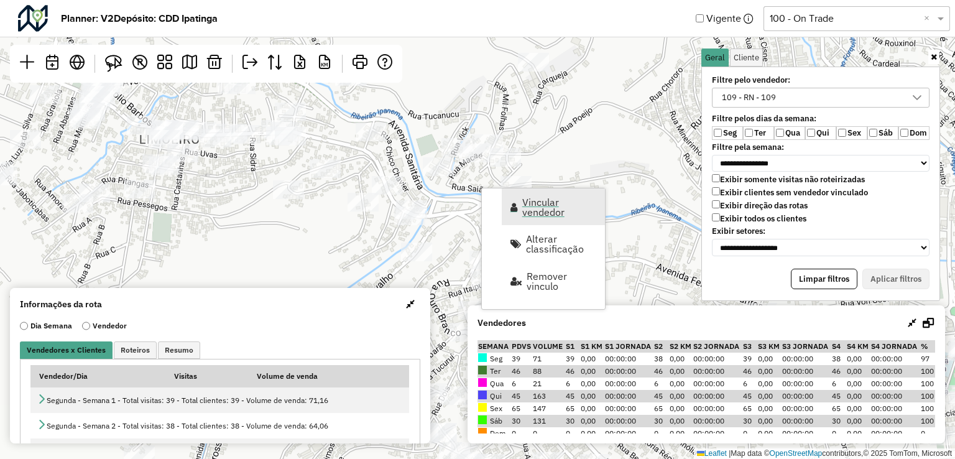
click at [560, 210] on span "Vincular vendedor" at bounding box center [559, 207] width 75 height 20
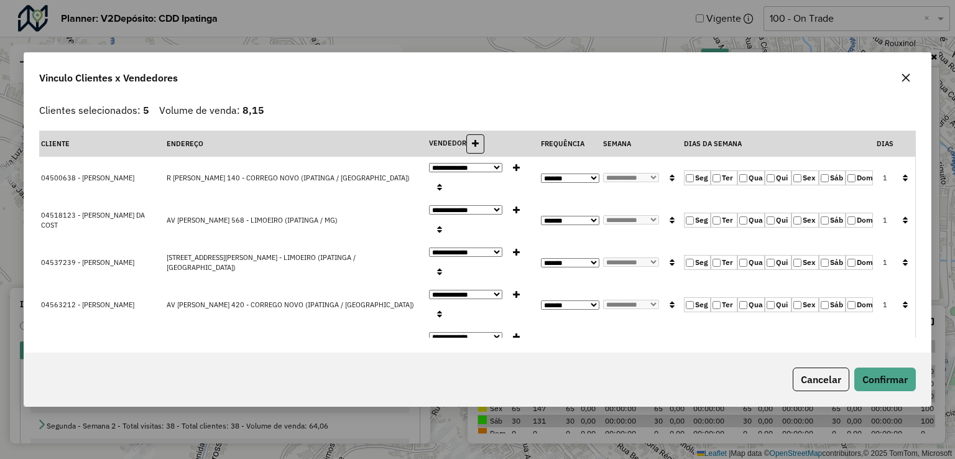
click at [907, 188] on button "button" at bounding box center [905, 178] width 16 height 19
click at [889, 367] on button "Confirmar" at bounding box center [885, 379] width 62 height 24
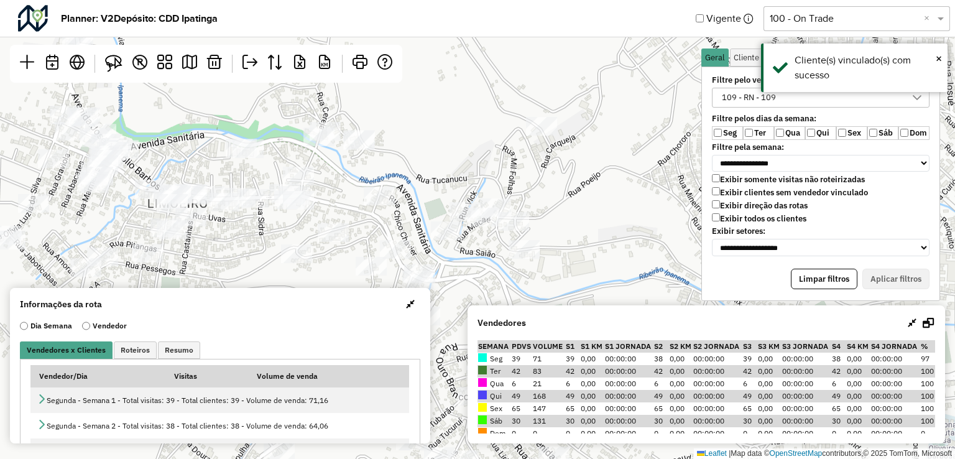
click at [524, 282] on div "Leaflet | Map data © OpenStreetMap contributors,© 2025 TomTom, Microsoft" at bounding box center [477, 229] width 955 height 459
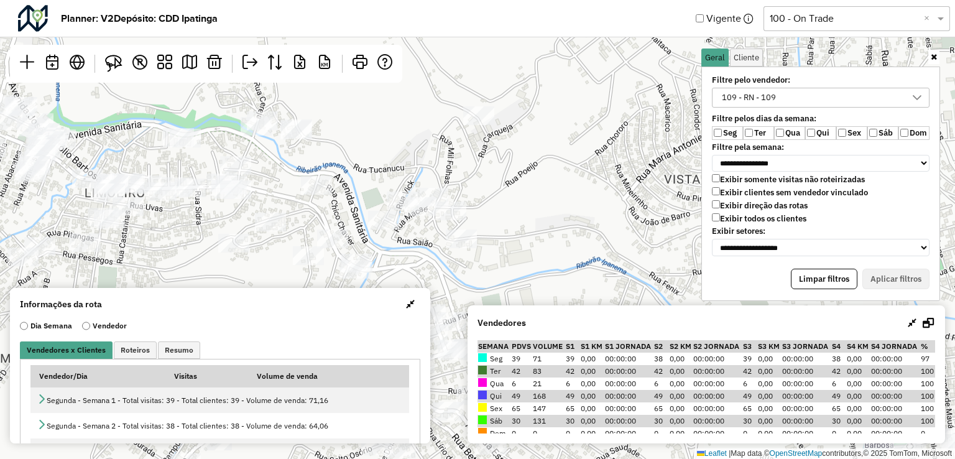
drag, startPoint x: 458, startPoint y: 261, endPoint x: 393, endPoint y: 264, distance: 65.4
click at [393, 264] on div "Leaflet | Map data © OpenStreetMap contributors,© 2025 TomTom, Microsoft" at bounding box center [477, 229] width 955 height 459
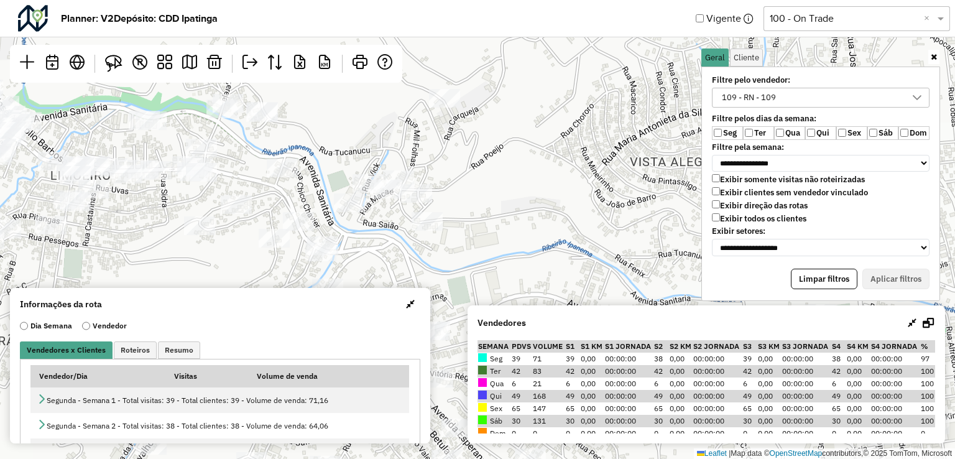
drag, startPoint x: 377, startPoint y: 244, endPoint x: 343, endPoint y: 227, distance: 38.4
click at [343, 227] on div "Leaflet | Map data © OpenStreetMap contributors,© 2025 TomTom, Microsoft" at bounding box center [477, 229] width 955 height 459
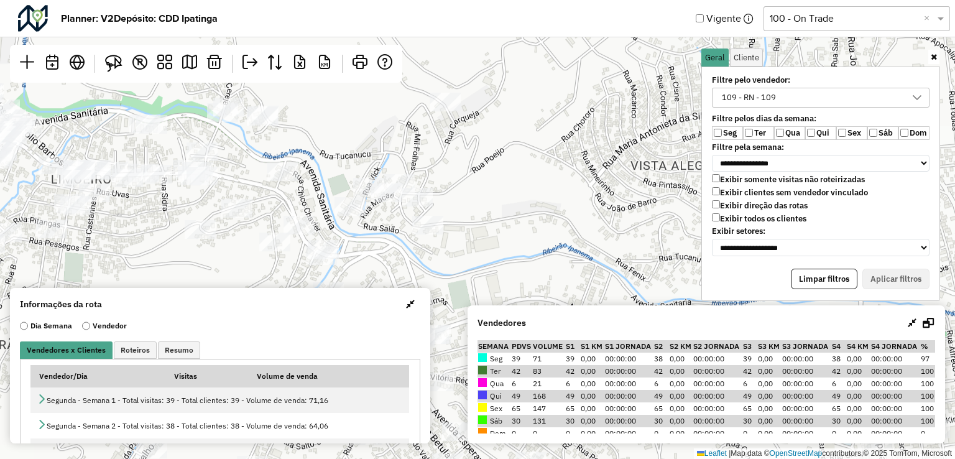
drag, startPoint x: 281, startPoint y: 196, endPoint x: 288, endPoint y: 215, distance: 19.3
click at [288, 215] on div "Leaflet | Map data © OpenStreetMap contributors,© 2025 TomTom, Microsoft" at bounding box center [477, 229] width 955 height 459
click at [111, 72] on link at bounding box center [113, 63] width 27 height 27
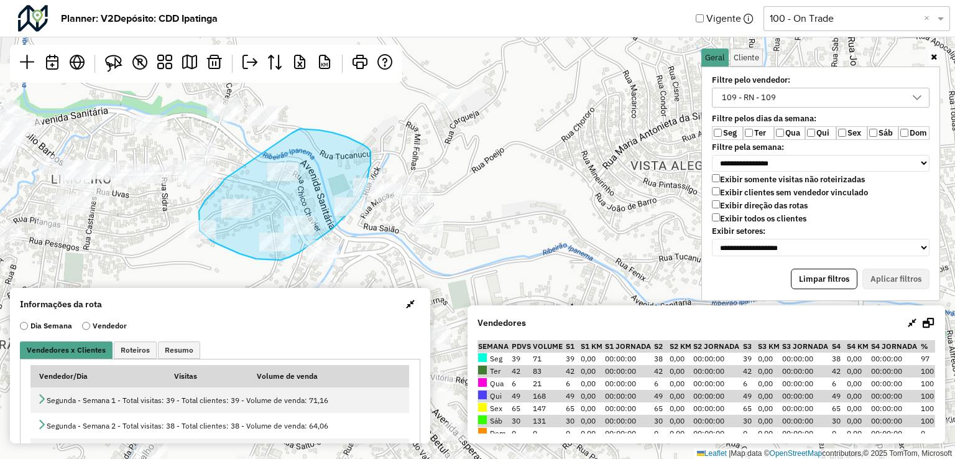
drag, startPoint x: 214, startPoint y: 191, endPoint x: 280, endPoint y: 152, distance: 76.9
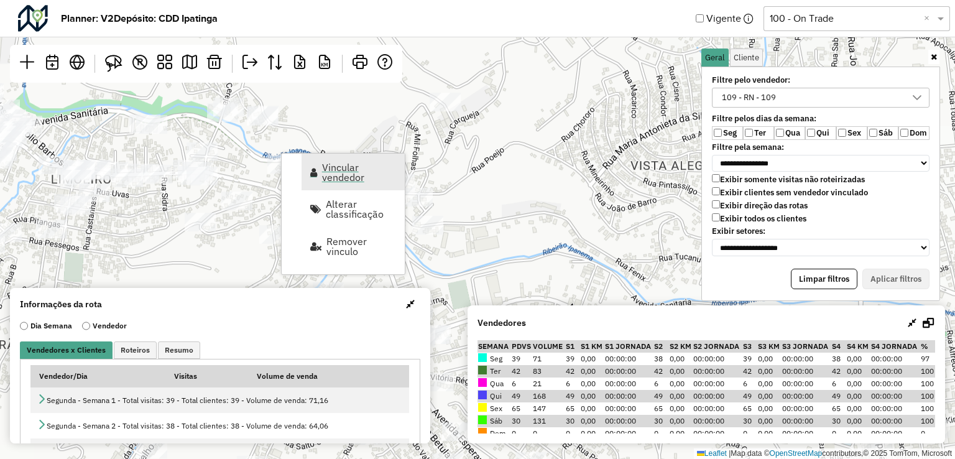
click at [335, 172] on span "Vincular vendedor" at bounding box center [359, 172] width 75 height 20
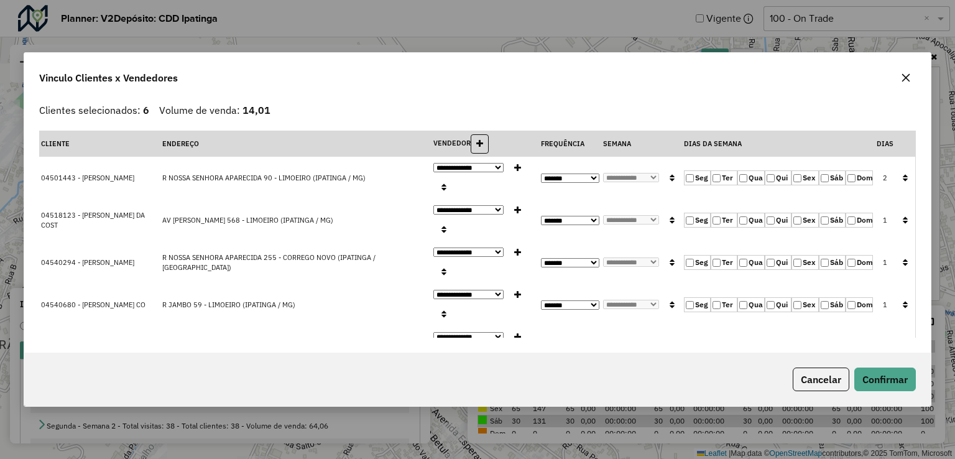
click at [729, 185] on label "Ter" at bounding box center [724, 177] width 27 height 15
click at [908, 185] on button "button" at bounding box center [905, 178] width 16 height 19
click at [905, 367] on button "Confirmar" at bounding box center [885, 379] width 62 height 24
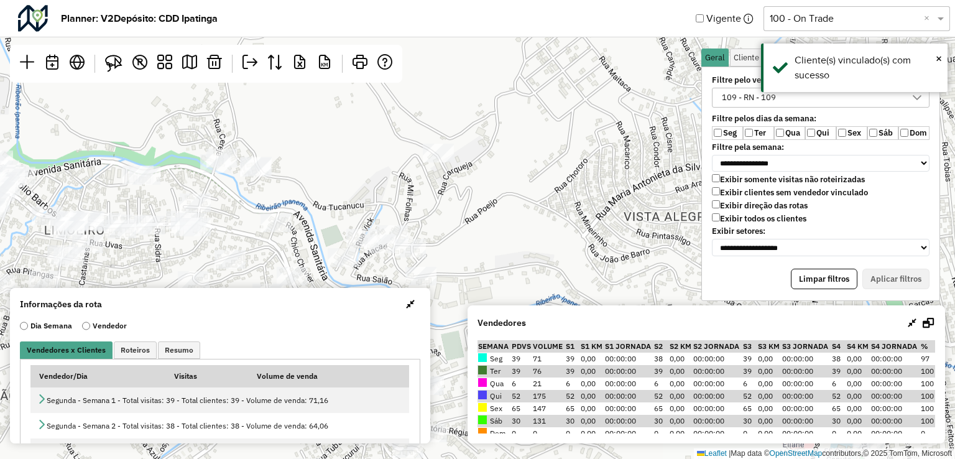
drag, startPoint x: 228, startPoint y: 144, endPoint x: 221, endPoint y: 195, distance: 51.4
click at [221, 195] on div "Leaflet | Map data © OpenStreetMap contributors,© 2025 TomTom, Microsoft" at bounding box center [477, 229] width 955 height 459
click at [107, 72] on img at bounding box center [113, 63] width 17 height 17
drag, startPoint x: 218, startPoint y: 130, endPoint x: 282, endPoint y: 144, distance: 66.1
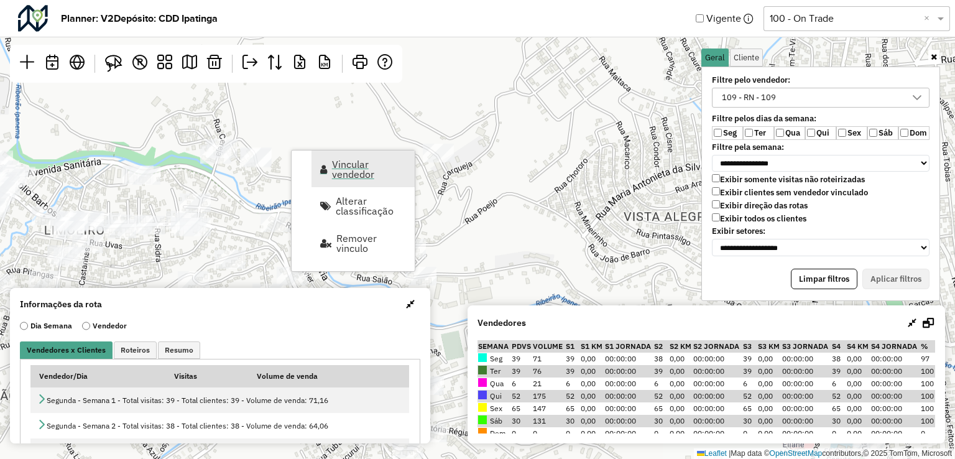
click at [359, 161] on span "Vincular vendedor" at bounding box center [369, 169] width 75 height 20
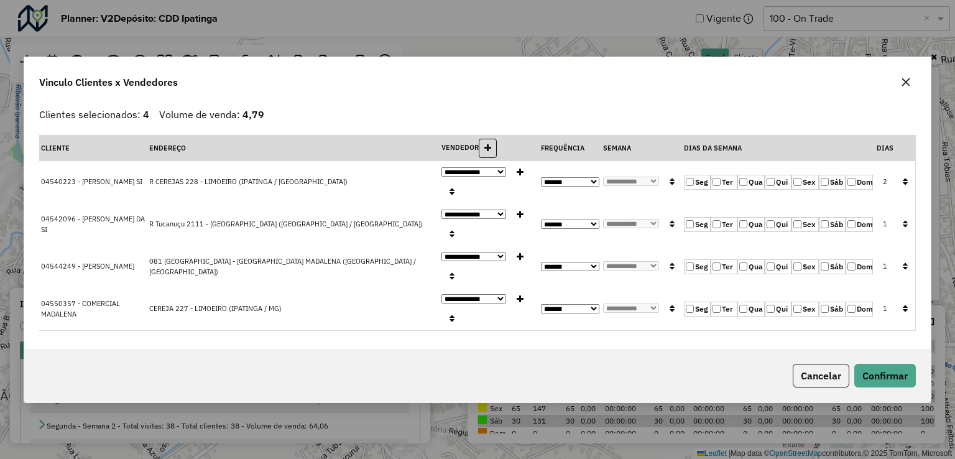
click at [767, 190] on label "Qui" at bounding box center [778, 182] width 27 height 15
drag, startPoint x: 904, startPoint y: 211, endPoint x: 895, endPoint y: 239, distance: 29.3
click at [905, 186] on icon "button" at bounding box center [905, 181] width 5 height 9
click at [884, 364] on button "Confirmar" at bounding box center [885, 376] width 62 height 24
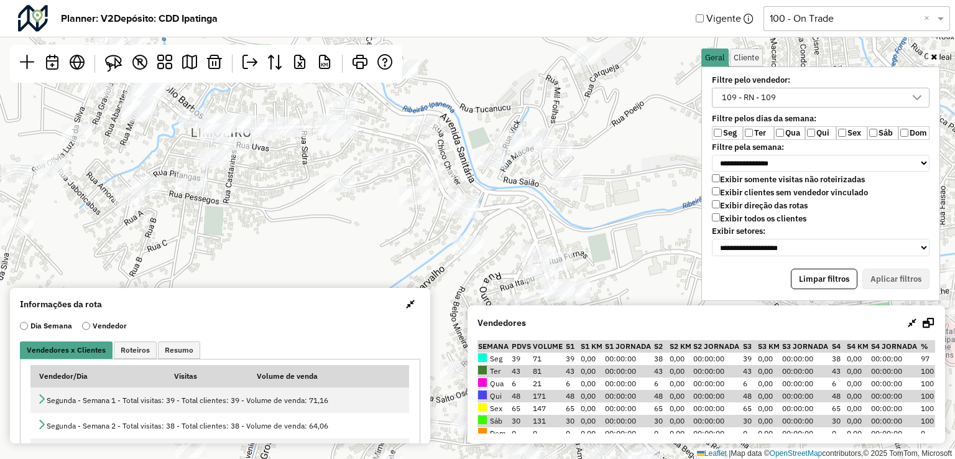
drag, startPoint x: 451, startPoint y: 178, endPoint x: 448, endPoint y: 167, distance: 11.5
click at [448, 167] on div "Leaflet | Map data © OpenStreetMap contributors,© 2025 TomTom, Microsoft" at bounding box center [477, 229] width 955 height 459
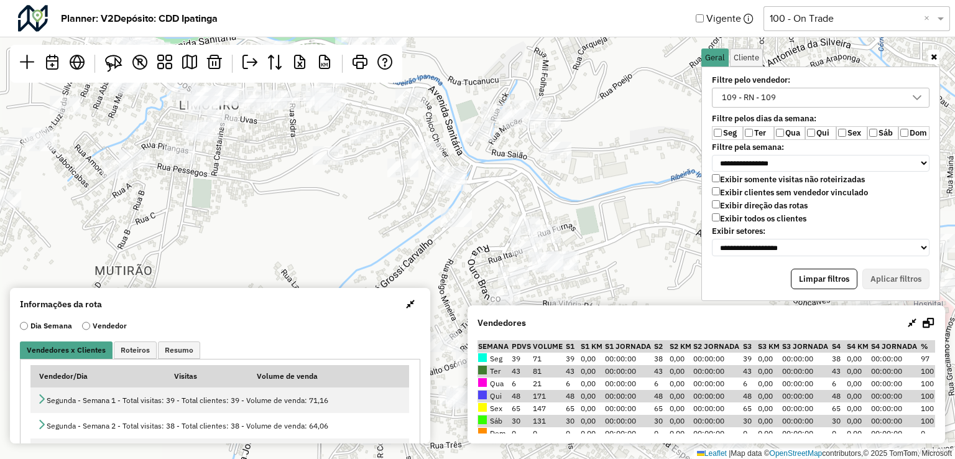
drag, startPoint x: 552, startPoint y: 232, endPoint x: 547, endPoint y: 211, distance: 21.6
click at [547, 211] on div "Leaflet | Map data © OpenStreetMap contributors,© 2025 TomTom, Microsoft" at bounding box center [477, 229] width 955 height 459
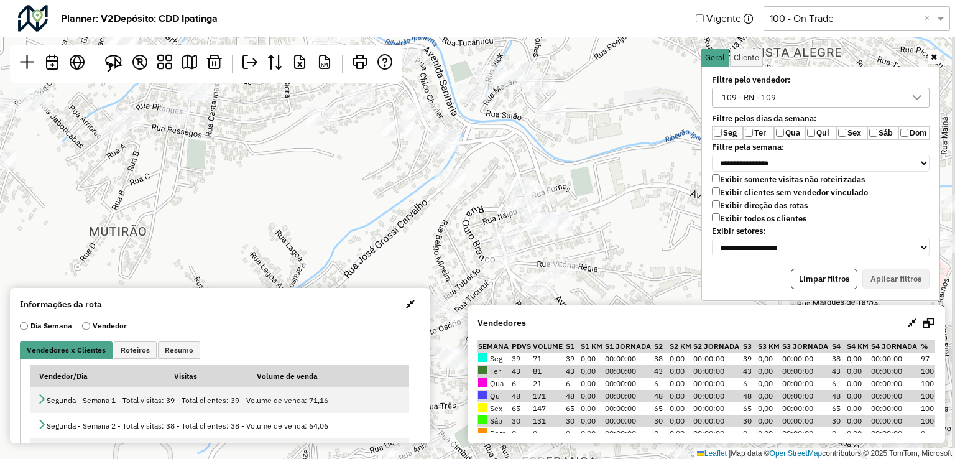
drag, startPoint x: 562, startPoint y: 202, endPoint x: 537, endPoint y: 171, distance: 40.2
click at [544, 172] on div "Leaflet | Map data © OpenStreetMap contributors,© 2025 TomTom, Microsoft" at bounding box center [477, 229] width 955 height 459
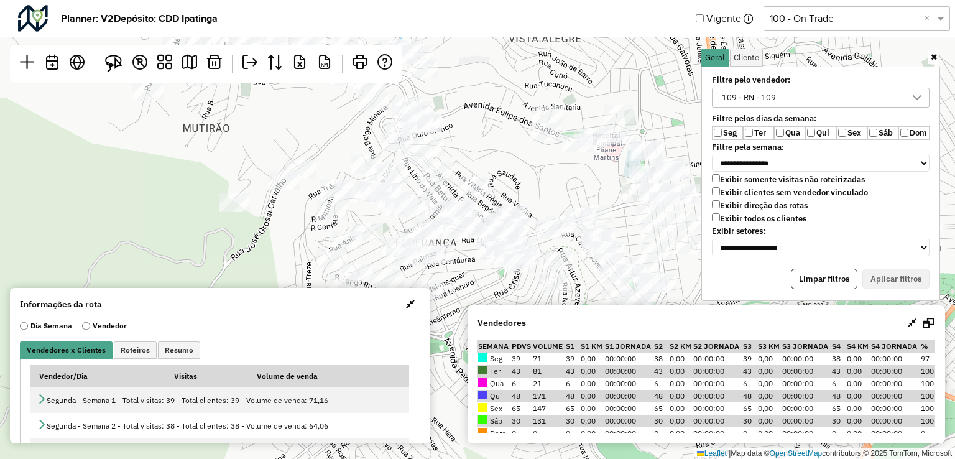
drag, startPoint x: 591, startPoint y: 230, endPoint x: 481, endPoint y: 173, distance: 124.6
click at [481, 173] on div "Leaflet | Map data © OpenStreetMap contributors,© 2025 TomTom, Microsoft" at bounding box center [477, 229] width 955 height 459
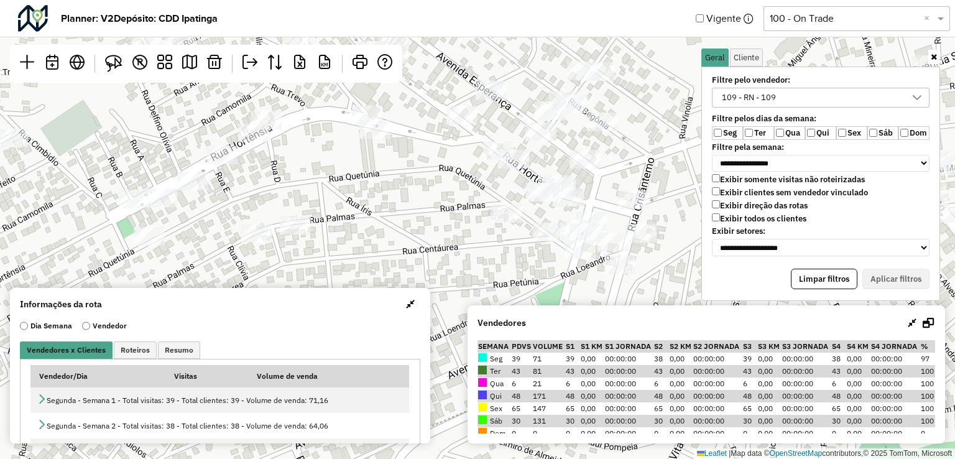
drag, startPoint x: 572, startPoint y: 184, endPoint x: 525, endPoint y: 306, distance: 130.5
click at [527, 316] on hb-planner "**********" at bounding box center [477, 229] width 955 height 459
click at [490, 252] on div "Leaflet | Map data © OpenStreetMap contributors,© 2025 TomTom, Microsoft" at bounding box center [477, 229] width 955 height 459
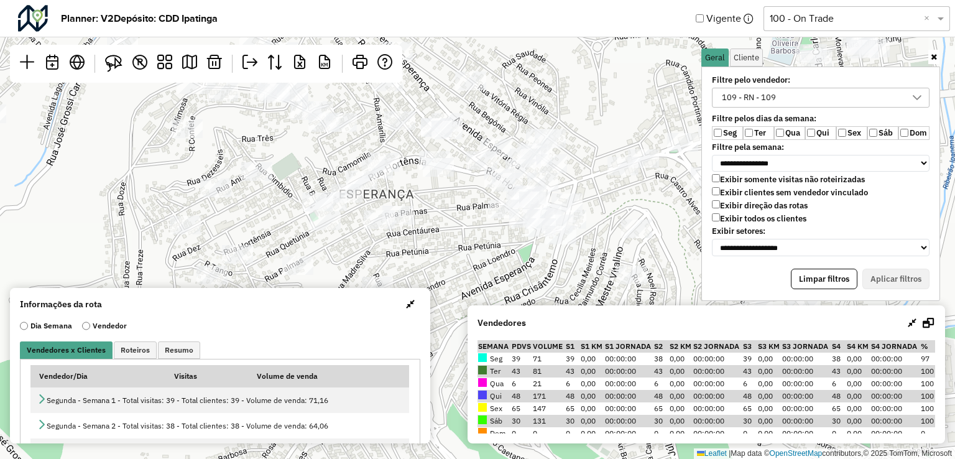
drag, startPoint x: 434, startPoint y: 262, endPoint x: 474, endPoint y: 177, distance: 94.0
click at [463, 182] on div "Leaflet | Map data © OpenStreetMap contributors,© 2025 TomTom, Microsoft" at bounding box center [477, 229] width 955 height 459
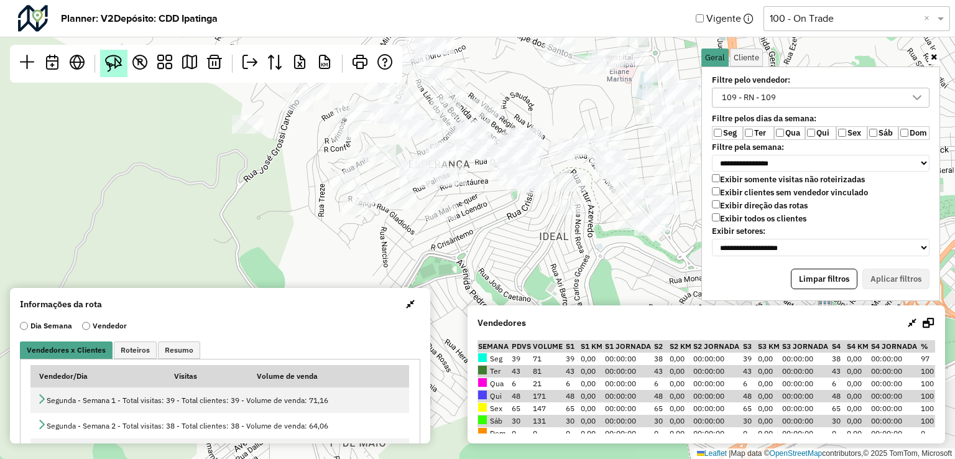
click at [122, 58] on img at bounding box center [113, 63] width 17 height 17
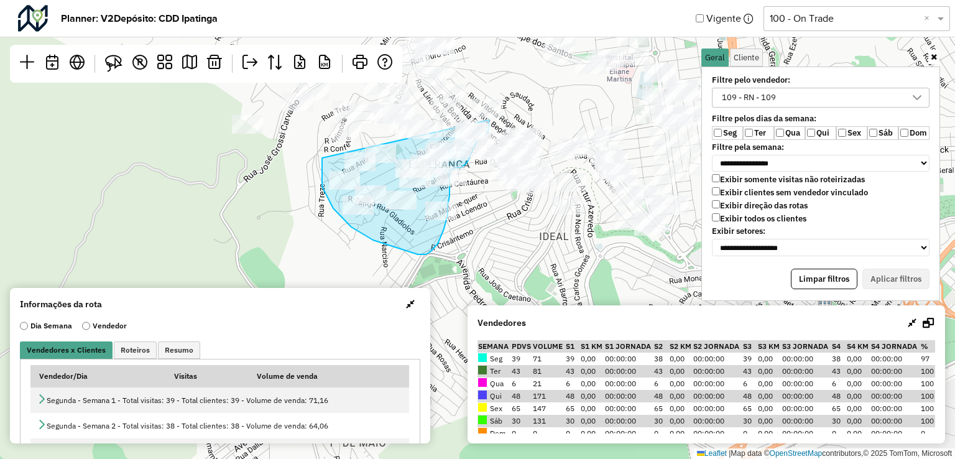
click at [489, 120] on div "Leaflet | Map data © OpenStreetMap contributors,© 2025 TomTom, Microsoft" at bounding box center [477, 229] width 955 height 459
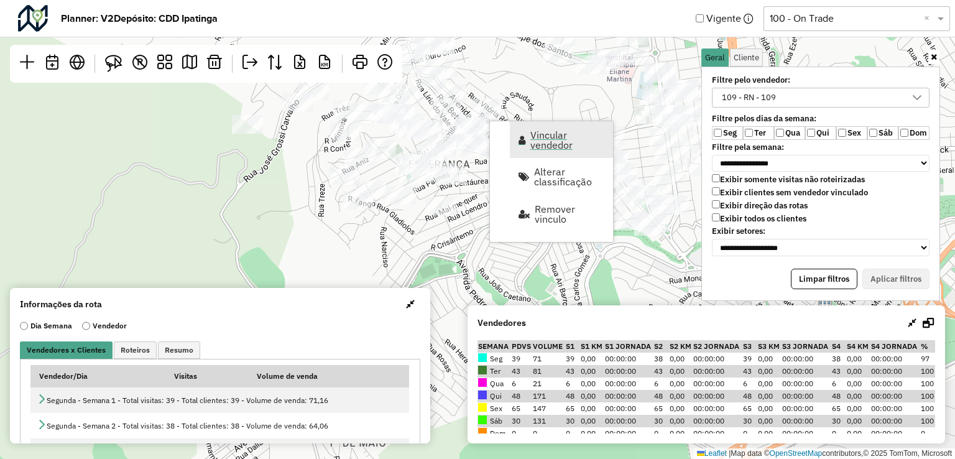
click at [547, 142] on span "Vincular vendedor" at bounding box center [567, 140] width 75 height 20
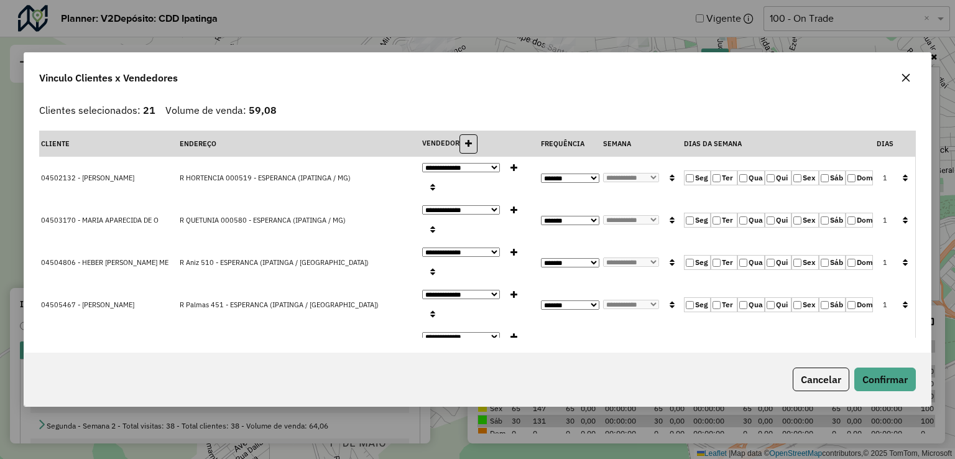
click at [903, 173] on icon "button" at bounding box center [905, 177] width 5 height 9
click at [880, 381] on button "Confirmar" at bounding box center [885, 379] width 62 height 24
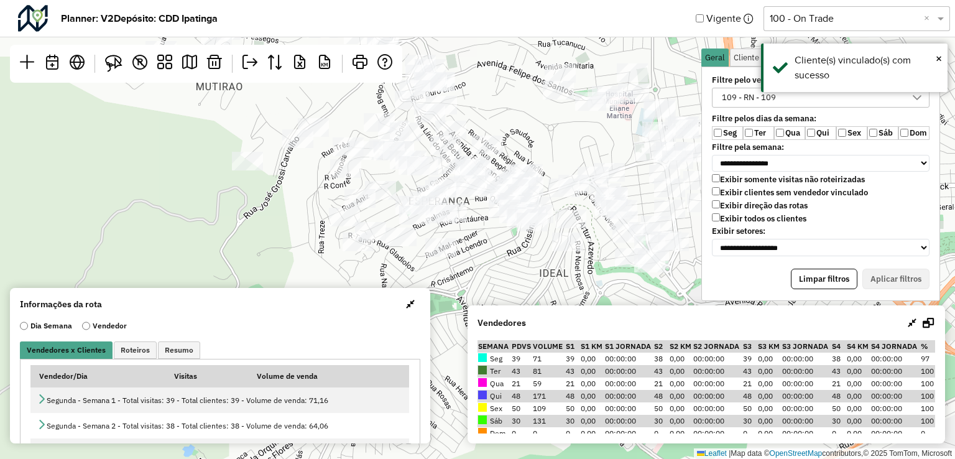
drag, startPoint x: 530, startPoint y: 250, endPoint x: 530, endPoint y: 287, distance: 36.7
click at [530, 287] on div "Leaflet | Map data © OpenStreetMap contributors,© 2025 TomTom, Microsoft" at bounding box center [477, 229] width 955 height 459
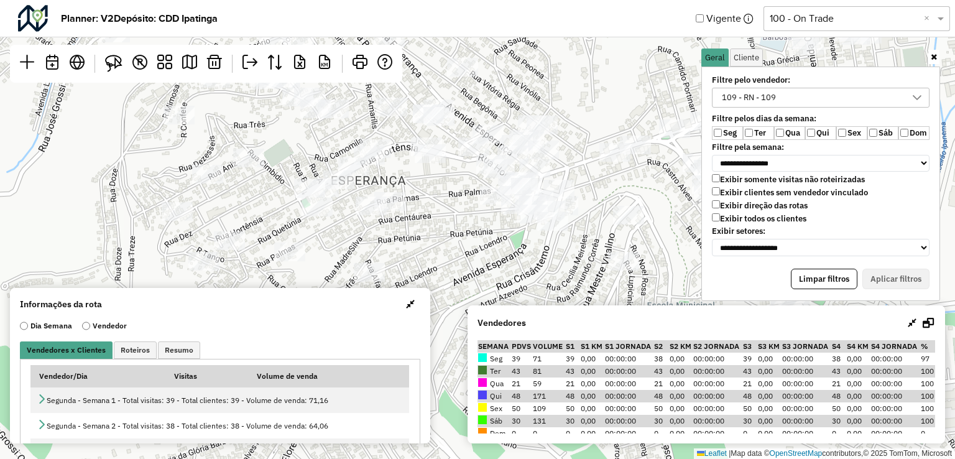
drag, startPoint x: 490, startPoint y: 197, endPoint x: 483, endPoint y: 238, distance: 41.0
click at [483, 238] on div "Leaflet | Map data © OpenStreetMap contributors,© 2025 TomTom, Microsoft" at bounding box center [477, 229] width 955 height 459
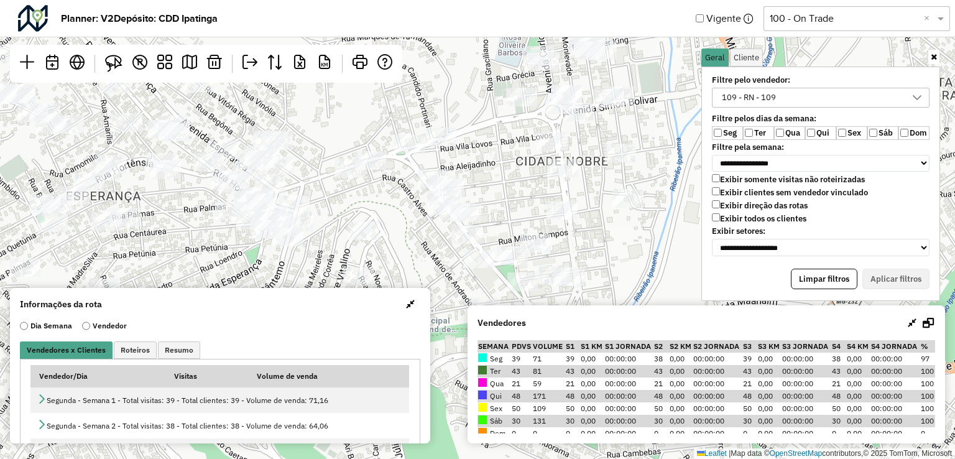
drag, startPoint x: 613, startPoint y: 239, endPoint x: 444, endPoint y: 228, distance: 169.5
click at [444, 228] on div "Leaflet | Map data © OpenStreetMap contributors,© 2025 TomTom, Microsoft" at bounding box center [477, 229] width 955 height 459
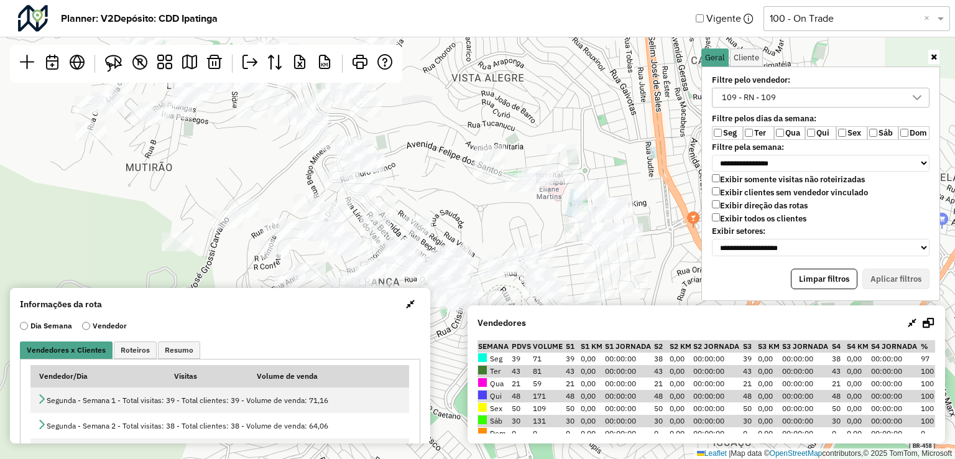
drag, startPoint x: 386, startPoint y: 148, endPoint x: 465, endPoint y: 228, distance: 113.0
click at [458, 227] on div "Leaflet | Map data © OpenStreetMap contributors,© 2025 TomTom, Microsoft" at bounding box center [477, 229] width 955 height 459
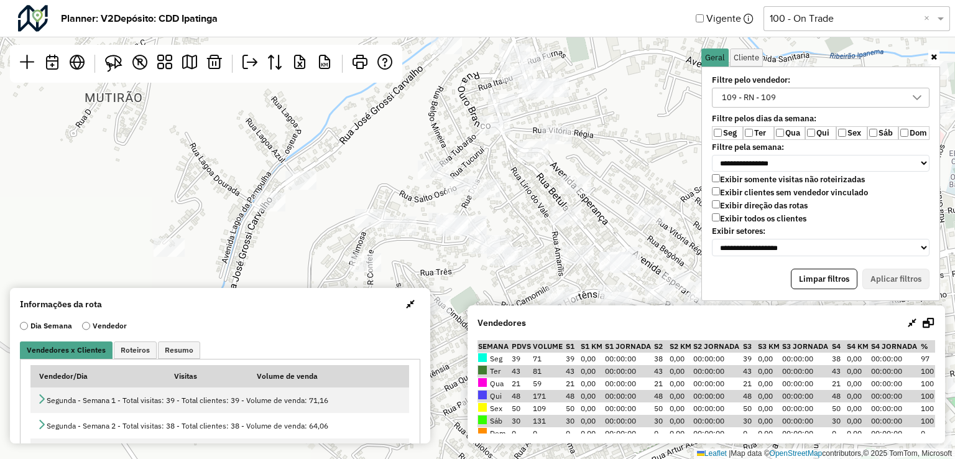
drag, startPoint x: 423, startPoint y: 208, endPoint x: 380, endPoint y: 160, distance: 64.7
click at [392, 169] on div "Leaflet | Map data © OpenStreetMap contributors,© 2025 TomTom, Microsoft" at bounding box center [477, 229] width 955 height 459
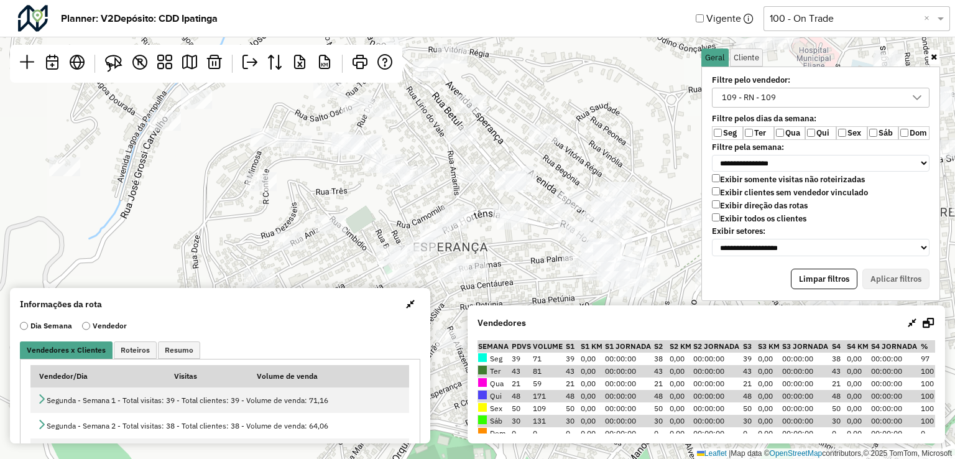
drag, startPoint x: 422, startPoint y: 170, endPoint x: 580, endPoint y: 283, distance: 193.9
click at [580, 283] on div "Leaflet | Map data © OpenStreetMap contributors,© 2025 TomTom, Microsoft" at bounding box center [477, 229] width 955 height 459
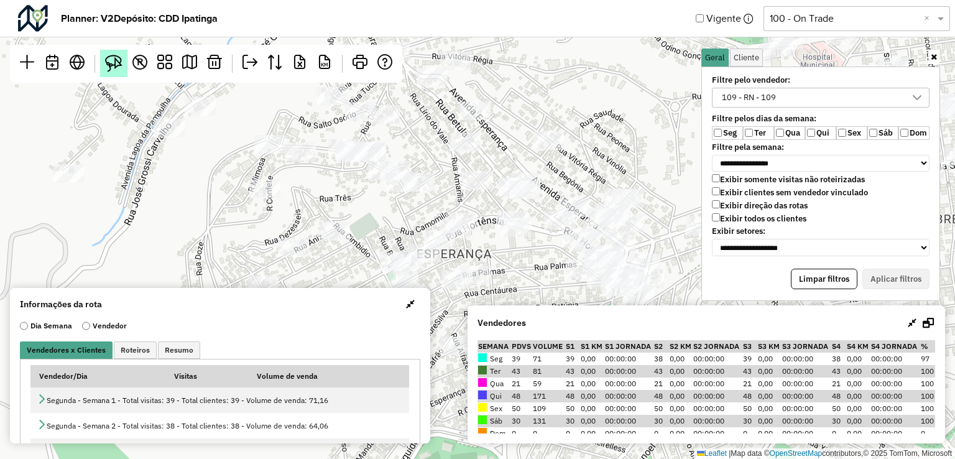
click at [115, 58] on img at bounding box center [113, 63] width 17 height 17
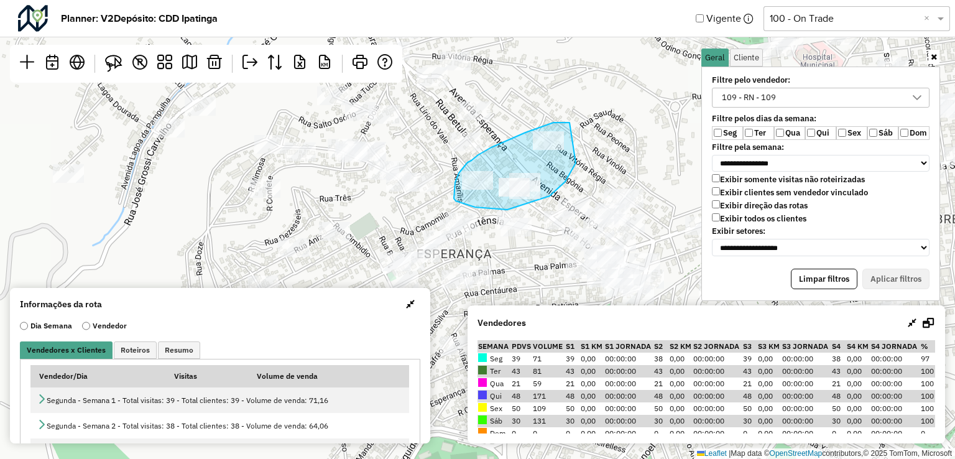
drag, startPoint x: 570, startPoint y: 122, endPoint x: 580, endPoint y: 144, distance: 24.2
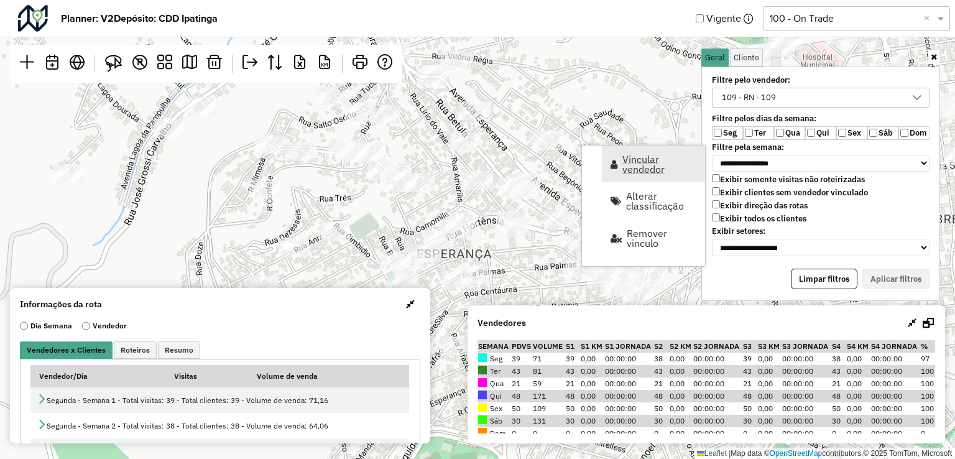
click at [634, 163] on span "Vincular vendedor" at bounding box center [659, 164] width 75 height 20
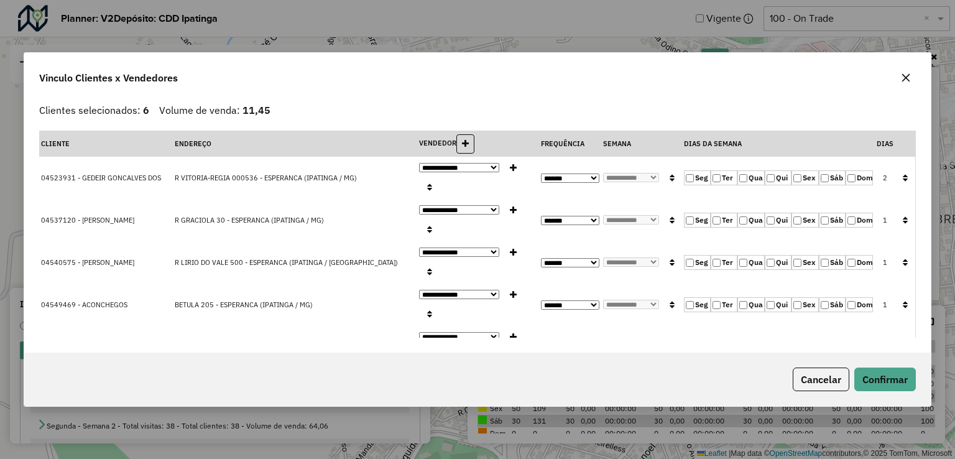
click at [782, 185] on label "Qui" at bounding box center [778, 177] width 27 height 15
click at [900, 188] on button "button" at bounding box center [905, 178] width 16 height 19
click at [877, 367] on button "Confirmar" at bounding box center [885, 379] width 62 height 24
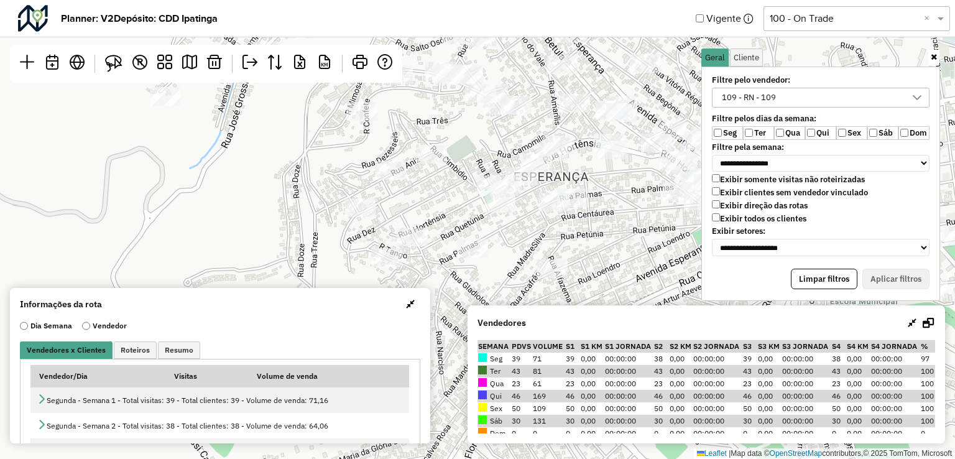
drag, startPoint x: 561, startPoint y: 234, endPoint x: 657, endPoint y: 157, distance: 122.9
click at [657, 157] on div "Leaflet | Map data © OpenStreetMap contributors,© 2025 TomTom, Microsoft" at bounding box center [477, 229] width 955 height 459
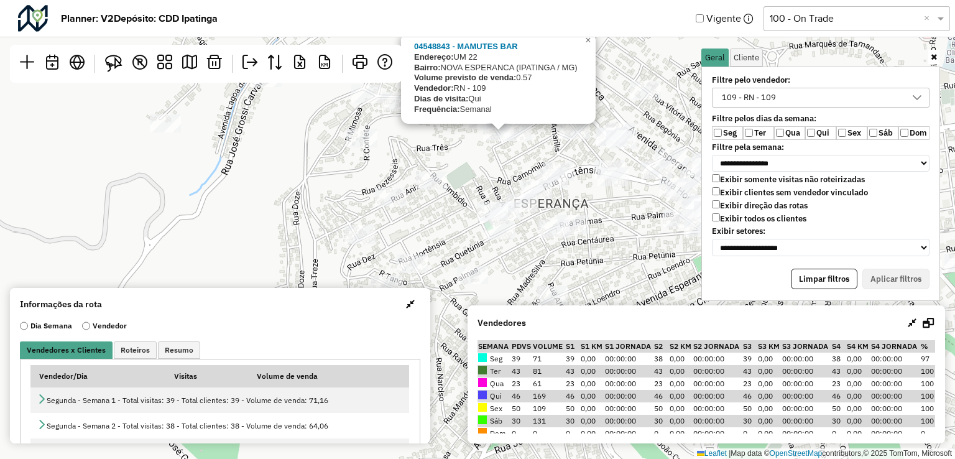
drag, startPoint x: 514, startPoint y: 137, endPoint x: 514, endPoint y: 165, distance: 28.0
click at [514, 165] on div "04548843 - MAMUTES BAR Endereço: UM 22 Bairro: NOVA ESPERANCA (IPATINGA / MG) V…" at bounding box center [477, 229] width 955 height 459
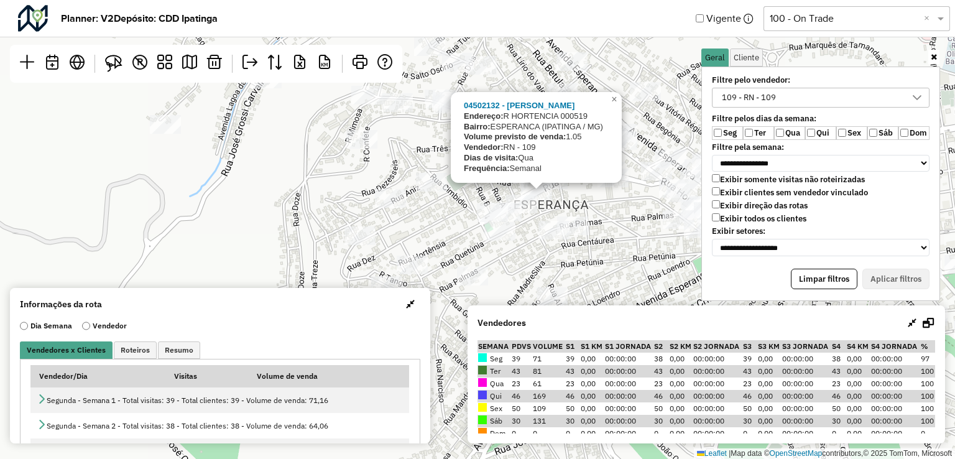
click at [563, 200] on div "04502132 - JOSE FRANCISCO DE OL Endereço: R HORTENCIA 000519 Bairro: ESPERANCA …" at bounding box center [477, 229] width 955 height 459
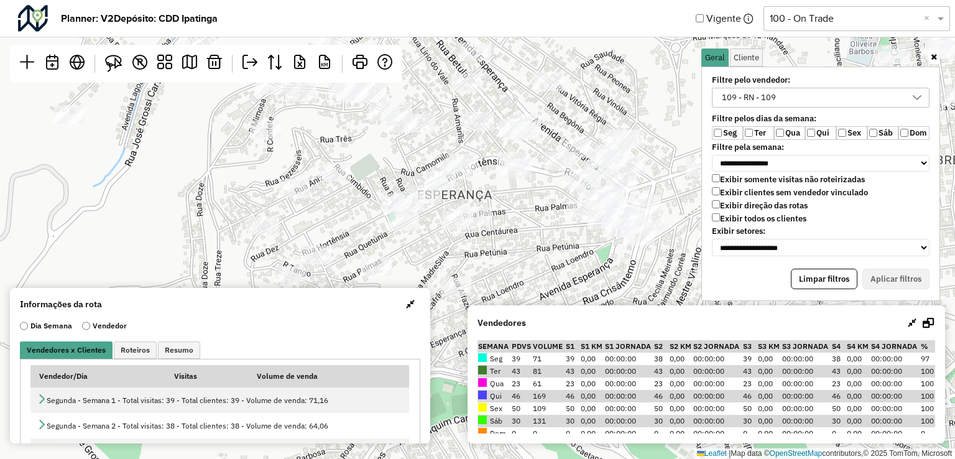
drag, startPoint x: 625, startPoint y: 149, endPoint x: 530, endPoint y: 218, distance: 117.0
click at [536, 218] on div "Leaflet | Map data © OpenStreetMap contributors,© 2025 TomTom, Microsoft" at bounding box center [477, 229] width 955 height 459
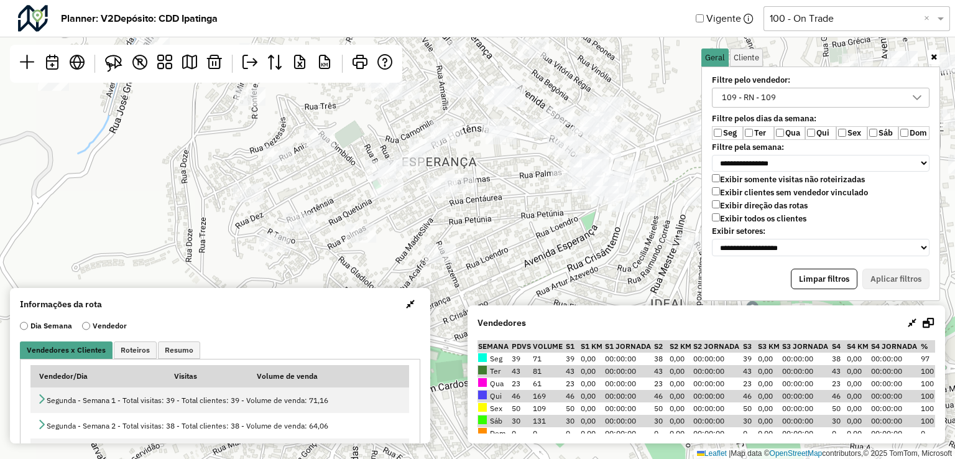
drag, startPoint x: 542, startPoint y: 237, endPoint x: 528, endPoint y: 204, distance: 35.9
click at [528, 204] on div "Leaflet | Map data © OpenStreetMap contributors,© 2025 TomTom, Microsoft" at bounding box center [477, 229] width 955 height 459
click at [121, 63] on img at bounding box center [113, 63] width 17 height 17
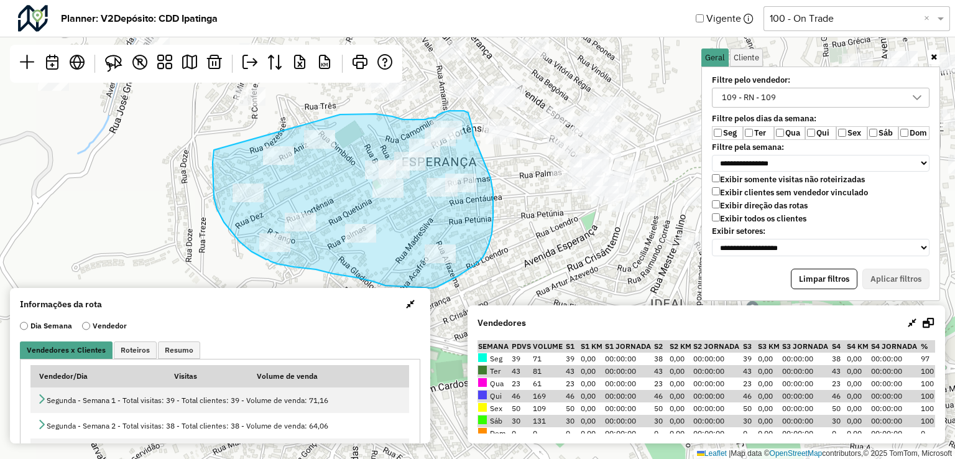
drag, startPoint x: 214, startPoint y: 150, endPoint x: 340, endPoint y: 114, distance: 131.1
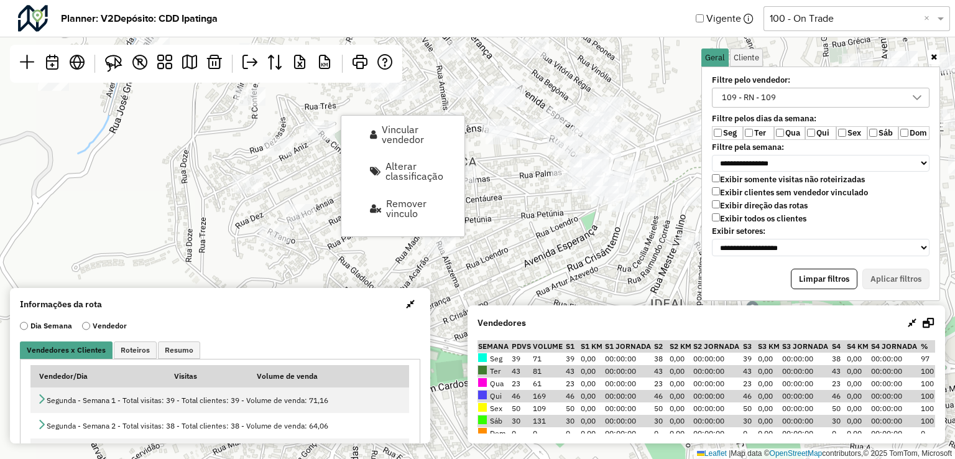
click at [552, 224] on div "Leaflet | Map data © OpenStreetMap contributors,© 2025 TomTom, Microsoft" at bounding box center [477, 229] width 955 height 459
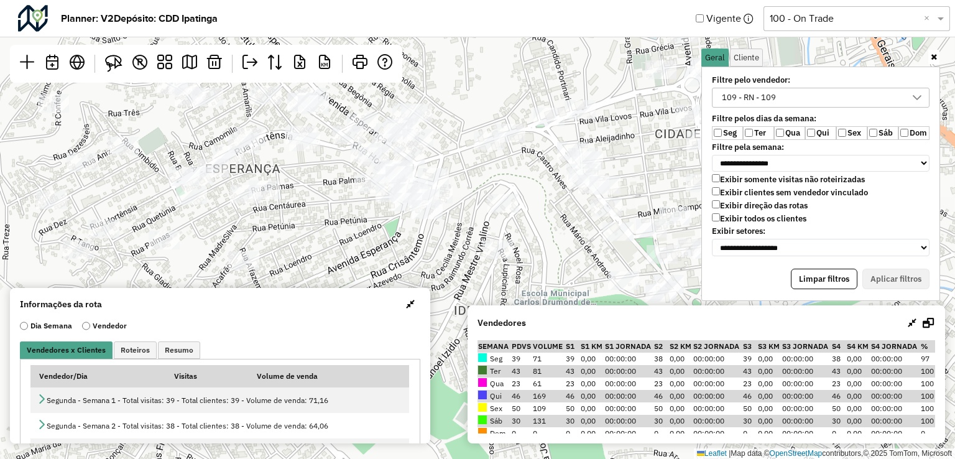
drag, startPoint x: 491, startPoint y: 227, endPoint x: 487, endPoint y: 192, distance: 35.0
click at [487, 192] on div "Leaflet | Map data © OpenStreetMap contributors,© 2025 TomTom, Microsoft" at bounding box center [477, 229] width 955 height 459
click at [122, 66] on img at bounding box center [113, 63] width 17 height 17
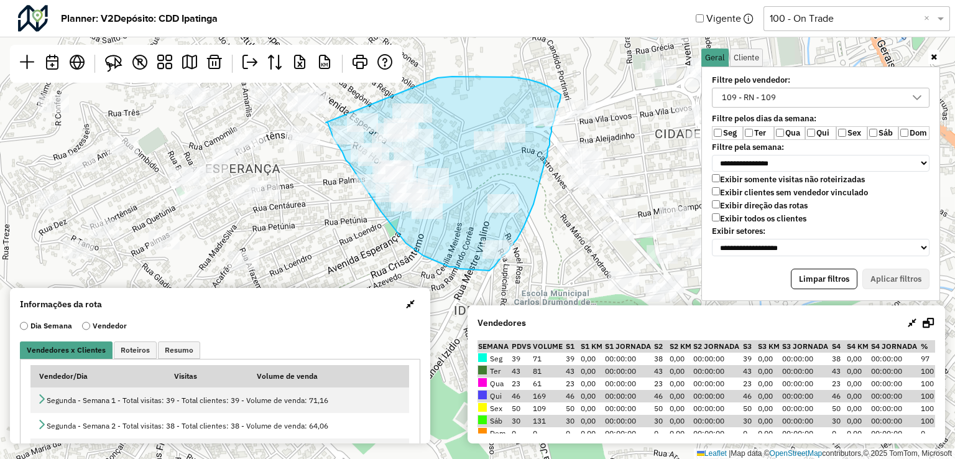
drag, startPoint x: 326, startPoint y: 122, endPoint x: 433, endPoint y: 80, distance: 115.2
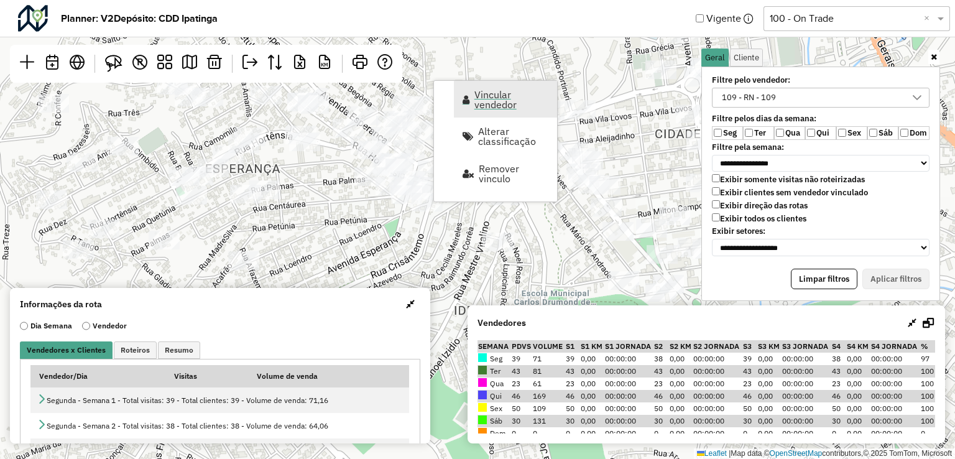
click at [484, 100] on span "Vincular vendedor" at bounding box center [511, 100] width 75 height 20
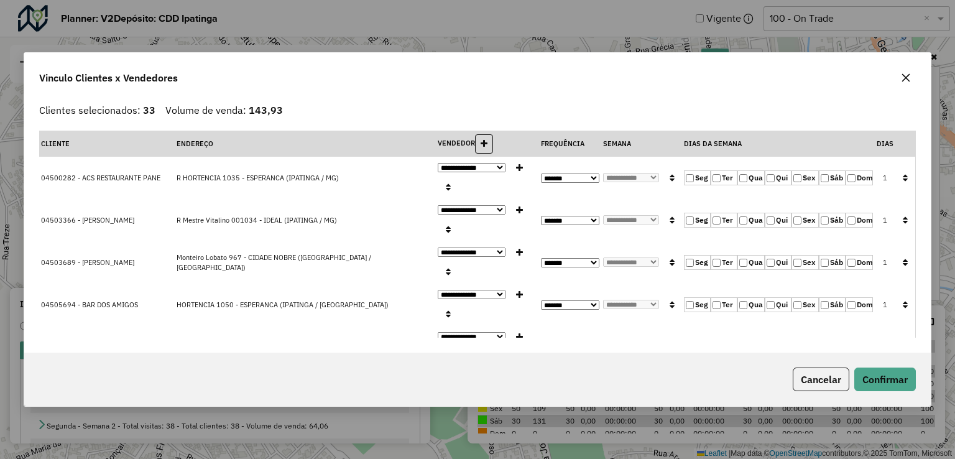
click at [900, 88] on div at bounding box center [906, 78] width 20 height 20
click at [902, 82] on icon "button" at bounding box center [906, 78] width 10 height 10
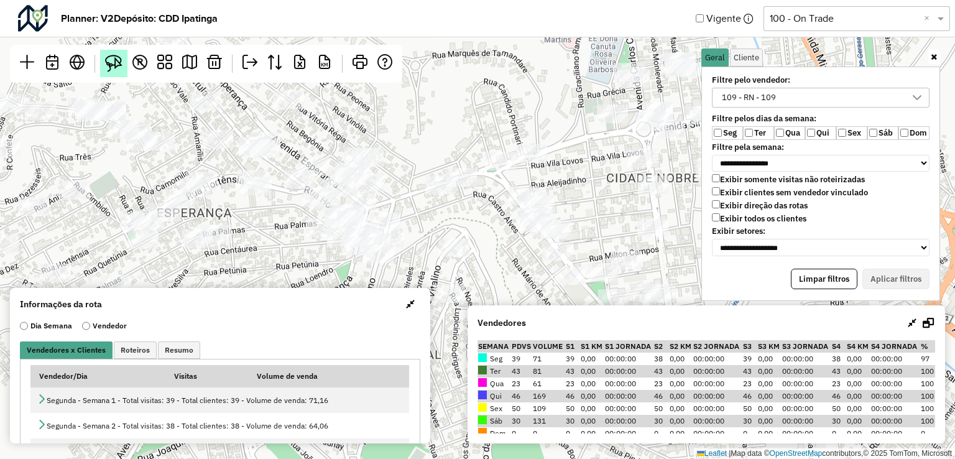
click at [118, 63] on img at bounding box center [113, 63] width 17 height 17
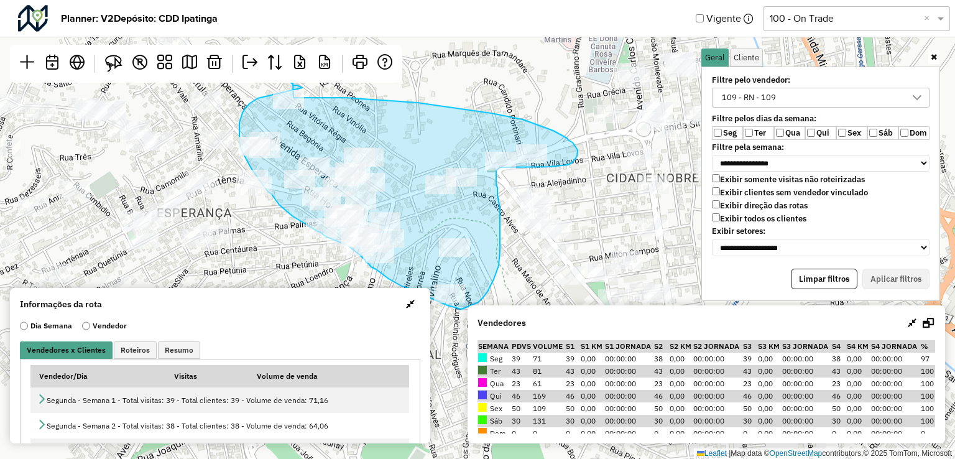
drag, startPoint x: 257, startPoint y: 98, endPoint x: 307, endPoint y: 99, distance: 49.7
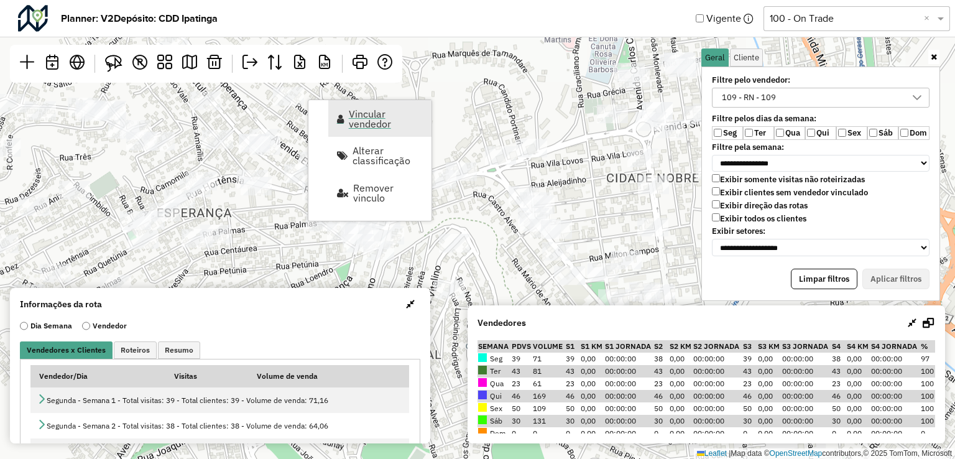
click at [378, 121] on span "Vincular vendedor" at bounding box center [386, 119] width 75 height 20
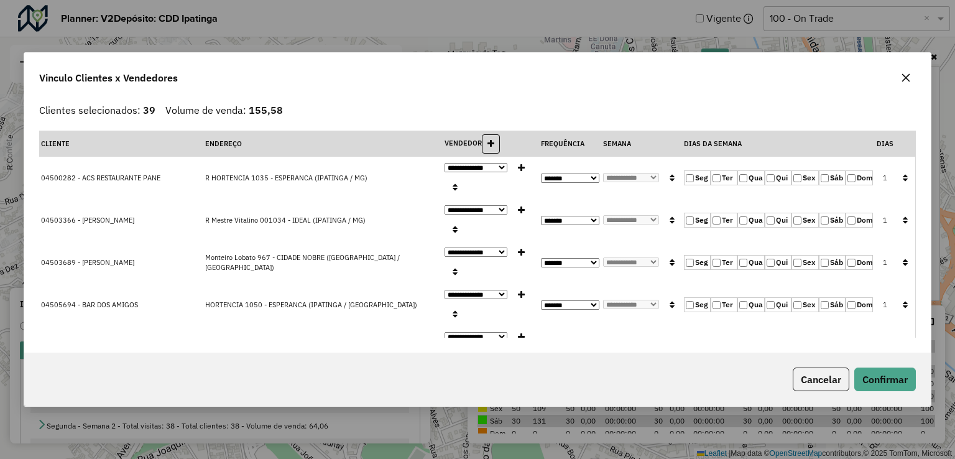
click at [744, 180] on label "Qua" at bounding box center [750, 177] width 27 height 15
click at [900, 182] on button "button" at bounding box center [905, 178] width 16 height 19
click at [892, 377] on button "Confirmar" at bounding box center [885, 379] width 62 height 24
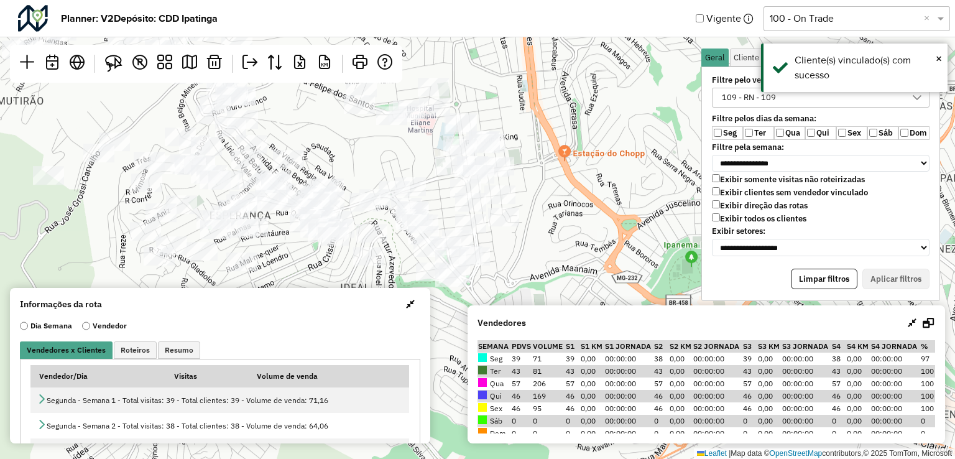
drag, startPoint x: 275, startPoint y: 234, endPoint x: 321, endPoint y: 206, distance: 54.2
click at [311, 208] on div "Leaflet | Map data © OpenStreetMap contributors,© 2025 TomTom, Microsoft" at bounding box center [477, 229] width 955 height 459
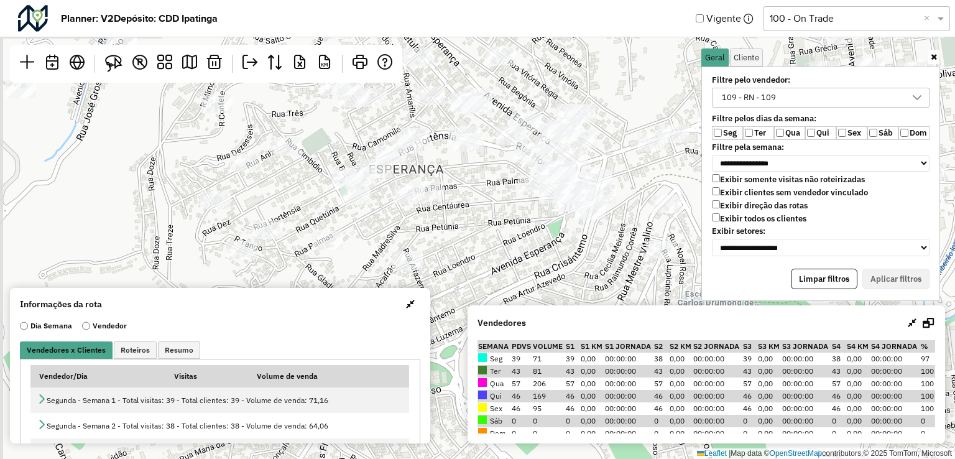
drag, startPoint x: 284, startPoint y: 216, endPoint x: 455, endPoint y: 201, distance: 171.6
click at [455, 201] on div "Leaflet | Map data © OpenStreetMap contributors,© 2025 TomTom, Microsoft" at bounding box center [477, 229] width 955 height 459
click at [114, 65] on img at bounding box center [113, 63] width 17 height 17
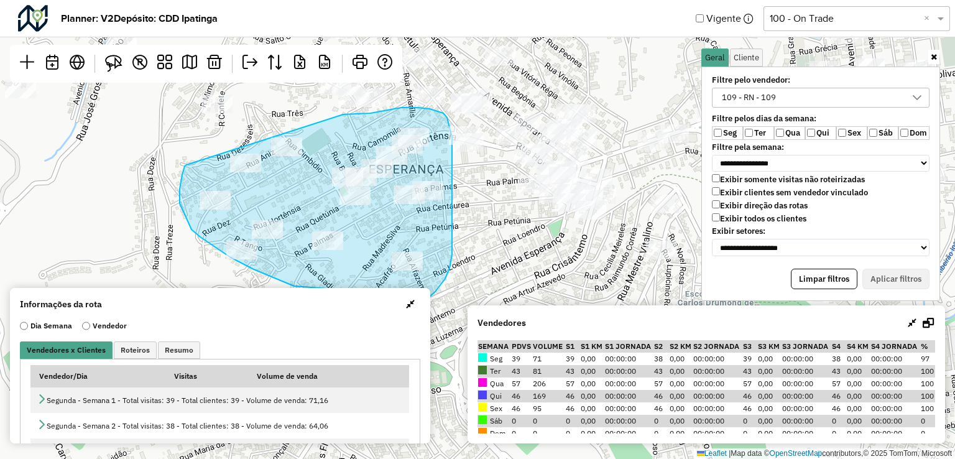
drag, startPoint x: 184, startPoint y: 169, endPoint x: 329, endPoint y: 121, distance: 152.8
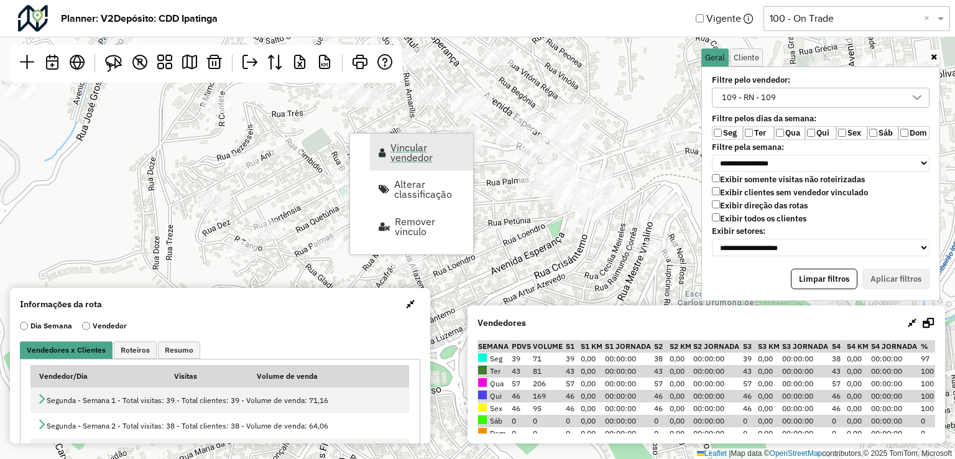
click at [430, 152] on span "Vincular vendedor" at bounding box center [427, 152] width 75 height 20
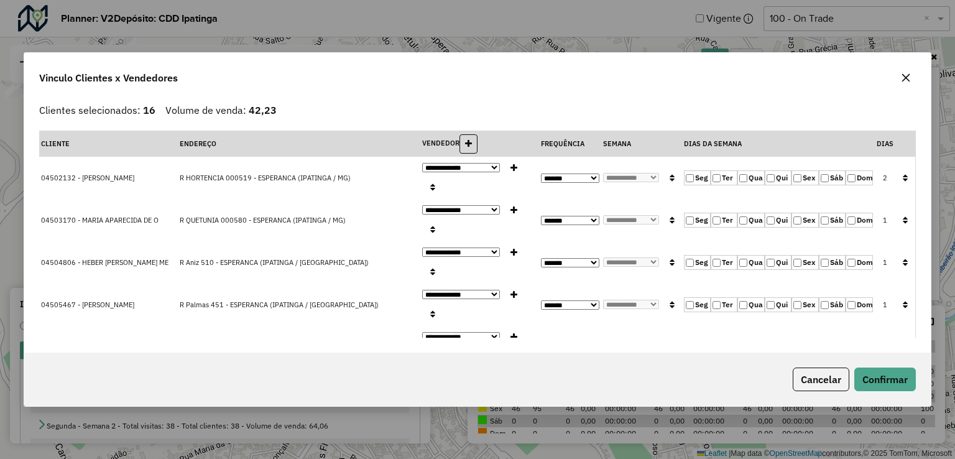
click at [748, 170] on label "Qua" at bounding box center [750, 177] width 27 height 15
click at [895, 165] on td at bounding box center [905, 178] width 20 height 42
click at [904, 174] on button "button" at bounding box center [905, 178] width 16 height 19
click at [907, 376] on button "Confirmar" at bounding box center [885, 379] width 62 height 24
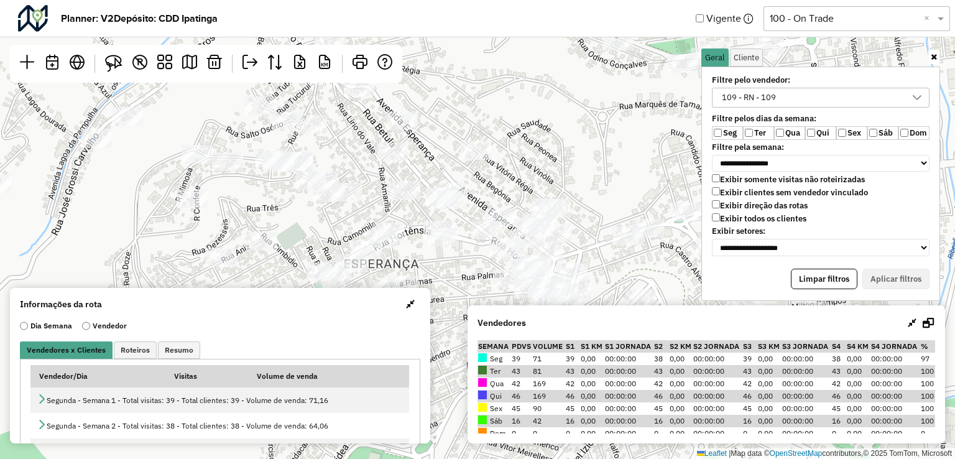
drag, startPoint x: 353, startPoint y: 126, endPoint x: 328, endPoint y: 221, distance: 97.7
click at [328, 221] on div "Leaflet | Map data © OpenStreetMap contributors,© 2025 TomTom, Microsoft" at bounding box center [477, 229] width 955 height 459
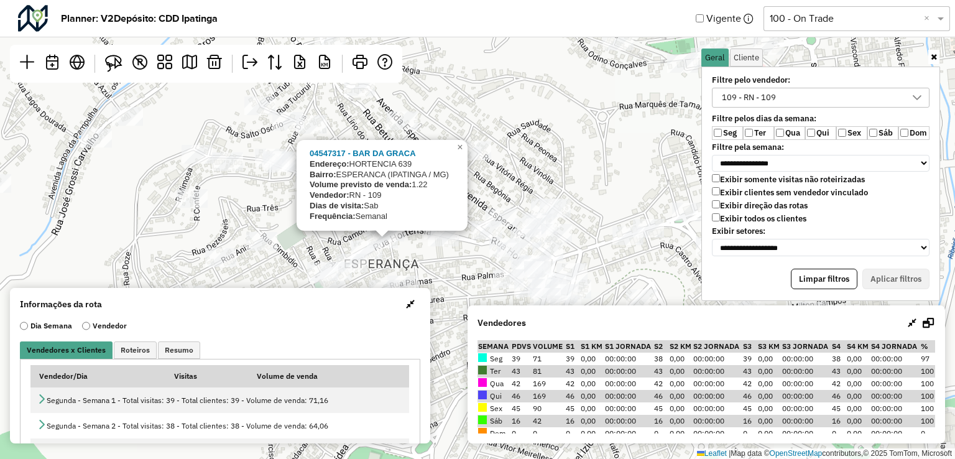
click at [327, 241] on div "04547317 - BAR DA GRACA Endereço: HORTENCIA 639 Bairro: ESPERANCA (IPATINGA / M…" at bounding box center [477, 229] width 955 height 459
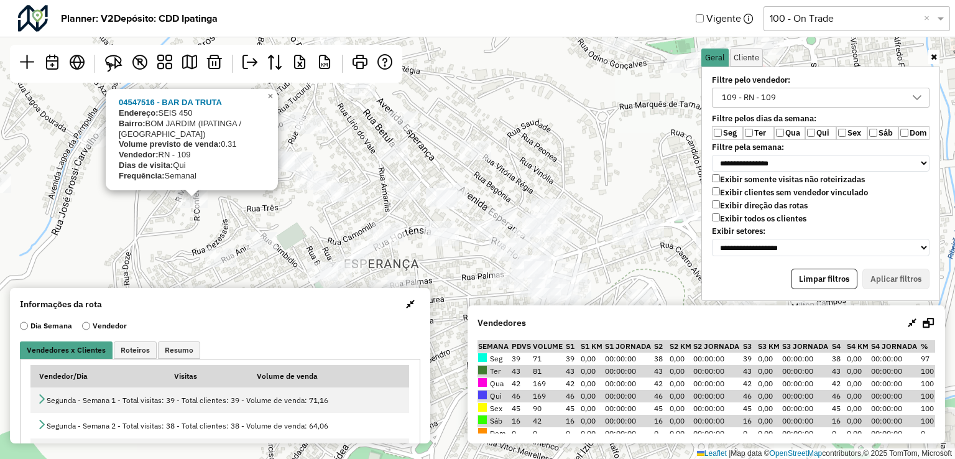
click at [280, 223] on div "04547516 - BAR DA TRUTA Endereço: SEIS 450 Bairro: BOM JARDIM (IPATINGA / MG) V…" at bounding box center [477, 229] width 955 height 459
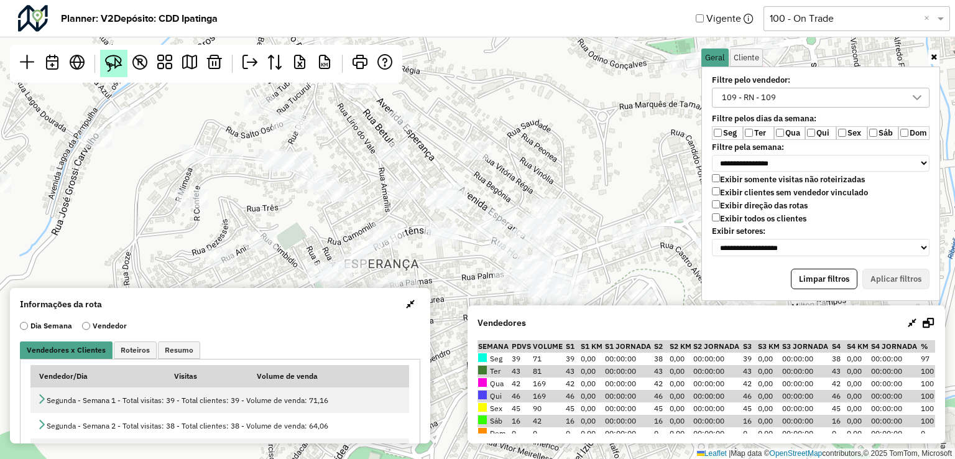
click at [109, 65] on img at bounding box center [113, 63] width 17 height 17
drag, startPoint x: 330, startPoint y: 157, endPoint x: 371, endPoint y: 167, distance: 42.2
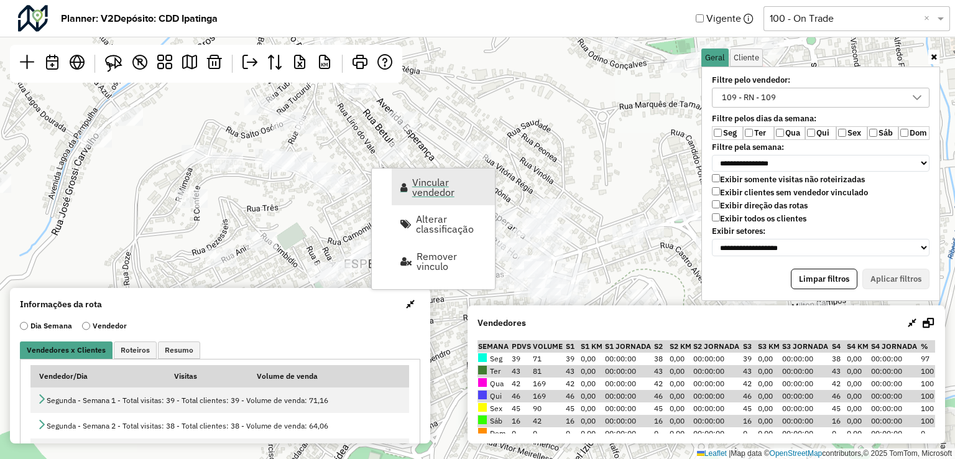
click at [416, 200] on link "Vincular vendedor" at bounding box center [443, 187] width 103 height 37
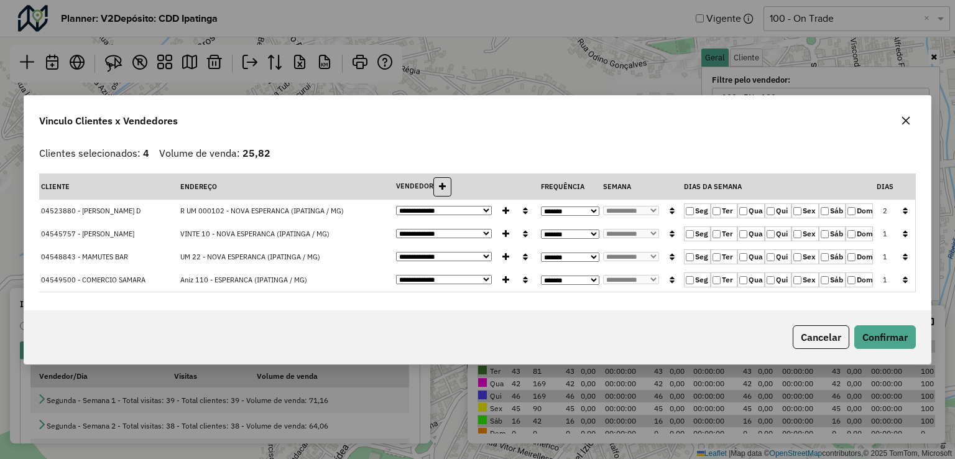
click at [772, 216] on label "Qui" at bounding box center [778, 210] width 27 height 15
click at [904, 208] on icon "button" at bounding box center [905, 210] width 5 height 9
click at [898, 338] on button "Confirmar" at bounding box center [885, 337] width 62 height 24
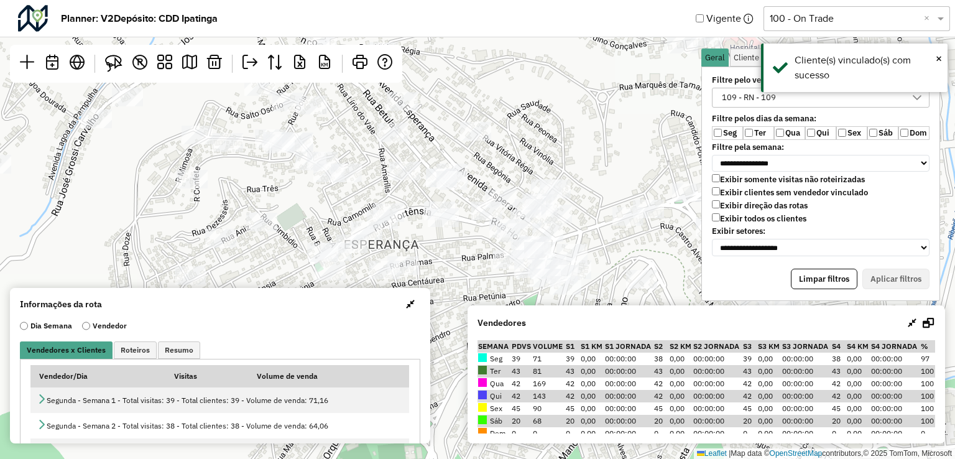
click at [448, 252] on div "Leaflet | Map data © OpenStreetMap contributors,© 2025 TomTom, Microsoft" at bounding box center [477, 229] width 955 height 459
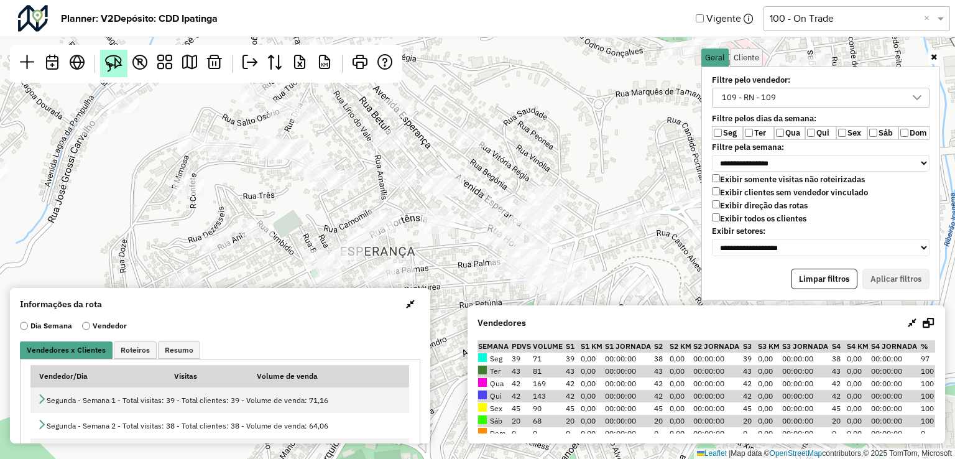
click at [124, 62] on link at bounding box center [113, 63] width 27 height 27
click at [452, 216] on div "Leaflet | Map data © OpenStreetMap contributors,© 2025 TomTom, Microsoft" at bounding box center [477, 229] width 955 height 459
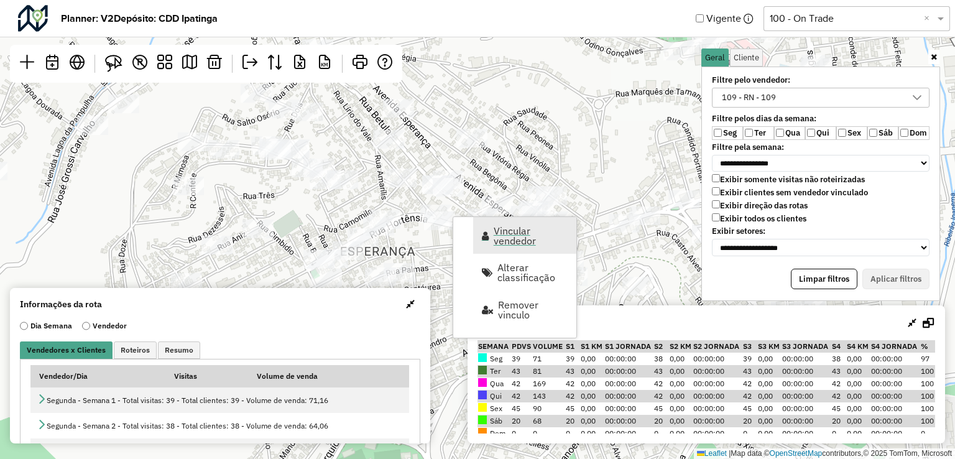
click at [511, 239] on span "Vincular vendedor" at bounding box center [531, 236] width 75 height 20
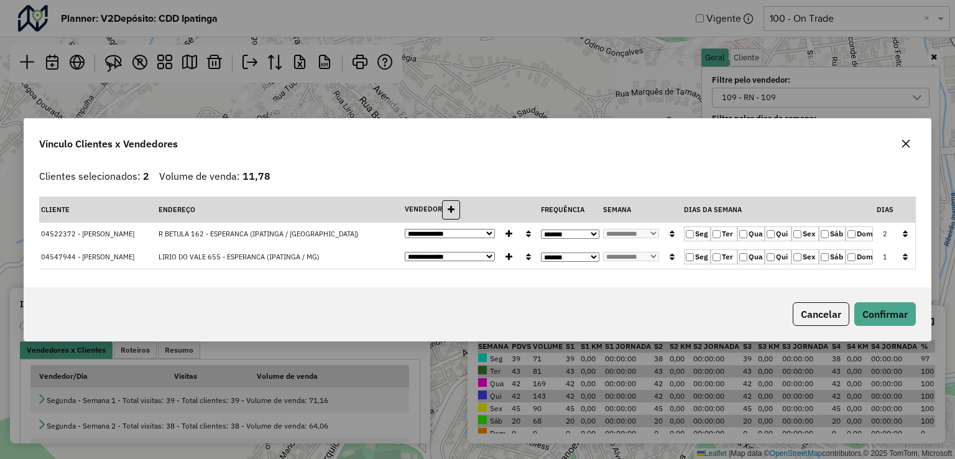
click at [742, 229] on label "Qua" at bounding box center [750, 233] width 27 height 15
click at [893, 231] on td "1" at bounding box center [885, 234] width 21 height 23
click at [903, 226] on button "button" at bounding box center [905, 233] width 16 height 19
click at [898, 320] on button "Confirmar" at bounding box center [885, 314] width 62 height 24
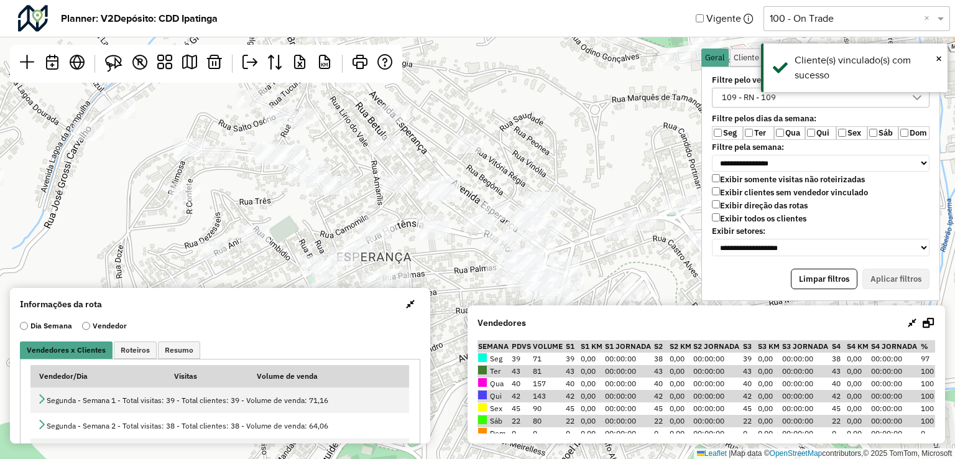
drag, startPoint x: 463, startPoint y: 238, endPoint x: 459, endPoint y: 243, distance: 6.7
click at [459, 243] on div "Leaflet | Map data © OpenStreetMap contributors,© 2025 TomTom, Microsoft" at bounding box center [477, 229] width 955 height 459
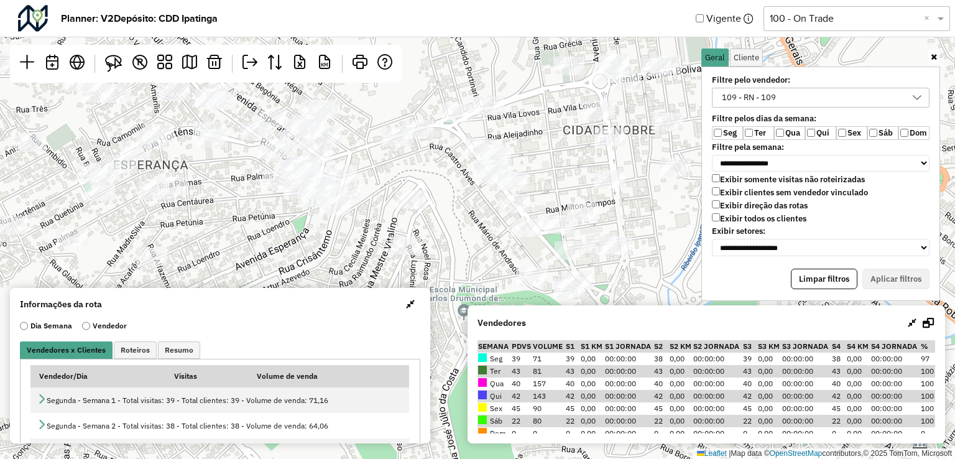
drag, startPoint x: 527, startPoint y: 177, endPoint x: 579, endPoint y: 159, distance: 55.3
click at [578, 159] on div "Leaflet | Map data © OpenStreetMap contributors,© 2025 TomTom, Microsoft" at bounding box center [477, 229] width 955 height 459
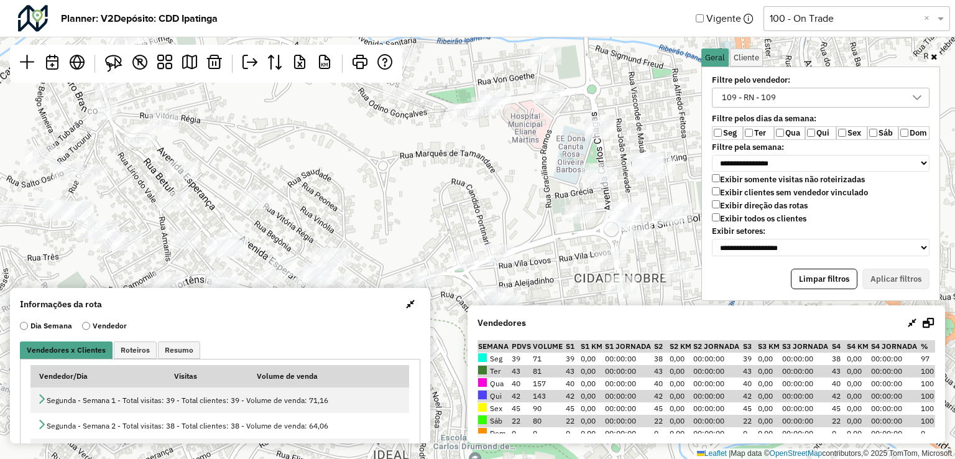
drag, startPoint x: 596, startPoint y: 99, endPoint x: 588, endPoint y: 257, distance: 157.5
click at [588, 257] on div "Leaflet | Map data © OpenStreetMap contributors,© 2025 TomTom, Microsoft" at bounding box center [477, 229] width 955 height 459
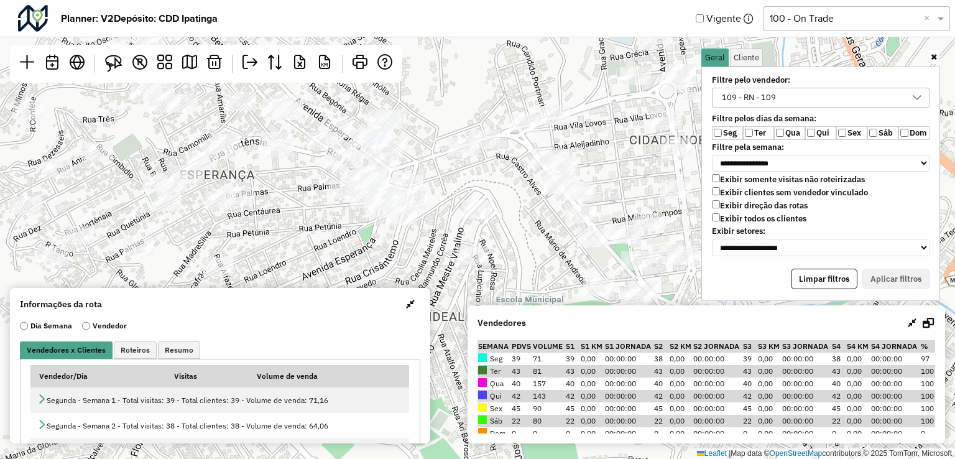
drag, startPoint x: 574, startPoint y: 275, endPoint x: 632, endPoint y: 137, distance: 149.1
click at [632, 137] on div "Leaflet | Map data © OpenStreetMap contributors,© 2025 TomTom, Microsoft" at bounding box center [477, 229] width 955 height 459
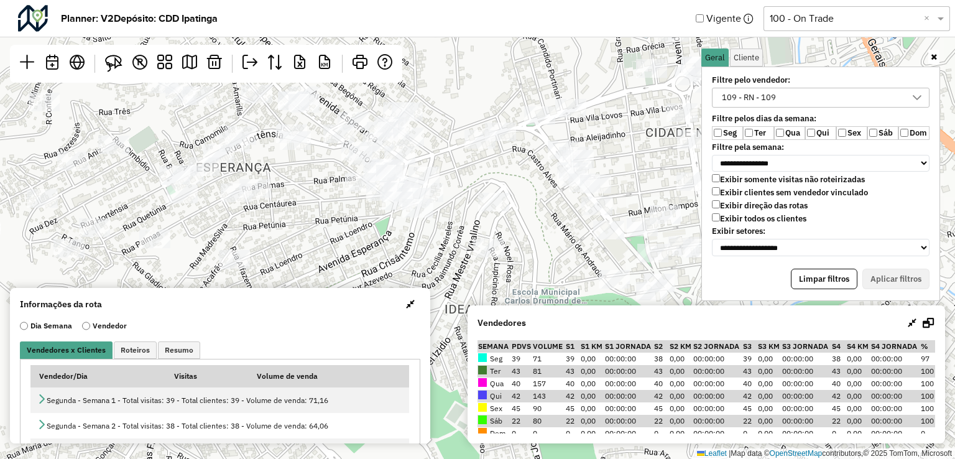
drag, startPoint x: 526, startPoint y: 181, endPoint x: 557, endPoint y: 167, distance: 34.0
click at [557, 167] on div "Leaflet | Map data © OpenStreetMap contributors,© 2025 TomTom, Microsoft" at bounding box center [477, 229] width 955 height 459
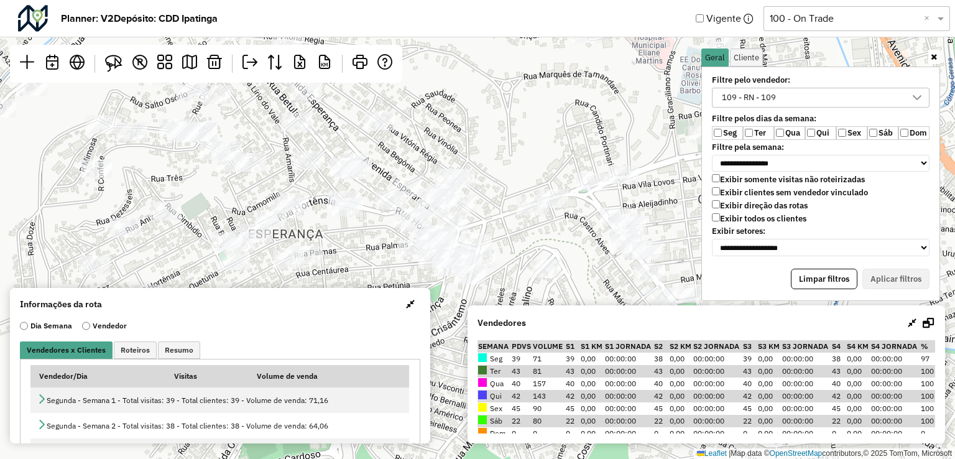
drag, startPoint x: 542, startPoint y: 222, endPoint x: 600, endPoint y: 274, distance: 77.9
click at [600, 274] on div "Leaflet | Map data © OpenStreetMap contributors,© 2025 TomTom, Microsoft" at bounding box center [477, 229] width 955 height 459
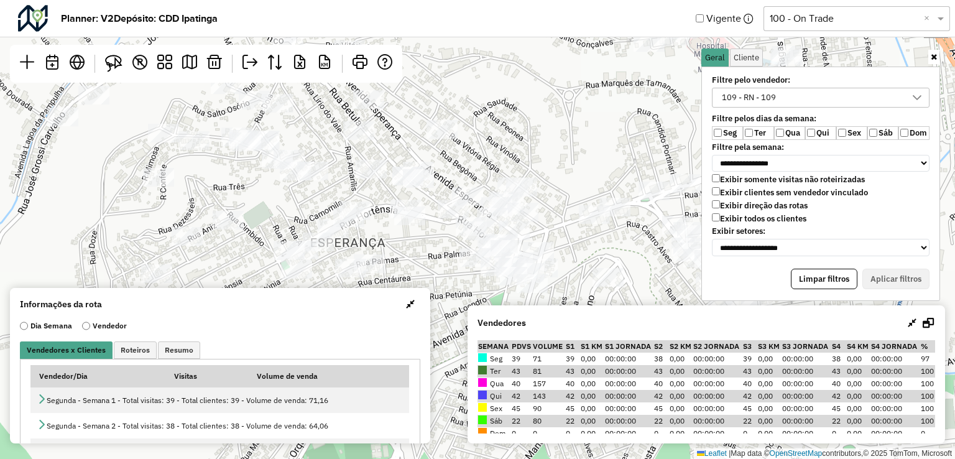
drag, startPoint x: 522, startPoint y: 242, endPoint x: 561, endPoint y: 226, distance: 42.1
click at [561, 226] on div "Leaflet | Map data © OpenStreetMap contributors,© 2025 TomTom, Microsoft" at bounding box center [477, 229] width 955 height 459
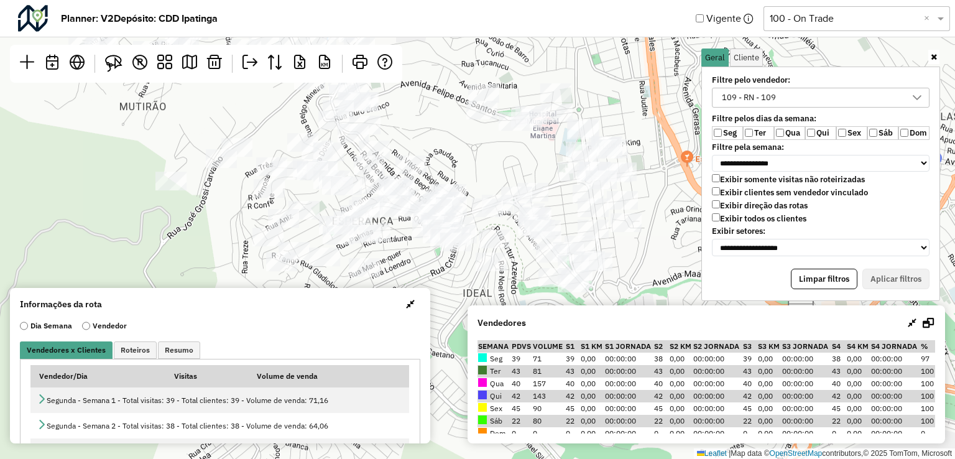
drag, startPoint x: 508, startPoint y: 172, endPoint x: 637, endPoint y: 234, distance: 143.8
click at [637, 234] on div "Leaflet | Map data © OpenStreetMap contributors,© 2025 TomTom, Microsoft" at bounding box center [477, 229] width 955 height 459
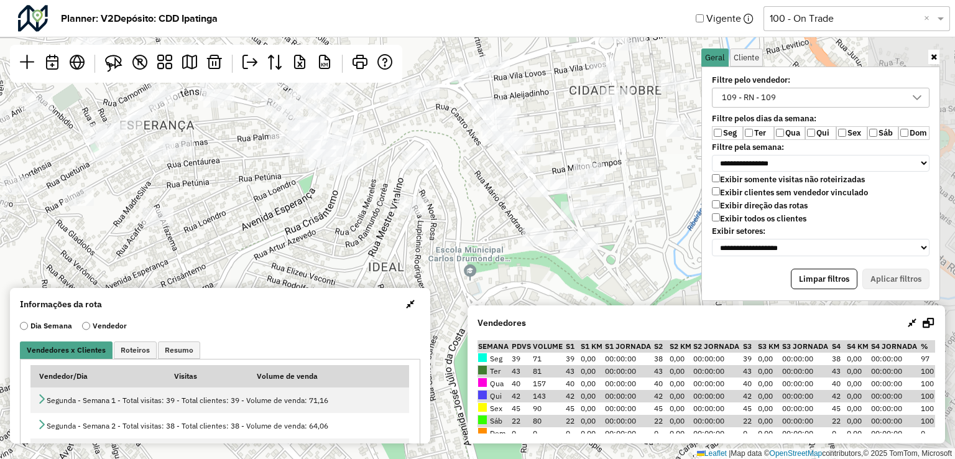
drag, startPoint x: 636, startPoint y: 210, endPoint x: 464, endPoint y: 244, distance: 175.1
click at [464, 244] on div "Leaflet | Map data © OpenStreetMap contributors,© 2025 TomTom, Microsoft" at bounding box center [477, 229] width 955 height 459
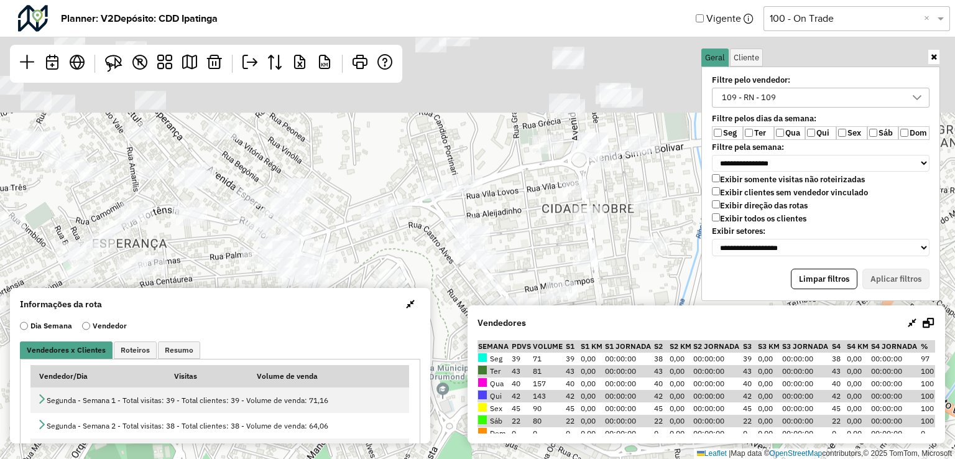
drag, startPoint x: 542, startPoint y: 159, endPoint x: 512, endPoint y: 288, distance: 132.0
click at [512, 288] on div "Leaflet | Map data © OpenStreetMap contributors,© 2025 TomTom, Microsoft" at bounding box center [477, 229] width 955 height 459
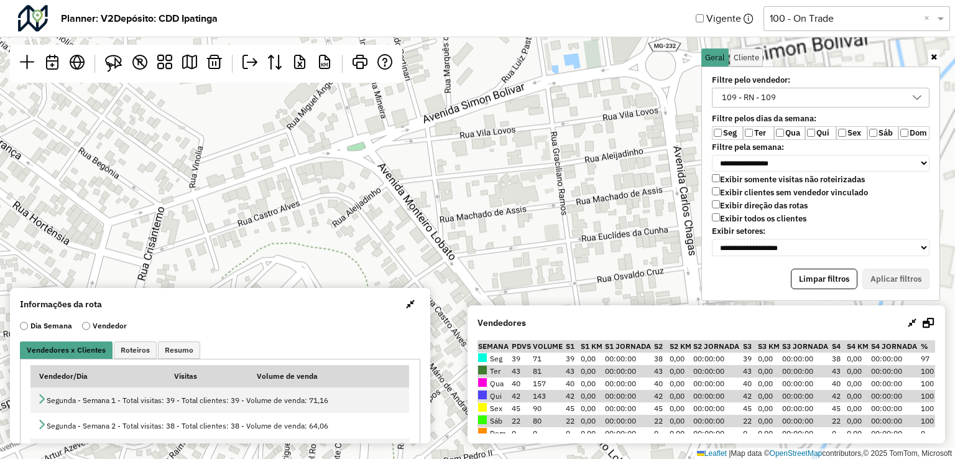
scroll to position [6, 45]
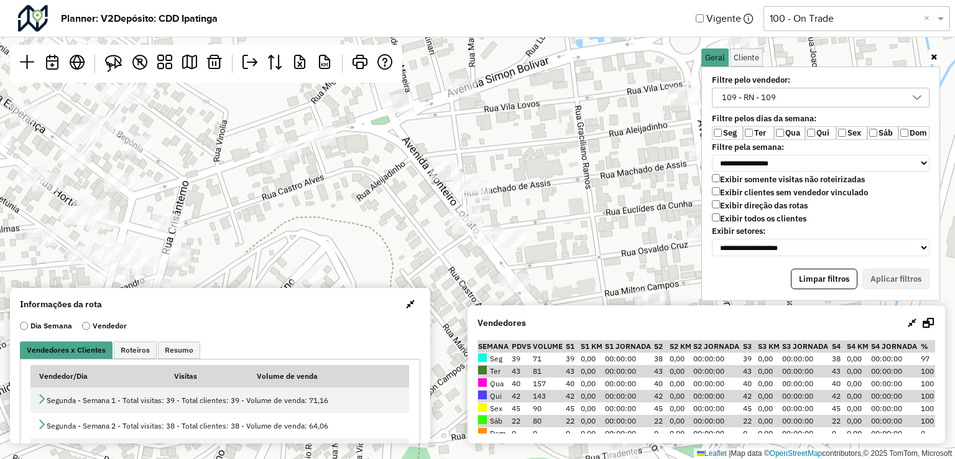
drag, startPoint x: 535, startPoint y: 226, endPoint x: 560, endPoint y: 200, distance: 35.6
click at [560, 200] on div "Leaflet | Map data © OpenStreetMap contributors,© 2025 TomTom, Microsoft" at bounding box center [477, 229] width 955 height 459
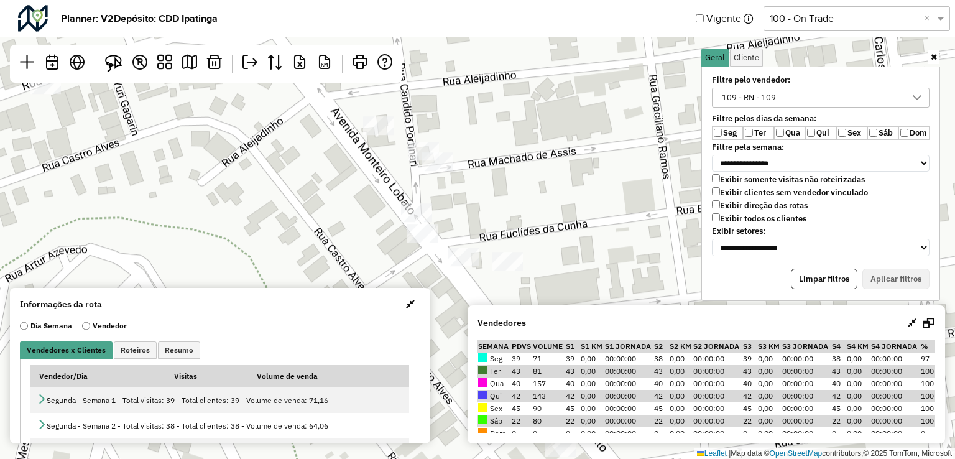
drag, startPoint x: 487, startPoint y: 217, endPoint x: 504, endPoint y: 213, distance: 17.3
click at [504, 213] on div "Leaflet | Map data © OpenStreetMap contributors,© 2025 TomTom, Microsoft" at bounding box center [477, 229] width 955 height 459
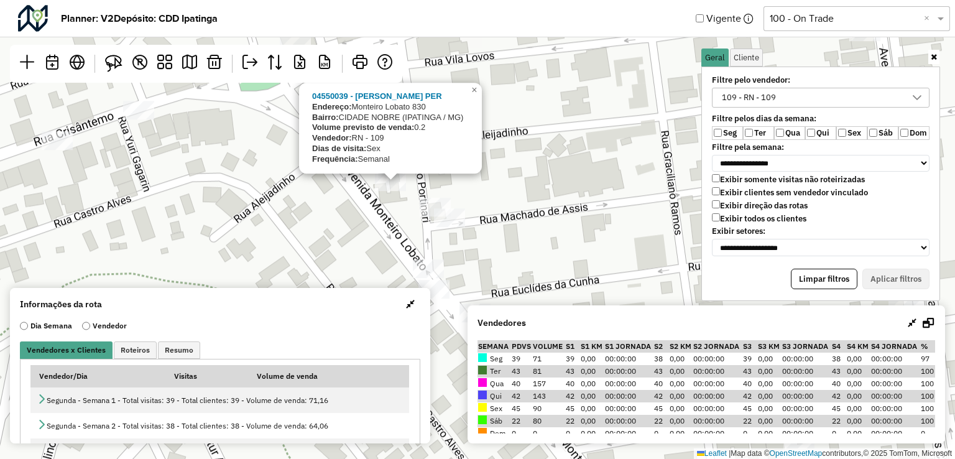
drag, startPoint x: 418, startPoint y: 147, endPoint x: 428, endPoint y: 193, distance: 46.3
click at [428, 193] on div "04550039 - [PERSON_NAME]: [GEOGRAPHIC_DATA][PERSON_NAME] 830 Bairro: CIDADE NOB…" at bounding box center [477, 229] width 955 height 459
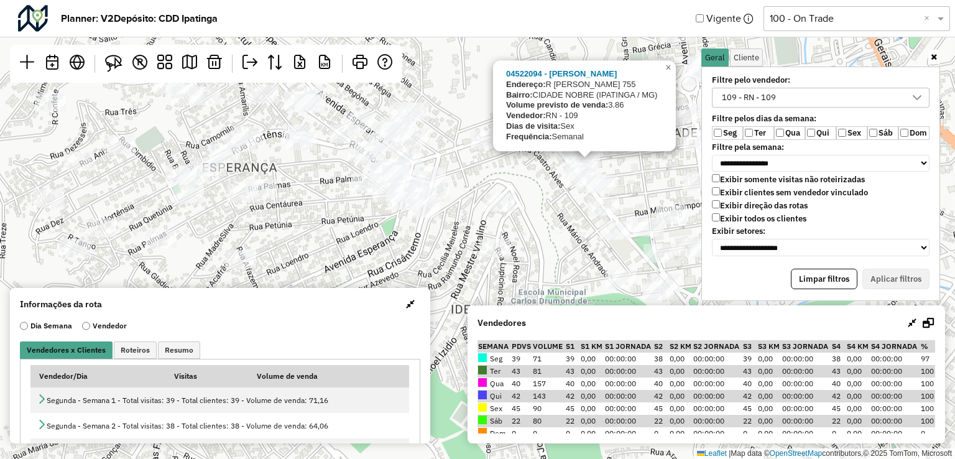
drag, startPoint x: 478, startPoint y: 201, endPoint x: 562, endPoint y: 170, distance: 89.7
click at [562, 170] on div "04522094 - [PERSON_NAME]: R [PERSON_NAME] 755 Bairro: CIDADE NOBRE ([GEOGRAPHIC…" at bounding box center [477, 229] width 955 height 459
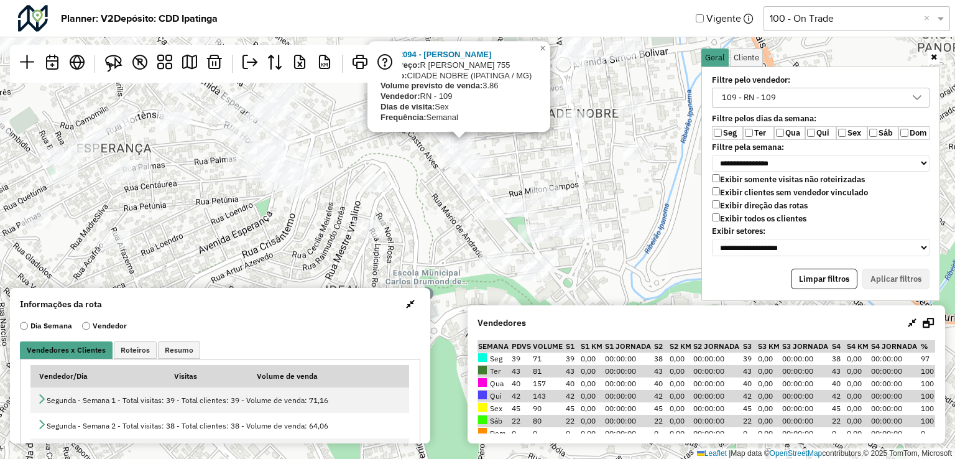
drag, startPoint x: 591, startPoint y: 252, endPoint x: 394, endPoint y: 248, distance: 197.8
click at [394, 248] on div "04522094 - [PERSON_NAME]: R [PERSON_NAME] 755 Bairro: CIDADE NOBRE ([GEOGRAPHIC…" at bounding box center [477, 229] width 955 height 459
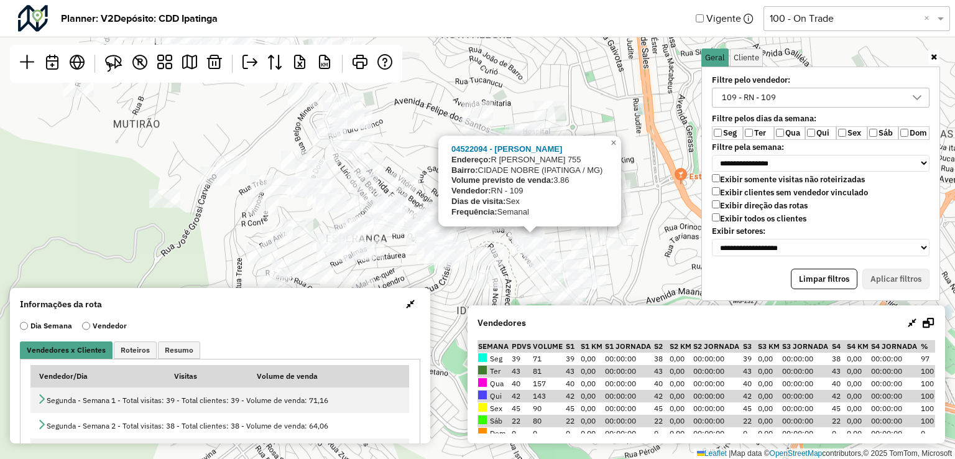
drag, startPoint x: 562, startPoint y: 211, endPoint x: 614, endPoint y: 267, distance: 76.5
click at [614, 267] on div "04522094 - [PERSON_NAME]: R [PERSON_NAME] 755 Bairro: CIDADE NOBRE ([GEOGRAPHIC…" at bounding box center [477, 229] width 955 height 459
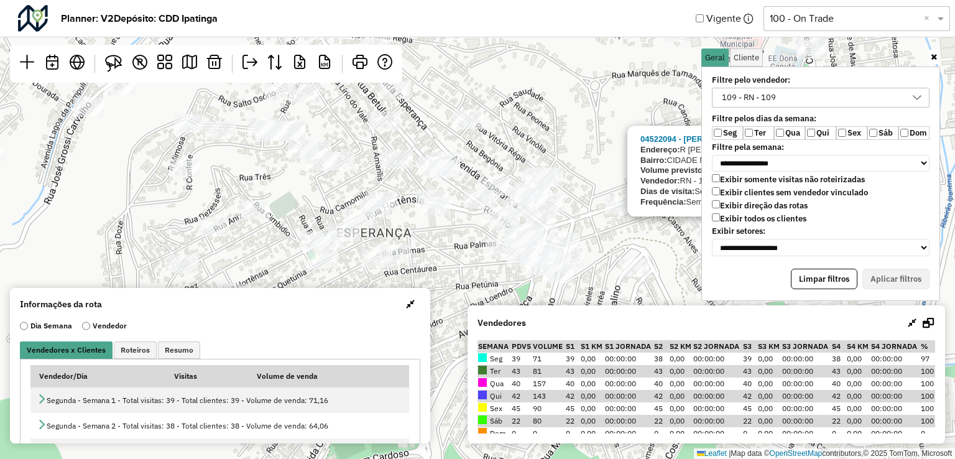
drag, startPoint x: 418, startPoint y: 243, endPoint x: 436, endPoint y: 238, distance: 18.9
click at [436, 238] on div "04522094 - [PERSON_NAME]: R [PERSON_NAME] 755 Bairro: CIDADE NOBRE ([GEOGRAPHIC…" at bounding box center [477, 229] width 955 height 459
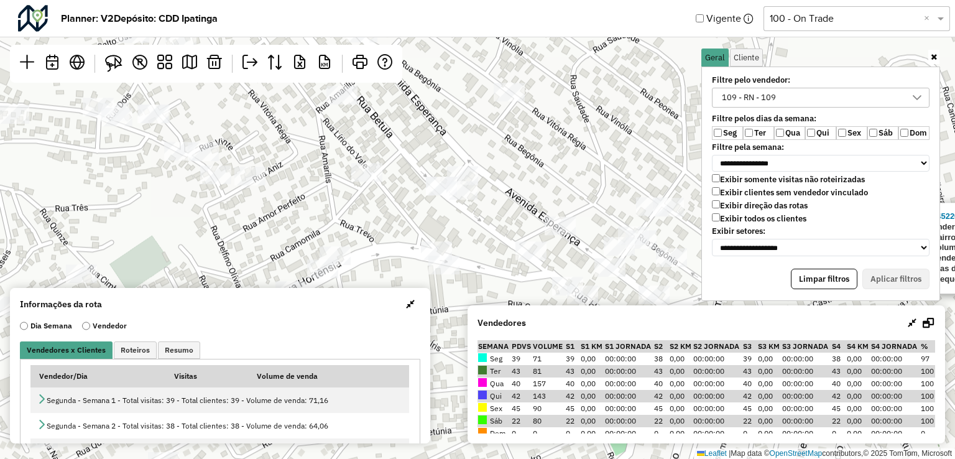
drag, startPoint x: 446, startPoint y: 190, endPoint x: 454, endPoint y: 280, distance: 90.5
click at [454, 280] on div "04522094 - [PERSON_NAME]: R [PERSON_NAME] 755 Bairro: CIDADE NOBRE ([GEOGRAPHIC…" at bounding box center [477, 229] width 955 height 459
click at [105, 68] on img at bounding box center [113, 63] width 17 height 17
drag, startPoint x: 319, startPoint y: 142, endPoint x: 389, endPoint y: 160, distance: 72.5
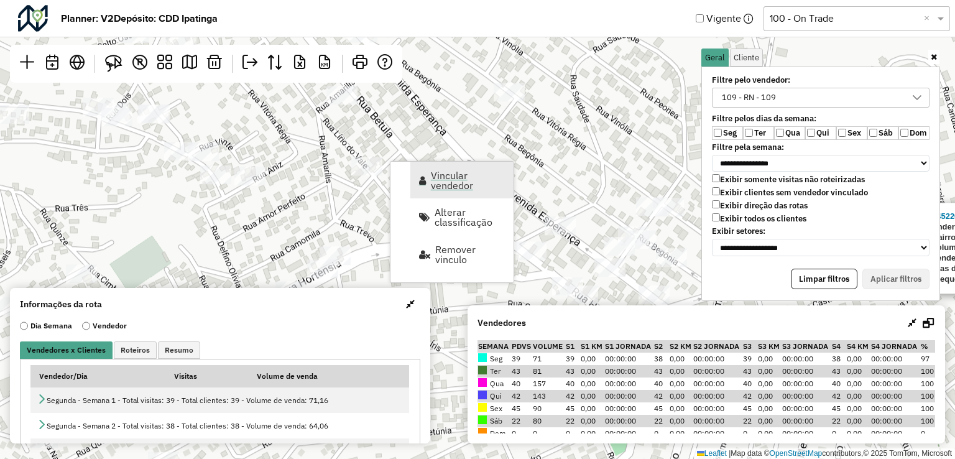
click at [454, 188] on span "Vincular vendedor" at bounding box center [468, 180] width 75 height 20
select select "*********"
select select "*"
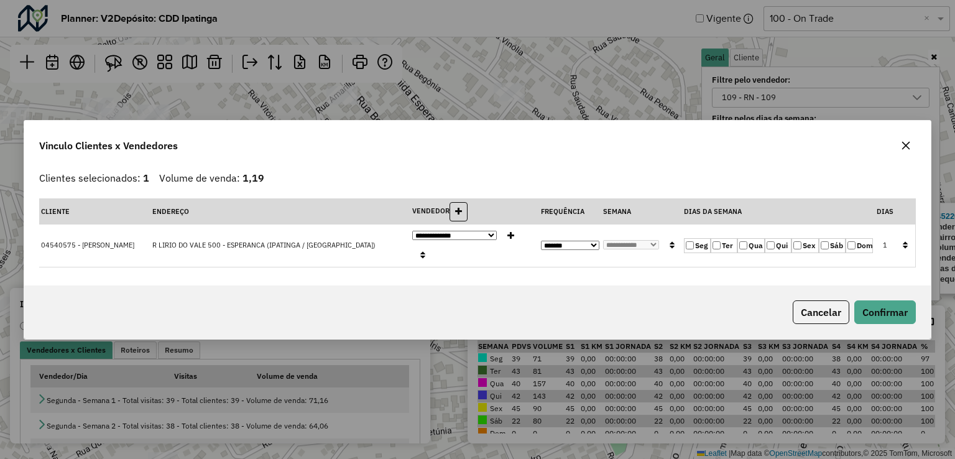
click at [805, 246] on label "Sex" at bounding box center [805, 245] width 27 height 15
click at [748, 245] on label "Qua" at bounding box center [750, 245] width 27 height 15
click at [918, 326] on div "Cancelar Confirmar" at bounding box center [477, 311] width 906 height 53
click at [900, 305] on button "Confirmar" at bounding box center [885, 312] width 62 height 24
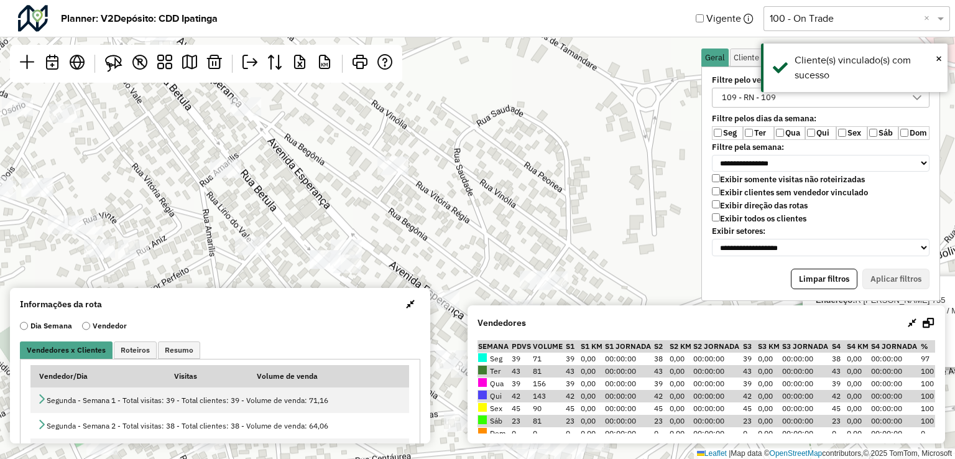
drag, startPoint x: 598, startPoint y: 198, endPoint x: 481, endPoint y: 272, distance: 137.5
click at [481, 272] on div "04522094 - [PERSON_NAME]: R [PERSON_NAME] 755 Bairro: CIDADE NOBRE ([GEOGRAPHIC…" at bounding box center [477, 229] width 955 height 459
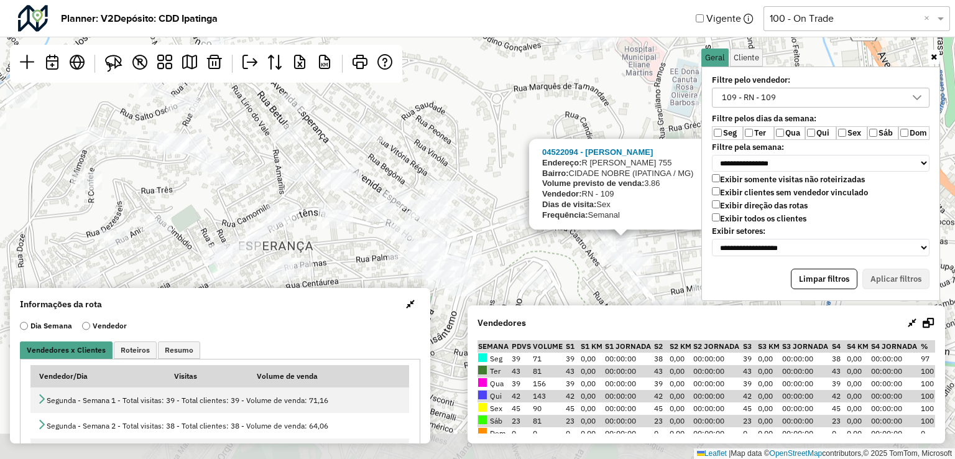
drag, startPoint x: 612, startPoint y: 242, endPoint x: 435, endPoint y: 150, distance: 200.5
click at [455, 152] on div "04522094 - [PERSON_NAME]: R [PERSON_NAME] 755 Bairro: CIDADE NOBRE ([GEOGRAPHIC…" at bounding box center [477, 229] width 955 height 459
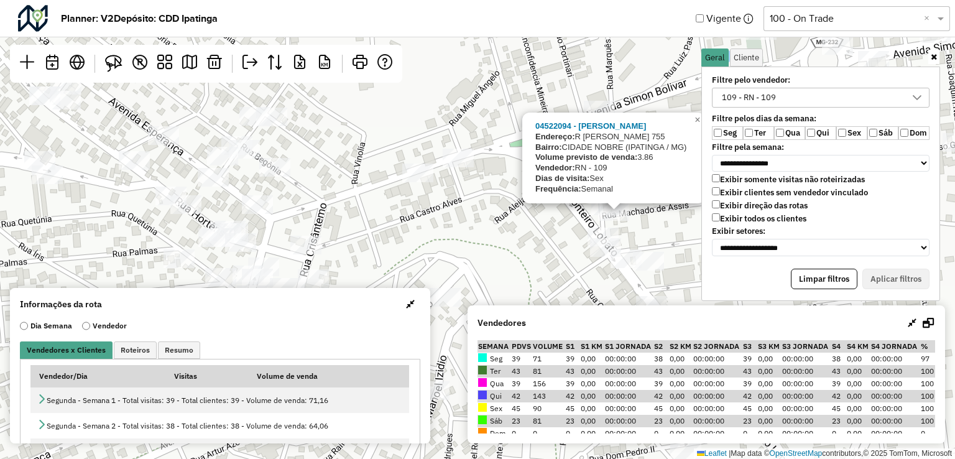
drag, startPoint x: 560, startPoint y: 234, endPoint x: 533, endPoint y: 264, distance: 39.6
click at [533, 264] on div "04522094 - [PERSON_NAME]: R [PERSON_NAME] 755 Bairro: CIDADE NOBRE ([GEOGRAPHIC…" at bounding box center [477, 229] width 955 height 459
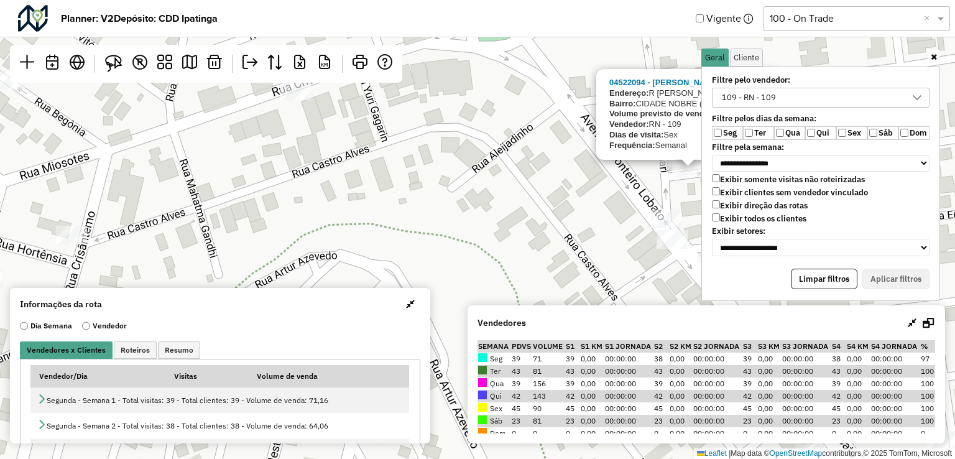
drag, startPoint x: 540, startPoint y: 217, endPoint x: 505, endPoint y: 200, distance: 39.2
click at [540, 217] on div "04522094 - [PERSON_NAME]: R [PERSON_NAME] 755 Bairro: CIDADE NOBRE ([GEOGRAPHIC…" at bounding box center [477, 229] width 955 height 459
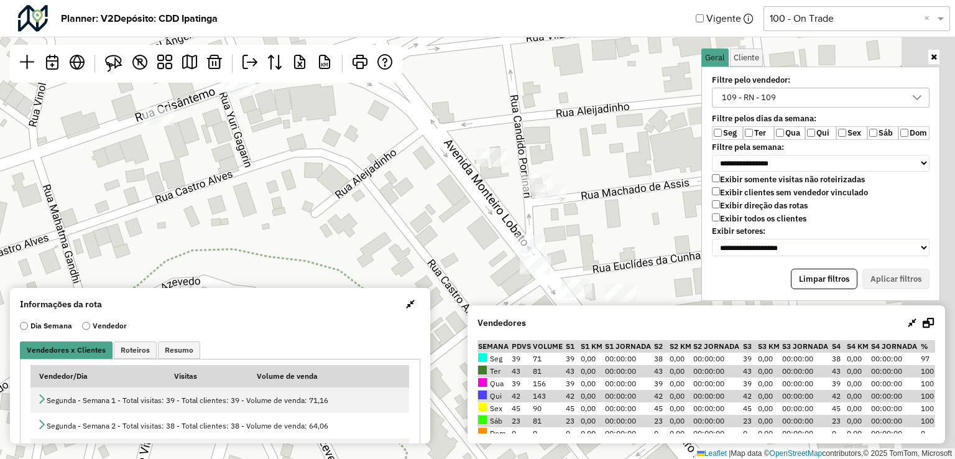
drag, startPoint x: 497, startPoint y: 172, endPoint x: 318, endPoint y: 202, distance: 181.5
click at [319, 202] on div "Leaflet | Map data © OpenStreetMap contributors,© 2025 TomTom, Microsoft" at bounding box center [477, 229] width 955 height 459
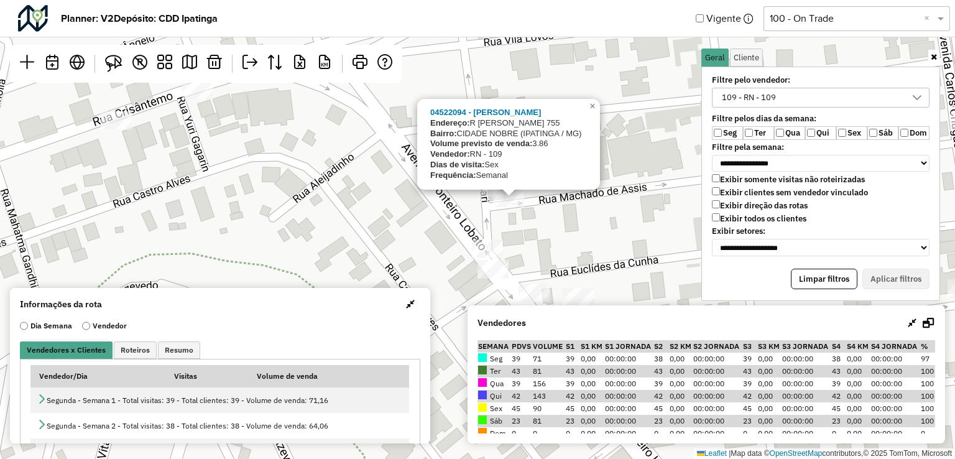
click at [537, 250] on div "04522094 - [PERSON_NAME]: R [PERSON_NAME] 755 Bairro: CIDADE NOBRE ([GEOGRAPHIC…" at bounding box center [477, 229] width 955 height 459
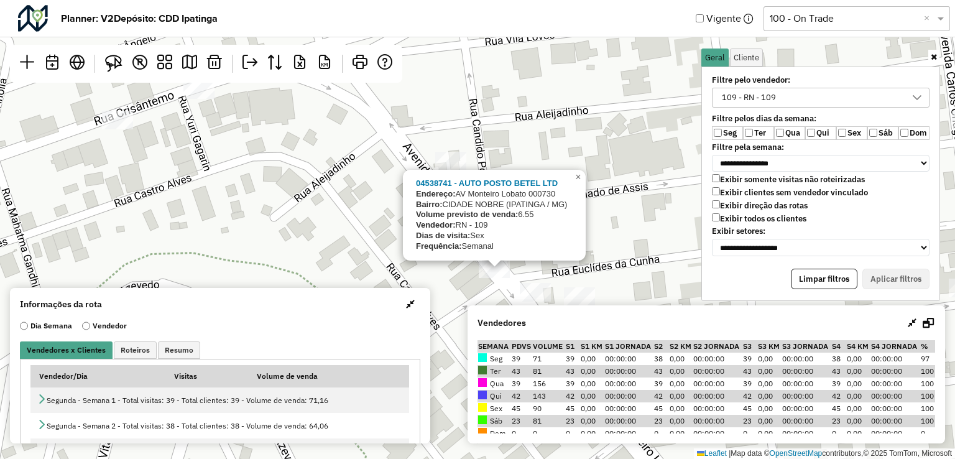
click at [607, 254] on div "04538741 - AUTO POSTO BETEL LTD Endereço: AV Monteiro Lobato 000730 Bairro: CID…" at bounding box center [477, 229] width 955 height 459
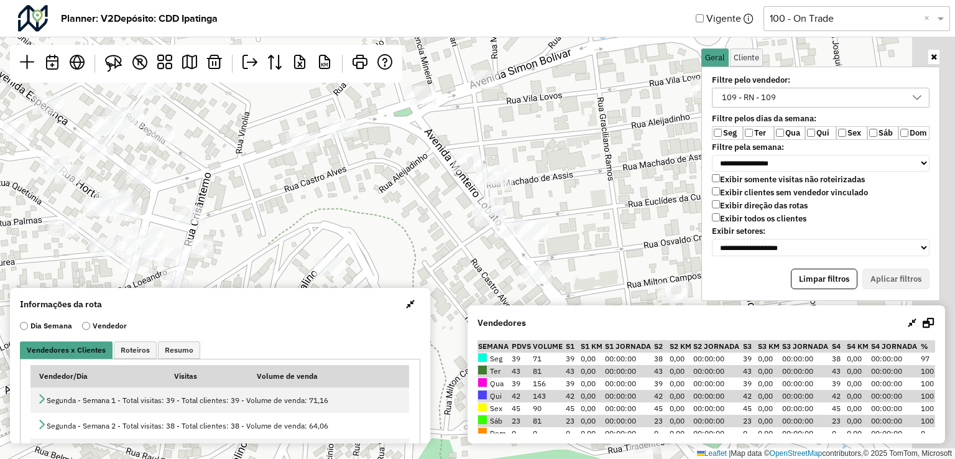
drag, startPoint x: 621, startPoint y: 244, endPoint x: 560, endPoint y: 200, distance: 74.4
click at [560, 200] on div "Leaflet | Map data © OpenStreetMap contributors,© 2025 TomTom, Microsoft" at bounding box center [477, 229] width 955 height 459
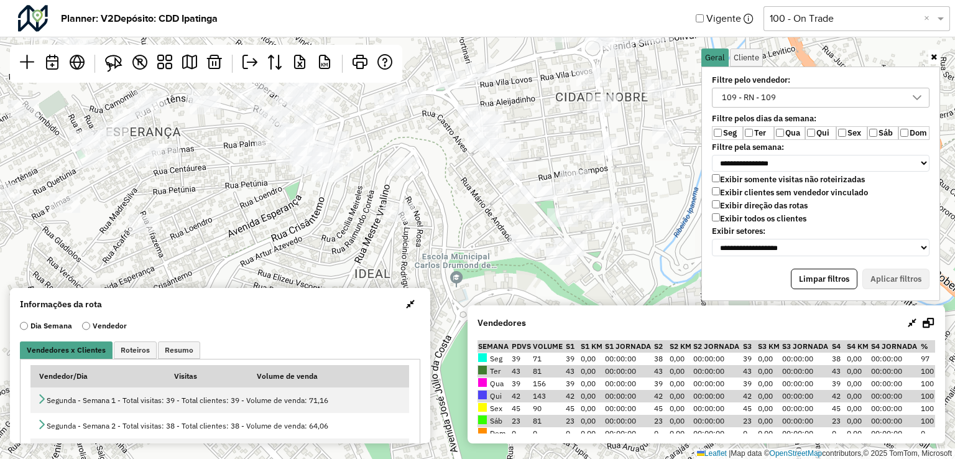
drag, startPoint x: 617, startPoint y: 215, endPoint x: 582, endPoint y: 157, distance: 67.5
click at [582, 157] on div "Leaflet | Map data © OpenStreetMap contributors,© 2025 TomTom, Microsoft" at bounding box center [477, 229] width 955 height 459
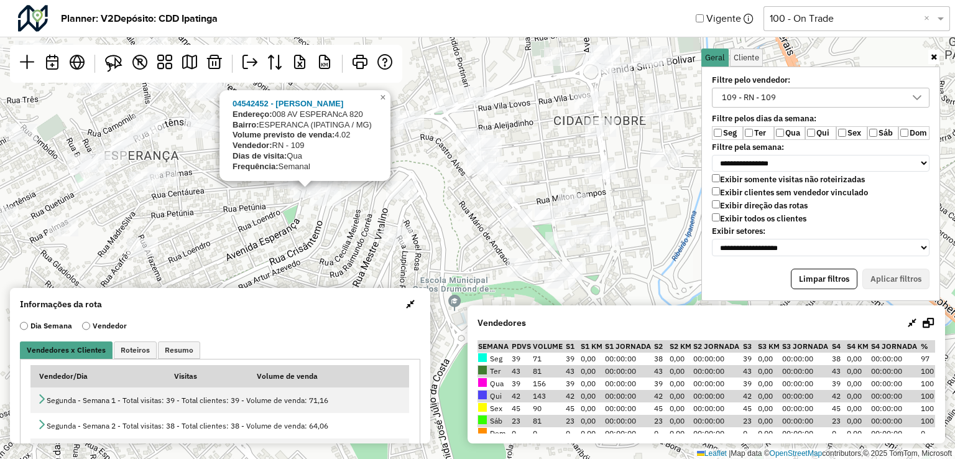
drag, startPoint x: 399, startPoint y: 187, endPoint x: 397, endPoint y: 211, distance: 23.7
click at [397, 211] on div "04542452 - [PERSON_NAME]: 008 AV ESPERANcA 820 Bairro: ESPERANCA (IPATINGA / MG…" at bounding box center [477, 229] width 955 height 459
click at [481, 216] on div "04542452 - [PERSON_NAME]: 008 AV ESPERANcA 820 Bairro: ESPERANCA (IPATINGA / MG…" at bounding box center [477, 229] width 955 height 459
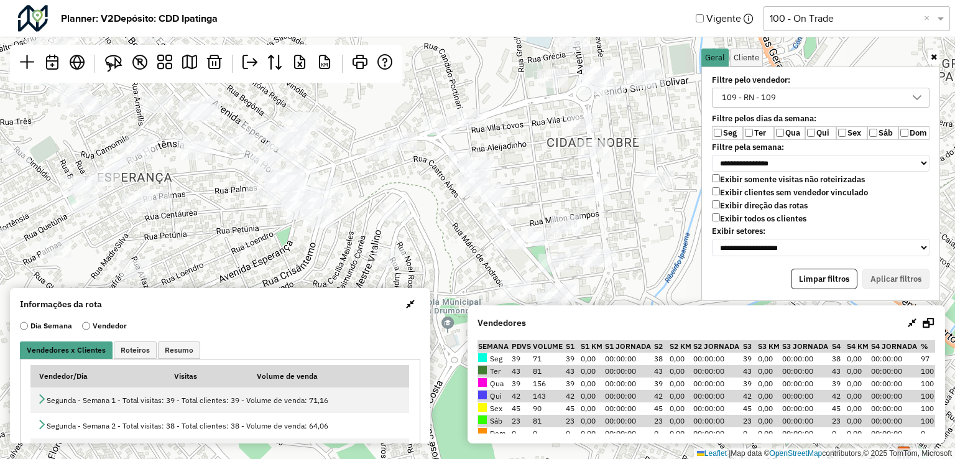
drag, startPoint x: 460, startPoint y: 210, endPoint x: 453, endPoint y: 231, distance: 22.8
click at [453, 231] on div "Leaflet | Map data © OpenStreetMap contributors,© 2025 TomTom, Microsoft" at bounding box center [477, 229] width 955 height 459
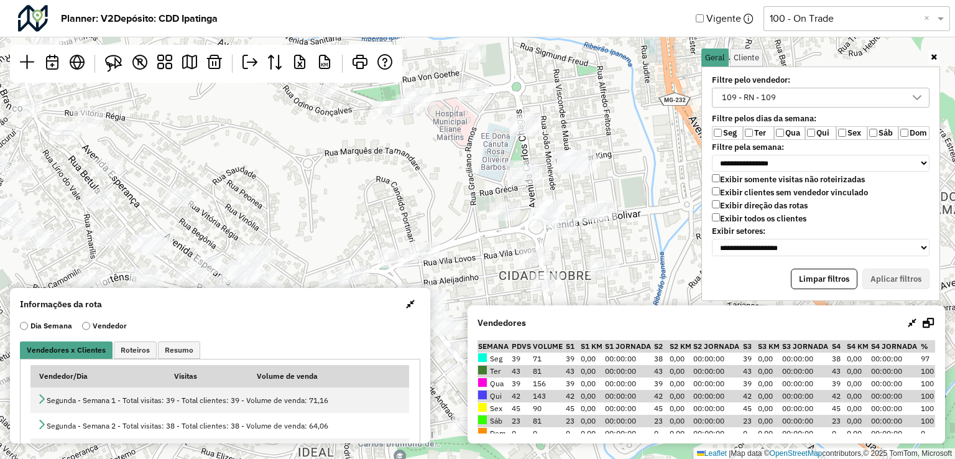
drag, startPoint x: 570, startPoint y: 187, endPoint x: 522, endPoint y: 320, distance: 141.4
click at [522, 320] on hb-planner "**********" at bounding box center [477, 229] width 955 height 459
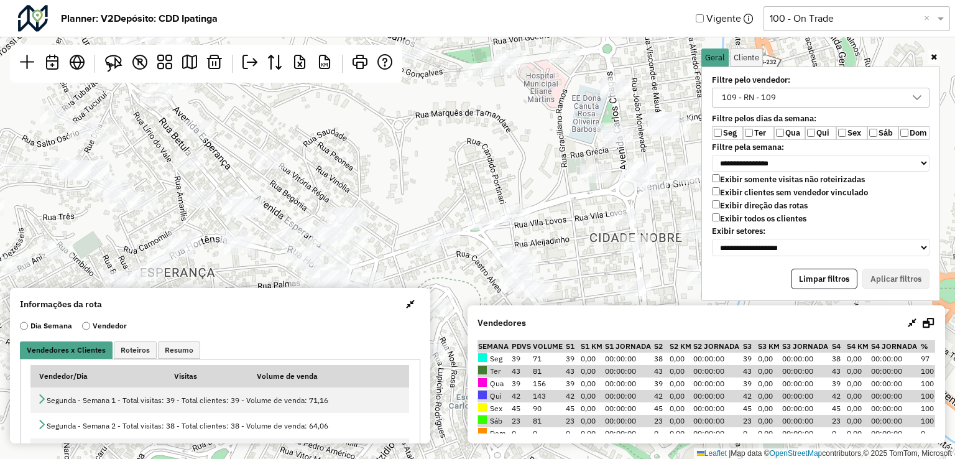
drag, startPoint x: 466, startPoint y: 190, endPoint x: 556, endPoint y: 151, distance: 98.1
click at [556, 151] on div "Leaflet | Map data © OpenStreetMap contributors,© 2025 TomTom, Microsoft" at bounding box center [477, 229] width 955 height 459
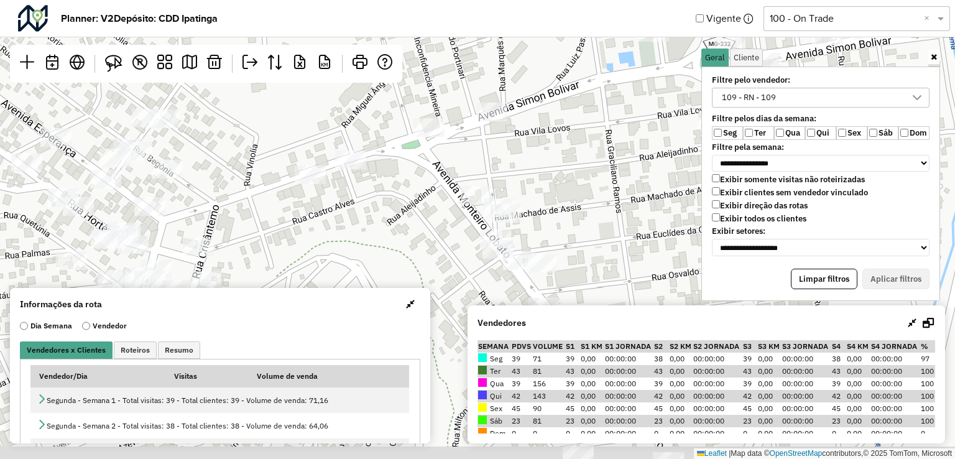
drag, startPoint x: 537, startPoint y: 257, endPoint x: 545, endPoint y: 190, distance: 67.0
click at [545, 190] on div "Leaflet | Map data © OpenStreetMap contributors,© 2025 TomTom, Microsoft" at bounding box center [477, 229] width 955 height 459
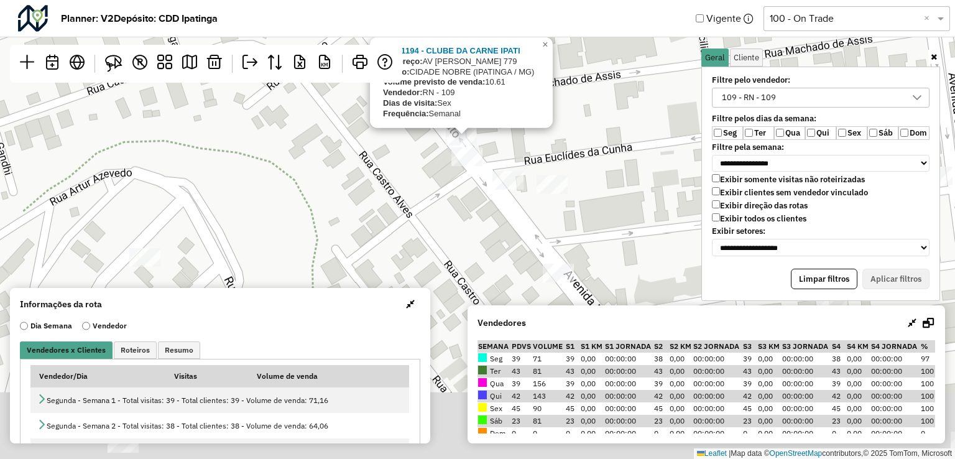
drag, startPoint x: 551, startPoint y: 269, endPoint x: 537, endPoint y: 108, distance: 162.3
click at [537, 108] on div "04541194 - CLUBE DA CARNE [PERSON_NAME]: AV [PERSON_NAME] 779 Bairro: CIDADE NO…" at bounding box center [477, 229] width 955 height 459
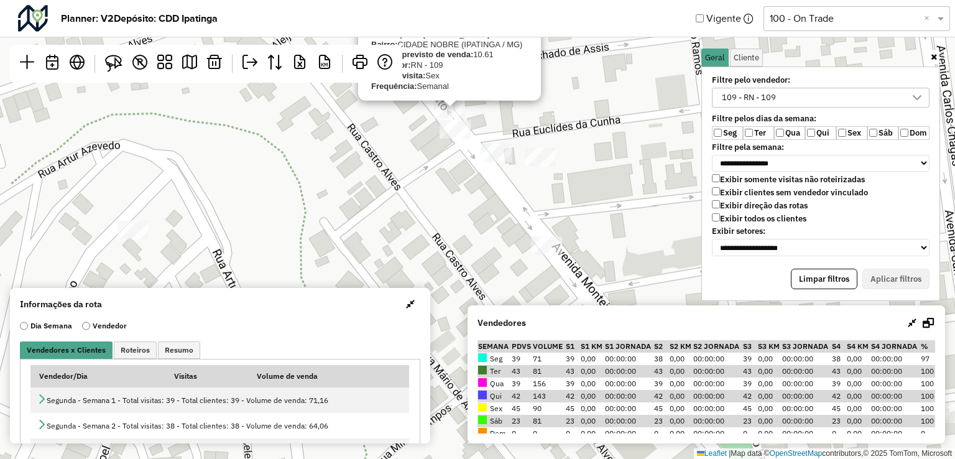
click at [582, 144] on div "04541194 - CLUBE DA CARNE [PERSON_NAME]: AV [PERSON_NAME] 779 Bairro: CIDADE NO…" at bounding box center [477, 229] width 955 height 459
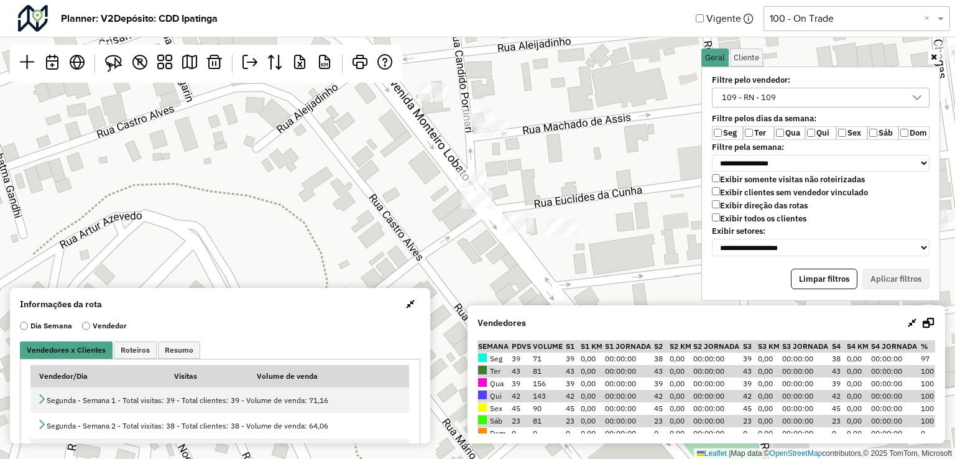
drag, startPoint x: 523, startPoint y: 150, endPoint x: 560, endPoint y: 230, distance: 88.2
click at [560, 230] on div "Leaflet | Map data © OpenStreetMap contributors,© 2025 TomTom, Microsoft" at bounding box center [477, 229] width 955 height 459
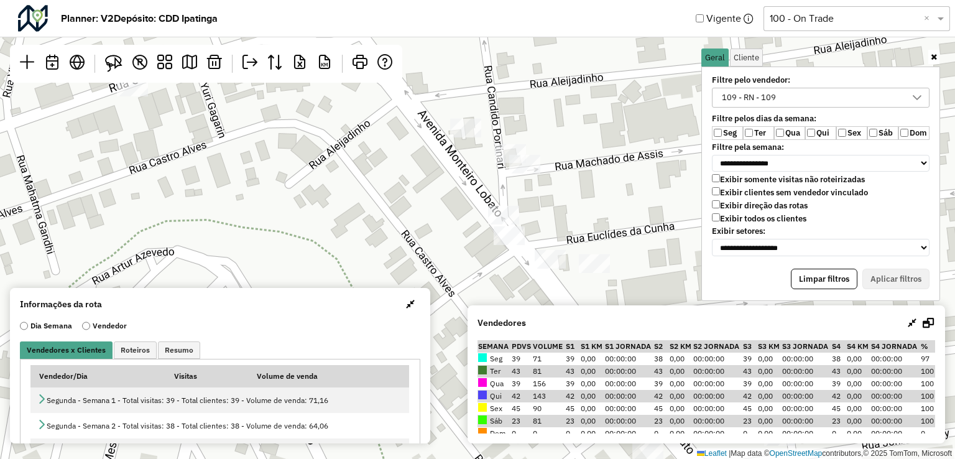
drag, startPoint x: 499, startPoint y: 155, endPoint x: 530, endPoint y: 207, distance: 60.5
click at [530, 207] on div "Leaflet | Map data © OpenStreetMap contributors,© 2025 TomTom, Microsoft" at bounding box center [477, 229] width 955 height 459
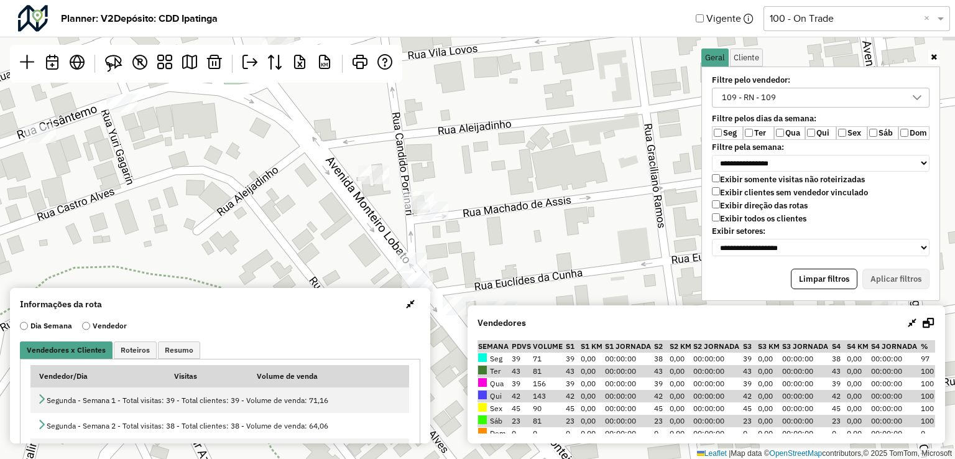
drag, startPoint x: 499, startPoint y: 116, endPoint x: 481, endPoint y: 170, distance: 57.2
click at [481, 170] on div "Leaflet | Map data © OpenStreetMap contributors,© 2025 TomTom, Microsoft" at bounding box center [477, 229] width 955 height 459
click at [117, 69] on img at bounding box center [113, 63] width 17 height 17
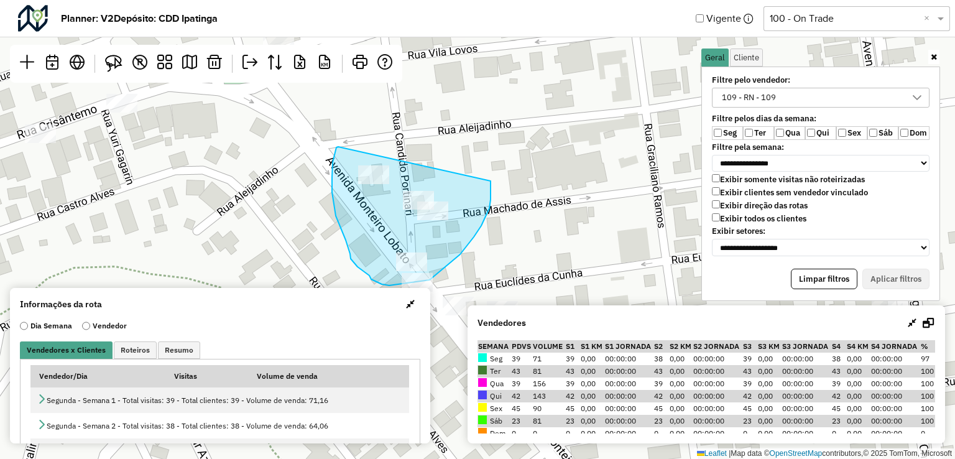
drag, startPoint x: 338, startPoint y: 147, endPoint x: 487, endPoint y: 175, distance: 151.8
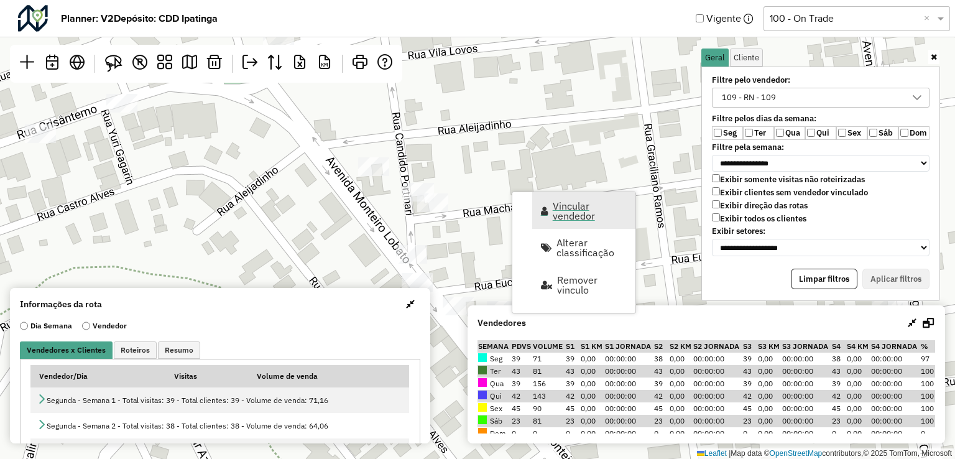
click at [563, 210] on span "Vincular vendedor" at bounding box center [590, 211] width 75 height 20
select select "*********"
select select "*"
select select "*********"
select select "*"
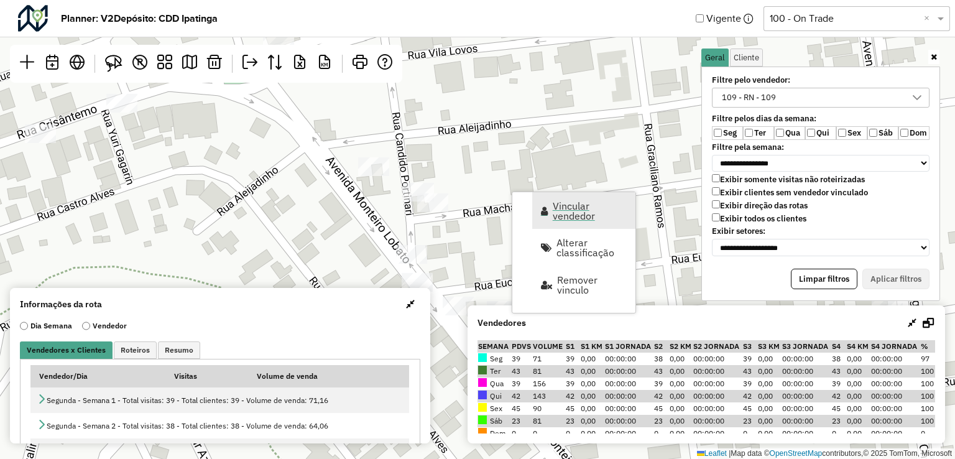
select select "*********"
select select "*"
select select "*********"
select select "*"
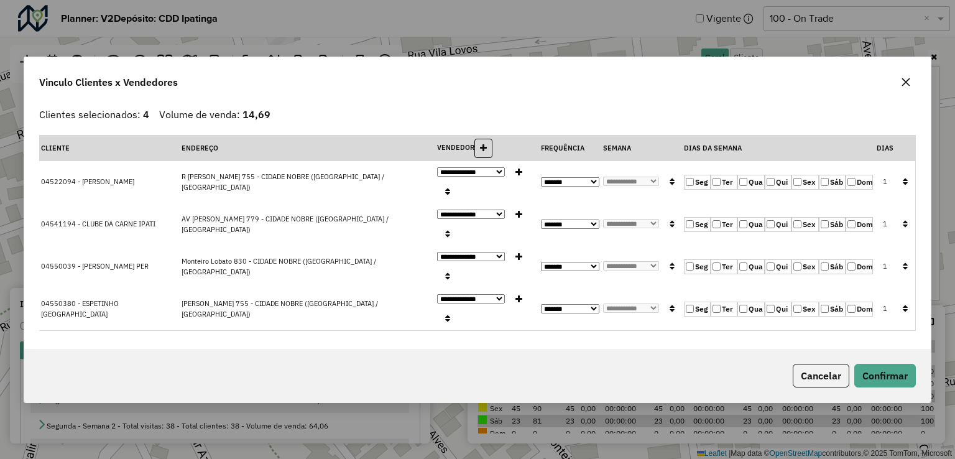
click at [899, 192] on button "button" at bounding box center [905, 181] width 16 height 19
click at [889, 364] on button "Confirmar" at bounding box center [885, 376] width 62 height 24
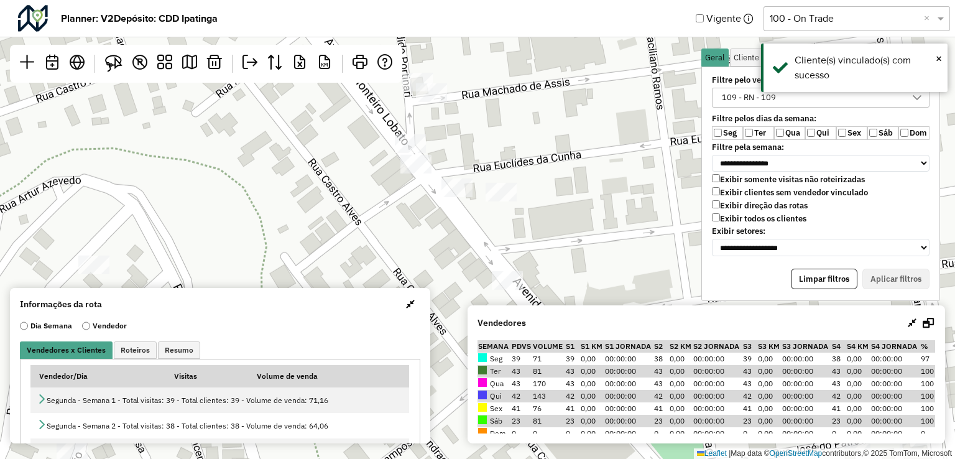
drag, startPoint x: 551, startPoint y: 271, endPoint x: 550, endPoint y: 153, distance: 118.1
click at [550, 153] on div "Leaflet | Map data © OpenStreetMap contributors,© 2025 TomTom, Microsoft" at bounding box center [477, 229] width 955 height 459
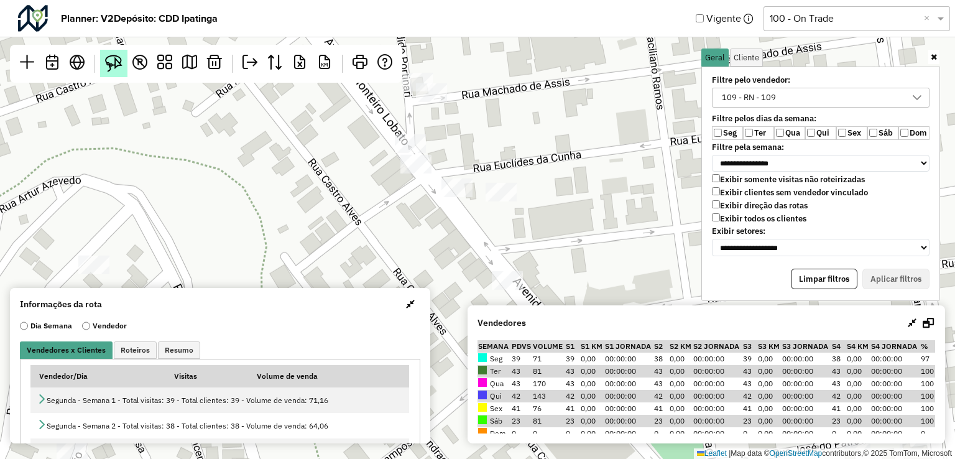
click at [119, 64] on img at bounding box center [113, 63] width 17 height 17
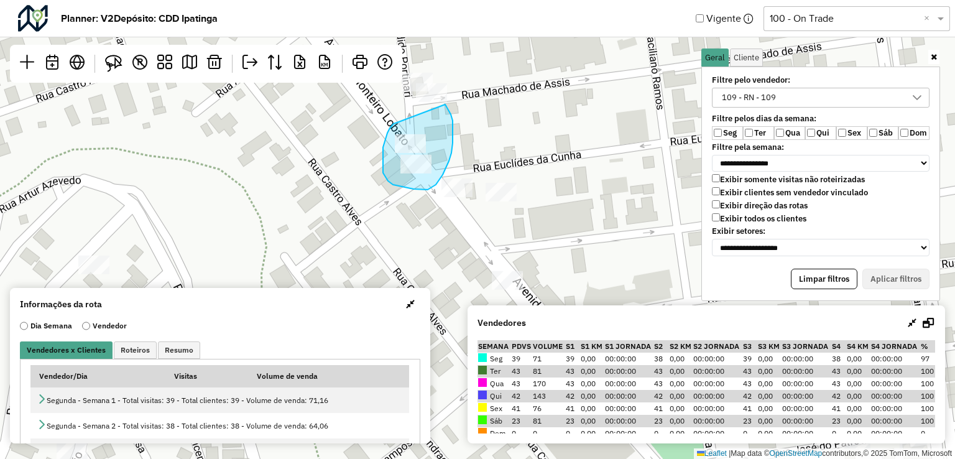
drag, startPoint x: 394, startPoint y: 124, endPoint x: 445, endPoint y: 104, distance: 55.1
click at [445, 104] on div "Leaflet | Map data © OpenStreetMap contributors,© 2025 TomTom, Microsoft" at bounding box center [477, 229] width 955 height 459
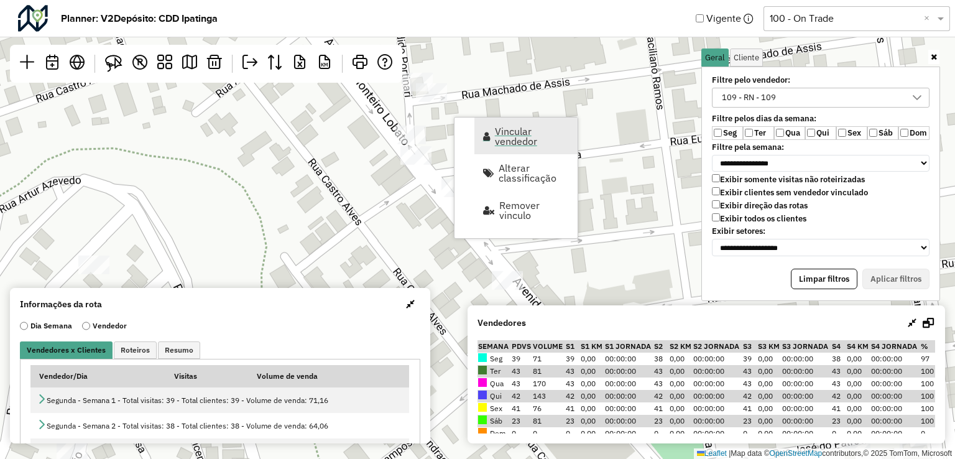
click at [532, 140] on span "Vincular vendedor" at bounding box center [532, 136] width 75 height 20
select select "*********"
select select "*"
select select "*********"
select select "*"
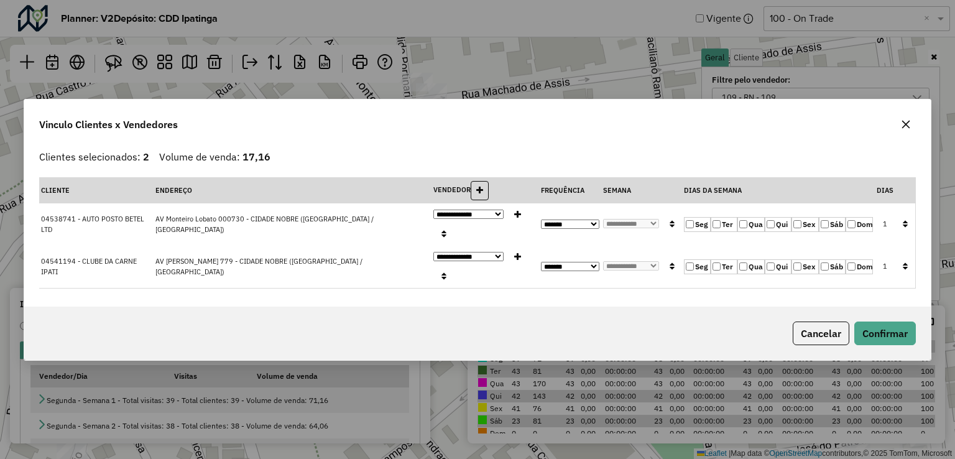
click at [905, 228] on icon "button" at bounding box center [905, 223] width 5 height 9
click at [879, 321] on button "Confirmar" at bounding box center [885, 333] width 62 height 24
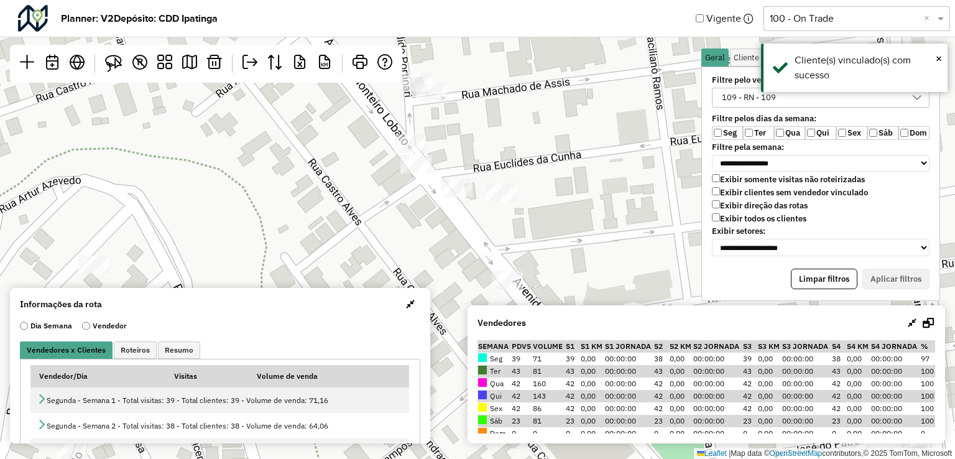
click at [686, 223] on div "Leaflet | Map data © OpenStreetMap contributors,© 2025 TomTom, Microsoft" at bounding box center [477, 229] width 955 height 459
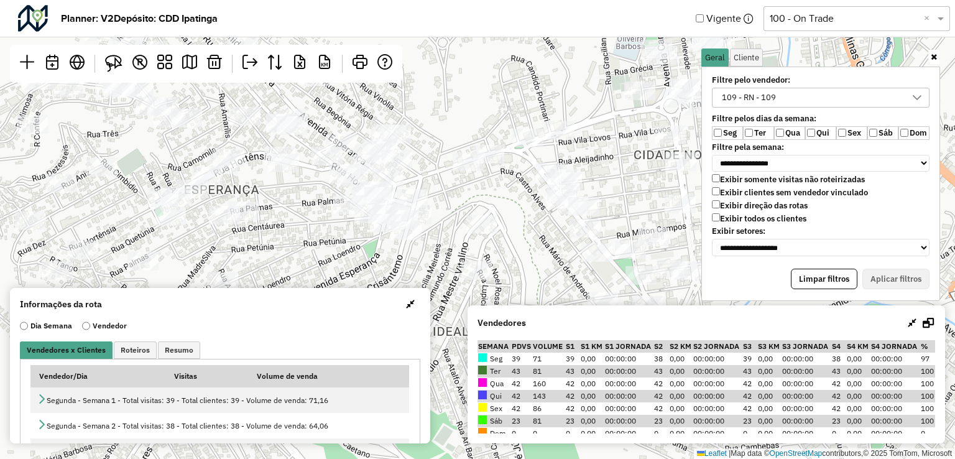
drag, startPoint x: 642, startPoint y: 218, endPoint x: 588, endPoint y: 208, distance: 55.0
click at [588, 208] on div "Leaflet | Map data © OpenStreetMap contributors,© 2025 TomTom, Microsoft" at bounding box center [477, 229] width 955 height 459
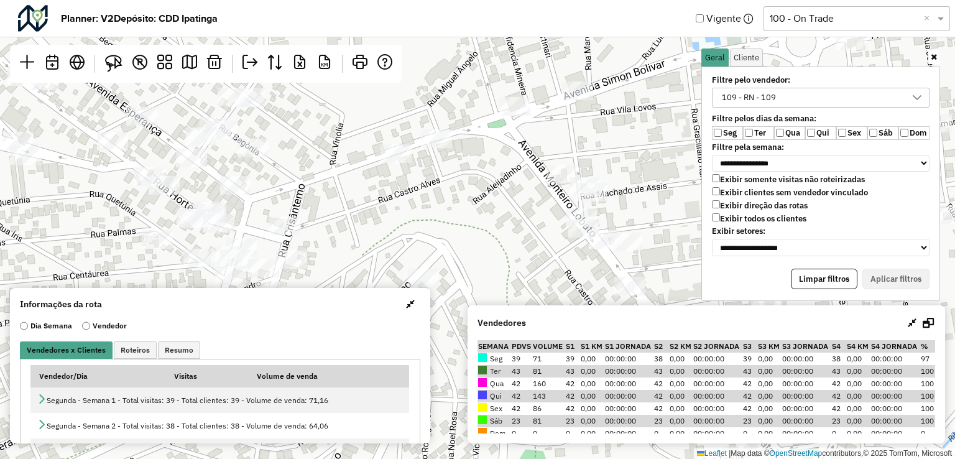
drag, startPoint x: 547, startPoint y: 212, endPoint x: 399, endPoint y: 183, distance: 151.3
click at [399, 183] on div "Leaflet | Map data © OpenStreetMap contributors,© 2025 TomTom, Microsoft" at bounding box center [477, 229] width 955 height 459
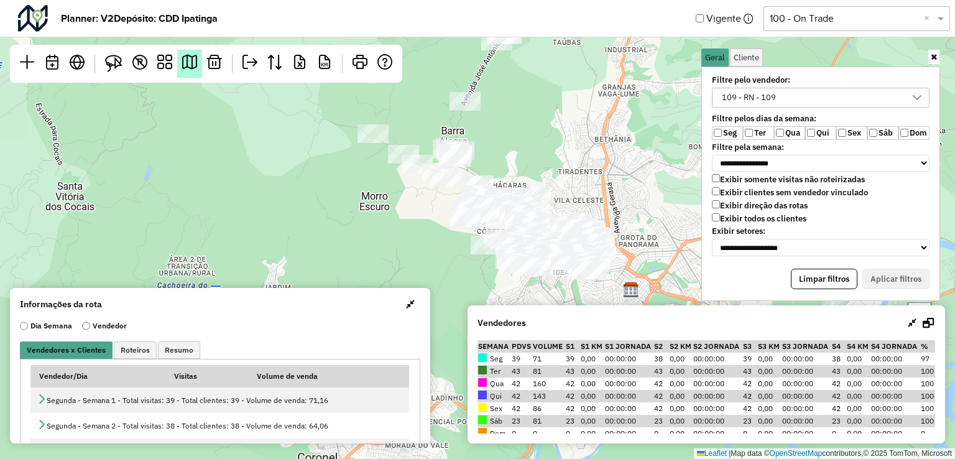
click at [190, 67] on em at bounding box center [189, 62] width 15 height 15
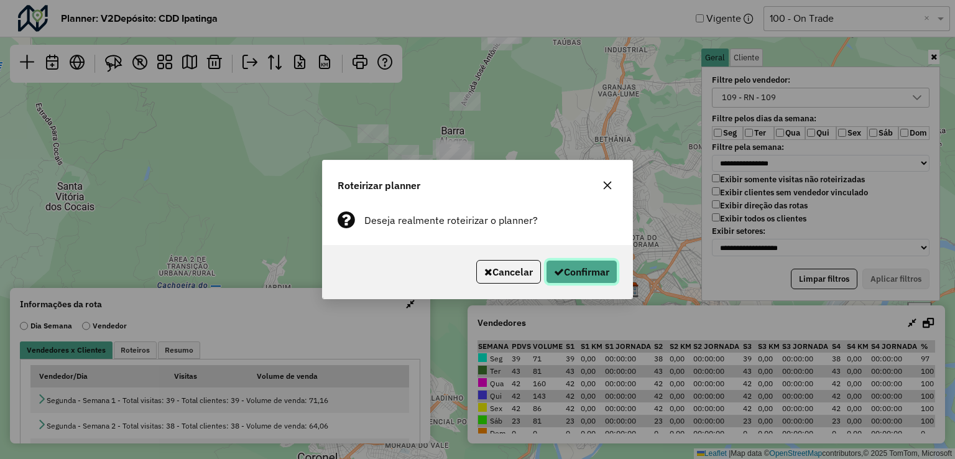
click at [591, 269] on button "Confirmar" at bounding box center [582, 272] width 72 height 24
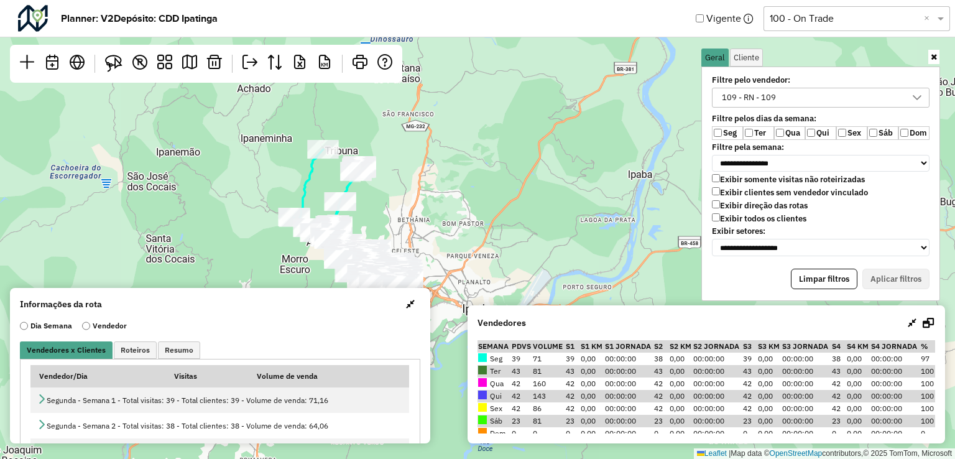
drag, startPoint x: 438, startPoint y: 197, endPoint x: 612, endPoint y: 219, distance: 175.5
click at [614, 219] on div "Leaflet | Map data © OpenStreetMap contributors,© 2025 TomTom, Microsoft" at bounding box center [477, 229] width 955 height 459
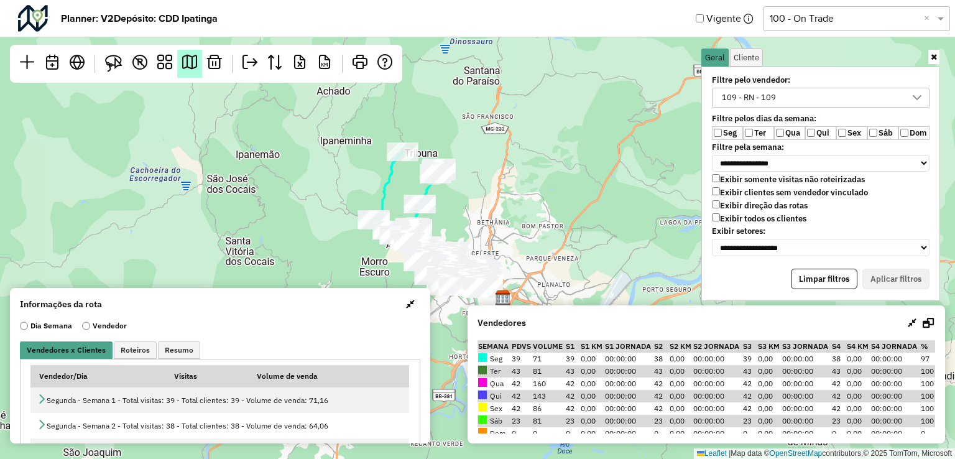
click at [199, 72] on link at bounding box center [189, 64] width 25 height 28
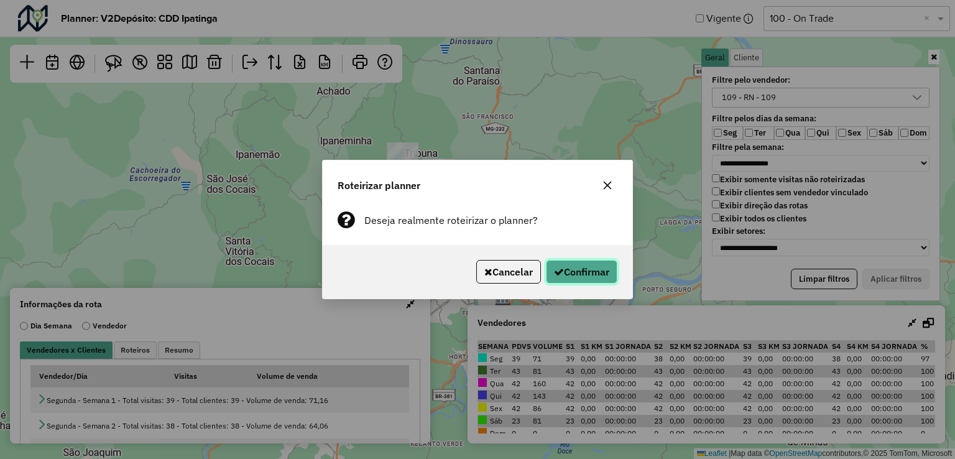
click at [583, 268] on button "Confirmar" at bounding box center [582, 272] width 72 height 24
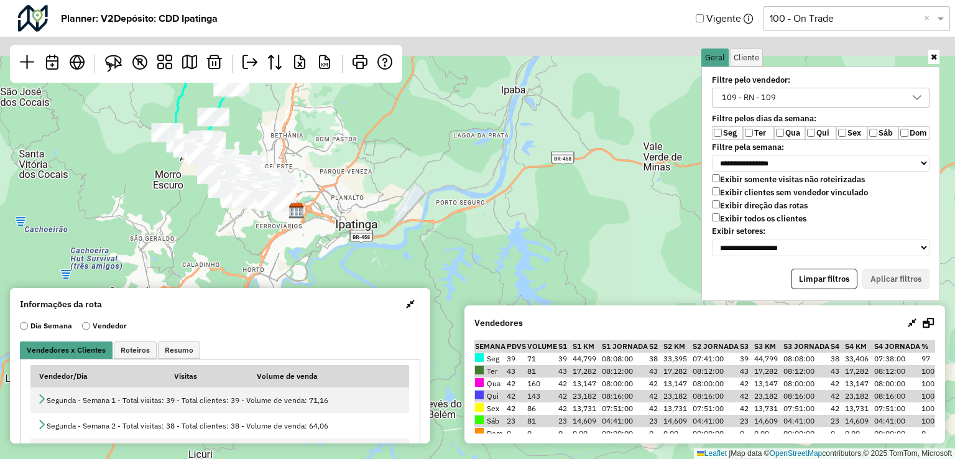
drag, startPoint x: 382, startPoint y: 230, endPoint x: 545, endPoint y: 321, distance: 187.3
click at [545, 321] on hb-planner "**********" at bounding box center [477, 229] width 955 height 459
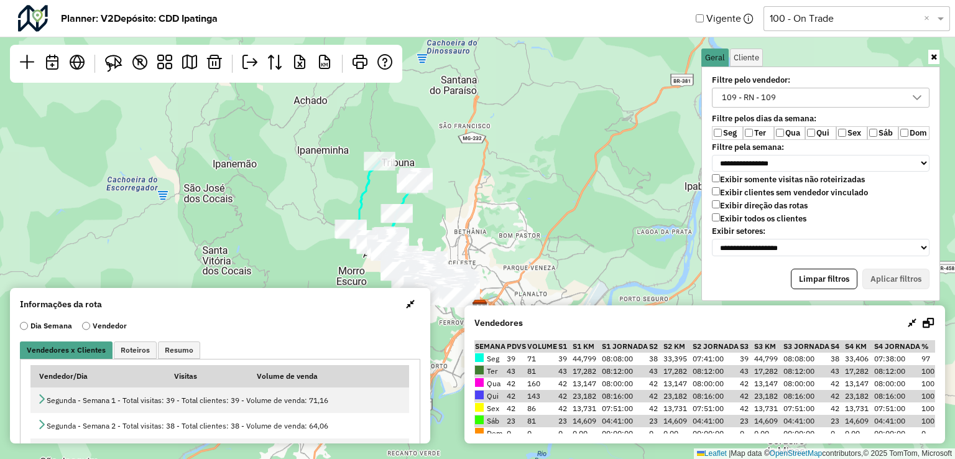
drag, startPoint x: 475, startPoint y: 224, endPoint x: 495, endPoint y: 229, distance: 20.5
click at [495, 229] on div "Leaflet | Map data © OpenStreetMap contributors,© 2025 TomTom, Microsoft" at bounding box center [477, 229] width 955 height 459
click at [808, 93] on div "109 - RN - 109" at bounding box center [812, 97] width 188 height 19
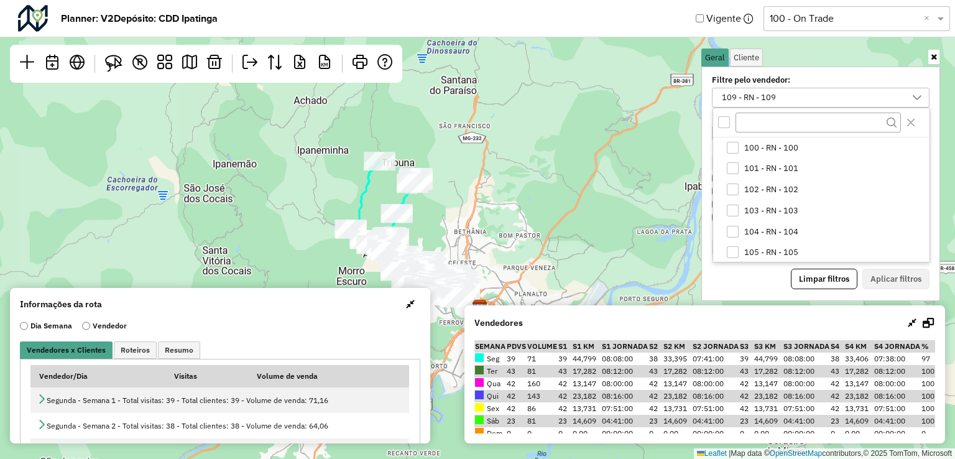
scroll to position [85, 0]
click at [751, 246] on span "109 - RN - 109" at bounding box center [771, 251] width 54 height 10
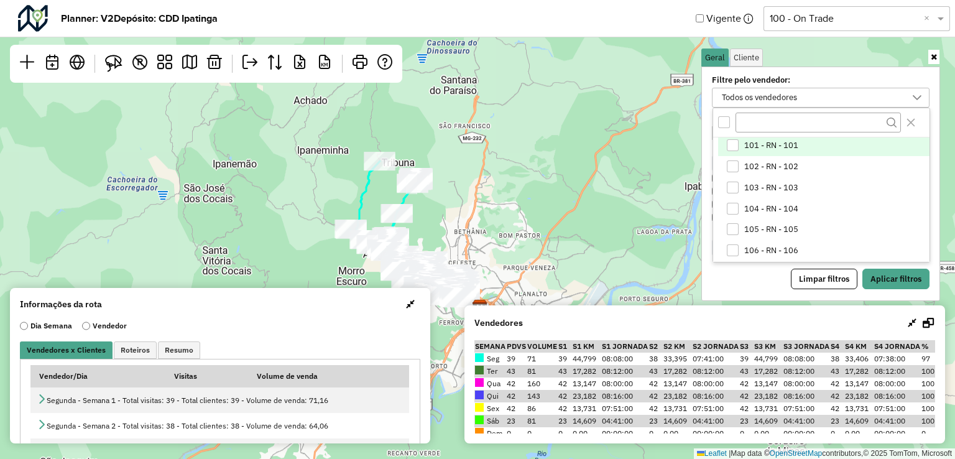
scroll to position [0, 0]
click at [735, 150] on div "100 - RN - 100" at bounding box center [733, 148] width 12 height 12
click at [876, 269] on button "Aplicar filtros" at bounding box center [895, 279] width 67 height 21
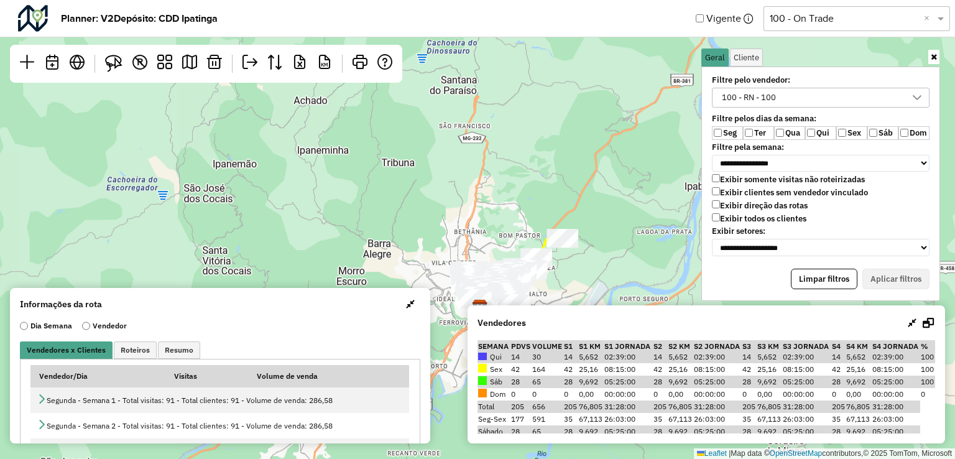
scroll to position [44, 0]
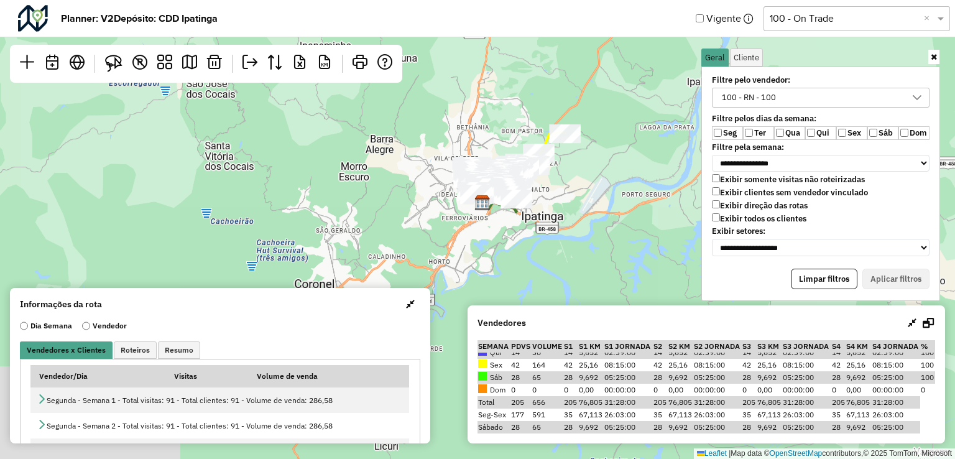
drag, startPoint x: 582, startPoint y: 259, endPoint x: 584, endPoint y: 155, distance: 104.5
click at [584, 155] on div "Leaflet | Map data © OpenStreetMap contributors,© 2025 TomTom, Microsoft" at bounding box center [477, 229] width 955 height 459
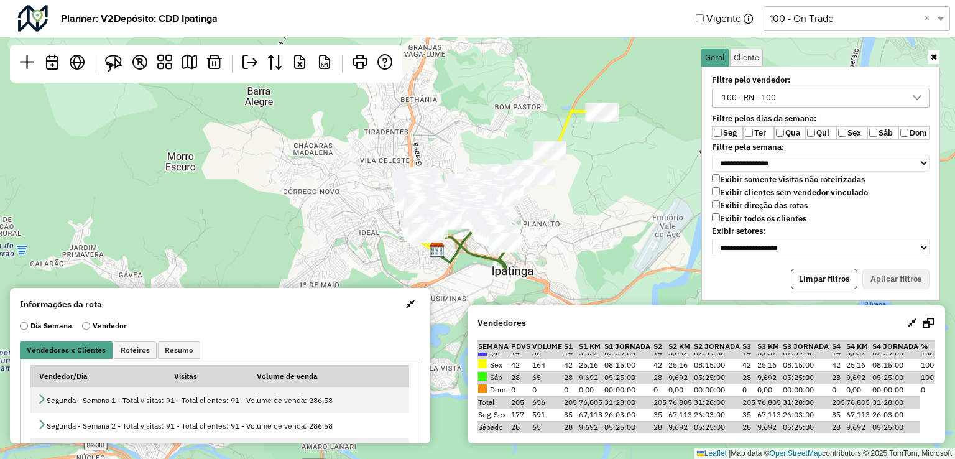
drag, startPoint x: 538, startPoint y: 180, endPoint x: 612, endPoint y: 289, distance: 131.1
click at [612, 289] on div "Leaflet | Map data © OpenStreetMap contributors,© 2025 TomTom, Microsoft" at bounding box center [477, 229] width 955 height 459
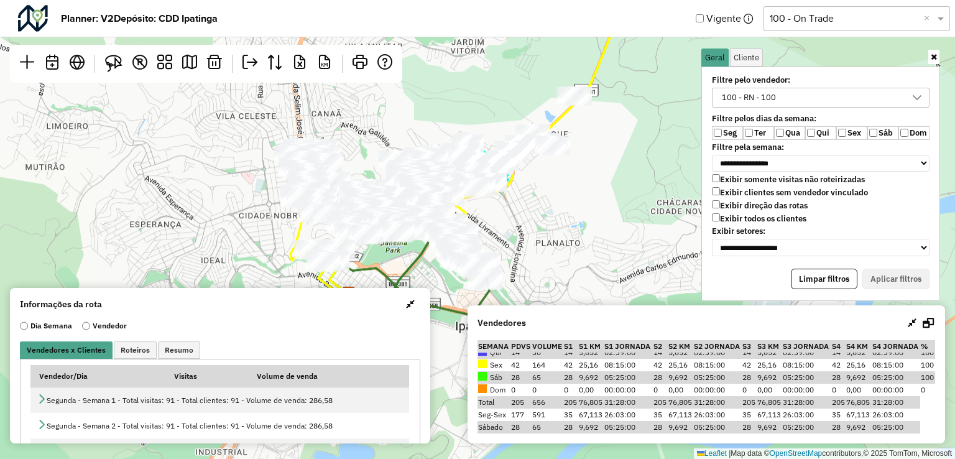
click at [773, 95] on div "100 - RN - 100" at bounding box center [749, 97] width 63 height 19
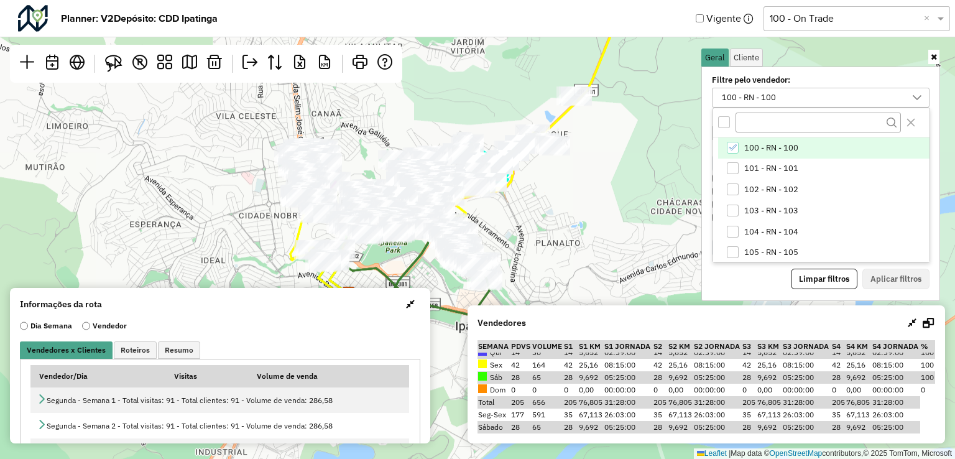
click at [756, 147] on span "100 - RN - 100" at bounding box center [771, 148] width 54 height 10
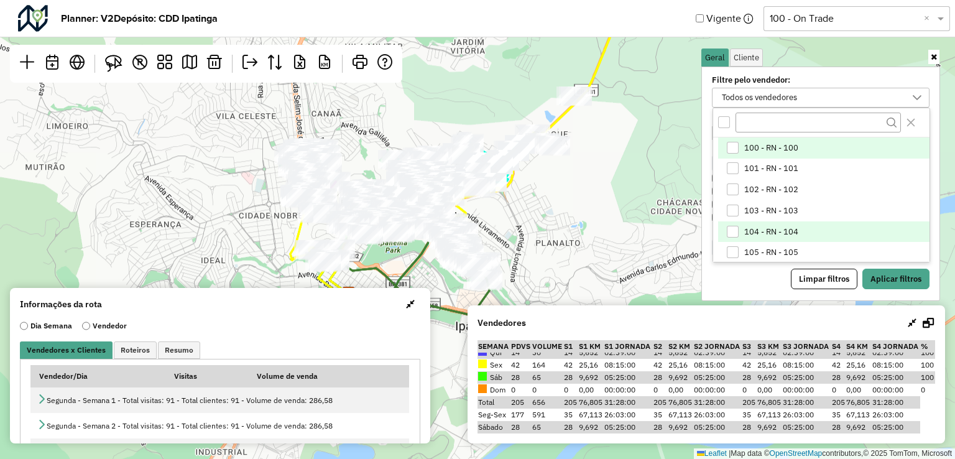
scroll to position [62, 0]
click at [756, 228] on span "107 - RN - 107" at bounding box center [771, 233] width 54 height 10
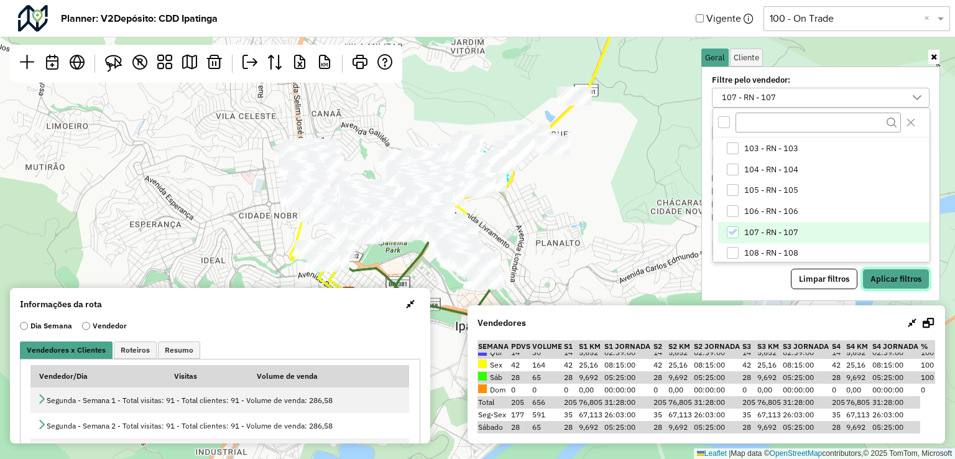
click at [893, 276] on button "Aplicar filtros" at bounding box center [895, 279] width 67 height 21
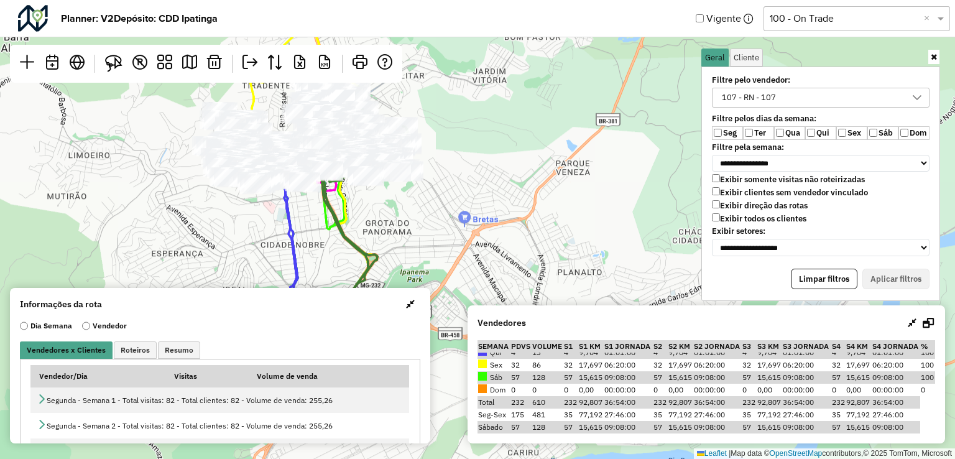
drag, startPoint x: 423, startPoint y: 223, endPoint x: 485, endPoint y: 262, distance: 73.2
click at [479, 268] on div "Leaflet | Map data © OpenStreetMap contributors,© 2025 TomTom, Microsoft" at bounding box center [477, 229] width 955 height 459
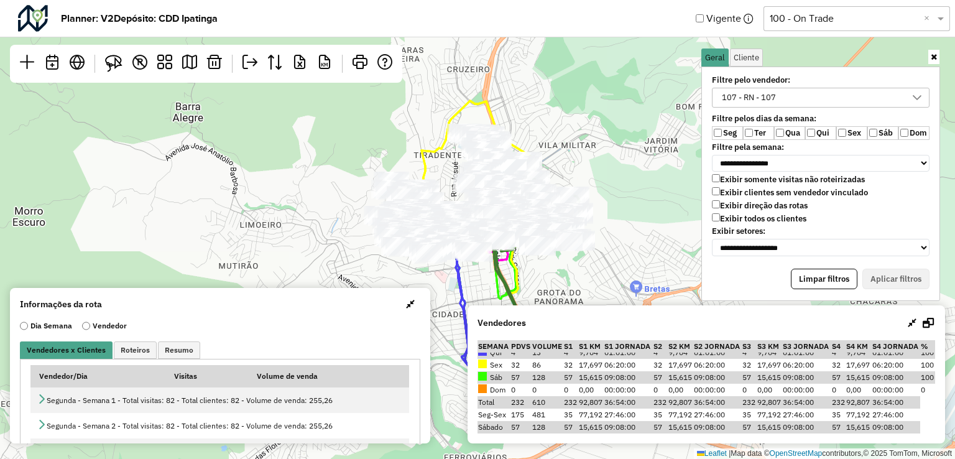
drag, startPoint x: 478, startPoint y: 160, endPoint x: 614, endPoint y: 185, distance: 138.5
click at [614, 185] on div "Leaflet | Map data © OpenStreetMap contributors,© 2025 TomTom, Microsoft" at bounding box center [477, 229] width 955 height 459
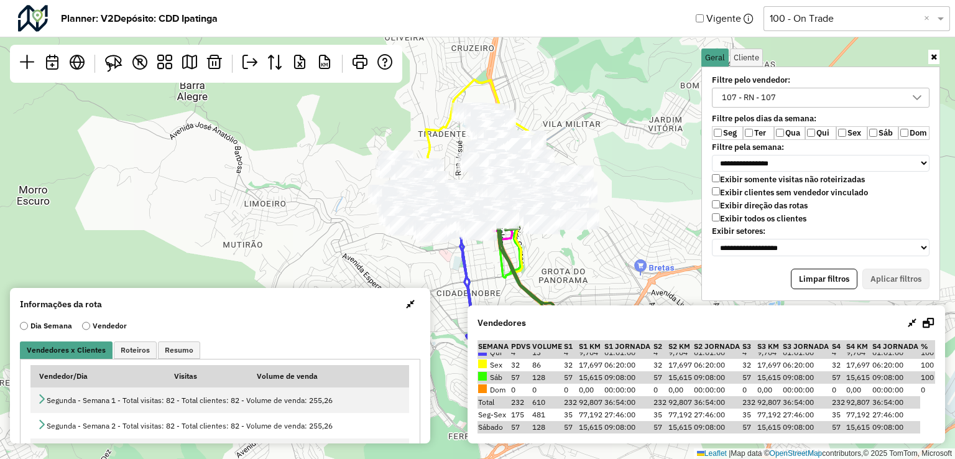
click at [762, 98] on div "107 - RN - 107" at bounding box center [749, 97] width 63 height 19
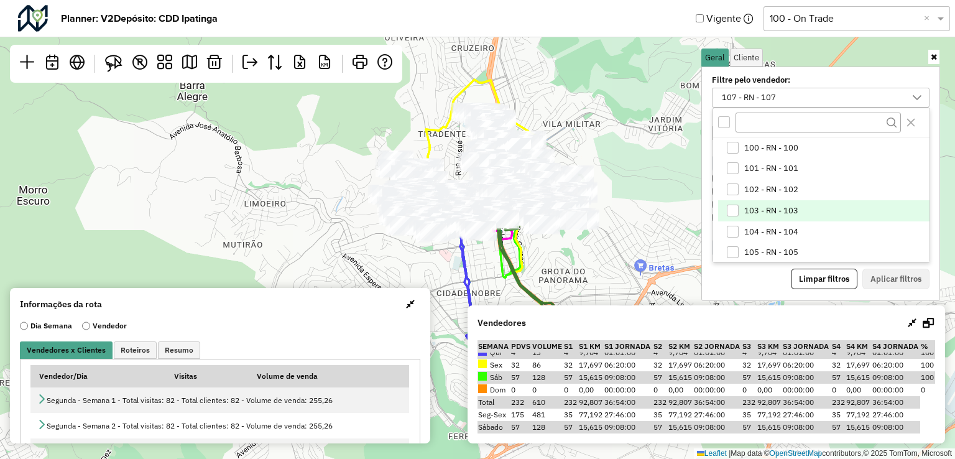
scroll to position [43, 0]
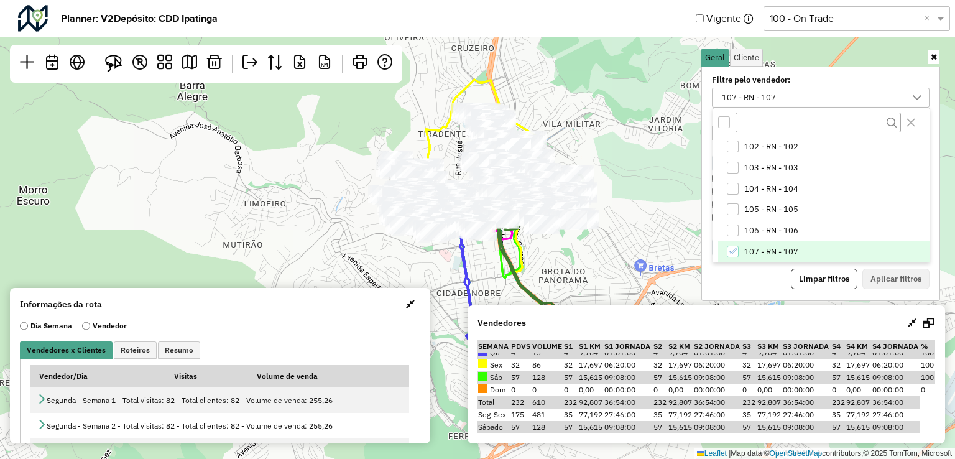
click at [759, 254] on span "107 - RN - 107" at bounding box center [771, 252] width 54 height 10
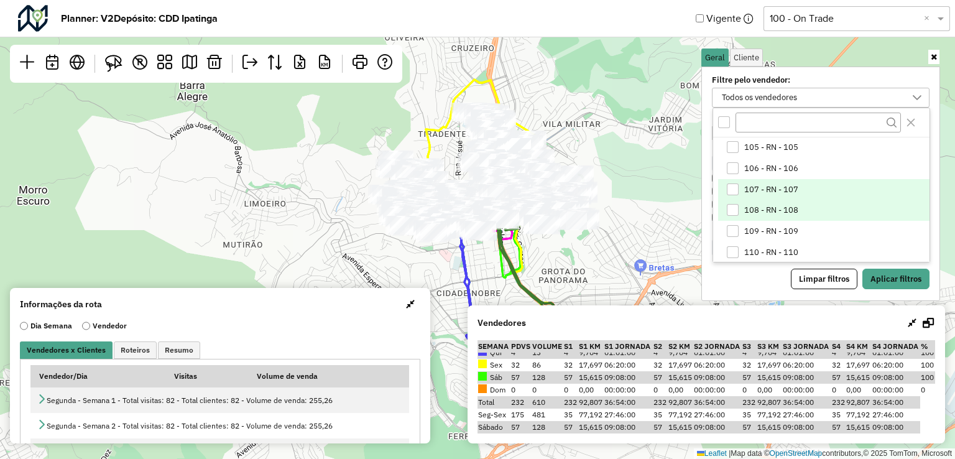
click at [754, 210] on span "108 - RN - 108" at bounding box center [771, 210] width 54 height 10
click at [889, 269] on button "Aplicar filtros" at bounding box center [895, 279] width 67 height 21
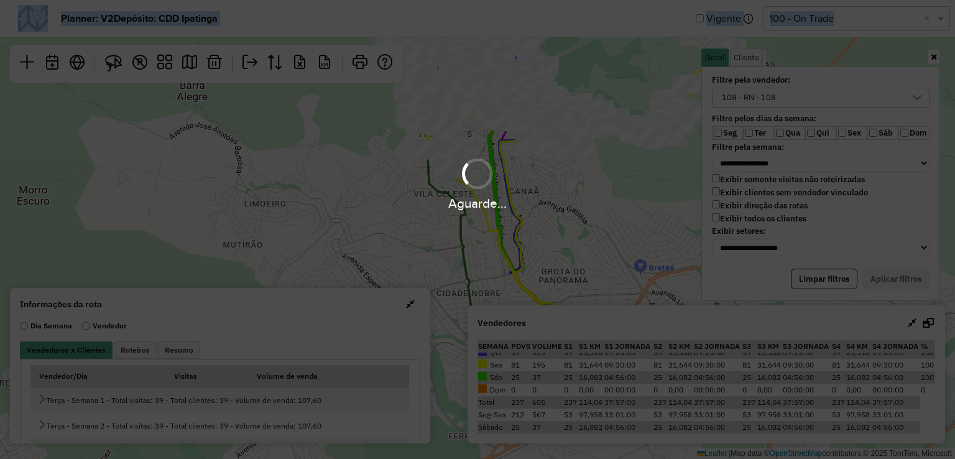
drag, startPoint x: 624, startPoint y: 180, endPoint x: 589, endPoint y: 217, distance: 50.6
click at [589, 217] on hb-app "**********" at bounding box center [477, 229] width 955 height 459
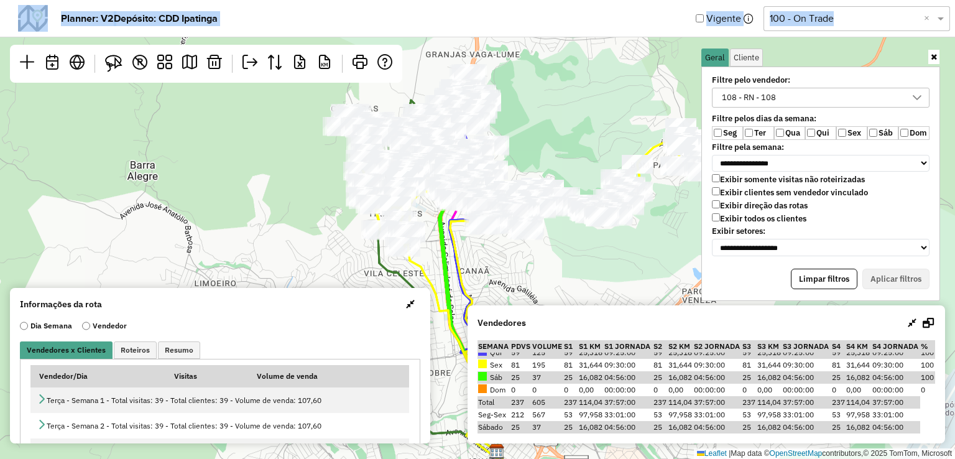
drag, startPoint x: 599, startPoint y: 171, endPoint x: 543, endPoint y: 256, distance: 101.6
click at [543, 256] on div "Leaflet | Map data © OpenStreetMap contributors,© 2025 TomTom, Microsoft" at bounding box center [477, 229] width 955 height 459
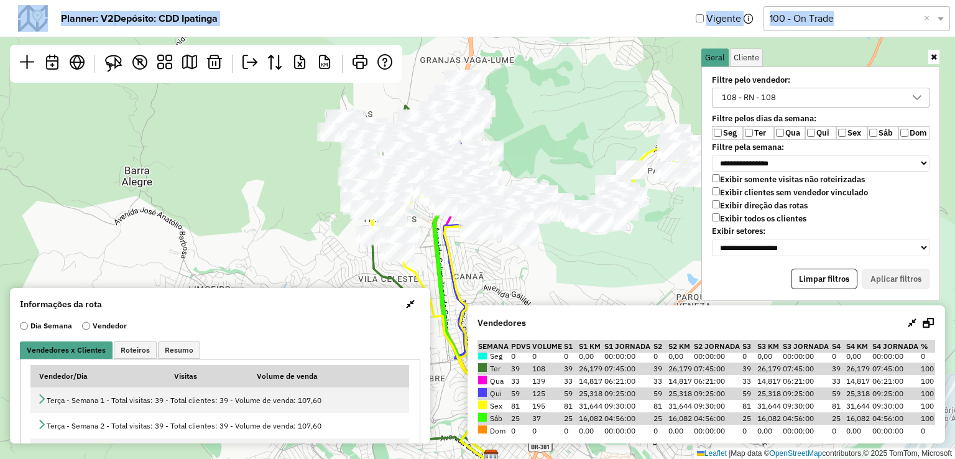
scroll to position [0, 0]
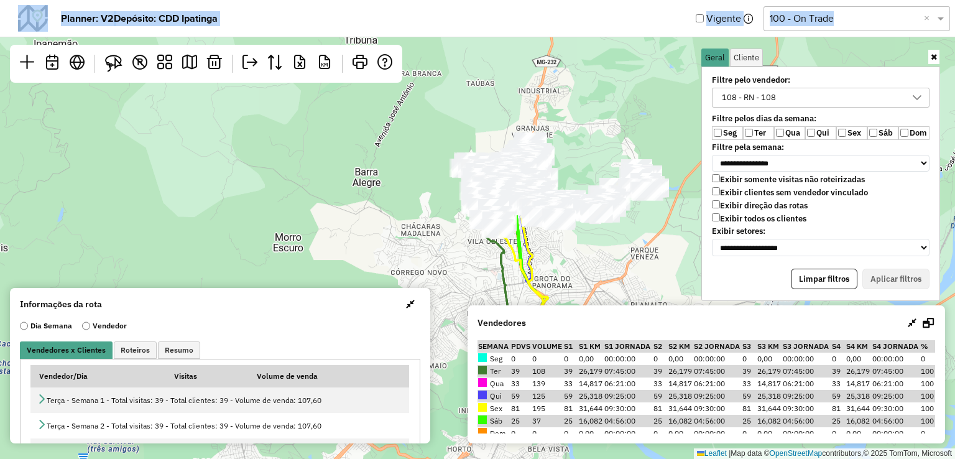
drag, startPoint x: 613, startPoint y: 233, endPoint x: 560, endPoint y: 231, distance: 52.9
click at [560, 231] on div "Leaflet | Map data © OpenStreetMap contributors,© 2025 TomTom, Microsoft" at bounding box center [477, 229] width 955 height 459
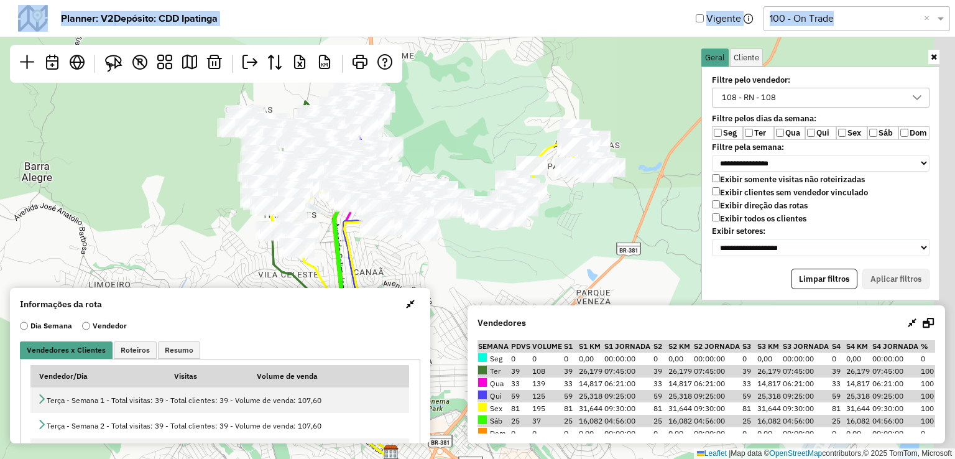
drag, startPoint x: 628, startPoint y: 172, endPoint x: 584, endPoint y: 204, distance: 54.7
click at [584, 204] on div "Leaflet | Map data © OpenStreetMap contributors,© 2025 TomTom, Microsoft" at bounding box center [477, 229] width 955 height 459
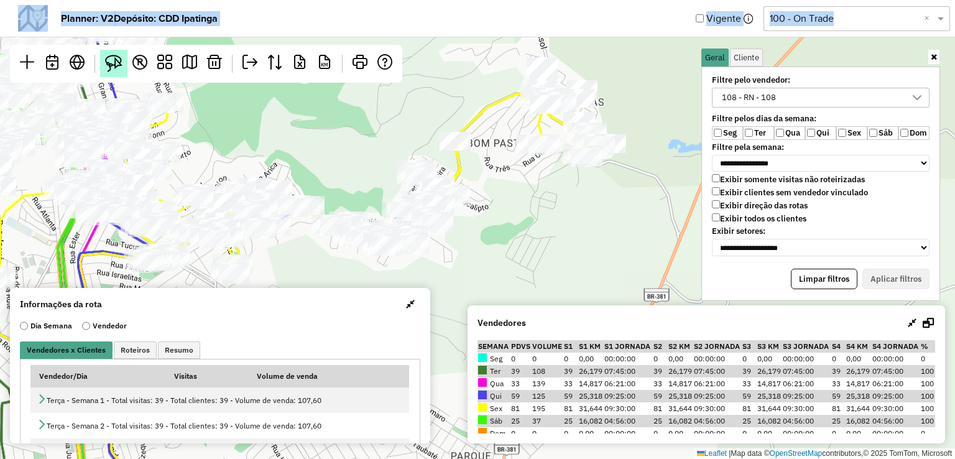
click at [106, 53] on link at bounding box center [113, 63] width 27 height 27
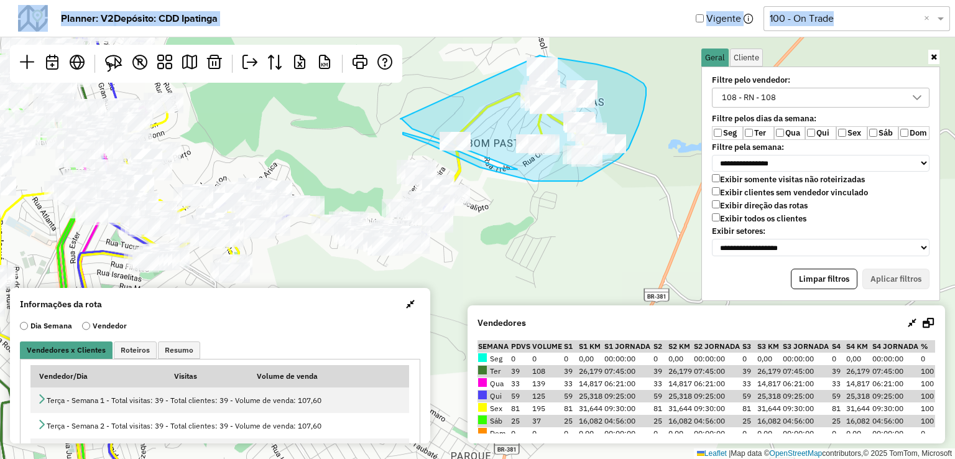
click at [521, 73] on icon at bounding box center [523, 118] width 246 height 126
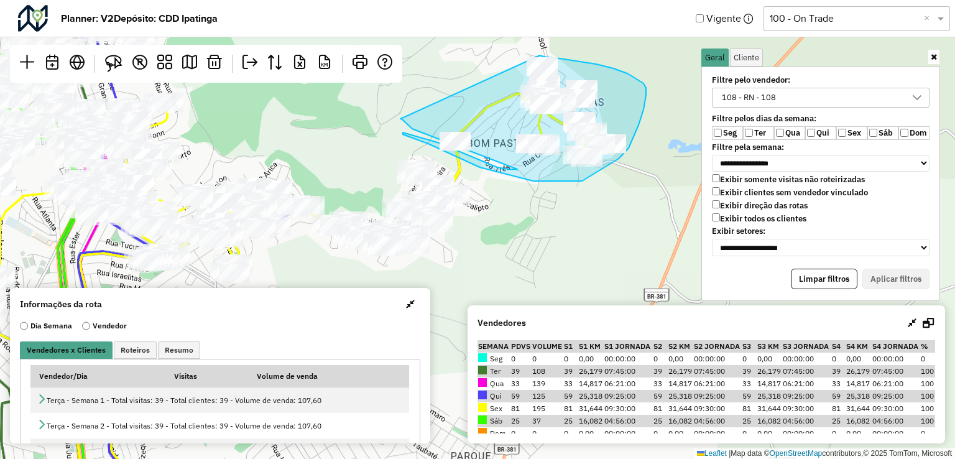
drag, startPoint x: 524, startPoint y: 161, endPoint x: 470, endPoint y: 158, distance: 53.6
click at [525, 165] on icon at bounding box center [523, 118] width 246 height 126
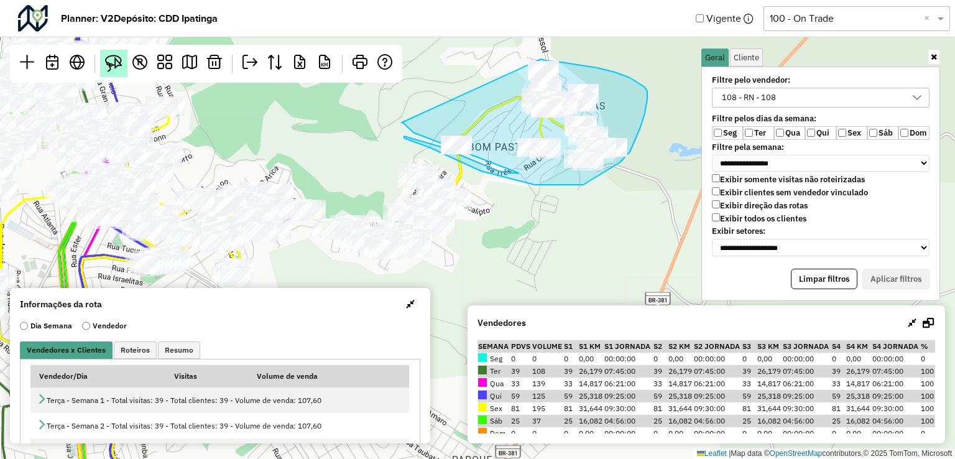
click at [108, 68] on img at bounding box center [113, 63] width 17 height 17
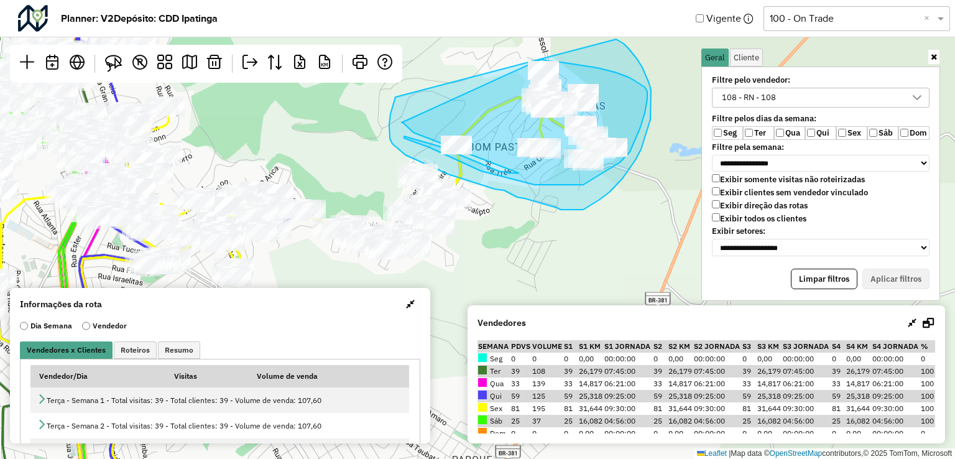
drag, startPoint x: 395, startPoint y: 97, endPoint x: 562, endPoint y: 39, distance: 176.4
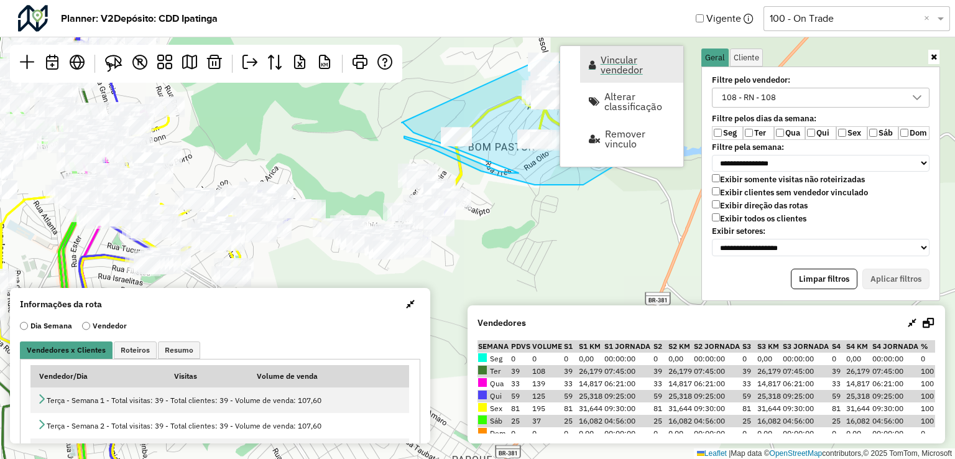
click at [612, 70] on span "Vincular vendedor" at bounding box center [638, 65] width 75 height 20
select select "********"
select select "*"
select select "********"
select select "*"
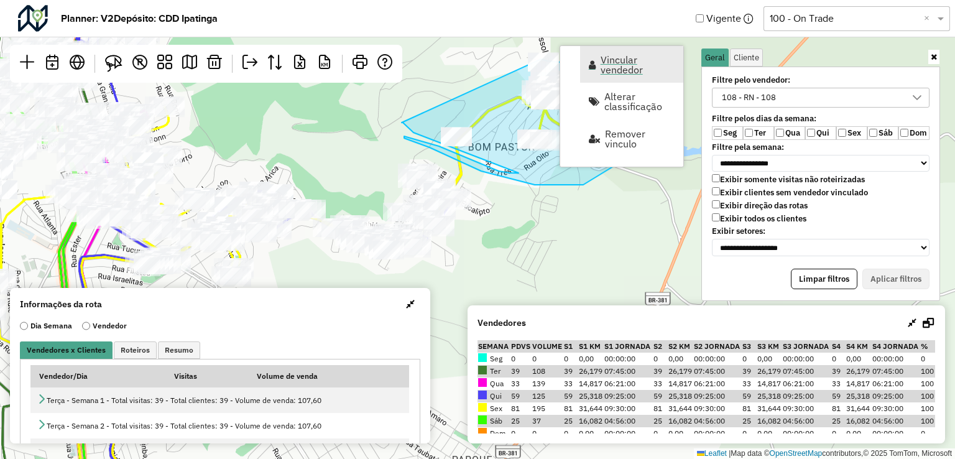
select select "********"
select select "*"
select select "********"
select select "*"
select select "********"
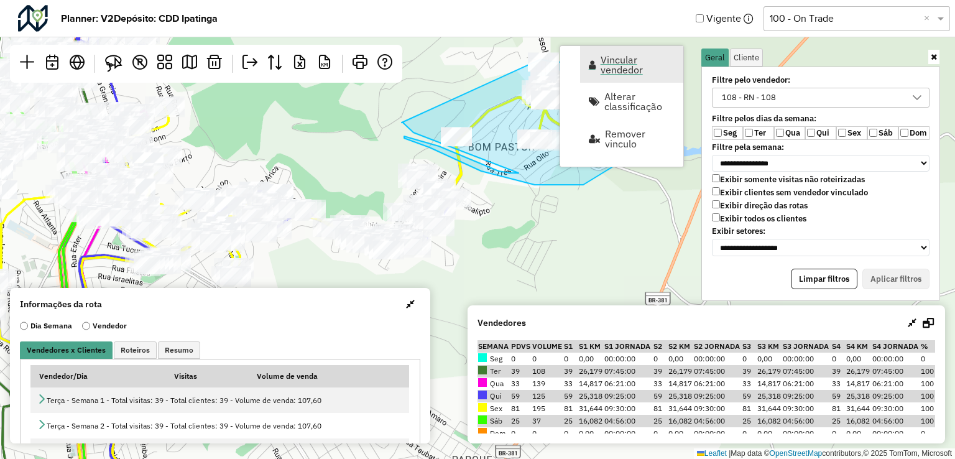
select select "*"
select select "********"
select select "*"
select select "********"
select select "*"
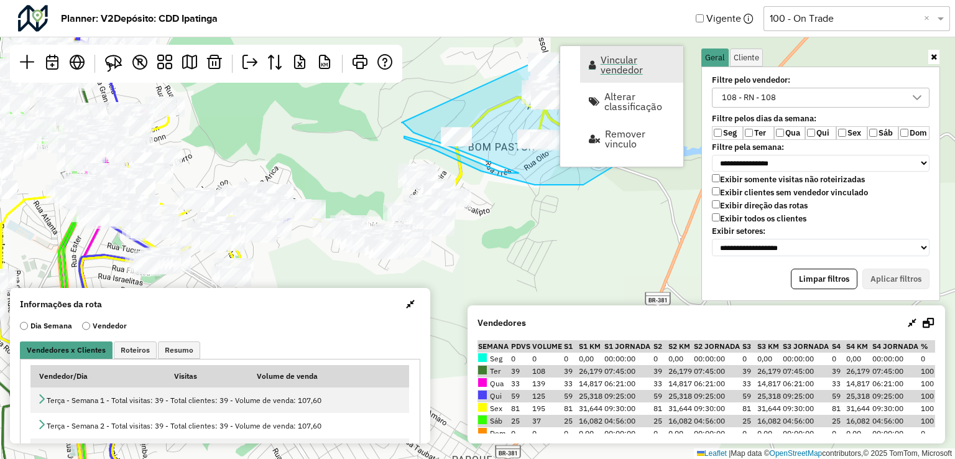
select select "********"
select select "*"
select select "********"
select select "*"
select select "********"
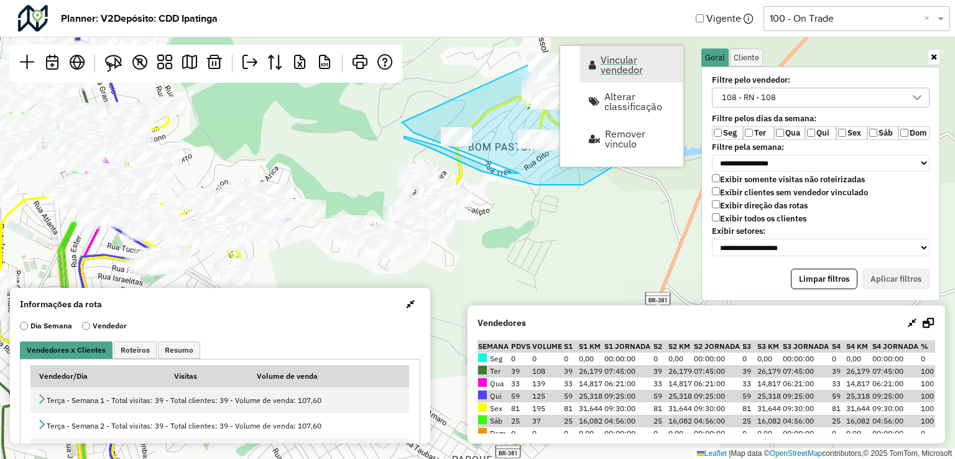
select select "*"
select select "********"
select select "*"
select select "********"
select select "*"
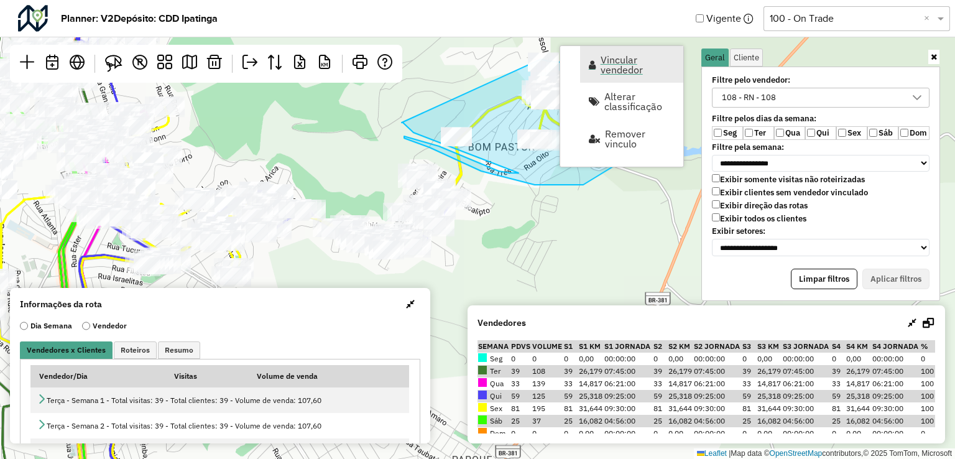
select select "********"
select select "*"
select select "********"
select select "*"
select select "********"
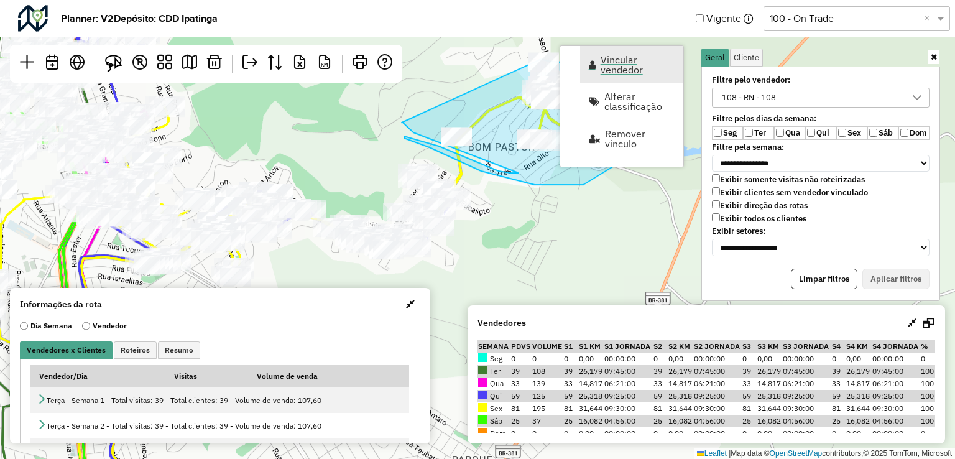
select select "*"
select select "********"
select select "*"
select select "********"
select select "*"
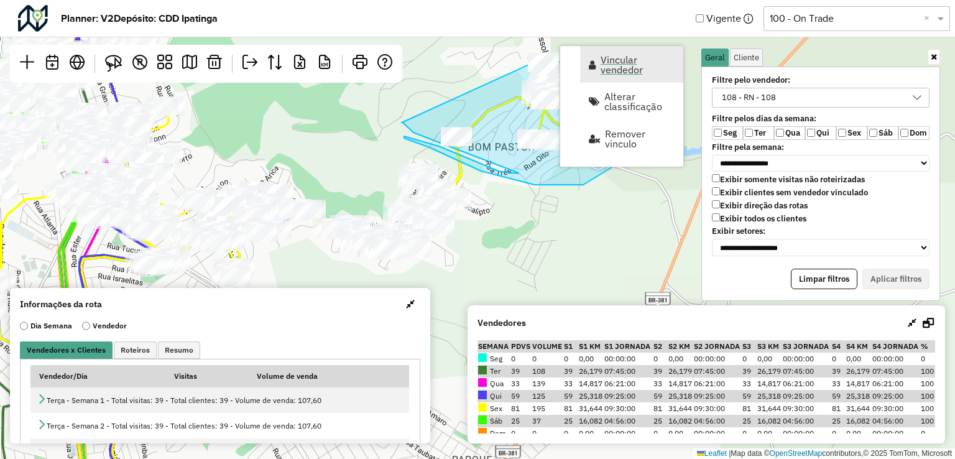
select select "********"
select select "*"
select select "********"
select select "*"
select select "********"
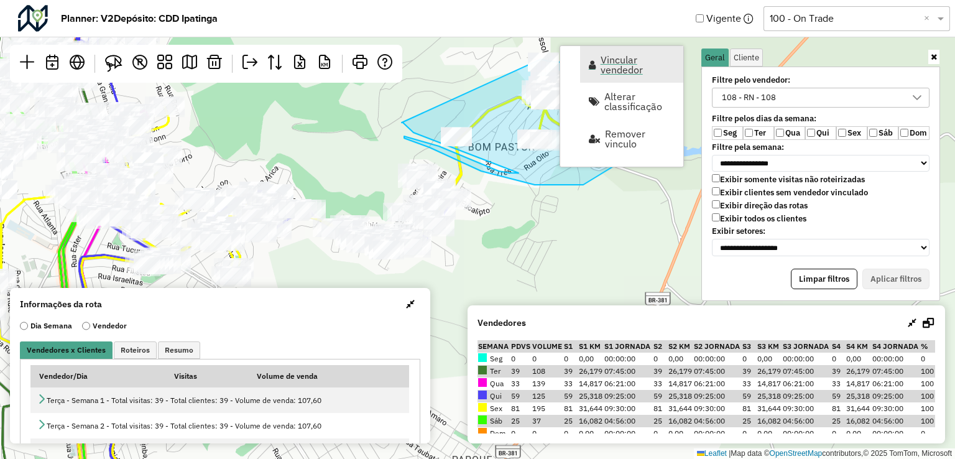
select select "*"
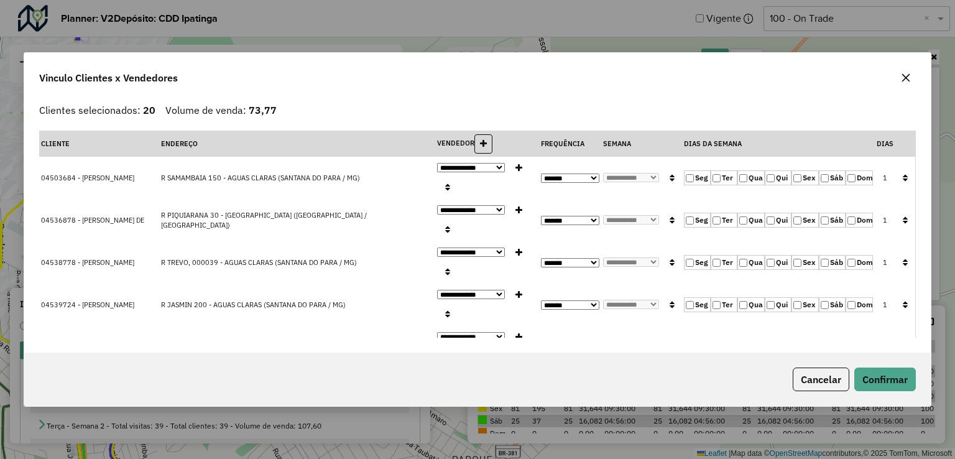
click at [903, 175] on icon "button" at bounding box center [905, 177] width 5 height 9
click at [879, 370] on button "Confirmar" at bounding box center [885, 379] width 62 height 24
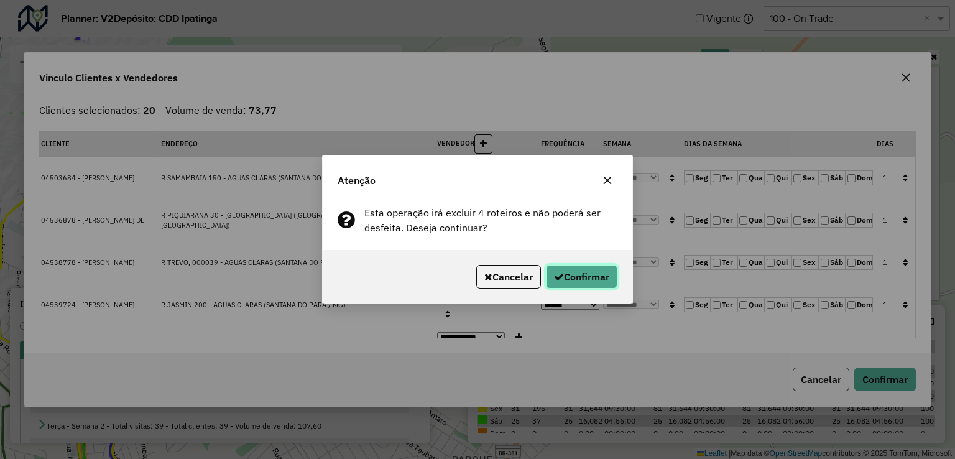
click at [582, 267] on button "Confirmar" at bounding box center [582, 277] width 72 height 24
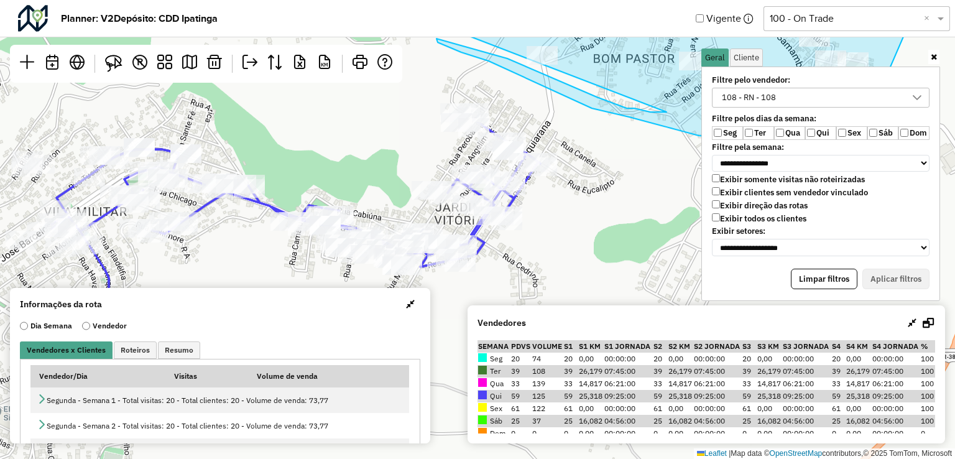
drag, startPoint x: 458, startPoint y: 206, endPoint x: 604, endPoint y: 221, distance: 147.5
click at [604, 221] on div "Leaflet | Map data © OpenStreetMap contributors,© 2025 TomTom, Microsoft" at bounding box center [477, 229] width 955 height 459
click at [110, 65] on img at bounding box center [113, 63] width 17 height 17
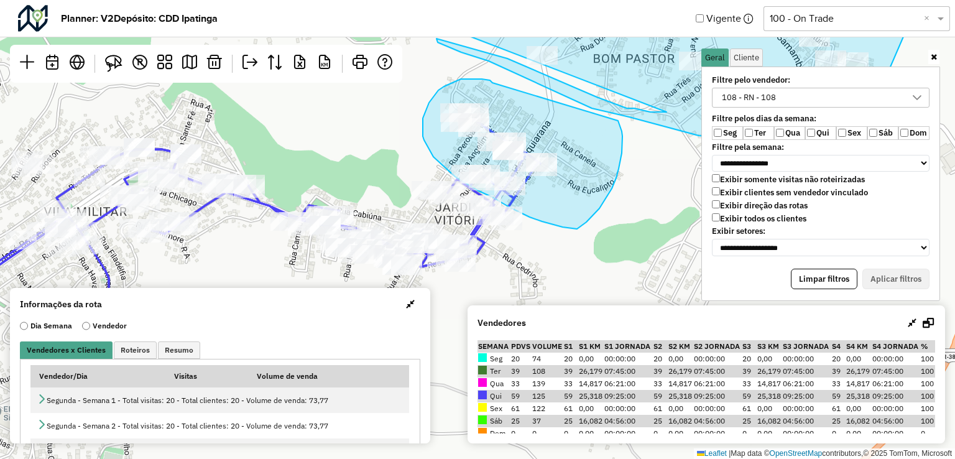
drag, startPoint x: 490, startPoint y: 80, endPoint x: 602, endPoint y: 98, distance: 113.3
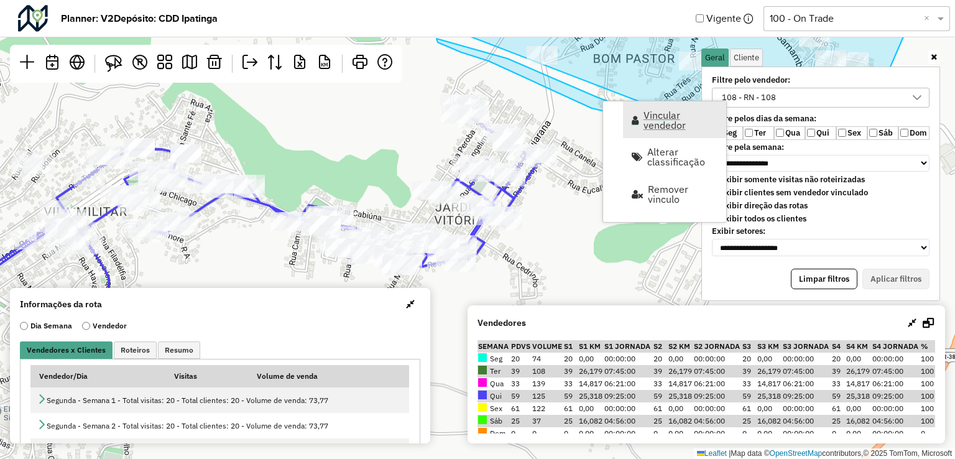
click at [660, 121] on span "Vincular vendedor" at bounding box center [681, 120] width 75 height 20
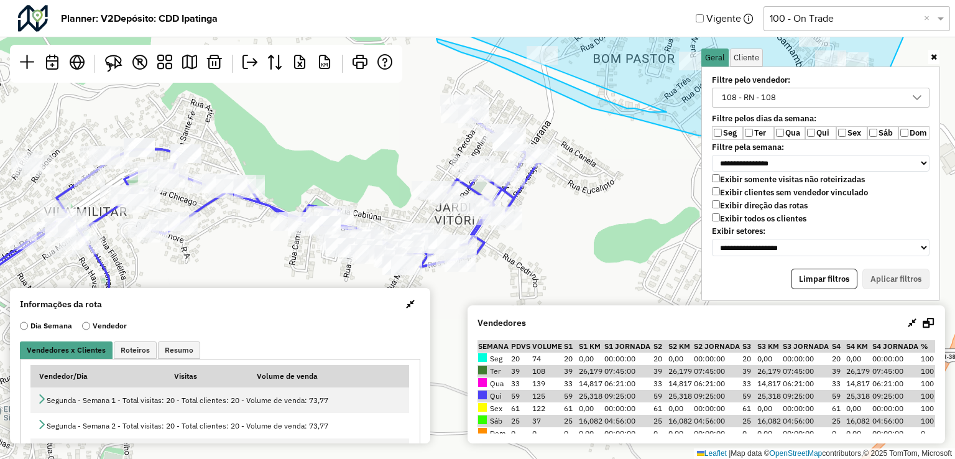
select select "********"
select select "*"
select select "********"
select select "*"
select select "********"
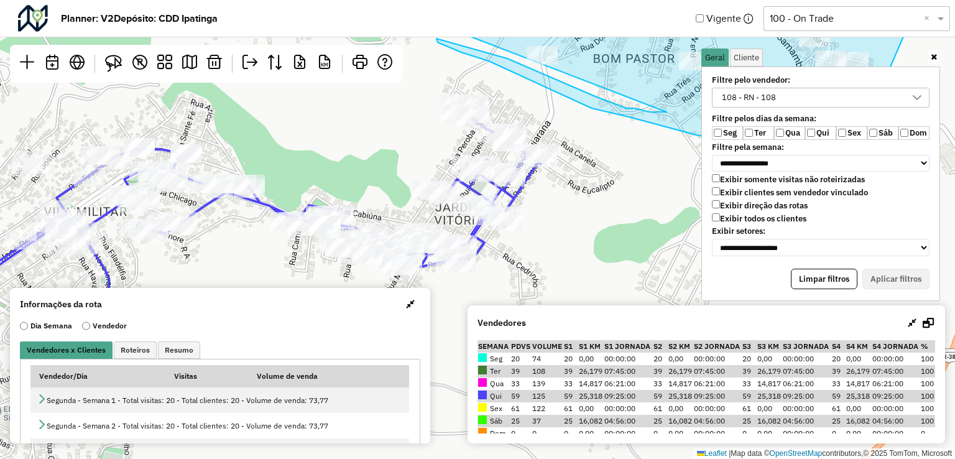
select select "*"
select select "********"
select select "*"
select select "********"
select select "*"
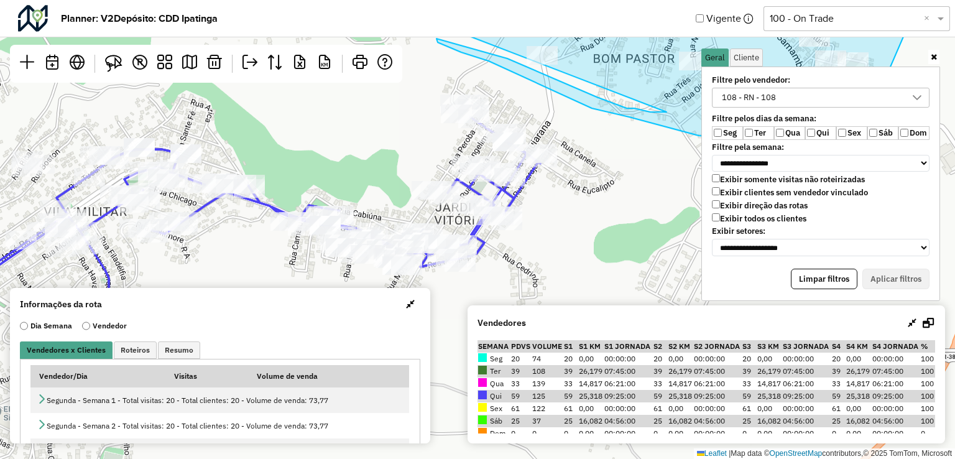
select select "********"
select select "*"
select select "********"
select select "*"
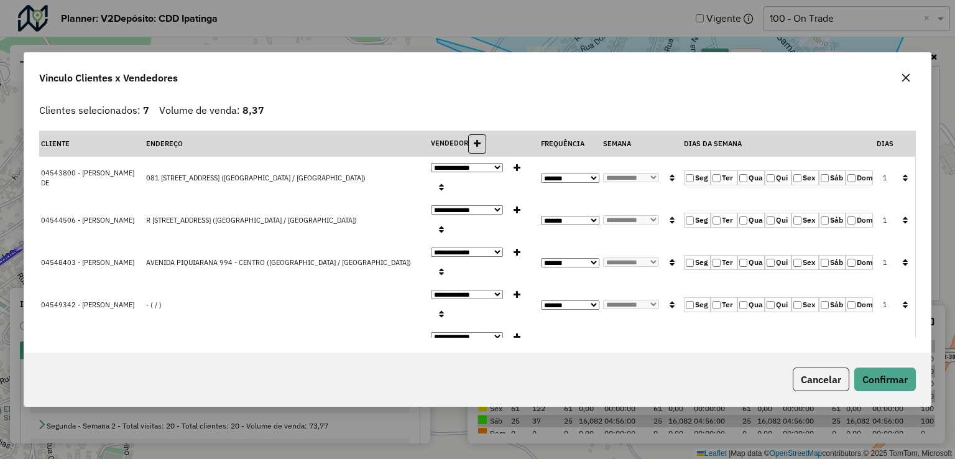
click at [691, 177] on label "Seg" at bounding box center [697, 177] width 27 height 15
click at [897, 173] on button "button" at bounding box center [905, 178] width 16 height 19
click at [896, 372] on button "Confirmar" at bounding box center [885, 379] width 62 height 24
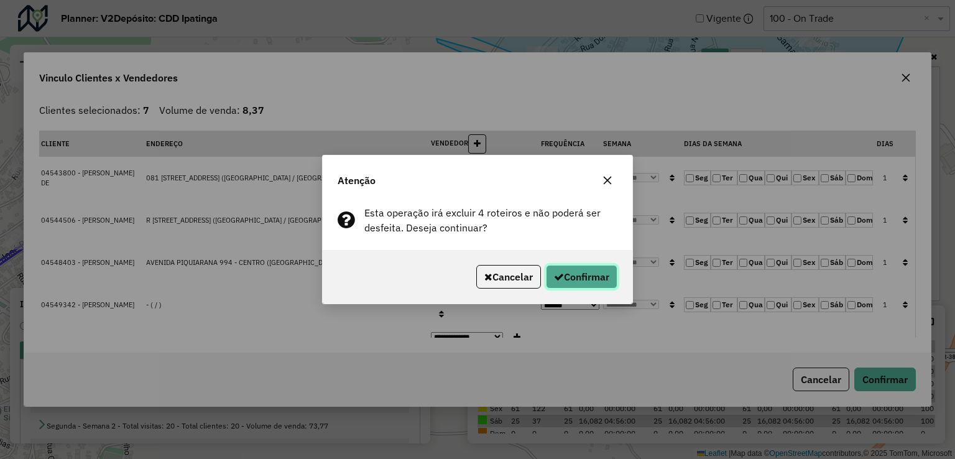
click at [578, 277] on button "Confirmar" at bounding box center [582, 277] width 72 height 24
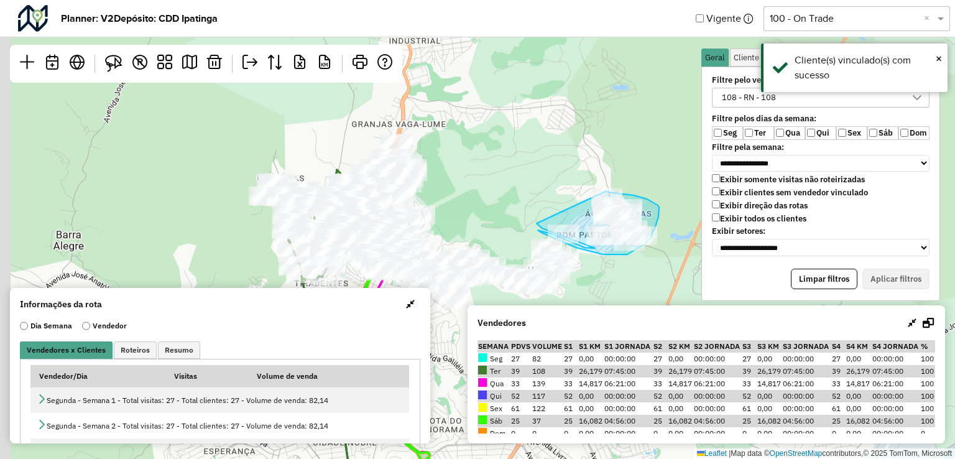
drag, startPoint x: 418, startPoint y: 170, endPoint x: 476, endPoint y: 211, distance: 71.4
click at [476, 212] on div "Leaflet | Map data © OpenStreetMap contributors,© 2025 TomTom, Microsoft" at bounding box center [477, 229] width 955 height 459
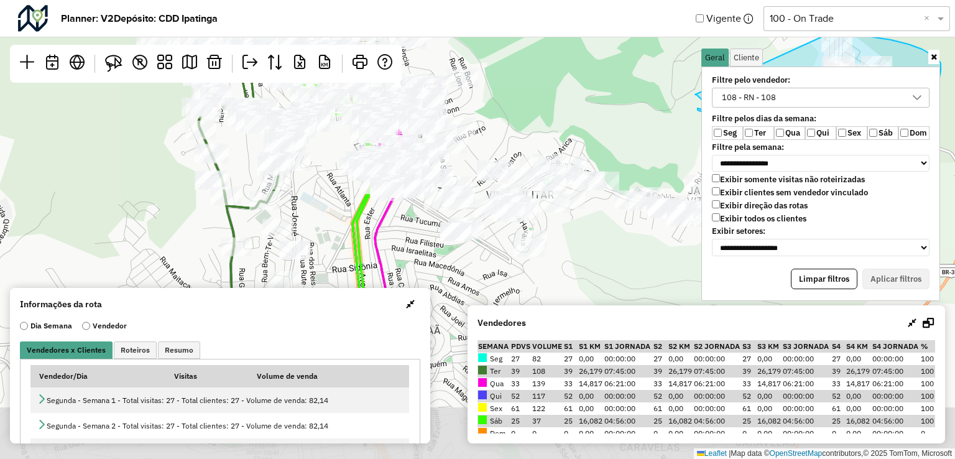
drag, startPoint x: 516, startPoint y: 204, endPoint x: 538, endPoint y: 40, distance: 165.0
click at [538, 40] on div "Leaflet | Map data © OpenStreetMap contributors,© 2025 TomTom, Microsoft" at bounding box center [477, 229] width 955 height 459
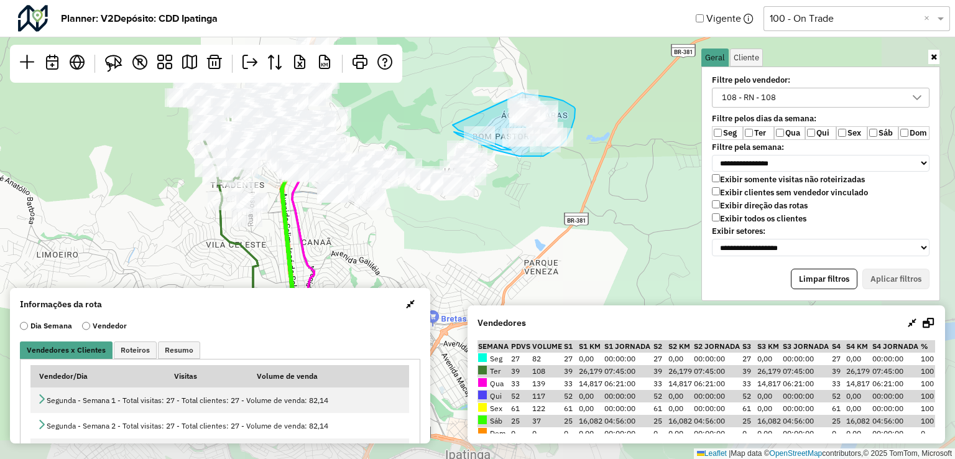
drag, startPoint x: 637, startPoint y: 256, endPoint x: 410, endPoint y: 268, distance: 226.6
click at [410, 267] on div "Leaflet | Map data © OpenStreetMap contributors,© 2025 TomTom, Microsoft" at bounding box center [477, 229] width 955 height 459
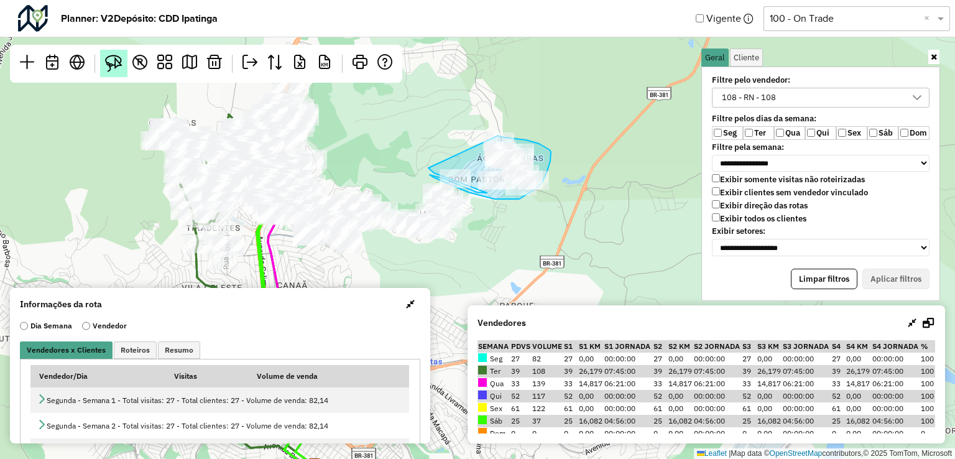
click at [120, 65] on img at bounding box center [113, 63] width 17 height 17
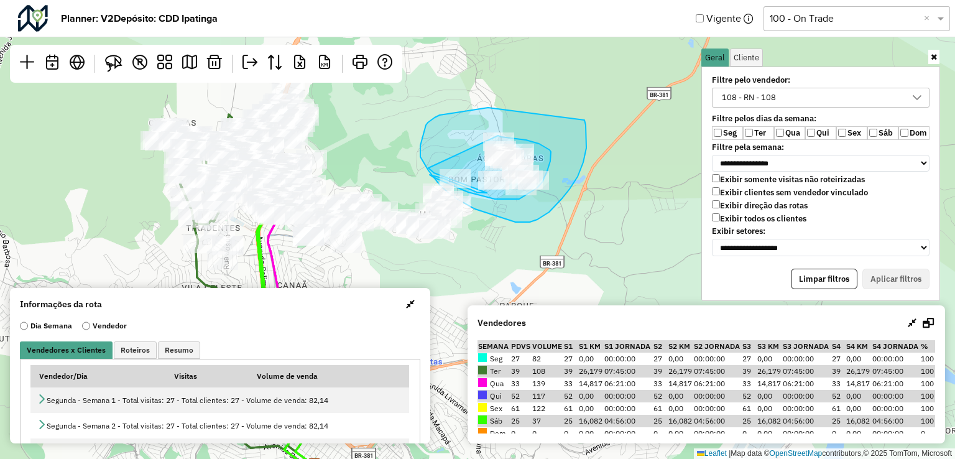
drag, startPoint x: 488, startPoint y: 108, endPoint x: 575, endPoint y: 104, distance: 87.1
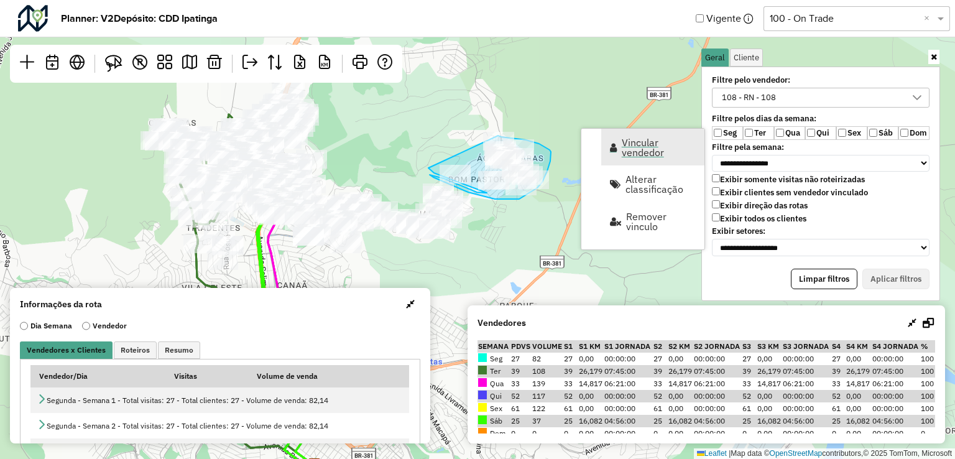
click at [622, 153] on span "Vincular vendedor" at bounding box center [659, 147] width 75 height 20
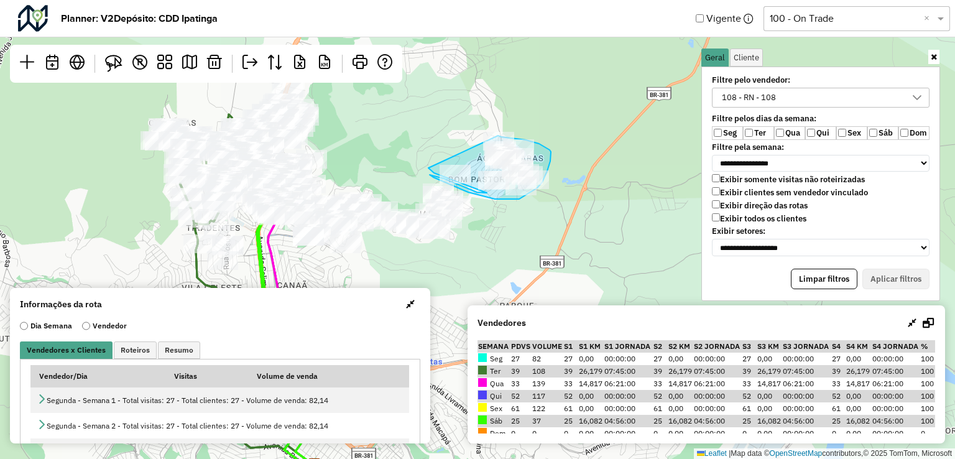
select select "********"
select select "*"
select select "********"
select select "*"
select select "********"
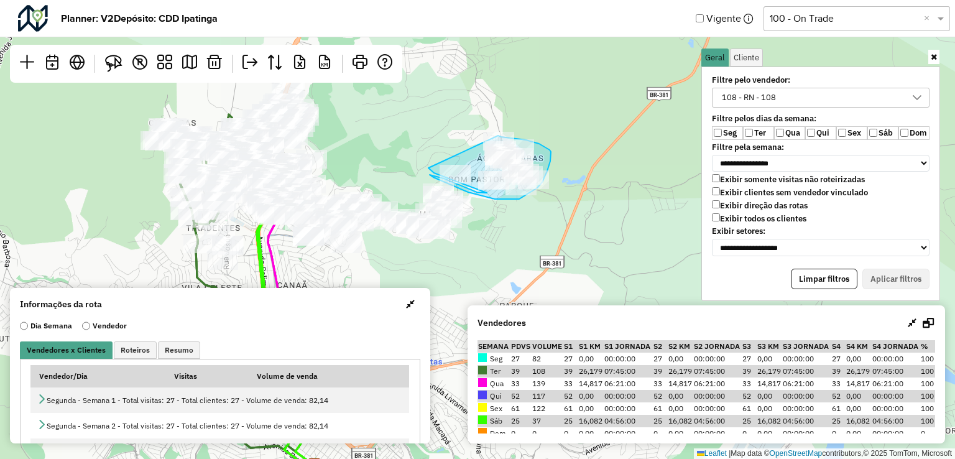
select select "*"
select select "********"
select select "*"
select select "********"
select select "*"
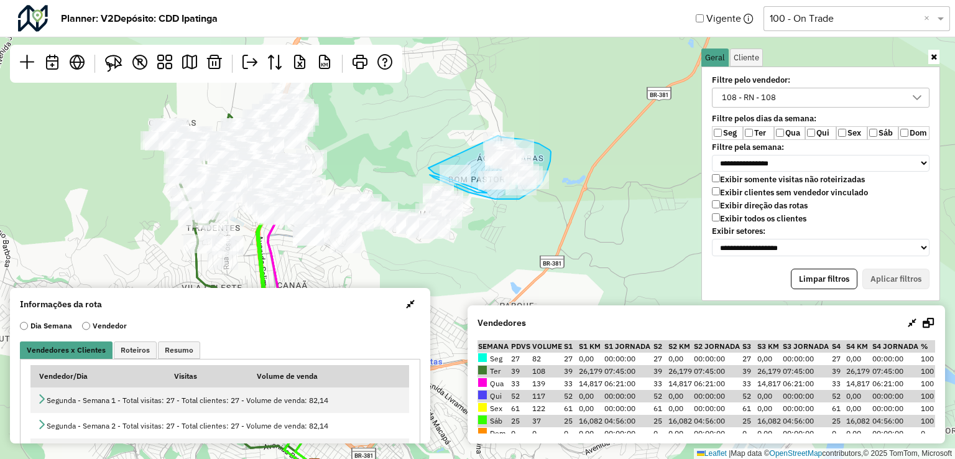
select select "********"
select select "*"
select select "********"
select select "*"
select select "********"
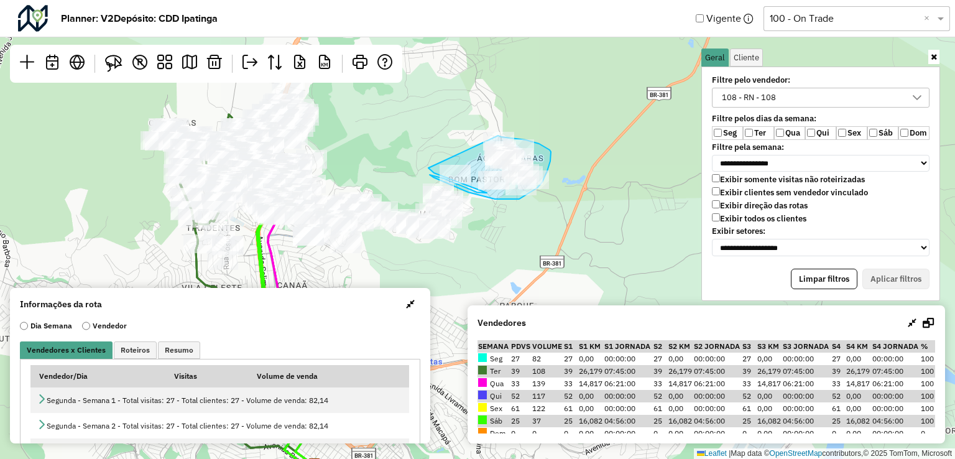
select select "*"
select select "********"
select select "*"
select select "********"
select select "*"
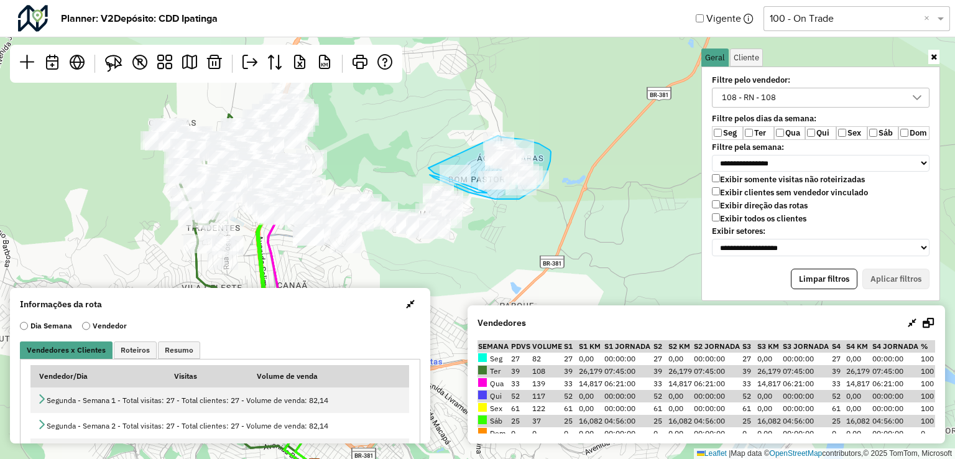
select select "********"
select select "*"
select select "********"
select select "*"
select select "********"
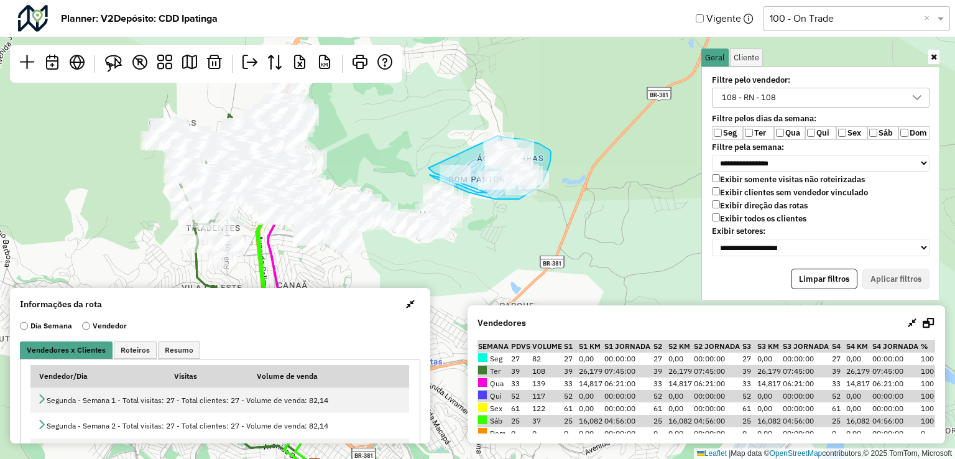
select select "*"
select select "********"
select select "*"
select select "********"
select select "*"
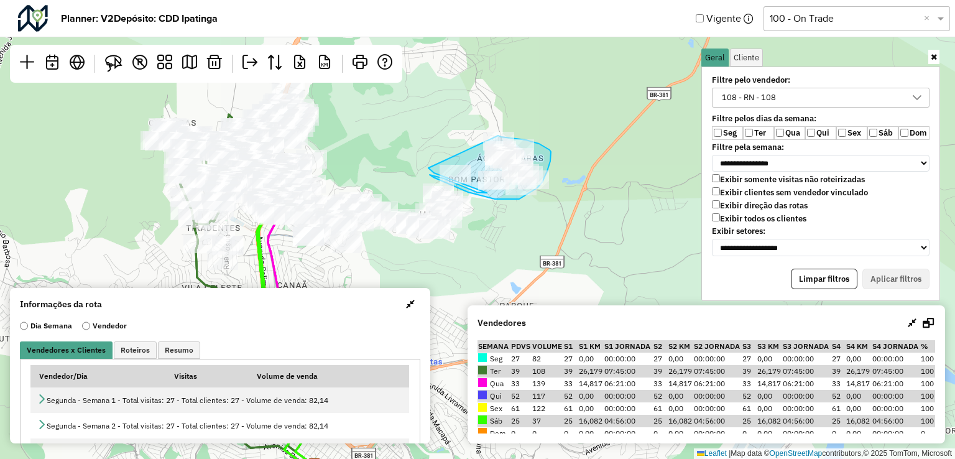
select select "********"
select select "*"
select select "********"
select select "*"
select select "********"
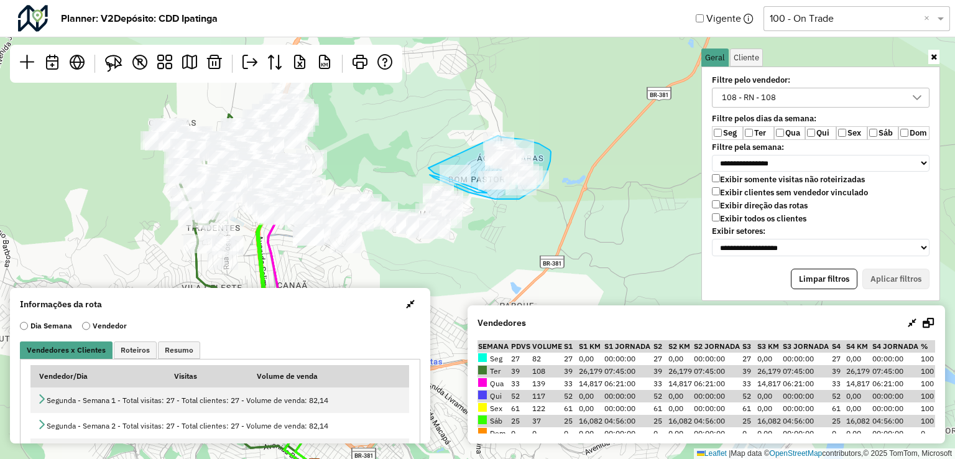
select select "*"
select select "********"
select select "*"
select select "********"
select select "*"
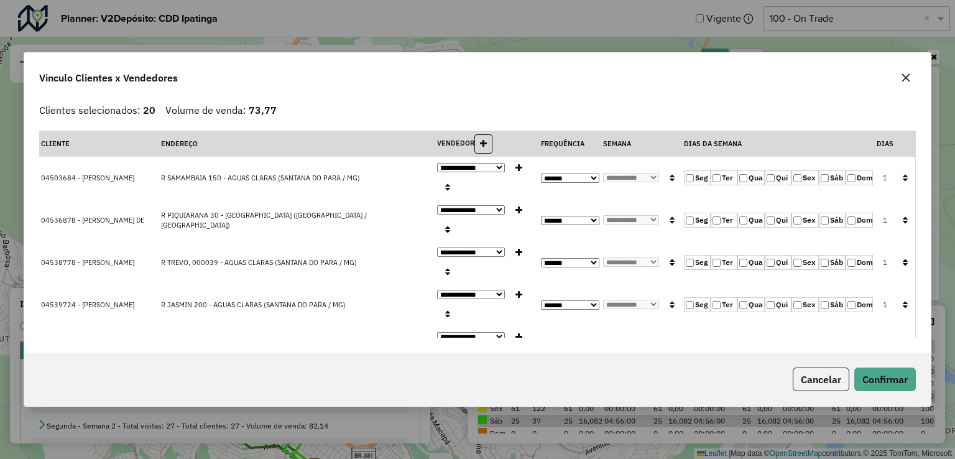
click at [915, 77] on button "button" at bounding box center [906, 78] width 20 height 20
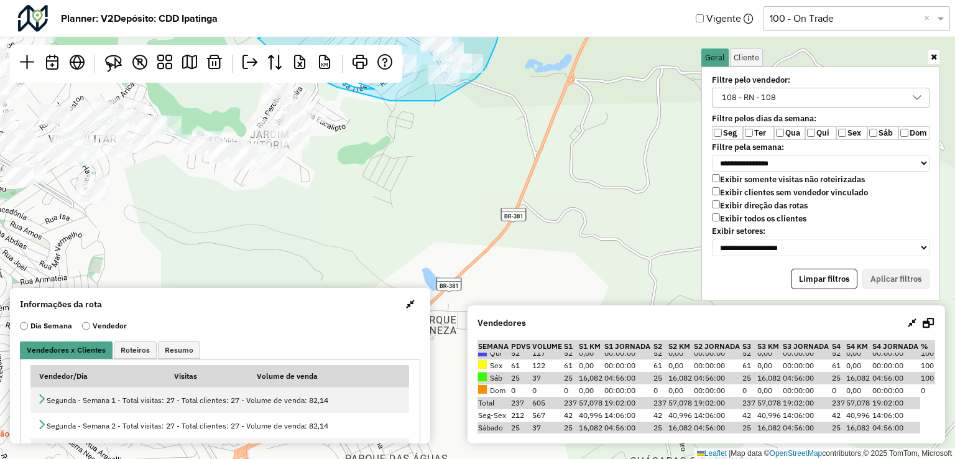
scroll to position [44, 0]
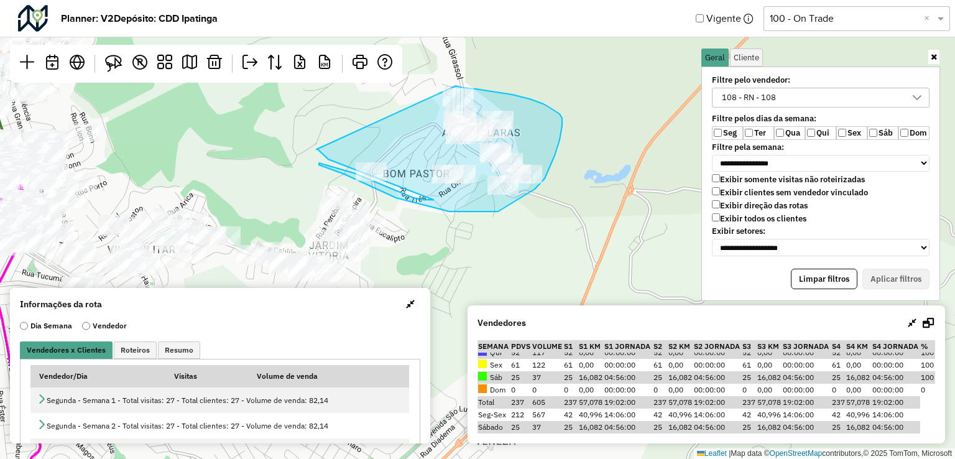
drag, startPoint x: 451, startPoint y: 183, endPoint x: 532, endPoint y: 304, distance: 145.2
click at [530, 307] on hb-planner "**********" at bounding box center [477, 229] width 955 height 459
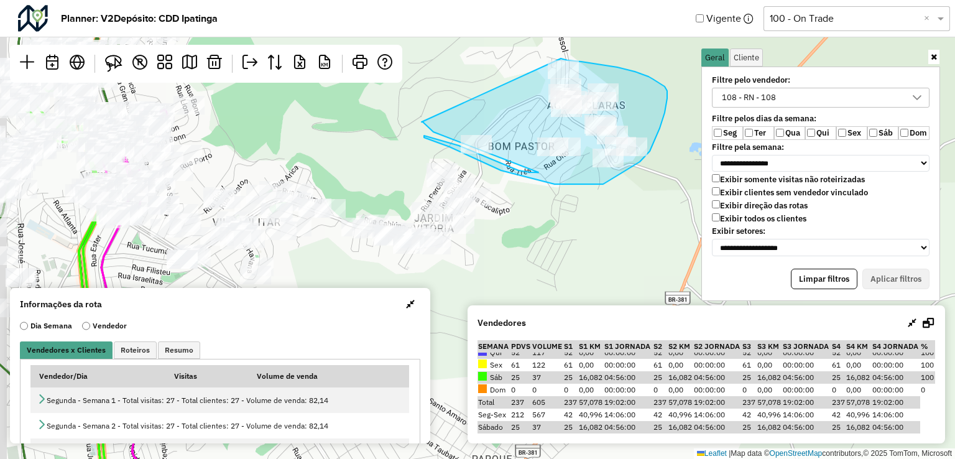
drag, startPoint x: 509, startPoint y: 270, endPoint x: 597, endPoint y: 229, distance: 97.4
click at [597, 229] on div "Leaflet | Map data © OpenStreetMap contributors,© 2025 TomTom, Microsoft" at bounding box center [477, 229] width 955 height 459
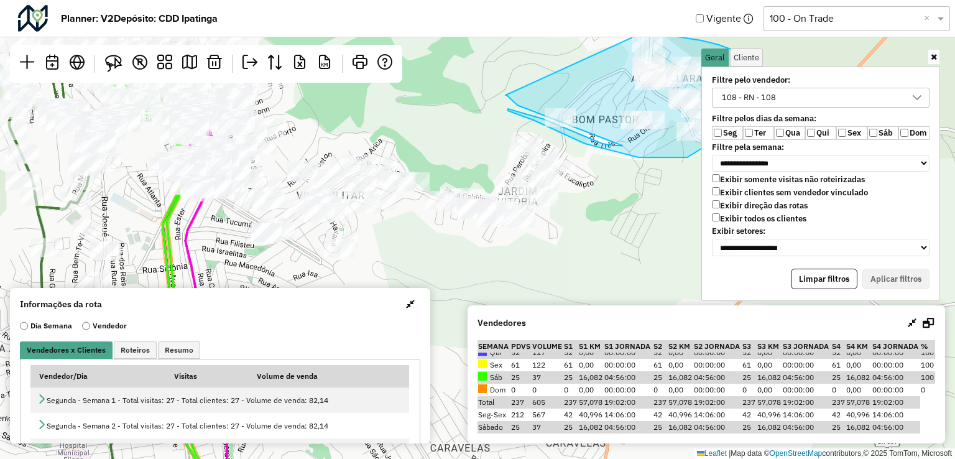
drag, startPoint x: 475, startPoint y: 252, endPoint x: 575, endPoint y: 237, distance: 101.3
click at [583, 231] on div "Leaflet | Map data © OpenStreetMap contributors,© 2025 TomTom, Microsoft" at bounding box center [477, 229] width 955 height 459
